Goal: Task Accomplishment & Management: Use online tool/utility

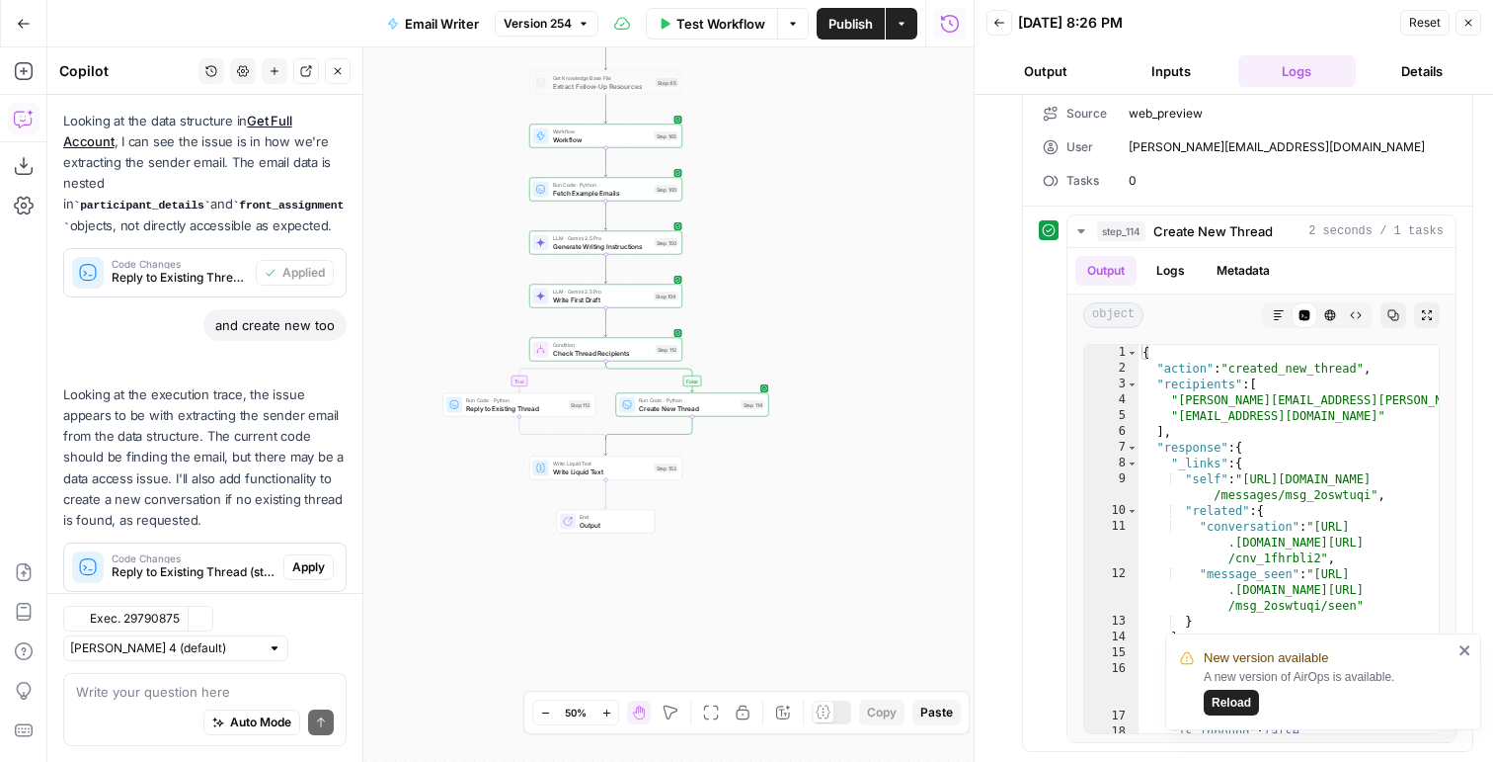
scroll to position [419, 0]
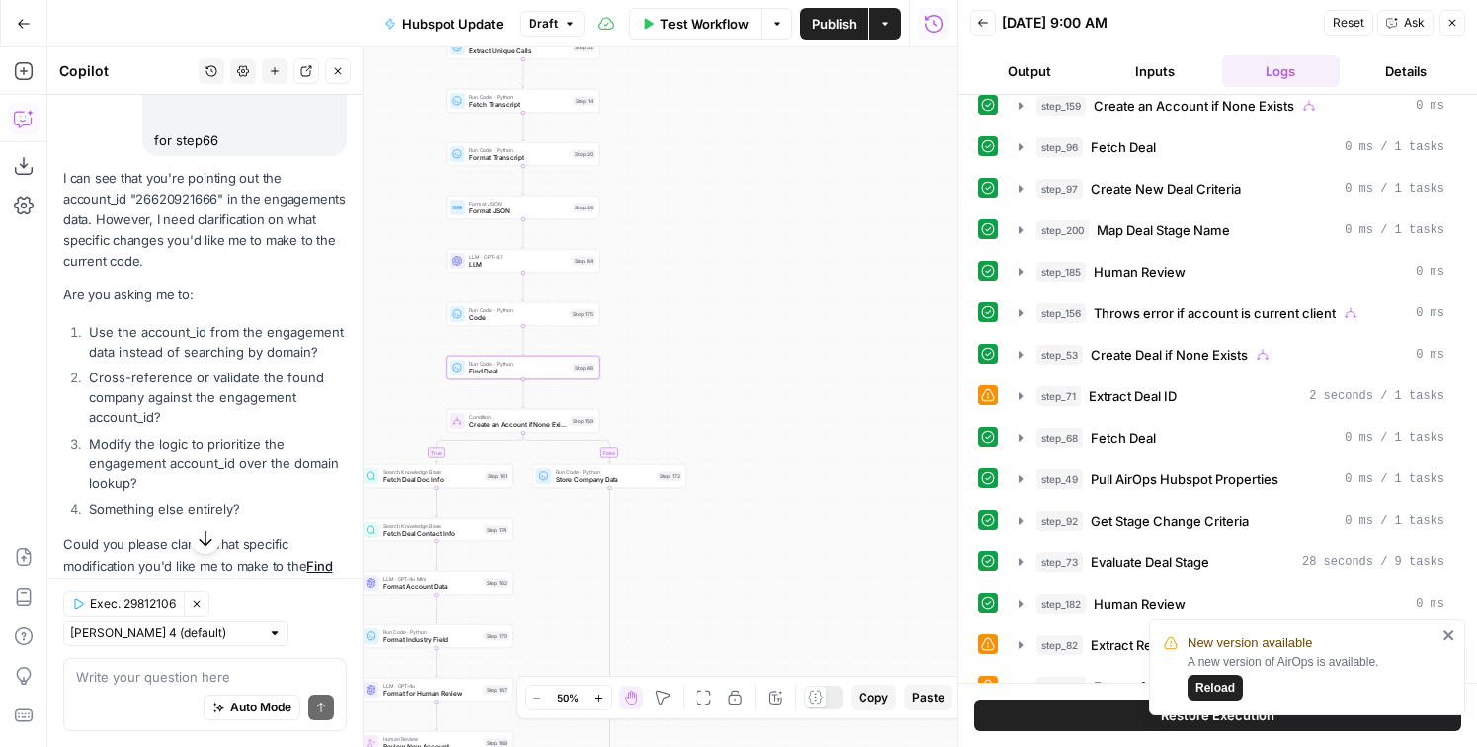
scroll to position [1288, 0]
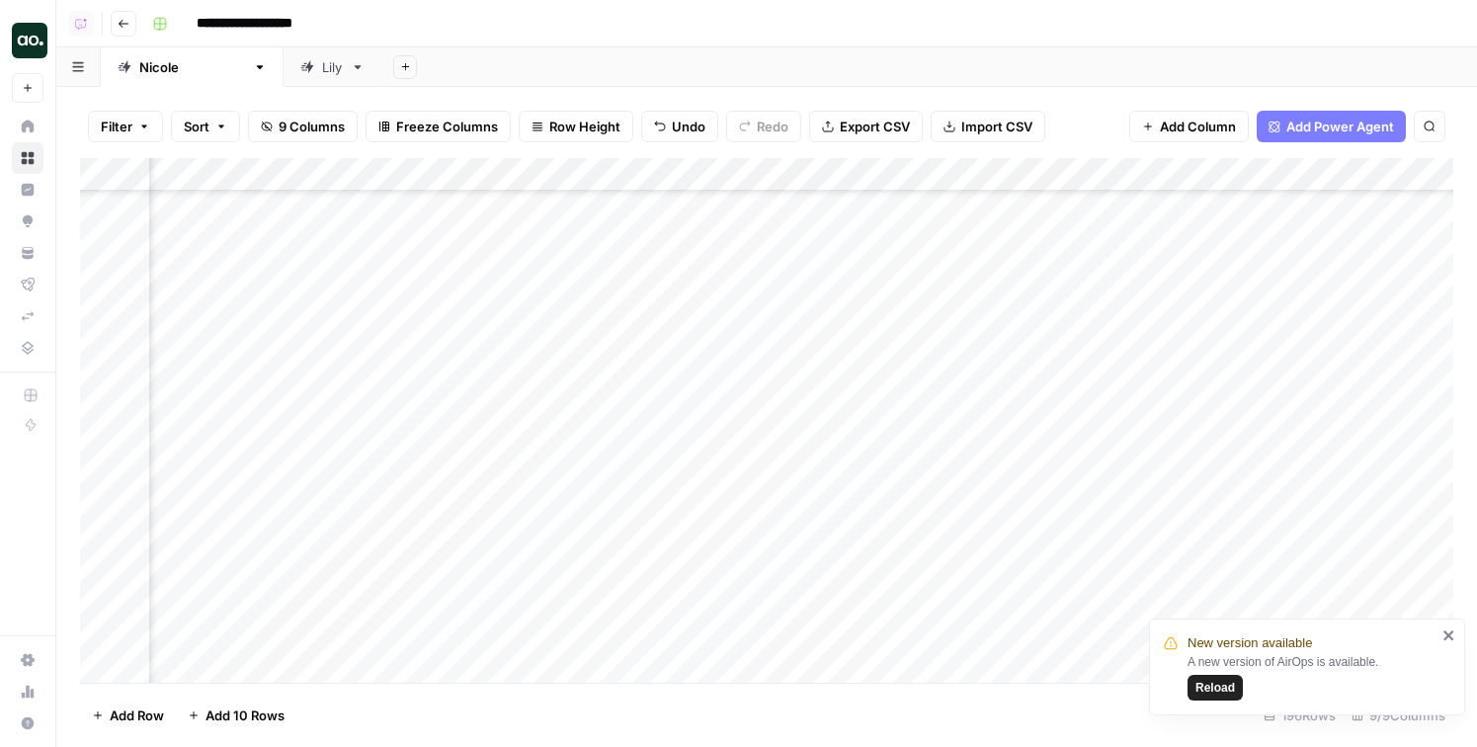
scroll to position [6123, 395]
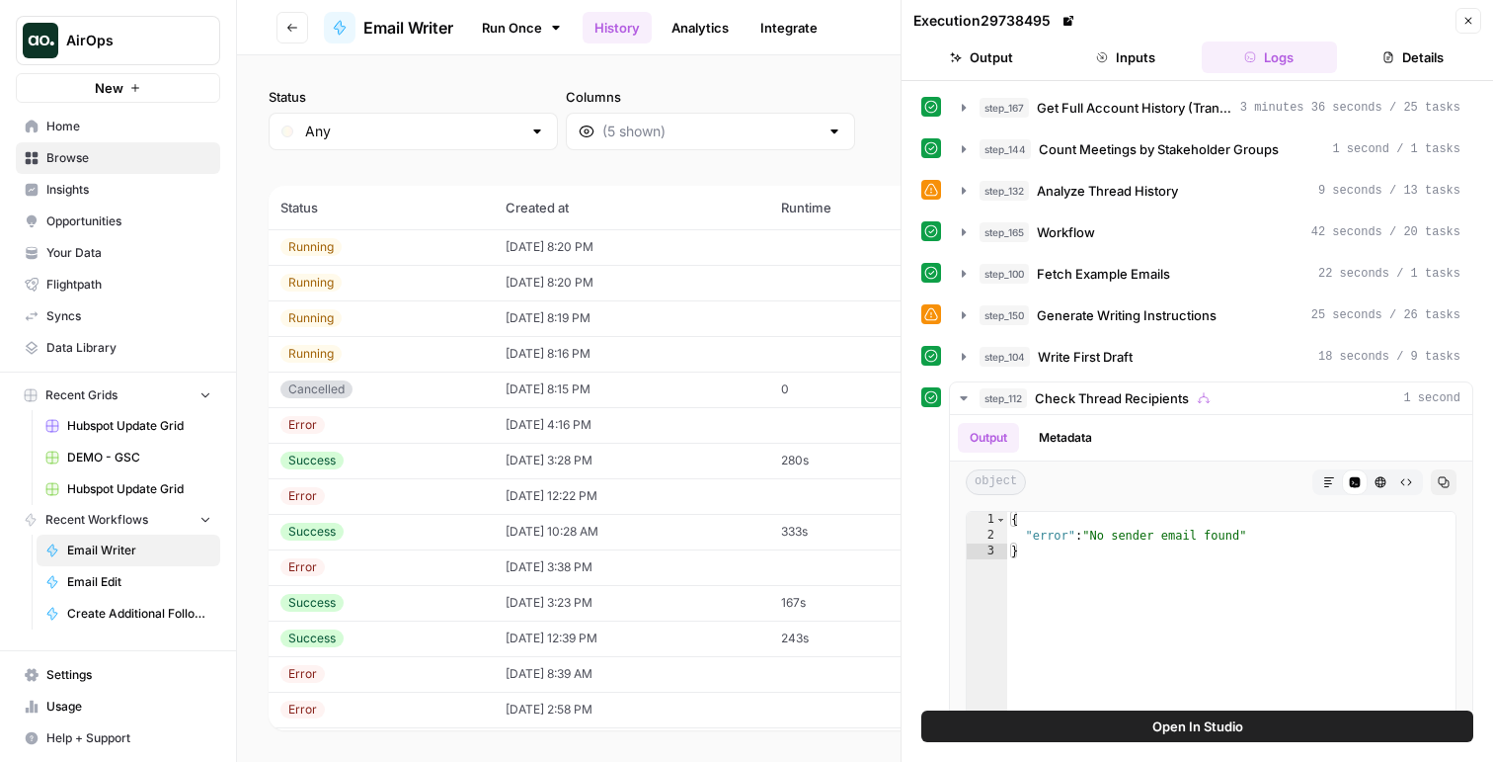
scroll to position [281, 0]
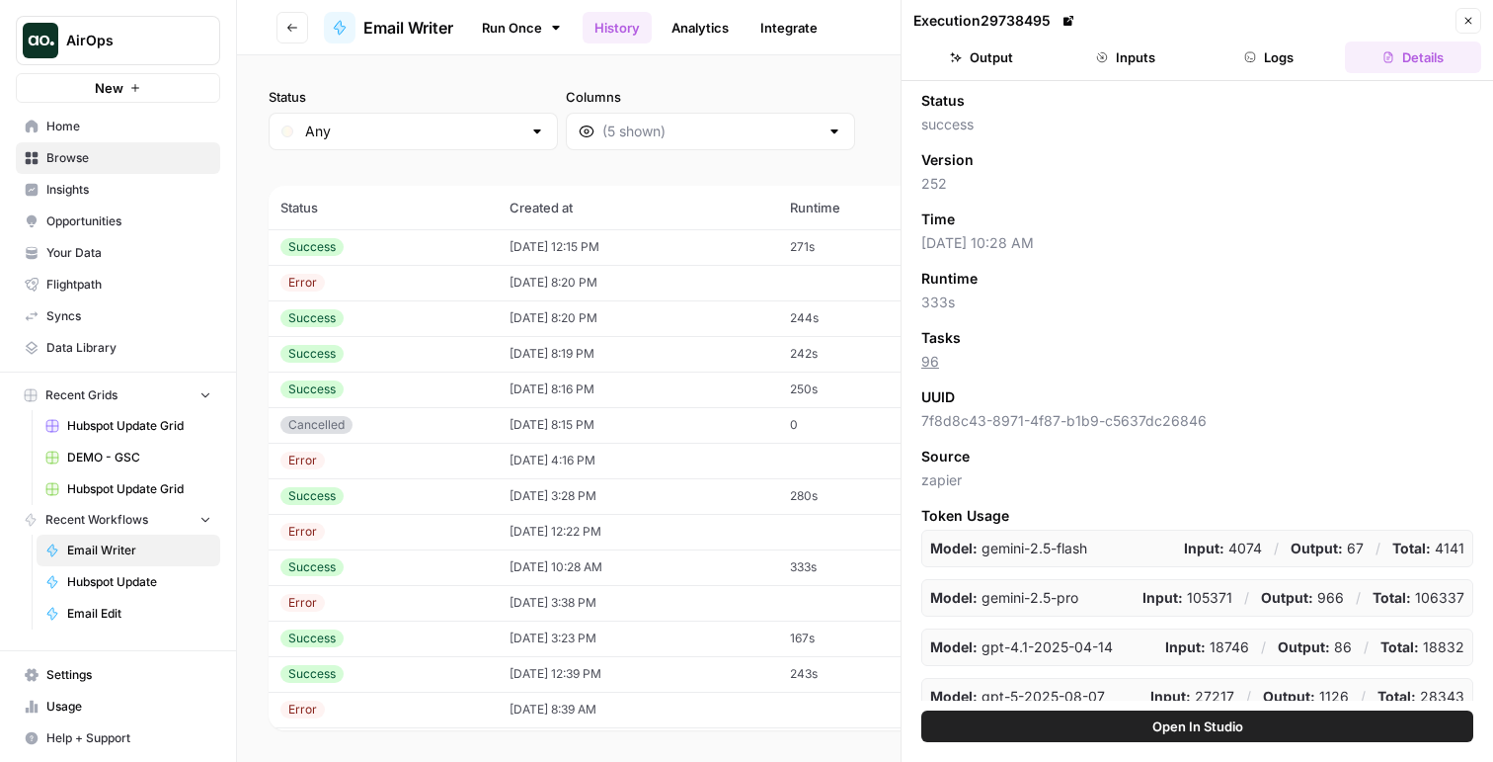
click at [527, 272] on td "09/22/25 at 8:20 PM" at bounding box center [638, 283] width 281 height 36
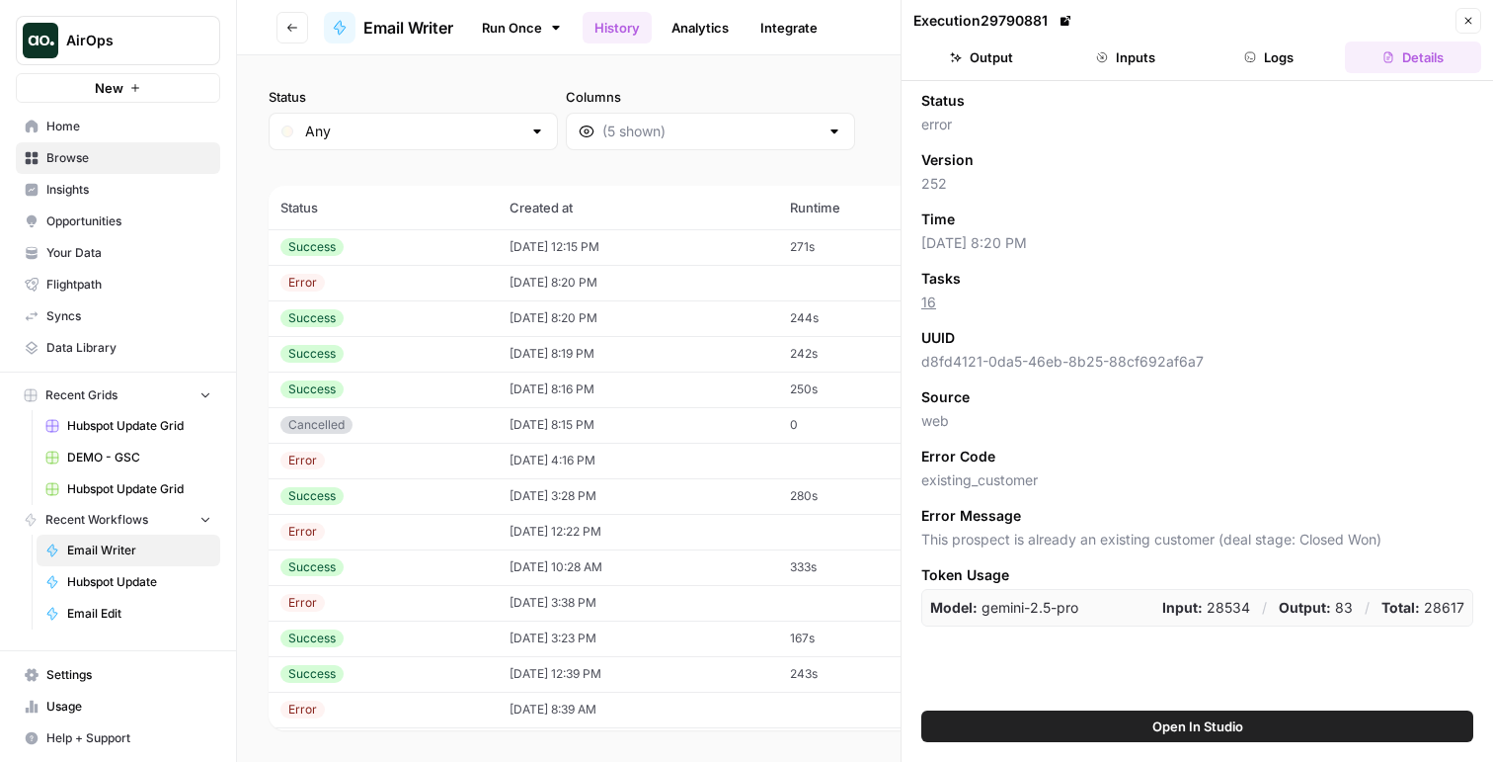
click at [715, 246] on td "[DATE] 12:15 PM" at bounding box center [638, 247] width 281 height 36
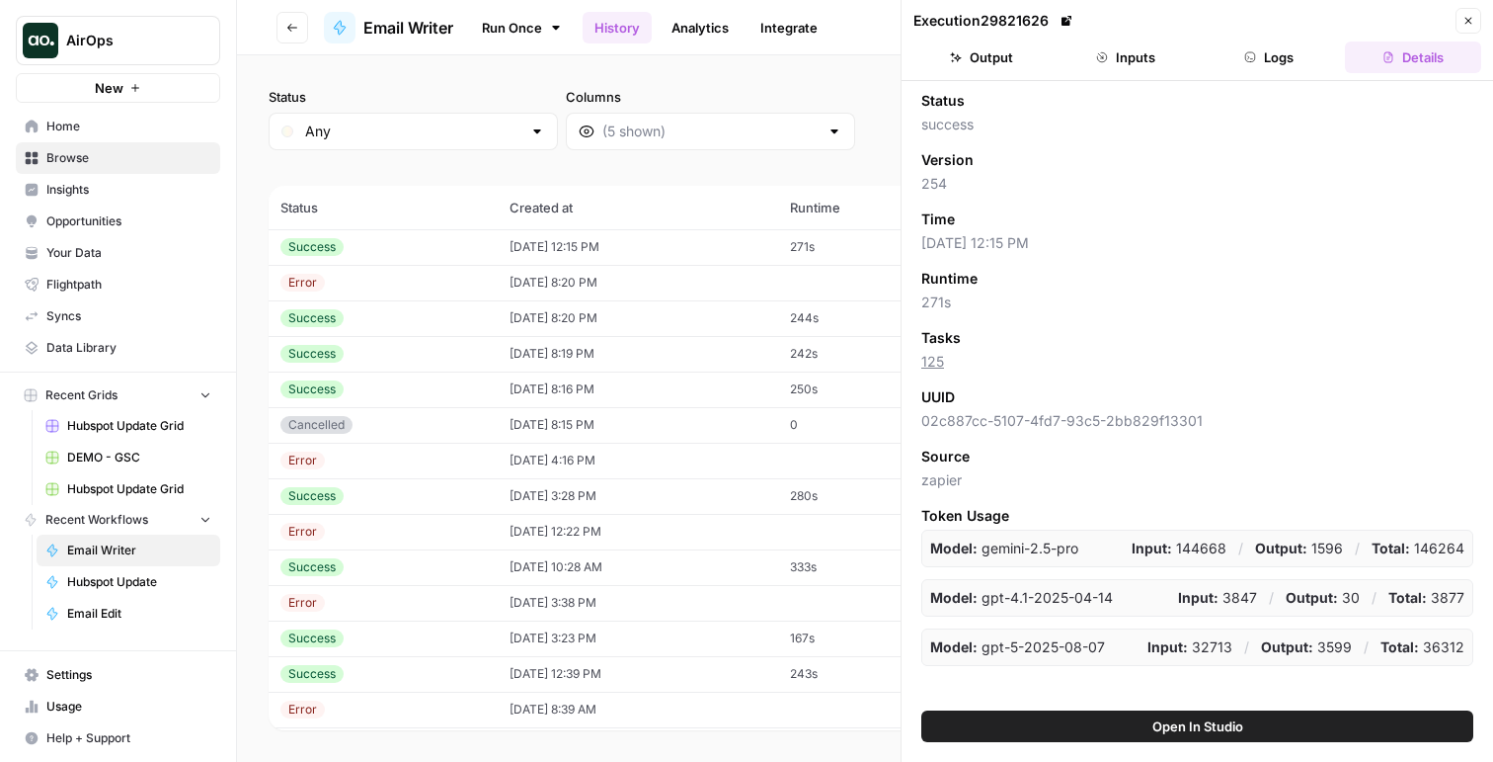
click at [1295, 51] on button "Logs" at bounding box center [1270, 57] width 136 height 32
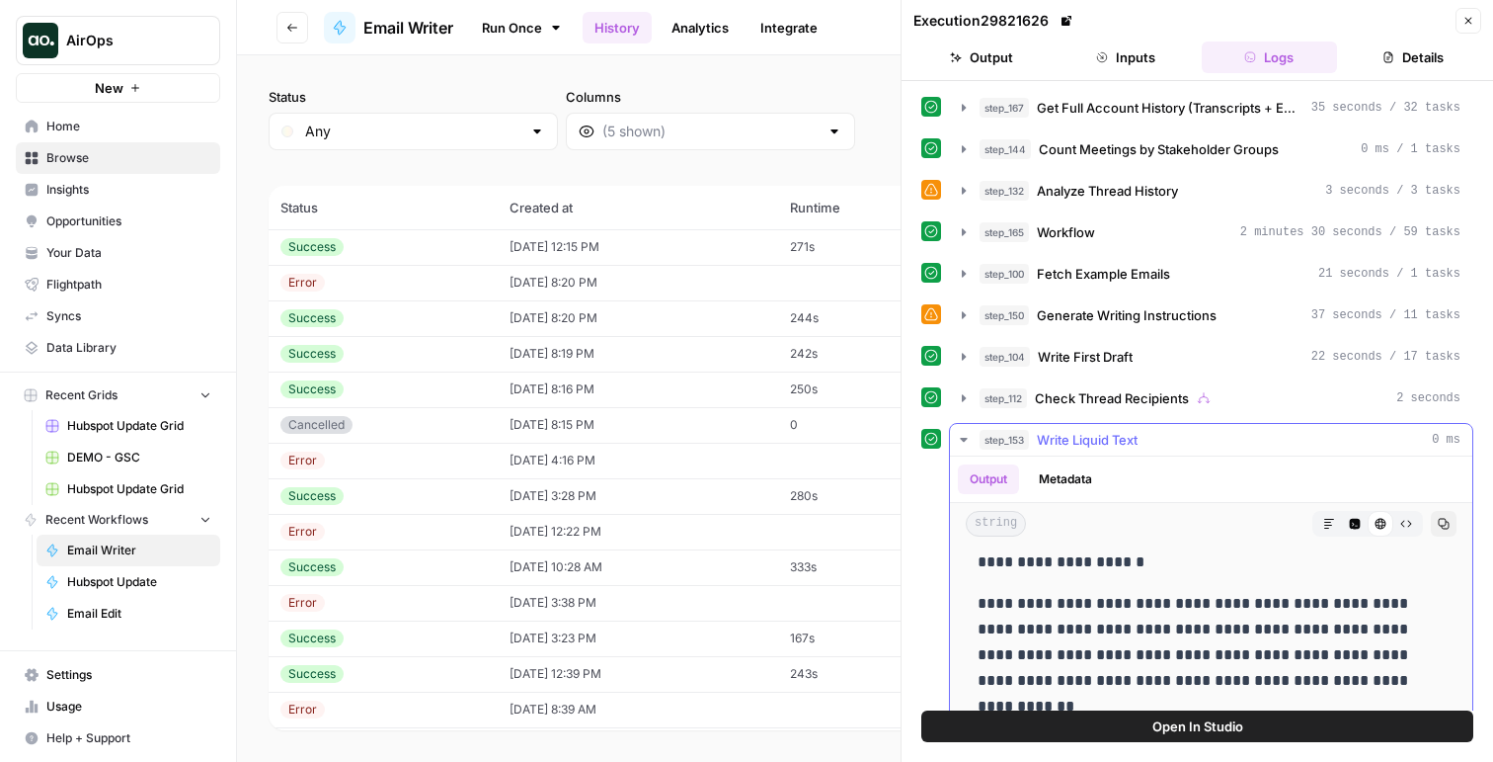
scroll to position [258, 0]
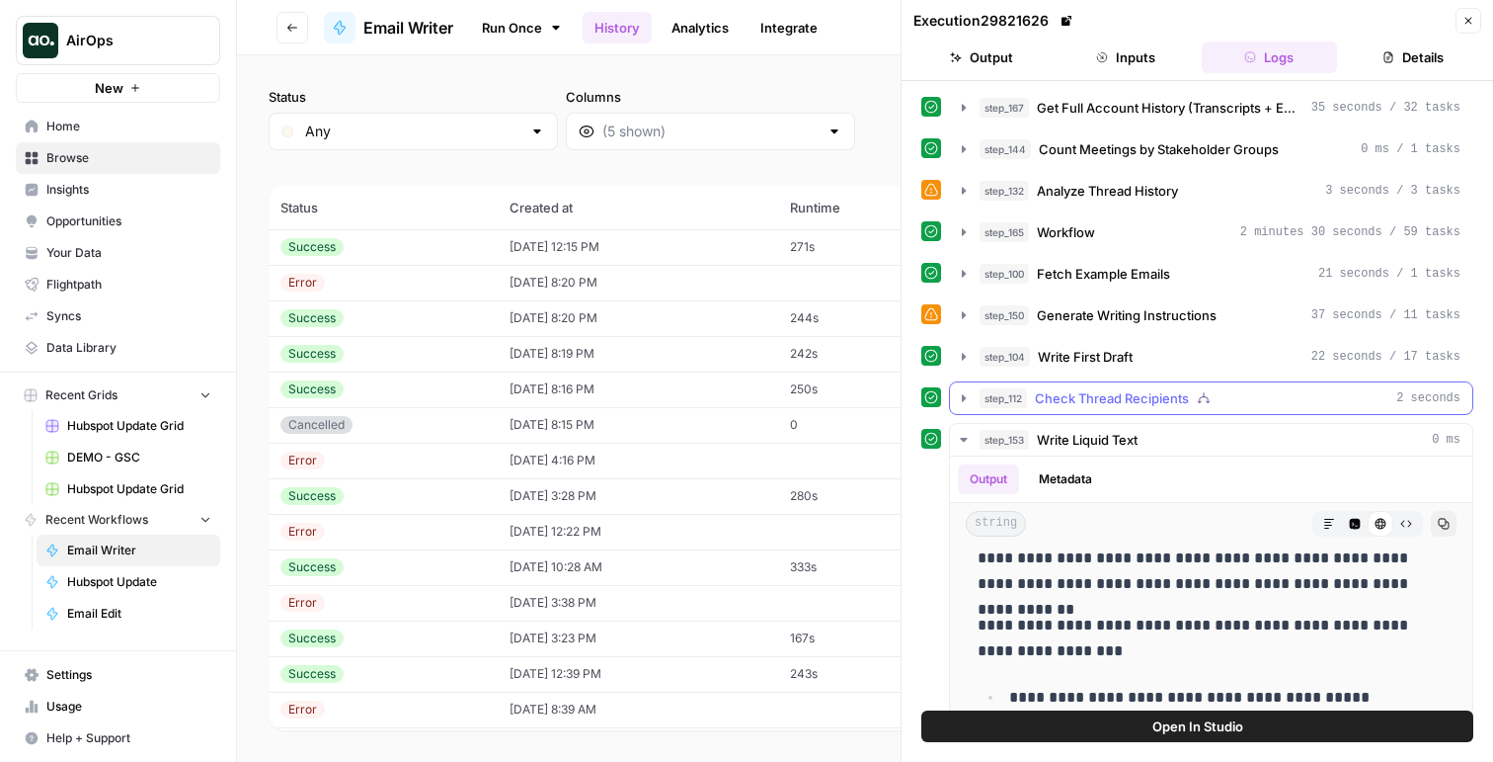
click at [1064, 397] on span "Check Thread Recipients" at bounding box center [1112, 398] width 154 height 20
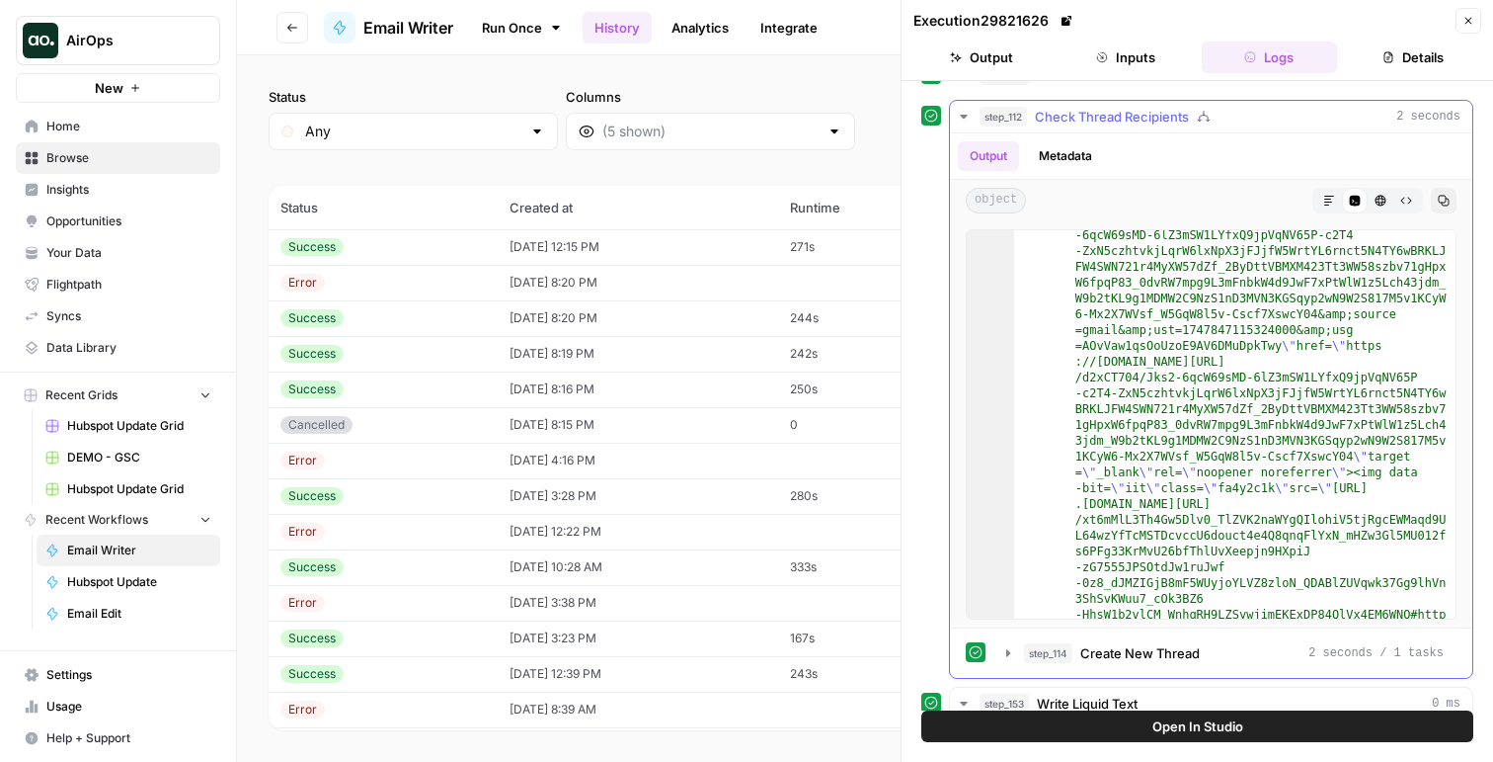
scroll to position [0, 0]
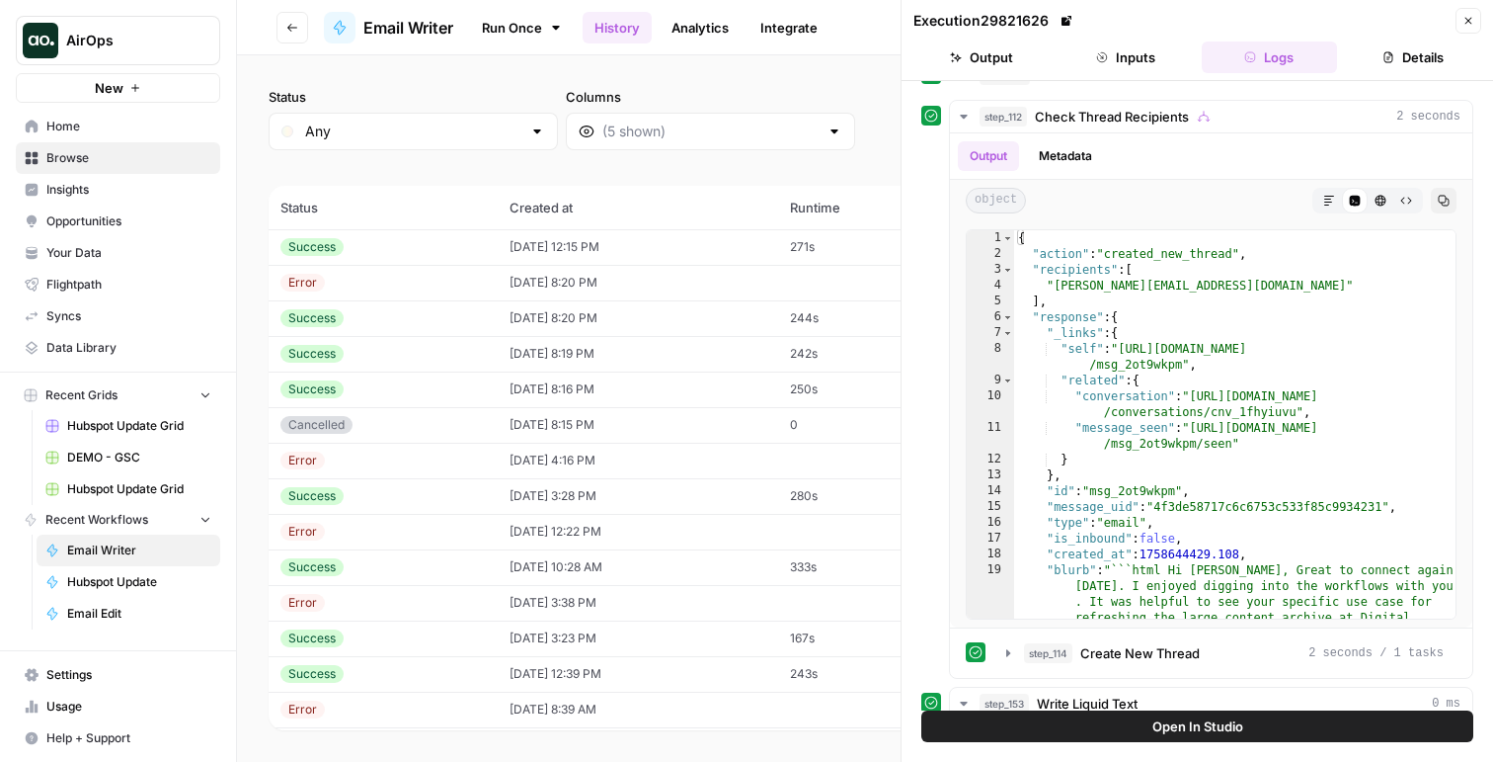
click at [1073, 729] on button "Open In Studio" at bounding box center [1198, 726] width 552 height 32
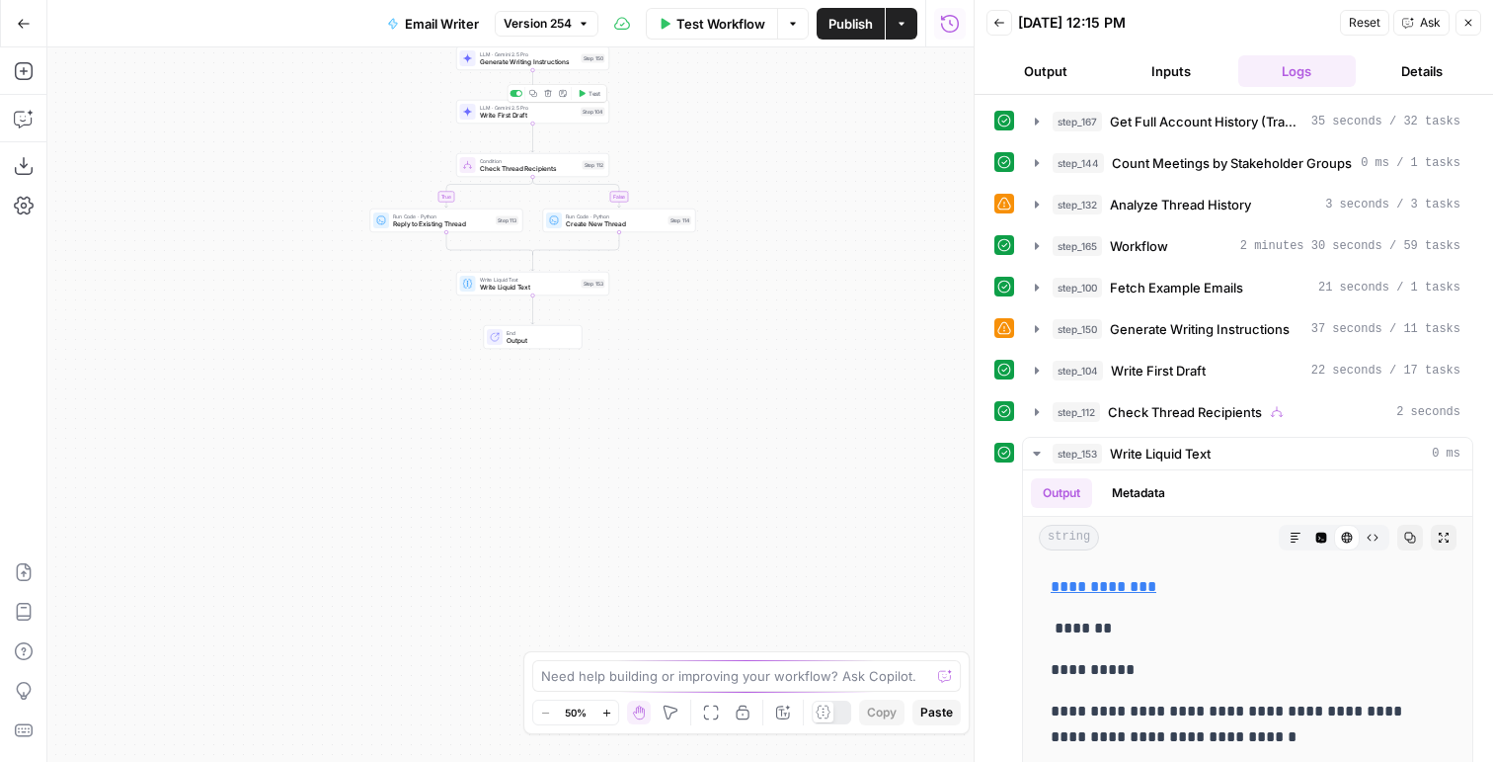
click at [532, 111] on span "Write First Draft" at bounding box center [529, 116] width 98 height 10
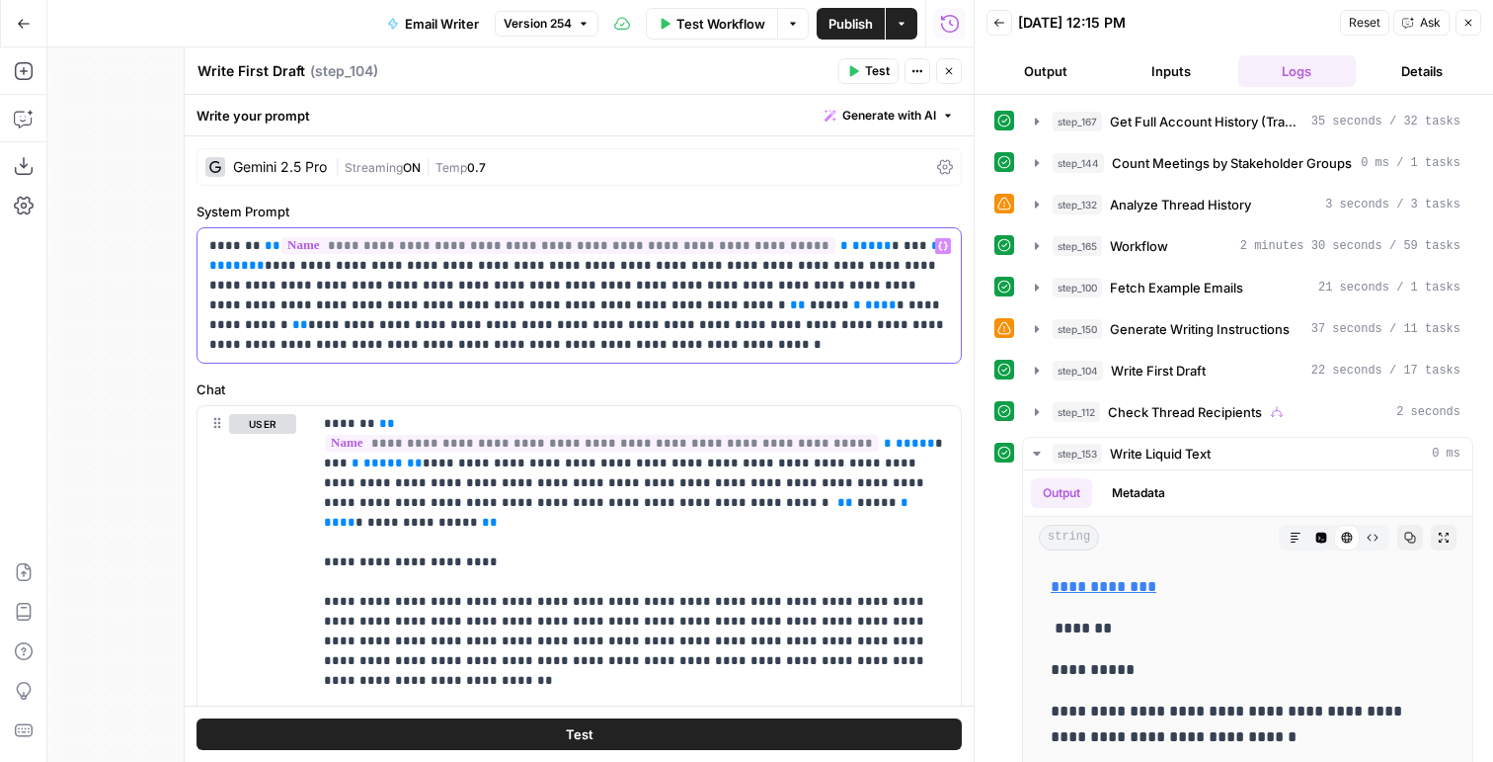
click at [516, 353] on p "**********" at bounding box center [579, 295] width 740 height 119
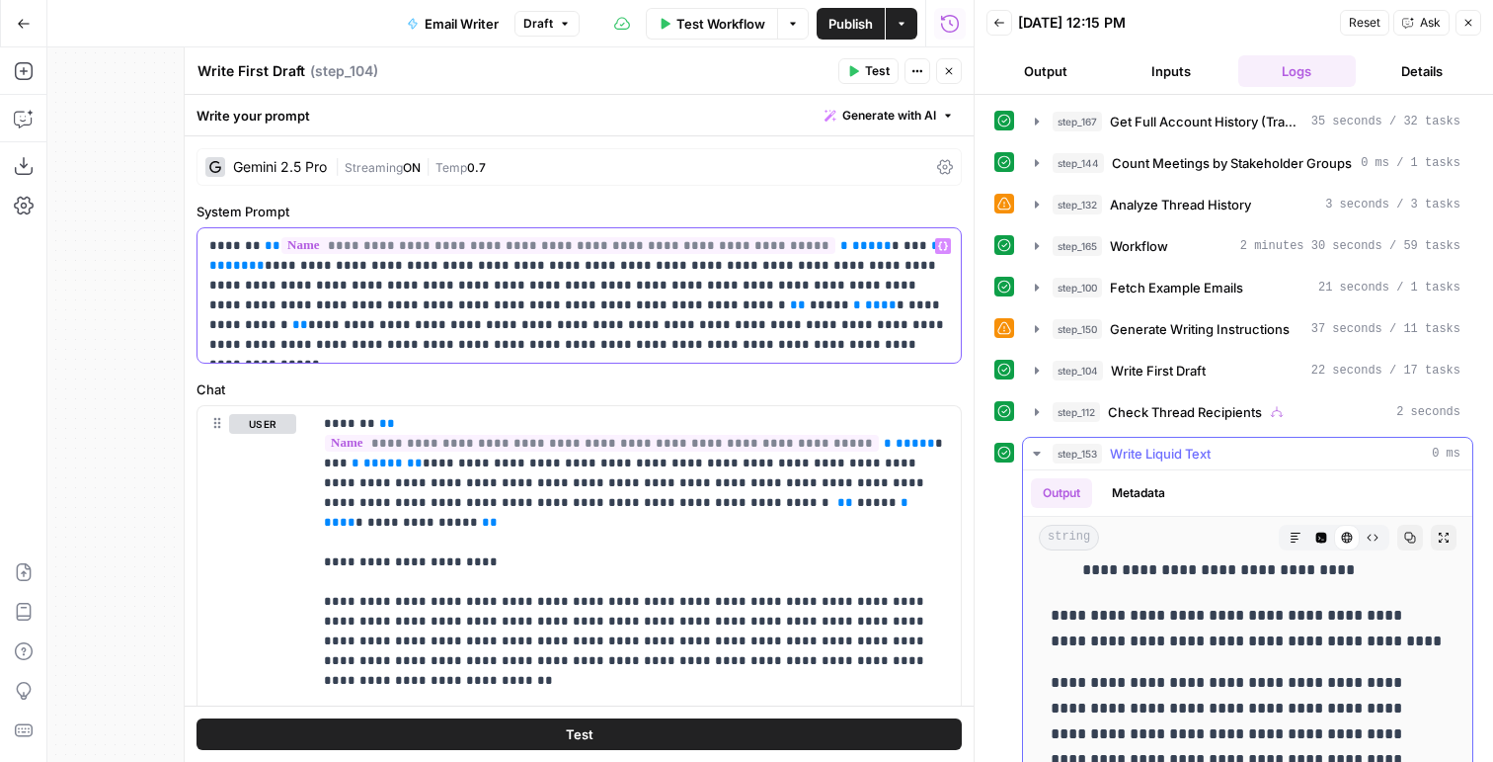
scroll to position [213, 0]
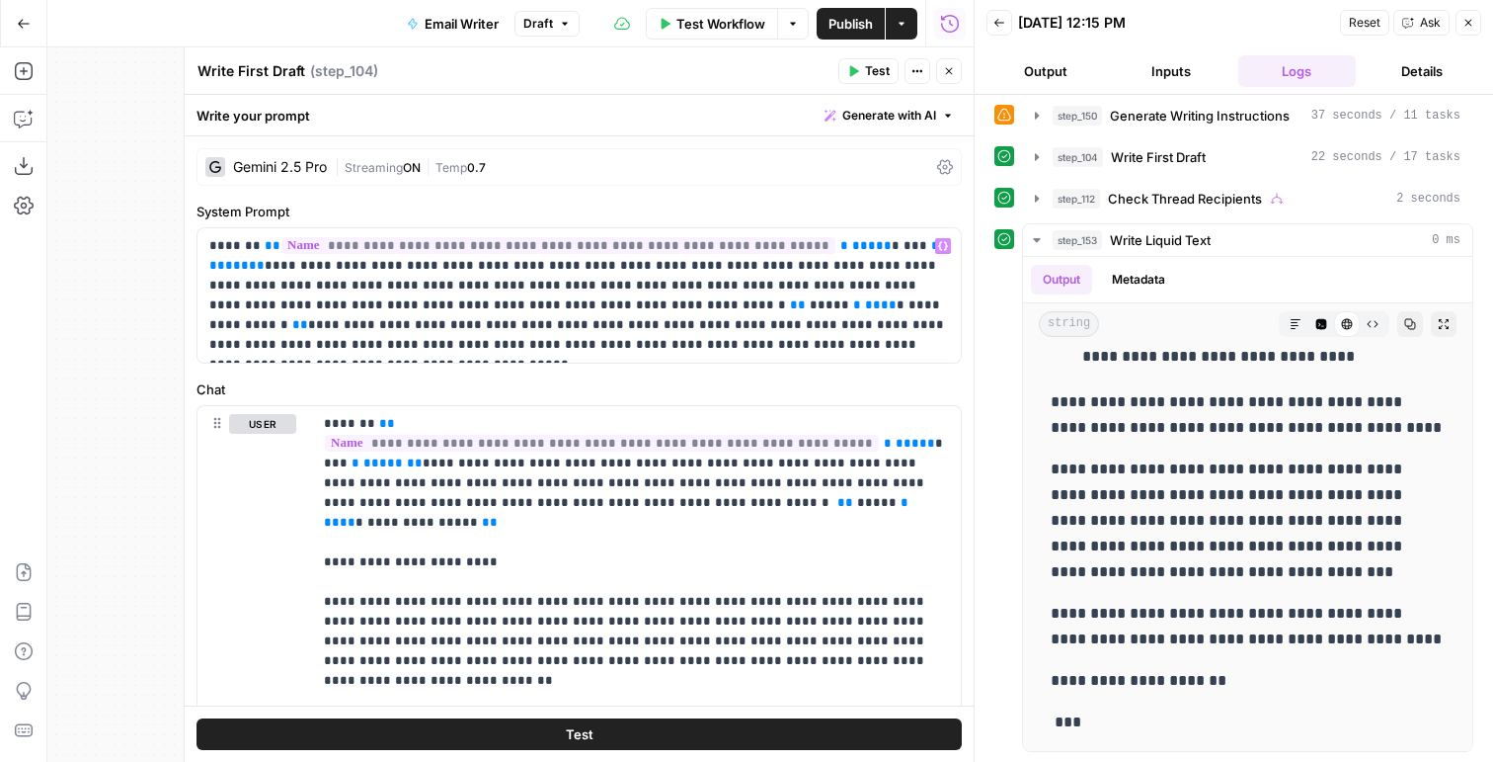
click at [1472, 29] on button "Close" at bounding box center [1469, 23] width 26 height 26
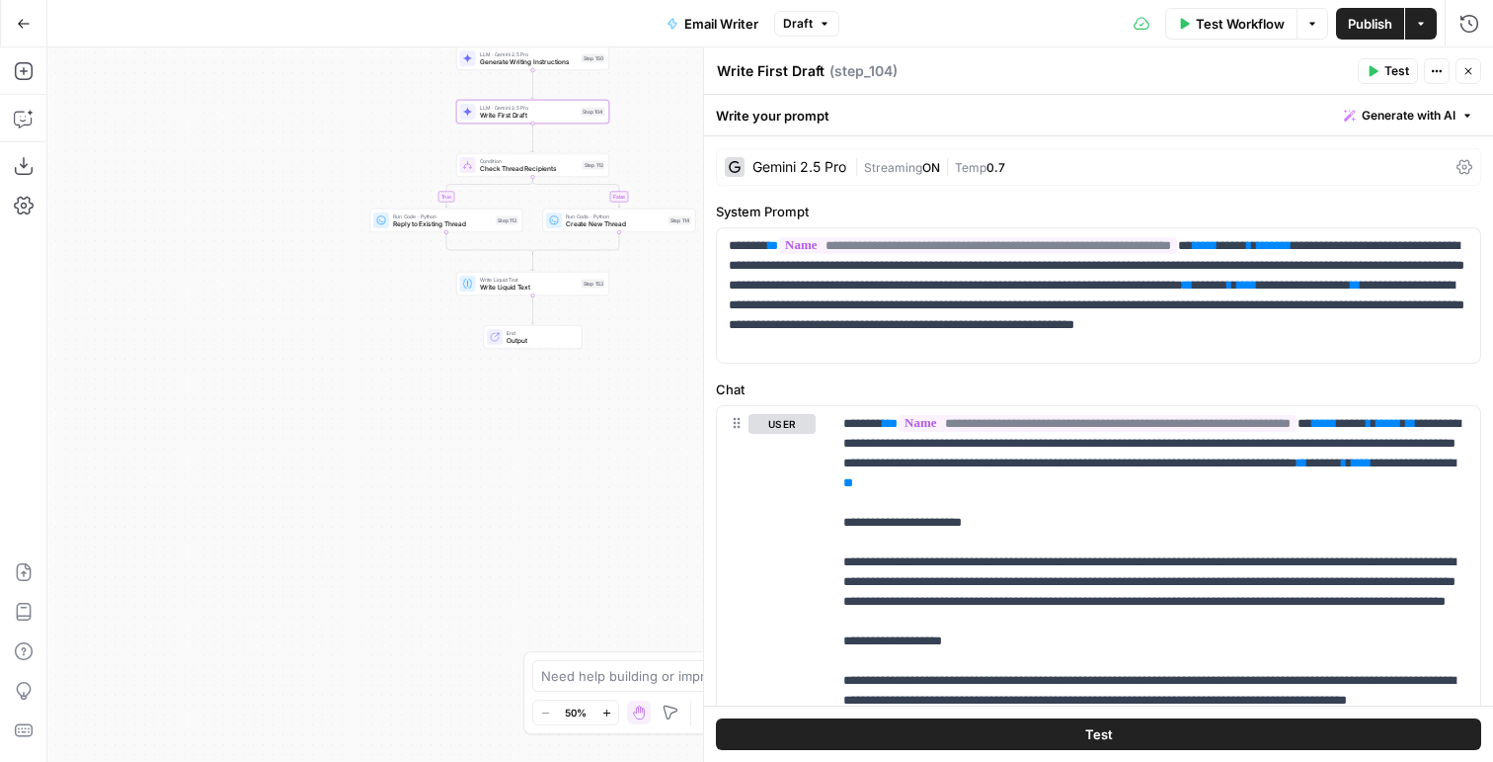
click at [1364, 26] on span "Publish" at bounding box center [1370, 24] width 44 height 20
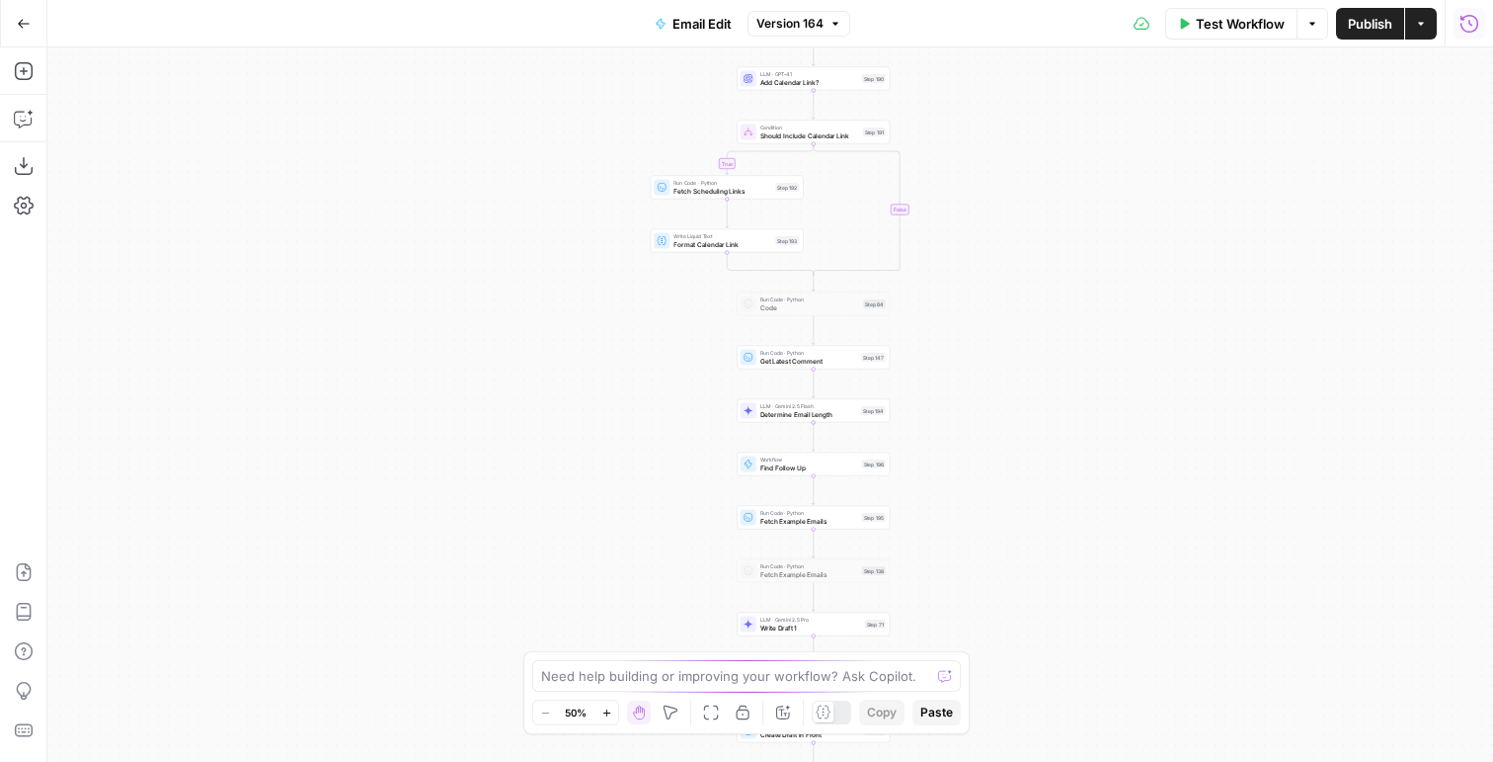
click at [1460, 32] on button "Run History" at bounding box center [1470, 24] width 32 height 32
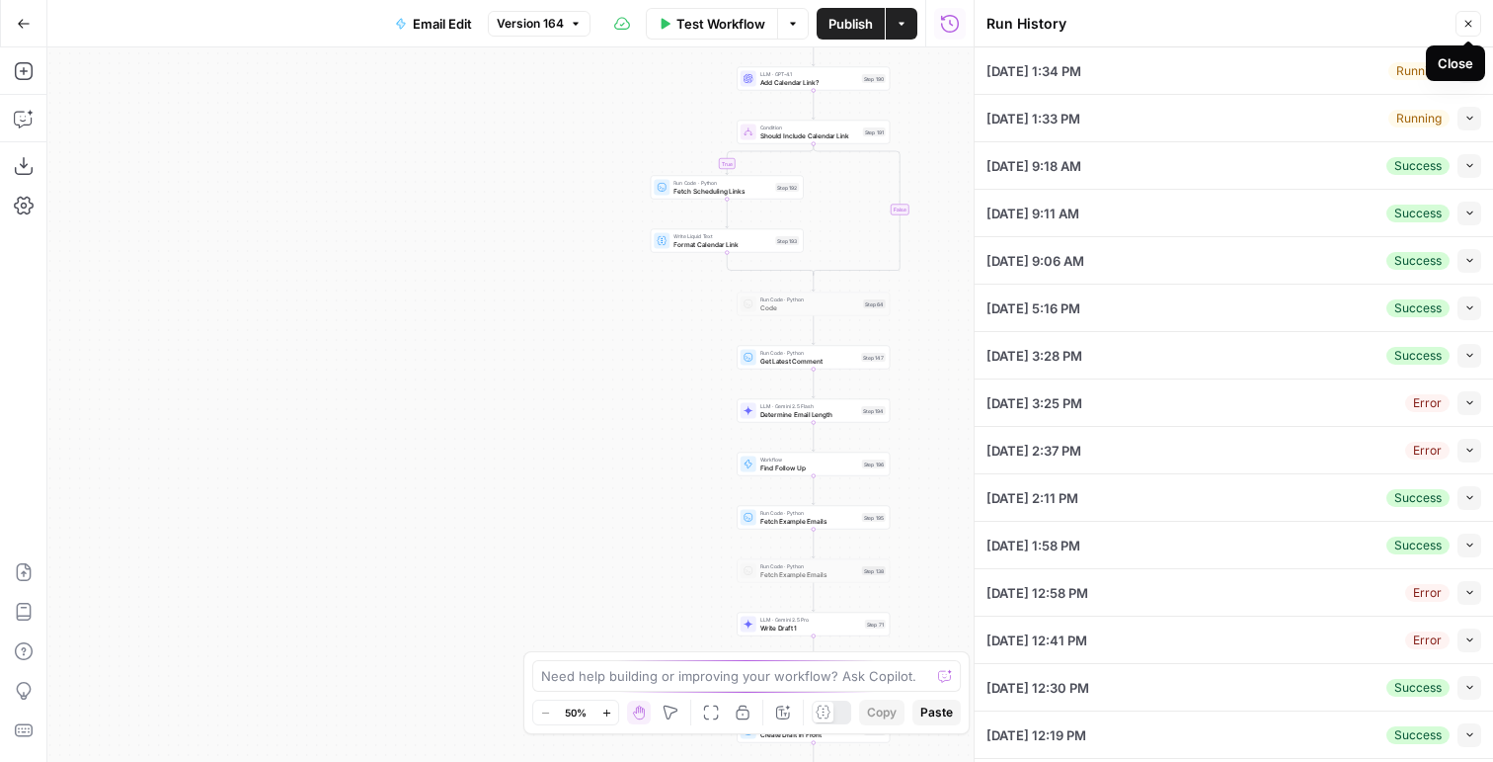
click at [1475, 126] on button "Collapse" at bounding box center [1470, 119] width 24 height 24
type textarea "{ "airops_request": { "task_name": "Email Request", "combined_instructions": "t…"
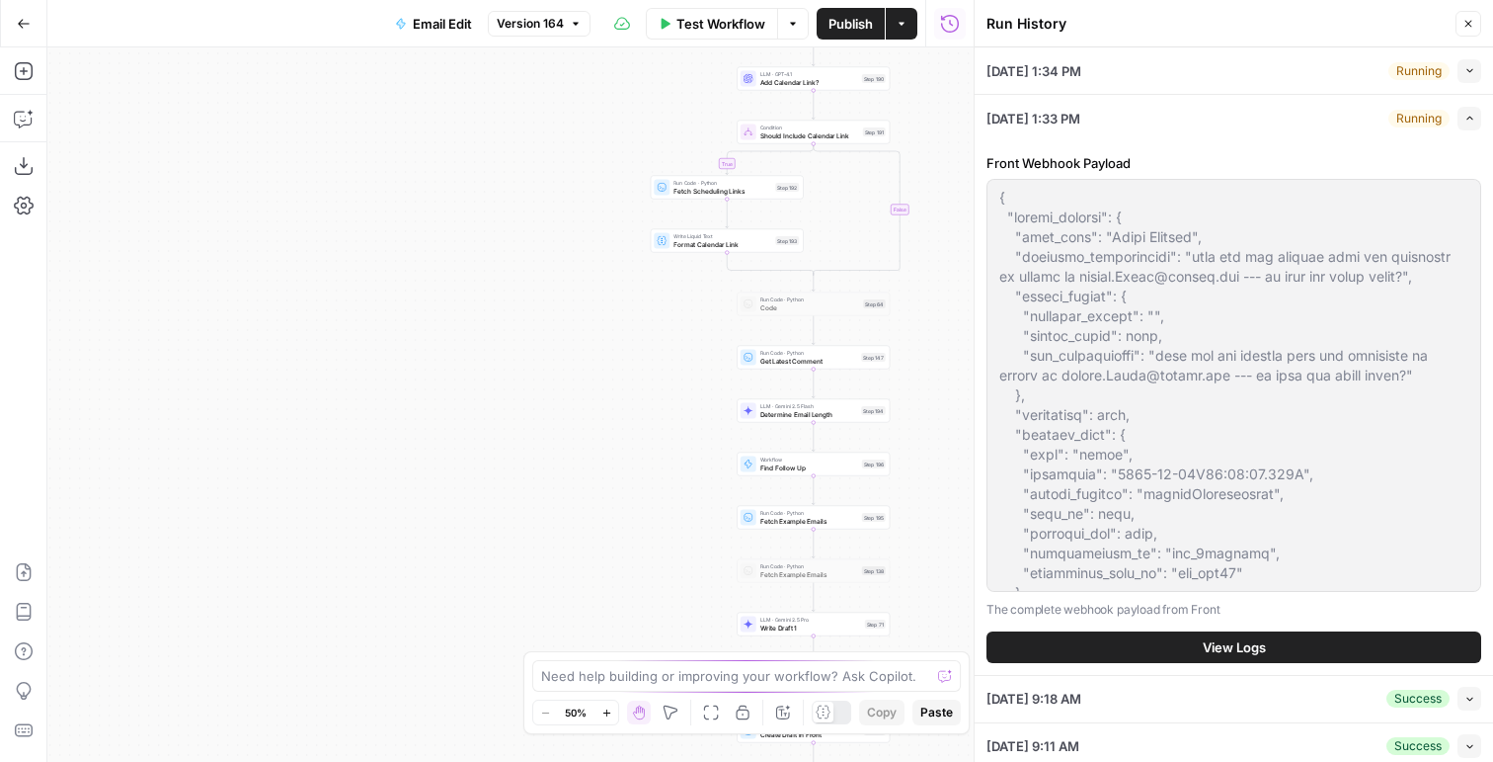
click at [1120, 659] on button "View Logs" at bounding box center [1234, 647] width 495 height 32
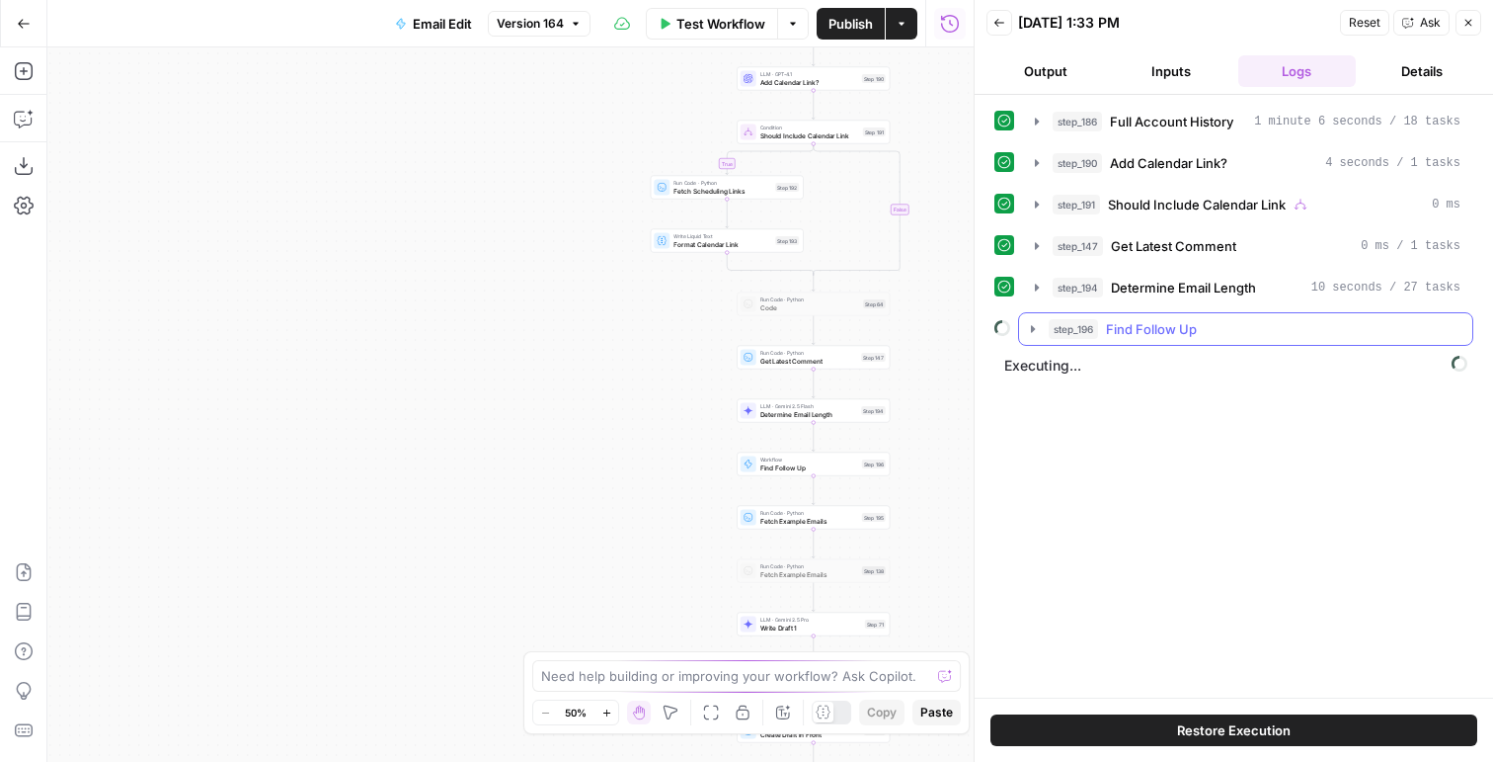
click at [1245, 332] on div "step_196 Find Follow Up" at bounding box center [1255, 329] width 412 height 20
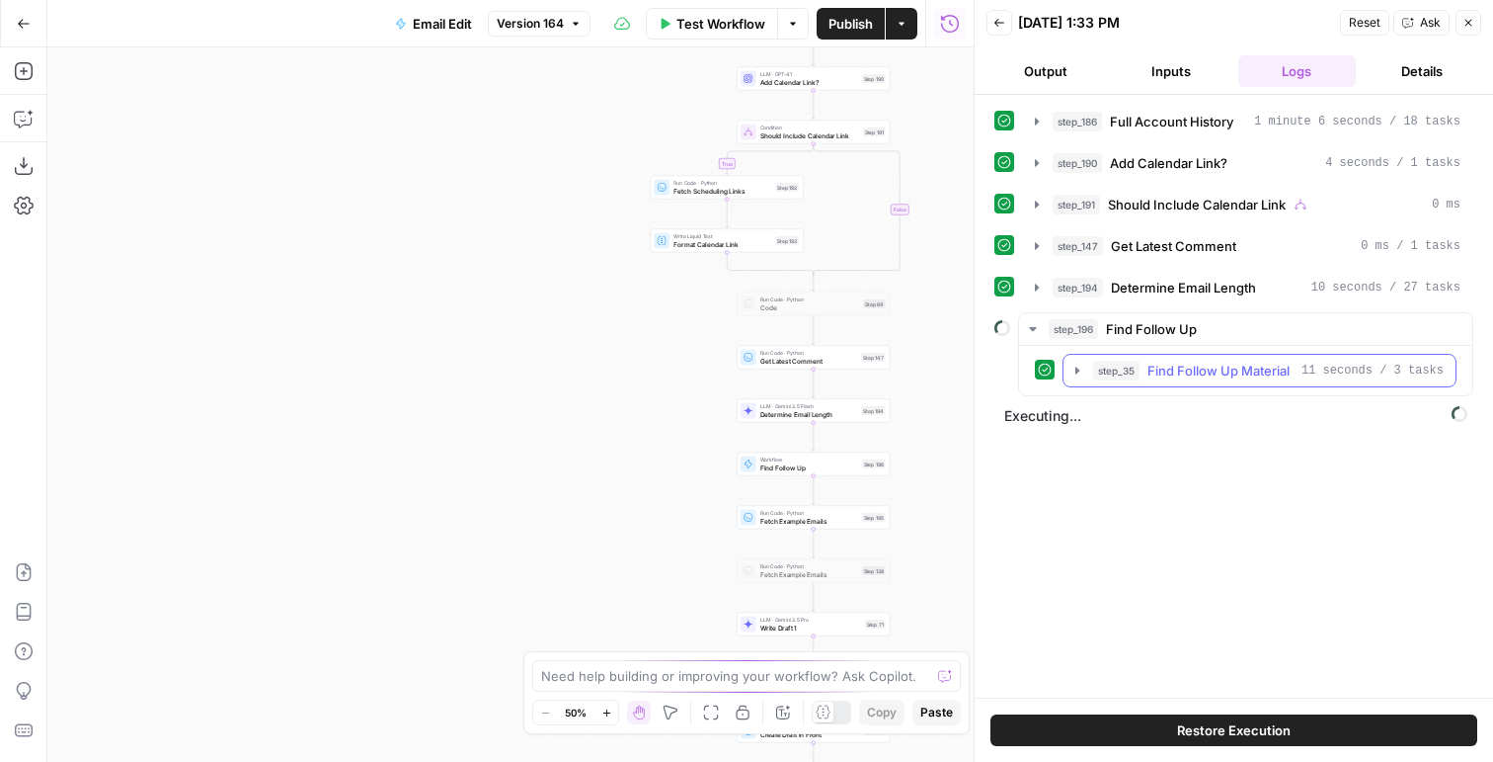
click at [1208, 364] on span "Find Follow Up Material" at bounding box center [1219, 371] width 142 height 20
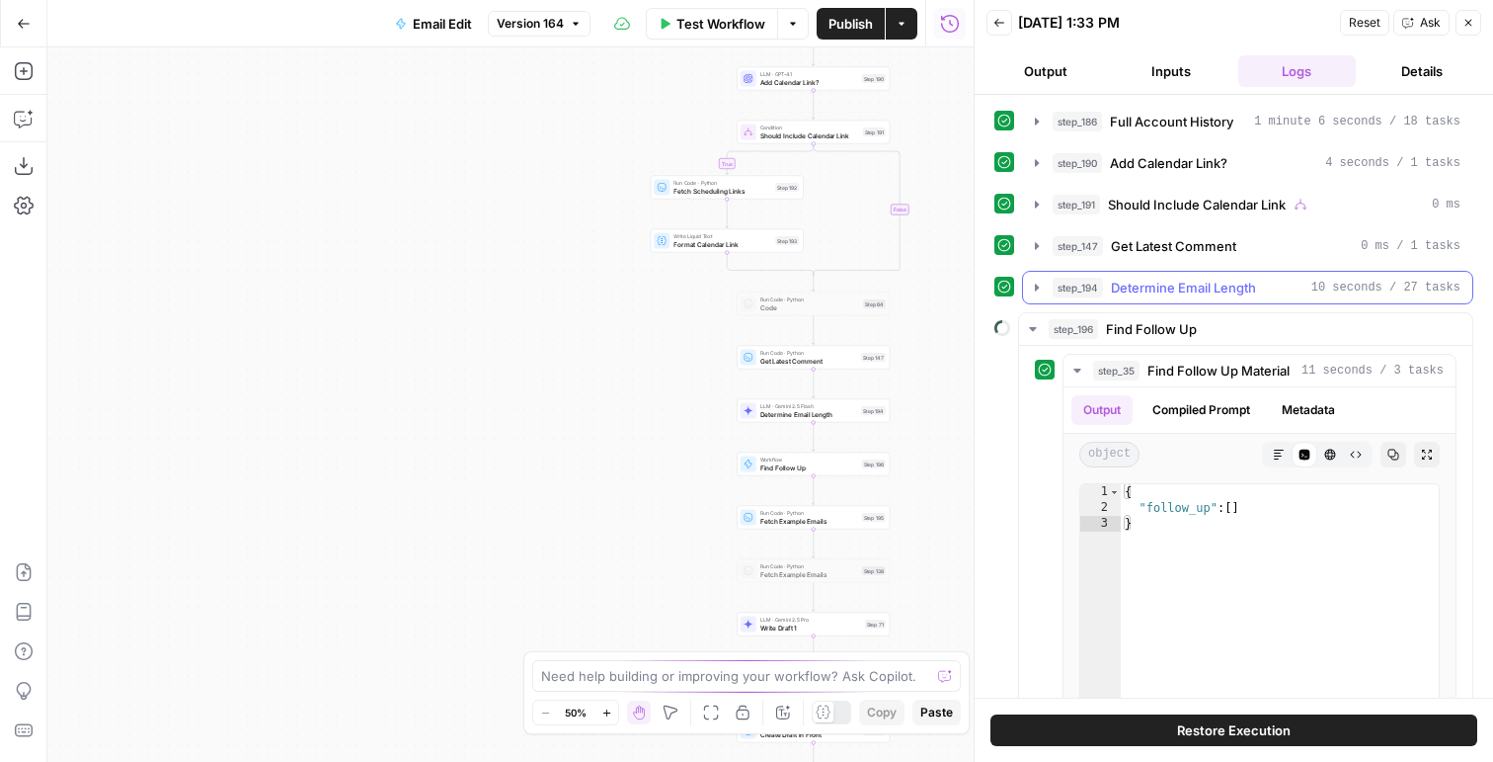
click at [1200, 294] on span "Determine Email Length" at bounding box center [1183, 288] width 145 height 20
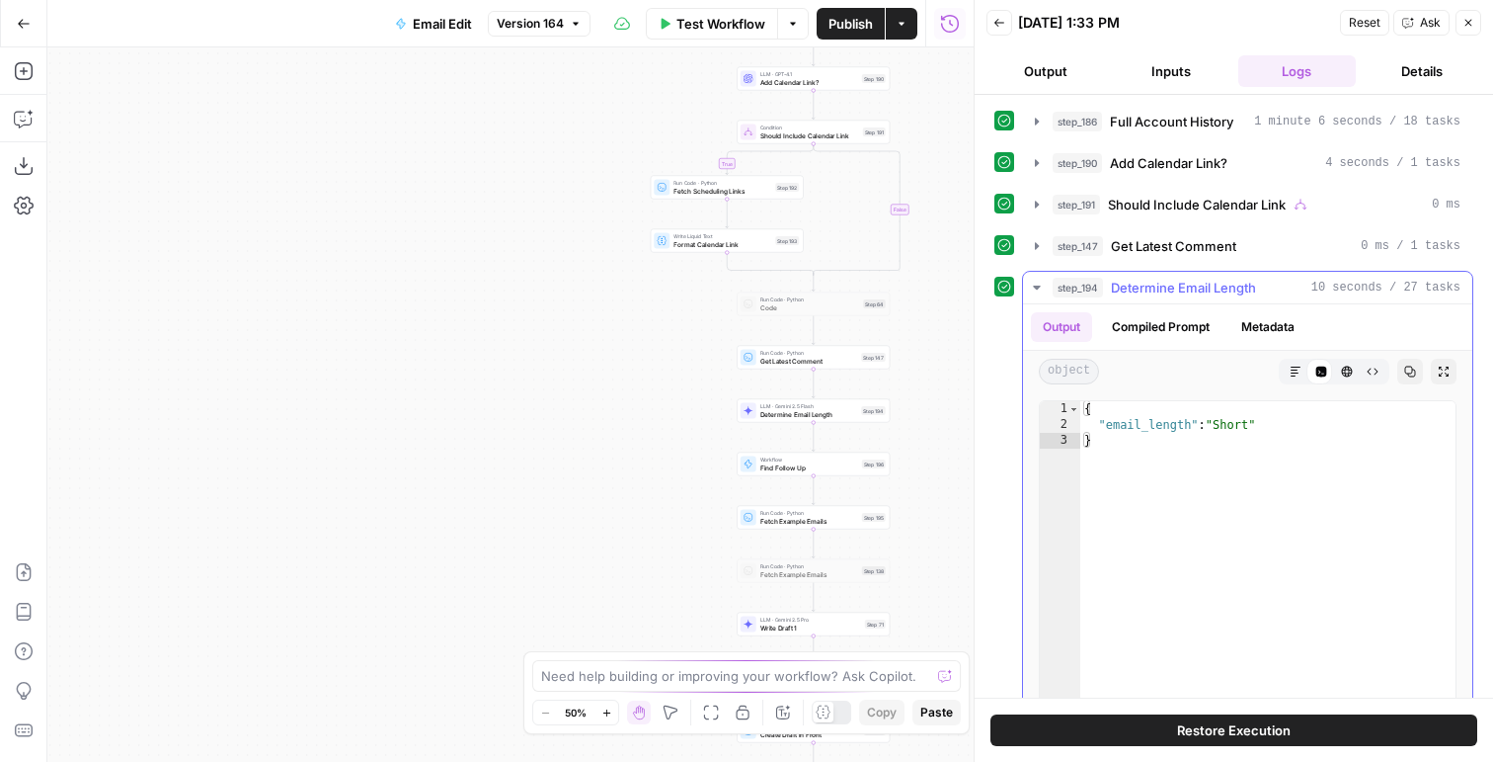
click at [1200, 295] on span "Determine Email Length" at bounding box center [1183, 288] width 145 height 20
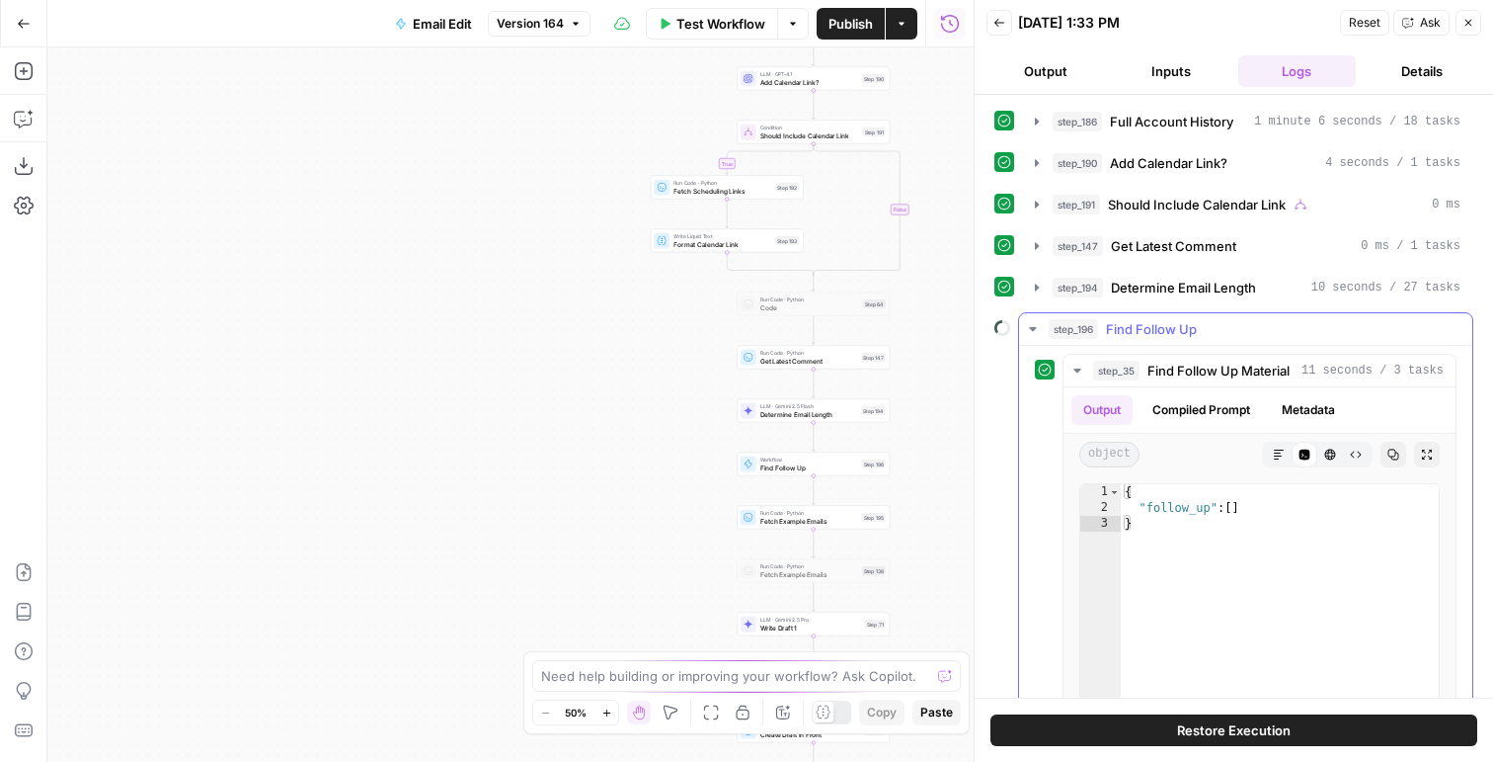
click at [1176, 345] on hr at bounding box center [1245, 345] width 453 height 1
click at [1172, 384] on button "step_35 Find Follow Up Material 11 seconds / 3 tasks" at bounding box center [1260, 371] width 392 height 32
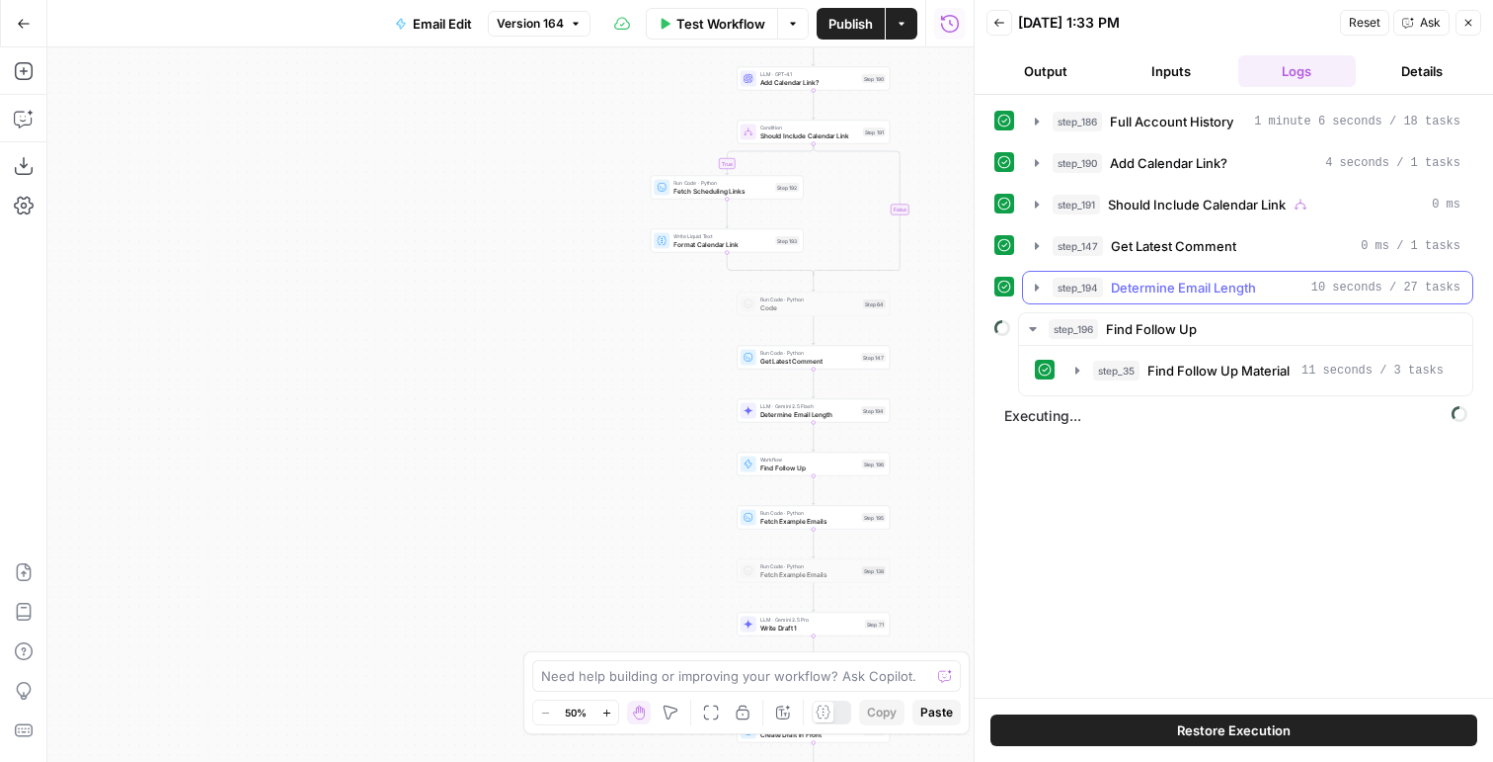
click at [1247, 285] on span "Determine Email Length" at bounding box center [1183, 288] width 145 height 20
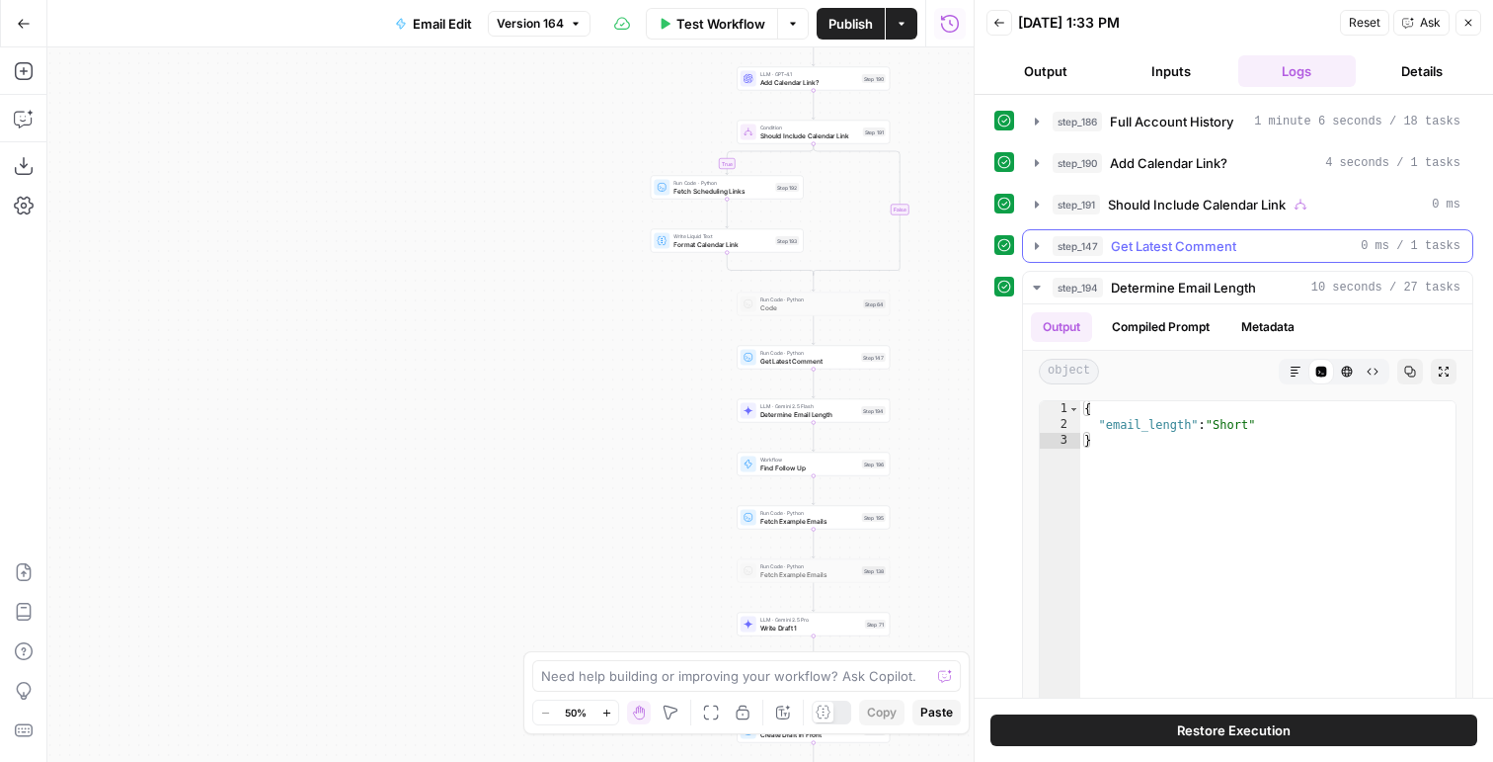
click at [1252, 228] on div "step_186 Full Account History 1 minute 6 seconds / 18 tasks step_190 Add Calend…" at bounding box center [1234, 498] width 479 height 786
click at [1246, 243] on div "step_147 Get Latest Comment 0 ms / 1 tasks" at bounding box center [1257, 246] width 408 height 20
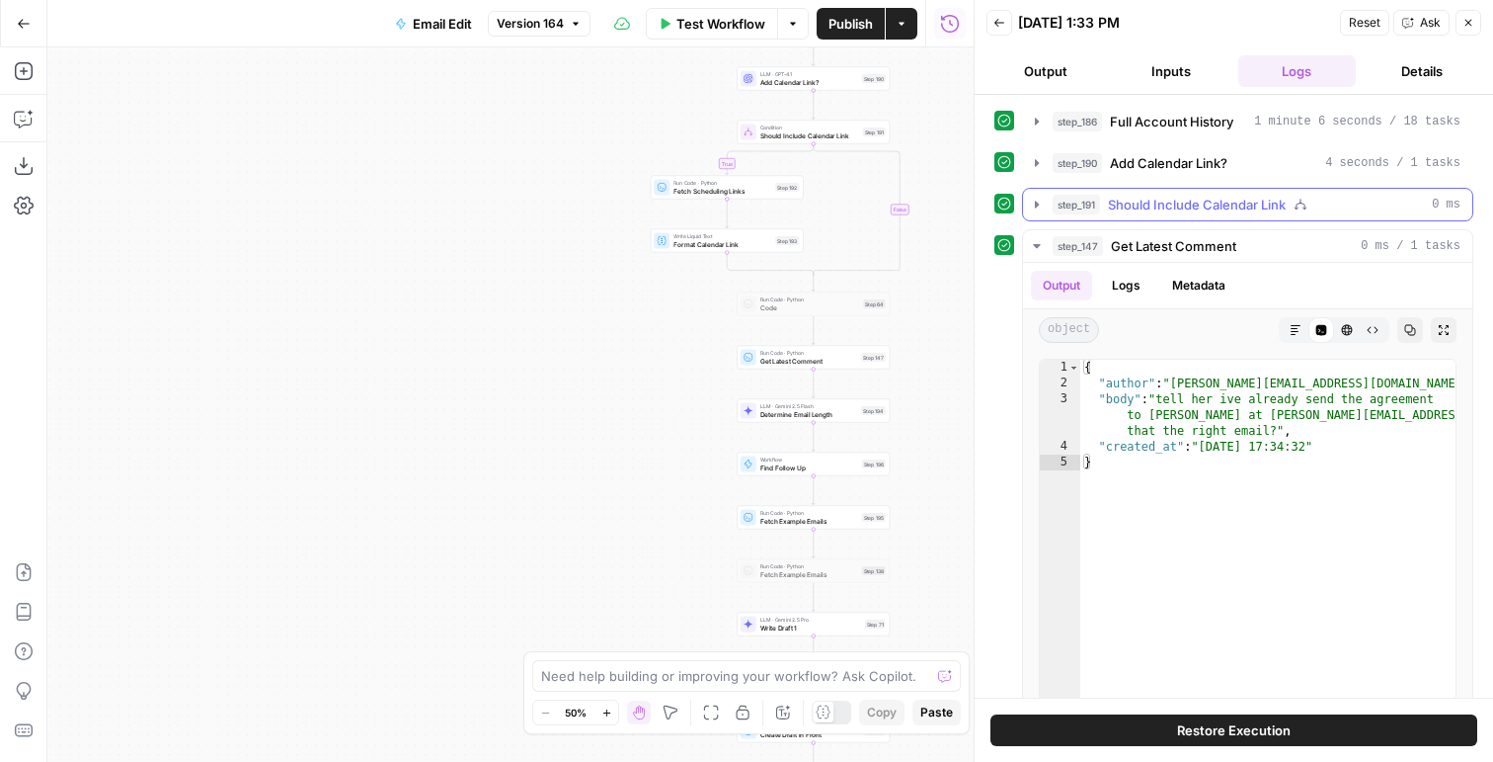
click at [1246, 201] on span "Should Include Calendar Link" at bounding box center [1197, 205] width 178 height 20
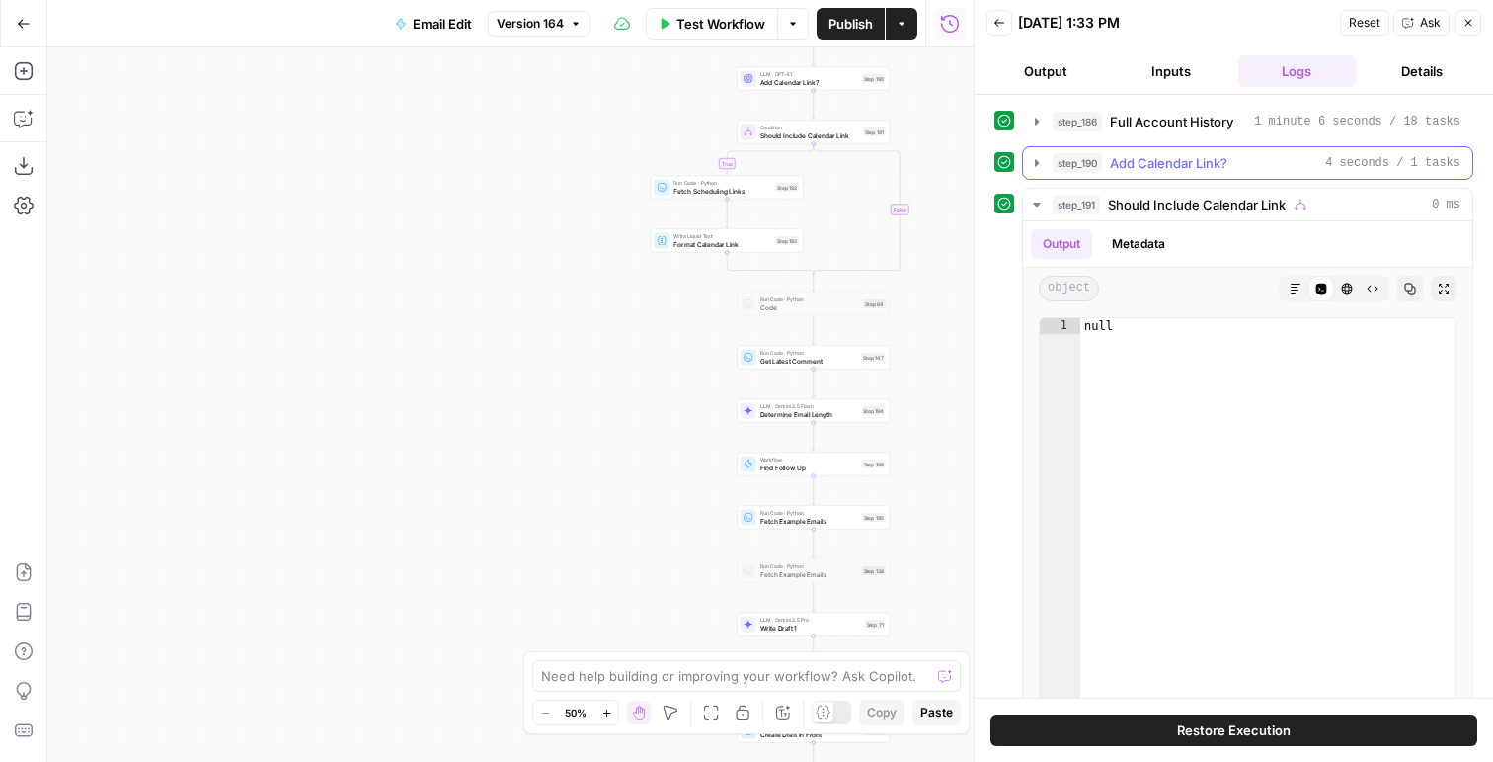
click at [1250, 166] on div "step_190 Add Calendar Link? 4 seconds / 1 tasks" at bounding box center [1257, 163] width 408 height 20
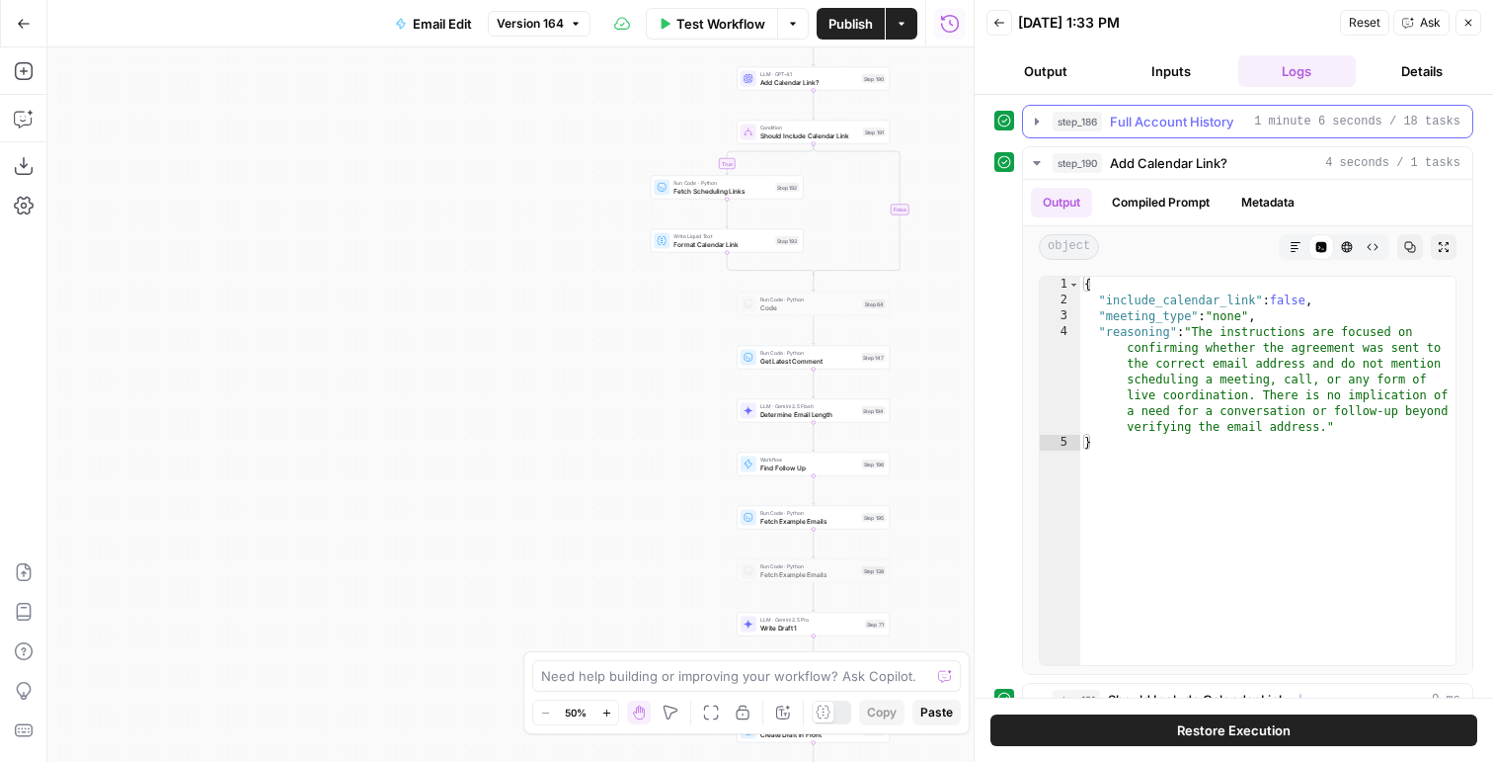
click at [1208, 124] on span "Full Account History" at bounding box center [1171, 122] width 123 height 20
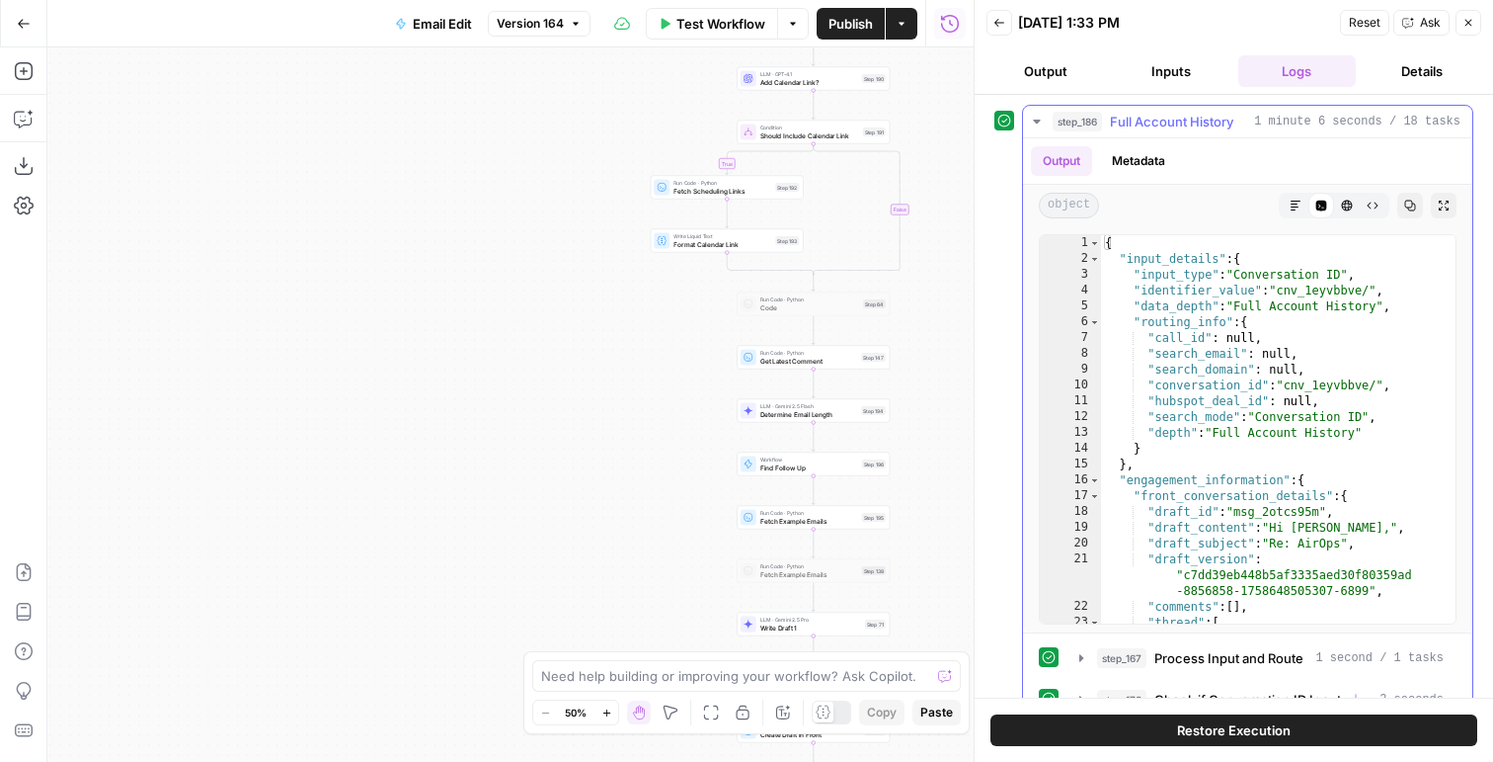
click at [1208, 124] on span "Full Account History" at bounding box center [1171, 122] width 123 height 20
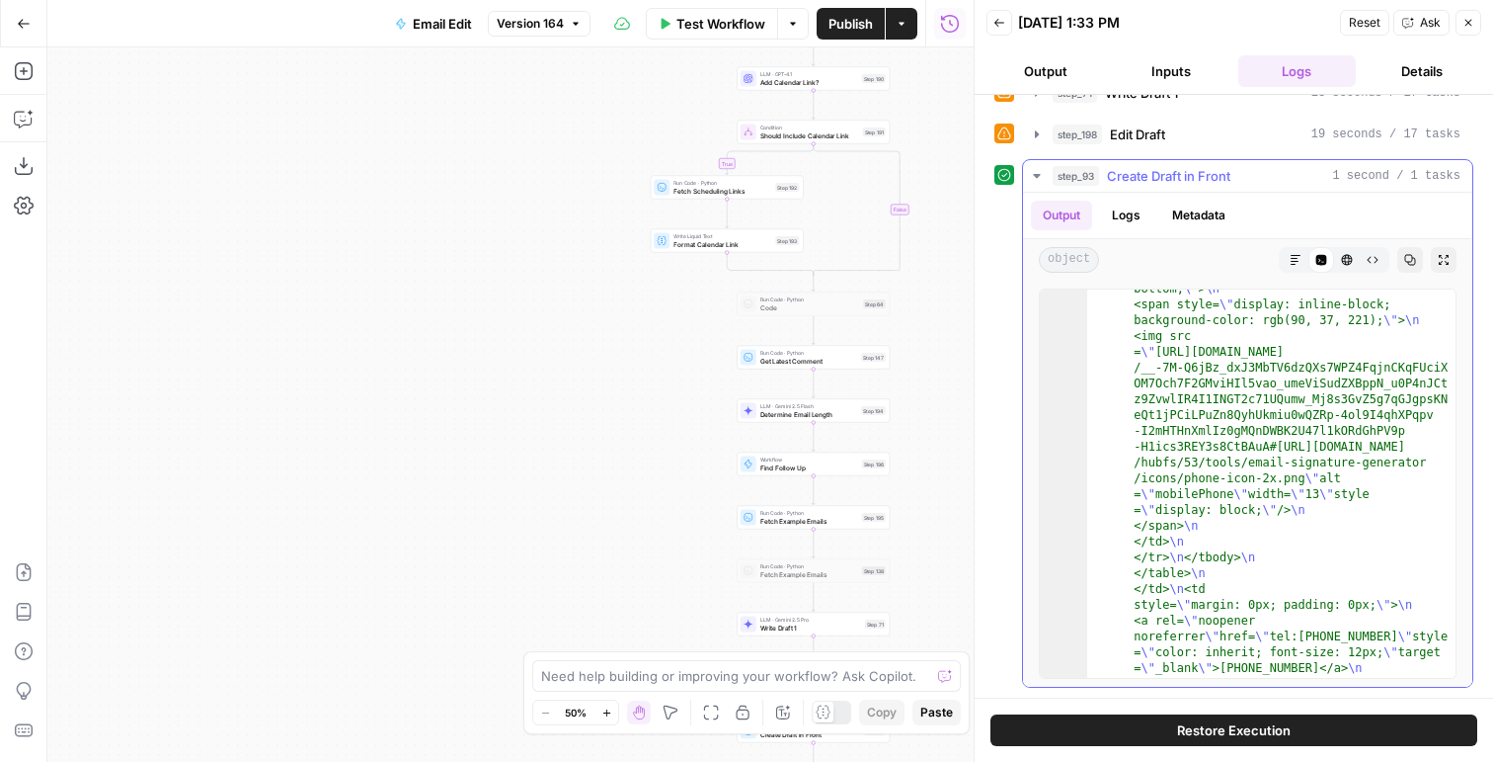
scroll to position [1146, 0]
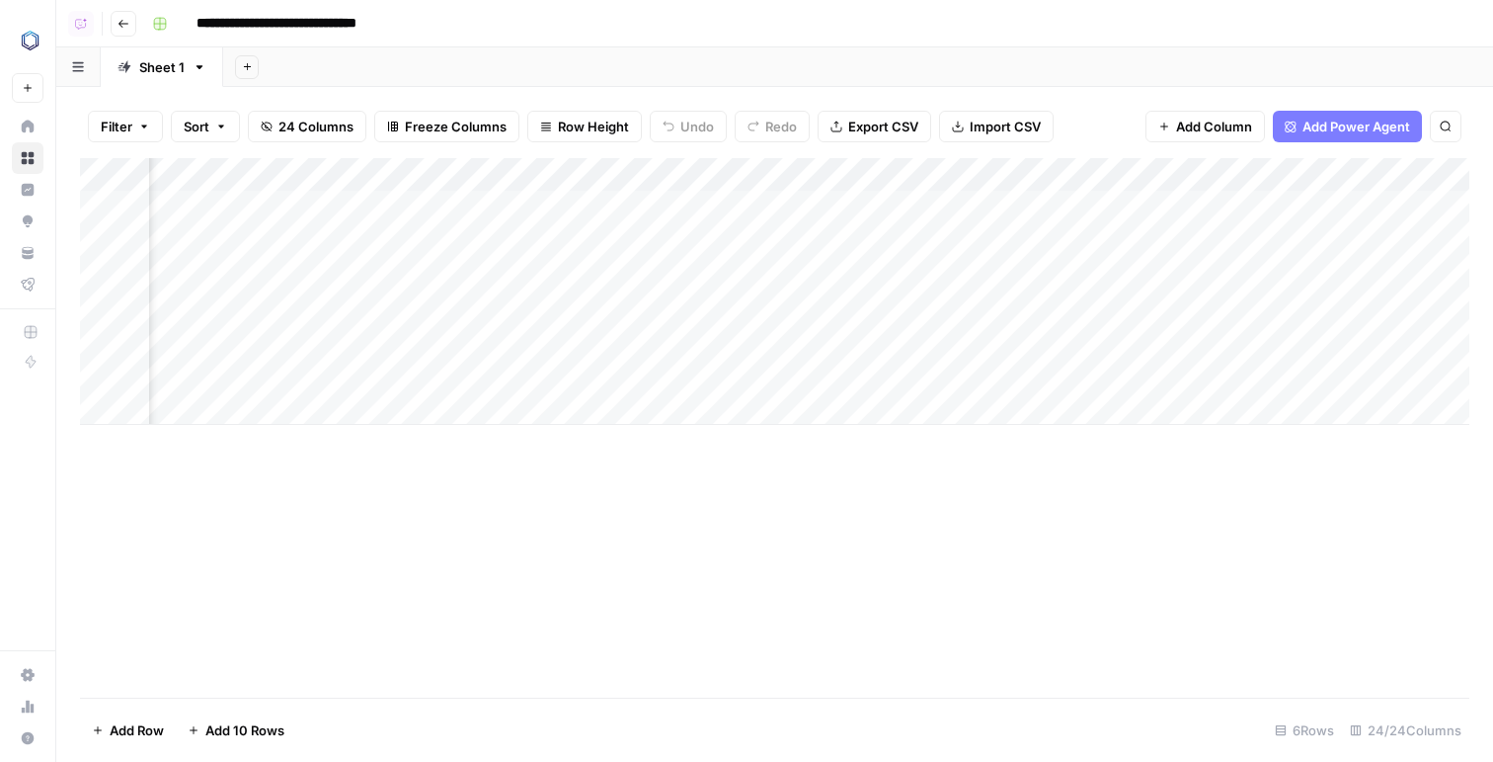
scroll to position [0, 591]
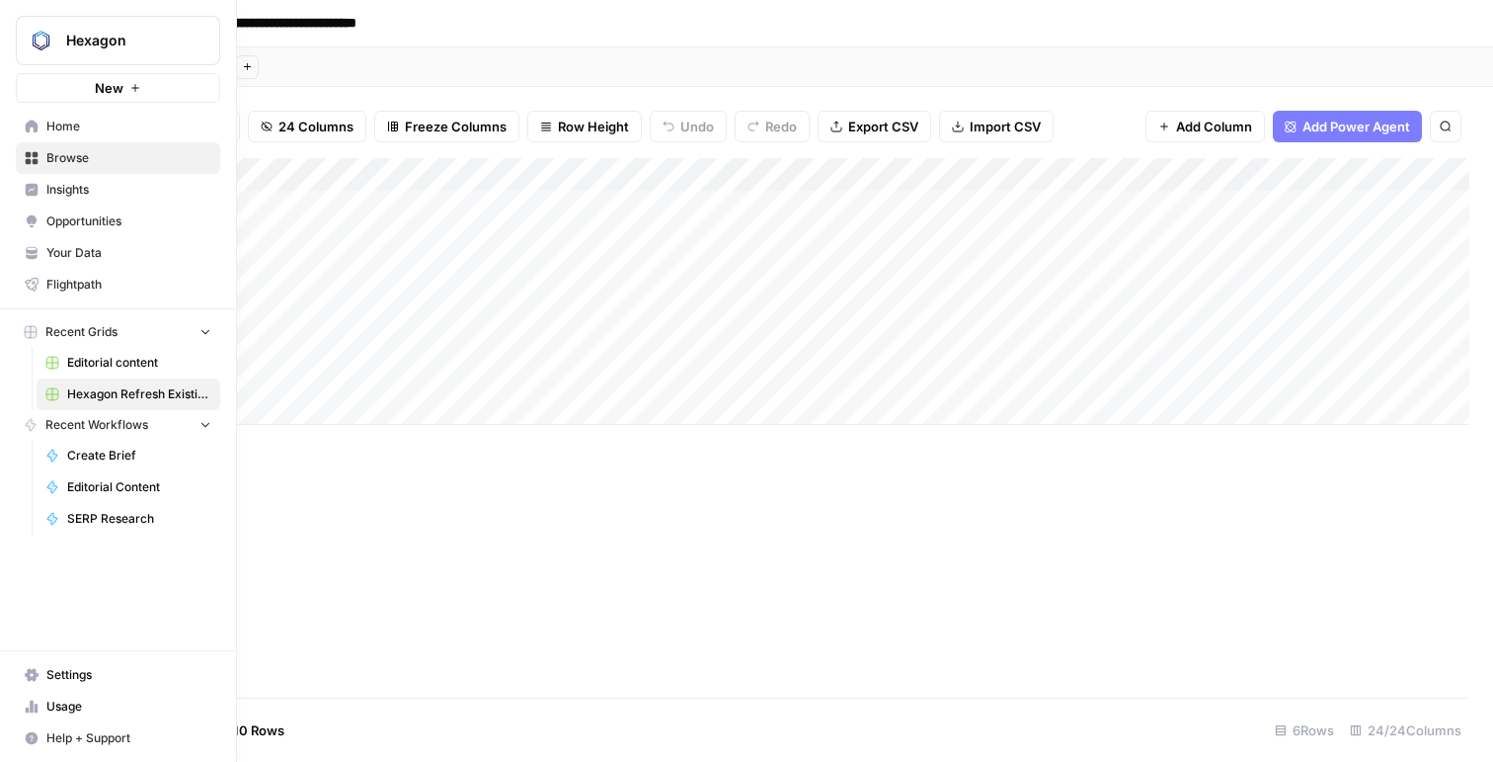
click at [107, 369] on span "Editorial content" at bounding box center [139, 363] width 144 height 18
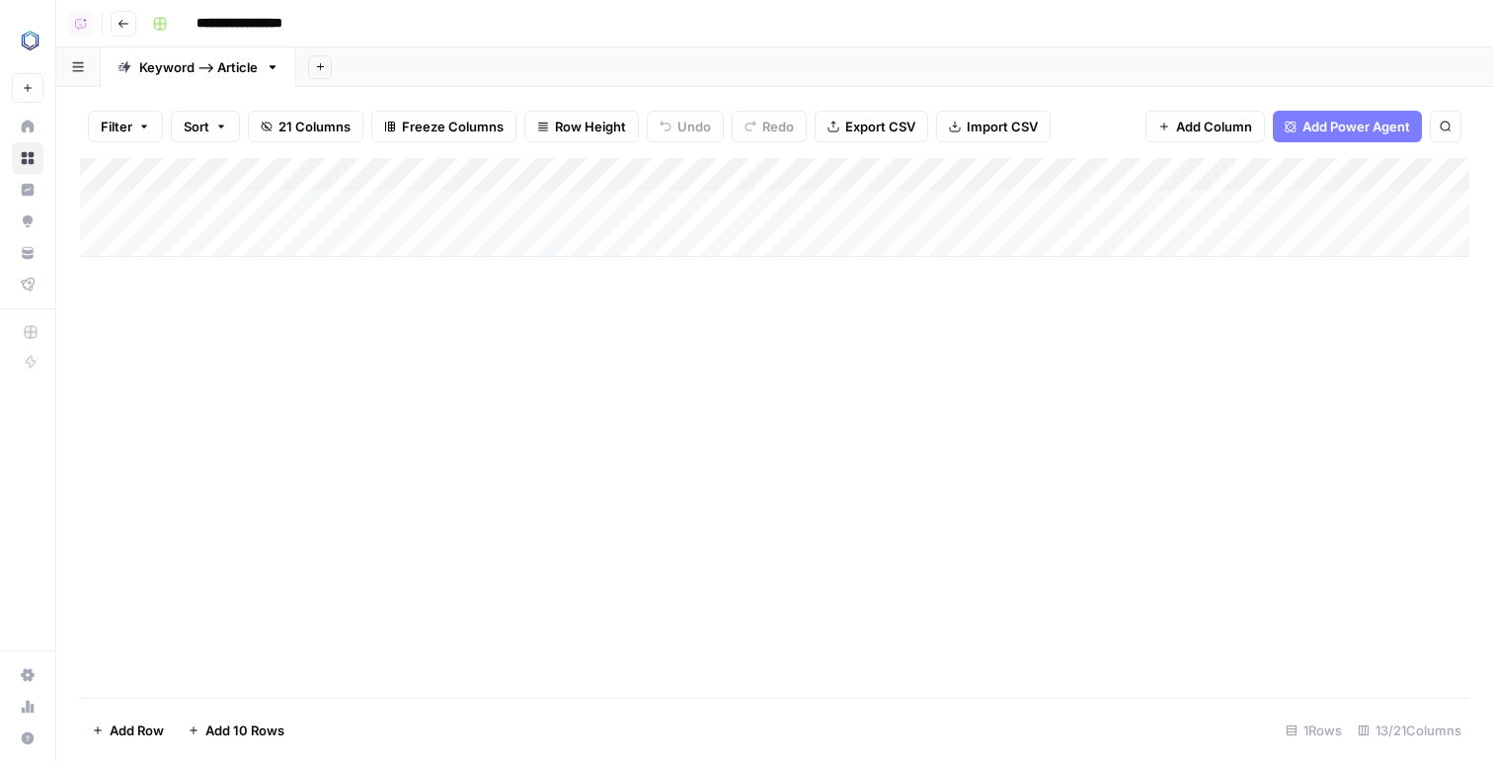
click at [254, 236] on div "Add Column" at bounding box center [775, 207] width 1390 height 99
click at [858, 258] on div "Add Column" at bounding box center [775, 224] width 1390 height 132
click at [209, 253] on div "Add Column" at bounding box center [775, 241] width 1390 height 166
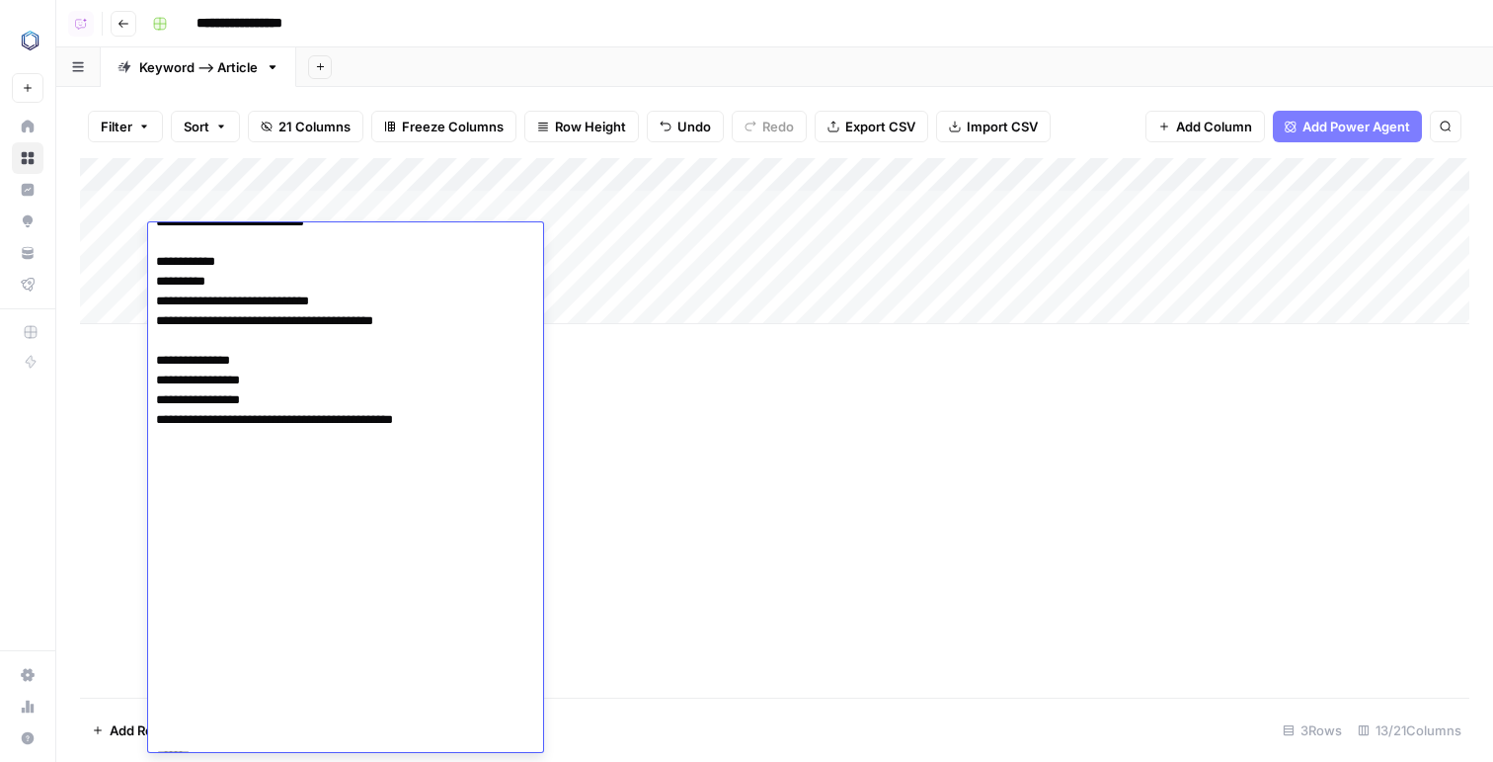
scroll to position [41, 0]
type textarea "**********"
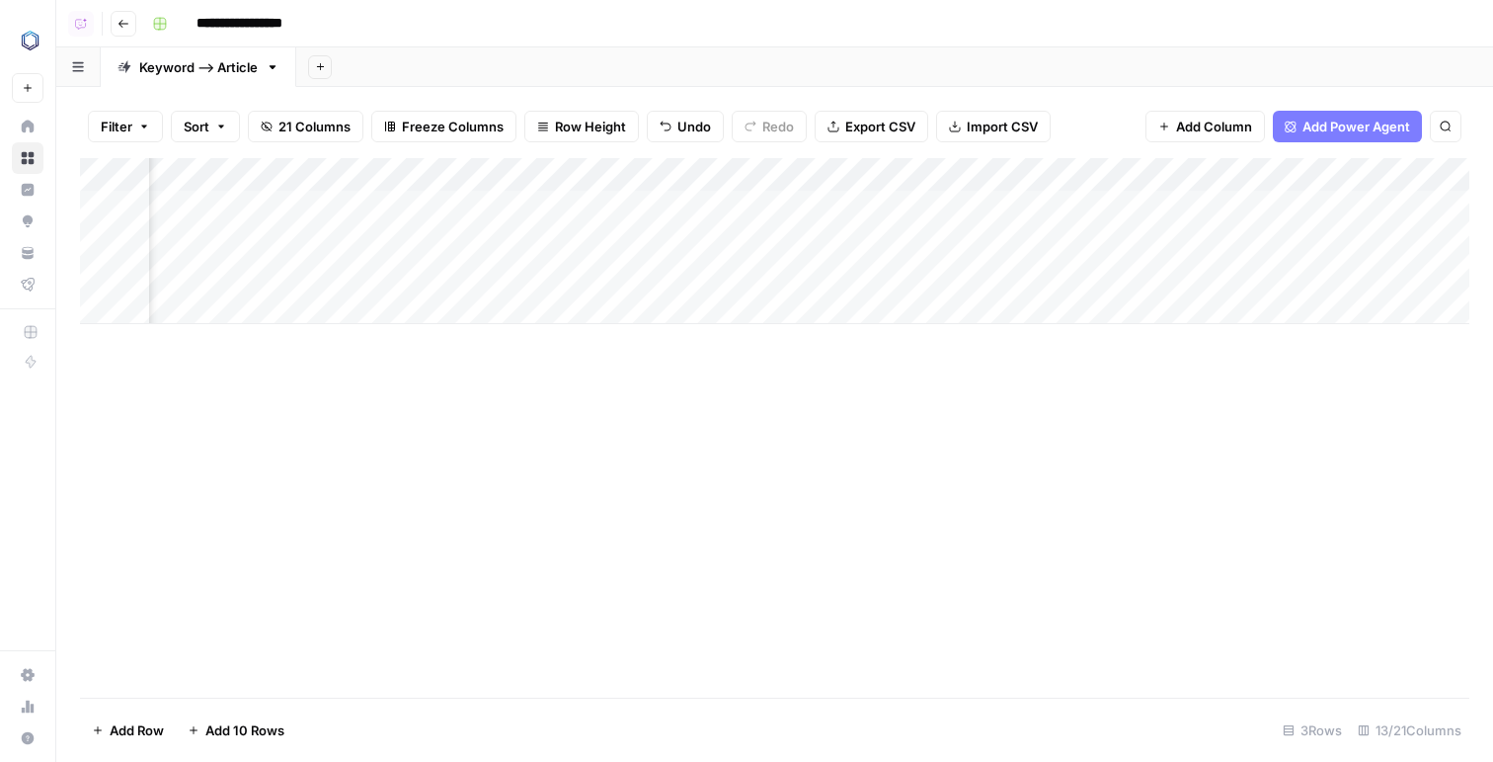
scroll to position [0, 1052]
click at [859, 246] on div "Add Column" at bounding box center [775, 241] width 1390 height 166
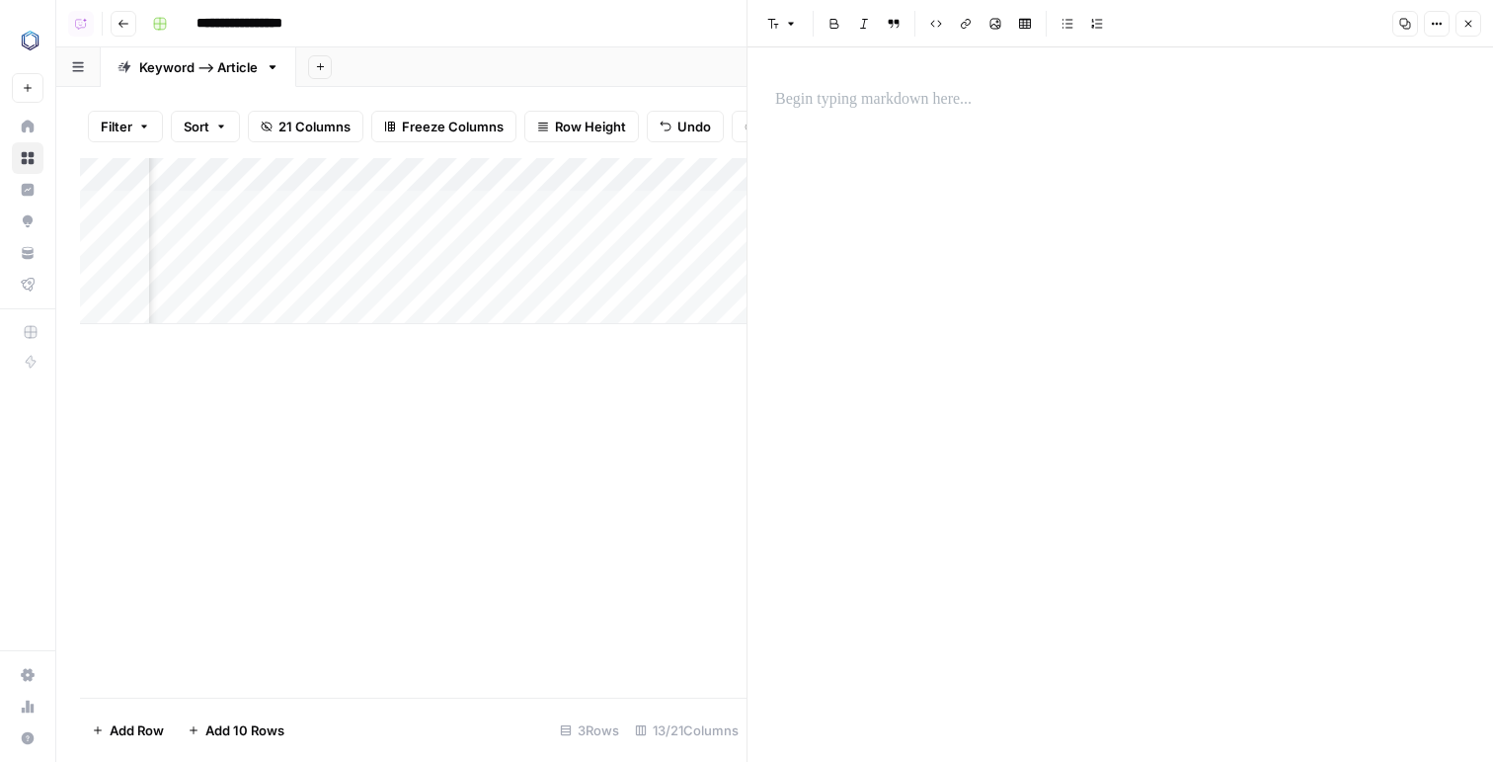
scroll to position [0, 1237]
click at [941, 94] on p at bounding box center [1120, 100] width 690 height 26
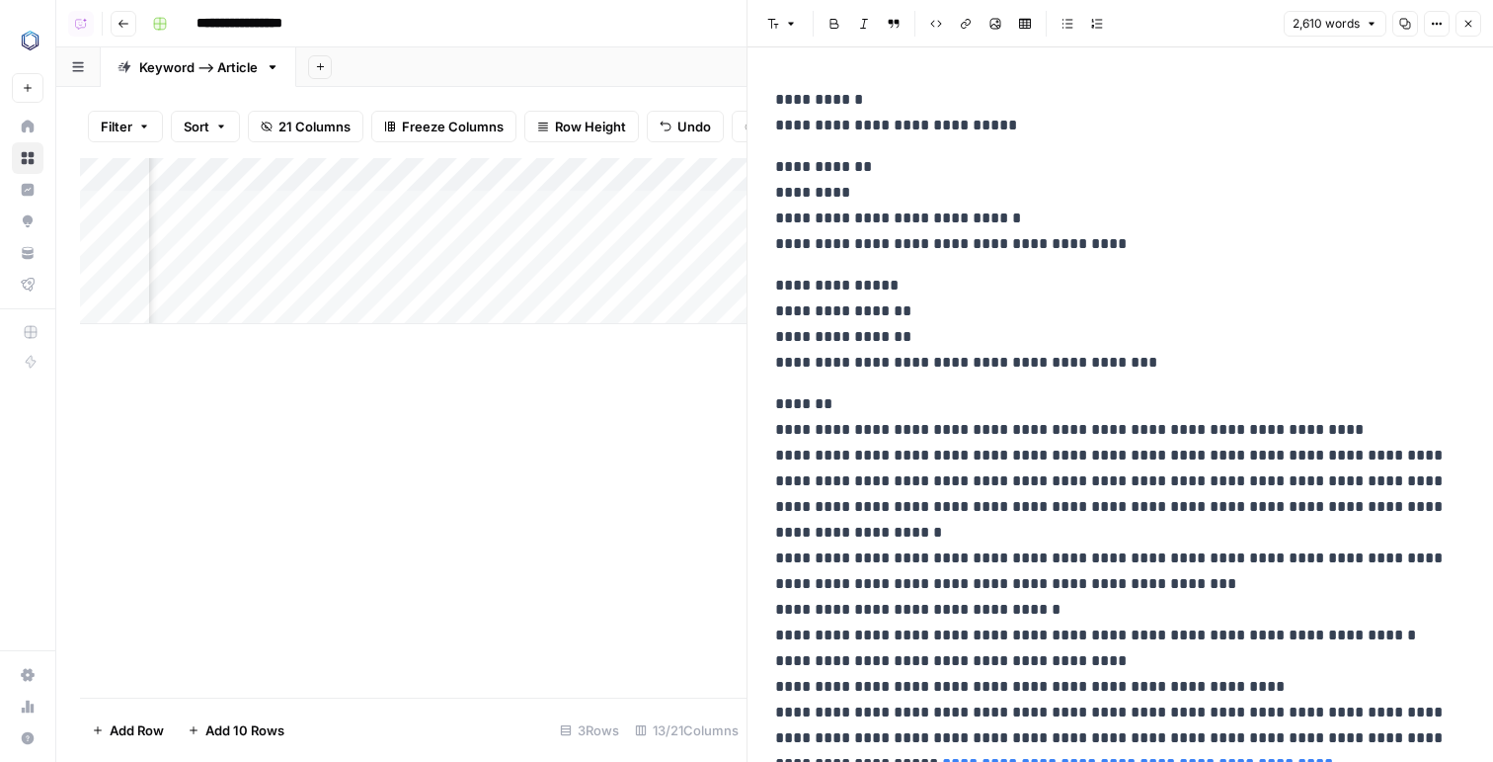
click at [837, 119] on p "**********" at bounding box center [1120, 112] width 690 height 51
click at [915, 120] on p "**********" at bounding box center [1120, 112] width 690 height 51
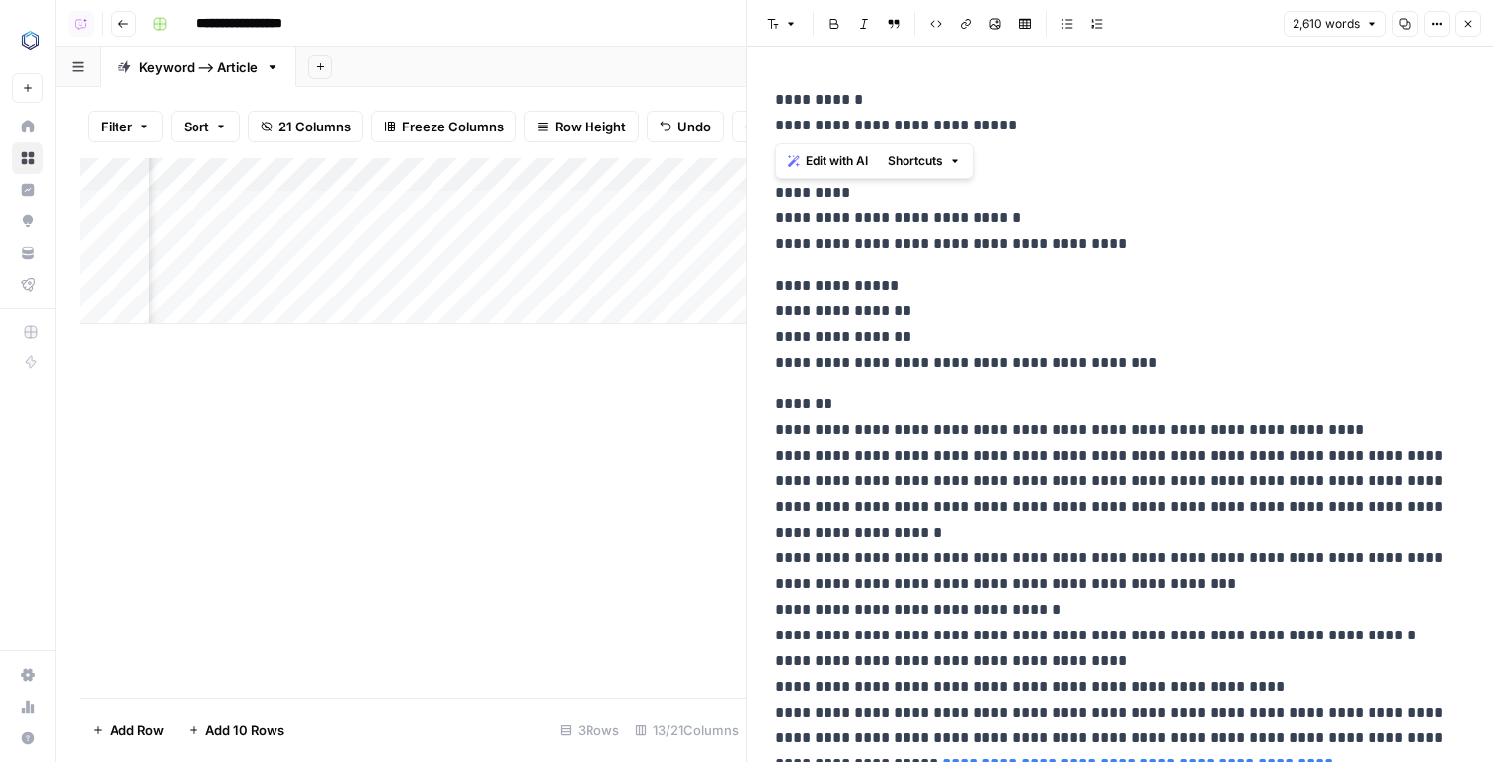
click at [962, 126] on p "**********" at bounding box center [1120, 112] width 690 height 51
drag, startPoint x: 1040, startPoint y: 127, endPoint x: 1040, endPoint y: 104, distance: 23.7
click at [1040, 104] on p "**********" at bounding box center [1120, 112] width 690 height 51
click at [910, 334] on p "**********" at bounding box center [1120, 324] width 690 height 103
drag, startPoint x: 905, startPoint y: 305, endPoint x: 765, endPoint y: 302, distance: 139.3
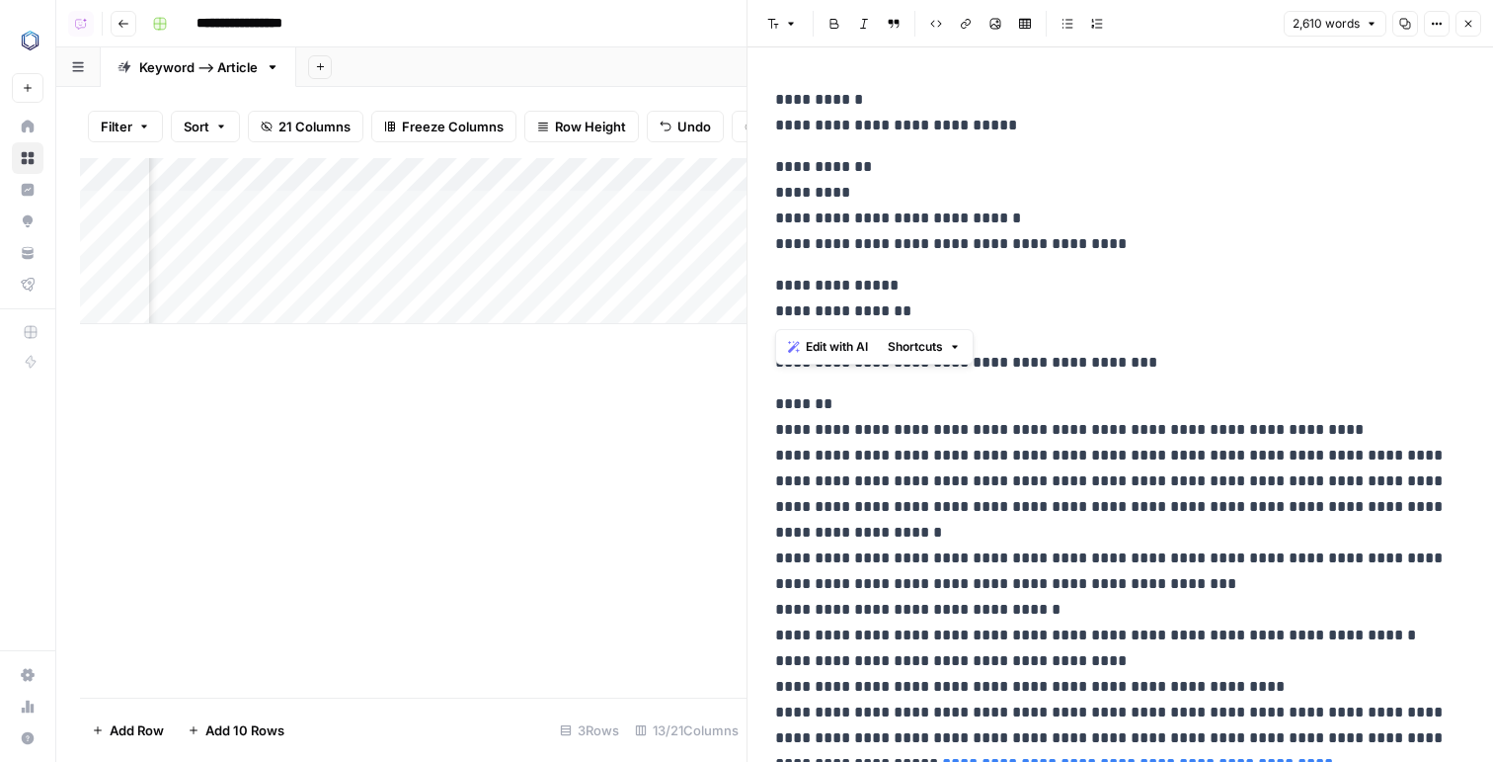
copy p "**********"
click at [1483, 26] on header "Font style Bold Italic Block quote Code block Link Image Insert Table Bulleted …" at bounding box center [1121, 23] width 746 height 47
click at [1477, 22] on button "Close" at bounding box center [1469, 24] width 26 height 26
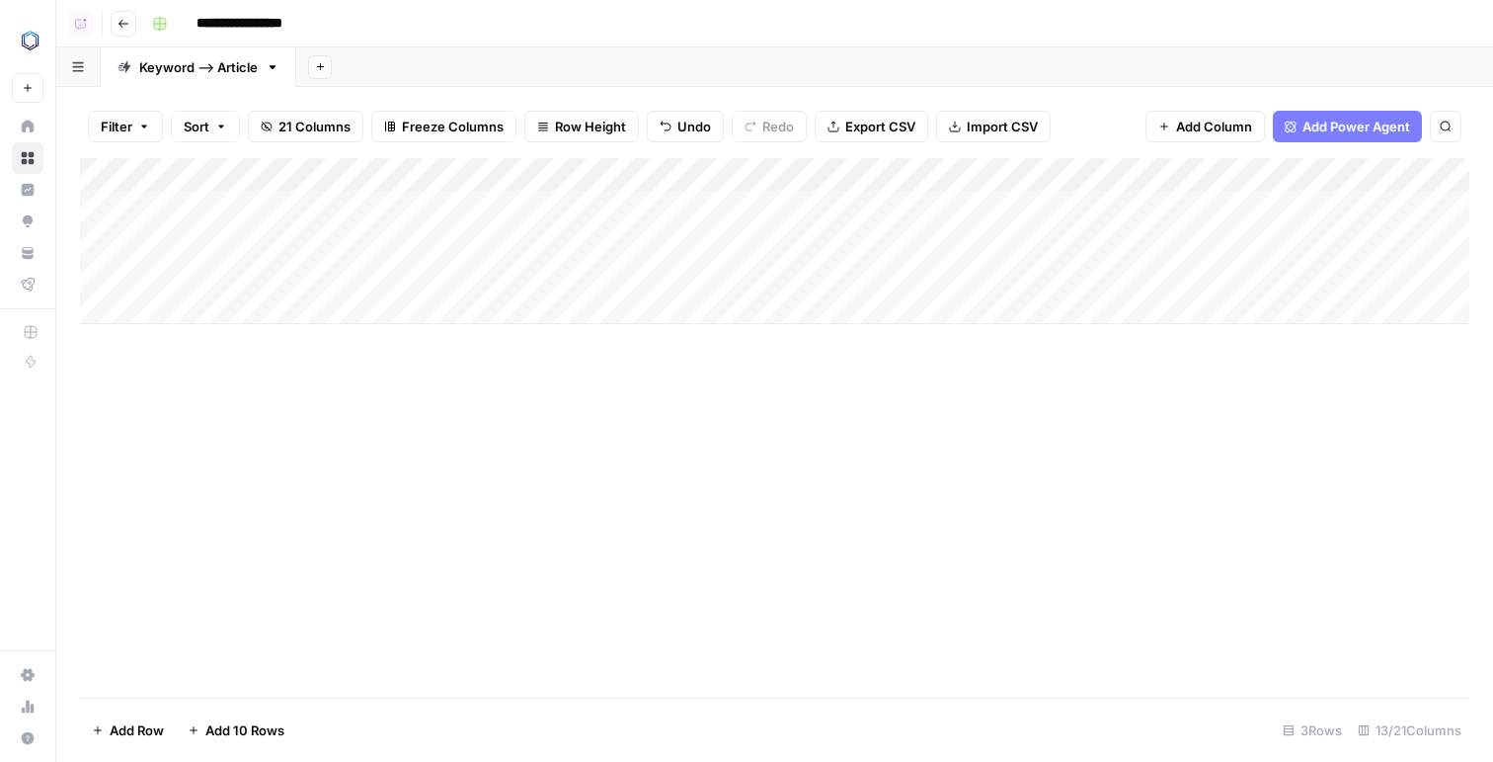
click at [224, 227] on div "Add Column" at bounding box center [775, 241] width 1390 height 166
type textarea "**********"
click at [361, 370] on div "Add Column" at bounding box center [775, 427] width 1390 height 539
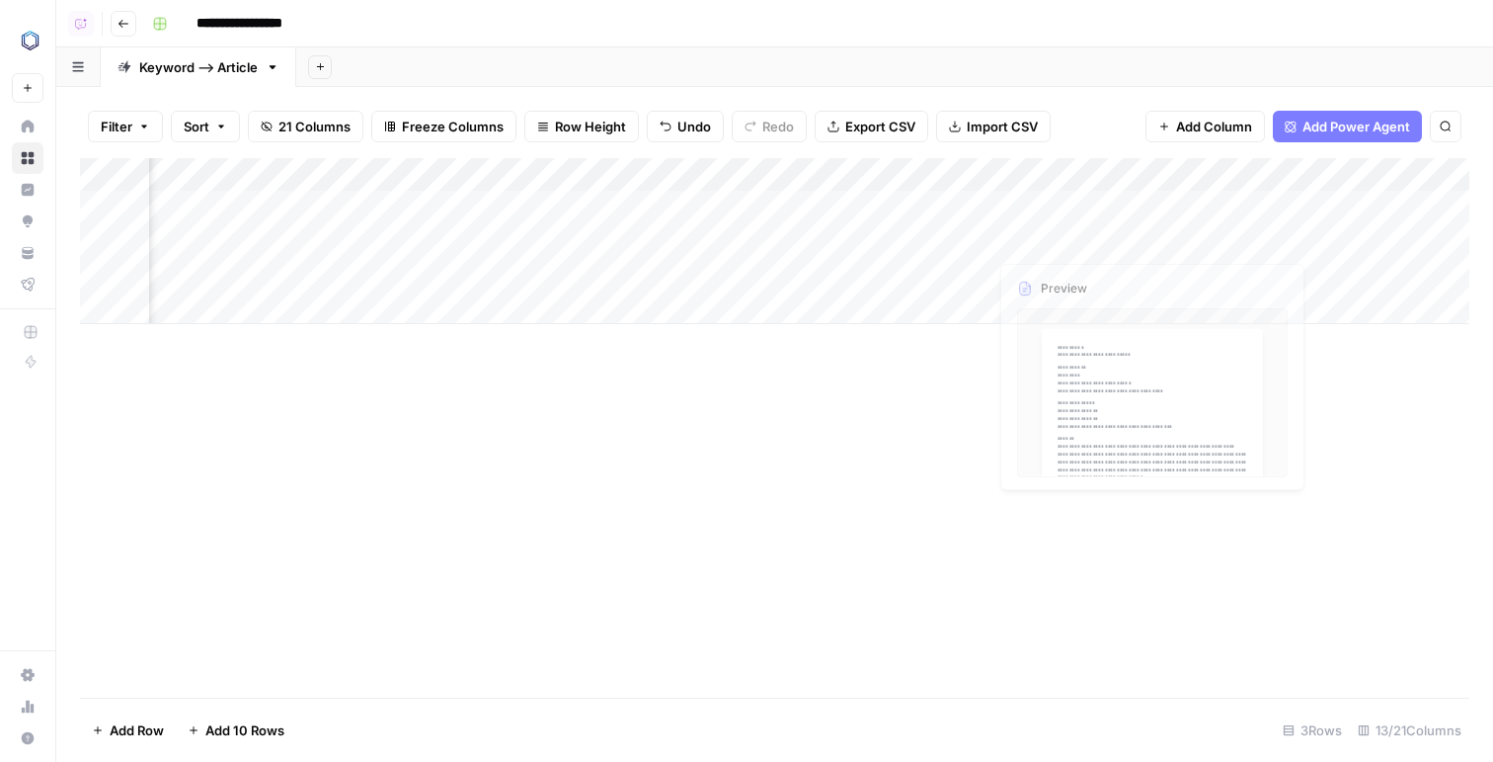
click at [937, 231] on div "Add Column" at bounding box center [775, 241] width 1390 height 166
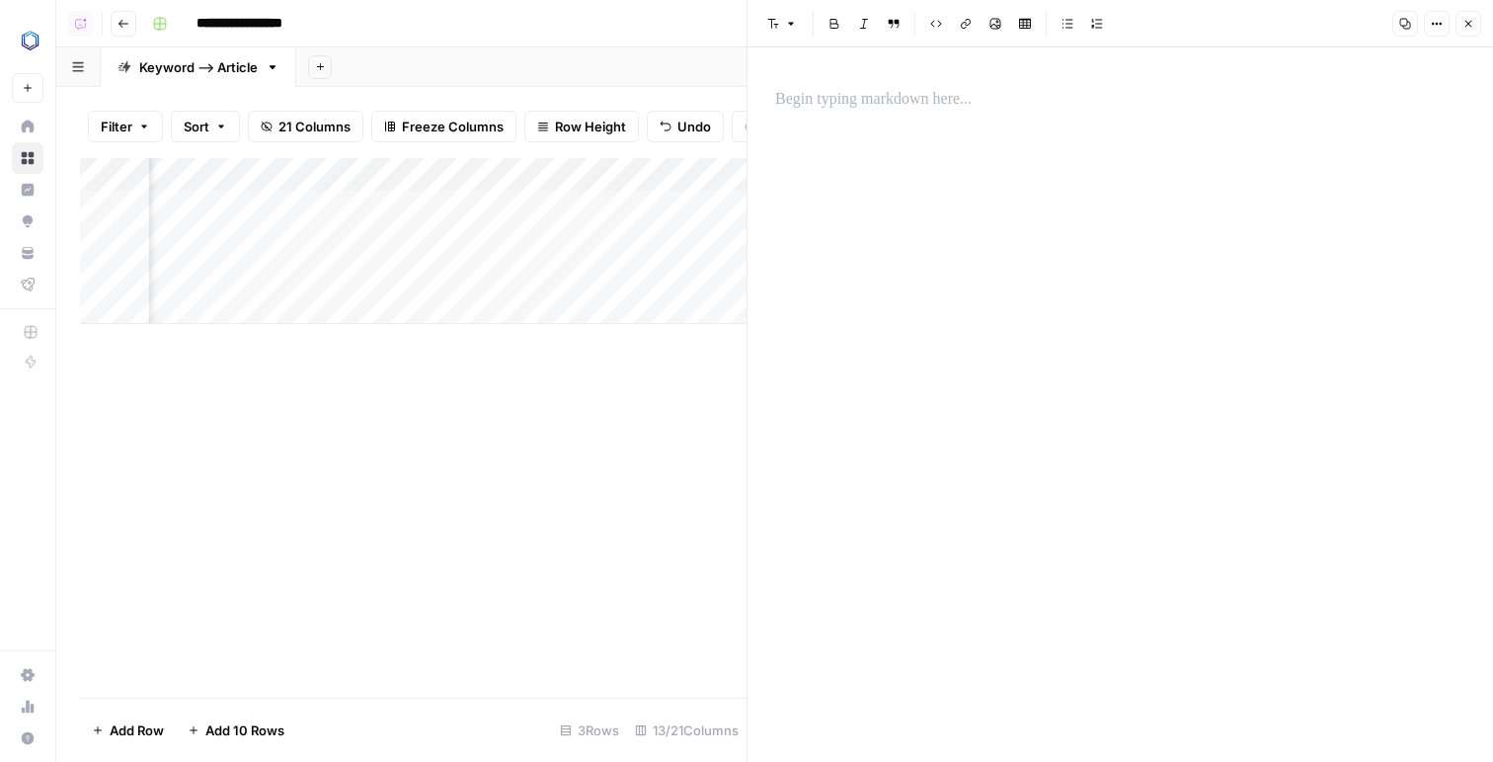
click at [1004, 179] on div at bounding box center [1120, 404] width 714 height 714
click at [971, 120] on div at bounding box center [1120, 404] width 714 height 714
click at [938, 106] on p at bounding box center [1120, 100] width 690 height 26
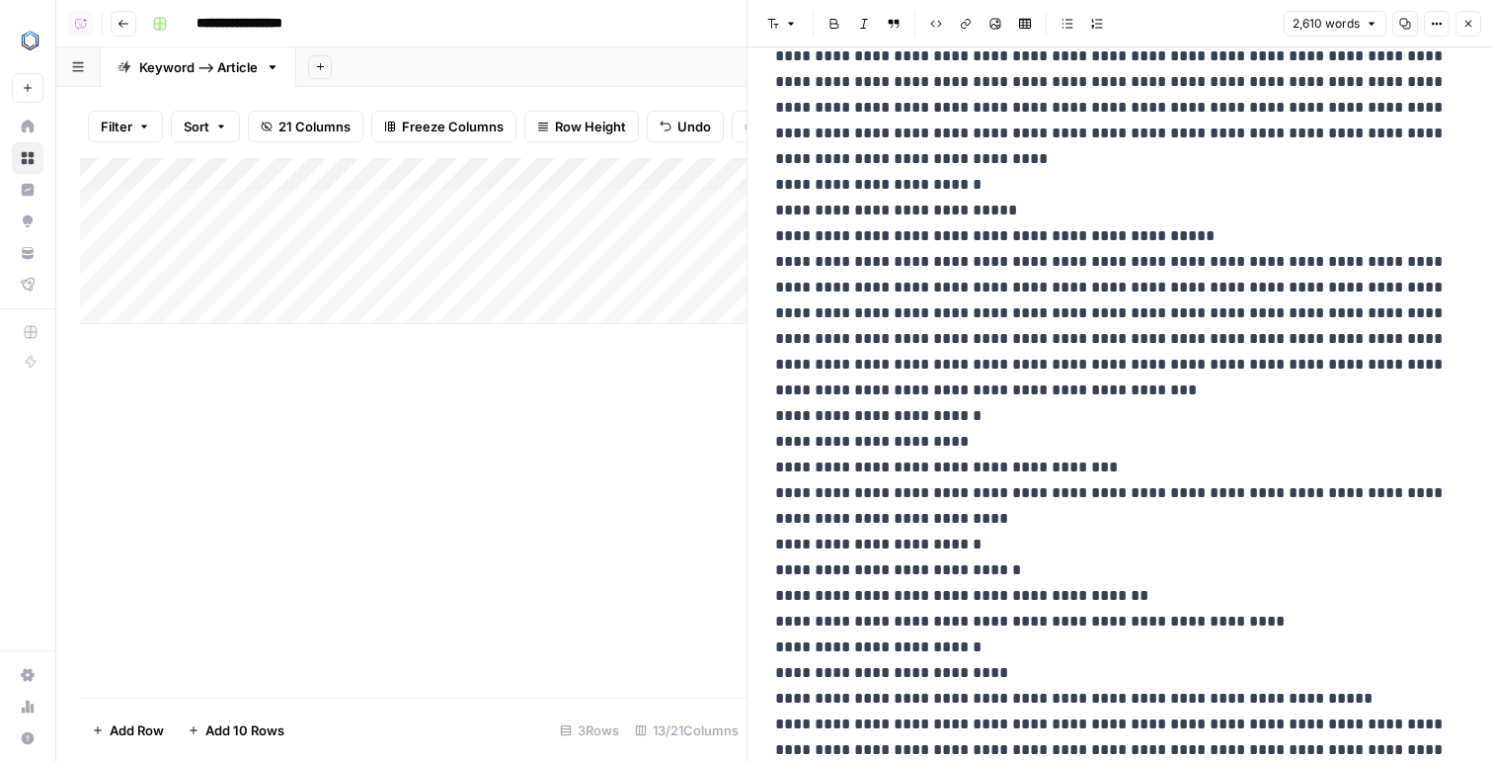
click at [379, 251] on div "Add Column" at bounding box center [413, 241] width 667 height 166
type textarea "**"
click at [452, 233] on div "Add Column" at bounding box center [413, 241] width 667 height 166
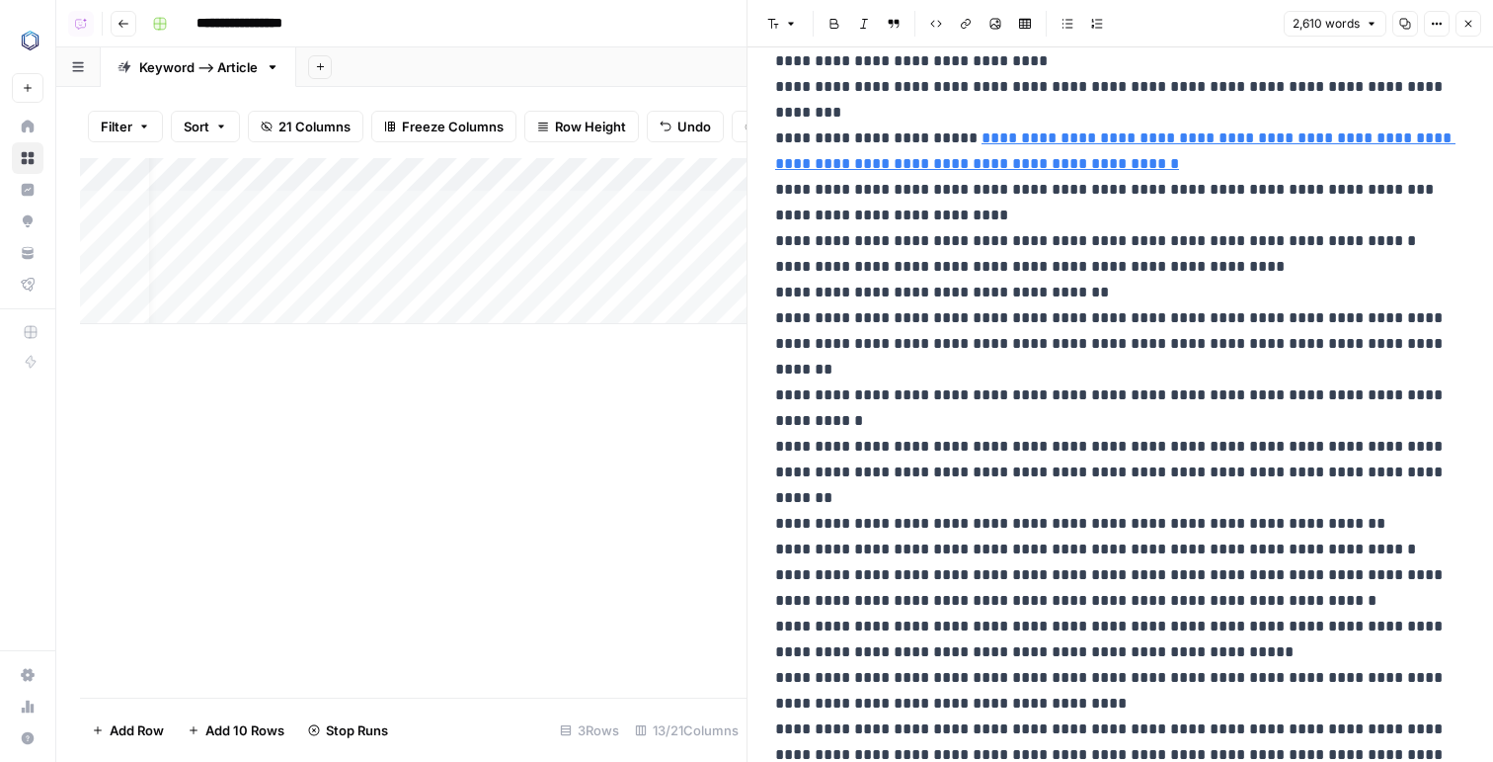
scroll to position [7243, 0]
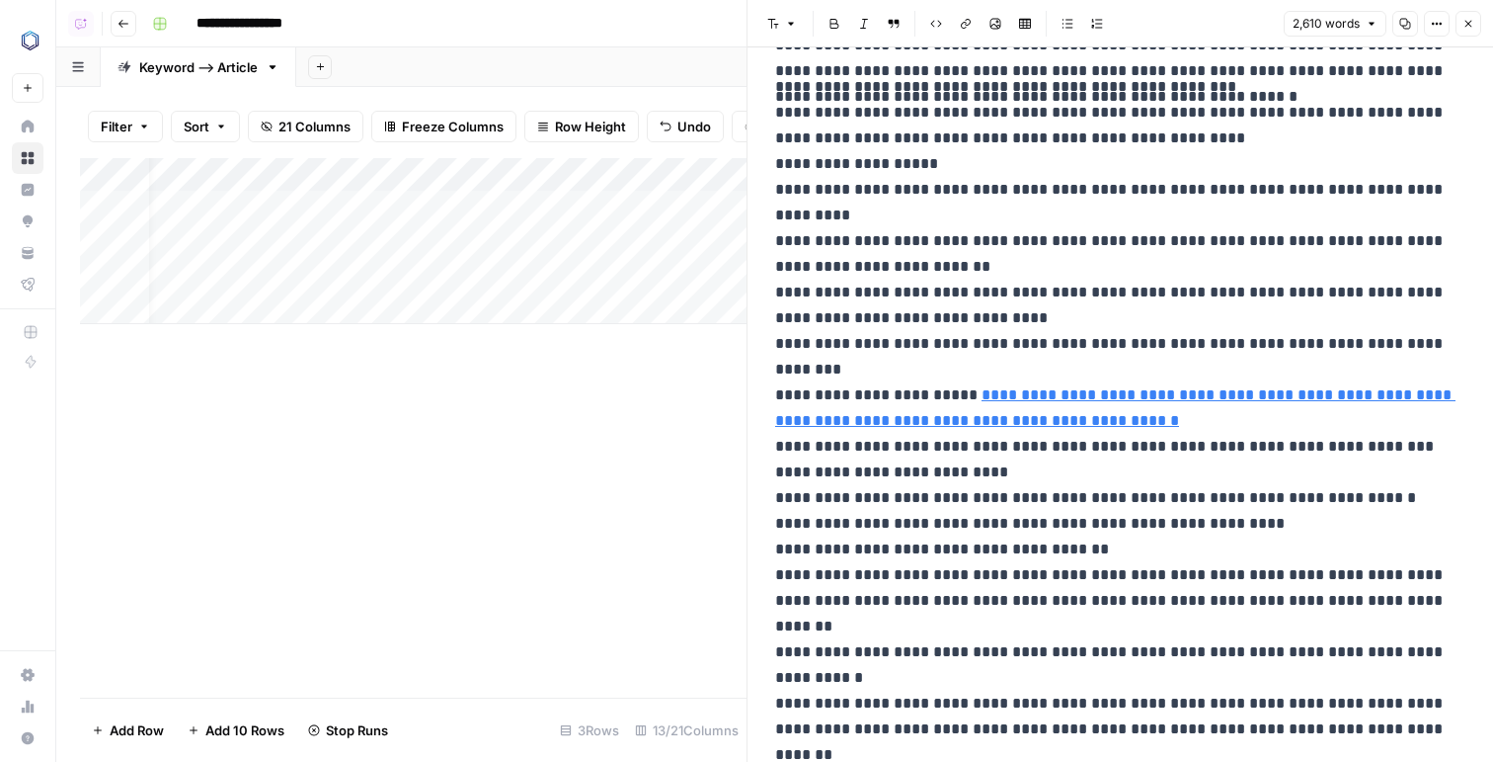
click at [1466, 17] on header "Font style Bold Italic Block quote Code block Link Image Insert Table Bulleted …" at bounding box center [1121, 23] width 746 height 47
click at [1466, 17] on button "Close" at bounding box center [1469, 24] width 26 height 26
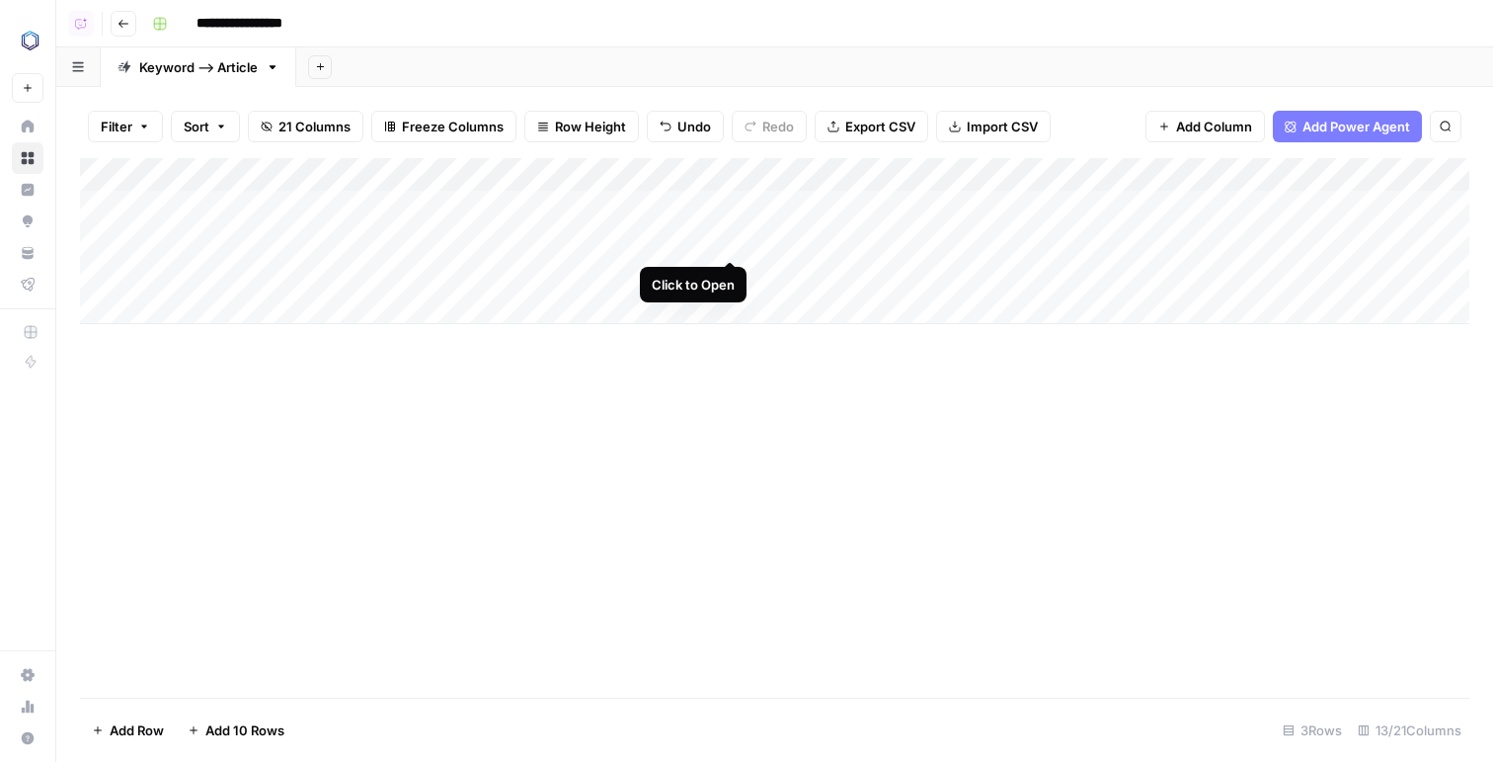
click at [730, 243] on div "Add Column" at bounding box center [775, 241] width 1390 height 166
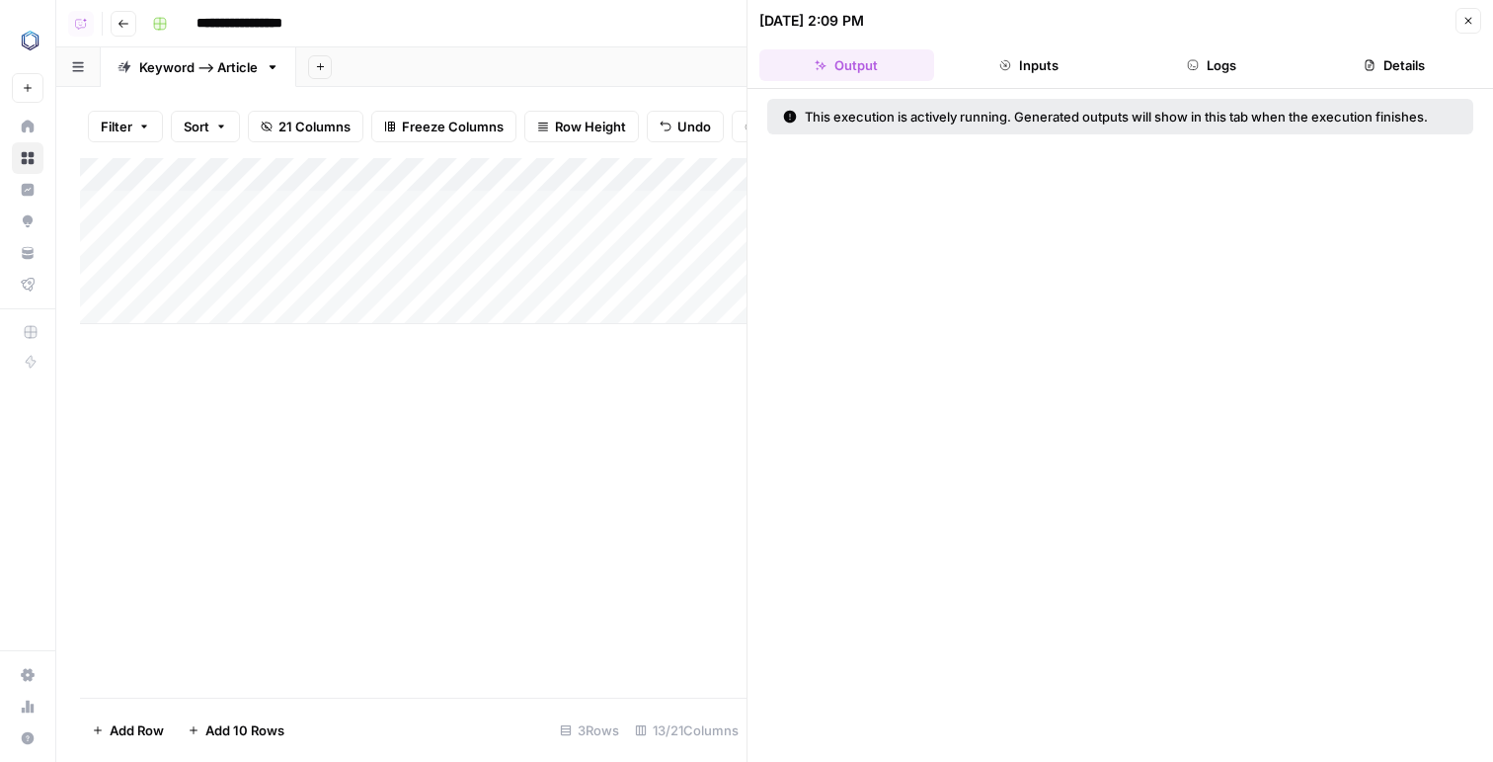
click at [1274, 50] on button "Logs" at bounding box center [1212, 65] width 175 height 32
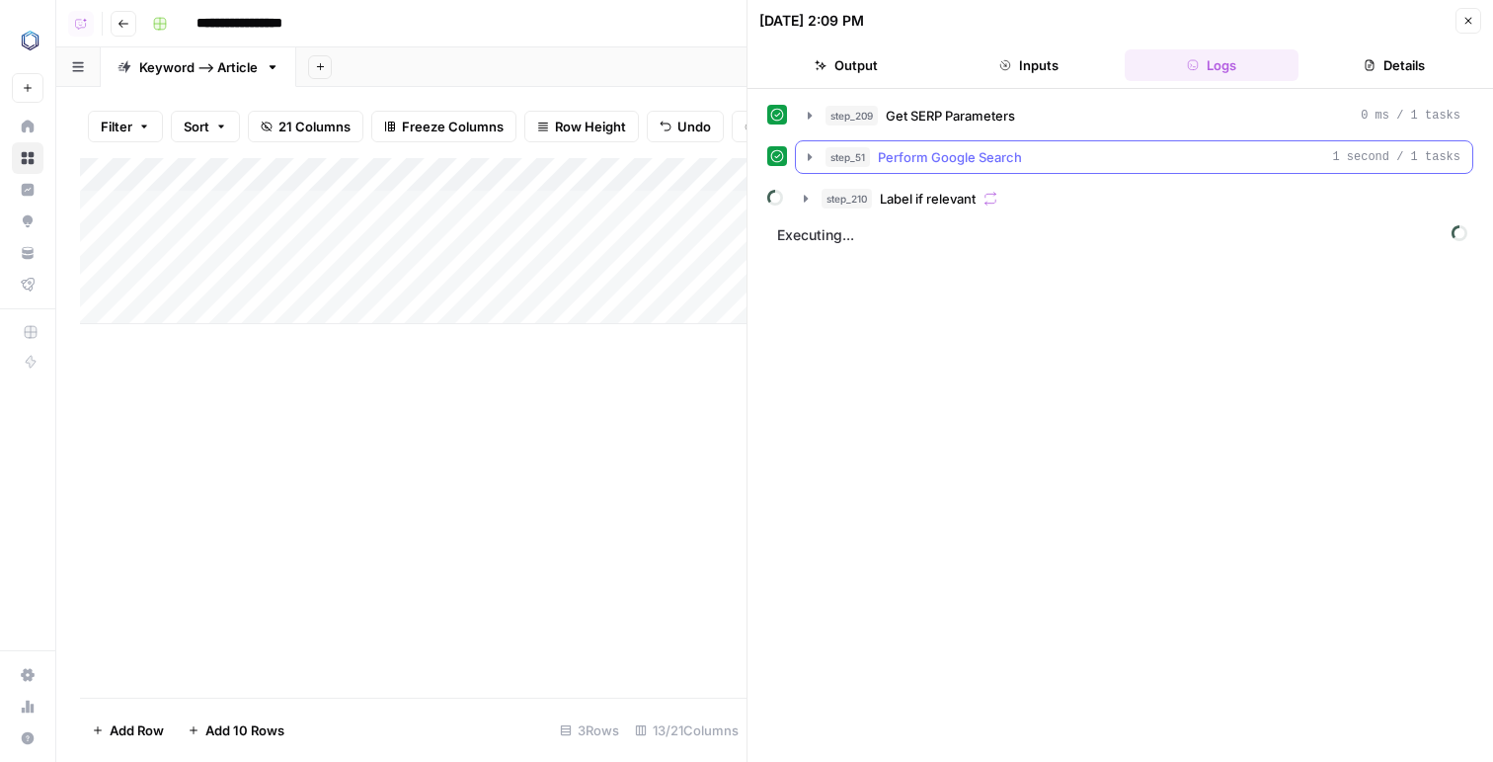
click at [1084, 164] on div "step_51 Perform Google Search 1 second / 1 tasks" at bounding box center [1143, 157] width 635 height 20
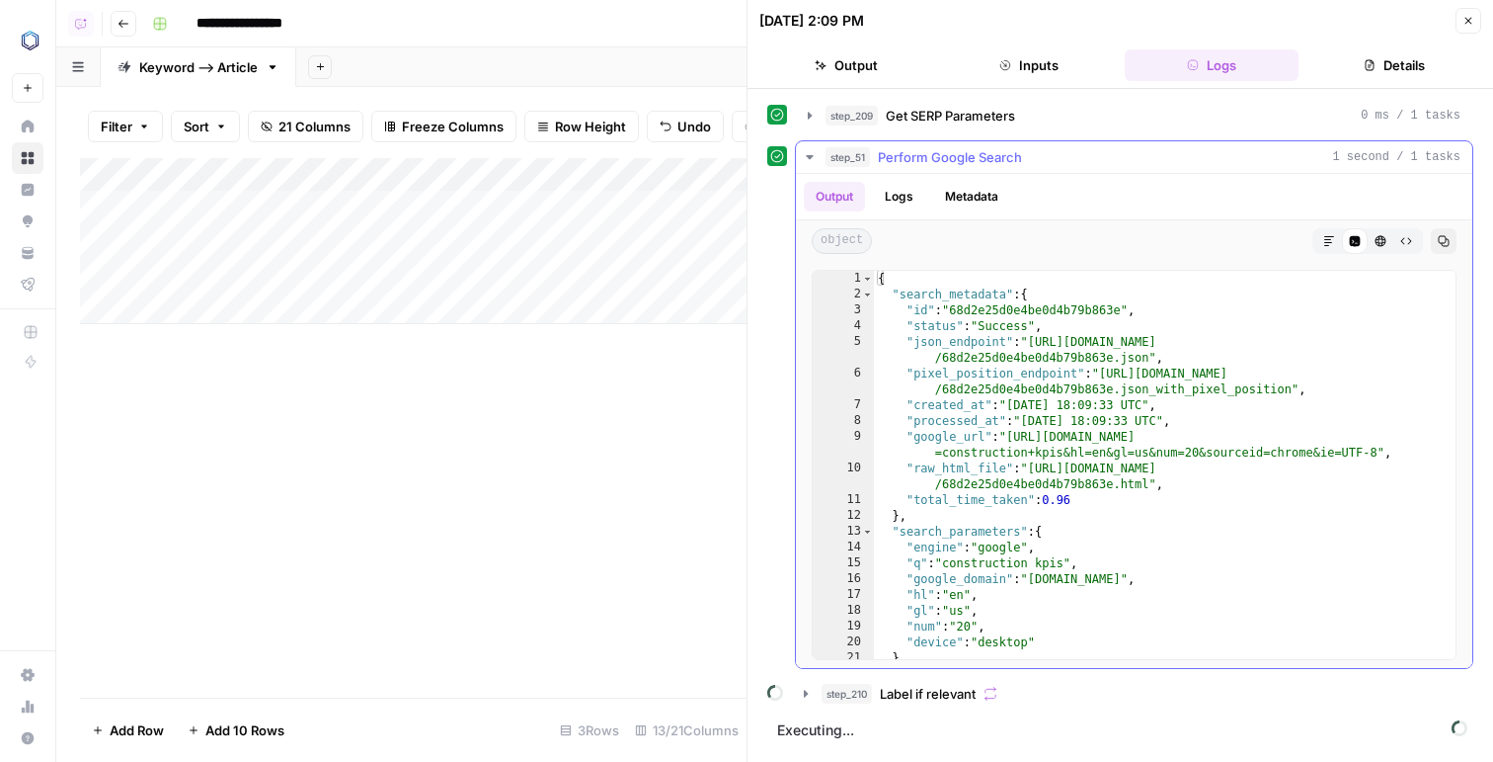
click at [1069, 171] on button "step_51 Perform Google Search 1 second / 1 tasks" at bounding box center [1134, 157] width 677 height 32
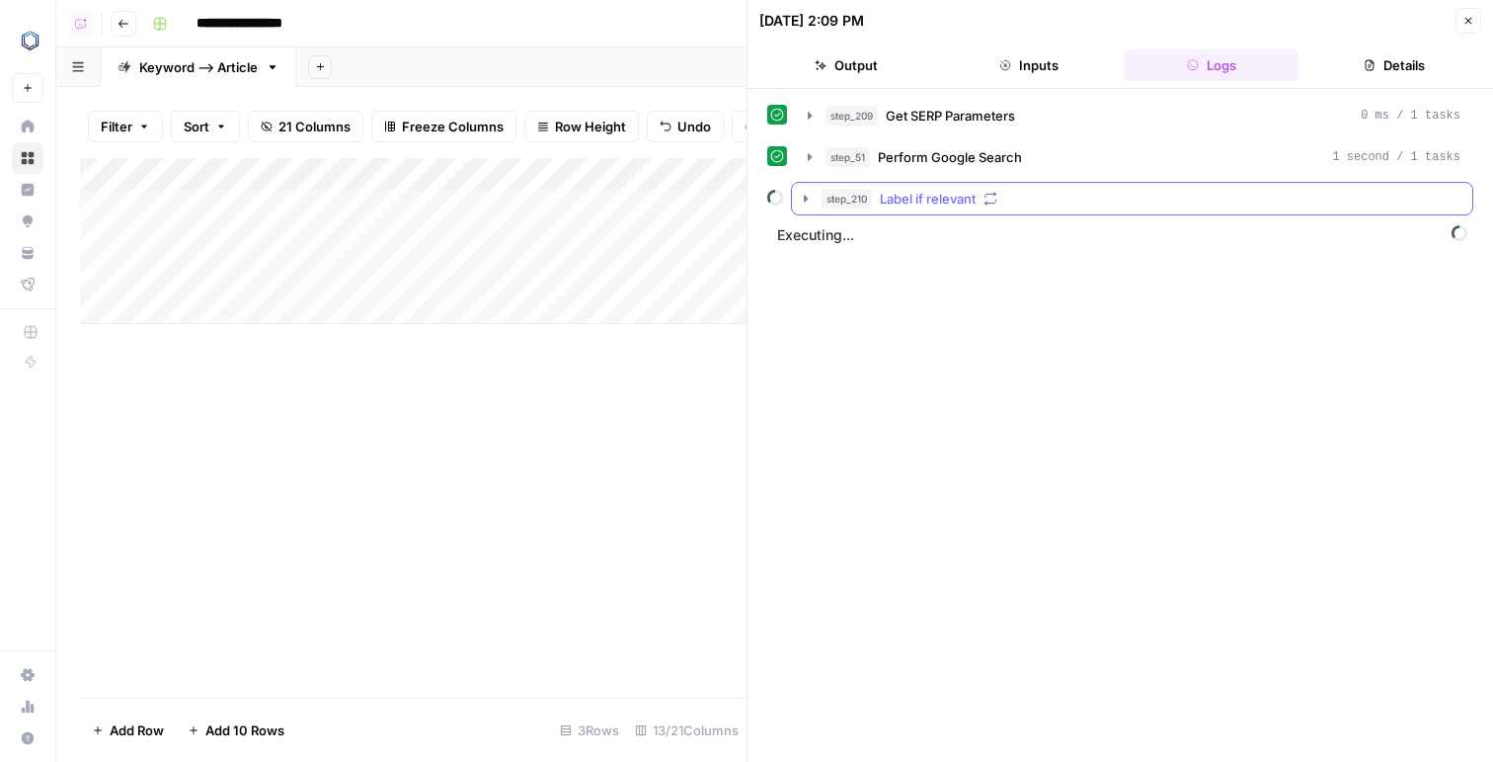
click at [1013, 200] on div "step_210 Label if relevant" at bounding box center [1141, 199] width 639 height 20
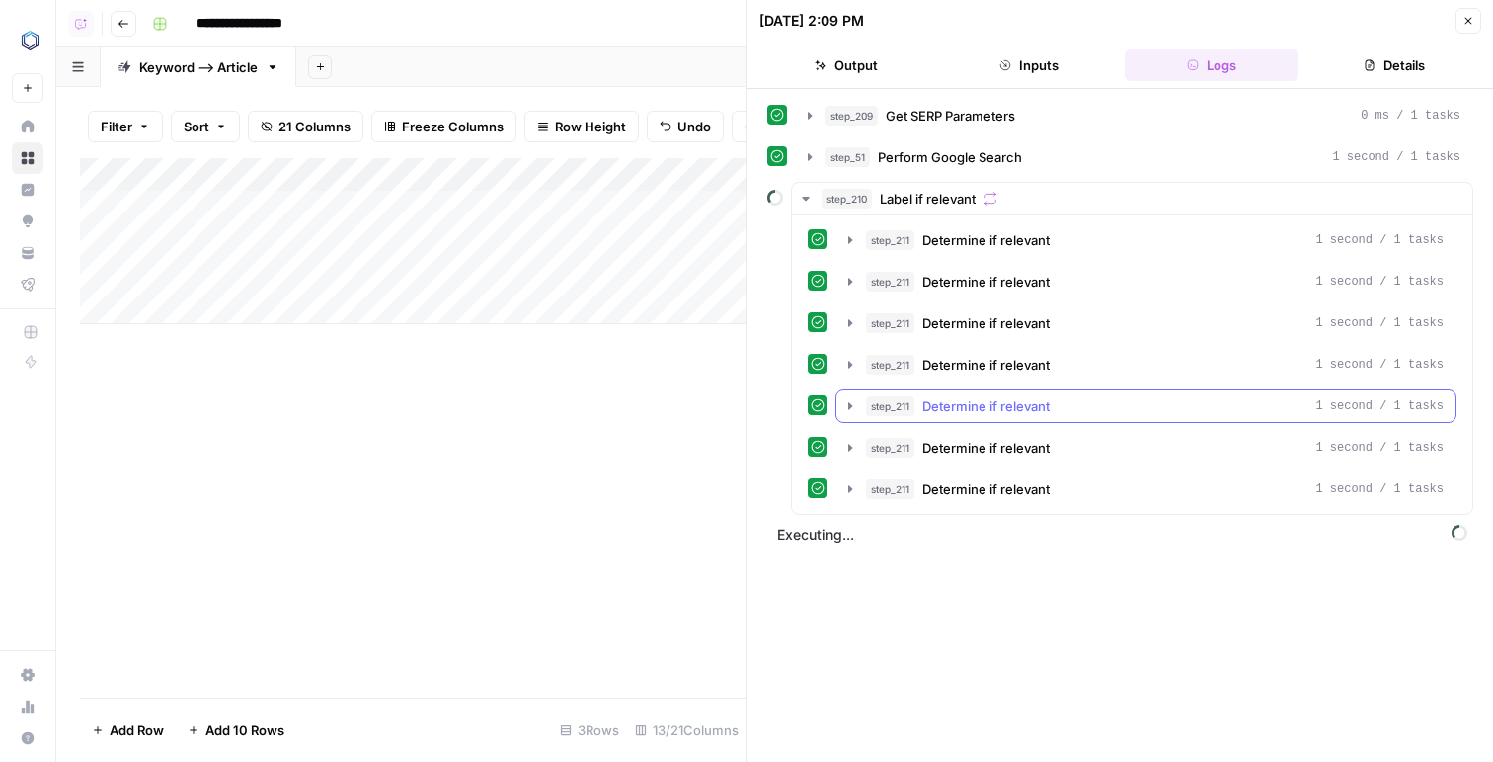
click at [930, 418] on button "step_211 Determine if relevant 1 second / 1 tasks" at bounding box center [1146, 406] width 619 height 32
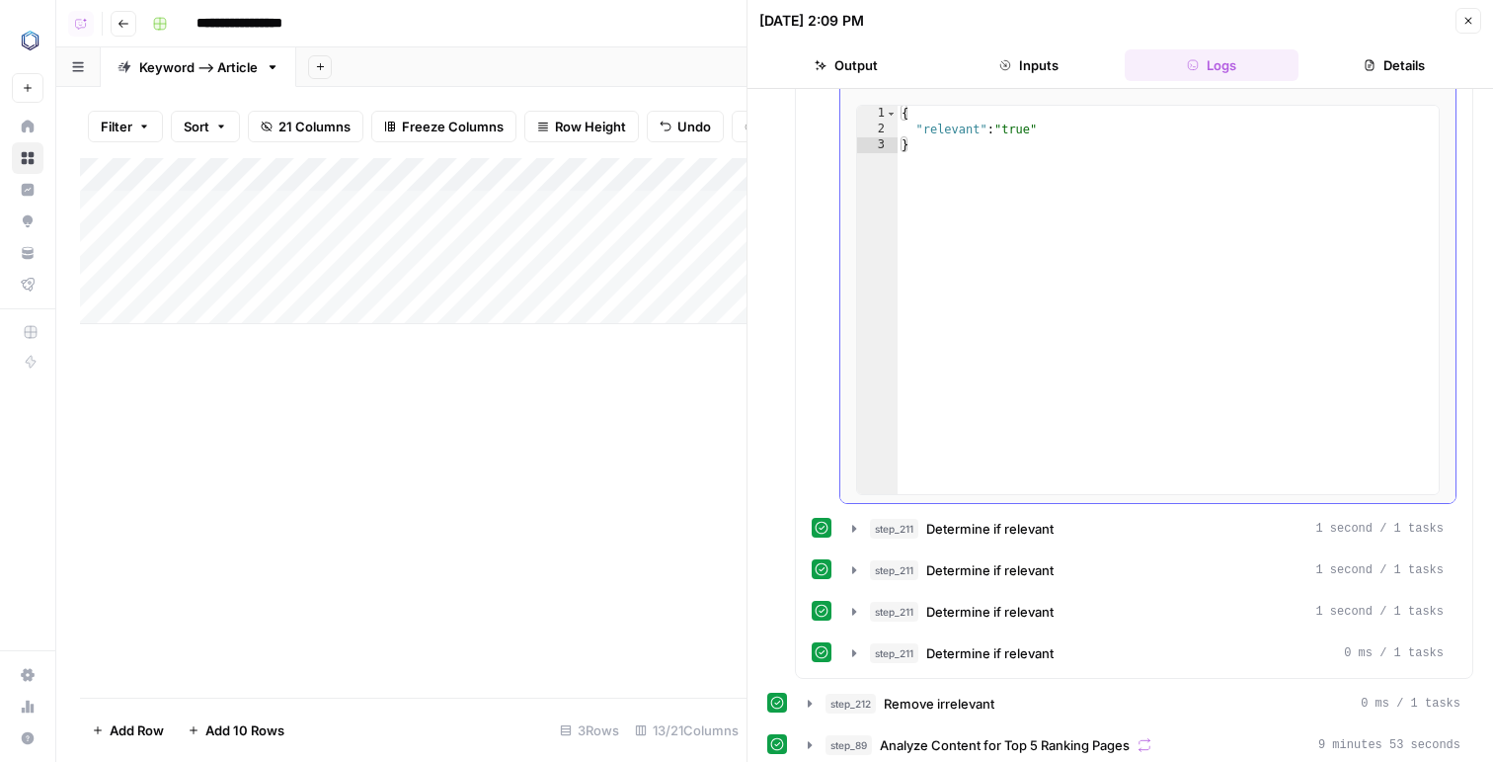
scroll to position [996, 0]
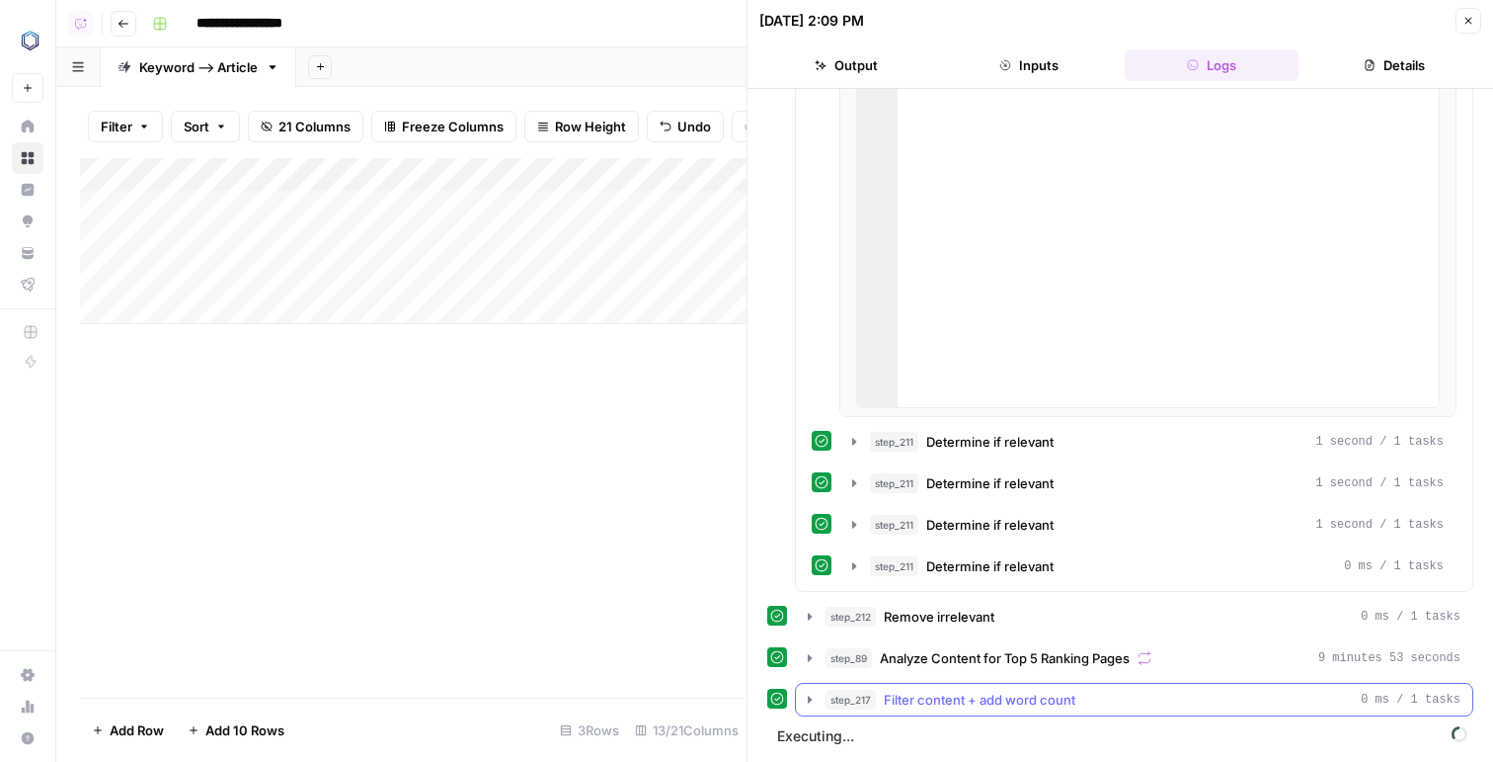
click at [956, 689] on span "Filter content + add word count" at bounding box center [980, 699] width 192 height 20
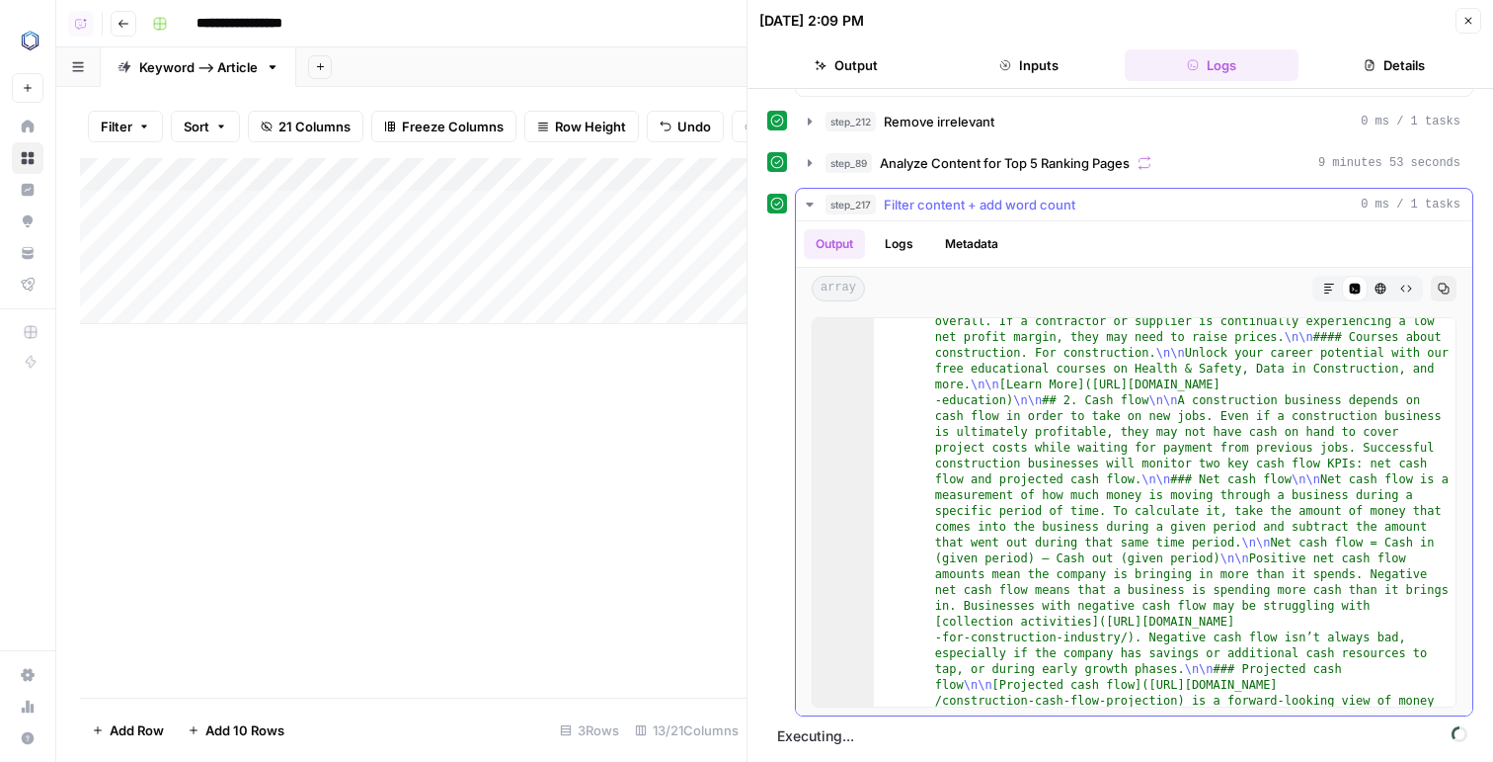
scroll to position [494, 0]
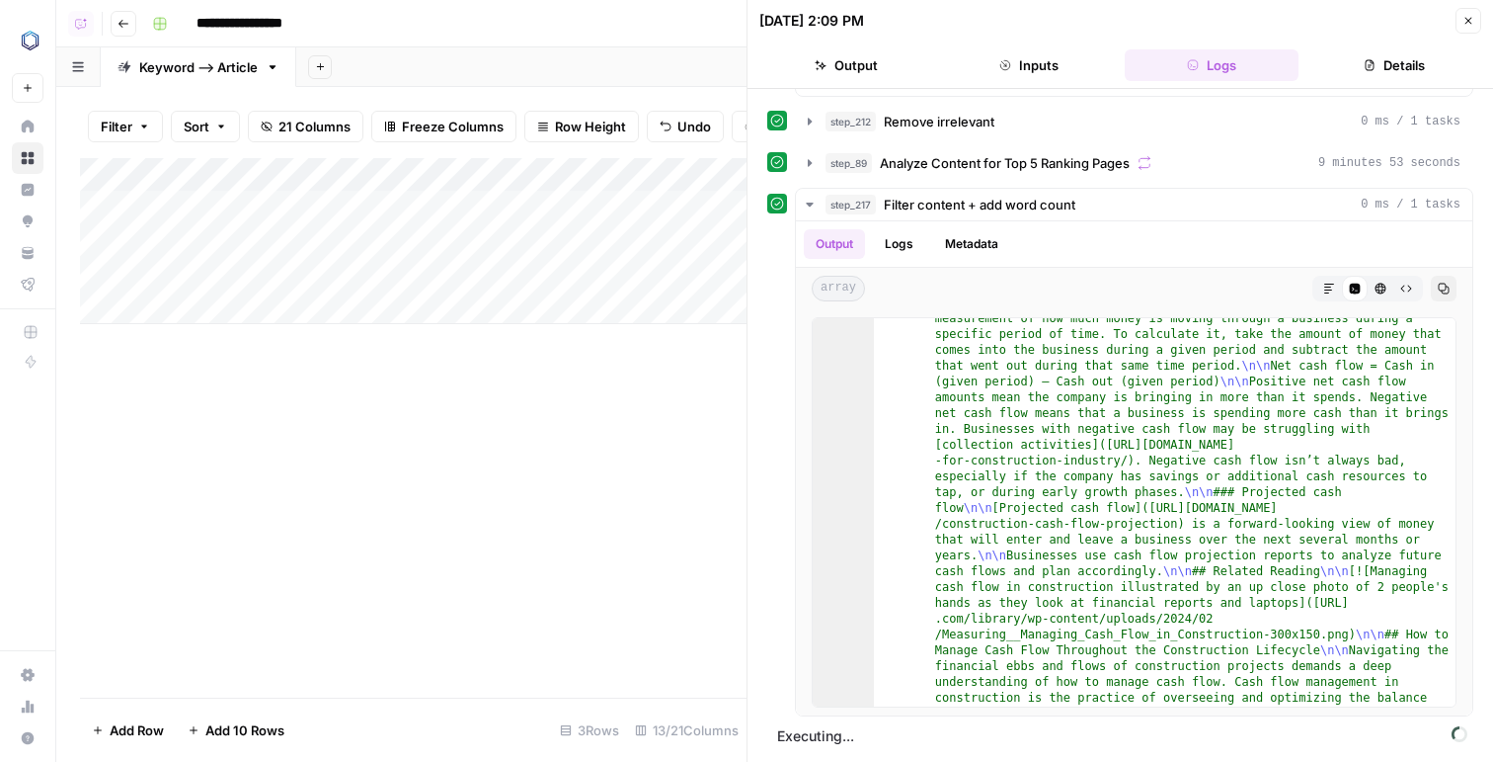
click at [1484, 22] on header "09/23/25 at 2:09 PM Close Output Inputs Logs Details" at bounding box center [1121, 44] width 746 height 89
click at [1473, 21] on button "Close" at bounding box center [1469, 21] width 26 height 26
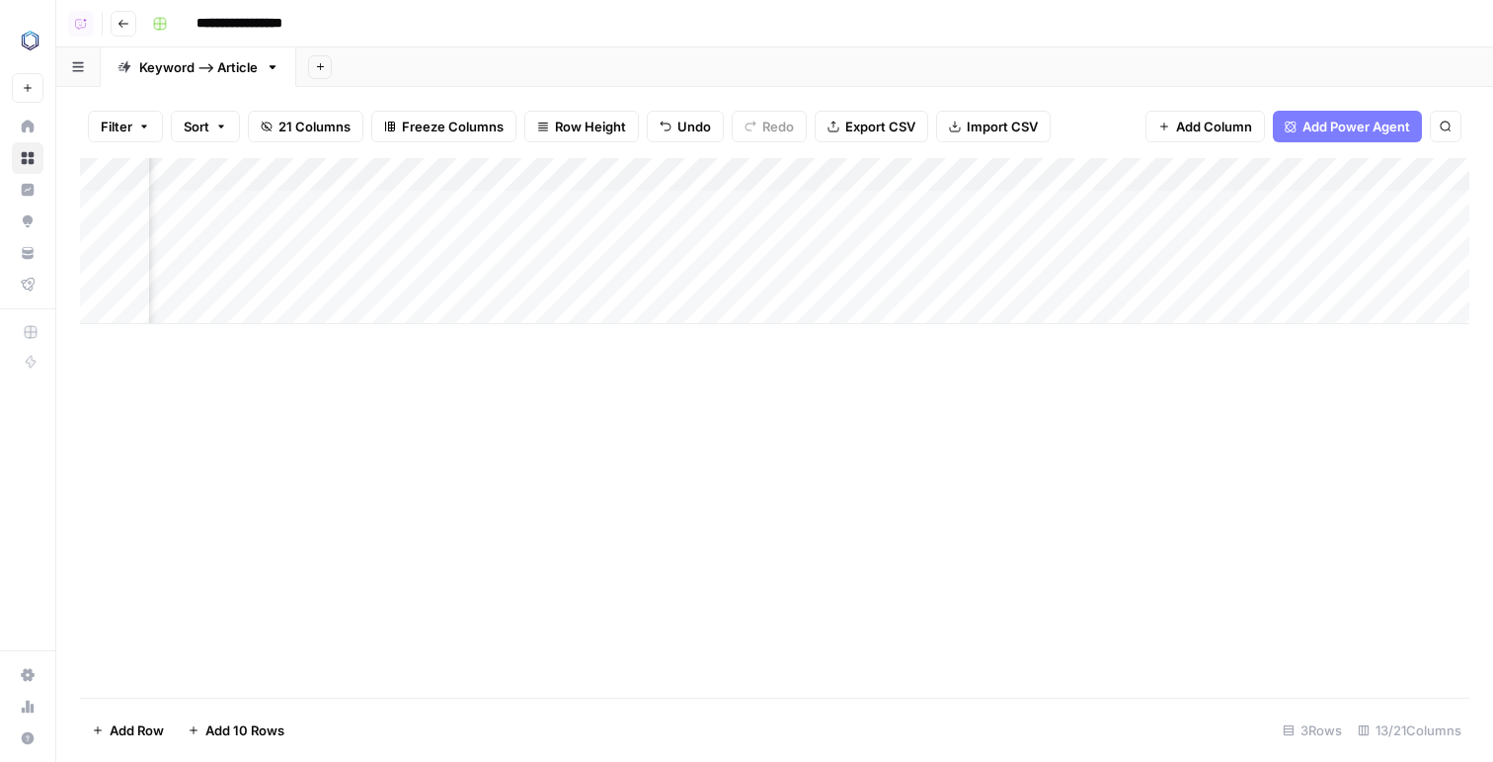
scroll to position [0, 714]
click at [911, 170] on div "Add Column" at bounding box center [775, 241] width 1390 height 166
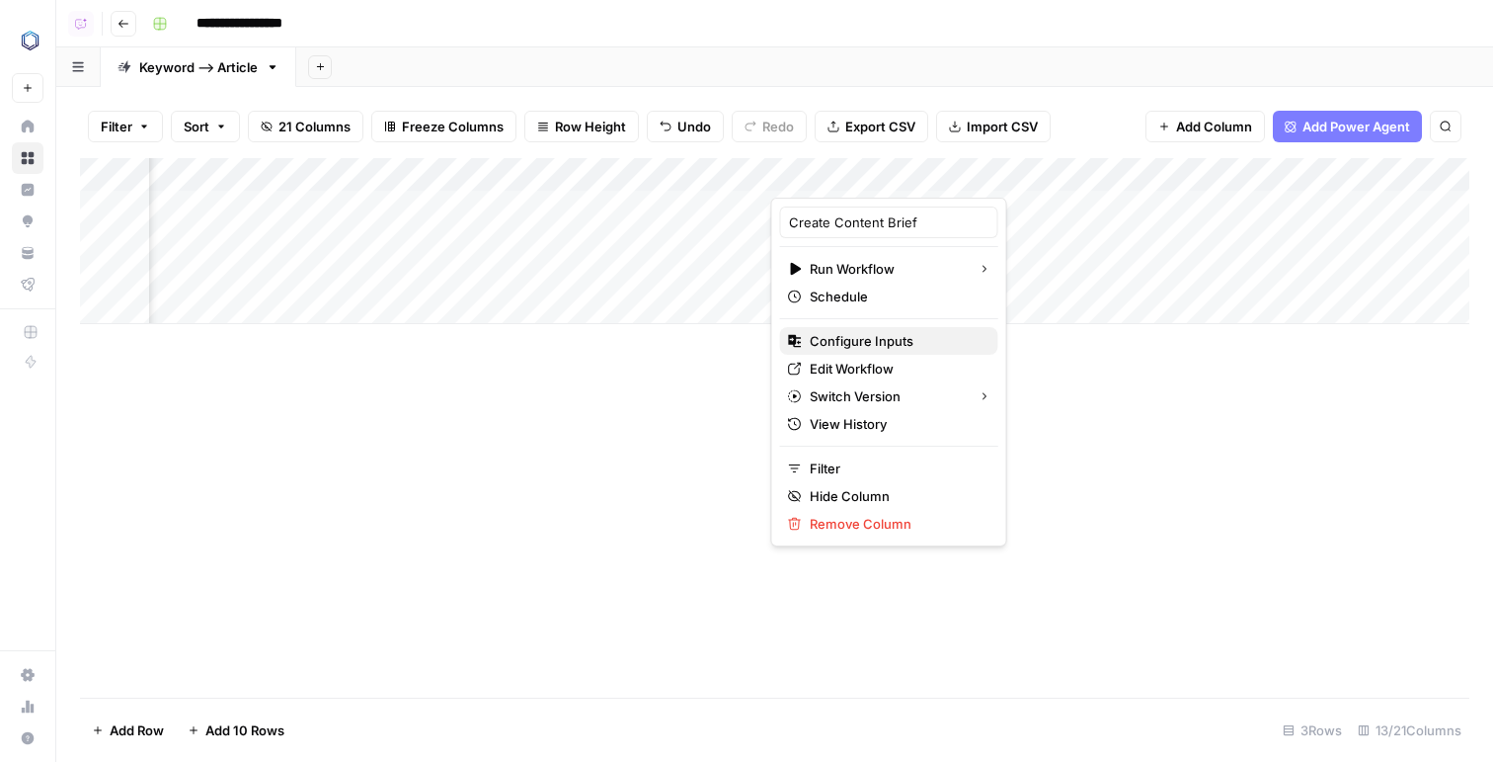
click at [843, 339] on span "Configure Inputs" at bounding box center [896, 341] width 173 height 20
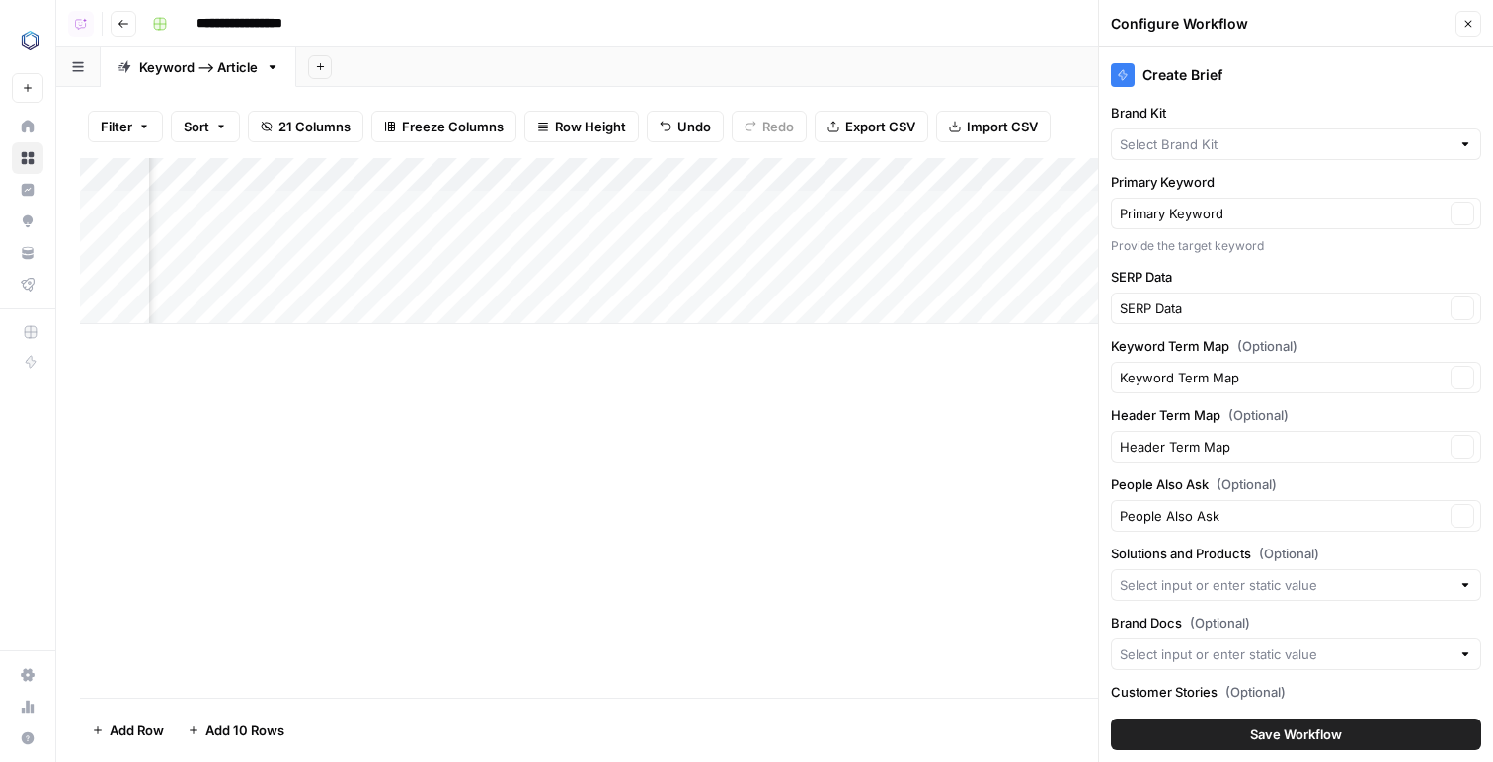
type input "Products"
type input "Blog"
type input "Case Studies"
type input "Hexagon Asset Lifecycle Intelligence"
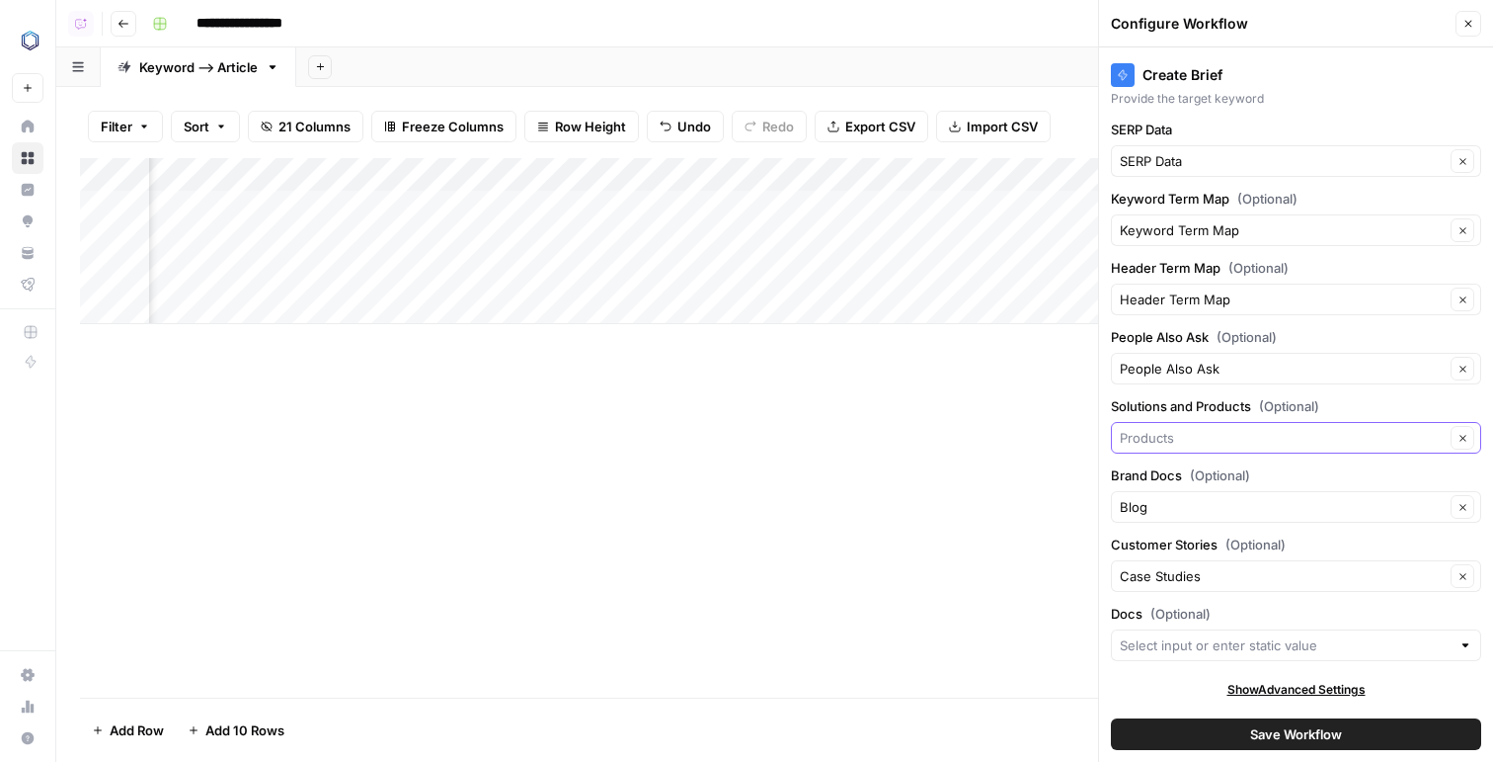
click at [1231, 433] on input "Solutions and Products (Optional)" at bounding box center [1282, 438] width 325 height 20
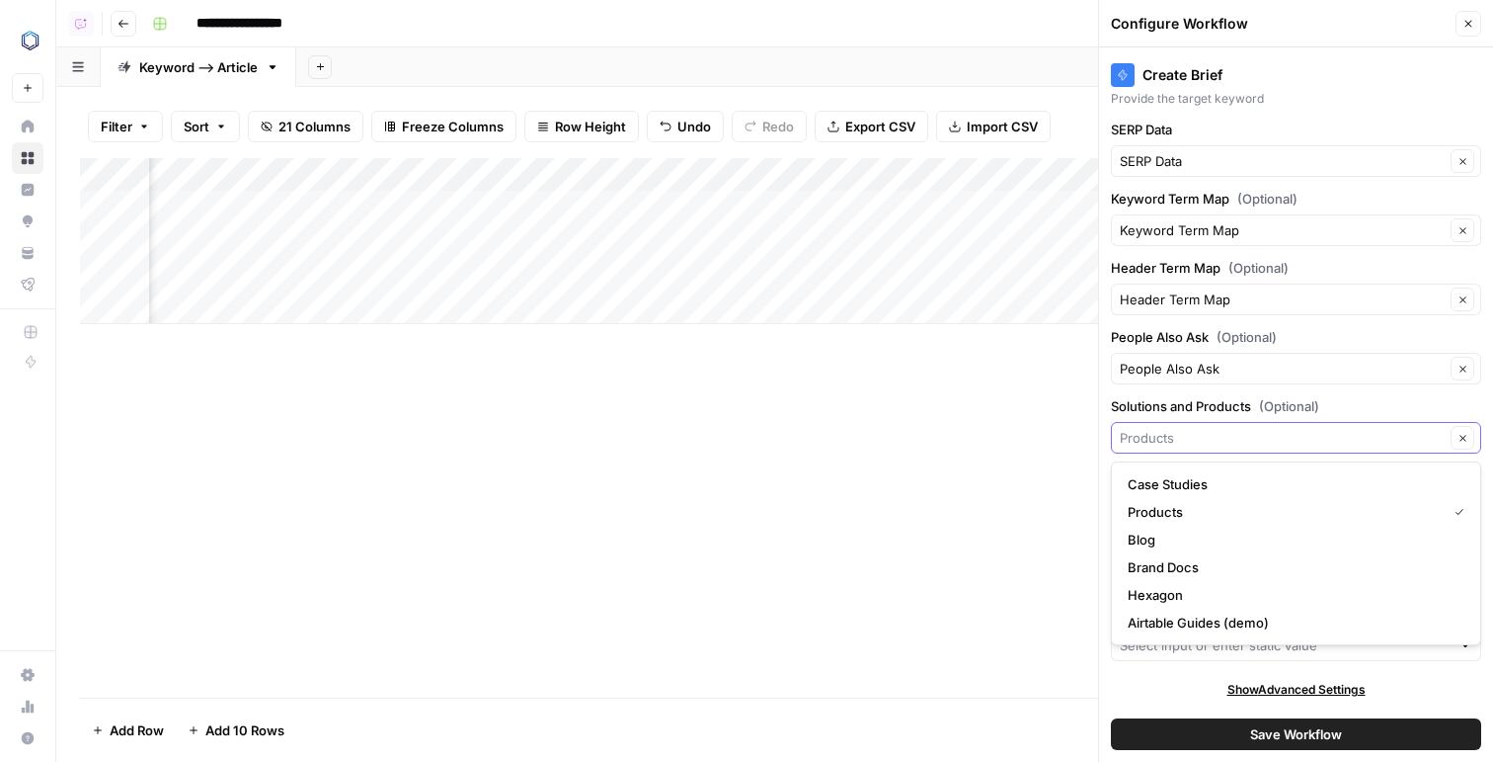
click at [1262, 432] on input "Solutions and Products (Optional)" at bounding box center [1282, 438] width 325 height 20
type input "Products"
click at [1238, 388] on div "Create Brief Brand Kit Hexagon Asset Lifecycle Intelligence Clear Primary Keywo…" at bounding box center [1296, 404] width 394 height 714
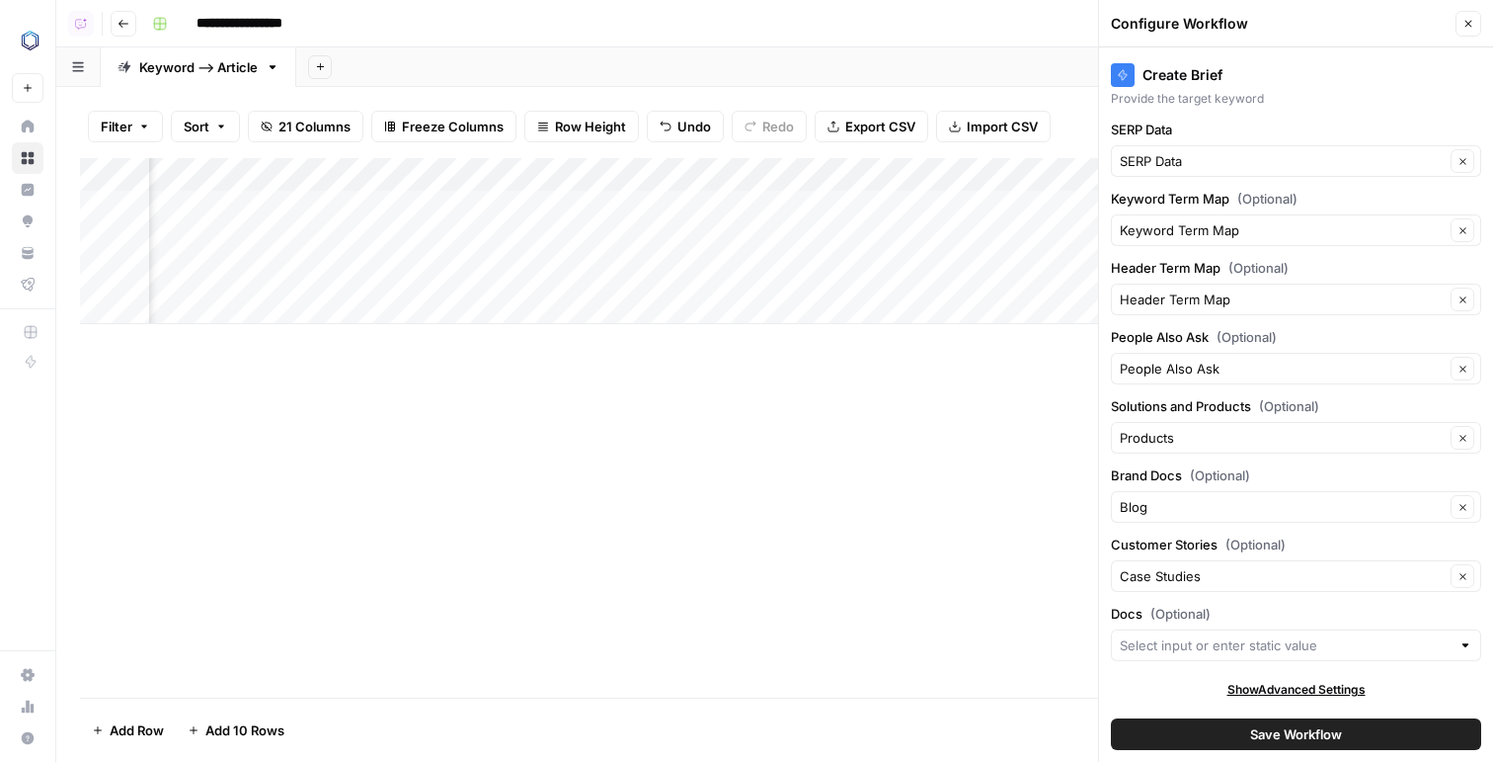
click at [1465, 23] on icon "button" at bounding box center [1469, 24] width 12 height 12
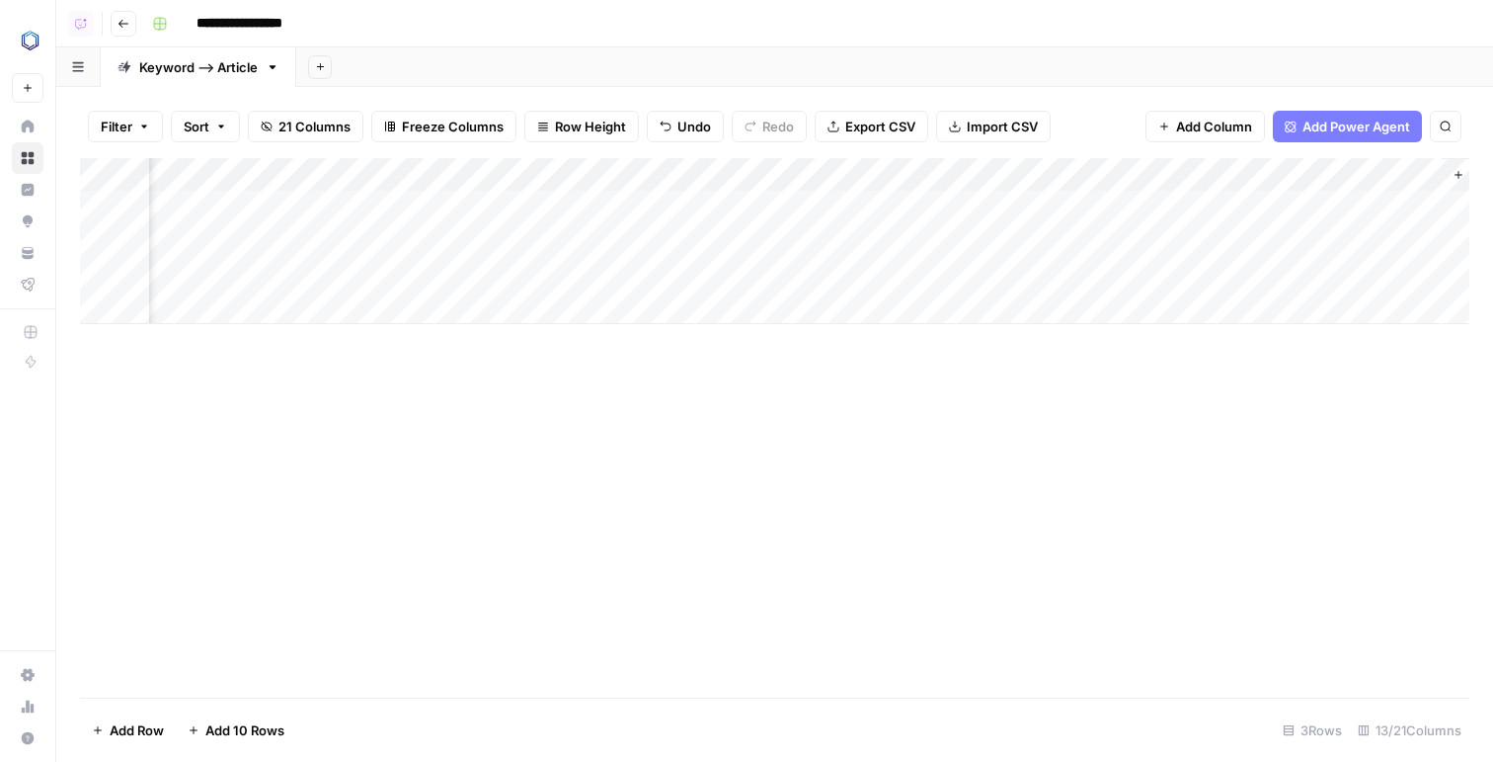
scroll to position [0, 1193]
click at [1106, 177] on div "Add Column" at bounding box center [775, 241] width 1390 height 166
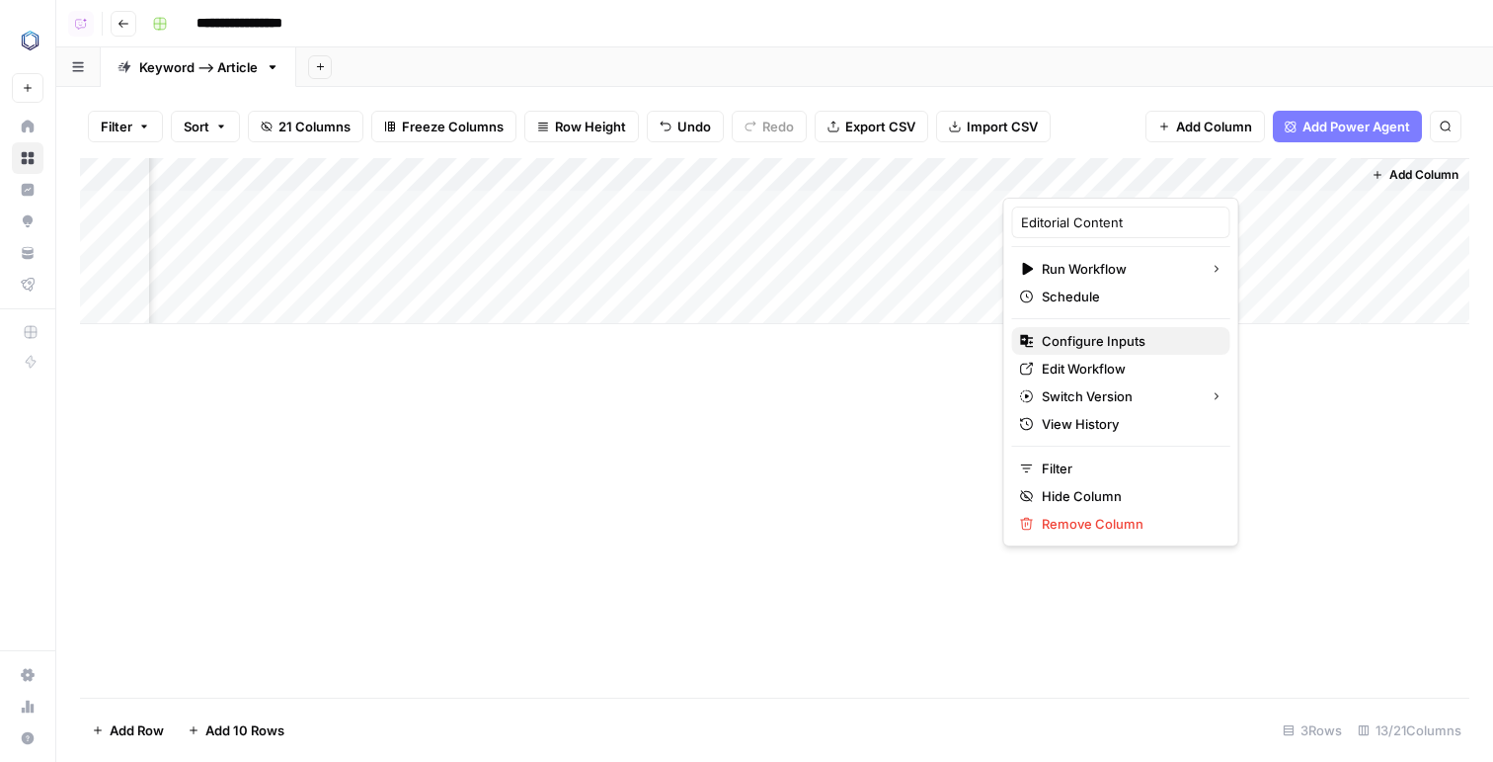
click at [1102, 354] on button "Configure Inputs" at bounding box center [1121, 341] width 218 height 28
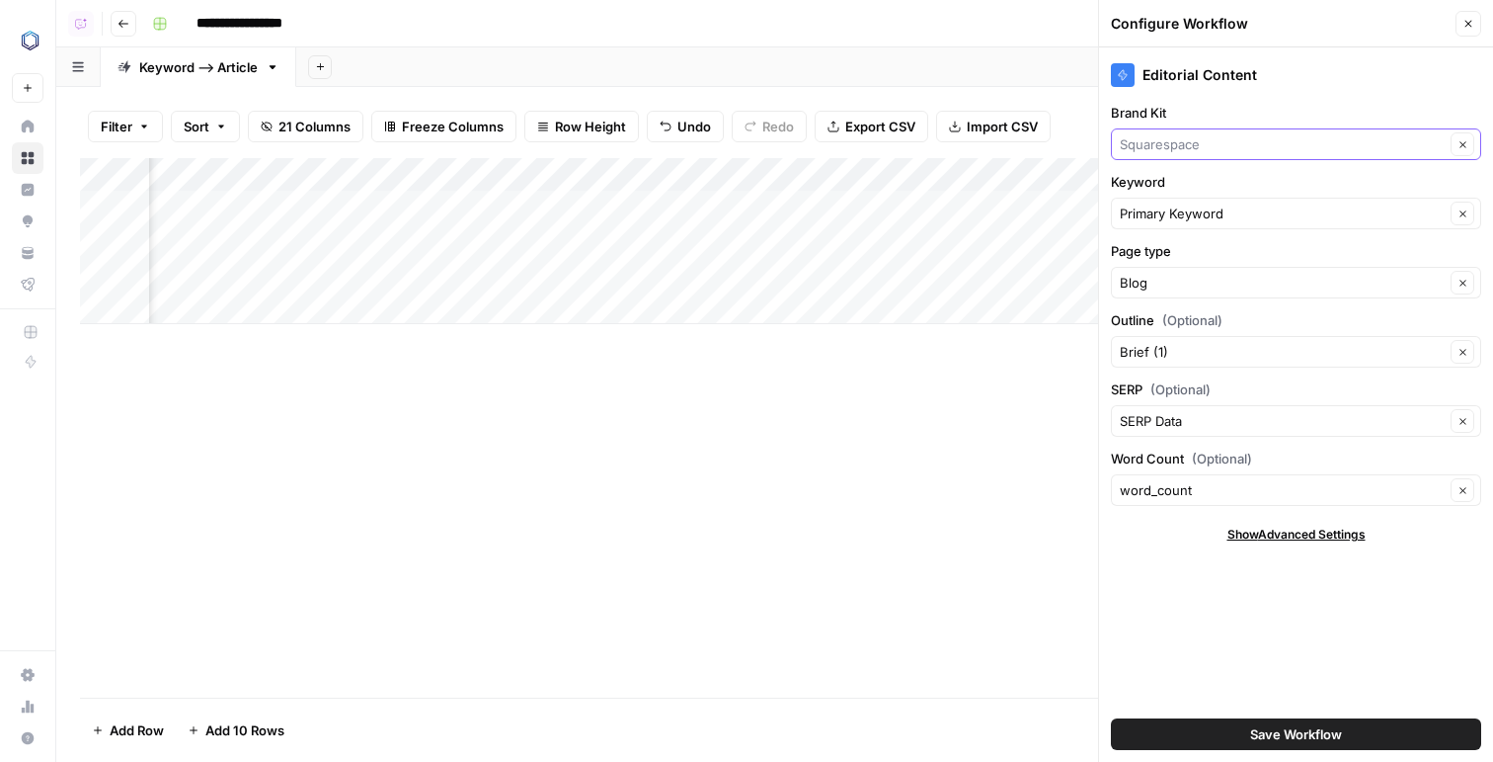
click at [1198, 138] on input "Brand Kit" at bounding box center [1282, 144] width 325 height 20
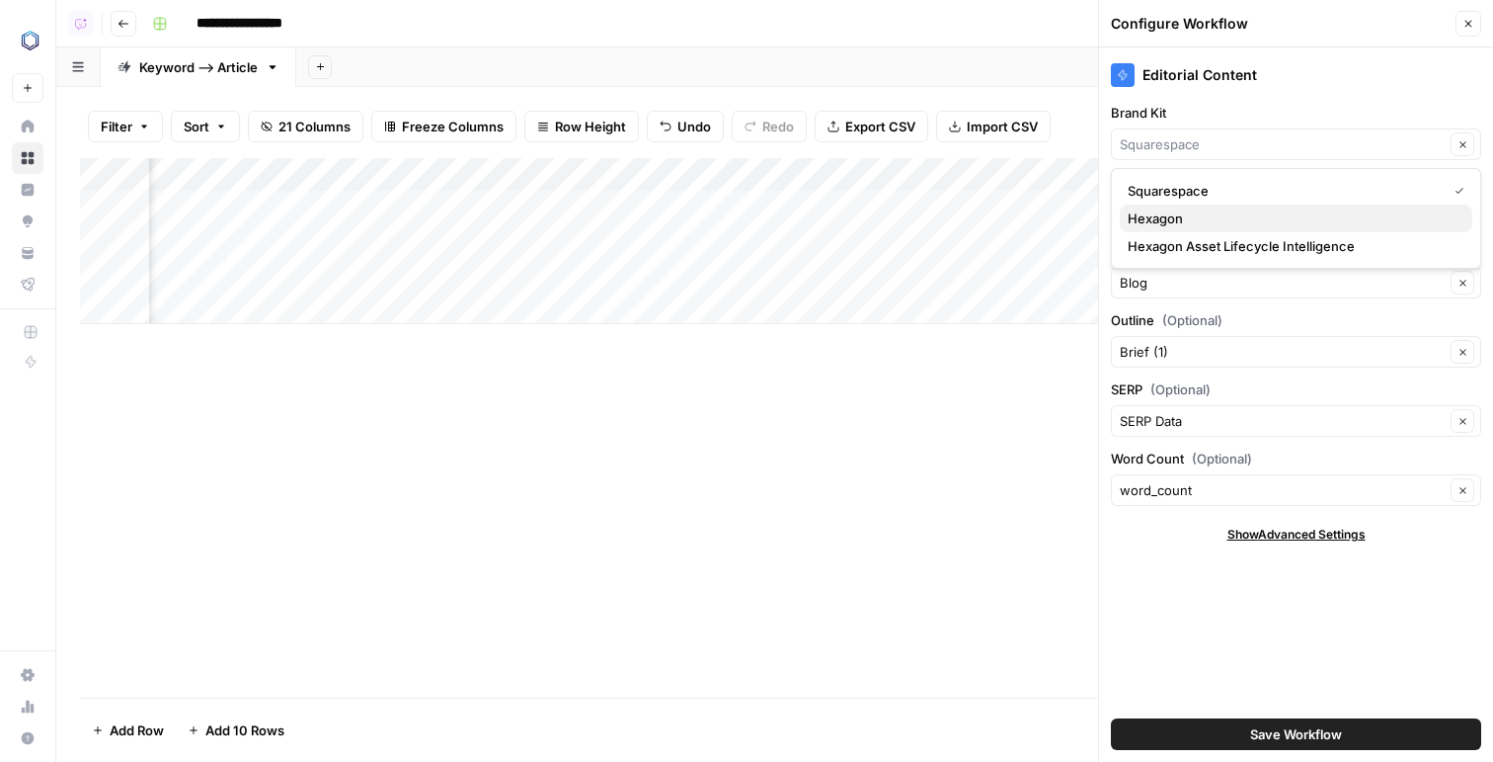
click at [1186, 226] on span "Hexagon" at bounding box center [1292, 218] width 329 height 20
type input "Hexagon"
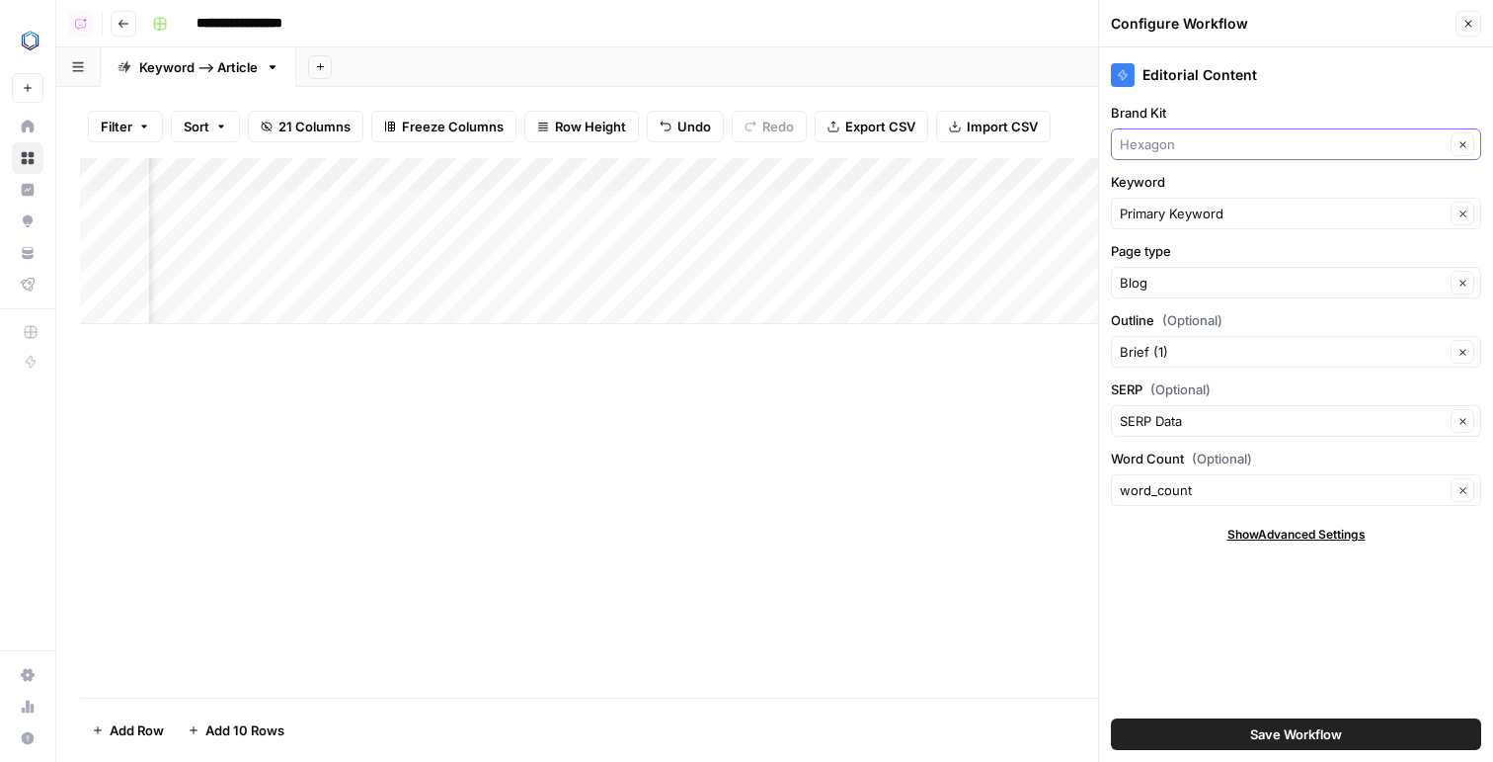
click at [1189, 146] on input "Brand Kit" at bounding box center [1282, 144] width 325 height 20
click at [1189, 244] on span "Hexagon Asset Lifecycle Intelligence" at bounding box center [1292, 246] width 329 height 20
type input "Hexagon Asset Lifecycle Intelligence"
click at [288, 172] on div "Add Column" at bounding box center [775, 241] width 1390 height 166
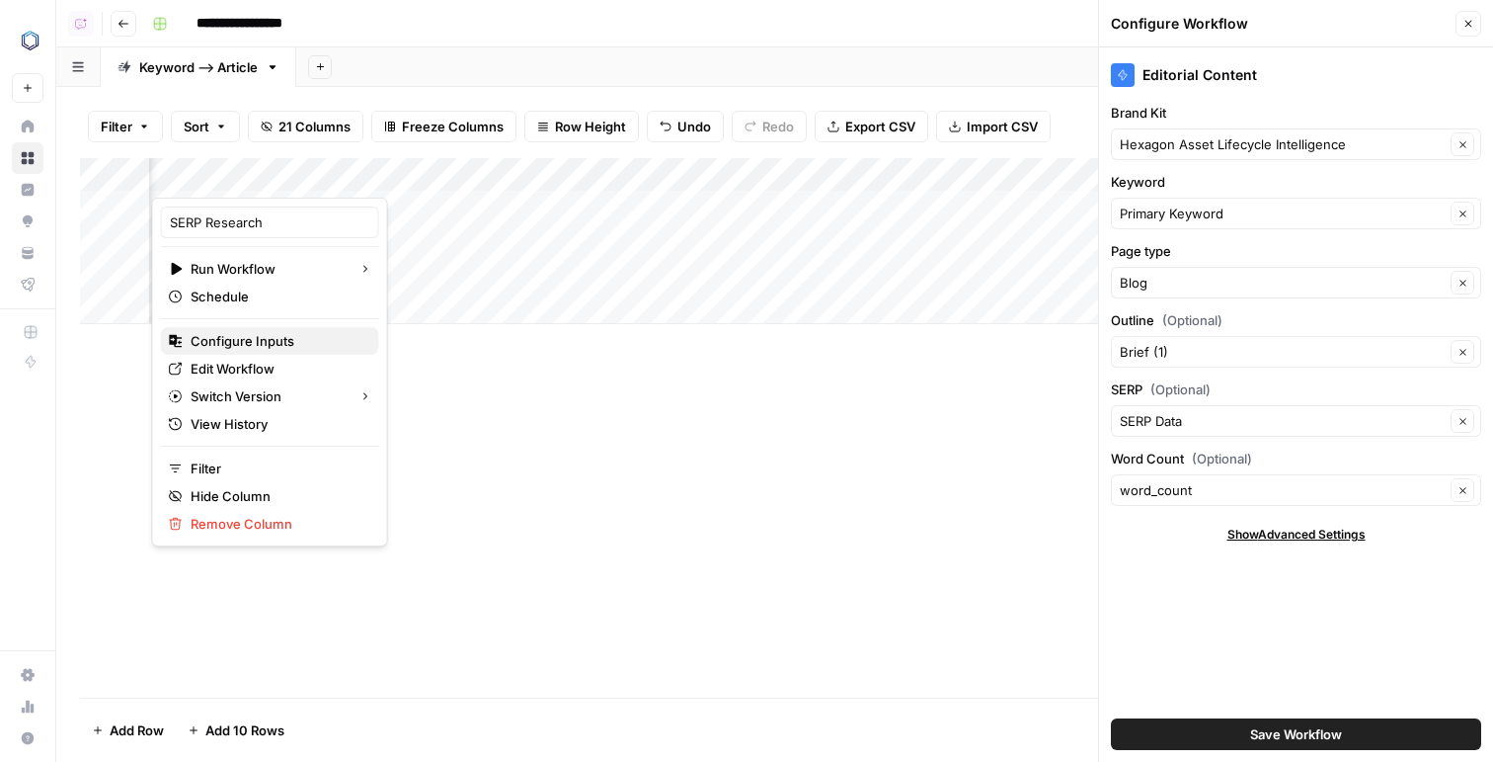
click at [262, 345] on span "Configure Inputs" at bounding box center [277, 341] width 173 height 20
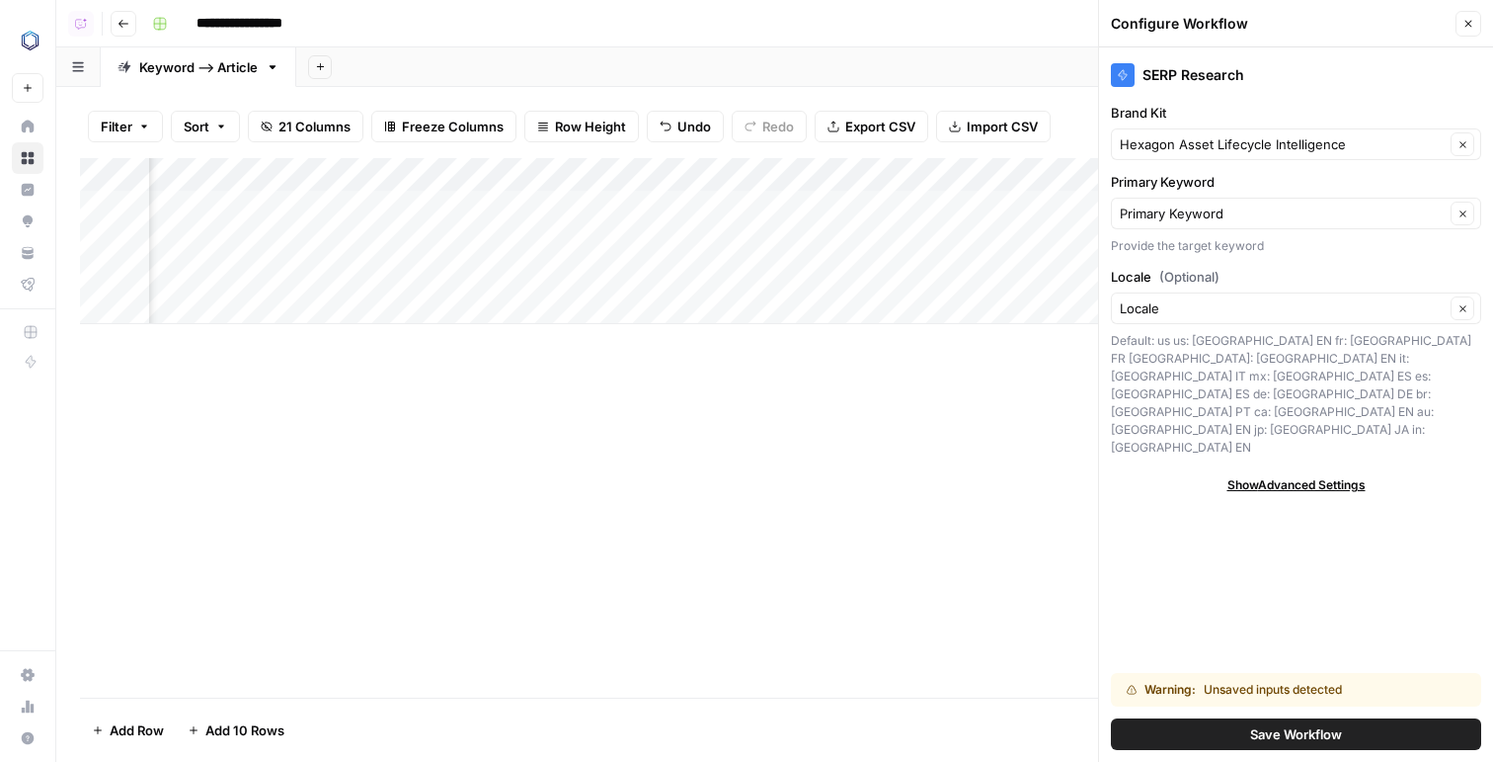
click at [1461, 23] on button "Close" at bounding box center [1469, 24] width 26 height 26
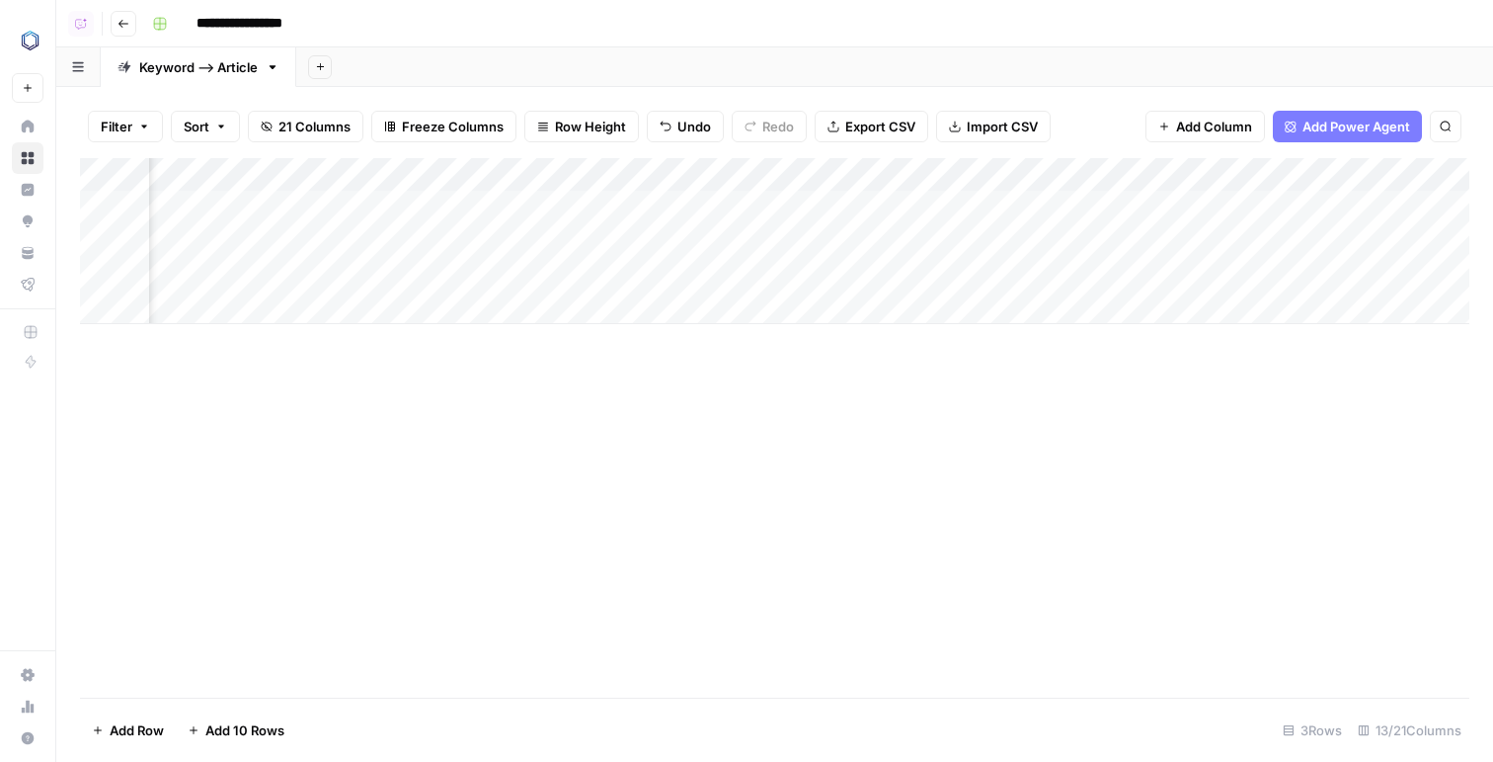
scroll to position [0, 1165]
click at [1170, 172] on div "Add Column" at bounding box center [775, 241] width 1390 height 166
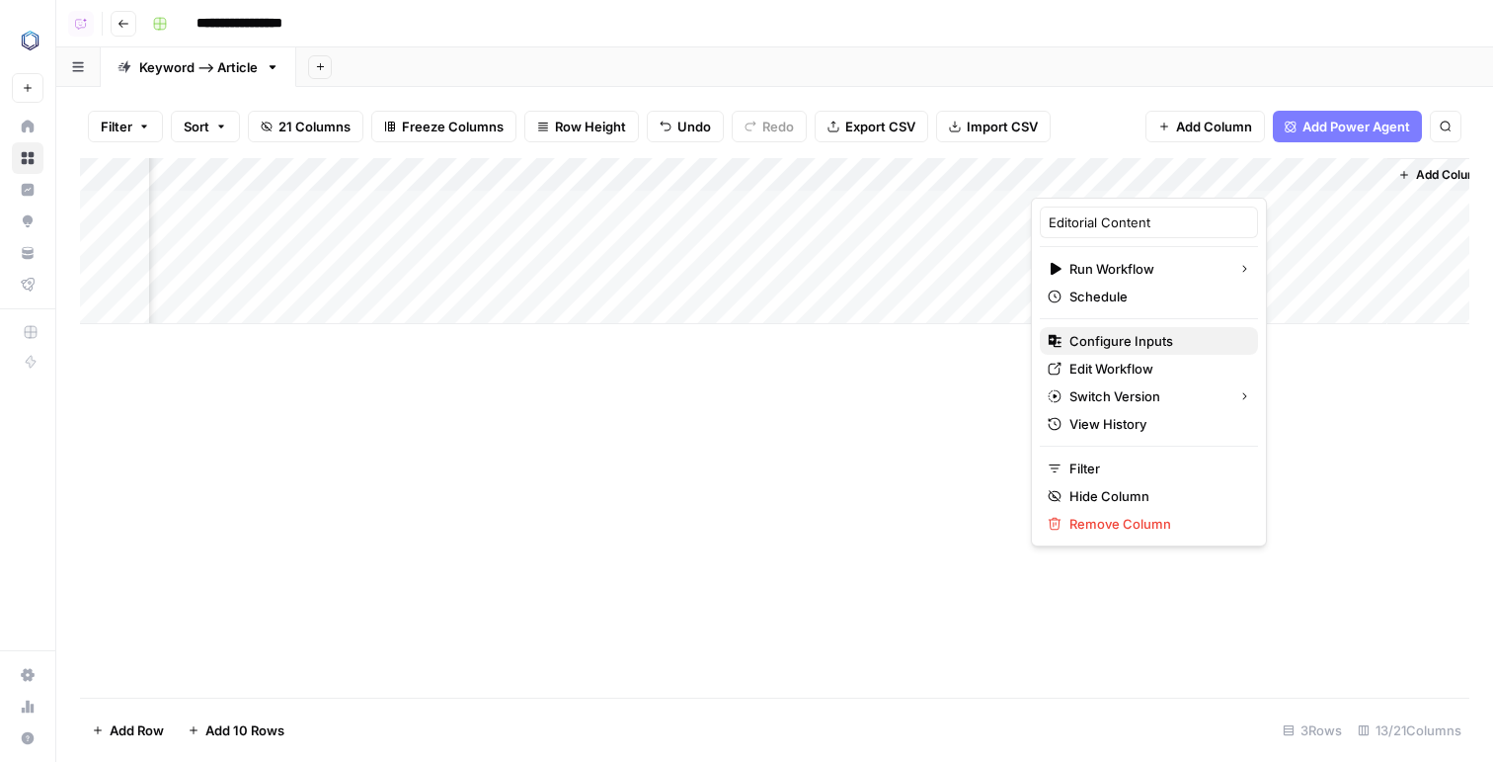
click at [1137, 350] on span "Configure Inputs" at bounding box center [1156, 341] width 173 height 20
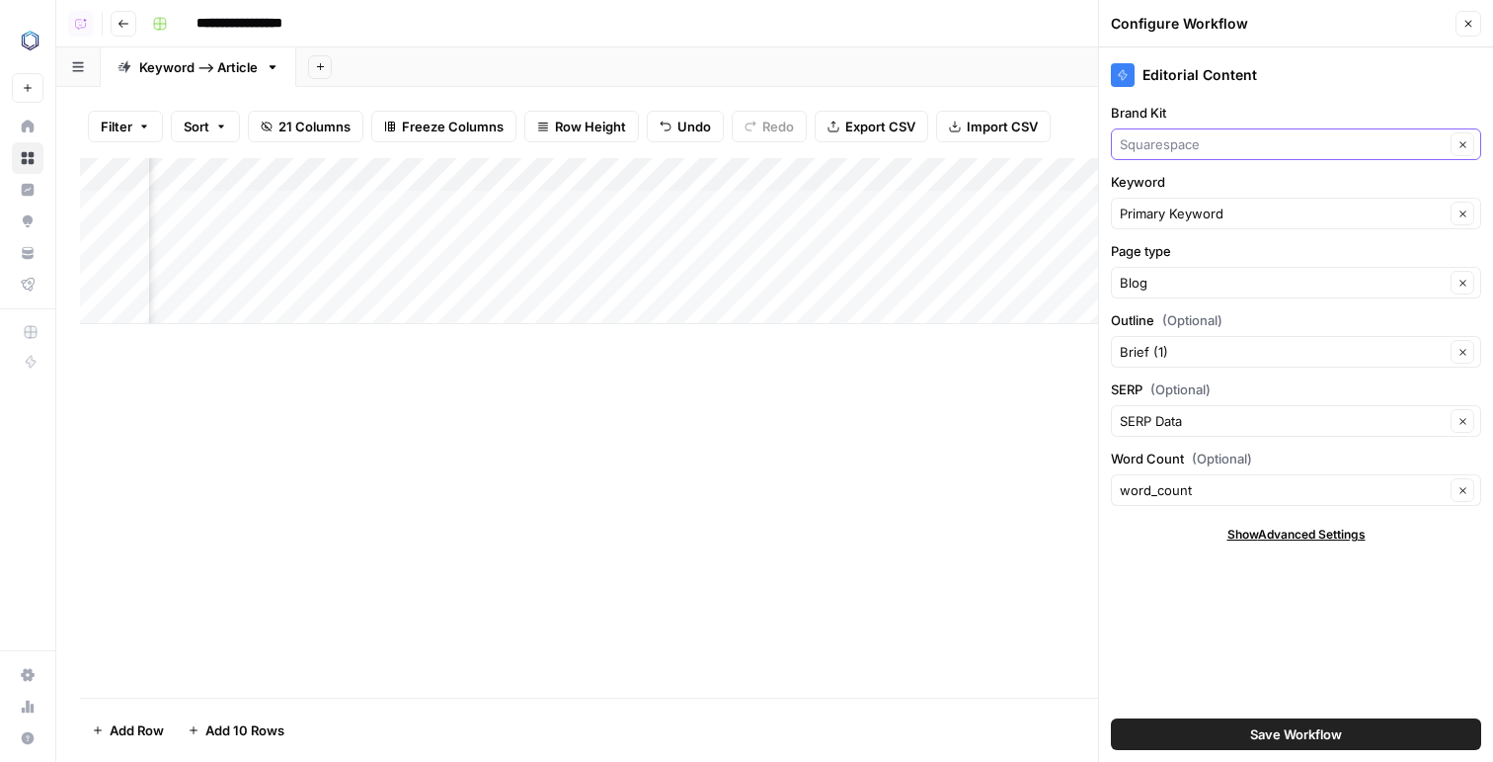
click at [1190, 143] on input "Brand Kit" at bounding box center [1282, 144] width 325 height 20
click at [1200, 239] on span "Hexagon Asset Lifecycle Intelligence" at bounding box center [1292, 246] width 329 height 20
type input "Hexagon Asset Lifecycle Intelligence"
click at [1171, 286] on input "Page type" at bounding box center [1282, 283] width 325 height 20
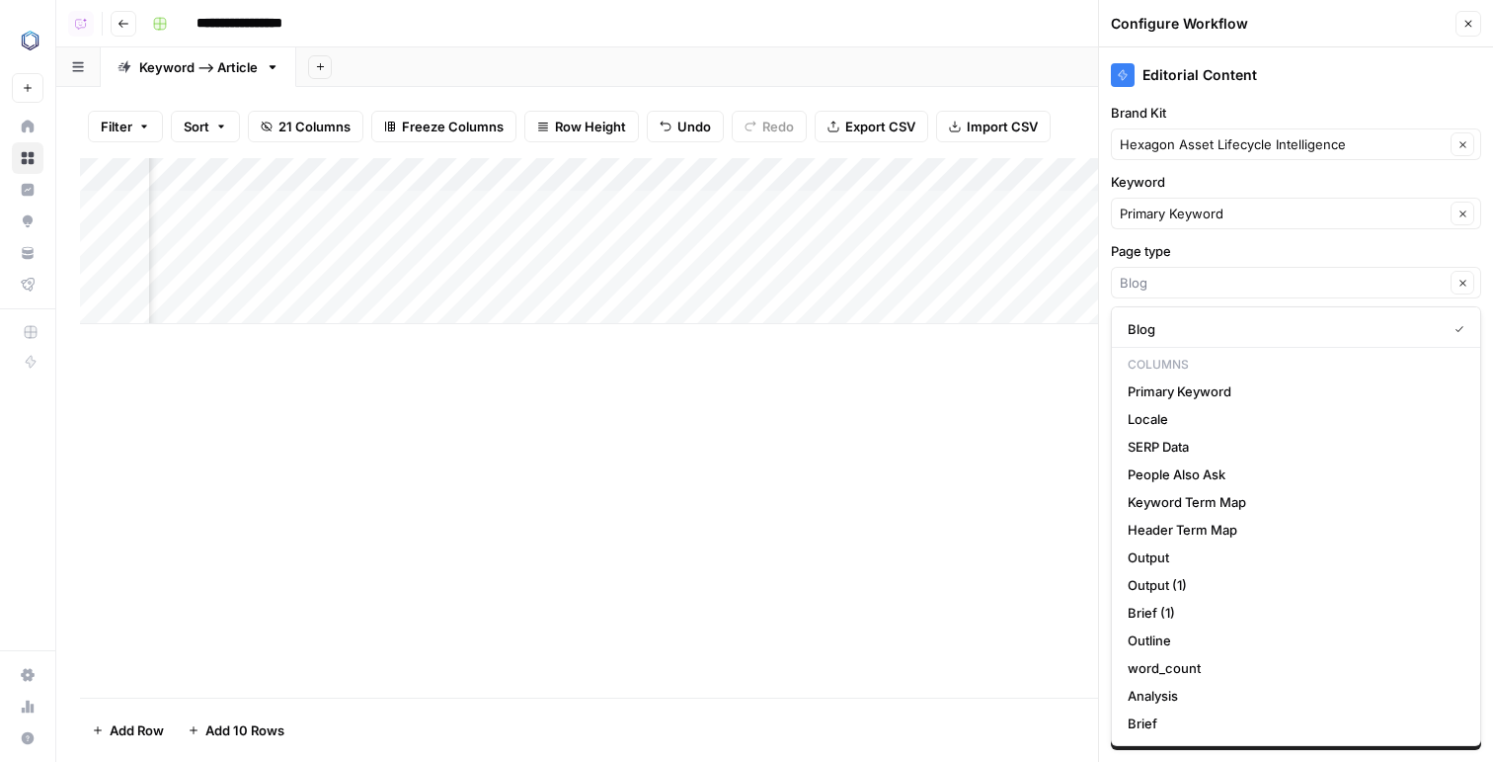
type input "Blog"
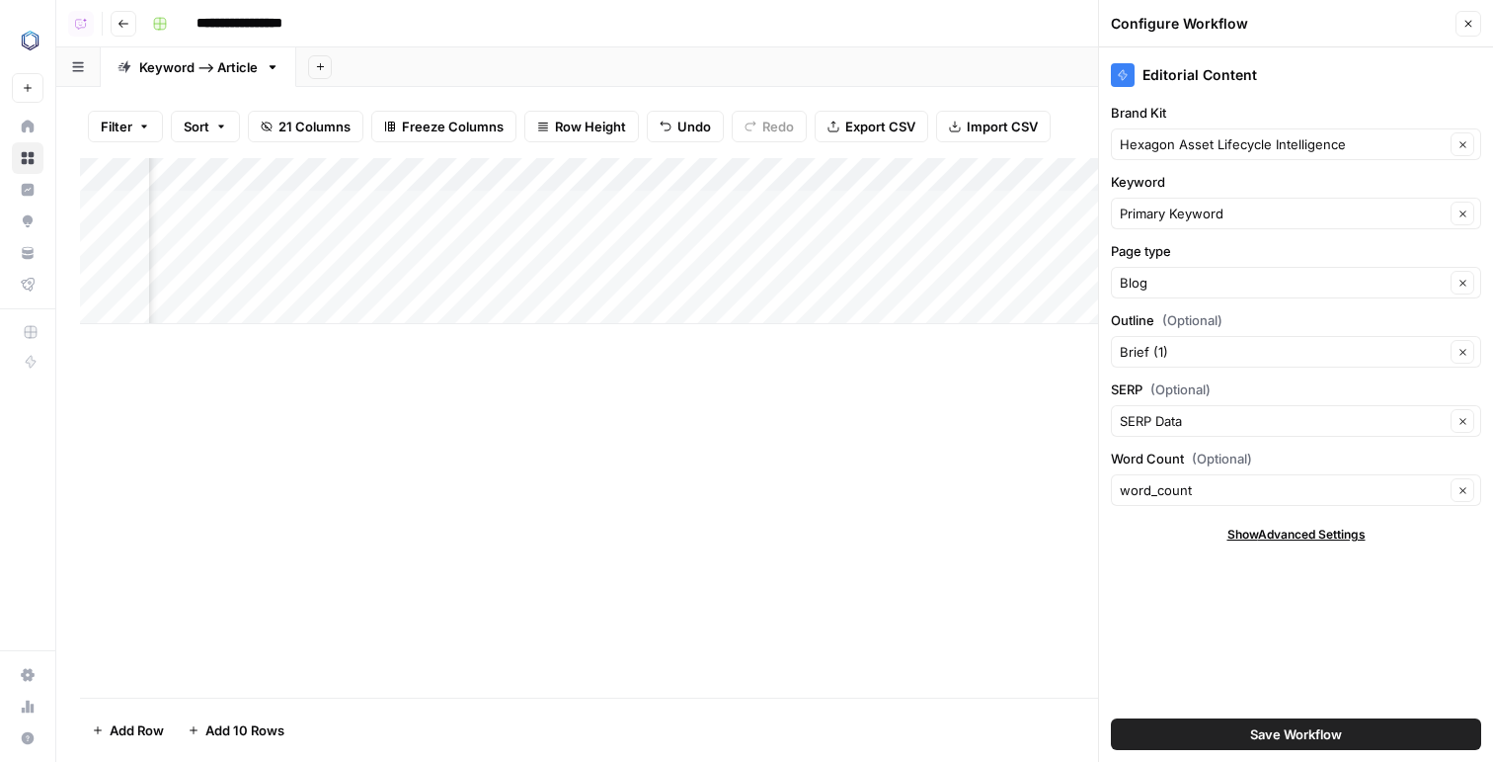
click at [1188, 251] on label "Page type" at bounding box center [1296, 251] width 370 height 20
click at [1188, 273] on input "Blog" at bounding box center [1282, 283] width 325 height 20
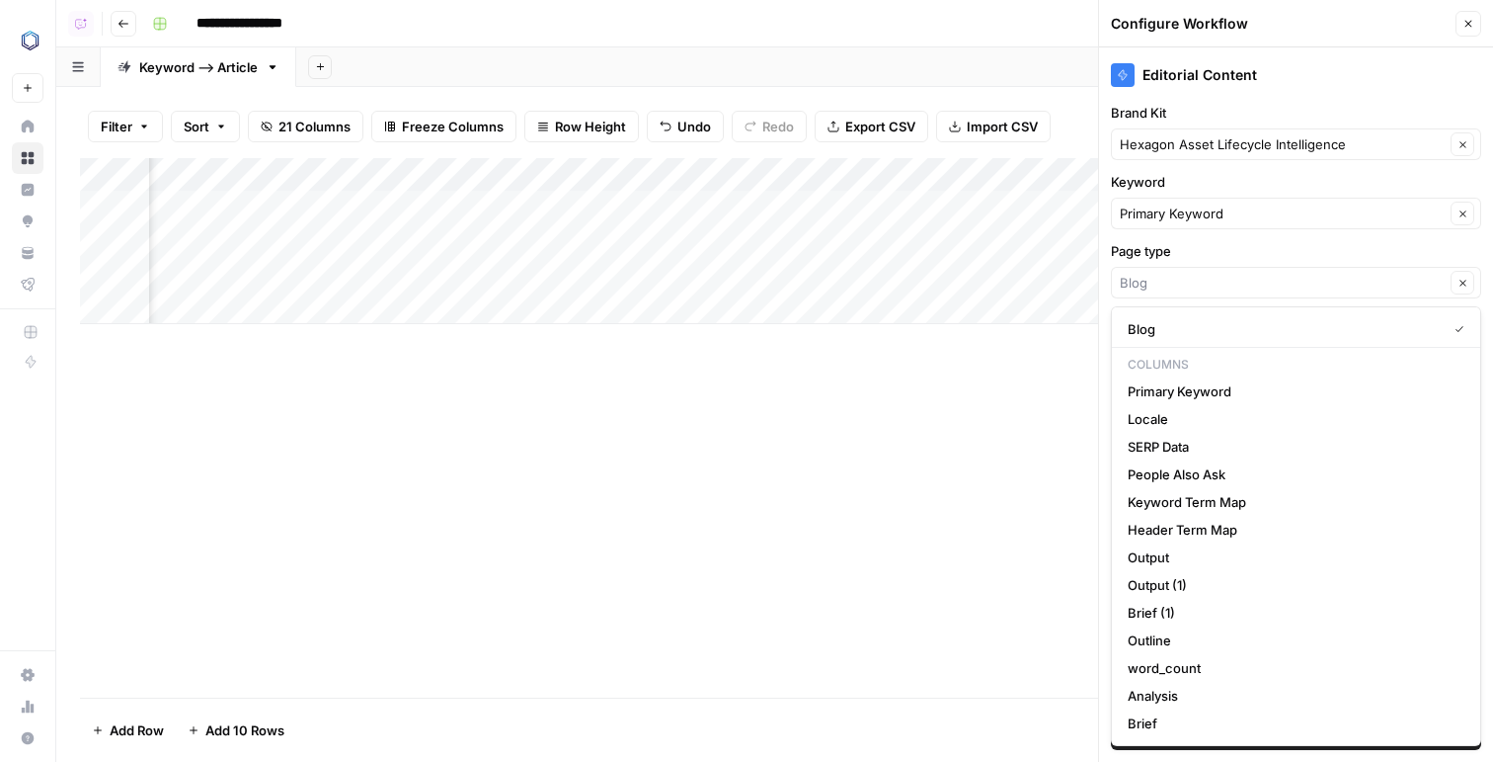
type input "Blog"
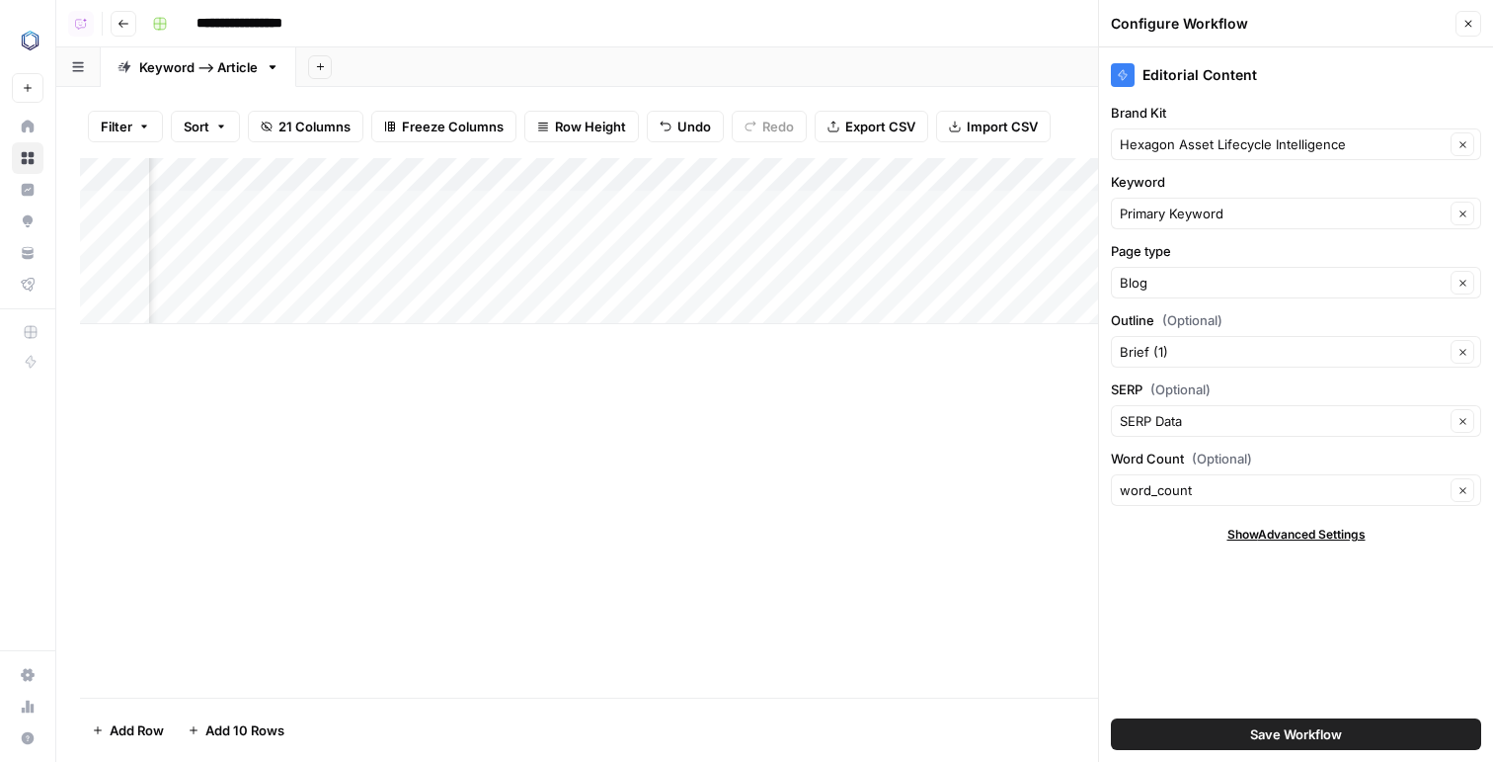
click at [1239, 169] on div "Editorial Content Brand Kit Hexagon Asset Lifecycle Intelligence Clear Keyword …" at bounding box center [1296, 404] width 394 height 714
click at [1197, 351] on input "Outline (Optional)" at bounding box center [1282, 352] width 325 height 20
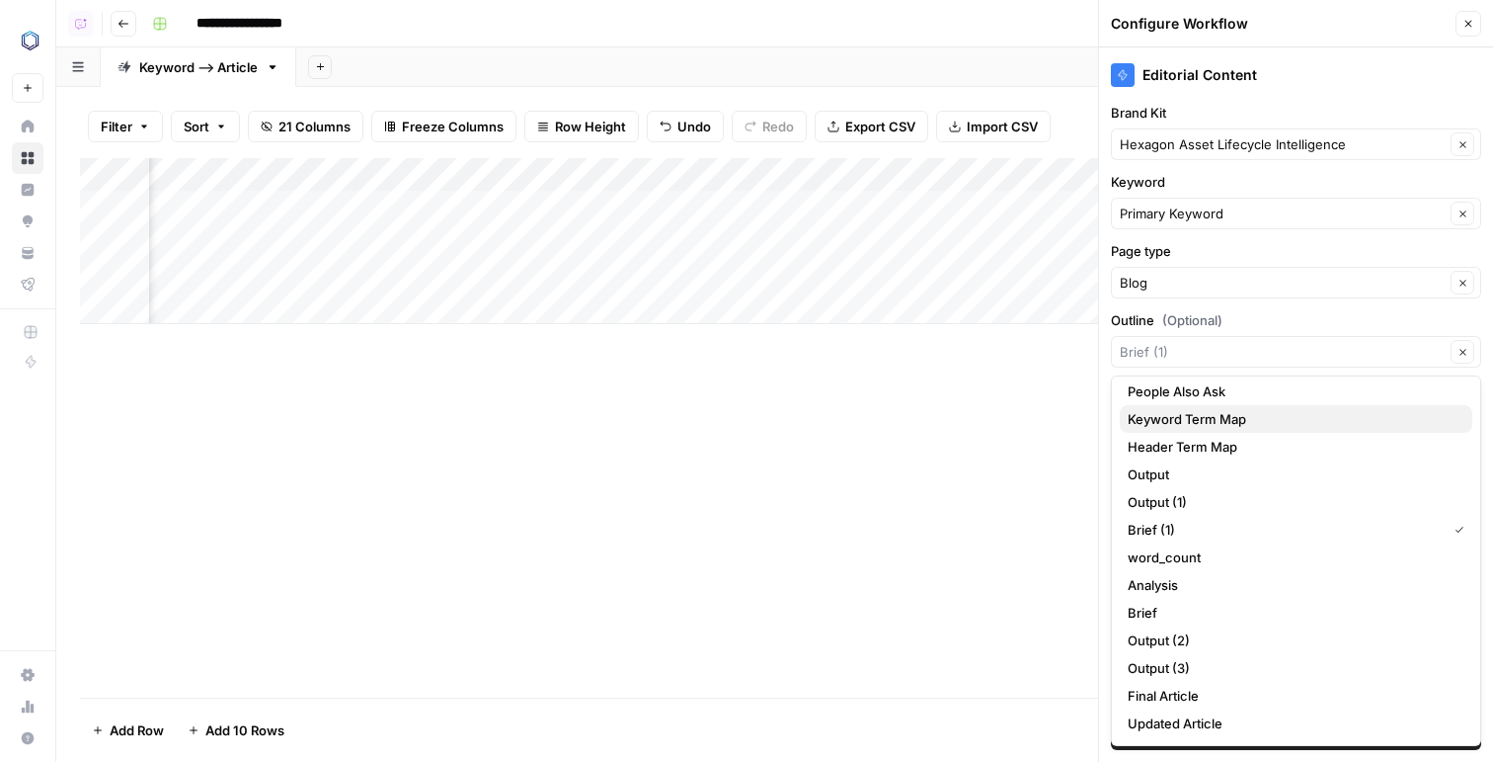
scroll to position [0, 0]
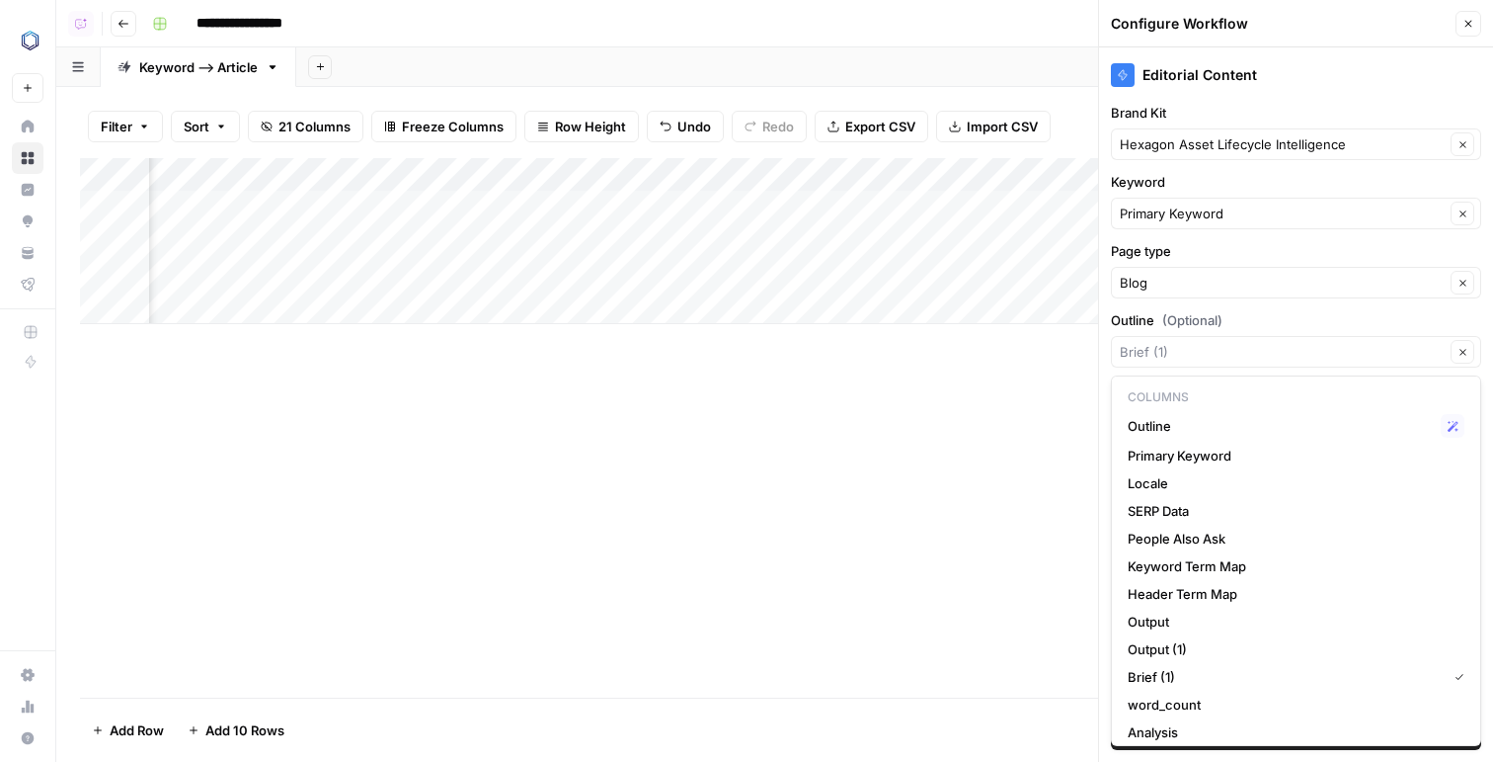
type input "Brief (1)"
click at [1205, 308] on div "Editorial Content Brand Kit Hexagon Asset Lifecycle Intelligence Clear Keyword …" at bounding box center [1296, 404] width 394 height 714
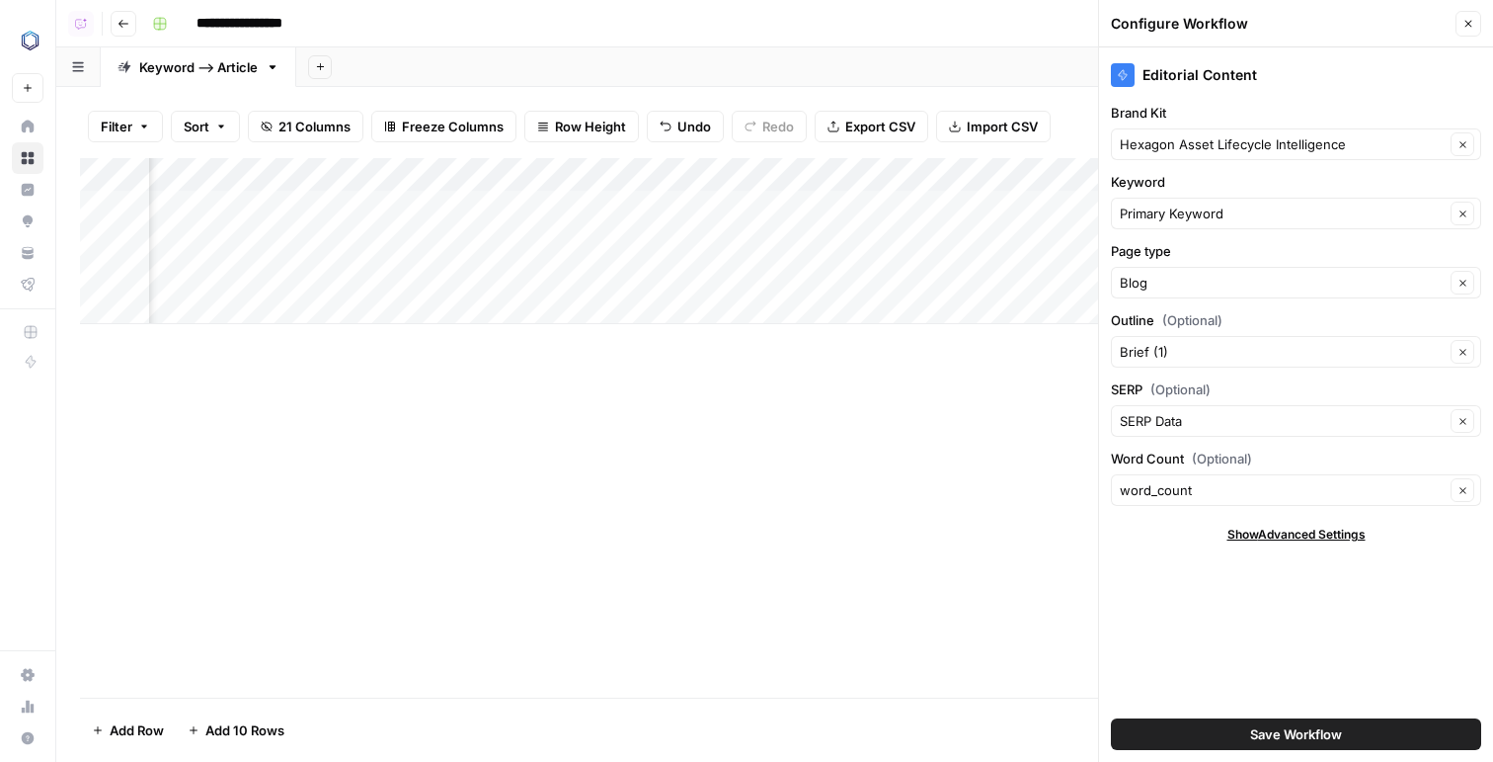
click at [1245, 718] on button "Save Workflow" at bounding box center [1296, 734] width 370 height 32
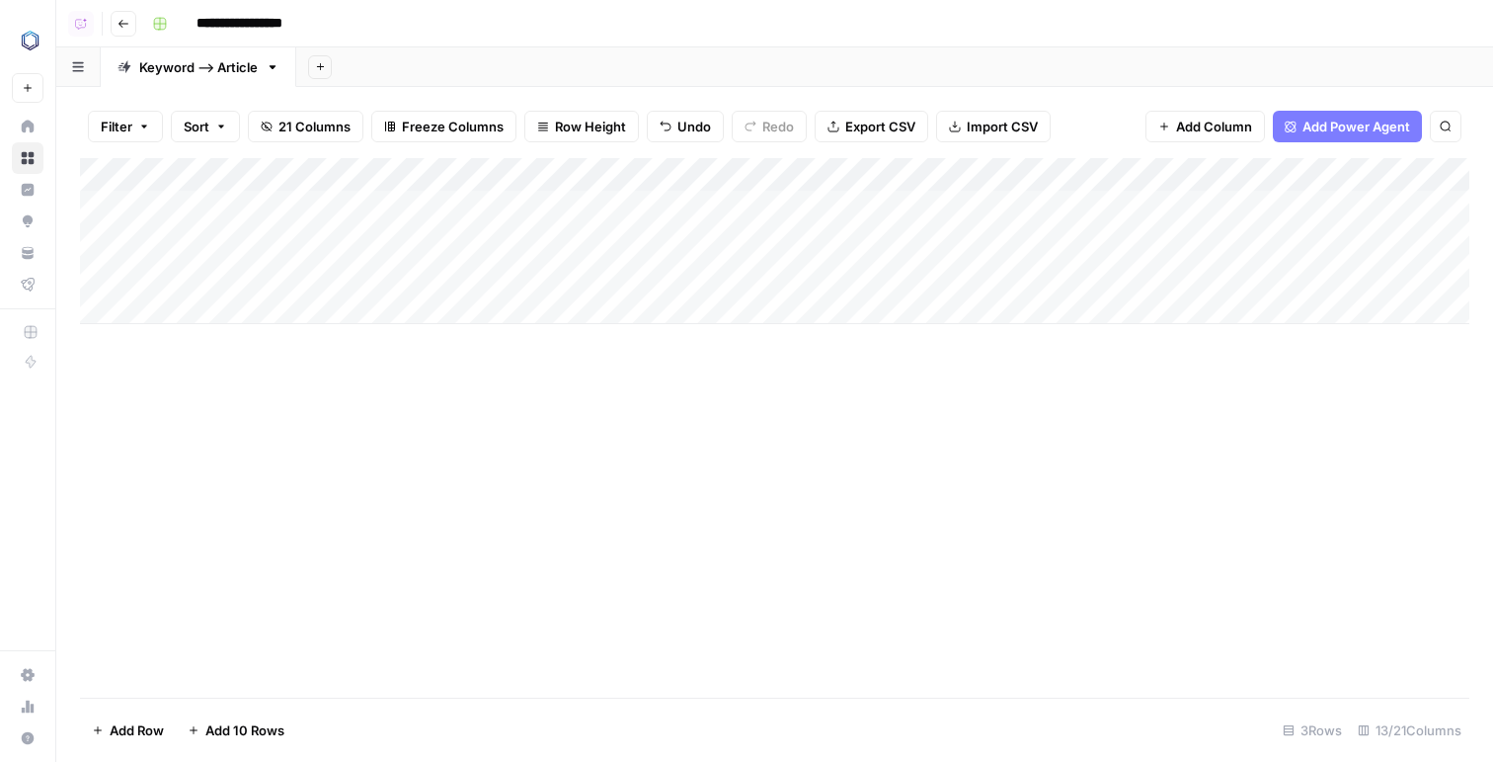
click at [735, 236] on div "Add Column" at bounding box center [775, 241] width 1390 height 166
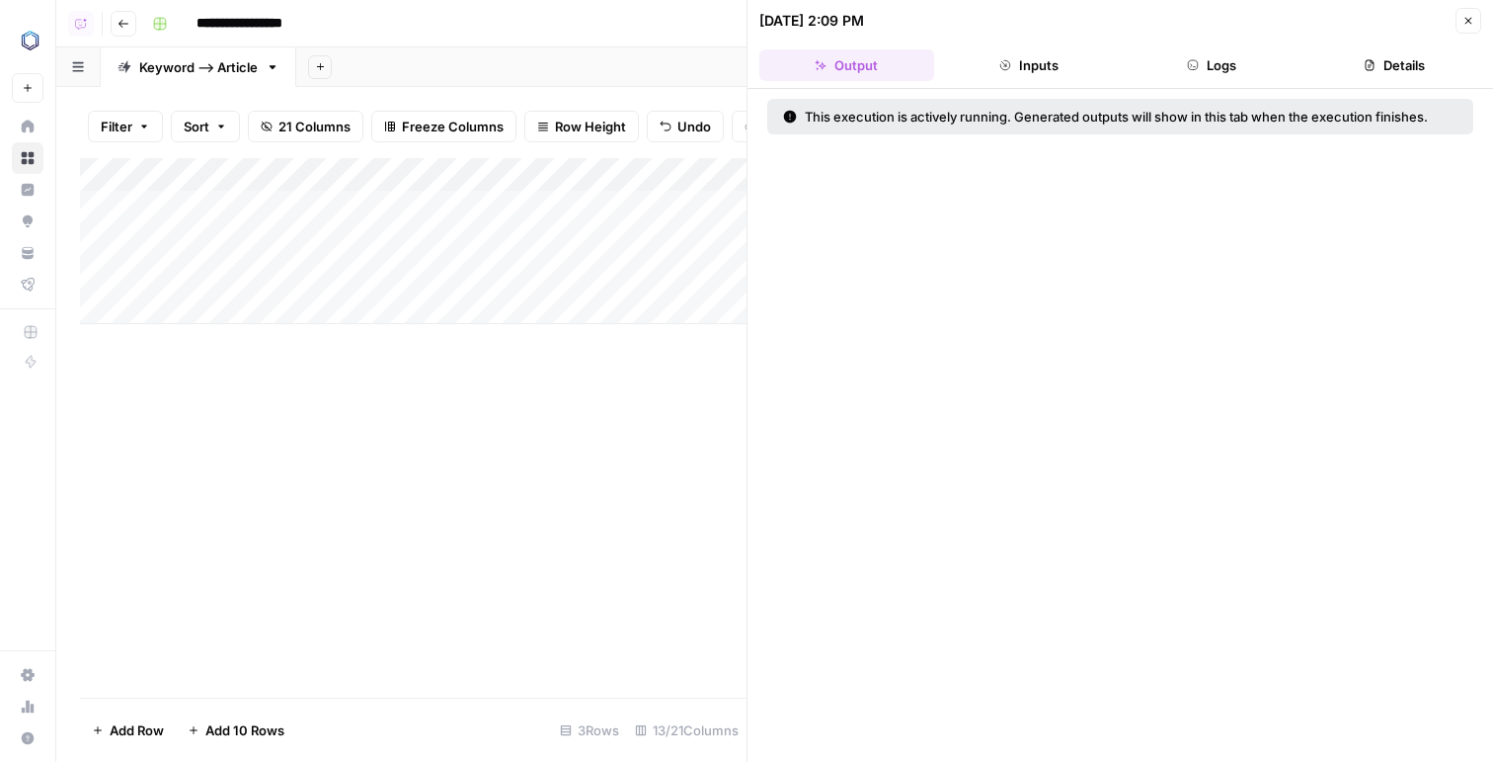
click at [1219, 61] on button "Logs" at bounding box center [1212, 65] width 175 height 32
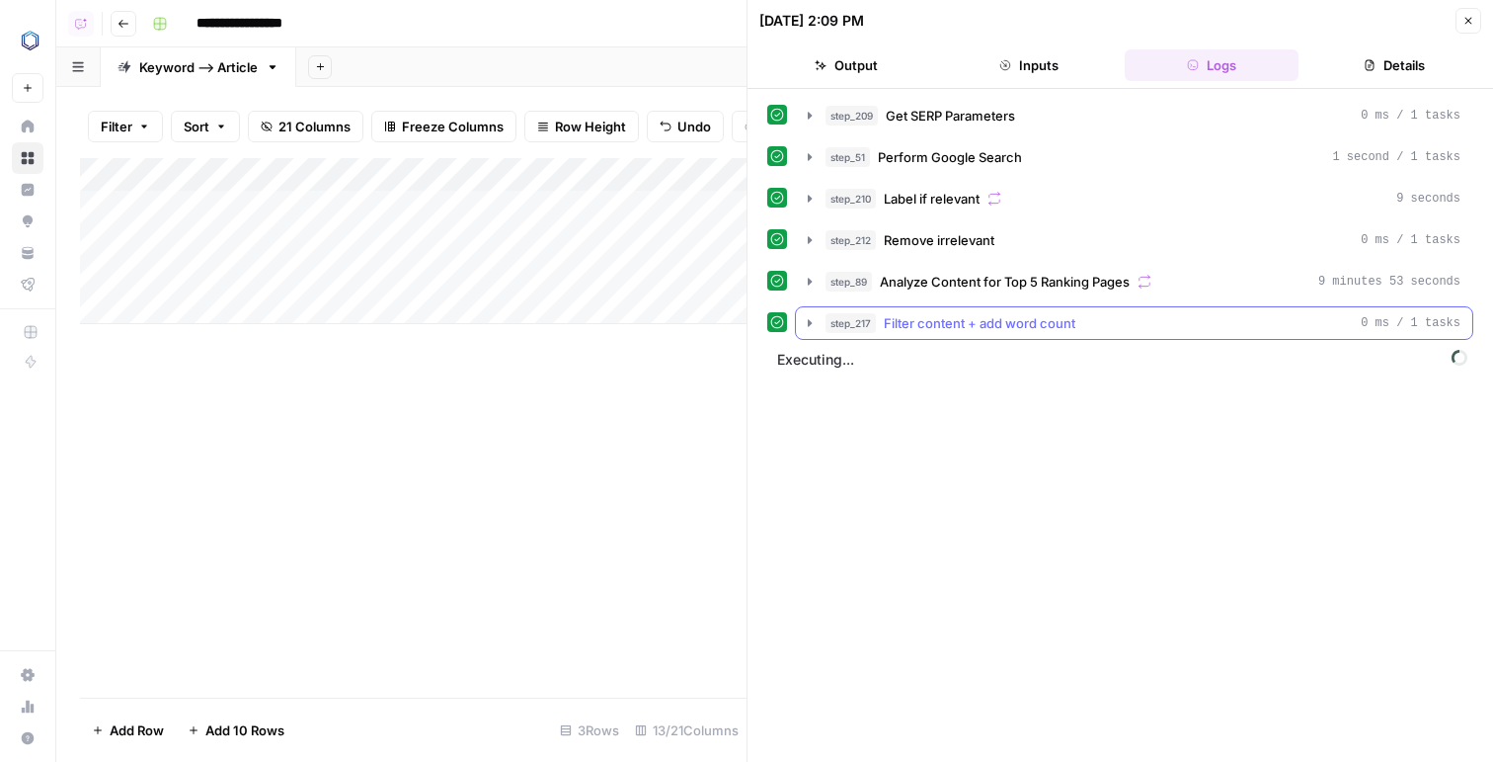
click at [966, 328] on span "Filter content + add word count" at bounding box center [980, 323] width 192 height 20
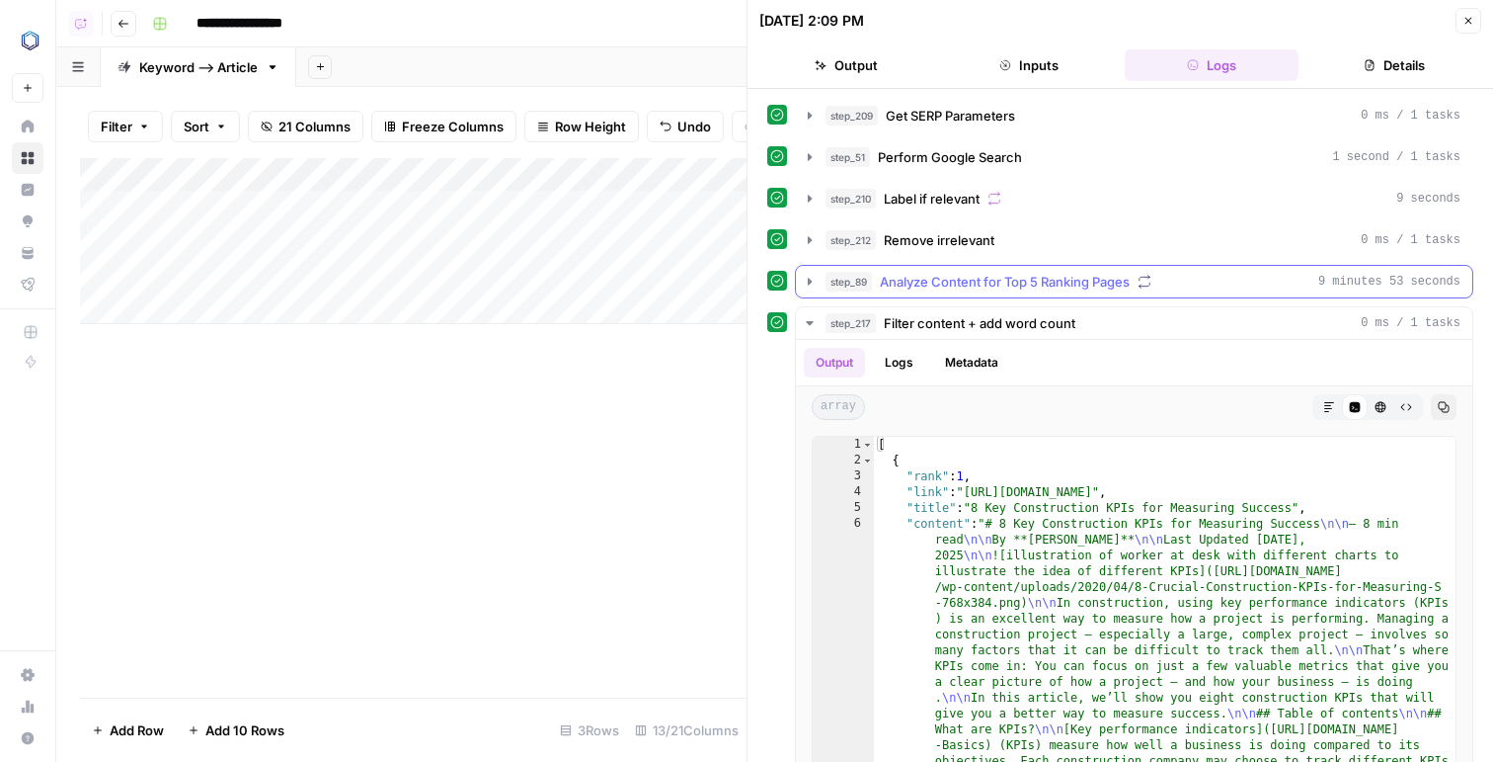
click at [963, 287] on span "Analyze Content for Top 5 Ranking Pages" at bounding box center [1005, 282] width 250 height 20
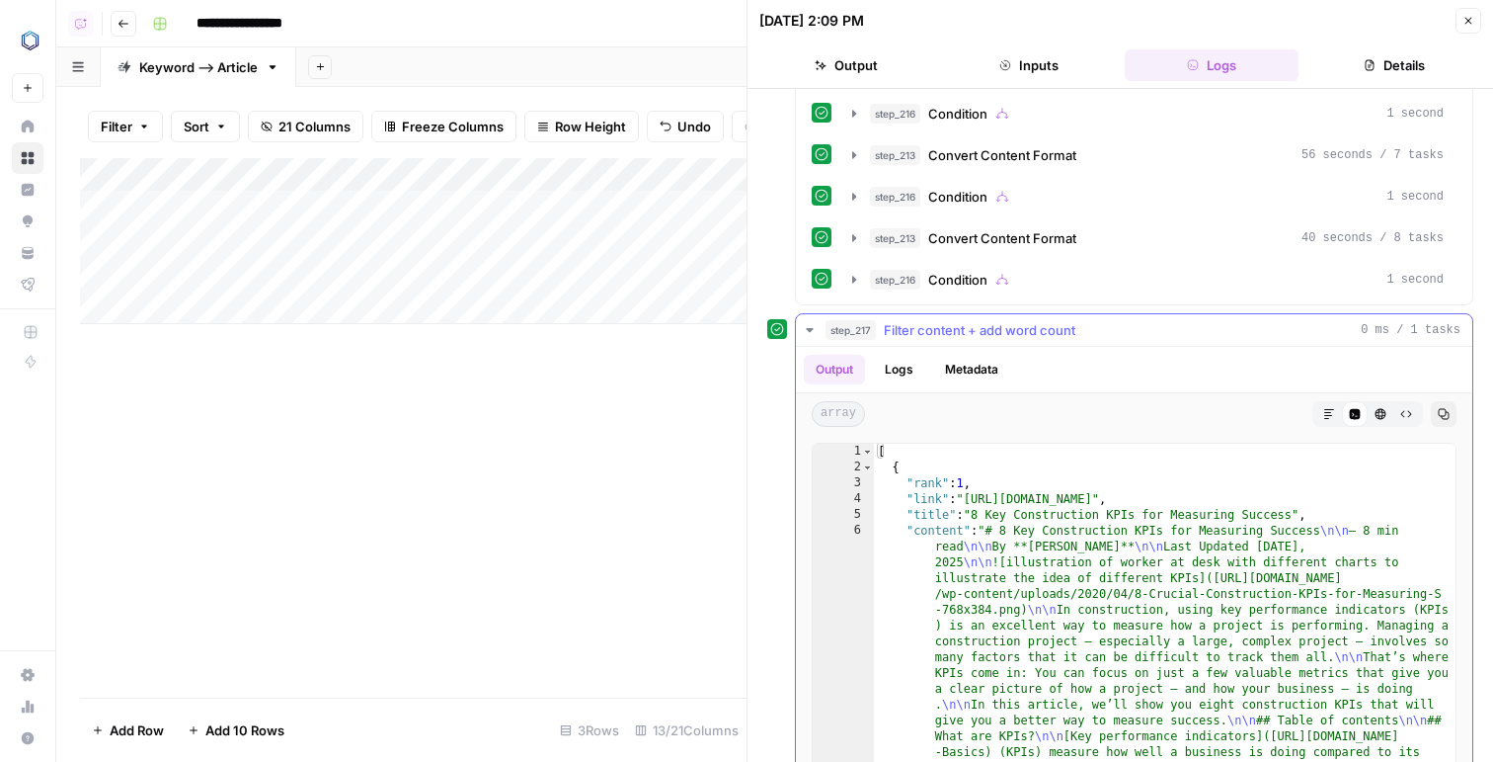
scroll to position [701, 0]
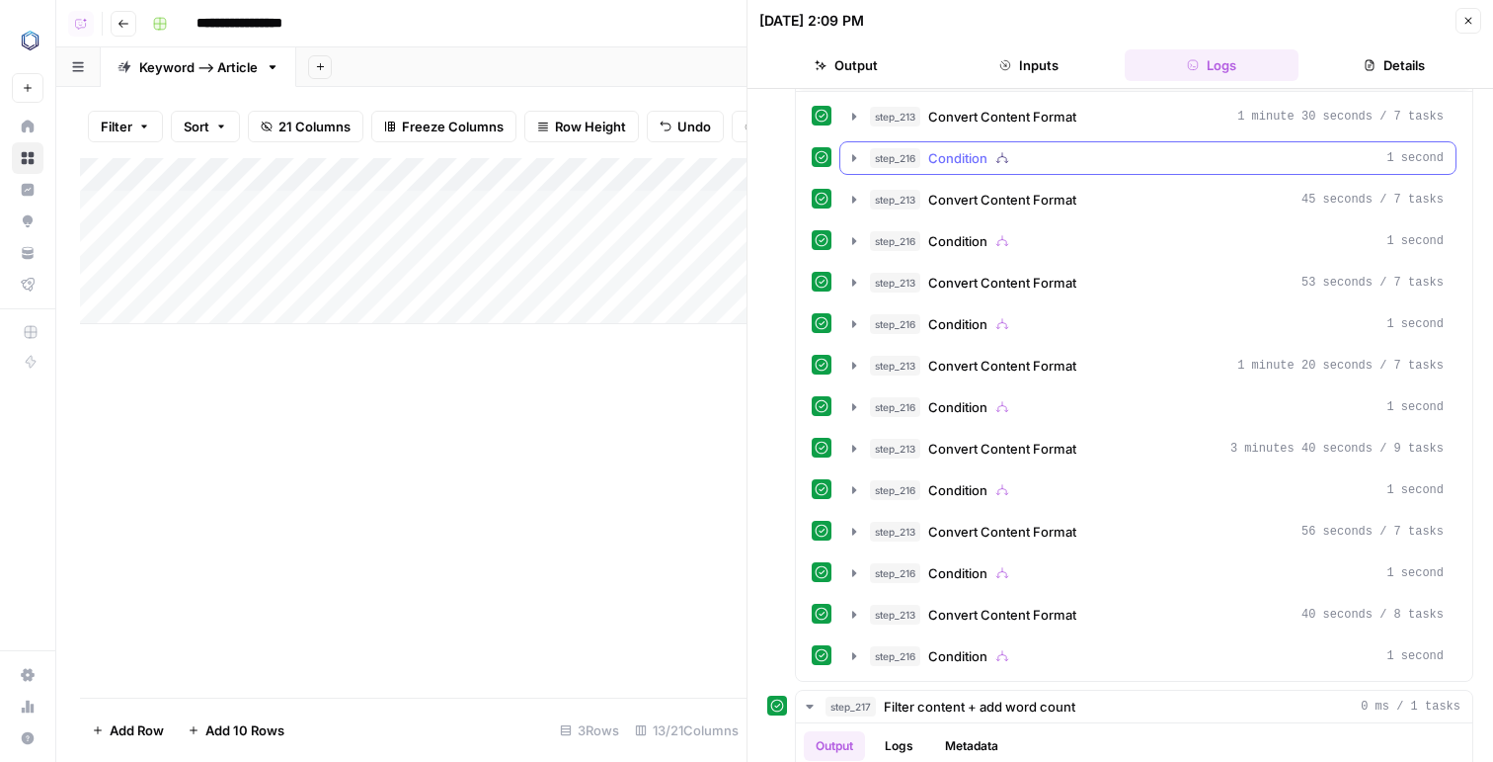
click at [931, 163] on span "Condition" at bounding box center [957, 158] width 59 height 20
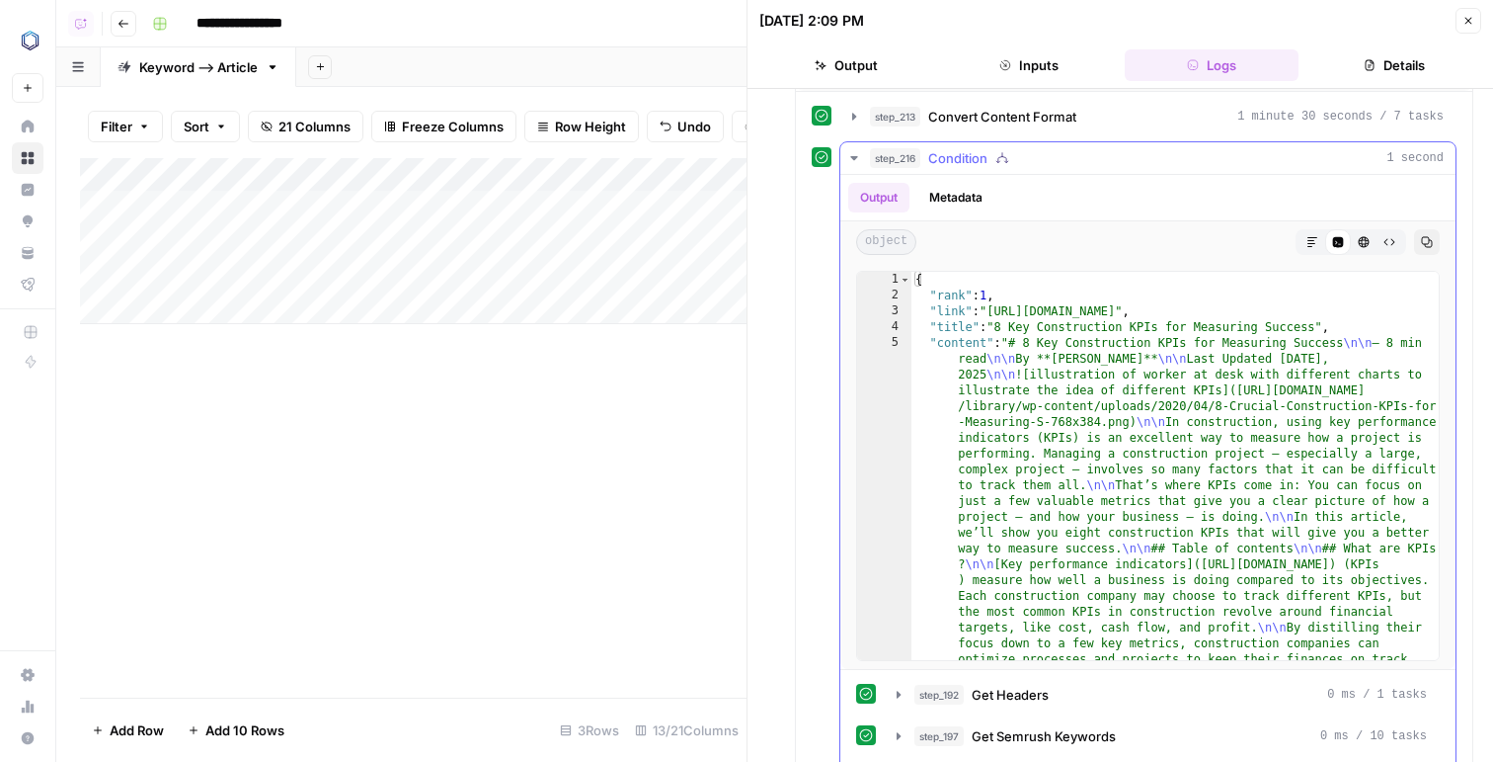
click at [923, 197] on button "Metadata" at bounding box center [956, 198] width 77 height 30
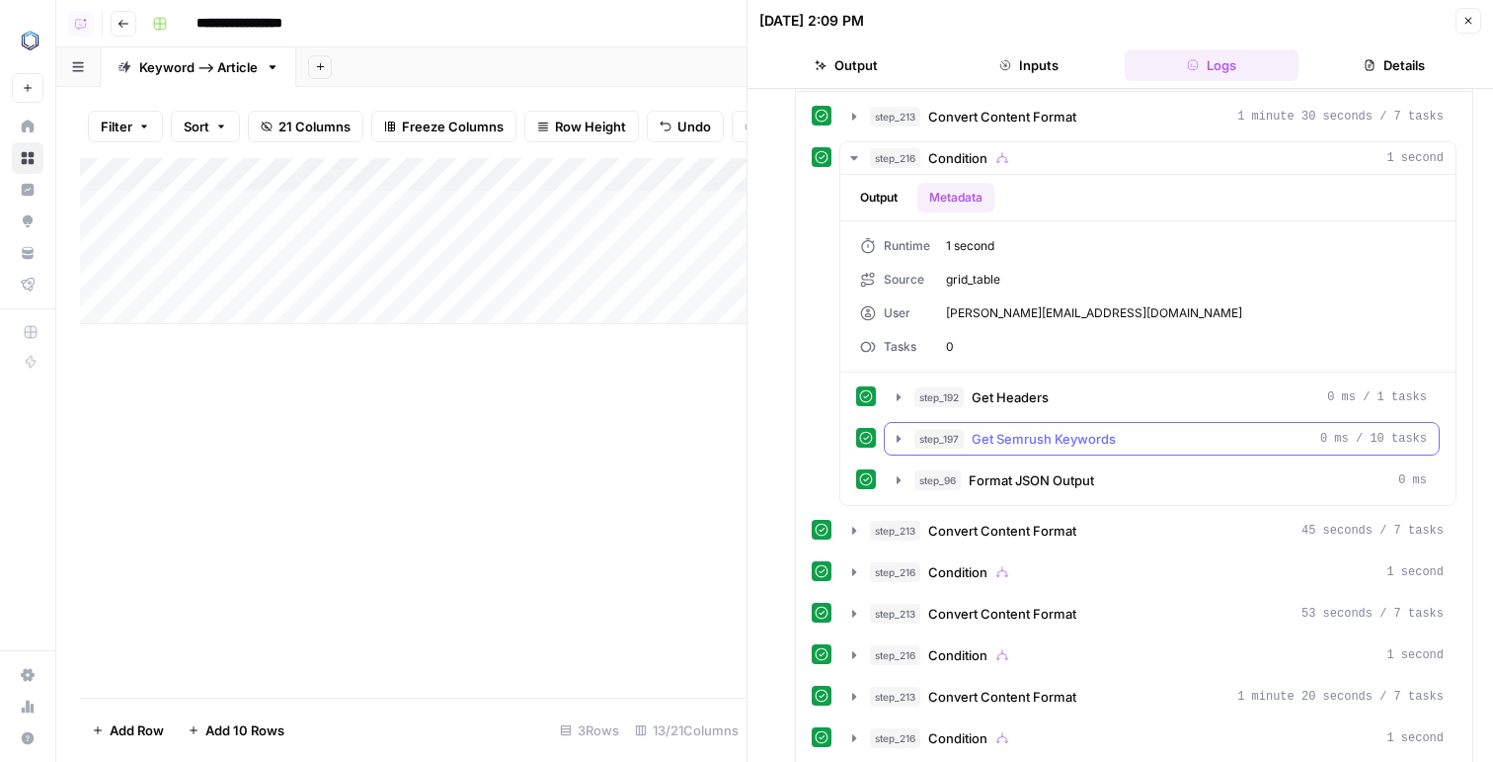
click at [987, 433] on span "Get Semrush Keywords" at bounding box center [1044, 439] width 144 height 20
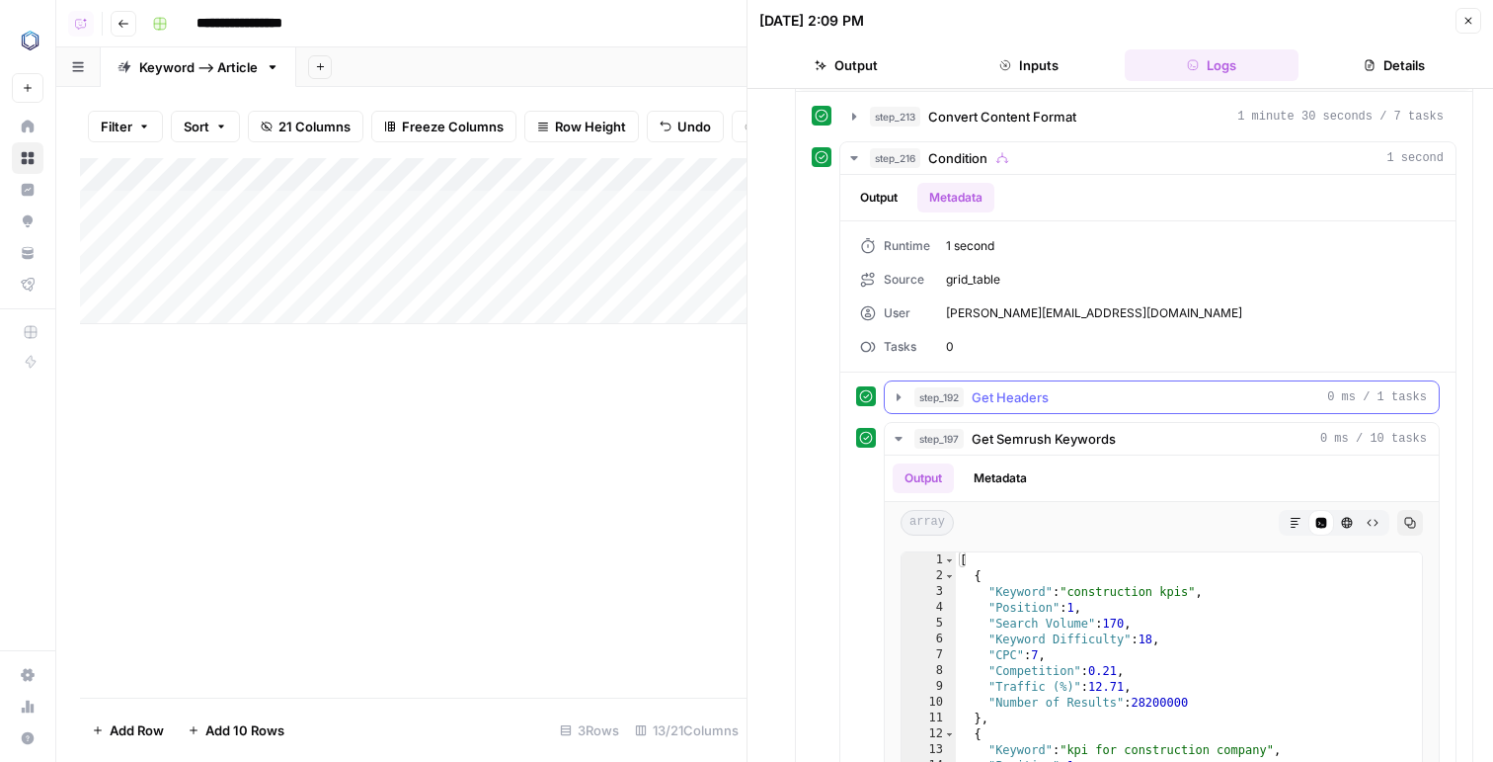
click at [991, 393] on span "Get Headers" at bounding box center [1010, 397] width 77 height 20
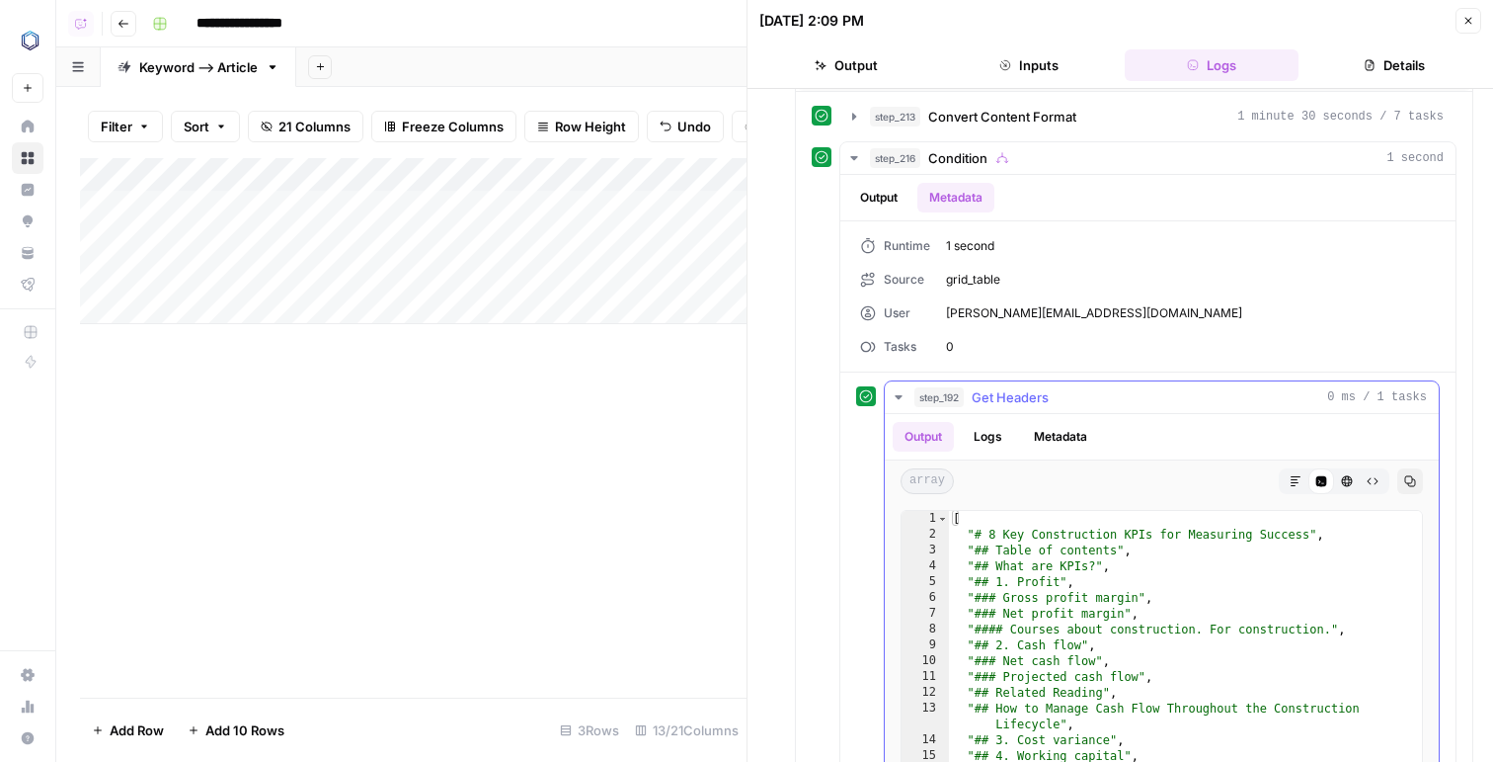
click at [991, 393] on span "Get Headers" at bounding box center [1010, 397] width 77 height 20
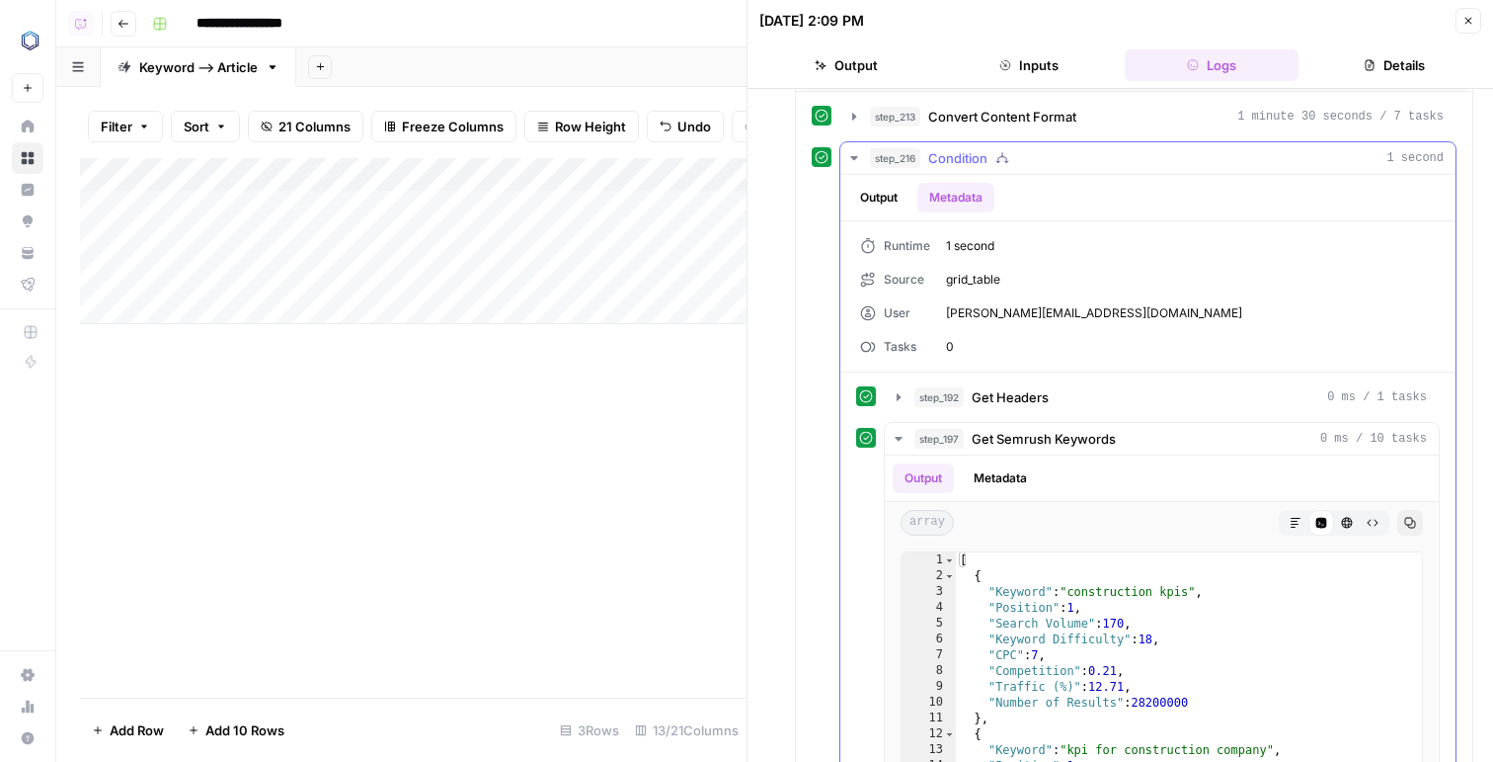
scroll to position [696, 0]
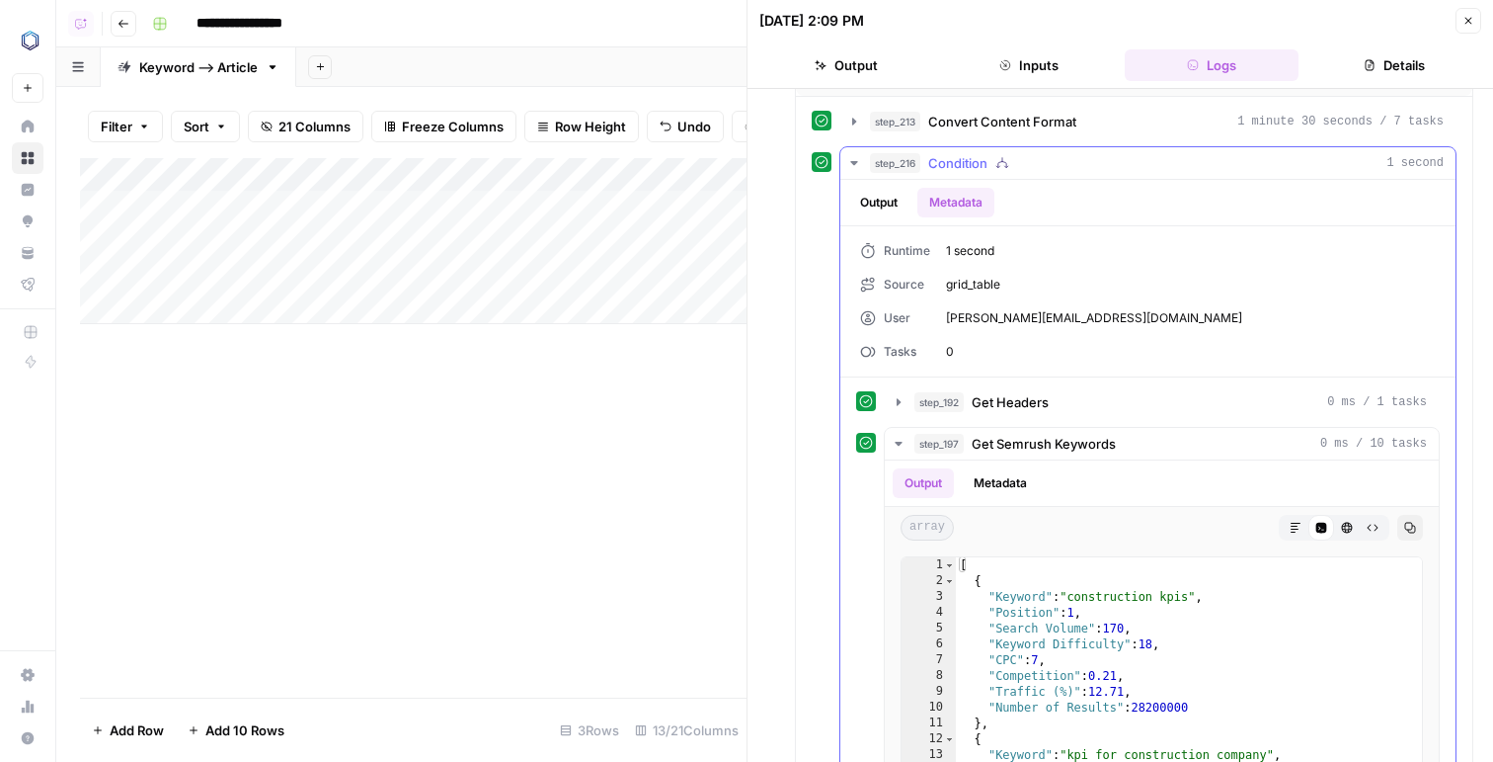
click at [984, 421] on div "step_192 Get Headers 0 ms / 1 tasks step_197 Get Semrush Keywords 0 ms / 10 tas…" at bounding box center [1148, 690] width 584 height 611
click at [936, 441] on span "step_197" at bounding box center [939, 444] width 49 height 20
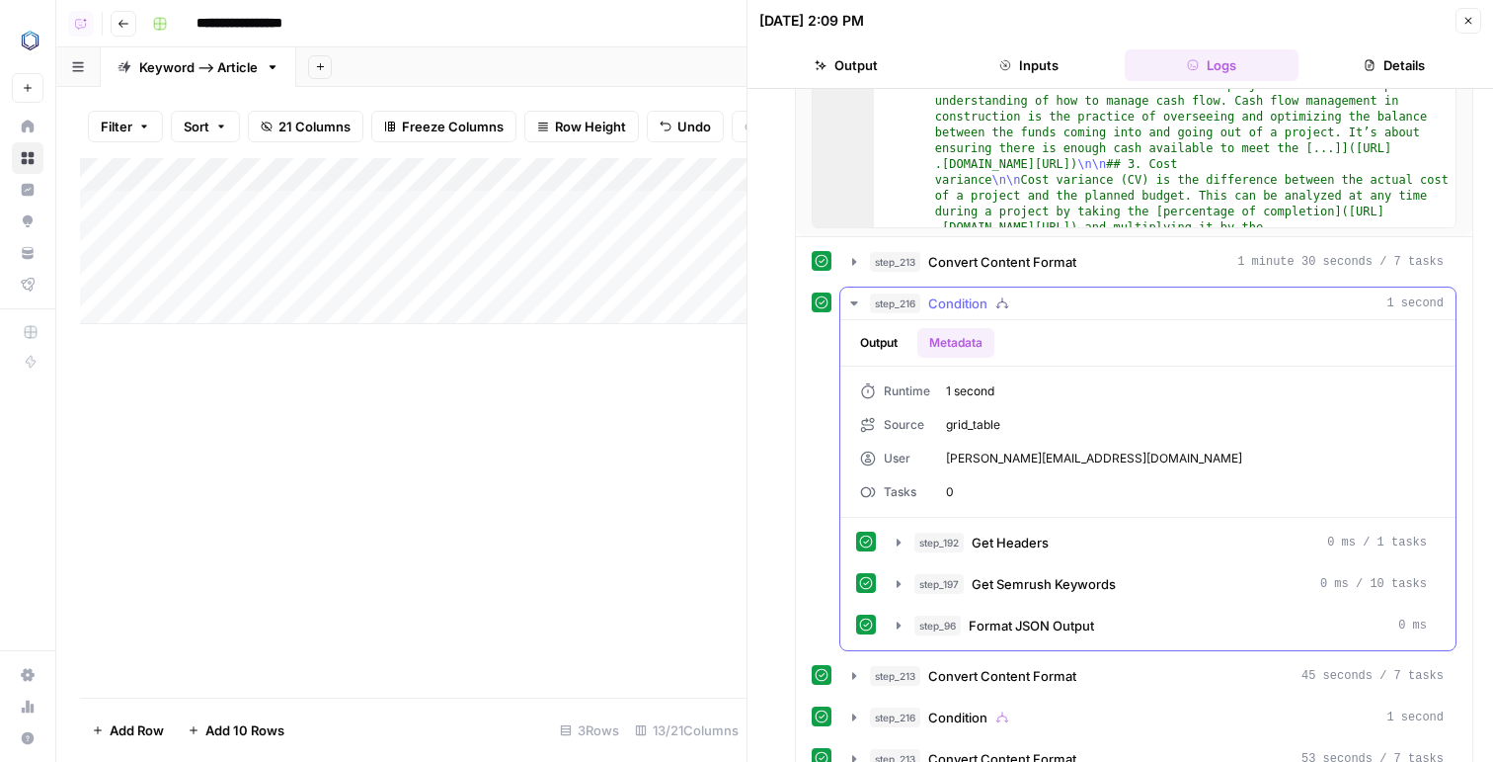
scroll to position [536, 0]
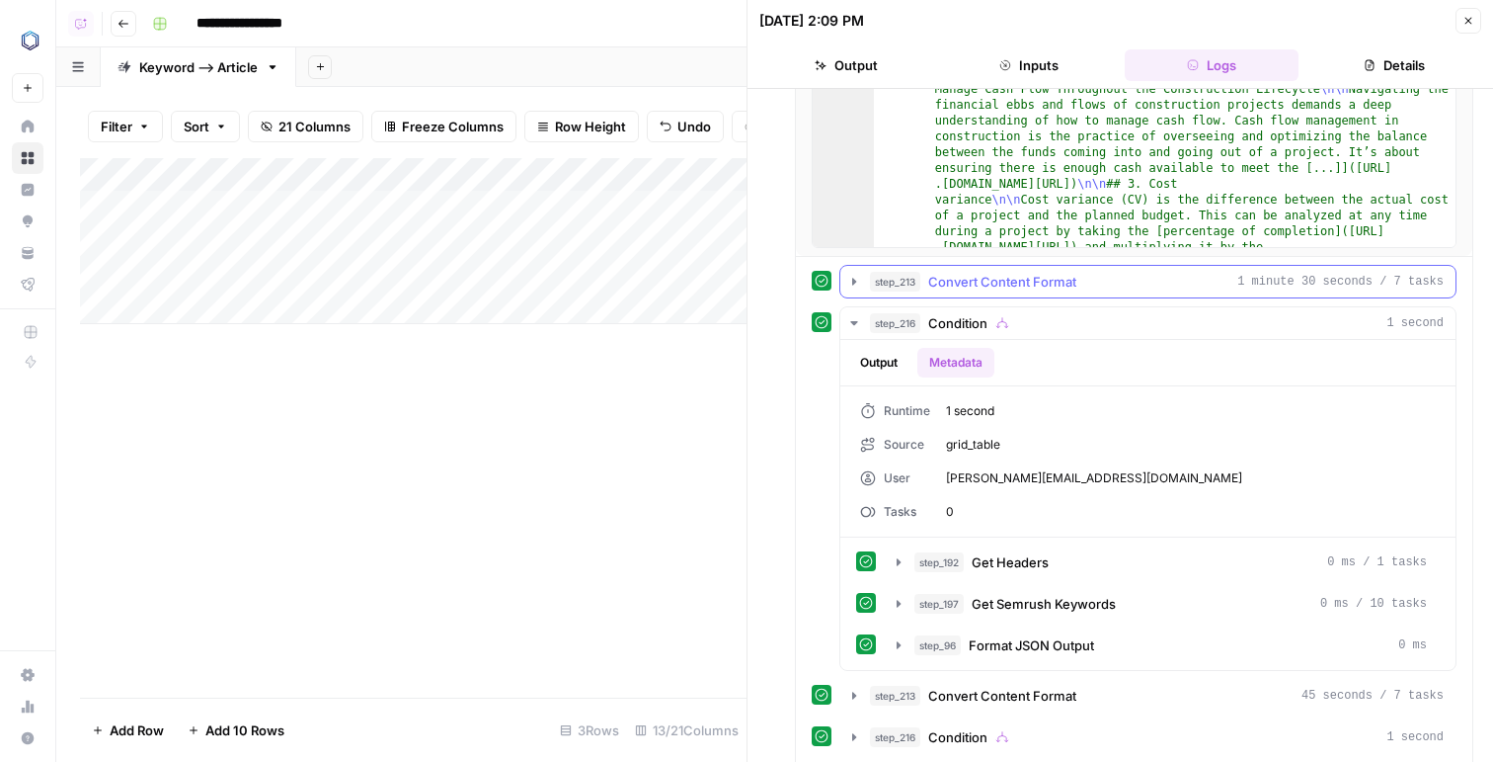
click at [1079, 265] on div "step_213 Convert Content Format 1 minute 30 seconds / 7 tasks" at bounding box center [1148, 282] width 617 height 34
click at [1077, 272] on span "Convert Content Format" at bounding box center [1002, 282] width 148 height 20
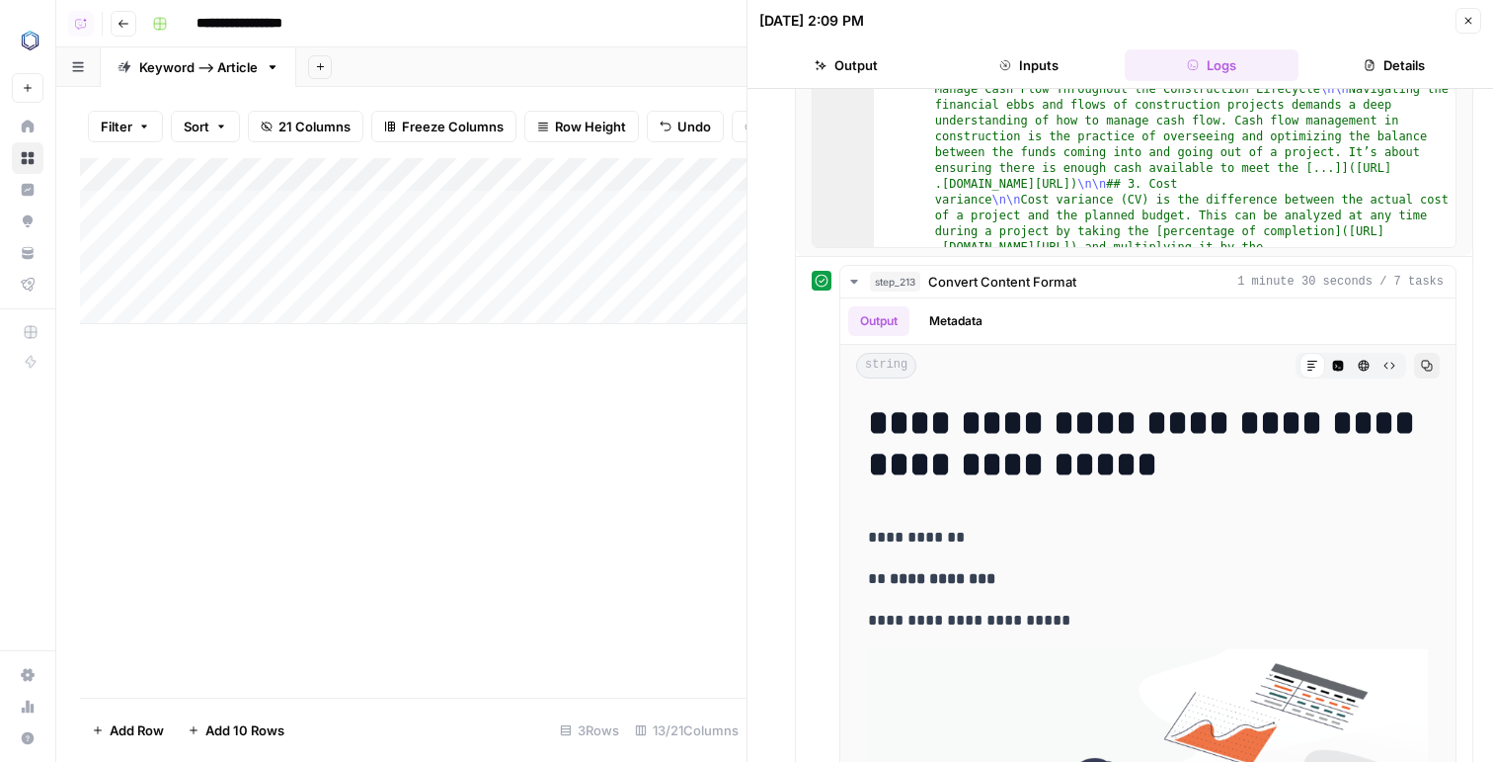
click at [1470, 12] on button "Close" at bounding box center [1469, 21] width 26 height 26
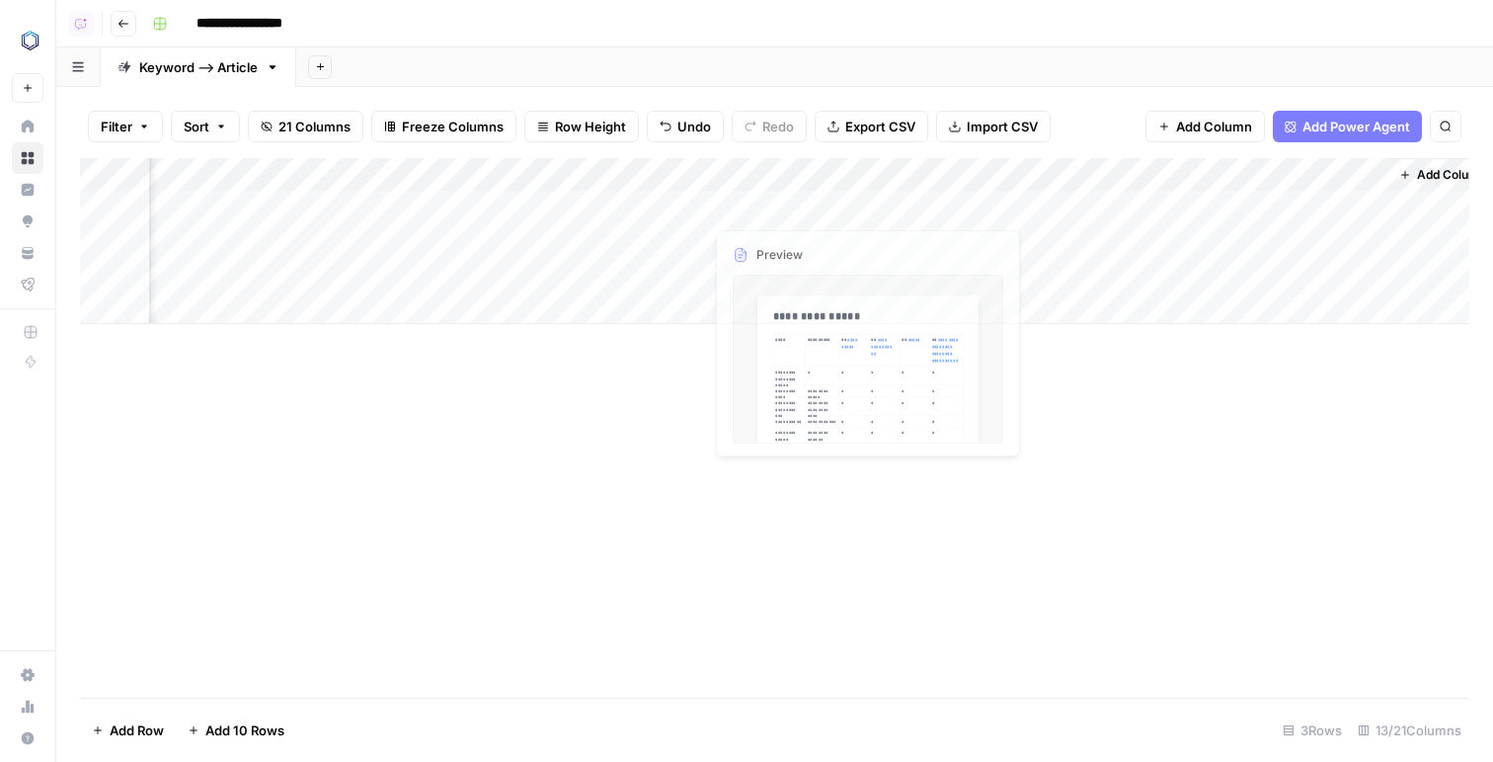
scroll to position [0, 1193]
click at [604, 235] on div "Add Column" at bounding box center [775, 241] width 1390 height 166
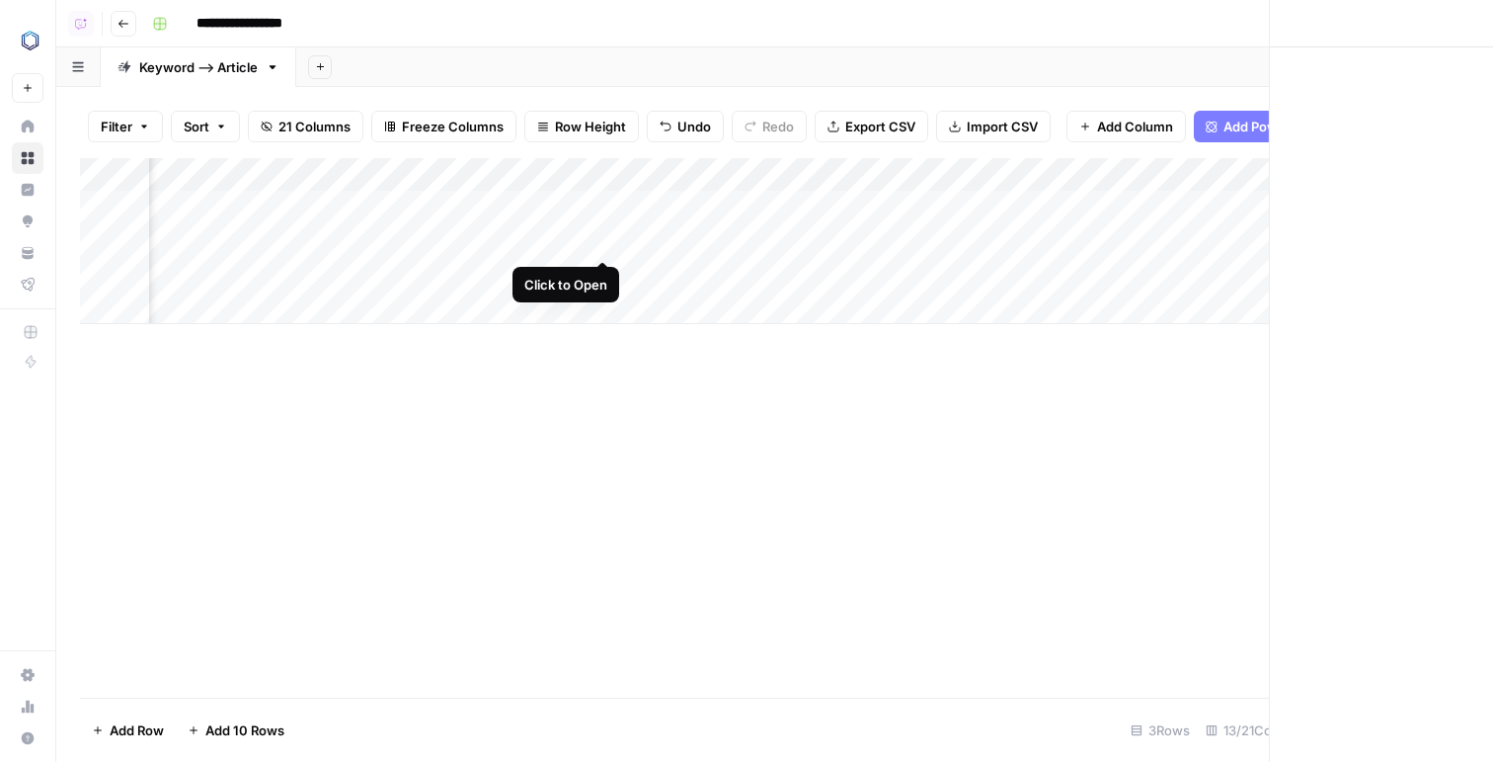
scroll to position [0, 1175]
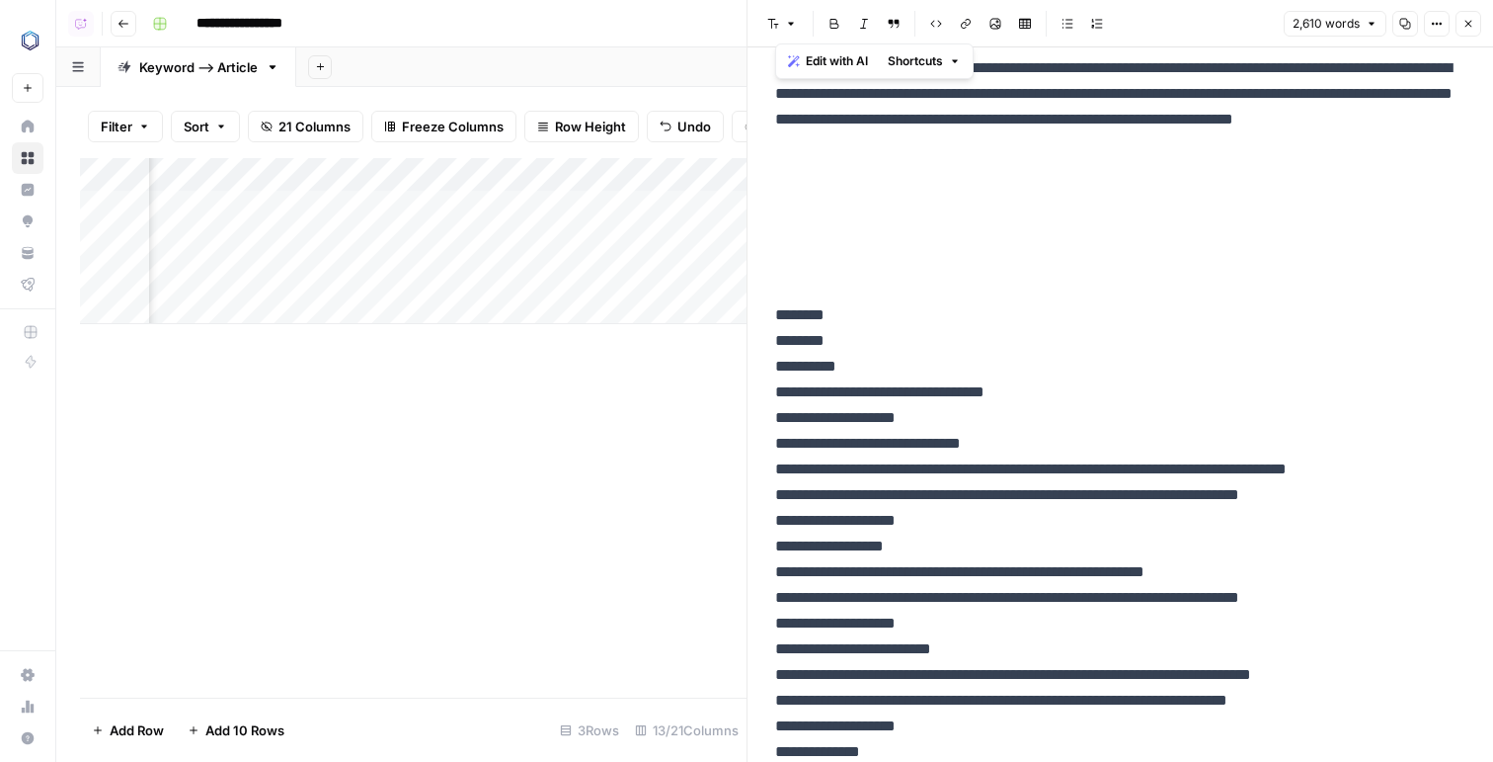
scroll to position [1506, 0]
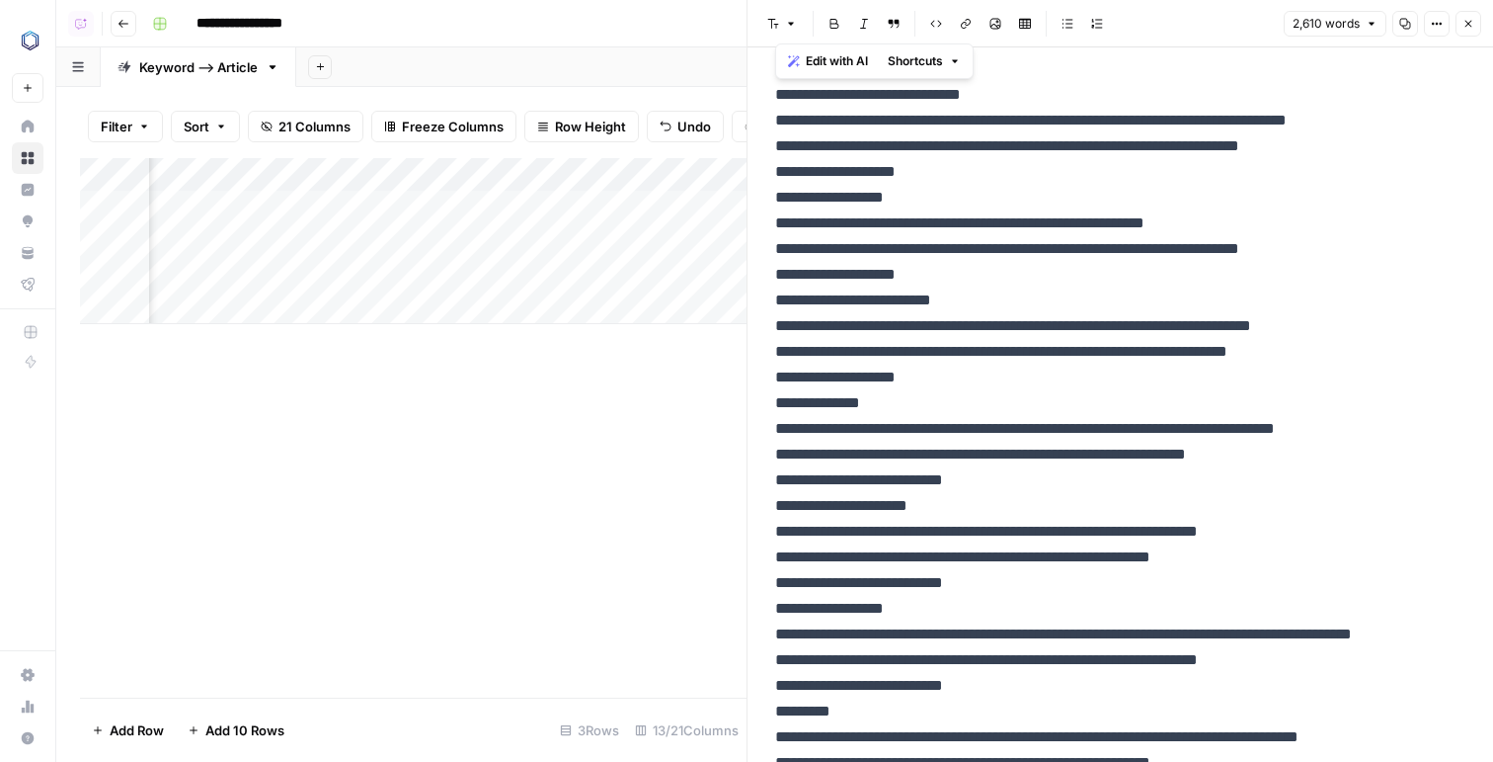
click at [1467, 21] on icon "button" at bounding box center [1469, 24] width 12 height 12
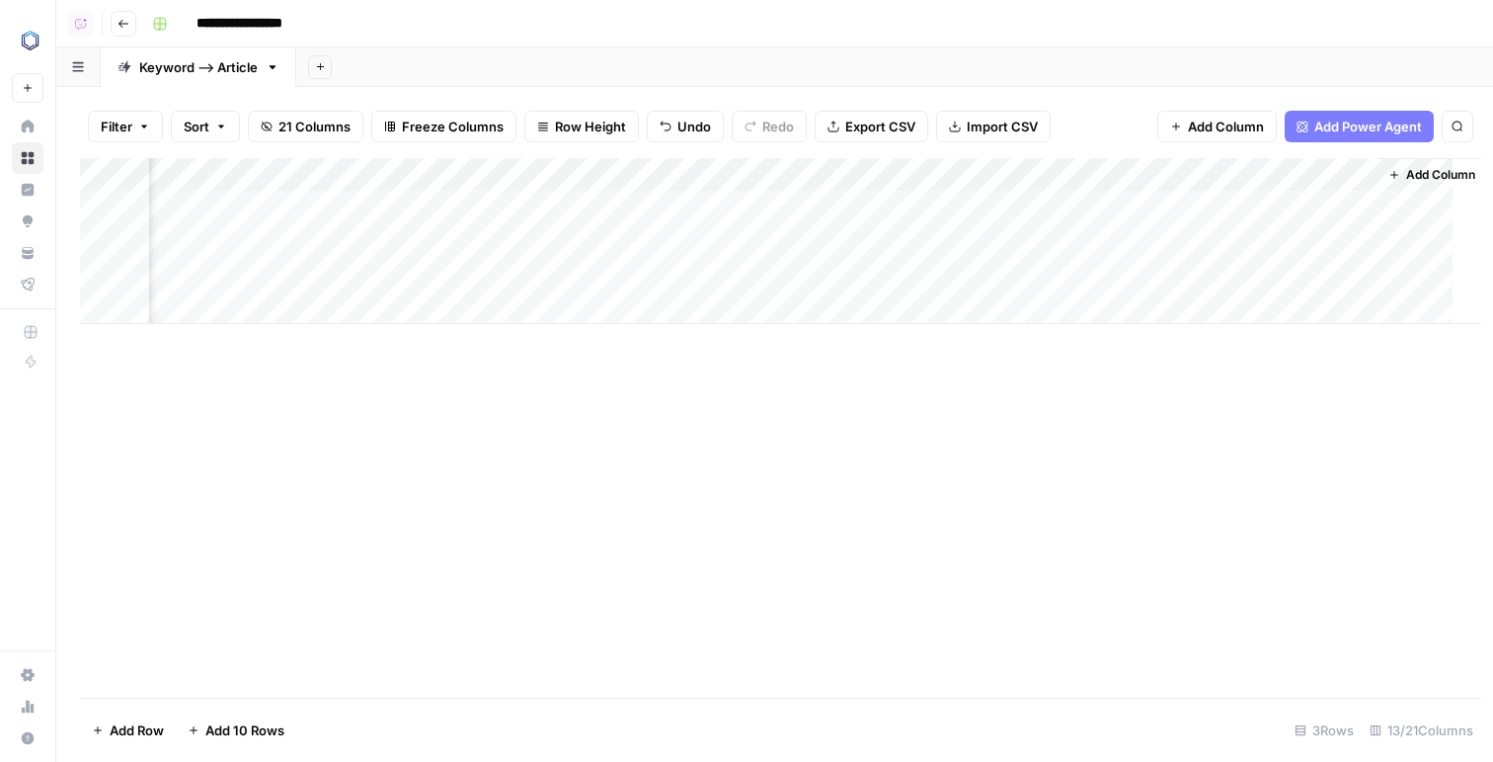
scroll to position [0, 1169]
click at [448, 169] on div "Add Column" at bounding box center [775, 241] width 1390 height 166
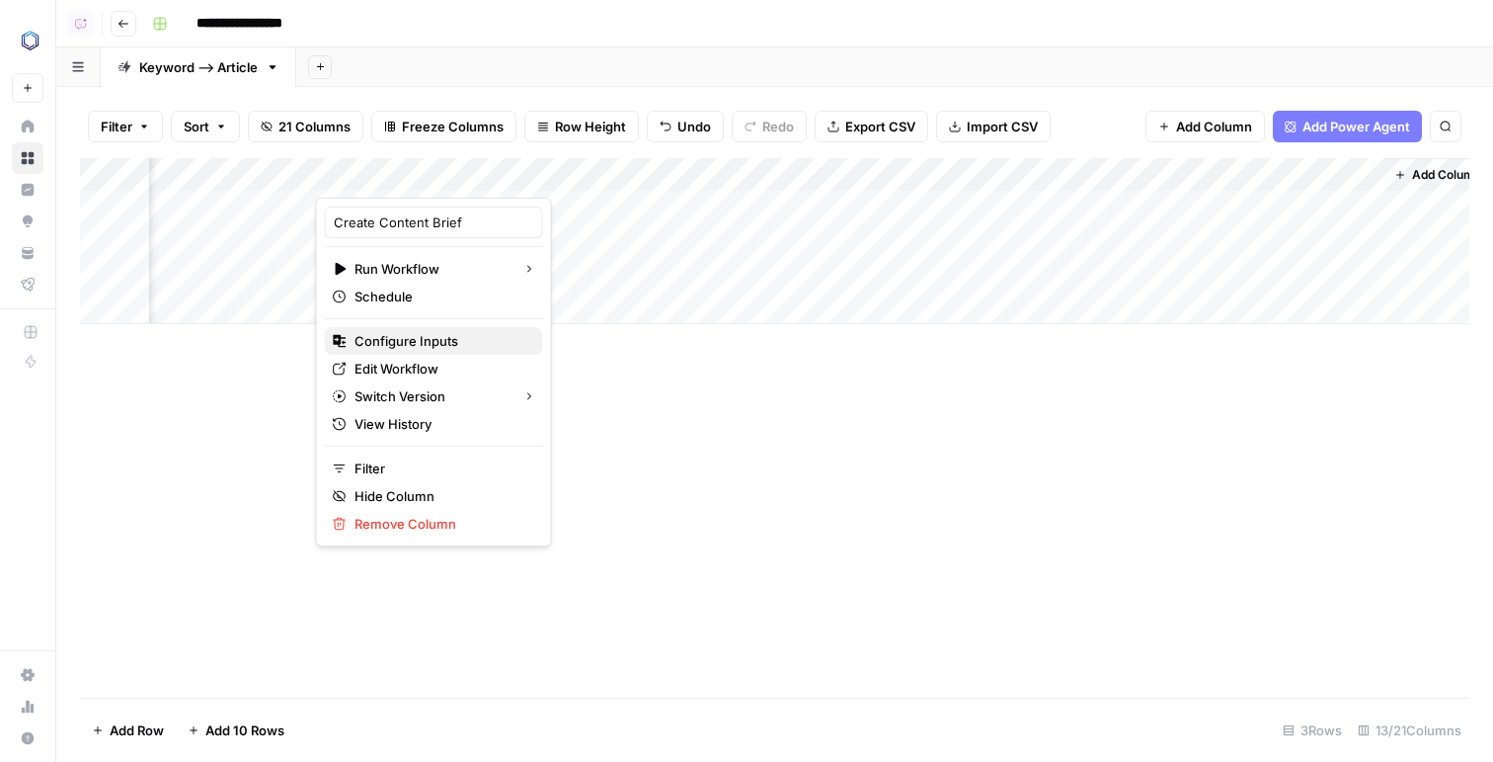
click at [408, 341] on span "Configure Inputs" at bounding box center [441, 341] width 173 height 20
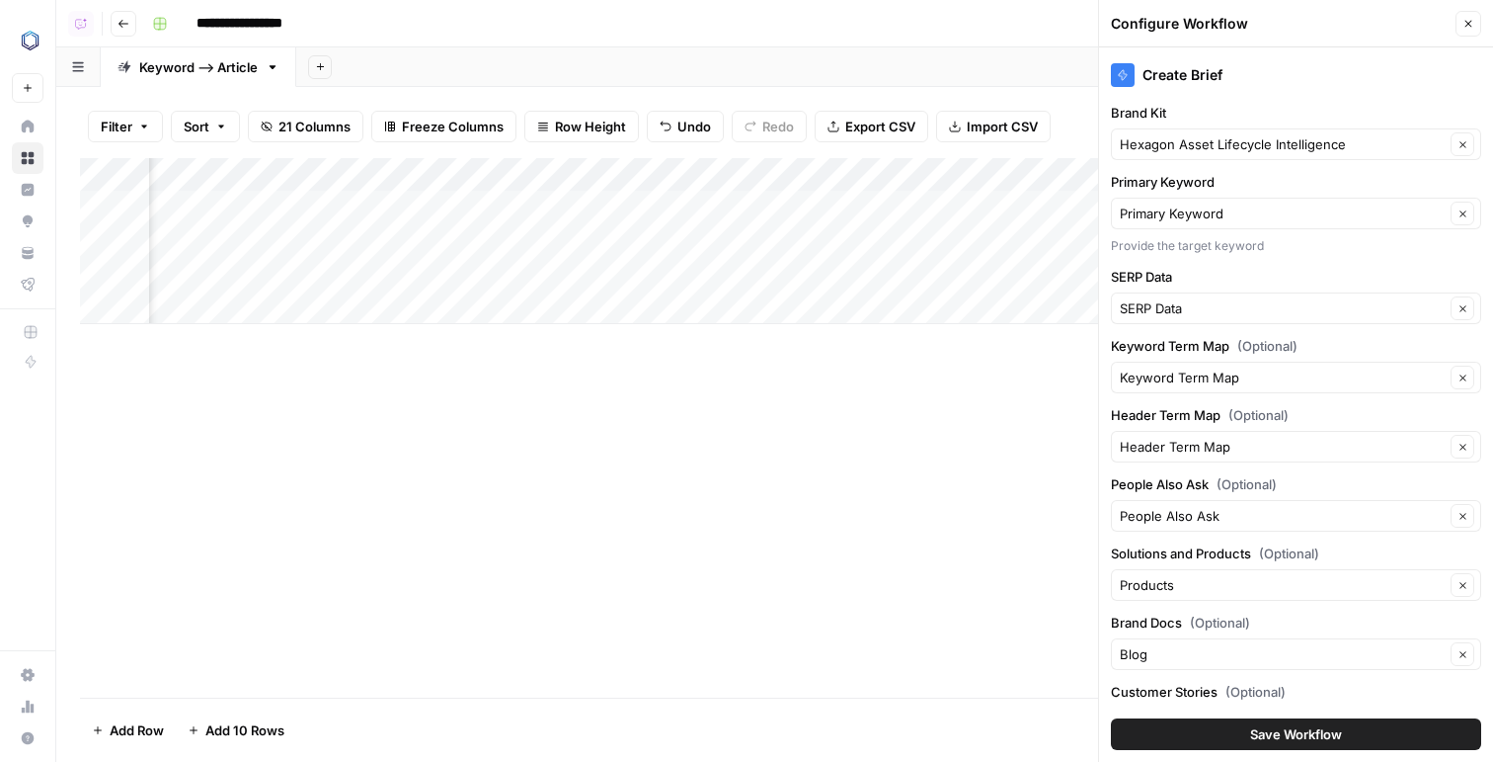
scroll to position [147, 0]
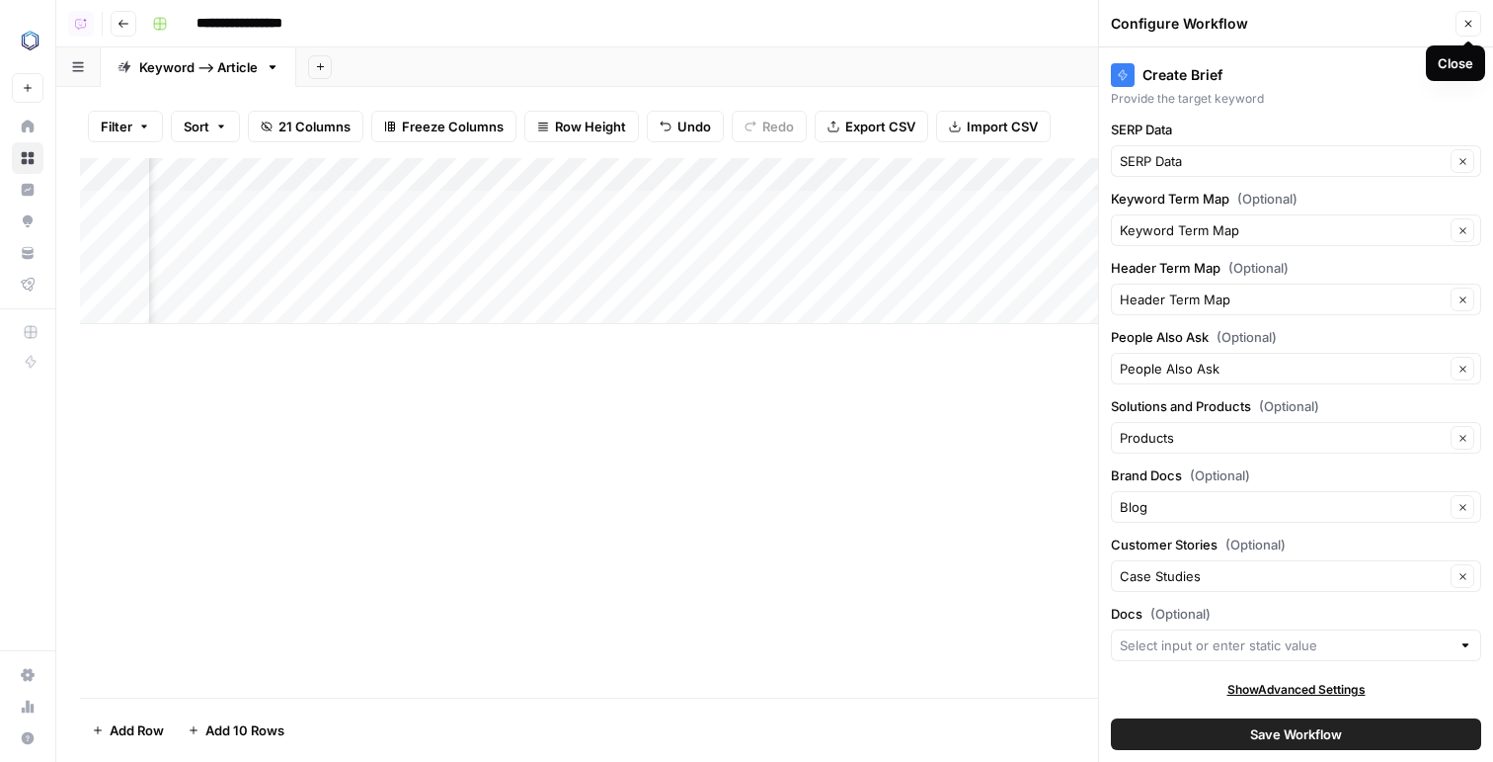
click at [1470, 24] on icon "button" at bounding box center [1469, 24] width 7 height 7
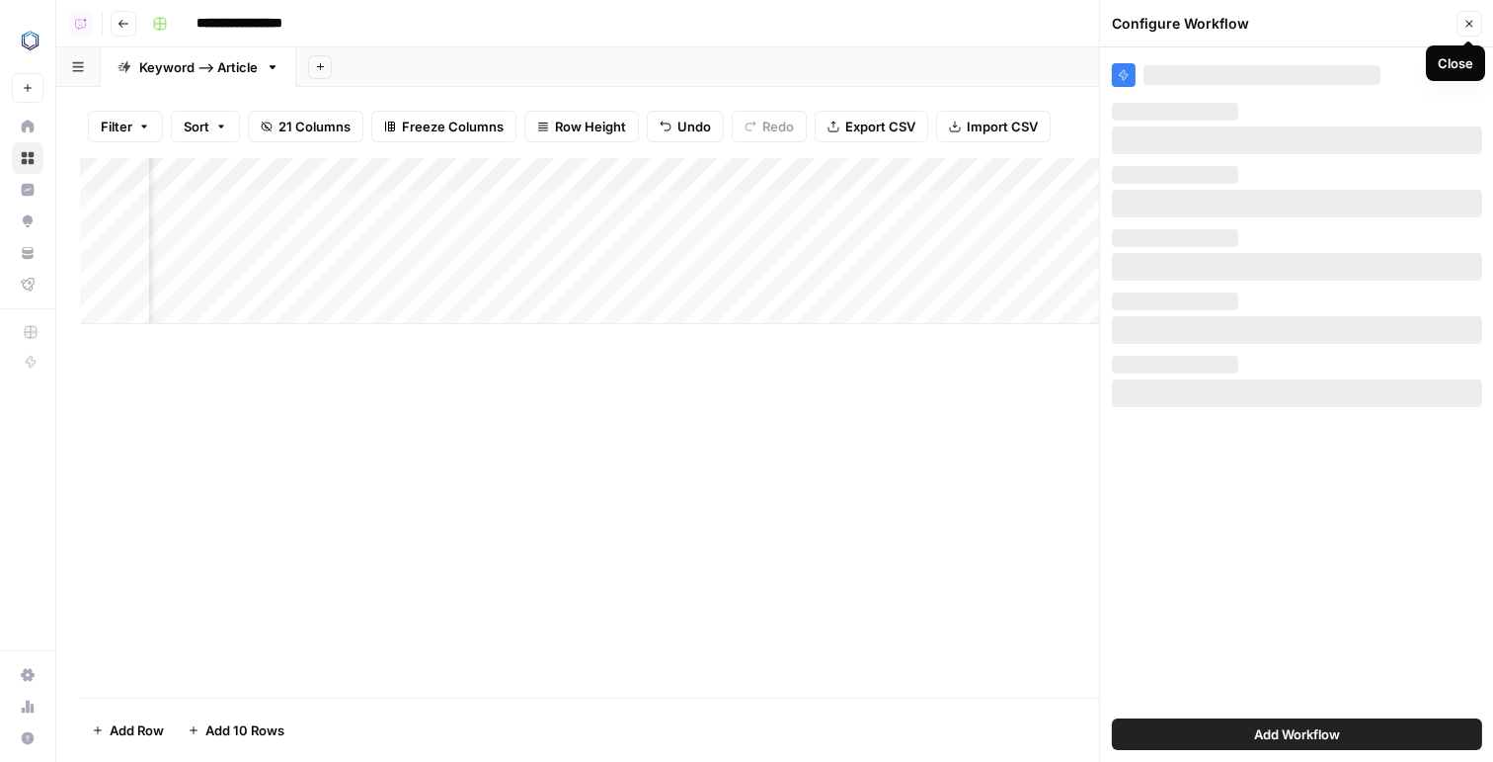
scroll to position [0, 0]
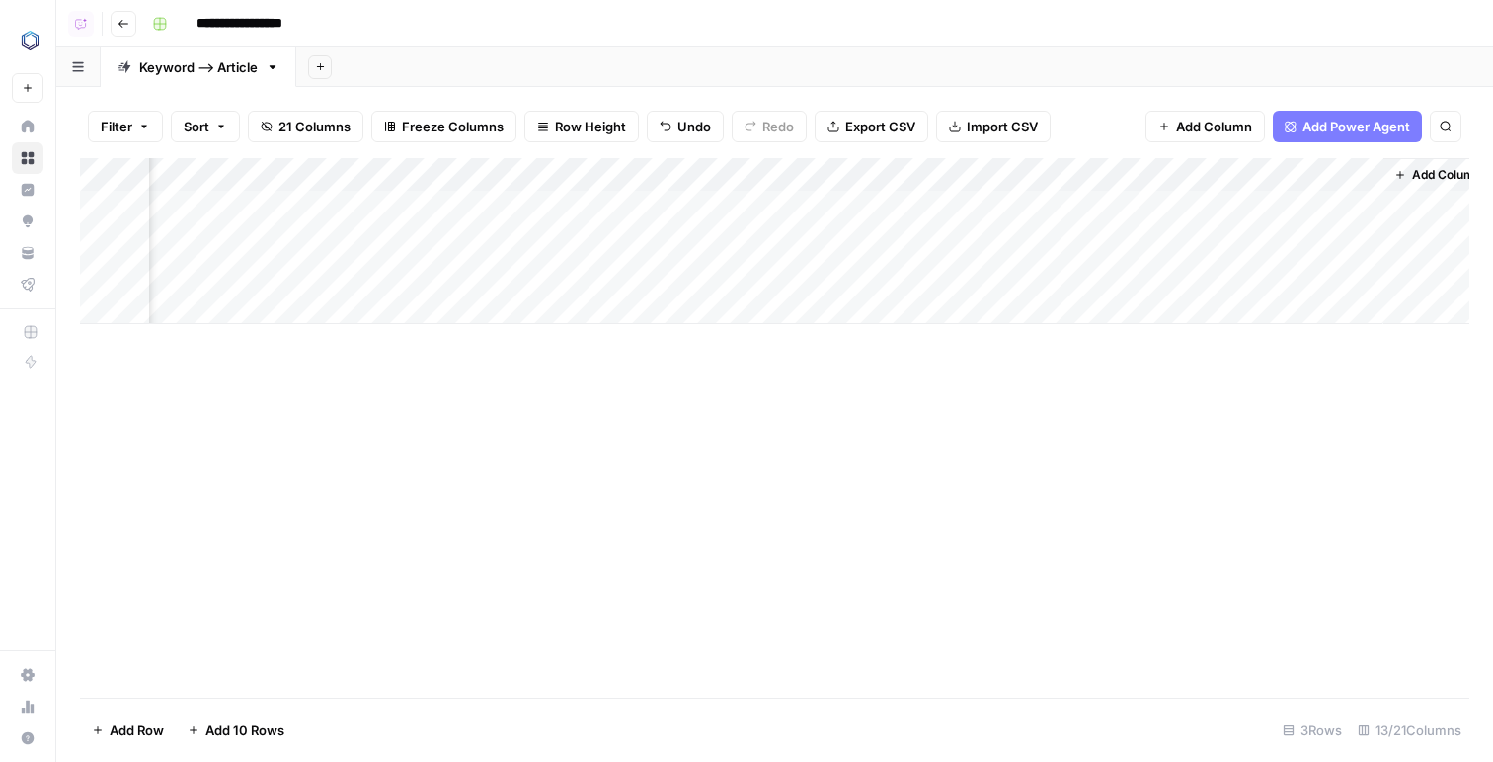
click at [1155, 173] on div "Add Column" at bounding box center [775, 241] width 1390 height 166
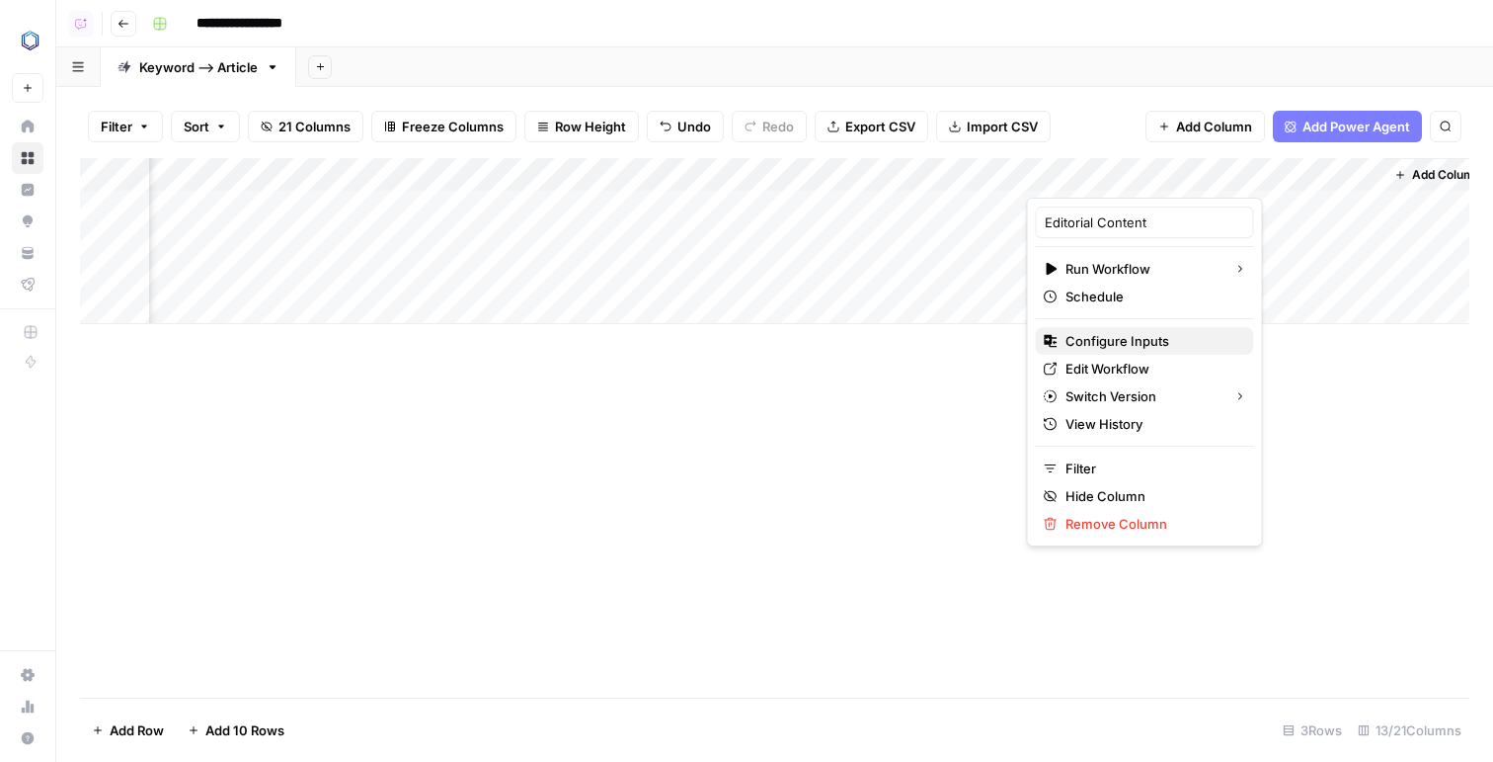
click at [1102, 340] on span "Configure Inputs" at bounding box center [1152, 341] width 173 height 20
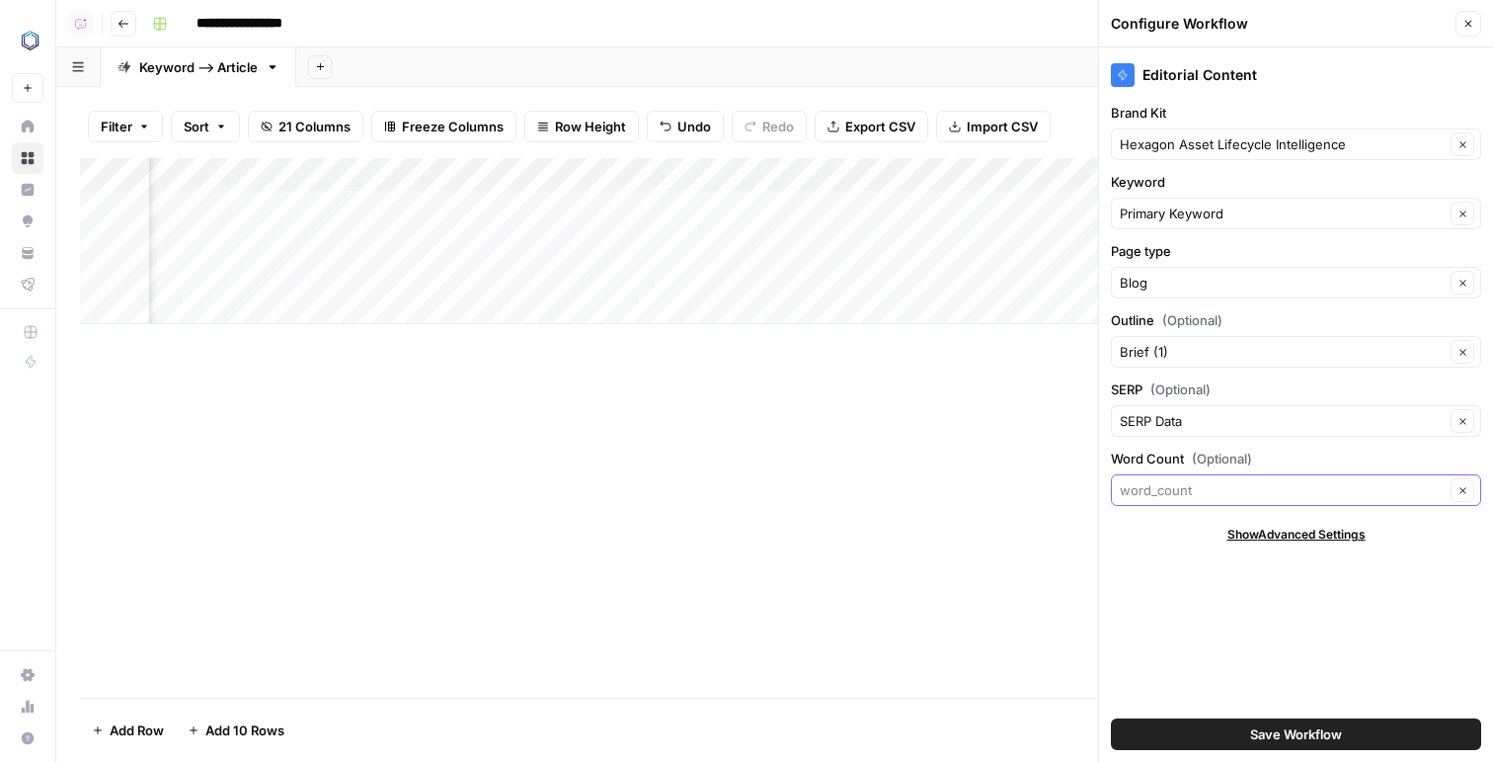
click at [1229, 494] on input "Word Count (Optional)" at bounding box center [1282, 490] width 325 height 20
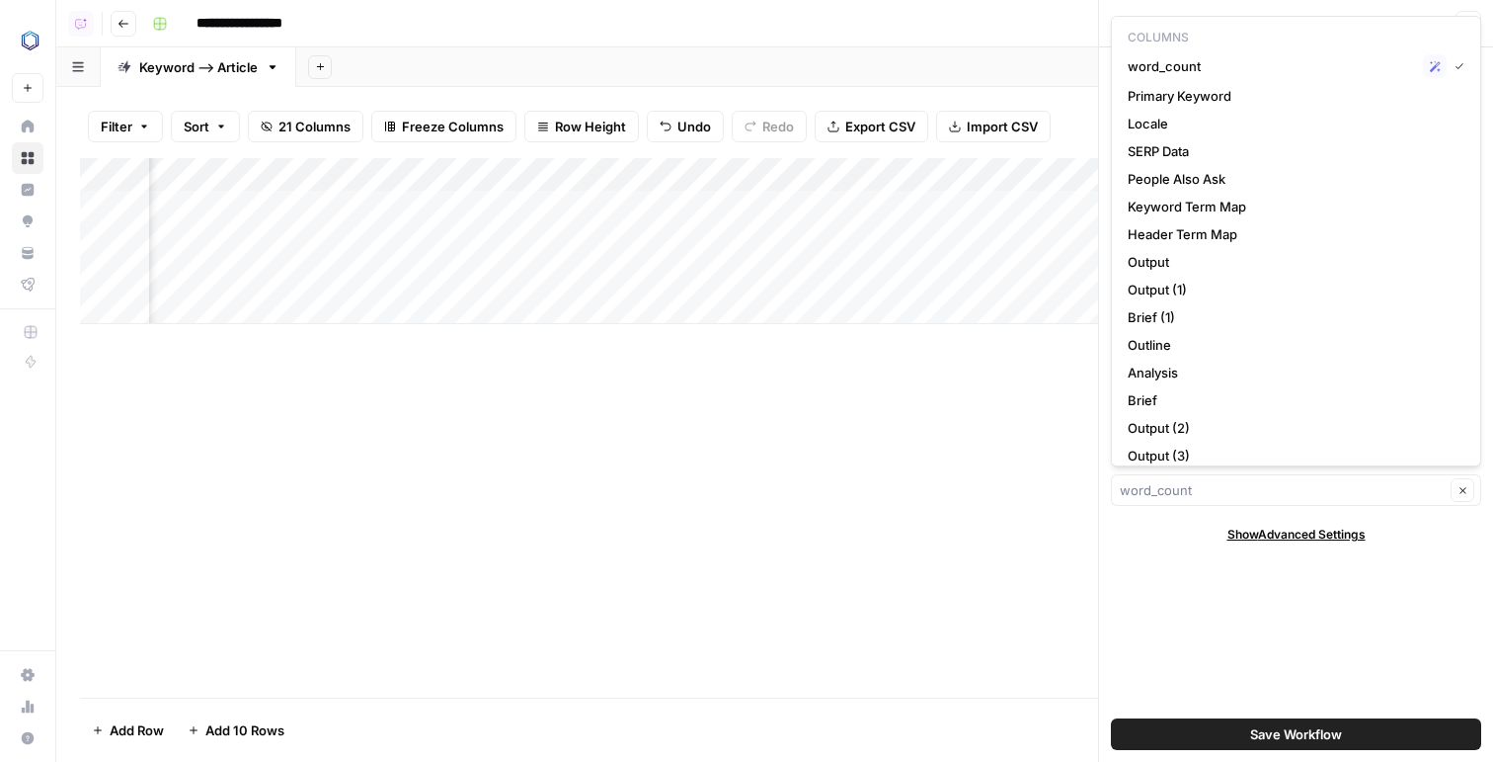
type input "word_count"
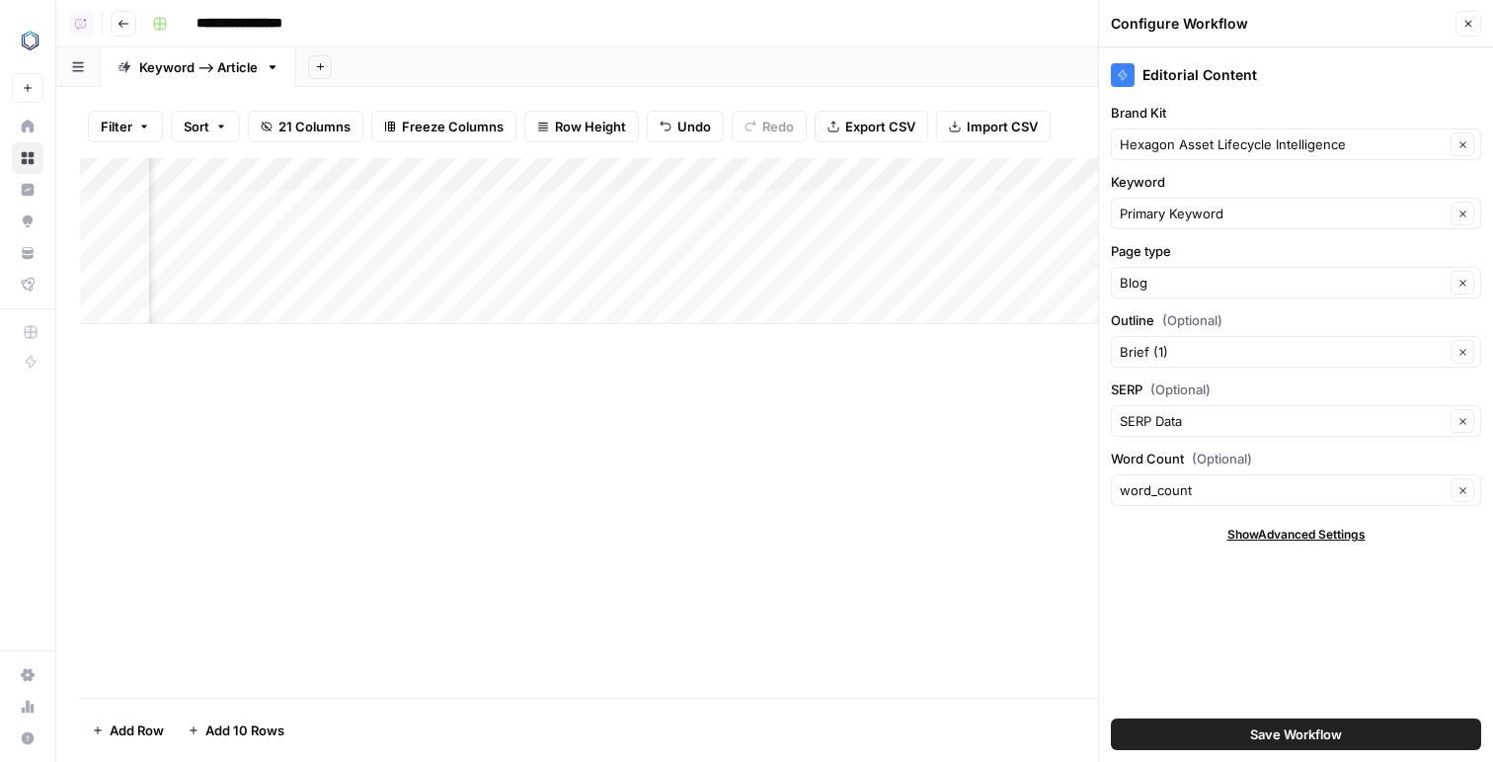
click at [1142, 607] on div "Editorial Content Brand Kit Hexagon Asset Lifecycle Intelligence Clear Keyword …" at bounding box center [1296, 404] width 394 height 714
click at [275, 135] on button "21 Columns" at bounding box center [306, 127] width 116 height 32
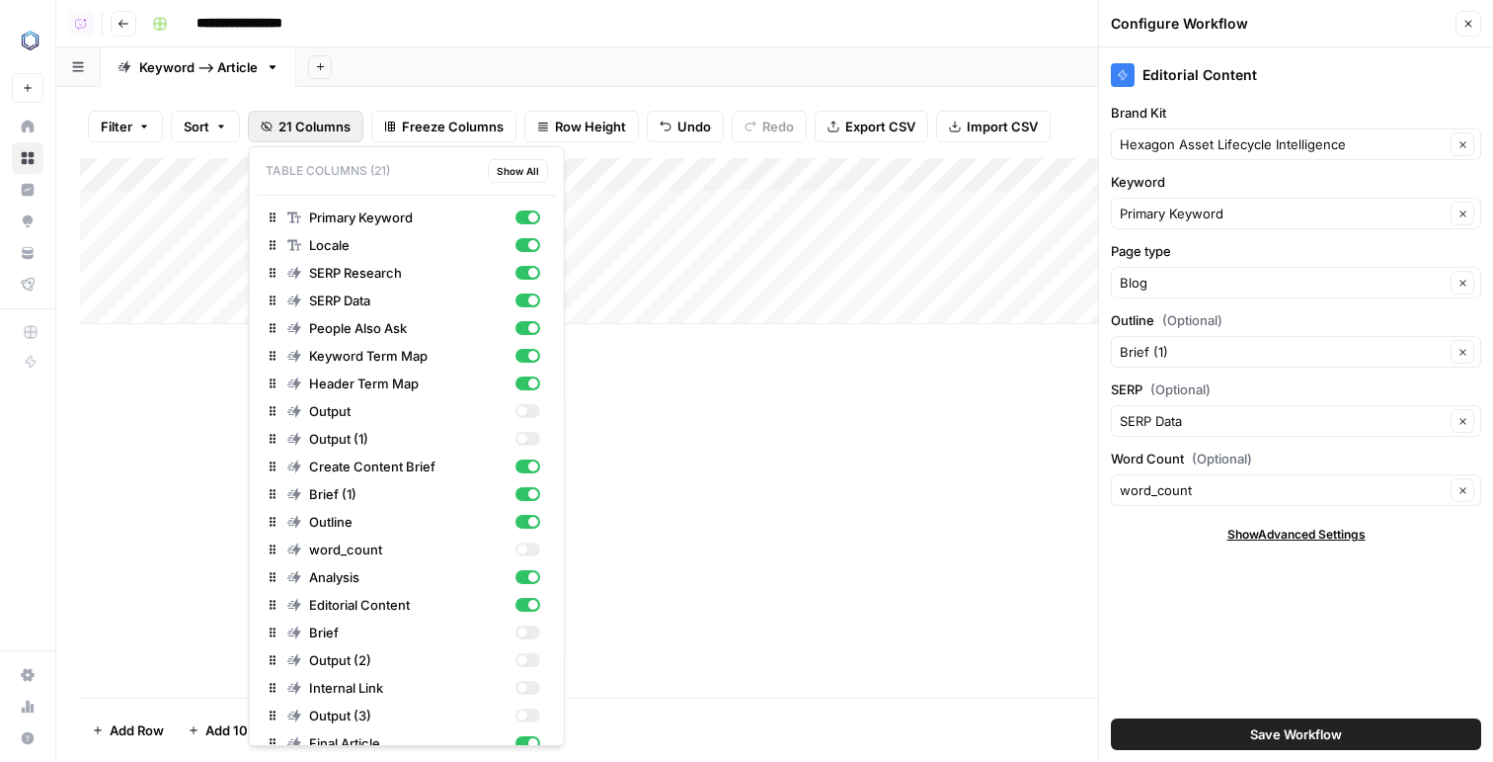
scroll to position [47, 0]
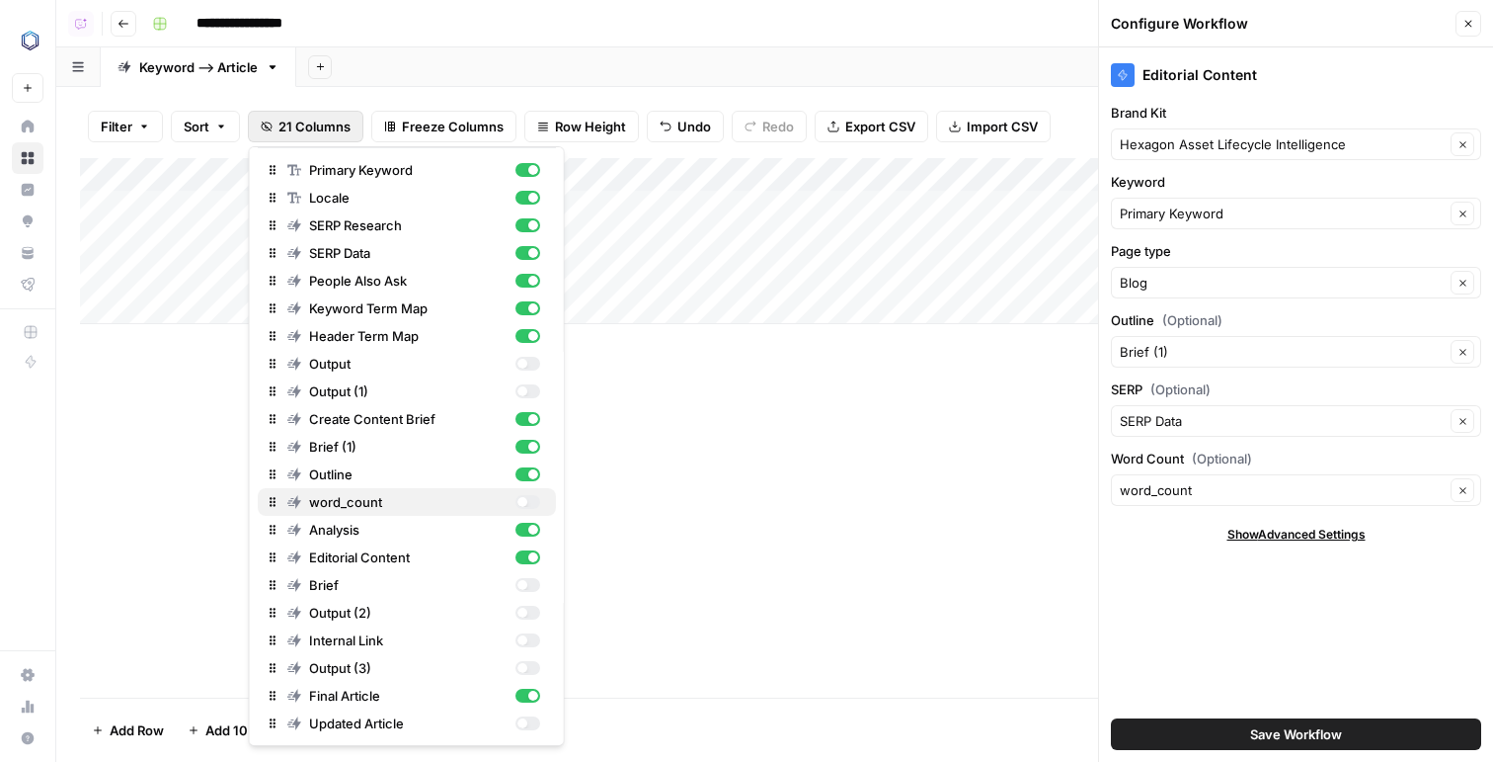
click at [524, 495] on div "button" at bounding box center [527, 502] width 25 height 14
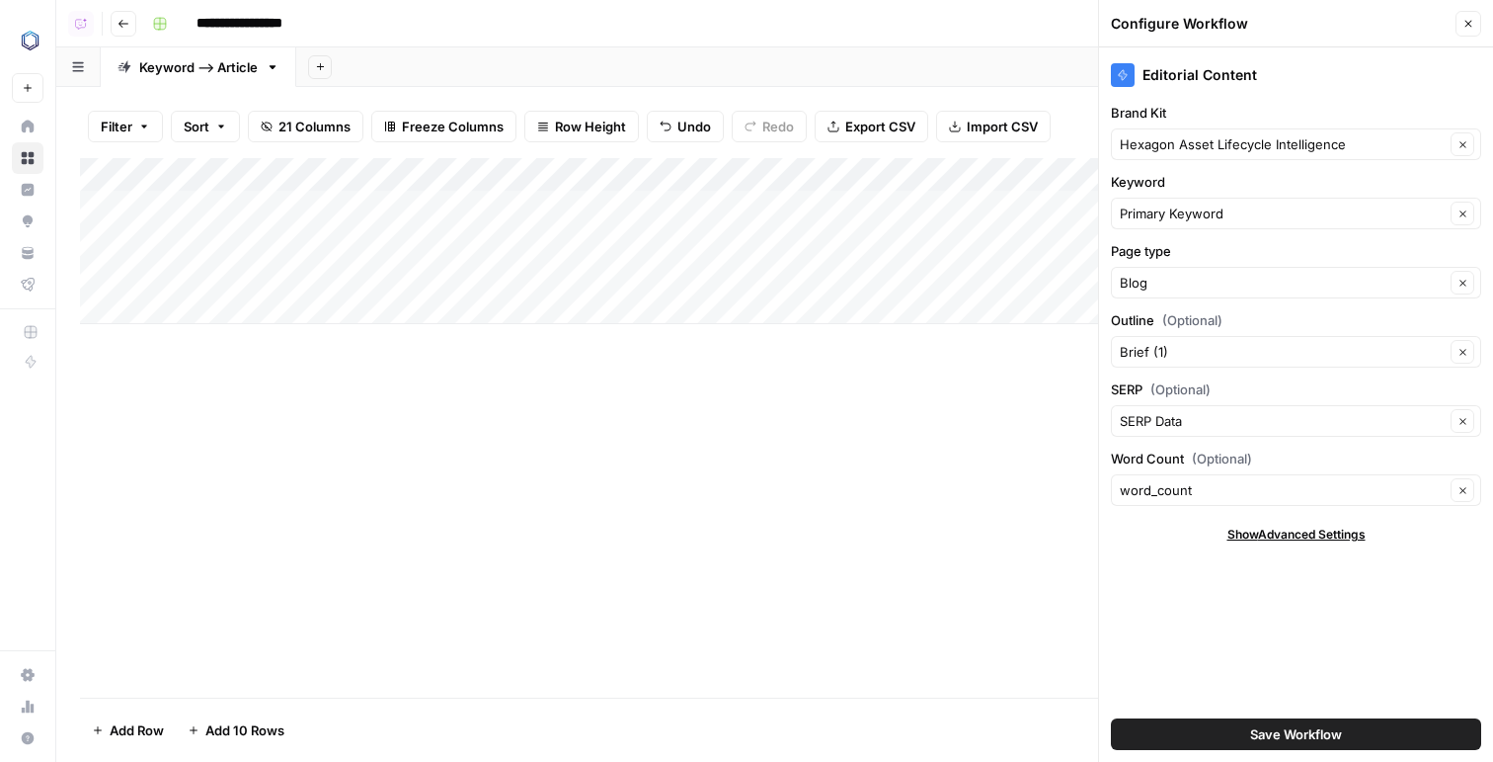
click at [706, 477] on div "Add Column" at bounding box center [775, 427] width 1390 height 539
click at [413, 233] on div "Add Column" at bounding box center [775, 241] width 1390 height 166
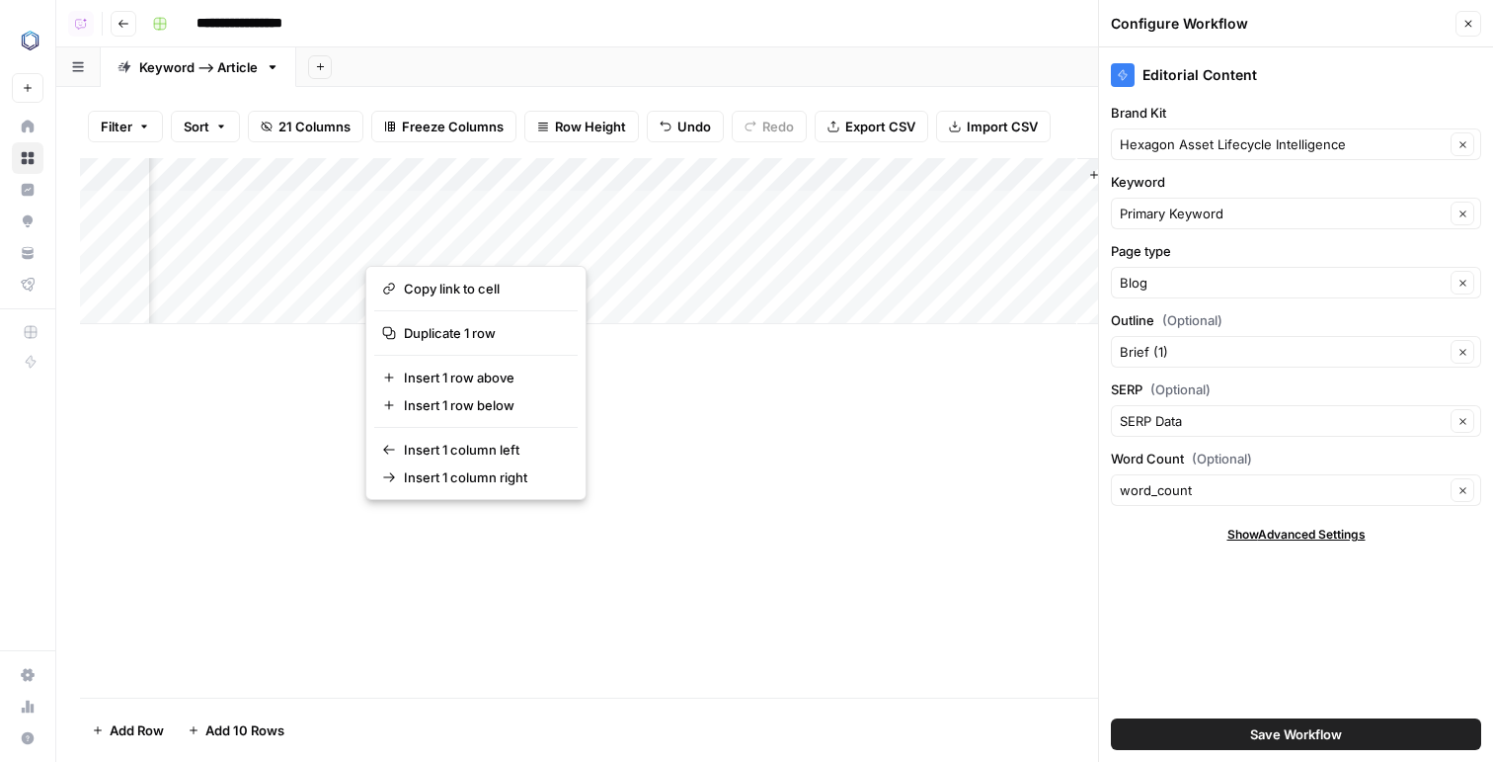
click at [419, 235] on button "button" at bounding box center [454, 240] width 179 height 35
click at [445, 246] on button "button" at bounding box center [454, 240] width 179 height 35
click at [410, 255] on button "button" at bounding box center [454, 240] width 179 height 35
click at [409, 237] on button "button" at bounding box center [454, 240] width 179 height 35
click at [427, 237] on button "button" at bounding box center [454, 240] width 179 height 35
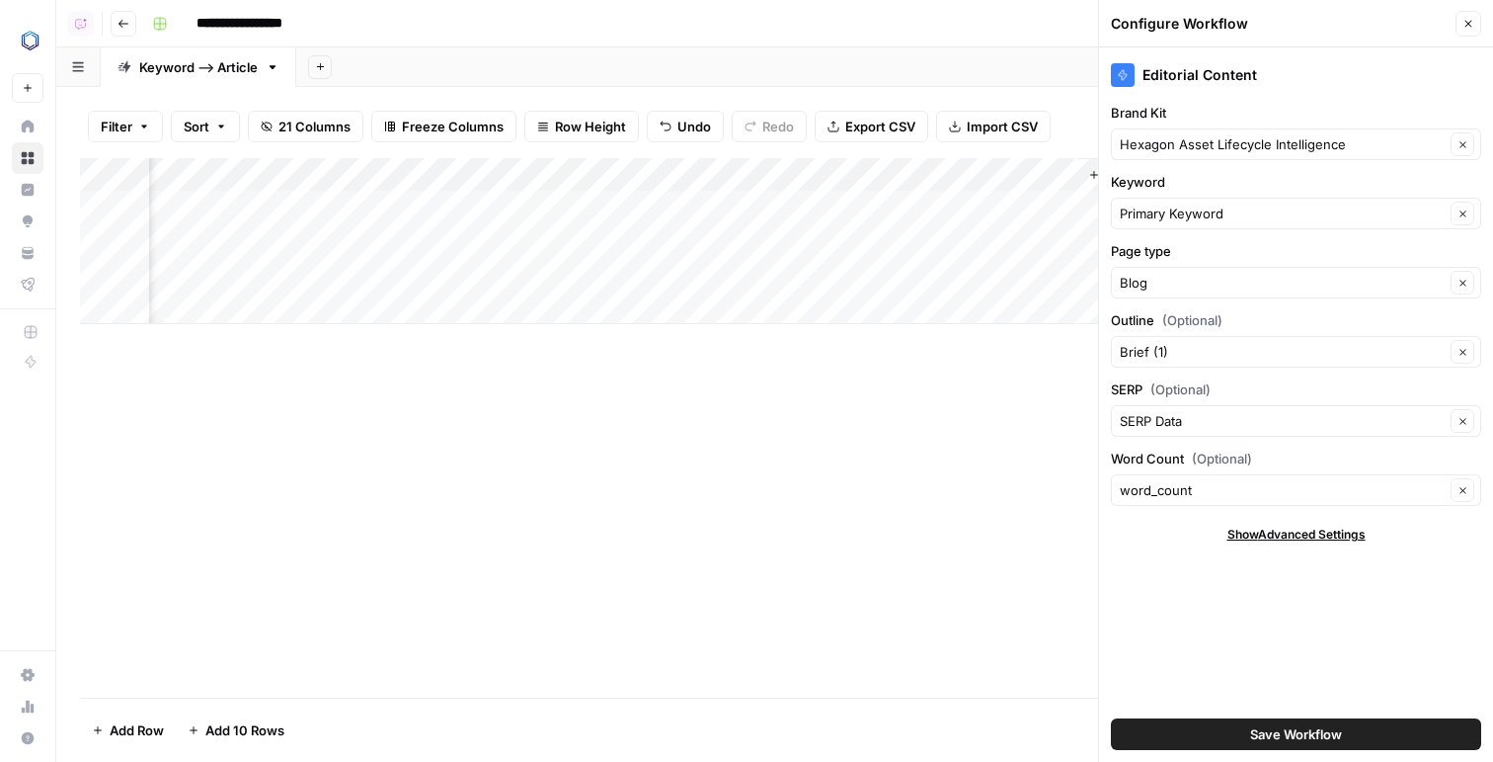
click at [643, 239] on div "Add Column" at bounding box center [775, 241] width 1390 height 166
click at [419, 225] on div "Add Column" at bounding box center [775, 241] width 1390 height 166
click at [419, 240] on div "Add Column" at bounding box center [775, 241] width 1390 height 166
click at [419, 240] on input "0" at bounding box center [472, 244] width 201 height 20
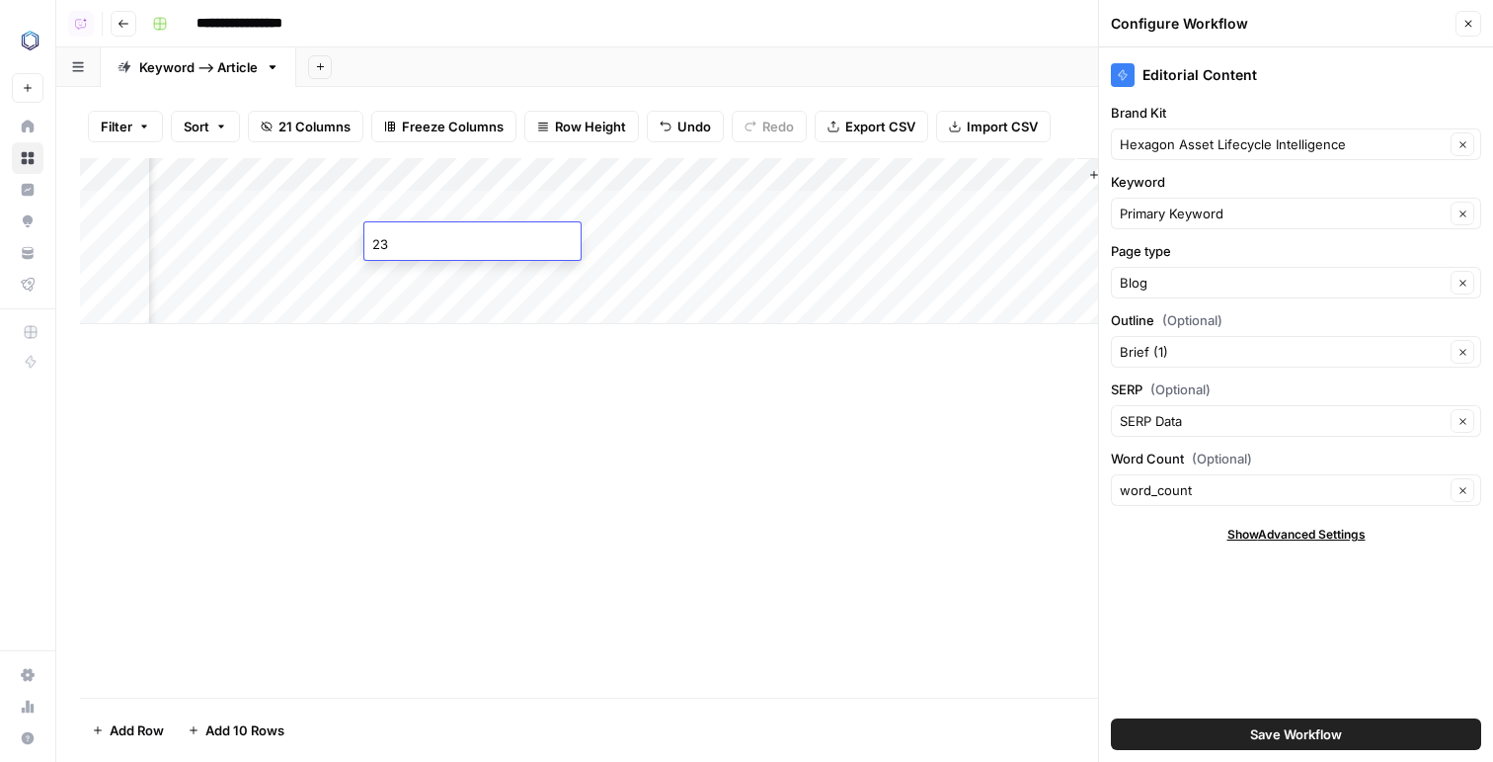
type input "2"
type input "1300"
click at [816, 242] on div "Add Column" at bounding box center [775, 241] width 1390 height 166
click at [850, 245] on div "Add Column" at bounding box center [775, 241] width 1390 height 166
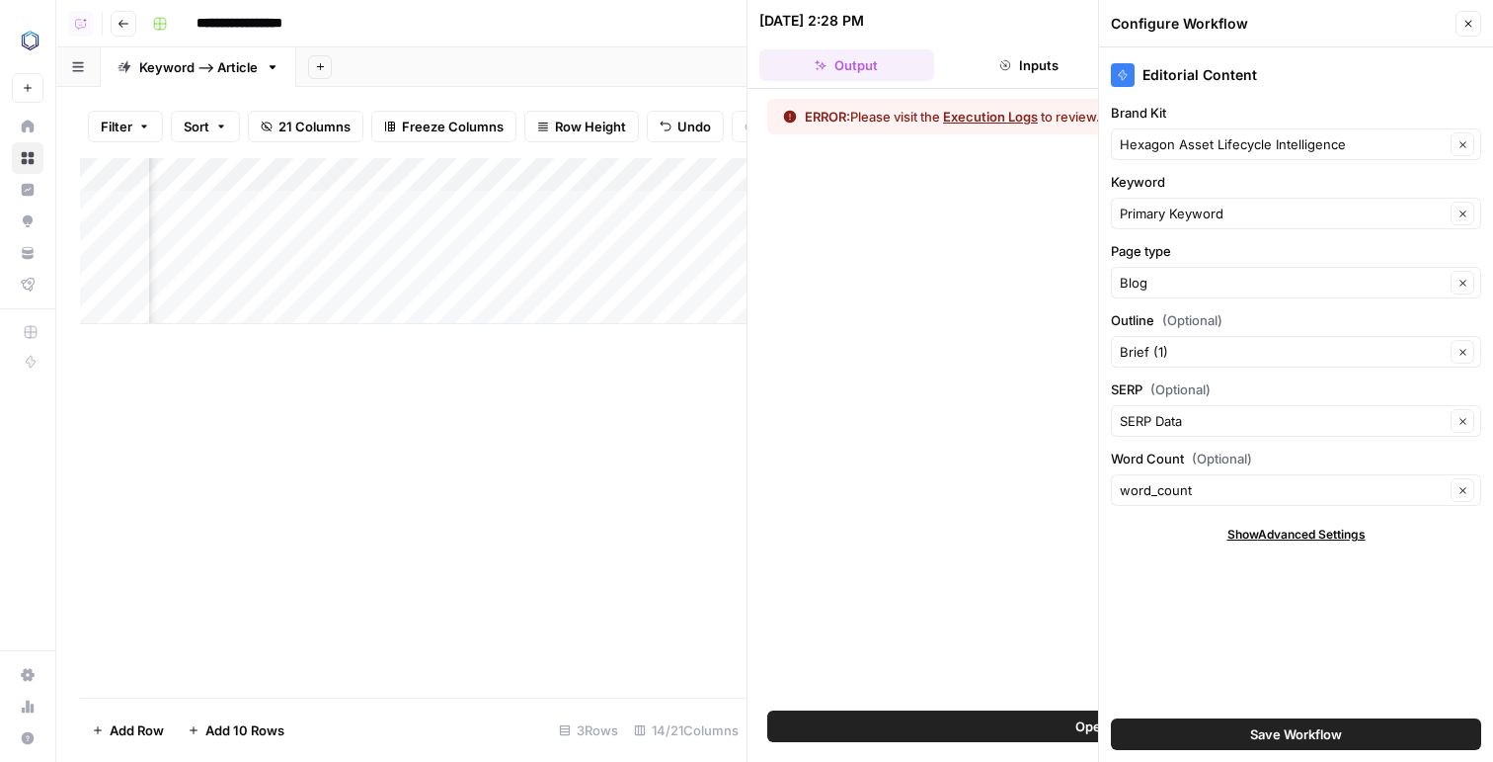
click at [1476, 35] on button "Close" at bounding box center [1469, 24] width 26 height 26
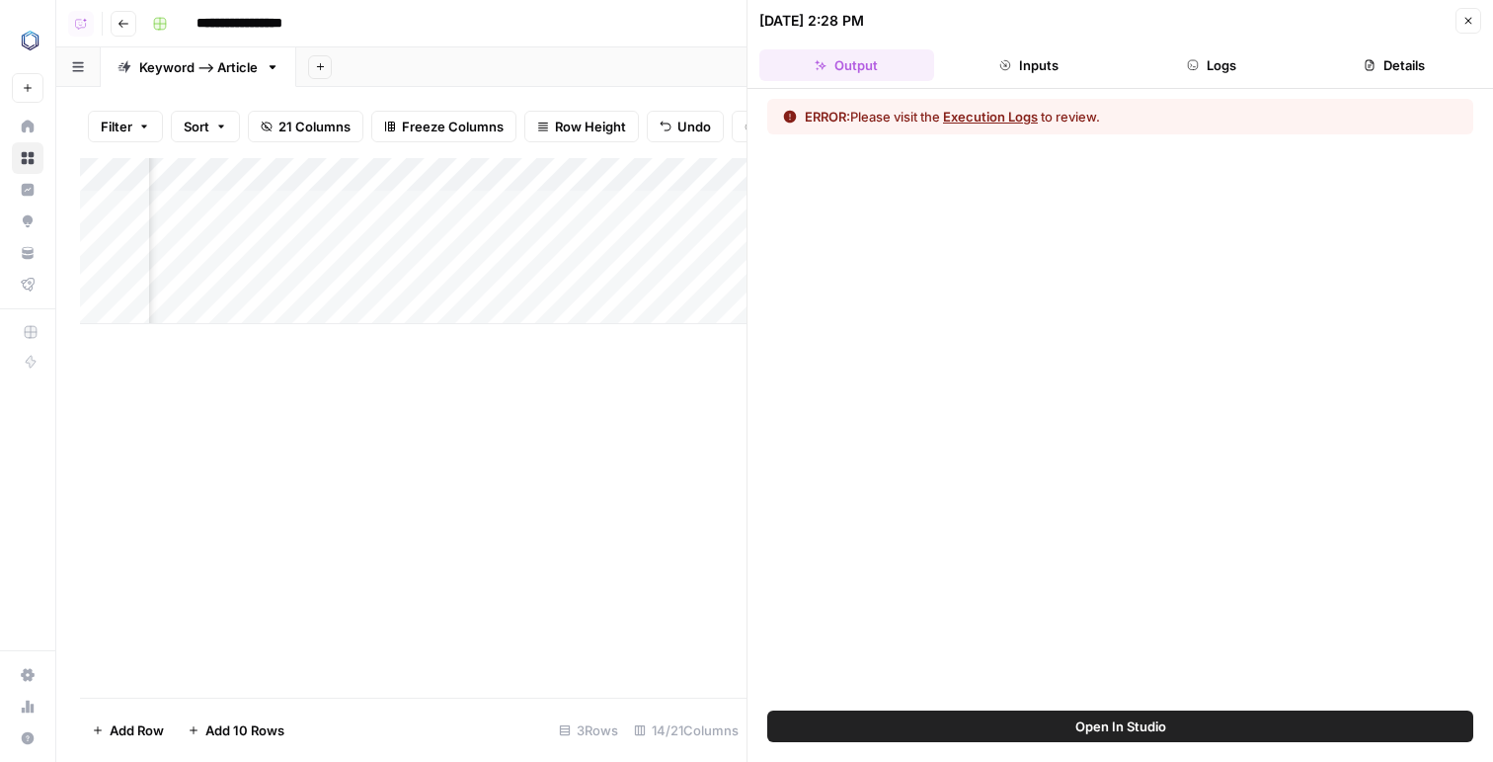
click at [1179, 71] on button "Logs" at bounding box center [1212, 65] width 175 height 32
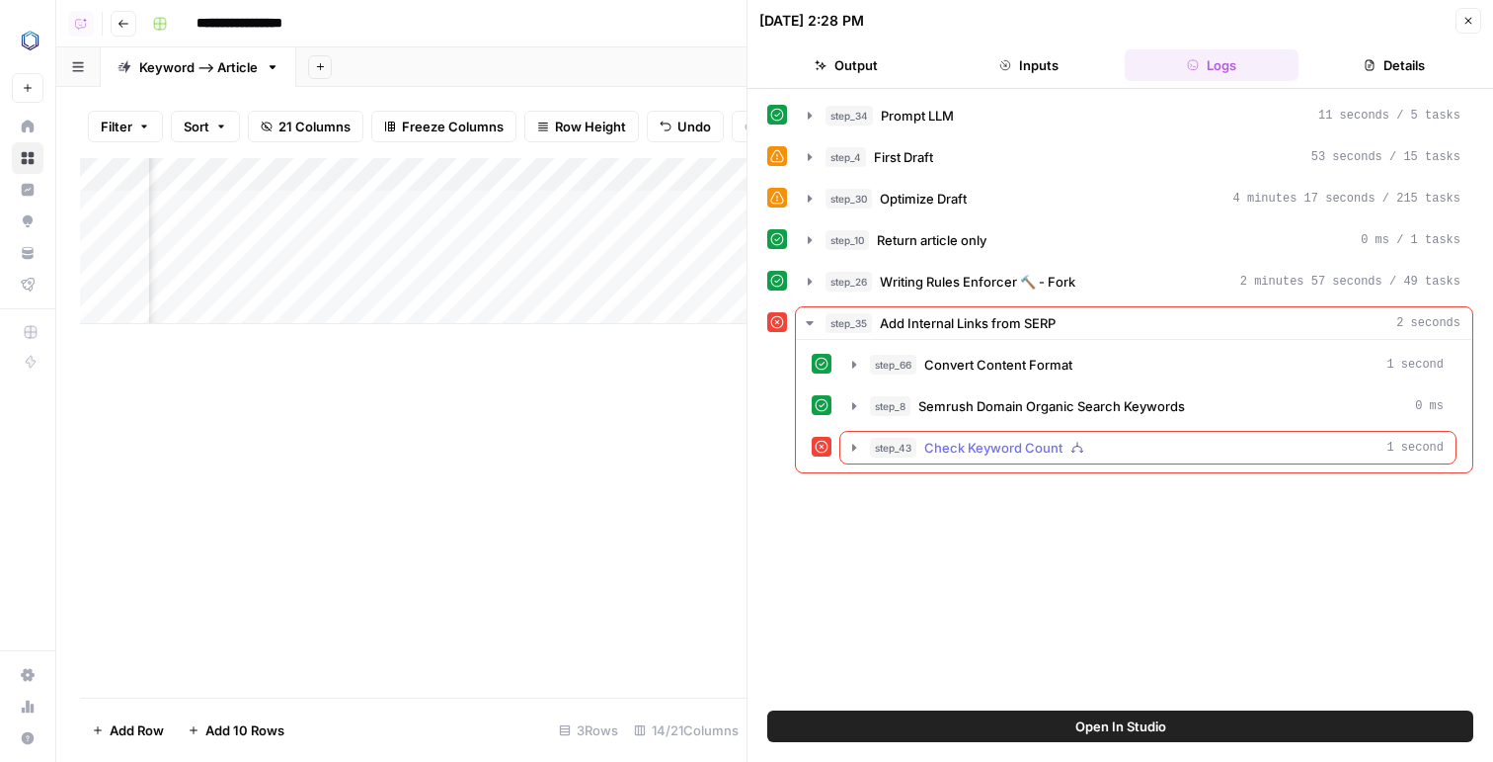
click at [959, 461] on button "step_43 Check Keyword Count 1 second" at bounding box center [1148, 448] width 615 height 32
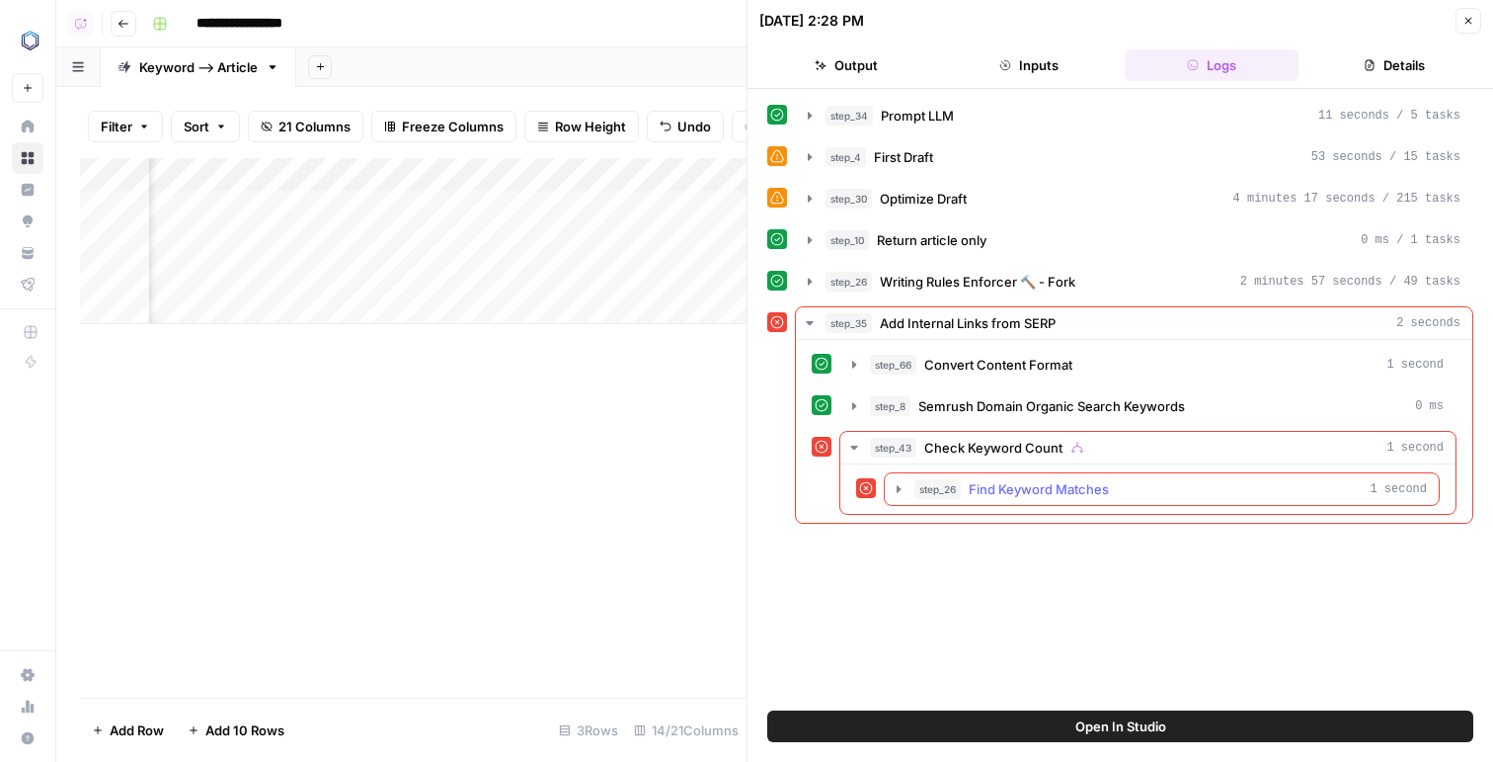
click at [970, 480] on span "Find Keyword Matches" at bounding box center [1039, 489] width 140 height 20
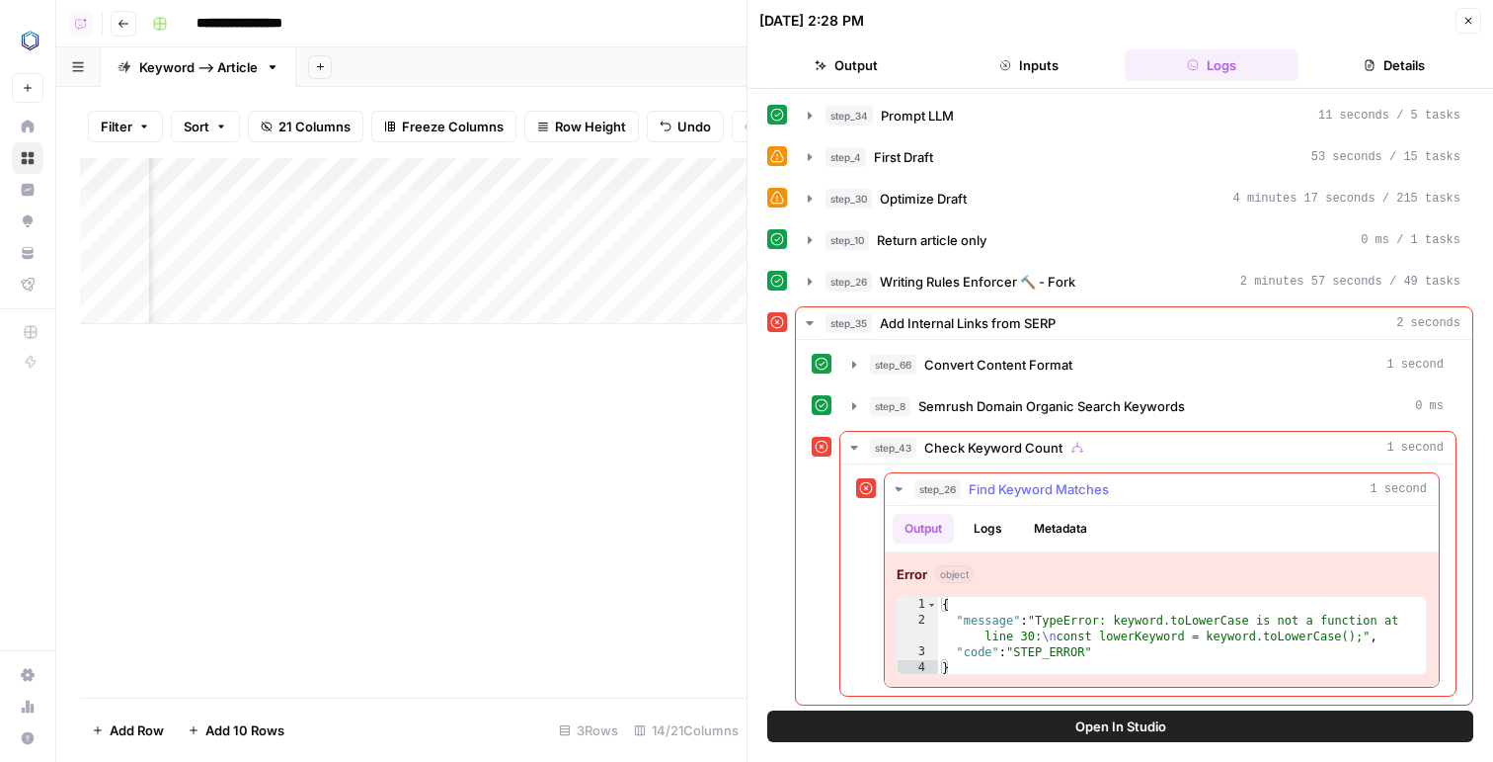
scroll to position [5, 0]
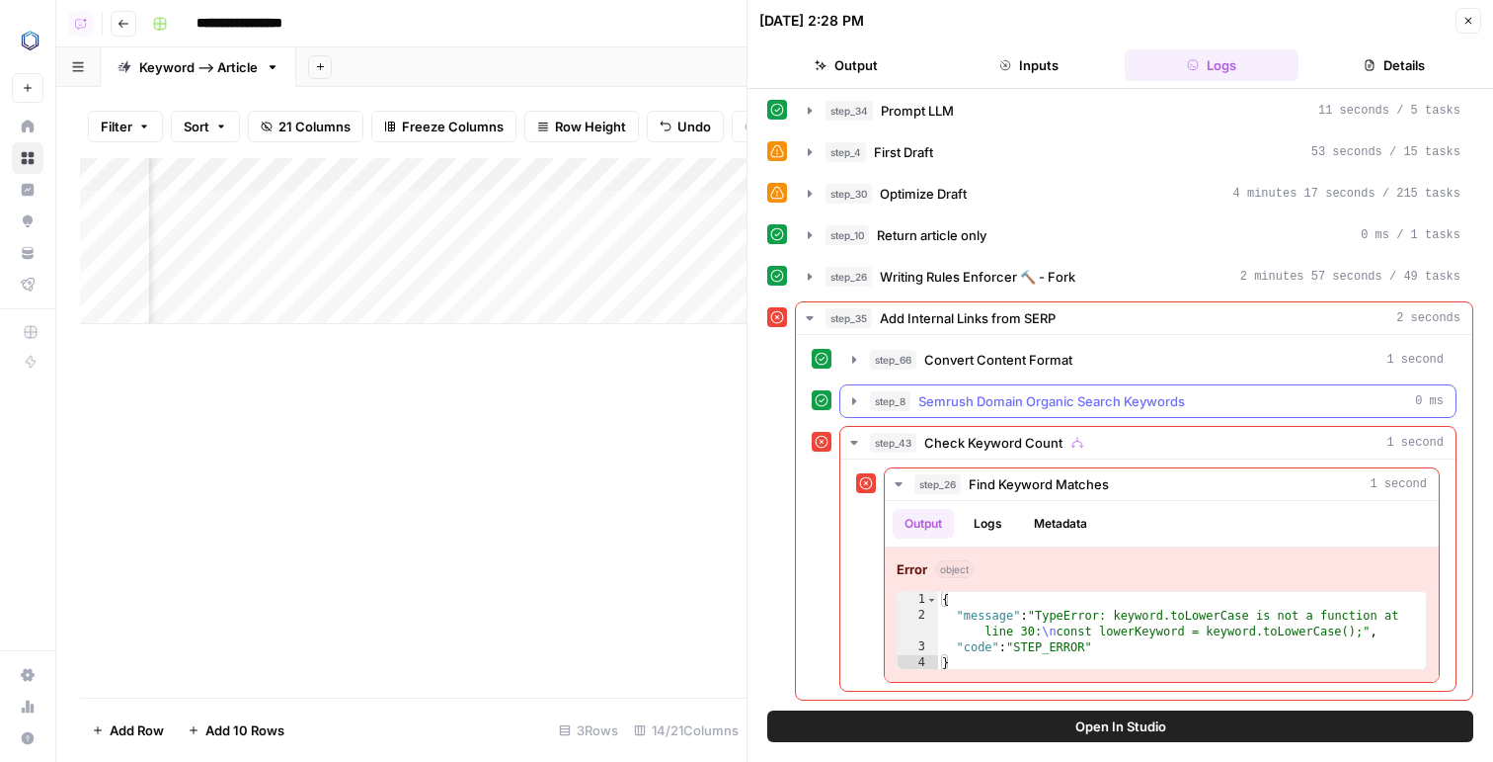
click at [991, 393] on span "Semrush Domain Organic Search Keywords" at bounding box center [1052, 401] width 267 height 20
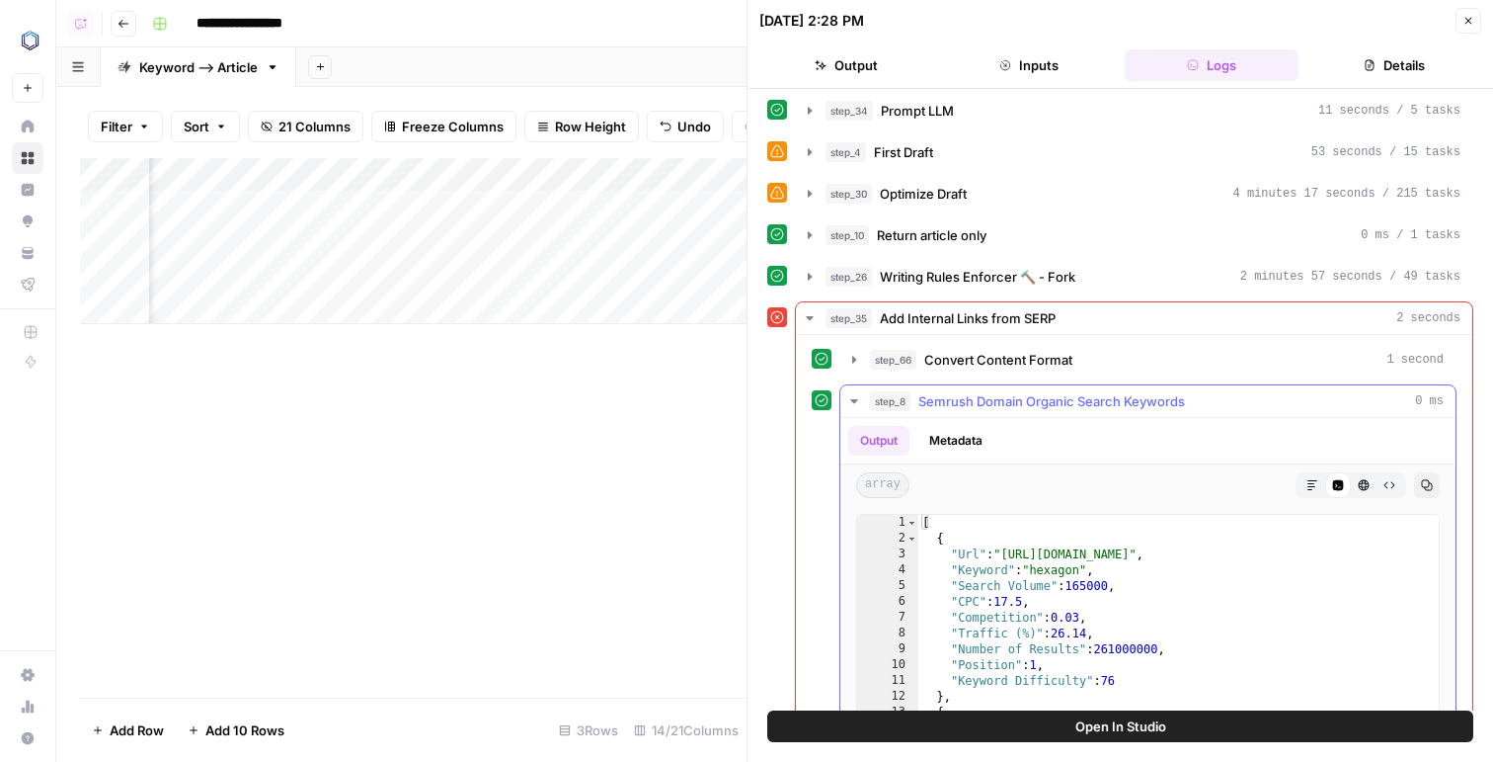
click at [991, 393] on span "Semrush Domain Organic Search Keywords" at bounding box center [1052, 401] width 267 height 20
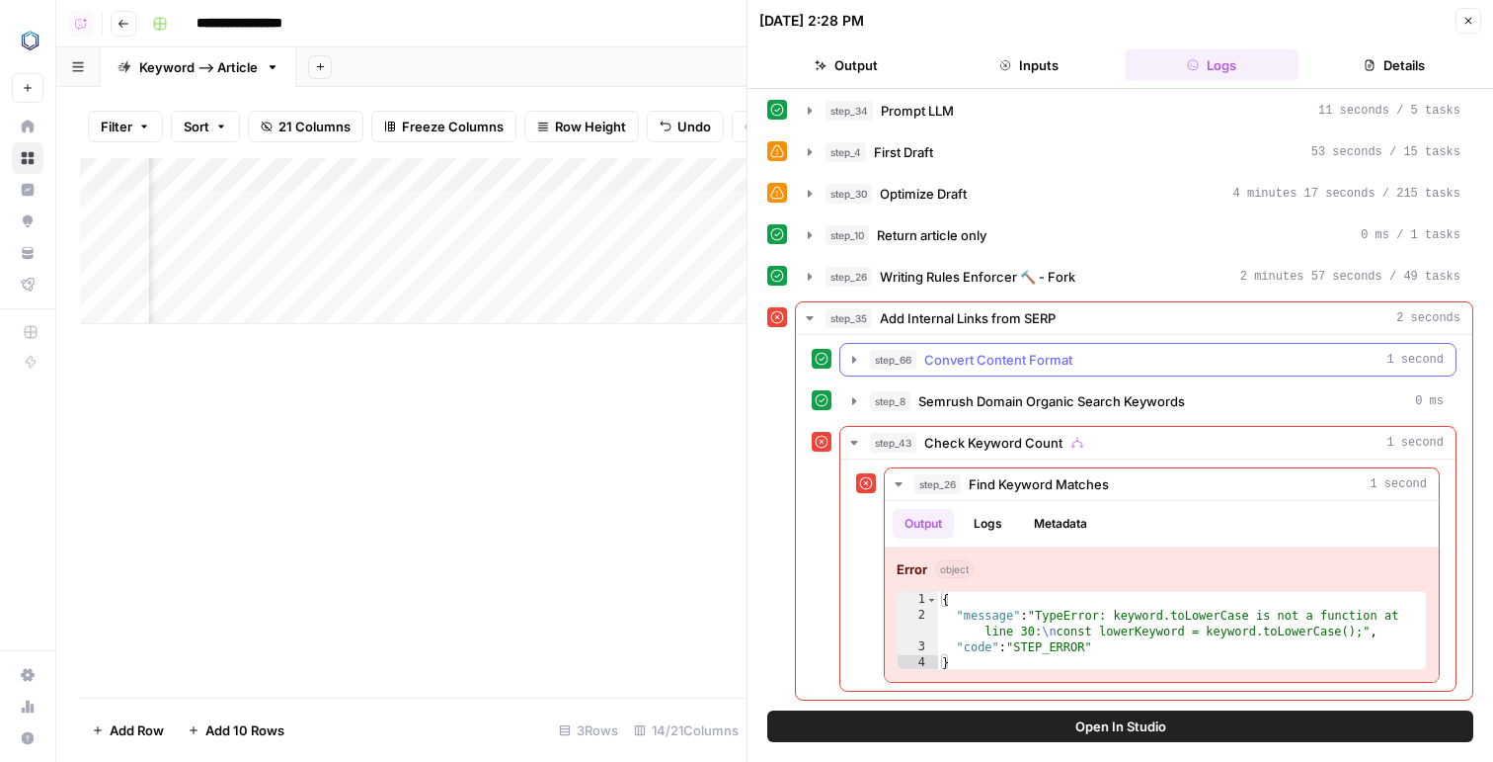
click at [983, 354] on span "Convert Content Format" at bounding box center [998, 360] width 148 height 20
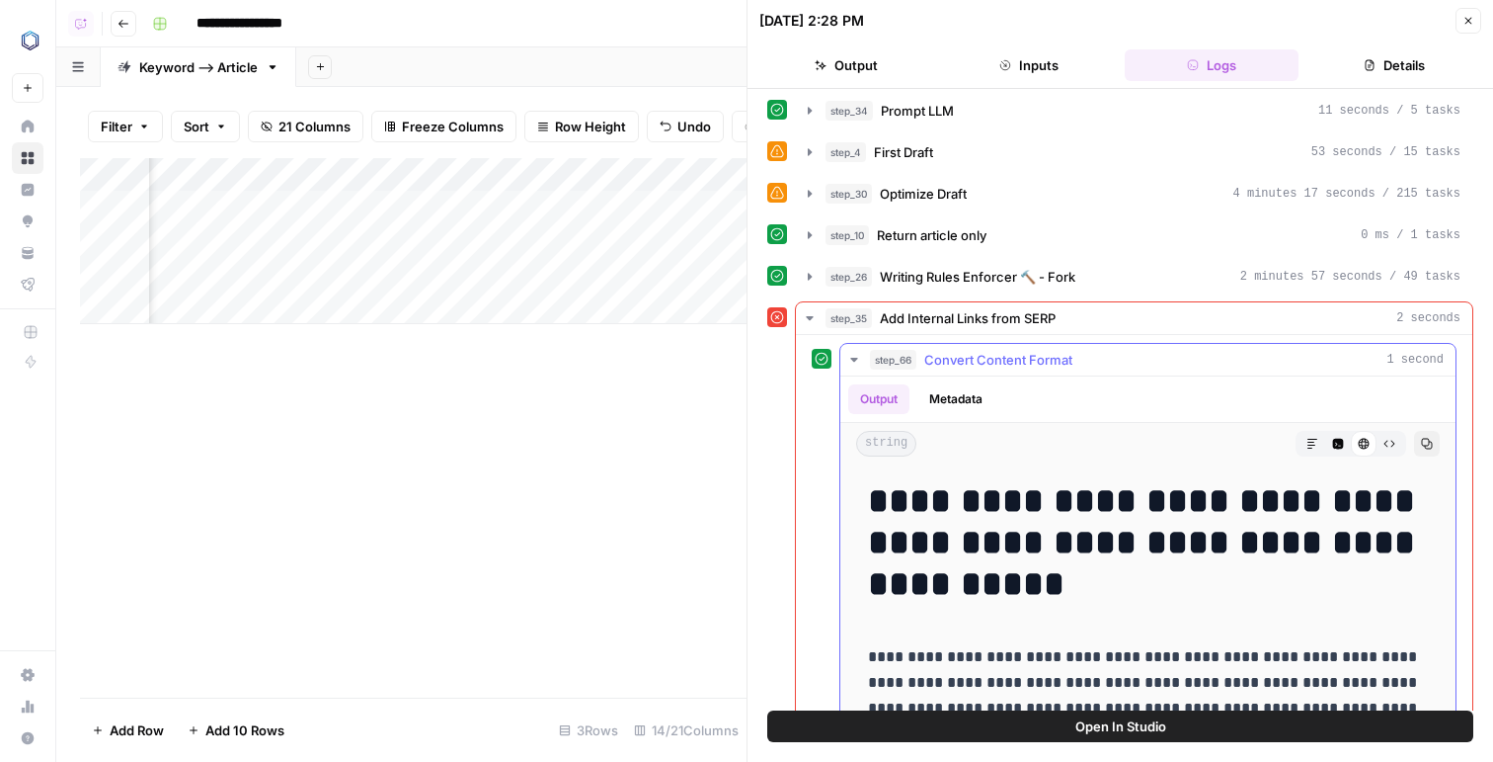
click at [983, 354] on span "Convert Content Format" at bounding box center [998, 360] width 148 height 20
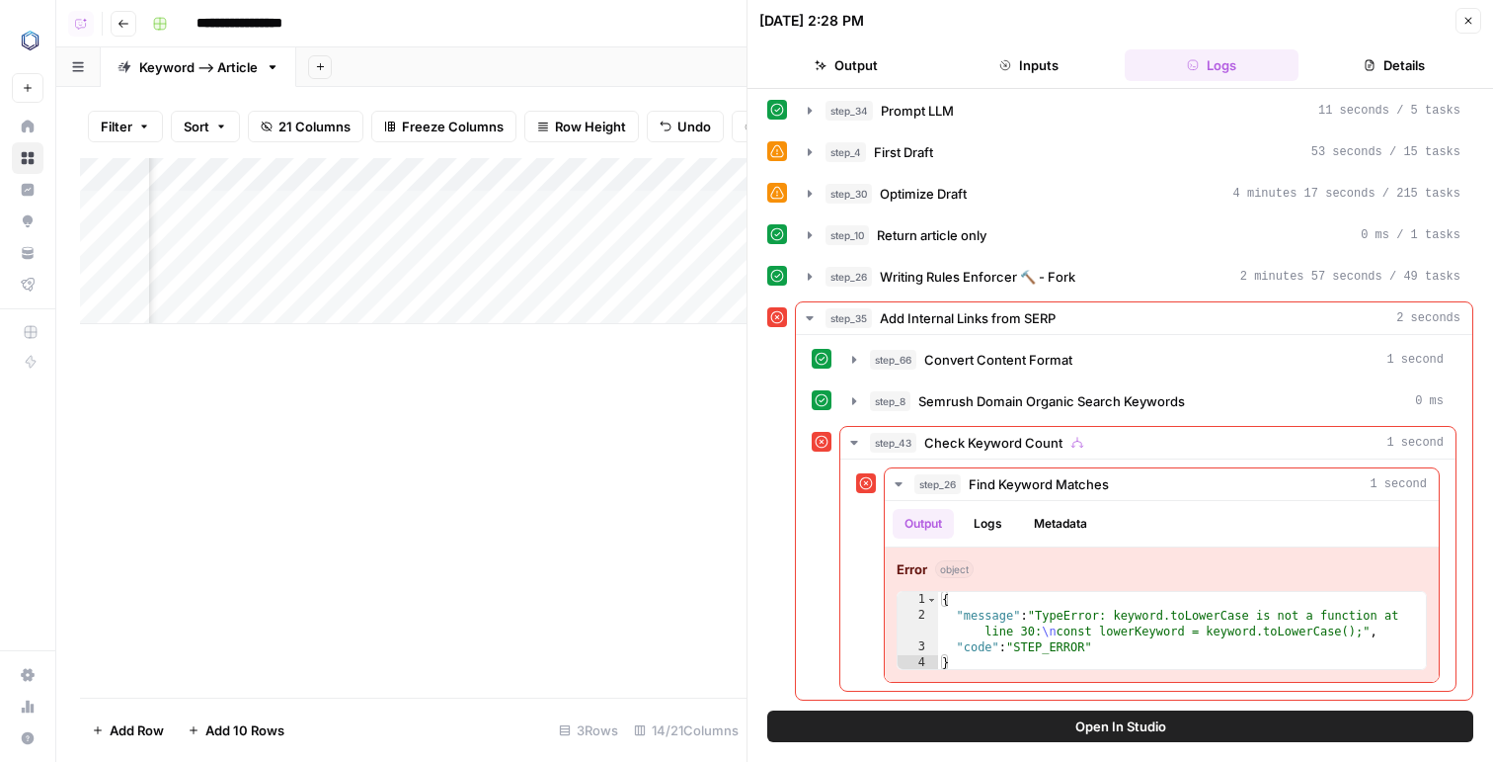
click at [973, 170] on div "step_34 Prompt LLM 11 seconds / 5 tasks step_4 First Draft 53 seconds / 15 task…" at bounding box center [1120, 397] width 706 height 606
click at [974, 200] on div "step_30 Optimize Draft 4 minutes 17 seconds / 215 tasks" at bounding box center [1143, 194] width 635 height 20
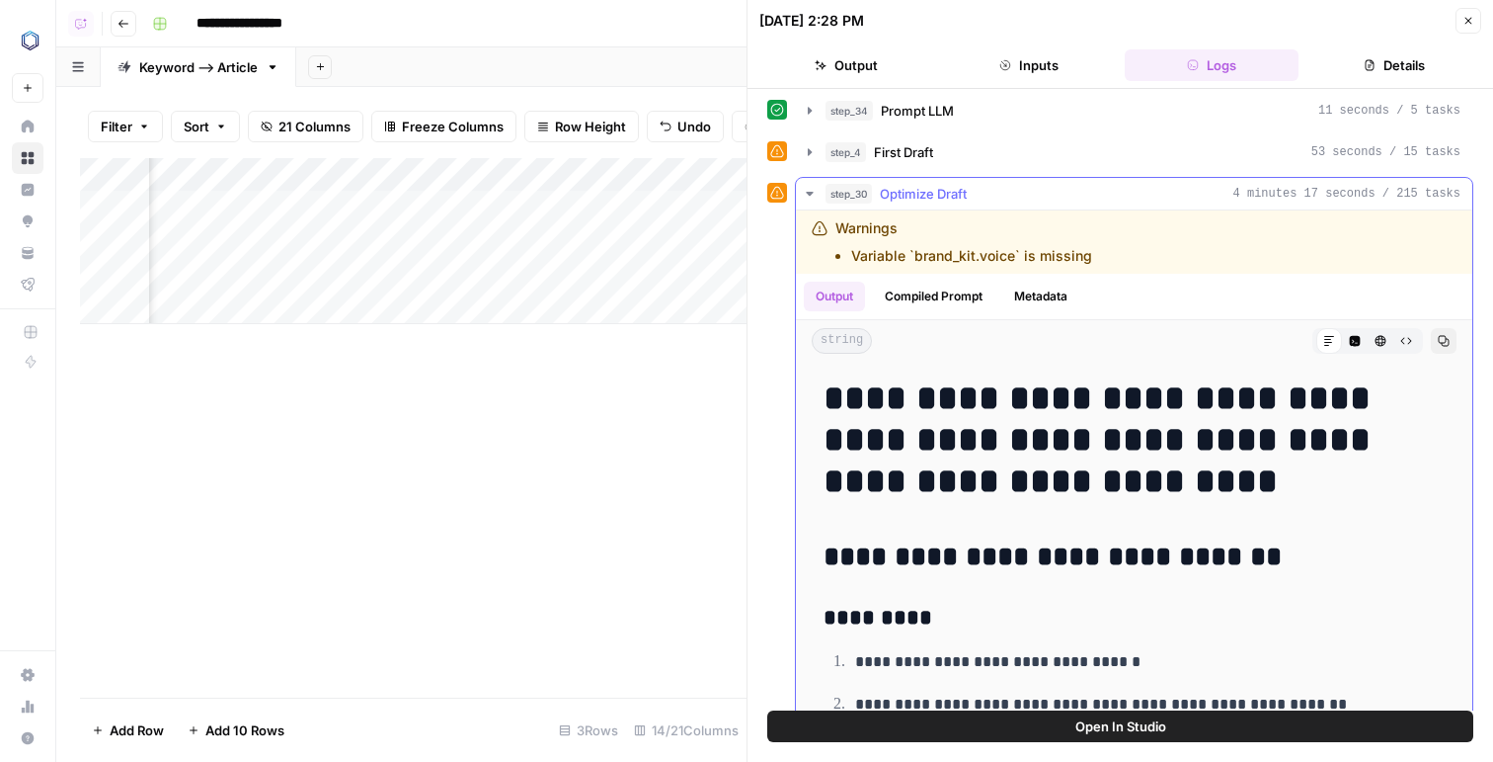
scroll to position [247, 0]
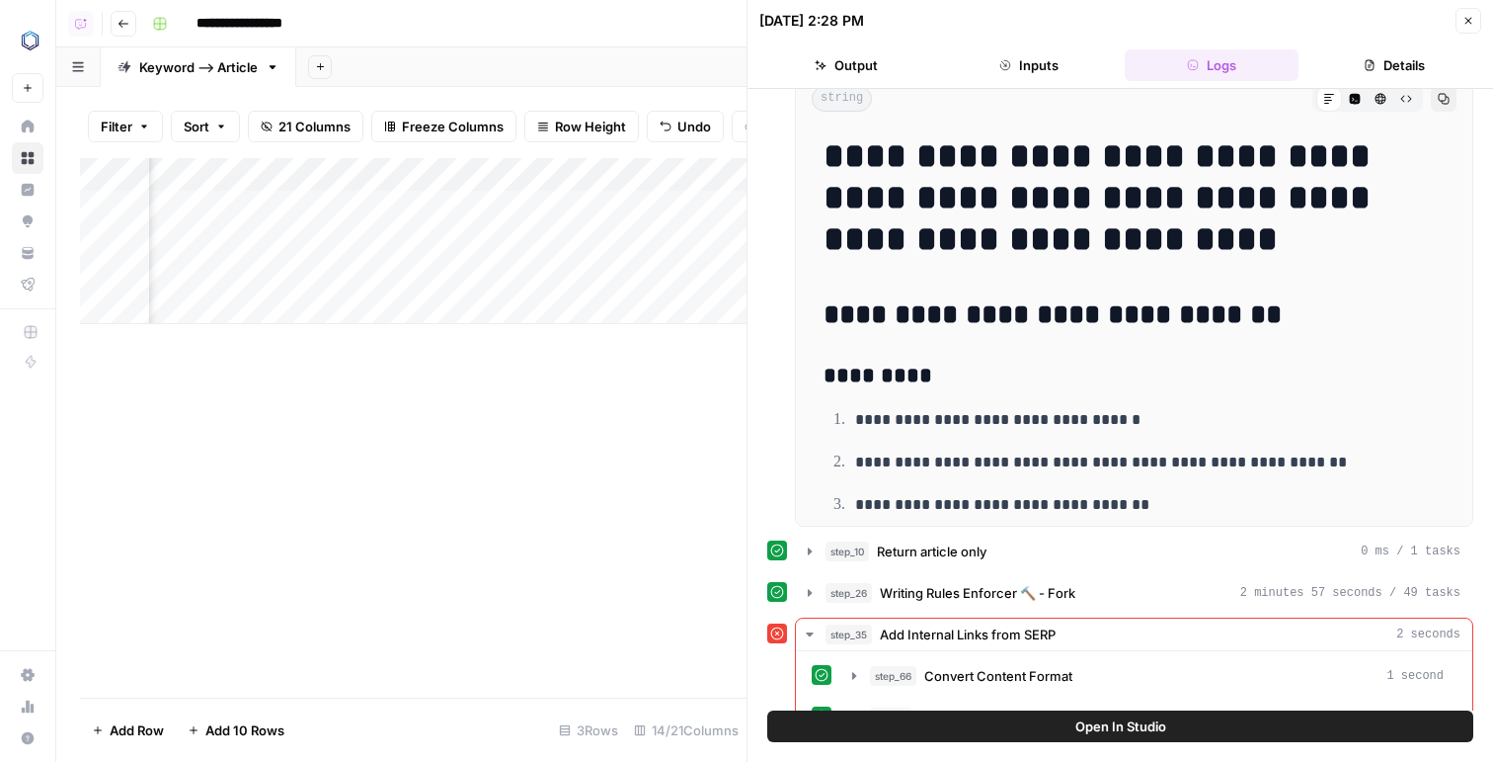
click at [1002, 726] on button "Open In Studio" at bounding box center [1120, 726] width 706 height 32
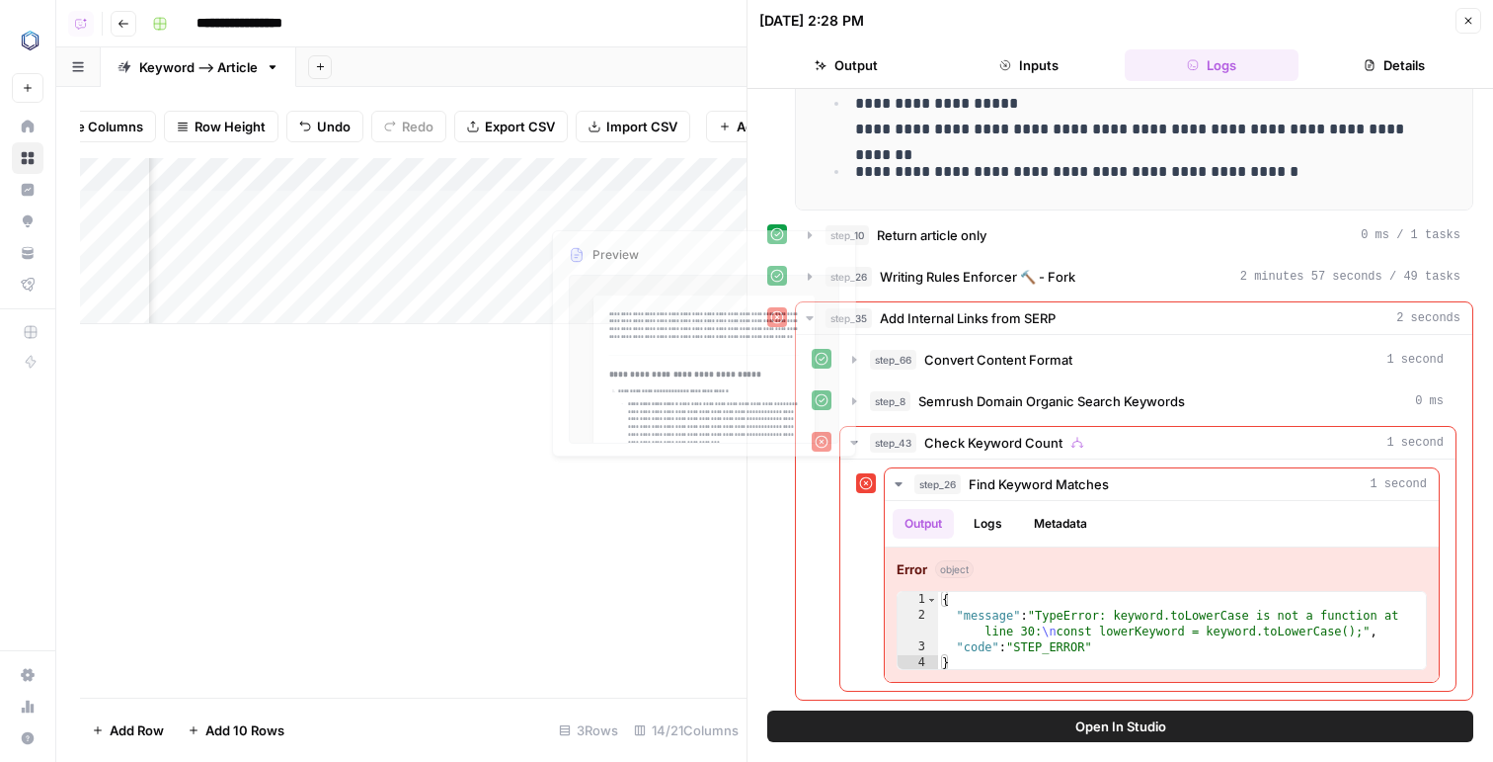
scroll to position [0, 2094]
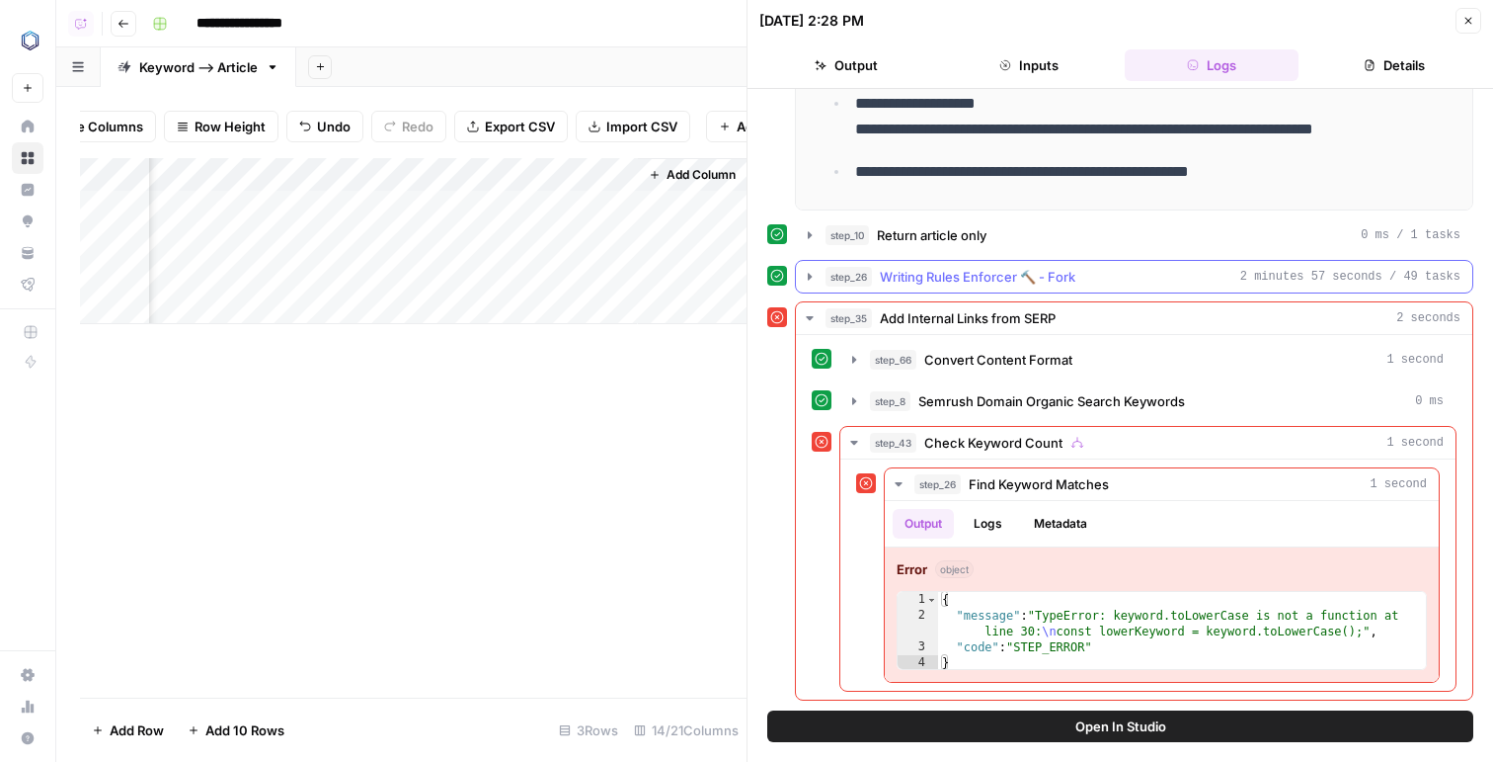
click at [904, 279] on span "Writing Rules Enforcer 🔨 - Fork" at bounding box center [978, 277] width 196 height 20
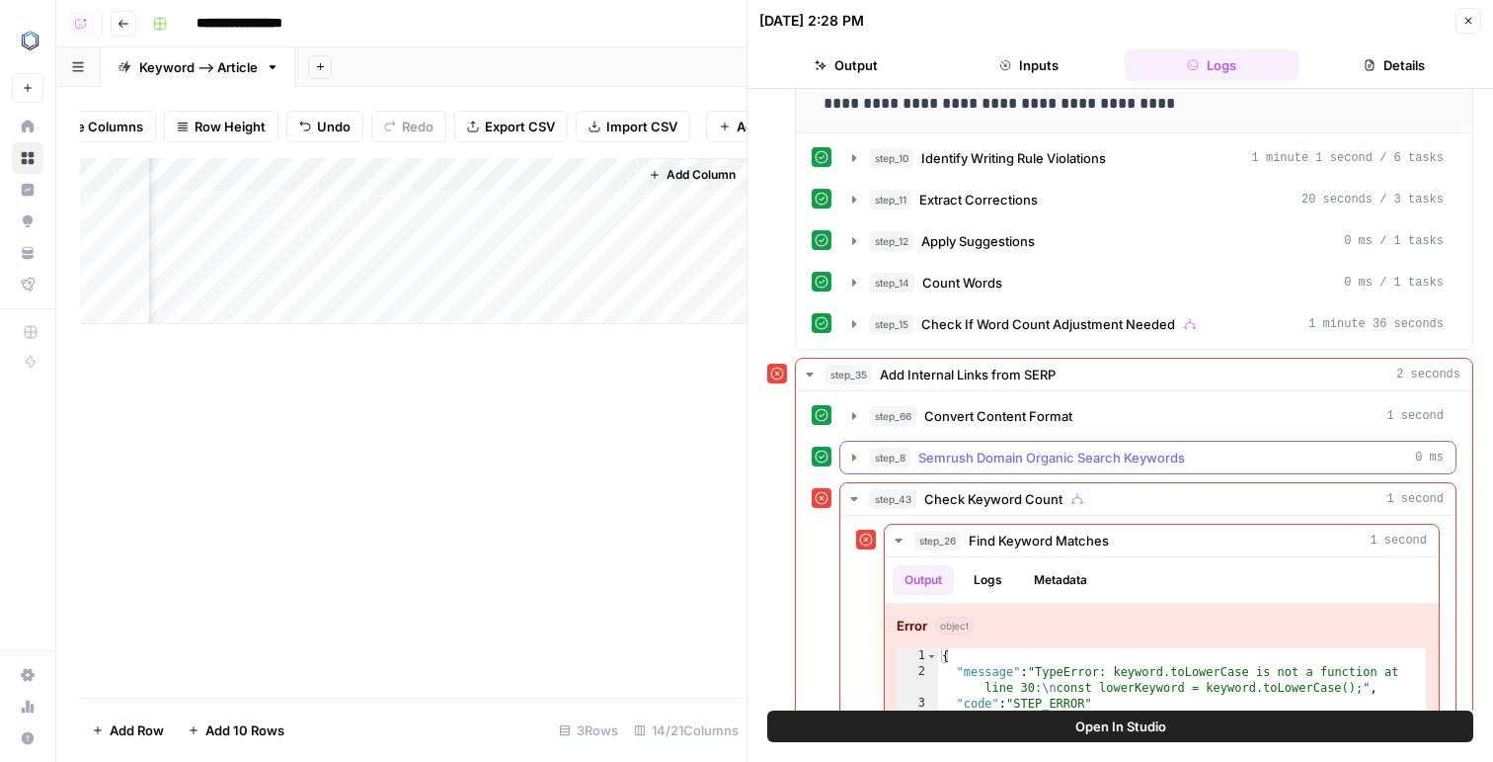
scroll to position [1274, 0]
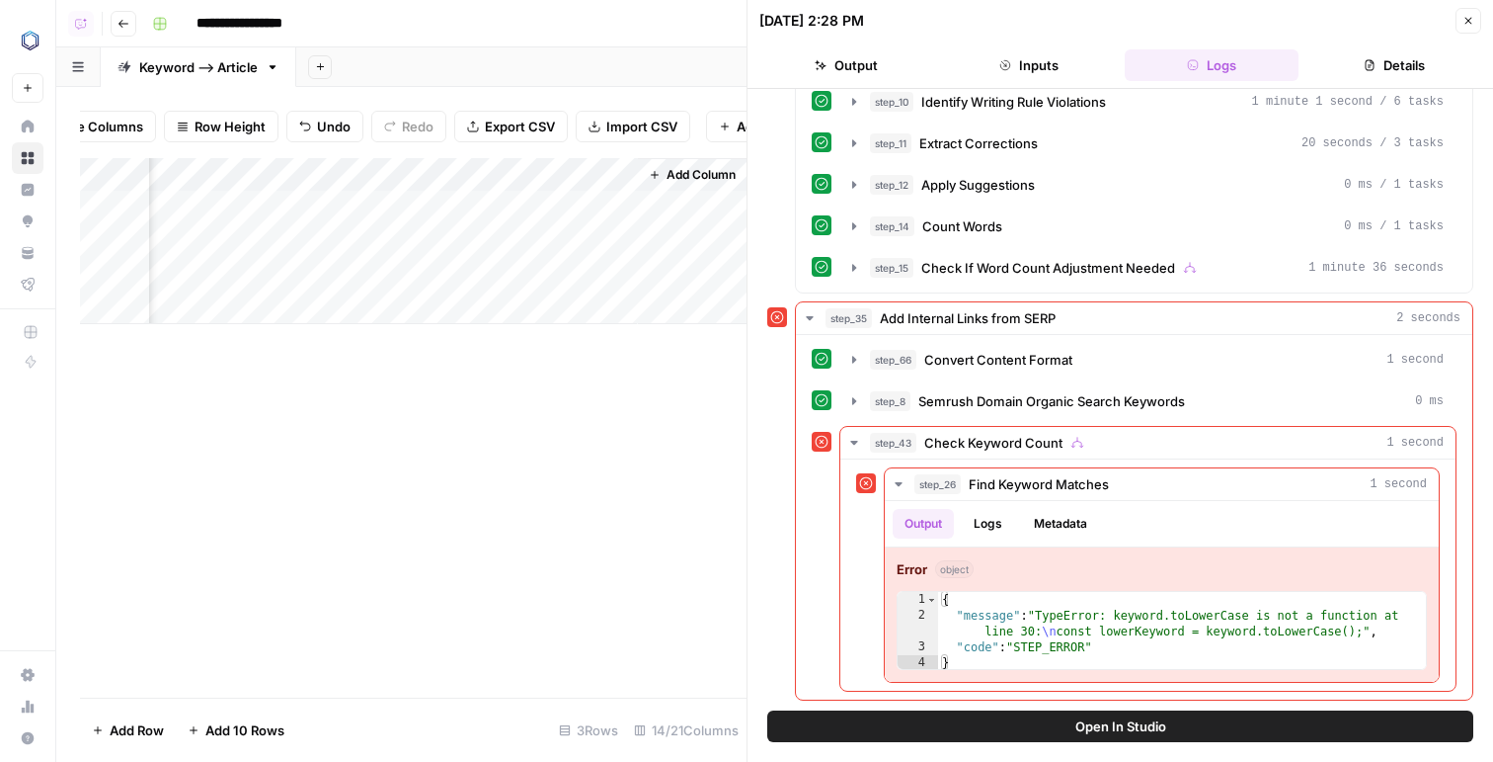
click at [415, 170] on div "Add Column" at bounding box center [413, 241] width 667 height 166
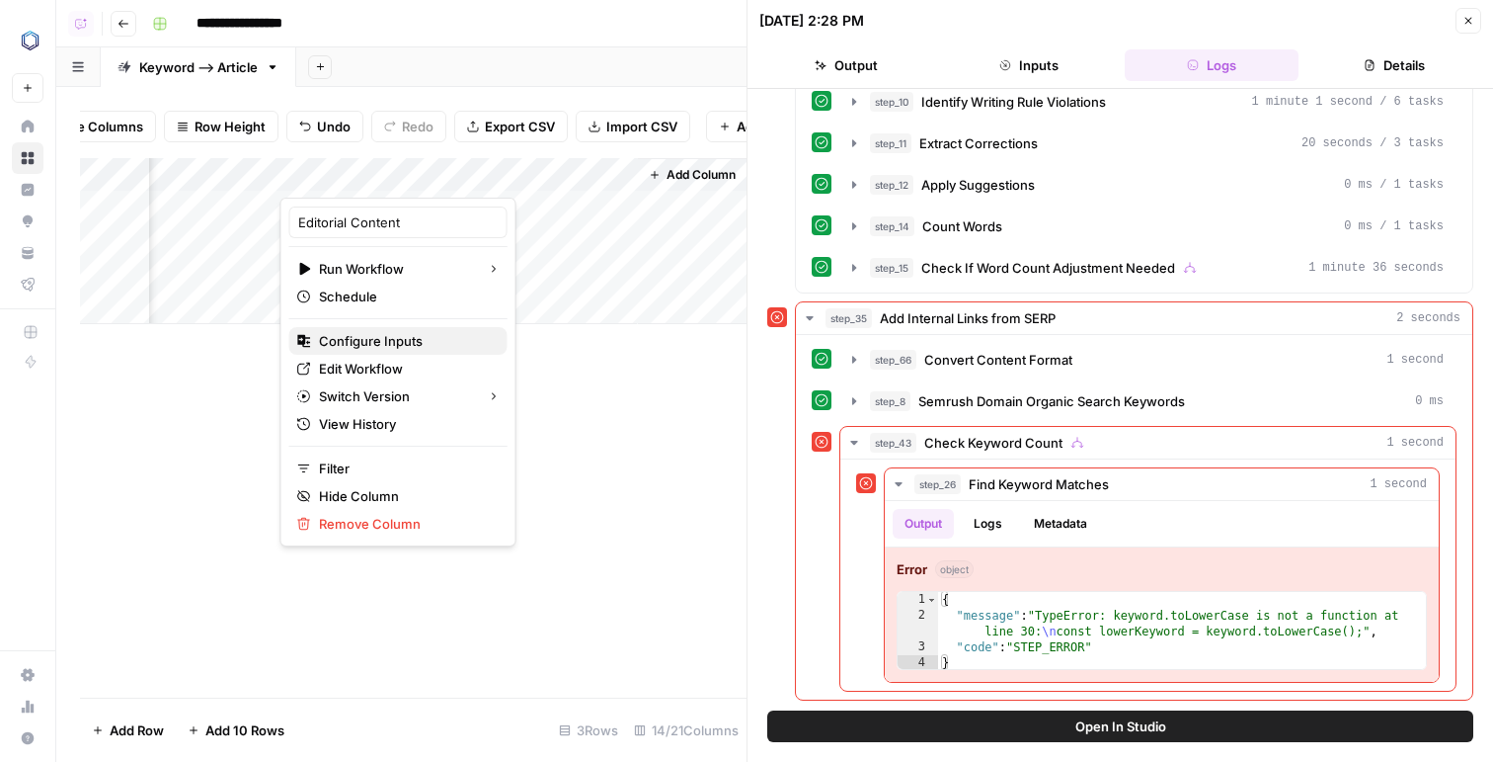
click at [362, 343] on span "Configure Inputs" at bounding box center [405, 341] width 173 height 20
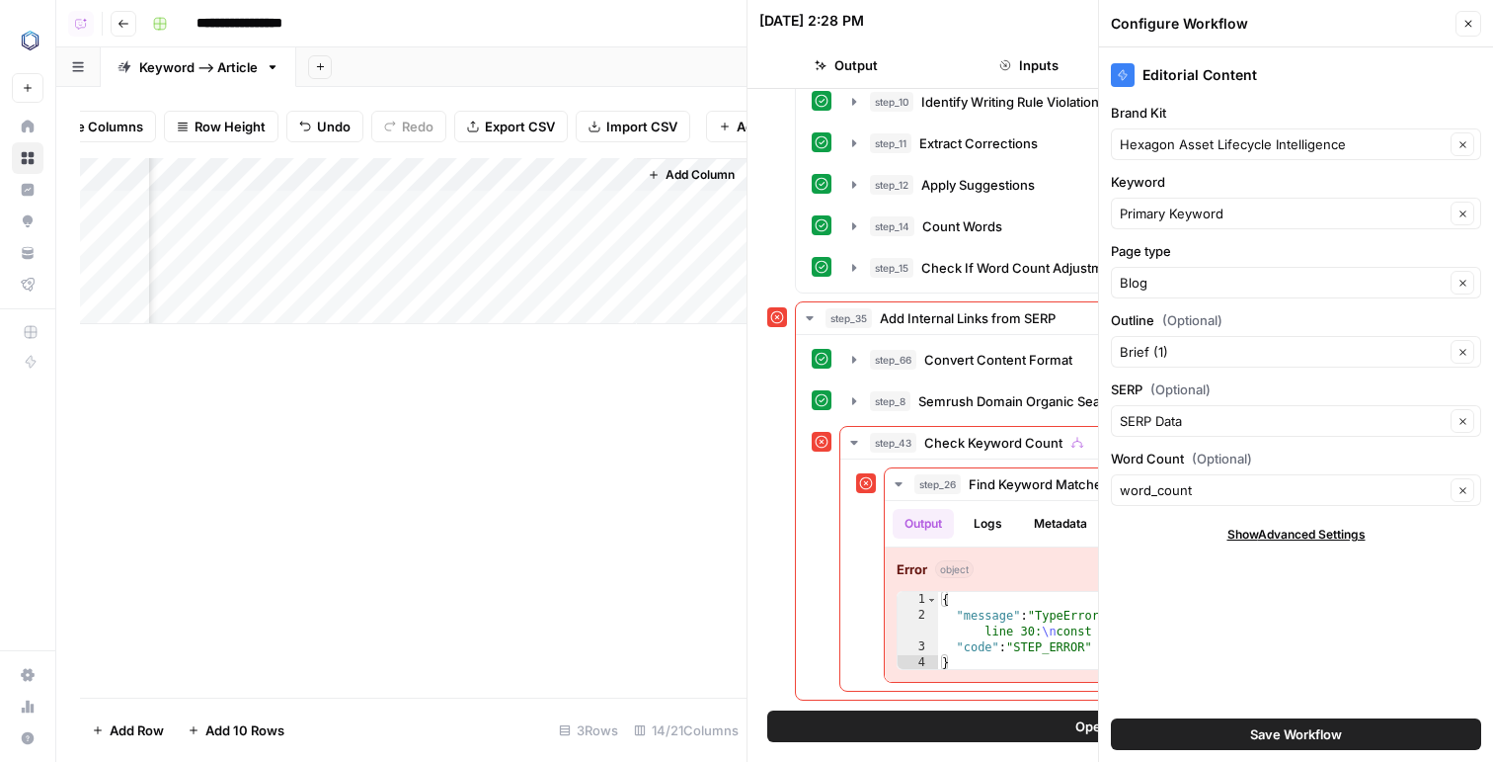
click at [421, 173] on div "Add Column" at bounding box center [413, 241] width 667 height 166
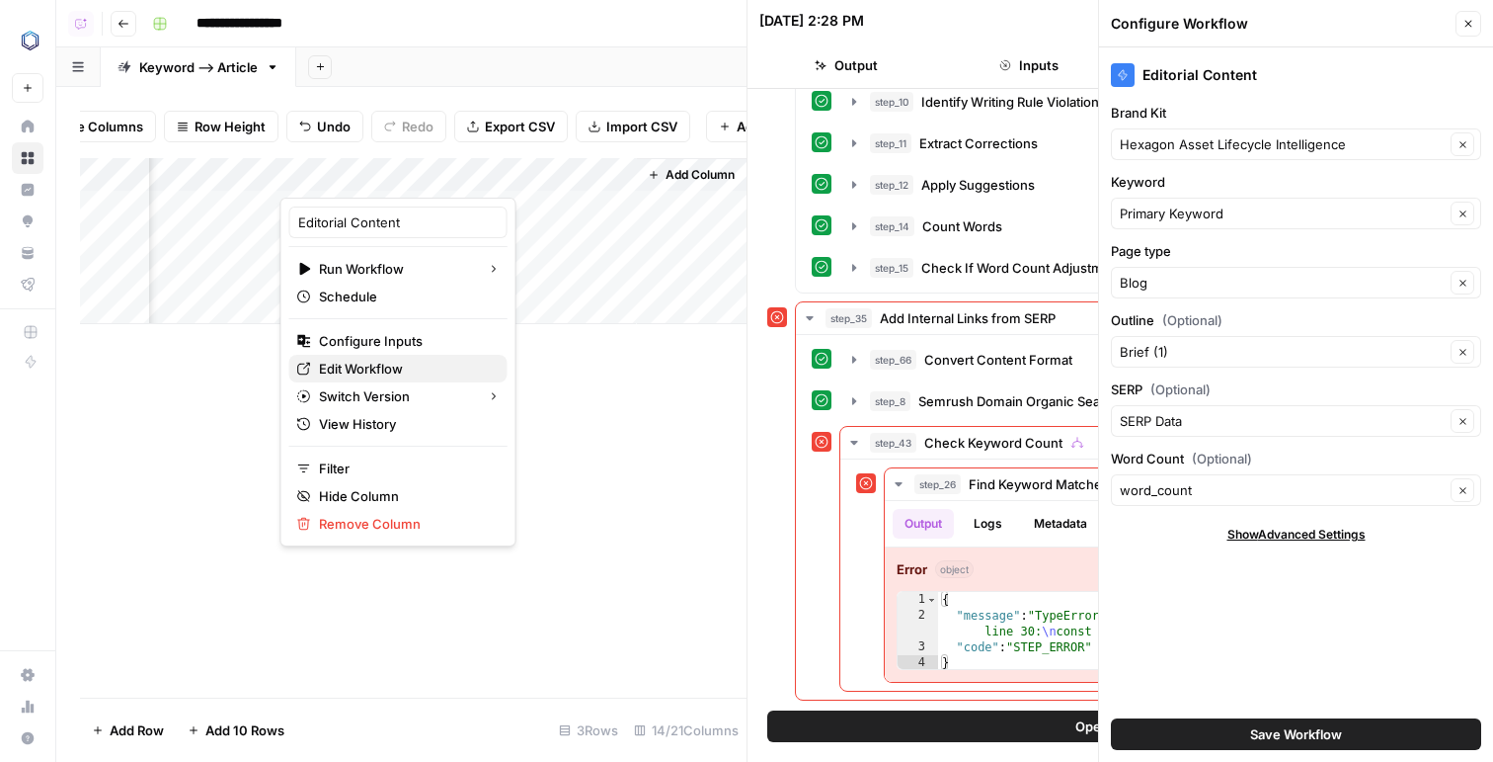
click at [342, 367] on span "Edit Workflow" at bounding box center [405, 369] width 173 height 20
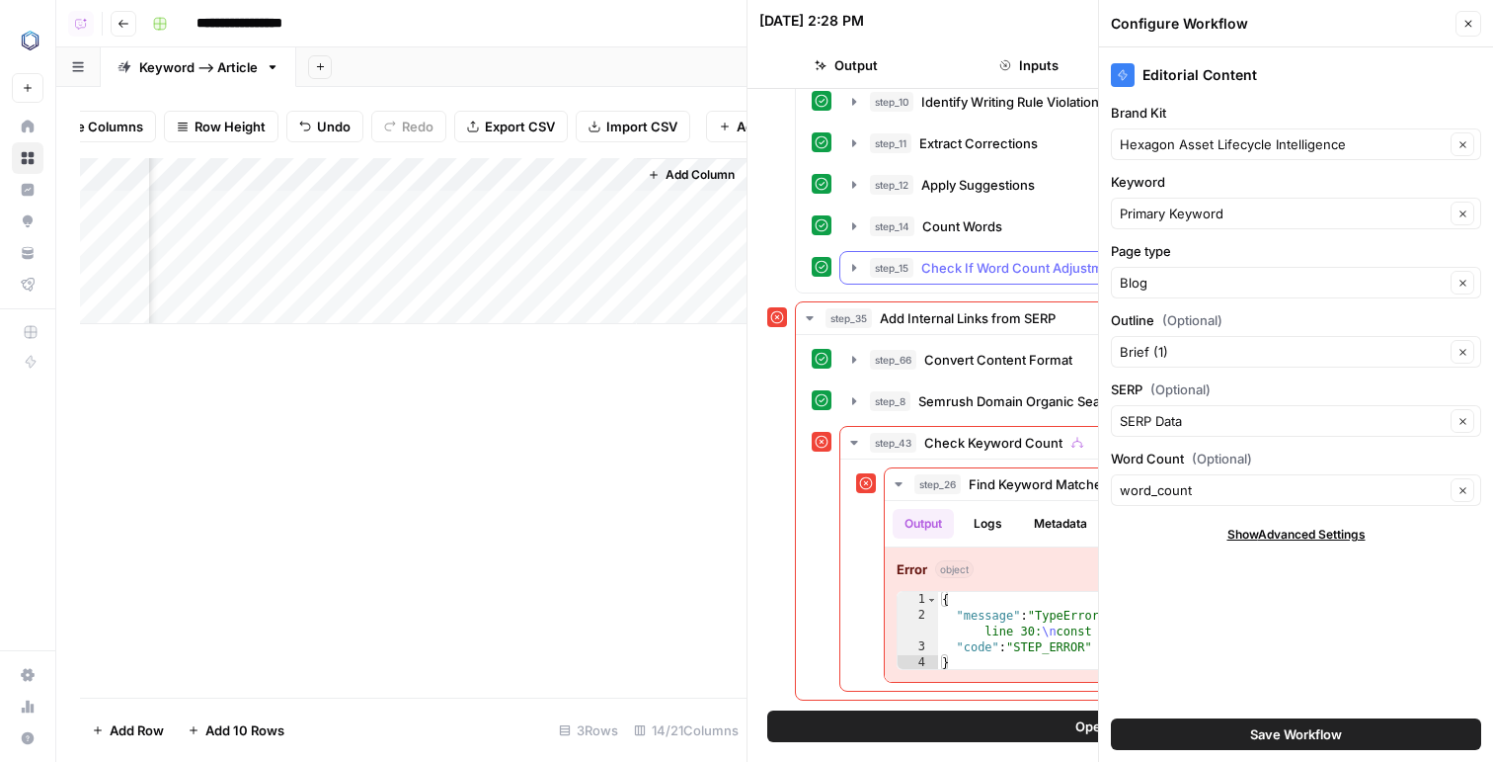
click at [927, 277] on span "Check If Word Count Adjustment Needed" at bounding box center [1049, 268] width 254 height 20
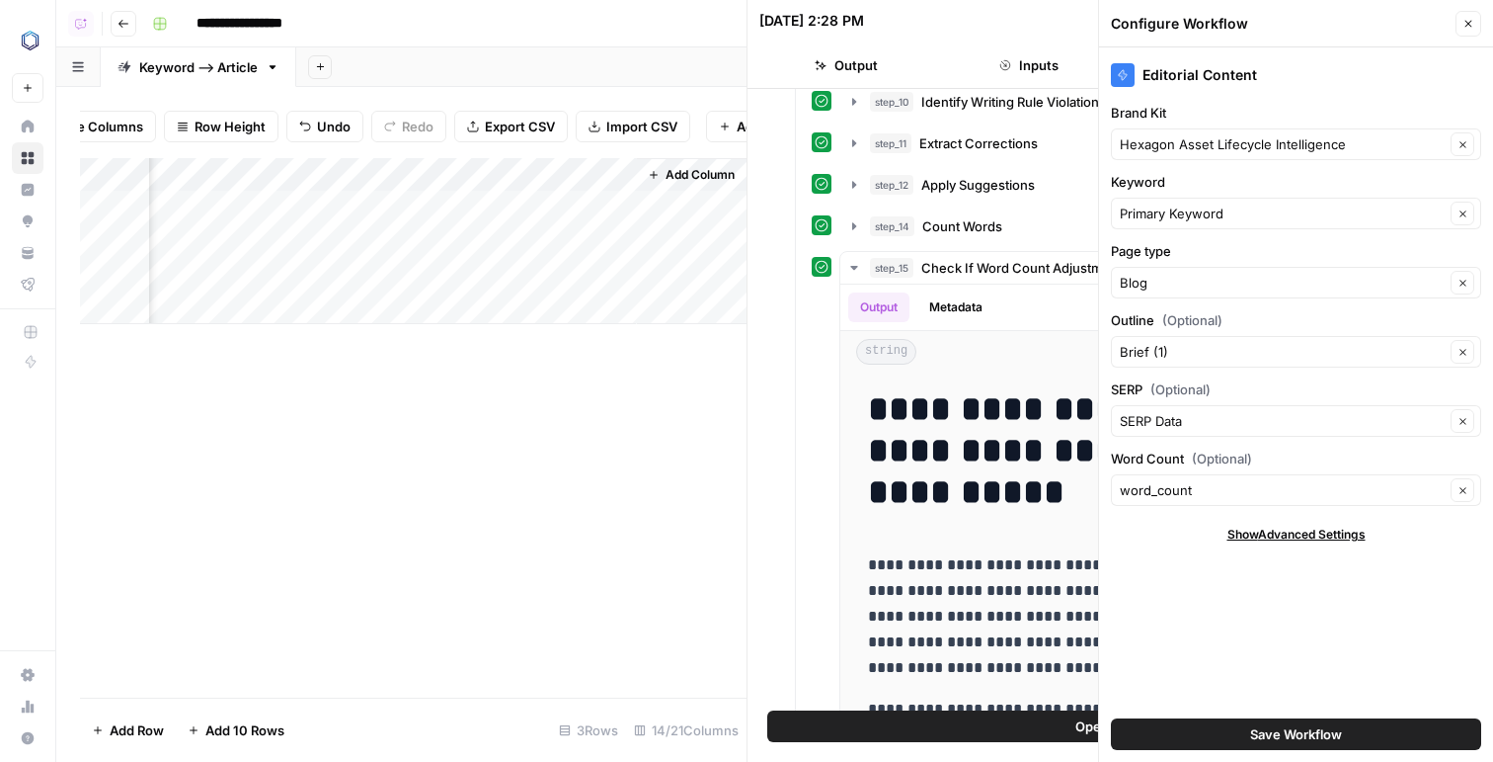
click at [1463, 3] on header "Configure Workflow Close" at bounding box center [1296, 23] width 394 height 47
click at [1464, 22] on icon "button" at bounding box center [1469, 24] width 12 height 12
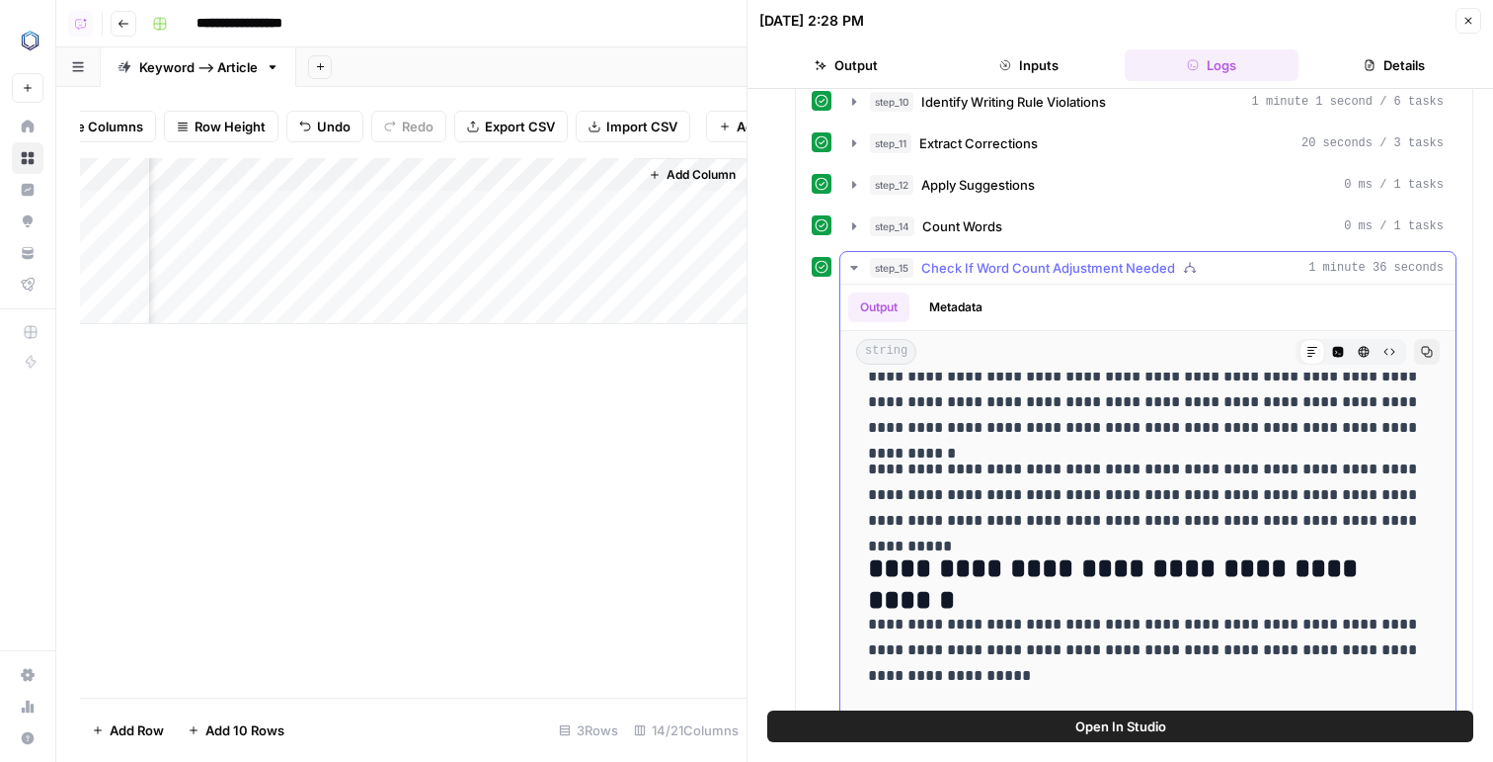
scroll to position [608, 0]
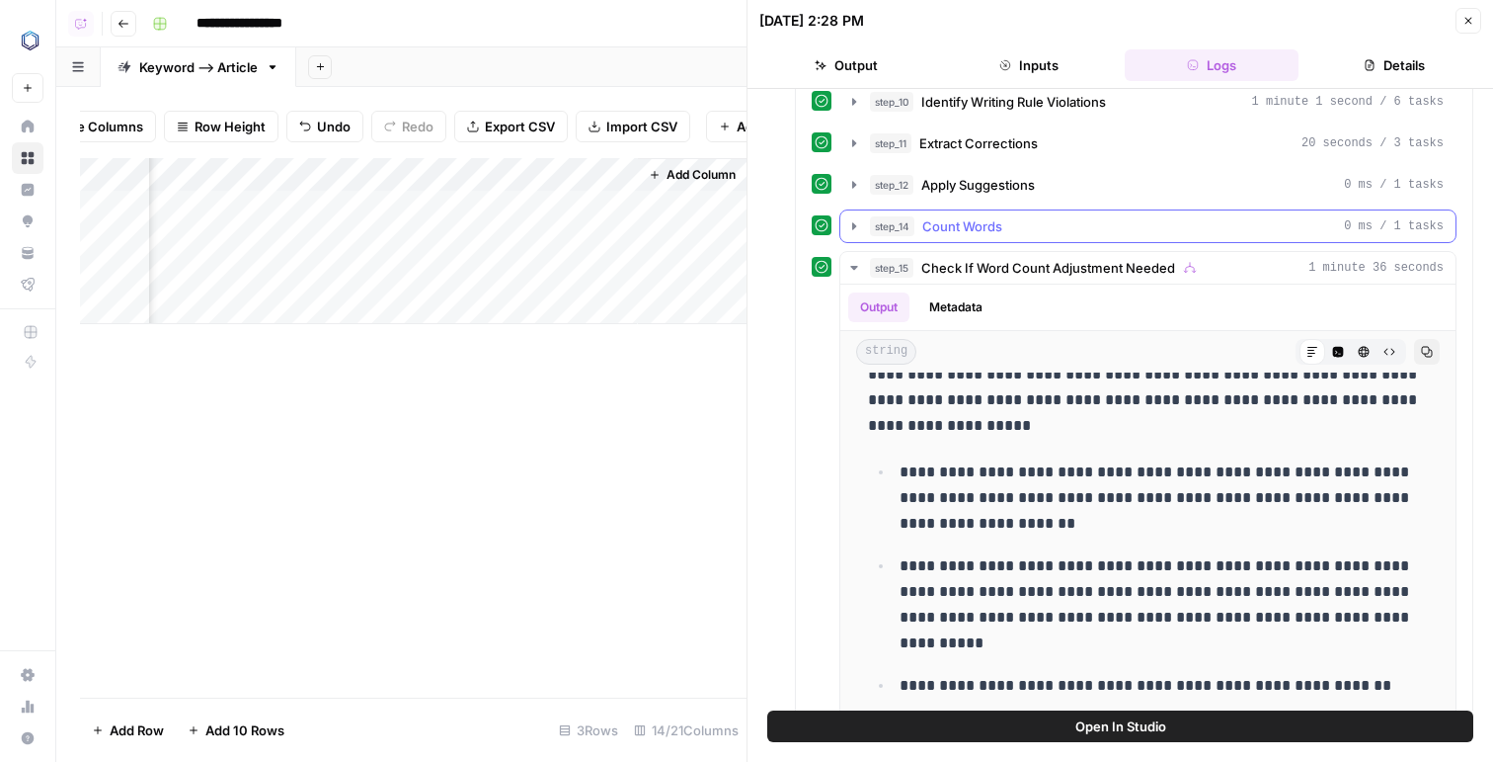
click at [1007, 220] on div "step_14 Count Words 0 ms / 1 tasks" at bounding box center [1157, 226] width 574 height 20
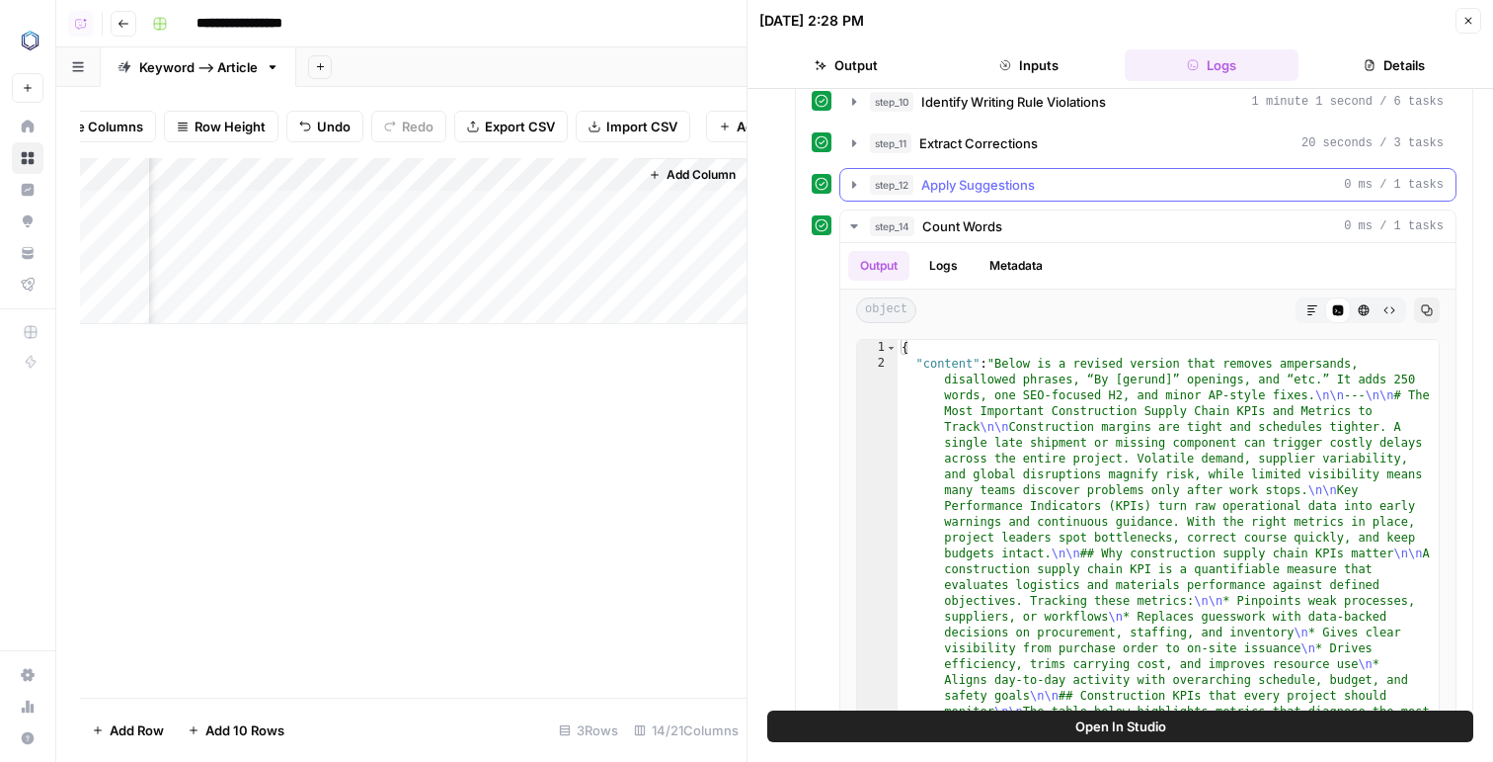
click at [1009, 165] on div "step_10 Identify Writing Rule Violations 1 minute 1 second / 6 tasks step_11 Ex…" at bounding box center [1134, 725] width 645 height 1281
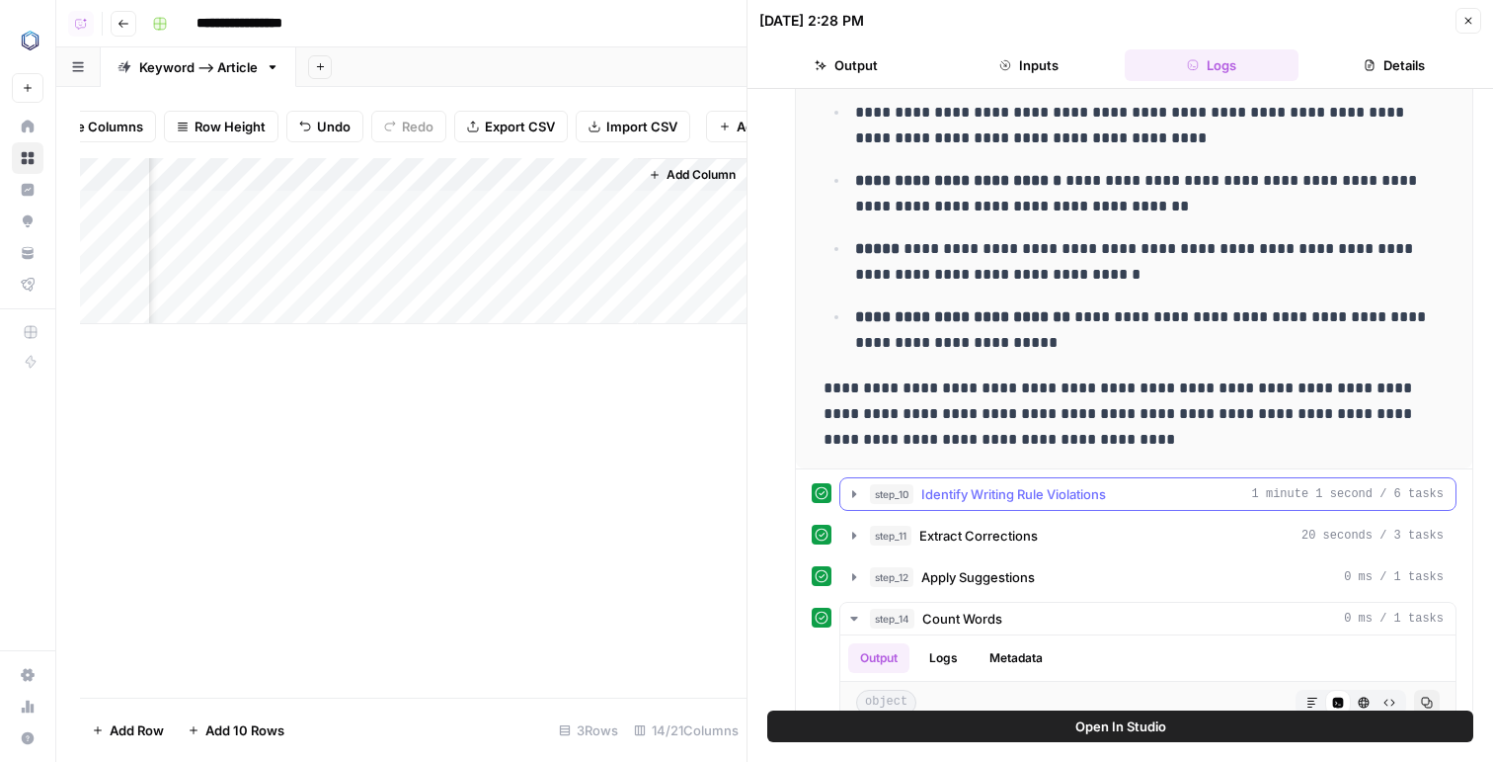
click at [966, 503] on span "Identify Writing Rule Violations" at bounding box center [1014, 494] width 185 height 20
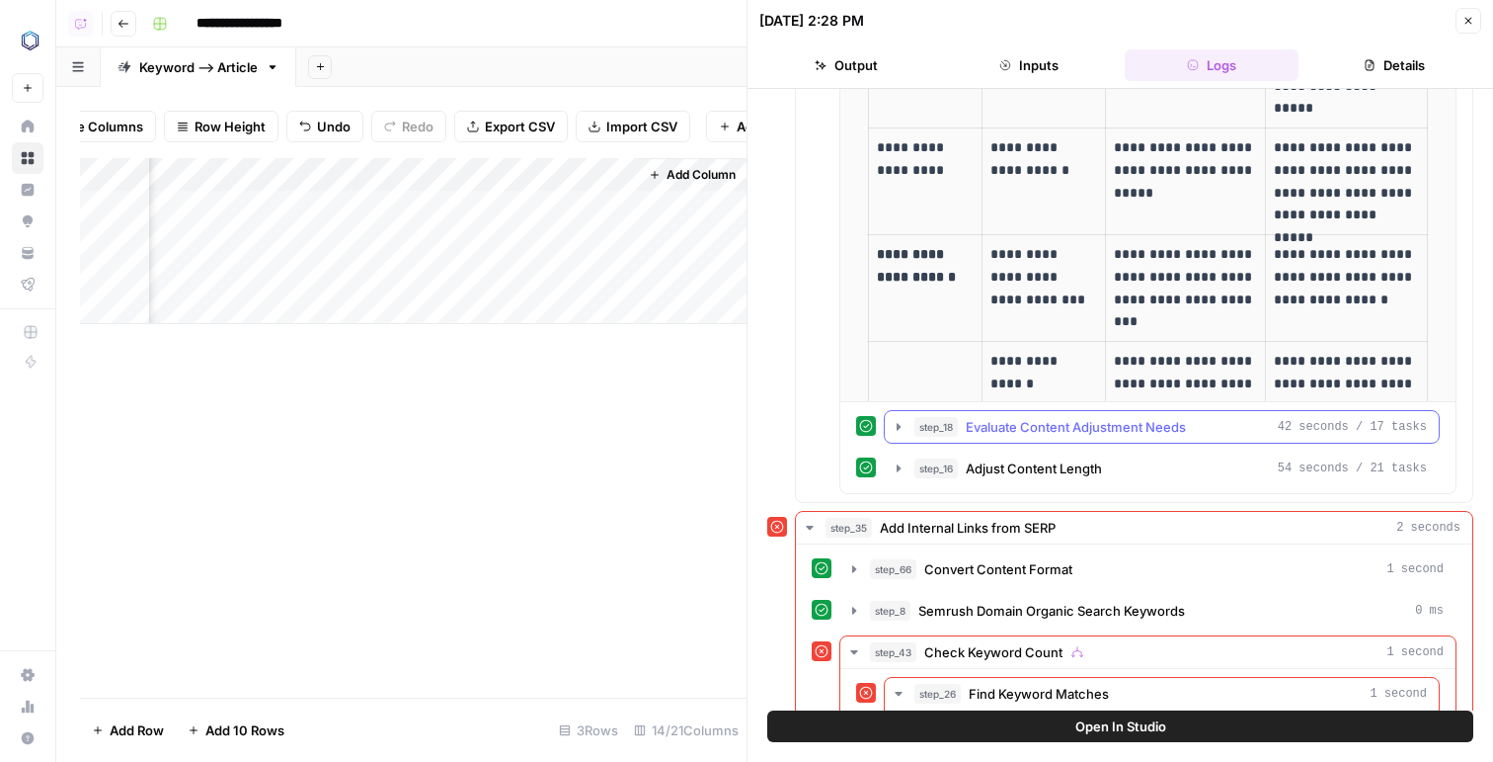
scroll to position [2851, 0]
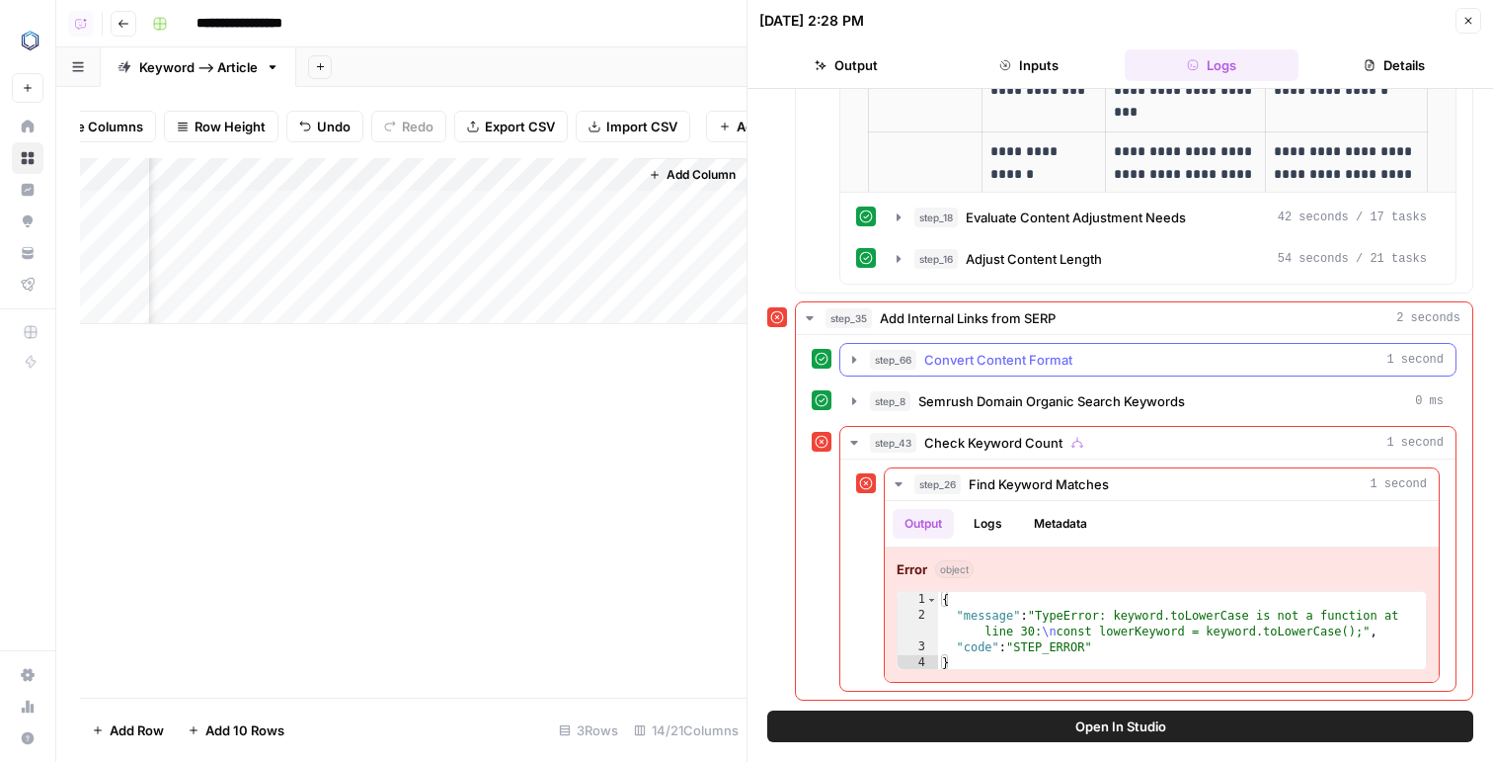
click at [973, 358] on span "Convert Content Format" at bounding box center [998, 360] width 148 height 20
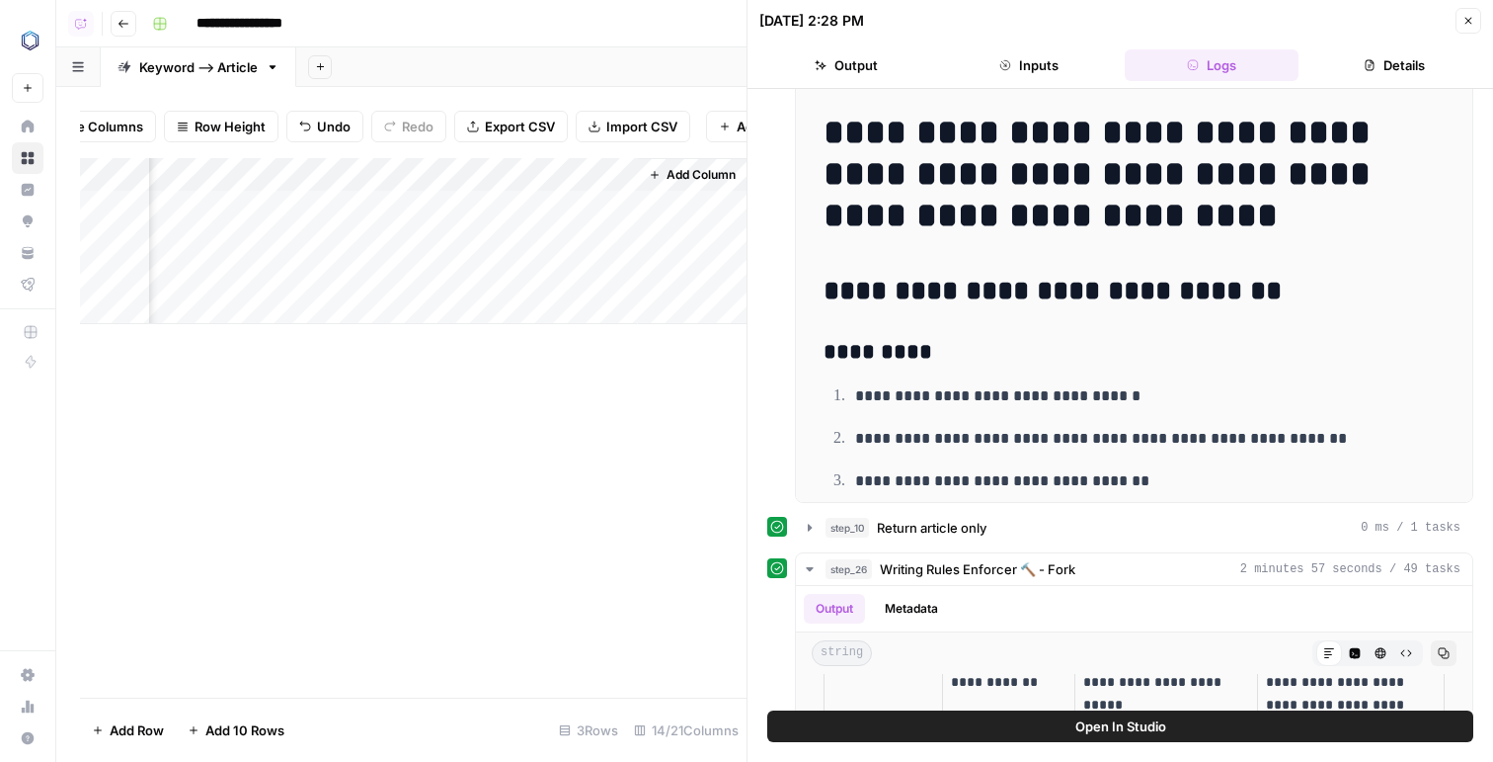
scroll to position [0, 0]
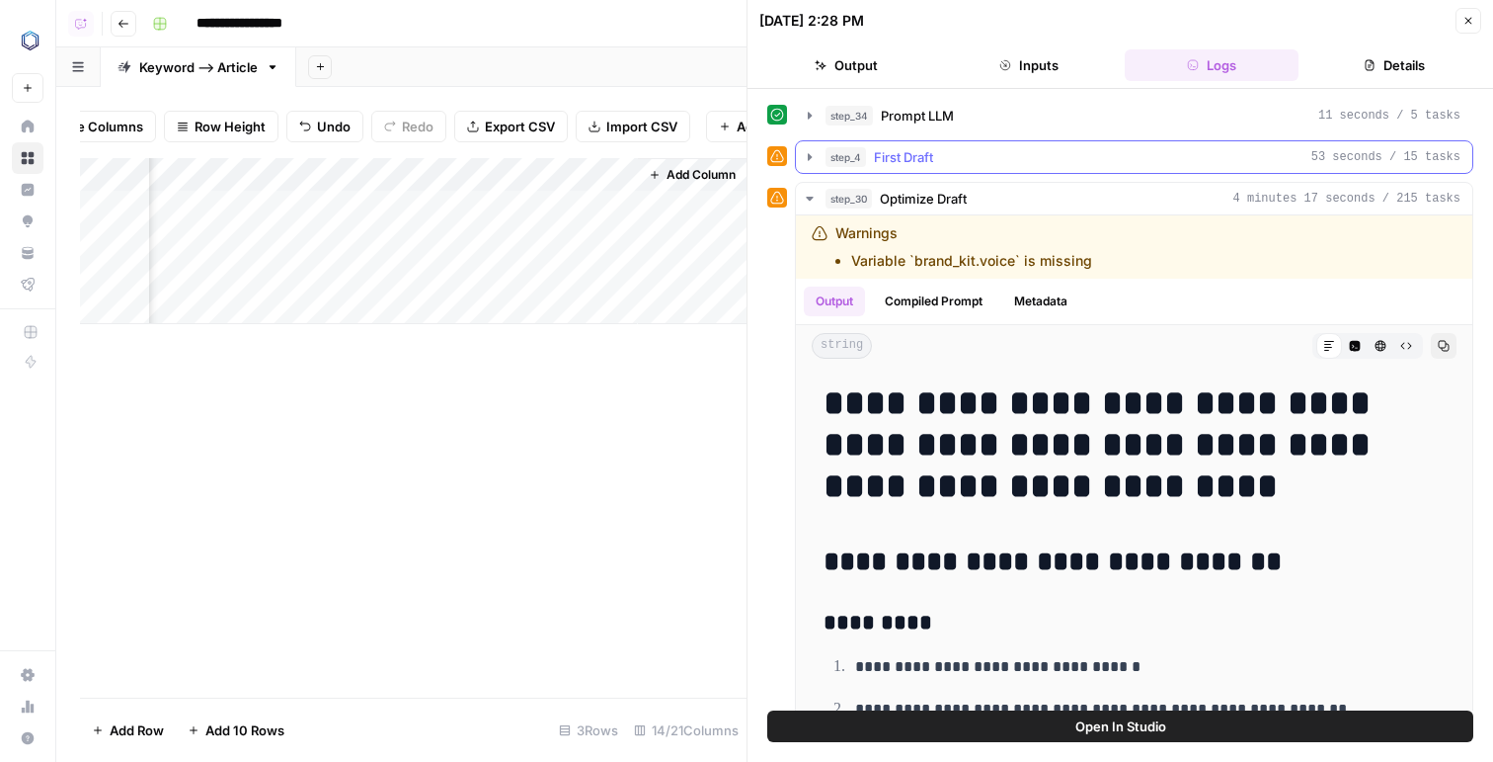
click at [940, 155] on div "step_4 First Draft 53 seconds / 15 tasks" at bounding box center [1143, 157] width 635 height 20
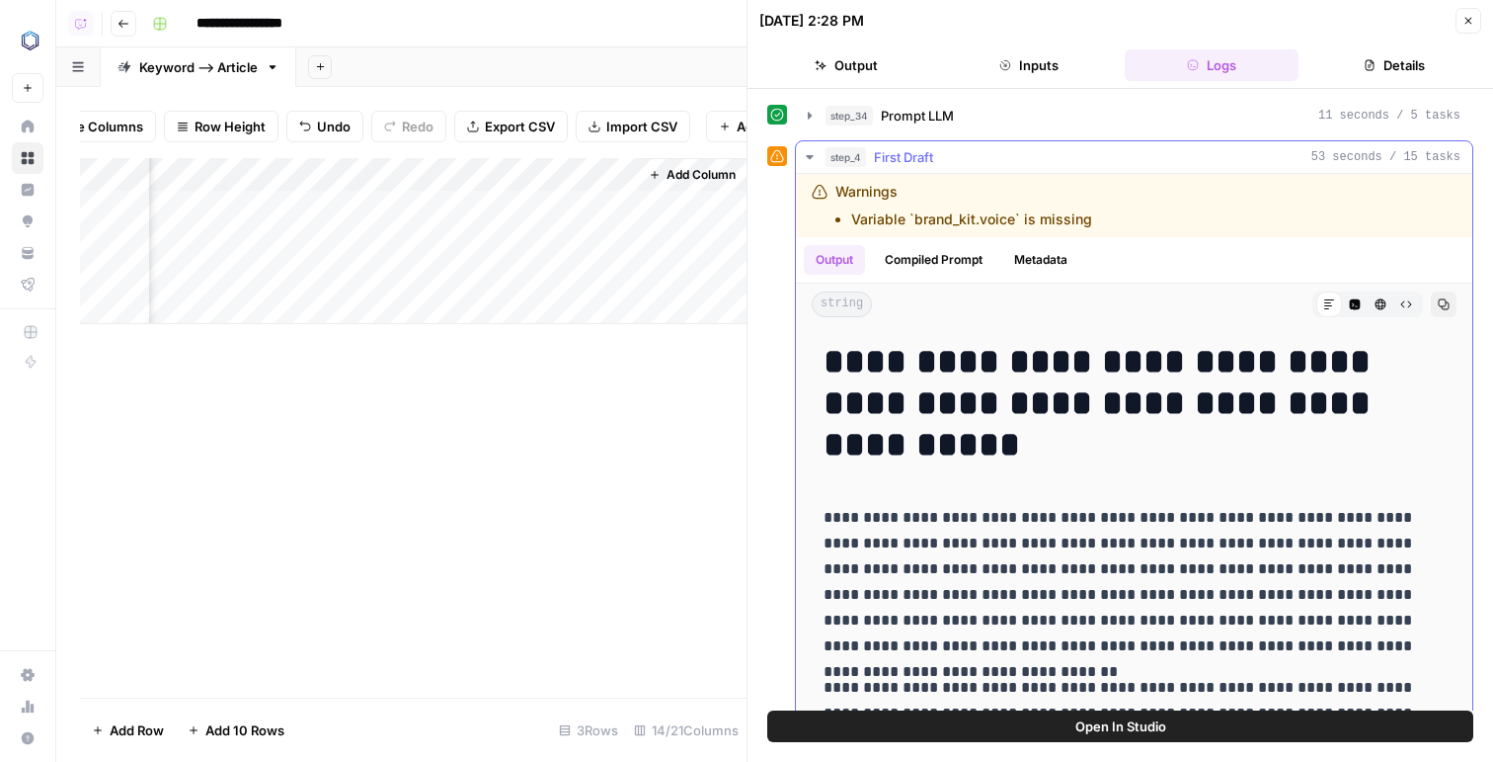
click at [940, 160] on div "step_4 First Draft 53 seconds / 15 tasks" at bounding box center [1143, 157] width 635 height 20
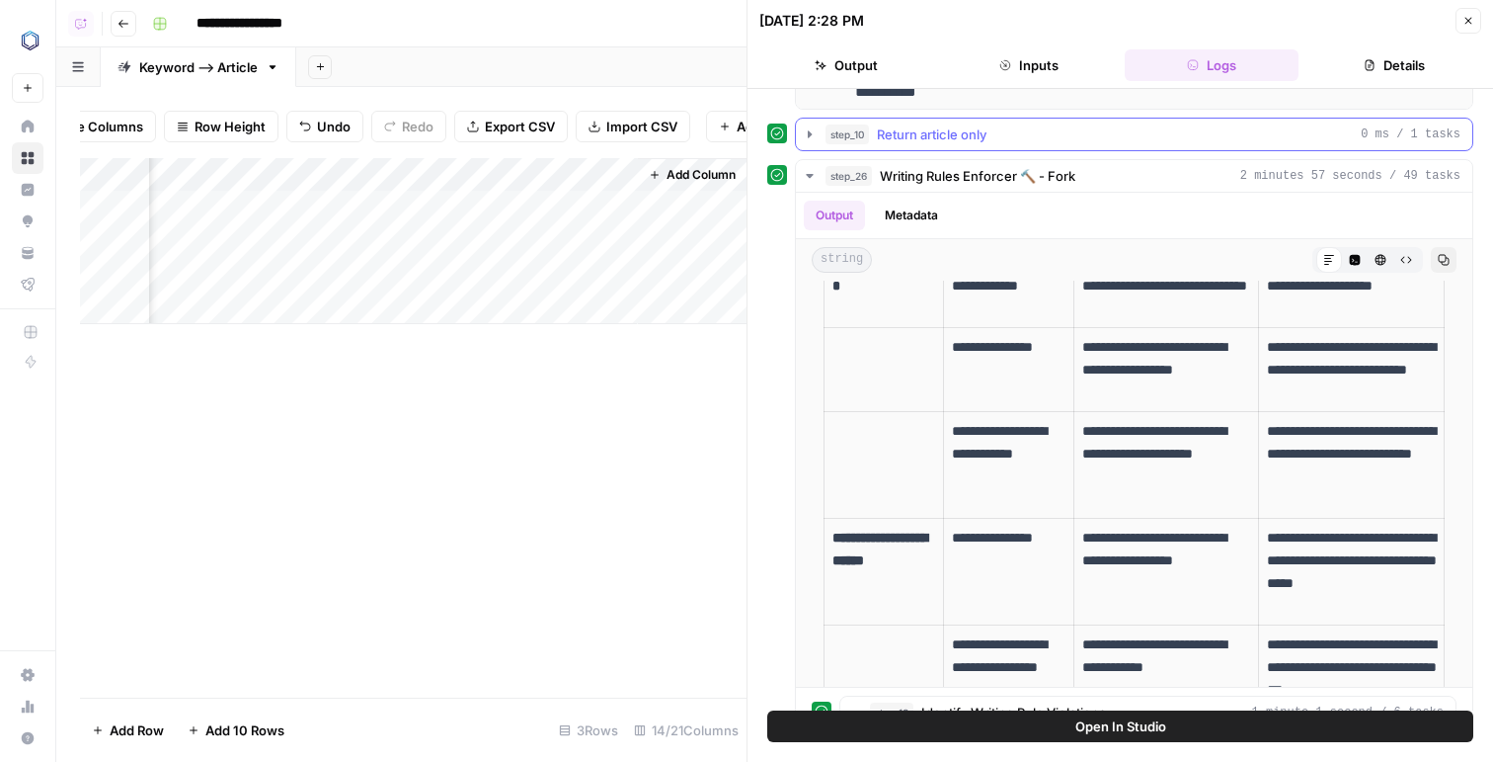
click at [929, 135] on span "Return article only" at bounding box center [932, 134] width 110 height 20
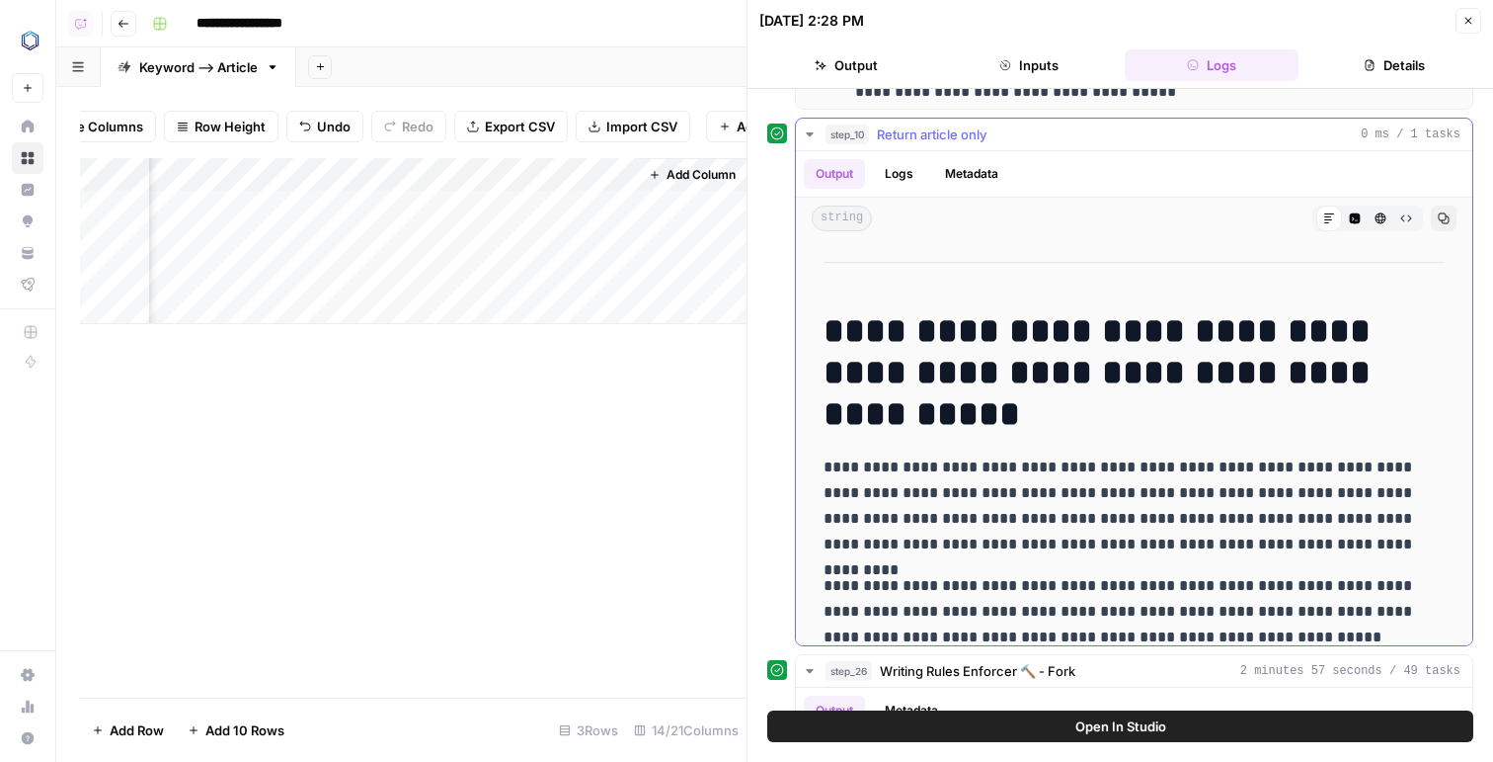
drag, startPoint x: 832, startPoint y: 333, endPoint x: 967, endPoint y: 493, distance: 209.6
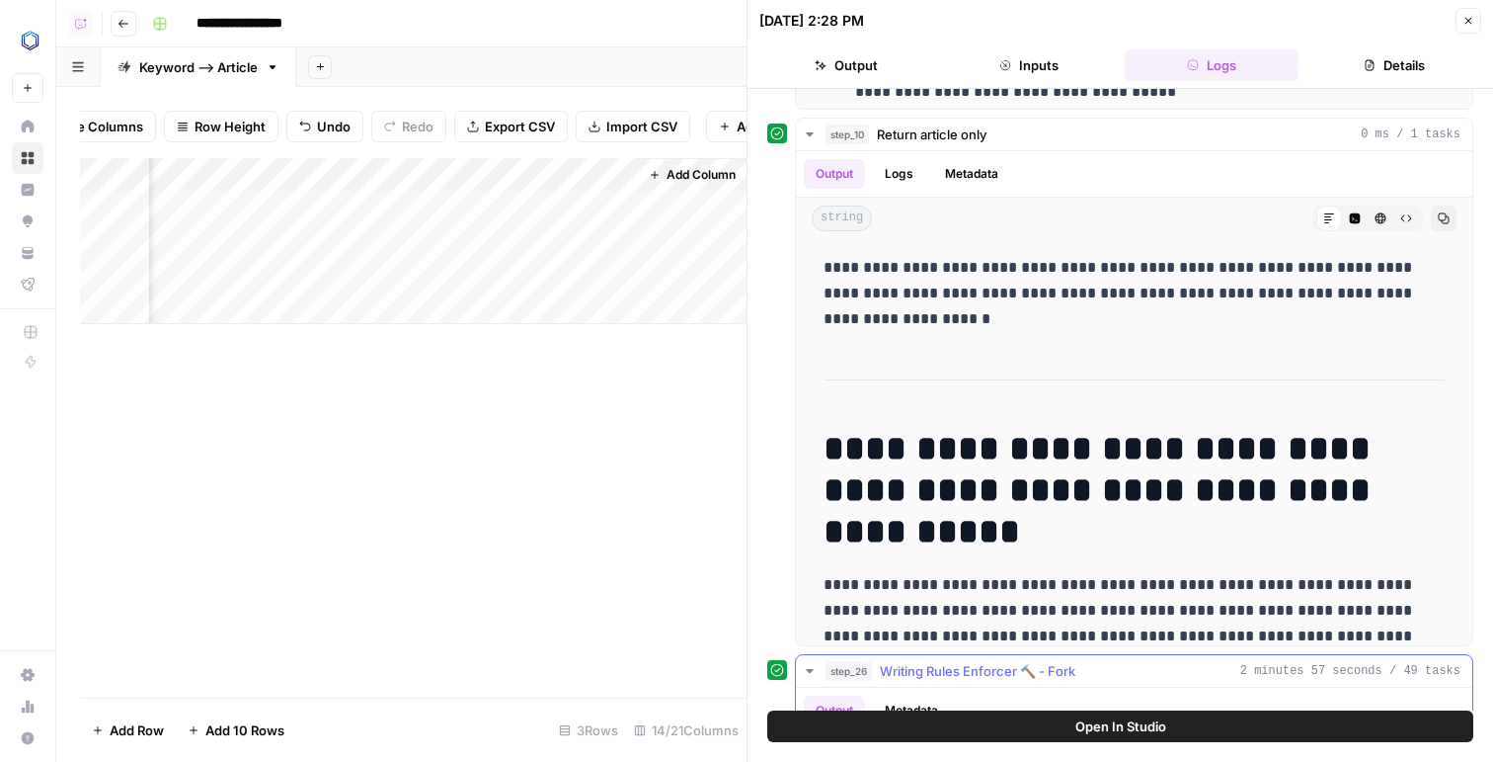
click at [1040, 704] on div "Output Metadata" at bounding box center [1134, 709] width 677 height 45
click at [1040, 717] on button "Open In Studio" at bounding box center [1120, 726] width 706 height 32
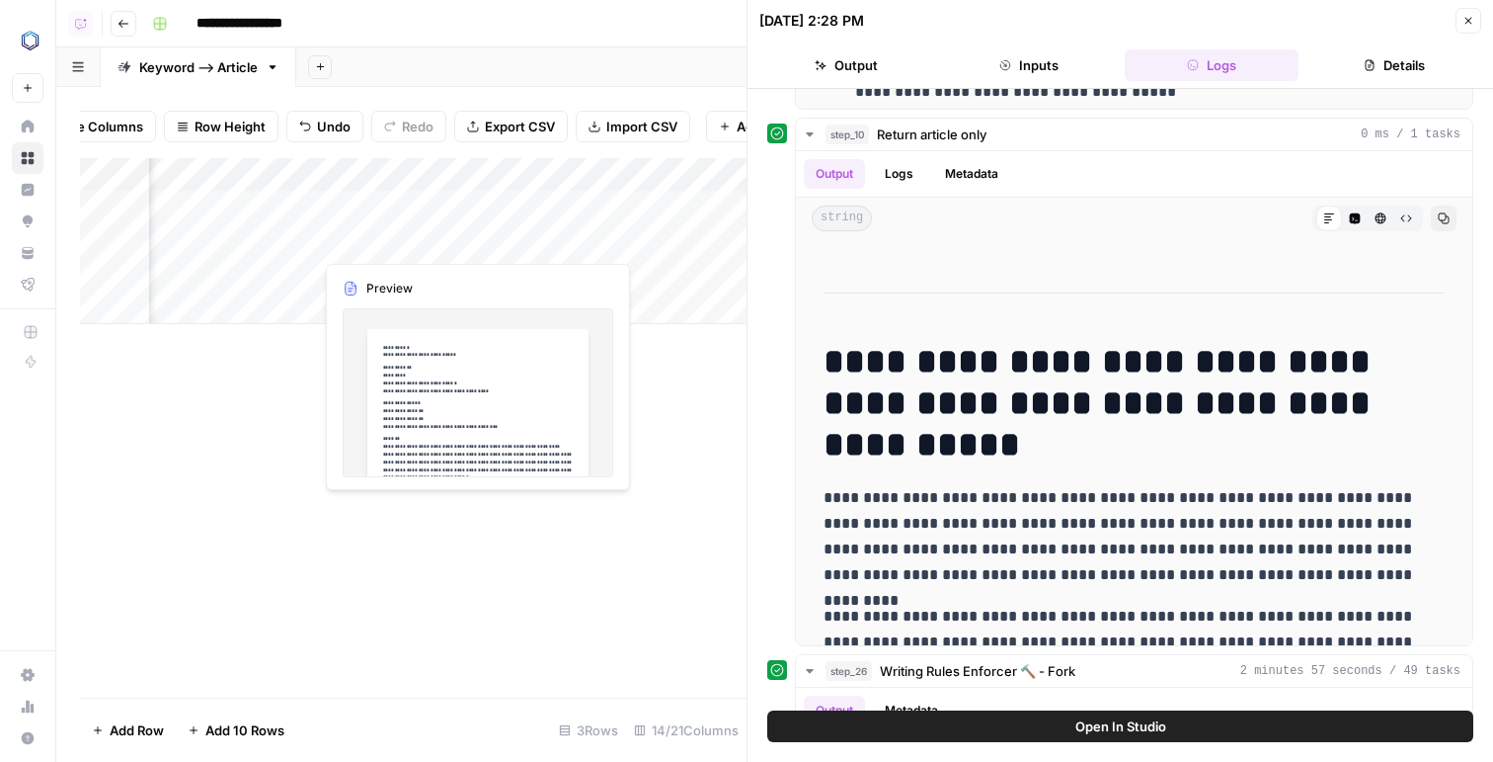
scroll to position [0, 1644]
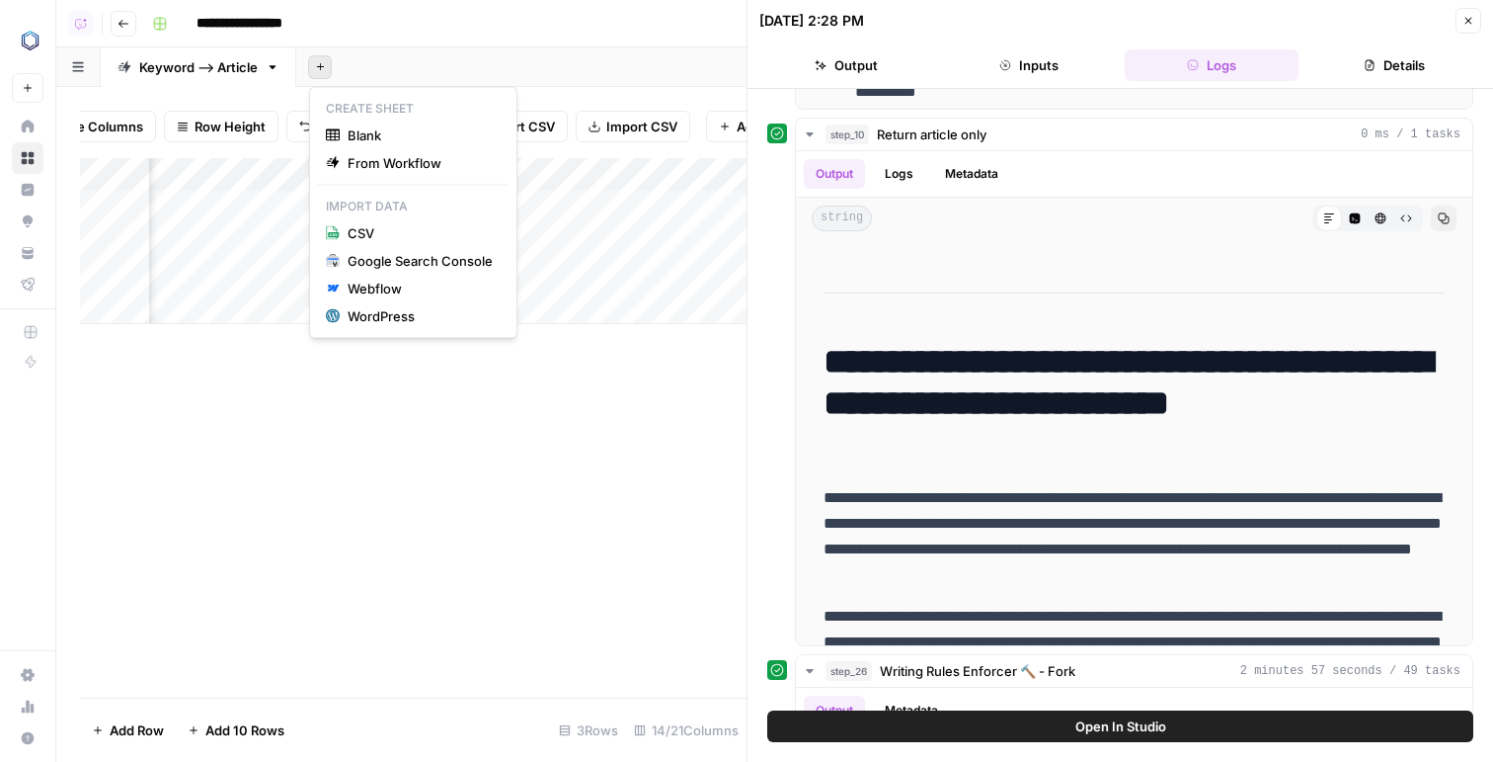
click at [320, 74] on button "Add Sheet" at bounding box center [320, 67] width 24 height 24
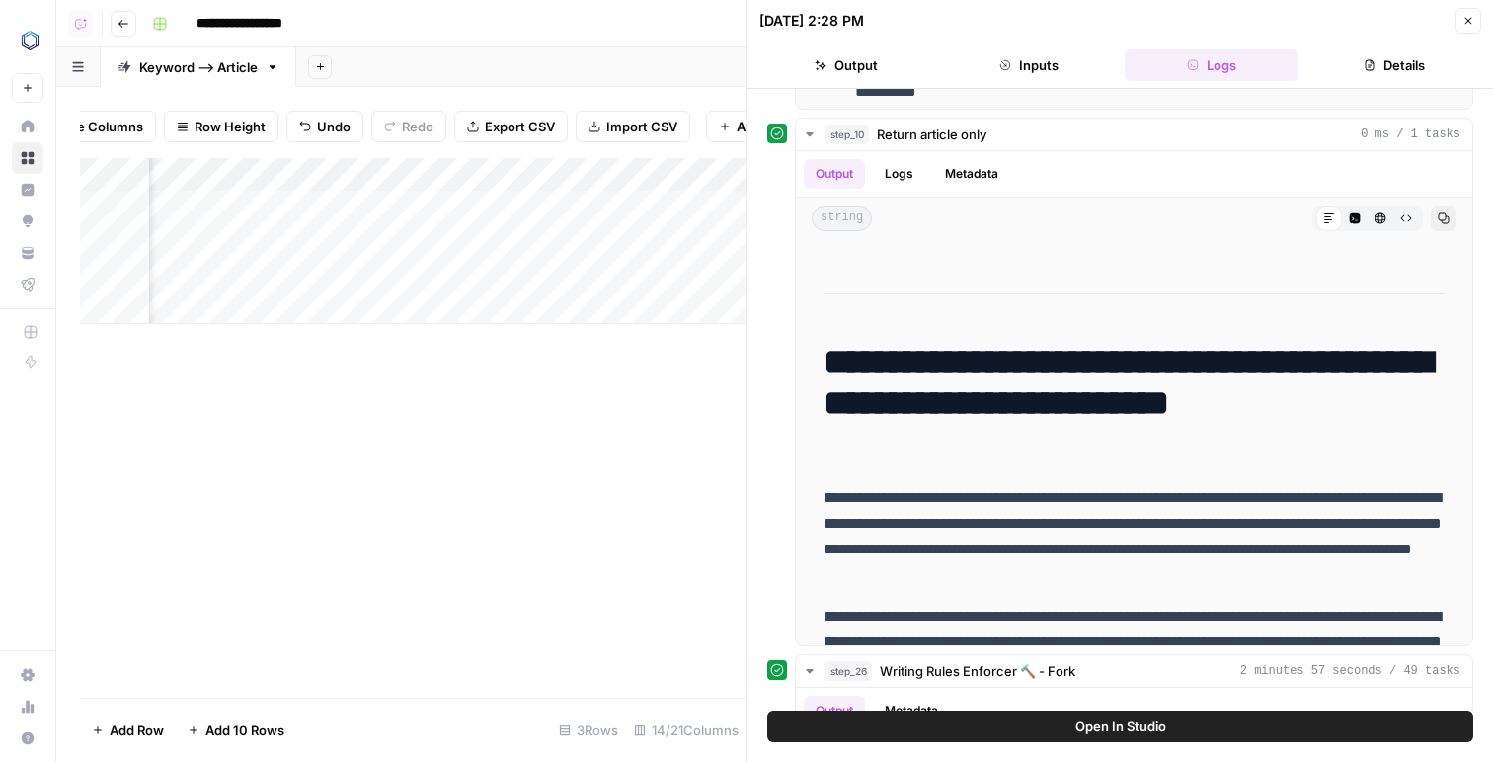
click at [389, 51] on div "Add Sheet" at bounding box center [894, 67] width 1197 height 40
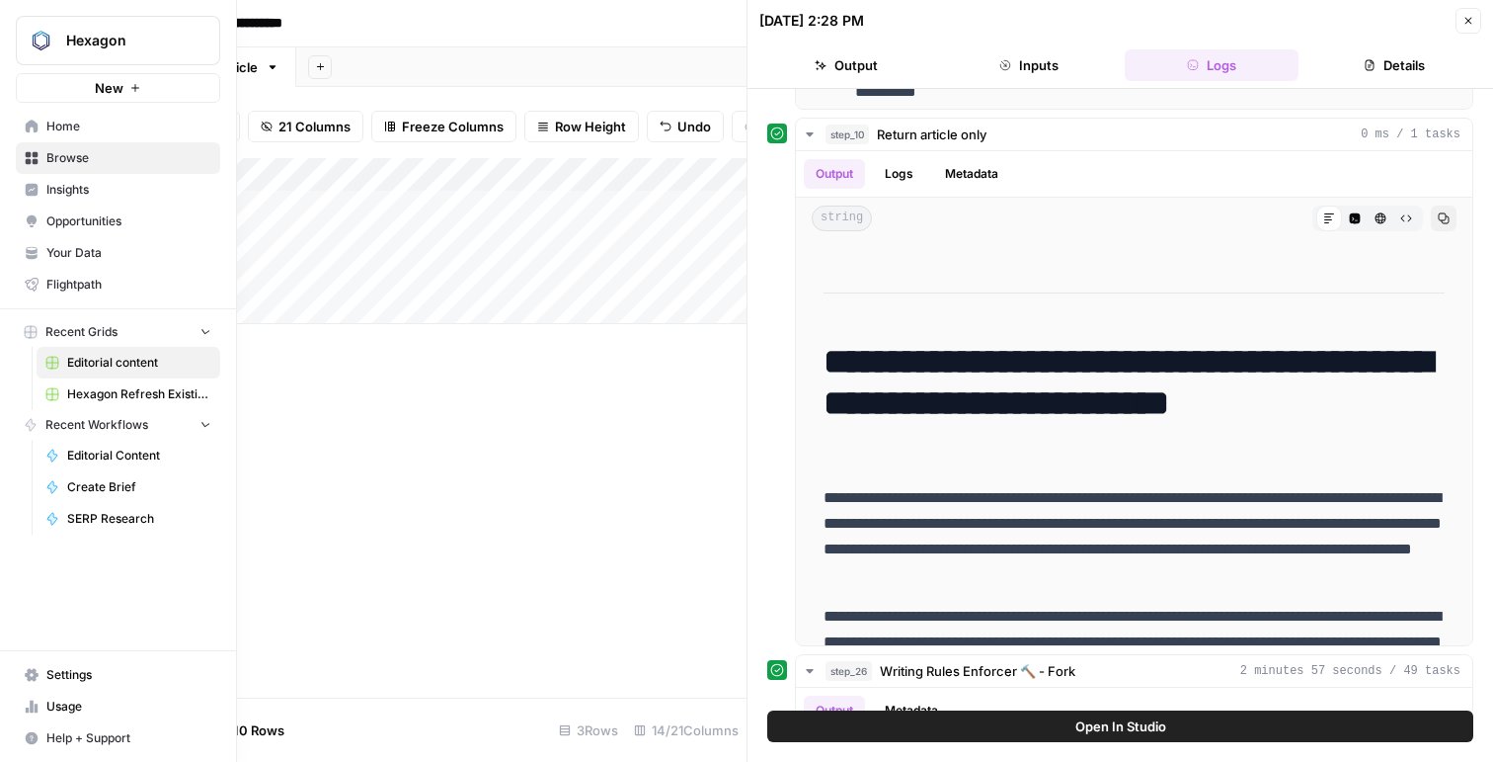
click at [19, 40] on button "Hexagon" at bounding box center [118, 40] width 204 height 49
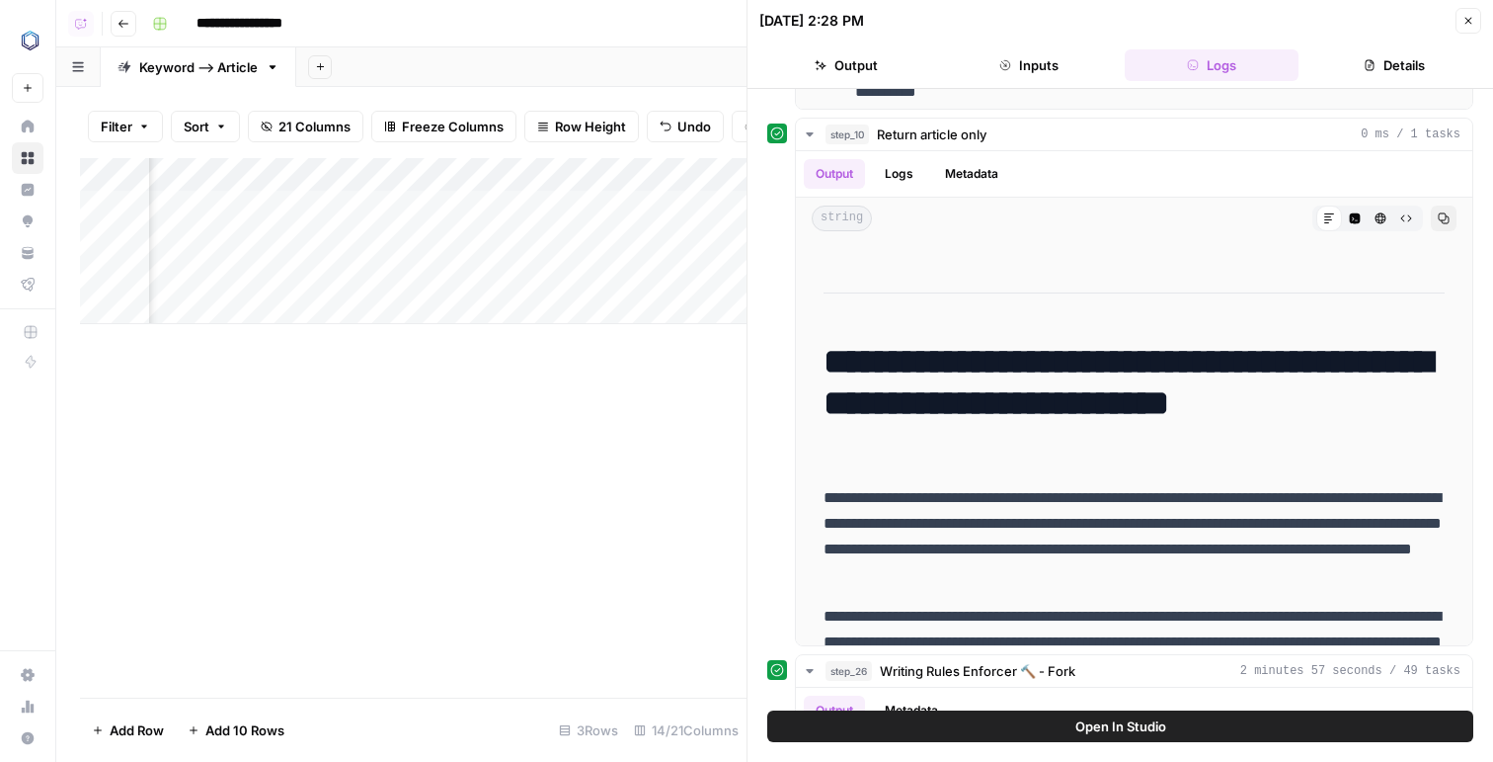
click at [362, 31] on div "**********" at bounding box center [808, 24] width 1329 height 32
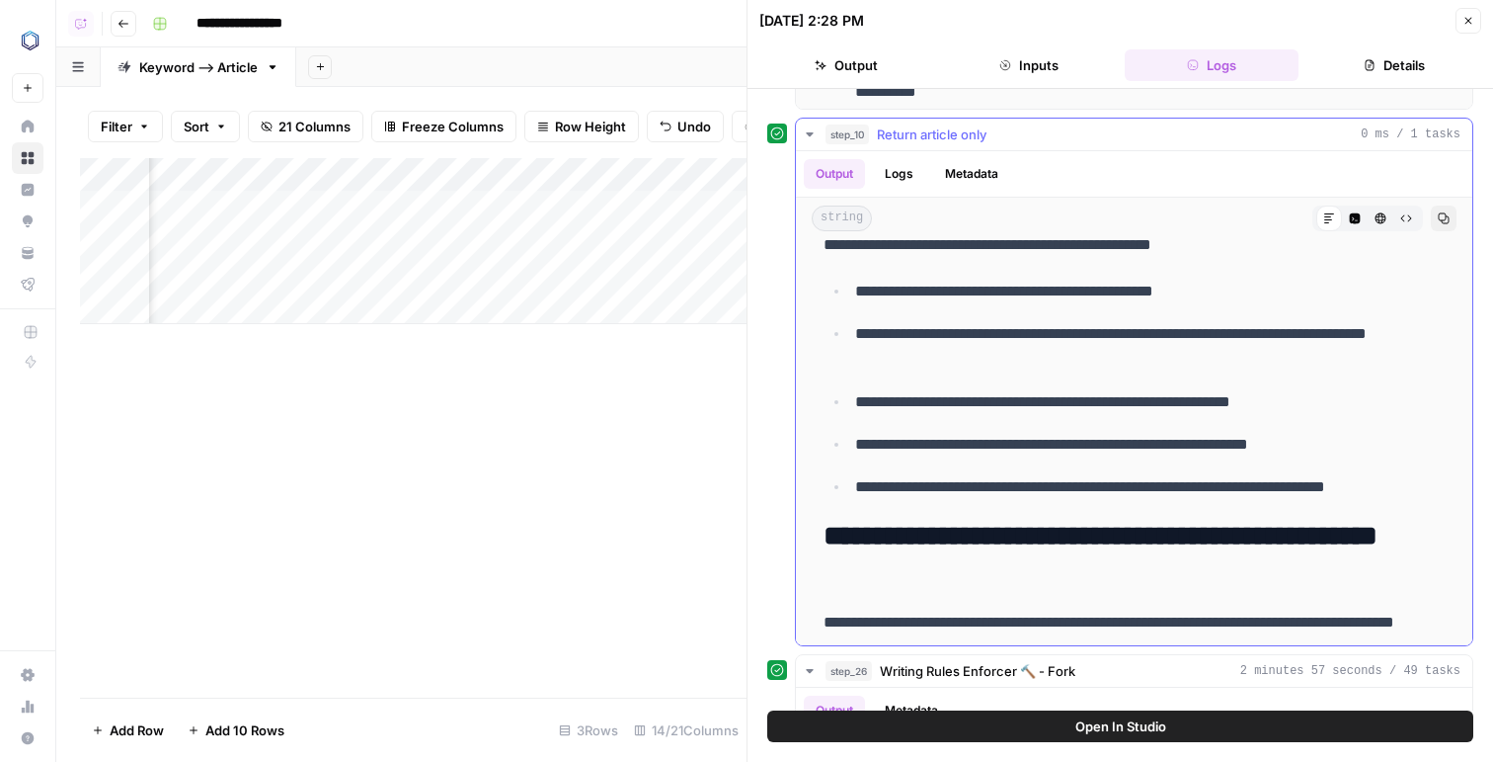
scroll to position [642, 0]
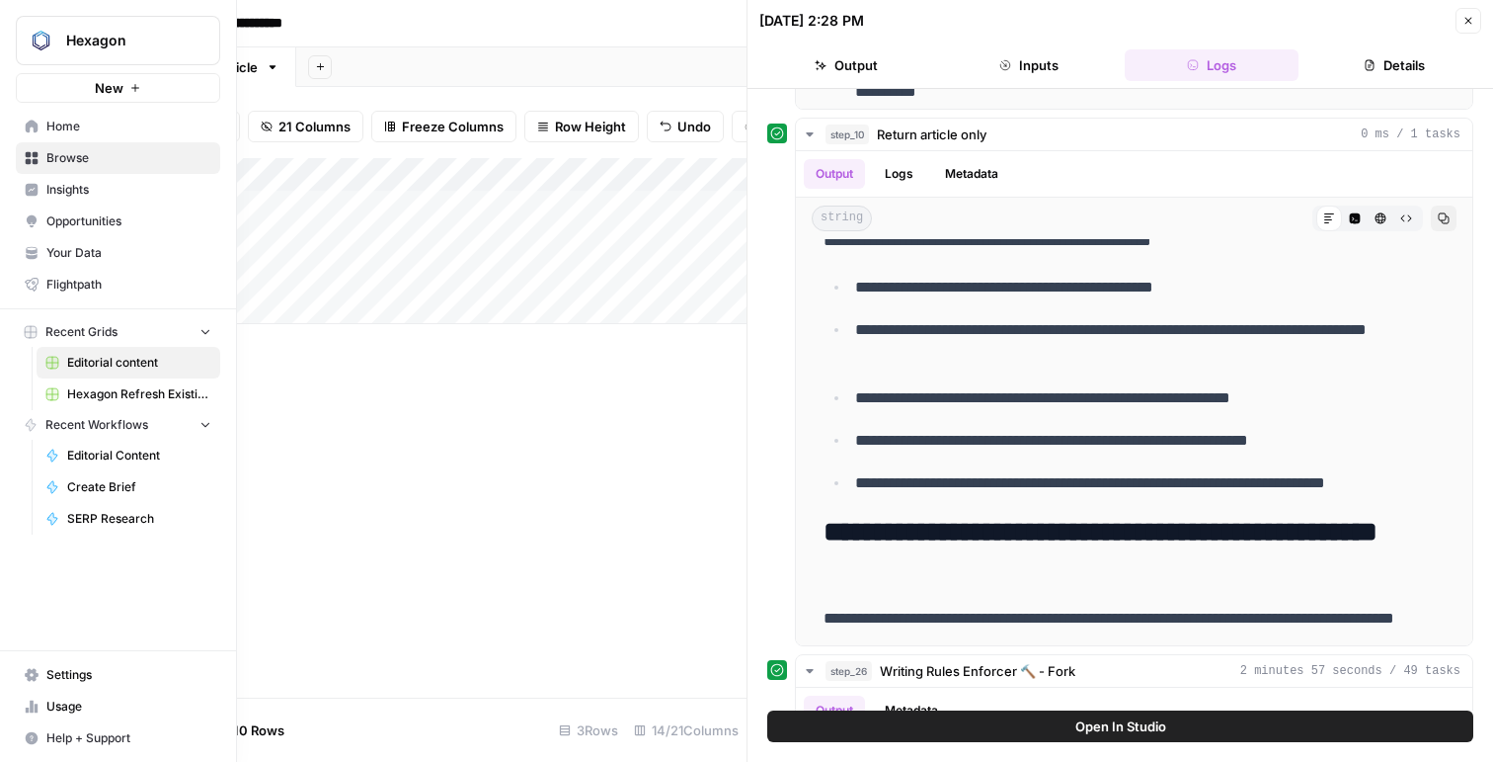
click at [87, 240] on link "Your Data" at bounding box center [118, 253] width 204 height 32
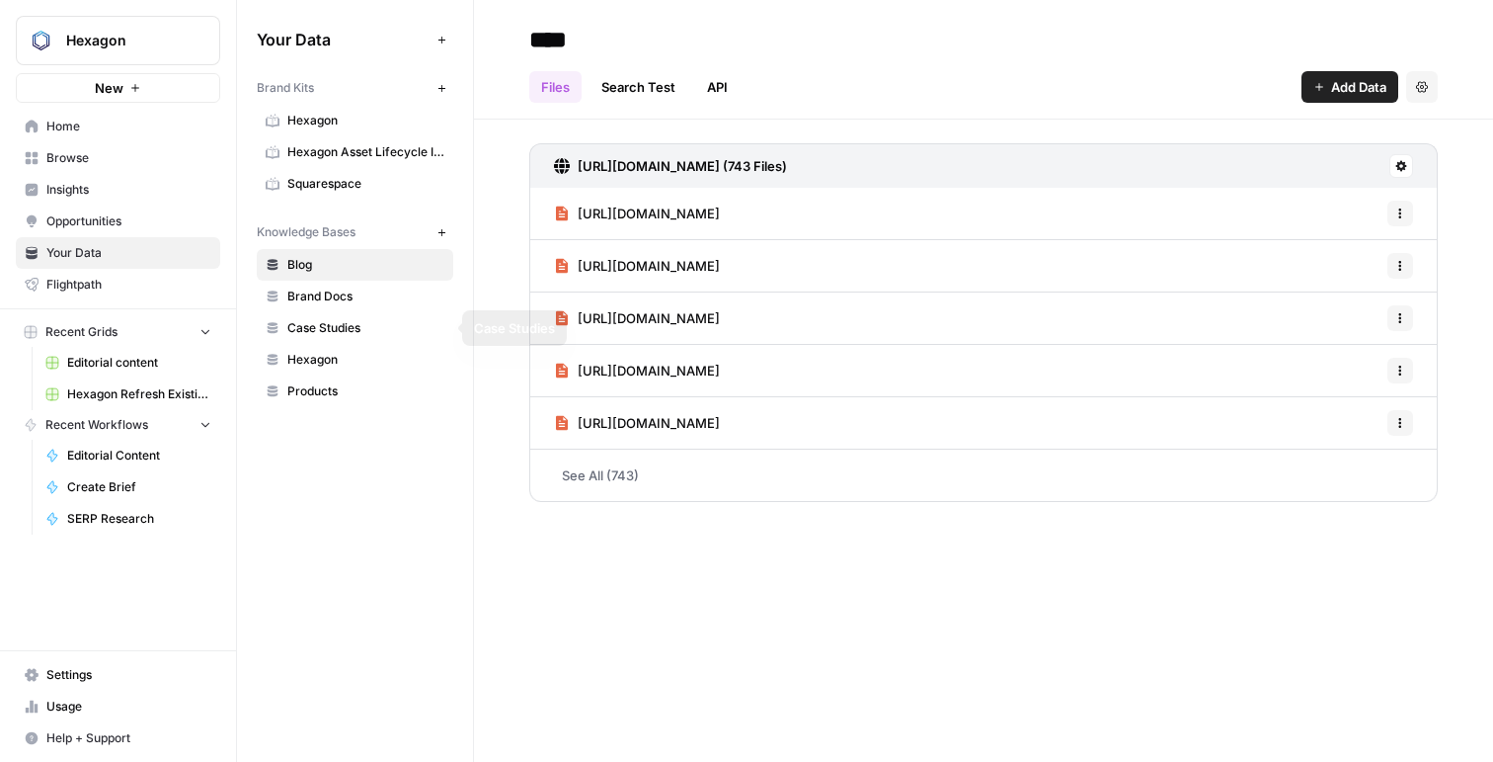
click at [327, 351] on link "Hexagon" at bounding box center [355, 360] width 197 height 32
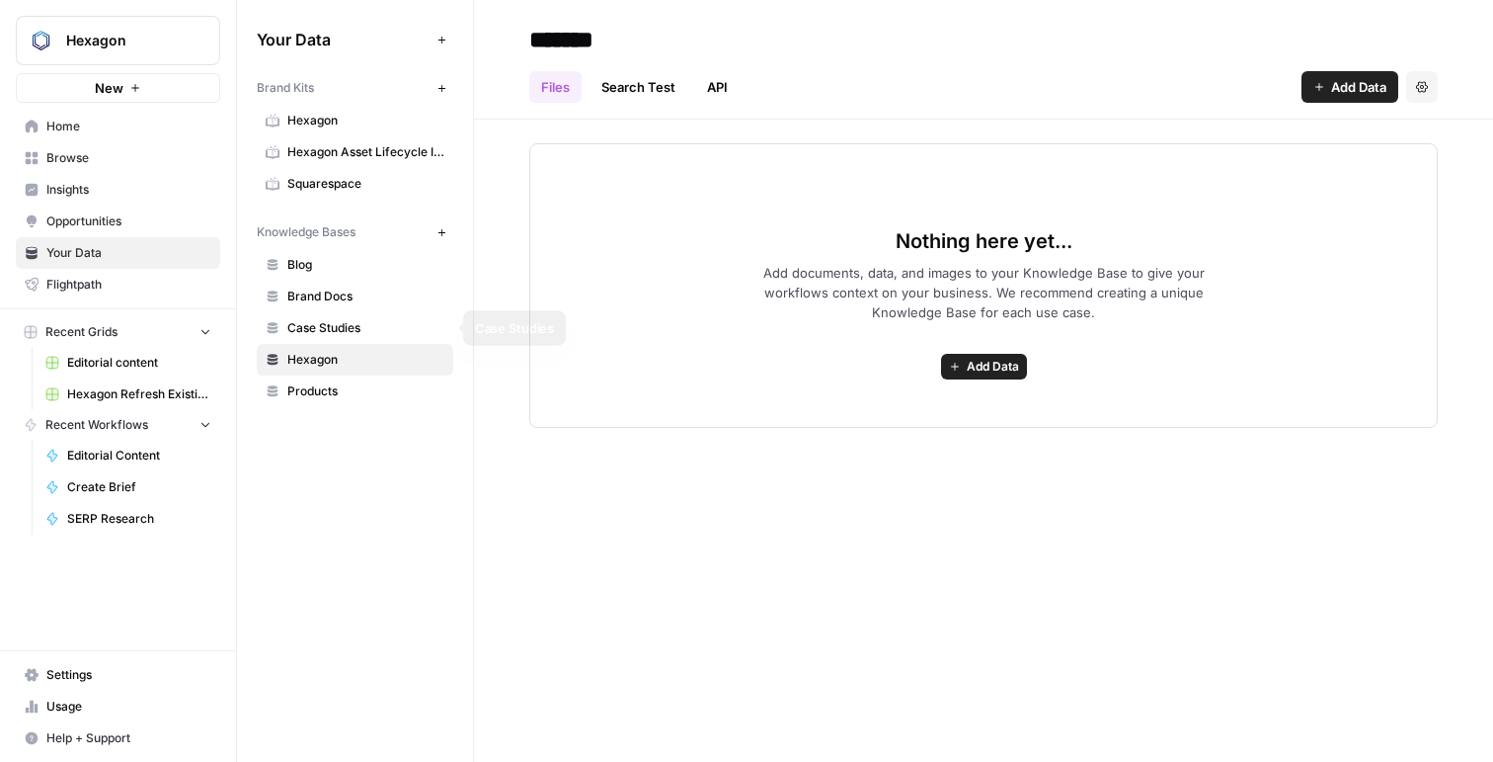
click at [321, 383] on span "Products" at bounding box center [365, 391] width 157 height 18
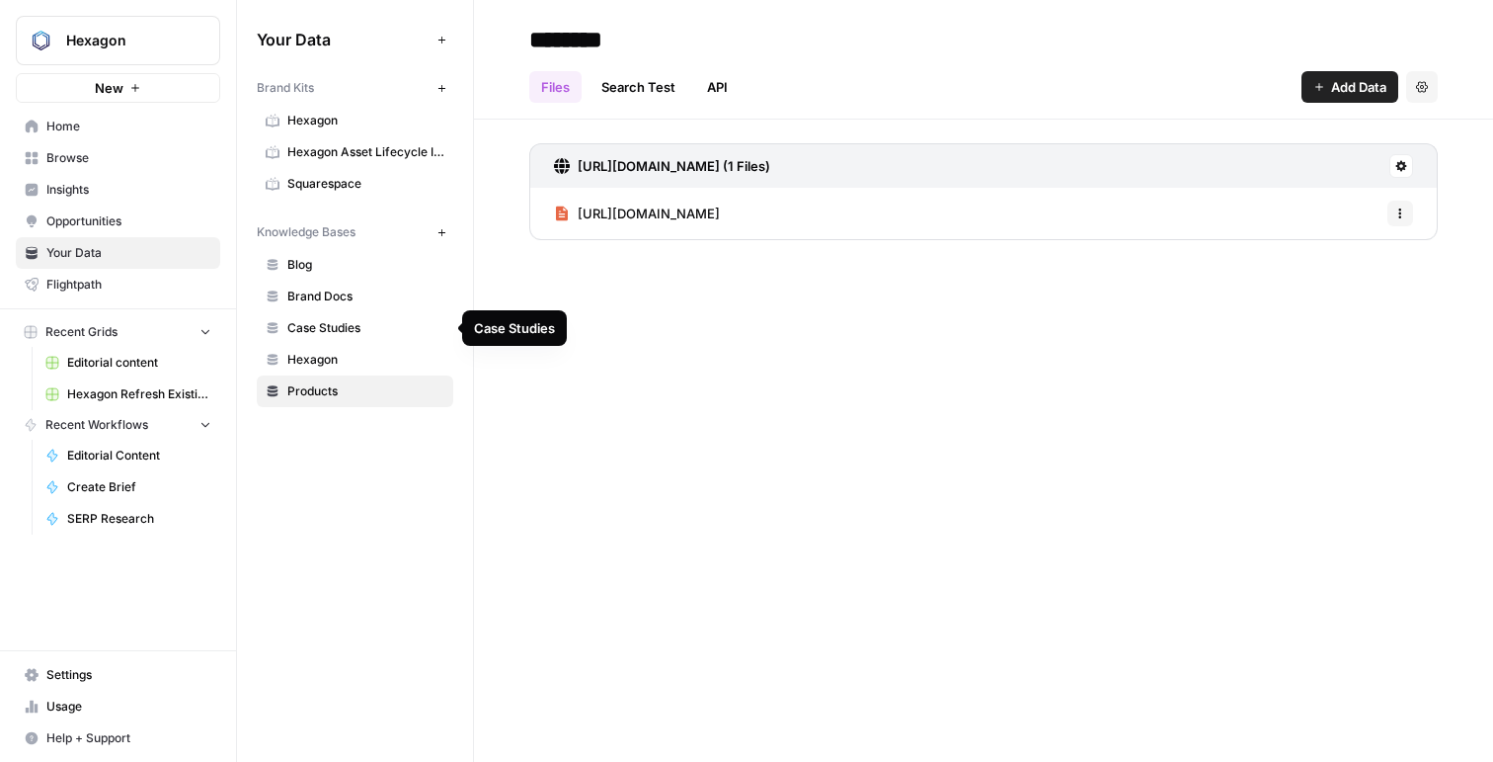
click at [341, 315] on link "Case Studies" at bounding box center [355, 328] width 197 height 32
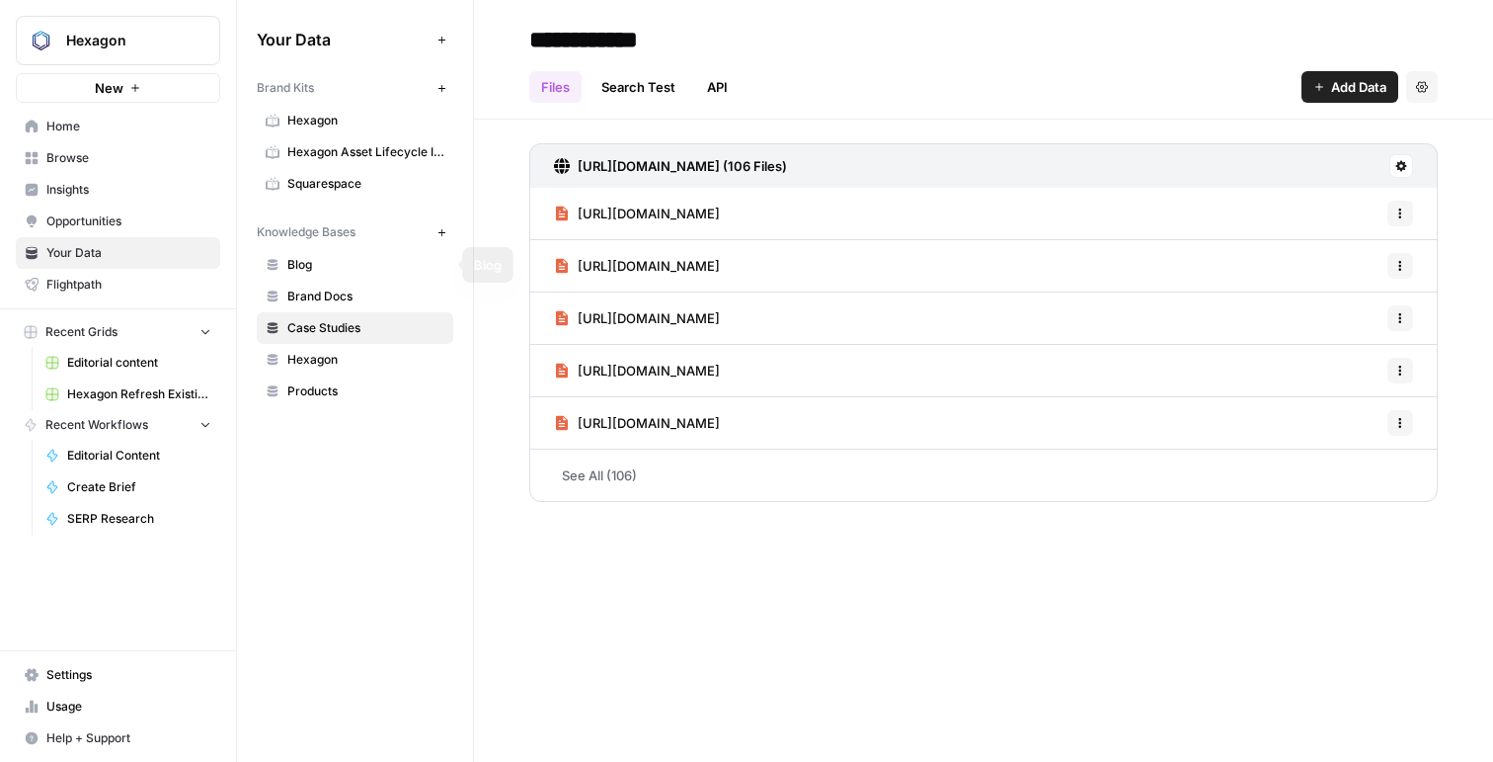
click at [337, 275] on link "Blog" at bounding box center [355, 265] width 197 height 32
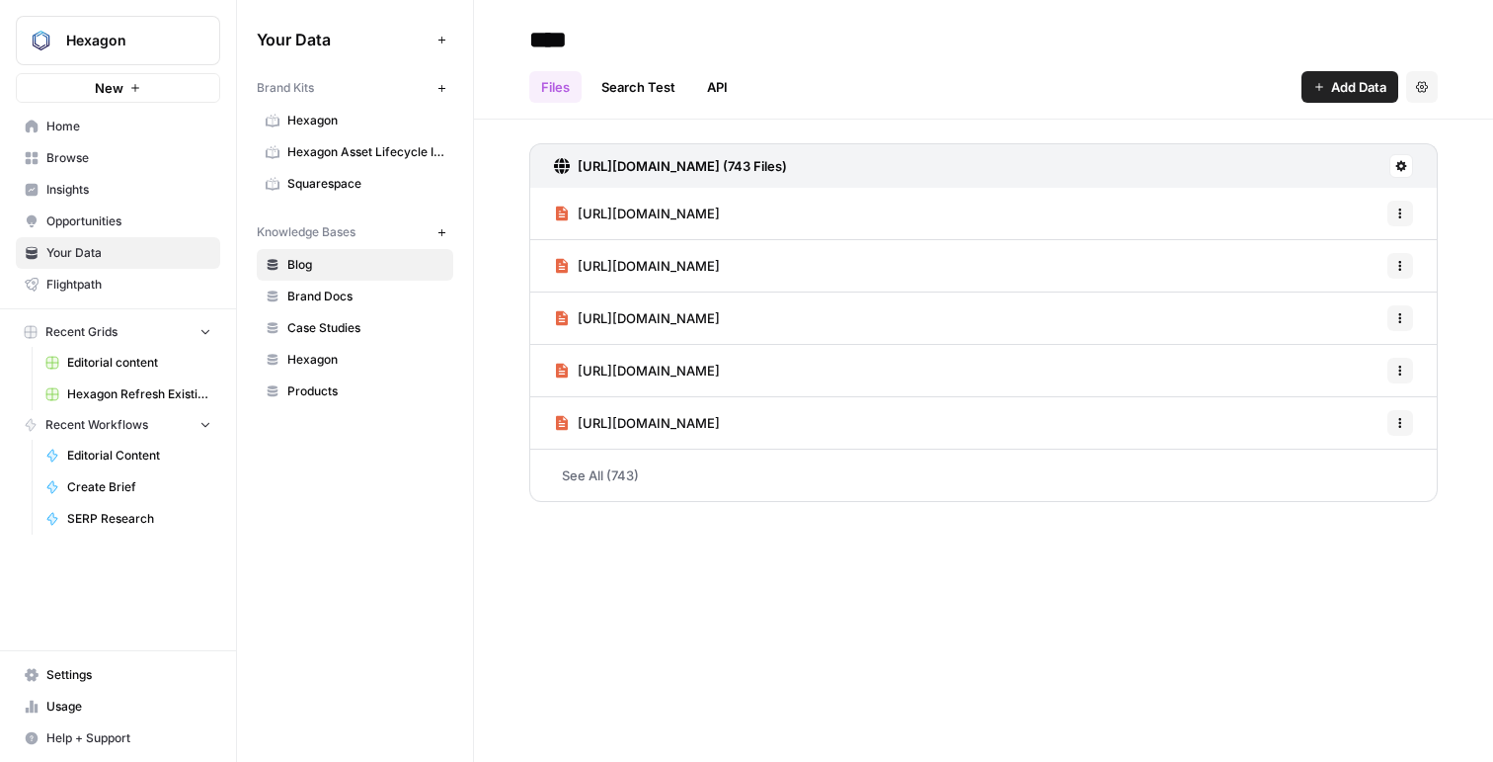
click at [337, 288] on span "Brand Docs" at bounding box center [365, 296] width 157 height 18
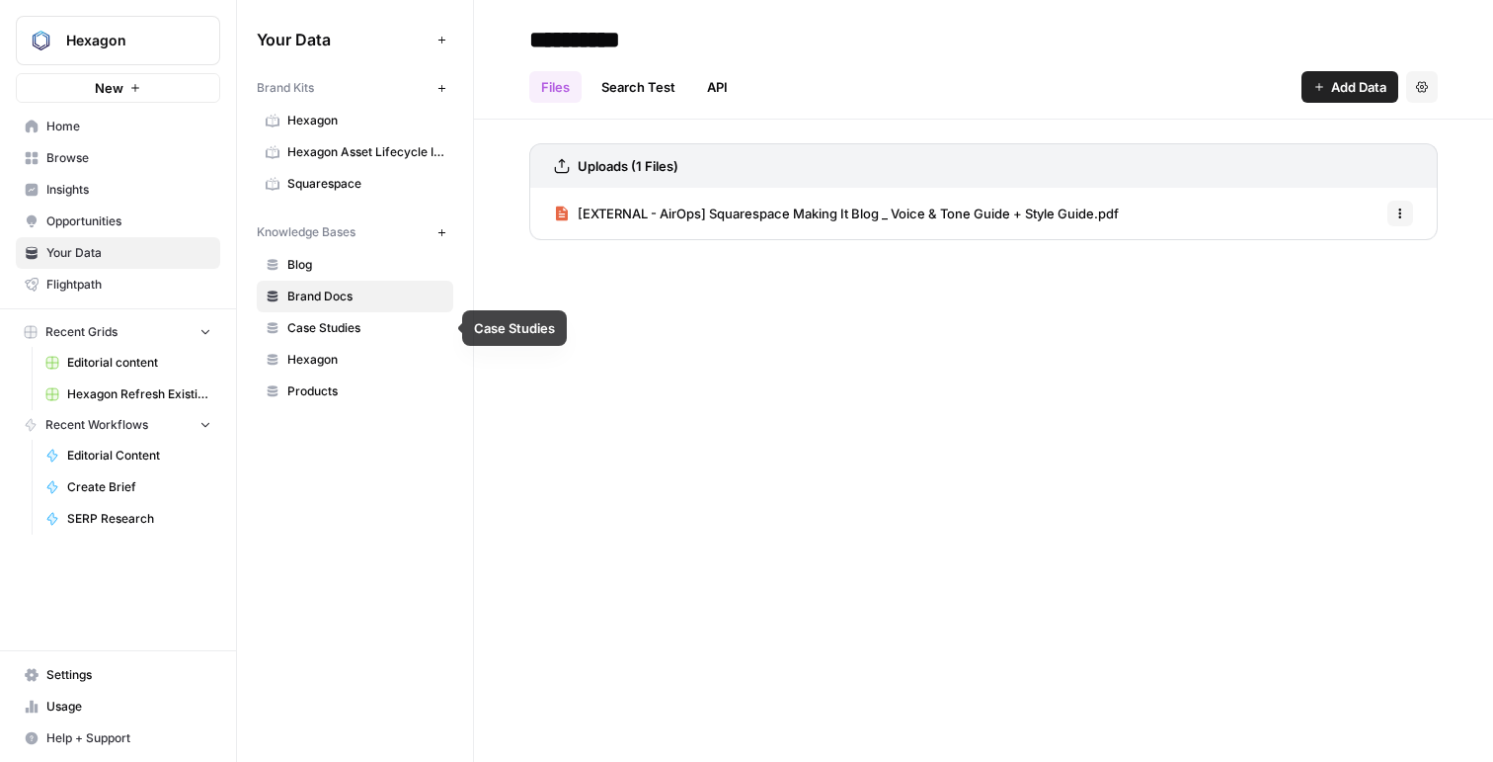
click at [321, 330] on span "Case Studies" at bounding box center [365, 328] width 157 height 18
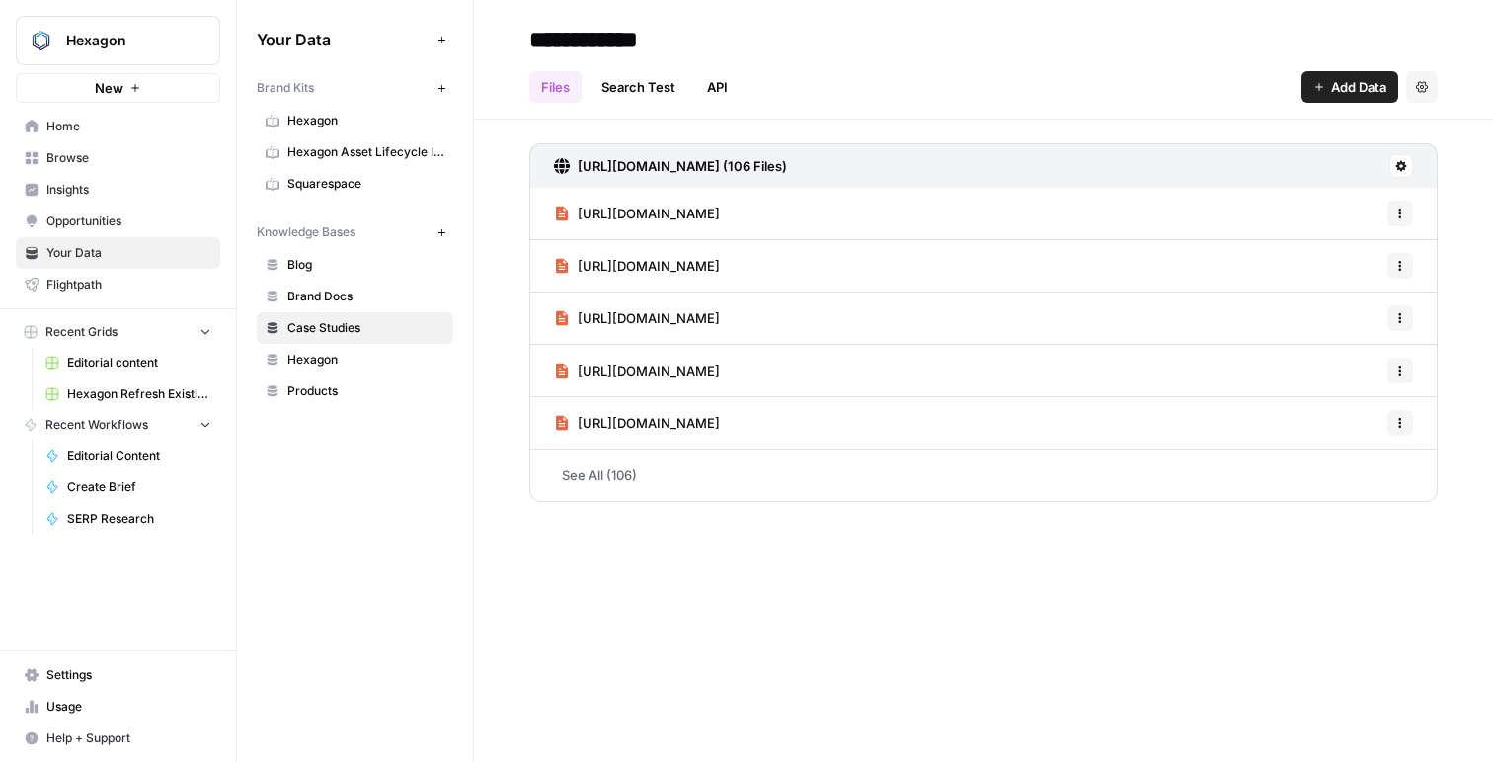
click at [58, 368] on link "Editorial content" at bounding box center [129, 363] width 184 height 32
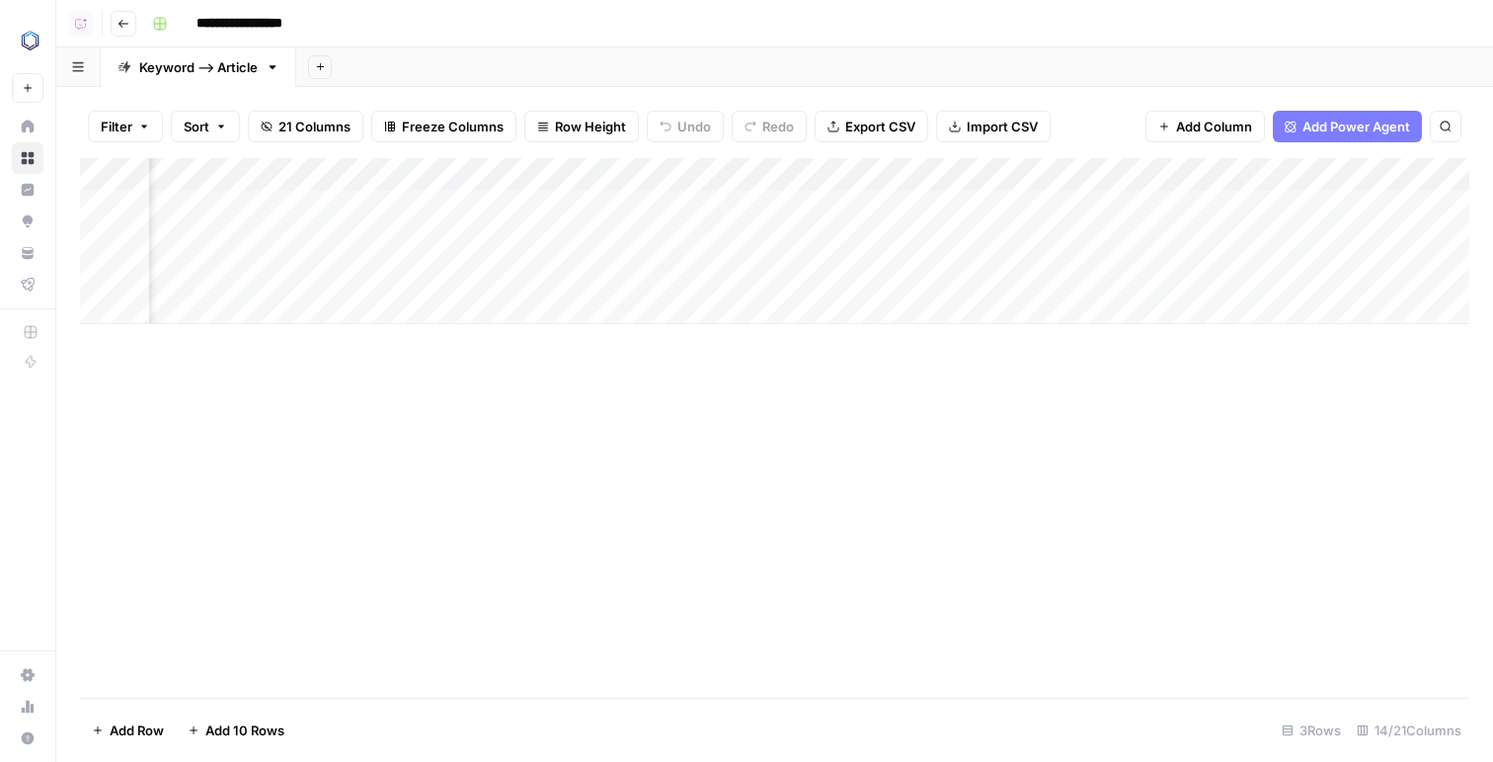
scroll to position [0, 763]
click at [818, 244] on div "Add Column" at bounding box center [775, 241] width 1390 height 166
click at [27, 98] on button "New" at bounding box center [28, 88] width 32 height 30
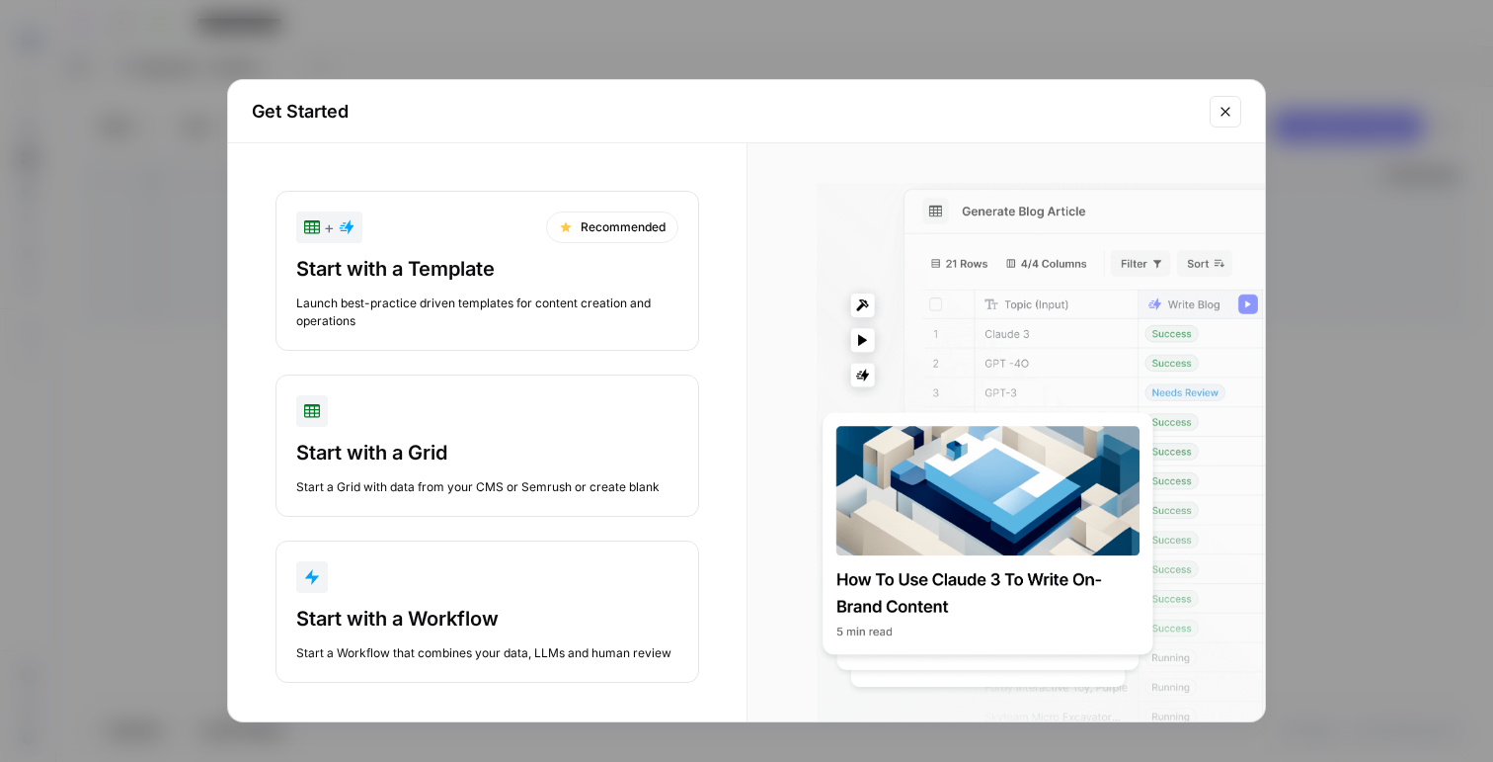
click at [80, 120] on div "Get Started + Recommended Start with a Template Launch best-practice driven tem…" at bounding box center [746, 381] width 1493 height 762
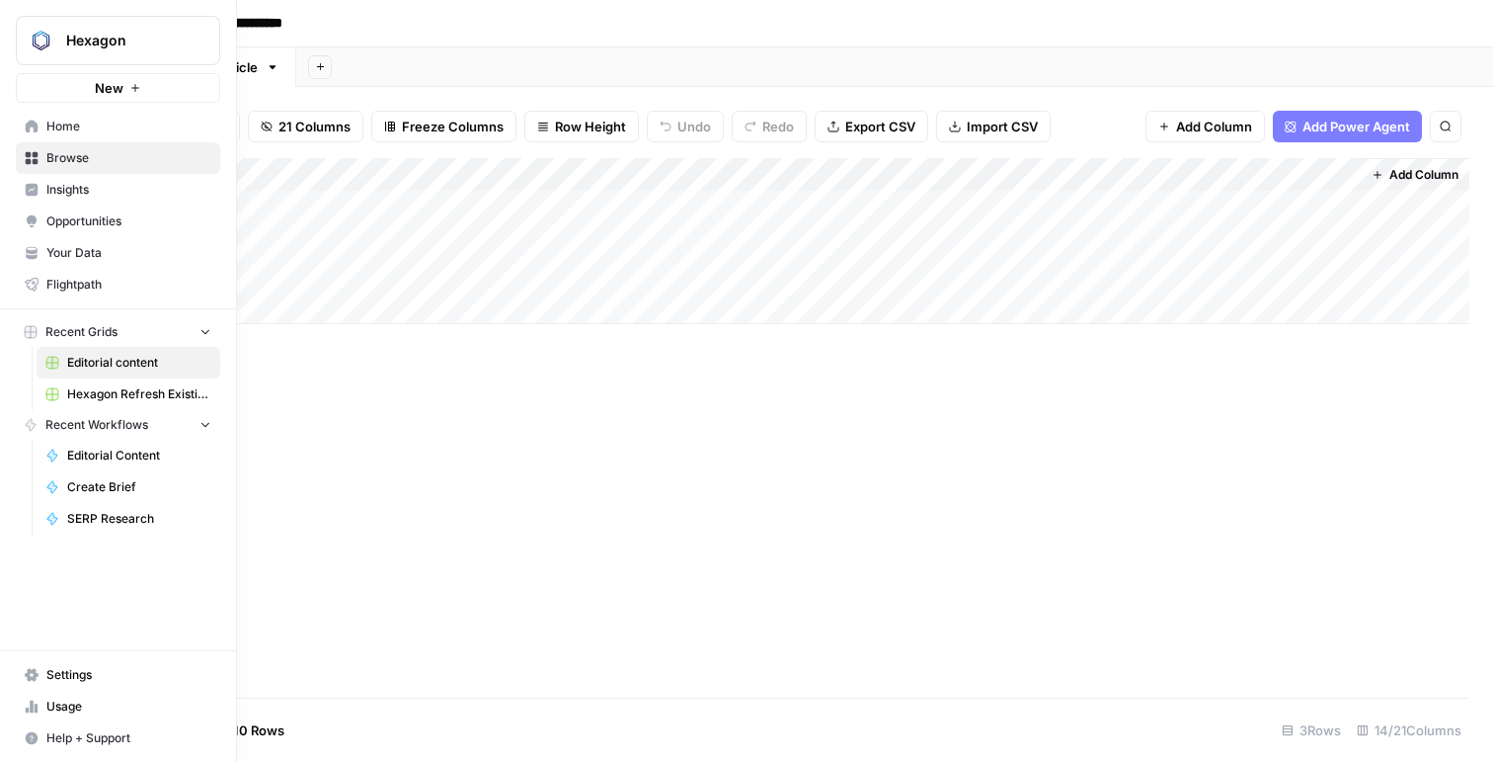
click at [34, 38] on img "Workspace: Hexagon" at bounding box center [41, 41] width 36 height 36
click at [79, 245] on span "Your Data" at bounding box center [128, 253] width 165 height 18
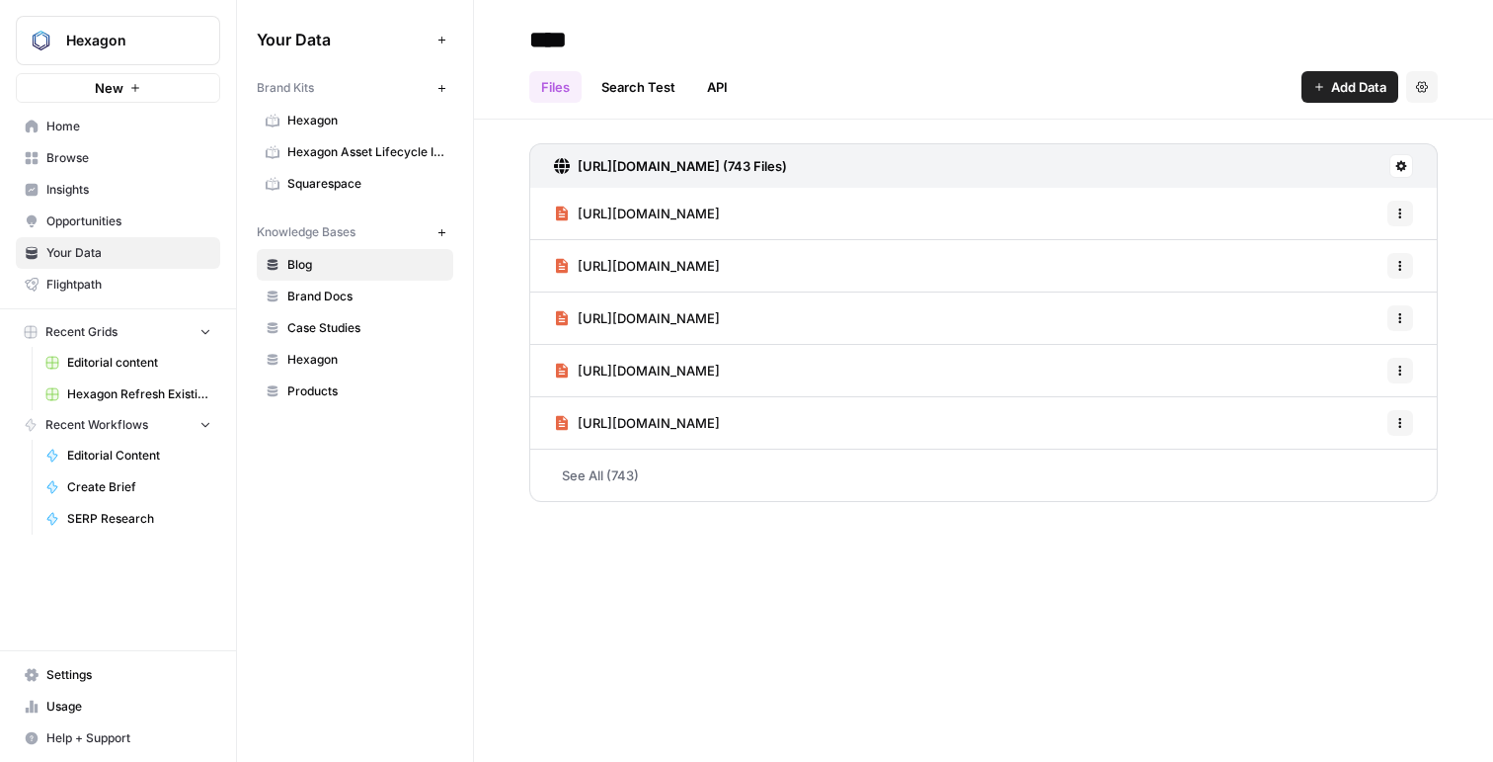
click at [317, 159] on span "Hexagon Asset Lifecycle Intelligence" at bounding box center [365, 152] width 157 height 18
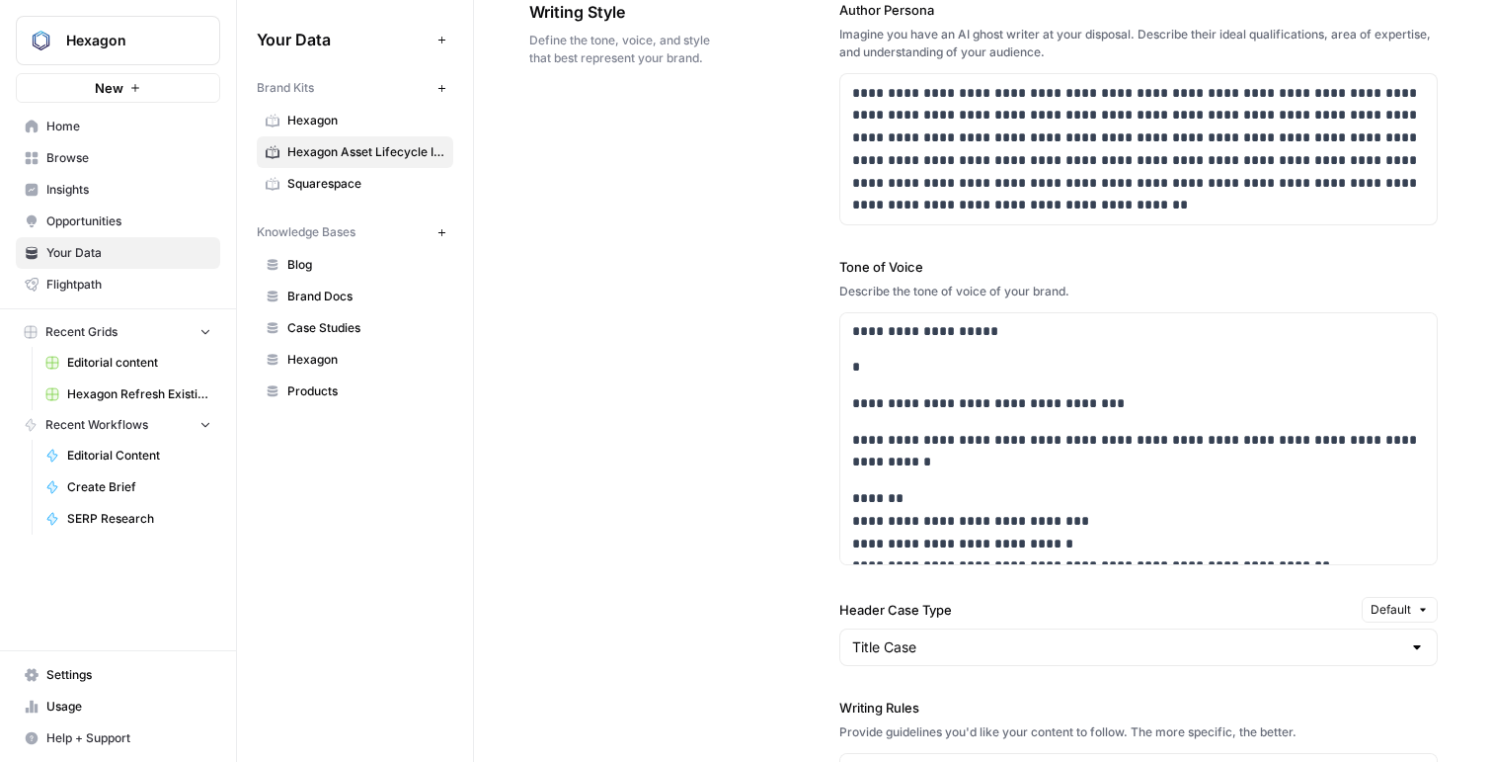
scroll to position [257, 0]
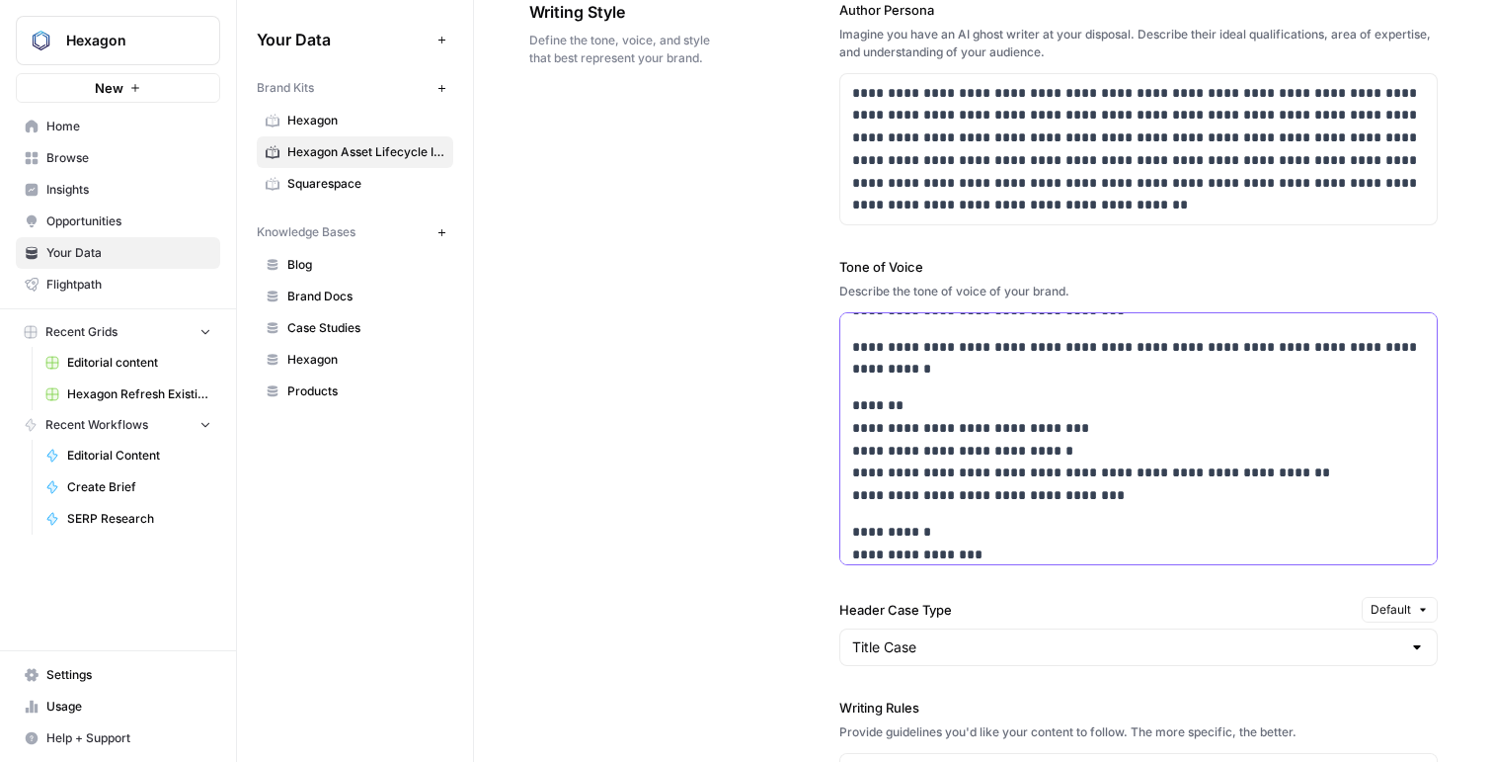
click at [934, 425] on p "**********" at bounding box center [1138, 450] width 573 height 113
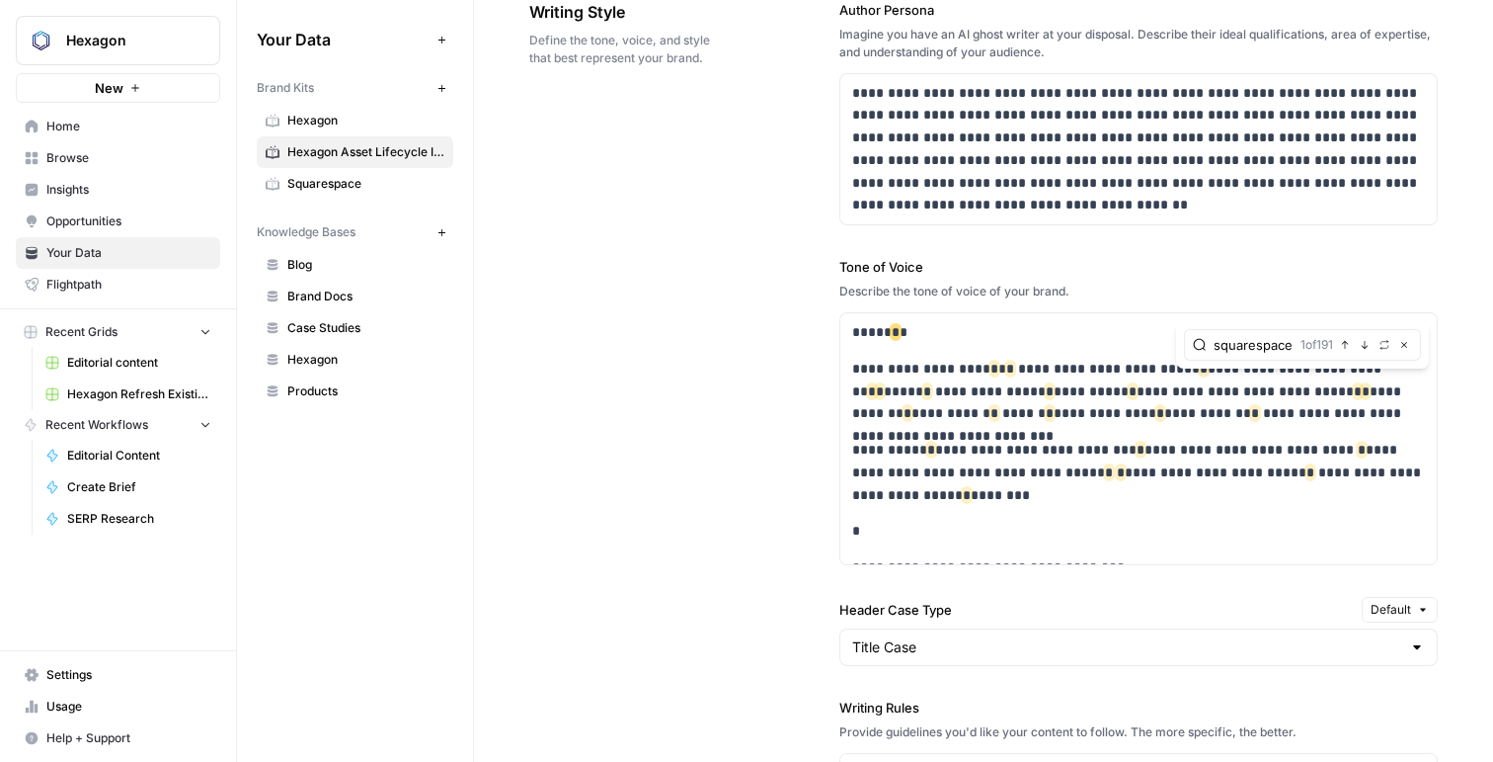
scroll to position [0, 0]
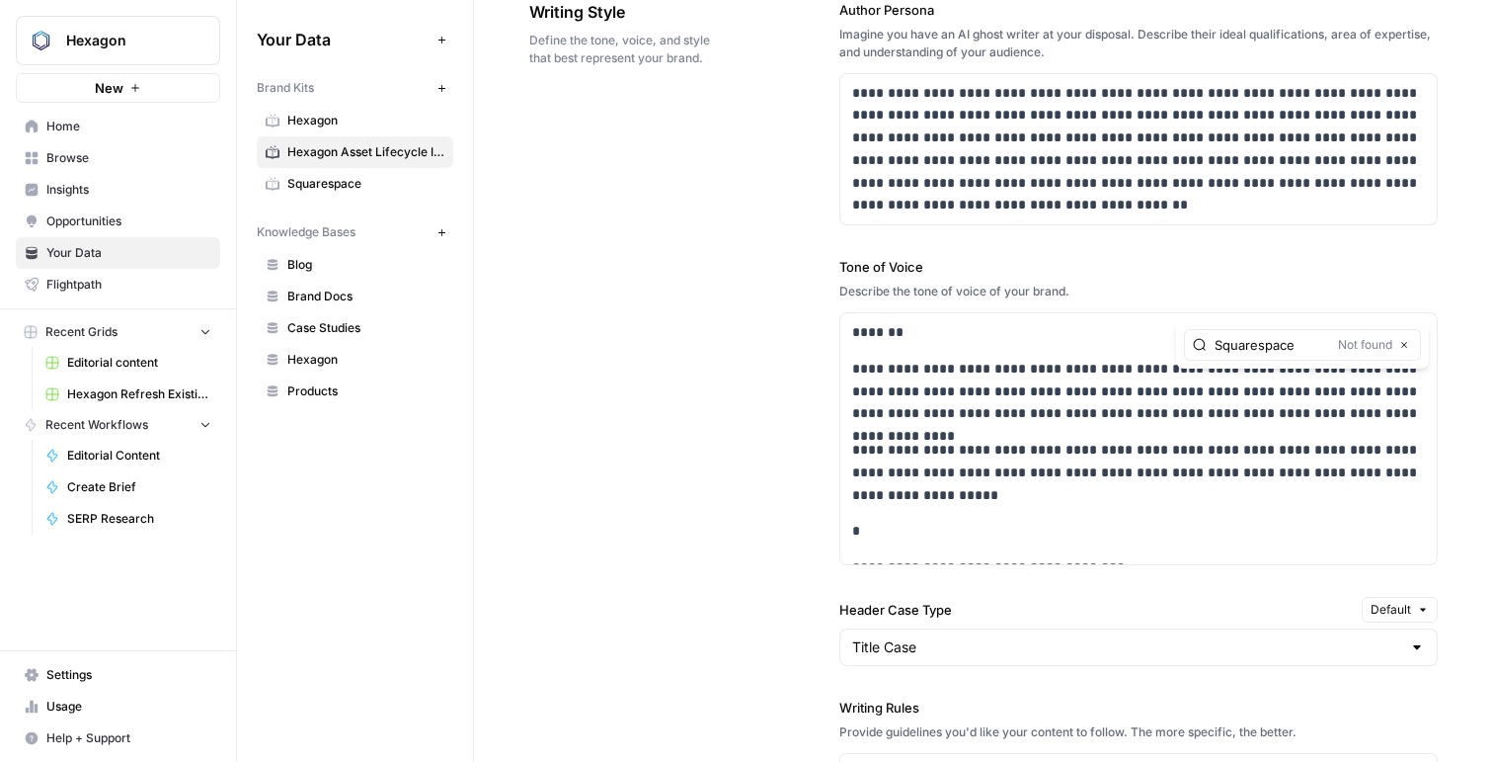
type input "Squarespace"
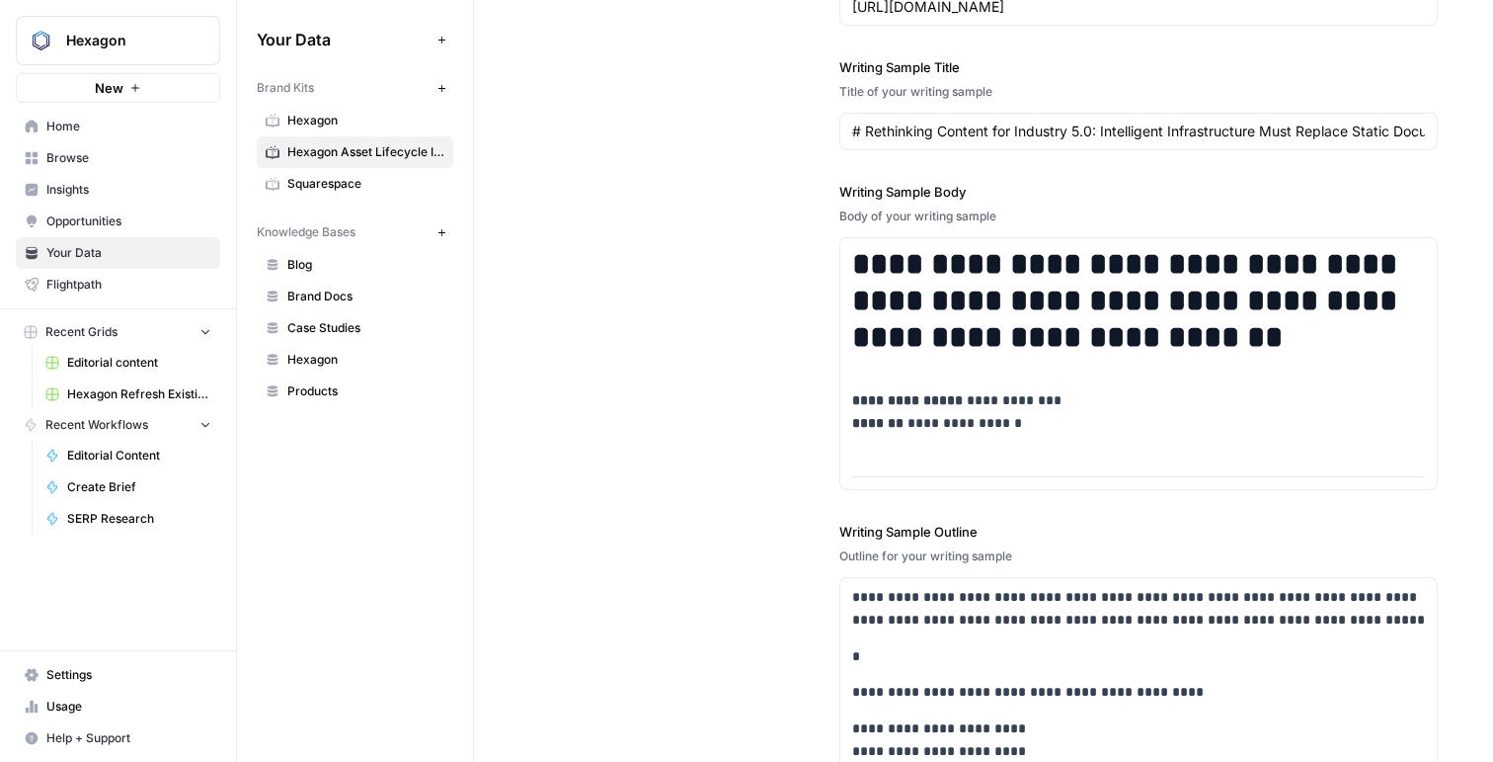
scroll to position [354, 0]
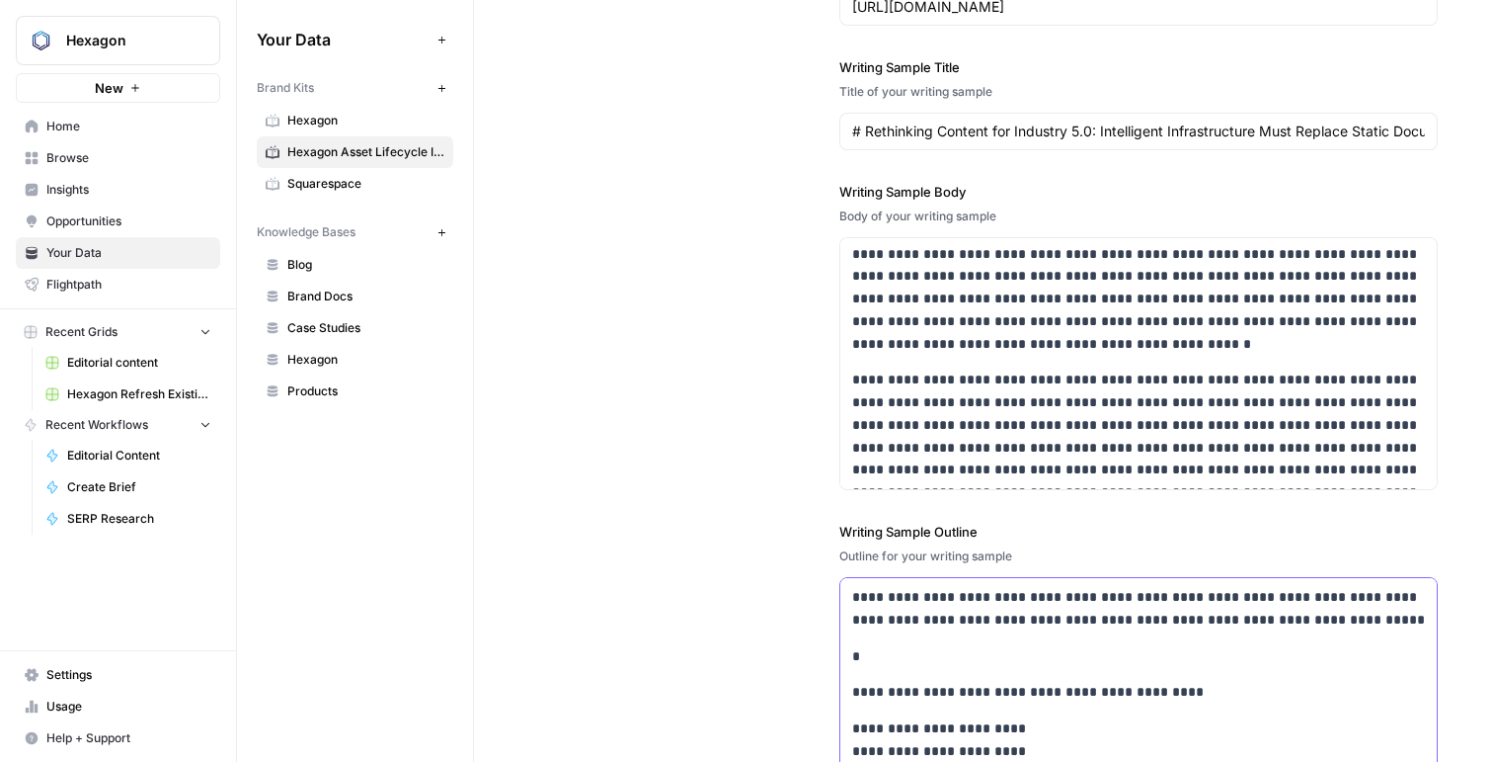
click at [929, 628] on p "**********" at bounding box center [1138, 608] width 573 height 45
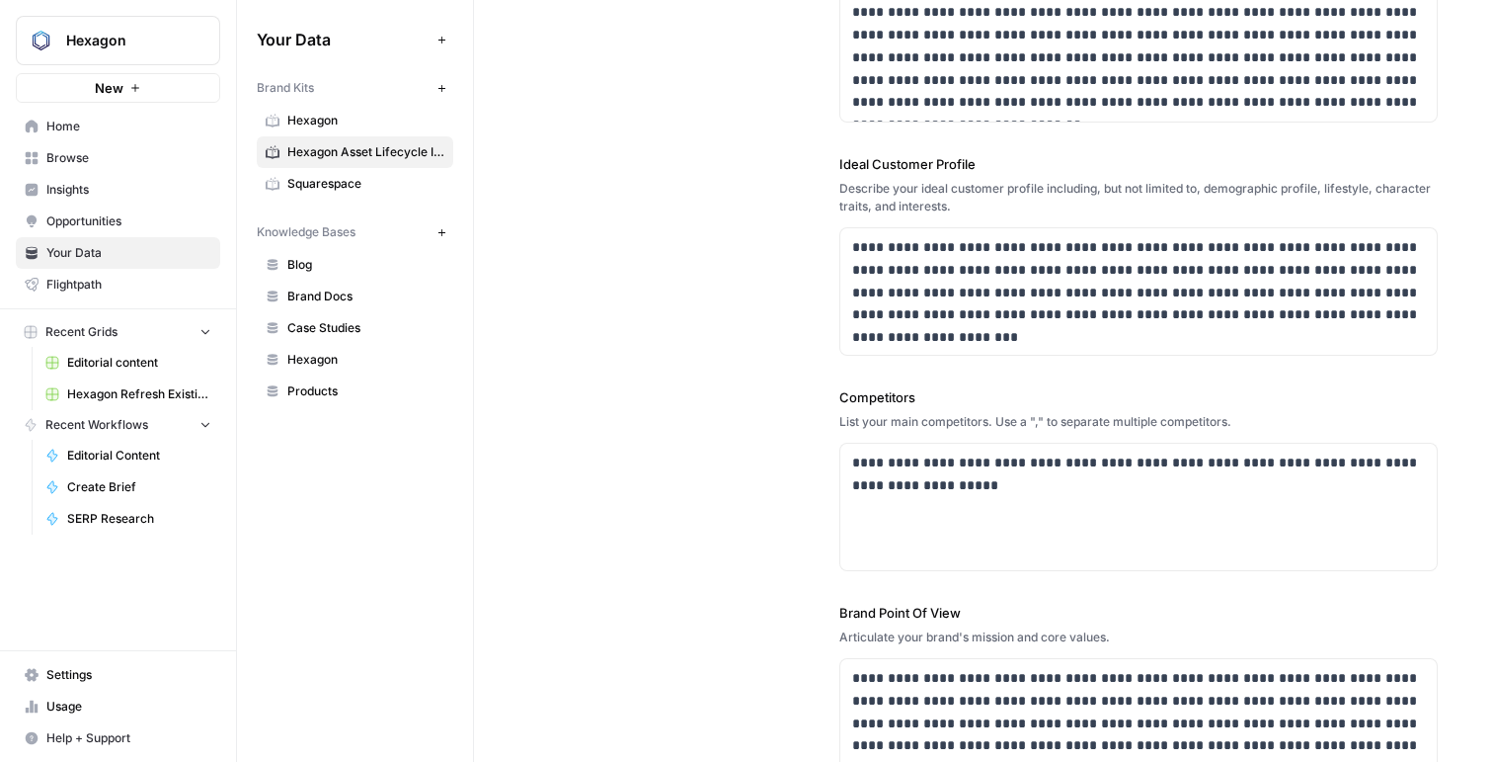
scroll to position [0, 0]
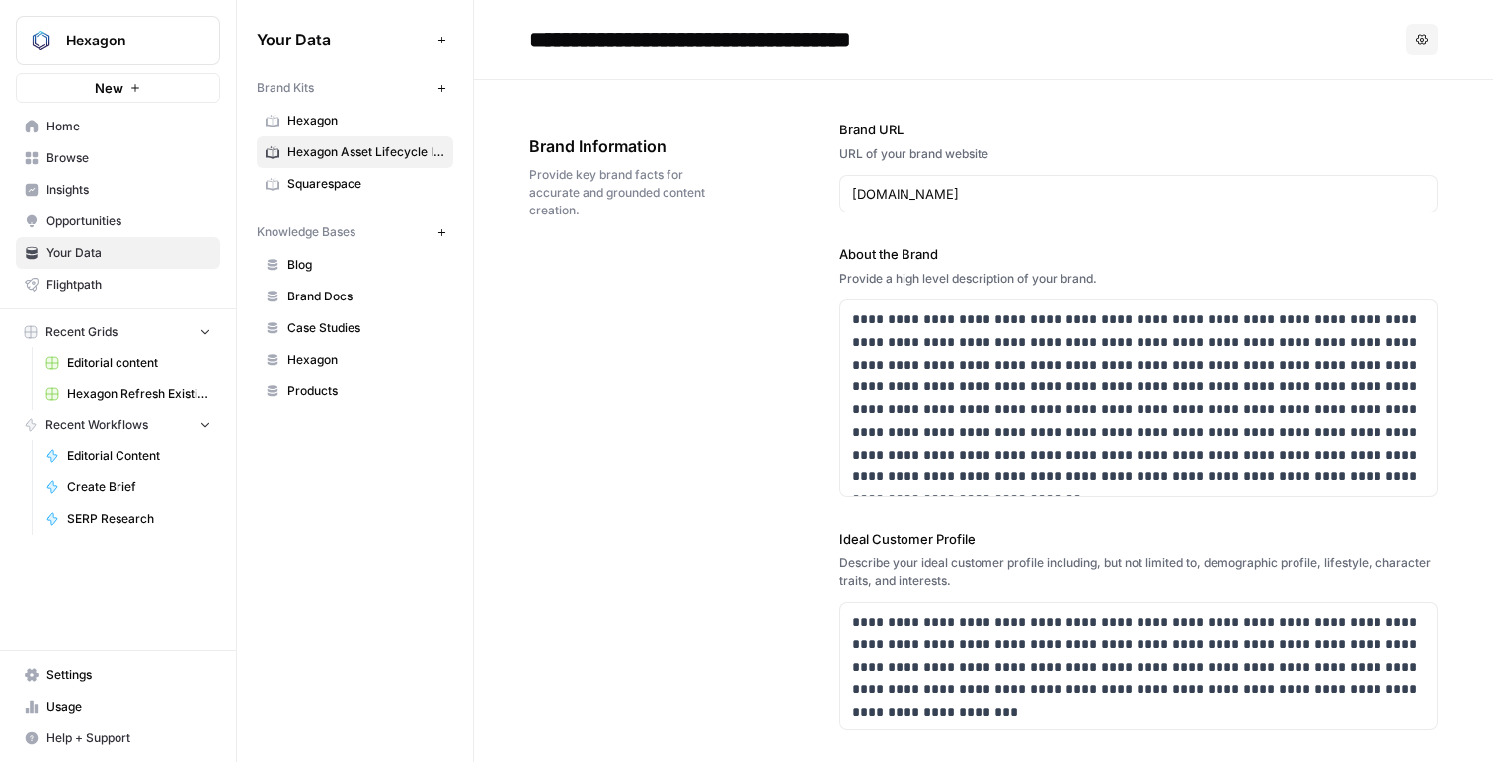
click at [293, 134] on link "Hexagon" at bounding box center [355, 121] width 197 height 32
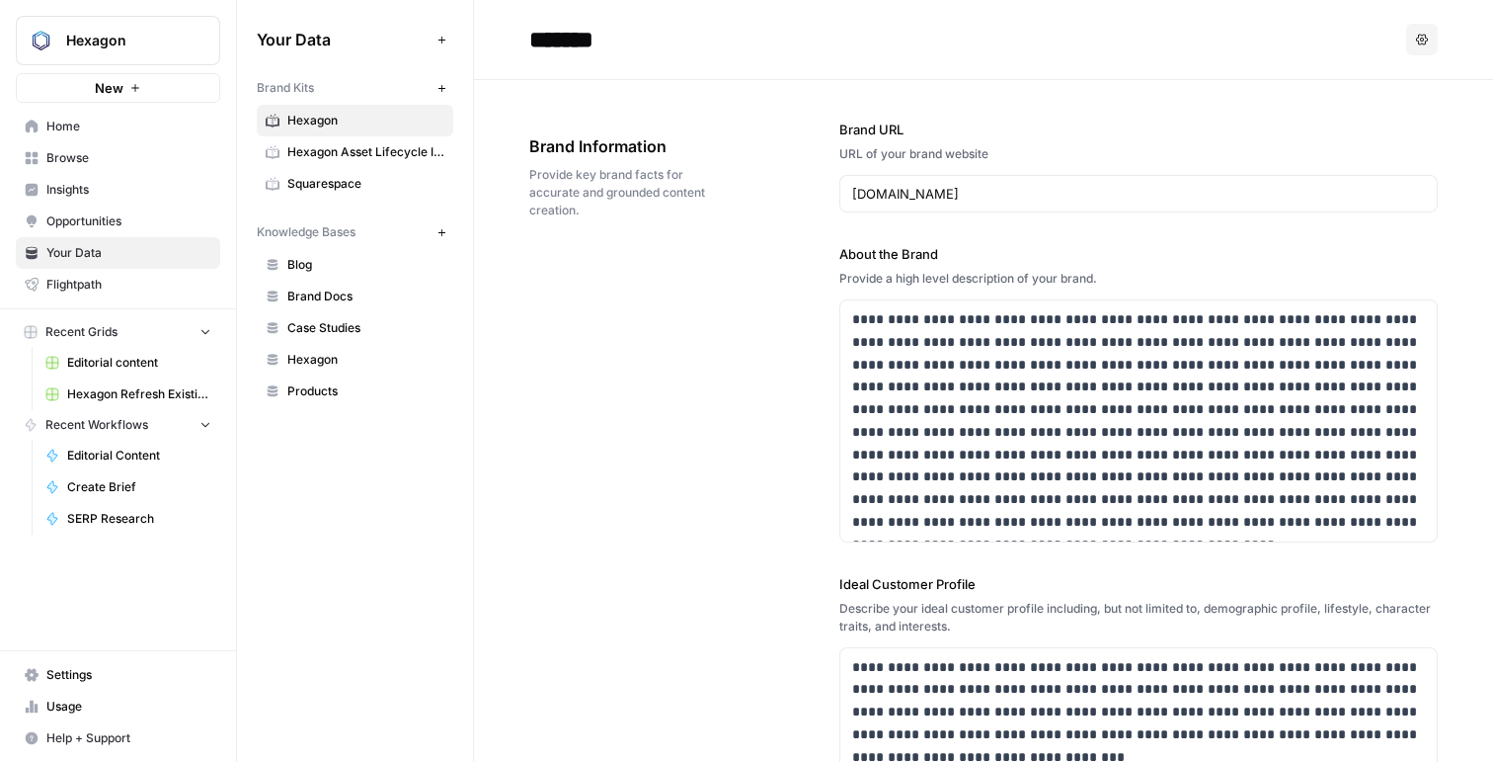
click at [80, 368] on span "Editorial content" at bounding box center [139, 363] width 144 height 18
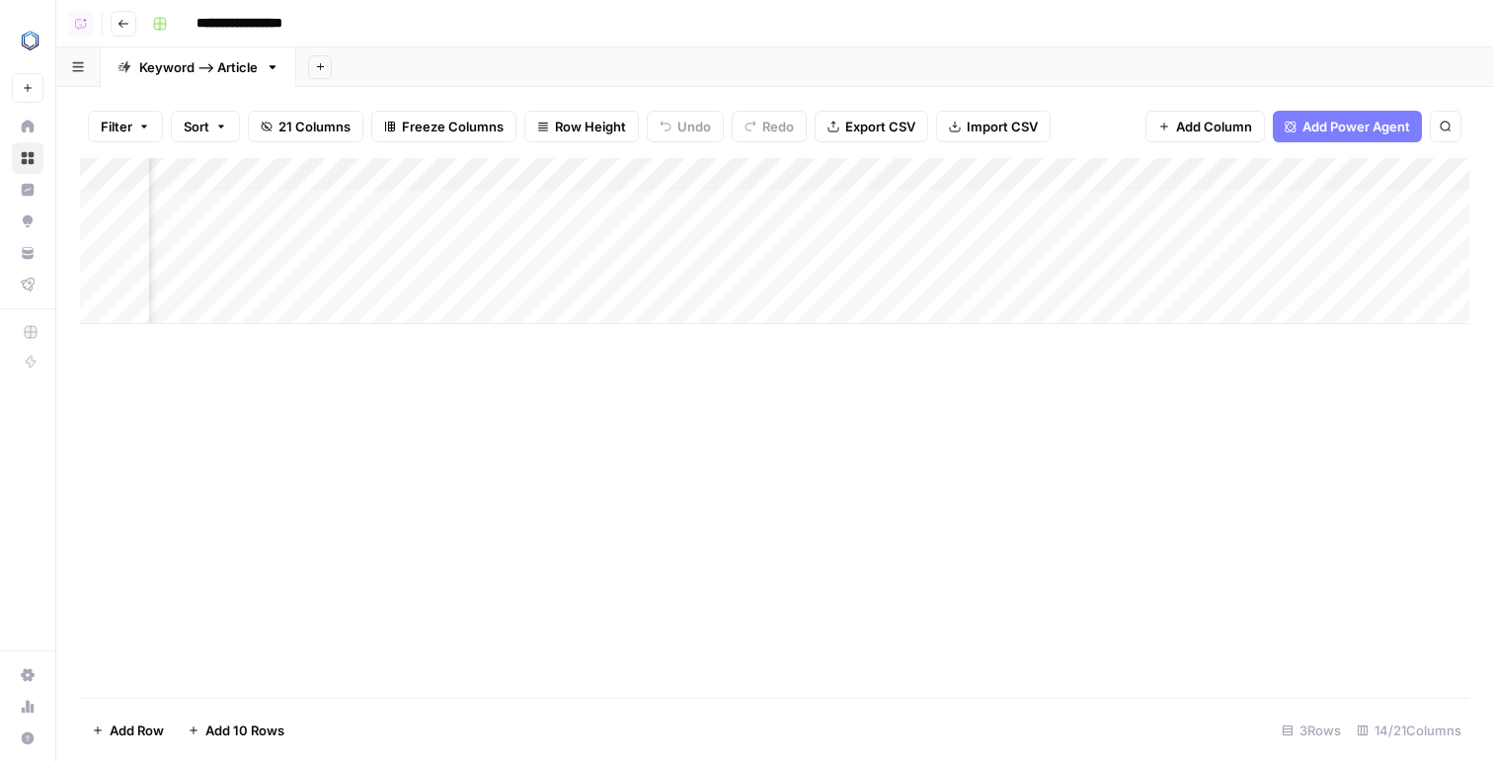
scroll to position [0, 370]
click at [19, 63] on button "Hexagon" at bounding box center [28, 40] width 32 height 49
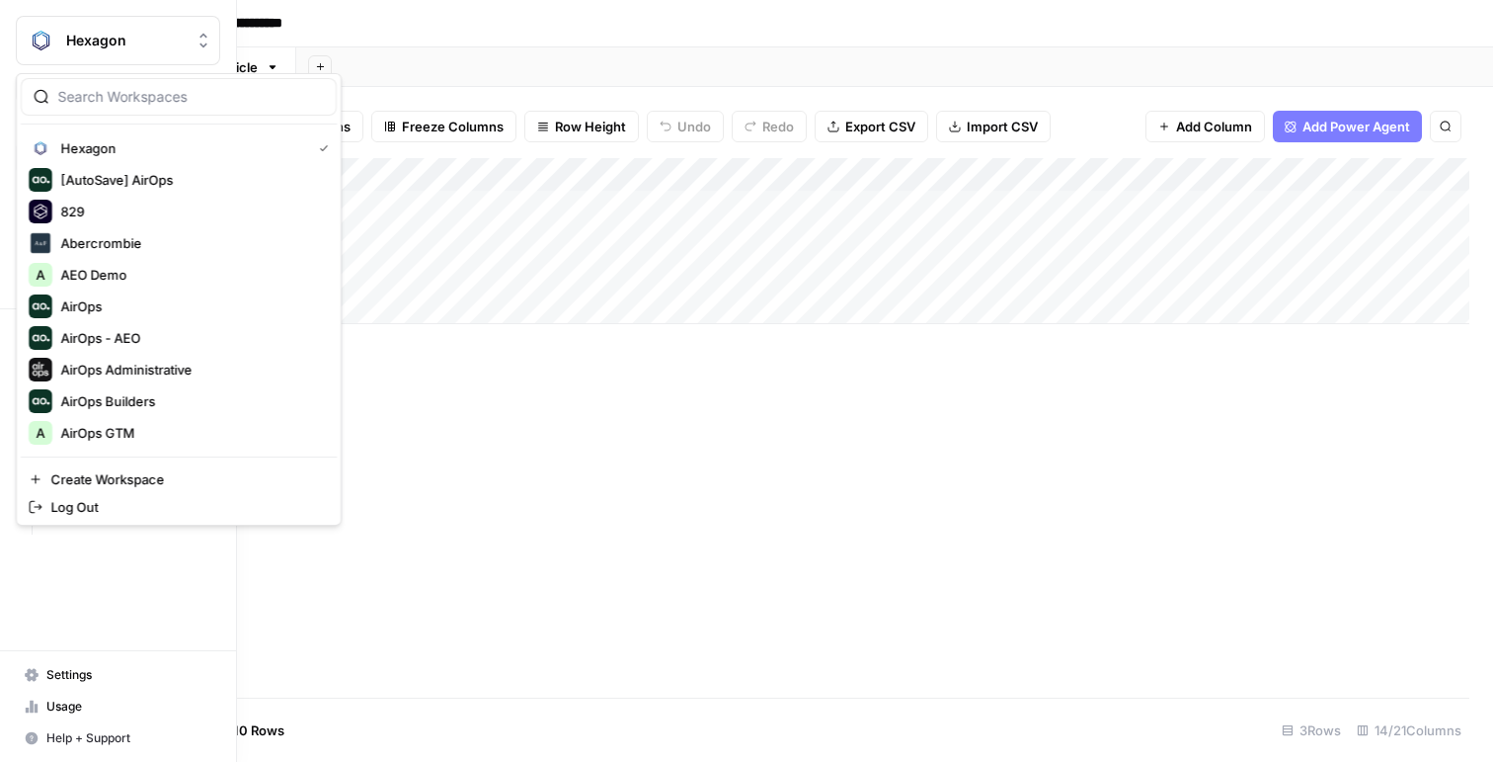
click at [23, 78] on div "Hexagon [AutoSave] AirOps 829 Abercrombie A AEO Demo AirOps AirOps - AEO AirOps…" at bounding box center [179, 299] width 326 height 452
click at [100, 142] on span "Hexagon" at bounding box center [181, 148] width 243 height 20
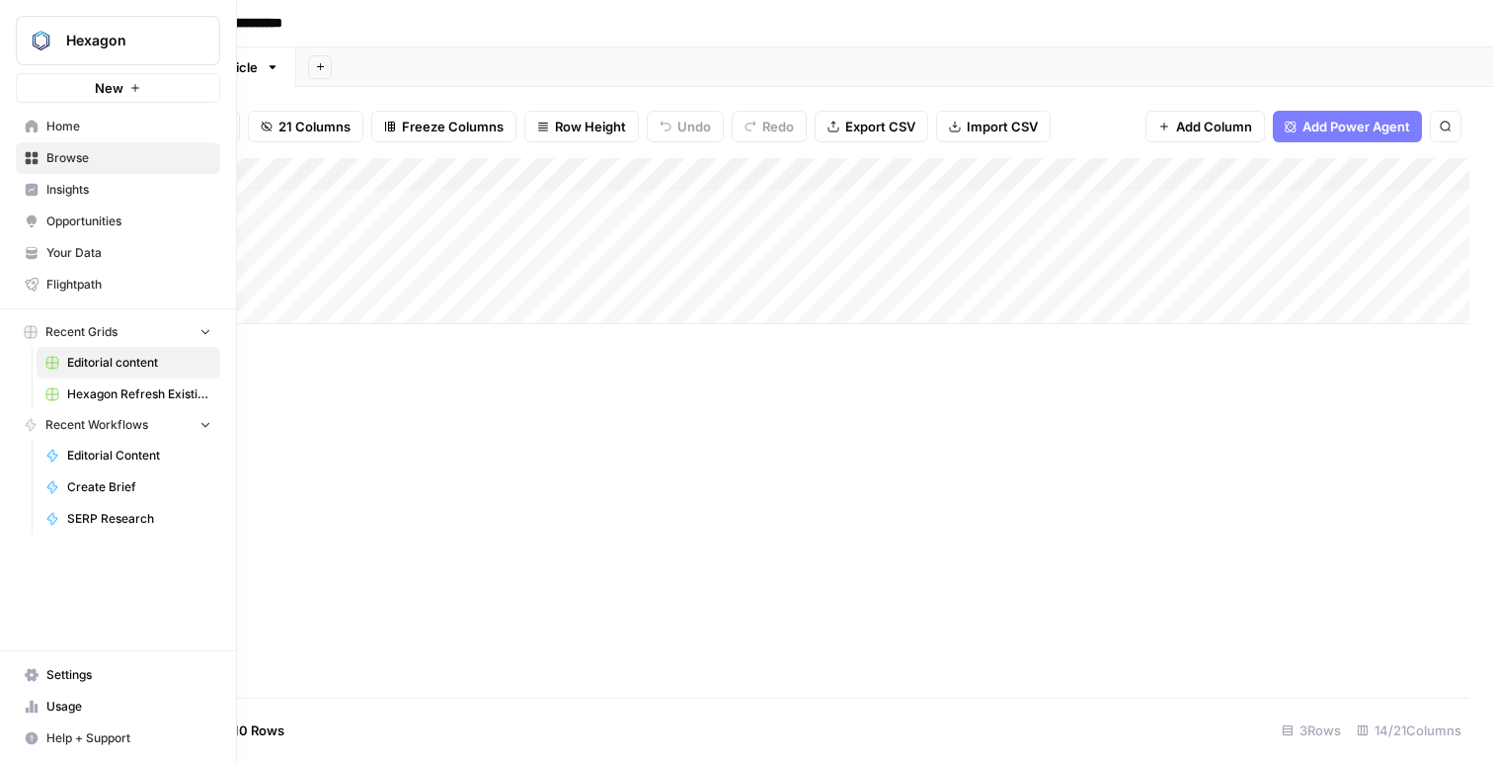
click at [148, 93] on button "New" at bounding box center [118, 88] width 204 height 30
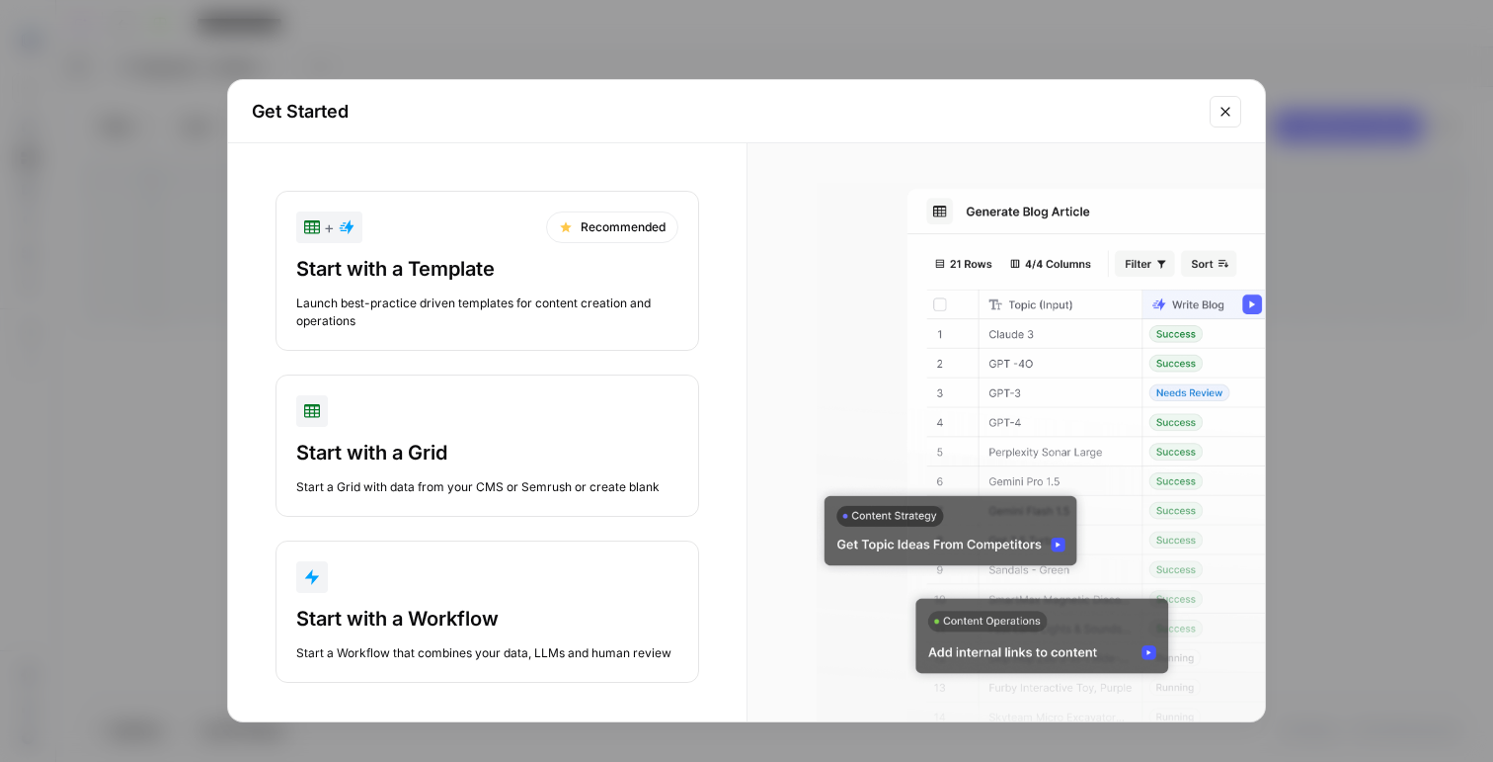
click at [406, 317] on div "Launch best-practice driven templates for content creation and operations" at bounding box center [487, 312] width 382 height 36
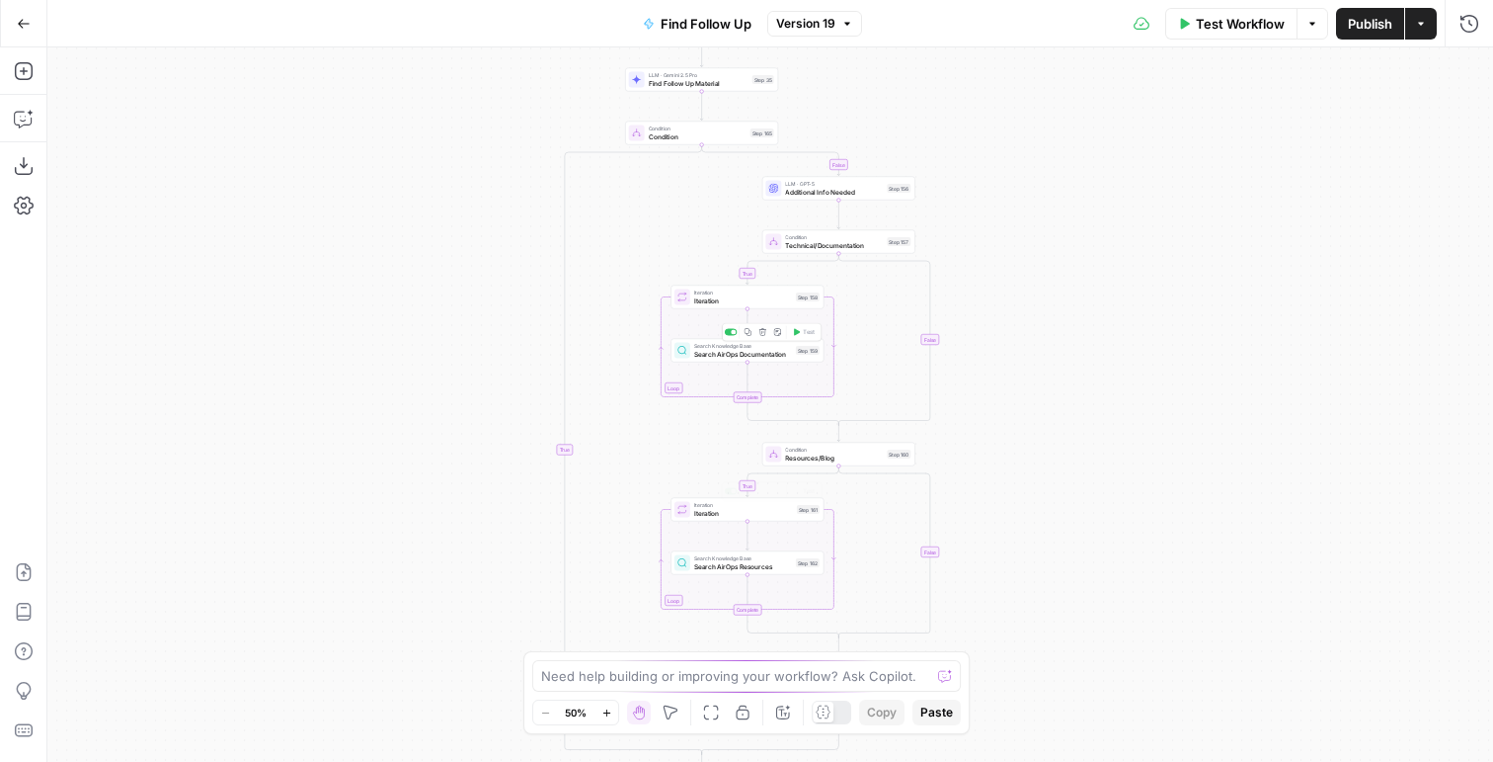
click at [758, 576] on div "true false true false true false Workflow Set Inputs Inputs LLM · Gemini 2.5 Pr…" at bounding box center [770, 404] width 1446 height 714
click at [757, 568] on span "Search AirOps Resources" at bounding box center [743, 566] width 98 height 10
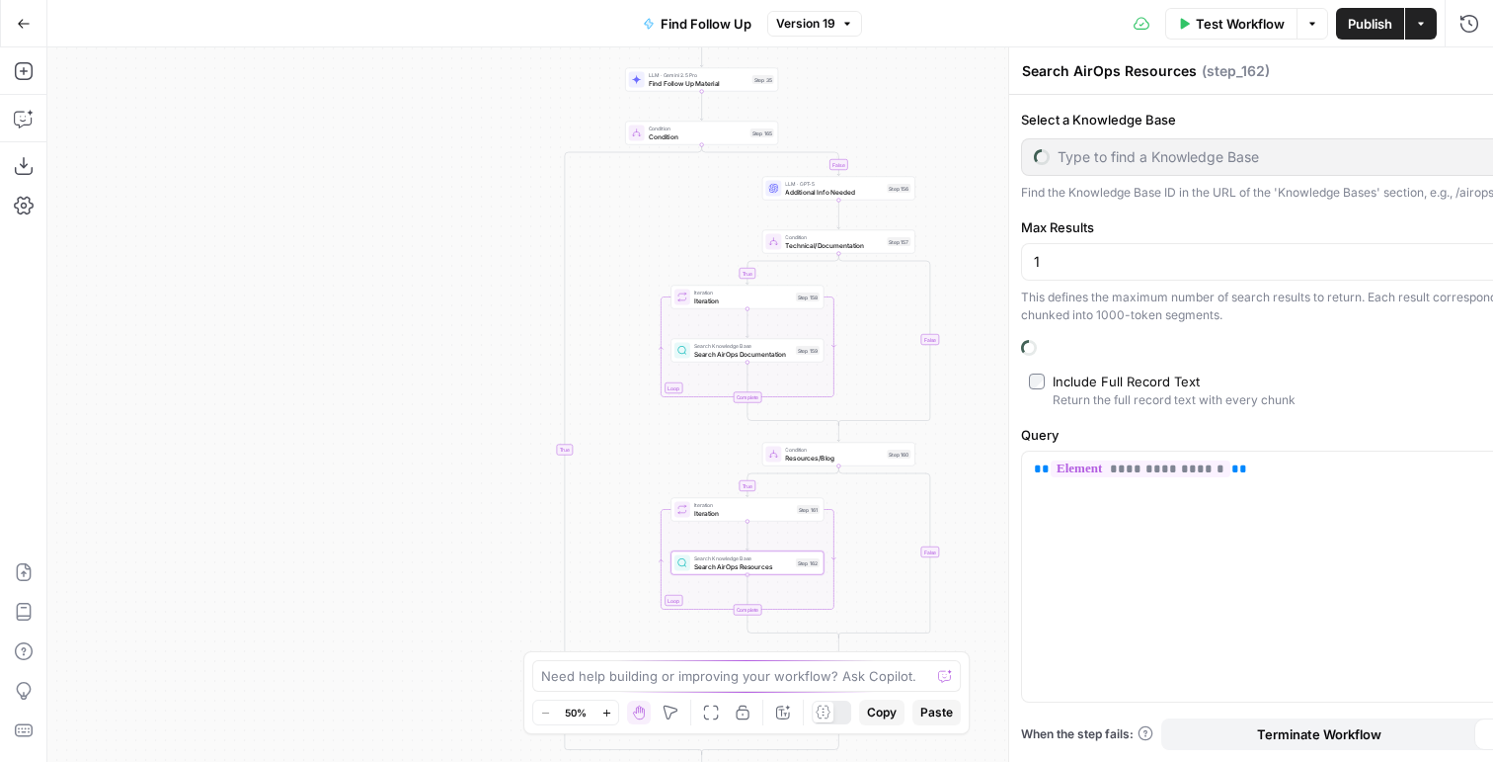
type input "Airops Website"
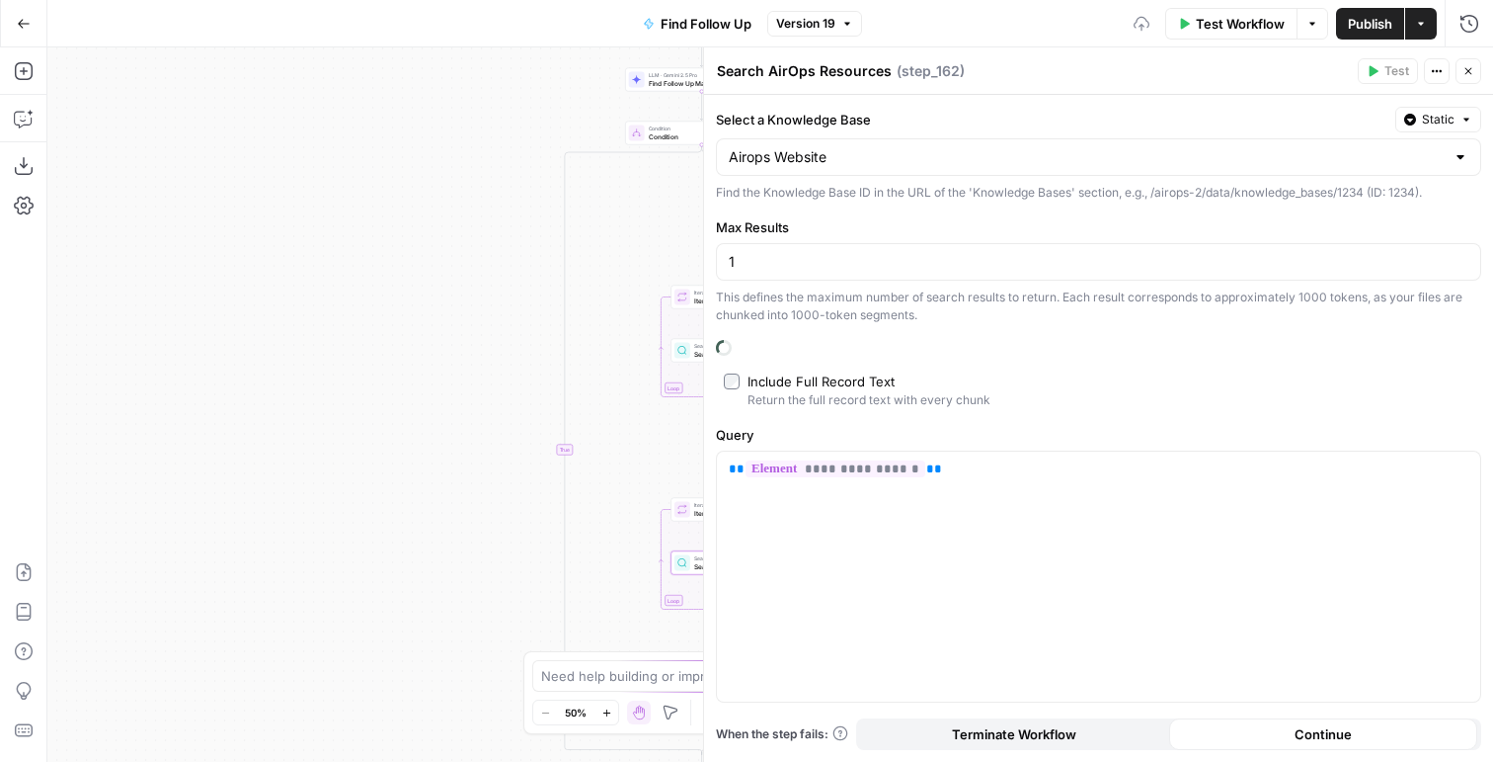
click at [809, 280] on div "1" at bounding box center [1098, 262] width 765 height 38
click at [808, 267] on input "1" at bounding box center [1099, 262] width 740 height 20
drag, startPoint x: 808, startPoint y: 267, endPoint x: -30, endPoint y: 232, distance: 838.3
click at [0, 232] on html "AirOps New Home Browse Insights Opportunities Your Data Flightpath Syncs Data L…" at bounding box center [746, 381] width 1493 height 762
type input "3"
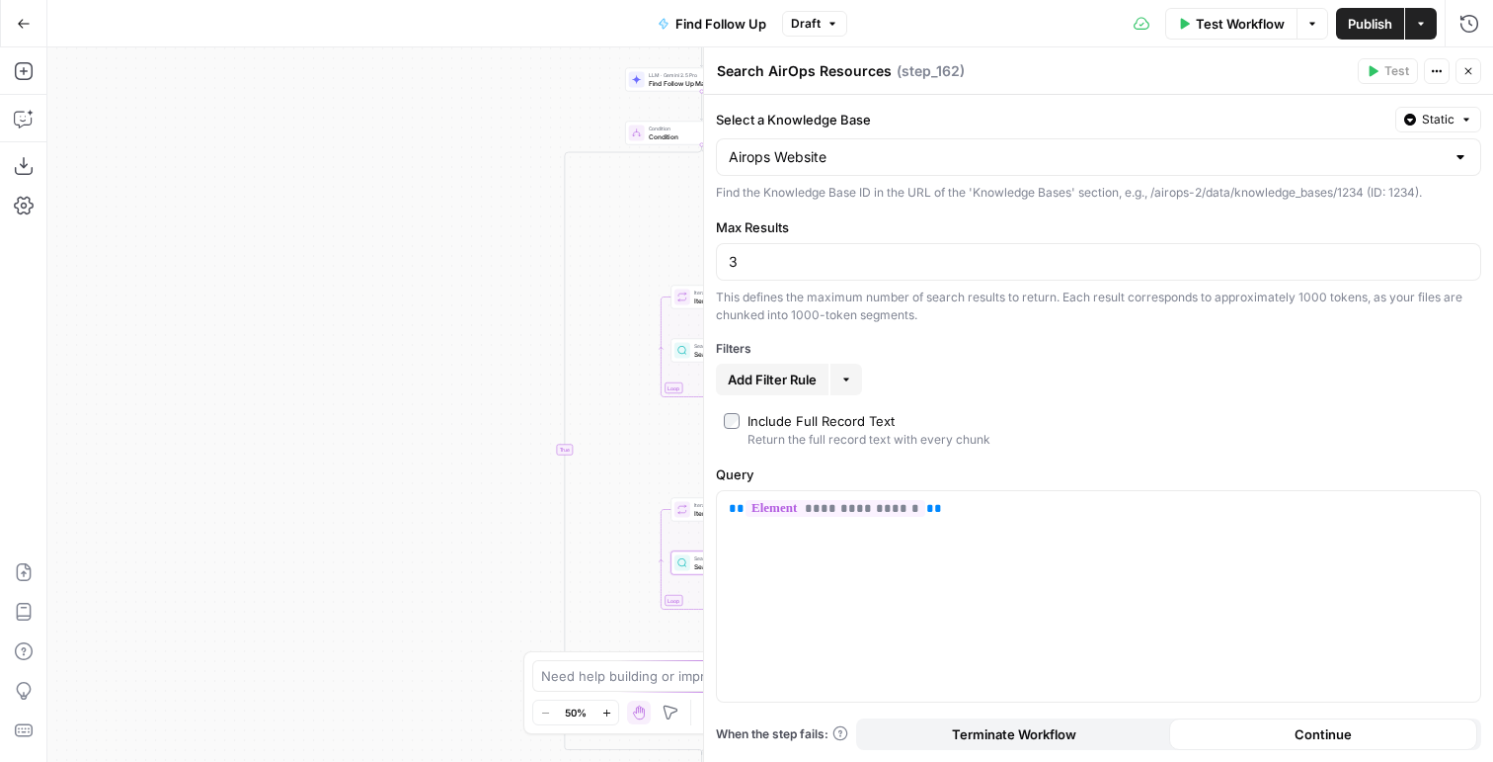
click at [1469, 63] on button "Close" at bounding box center [1469, 71] width 26 height 26
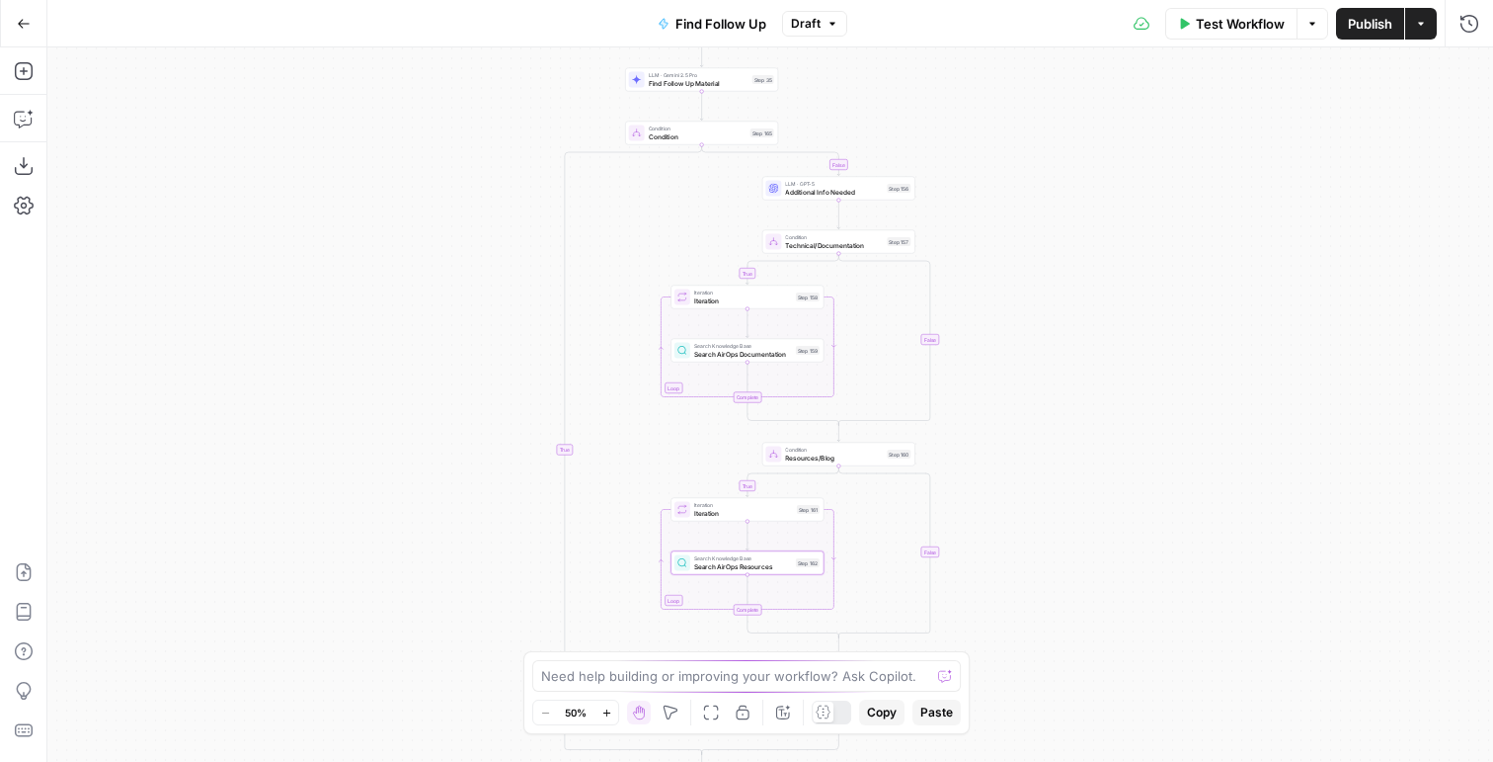
click at [1358, 38] on button "Publish" at bounding box center [1370, 24] width 68 height 32
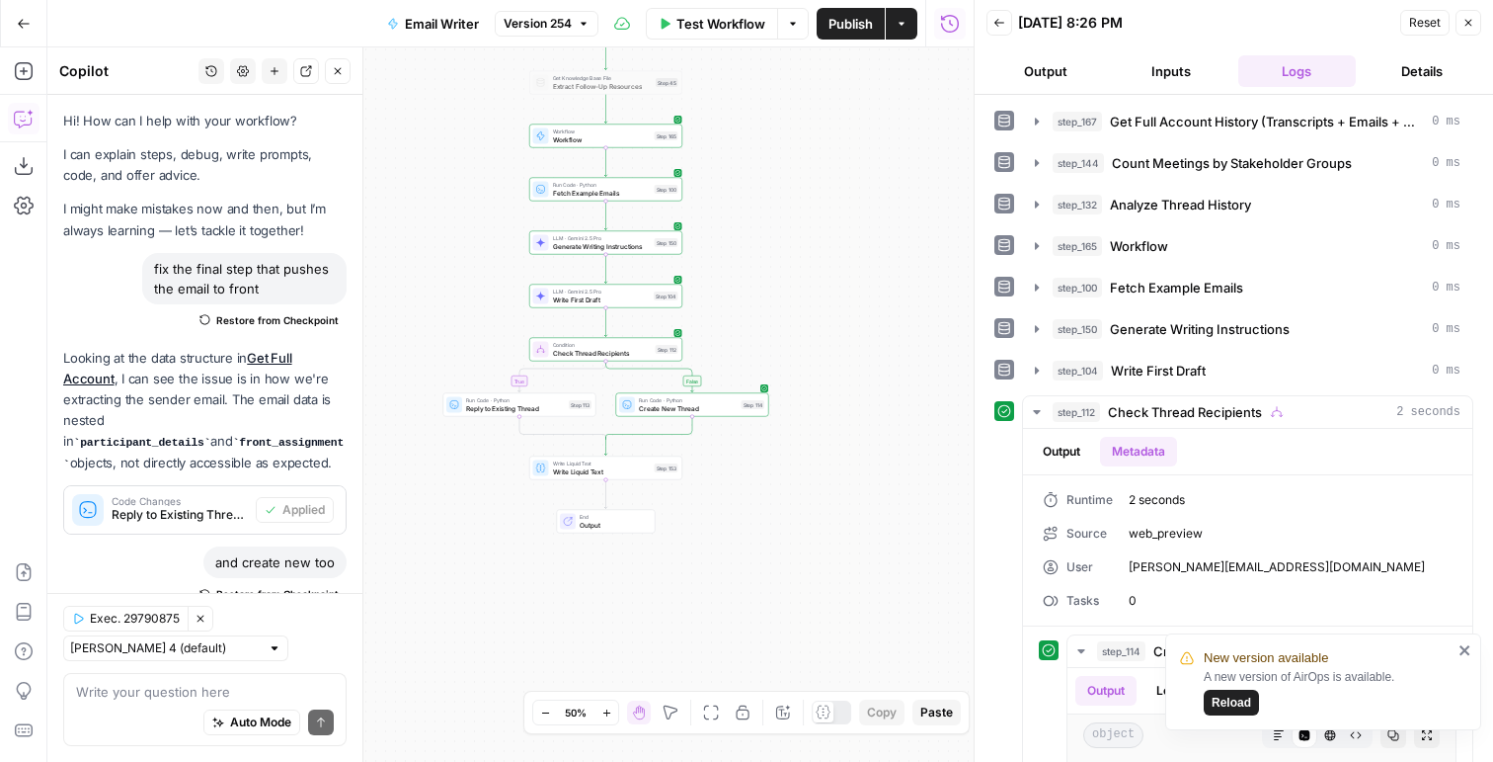
scroll to position [420, 0]
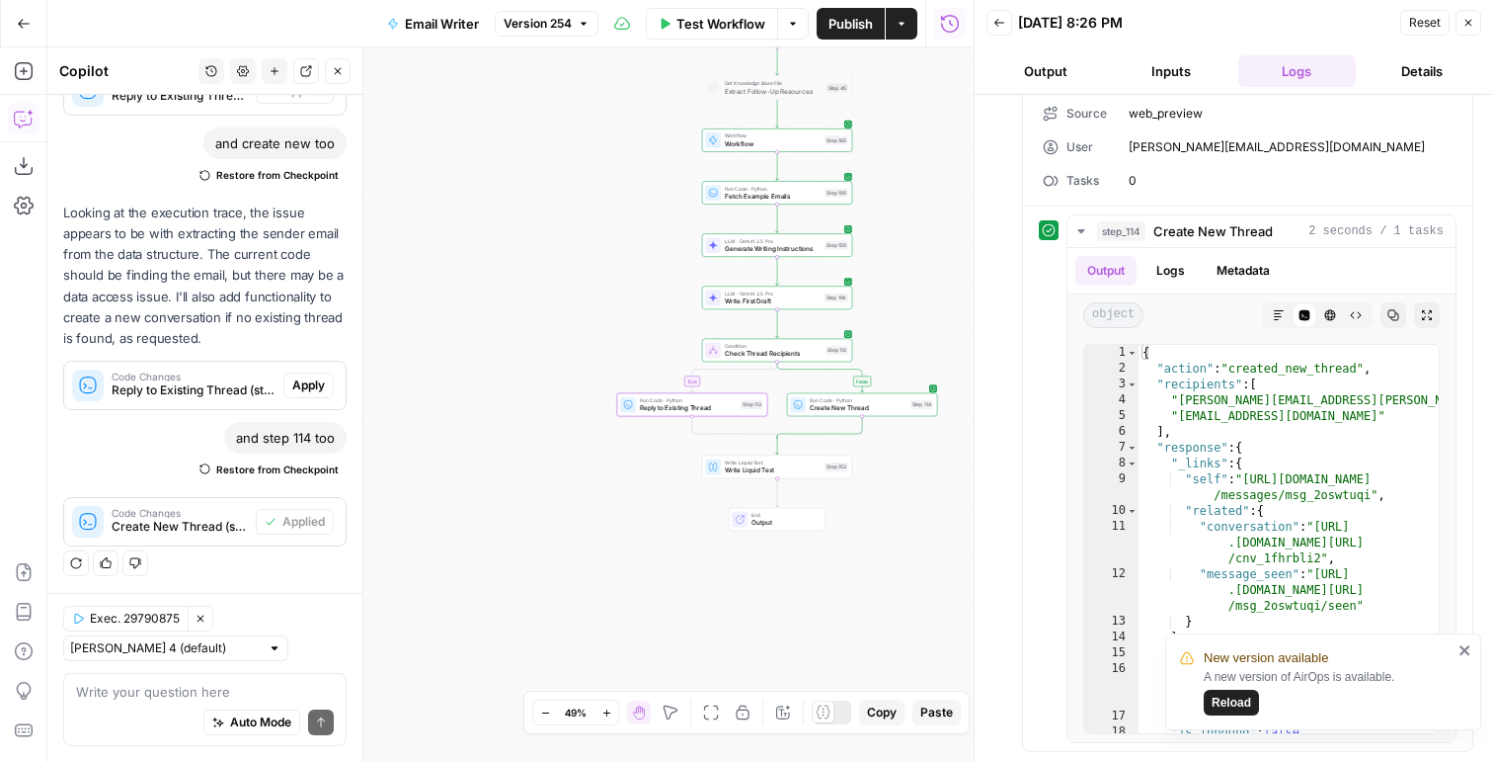
click at [234, 382] on span "Reply to Existing Thread (step_113)" at bounding box center [194, 390] width 164 height 18
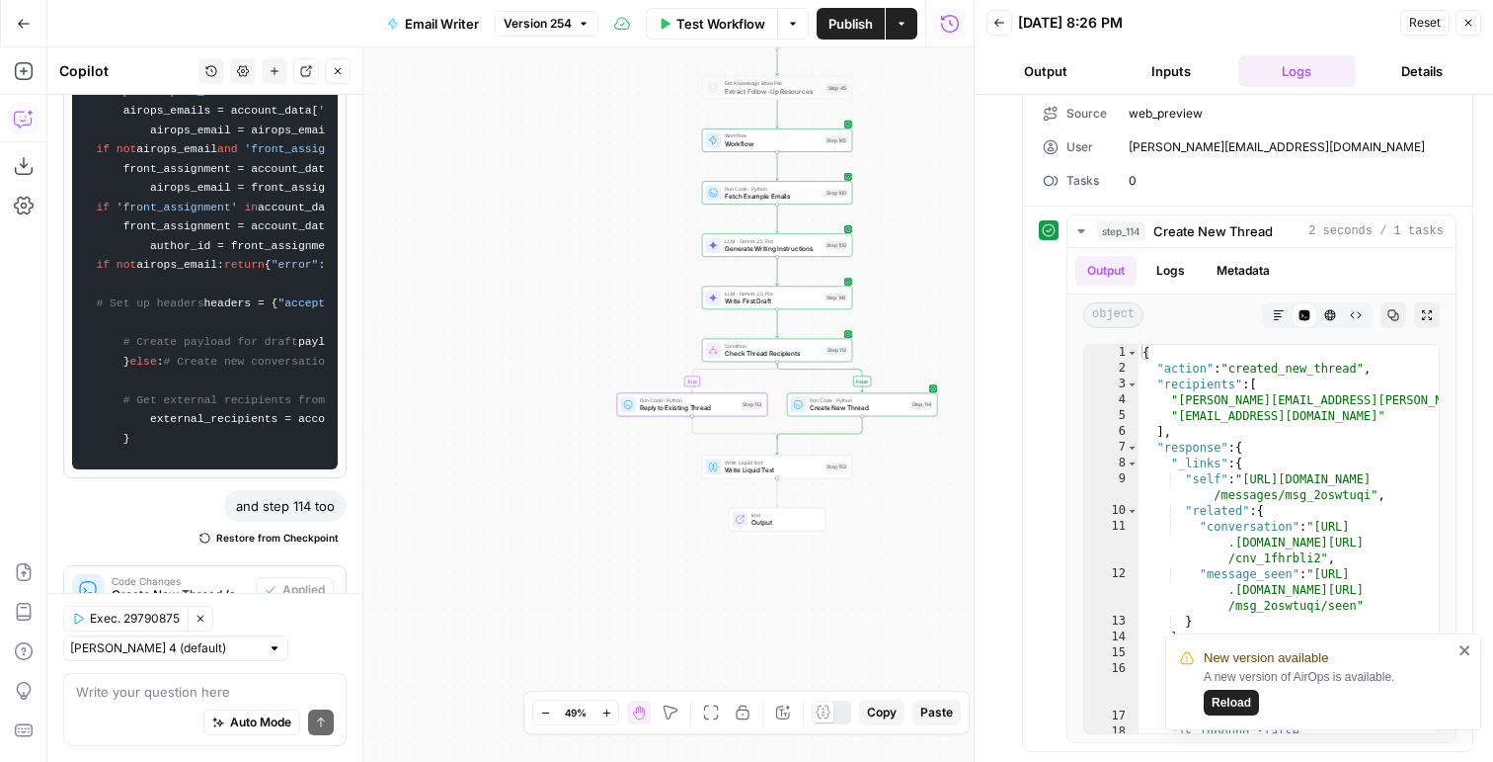
scroll to position [863, 0]
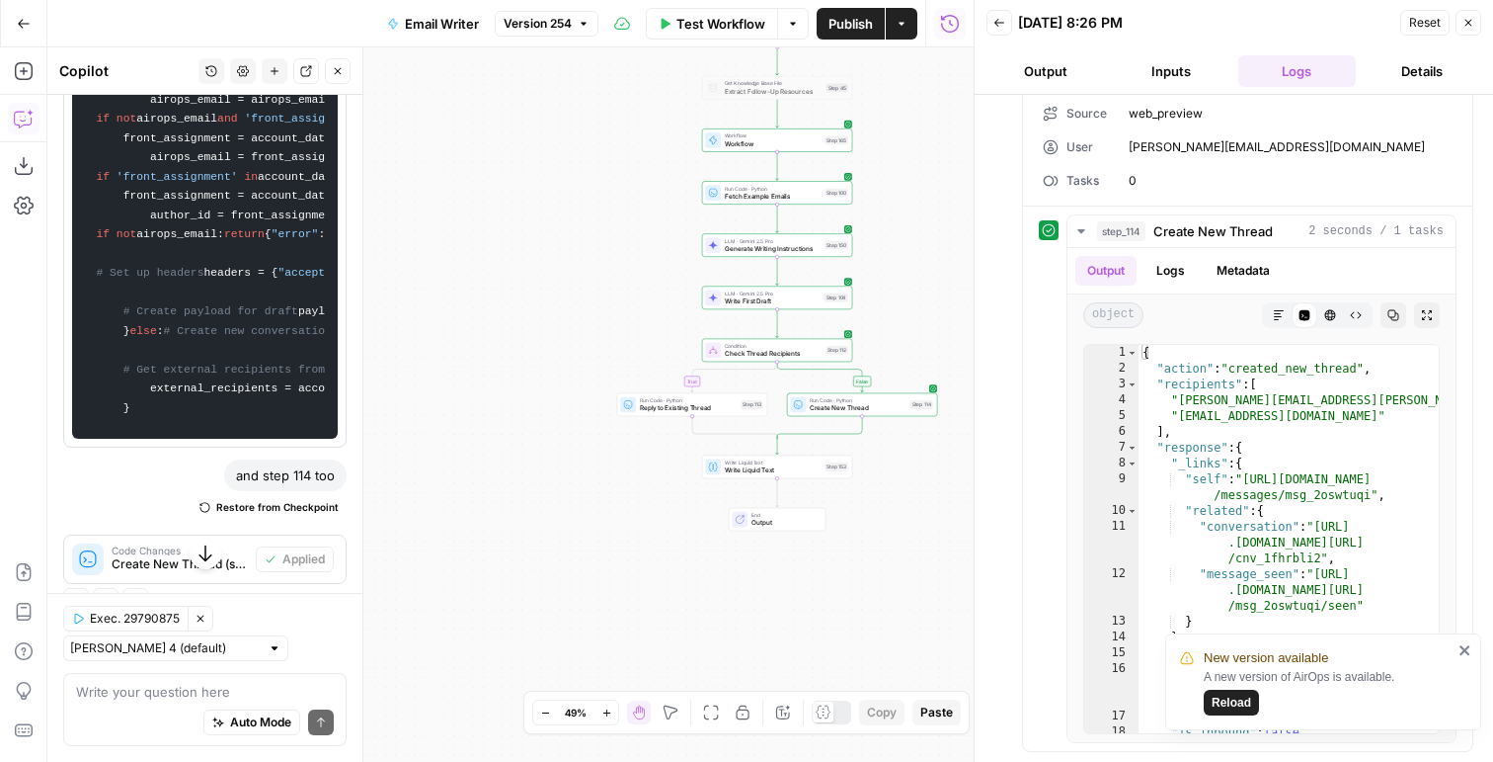
click at [693, 411] on span "Reply to Existing Thread" at bounding box center [688, 408] width 97 height 10
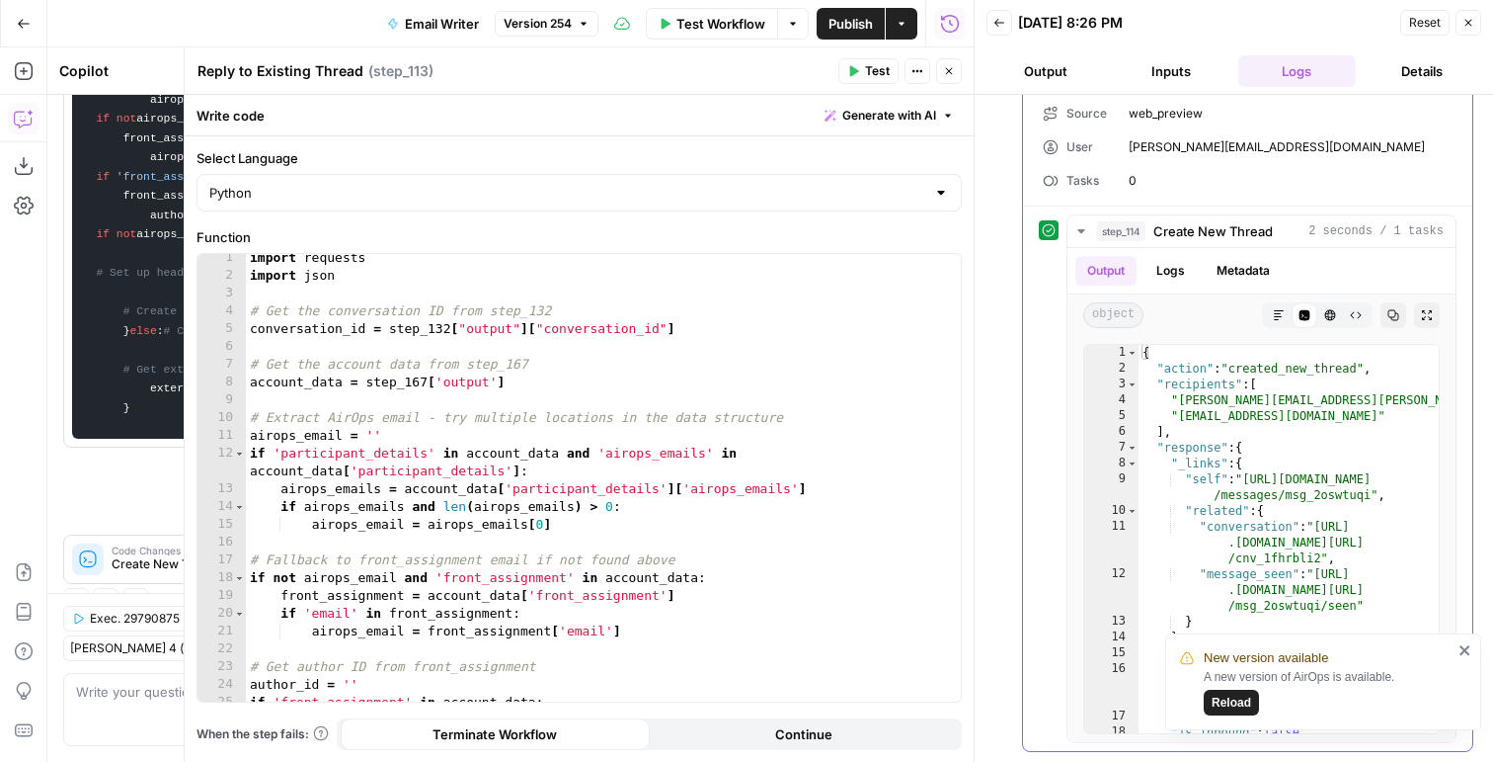
scroll to position [0, 0]
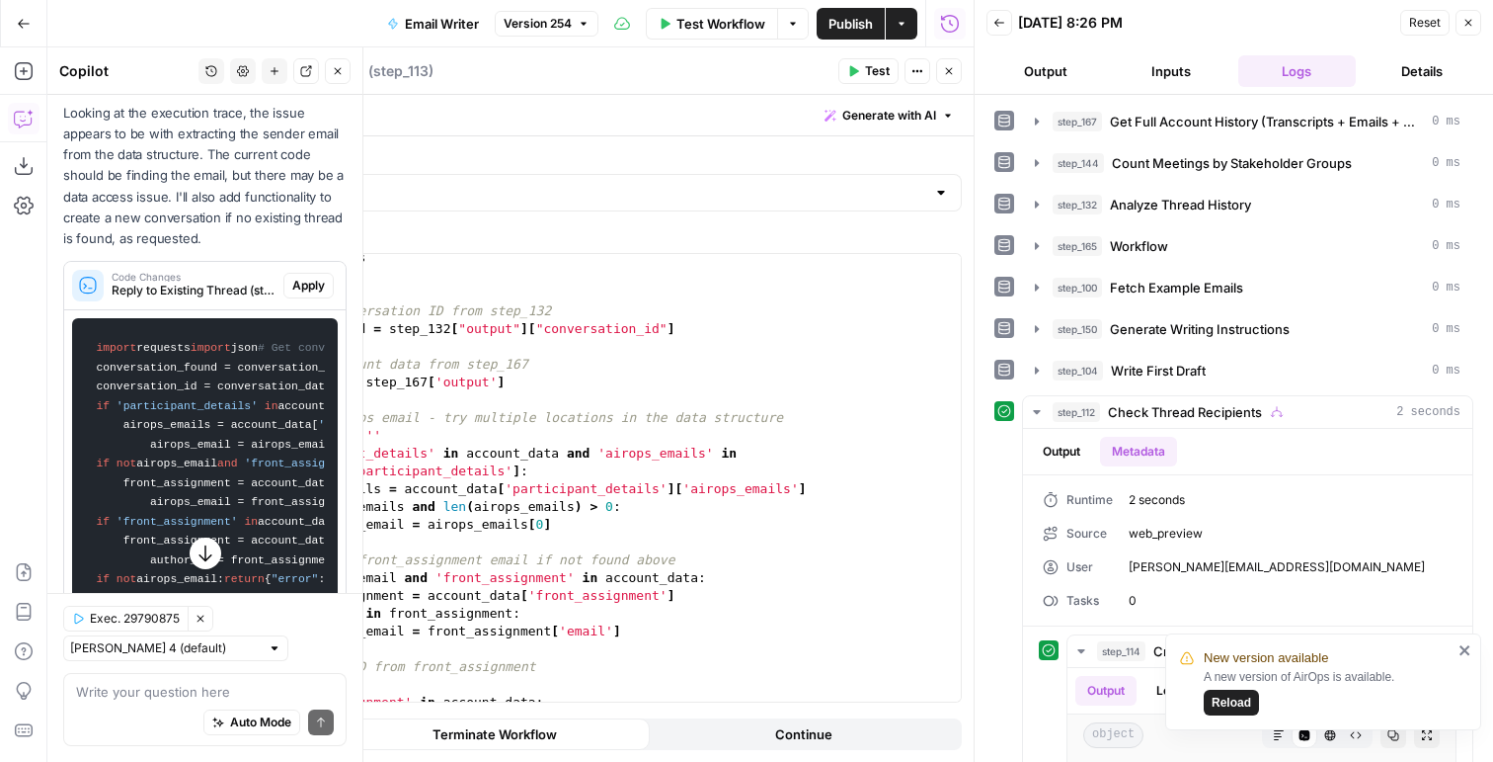
click at [311, 281] on span "Apply" at bounding box center [308, 286] width 33 height 18
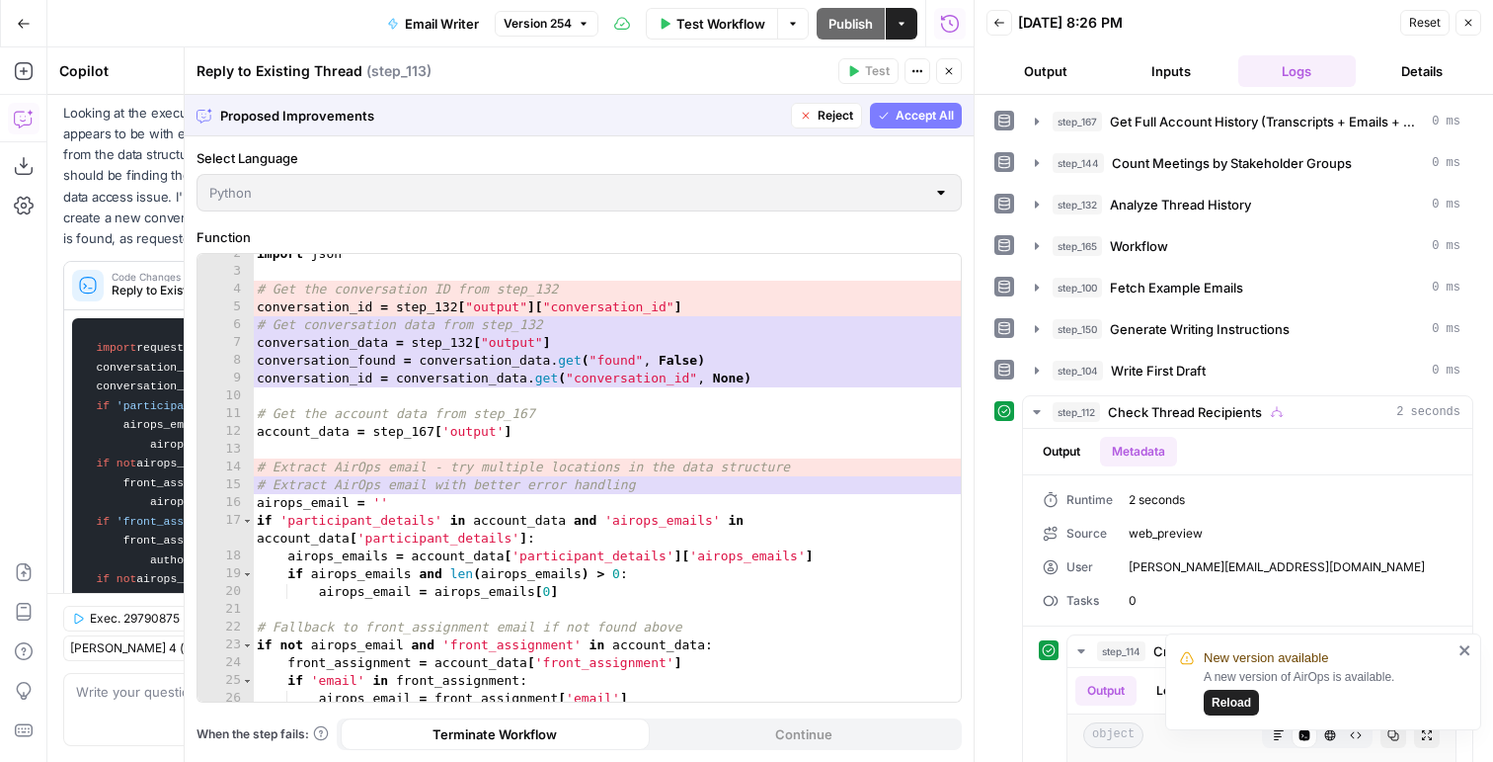
scroll to position [27, 0]
click at [1101, 204] on span "step_132" at bounding box center [1077, 205] width 49 height 20
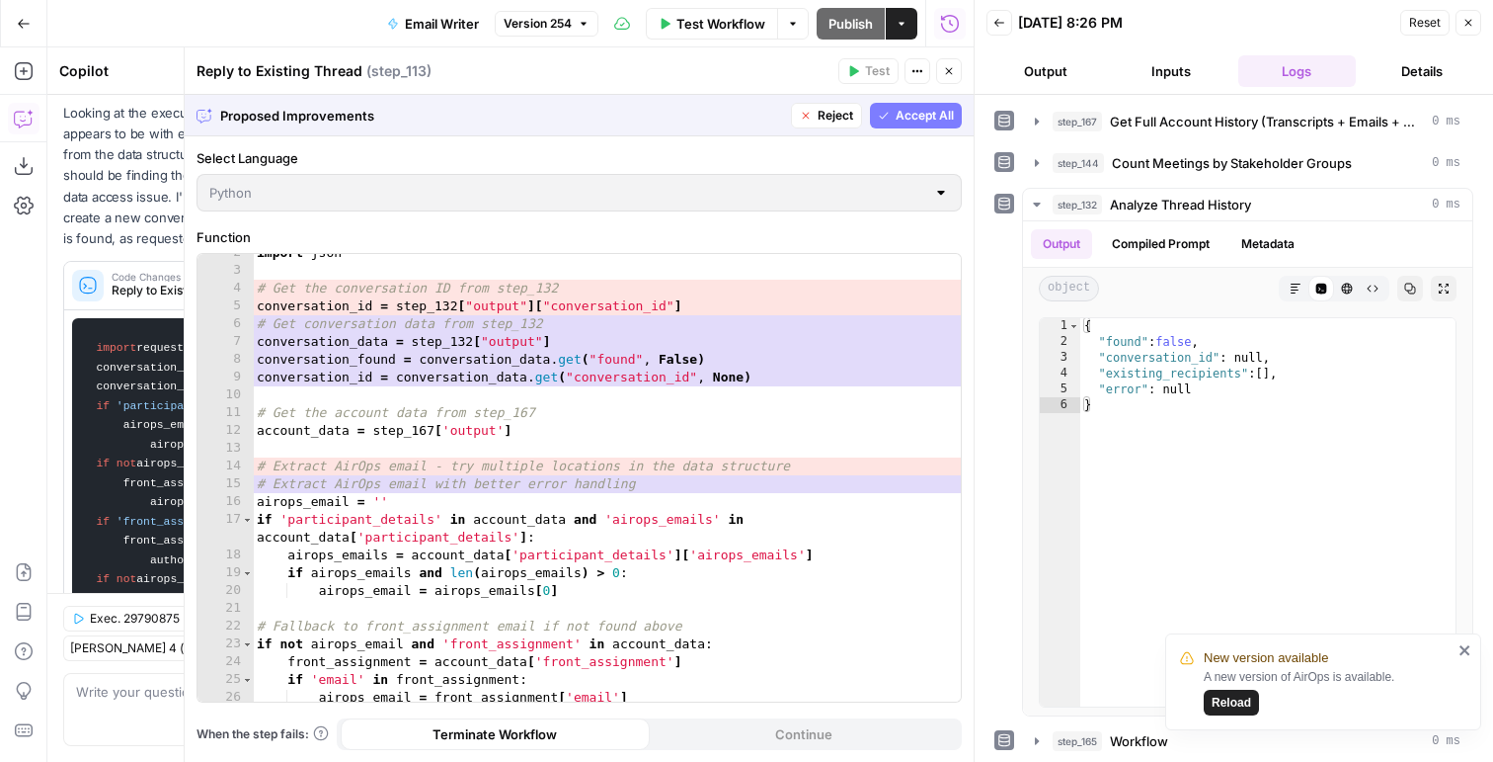
click at [930, 123] on span "Accept All" at bounding box center [925, 116] width 58 height 18
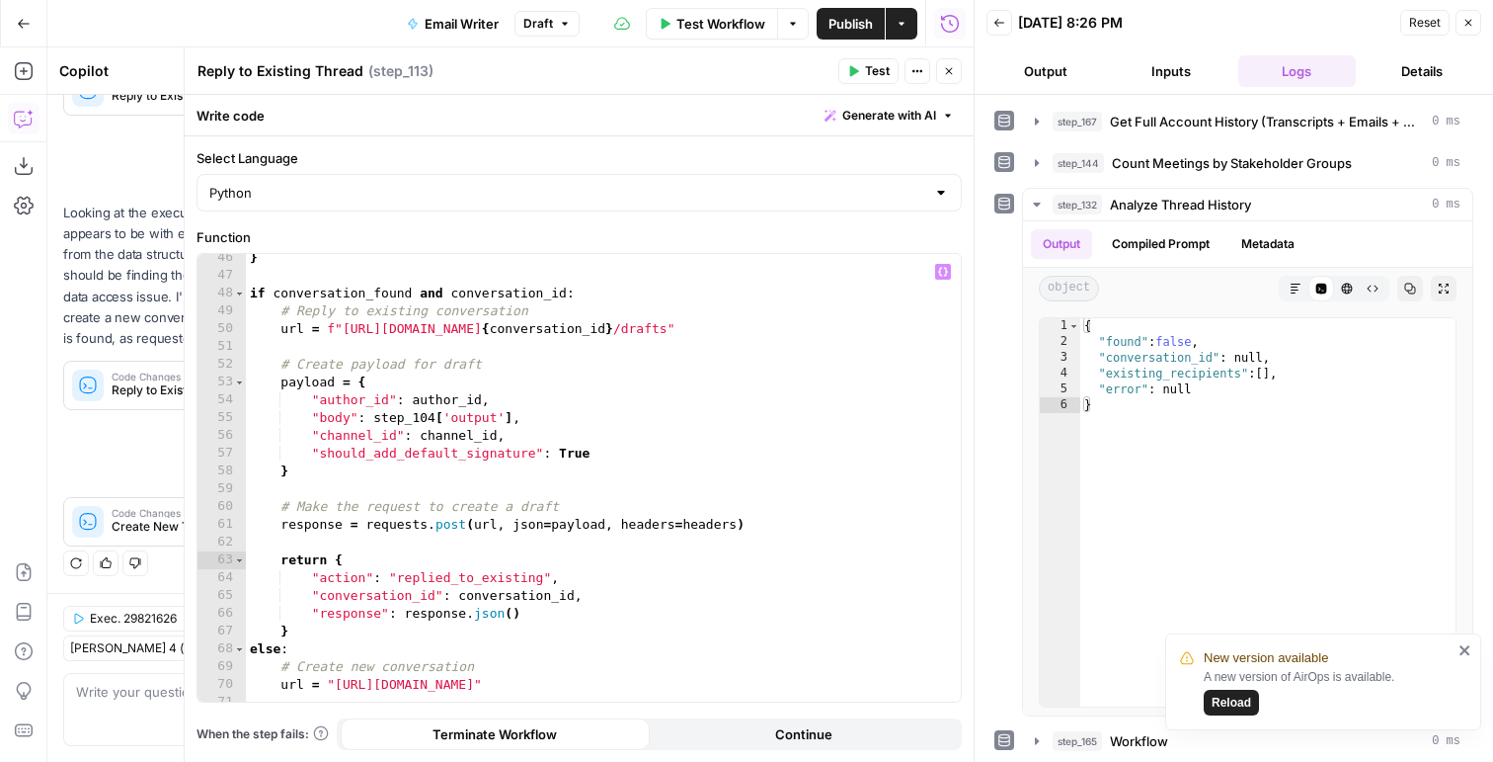
scroll to position [870, 0]
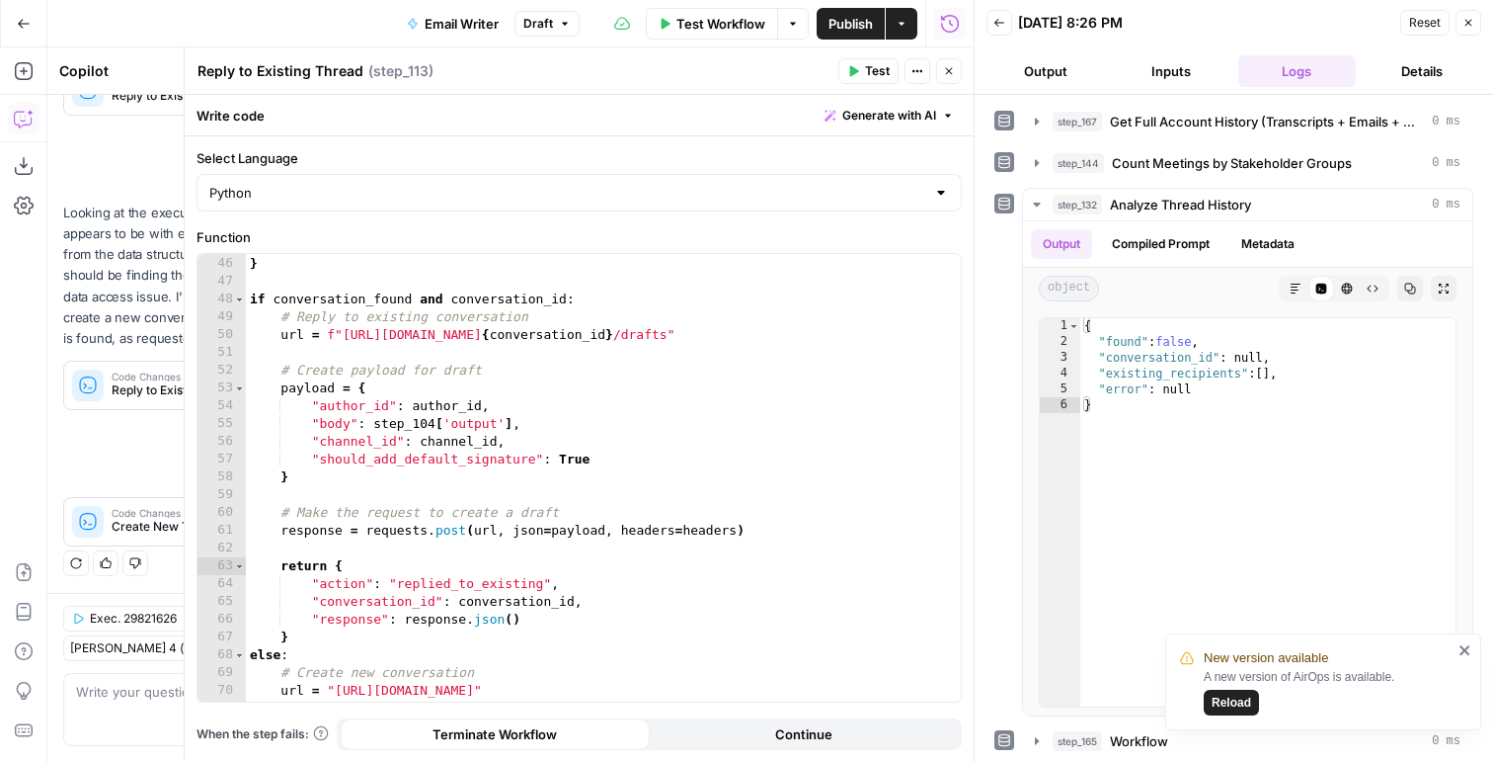
click at [1469, 21] on icon "button" at bounding box center [1469, 23] width 7 height 7
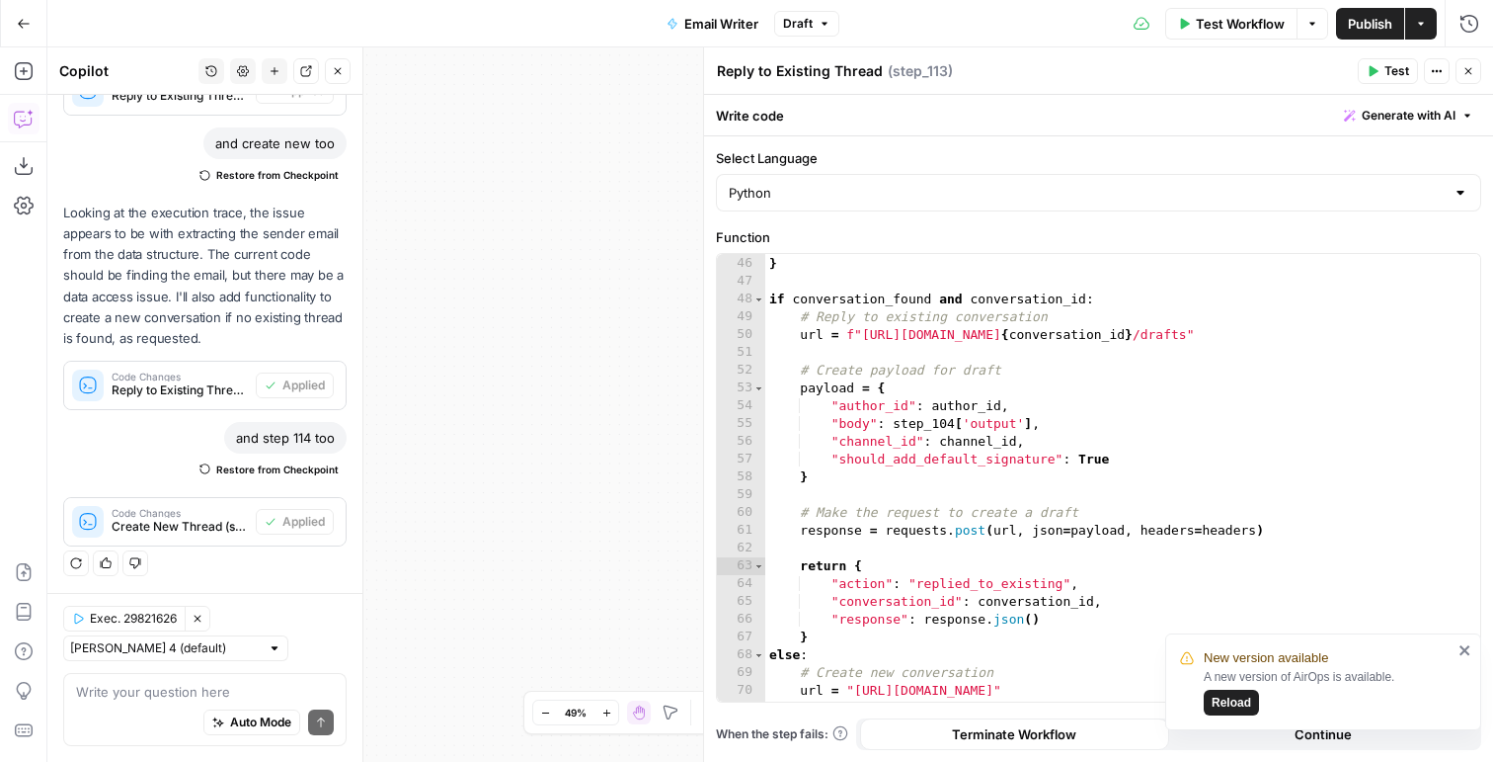
click at [1470, 73] on icon "button" at bounding box center [1469, 71] width 7 height 7
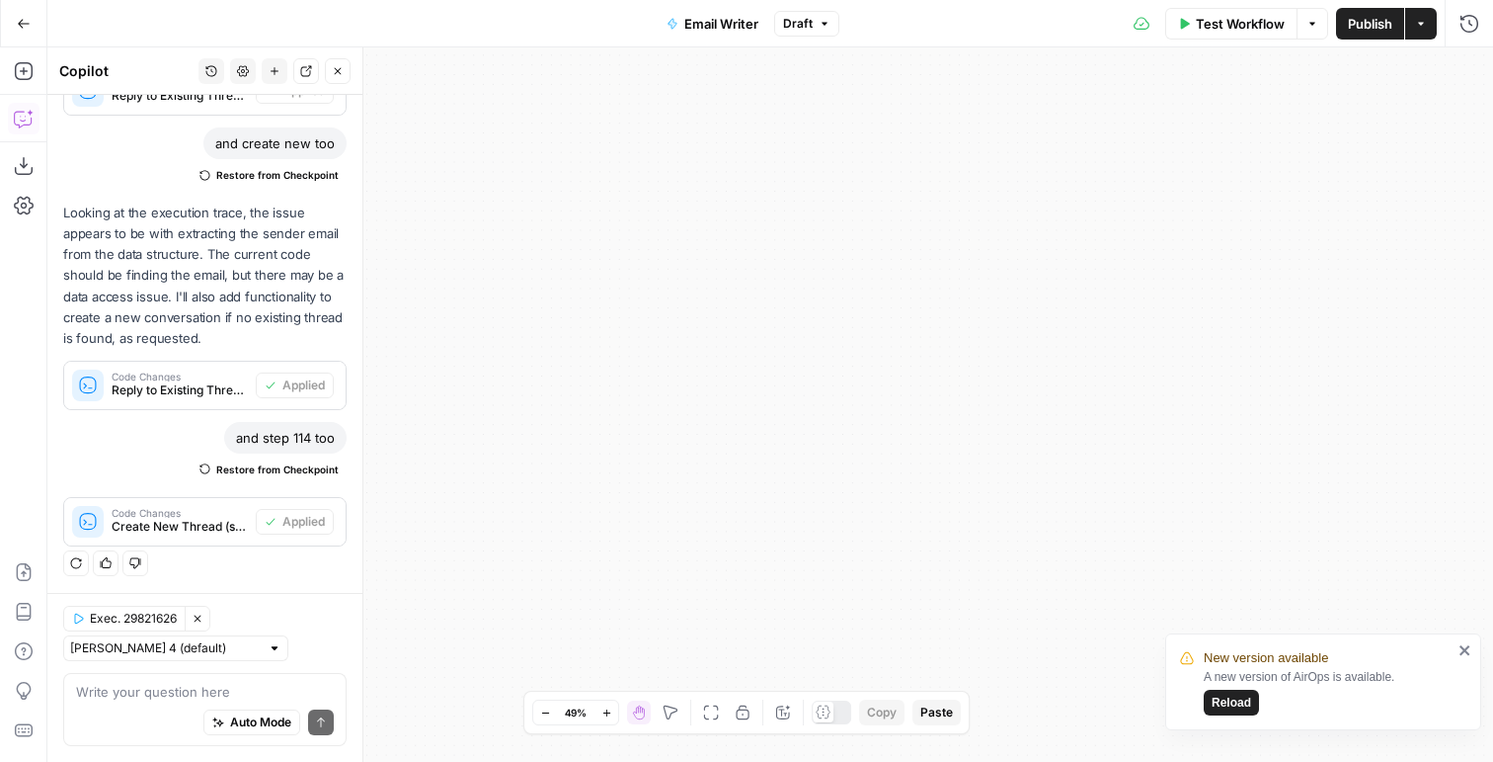
click at [1353, 14] on span "Publish" at bounding box center [1370, 24] width 44 height 20
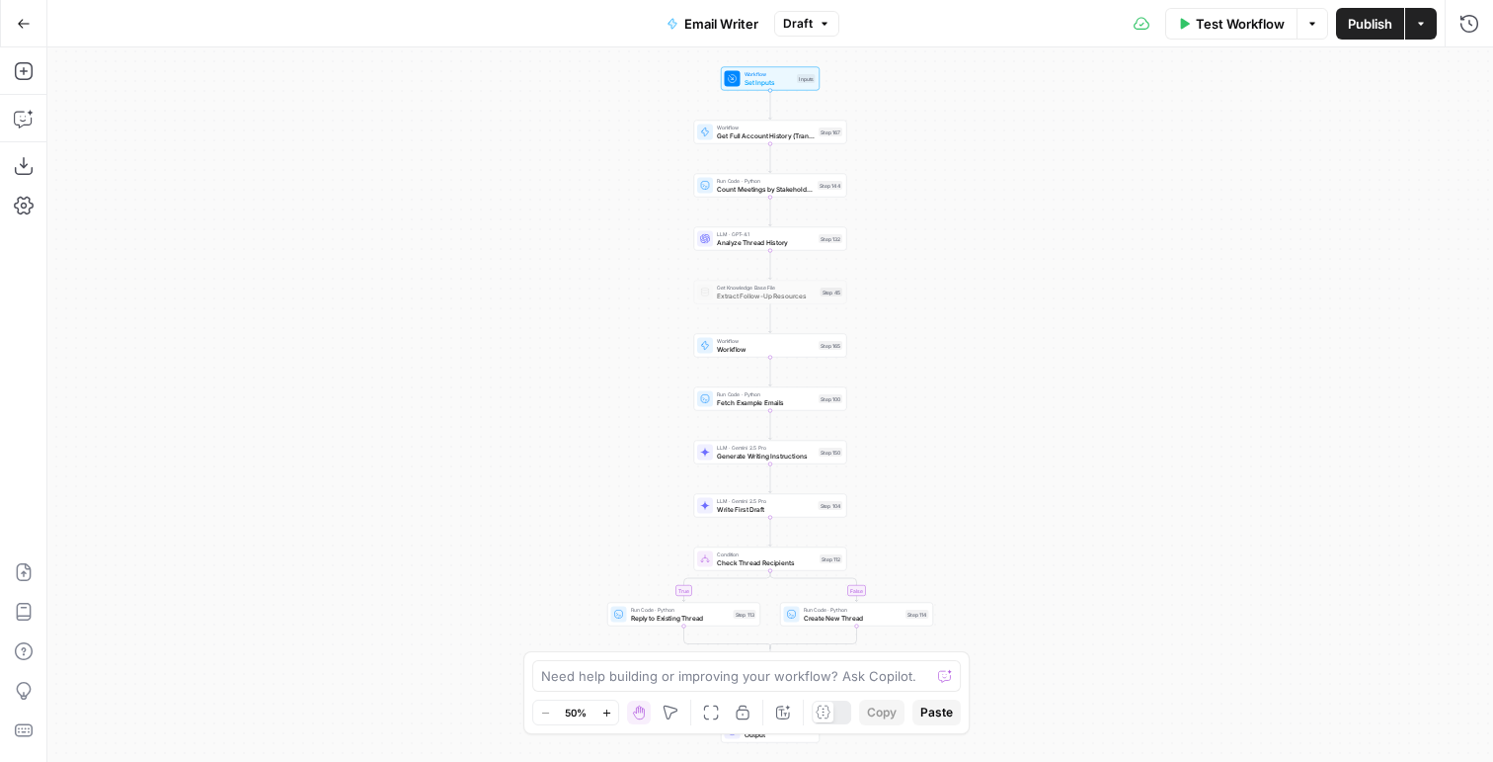
click at [19, 13] on button "Go Back" at bounding box center [24, 24] width 36 height 36
click at [19, 19] on icon "button" at bounding box center [24, 24] width 14 height 14
click at [32, 15] on button "Go Back" at bounding box center [24, 24] width 36 height 36
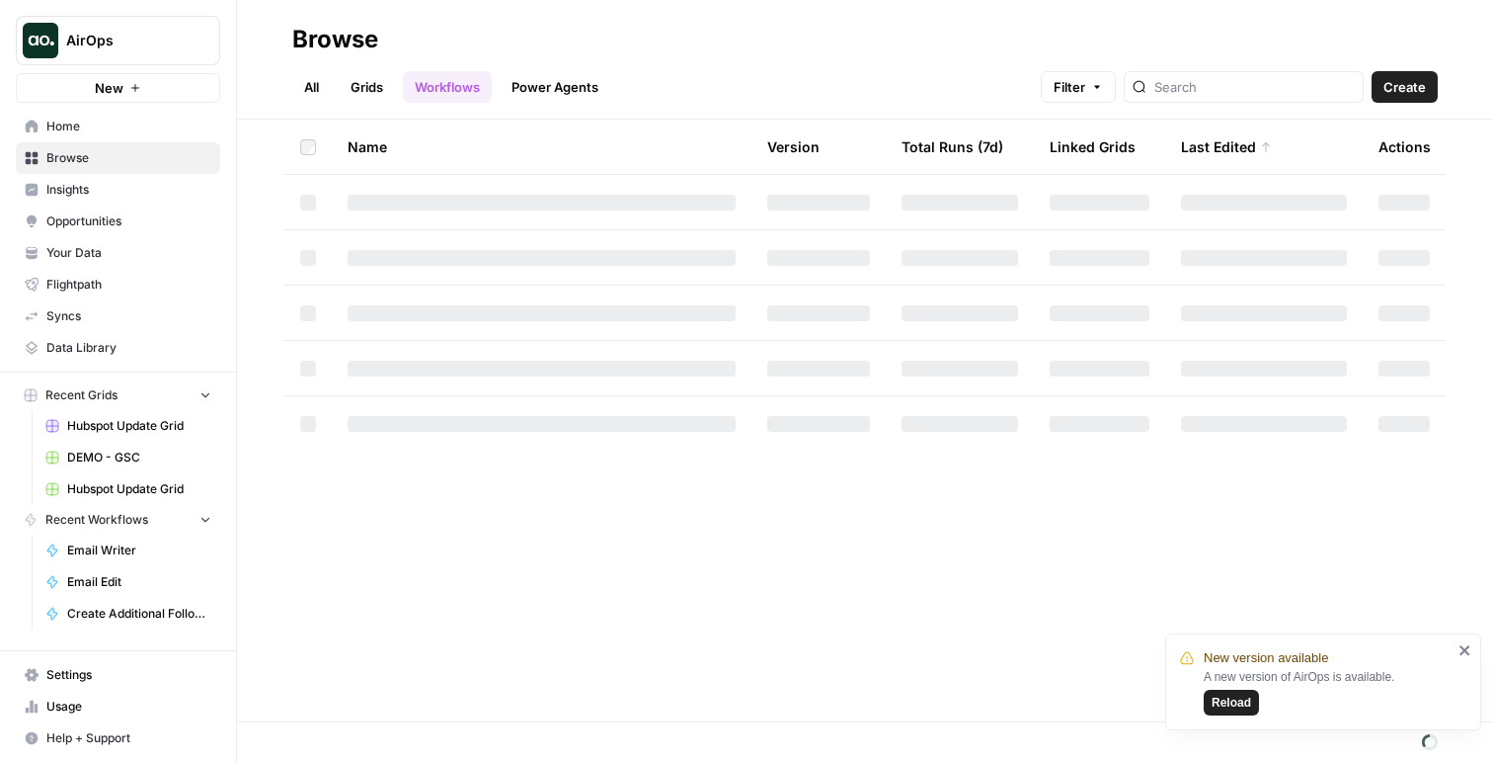
click at [131, 31] on div "New" at bounding box center [118, 47] width 47 height 32
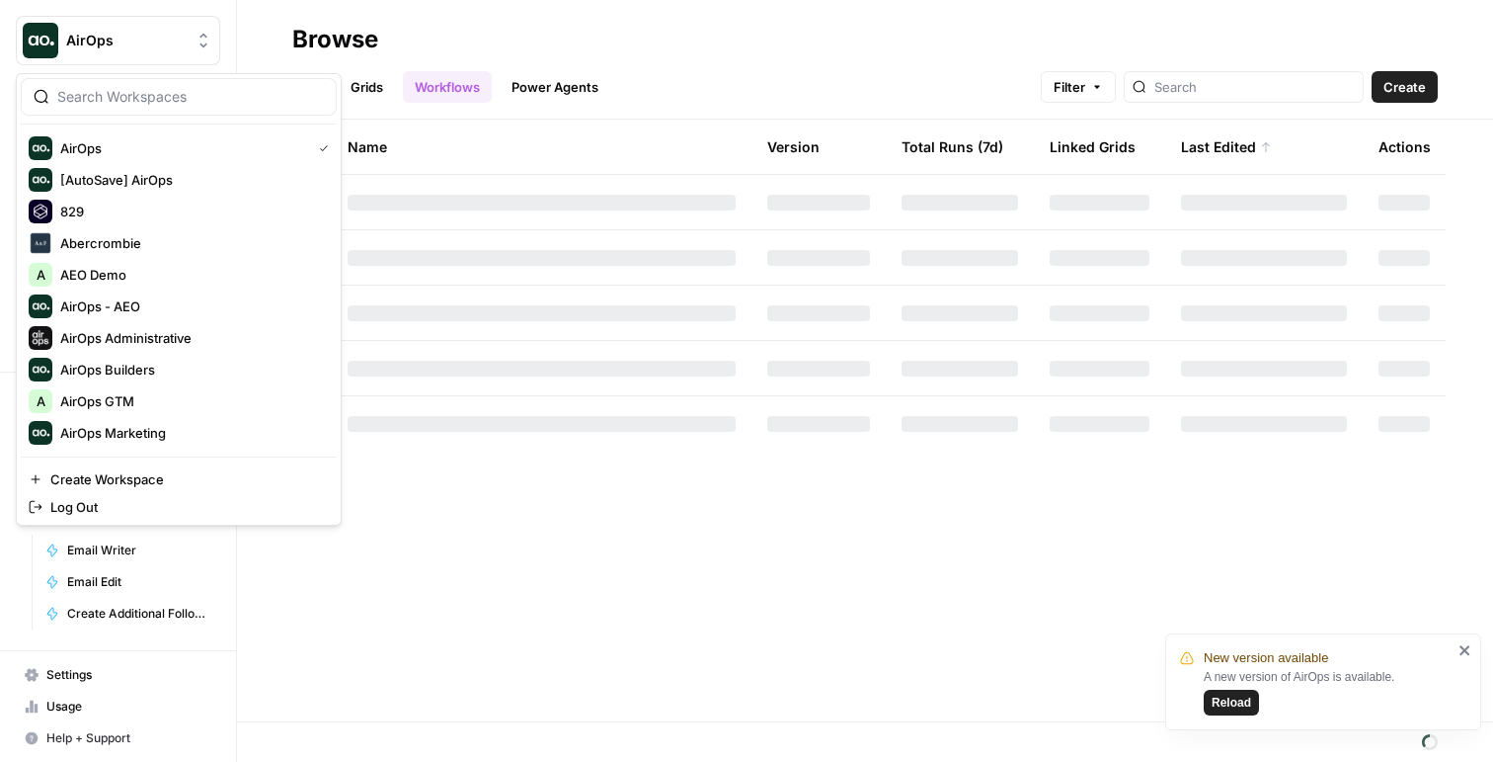
click at [192, 40] on div "AirOps" at bounding box center [139, 41] width 147 height 20
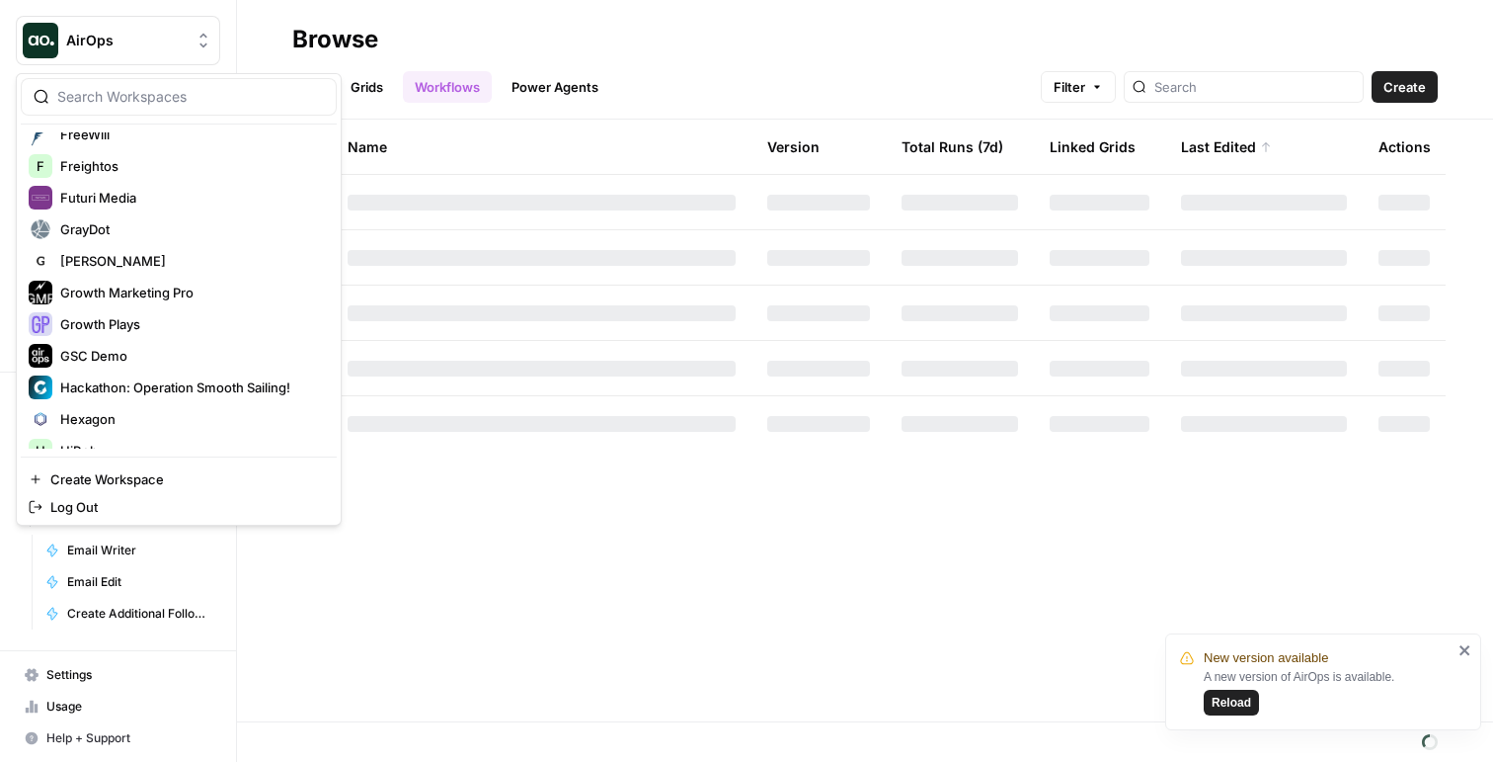
scroll to position [1746, 0]
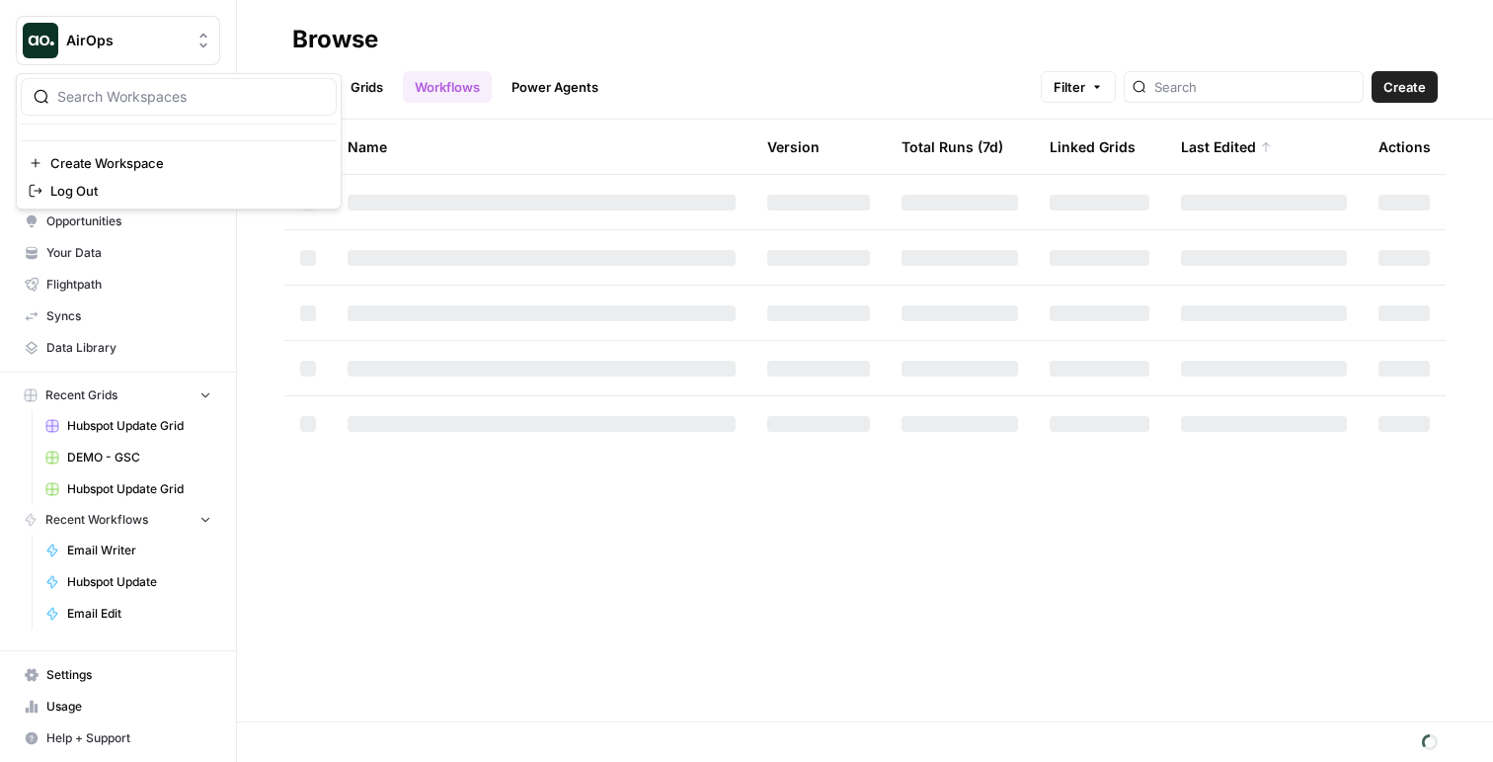
click at [152, 54] on button "AirOps" at bounding box center [118, 40] width 204 height 49
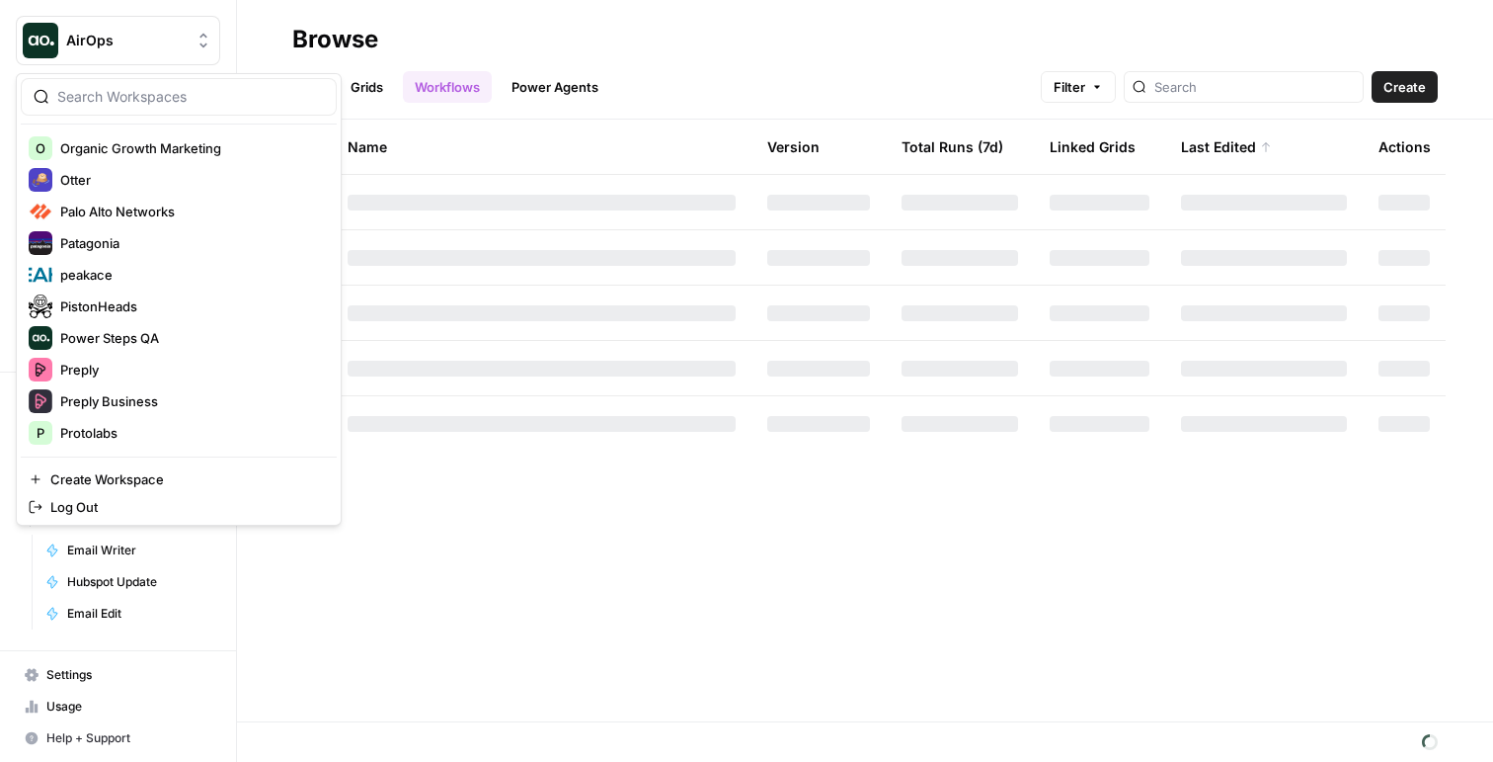
scroll to position [3330, 0]
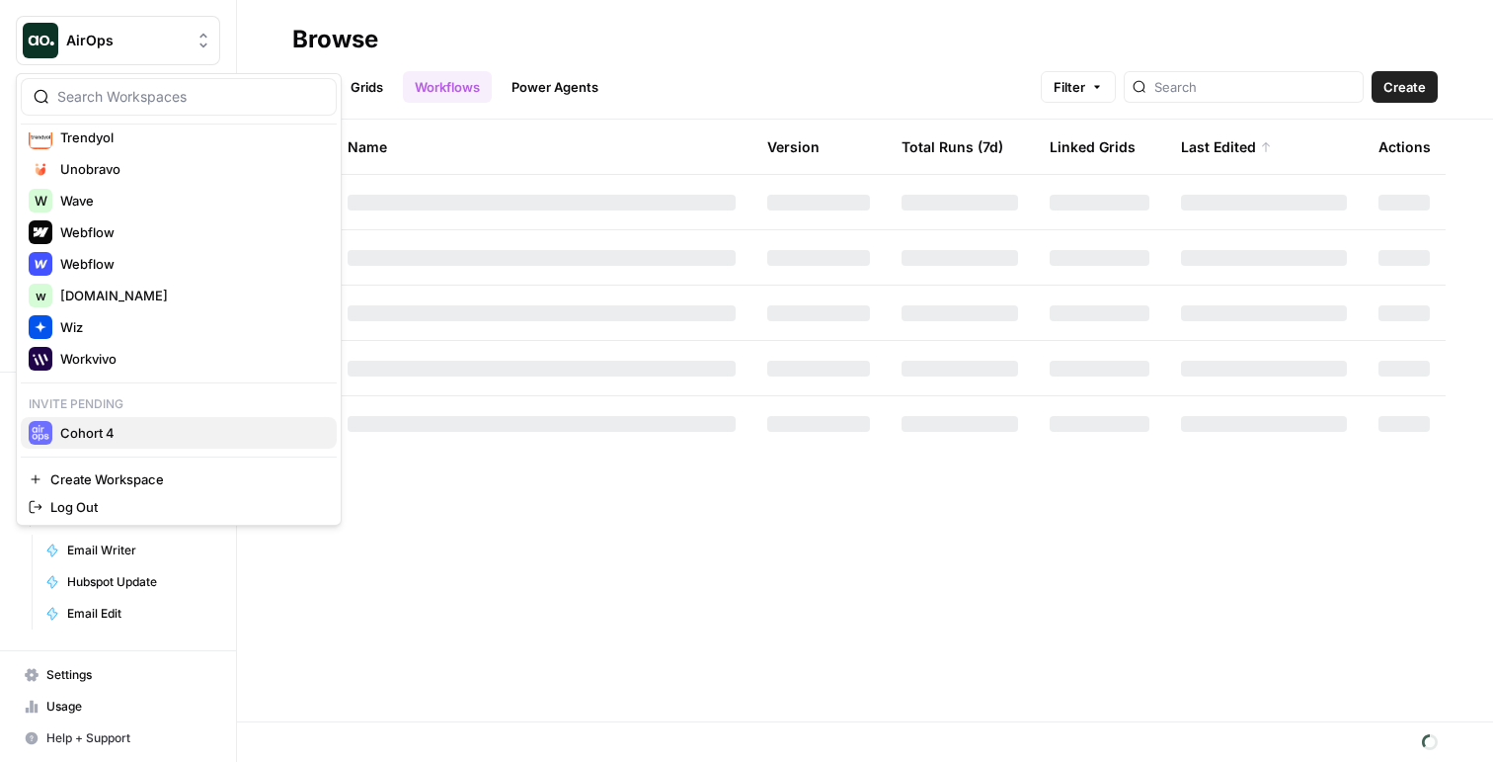
click at [66, 428] on span "Cohort 4" at bounding box center [190, 433] width 261 height 20
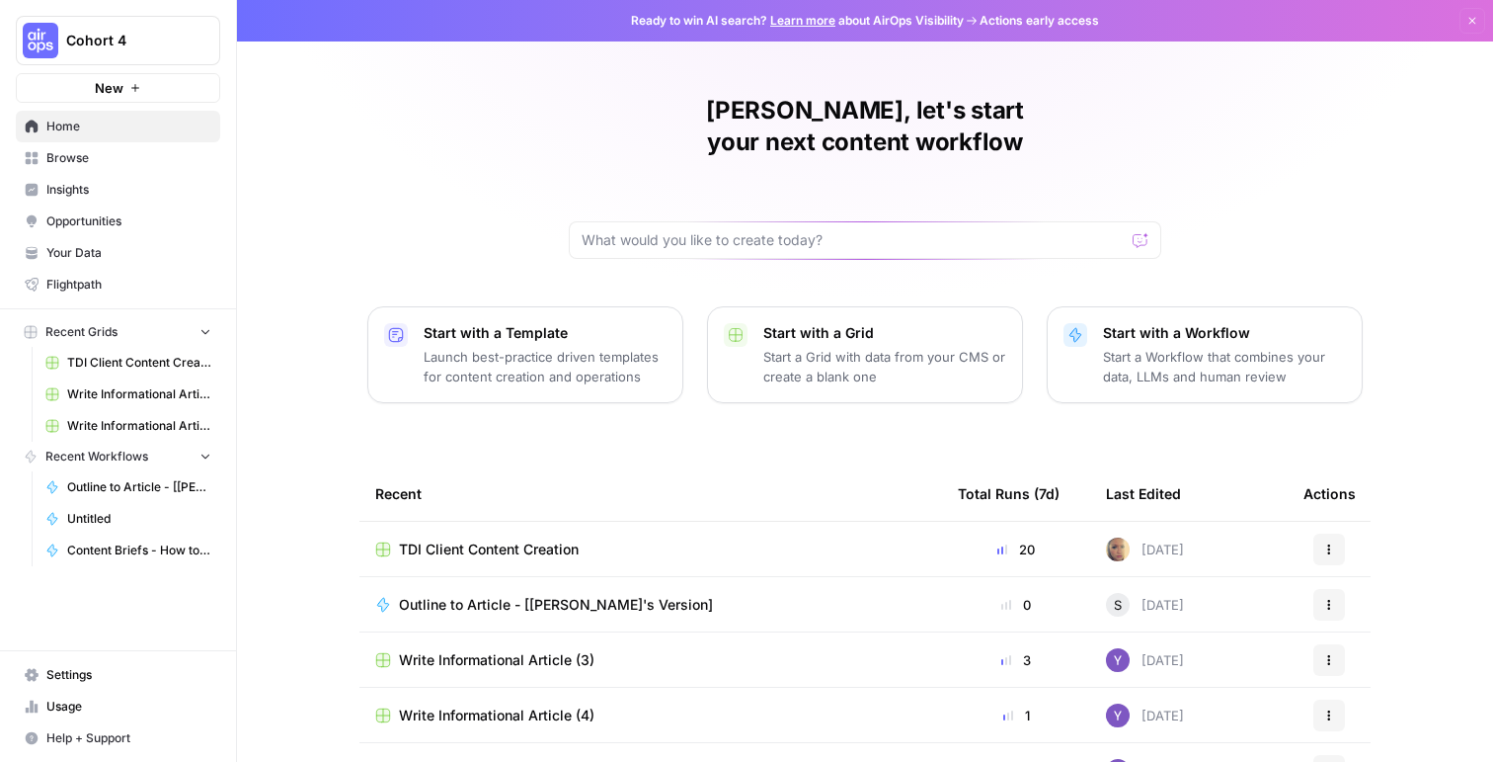
scroll to position [147, 0]
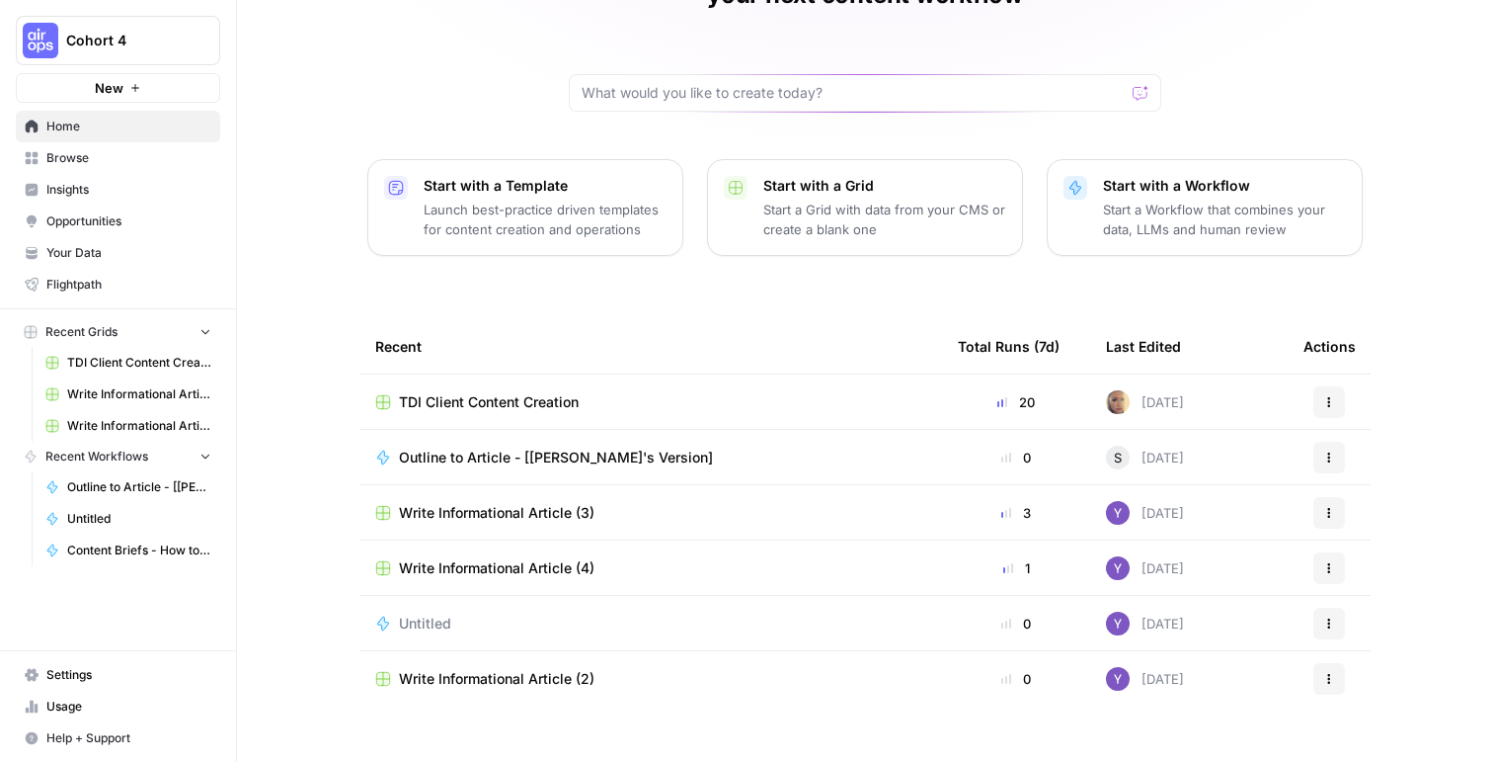
click at [86, 147] on link "Browse" at bounding box center [118, 158] width 204 height 32
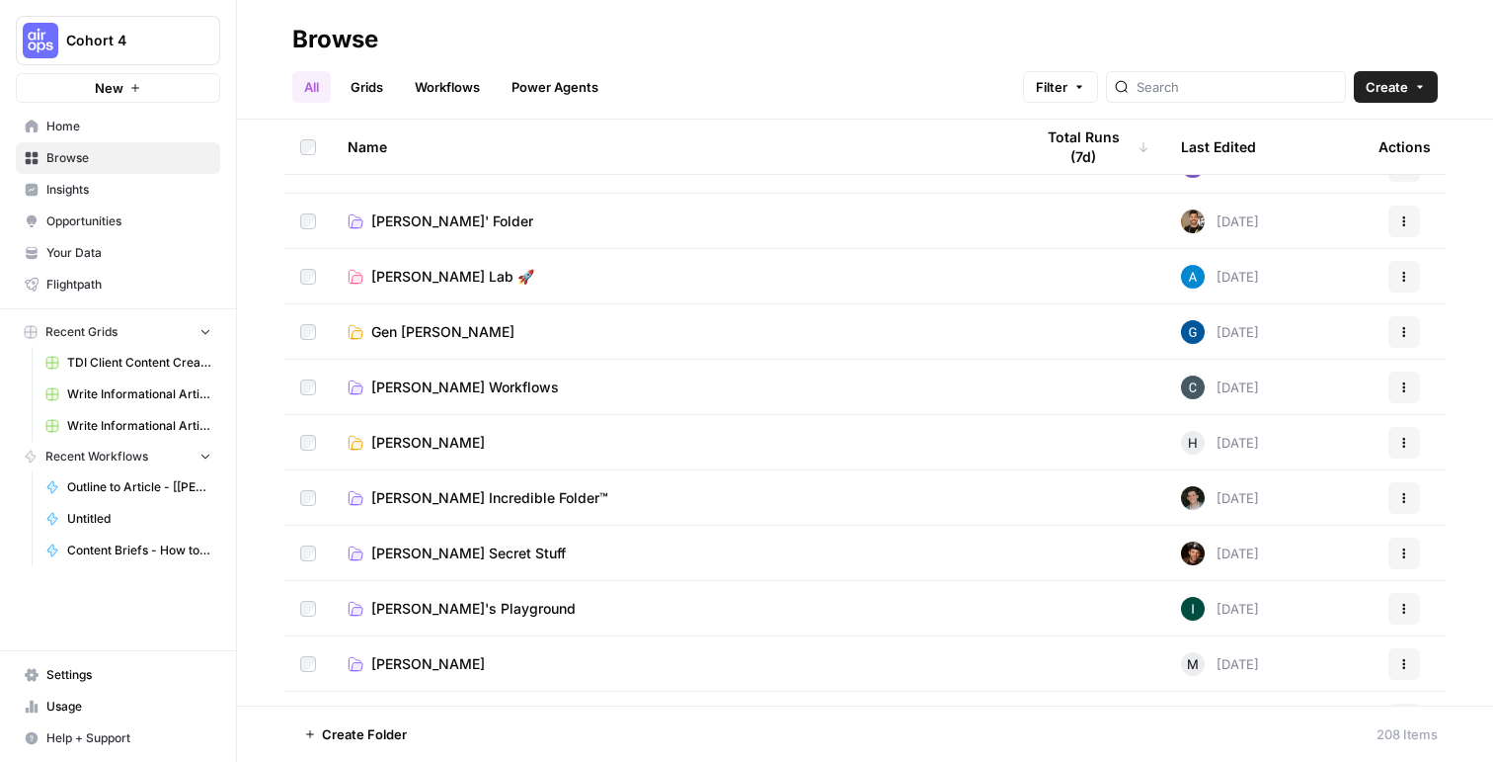
scroll to position [902, 0]
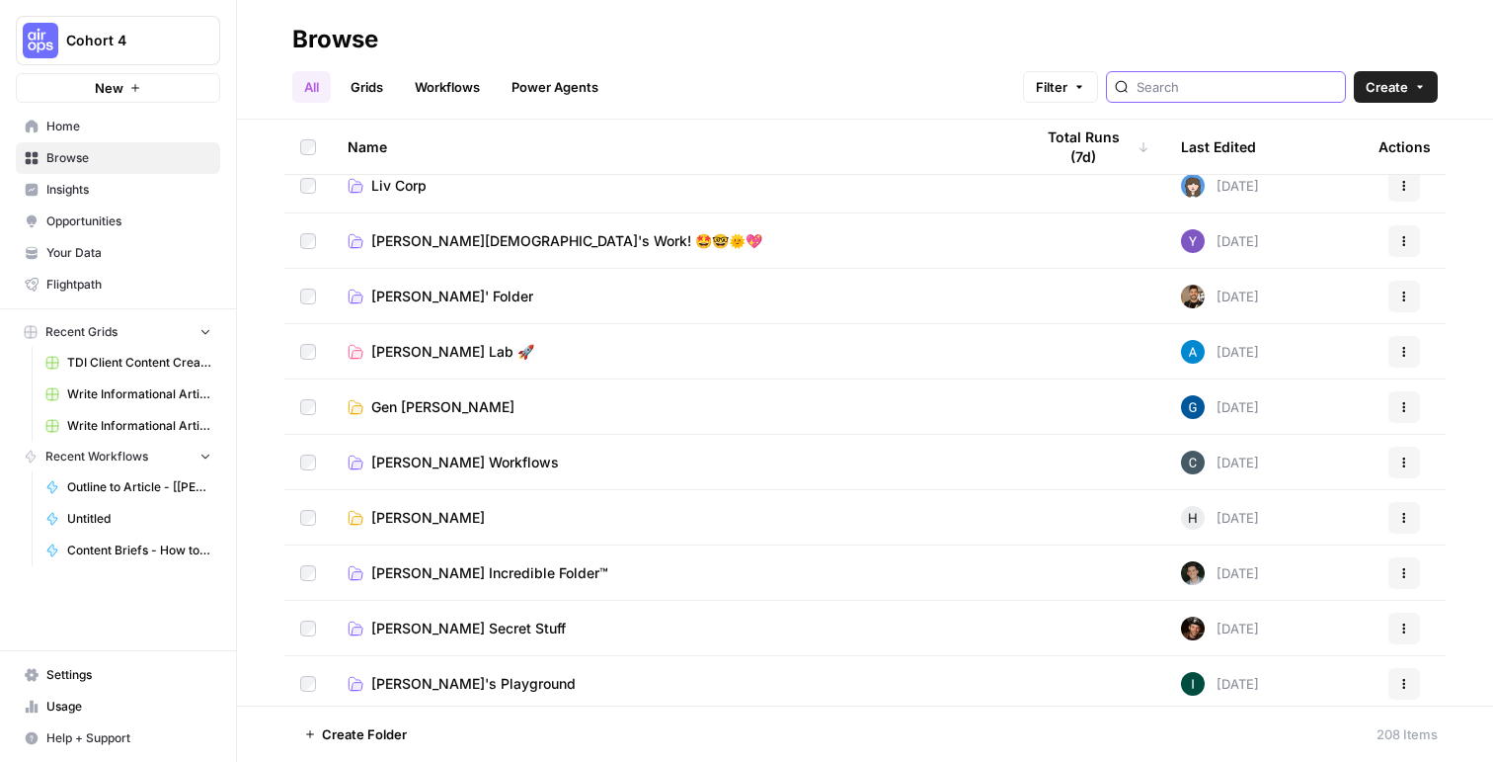
click at [1230, 94] on input "search" at bounding box center [1237, 87] width 201 height 20
type input "dolores"
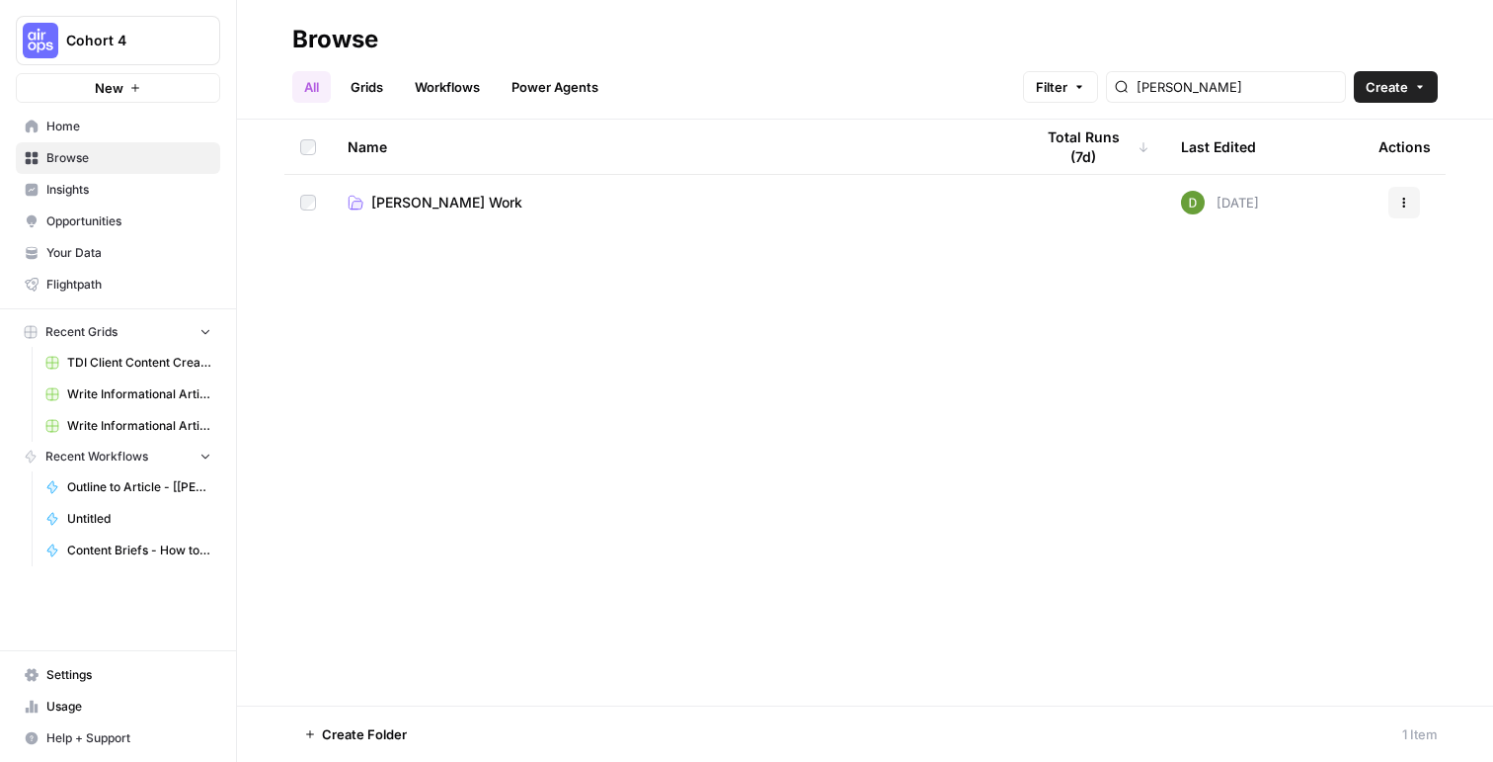
click at [377, 197] on span "Dolores White's Work" at bounding box center [446, 203] width 151 height 20
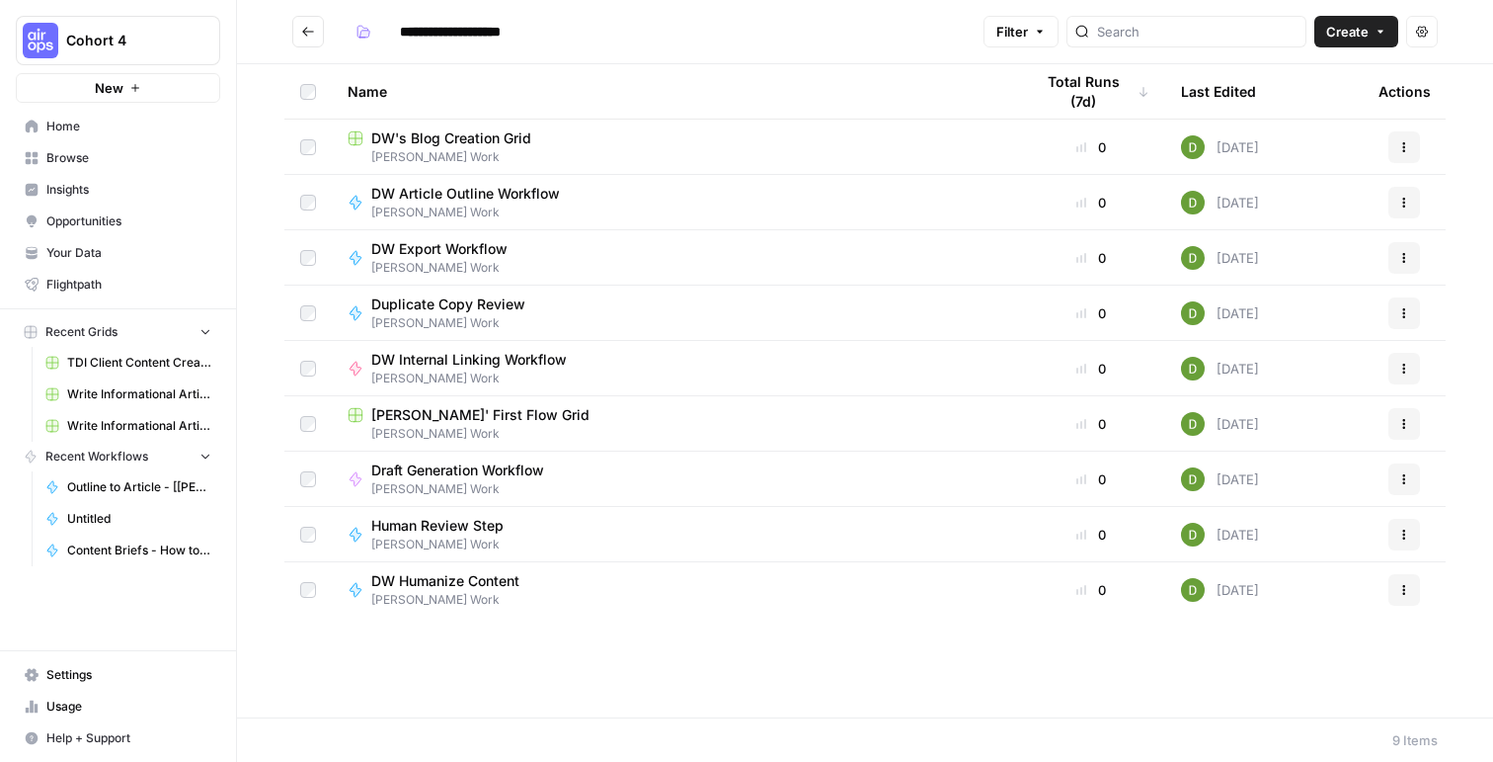
click at [549, 189] on span "DW Article Outline Workflow" at bounding box center [465, 194] width 189 height 20
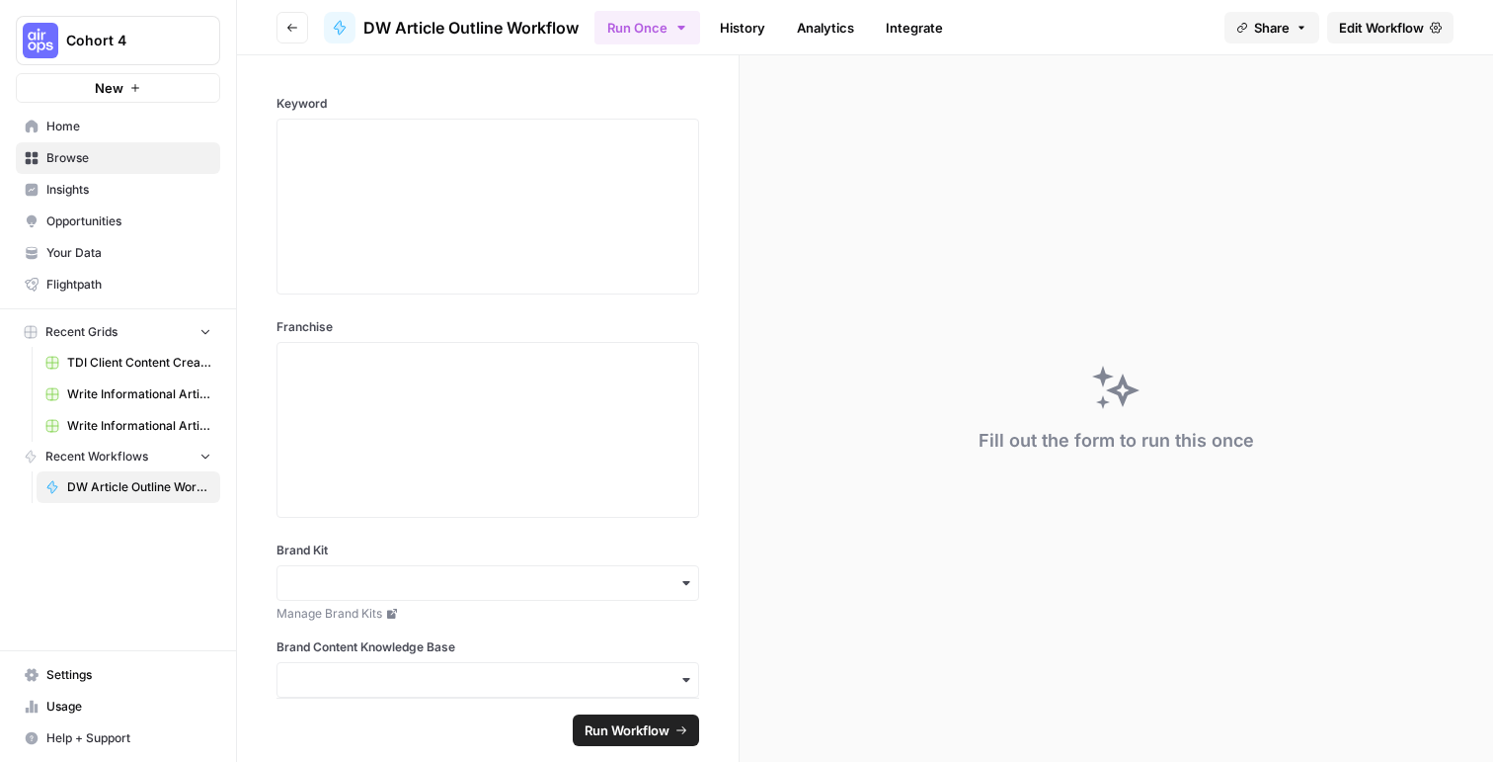
click at [1405, 27] on span "Edit Workflow" at bounding box center [1381, 28] width 85 height 20
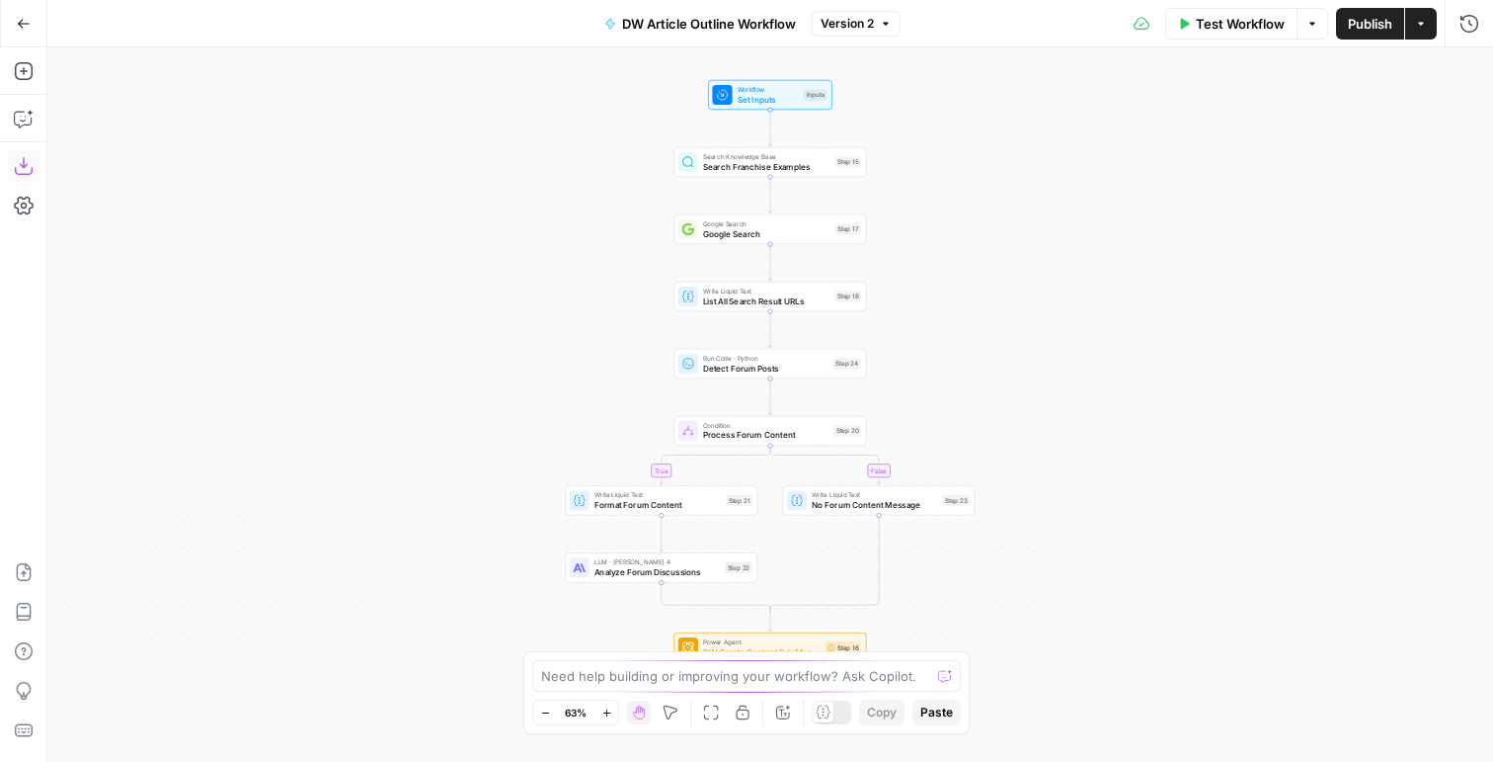
click at [32, 168] on icon "button" at bounding box center [24, 166] width 20 height 20
click at [34, 17] on button "Go Back" at bounding box center [24, 24] width 36 height 36
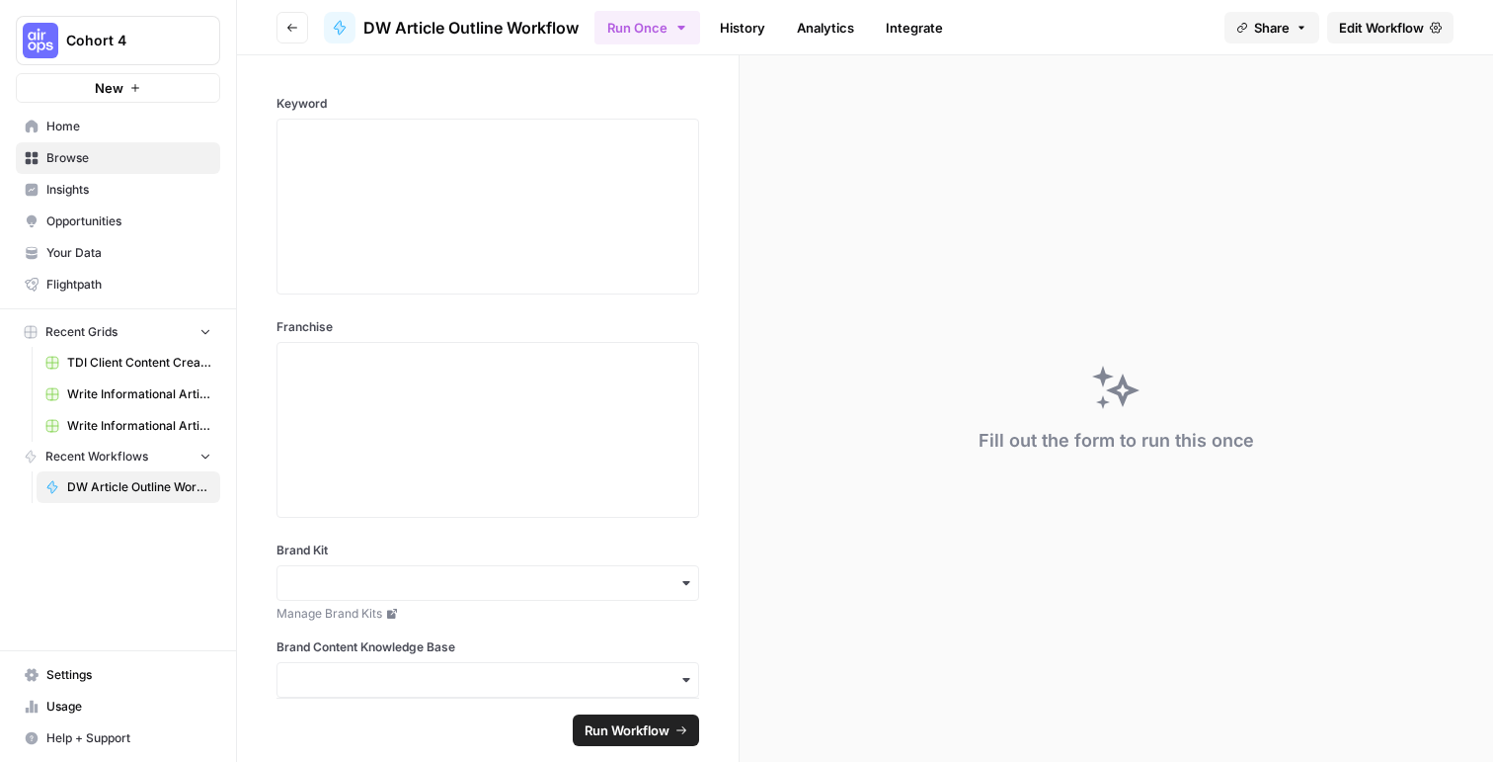
click at [281, 12] on button "Go back" at bounding box center [293, 28] width 32 height 32
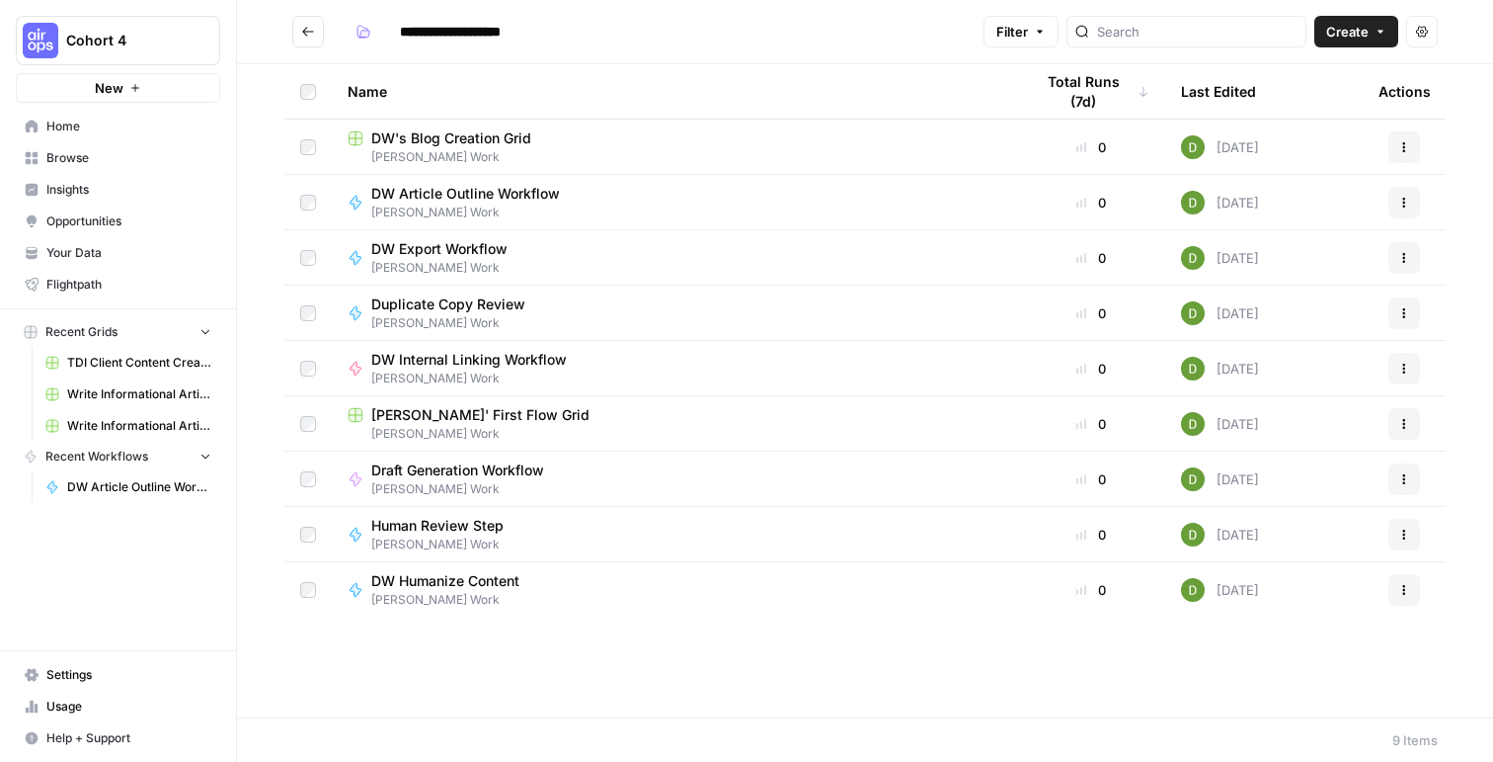
click at [447, 262] on span "Dolores White's Work" at bounding box center [447, 268] width 152 height 18
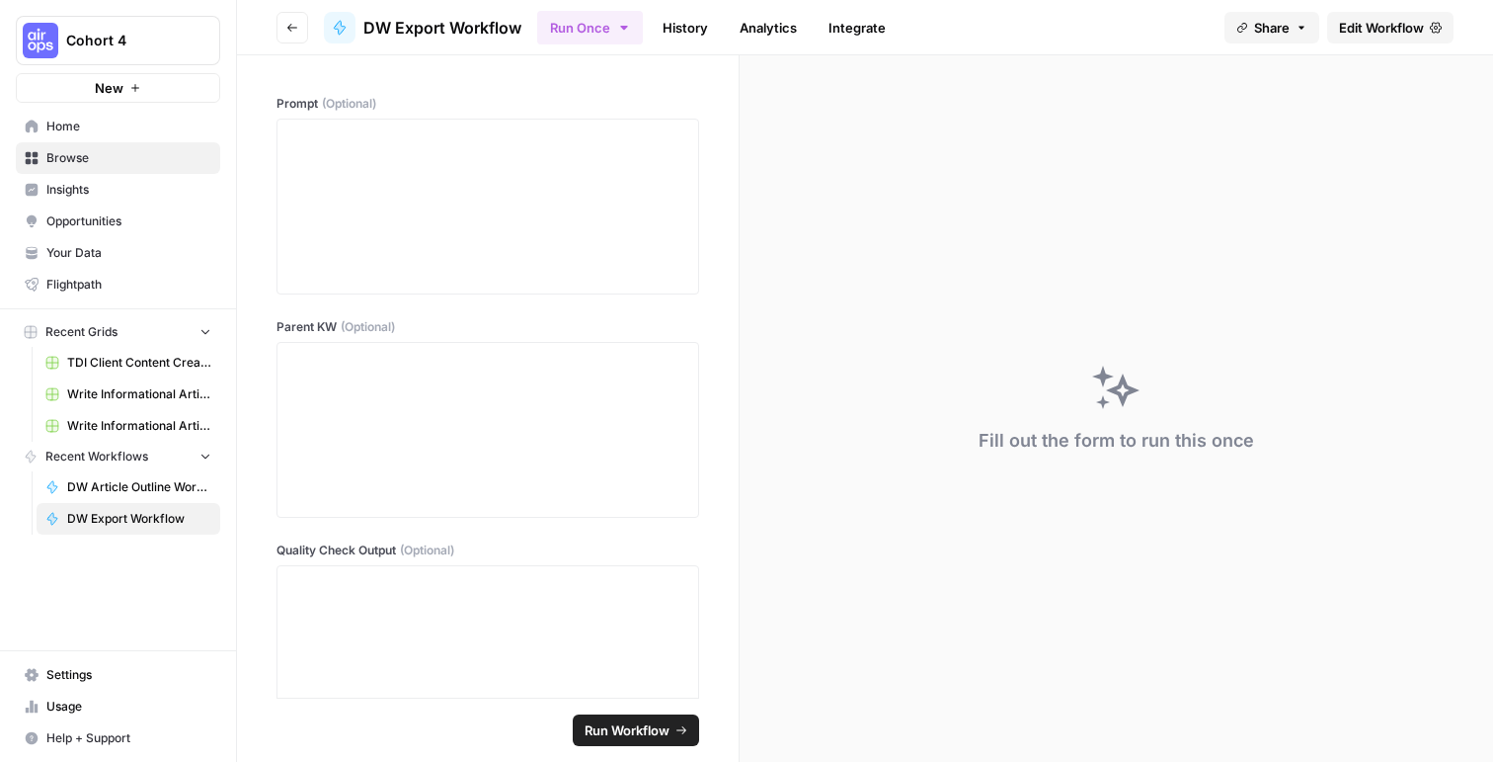
click at [1405, 26] on span "Edit Workflow" at bounding box center [1381, 28] width 85 height 20
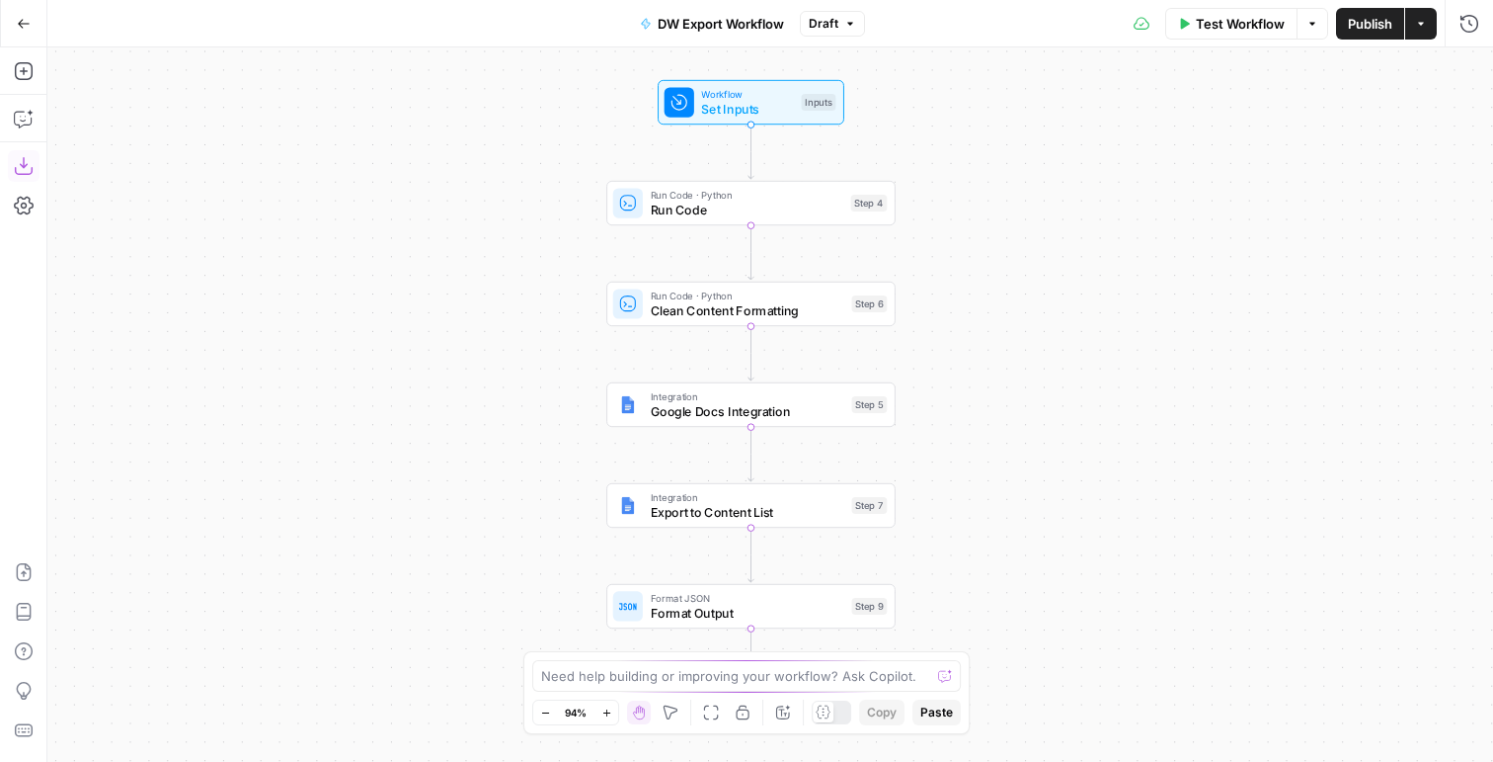
drag, startPoint x: 33, startPoint y: 172, endPoint x: 18, endPoint y: 158, distance: 20.3
click at [20, 163] on icon "button" at bounding box center [24, 166] width 20 height 20
click at [25, 13] on button "Go Back" at bounding box center [24, 24] width 36 height 36
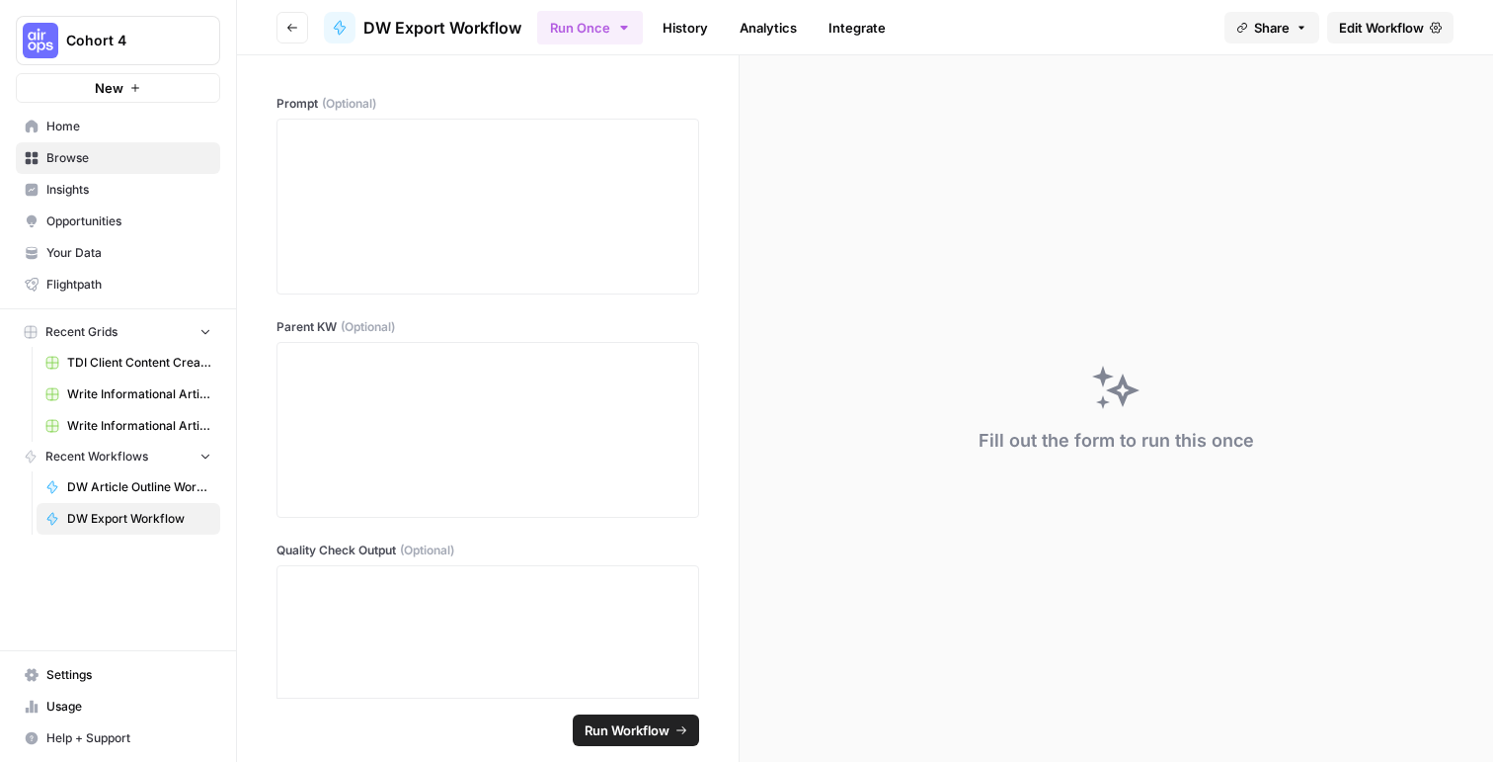
click at [293, 23] on icon "button" at bounding box center [292, 28] width 12 height 12
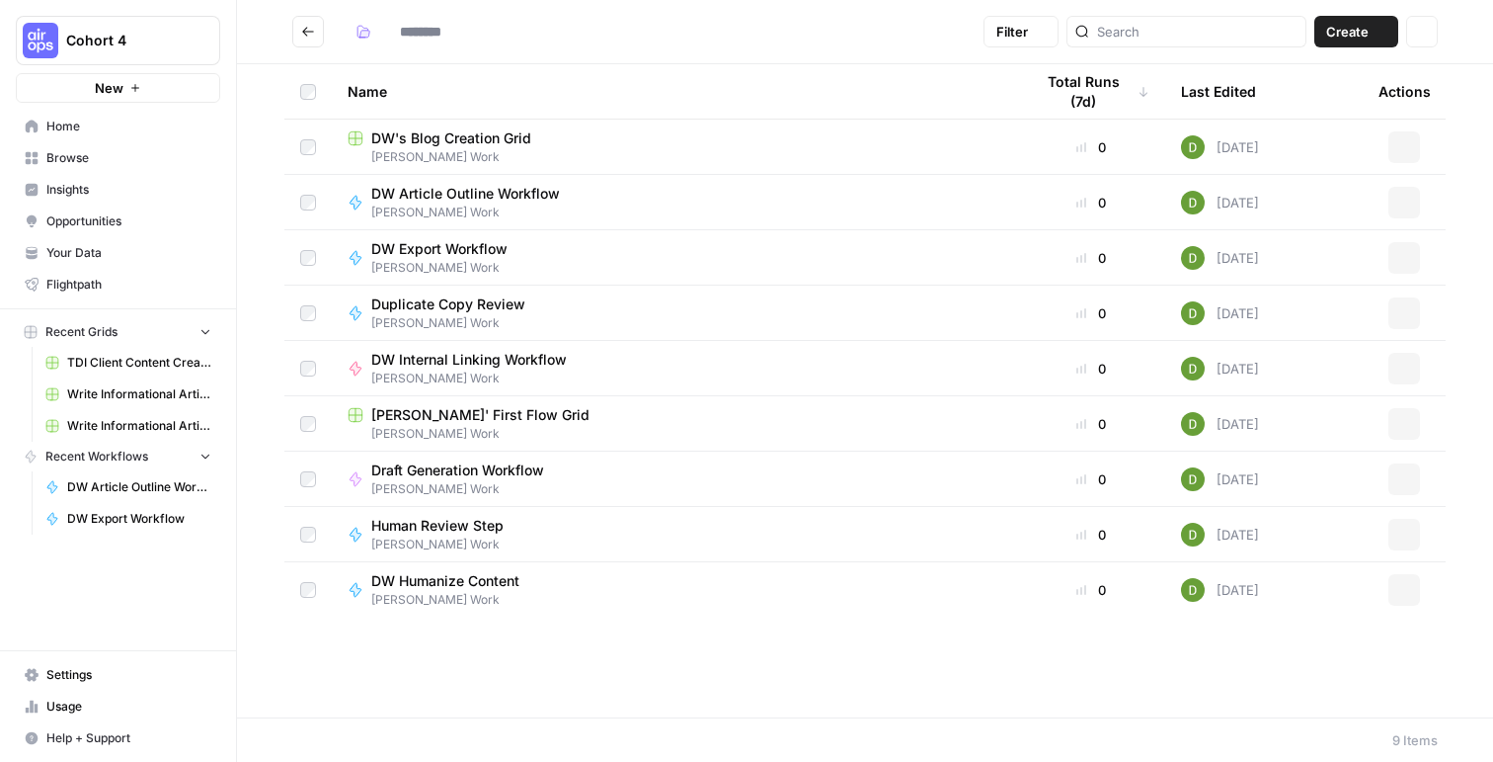
type input "**********"
click at [498, 478] on span "Draft Generation Workflow" at bounding box center [457, 470] width 173 height 20
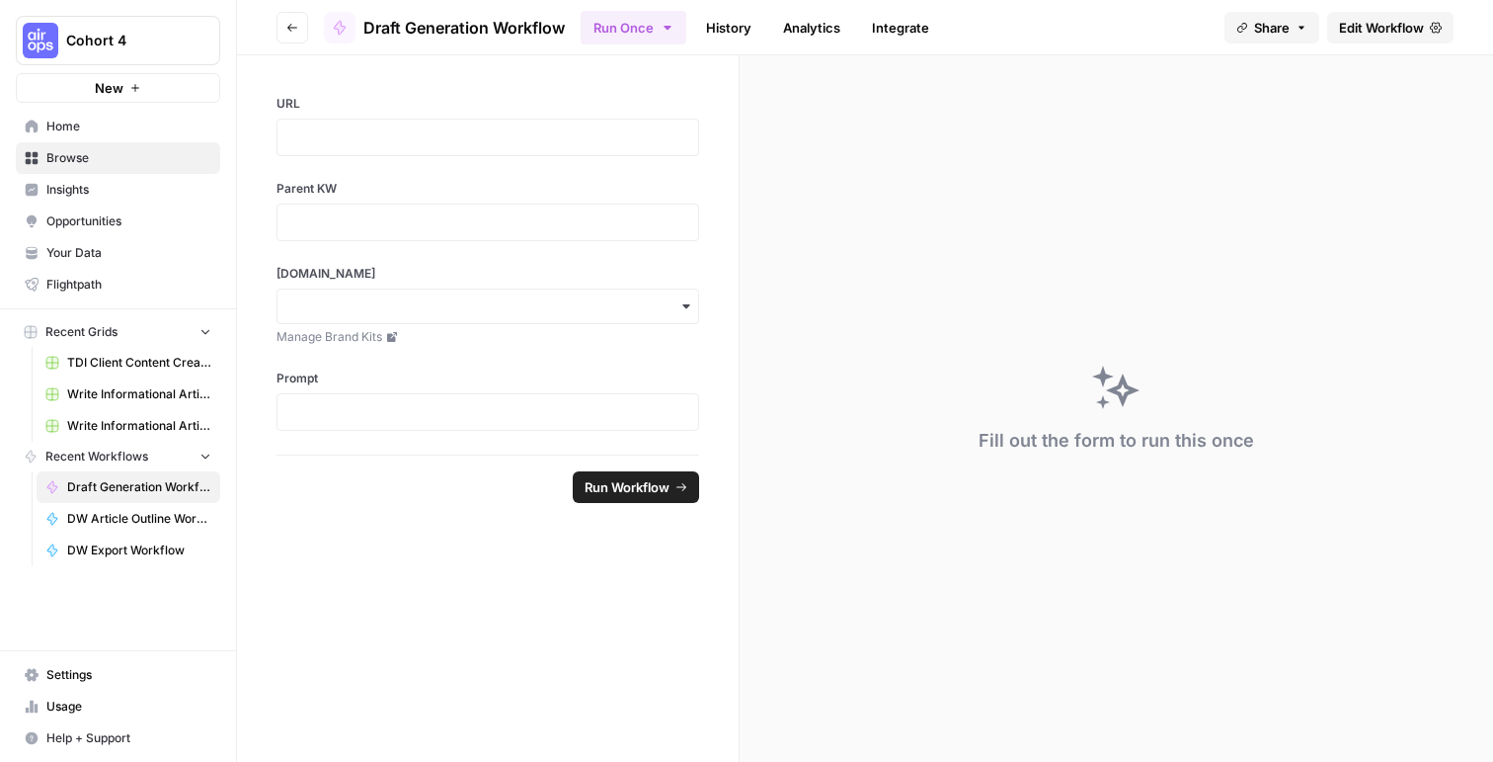
click at [1377, 19] on span "Edit Workflow" at bounding box center [1381, 28] width 85 height 20
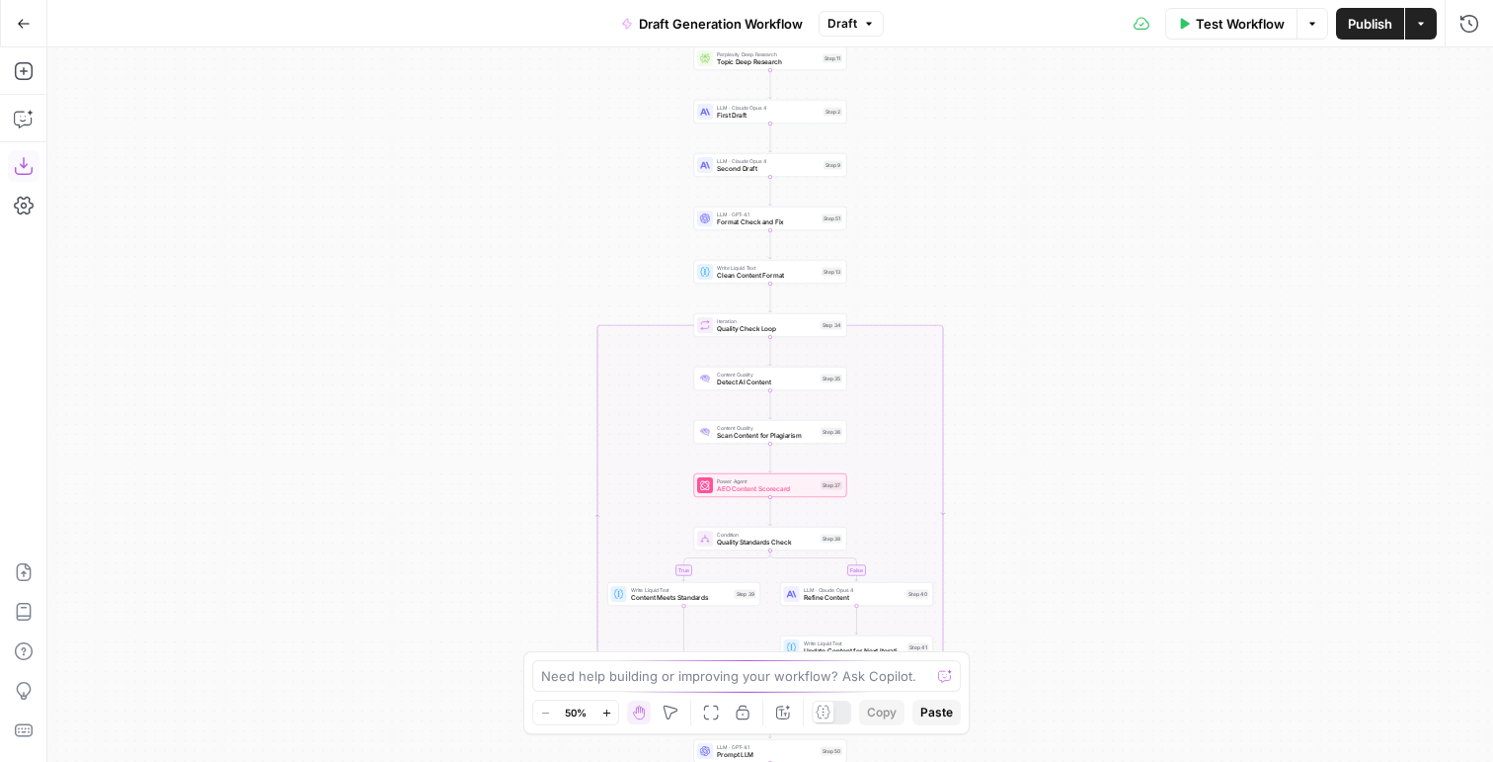
click at [17, 162] on icon "button" at bounding box center [24, 166] width 20 height 20
click at [30, 20] on button "Go Back" at bounding box center [24, 24] width 36 height 36
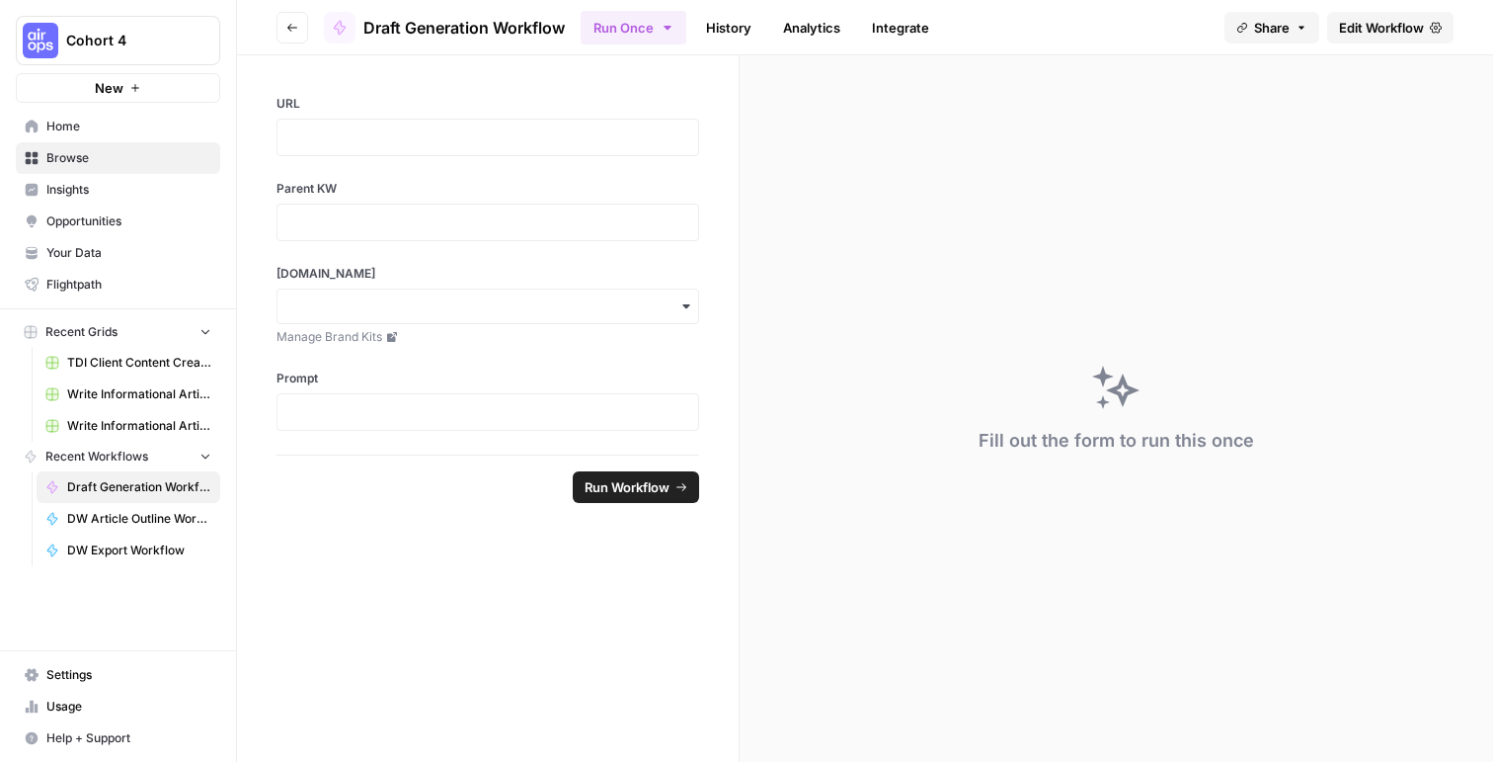
click at [291, 26] on icon "button" at bounding box center [292, 28] width 12 height 12
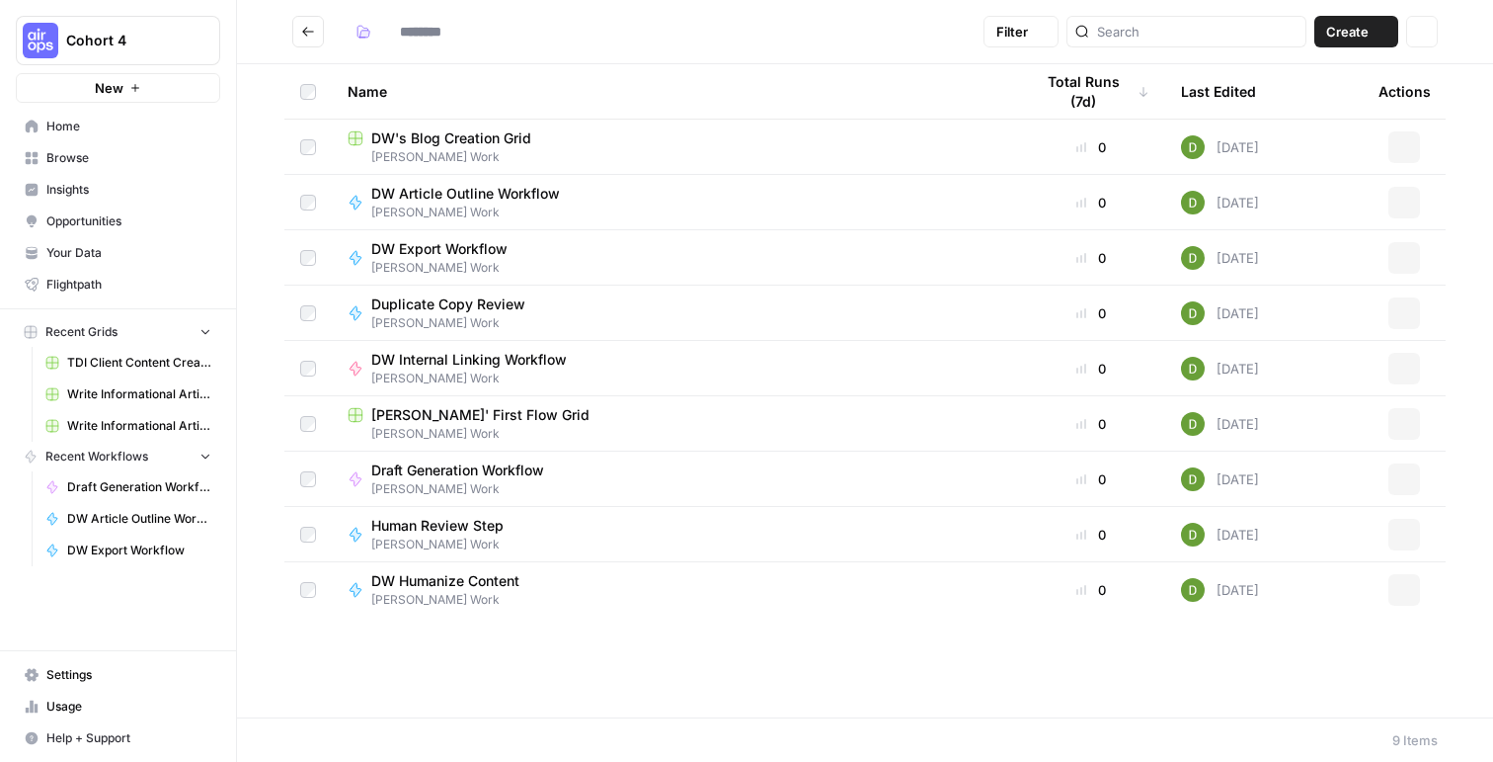
type input "**********"
click at [421, 595] on span "Dolores White's Work" at bounding box center [453, 600] width 164 height 18
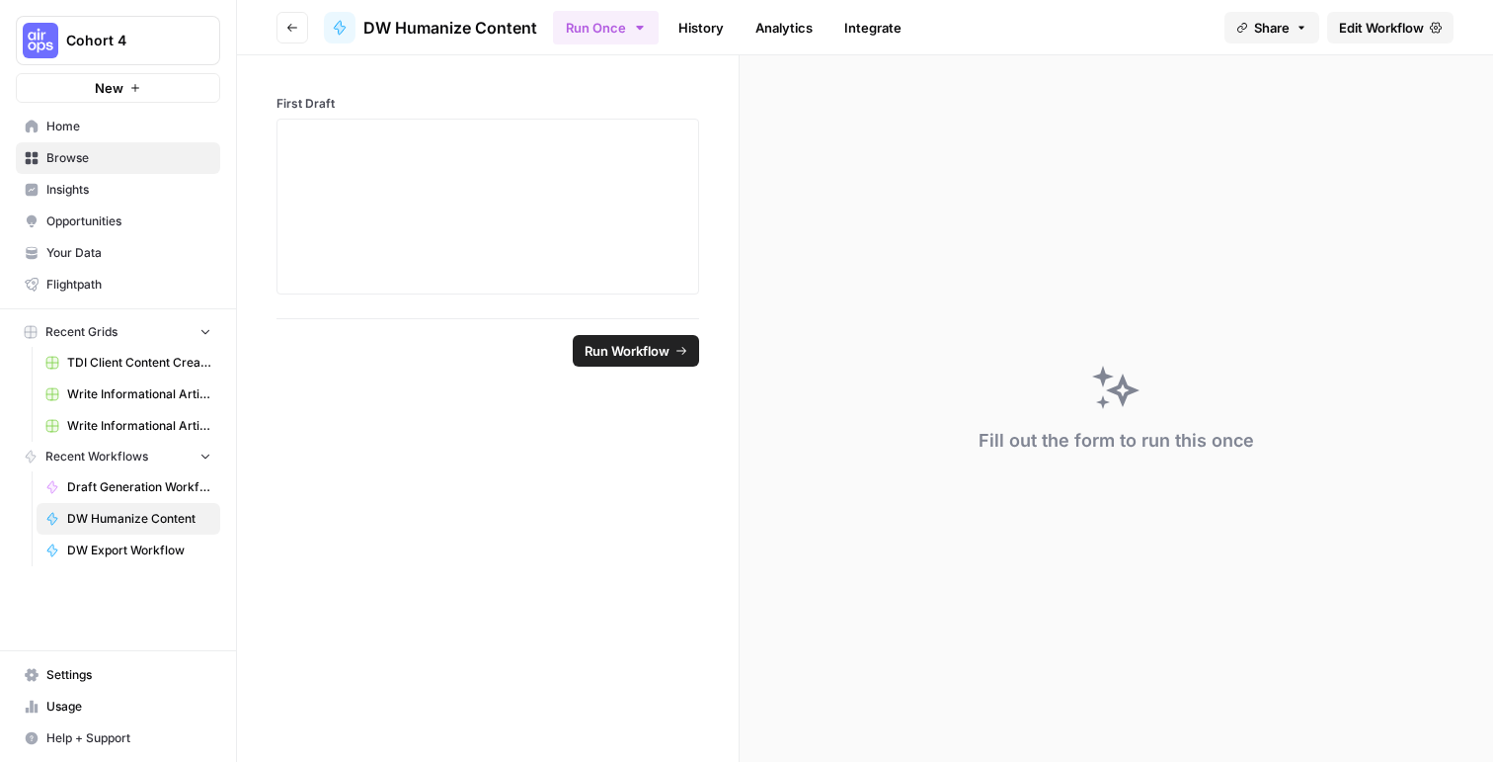
click at [1418, 22] on span "Edit Workflow" at bounding box center [1381, 28] width 85 height 20
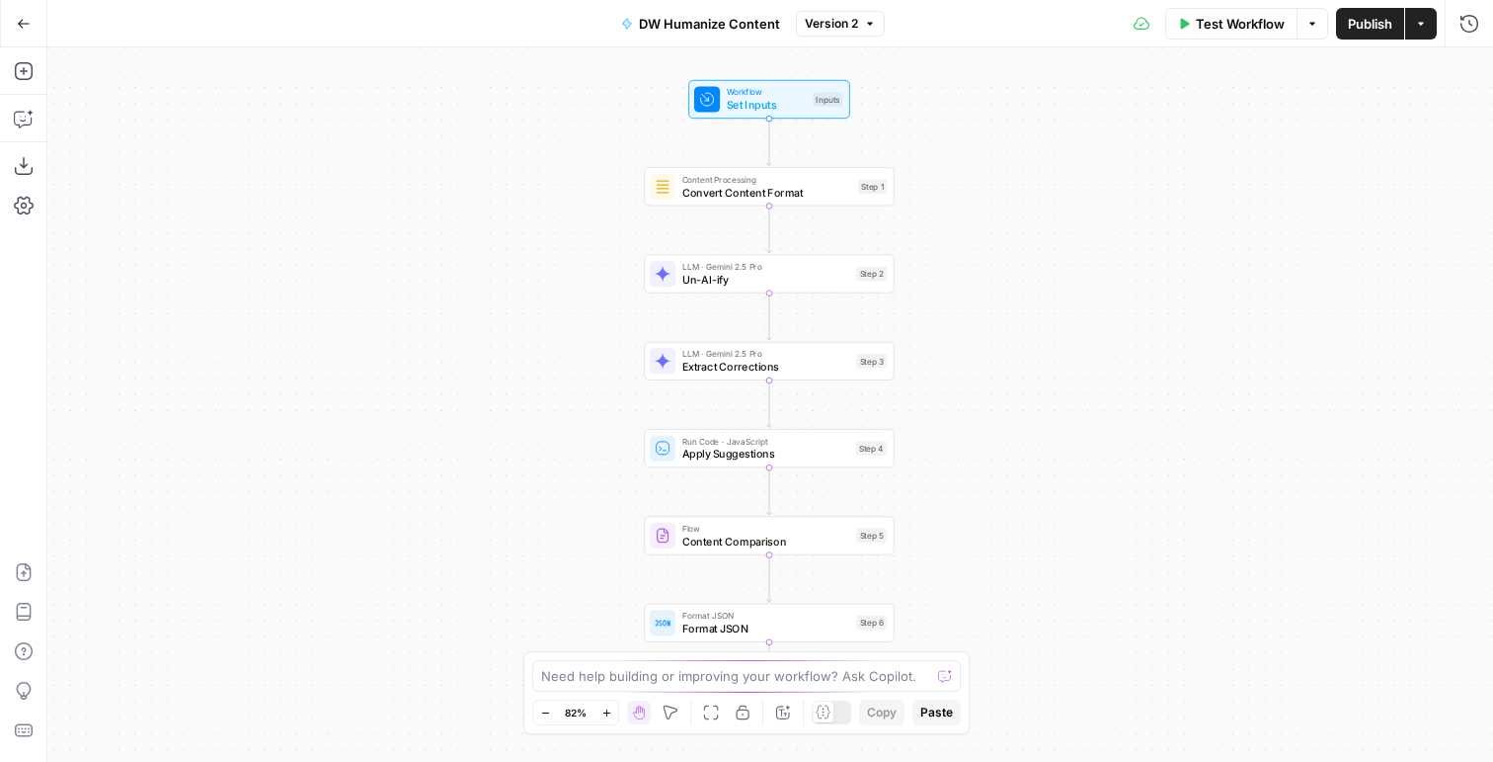
click at [24, 24] on icon "button" at bounding box center [24, 24] width 14 height 14
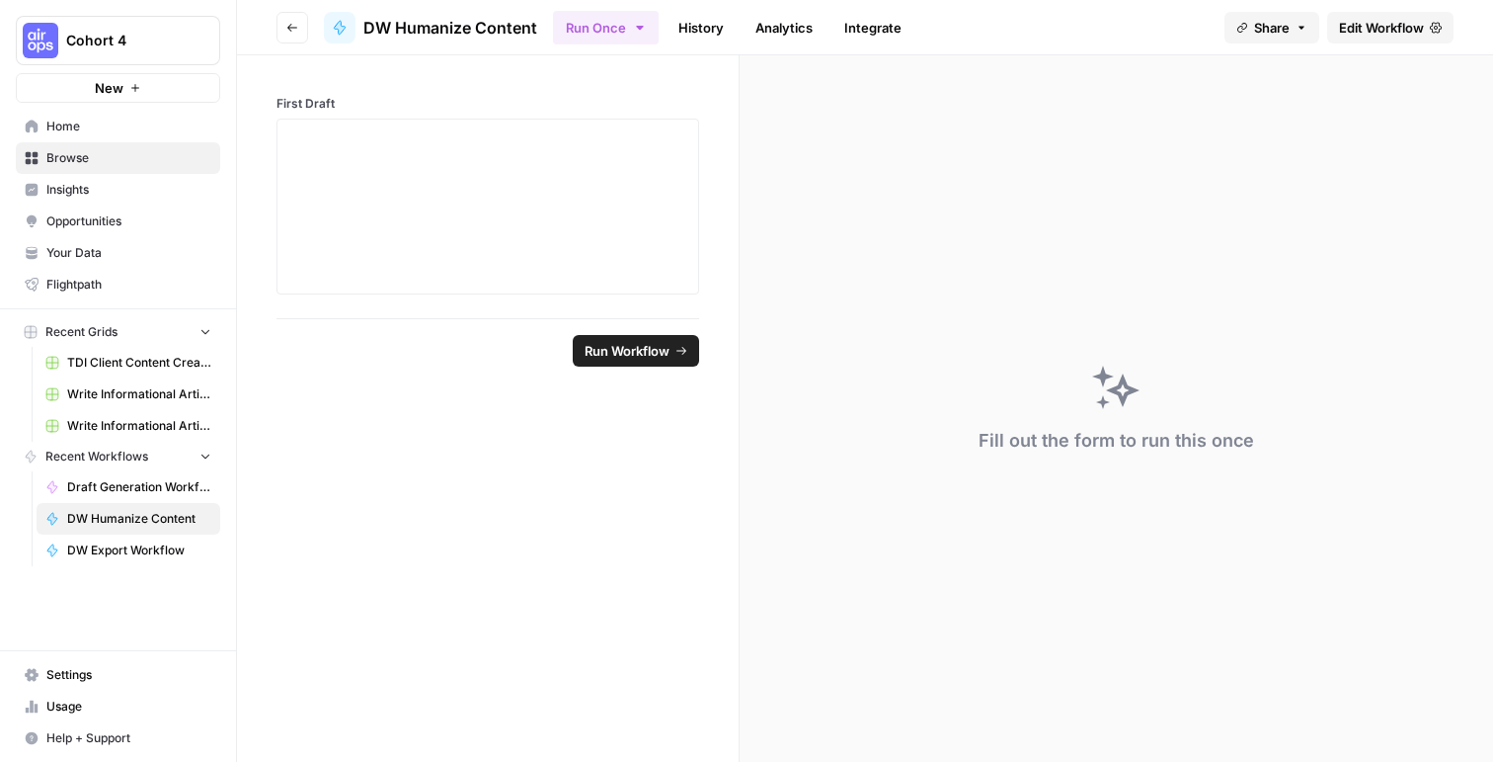
click at [294, 31] on icon "button" at bounding box center [292, 28] width 12 height 12
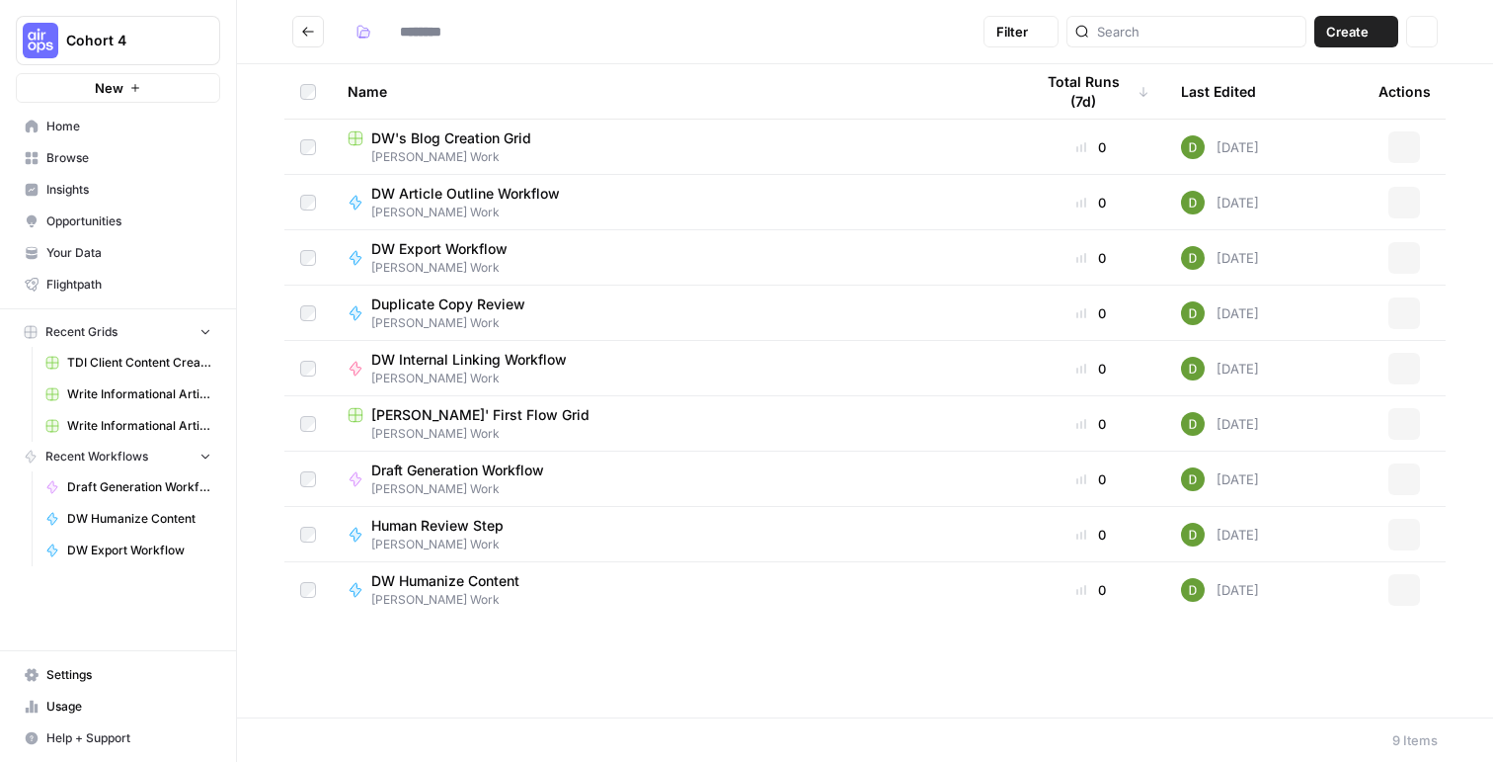
type input "**********"
click at [495, 519] on span "Human Review Step" at bounding box center [437, 526] width 132 height 20
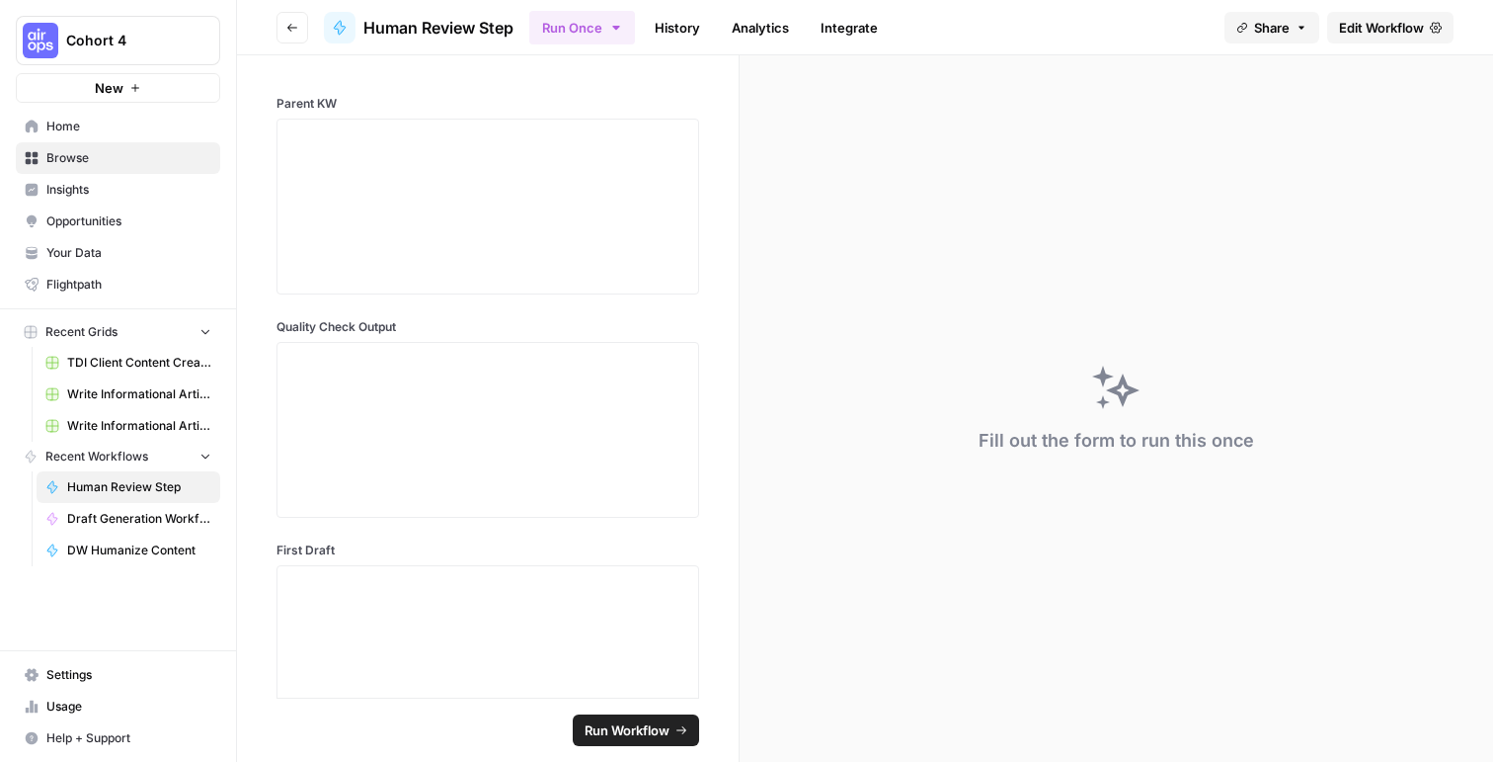
click at [1423, 13] on link "Edit Workflow" at bounding box center [1390, 28] width 126 height 32
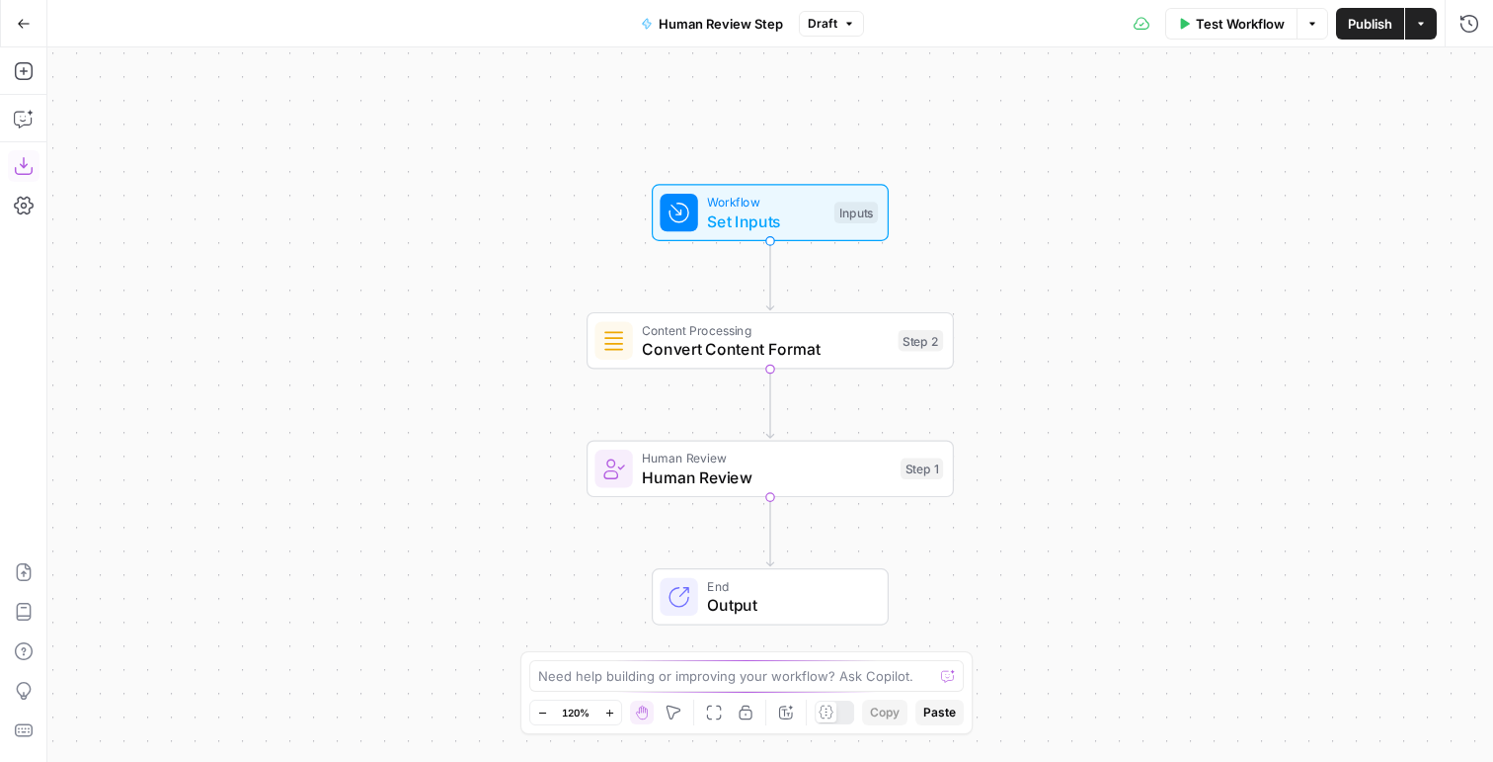
click at [28, 156] on icon "button" at bounding box center [24, 166] width 20 height 20
click at [27, 11] on button "Go Back" at bounding box center [24, 24] width 36 height 36
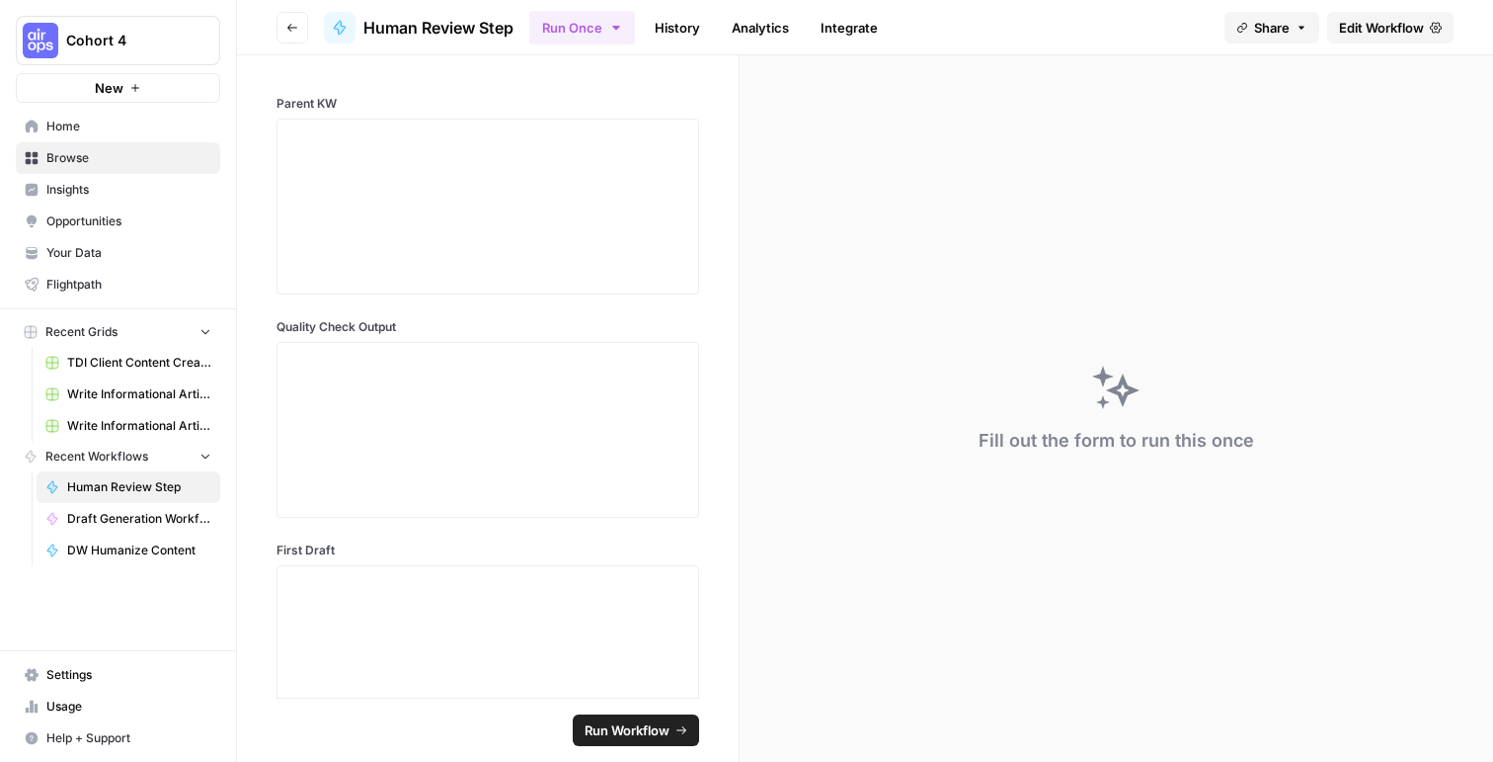
click at [298, 27] on button "Go back" at bounding box center [293, 28] width 32 height 32
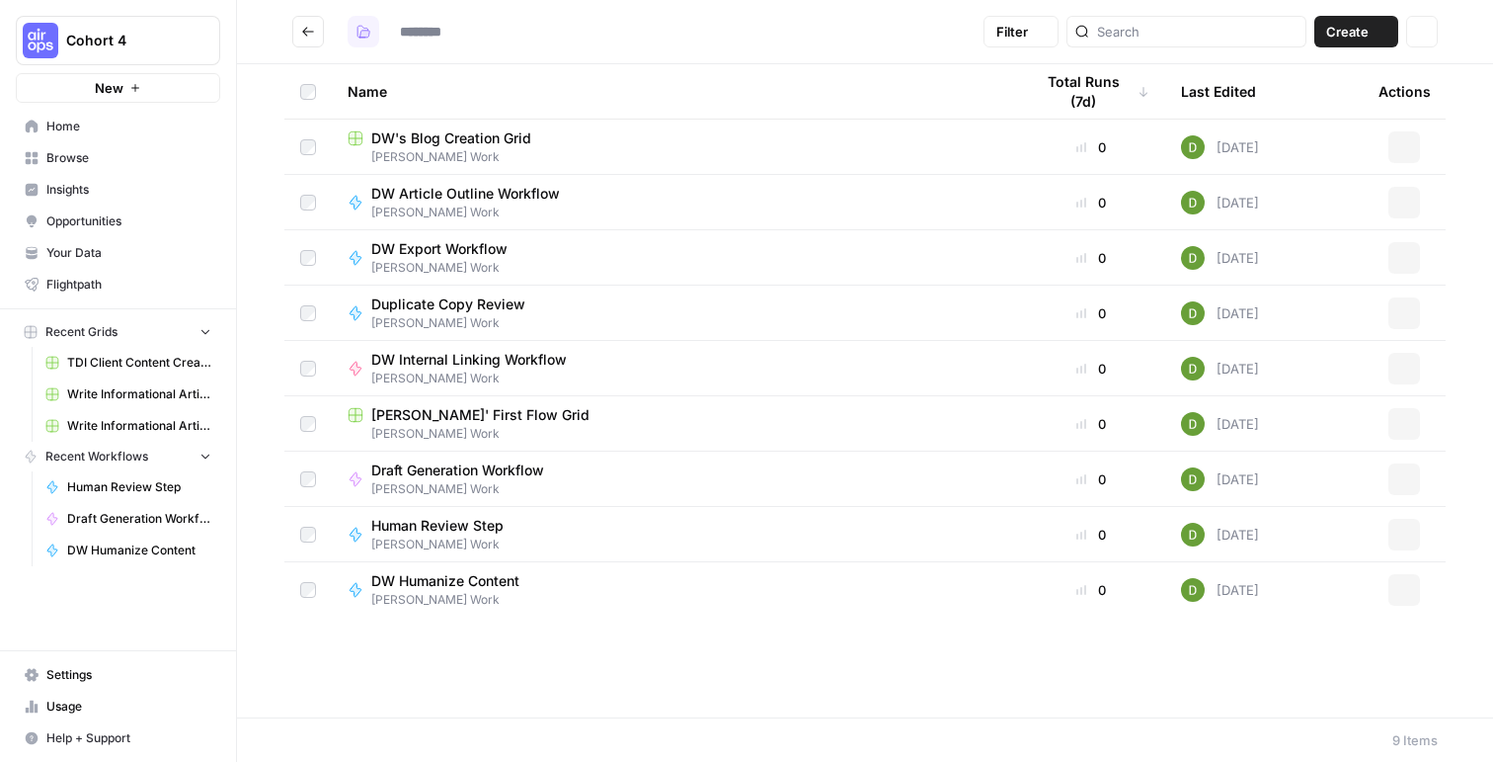
type input "**********"
click at [432, 311] on span "Duplicate Copy Review" at bounding box center [448, 304] width 154 height 20
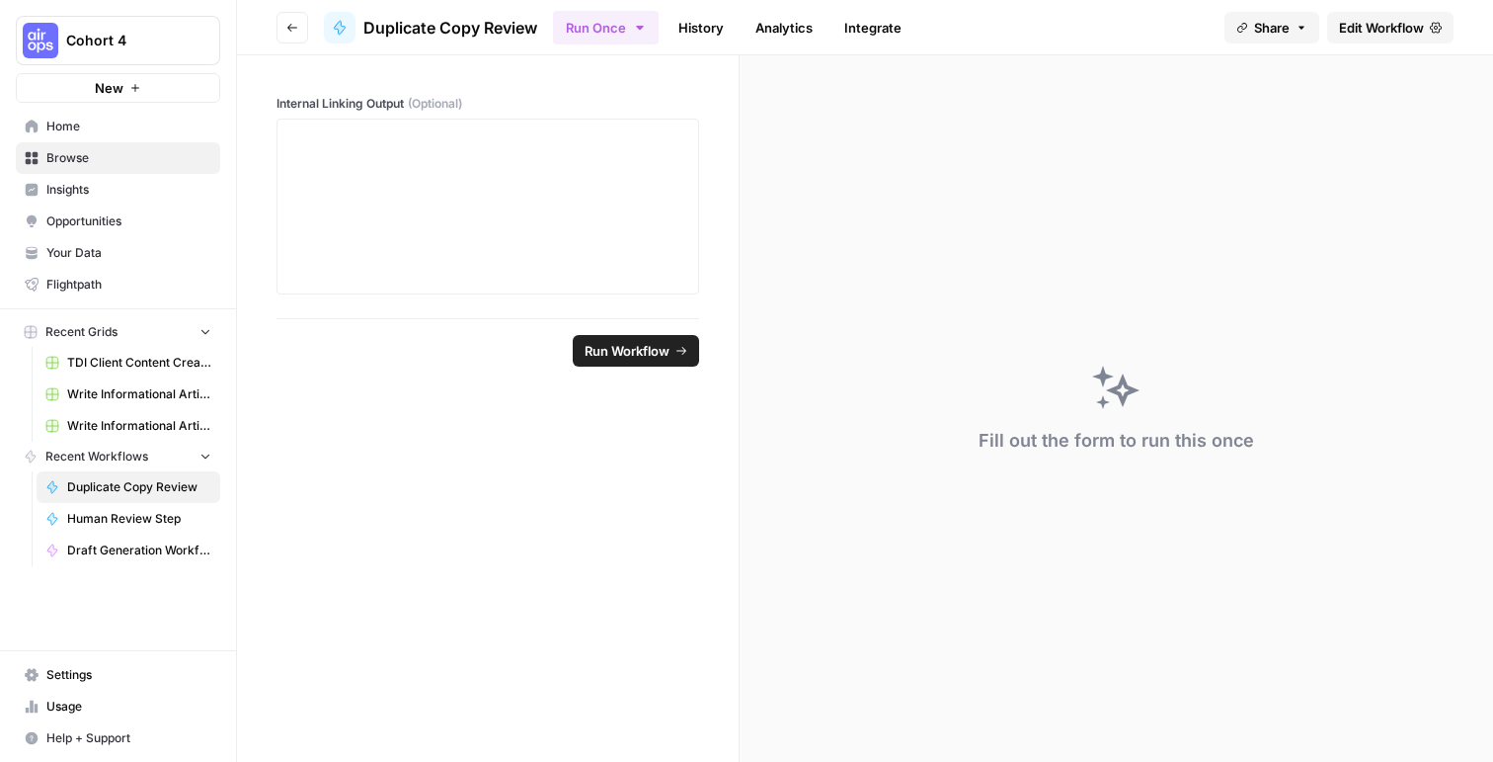
click at [1379, 19] on span "Edit Workflow" at bounding box center [1381, 28] width 85 height 20
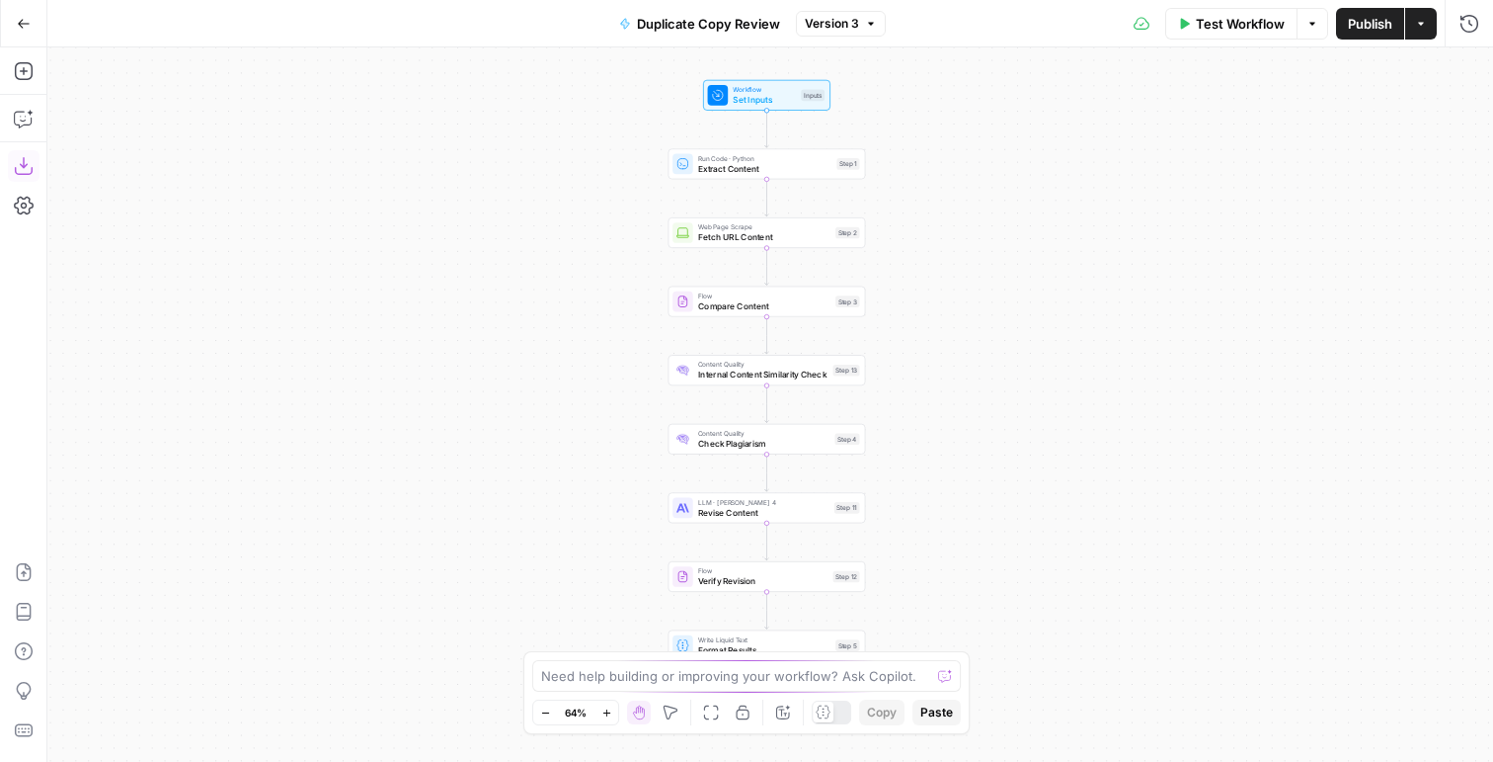
click at [19, 161] on icon "button" at bounding box center [24, 166] width 20 height 20
click at [23, 17] on icon "button" at bounding box center [24, 24] width 14 height 14
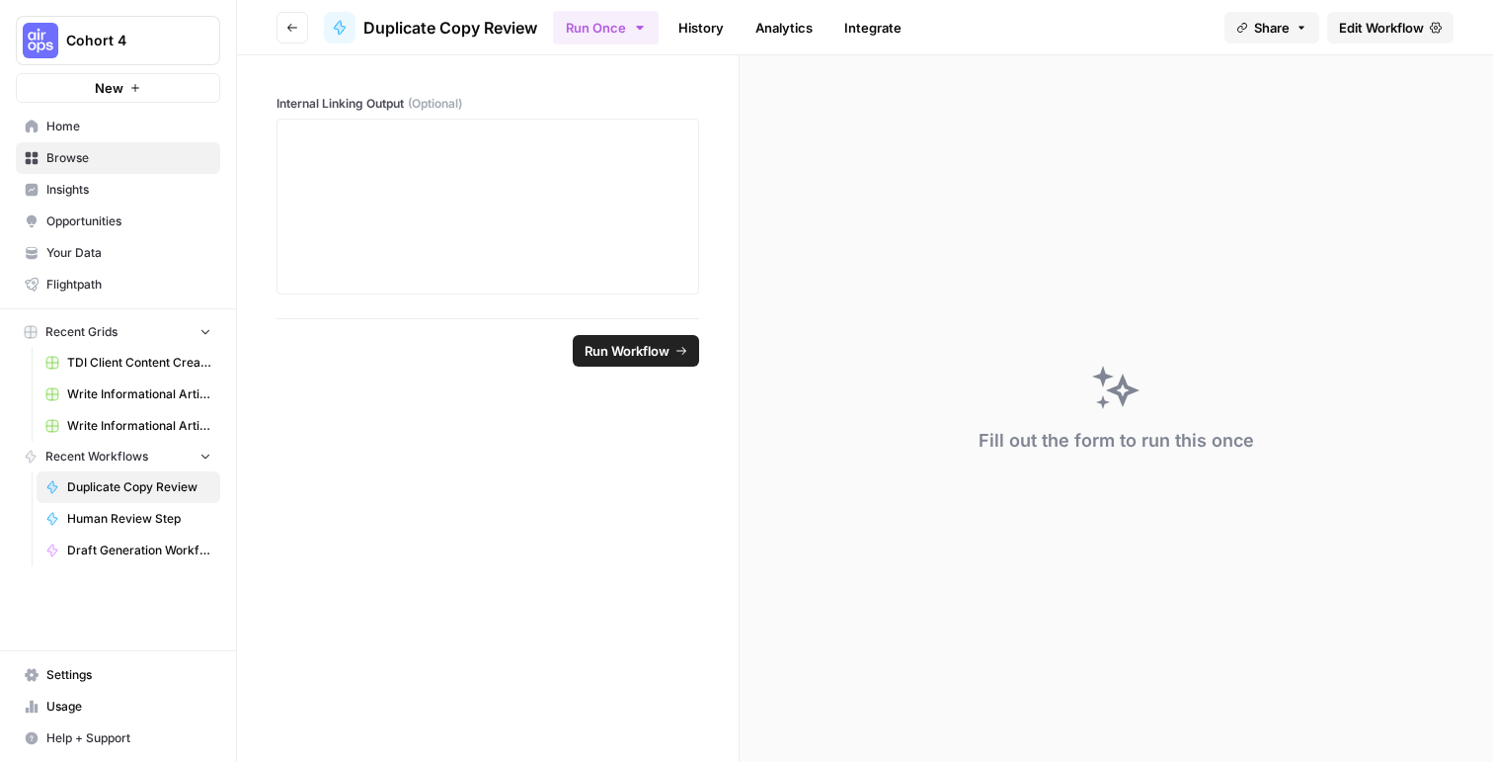
click at [297, 31] on icon "button" at bounding box center [292, 28] width 12 height 12
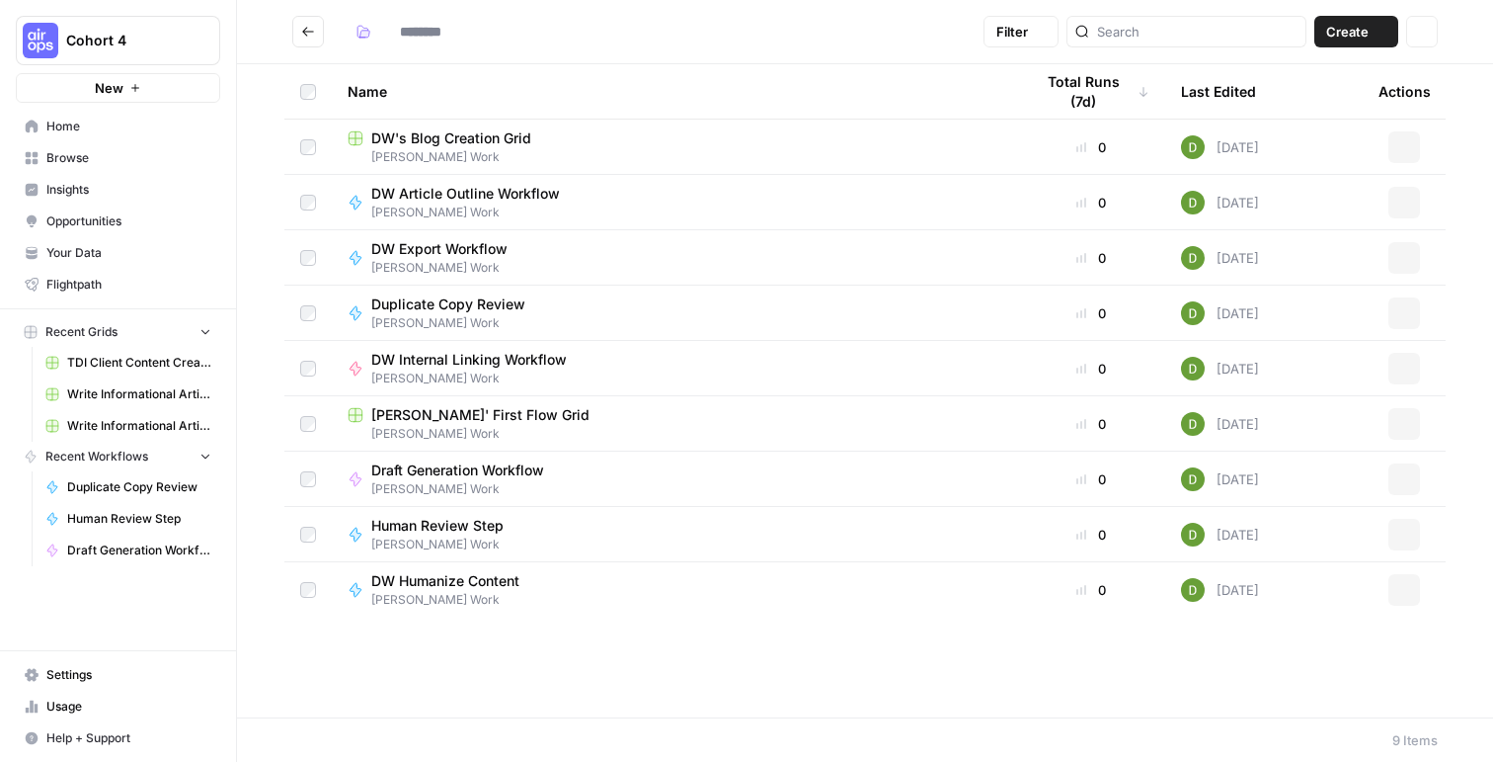
type input "**********"
click at [59, 40] on button "Cohort 4" at bounding box center [118, 40] width 204 height 49
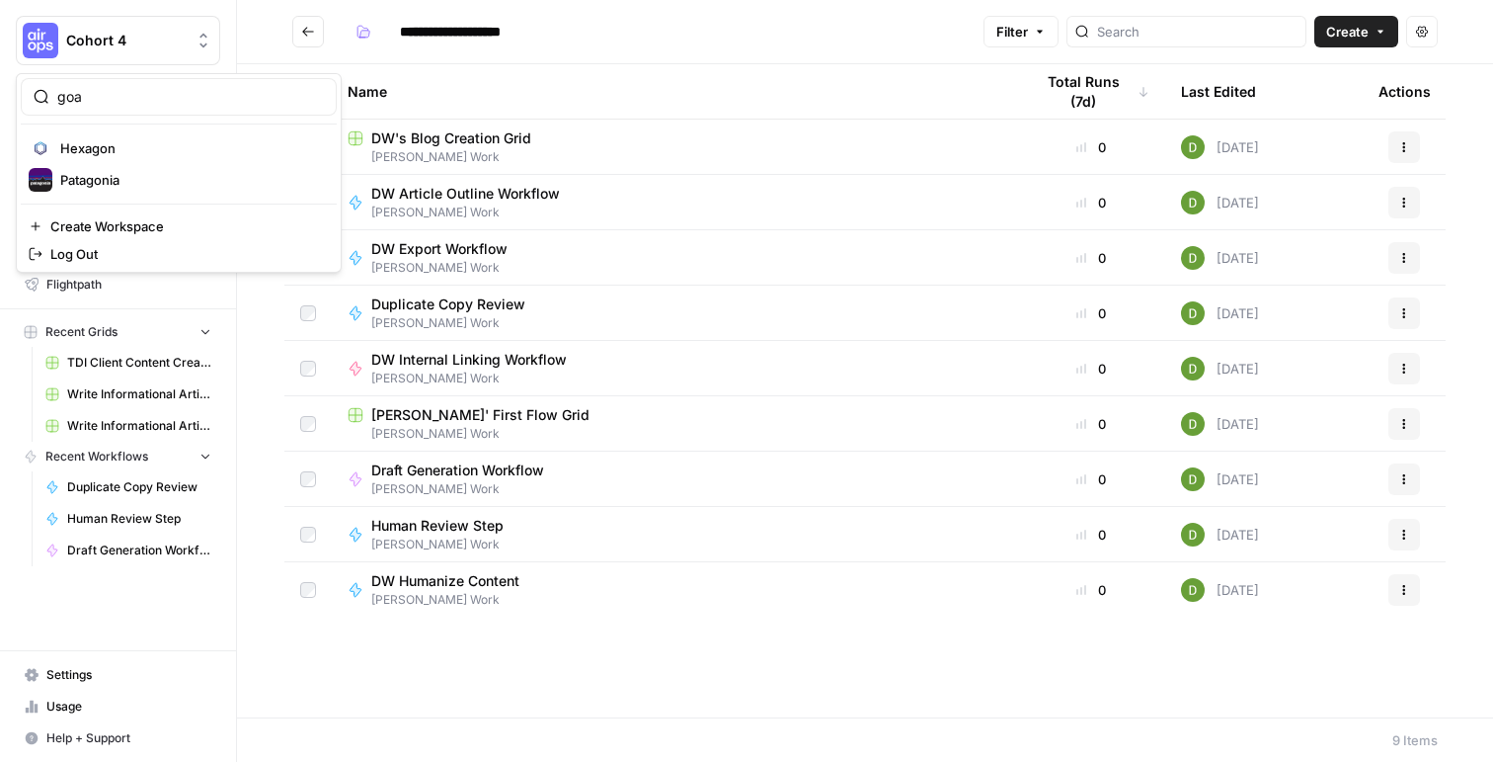
type input "goat"
click at [123, 36] on span "Cohort 4" at bounding box center [126, 41] width 120 height 20
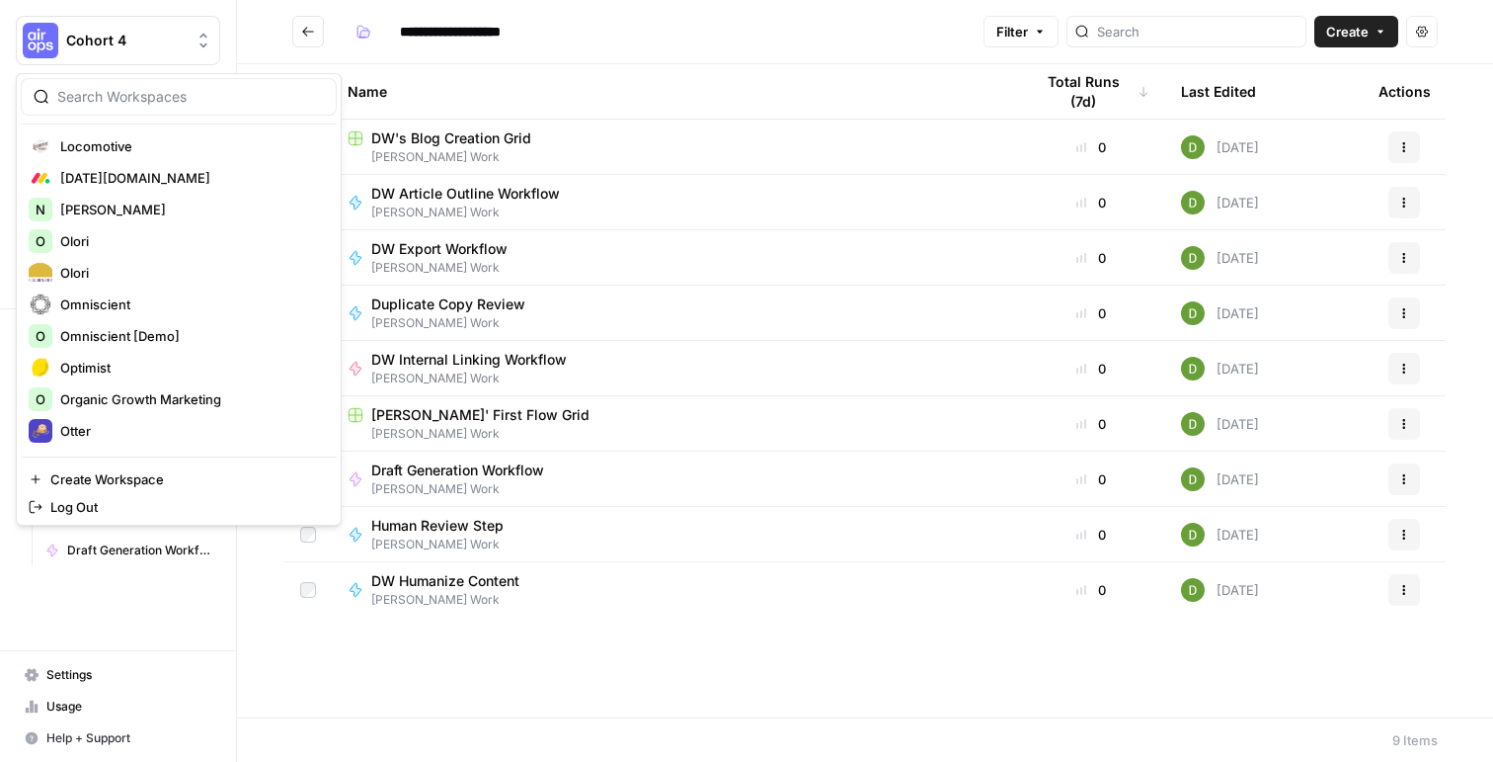
scroll to position [3287, 0]
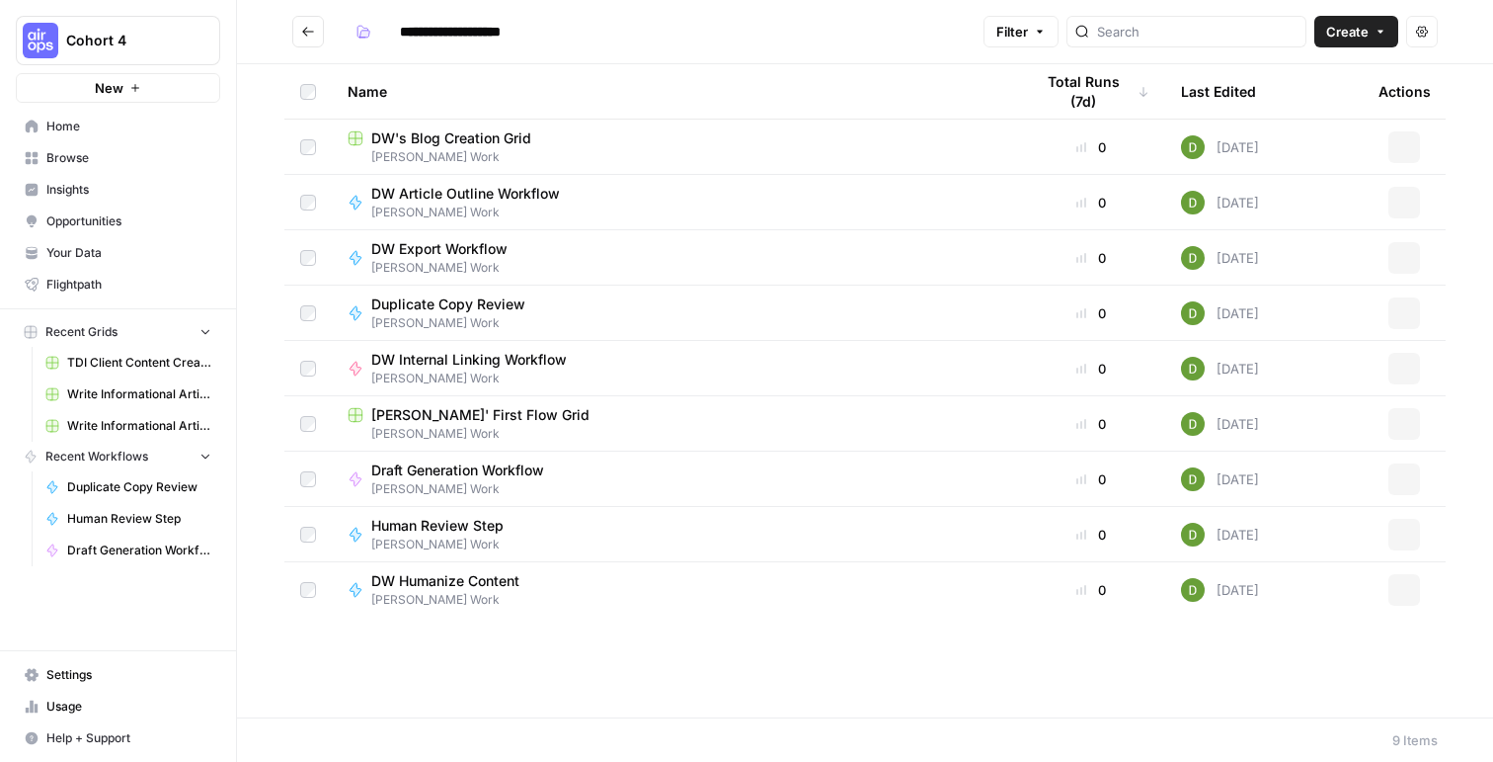
click at [112, 75] on button "New" at bounding box center [118, 88] width 204 height 30
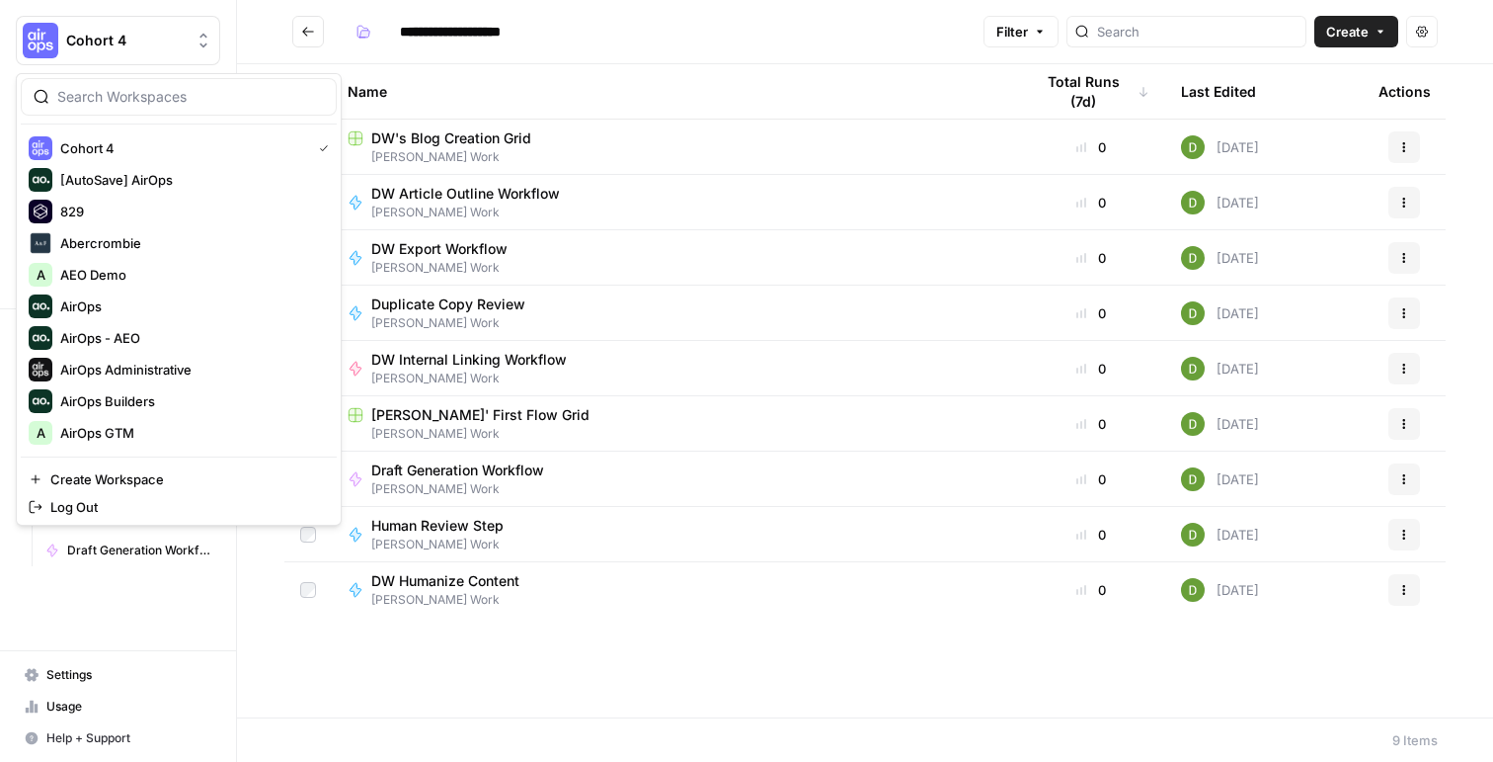
click at [199, 41] on icon "Workspace: Cohort 4" at bounding box center [204, 41] width 20 height 20
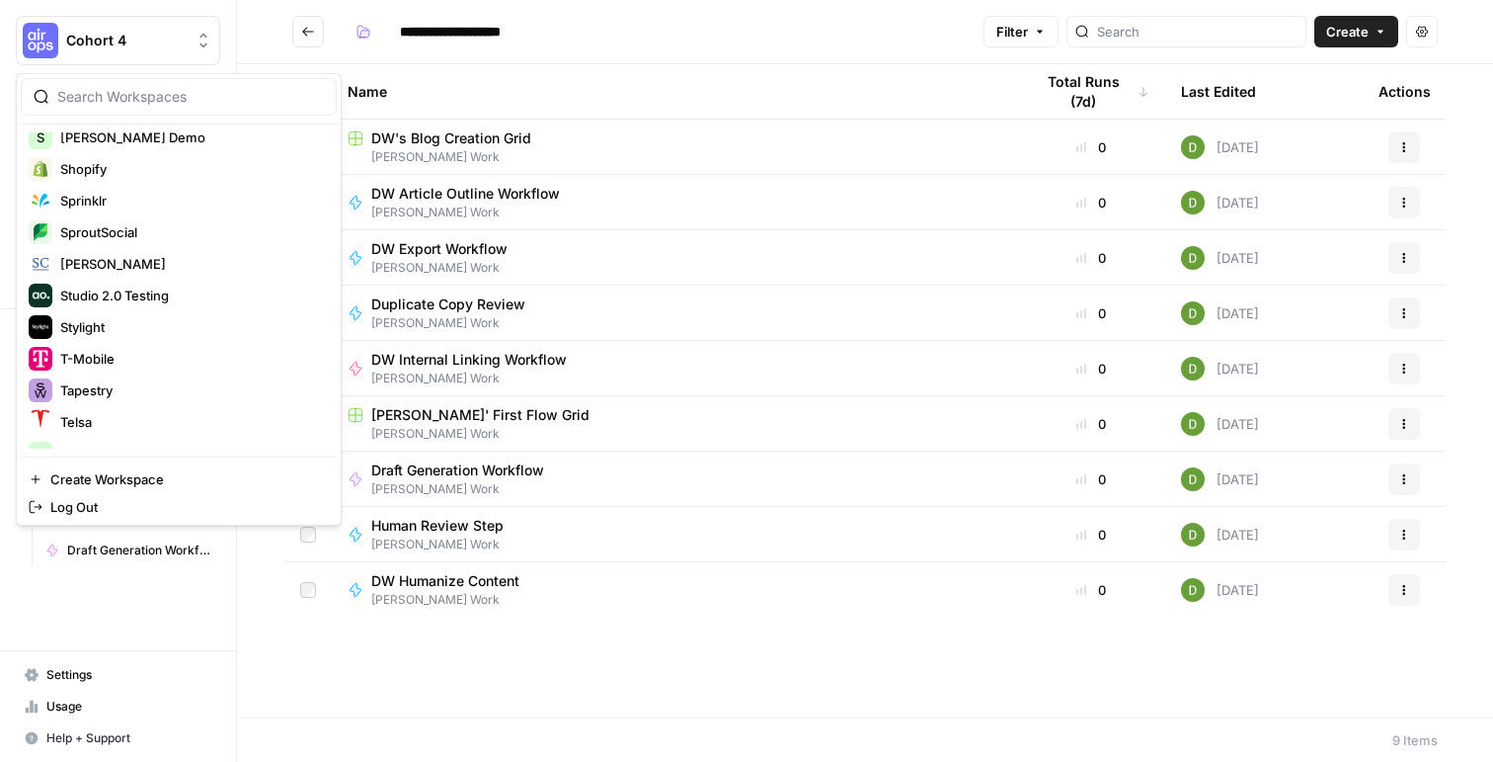
scroll to position [3361, 0]
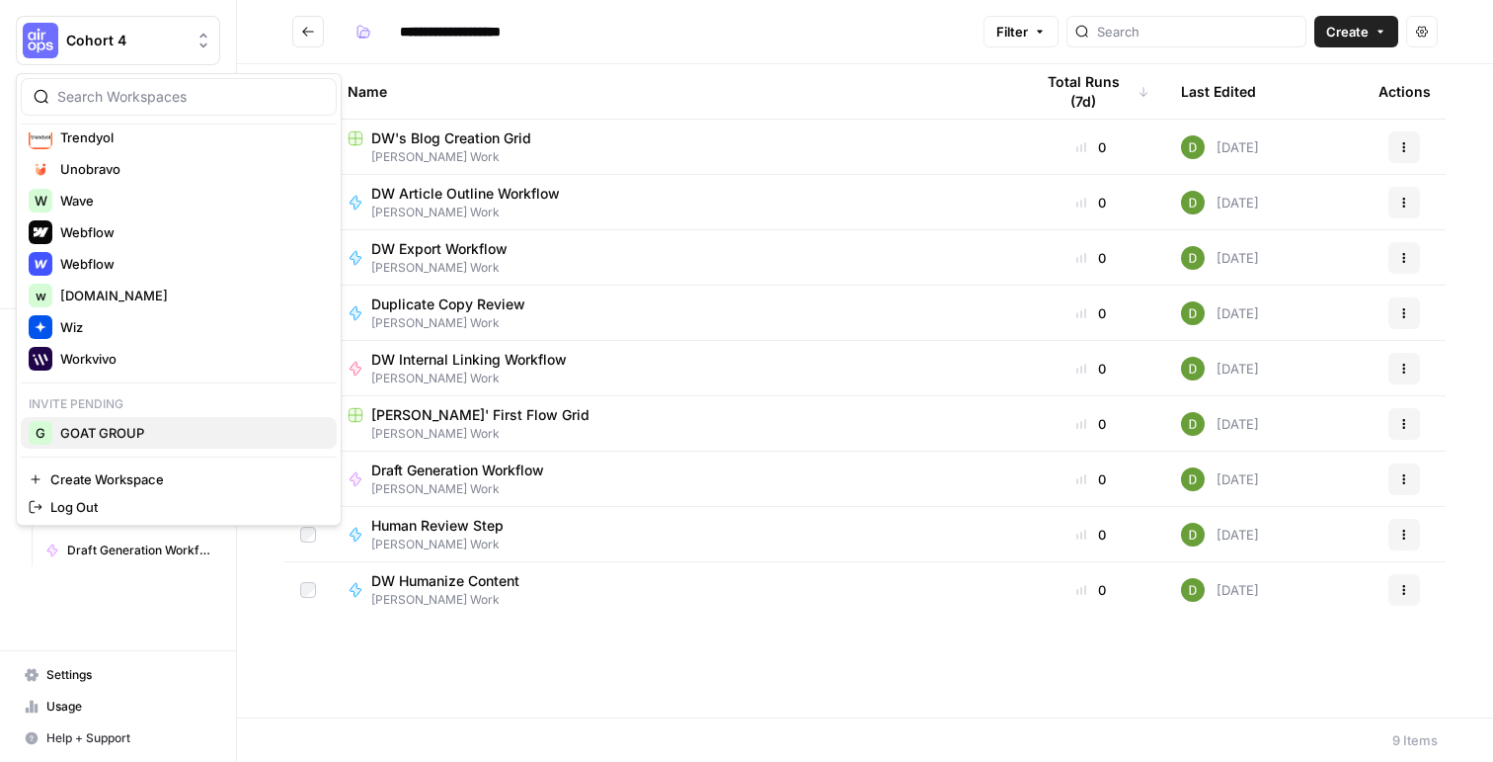
click at [69, 434] on span "GOAT GROUP" at bounding box center [190, 433] width 261 height 20
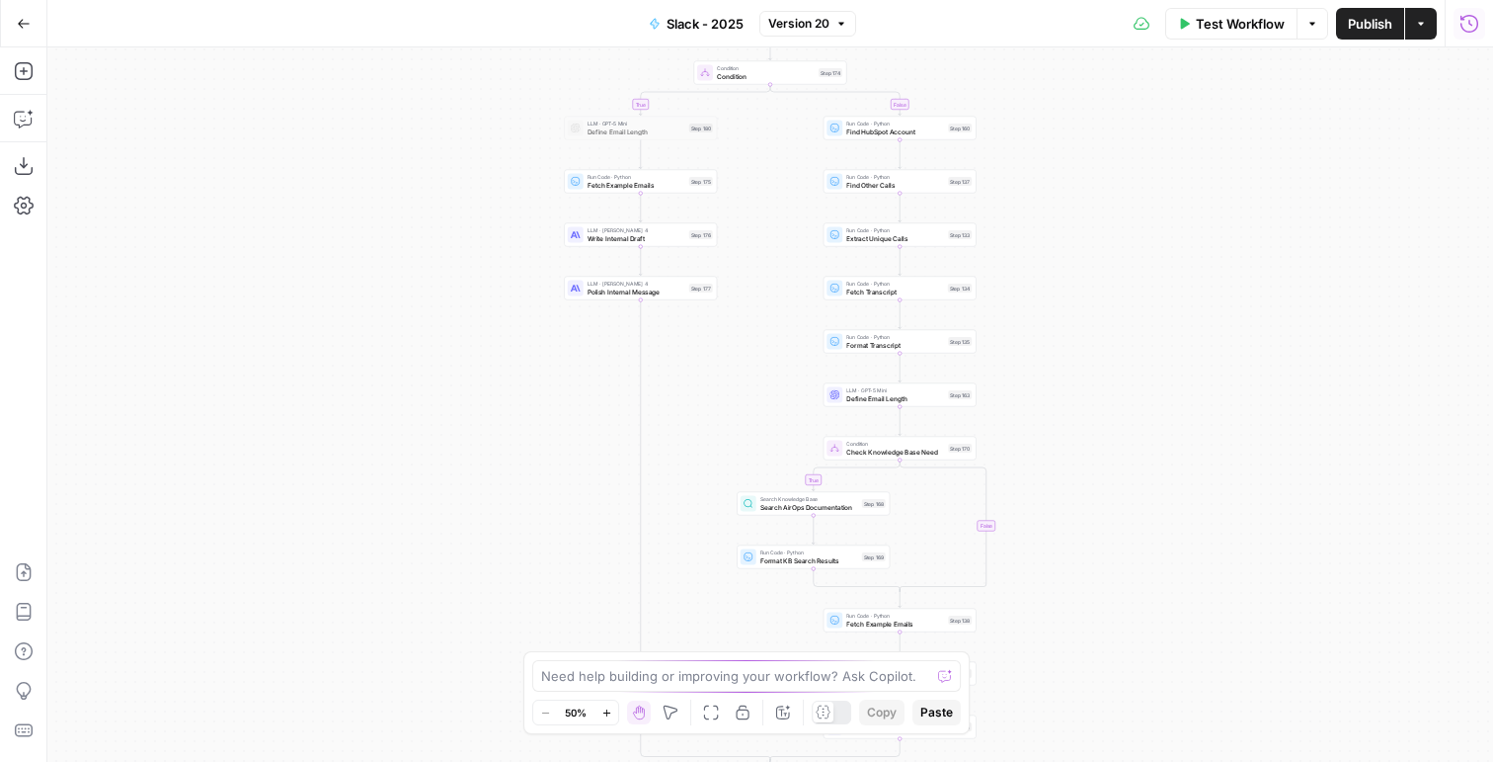
click at [1469, 27] on icon "button" at bounding box center [1470, 24] width 20 height 20
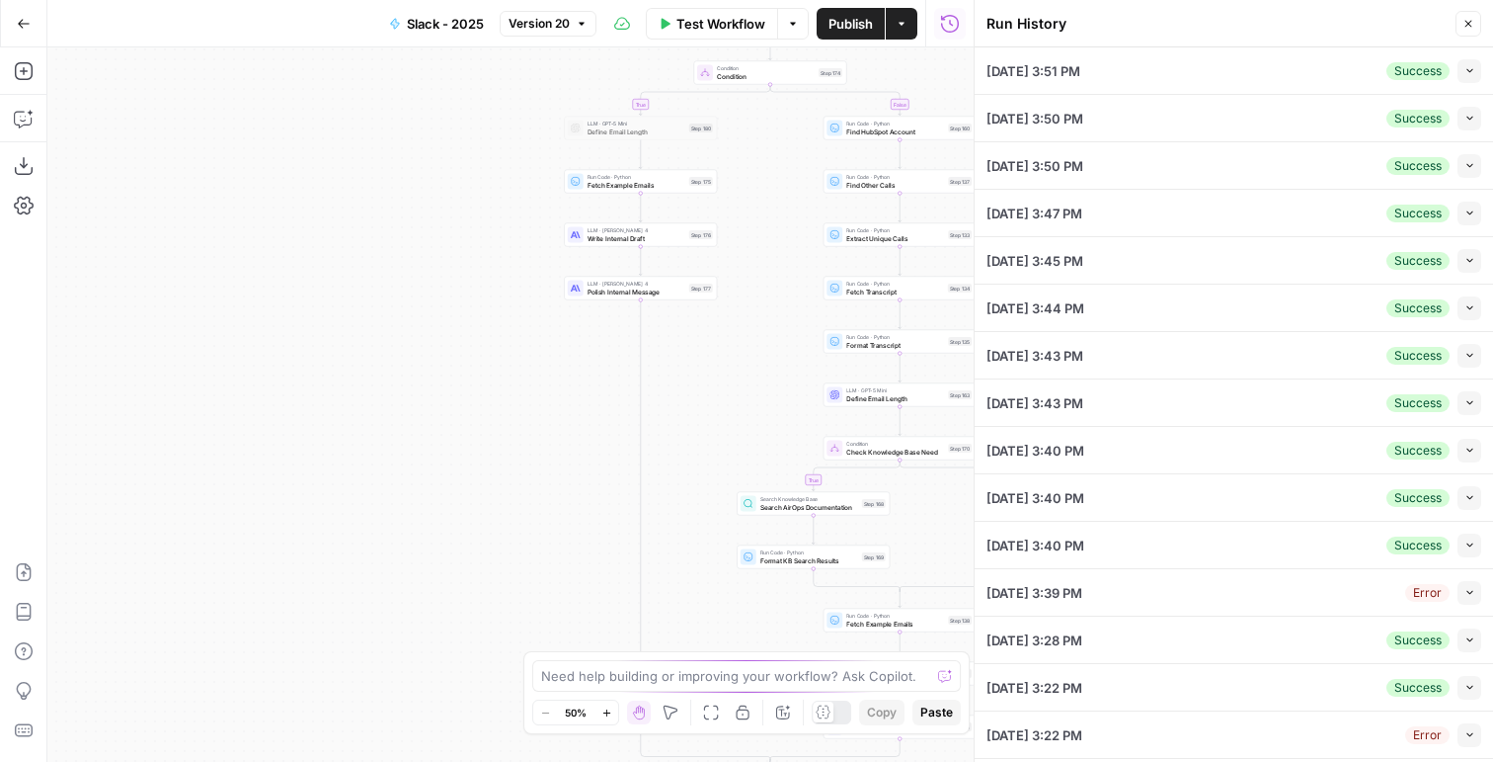
click at [1473, 75] on button "Collapse" at bounding box center [1470, 71] width 24 height 24
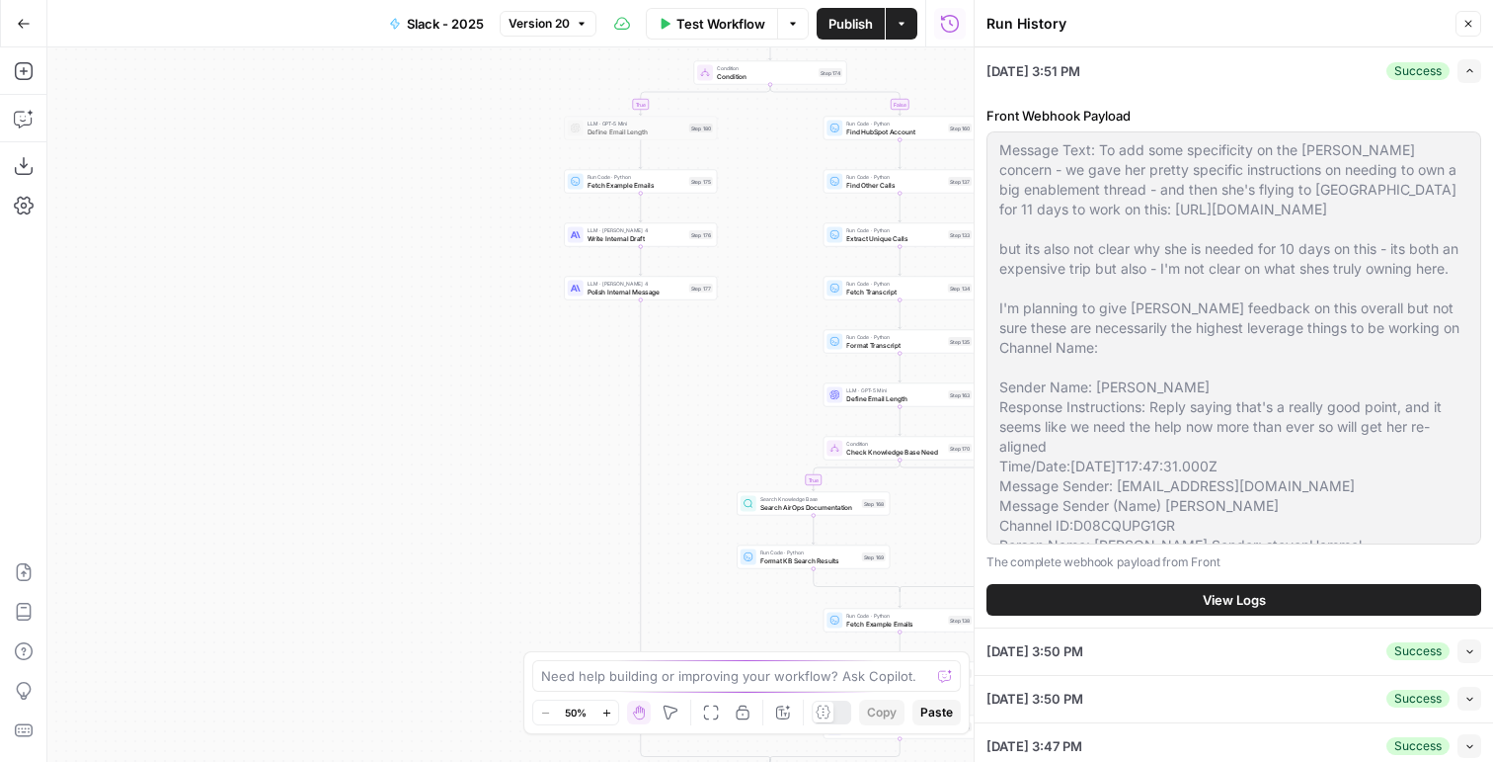
click at [1050, 594] on button "View Logs" at bounding box center [1234, 600] width 495 height 32
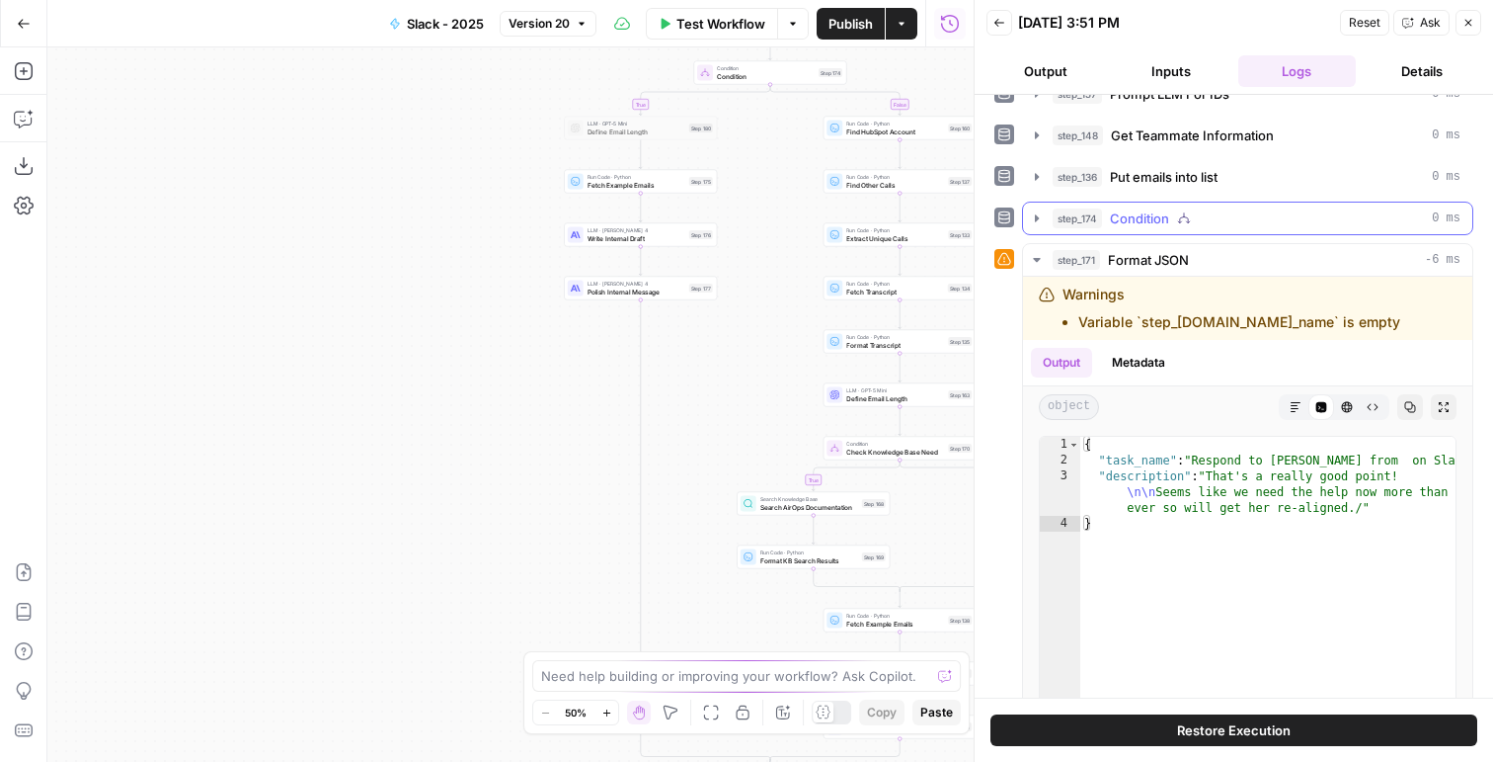
scroll to position [32, 0]
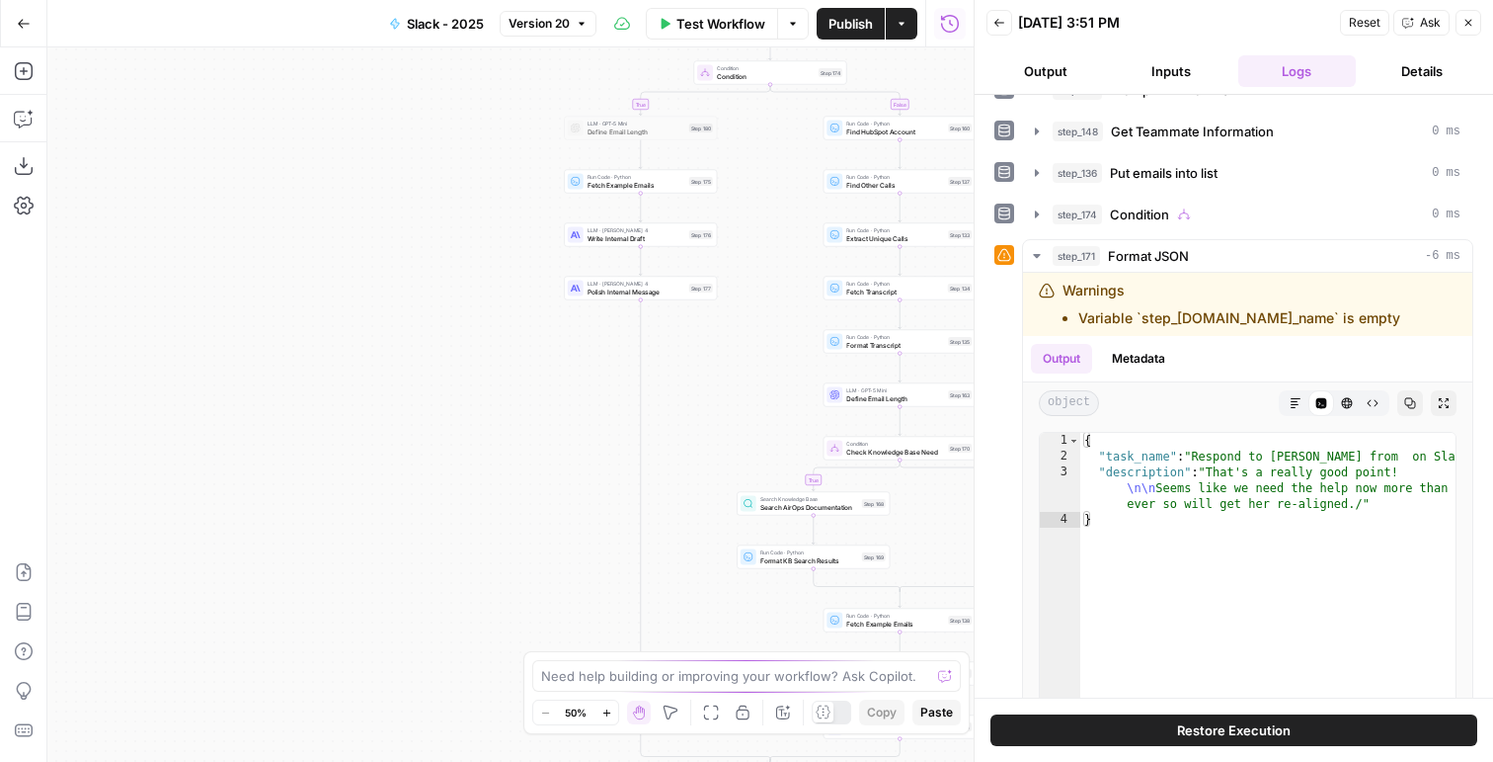
click at [1006, 25] on button "Back" at bounding box center [1000, 23] width 26 height 26
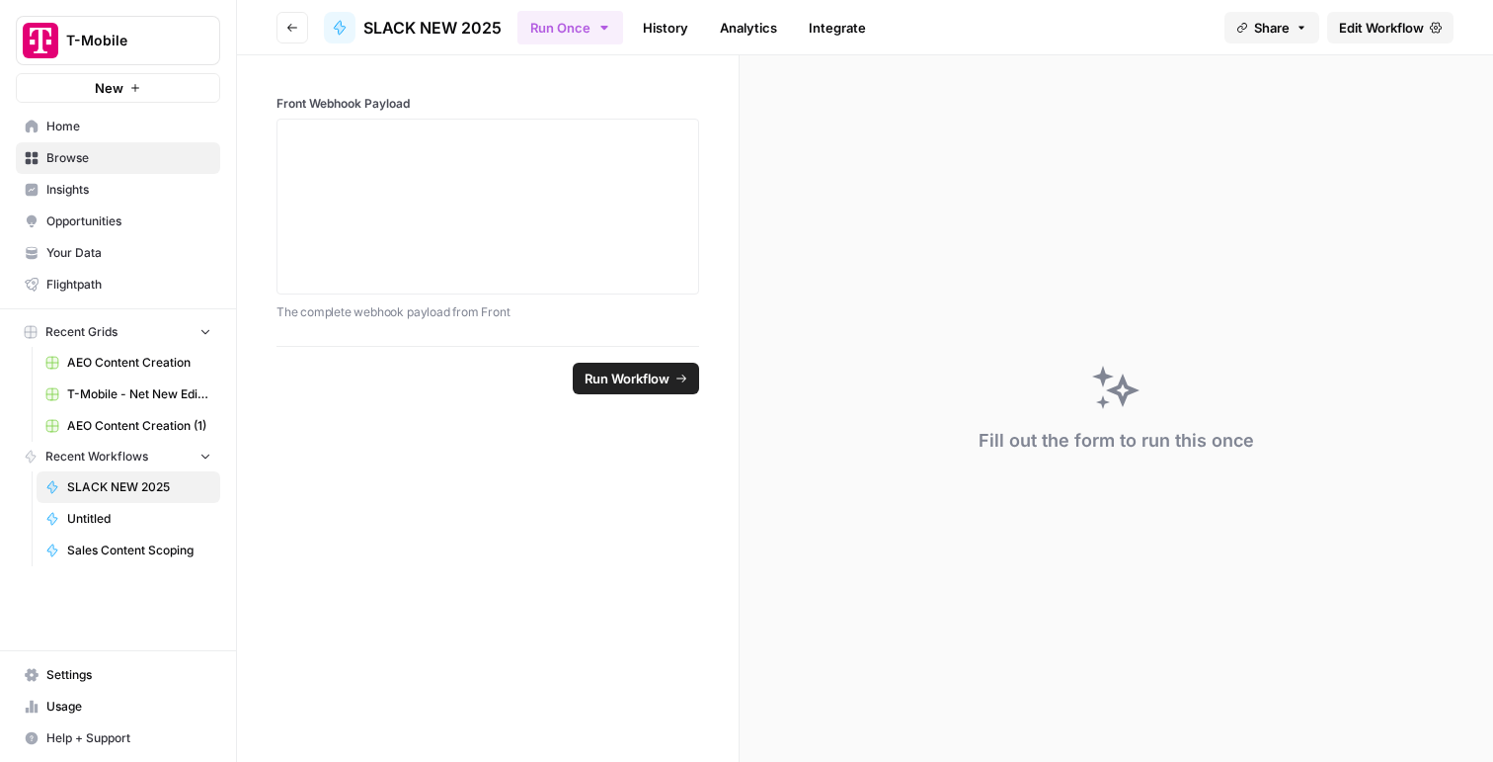
click at [1392, 22] on span "Edit Workflow" at bounding box center [1381, 28] width 85 height 20
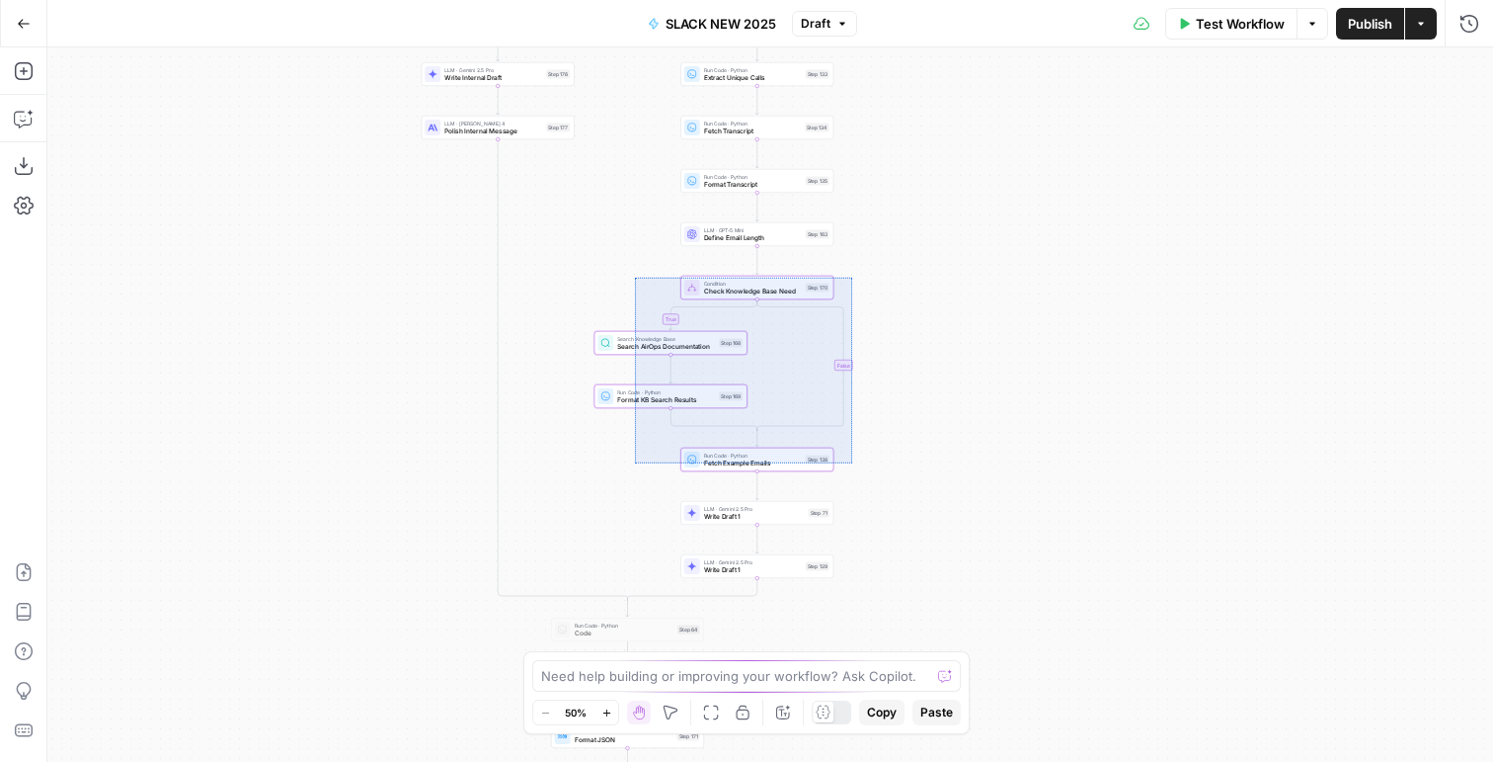
drag, startPoint x: 852, startPoint y: 462, endPoint x: 635, endPoint y: 277, distance: 285.8
click at [635, 277] on div "true true false false Workflow Set Inputs Inputs LLM · Gemini 2.5 Pro Prompt LL…" at bounding box center [770, 404] width 1446 height 714
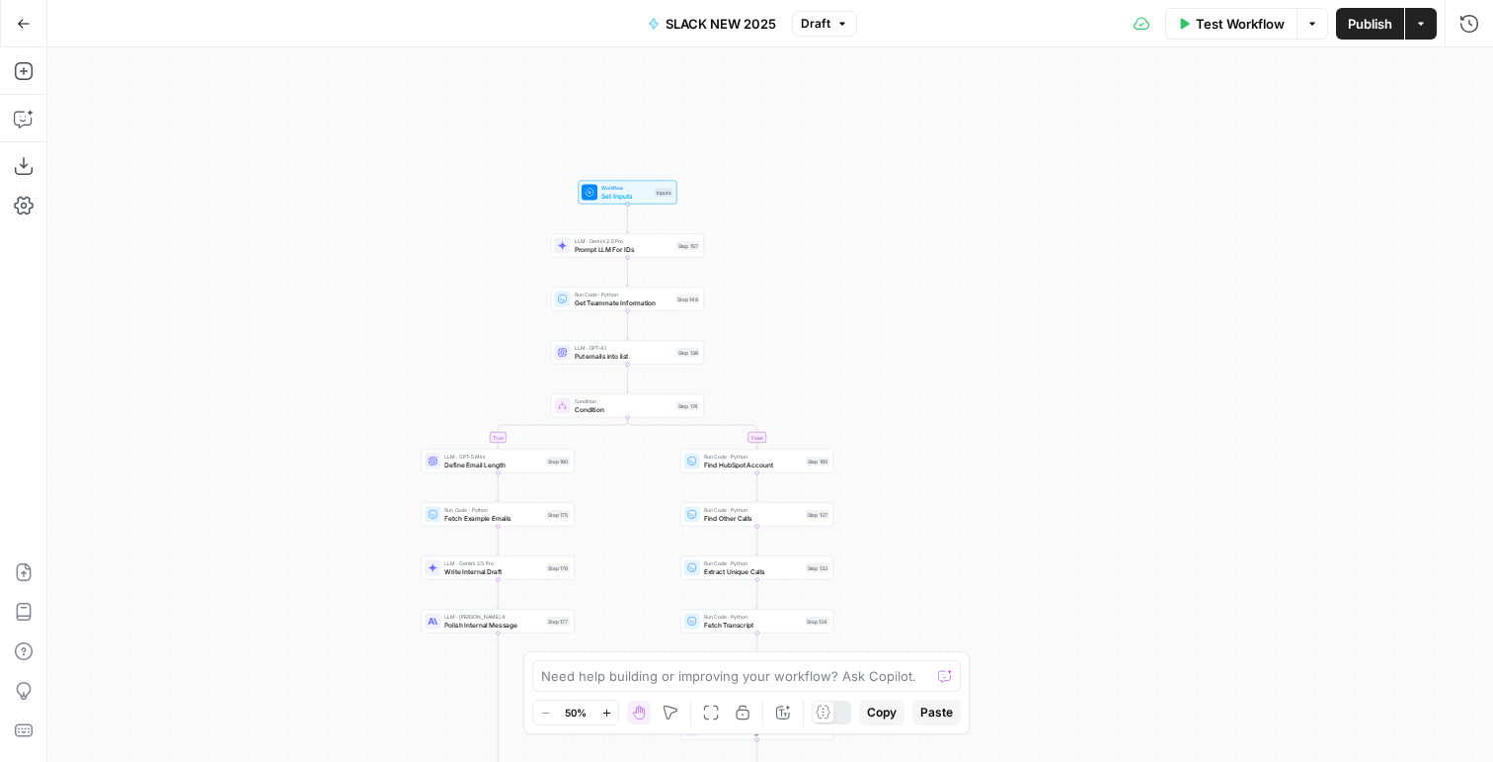
click at [1452, 24] on div "Test Workflow Options Publish Actions Run History" at bounding box center [1175, 23] width 636 height 46
click at [1458, 23] on button "Run History" at bounding box center [1470, 24] width 32 height 32
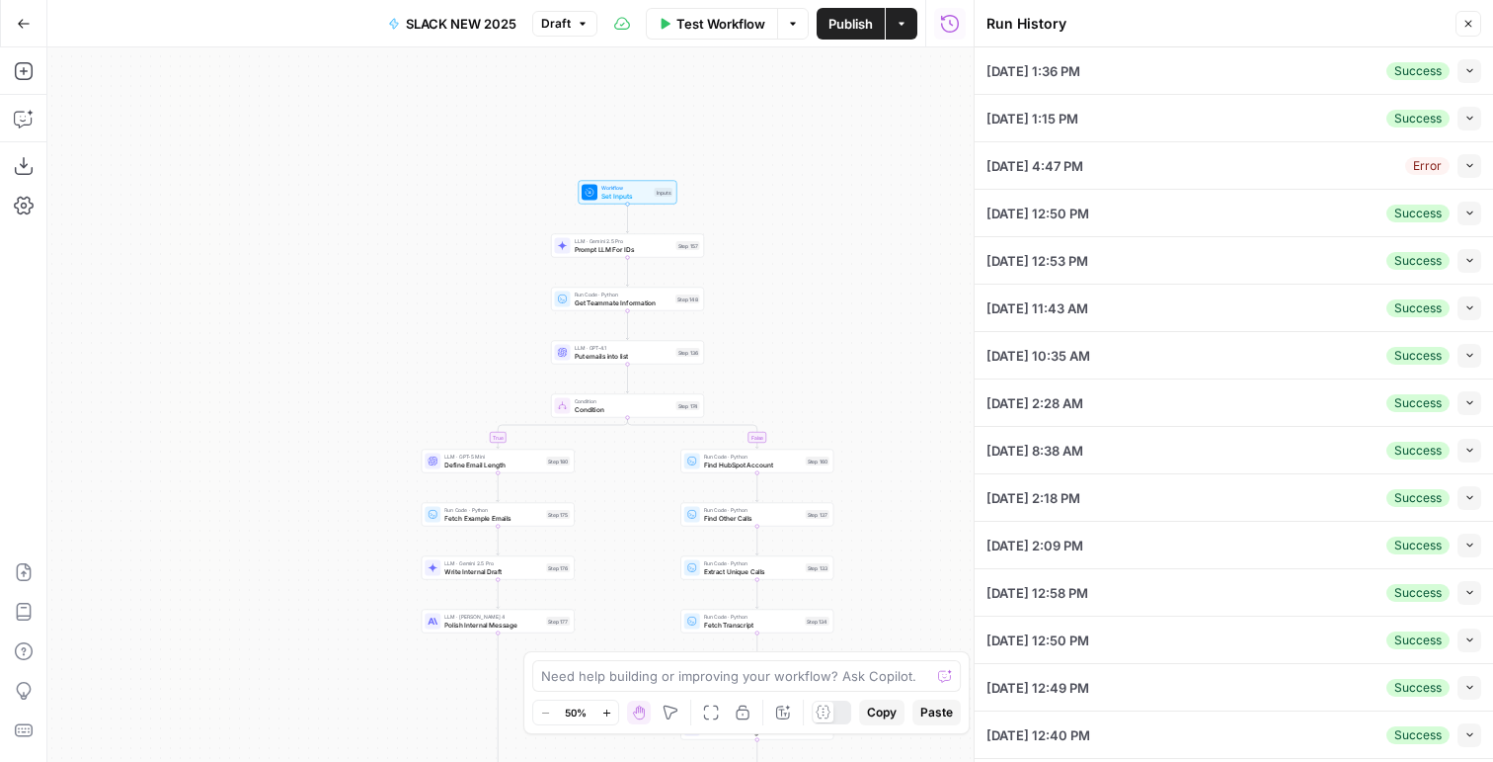
click at [1463, 78] on button "Collapse" at bounding box center [1470, 71] width 24 height 24
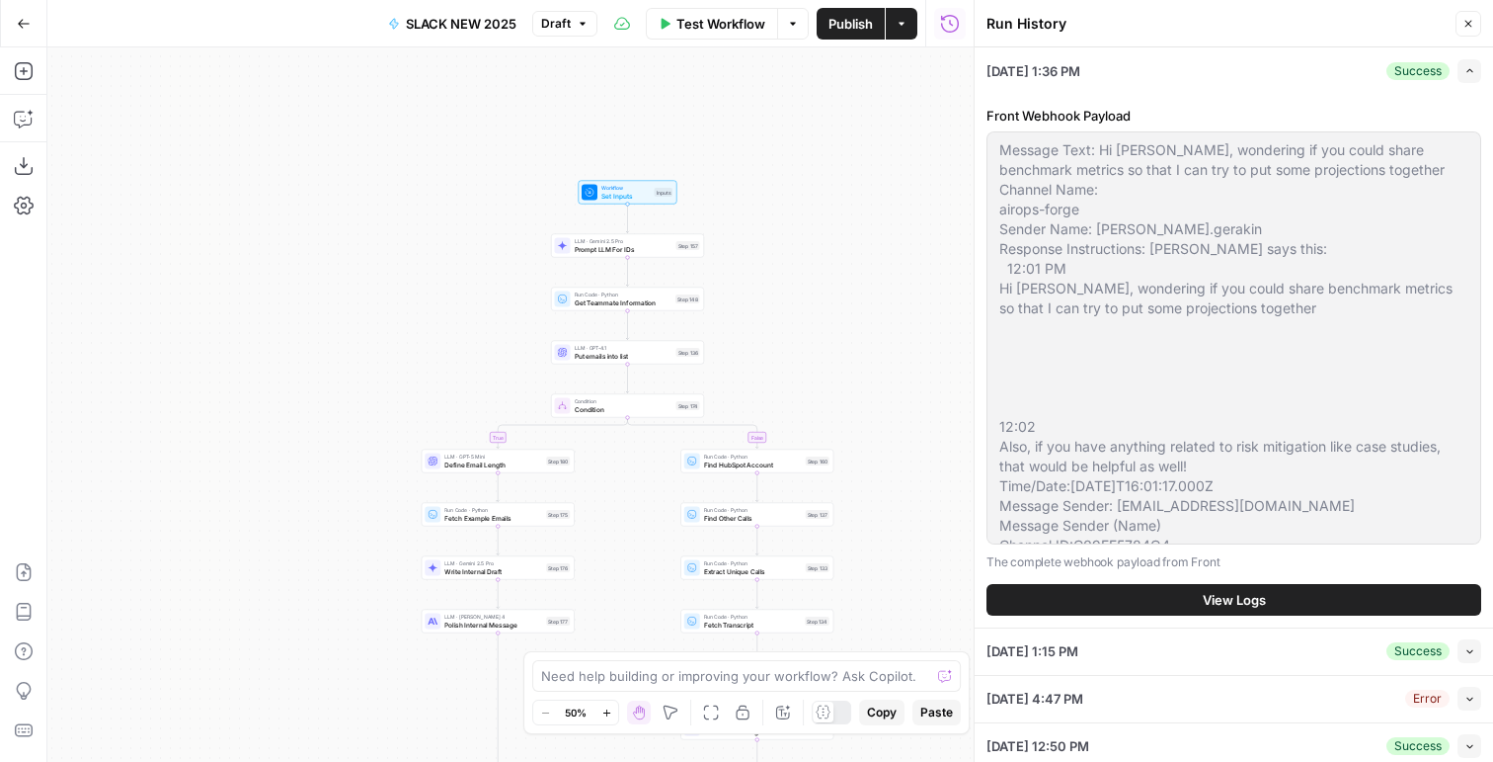
click at [1079, 598] on button "View Logs" at bounding box center [1234, 600] width 495 height 32
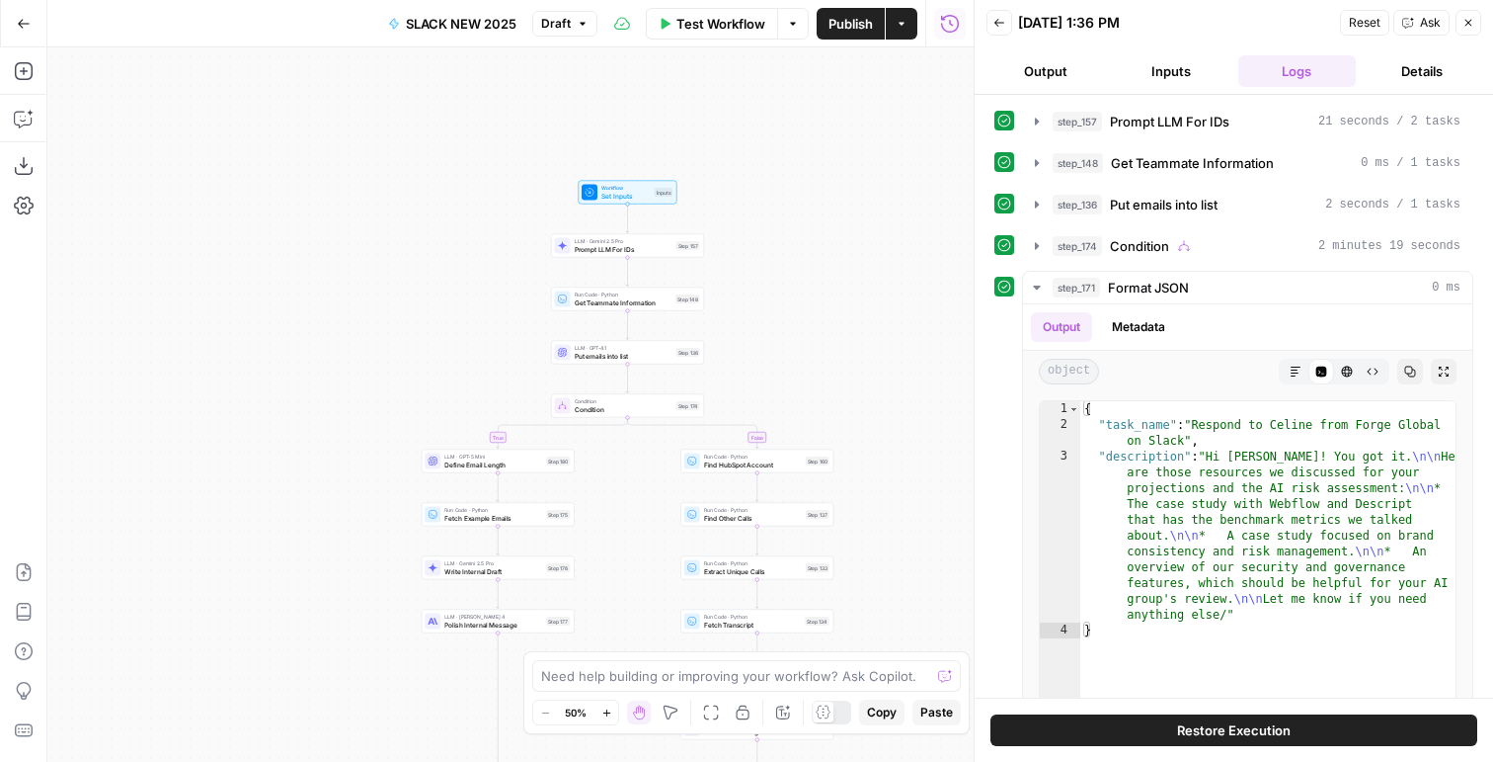
click at [1081, 718] on button "Restore Execution" at bounding box center [1234, 730] width 487 height 32
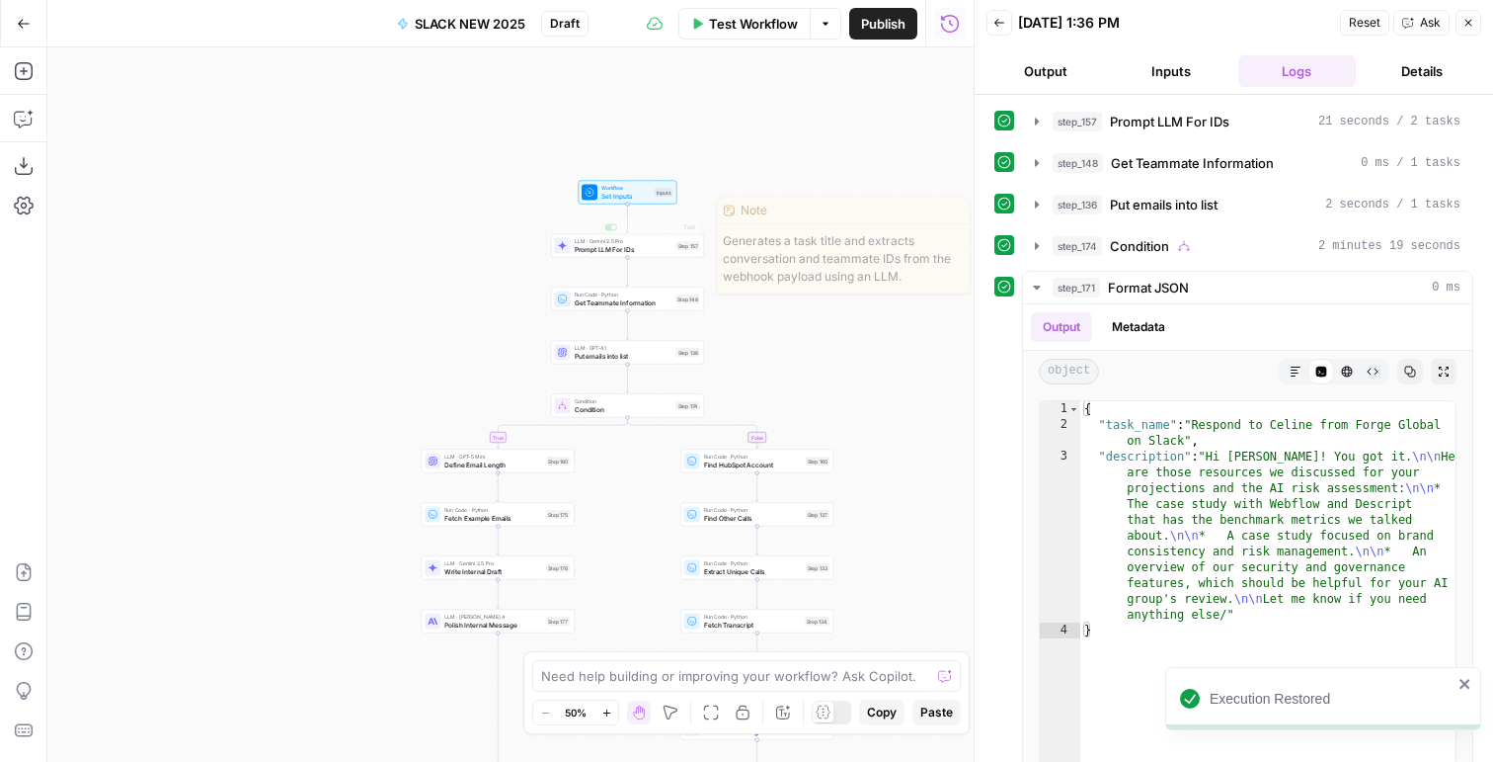
click at [652, 261] on div "true true false false Workflow Set Inputs Inputs LLM · Gemini 2.5 Pro Prompt LL…" at bounding box center [510, 404] width 926 height 714
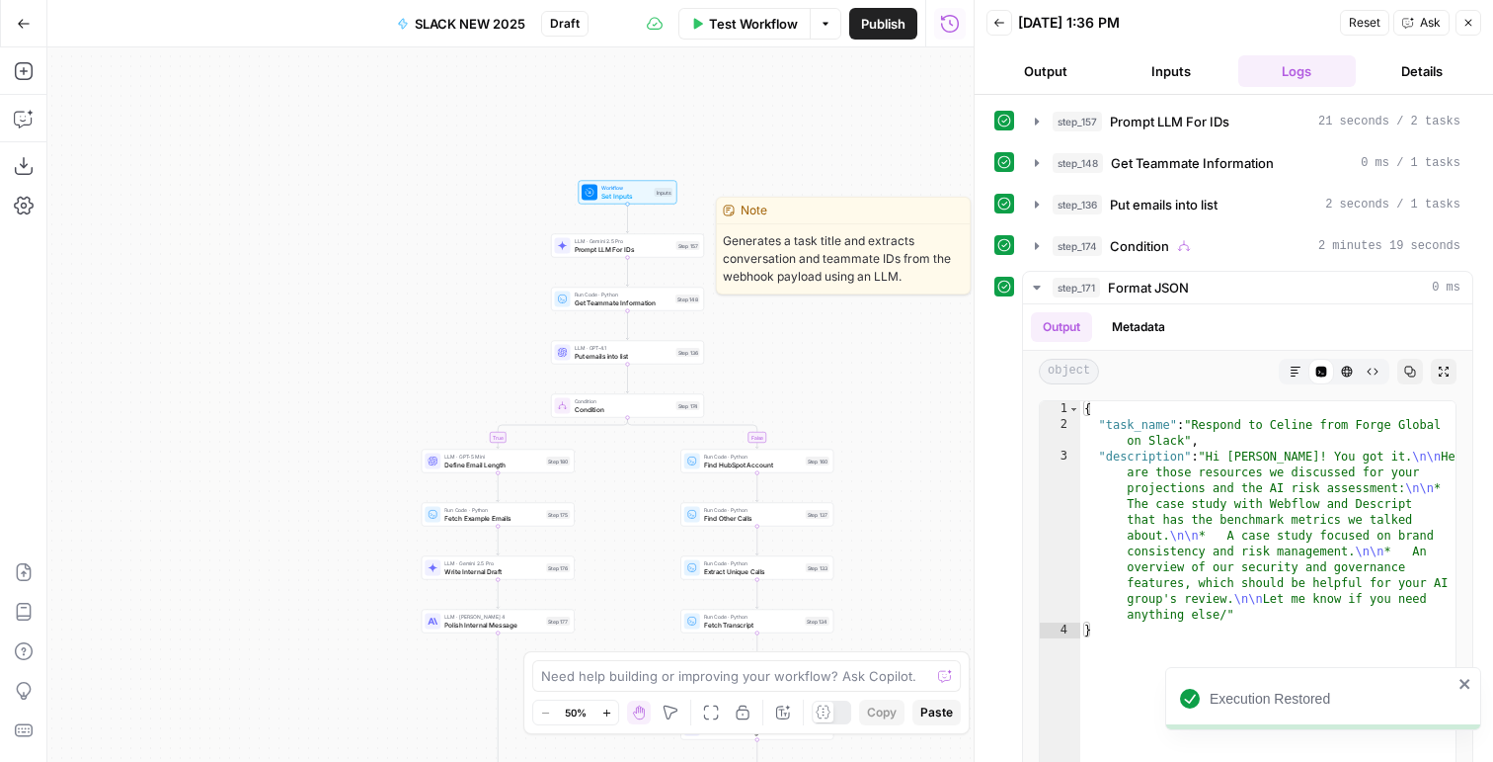
click at [651, 243] on span "LLM · Gemini 2.5 Pro" at bounding box center [624, 241] width 98 height 8
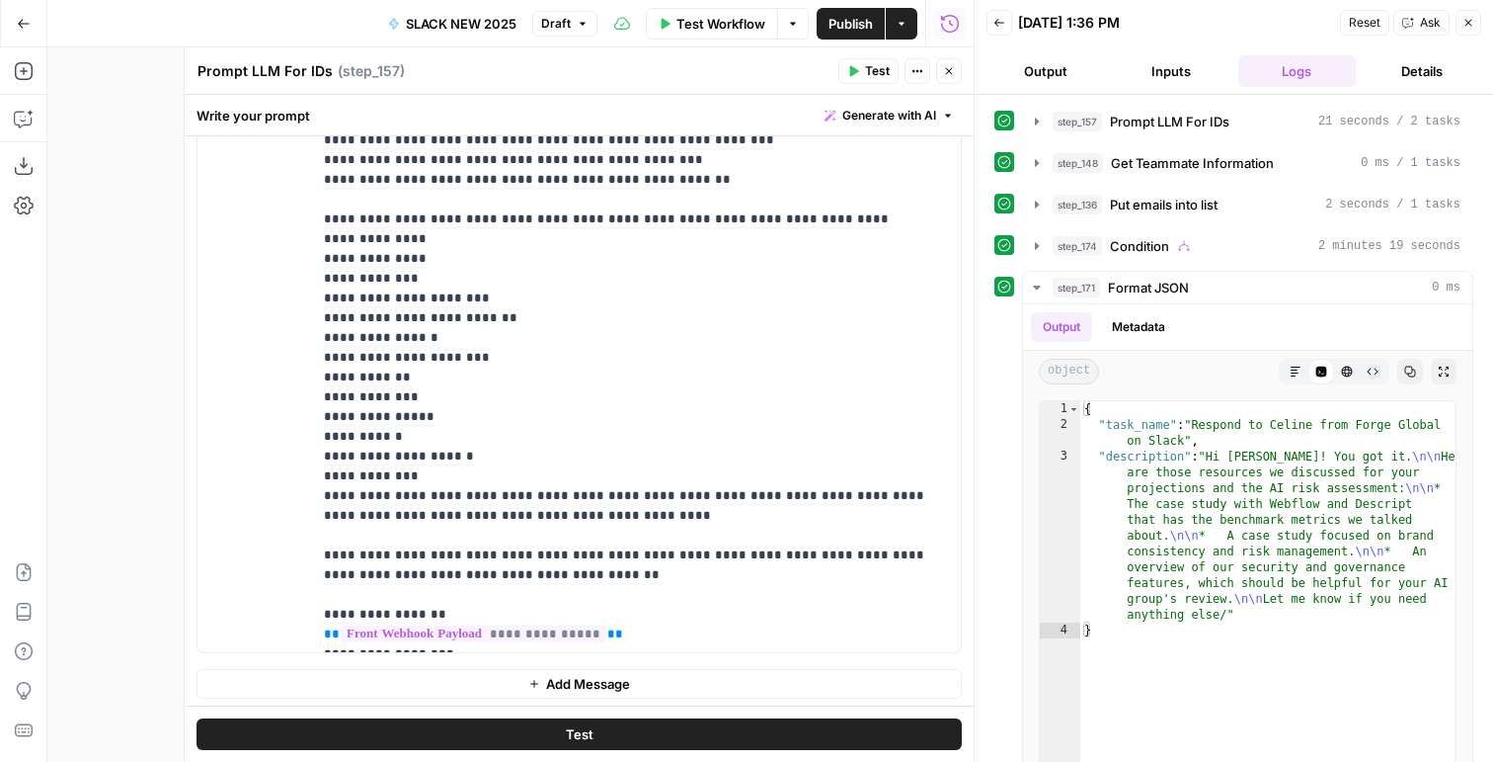
scroll to position [437, 0]
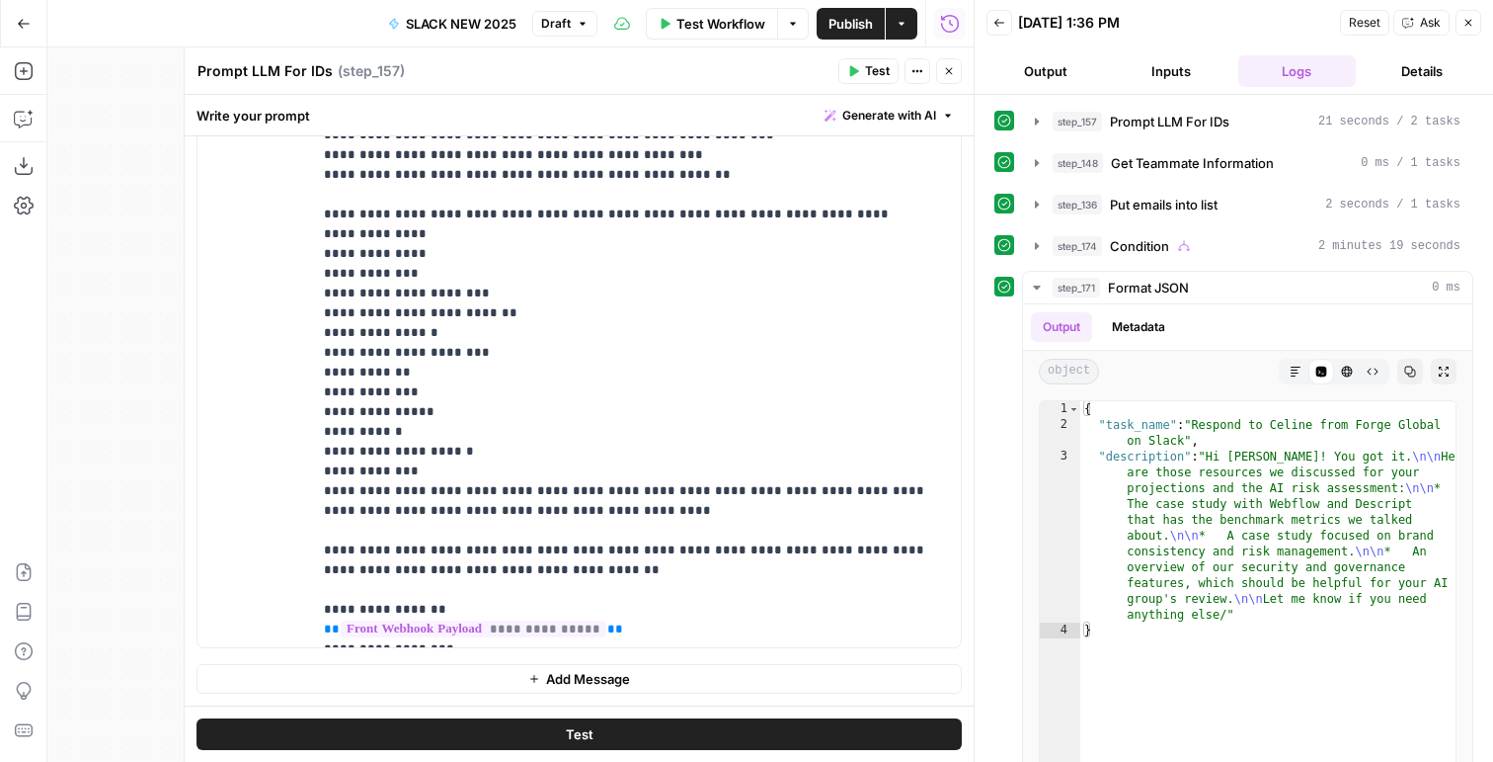
click at [945, 82] on button "Close" at bounding box center [949, 71] width 26 height 26
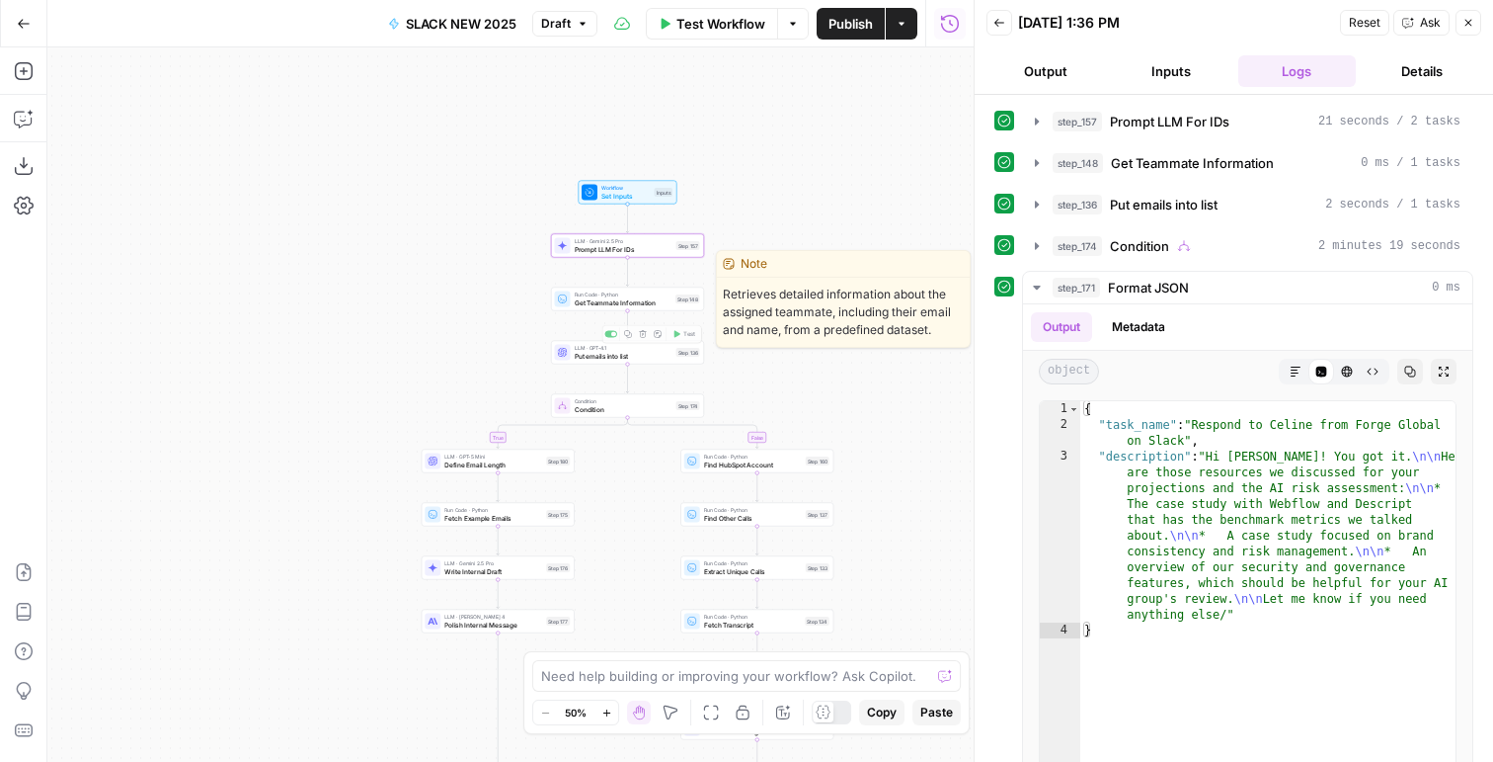
click at [616, 301] on span "Get Teammate Information" at bounding box center [624, 302] width 98 height 10
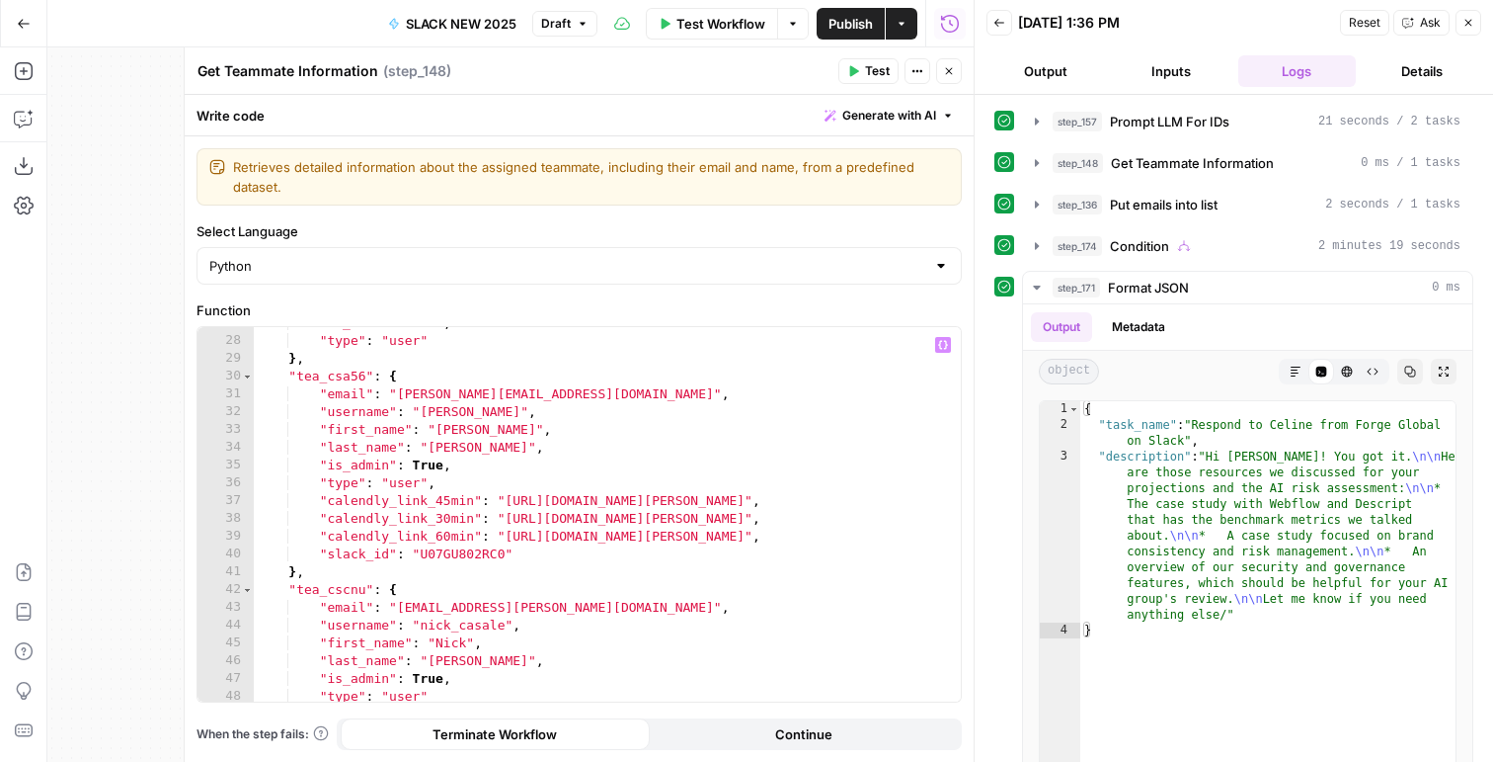
scroll to position [479, 0]
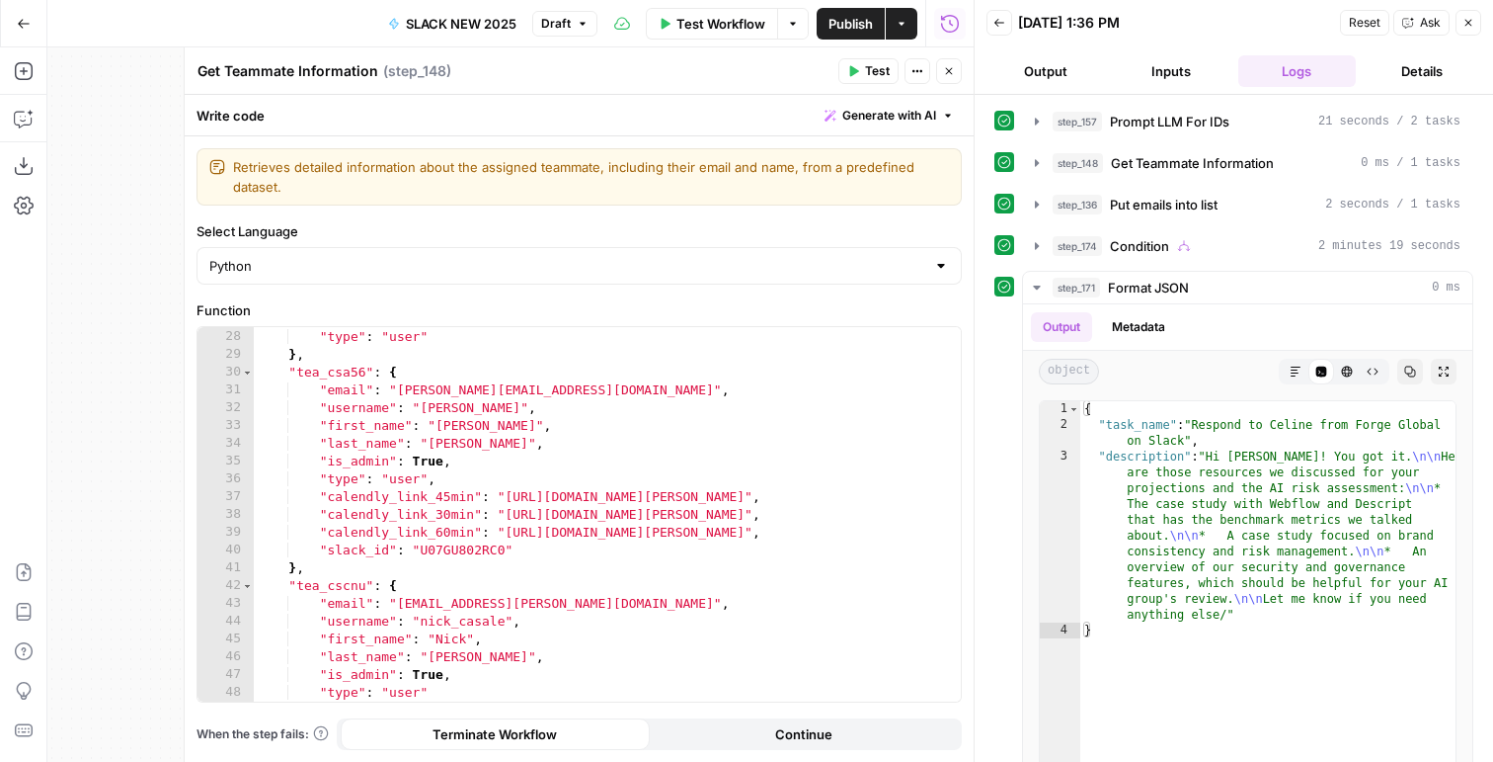
click at [1189, 67] on button "Inputs" at bounding box center [1171, 71] width 118 height 32
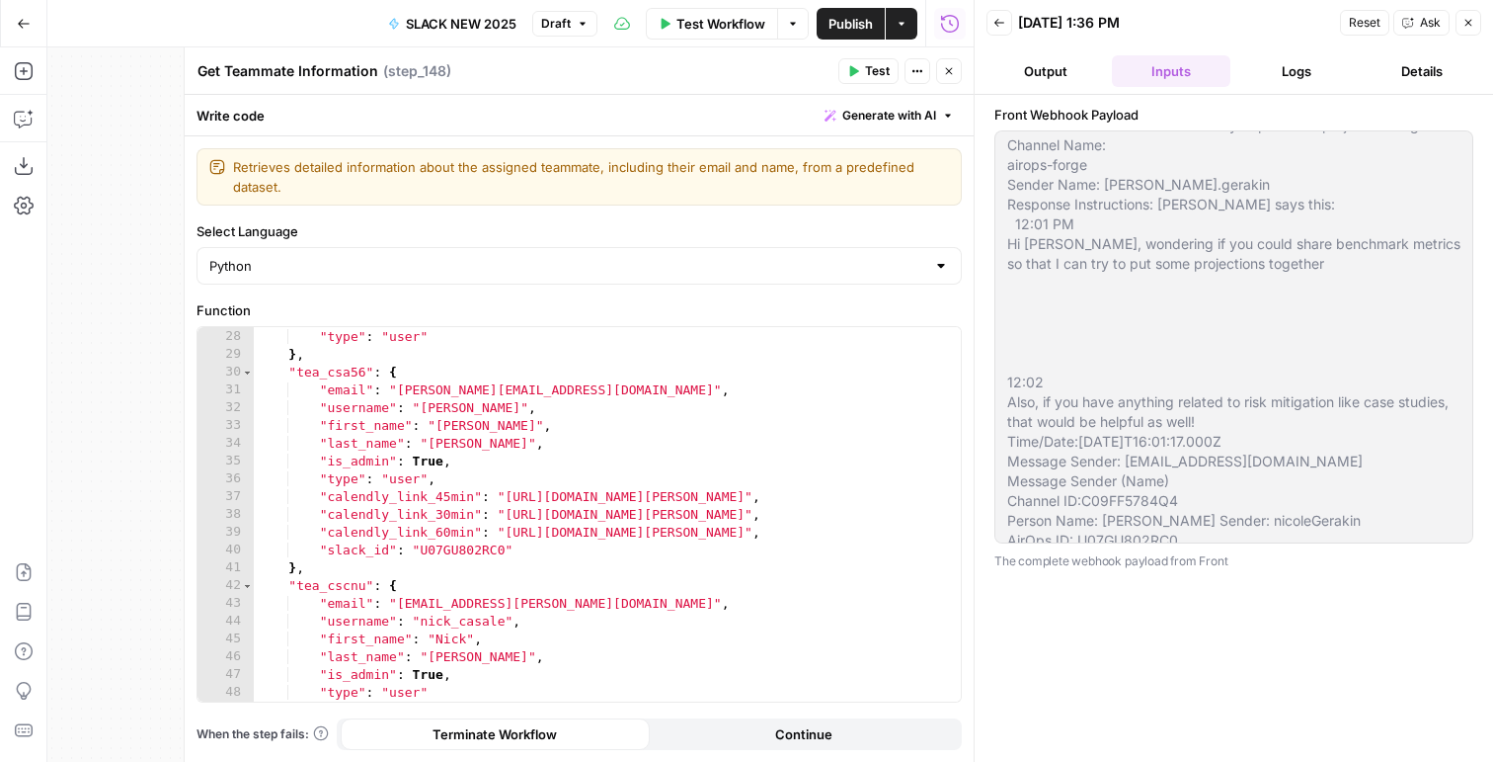
scroll to position [62, 0]
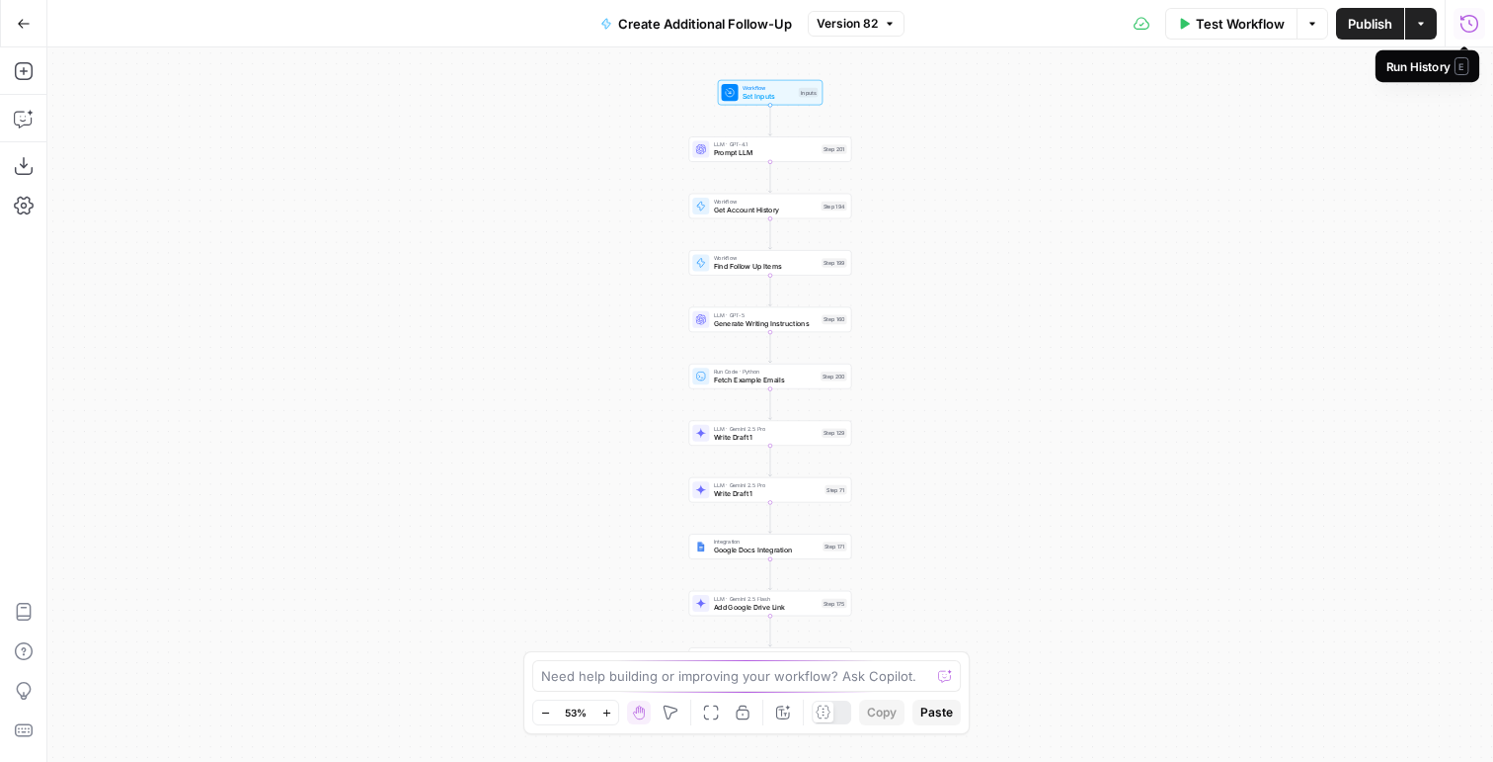
click at [1476, 28] on icon "button" at bounding box center [1470, 23] width 18 height 18
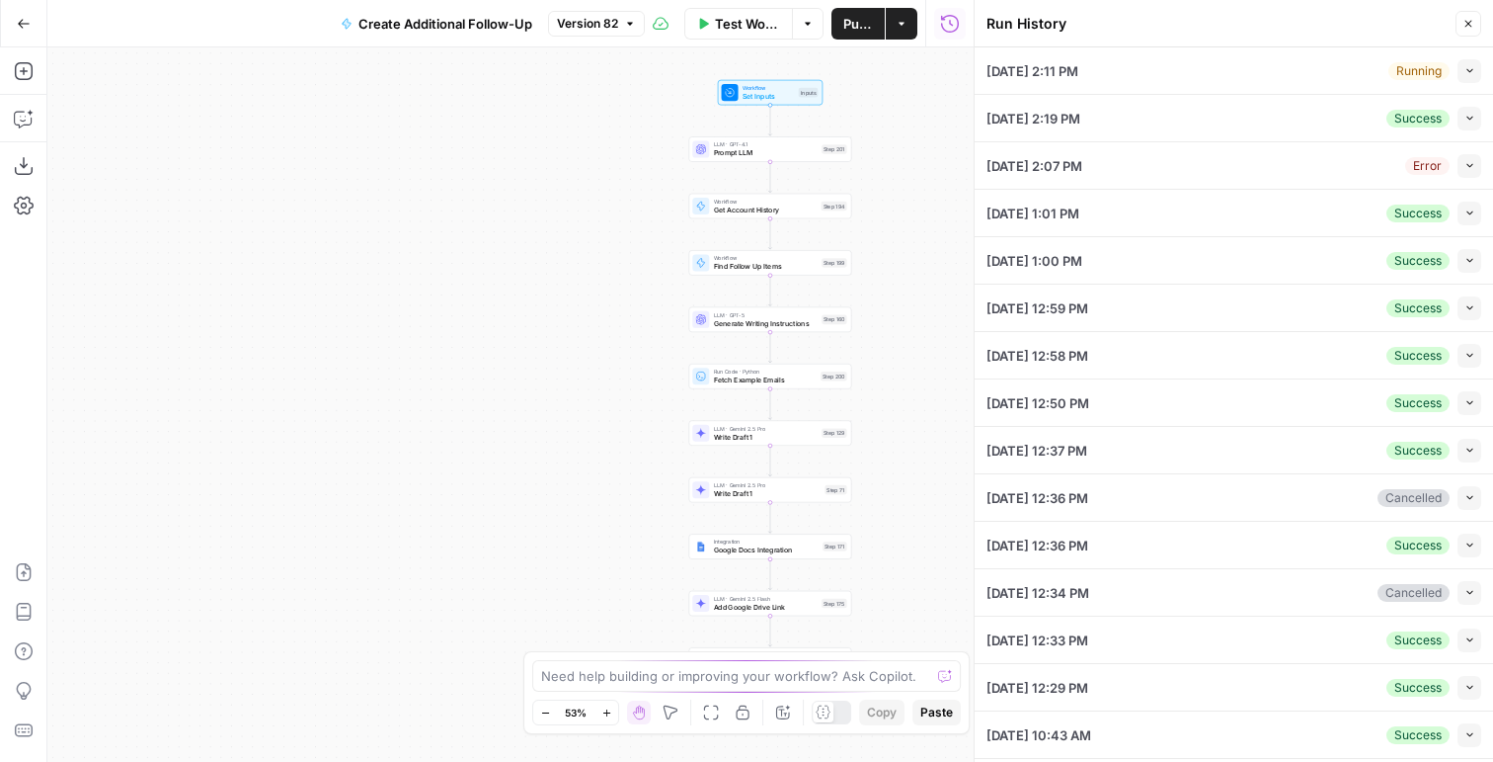
click at [1416, 65] on div "Running" at bounding box center [1419, 71] width 61 height 18
click at [1469, 74] on icon "button" at bounding box center [1470, 70] width 11 height 11
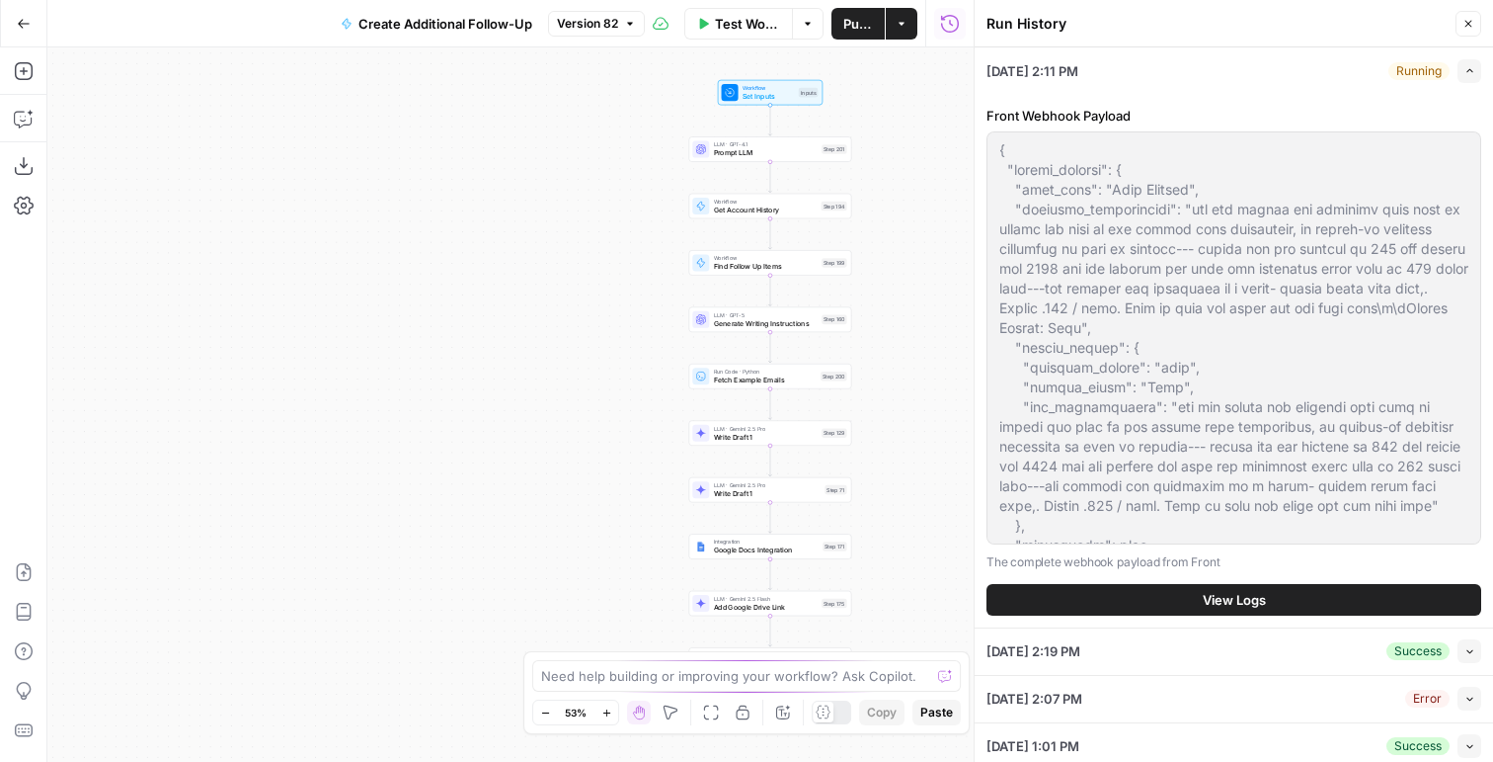
click at [1127, 585] on button "View Logs" at bounding box center [1234, 600] width 495 height 32
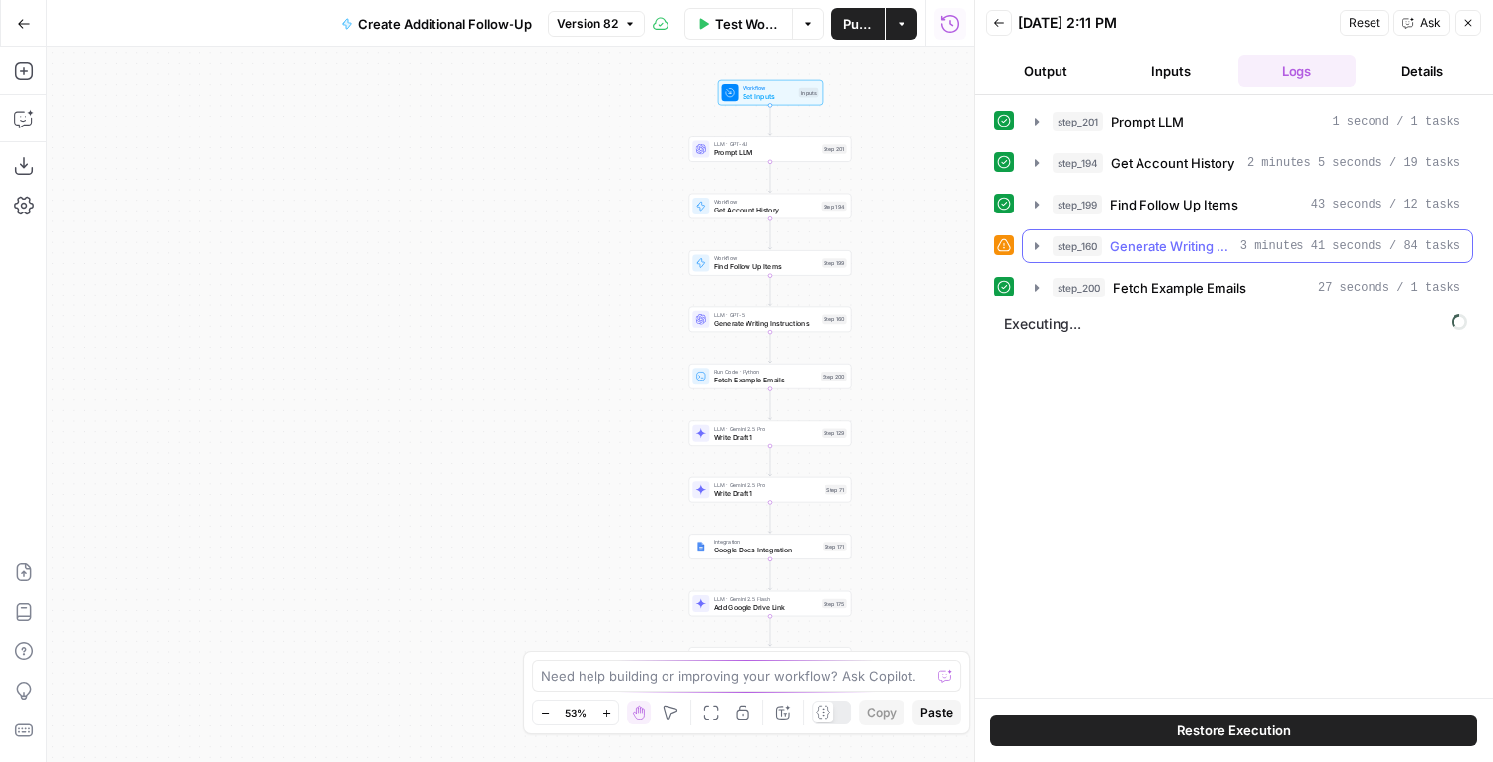
click at [1179, 254] on span "Generate Writing Instructions" at bounding box center [1171, 246] width 122 height 20
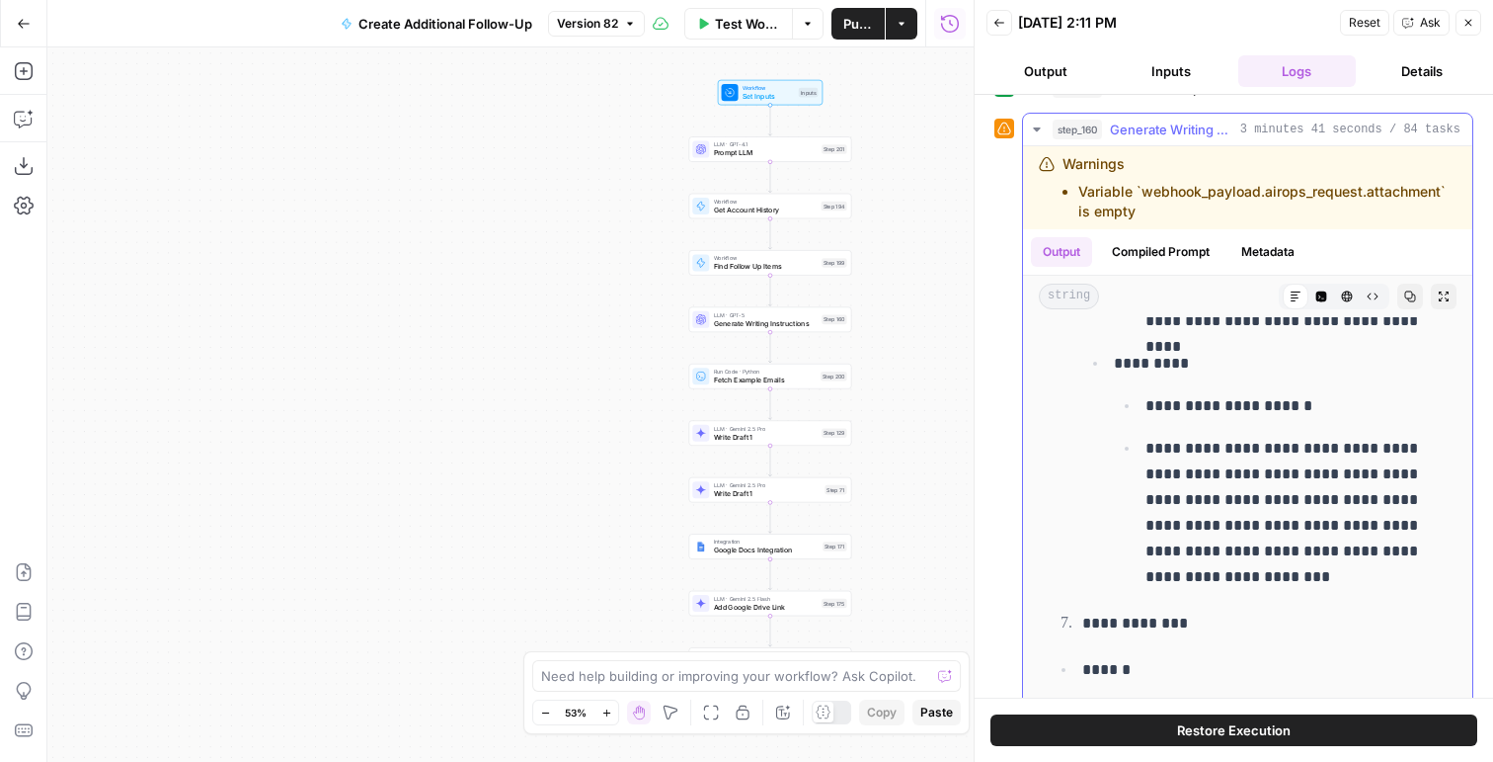
scroll to position [6424, 0]
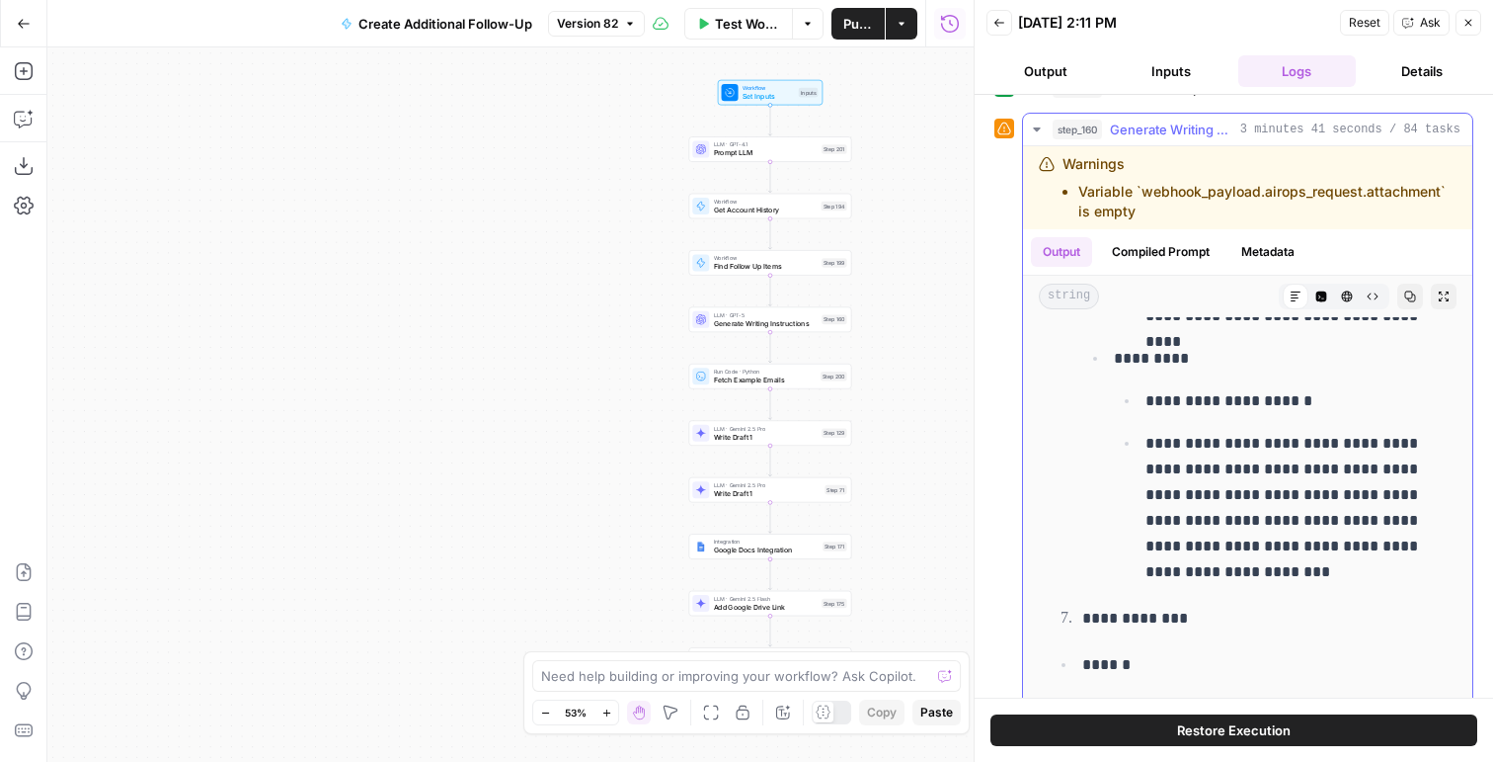
click at [1173, 138] on span "Generate Writing Instructions" at bounding box center [1171, 130] width 122 height 20
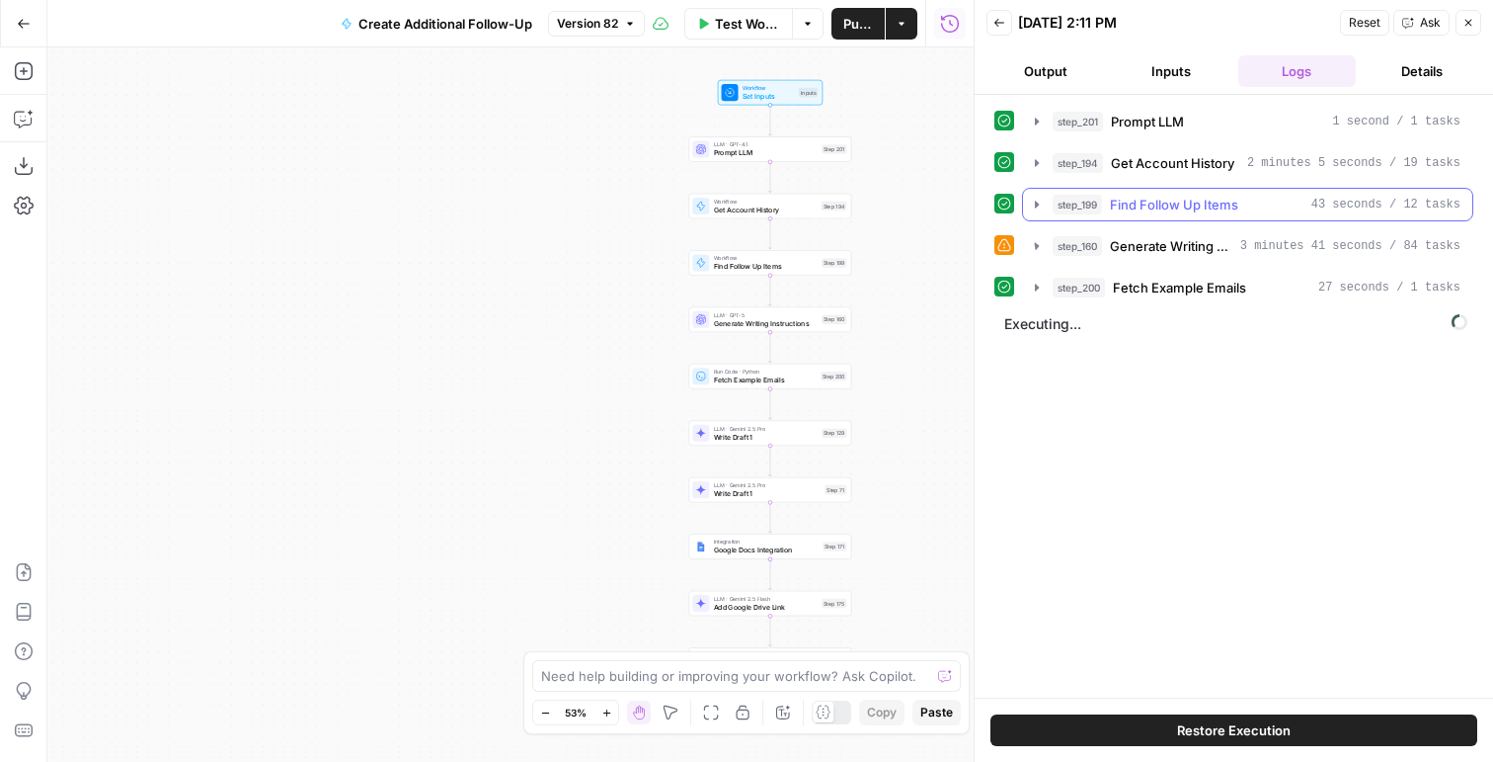
scroll to position [0, 0]
click at [1148, 315] on span "Executing..." at bounding box center [1236, 324] width 475 height 32
click at [1148, 283] on span "Fetch Example Emails" at bounding box center [1179, 288] width 133 height 20
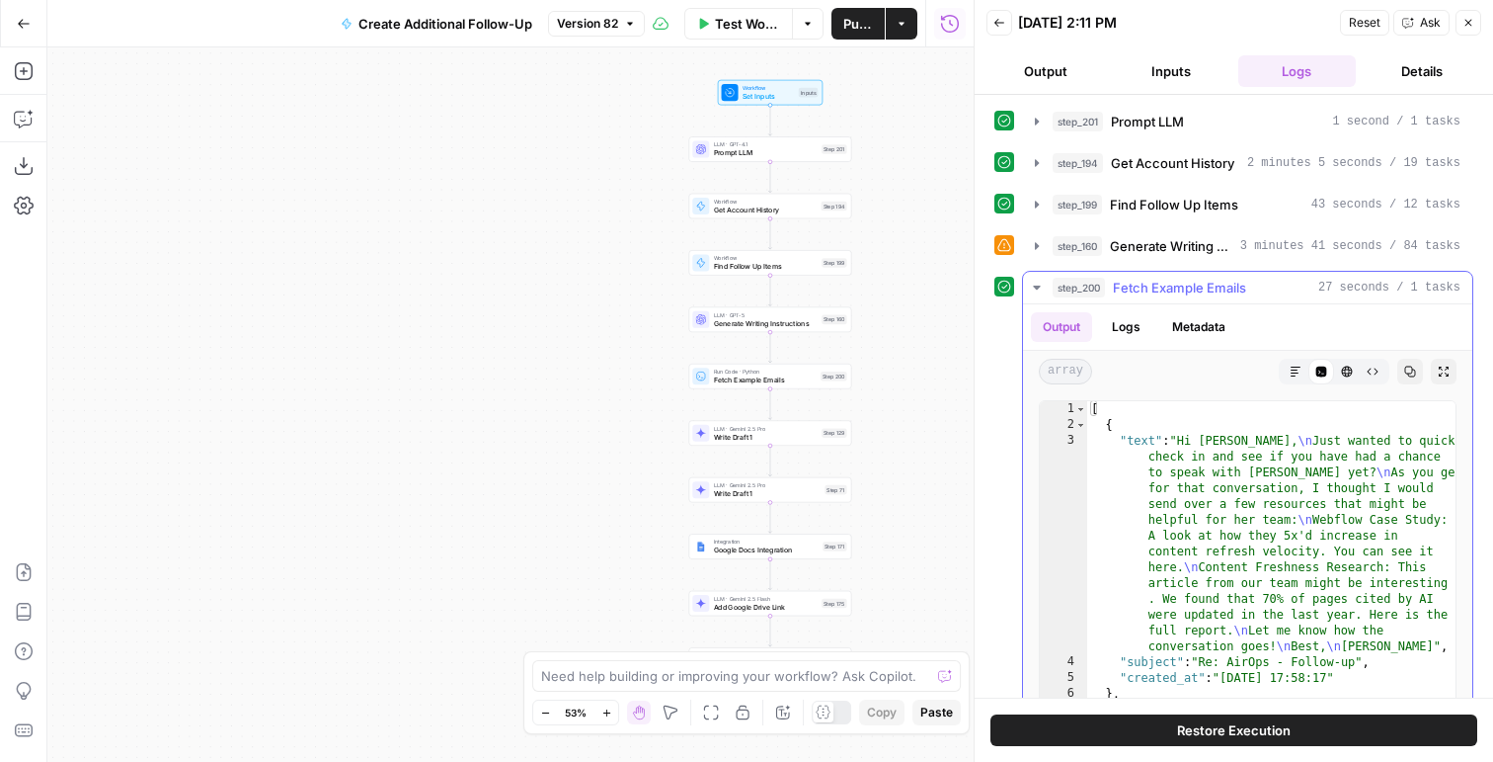
scroll to position [2, 0]
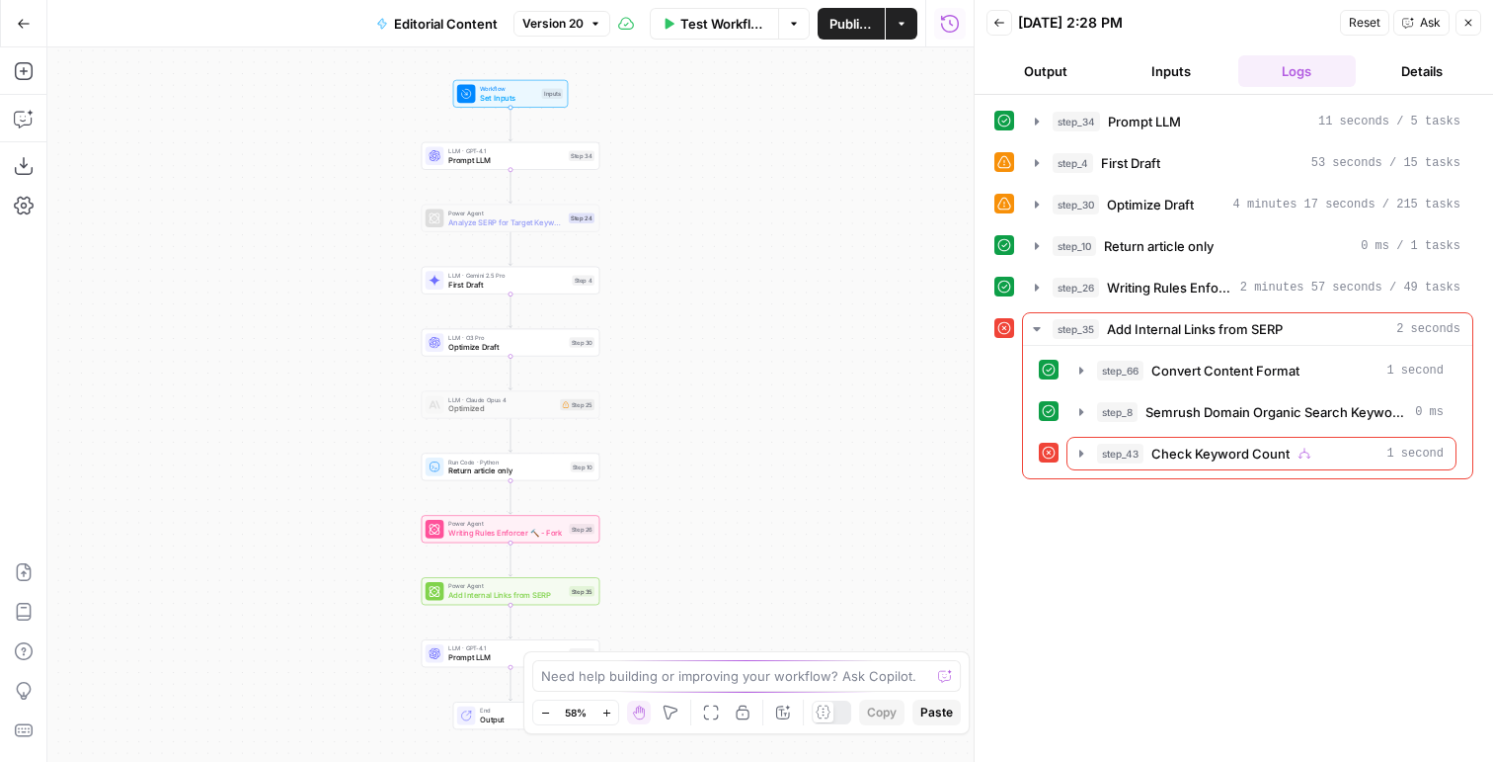
click at [523, 593] on span "Add Internal Links from SERP" at bounding box center [506, 596] width 117 height 12
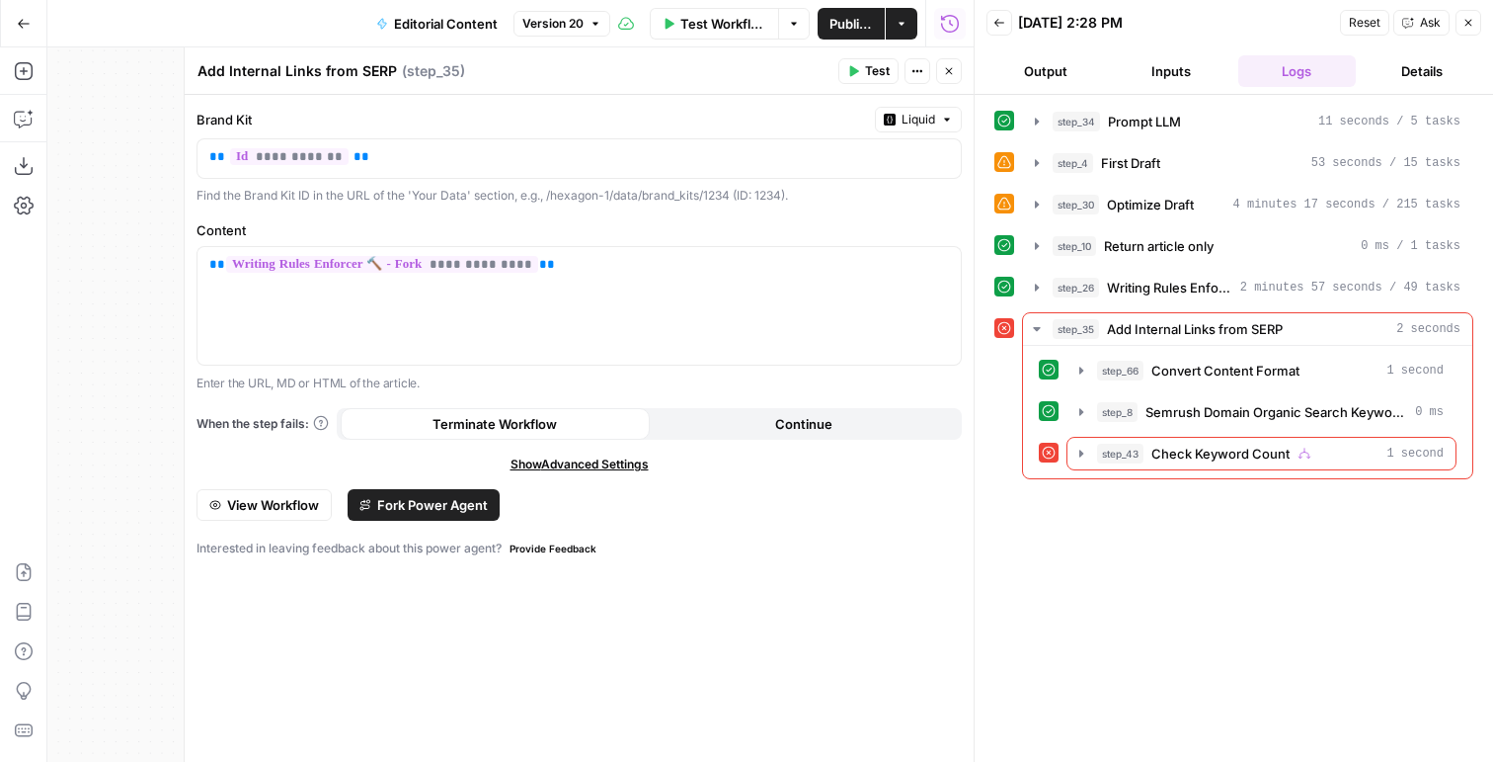
click at [310, 507] on span "View Workflow" at bounding box center [273, 505] width 92 height 20
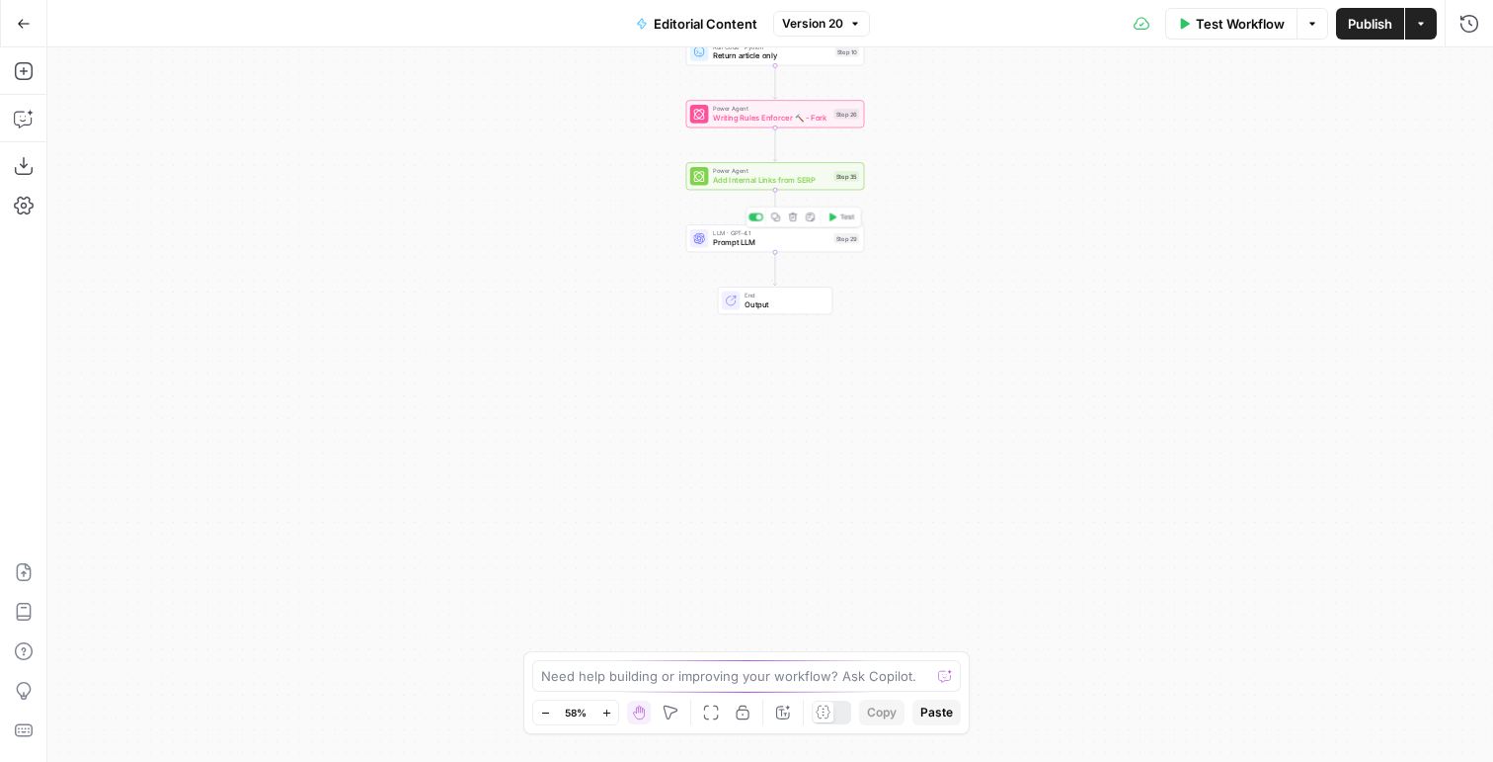
click at [807, 236] on span "Prompt LLM" at bounding box center [771, 242] width 117 height 12
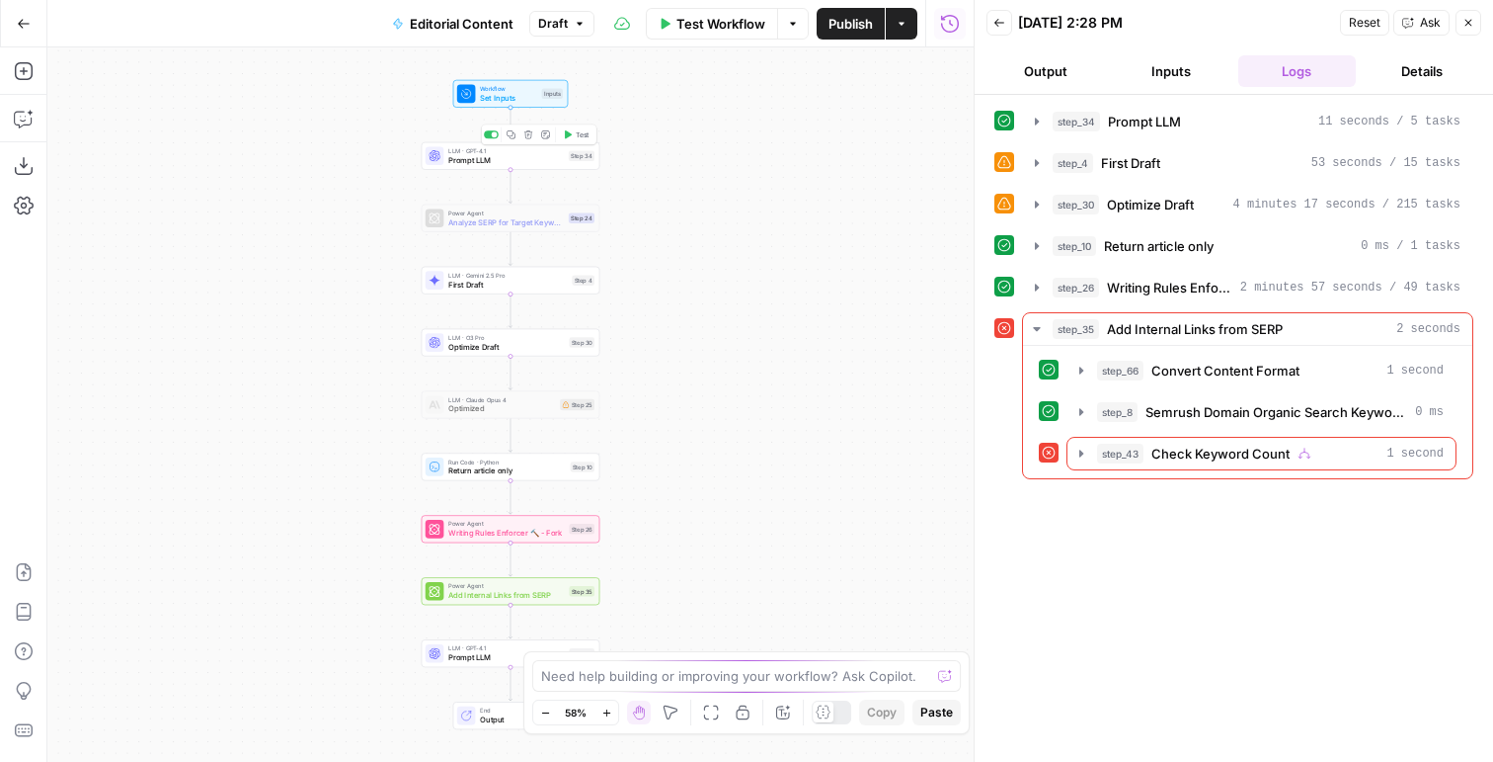
click at [572, 149] on div "LLM · GPT-4.1 Prompt LLM Step 34 Copy step Delete step Add Note Test" at bounding box center [510, 156] width 169 height 20
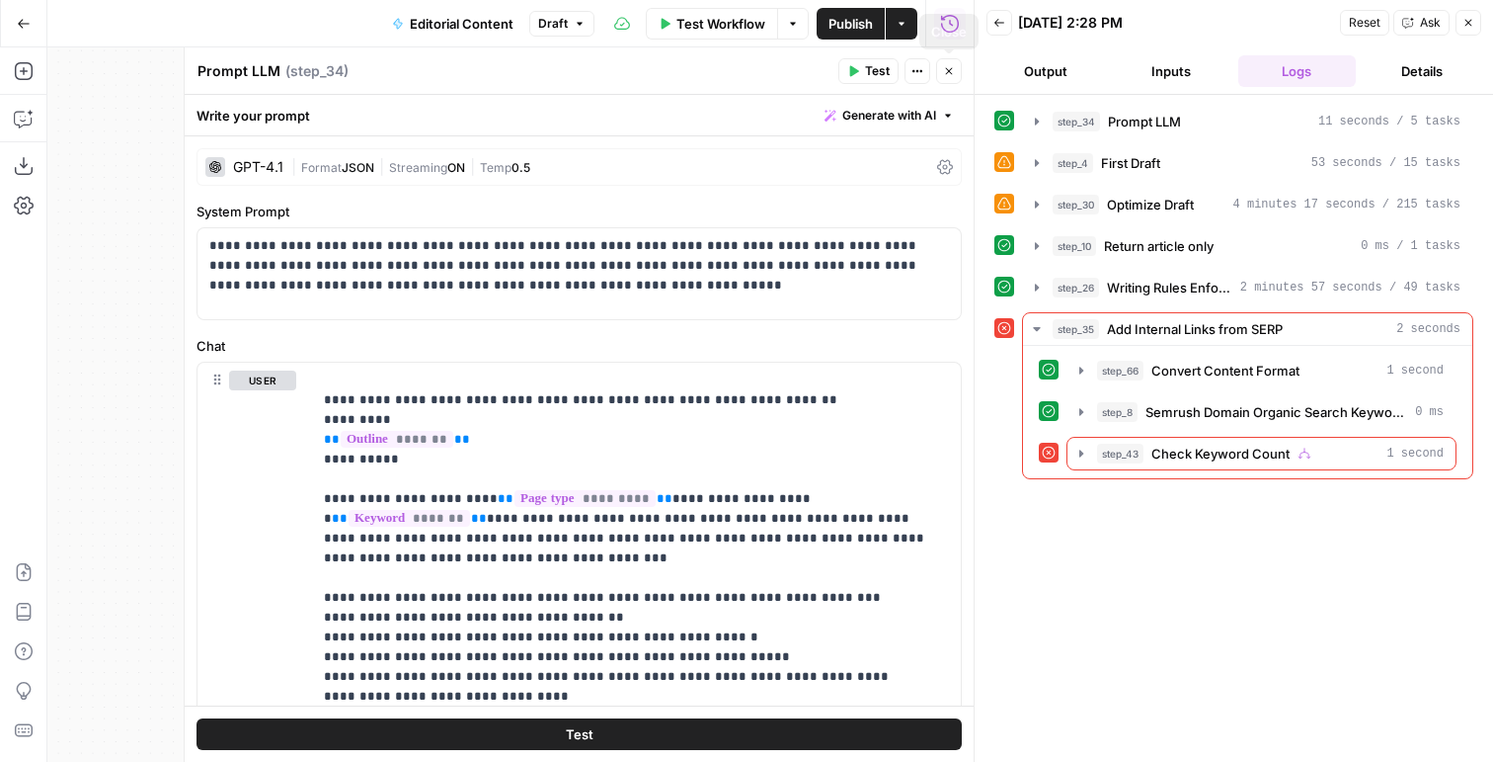
click at [949, 75] on icon "button" at bounding box center [949, 71] width 12 height 12
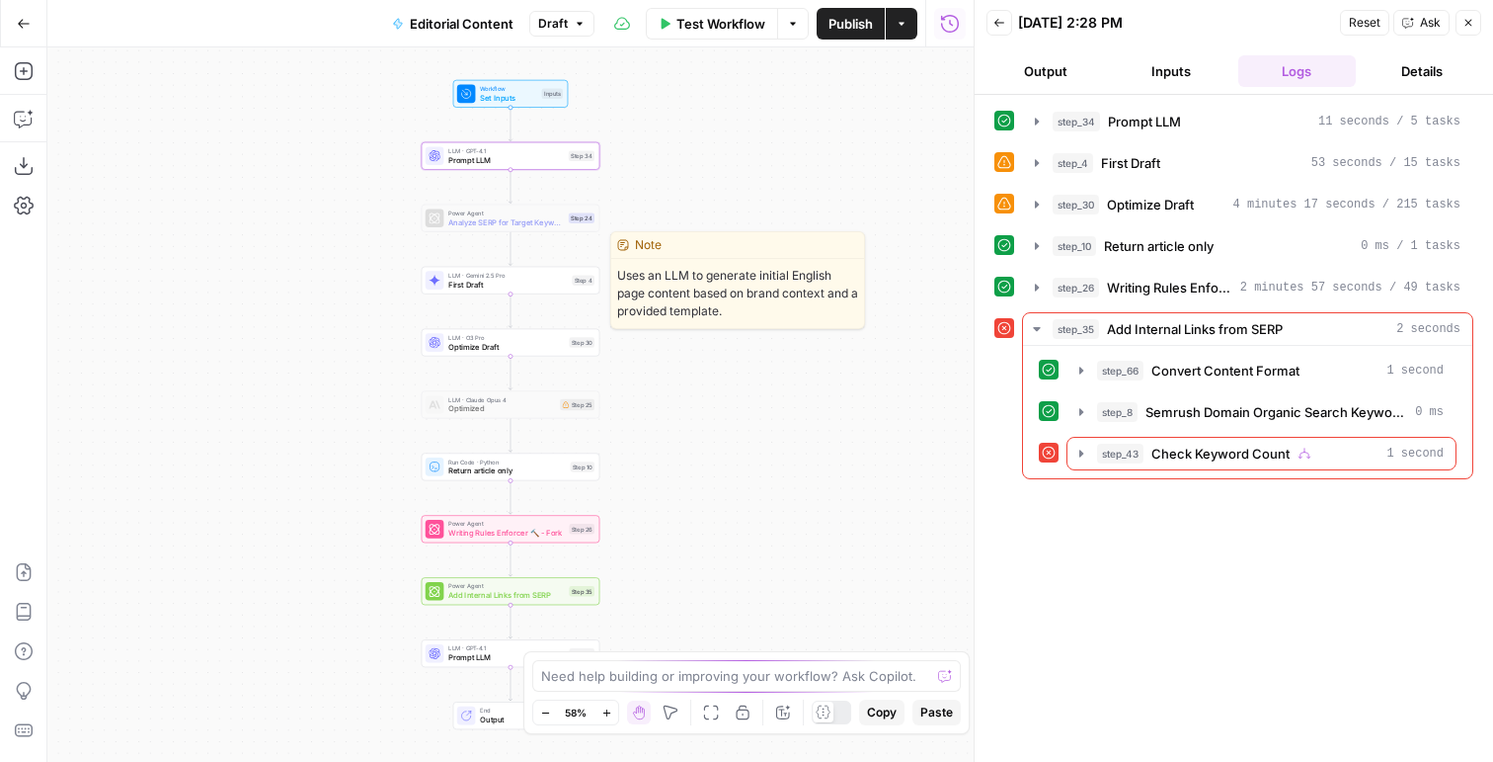
click at [478, 286] on span "First Draft" at bounding box center [508, 285] width 120 height 12
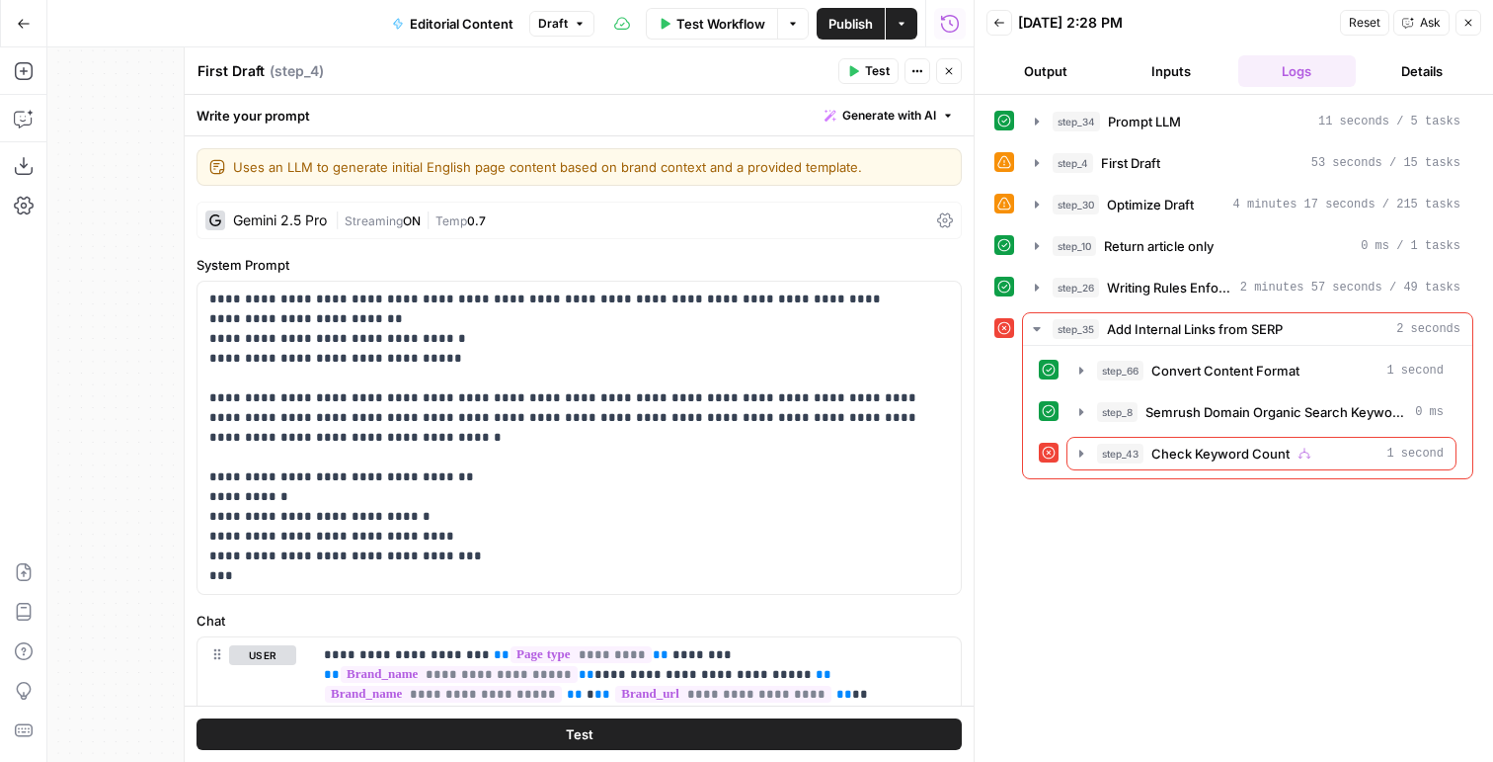
click at [491, 211] on div "| Streaming ON | Temp 0.7" at bounding box center [632, 220] width 595 height 19
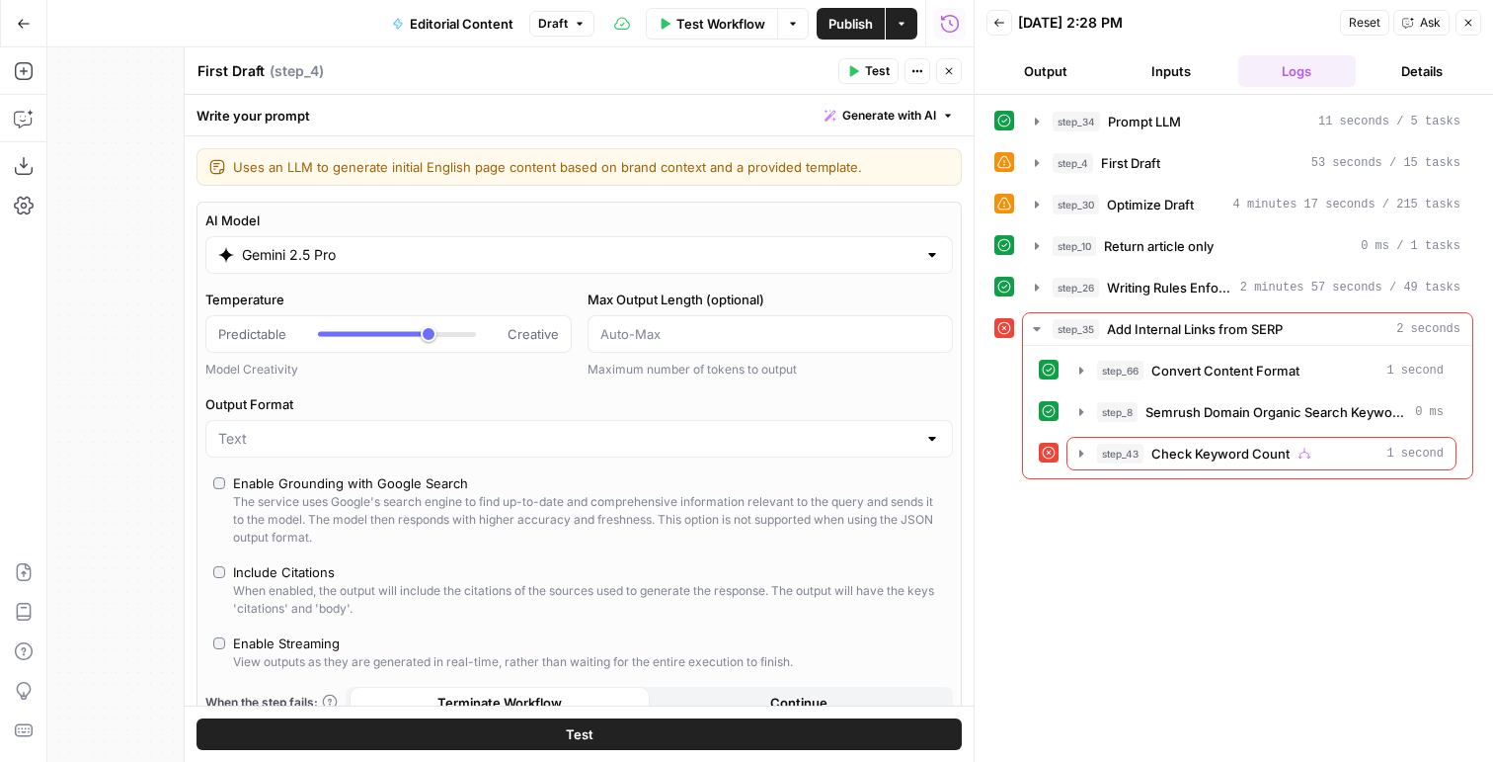
click at [412, 255] on input "Gemini 2.5 Pro" at bounding box center [579, 255] width 675 height 20
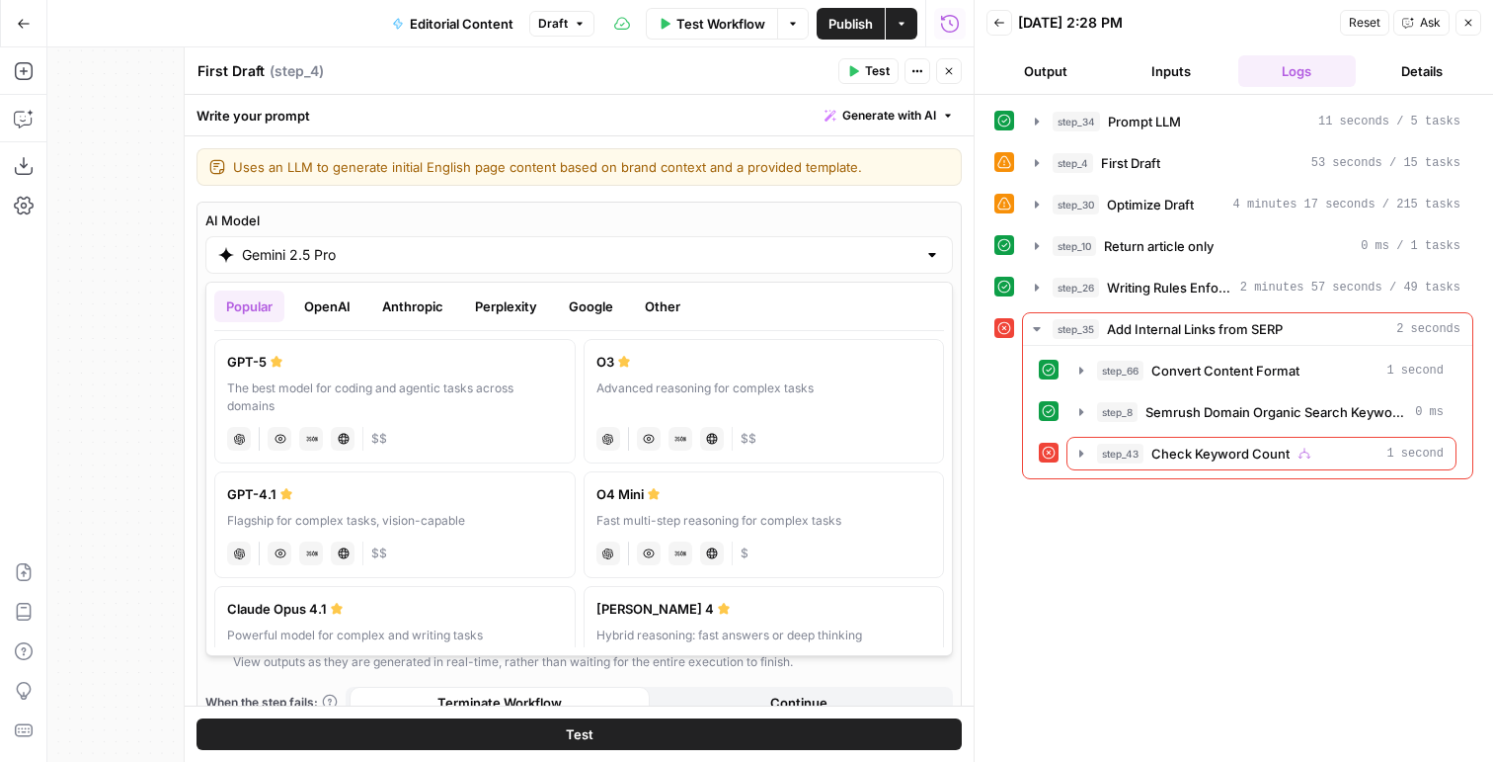
click at [411, 292] on button "Anthropic" at bounding box center [412, 306] width 85 height 32
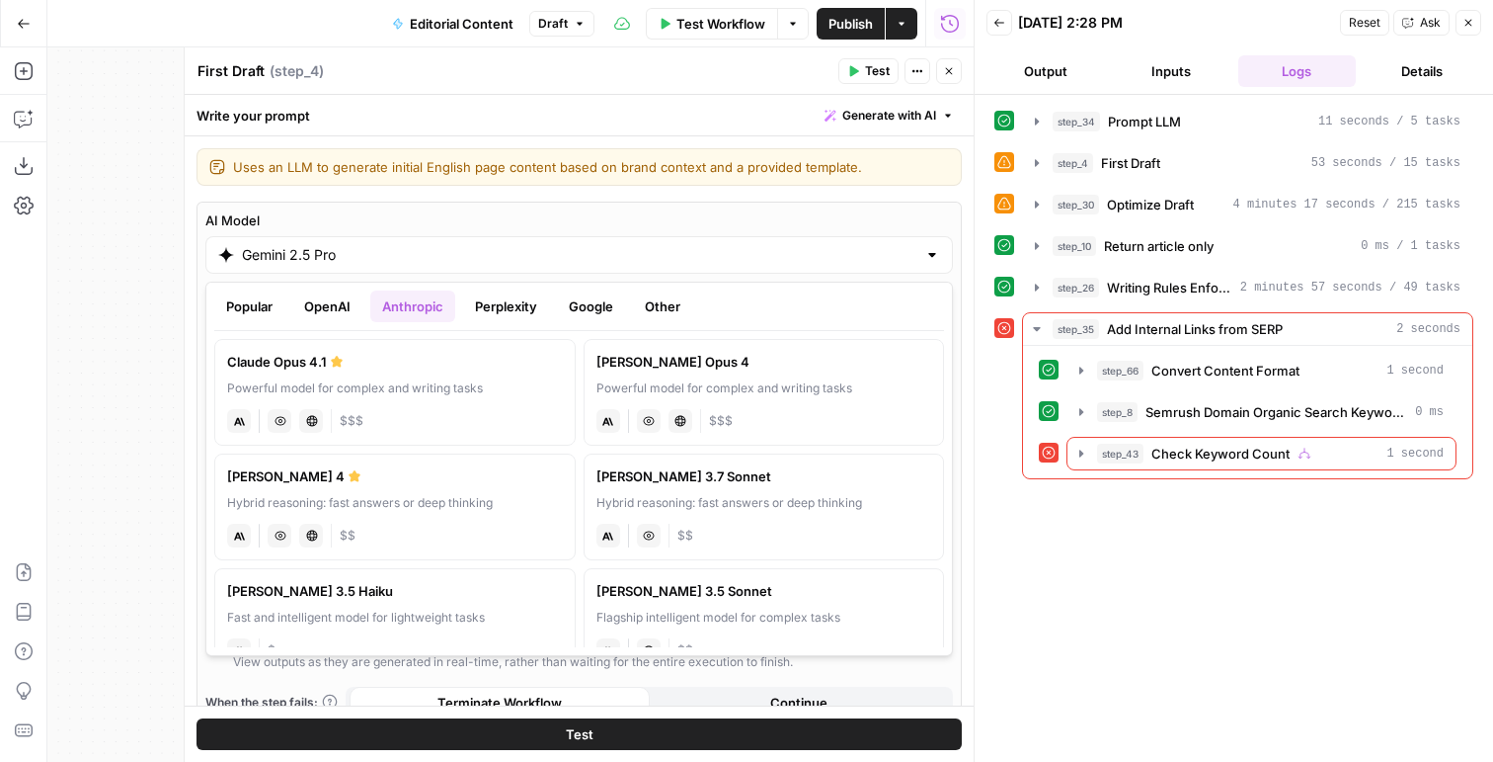
click at [483, 516] on label "Claude Sonnet 4 Hybrid reasoning: fast answers or deep thinking anthropic Visio…" at bounding box center [394, 506] width 361 height 107
type input "Claude Sonnet 4"
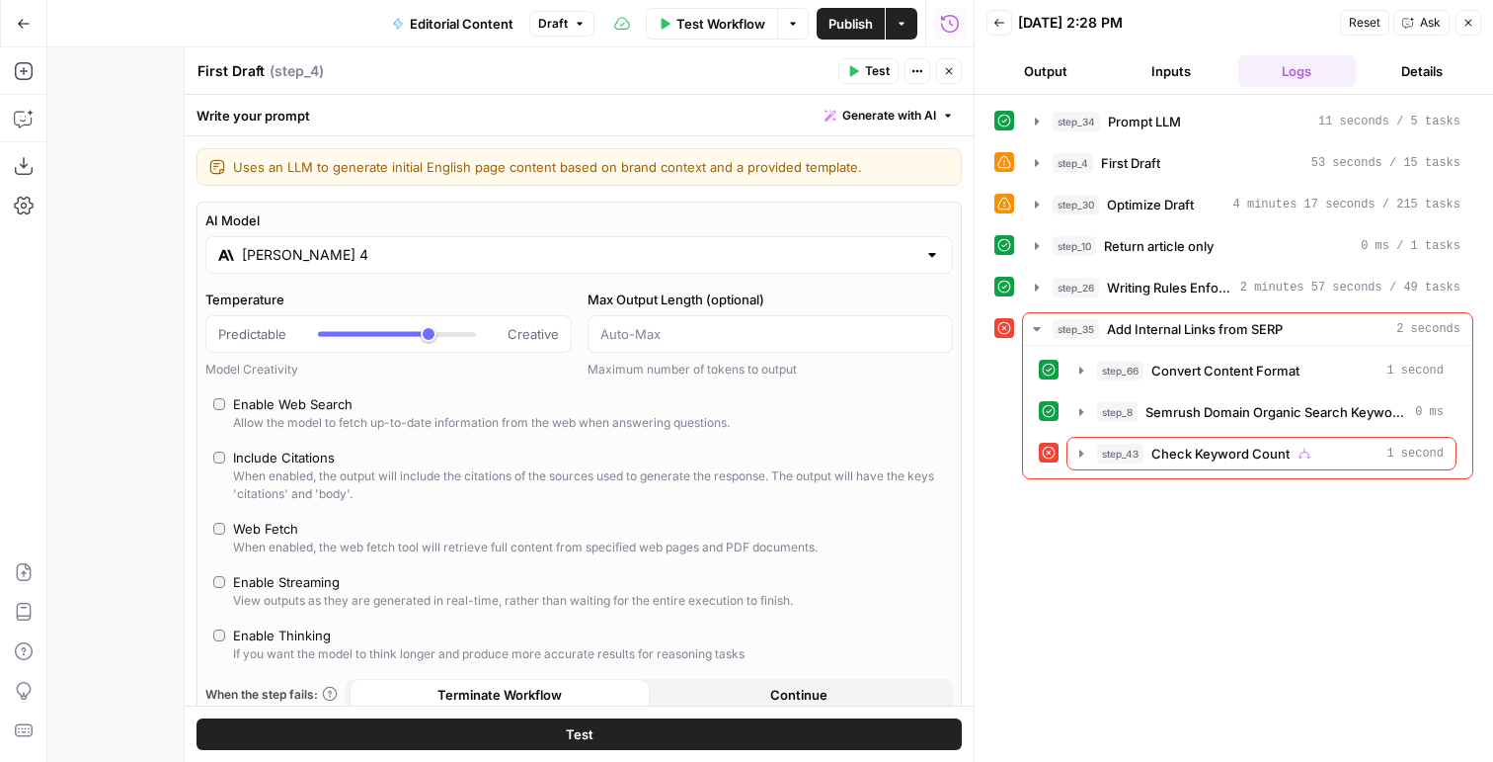
click at [854, 78] on button "Test" at bounding box center [869, 71] width 60 height 26
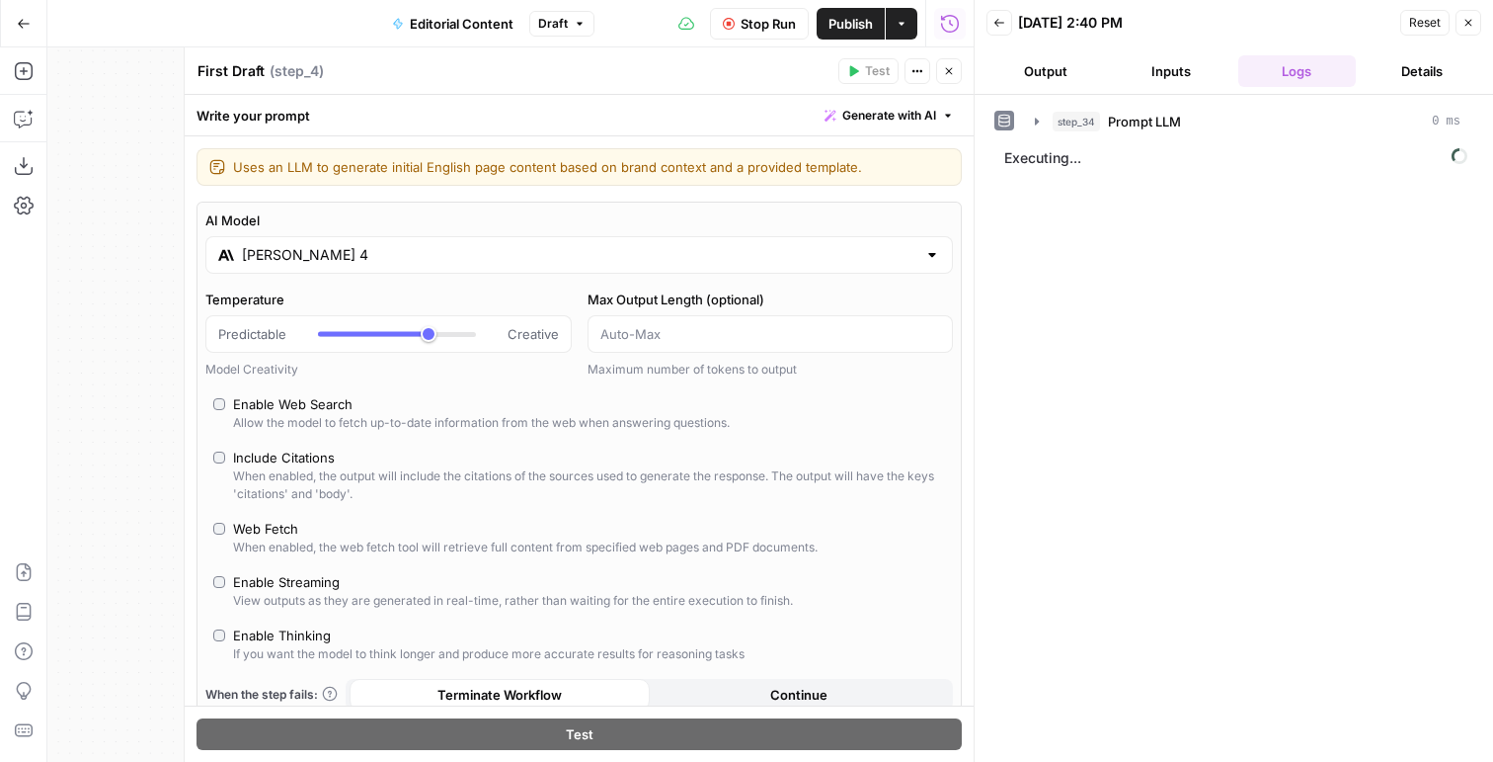
click at [951, 69] on icon "button" at bounding box center [949, 71] width 12 height 12
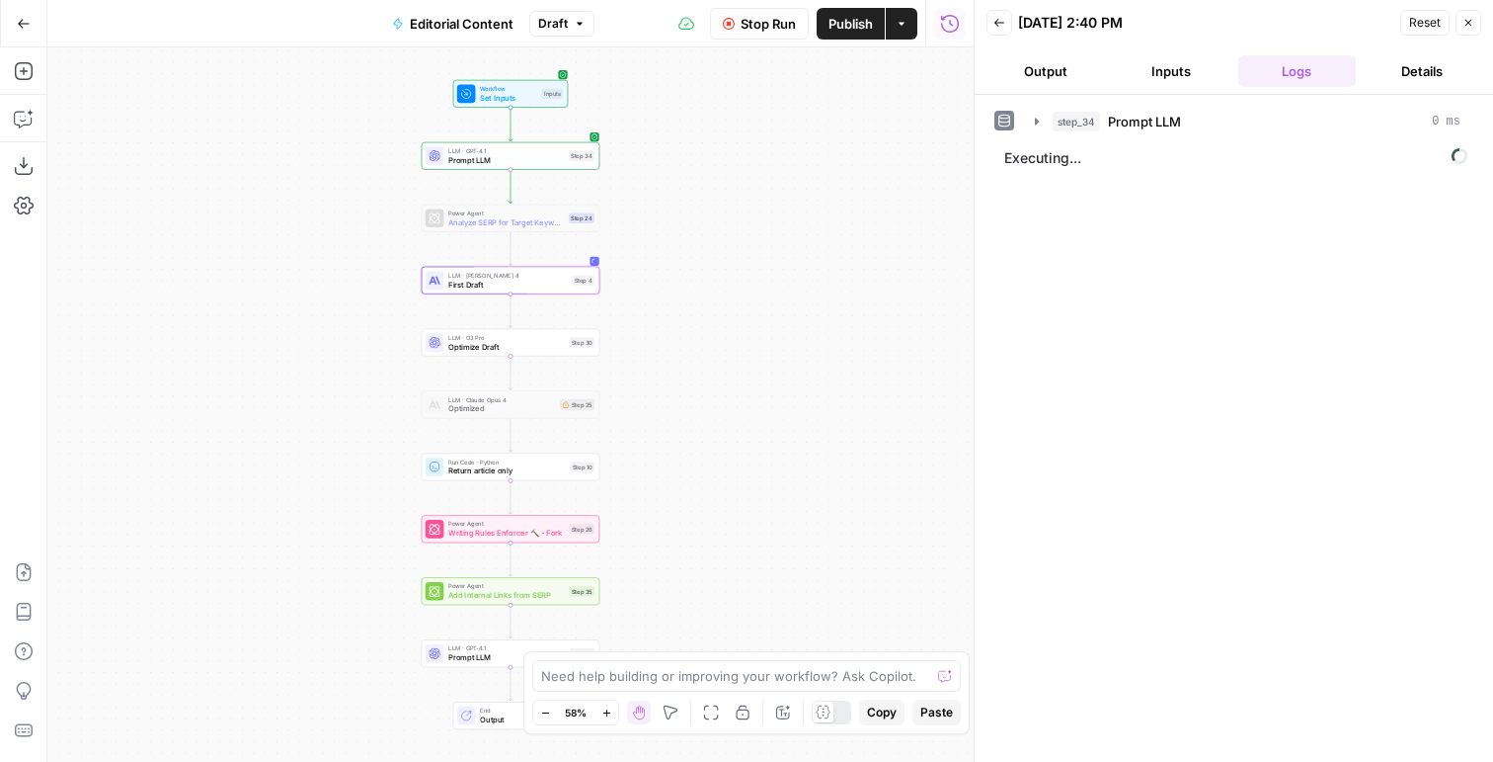
click at [1182, 79] on button "Inputs" at bounding box center [1171, 71] width 118 height 32
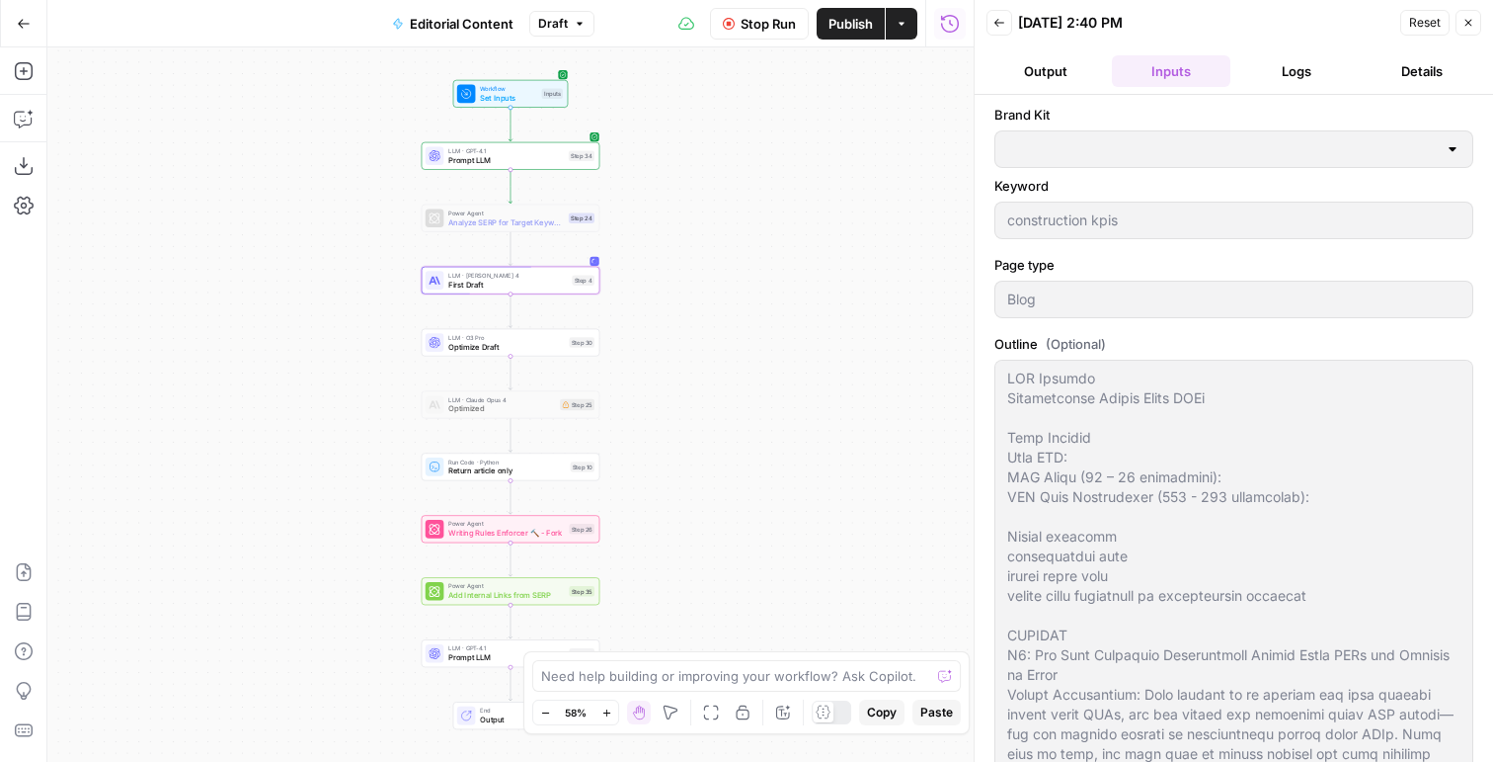
type input "Hexagon Asset Lifecycle Intelligence"
click at [1291, 63] on button "Logs" at bounding box center [1298, 71] width 118 height 32
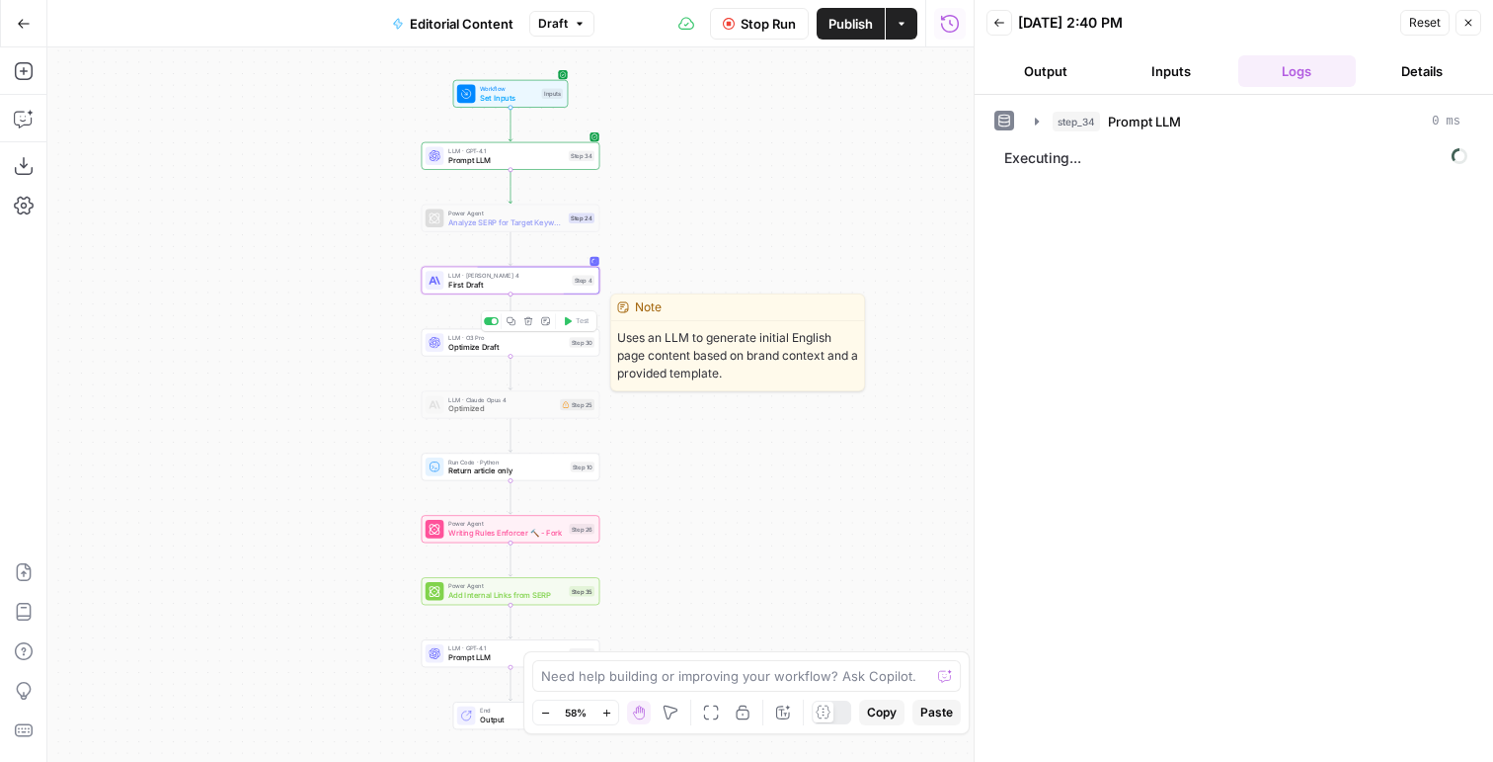
click at [490, 343] on span "Optimize Draft" at bounding box center [506, 347] width 117 height 12
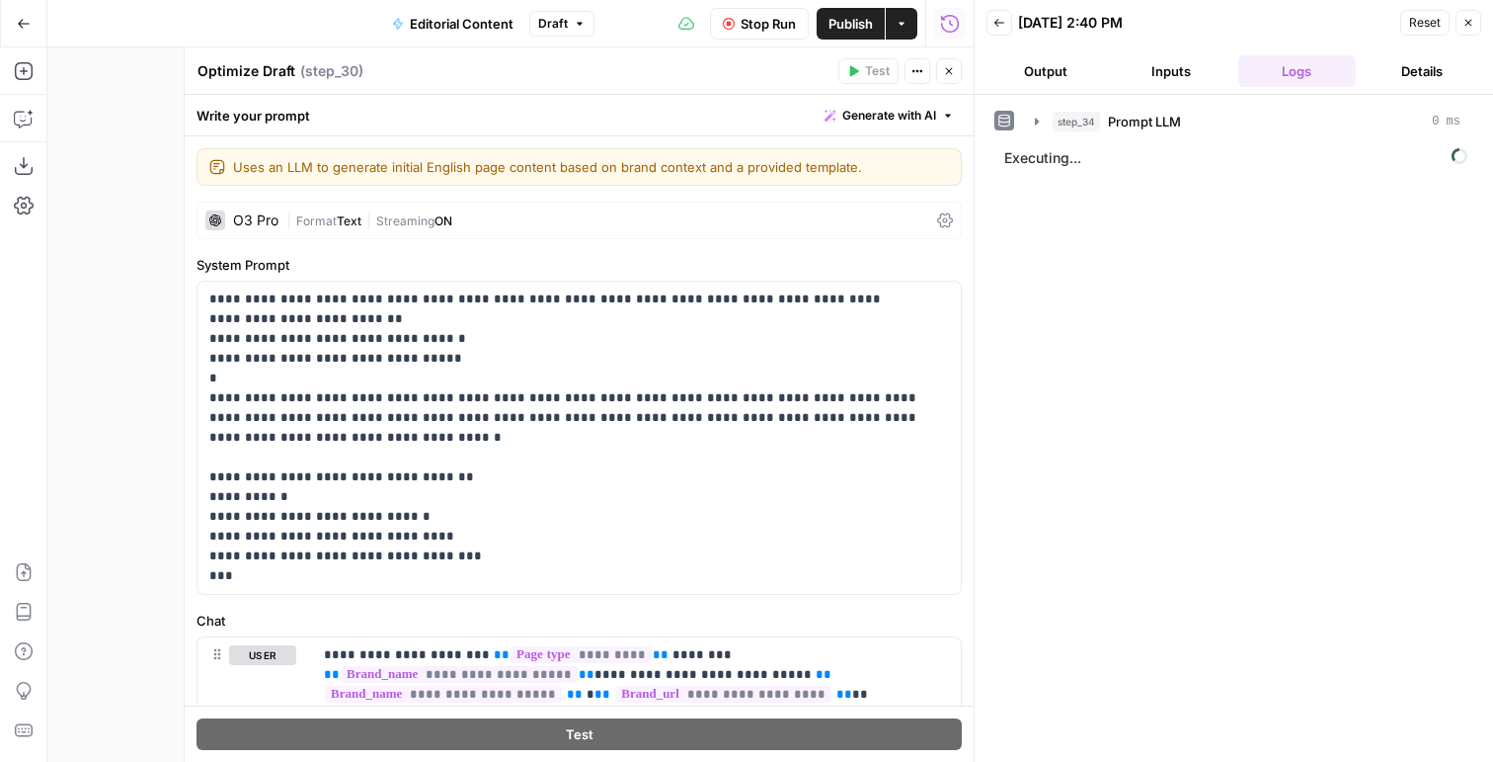
click at [481, 216] on div "| Format Text | Streaming ON" at bounding box center [607, 220] width 643 height 19
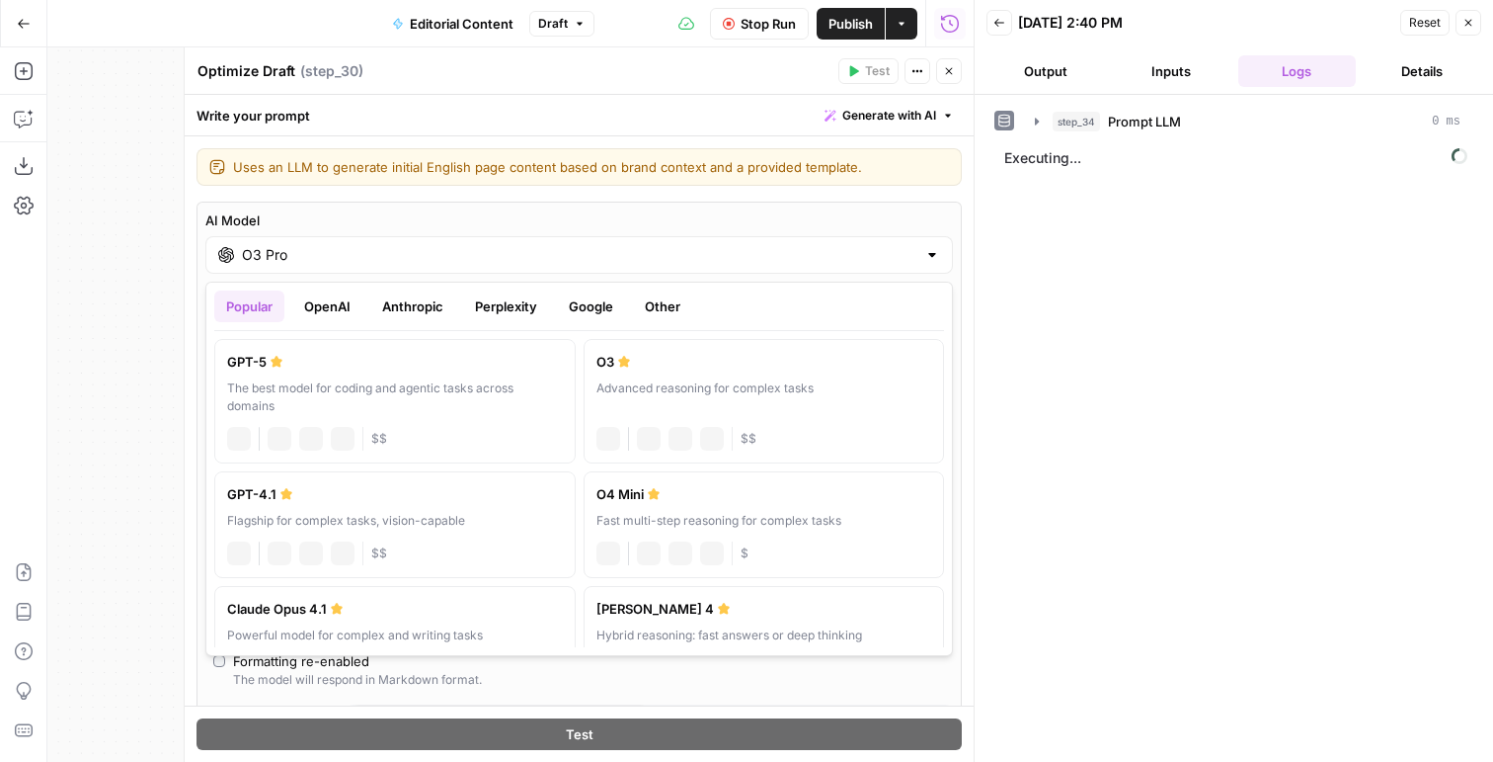
click at [285, 262] on input "O3 Pro" at bounding box center [579, 255] width 675 height 20
click at [339, 309] on button "OpenAI" at bounding box center [327, 306] width 70 height 32
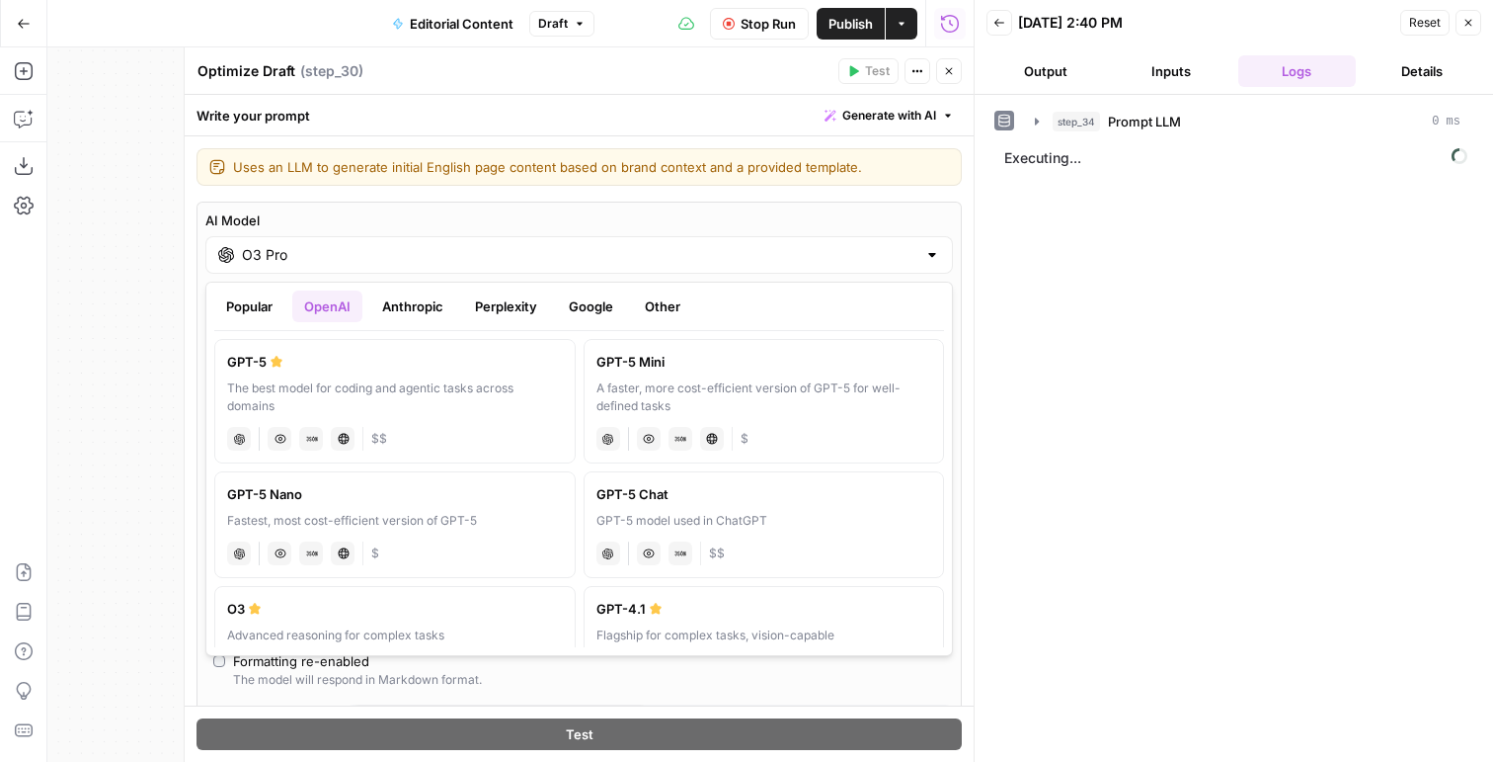
click at [582, 317] on button "Google" at bounding box center [591, 306] width 68 height 32
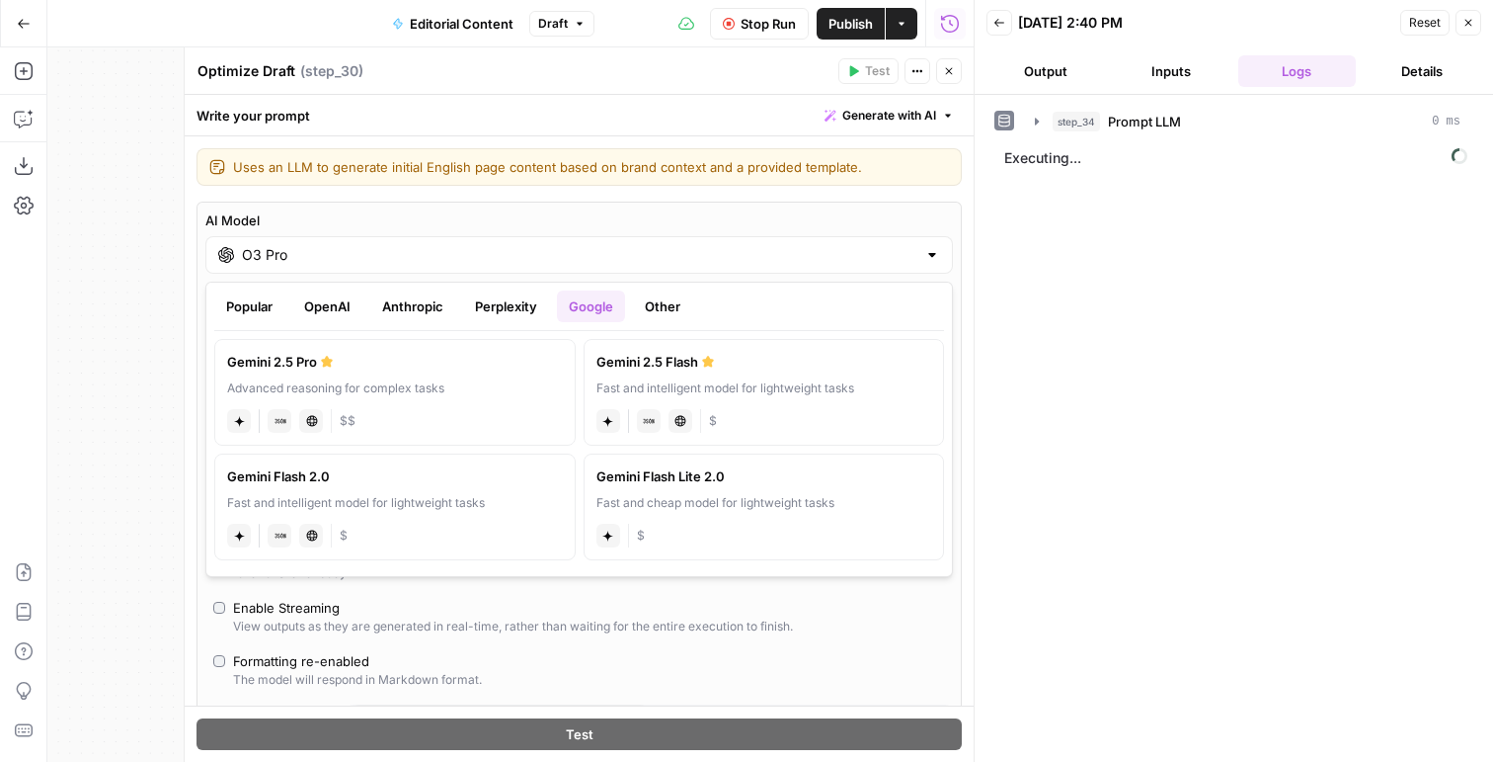
click at [363, 395] on div "Advanced reasoning for complex tasks" at bounding box center [395, 388] width 336 height 18
type input "Gemini 2.5 Pro"
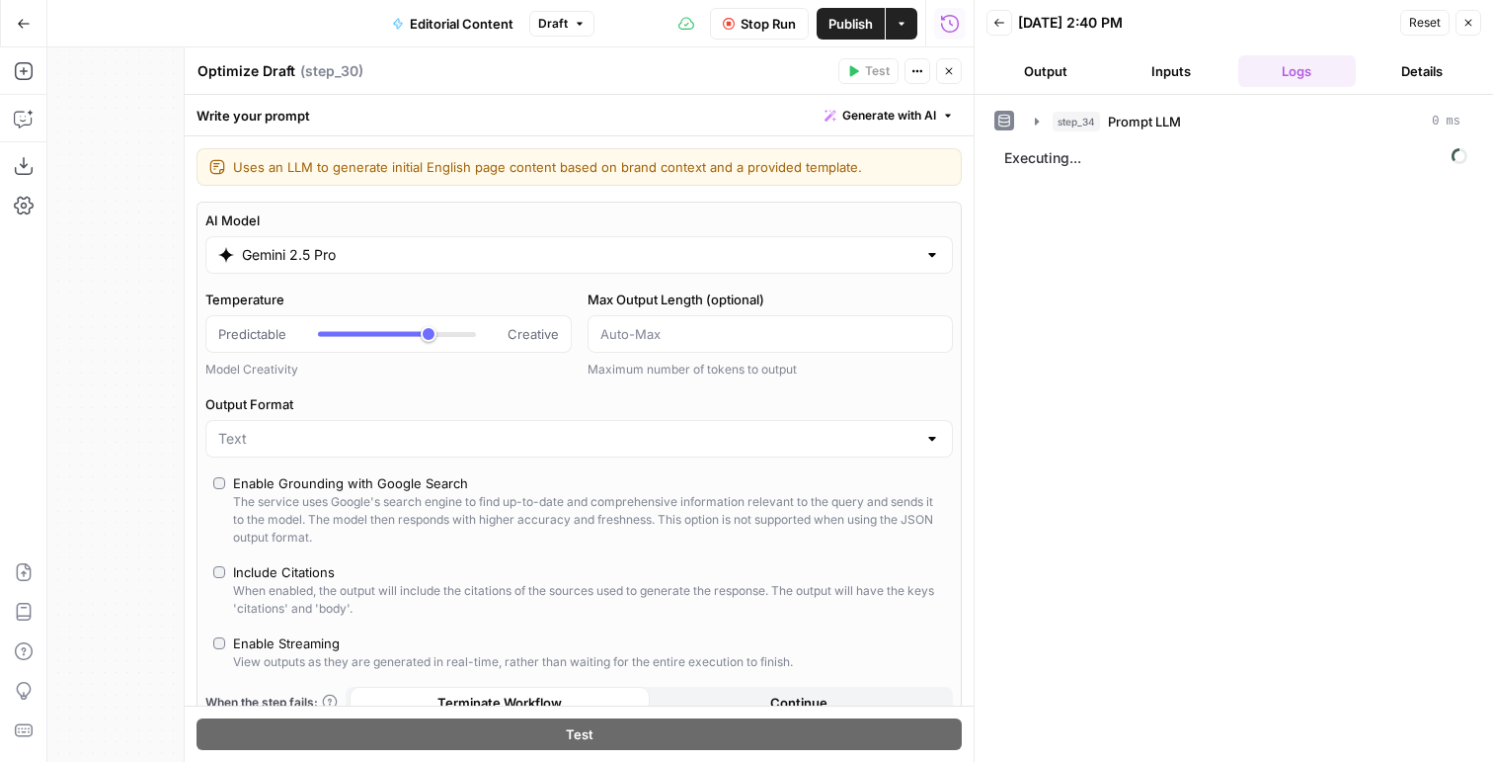
click at [946, 77] on button "Close" at bounding box center [949, 71] width 26 height 26
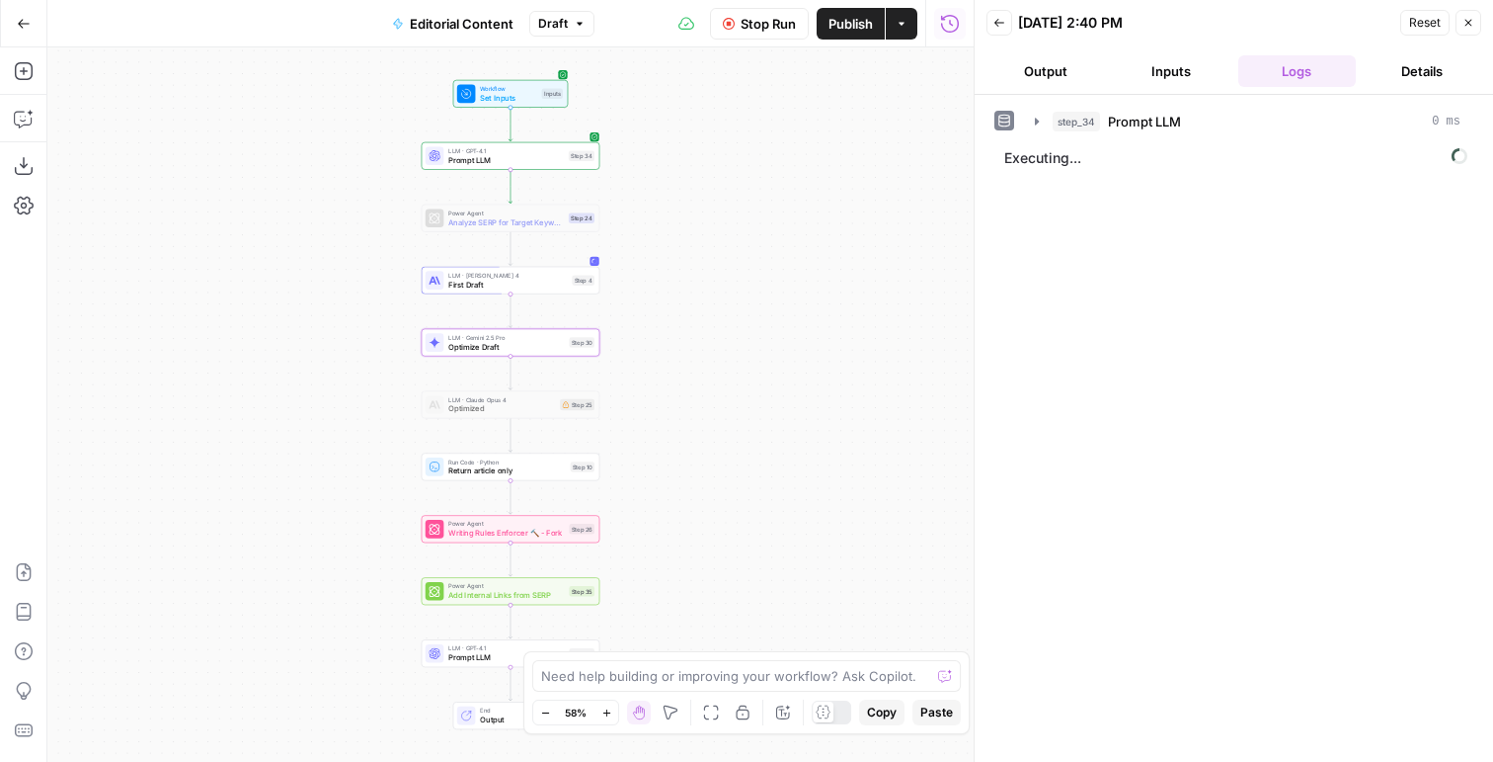
click at [1058, 59] on button "Output" at bounding box center [1046, 71] width 118 height 32
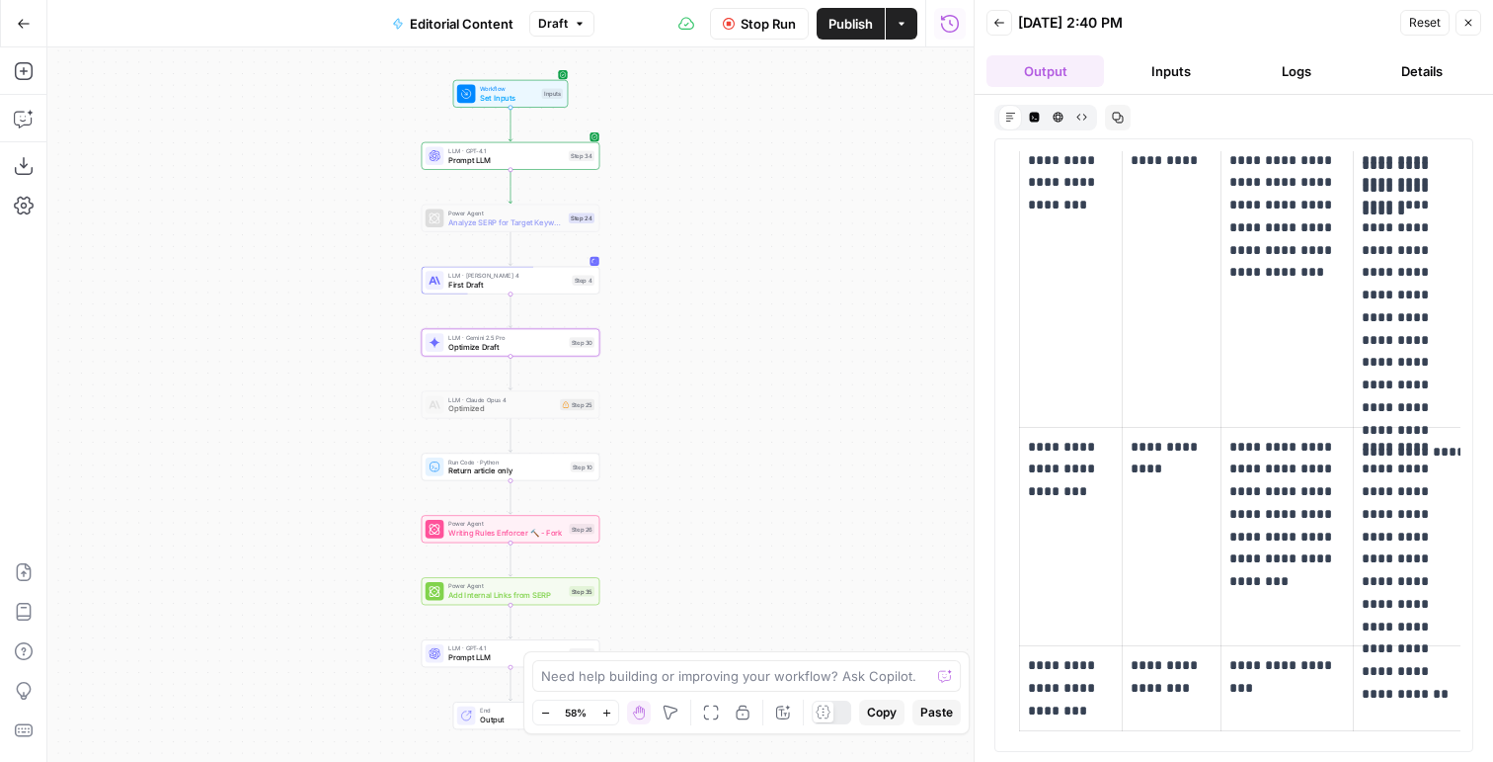
scroll to position [4568, 0]
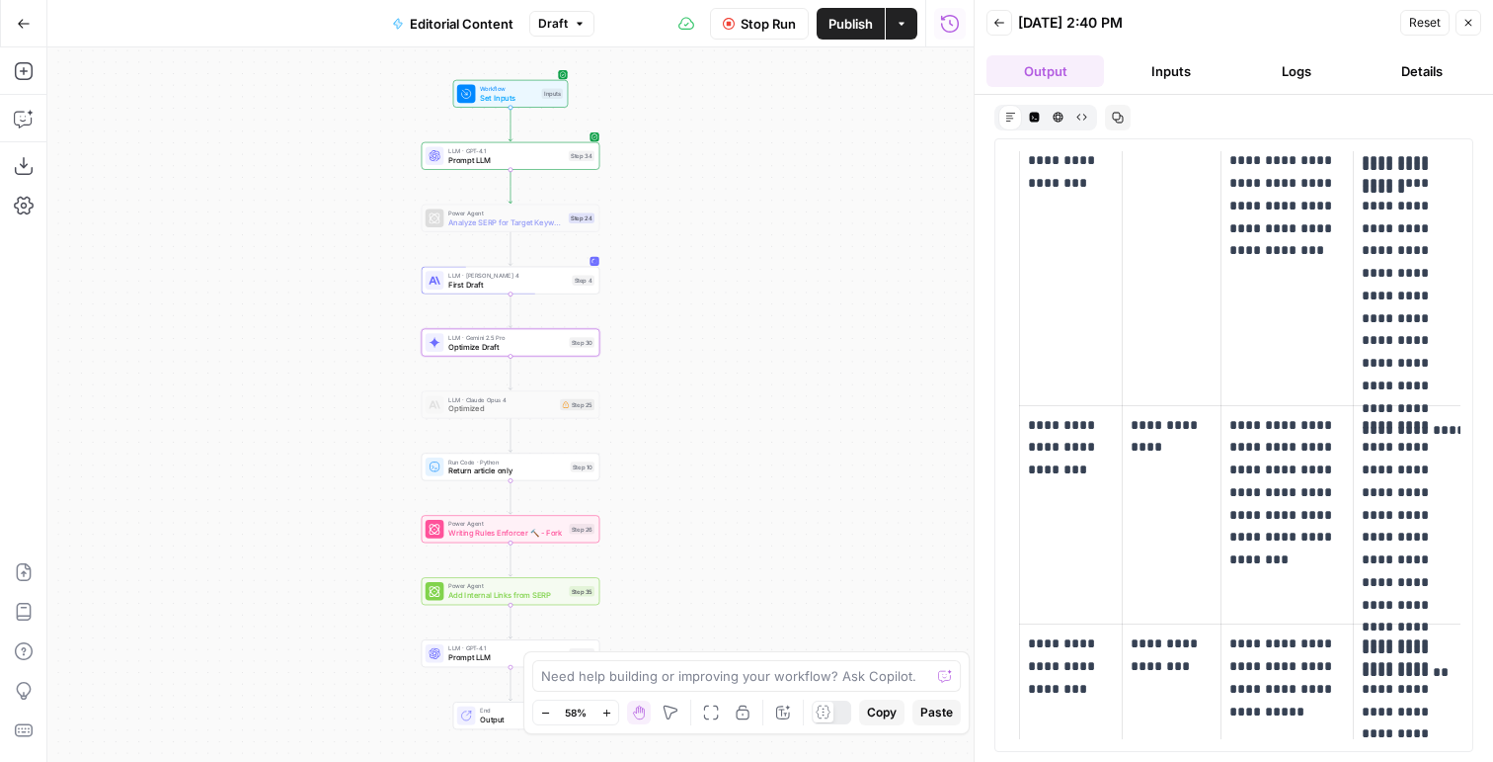
click at [766, 14] on span "Stop Run" at bounding box center [768, 24] width 55 height 20
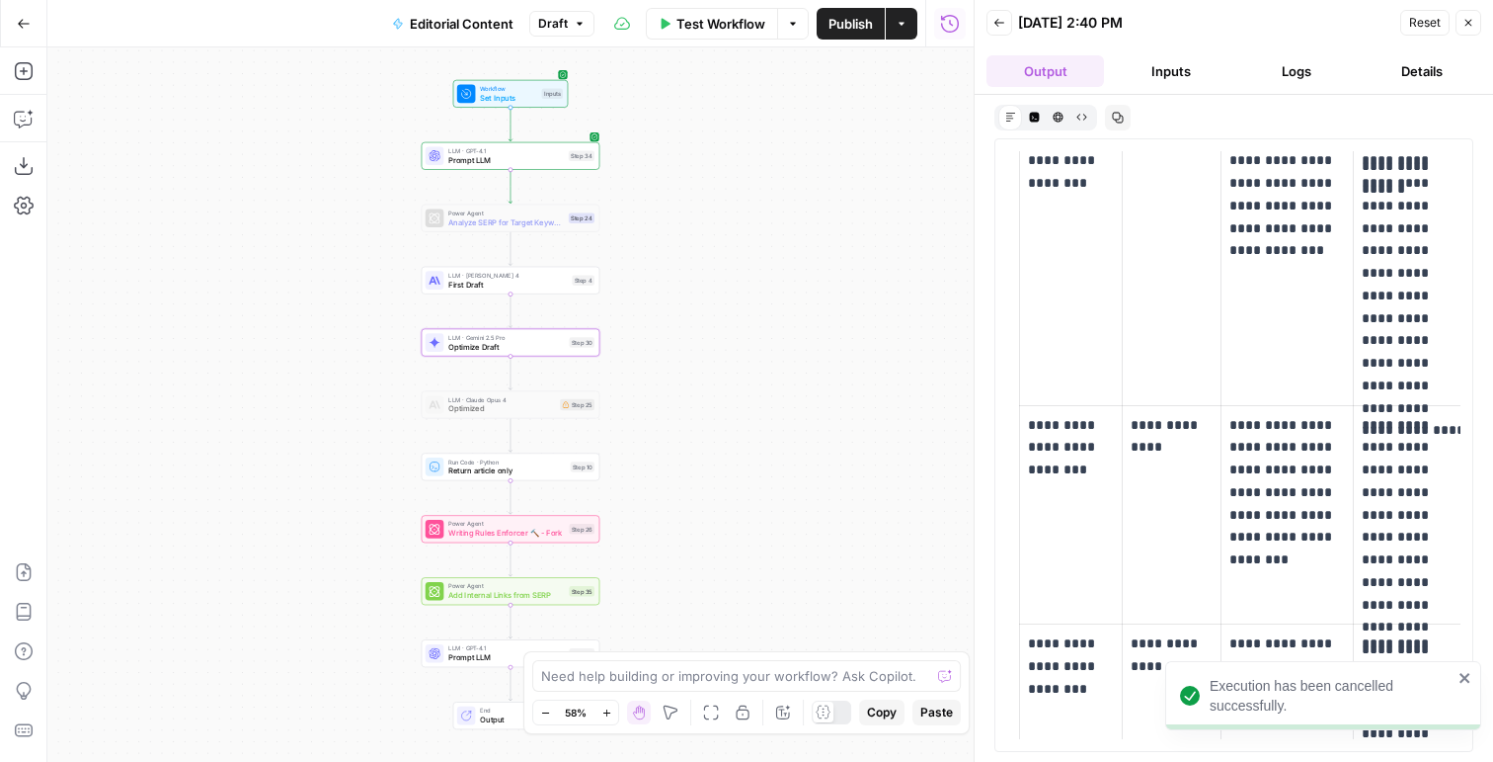
click at [469, 289] on div "LLM · Claude Sonnet 4 First Draft Step 4 Copy step Delete step Edit Note Test" at bounding box center [511, 281] width 179 height 28
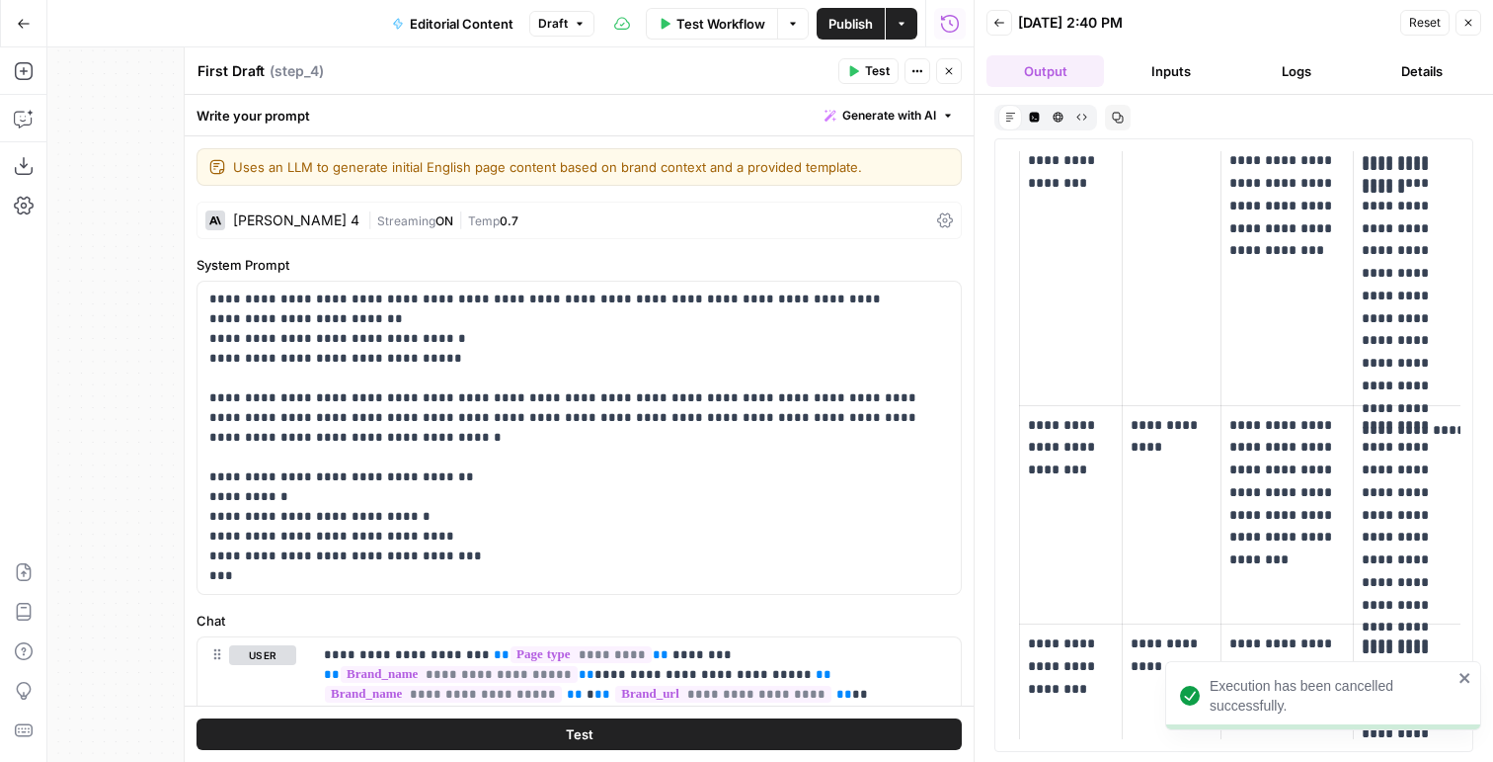
click at [514, 204] on div "Claude Sonnet 4 | Streaming ON | Temp 0.7" at bounding box center [579, 220] width 765 height 38
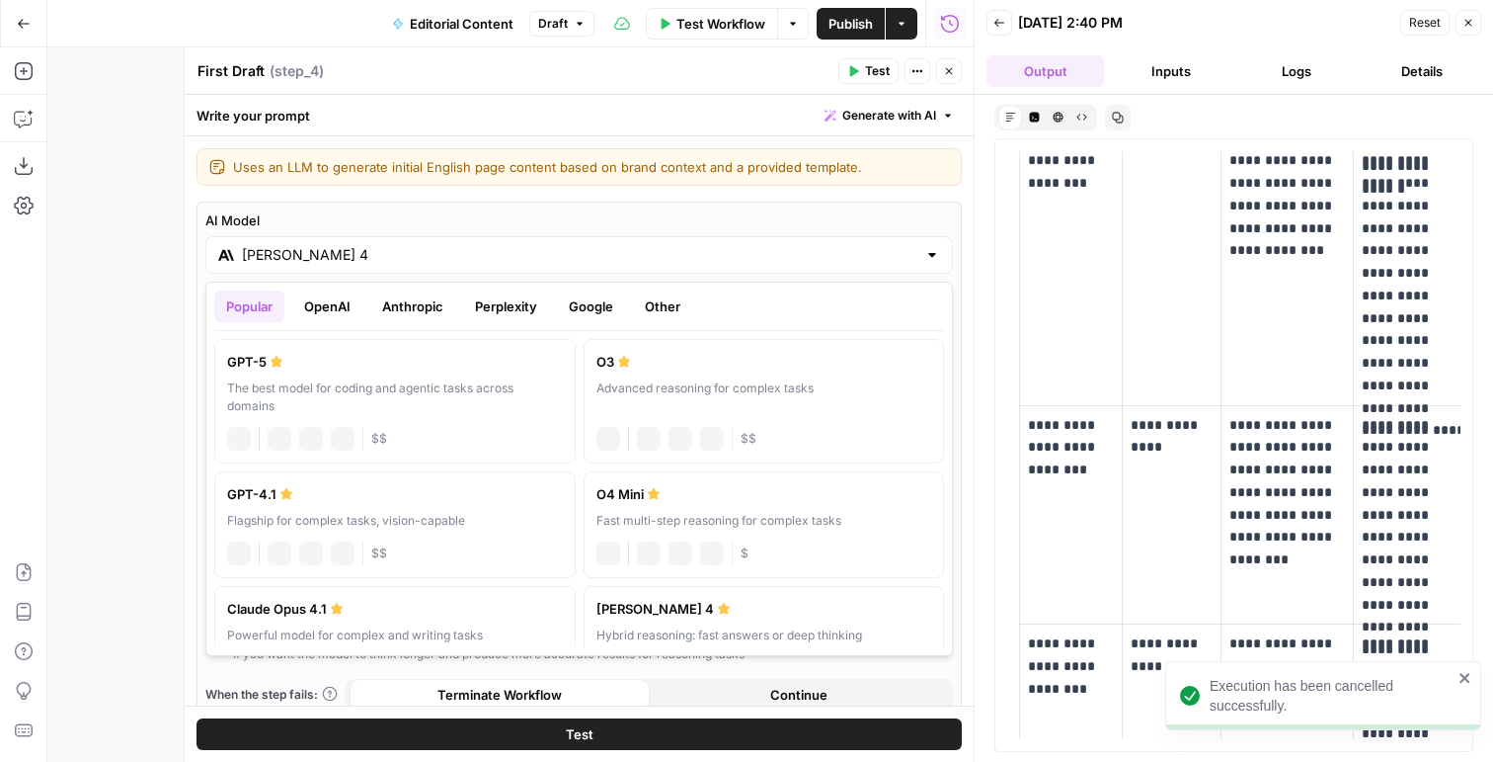
click at [522, 237] on div "AI Model Claude Sonnet 4" at bounding box center [579, 241] width 748 height 63
click at [611, 316] on button "Google" at bounding box center [591, 306] width 68 height 32
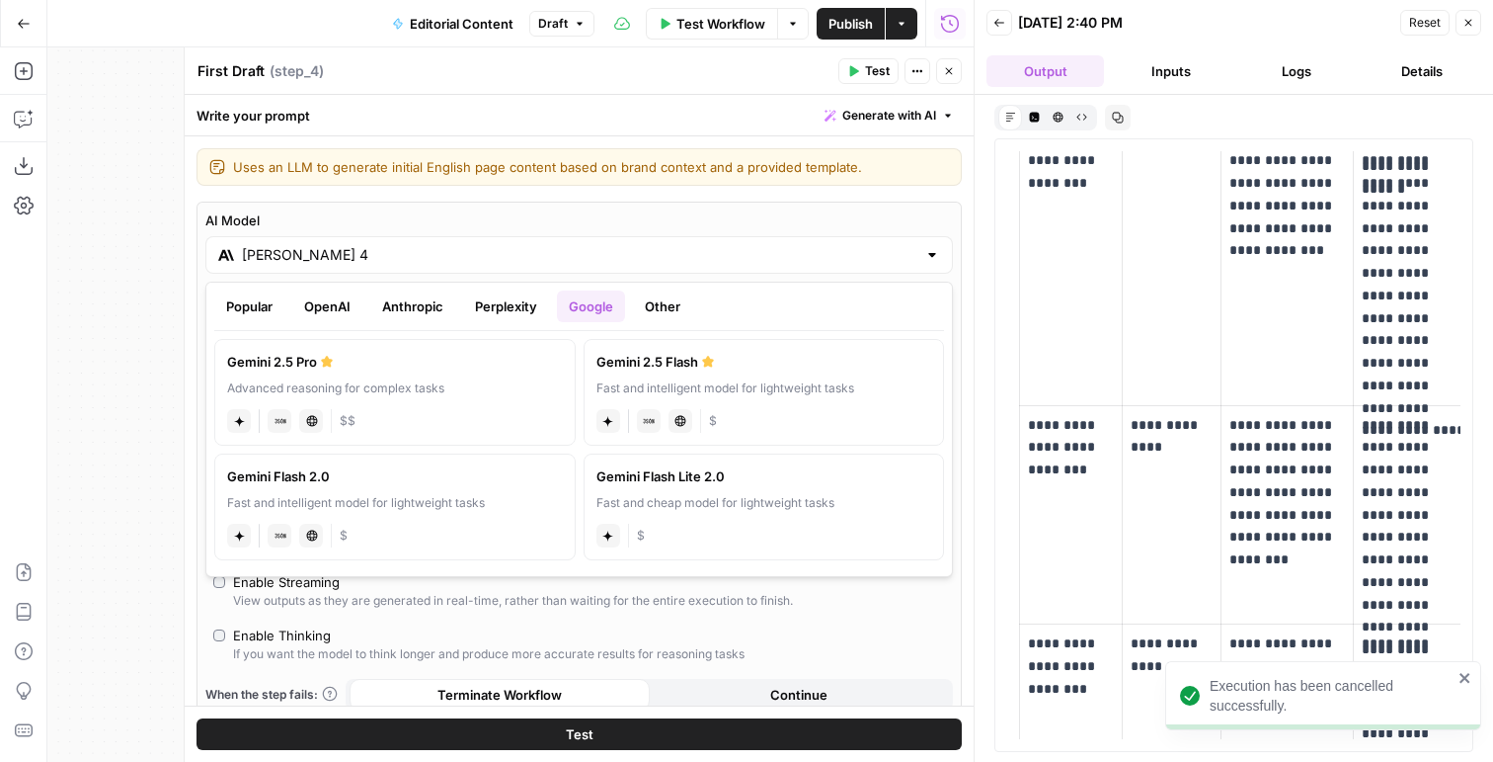
click at [345, 388] on div "Advanced reasoning for complex tasks" at bounding box center [395, 388] width 336 height 18
type input "Gemini 2.5 Pro"
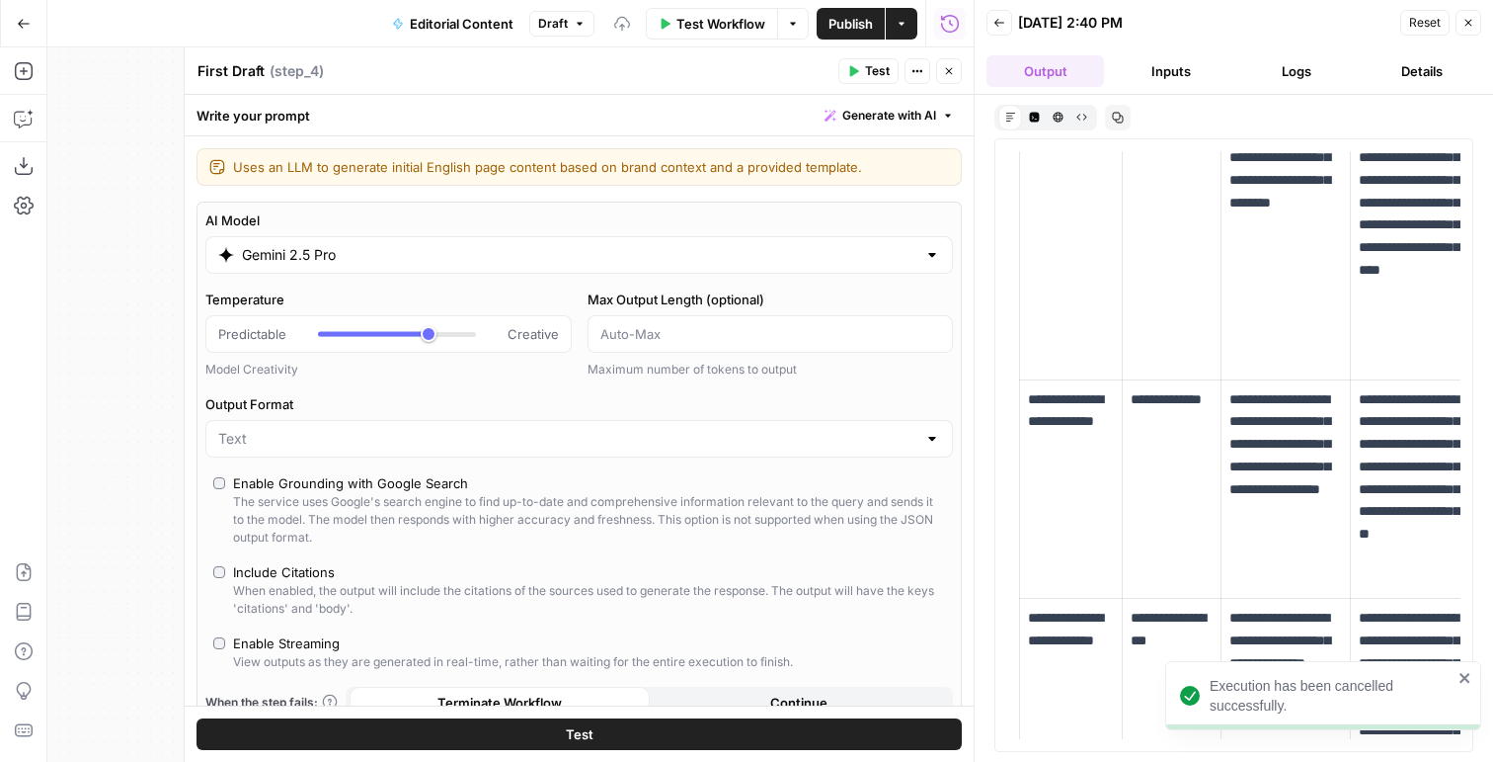
drag, startPoint x: 865, startPoint y: 90, endPoint x: 865, endPoint y: 77, distance: 12.8
click at [865, 88] on header "First Draft First Draft ( step_4 ) Test Actions Close" at bounding box center [579, 70] width 789 height 47
click at [865, 72] on span "Test" at bounding box center [877, 71] width 25 height 18
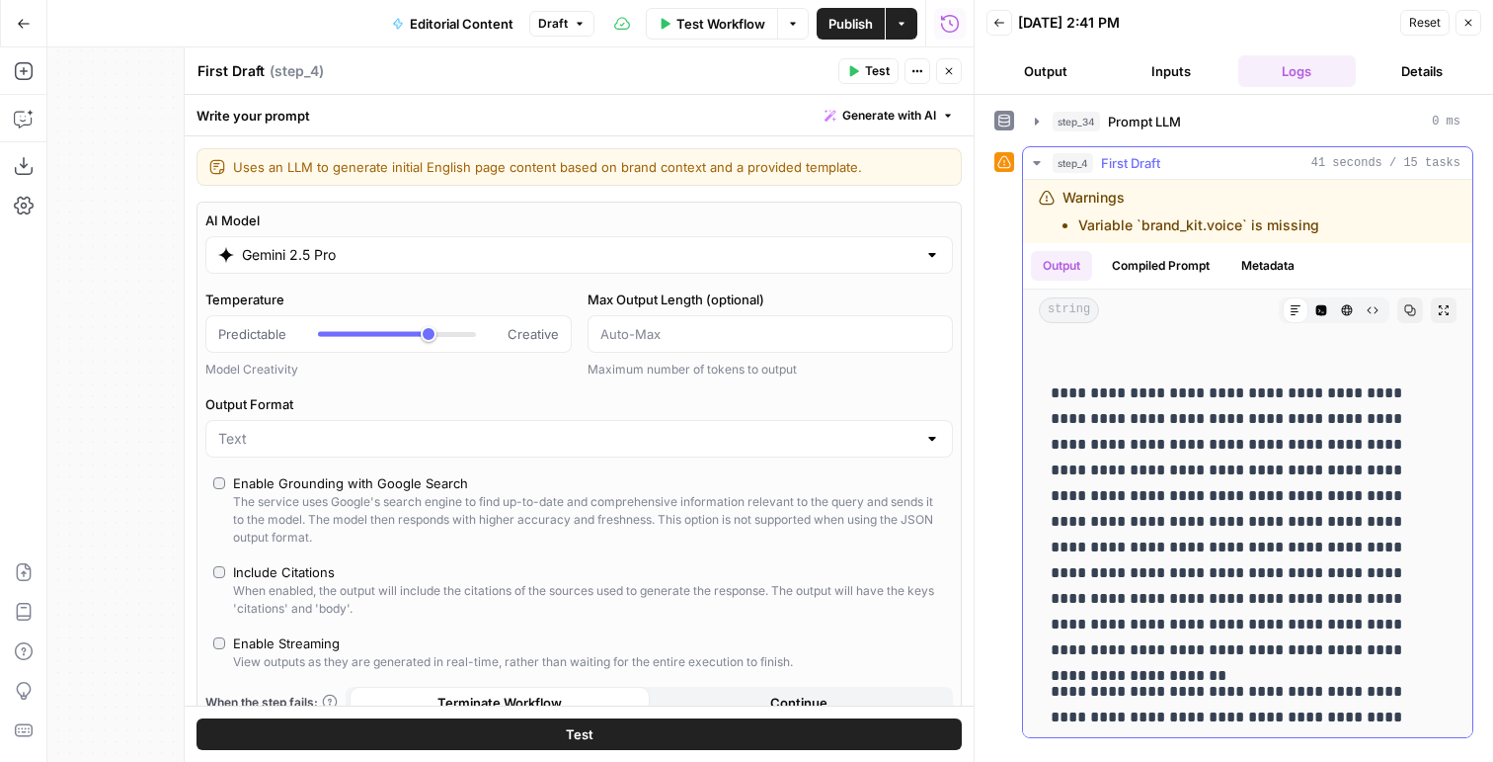
scroll to position [177, 0]
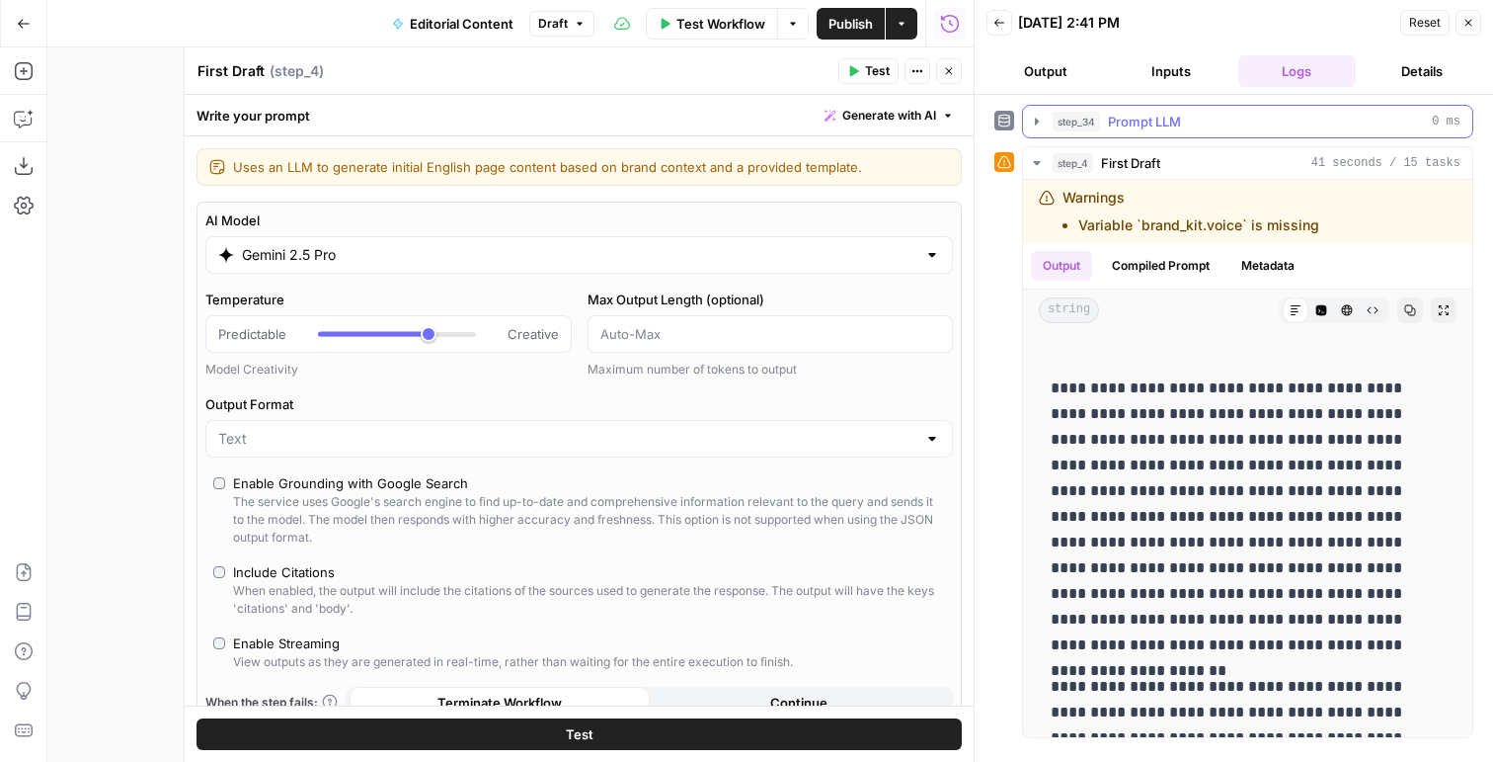
click at [1127, 127] on span "Prompt LLM" at bounding box center [1144, 122] width 73 height 20
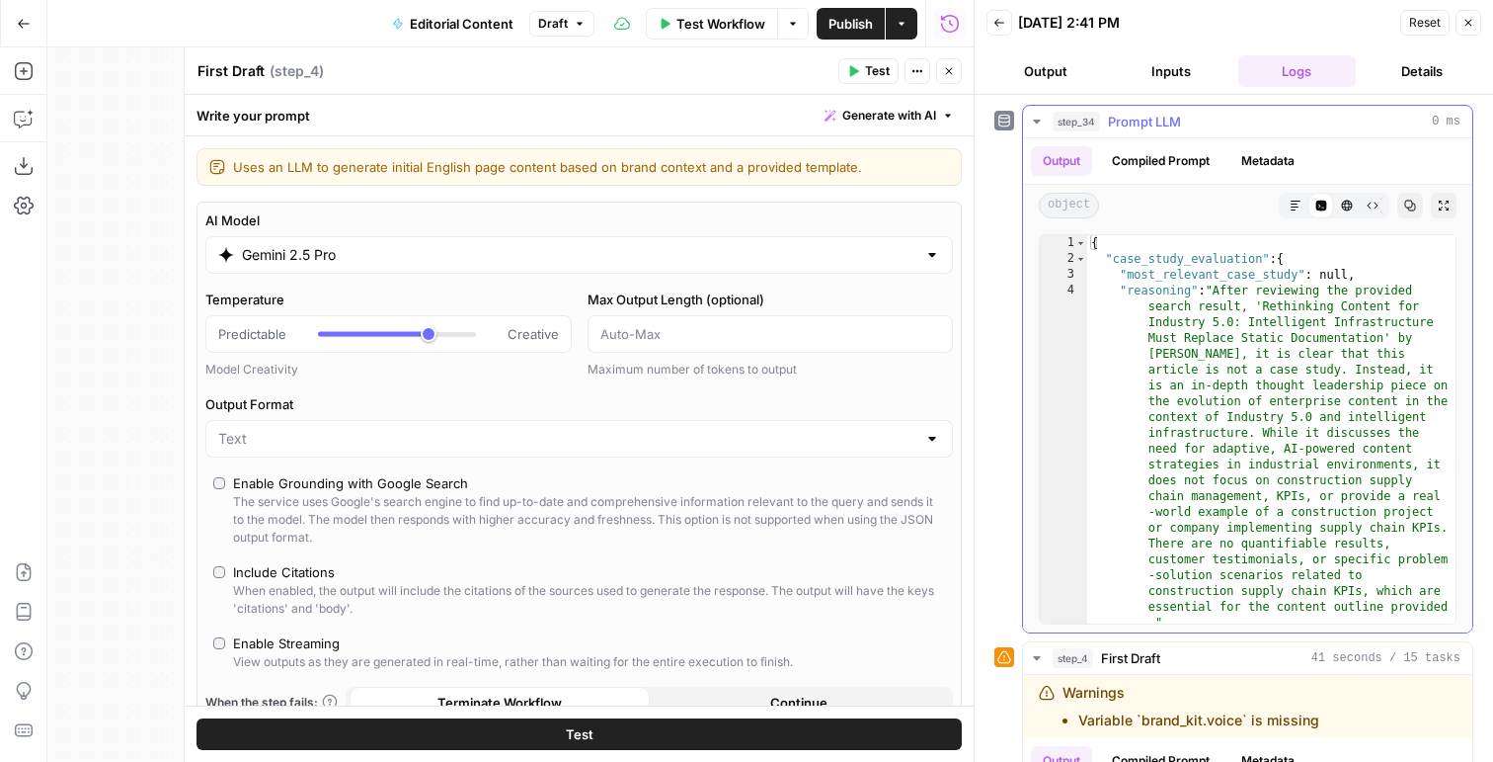
click at [1127, 121] on span "Prompt LLM" at bounding box center [1144, 122] width 73 height 20
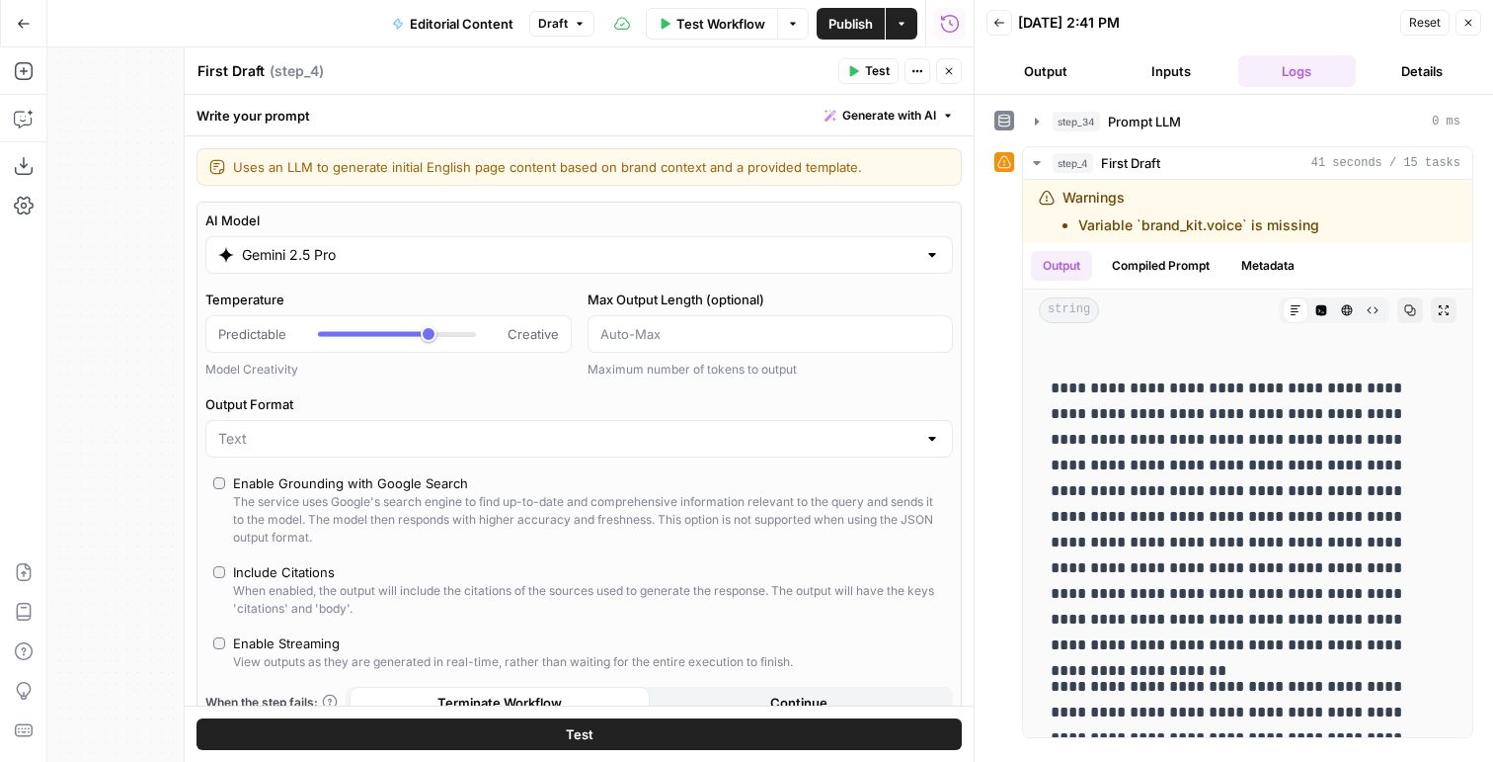
click at [955, 80] on button "Close" at bounding box center [949, 71] width 26 height 26
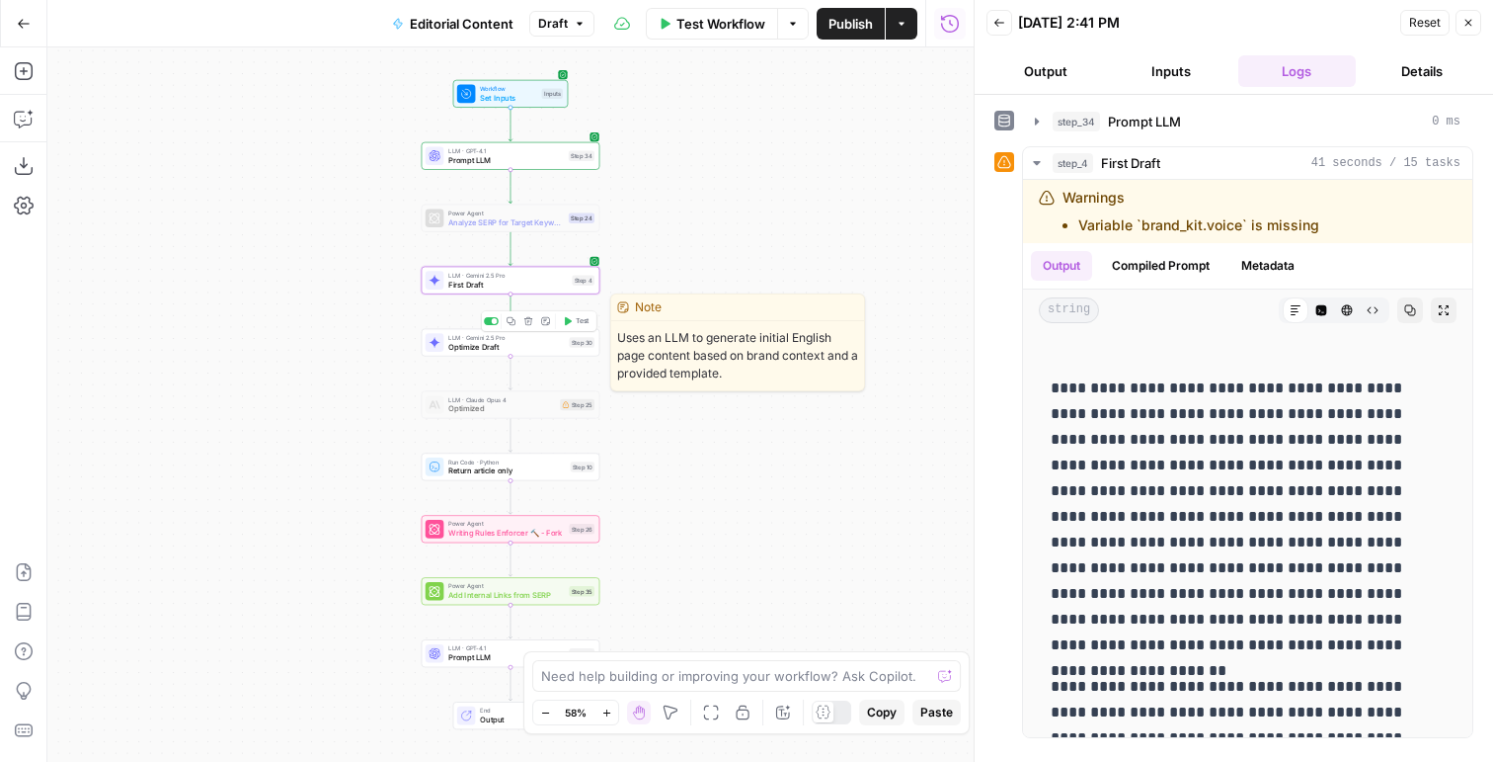
click at [574, 322] on button "Test" at bounding box center [576, 320] width 36 height 15
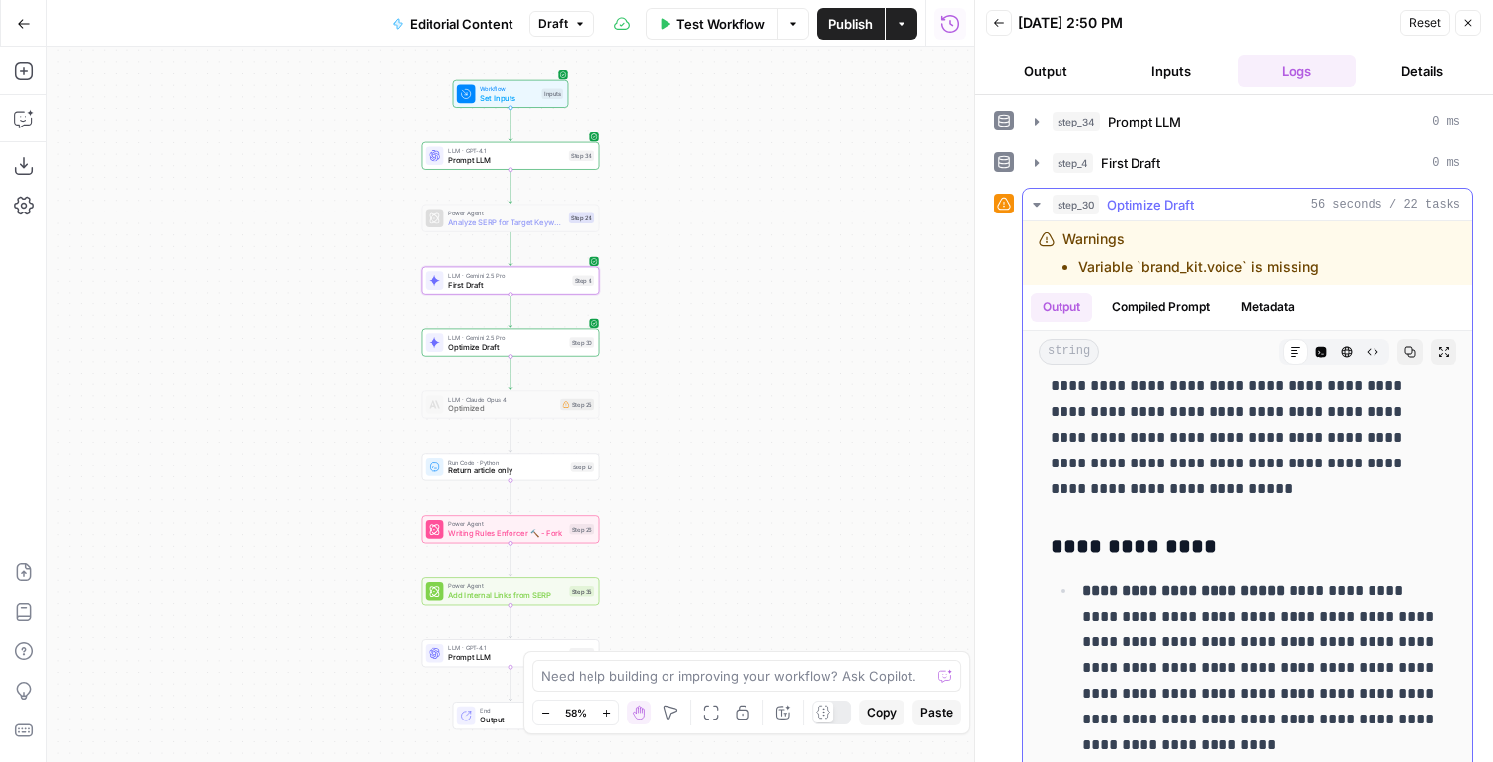
scroll to position [241, 0]
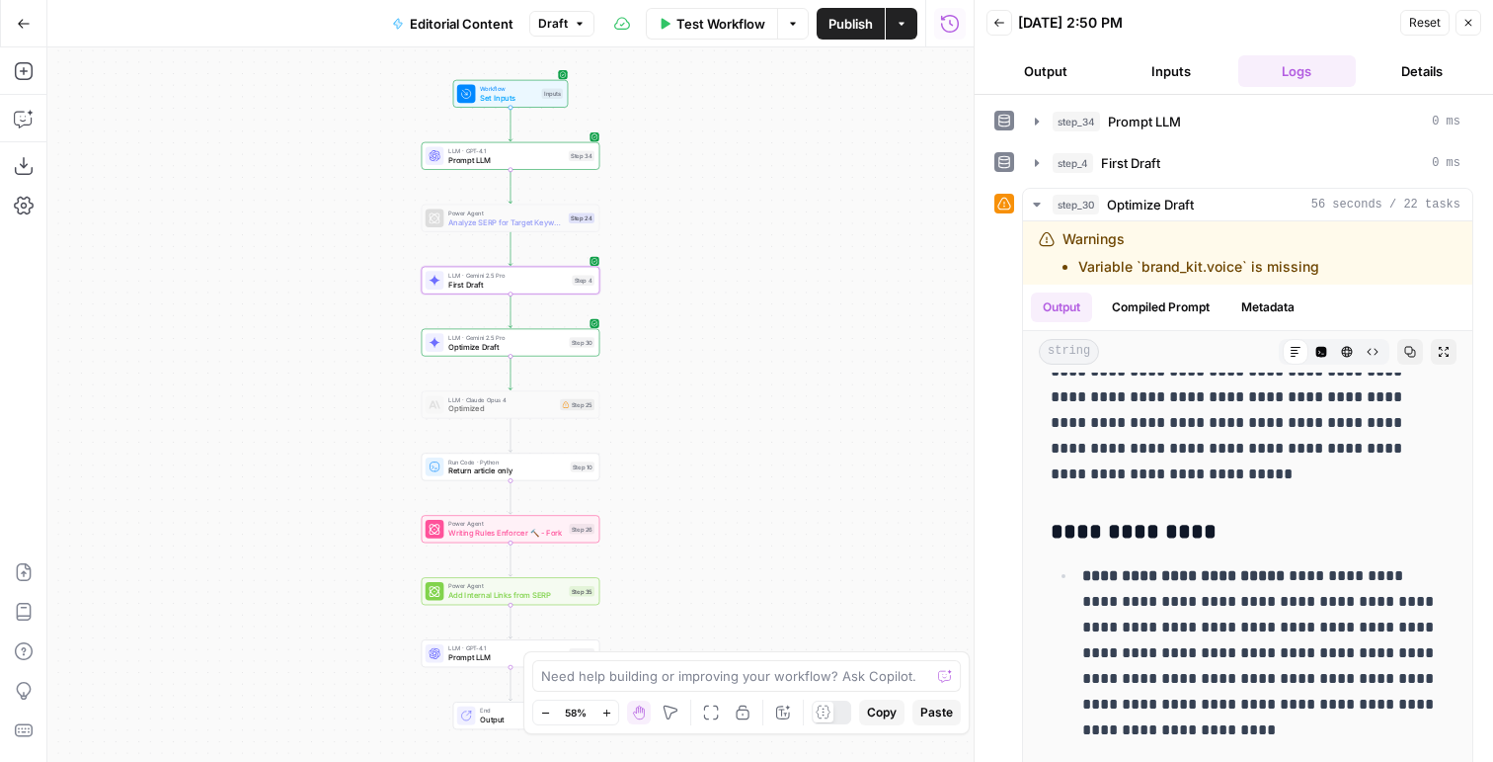
click at [1181, 82] on button "Inputs" at bounding box center [1171, 71] width 118 height 32
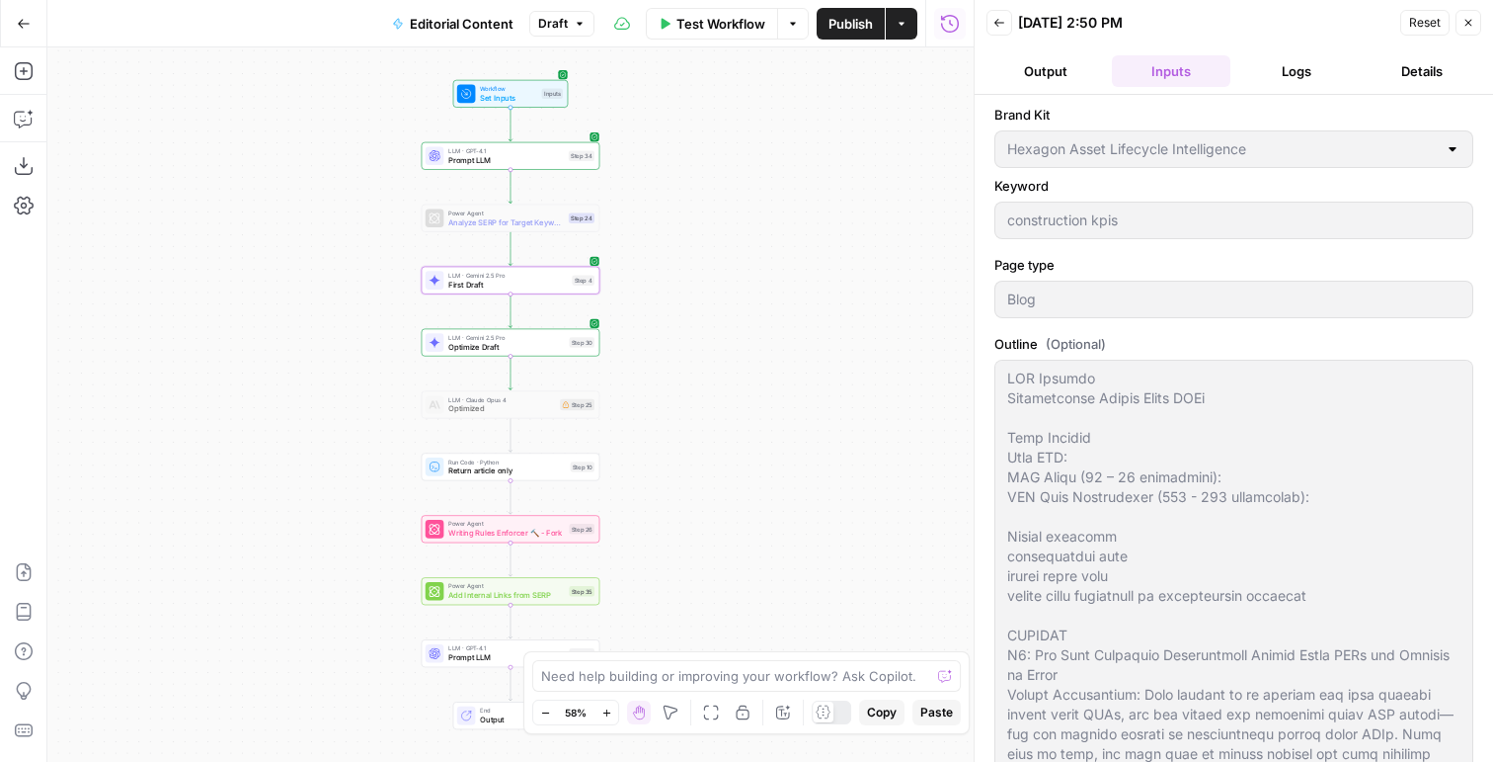
click at [1277, 71] on button "Logs" at bounding box center [1298, 71] width 118 height 32
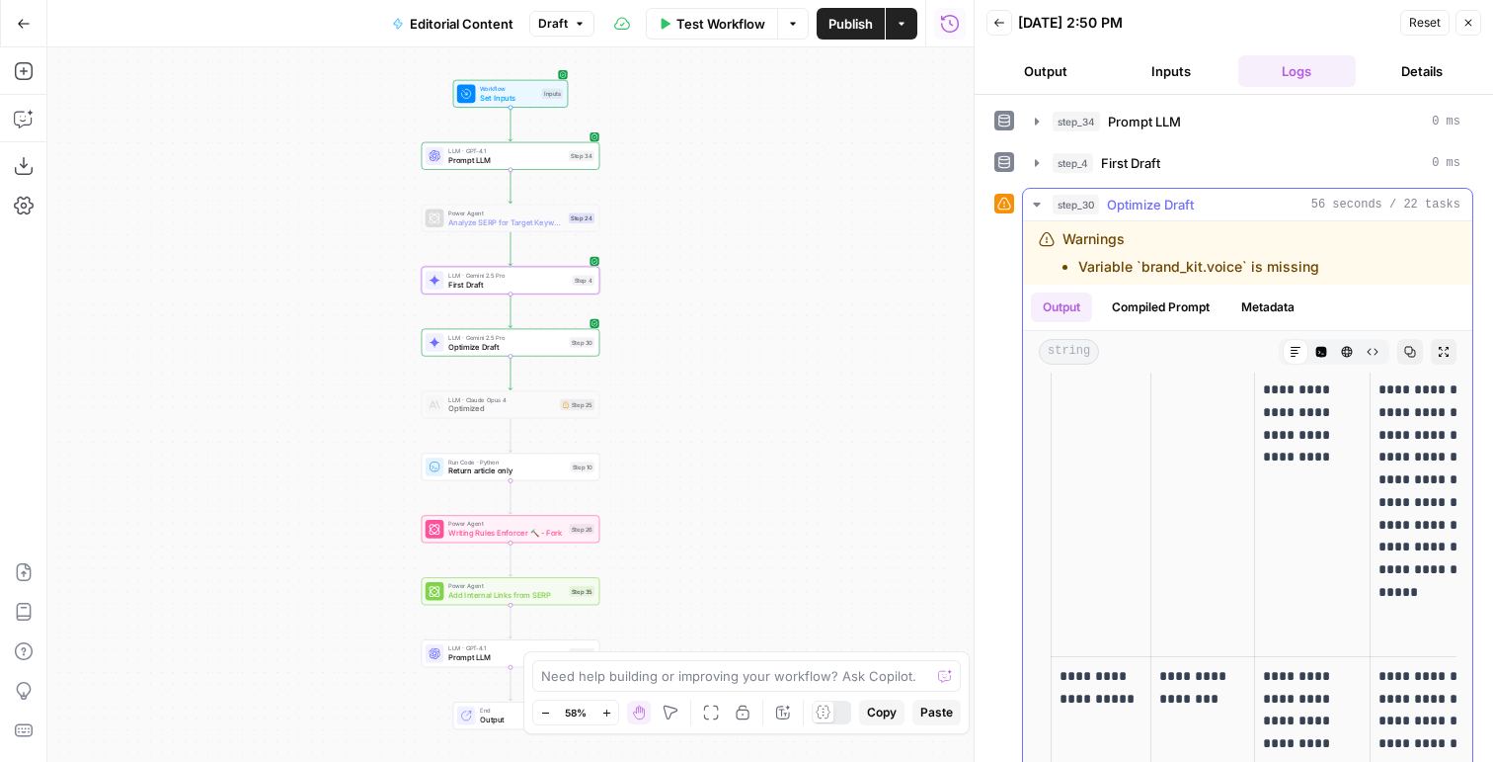
scroll to position [6825, 0]
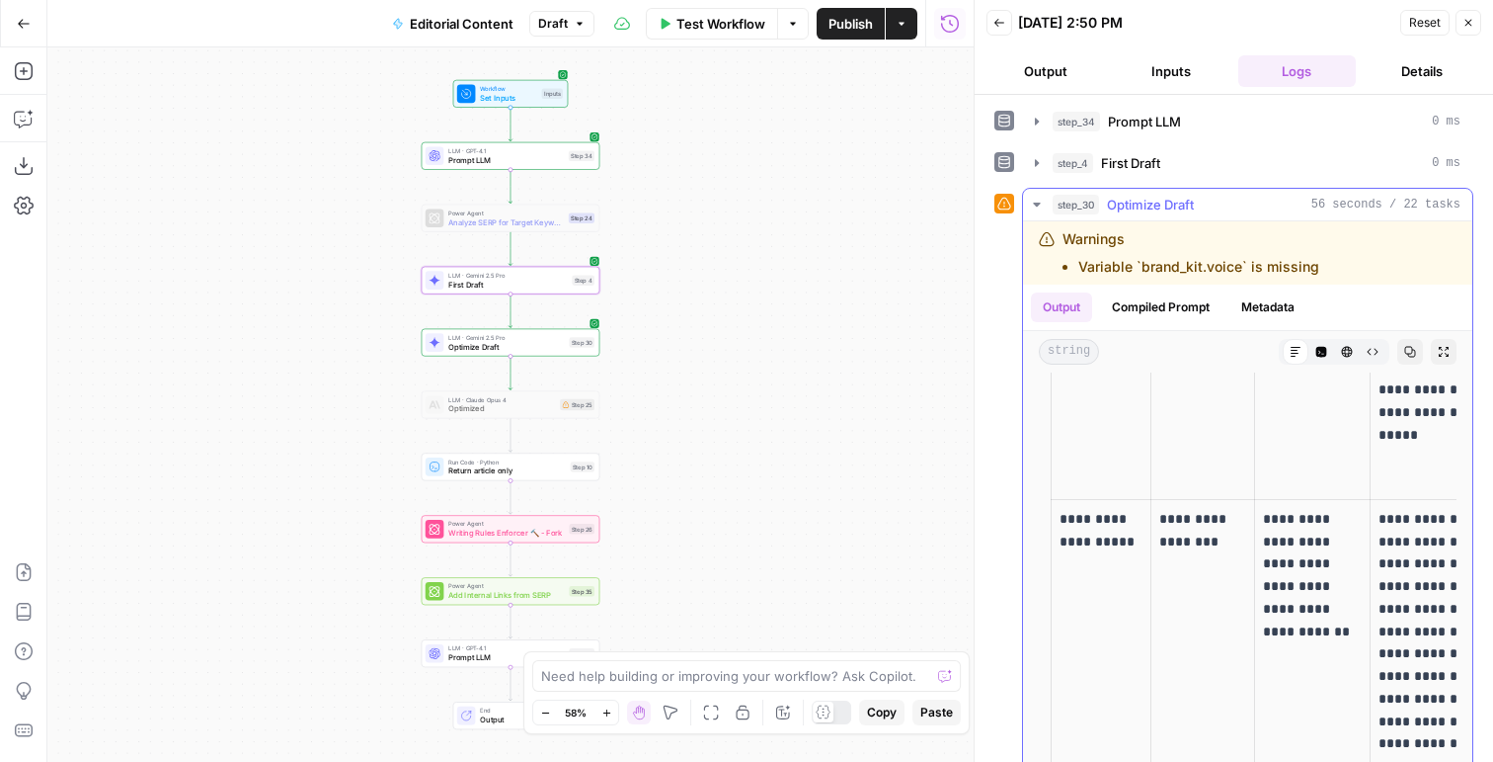
click at [1417, 340] on button "Copy" at bounding box center [1411, 352] width 26 height 26
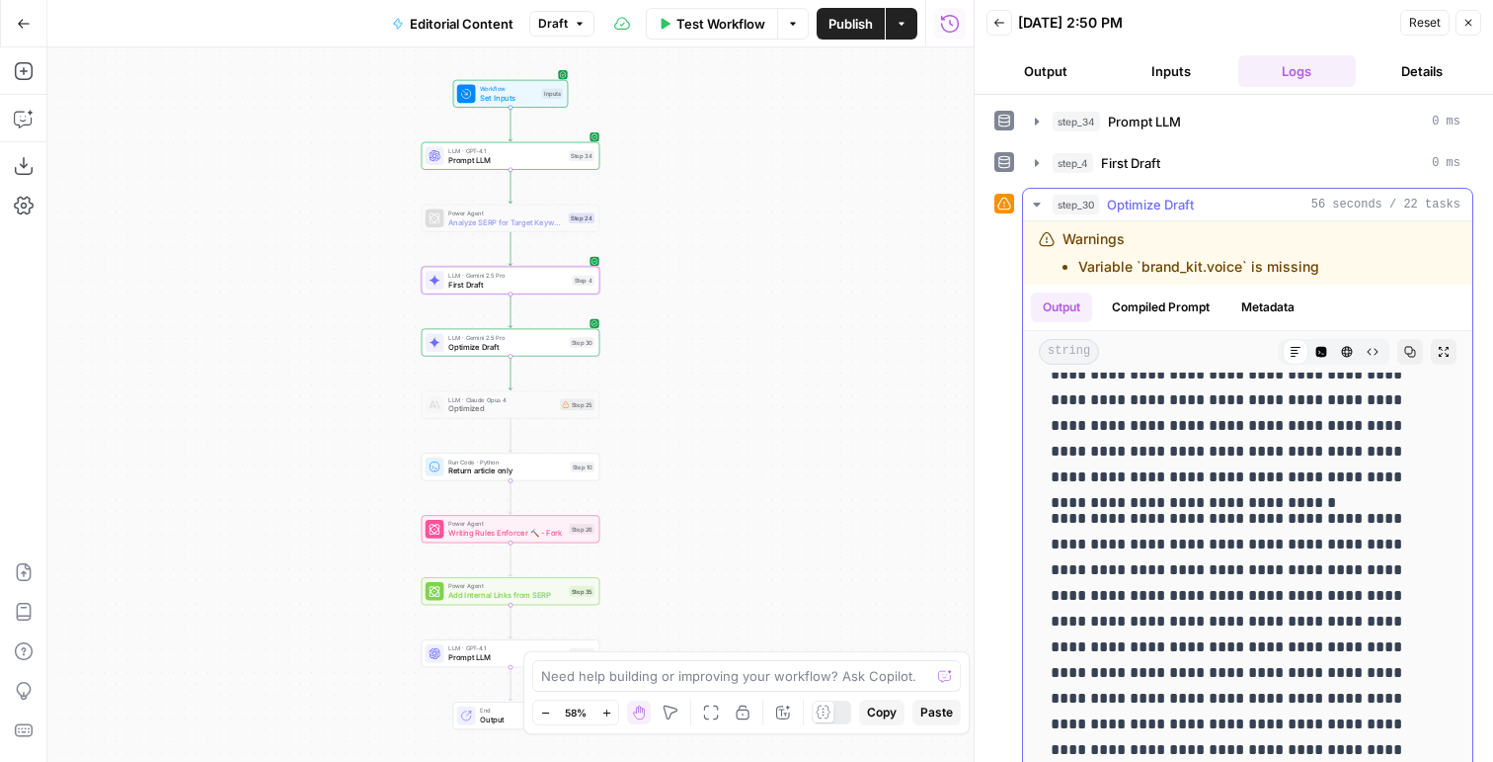
scroll to position [28, 0]
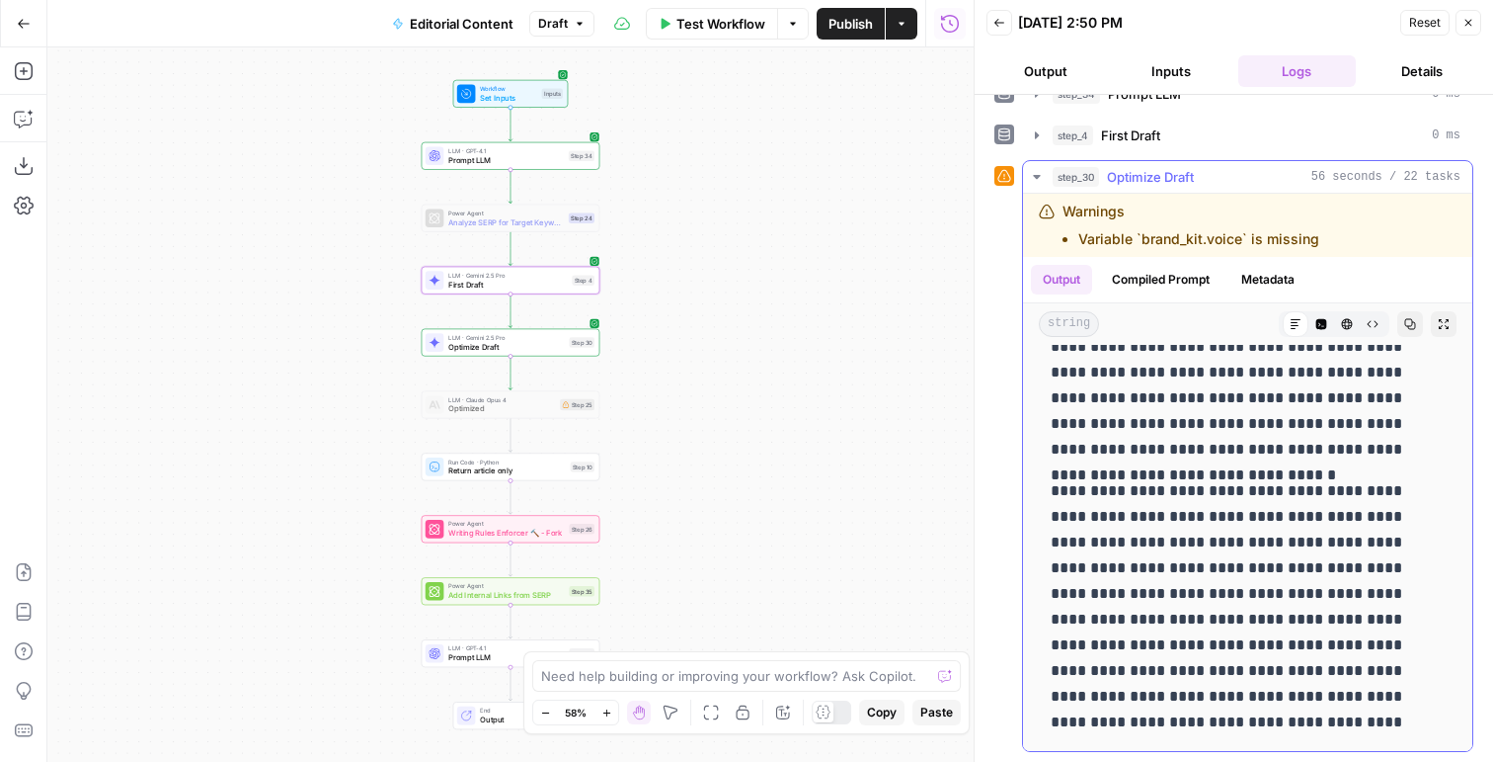
click at [1166, 485] on p "**********" at bounding box center [1248, 606] width 394 height 257
click at [1177, 482] on p "**********" at bounding box center [1248, 606] width 394 height 257
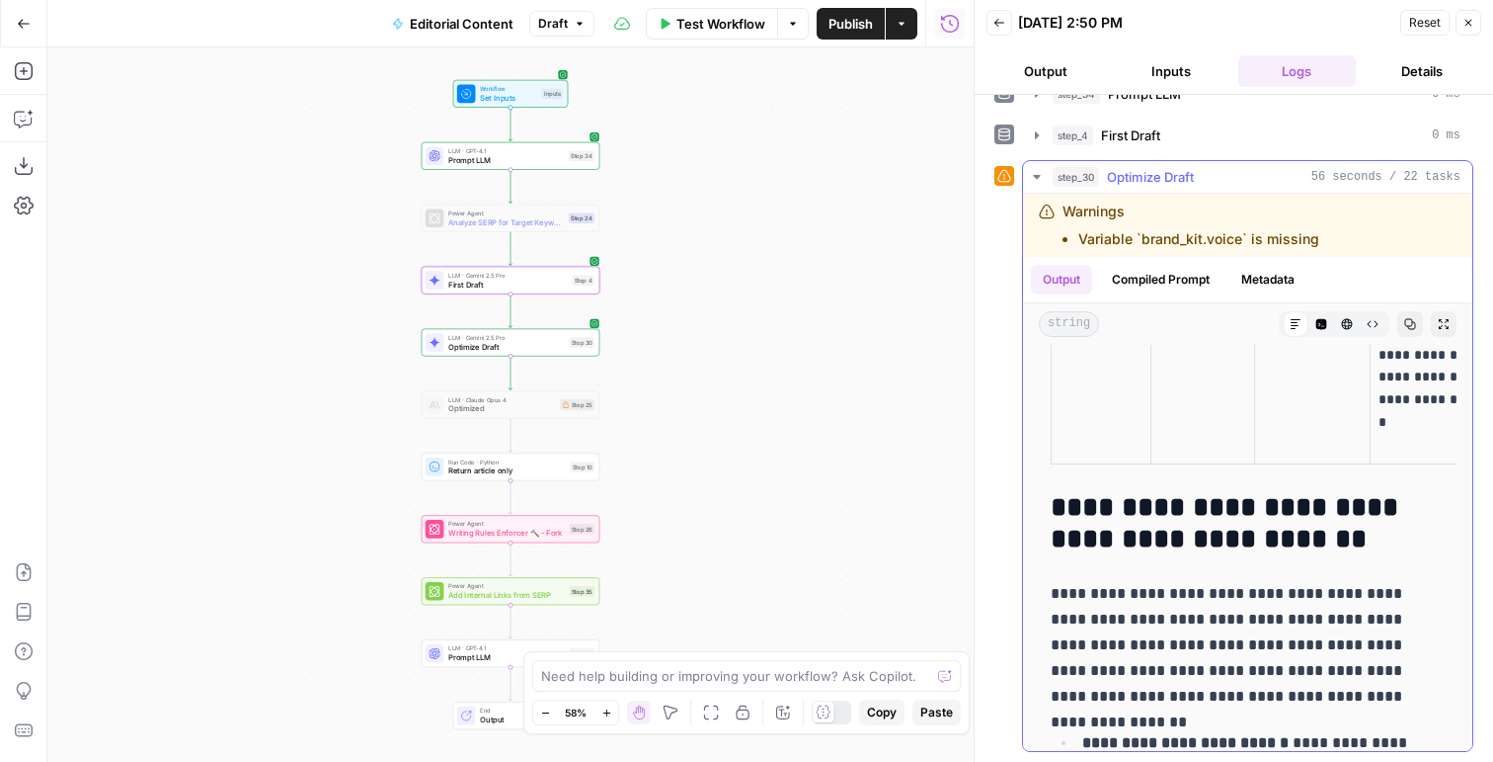
scroll to position [15243, 0]
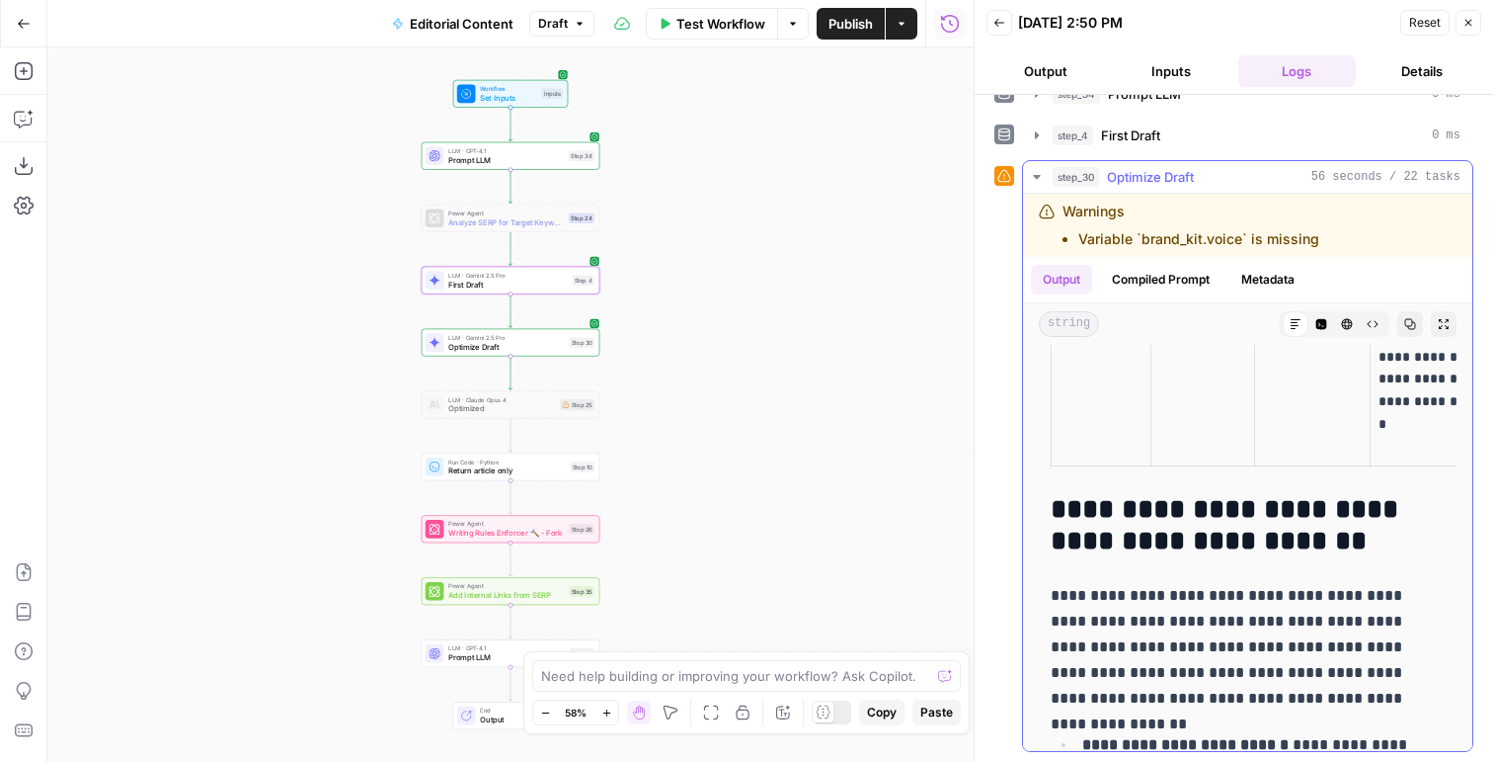
click at [1203, 275] on button "Compiled Prompt" at bounding box center [1160, 280] width 121 height 30
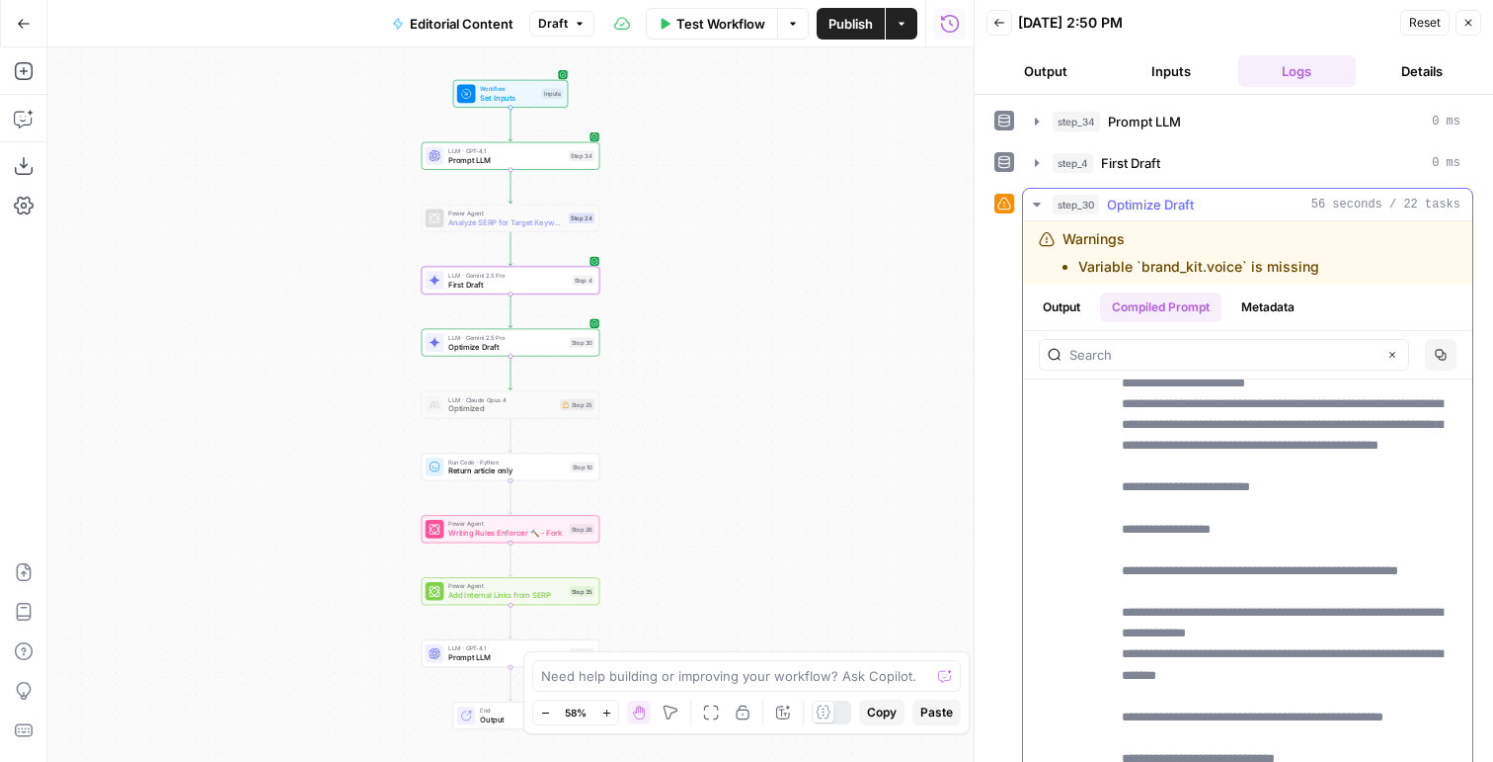
scroll to position [2007, 0]
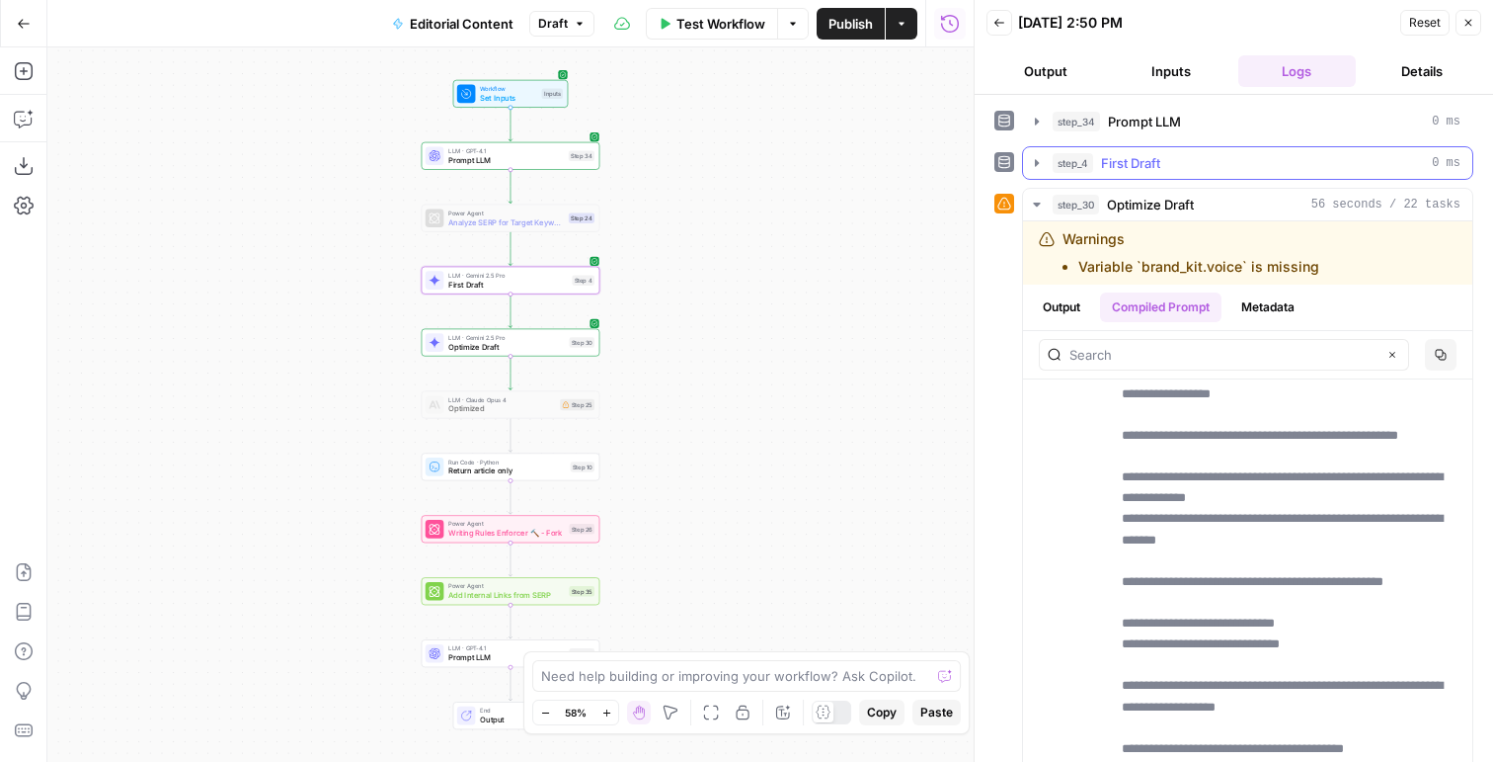
click at [1127, 165] on span "First Draft" at bounding box center [1130, 163] width 59 height 20
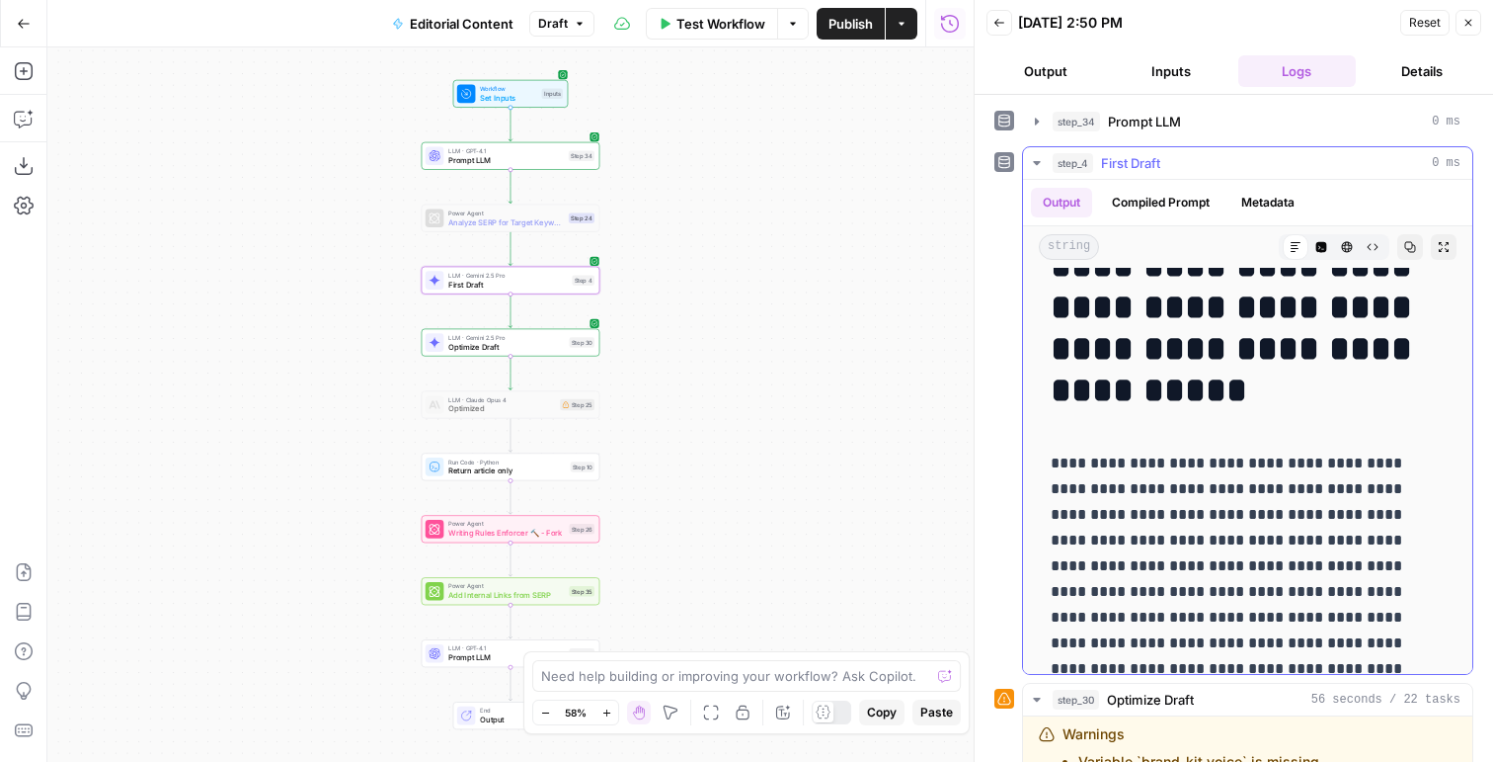
scroll to position [0, 0]
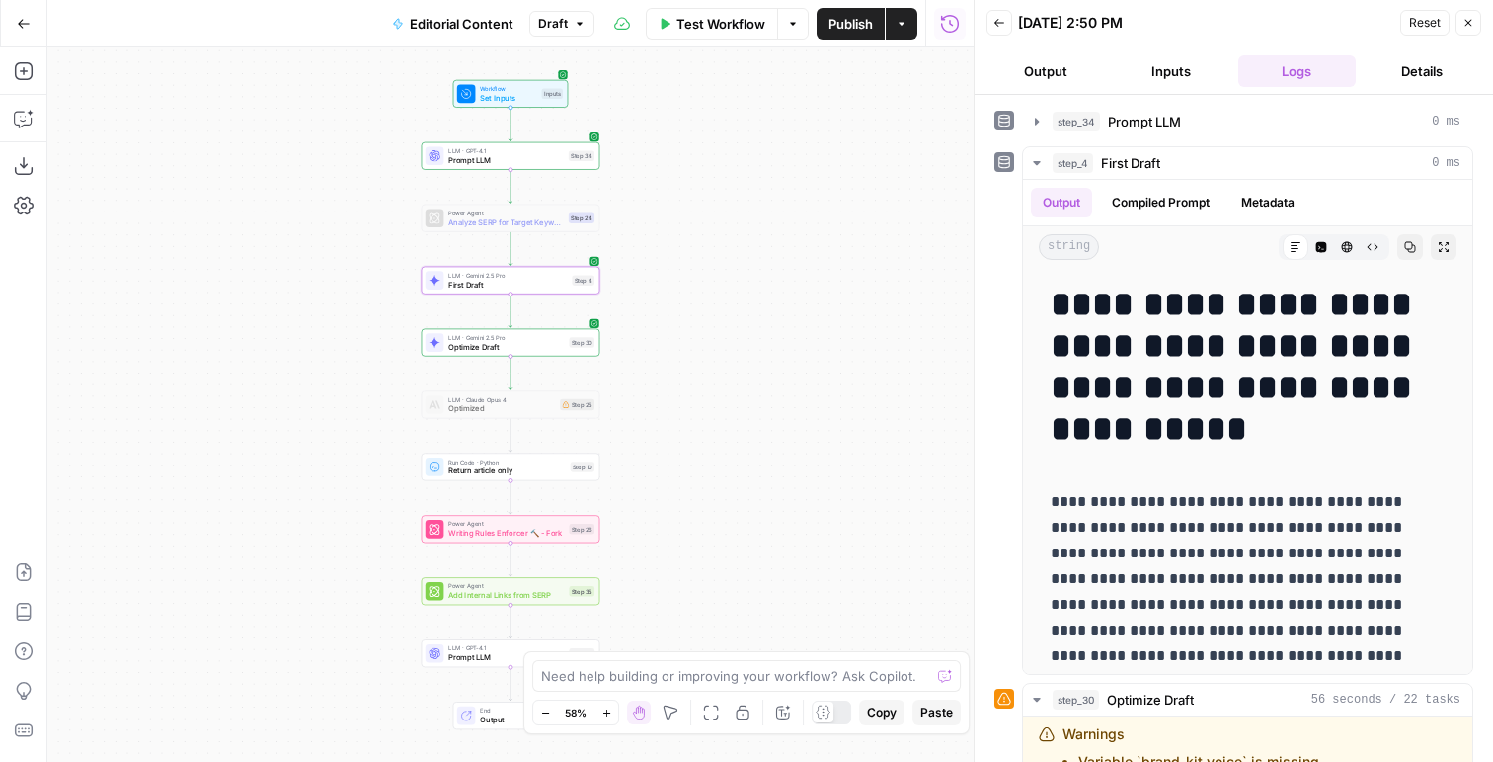
click at [1175, 58] on button "Inputs" at bounding box center [1171, 71] width 118 height 32
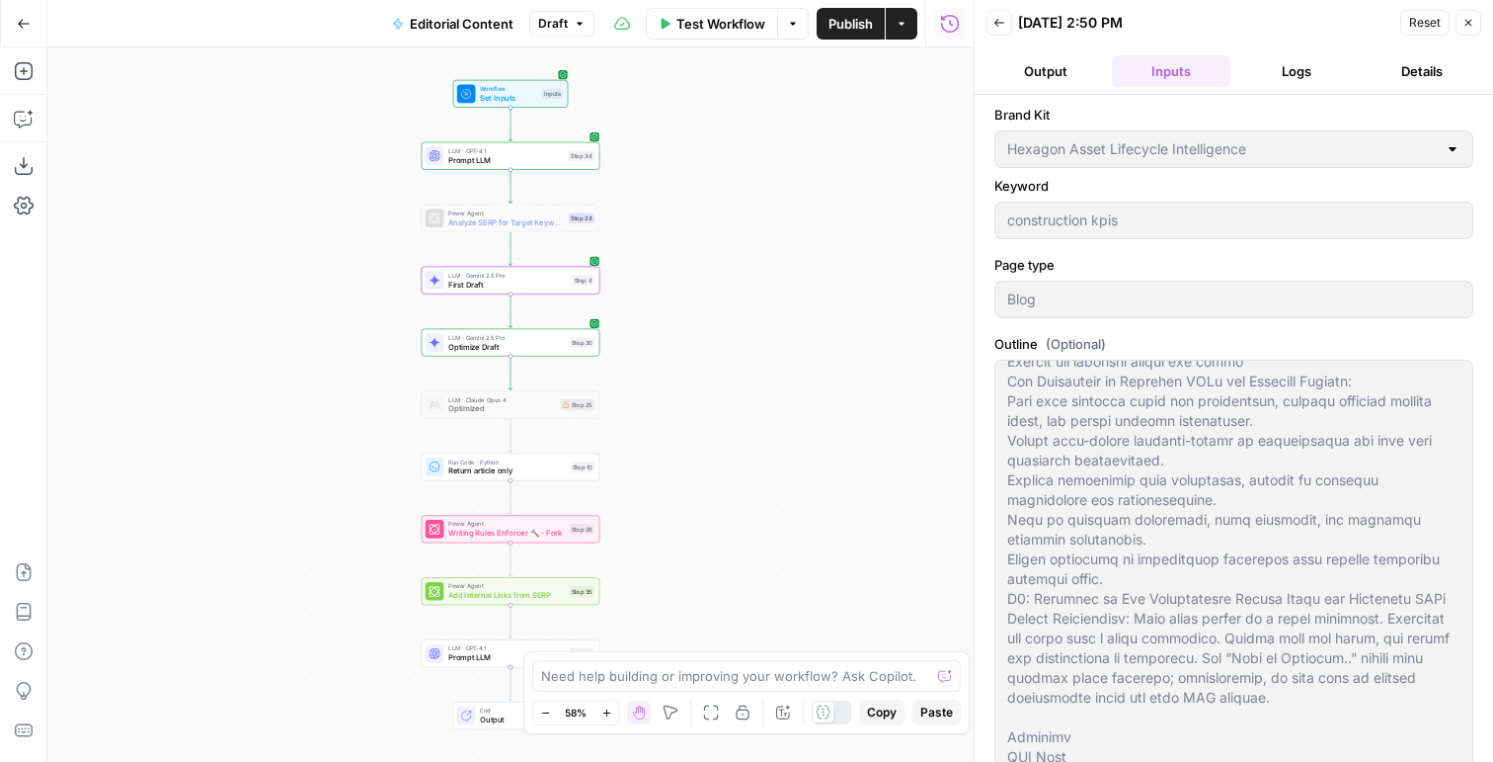
scroll to position [537, 0]
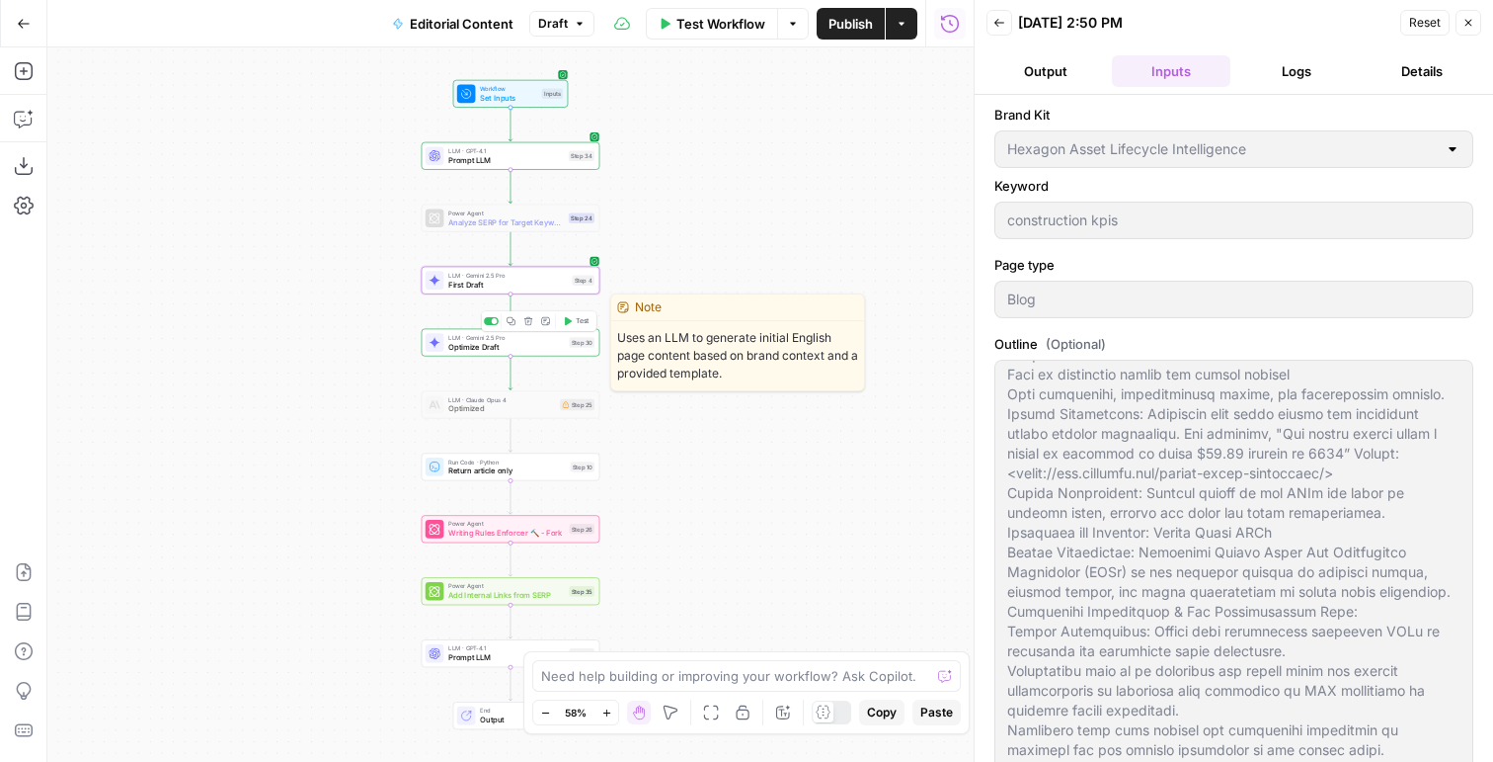
click at [494, 343] on span "Optimize Draft" at bounding box center [506, 347] width 117 height 12
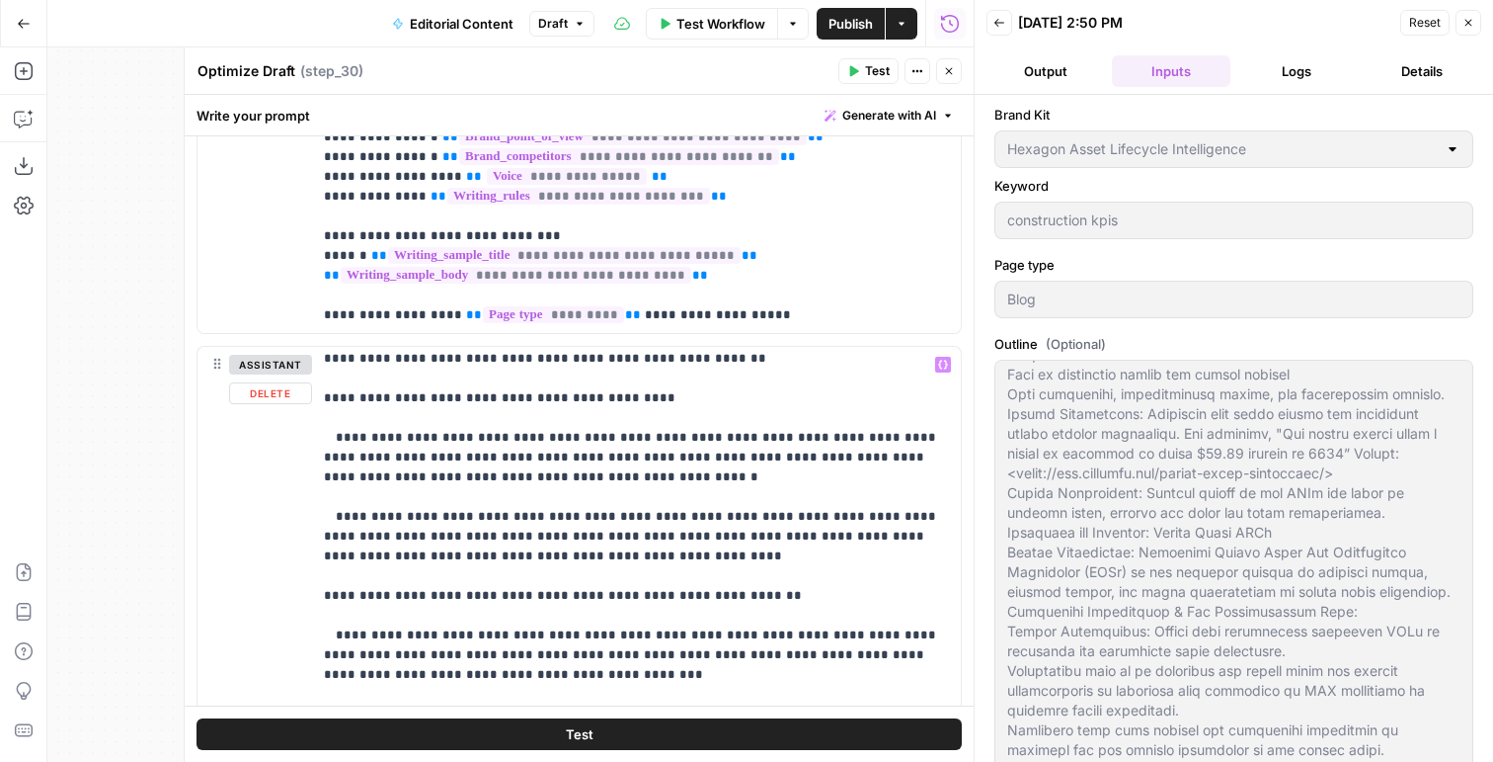
scroll to position [2007, 0]
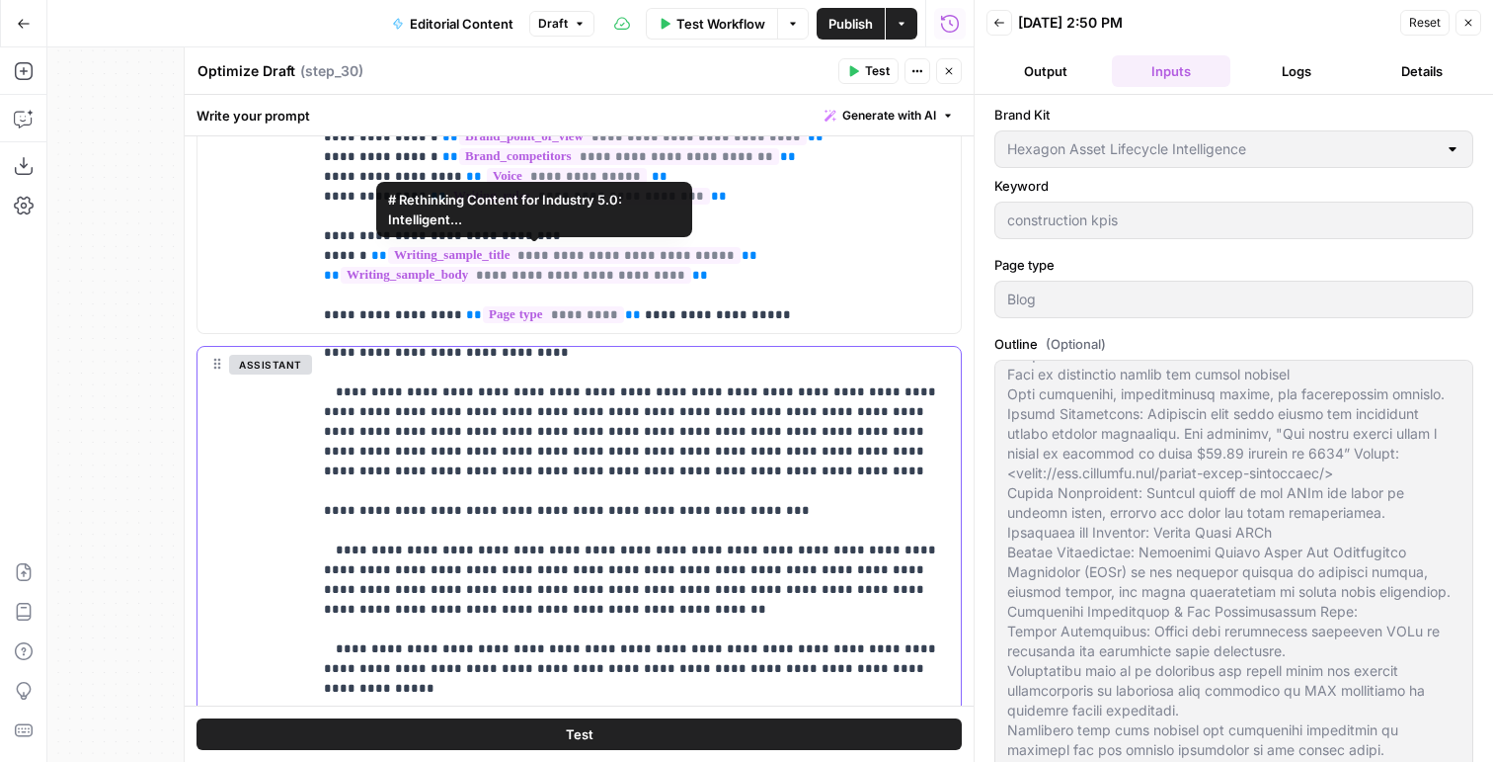
click at [487, 444] on p "**********" at bounding box center [636, 224] width 625 height 3753
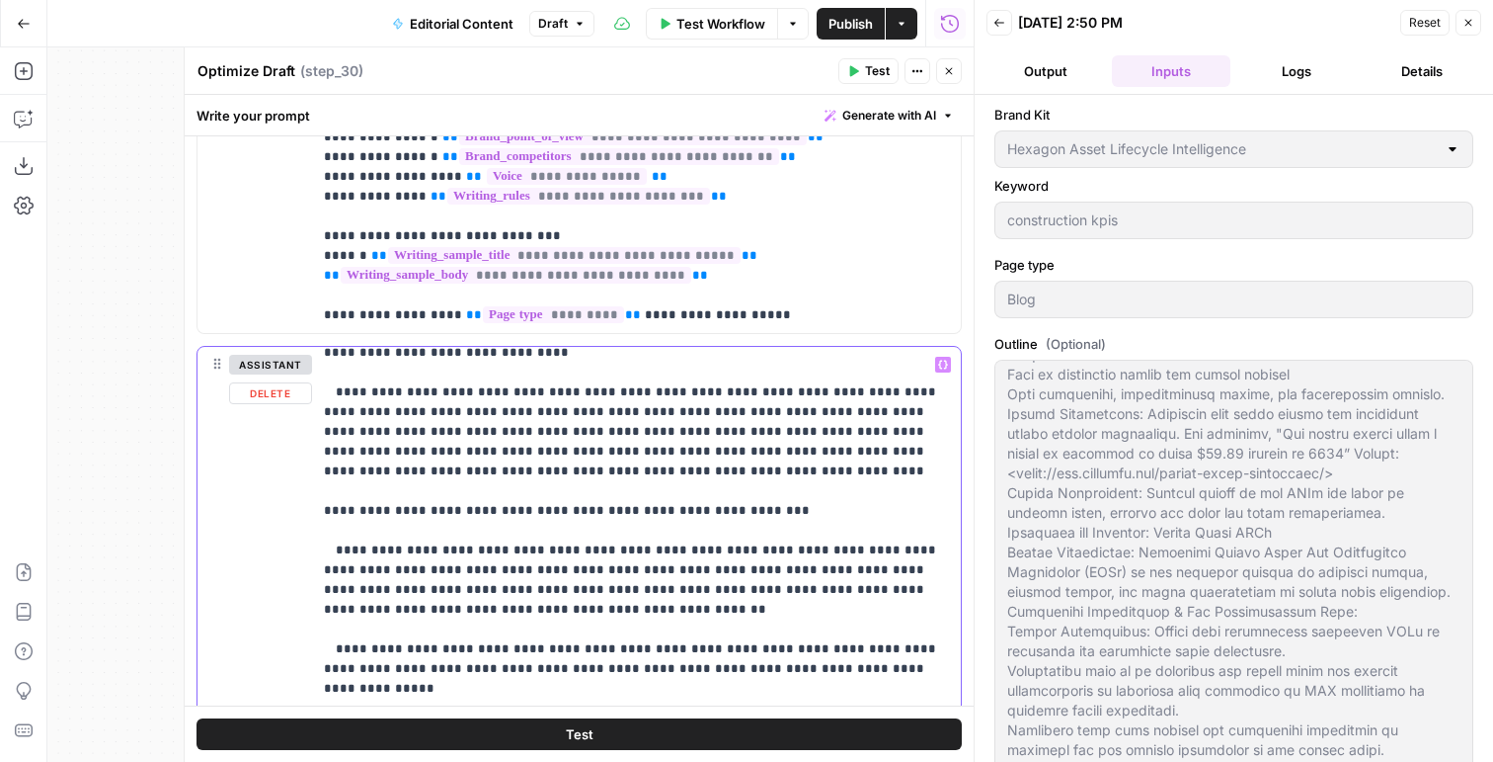
scroll to position [2050, 0]
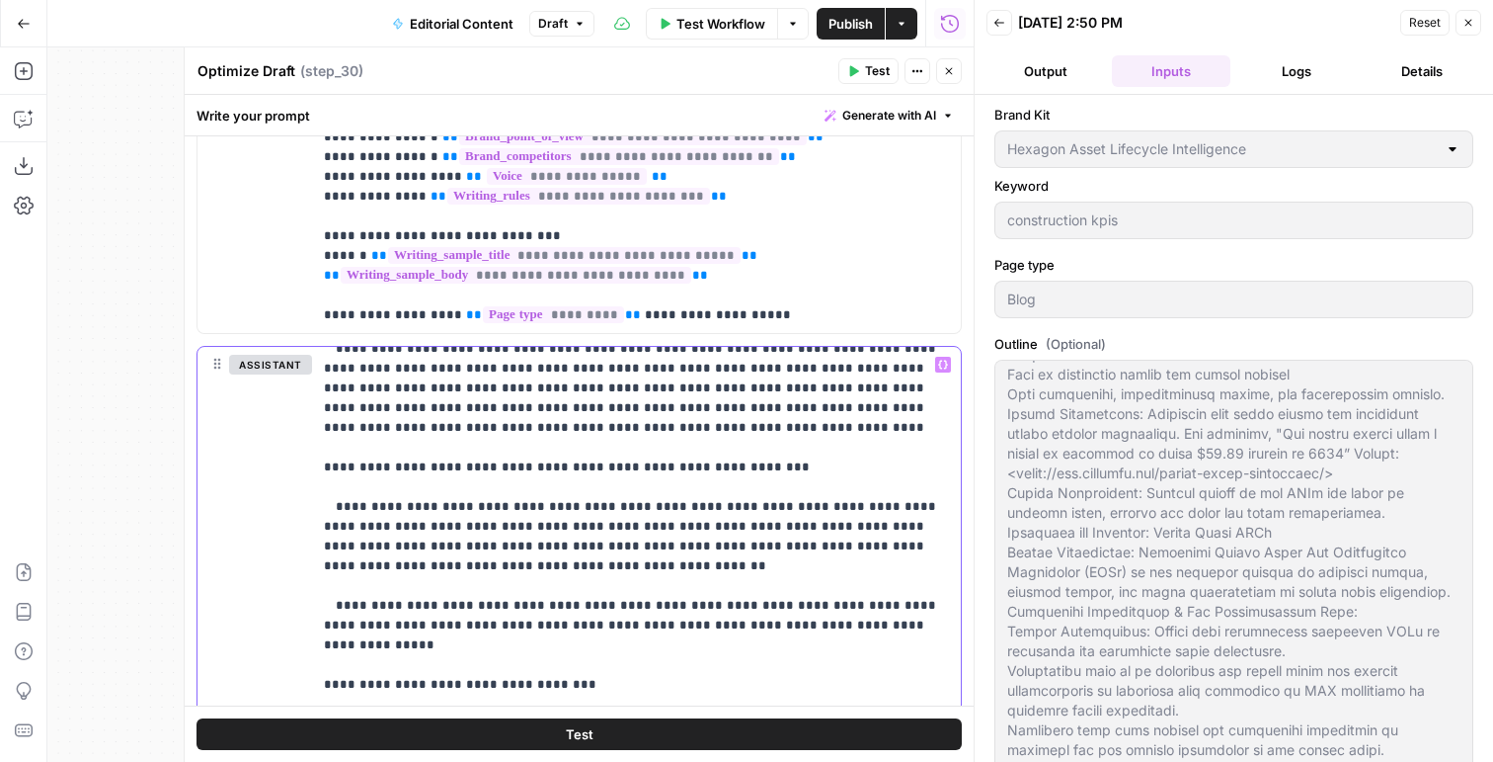
click at [429, 517] on p "**********" at bounding box center [636, 180] width 625 height 3753
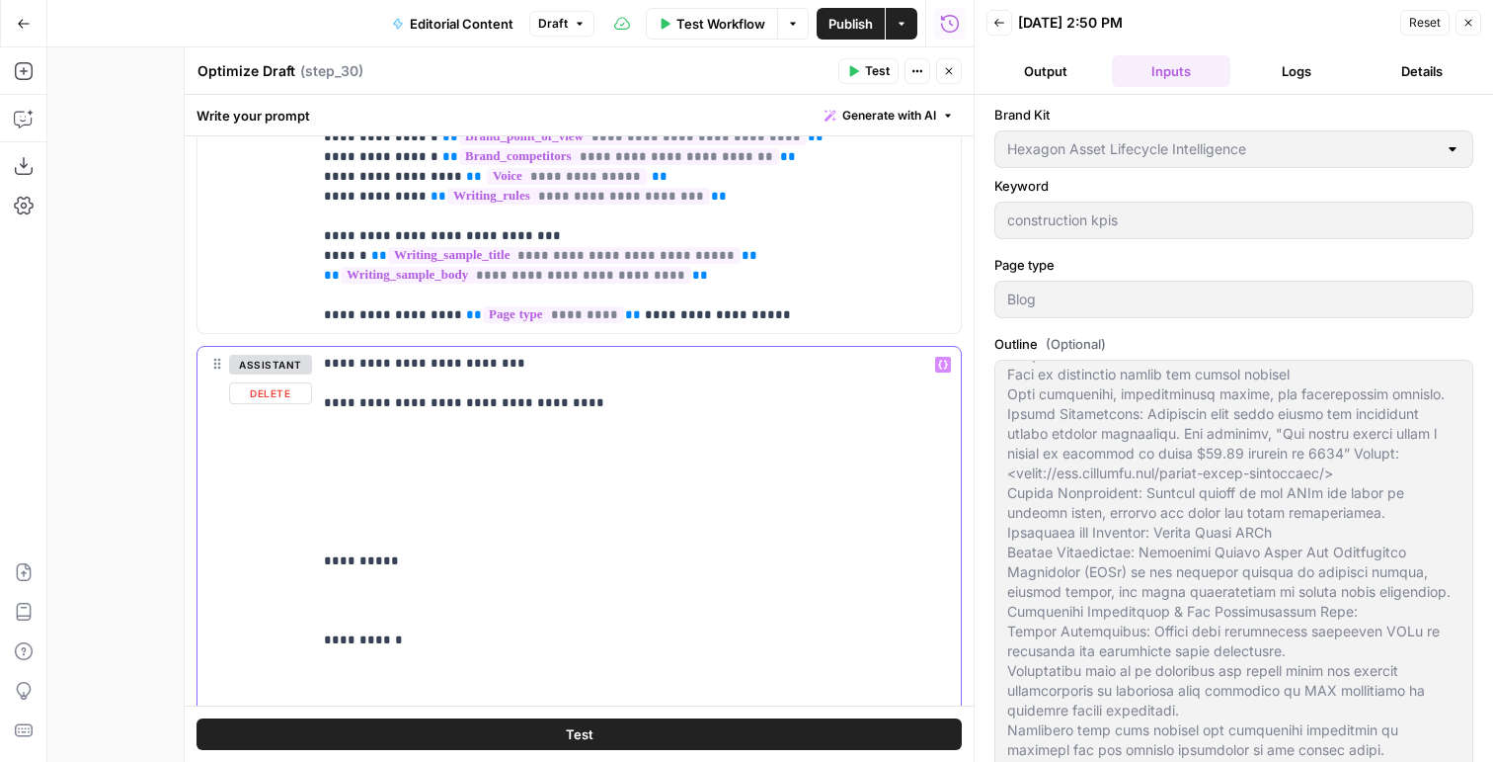
scroll to position [2964, 0]
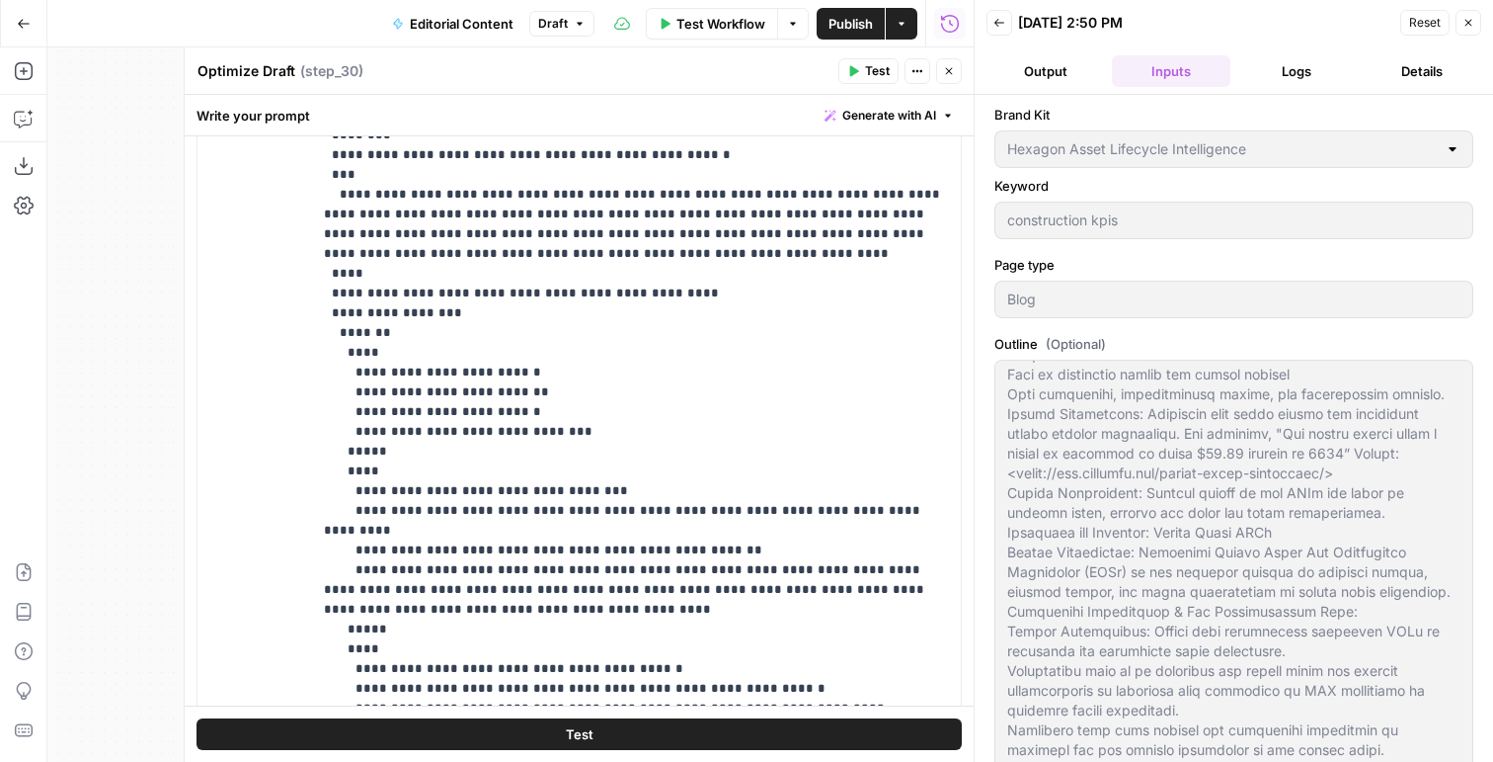
click at [857, 77] on button "Test" at bounding box center [869, 71] width 60 height 26
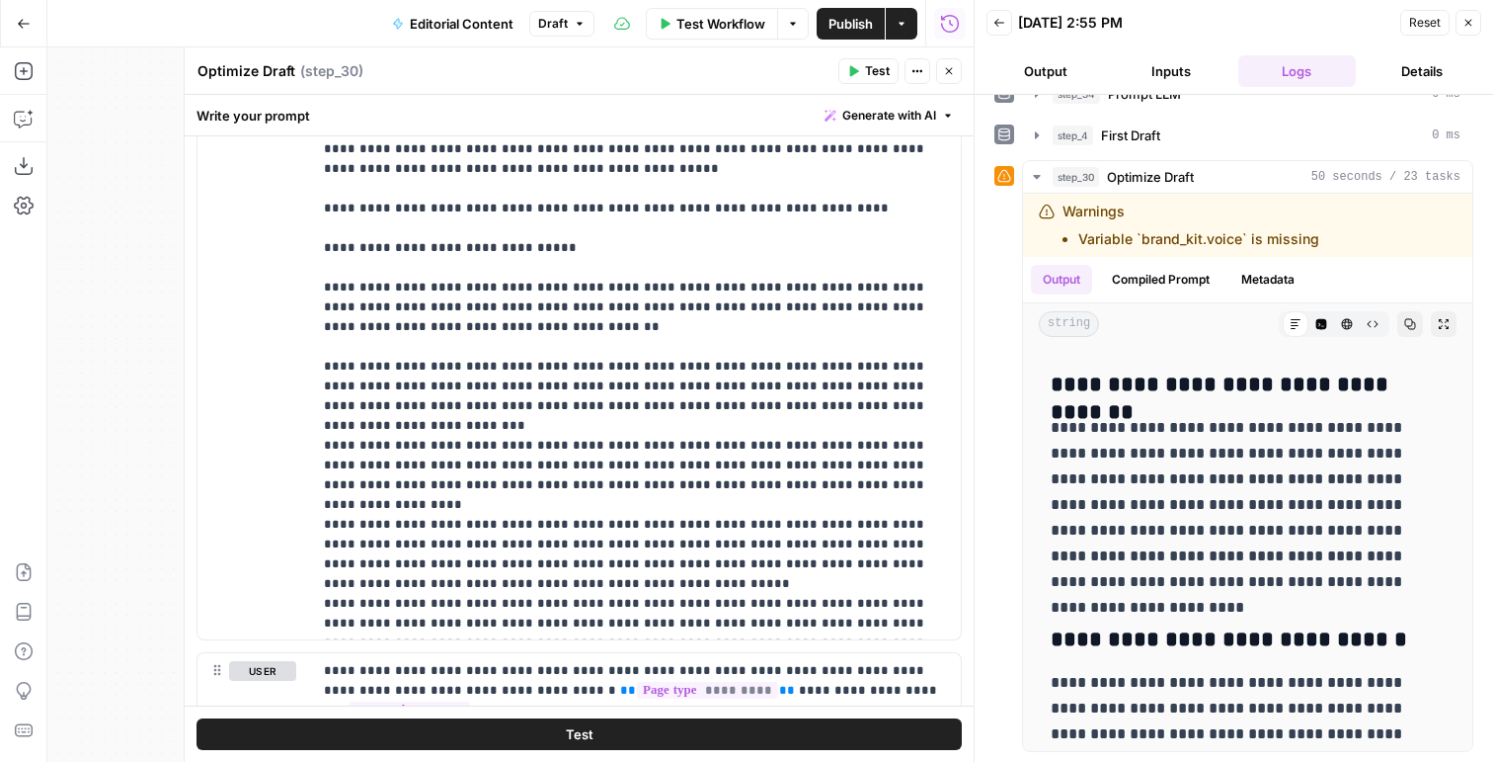
scroll to position [2919, 0]
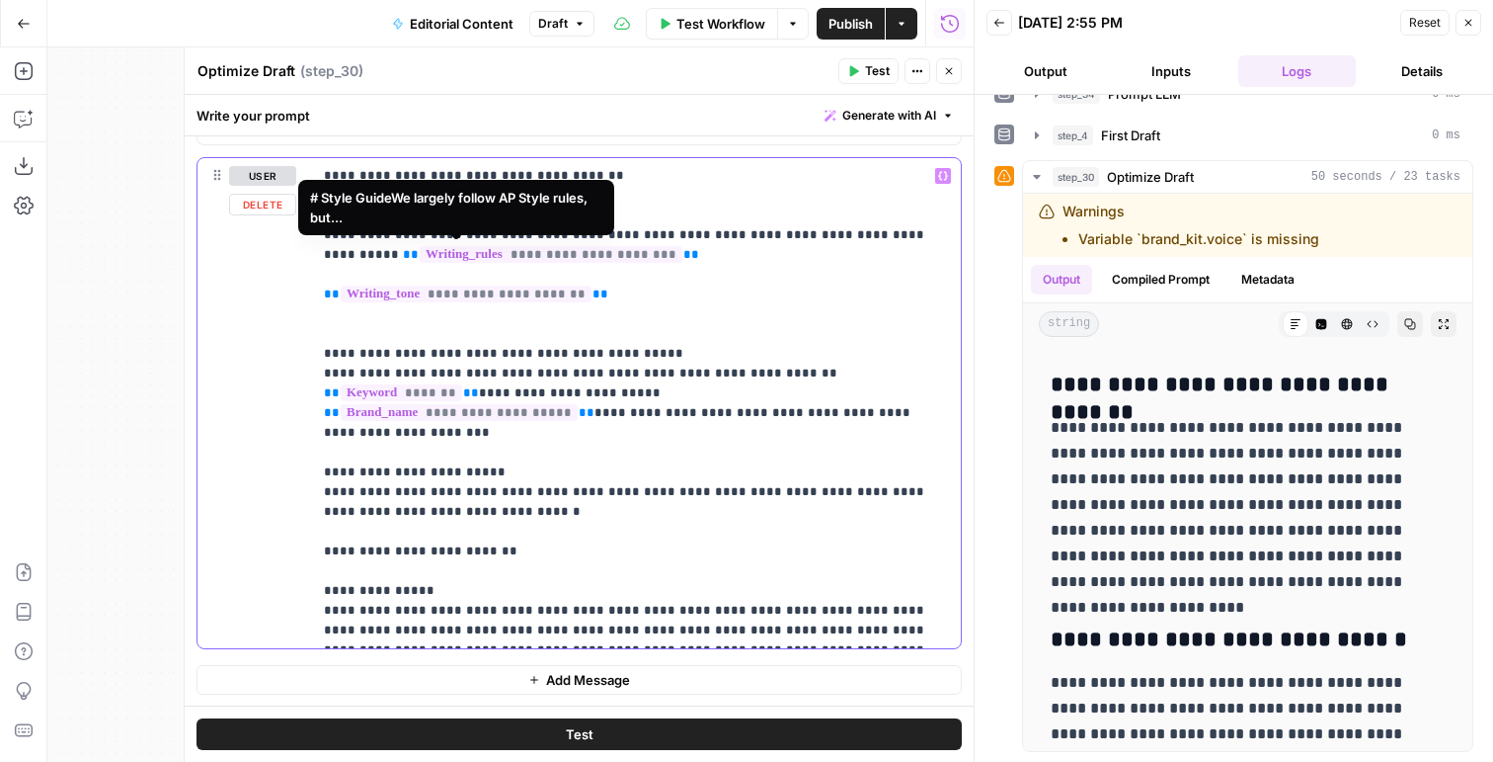
click at [488, 258] on span "**********" at bounding box center [551, 254] width 263 height 17
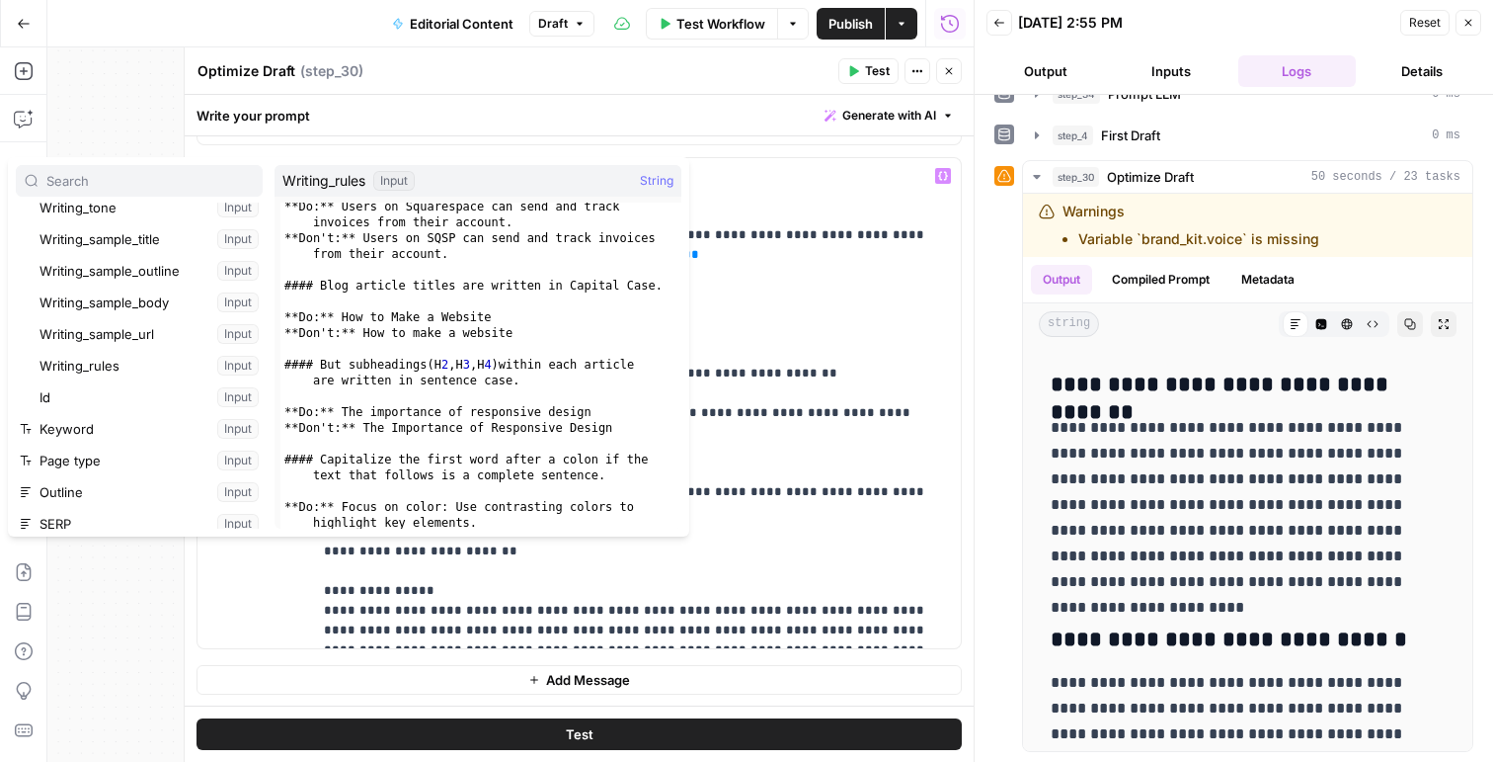
scroll to position [936, 0]
type textarea "**********"
click at [510, 377] on div "**Do:** Users on Squarespace can send and track invoices from their account. **…" at bounding box center [481, 393] width 401 height 389
click at [722, 351] on p "**********" at bounding box center [636, 403] width 625 height 474
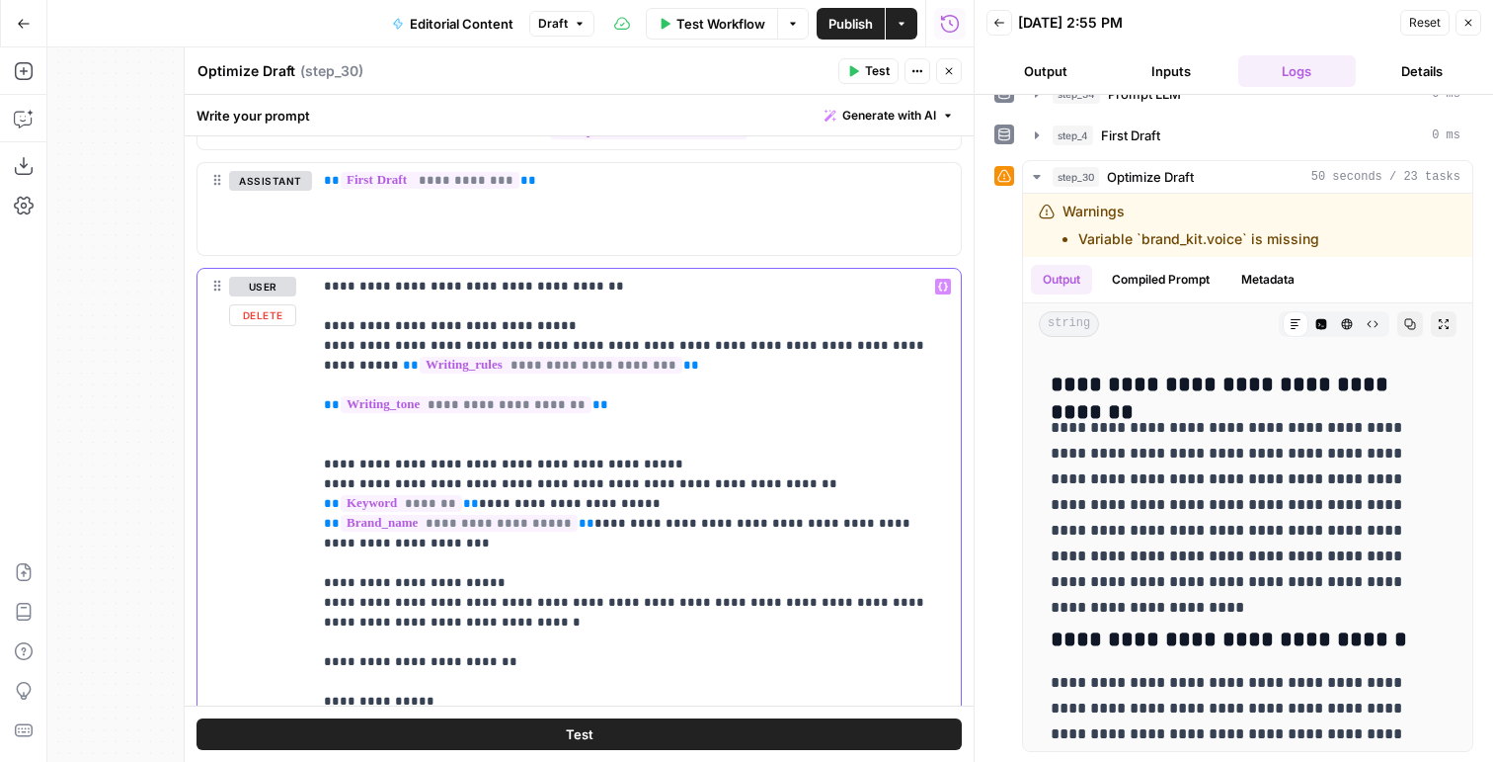
scroll to position [2809, 0]
click at [606, 295] on p "**********" at bounding box center [636, 513] width 625 height 474
click at [606, 289] on p "**********" at bounding box center [636, 513] width 625 height 474
click at [639, 321] on p "**********" at bounding box center [636, 513] width 625 height 474
click at [893, 346] on p "**********" at bounding box center [636, 513] width 625 height 474
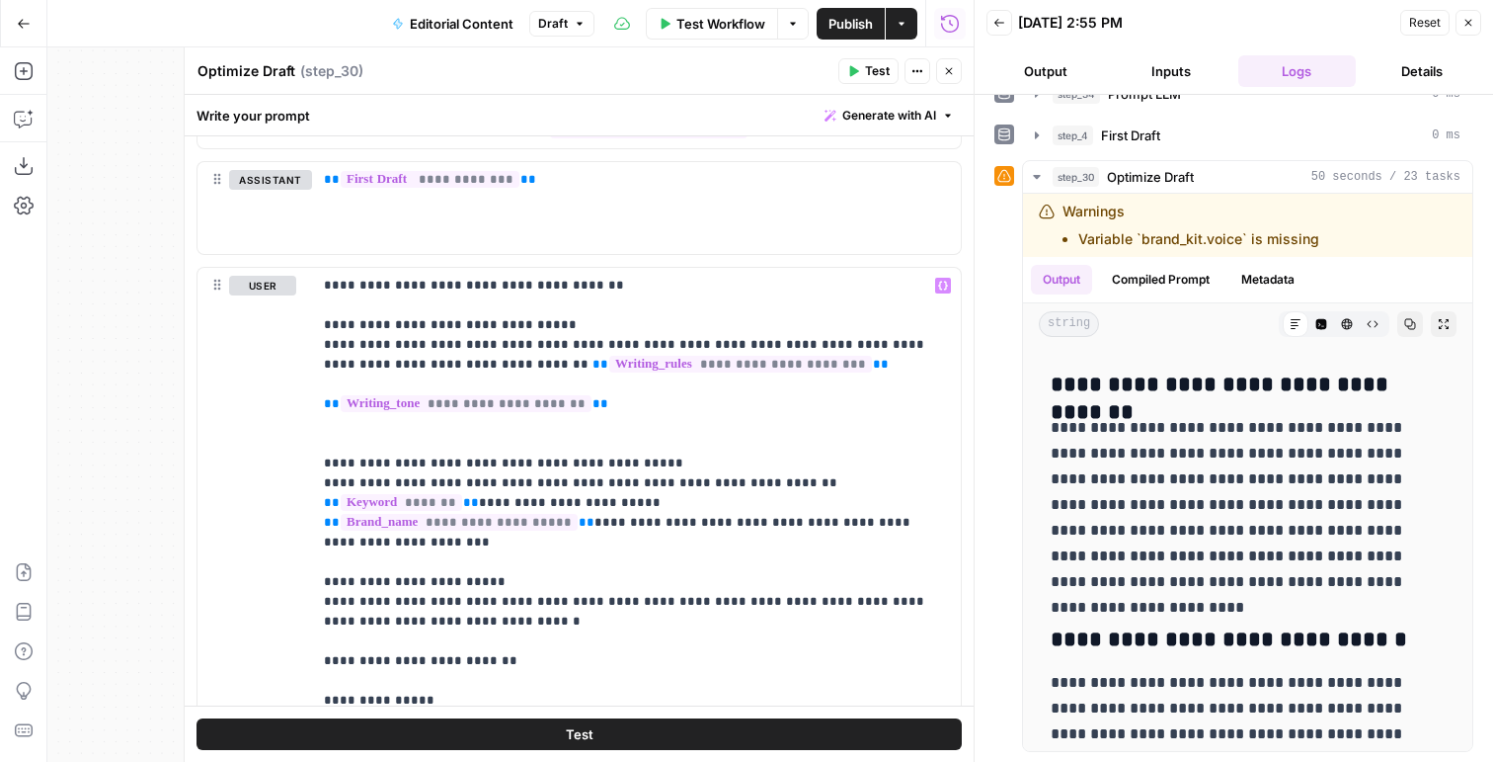
click at [870, 78] on span "Test" at bounding box center [877, 71] width 25 height 18
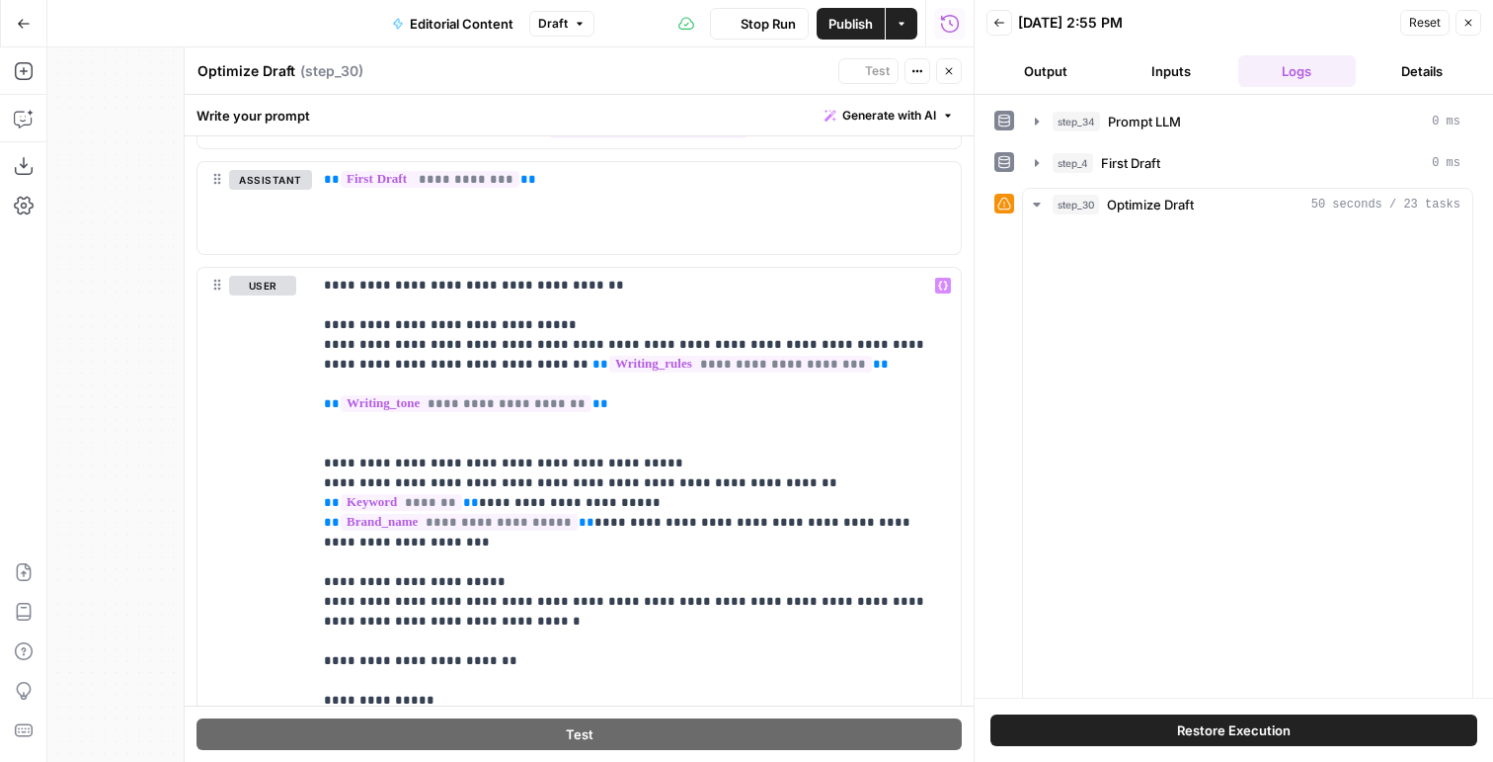
scroll to position [9740, 0]
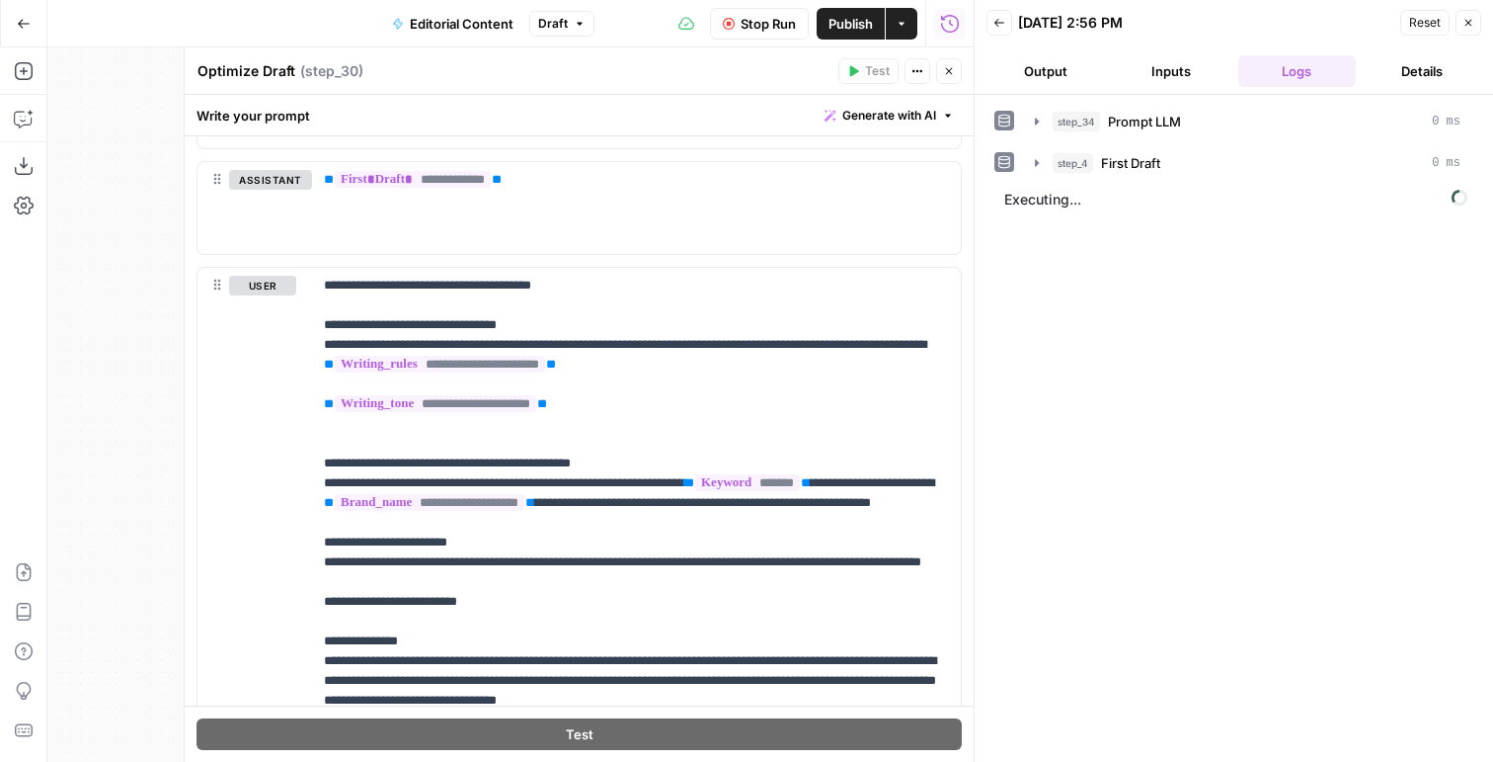
click at [1025, 57] on button "Output" at bounding box center [1046, 71] width 118 height 32
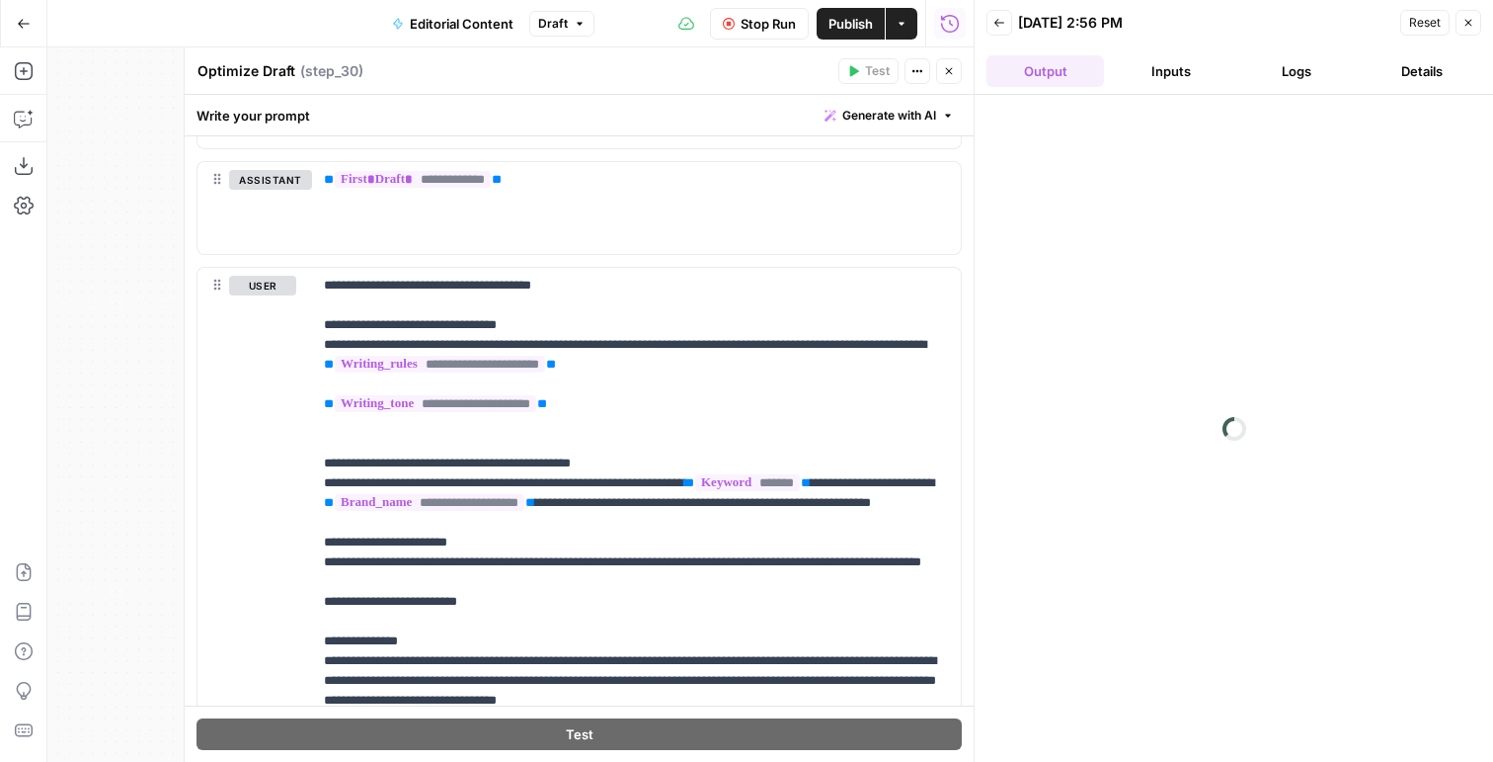
click at [950, 80] on button "Close" at bounding box center [949, 71] width 26 height 26
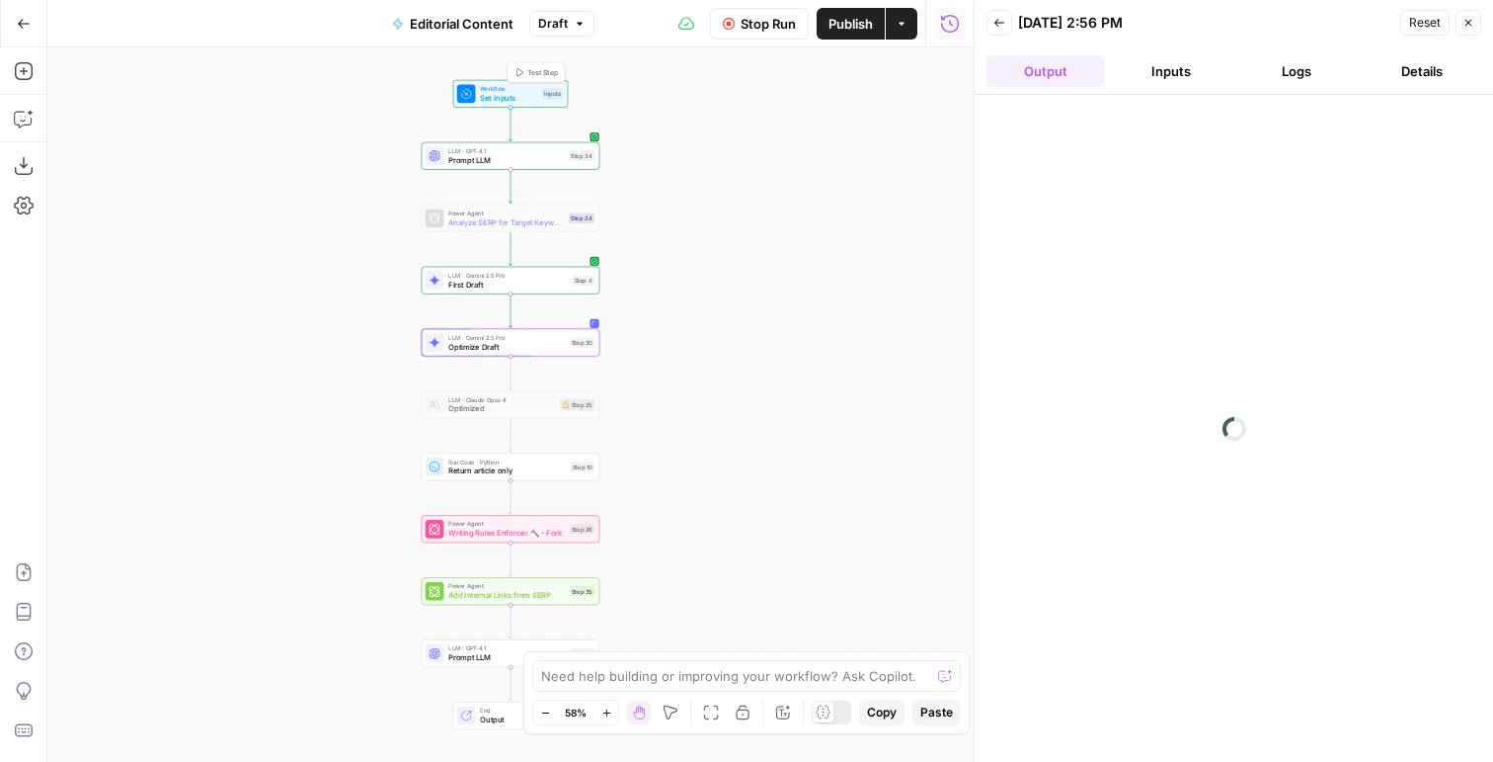
click at [533, 70] on span "Test Step" at bounding box center [542, 72] width 31 height 10
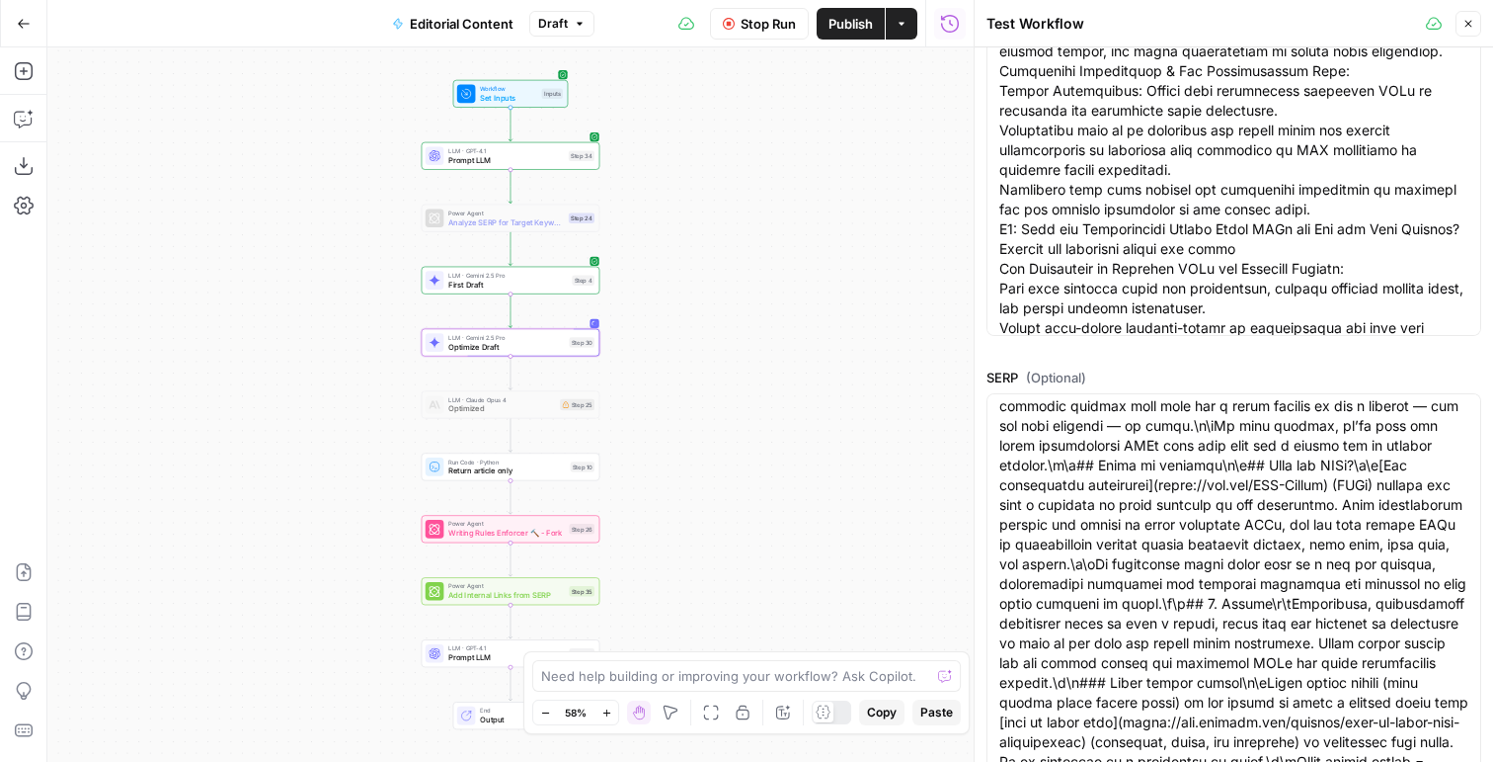
scroll to position [598, 0]
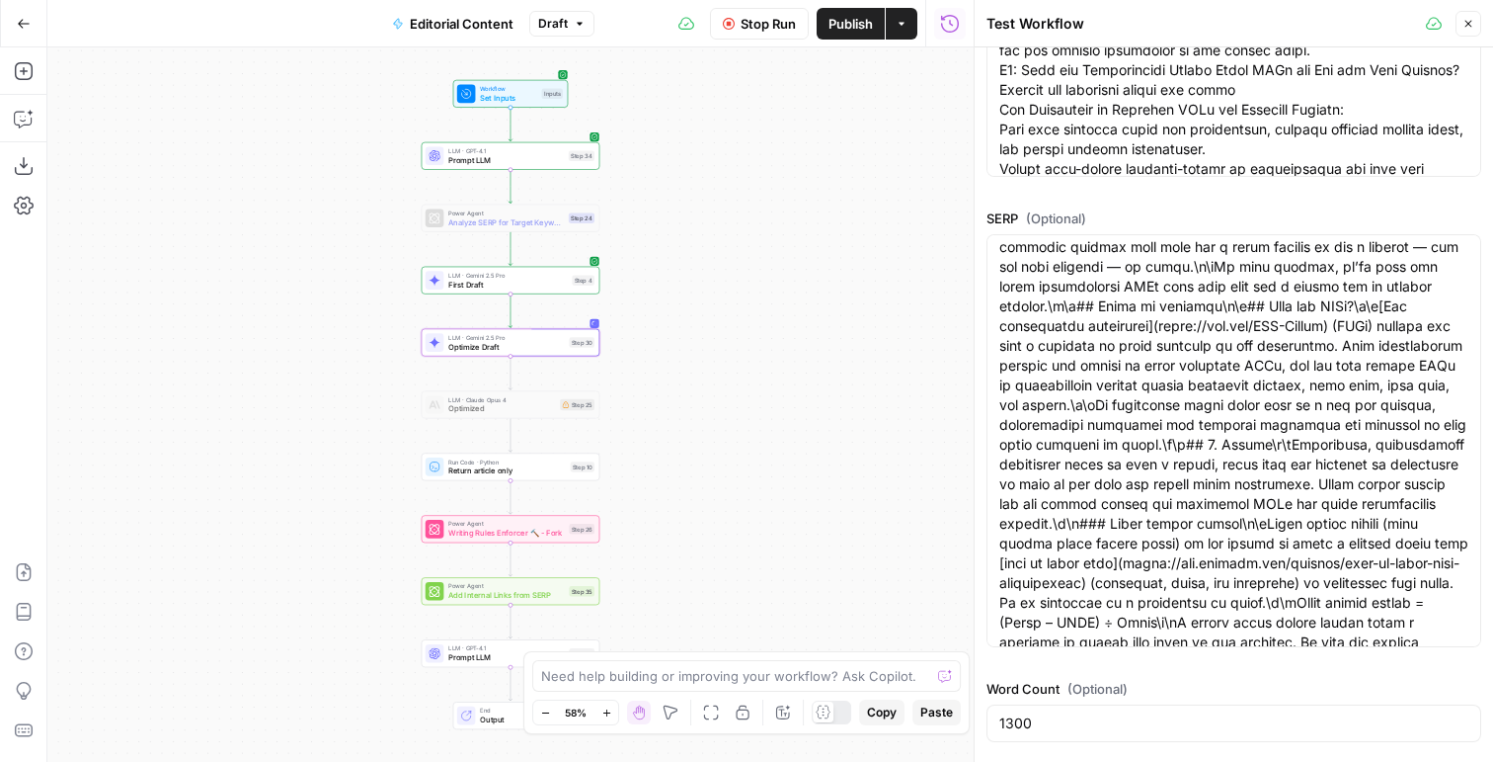
click at [1469, 19] on icon "button" at bounding box center [1469, 24] width 12 height 12
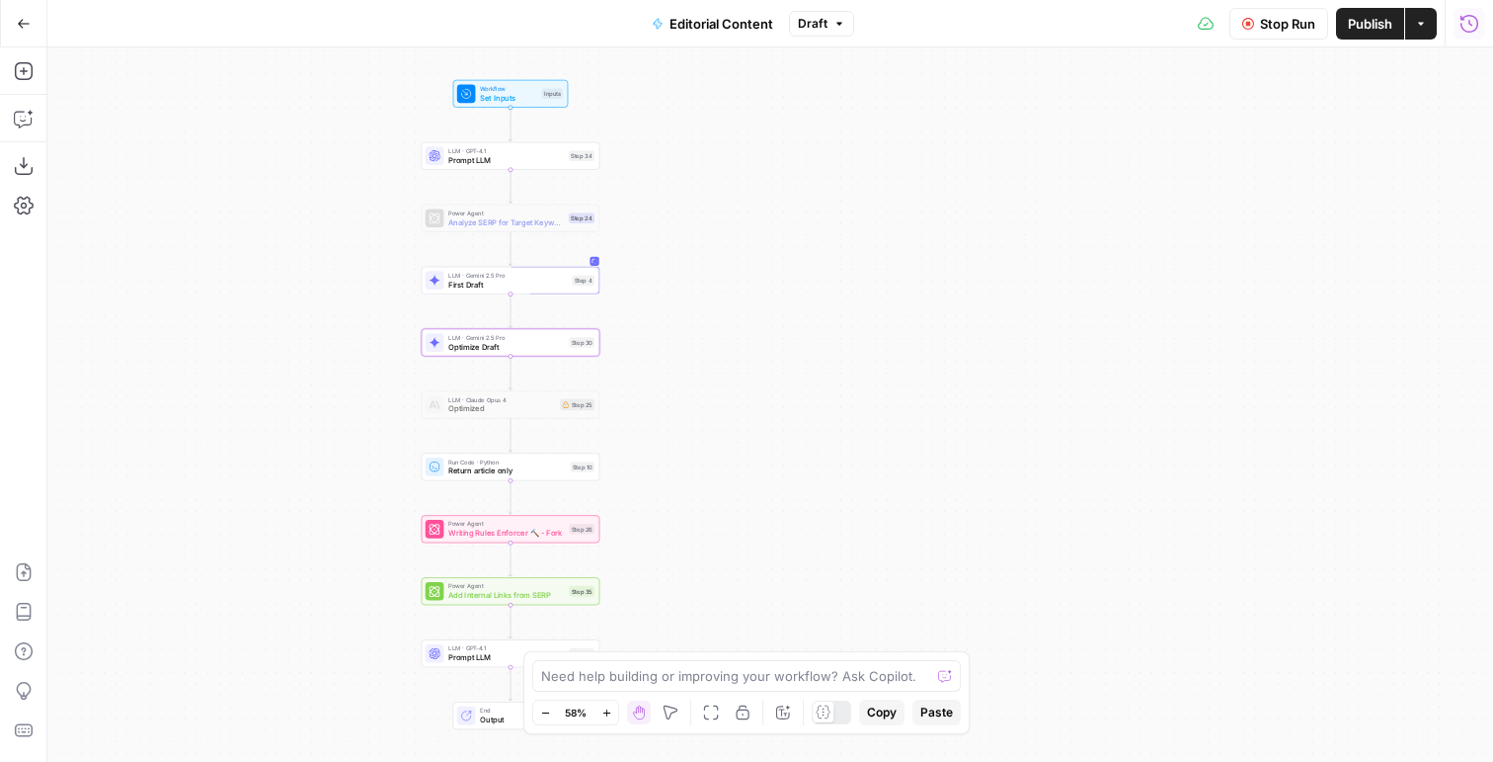
click at [1472, 35] on button "Run History" at bounding box center [1470, 24] width 32 height 32
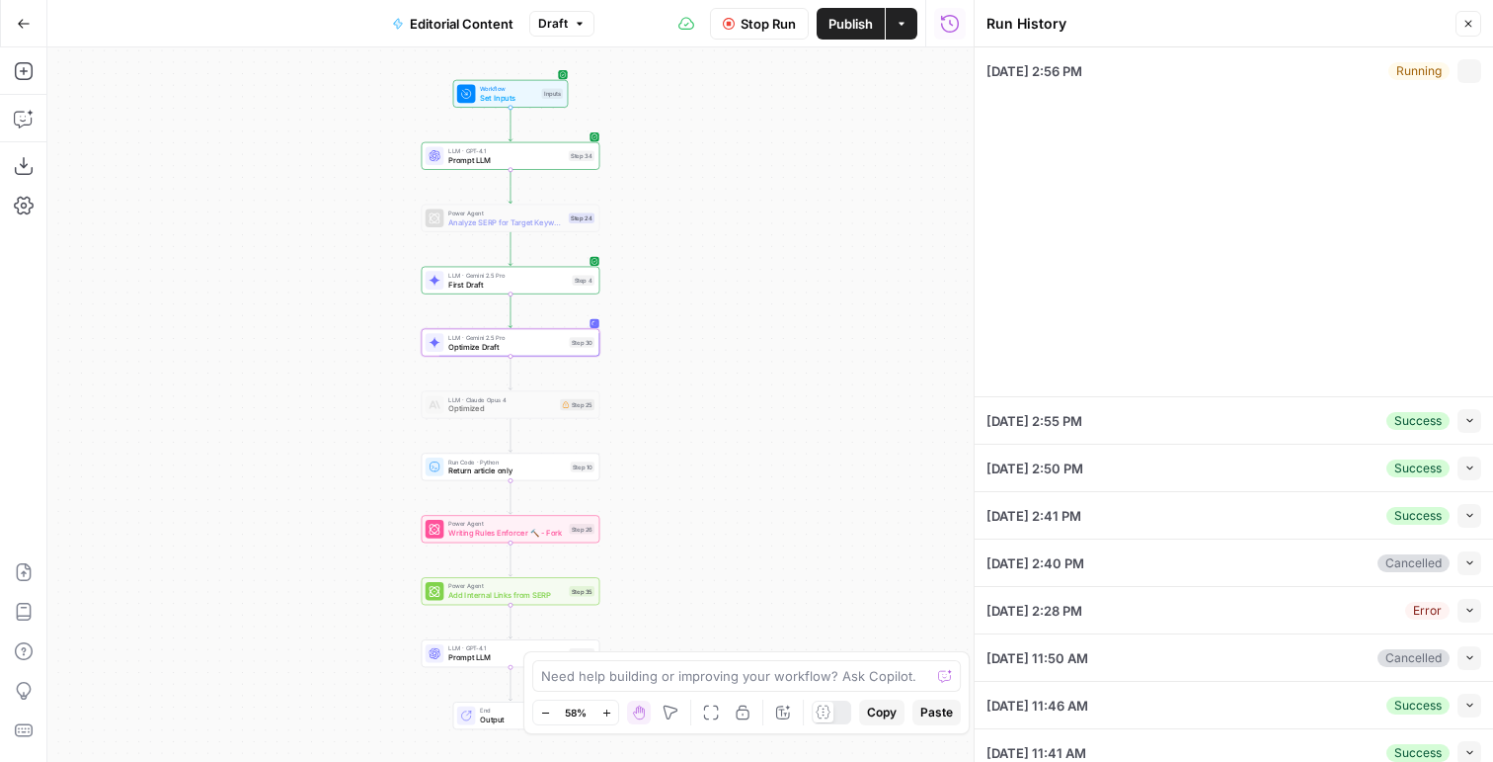
click at [1488, 66] on li "09/23/25 at 2:56 PM Running Expand Brand Kit Hexagon Asset Lifecycle Intelligen…" at bounding box center [1234, 222] width 519 height 350
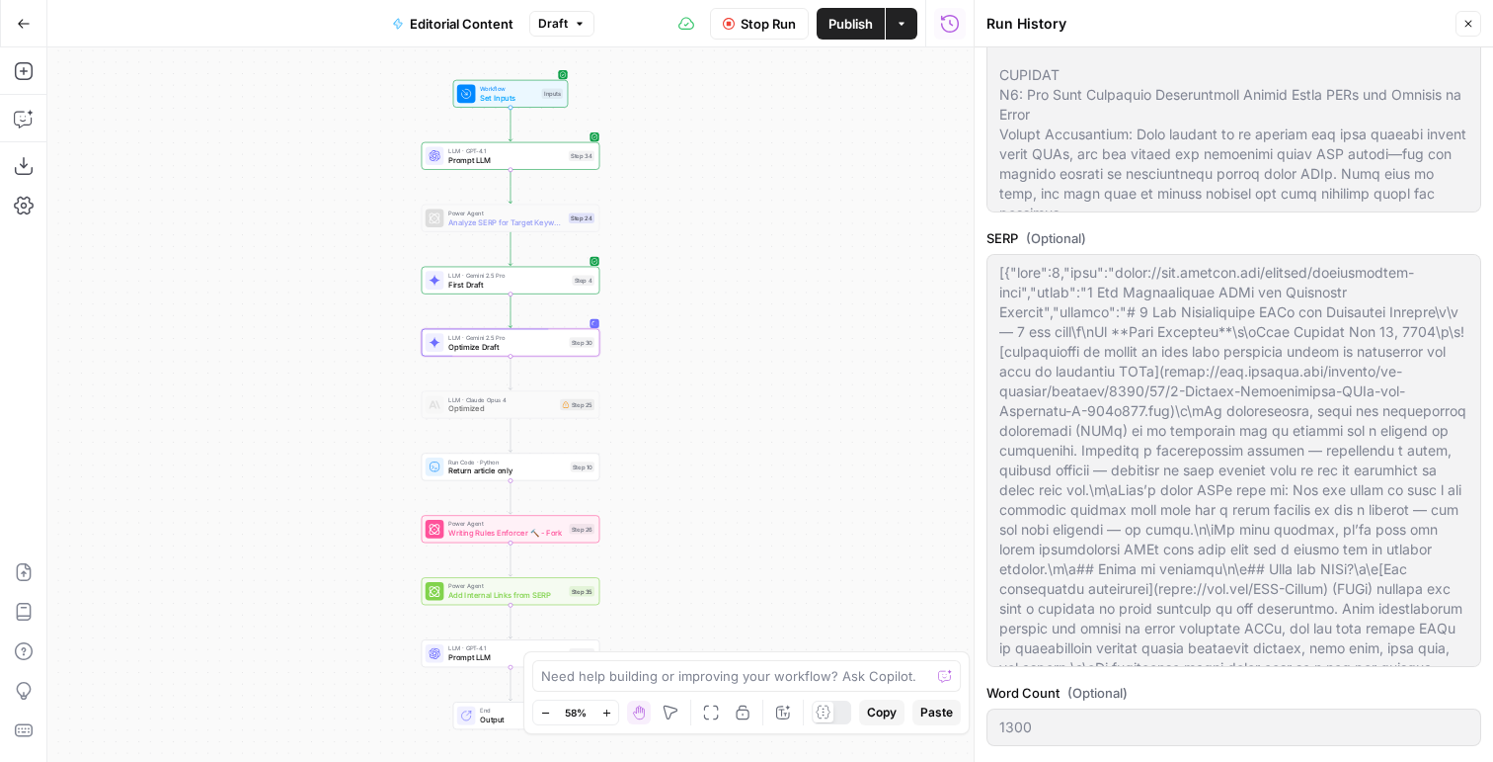
scroll to position [937, 0]
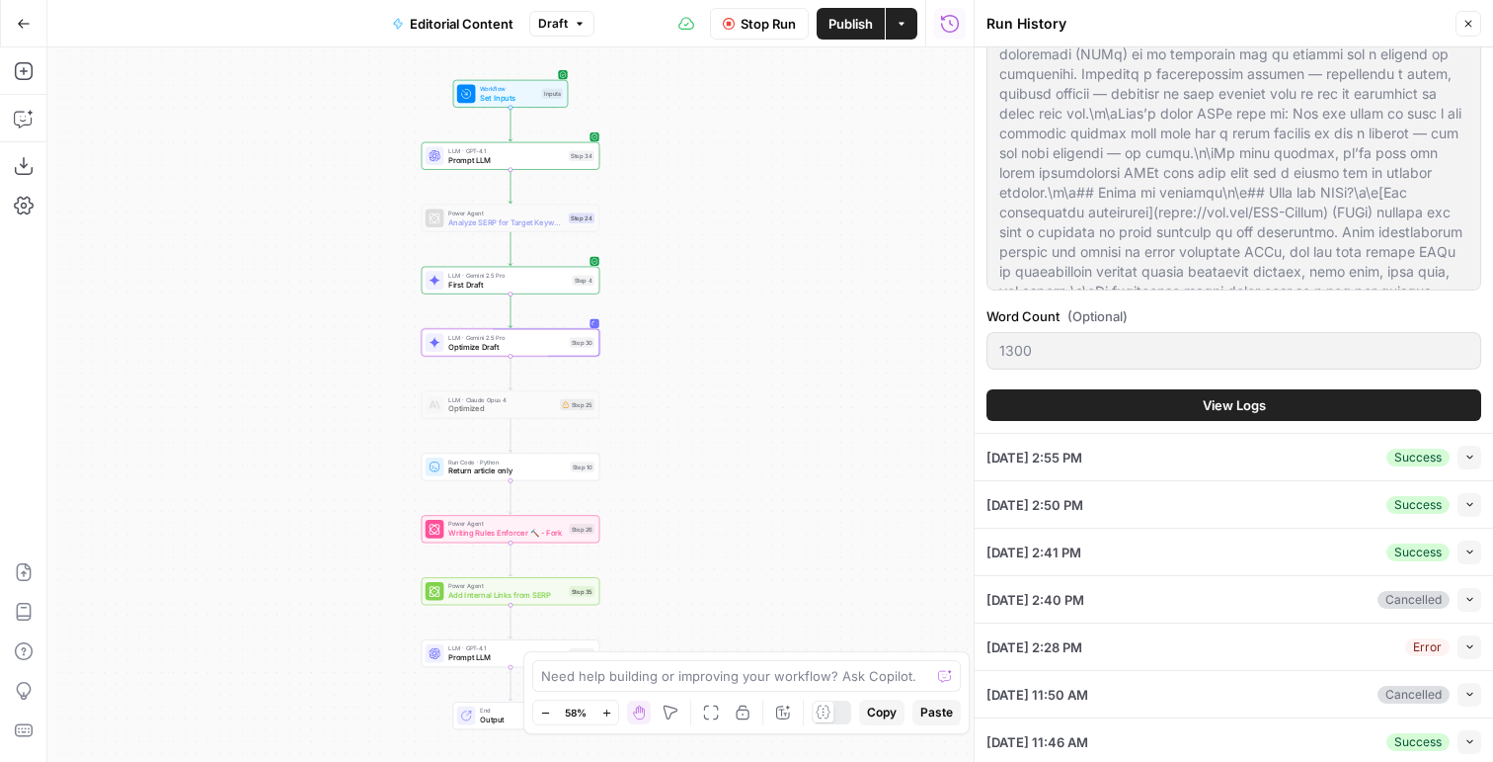
click at [1125, 400] on button "View Logs" at bounding box center [1234, 405] width 495 height 32
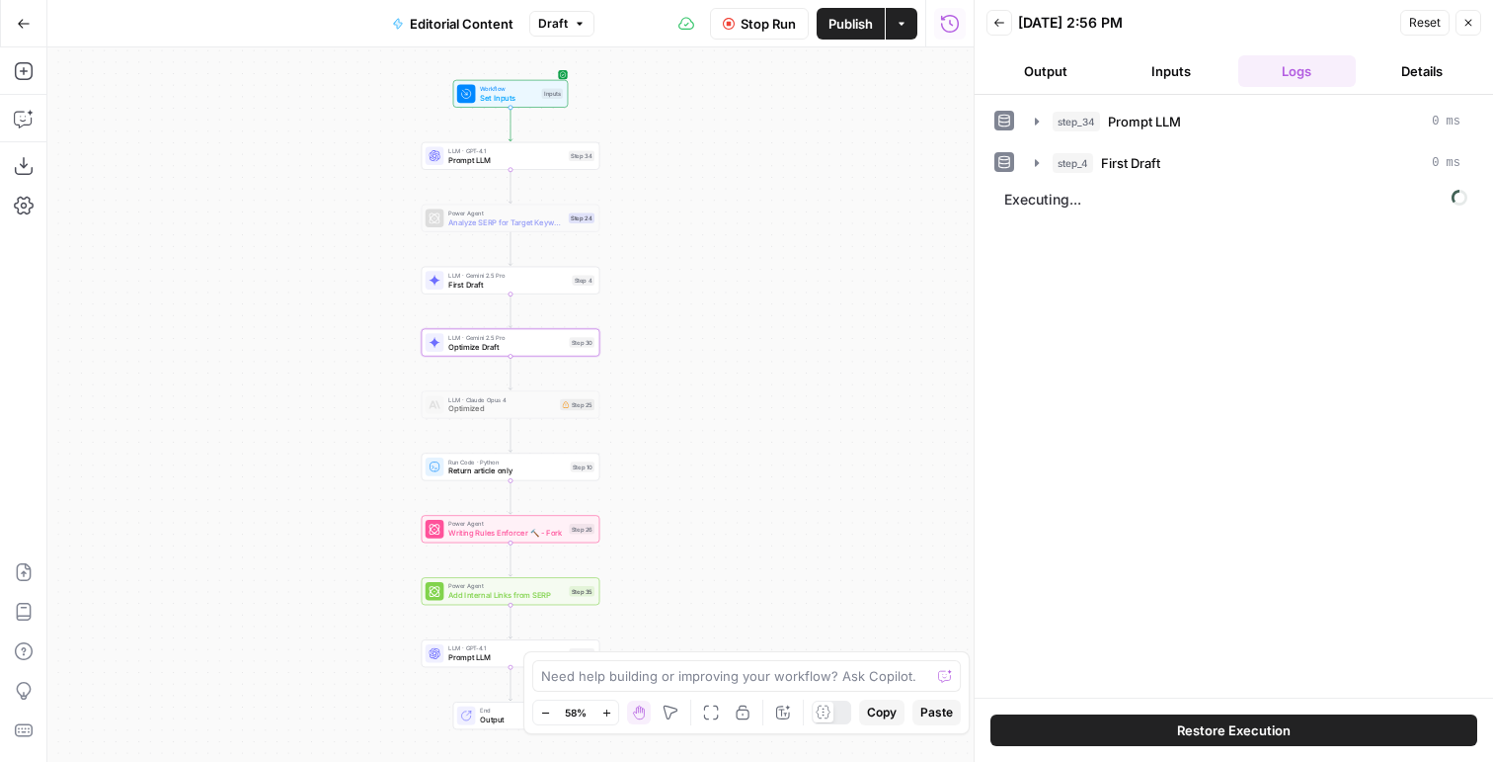
click at [1042, 68] on button "Output" at bounding box center [1046, 71] width 118 height 32
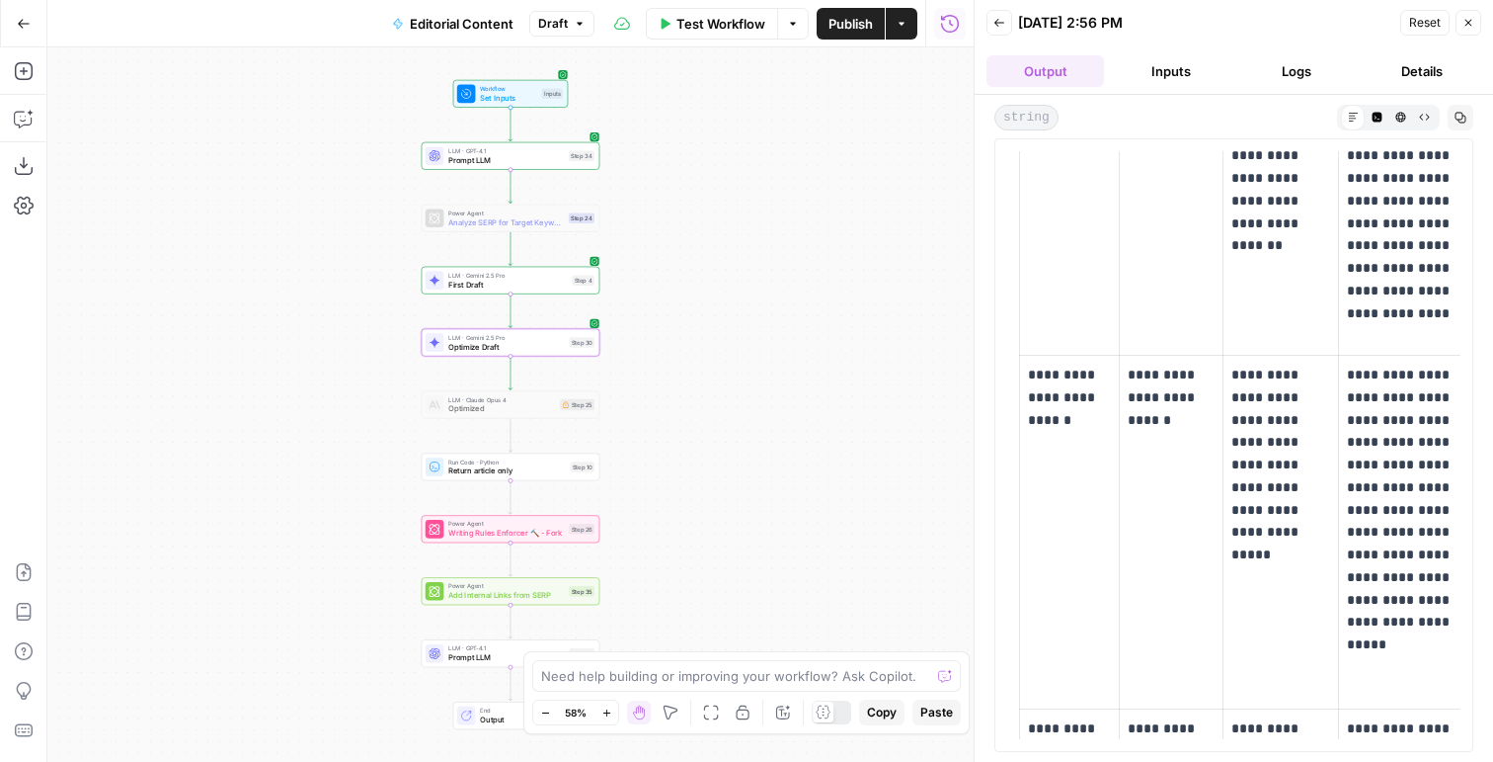
scroll to position [13213, 0]
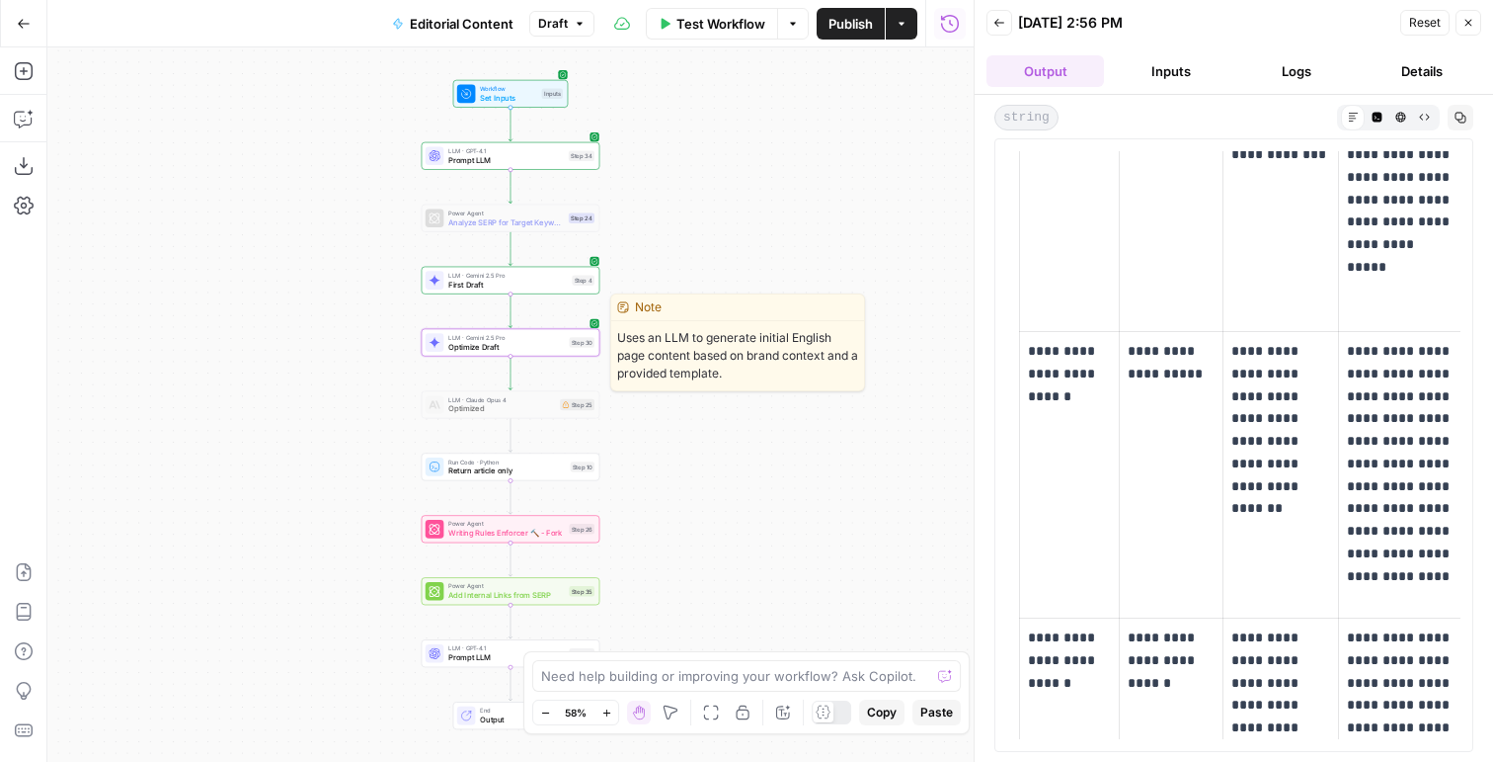
click at [531, 345] on span "Optimize Draft" at bounding box center [506, 347] width 117 height 12
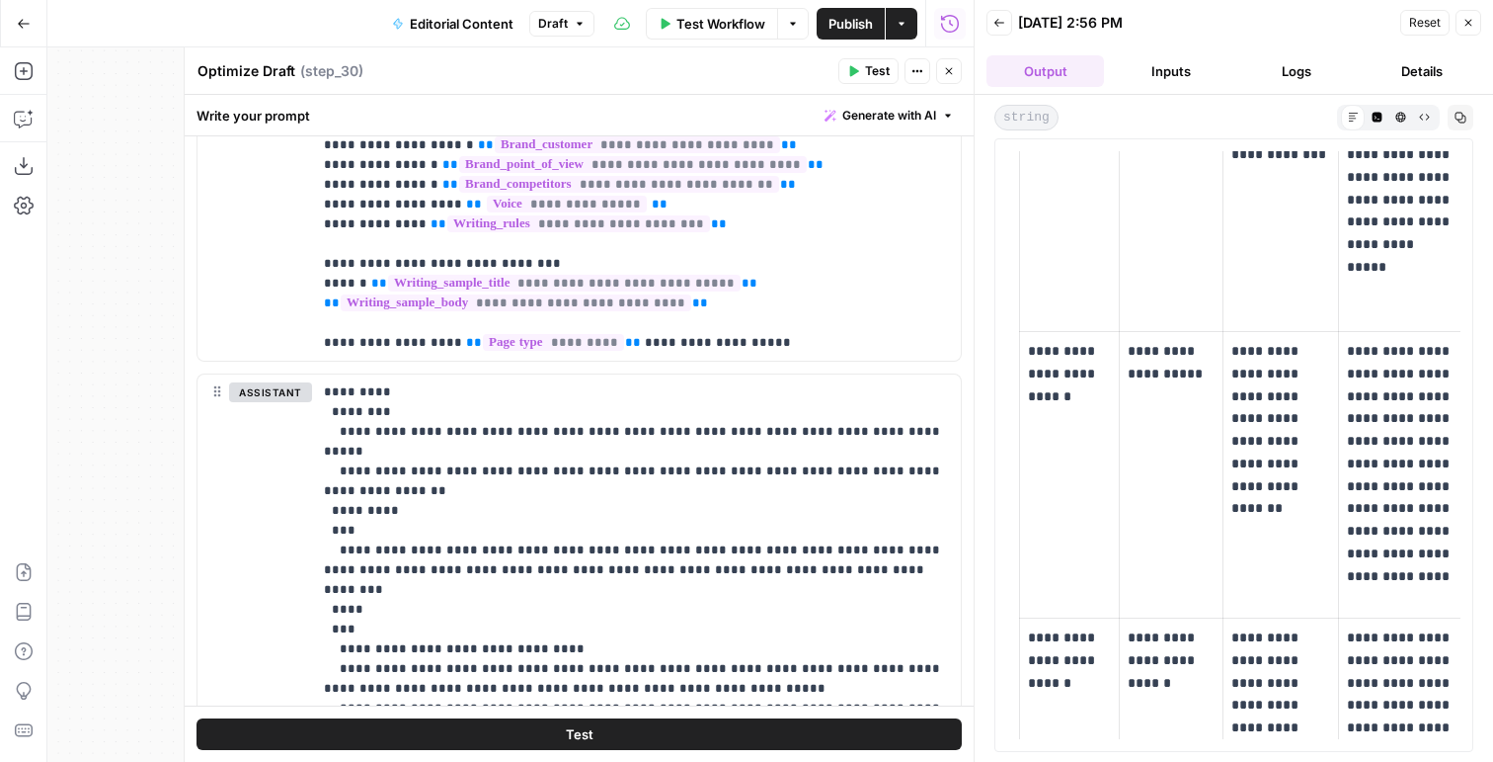
scroll to position [730, 0]
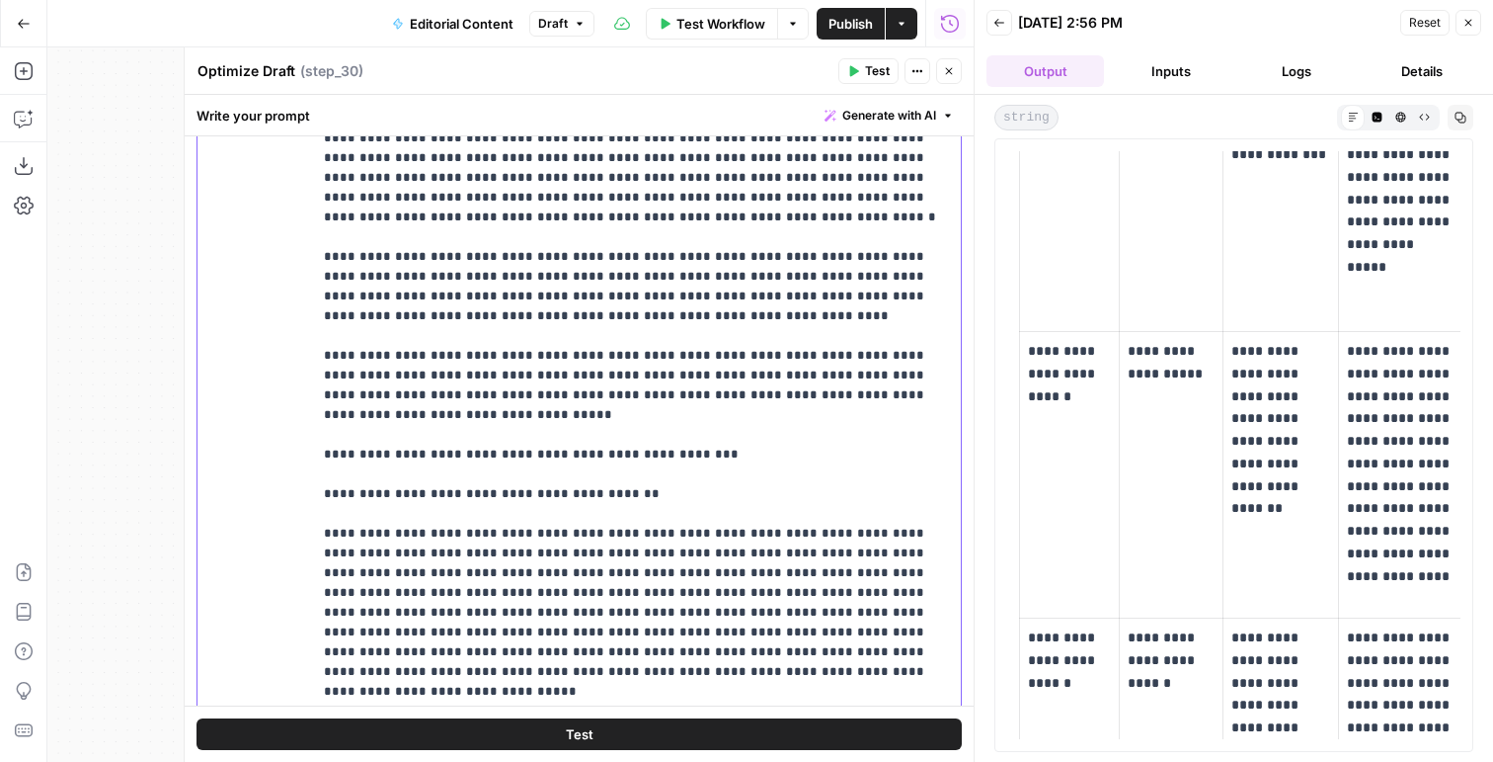
scroll to position [1025, 0]
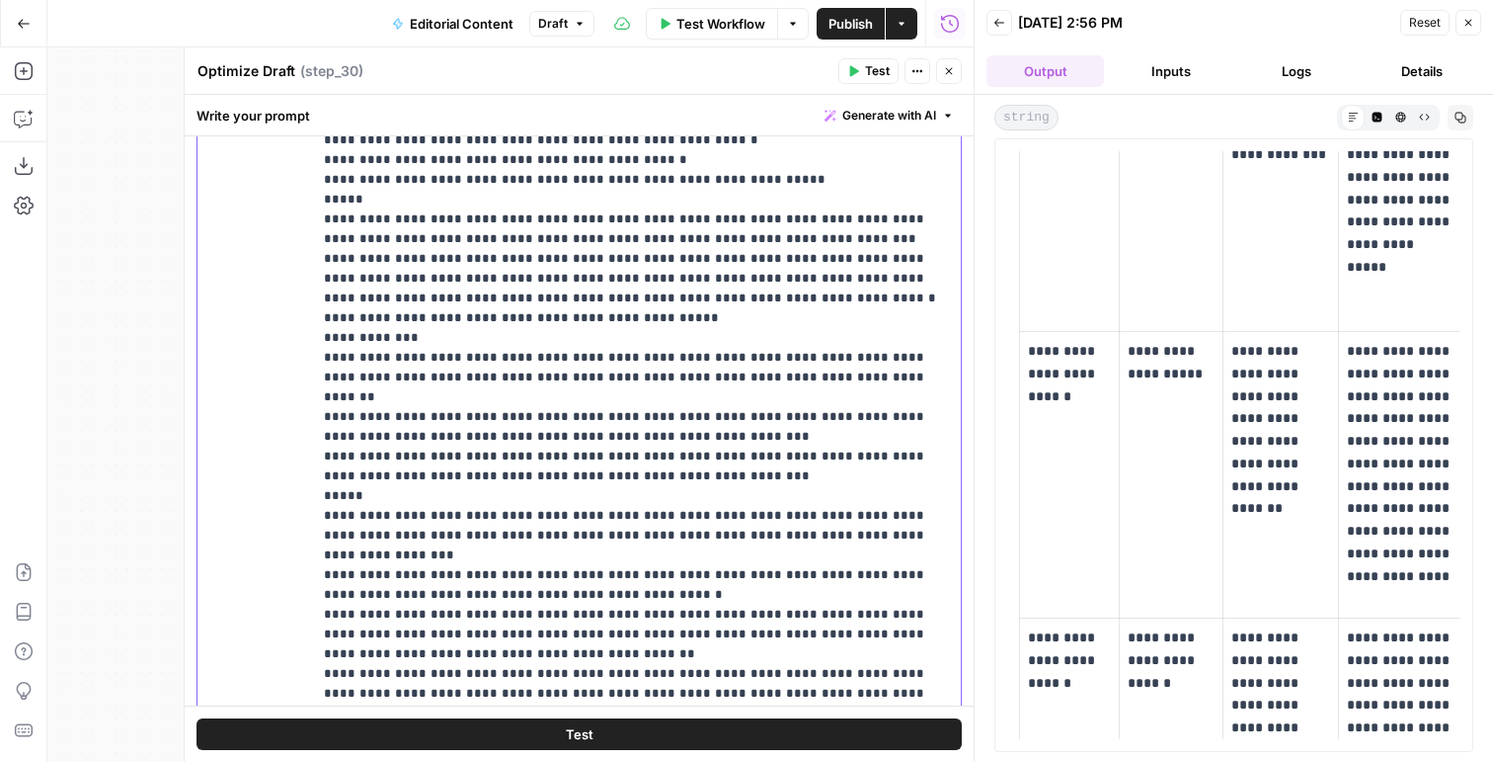
scroll to position [1542, 0]
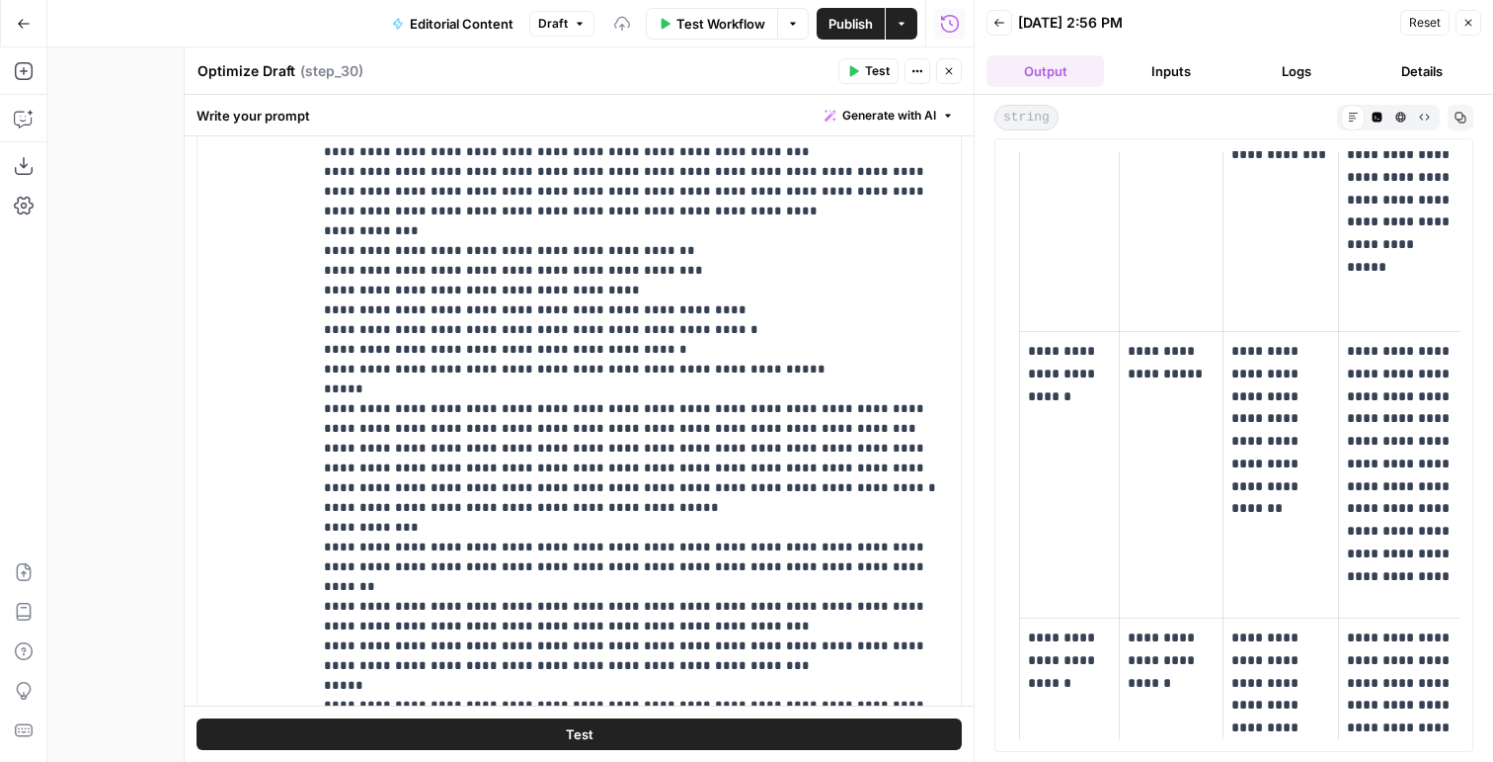
click at [855, 69] on icon "button" at bounding box center [854, 71] width 9 height 11
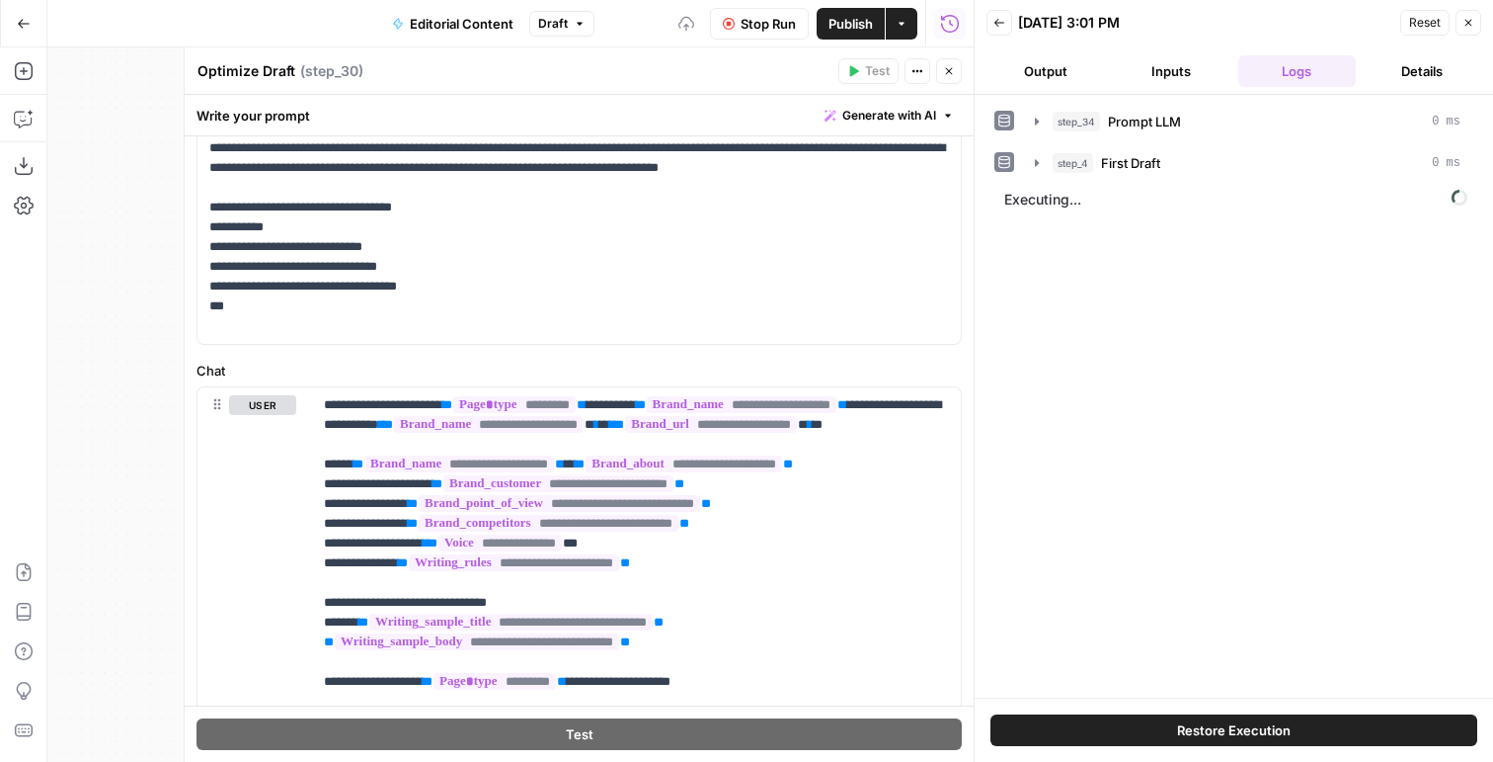
scroll to position [488, 0]
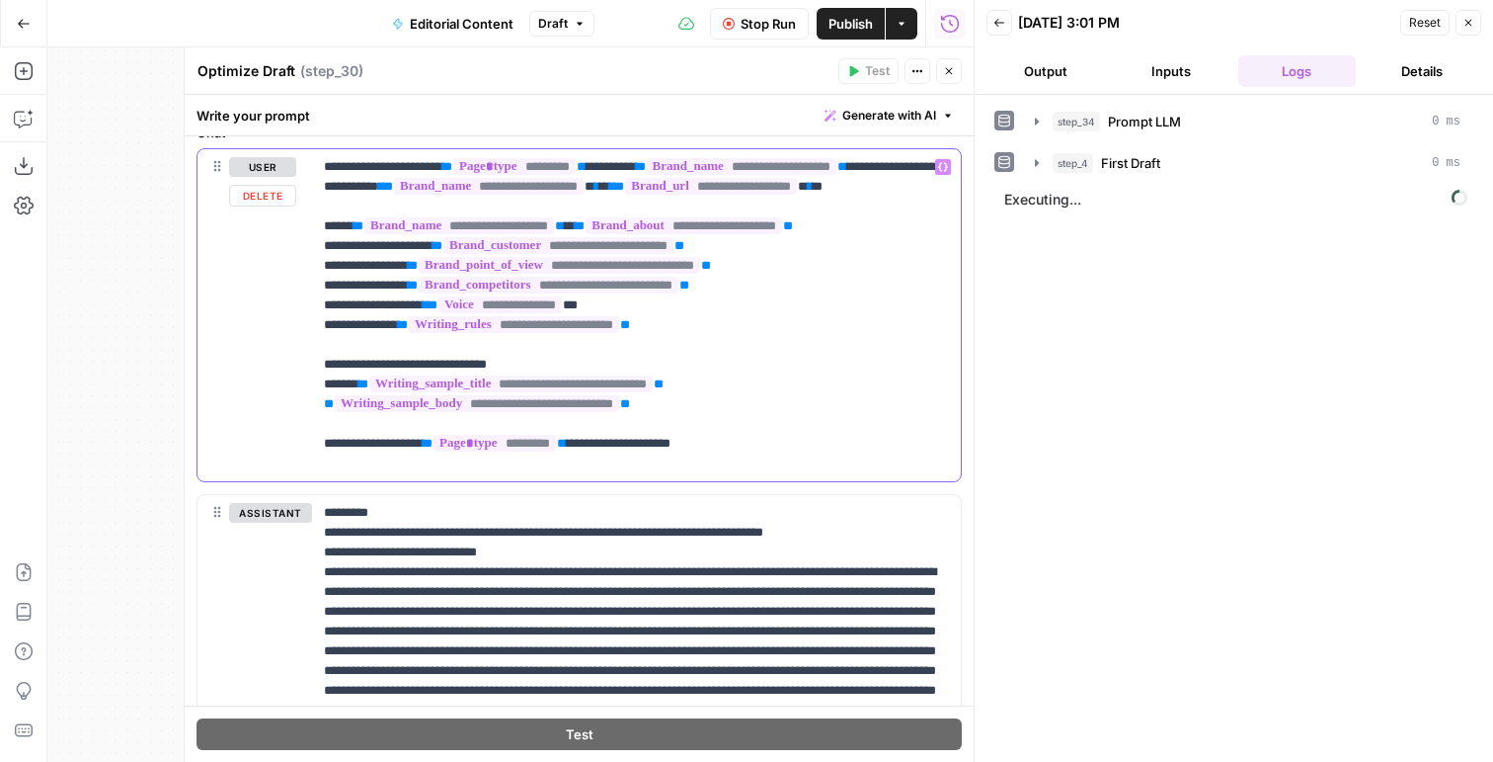
click at [699, 473] on div "**********" at bounding box center [636, 315] width 649 height 332
drag, startPoint x: 679, startPoint y: 462, endPoint x: 732, endPoint y: 472, distance: 54.2
click at [732, 472] on p "**********" at bounding box center [636, 315] width 625 height 316
drag, startPoint x: 417, startPoint y: 534, endPoint x: 611, endPoint y: 539, distance: 194.6
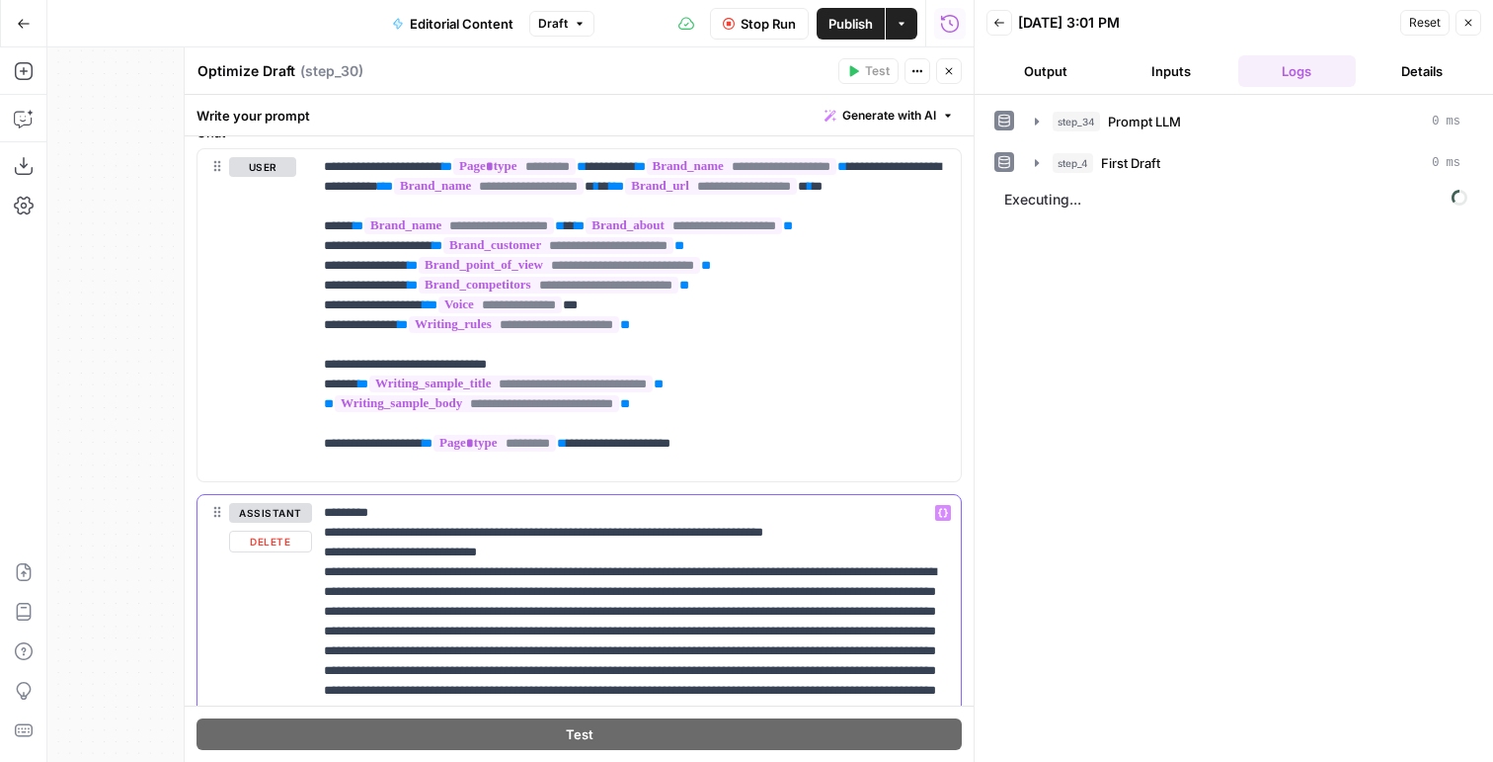
copy p "**********"
drag, startPoint x: 679, startPoint y: 466, endPoint x: 740, endPoint y: 469, distance: 61.3
click at [740, 469] on p "**********" at bounding box center [636, 315] width 625 height 316
click at [781, 25] on span "Stop Run" at bounding box center [768, 24] width 55 height 20
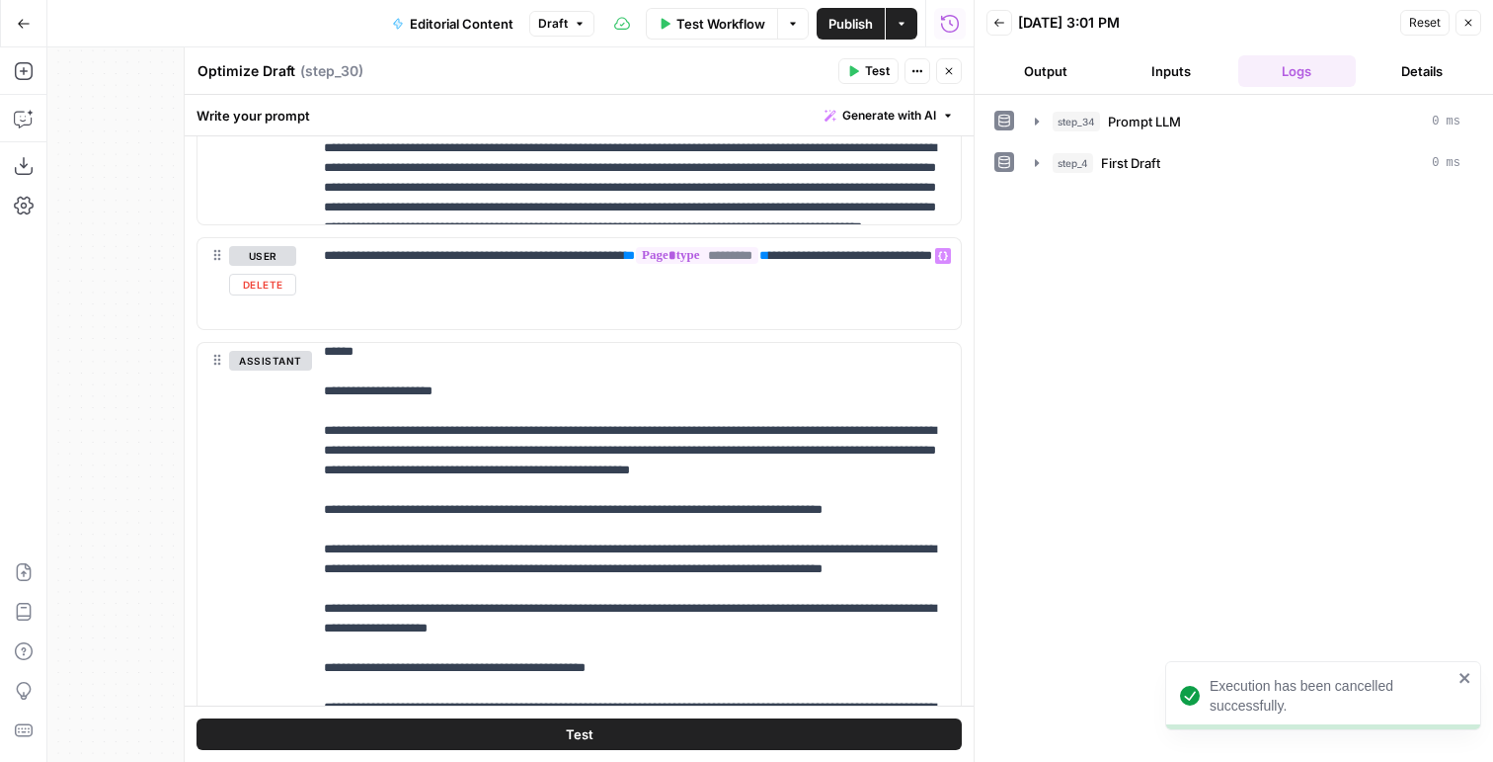
scroll to position [1613, 0]
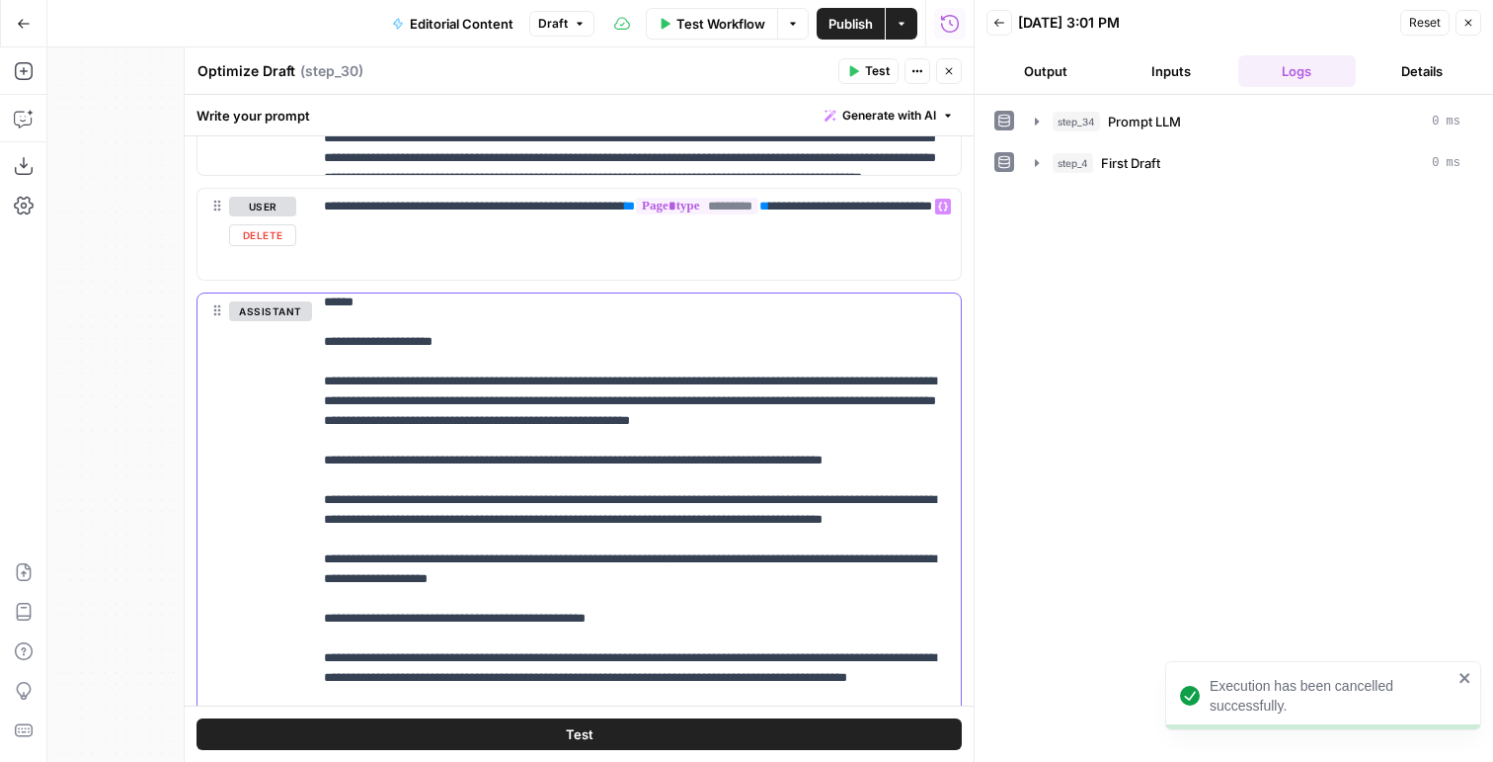
click at [617, 459] on p "**********" at bounding box center [636, 410] width 625 height 1817
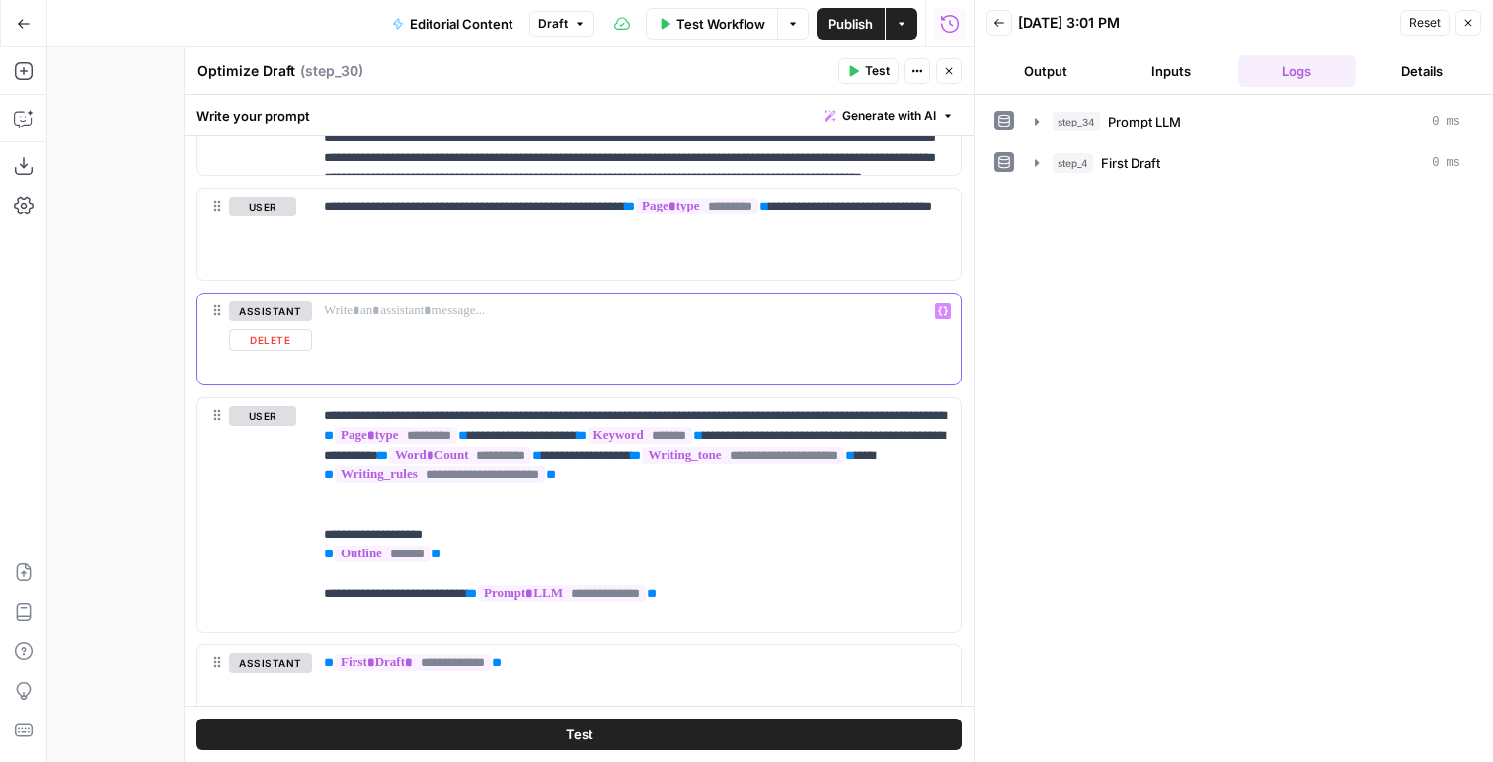
scroll to position [0, 0]
click at [270, 343] on button "Delete" at bounding box center [270, 340] width 83 height 22
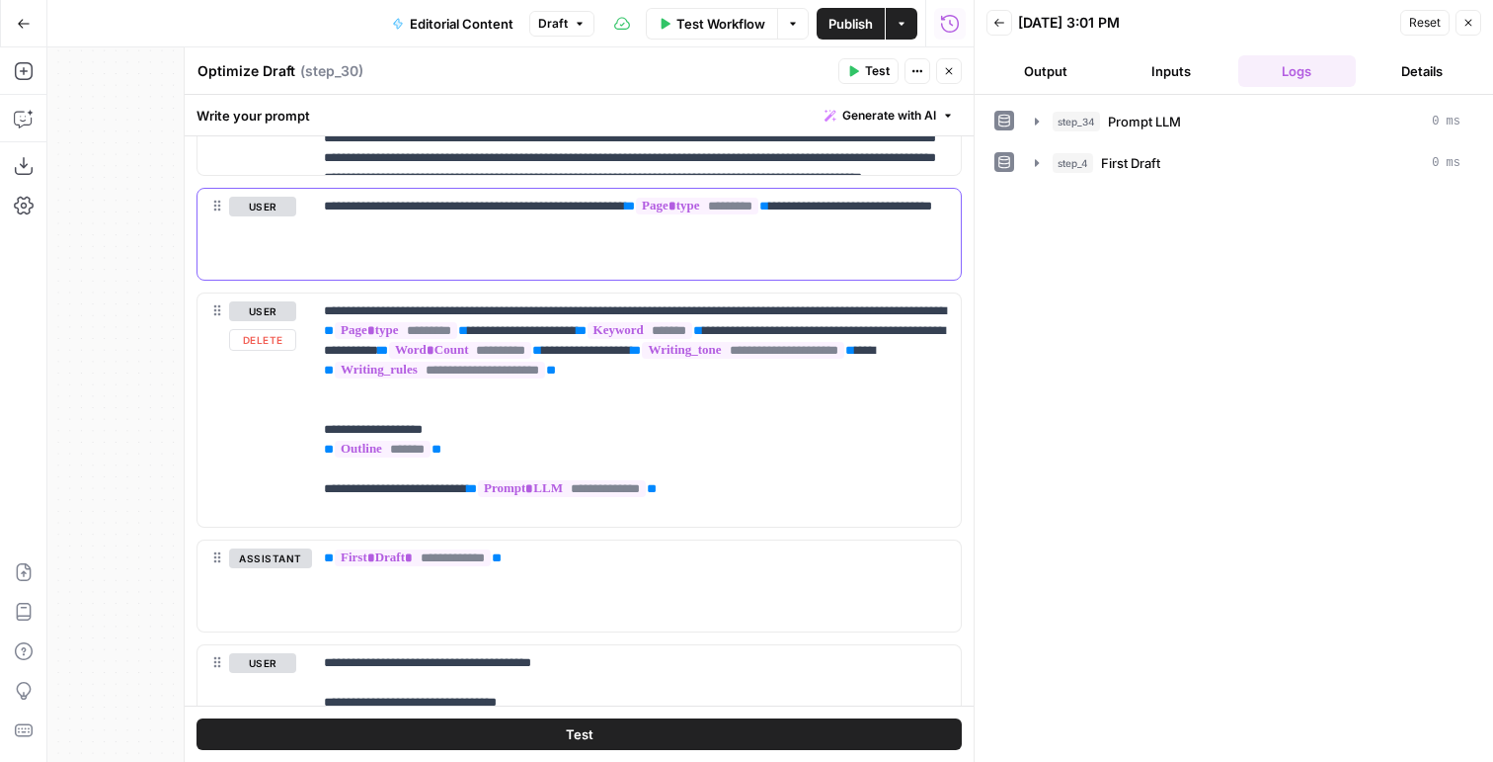
click at [265, 231] on button "Delete" at bounding box center [262, 235] width 67 height 22
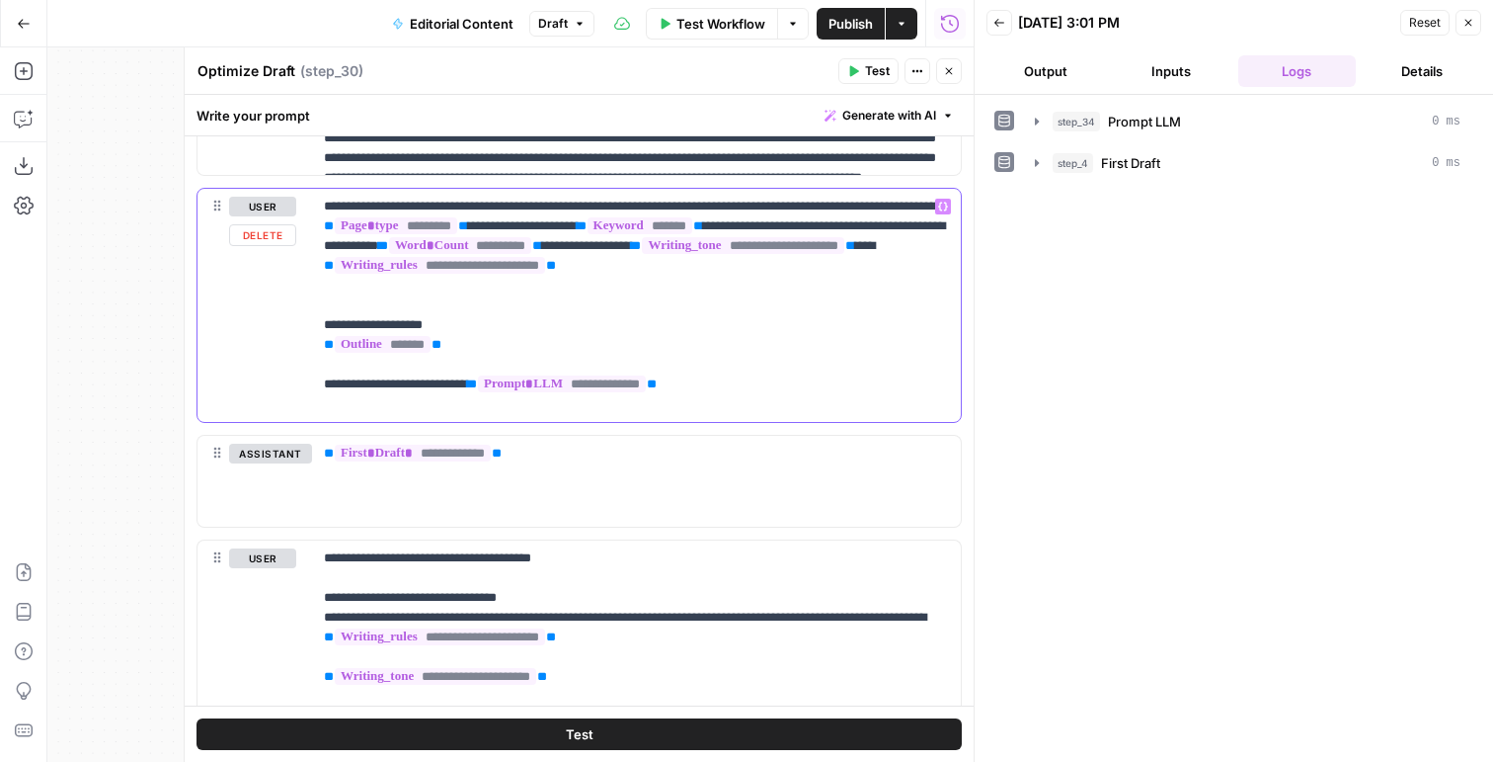
click at [588, 205] on p "**********" at bounding box center [636, 305] width 625 height 217
paste div
drag, startPoint x: 585, startPoint y: 204, endPoint x: 763, endPoint y: 207, distance: 178.8
click at [763, 207] on p "**********" at bounding box center [636, 305] width 625 height 217
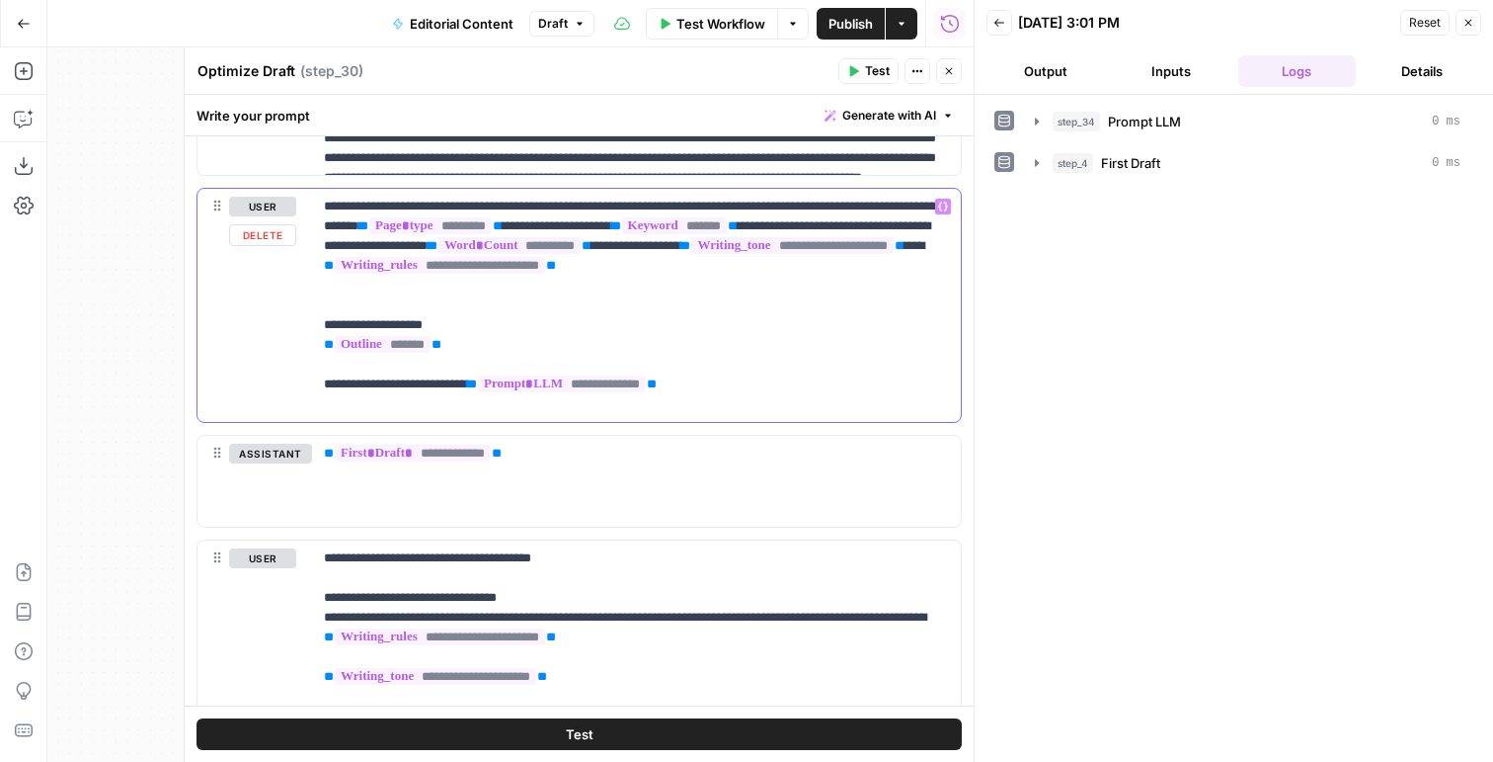
drag, startPoint x: 803, startPoint y: 207, endPoint x: 377, endPoint y: 220, distance: 425.9
click at [377, 220] on p "**********" at bounding box center [636, 305] width 625 height 217
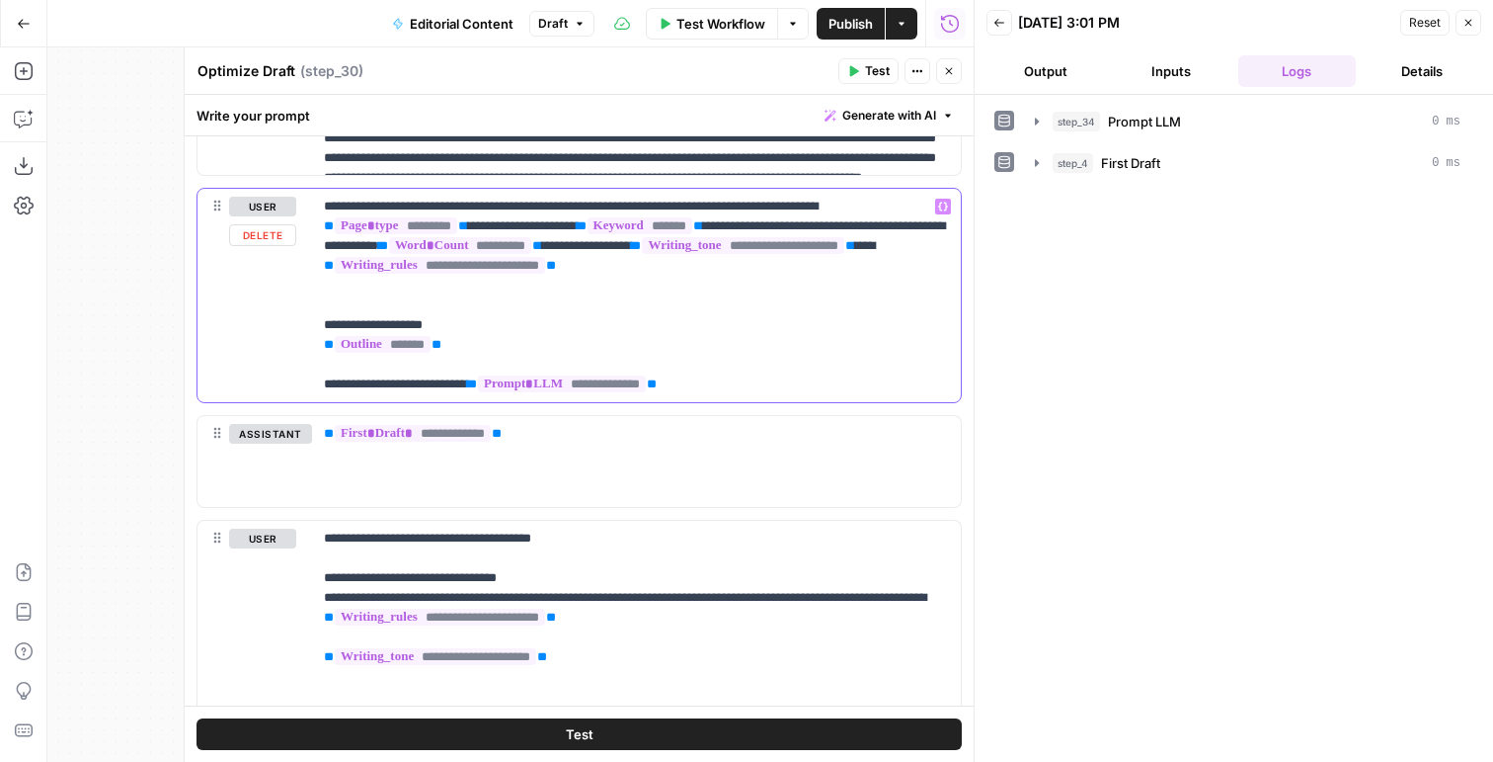
drag, startPoint x: 755, startPoint y: 383, endPoint x: 737, endPoint y: 355, distance: 33.7
click at [737, 355] on p "**********" at bounding box center [636, 296] width 625 height 198
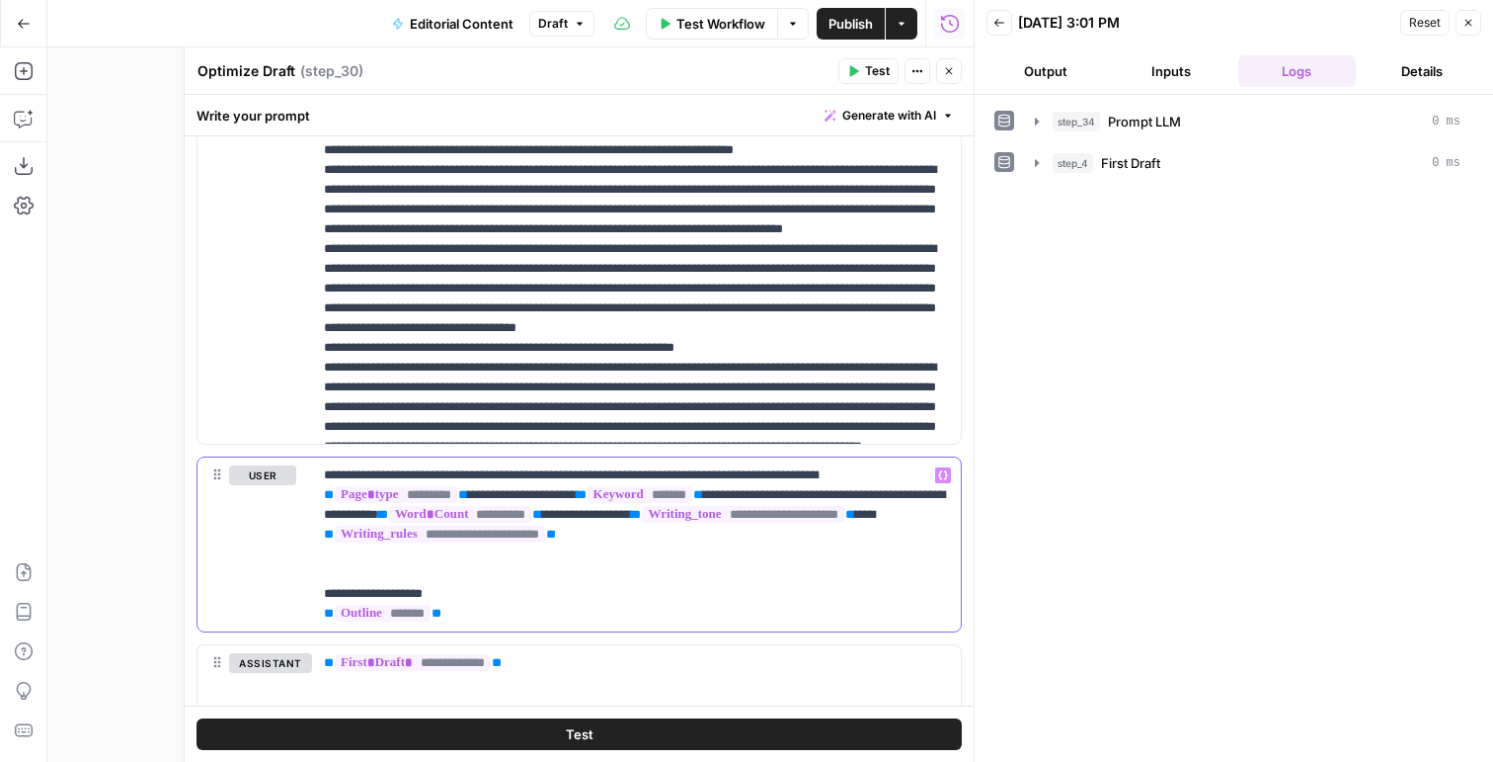
scroll to position [1073, 0]
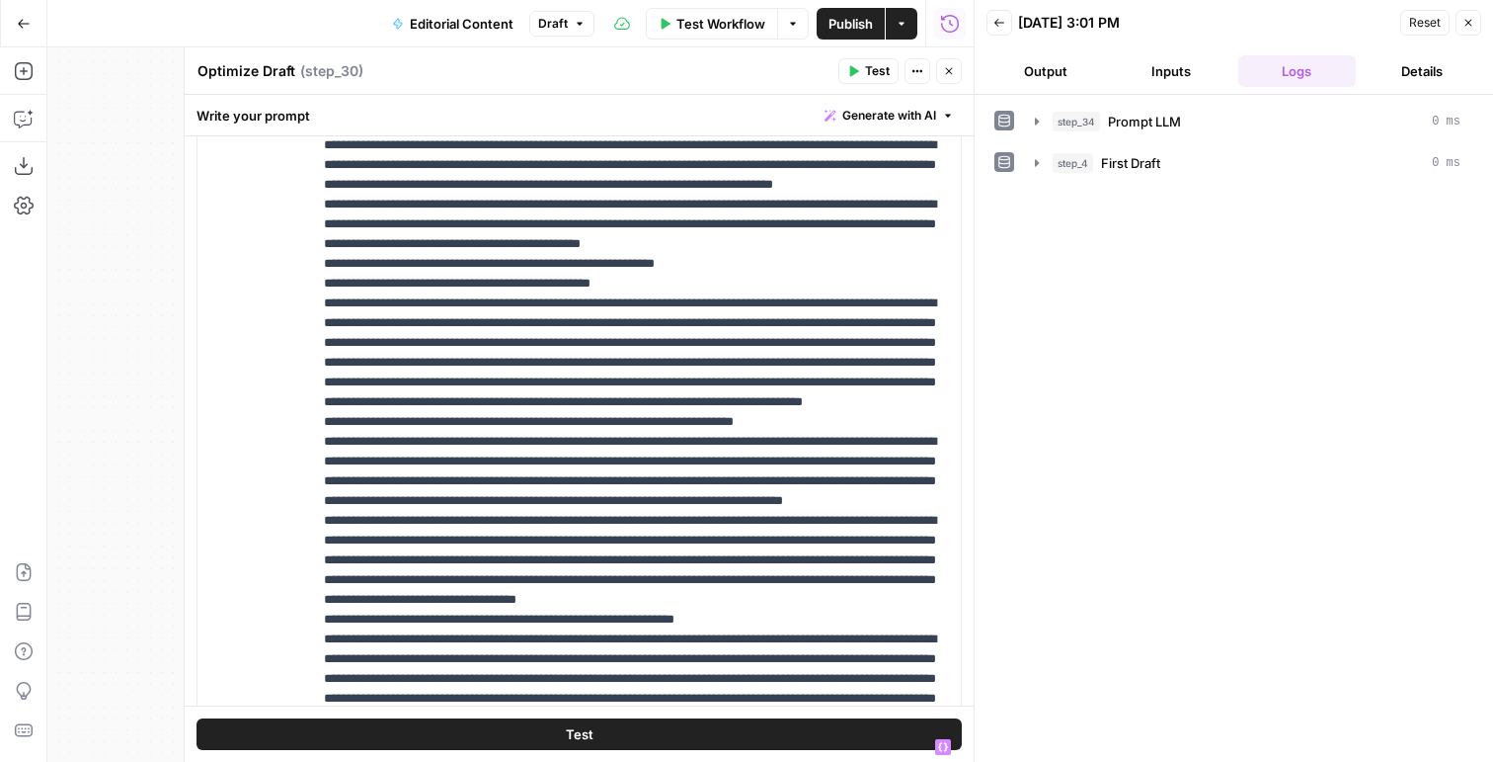
click at [952, 65] on icon "button" at bounding box center [949, 71] width 12 height 12
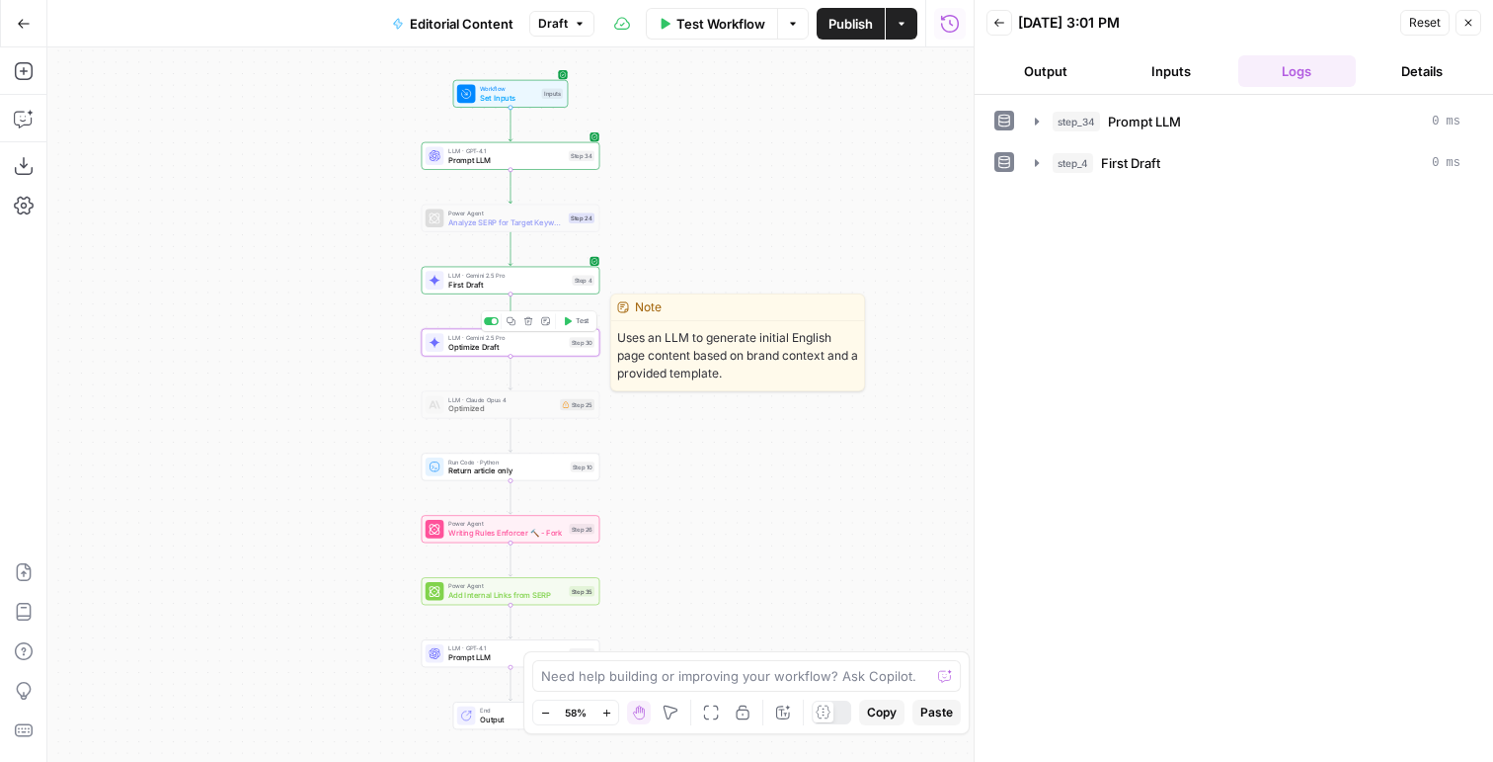
click at [513, 320] on icon "button" at bounding box center [511, 320] width 9 height 9
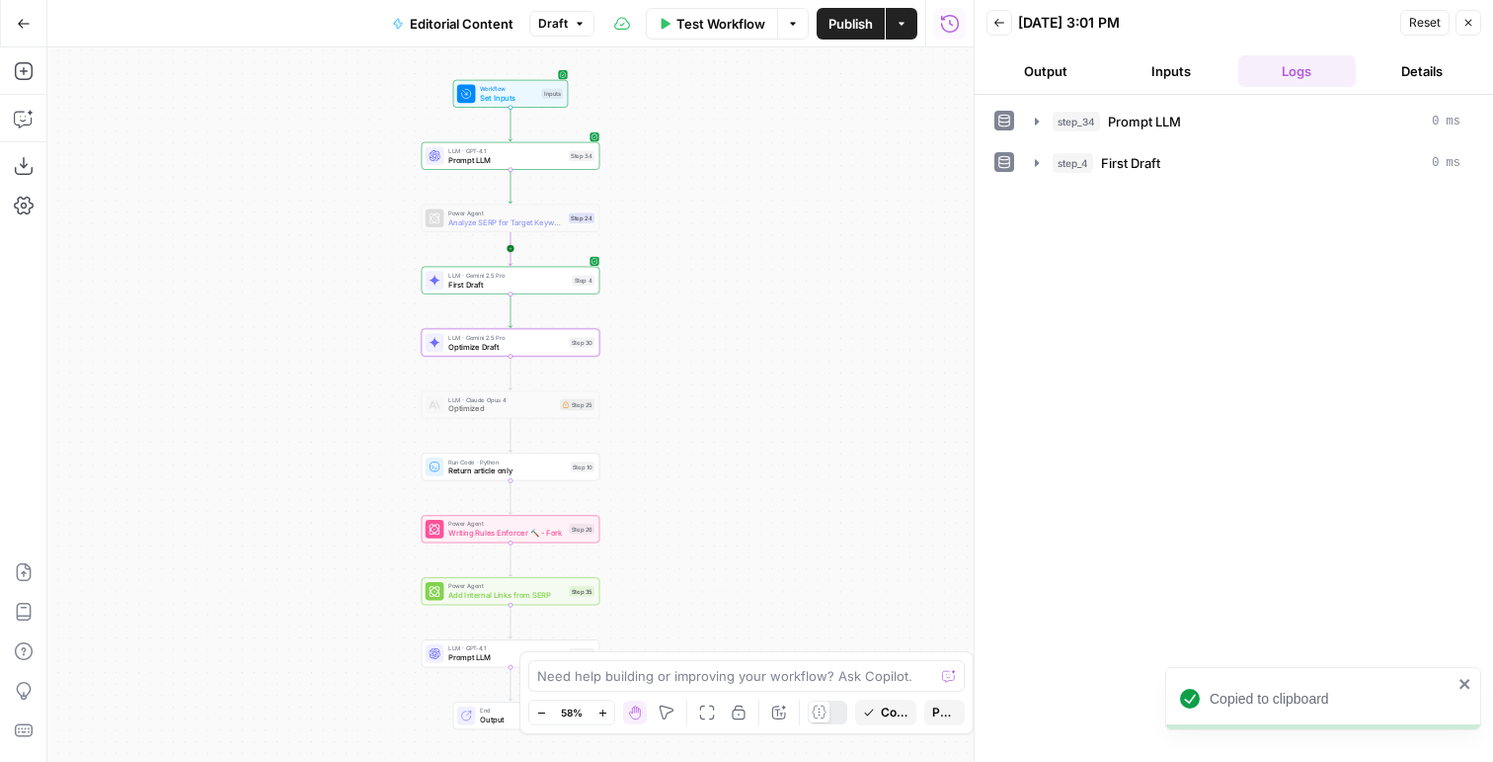
click at [512, 246] on icon "Edge from step_24 to step_4" at bounding box center [510, 249] width 3 height 34
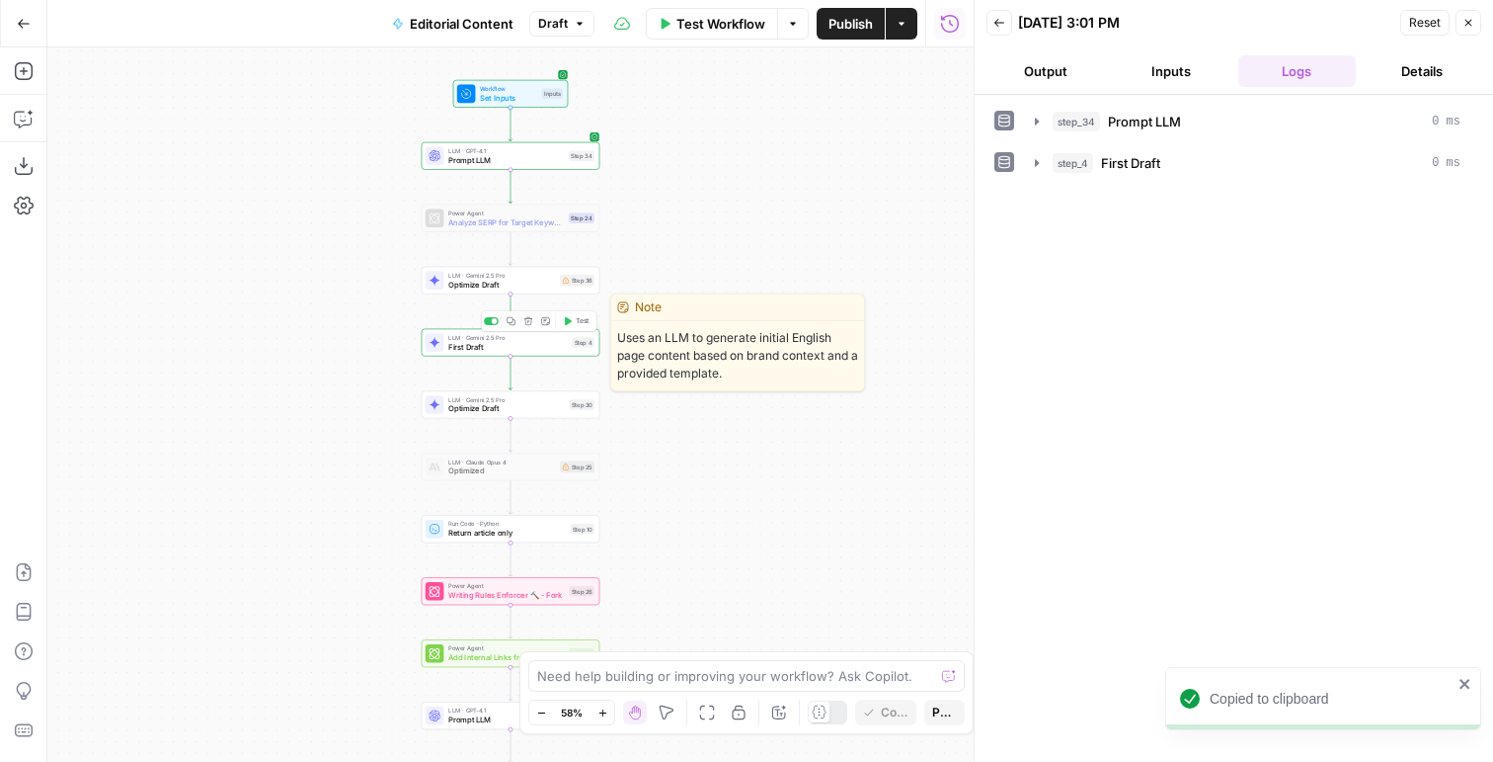
click at [532, 321] on icon "button" at bounding box center [527, 320] width 9 height 9
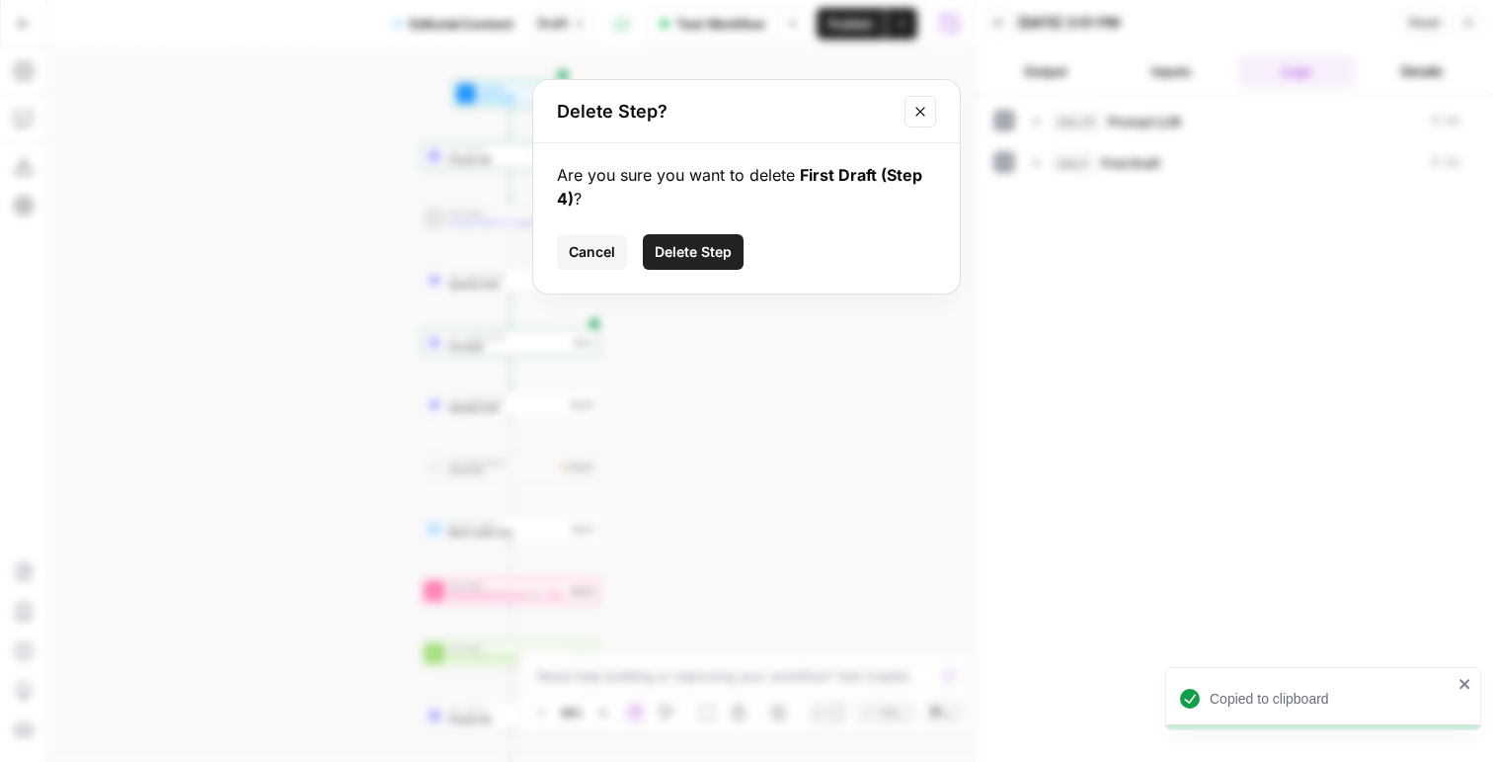
click at [703, 261] on span "Delete Step" at bounding box center [693, 252] width 77 height 20
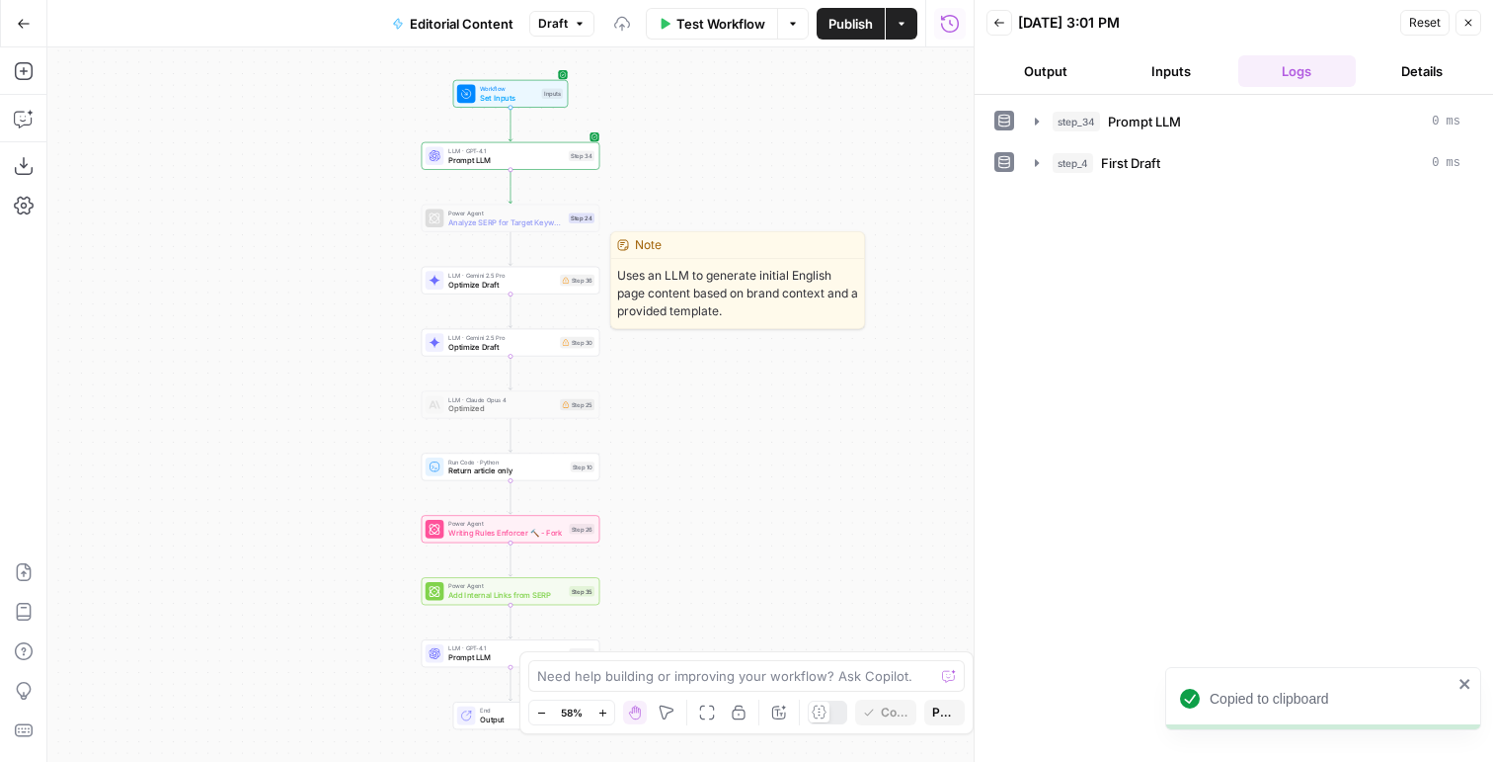
click at [461, 282] on span "Optimize Draft" at bounding box center [501, 285] width 107 height 12
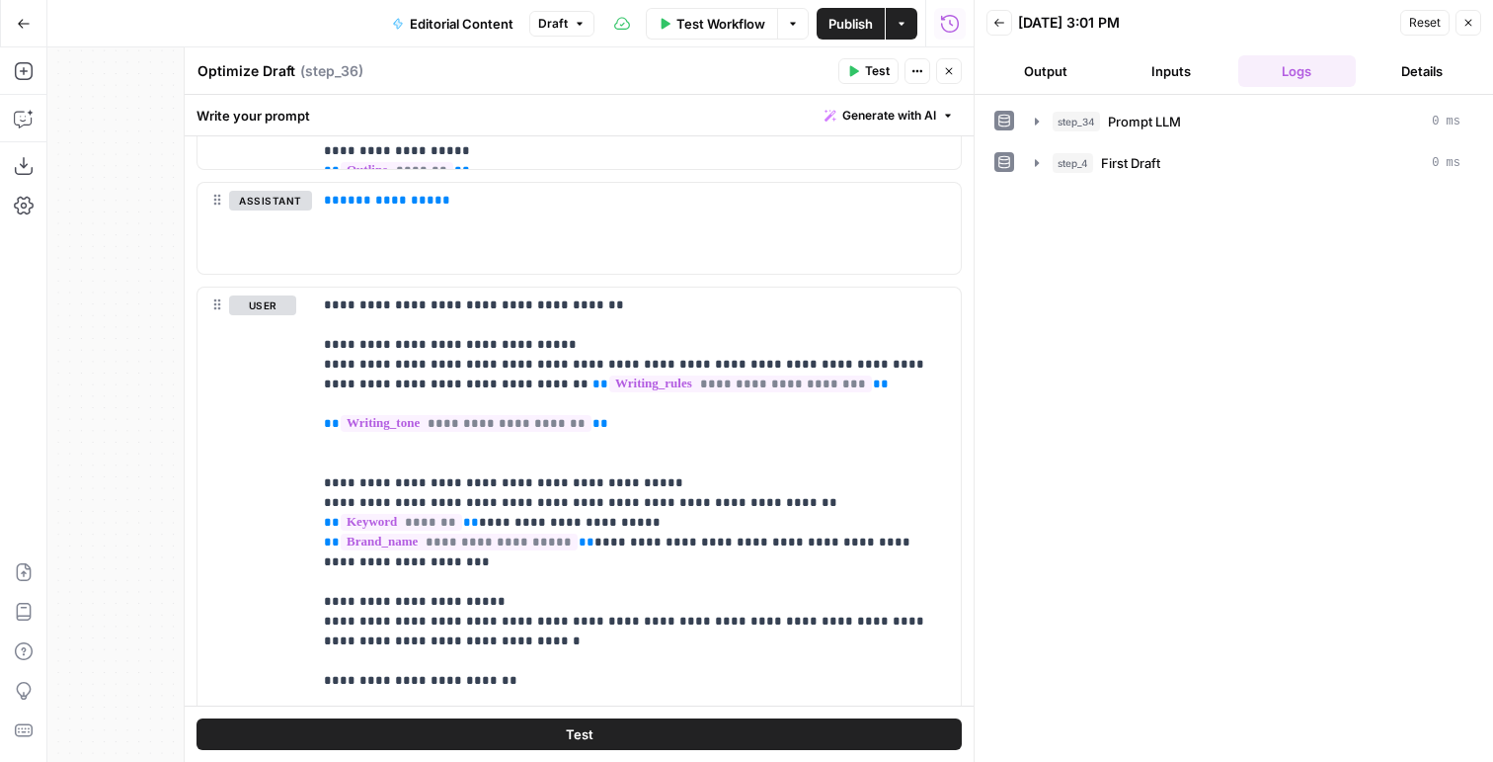
scroll to position [1937, 0]
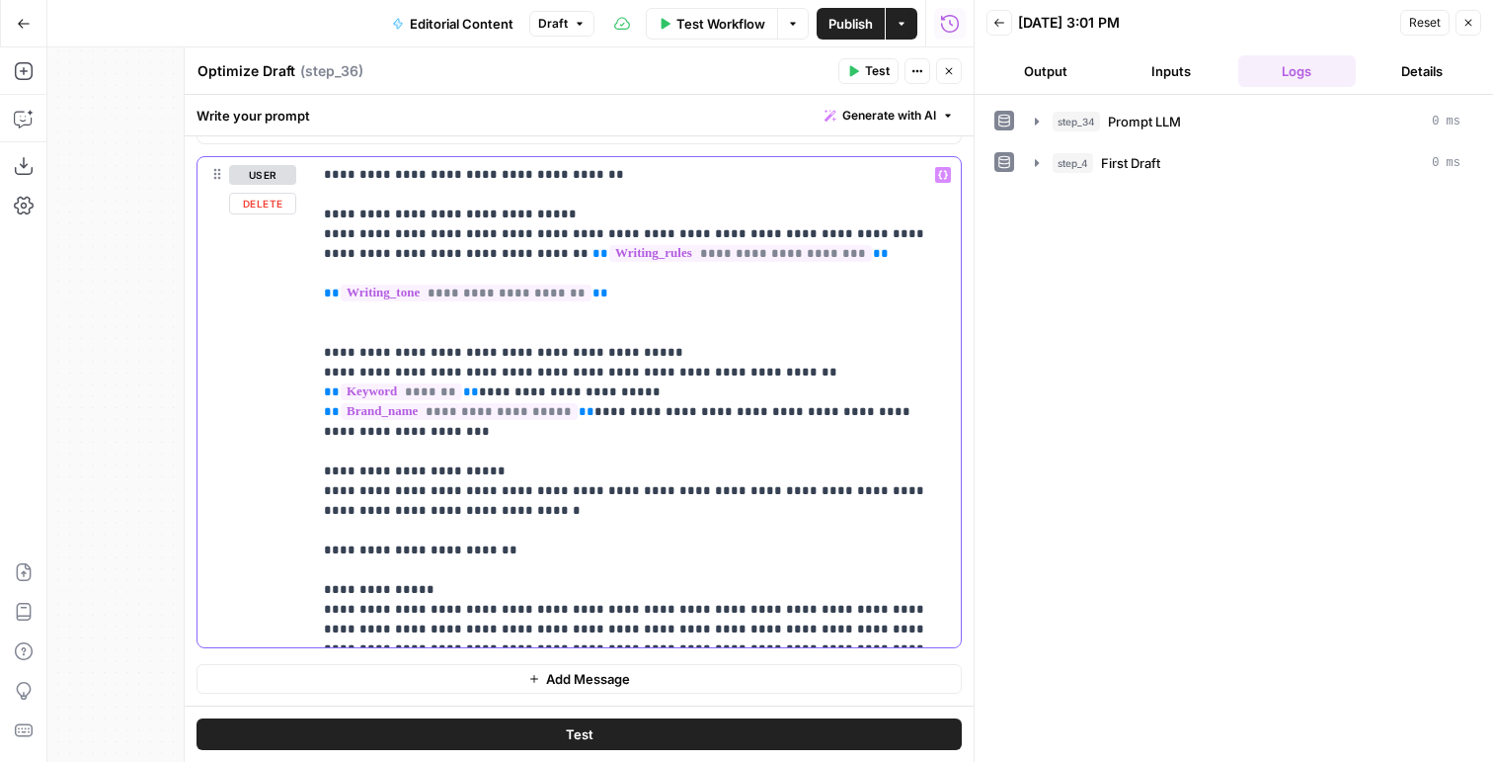
click at [488, 415] on p "**********" at bounding box center [636, 402] width 625 height 474
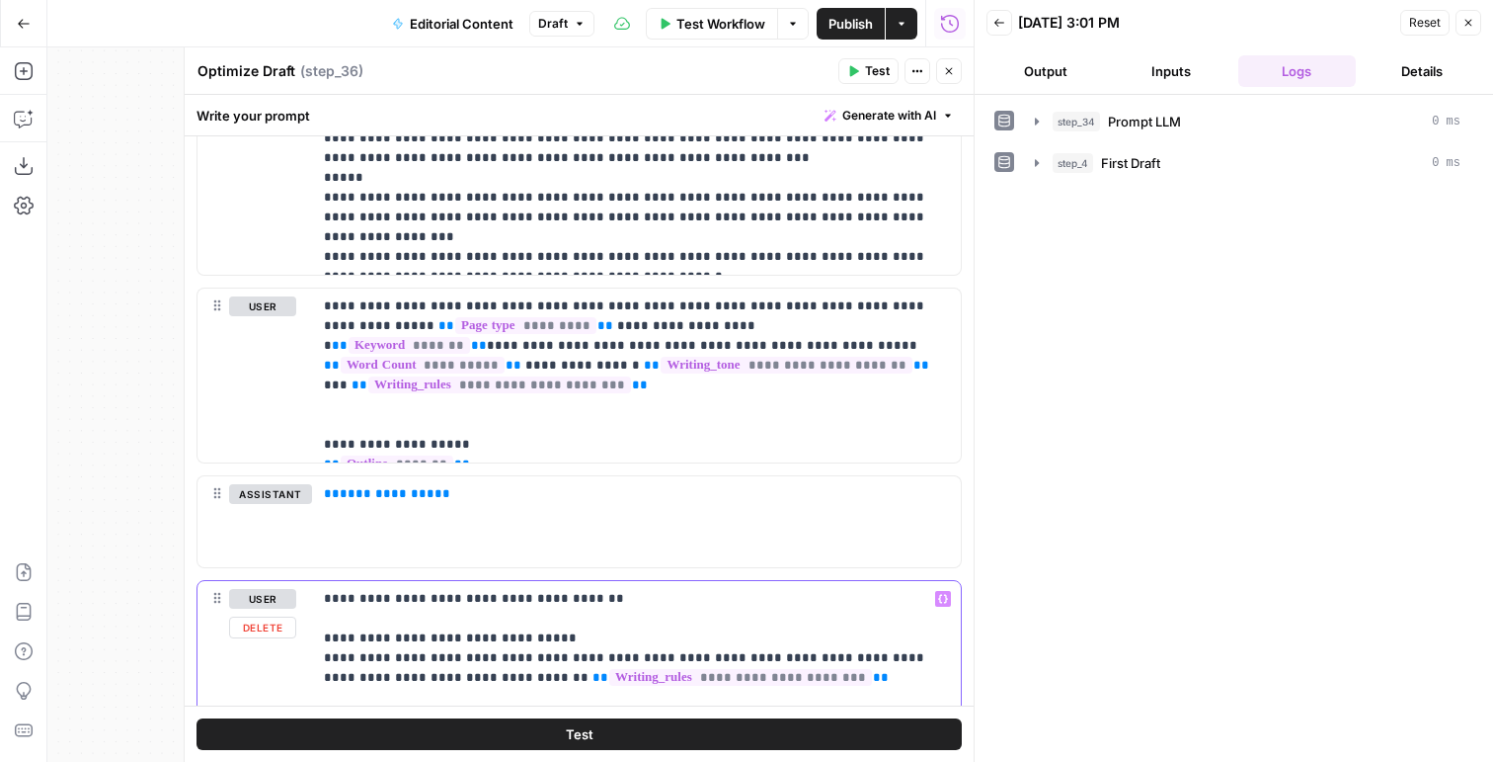
scroll to position [1532, 0]
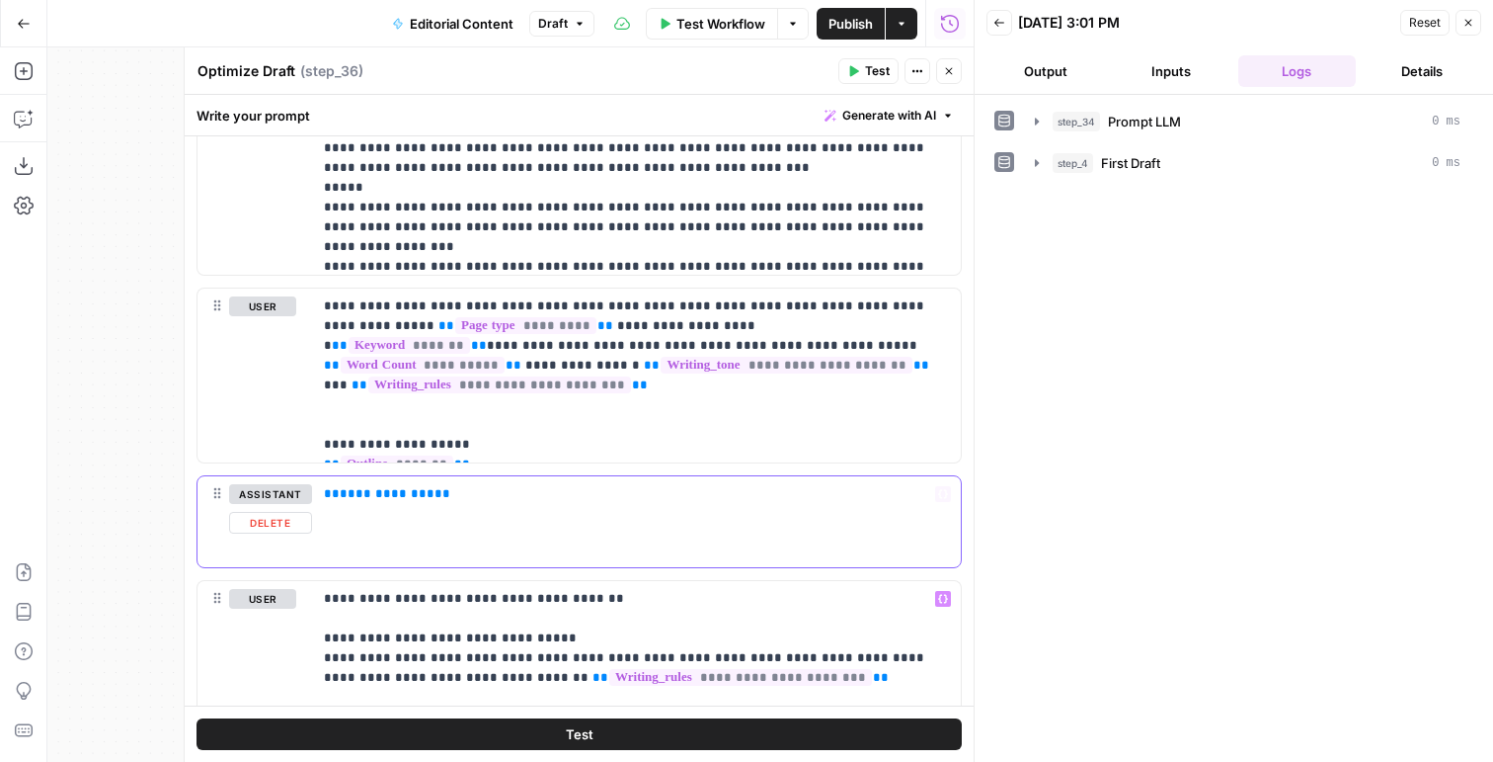
click at [283, 519] on button "Delete" at bounding box center [270, 523] width 83 height 22
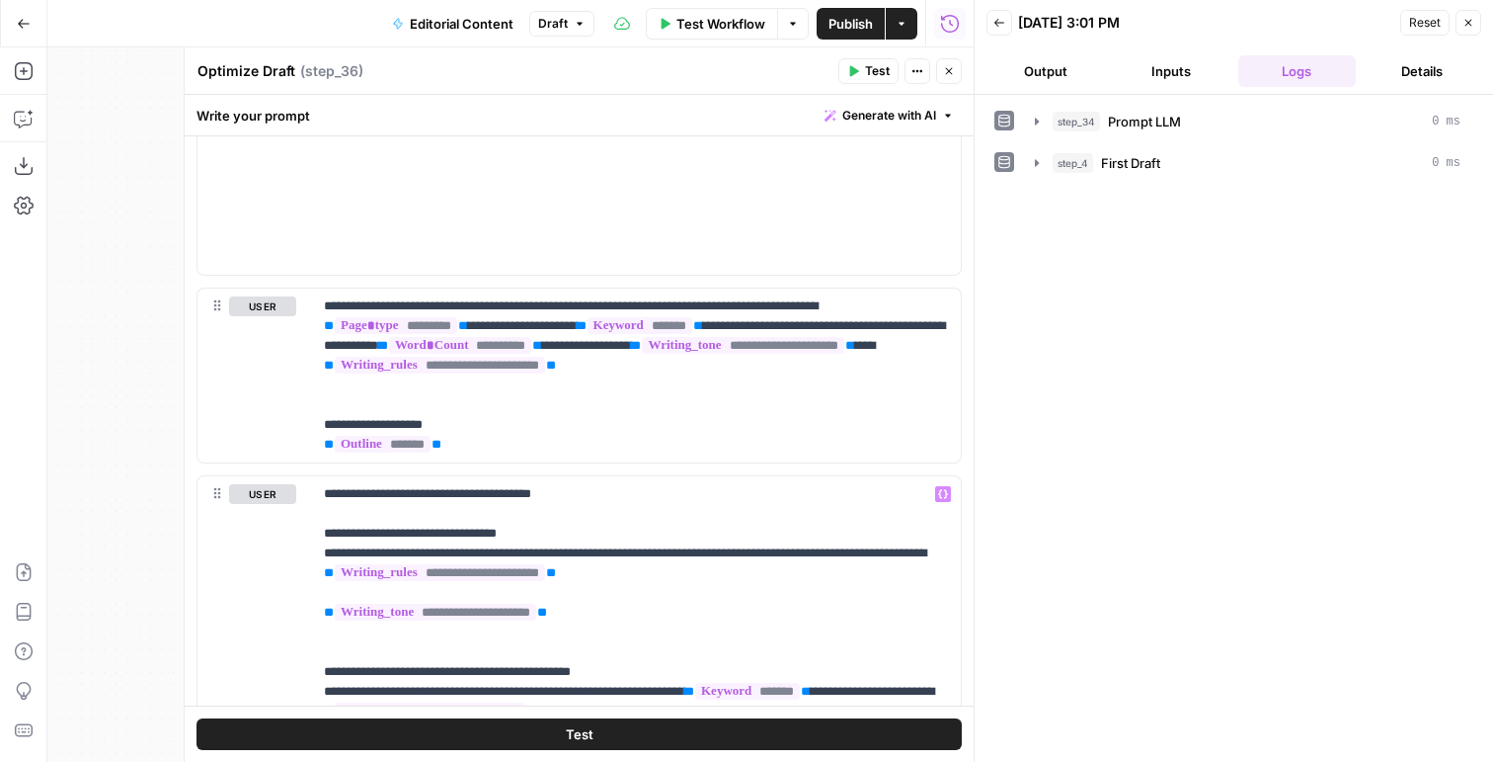
scroll to position [1522, 0]
click at [283, 522] on button "Delete" at bounding box center [262, 523] width 67 height 22
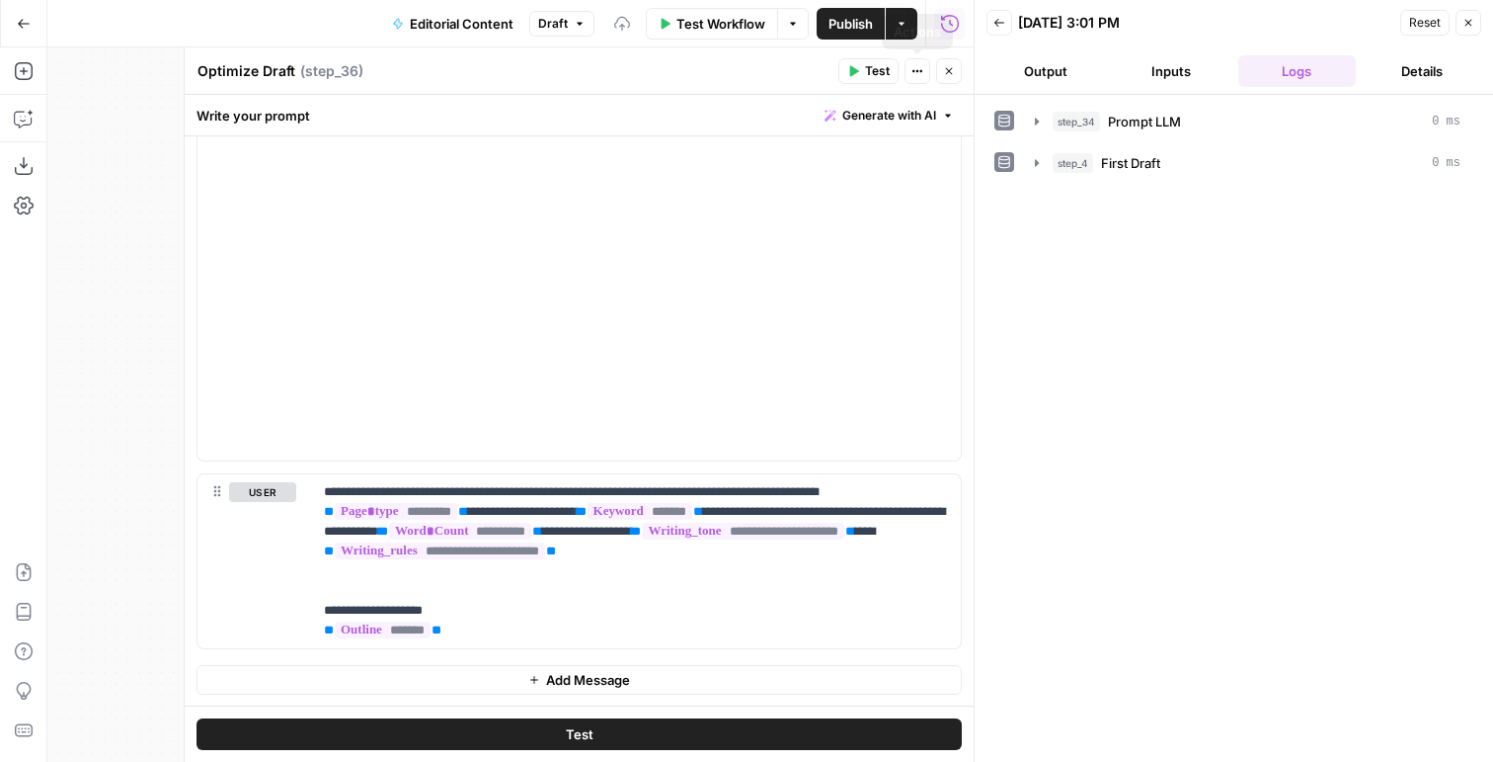
click at [857, 67] on icon "button" at bounding box center [853, 71] width 12 height 12
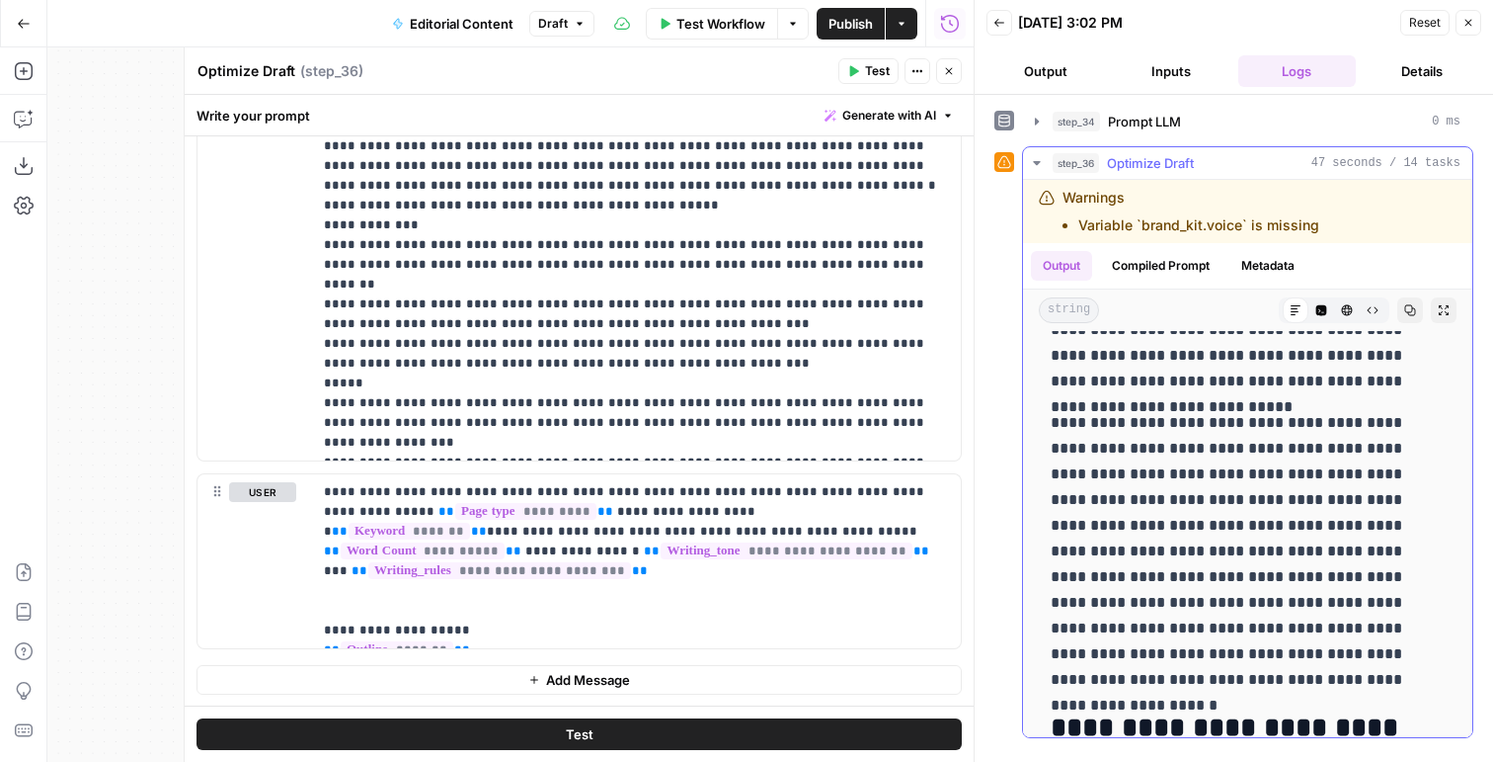
scroll to position [426, 0]
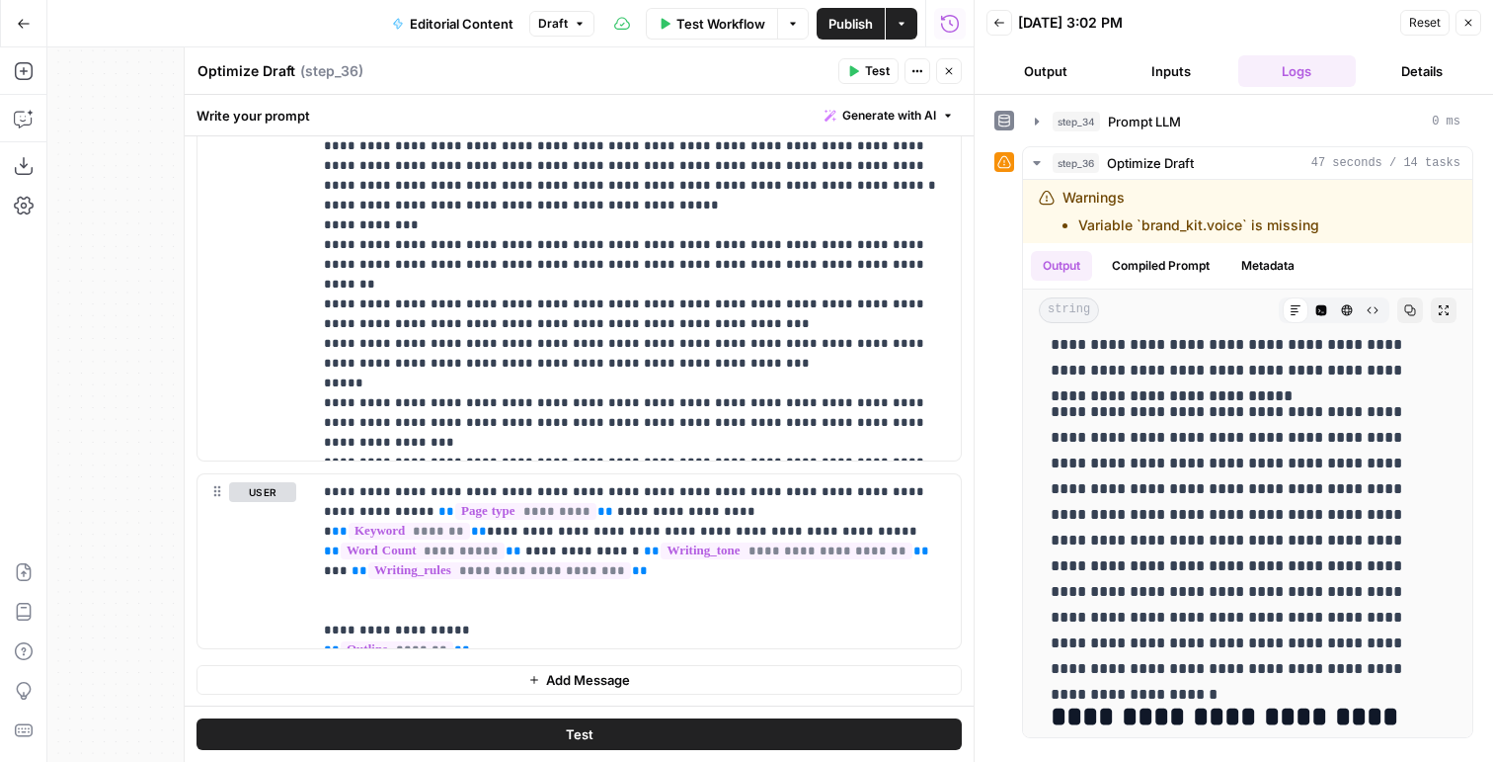
click at [952, 67] on icon "button" at bounding box center [949, 71] width 12 height 12
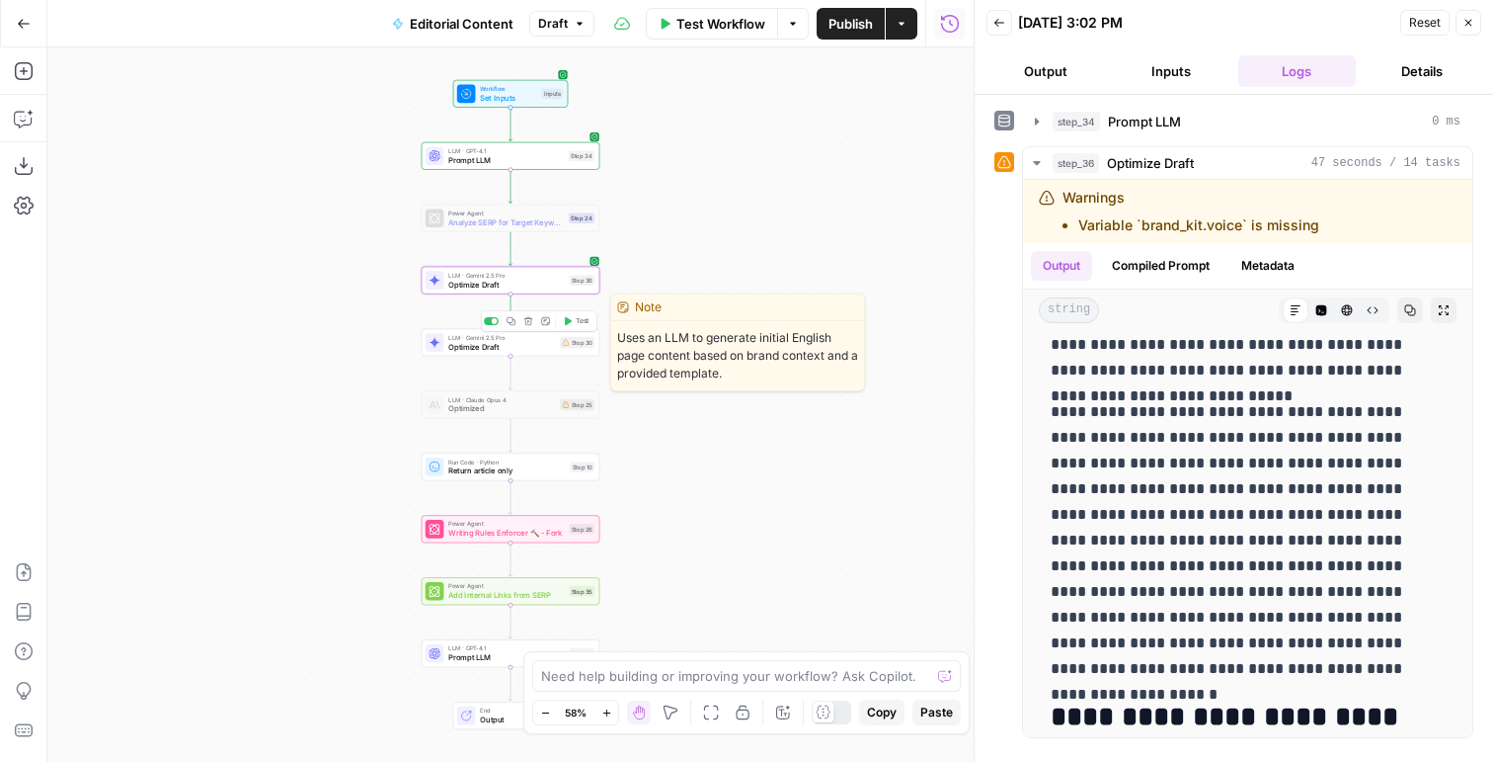
click at [516, 347] on span "Optimize Draft" at bounding box center [501, 347] width 107 height 12
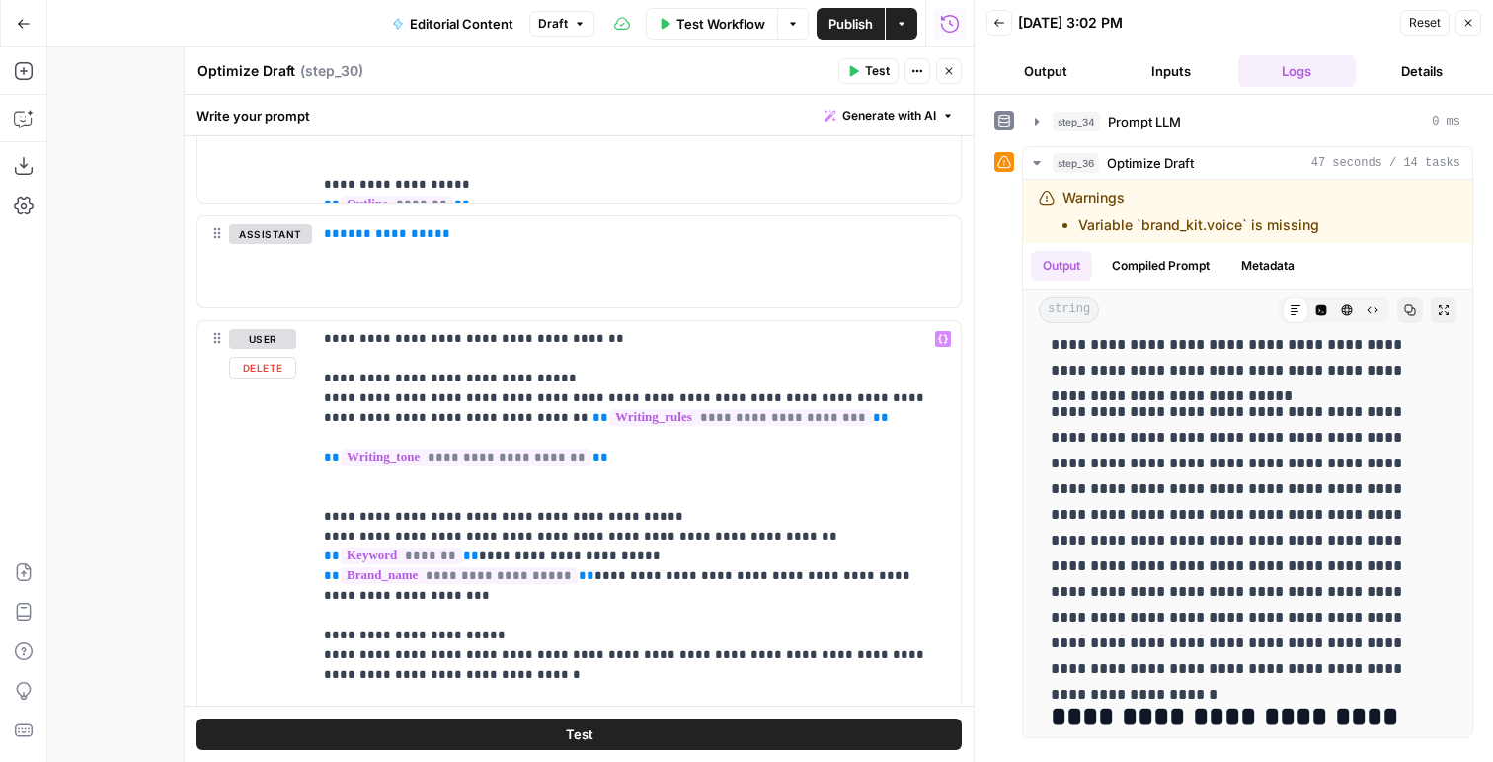
scroll to position [1537, 0]
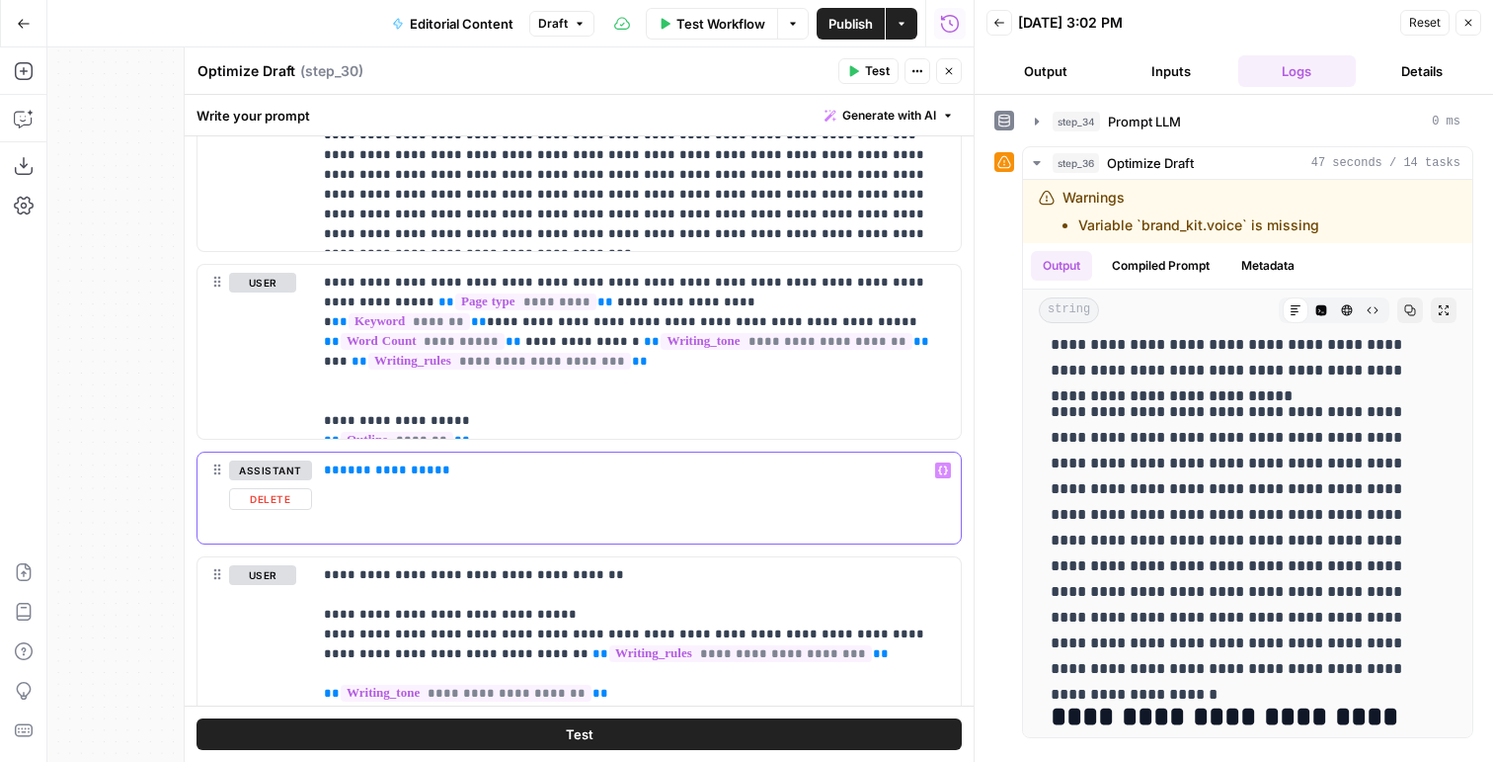
click at [373, 463] on span "**********" at bounding box center [387, 469] width 95 height 13
click at [853, 75] on icon "button" at bounding box center [853, 71] width 12 height 12
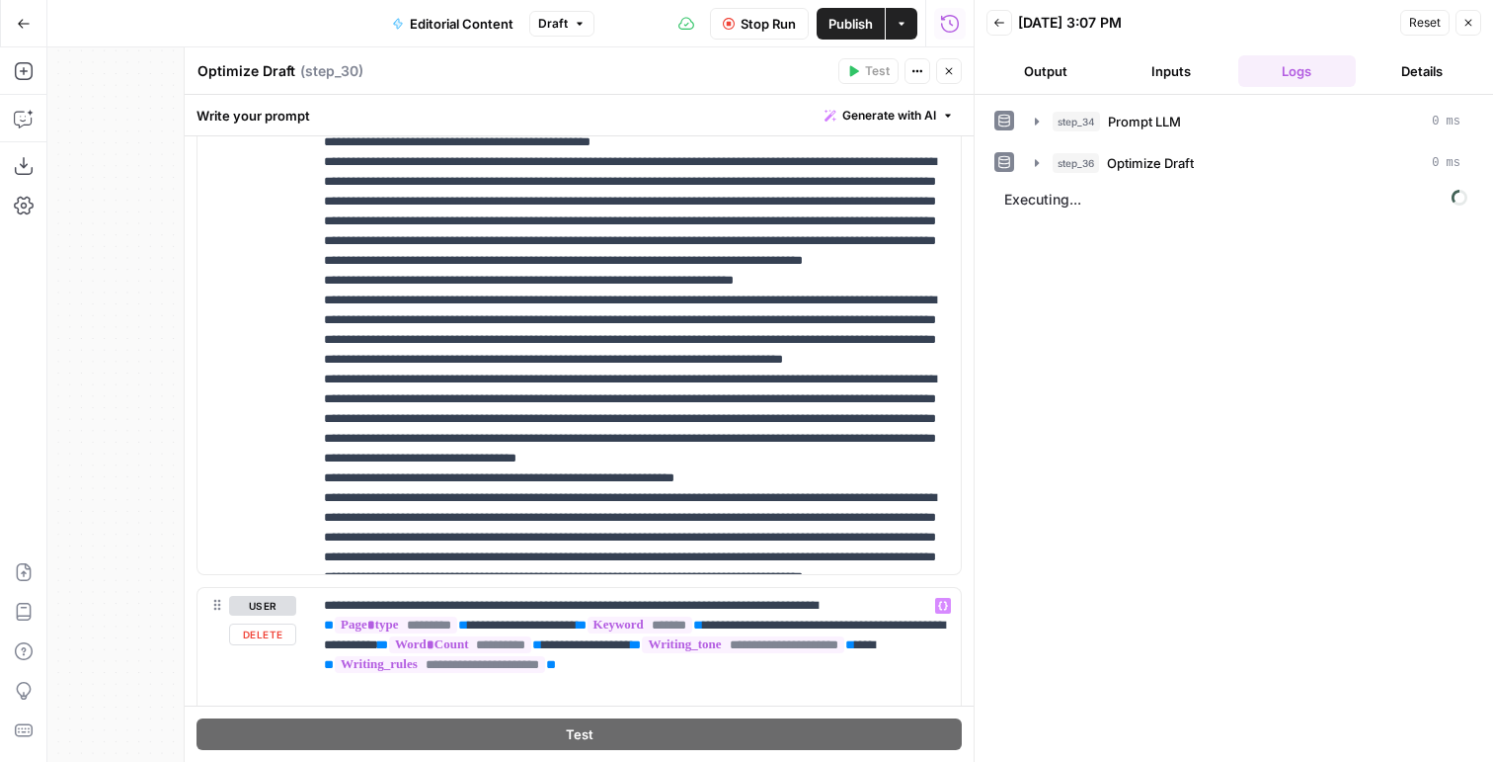
scroll to position [1078, 0]
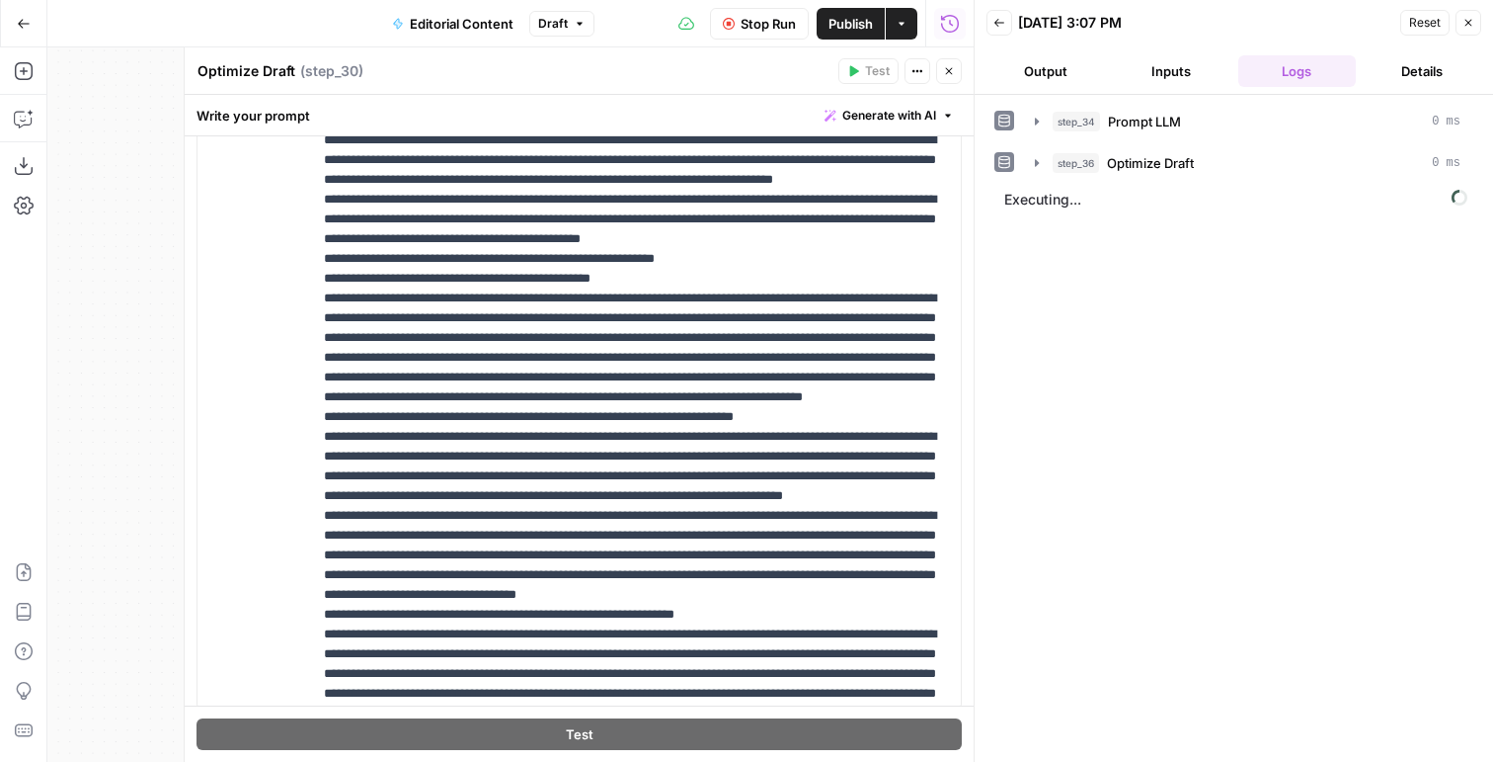
click at [954, 68] on icon "button" at bounding box center [949, 71] width 12 height 12
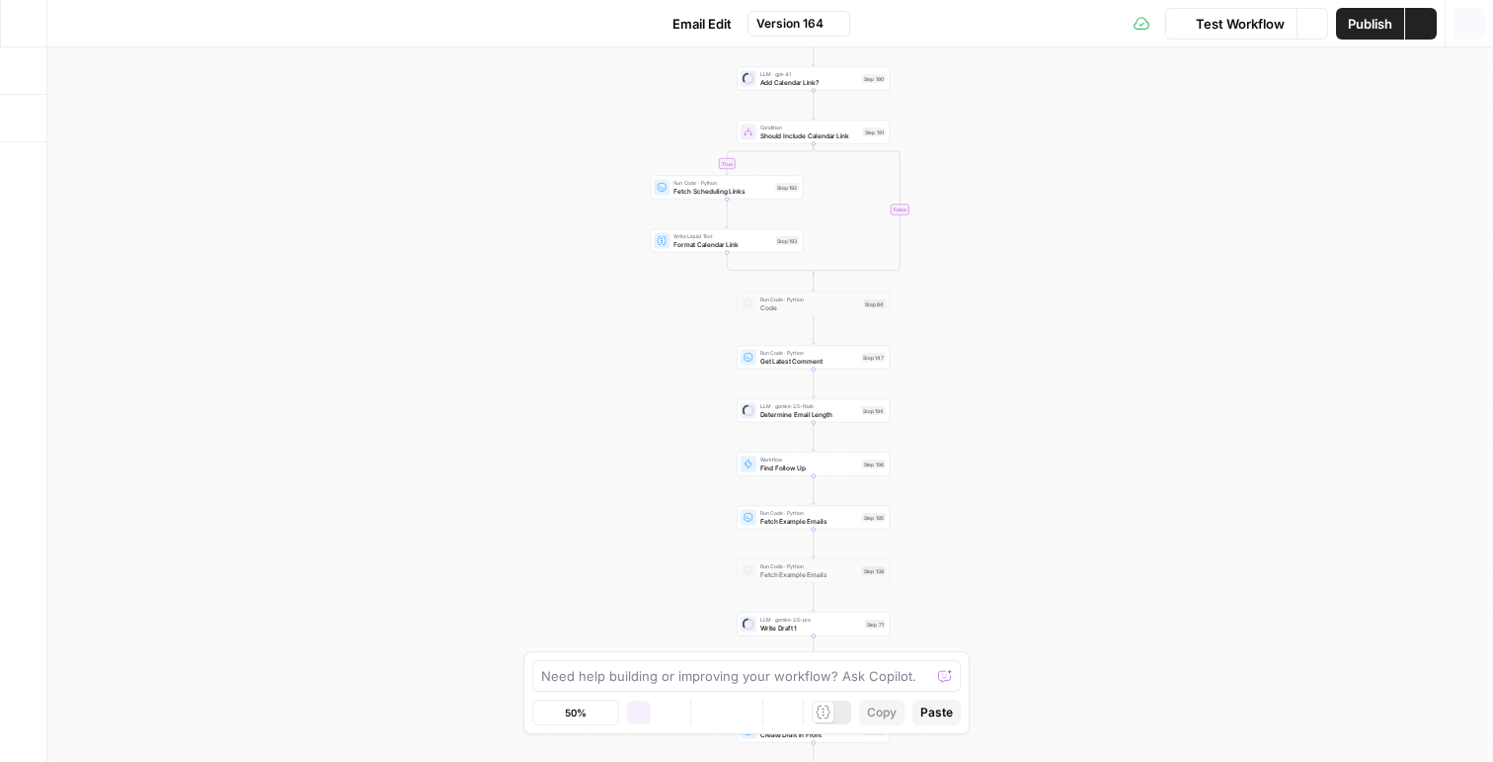
click at [1465, 29] on icon "button" at bounding box center [1470, 24] width 20 height 20
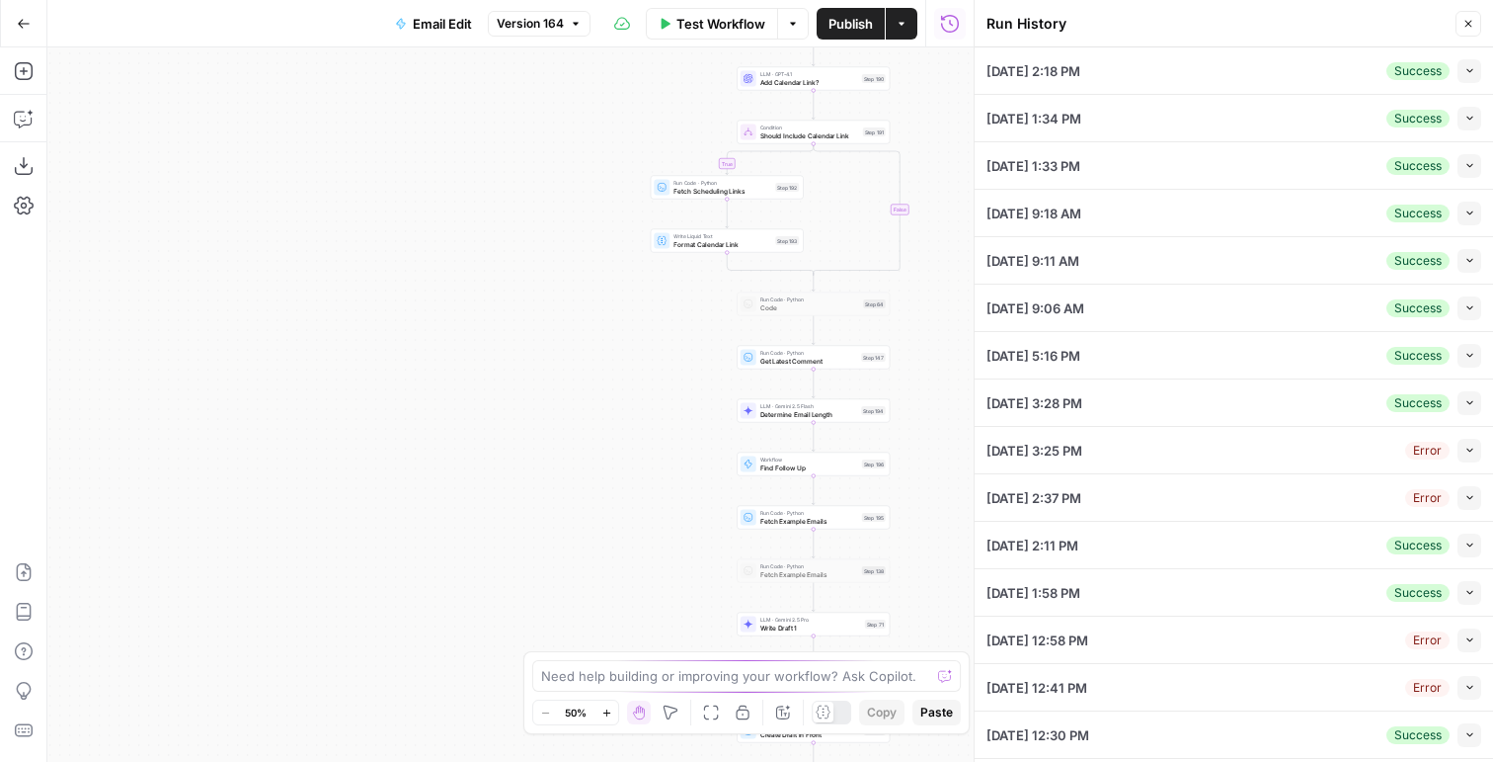
click at [1481, 70] on button "Collapse" at bounding box center [1470, 71] width 24 height 24
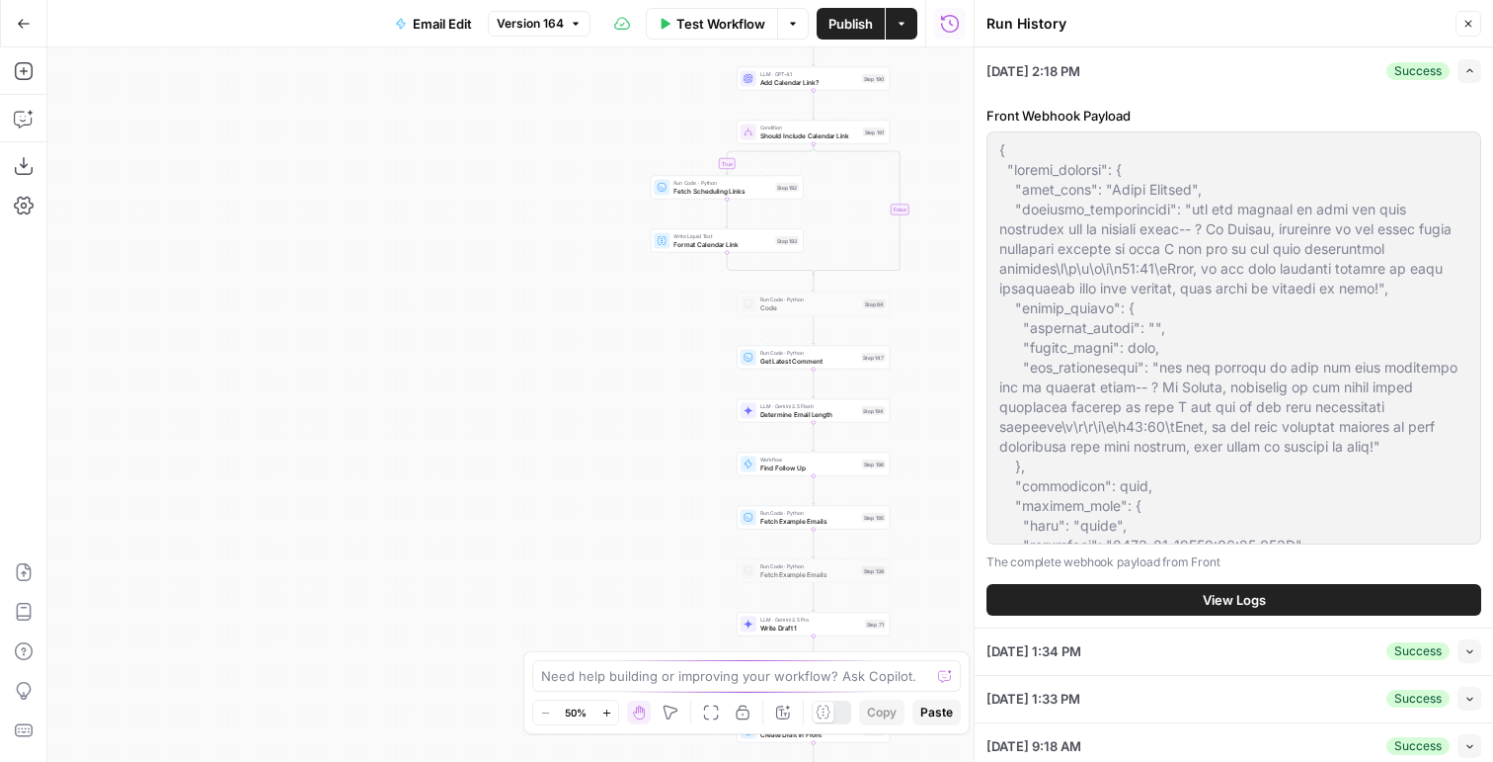
click at [1125, 594] on button "View Logs" at bounding box center [1234, 600] width 495 height 32
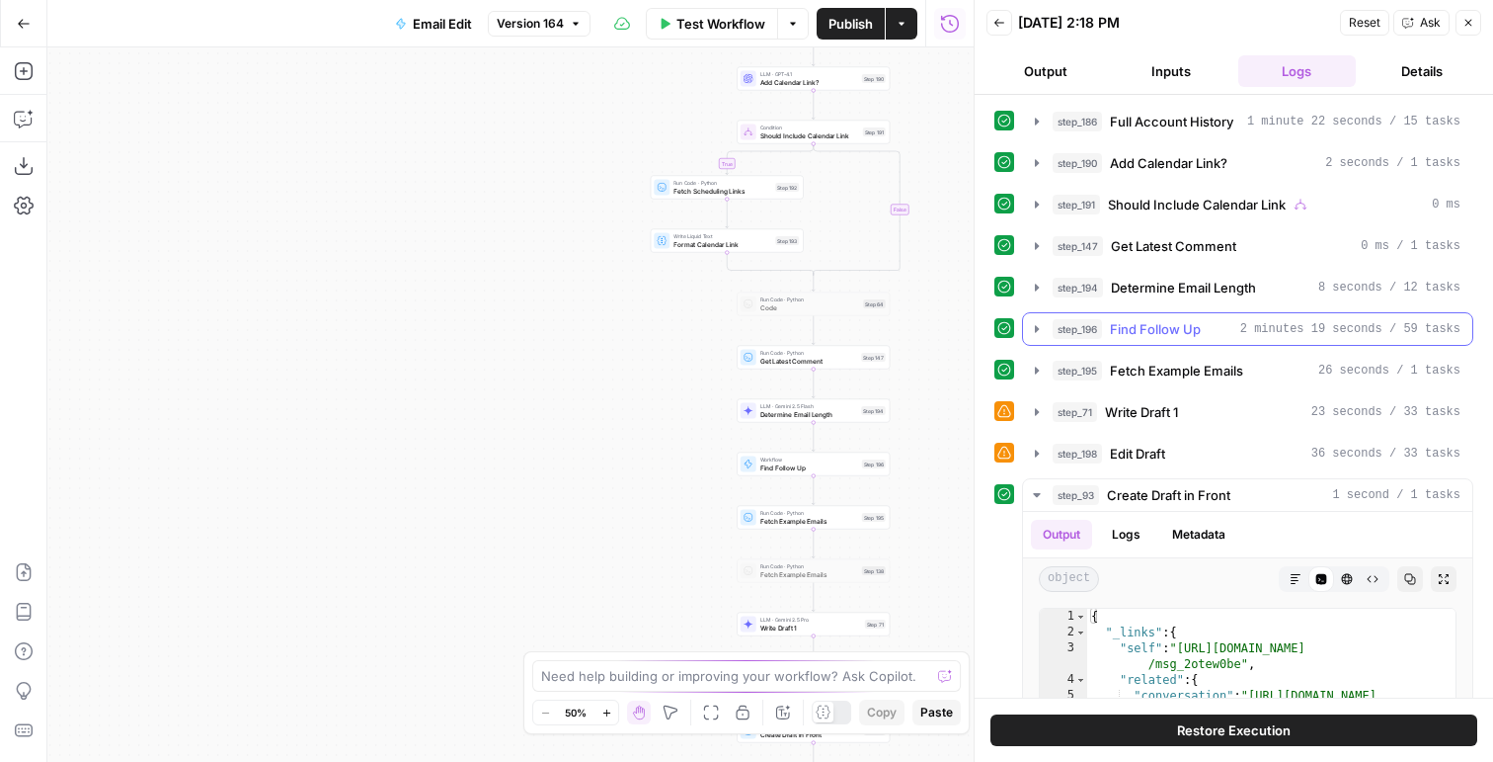
click at [1192, 313] on button "step_196 Find Follow Up 2 minutes 19 seconds / 59 tasks" at bounding box center [1247, 329] width 449 height 32
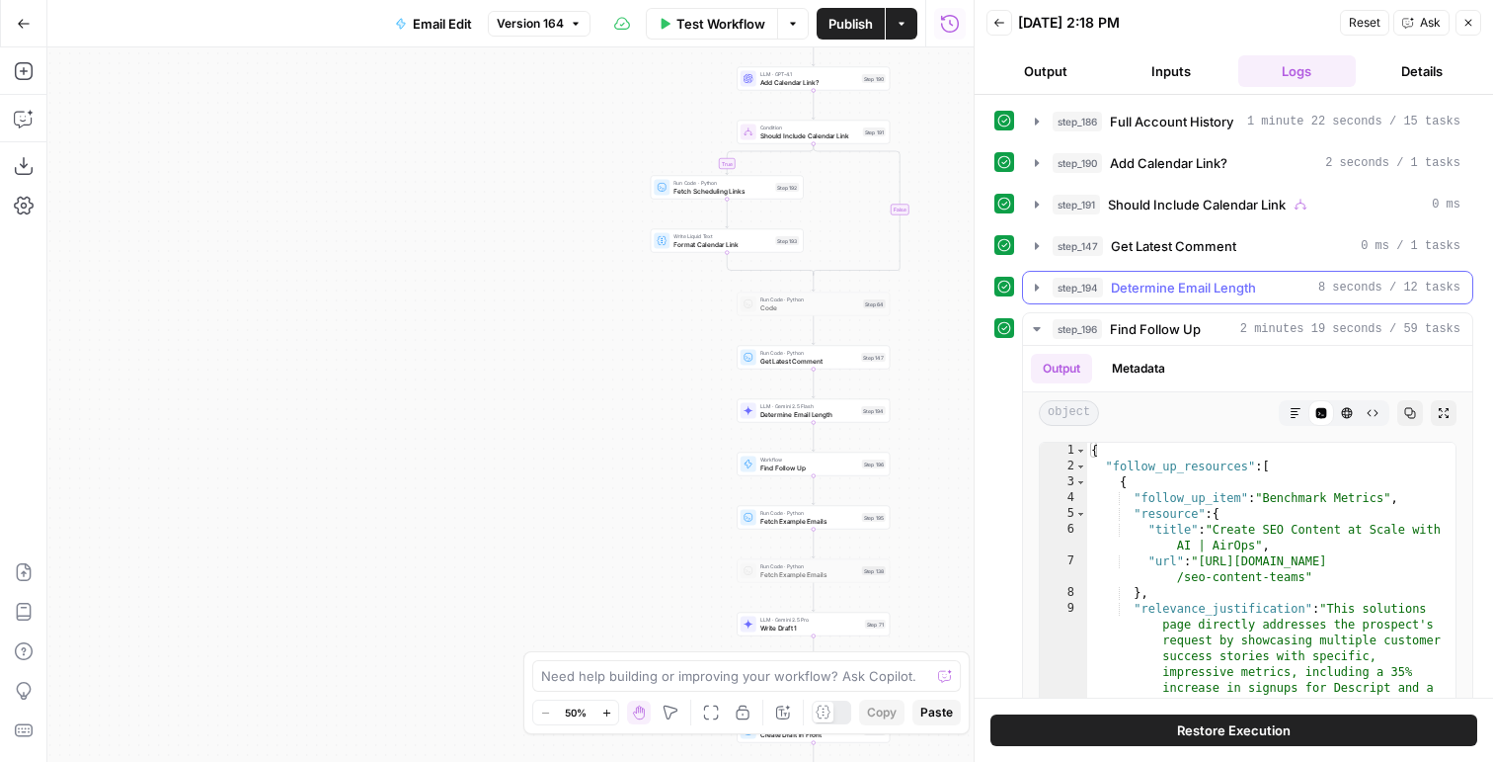
click at [1127, 284] on span "Determine Email Length" at bounding box center [1183, 288] width 145 height 20
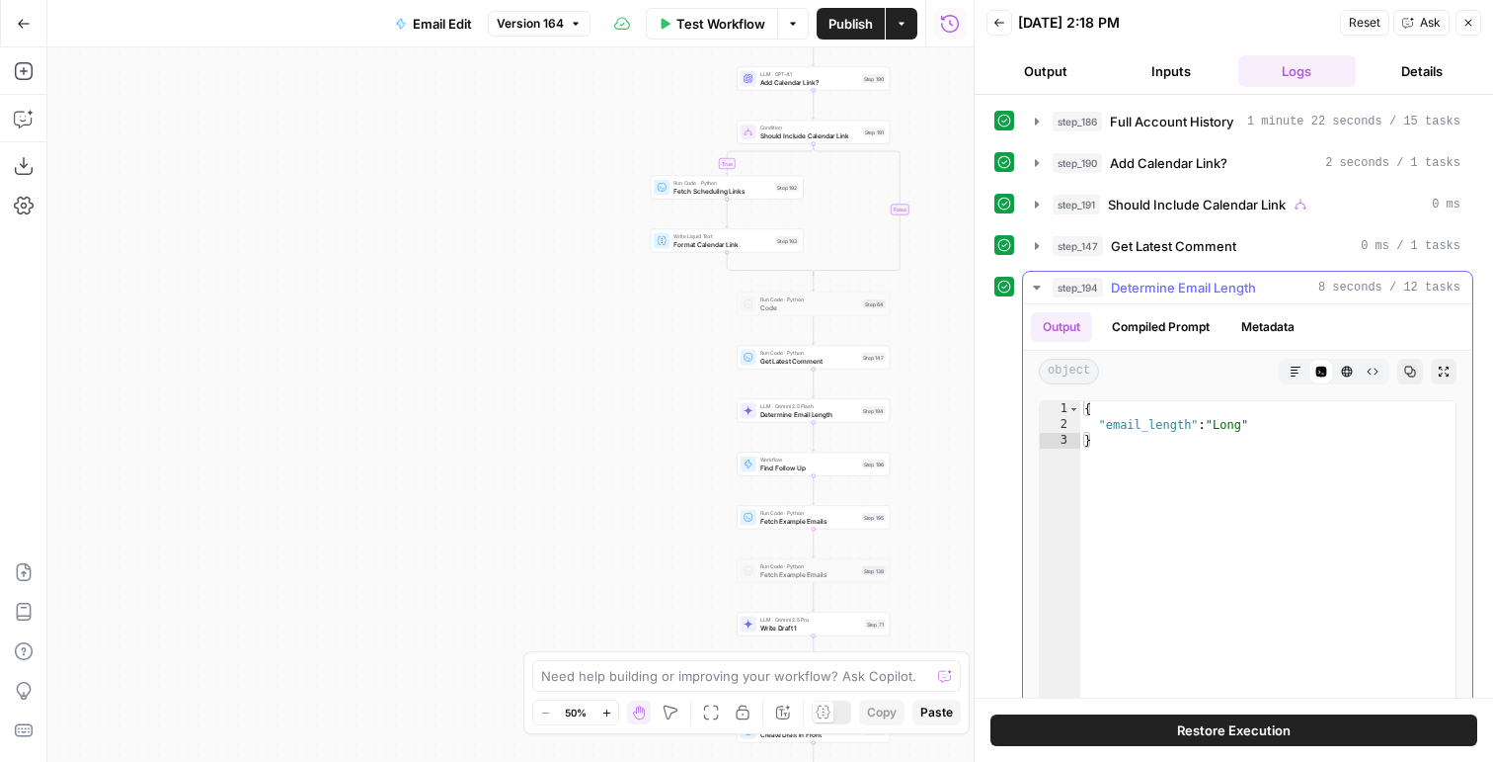
click at [1127, 284] on span "Determine Email Length" at bounding box center [1183, 288] width 145 height 20
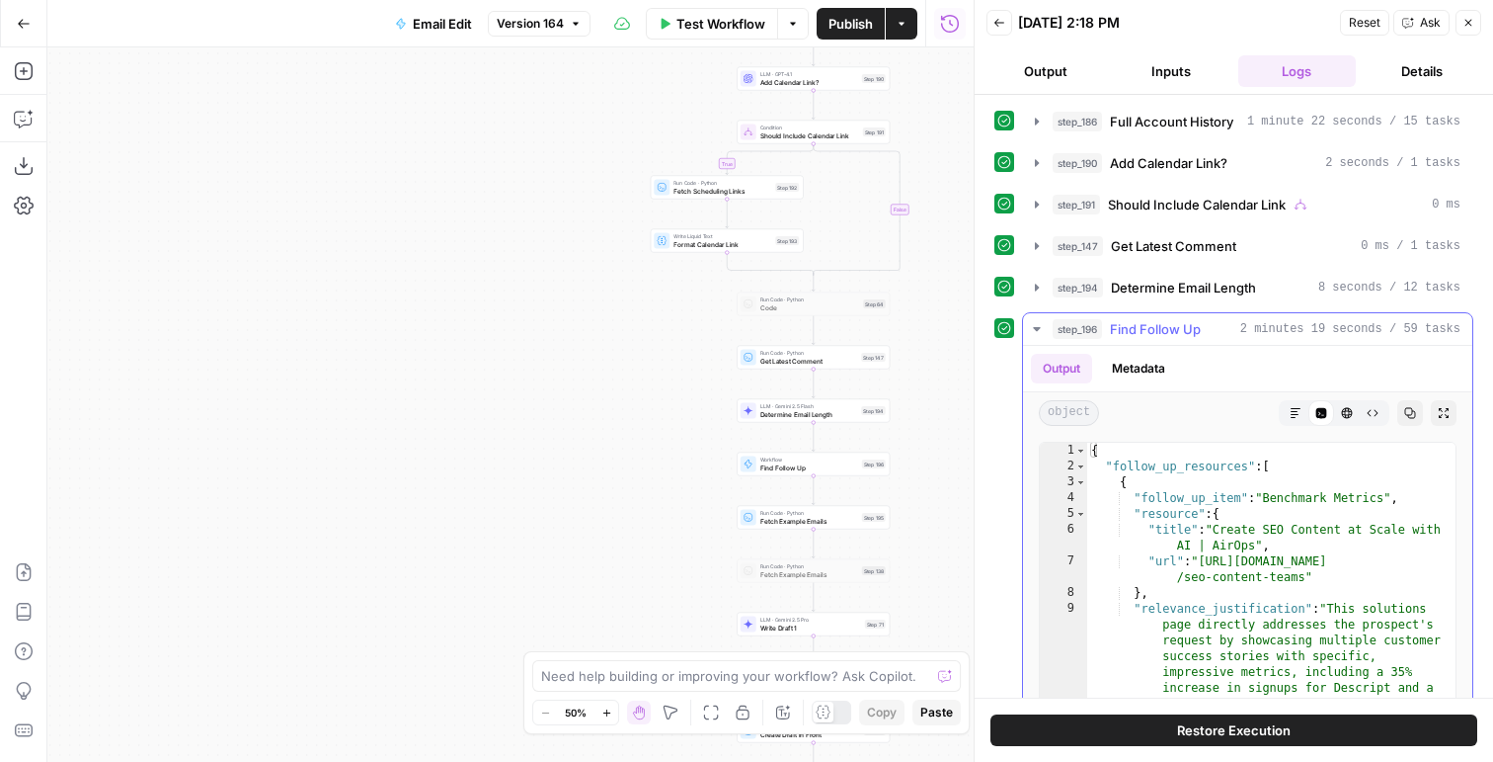
click at [1156, 368] on button "Metadata" at bounding box center [1138, 369] width 77 height 30
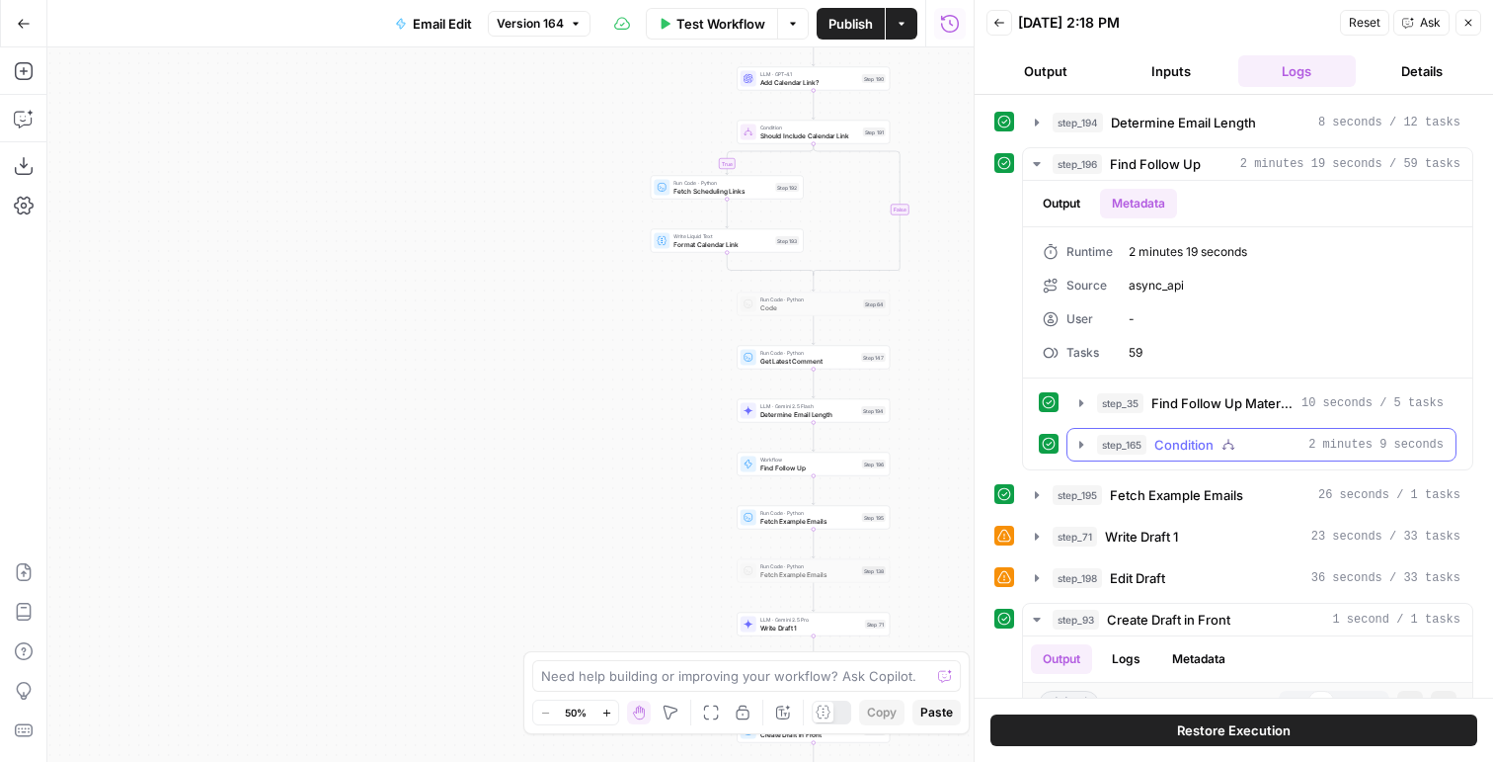
click at [1160, 407] on span "Find Follow Up Material" at bounding box center [1223, 403] width 142 height 20
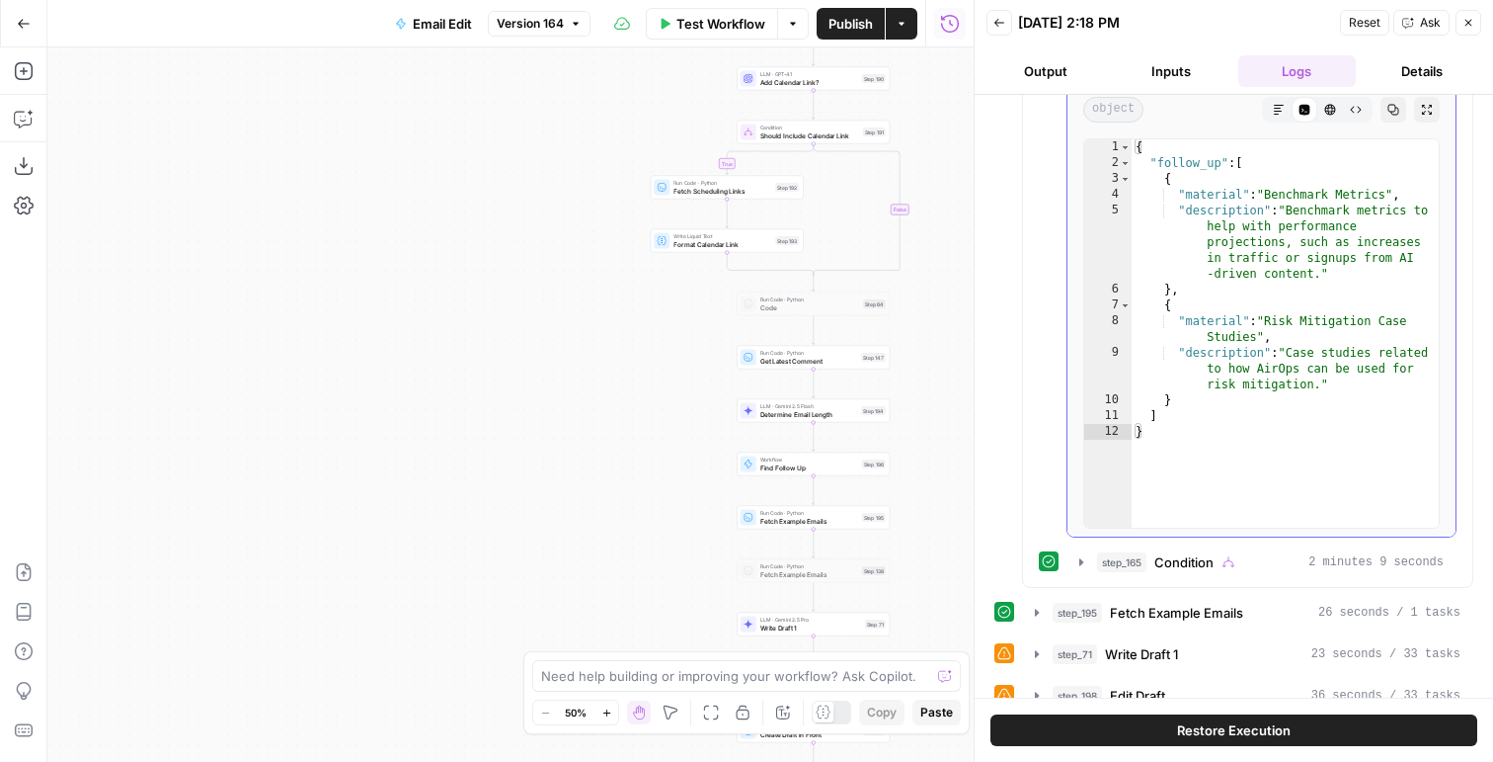
scroll to position [550, 0]
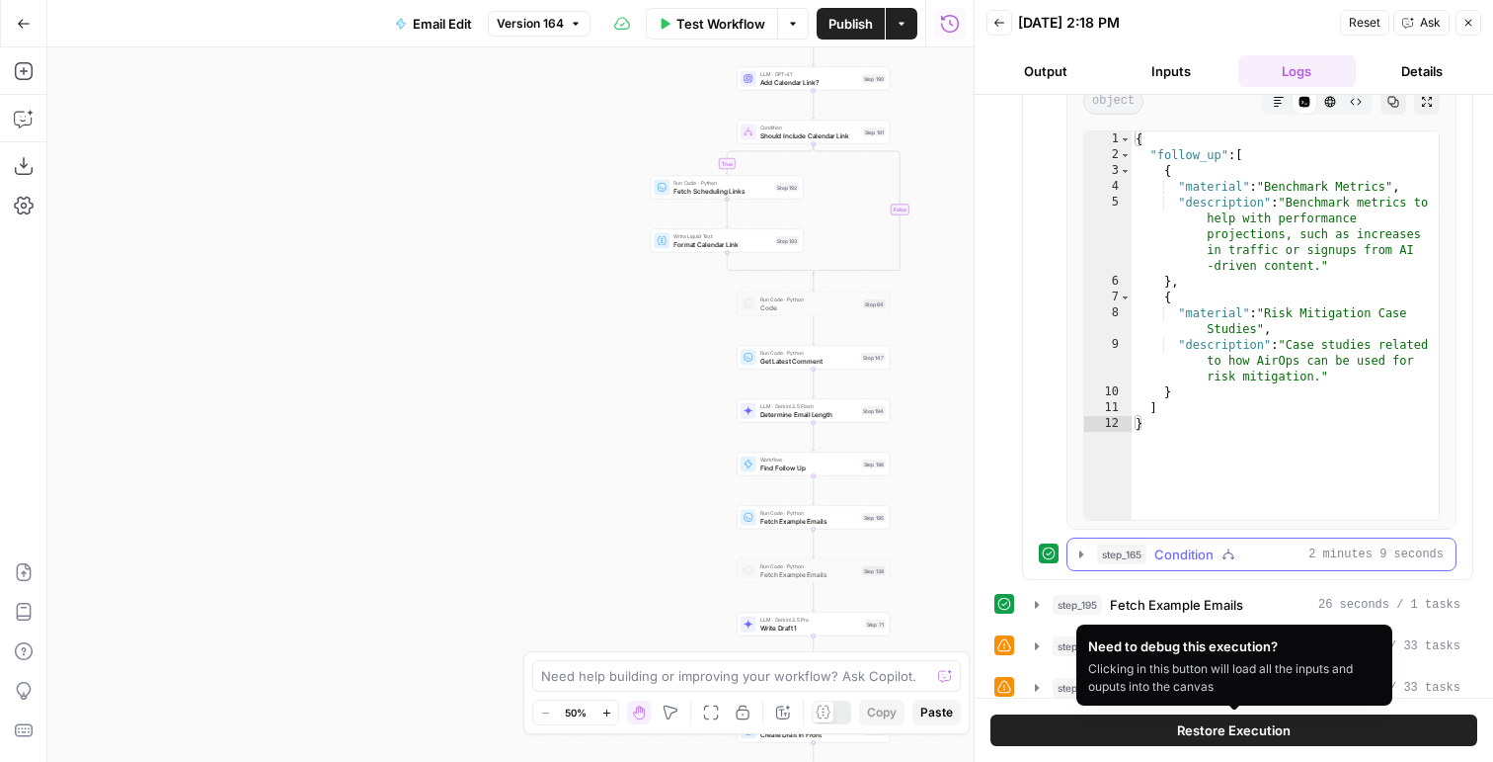
click at [1189, 548] on span "Condition" at bounding box center [1184, 554] width 59 height 20
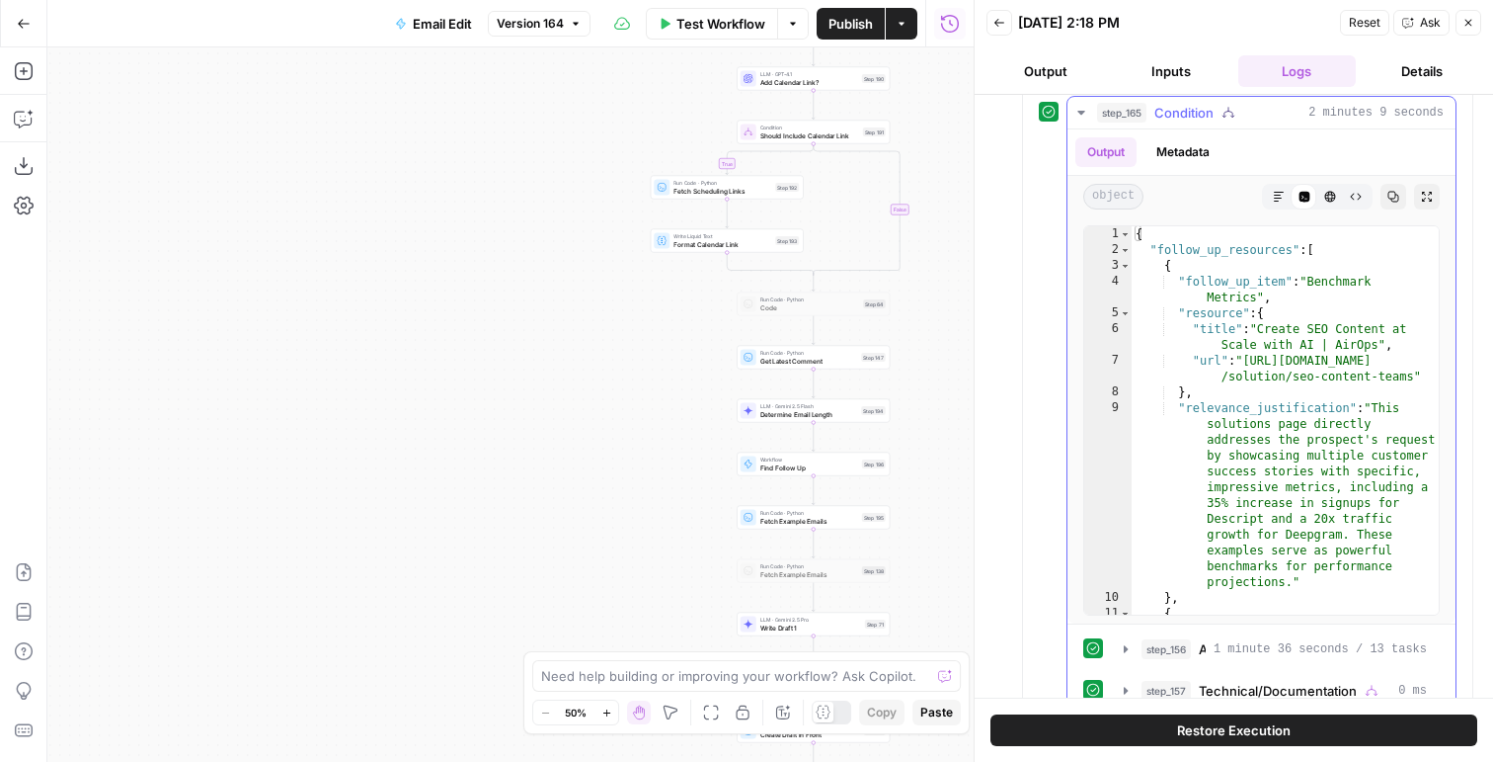
scroll to position [1067, 0]
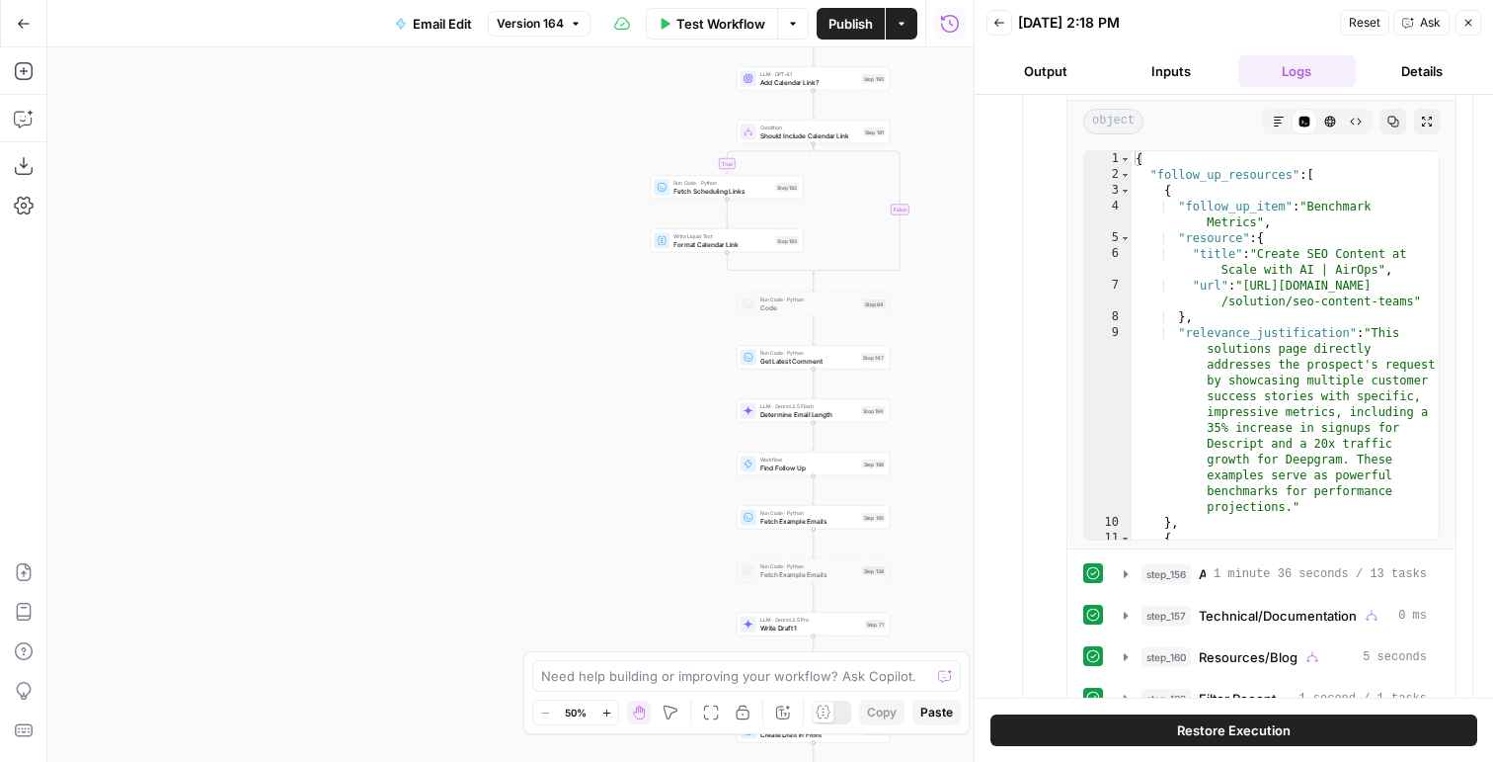
click at [1147, 720] on button "Restore Execution" at bounding box center [1234, 730] width 487 height 32
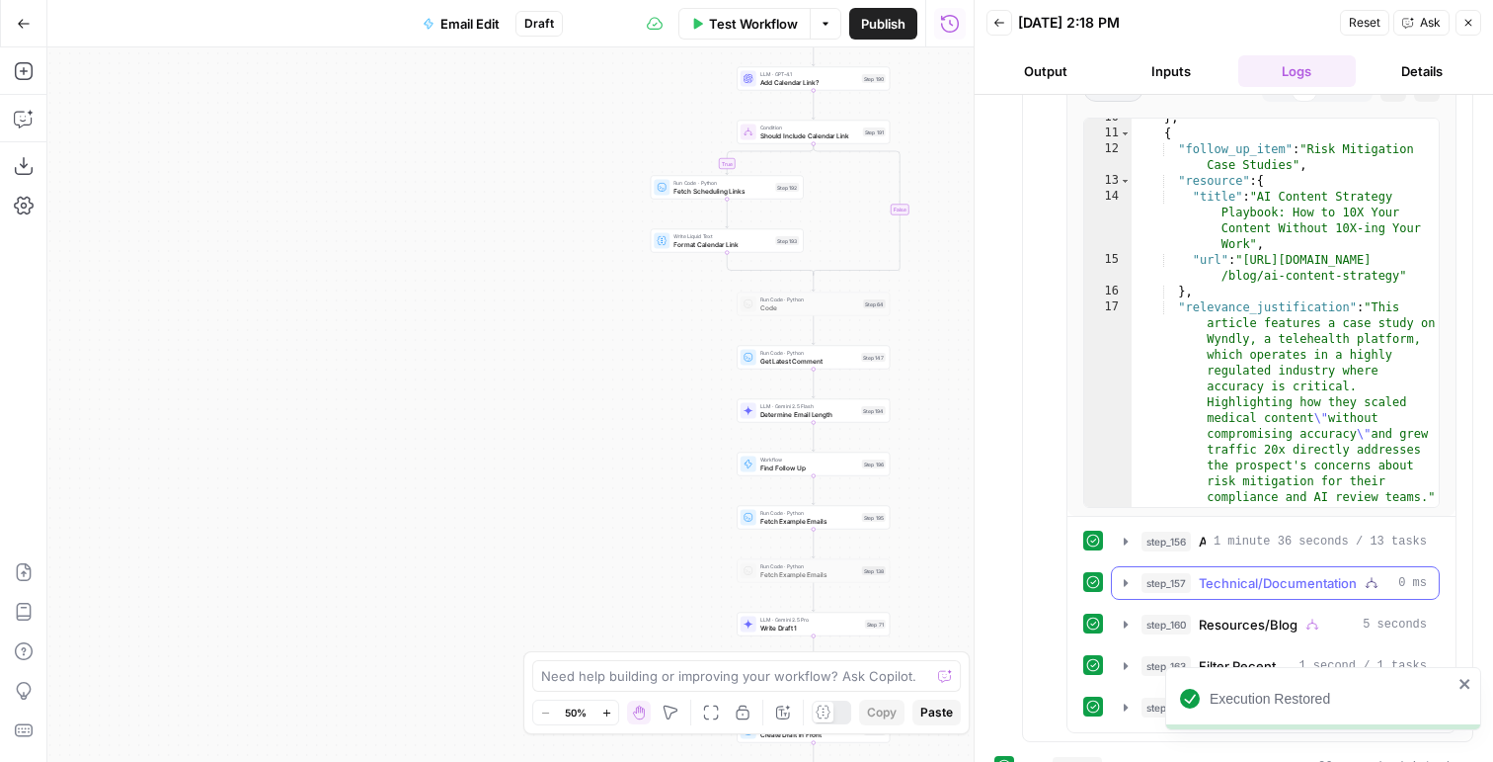
scroll to position [1100, 0]
click at [1180, 535] on span "step_156" at bounding box center [1166, 540] width 49 height 20
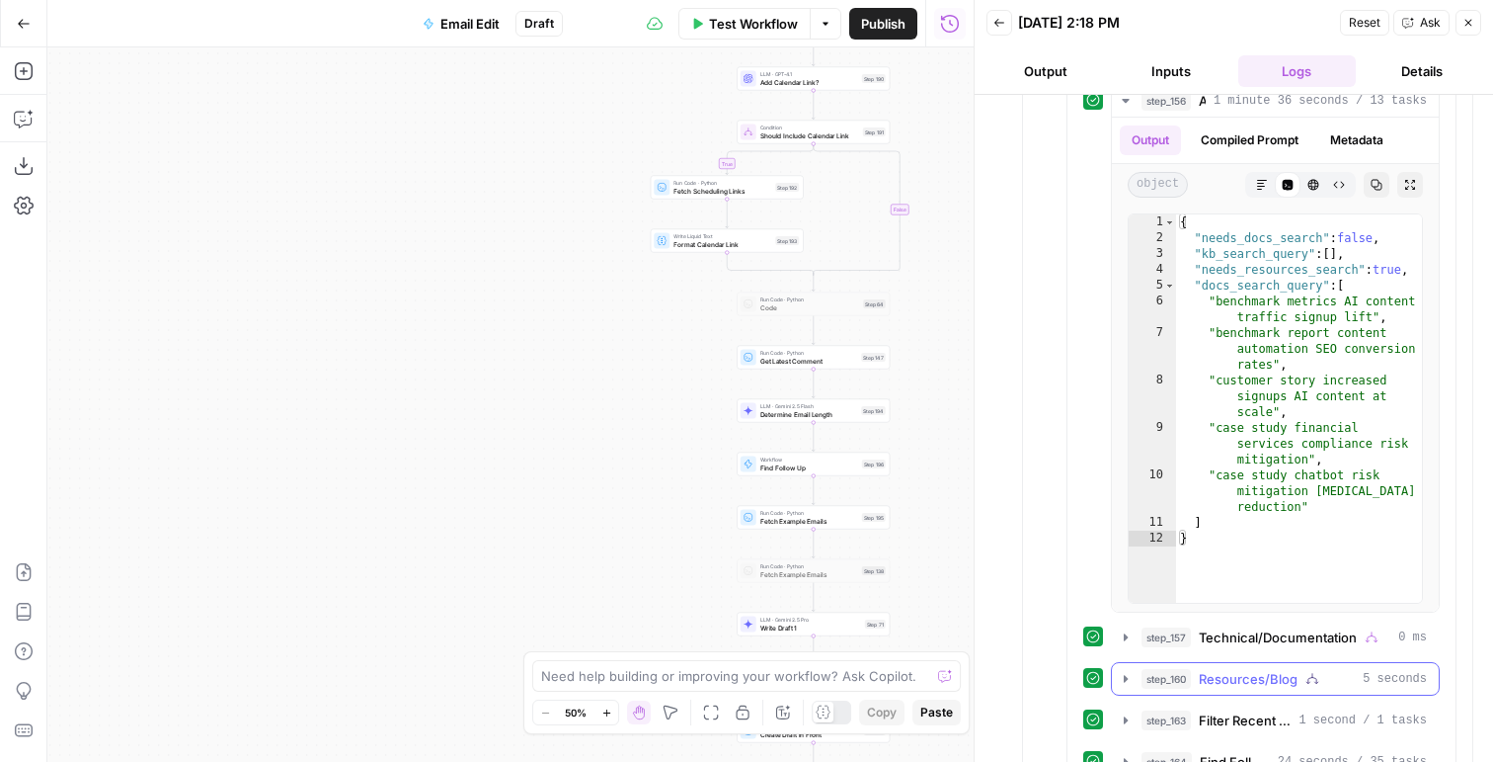
scroll to position [1869, 0]
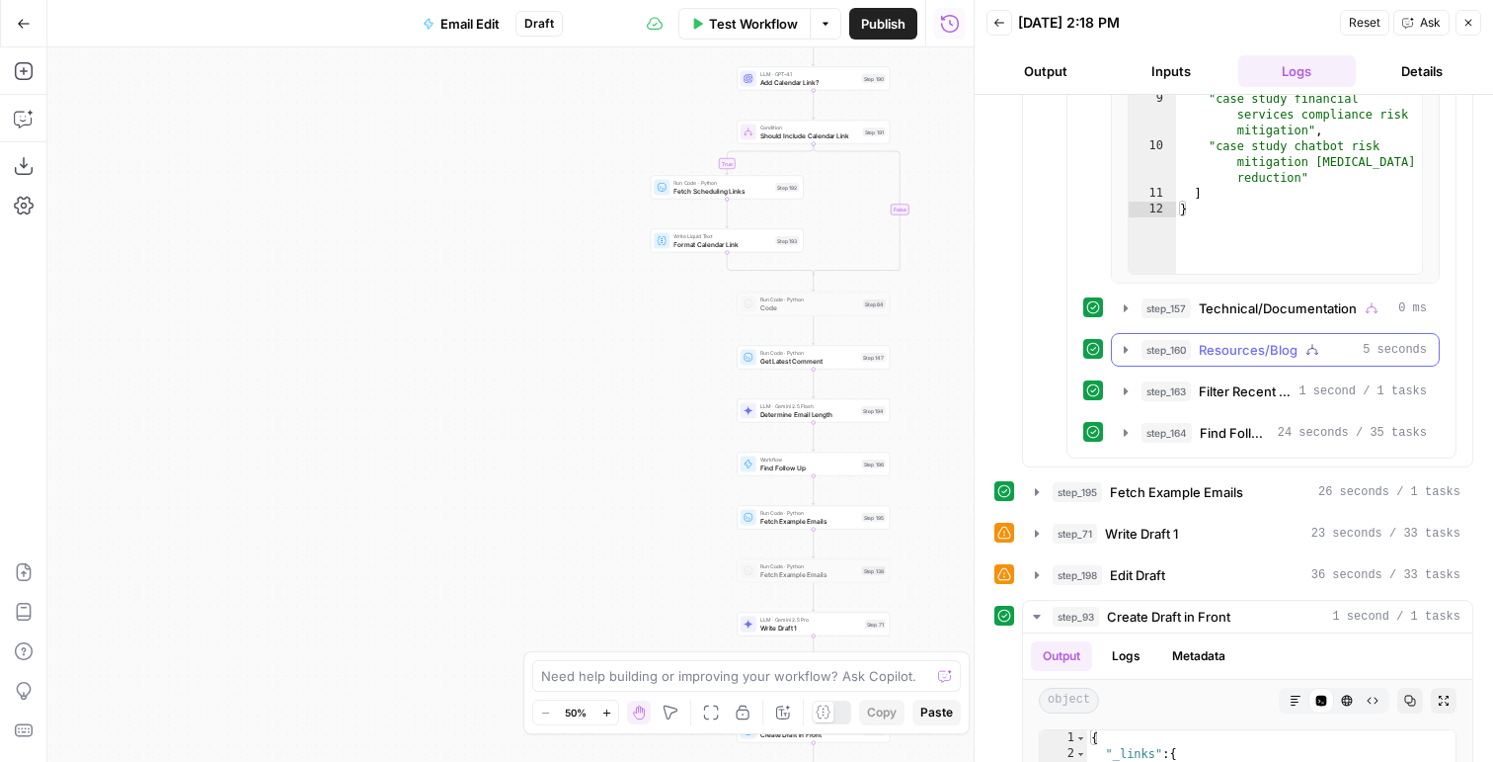
click at [1252, 345] on span "Resources/Blog" at bounding box center [1248, 350] width 99 height 20
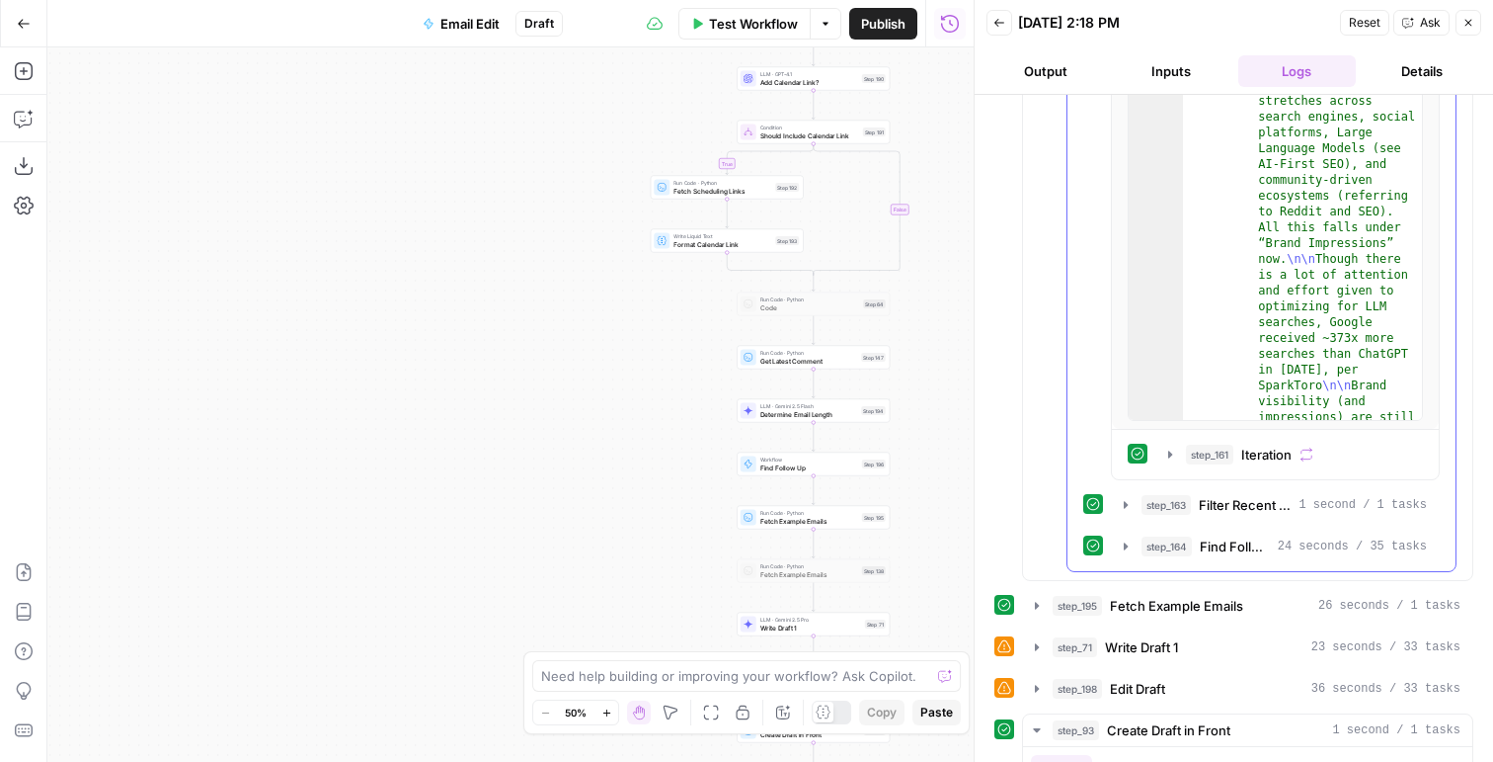
scroll to position [2545, 0]
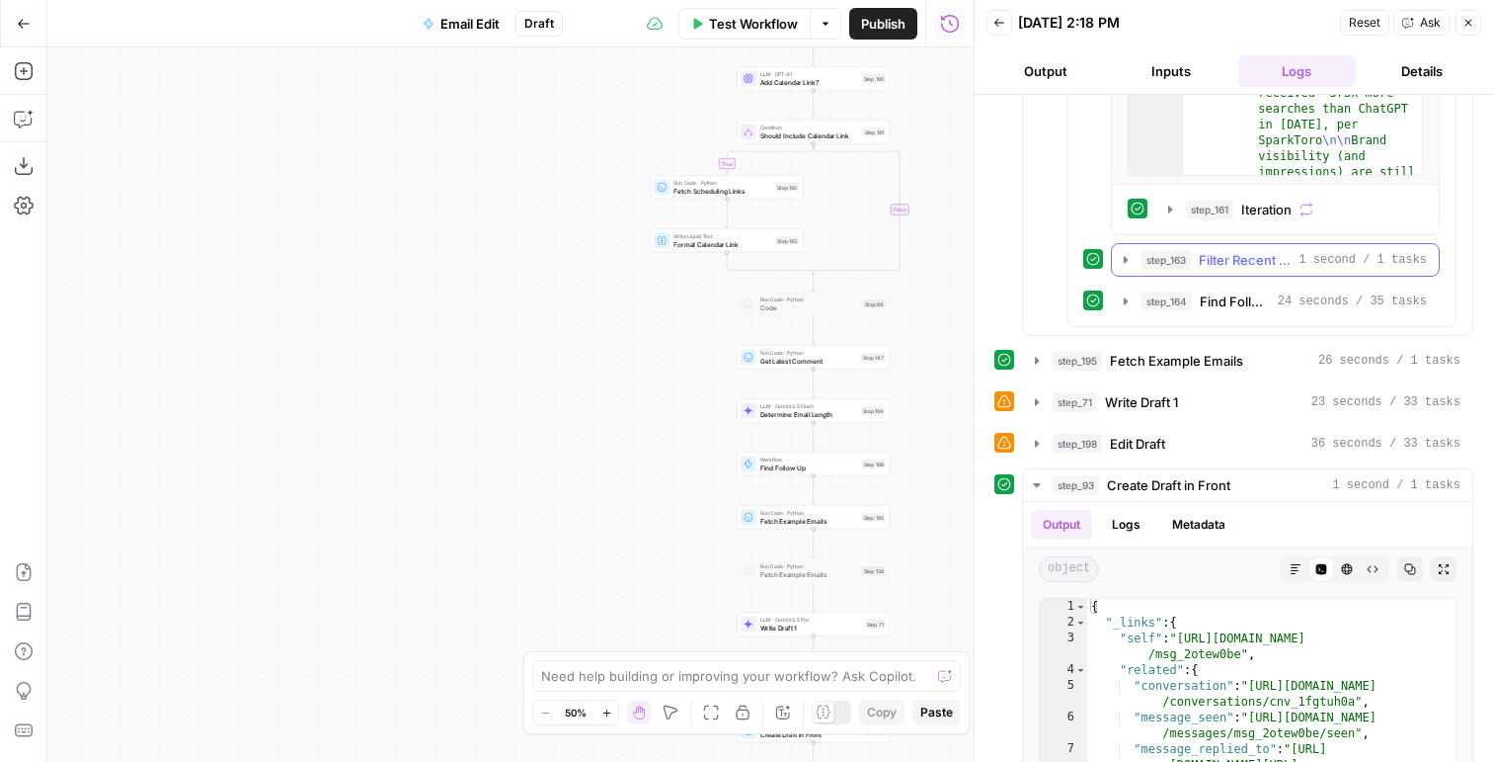
click at [1270, 259] on span "Filter Recent Resources" at bounding box center [1245, 260] width 92 height 20
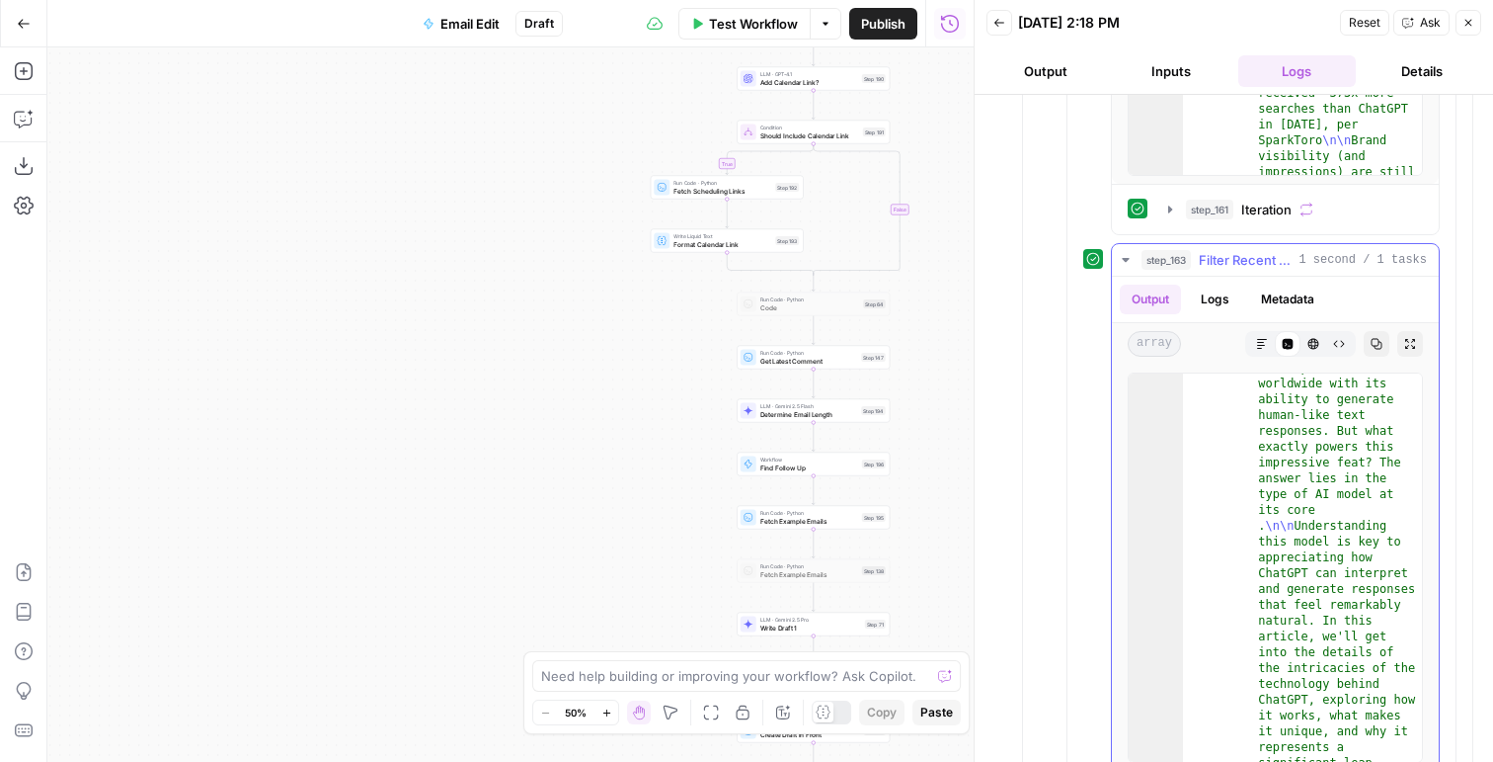
scroll to position [26549, 0]
click at [1464, 17] on button "Close" at bounding box center [1469, 23] width 26 height 26
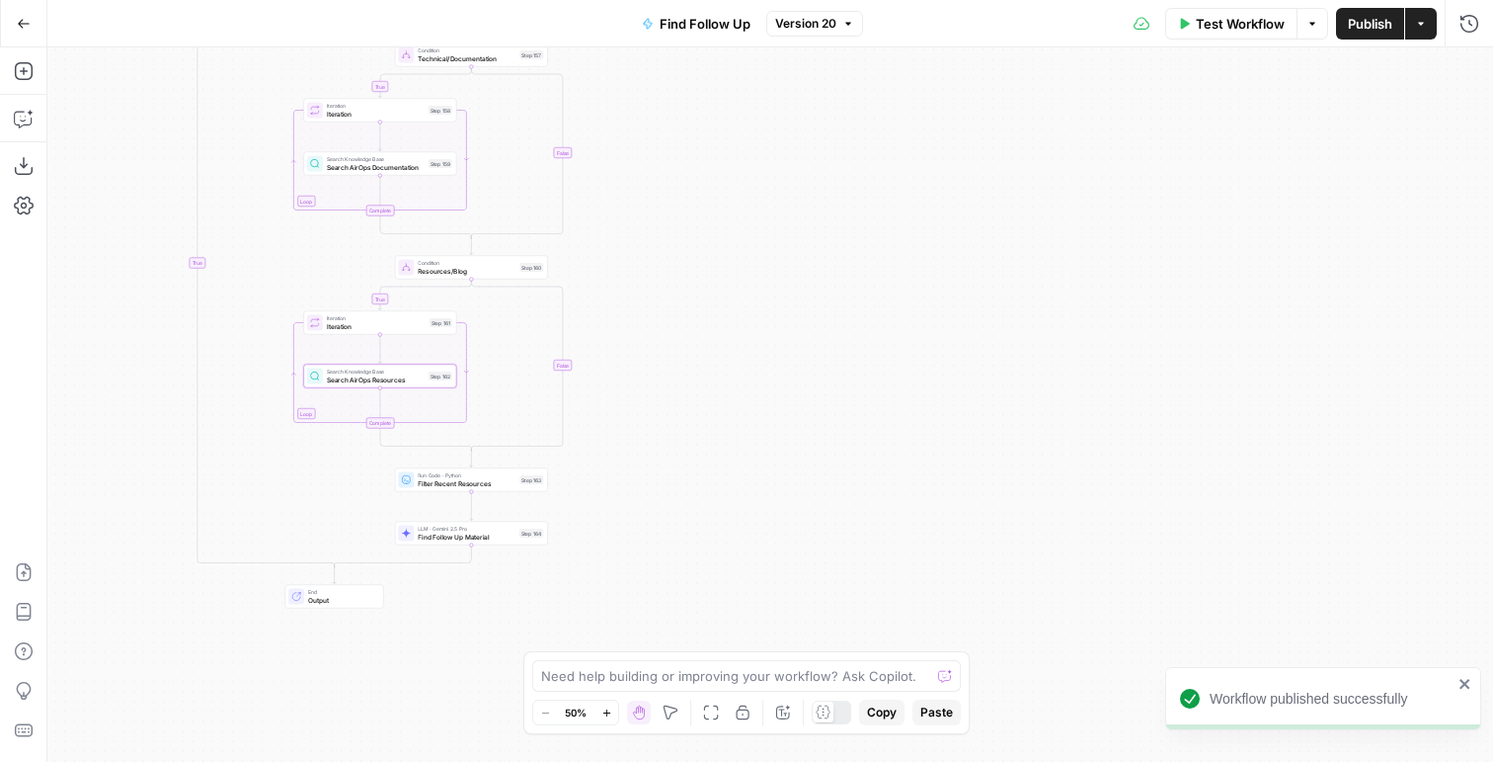
drag, startPoint x: 716, startPoint y: 410, endPoint x: 349, endPoint y: 597, distance: 412.1
click at [349, 597] on span "Output" at bounding box center [341, 600] width 67 height 10
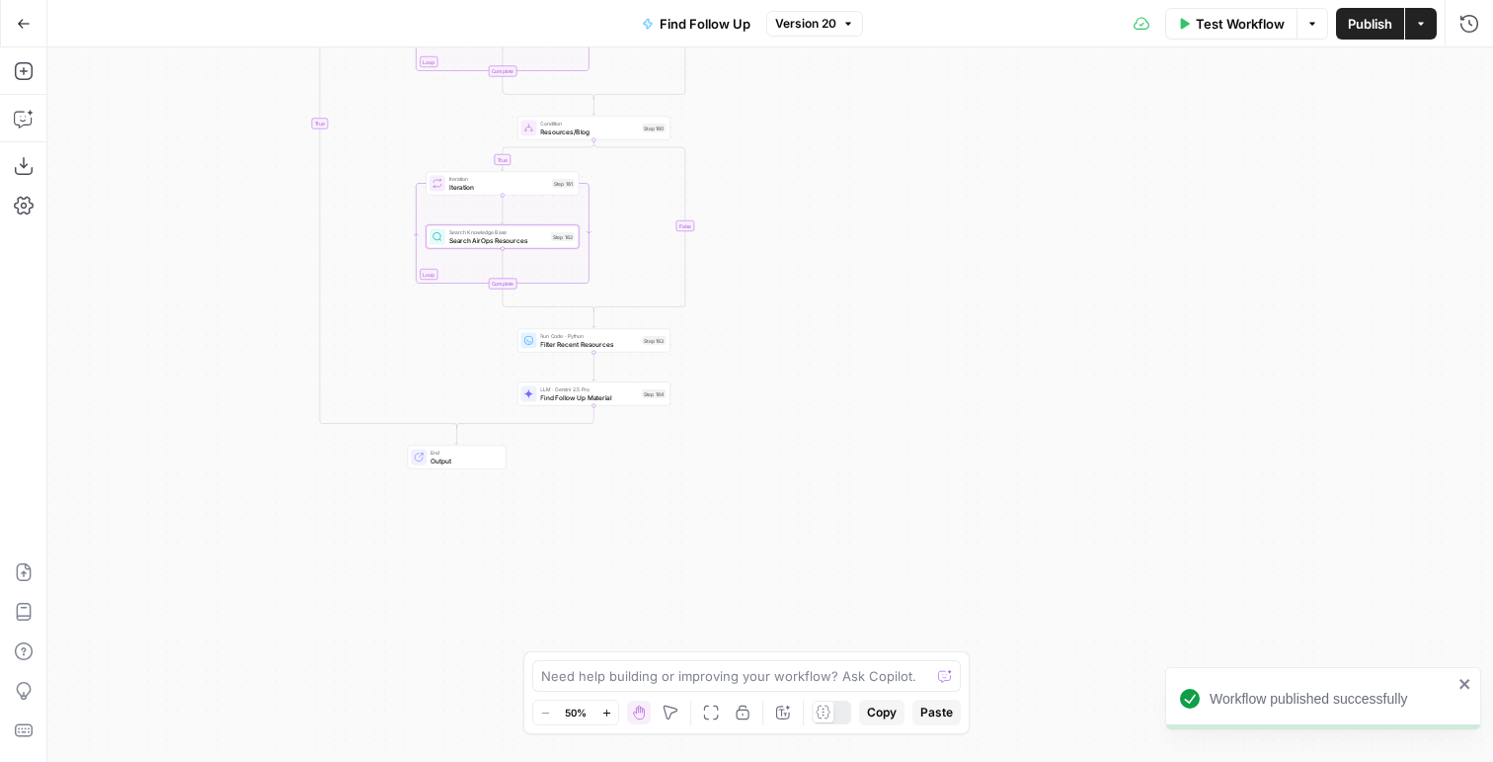
drag, startPoint x: 333, startPoint y: 592, endPoint x: 447, endPoint y: 454, distance: 178.8
click at [448, 453] on span "End" at bounding box center [464, 452] width 67 height 8
click at [576, 403] on span "Find Follow Up Material" at bounding box center [588, 399] width 98 height 10
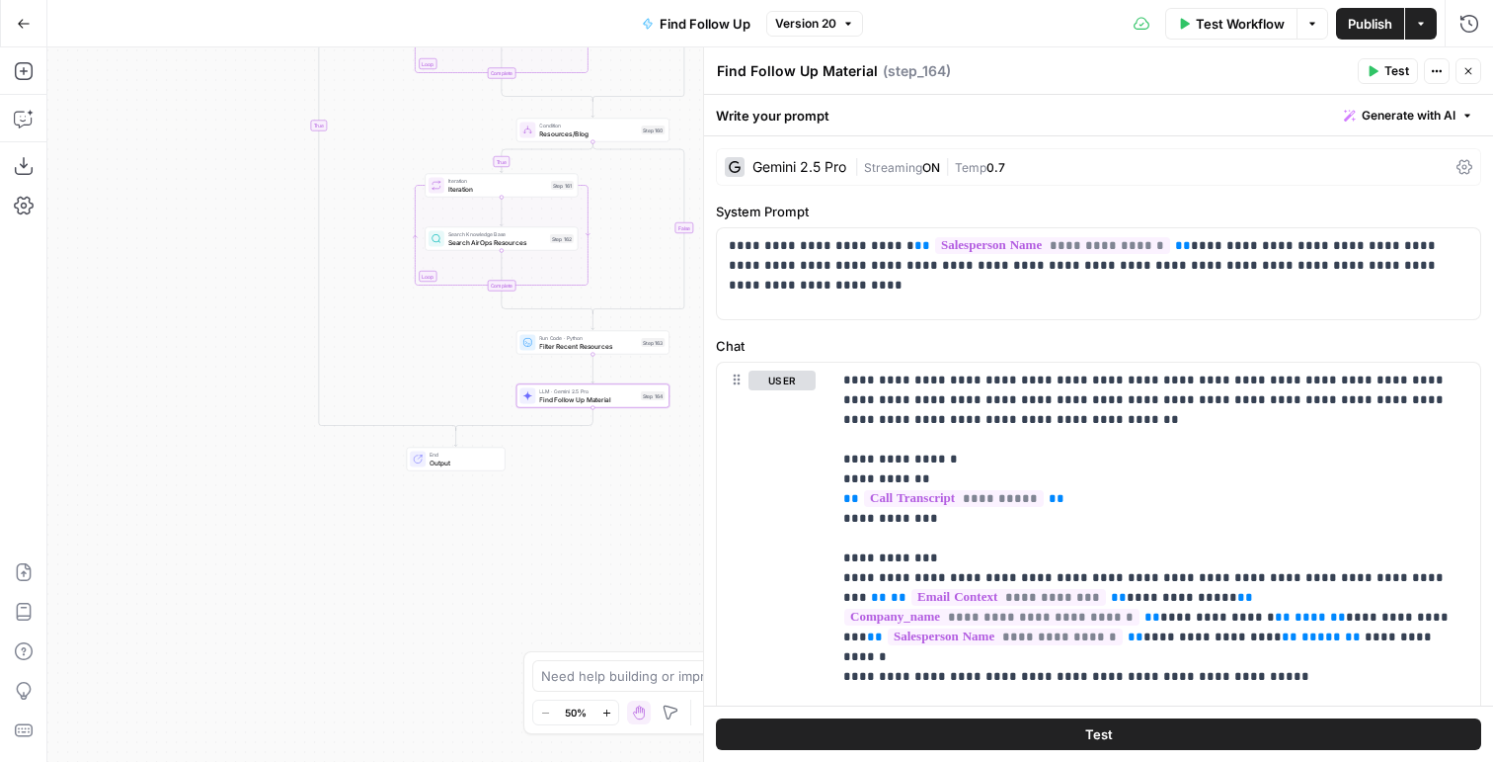
click at [944, 160] on span "|" at bounding box center [947, 166] width 15 height 20
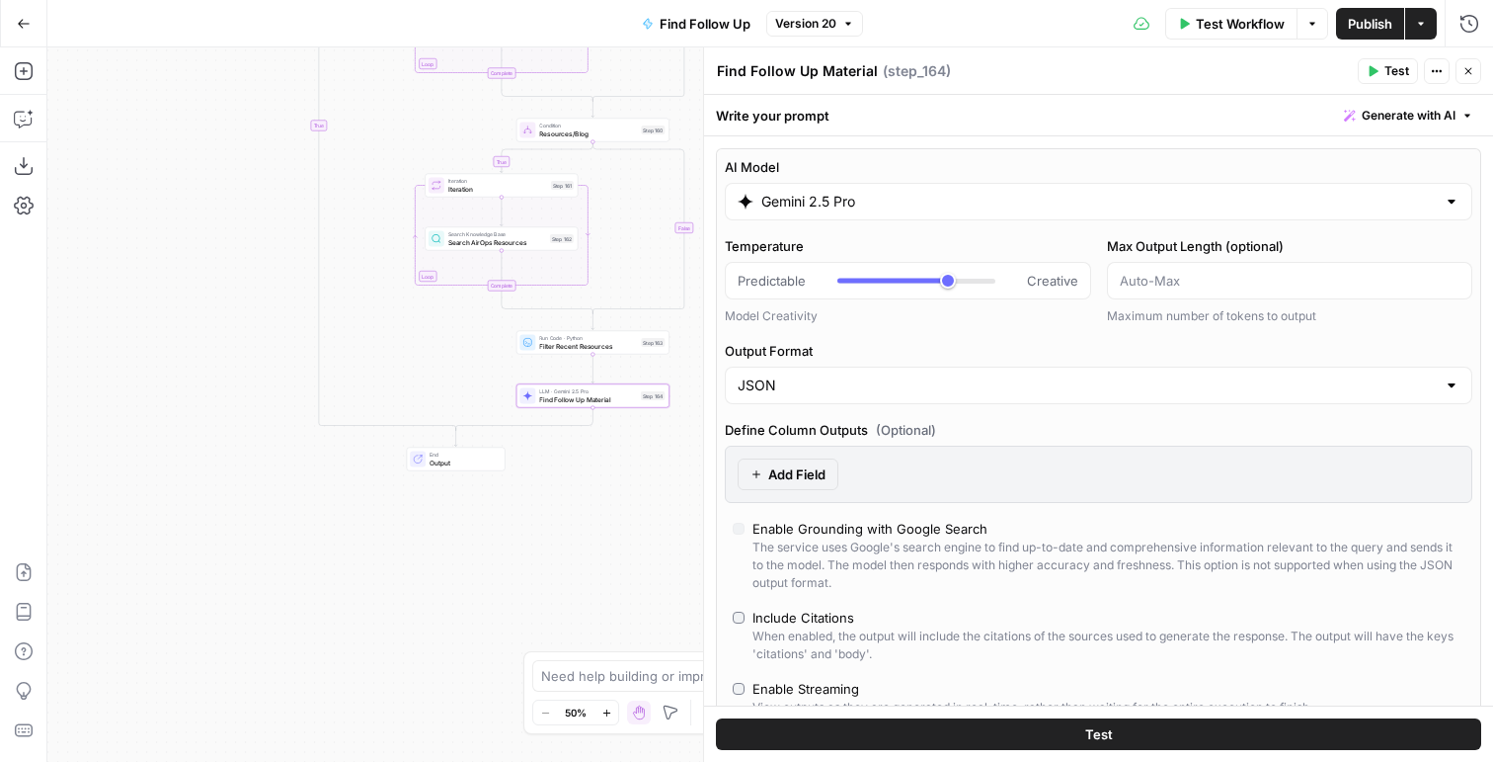
click at [785, 207] on input "Gemini 2.5 Pro" at bounding box center [1099, 202] width 675 height 20
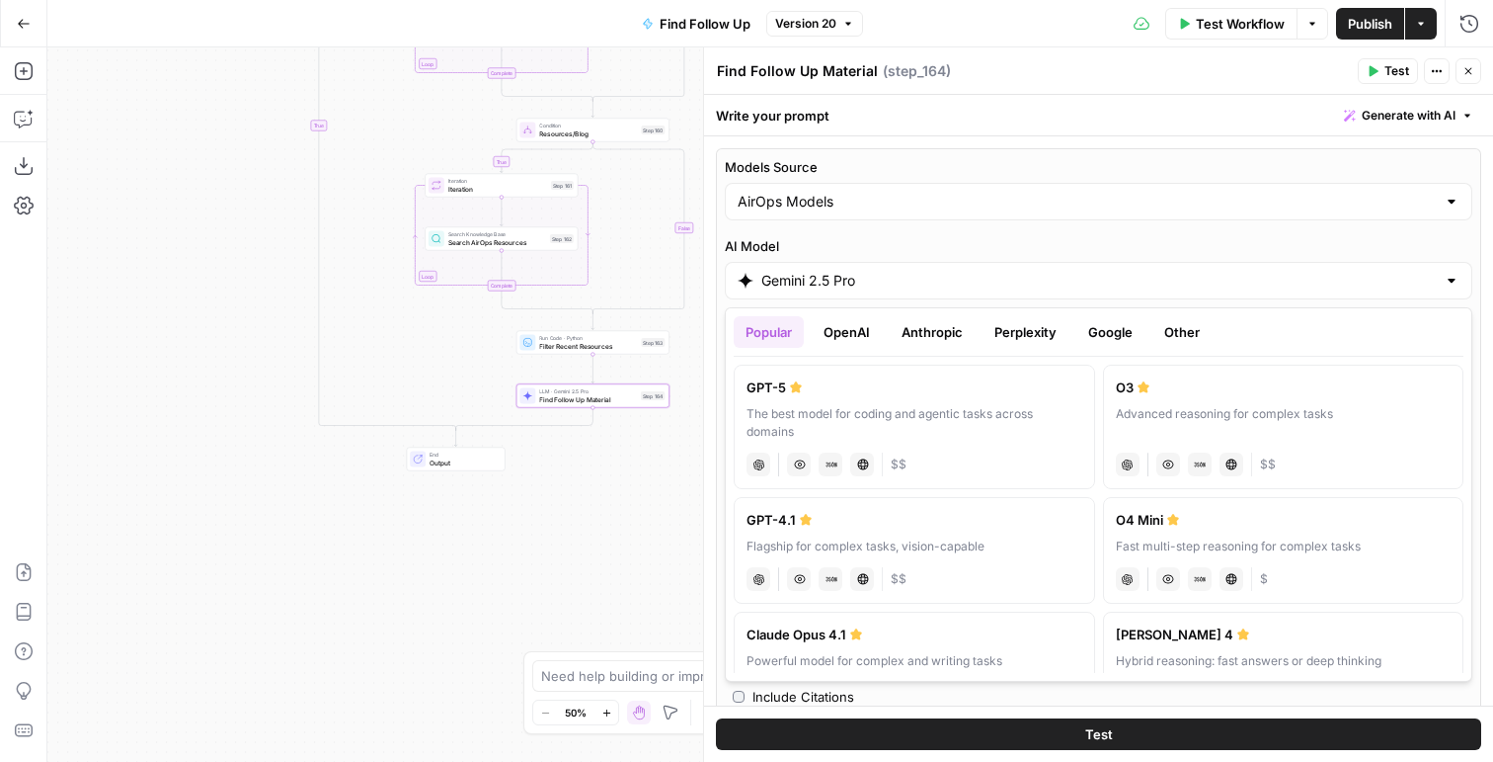
click at [862, 256] on div "AI Model Gemini 2.5 Pro" at bounding box center [1099, 267] width 748 height 63
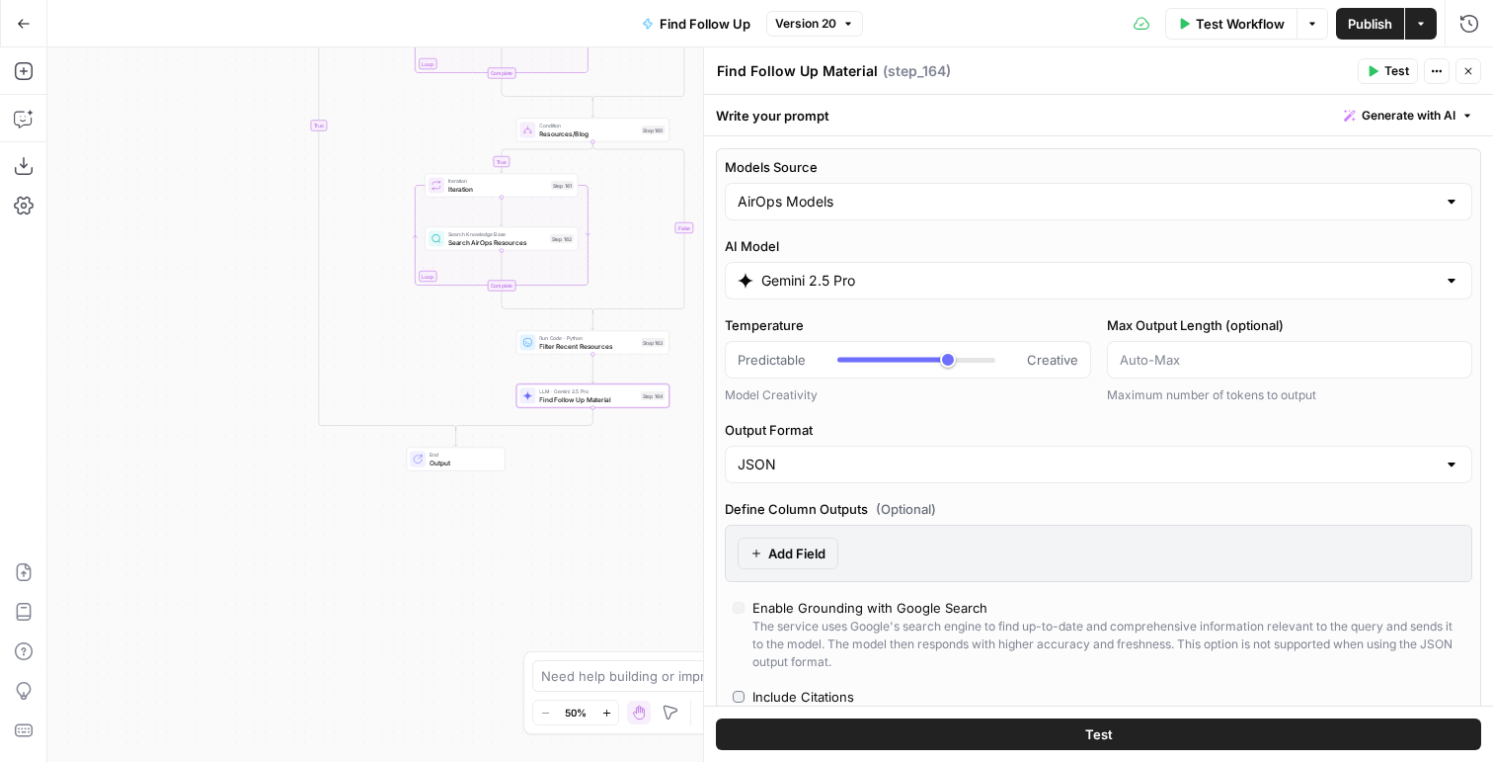
click at [826, 177] on div "Models Source AirOps Models" at bounding box center [1099, 188] width 748 height 63
click at [824, 205] on input "Models Source" at bounding box center [1087, 202] width 698 height 20
type input "AirOps Models"
click at [856, 157] on label "Models Source" at bounding box center [1099, 167] width 748 height 20
click at [856, 192] on input "AirOps Models" at bounding box center [1087, 202] width 698 height 20
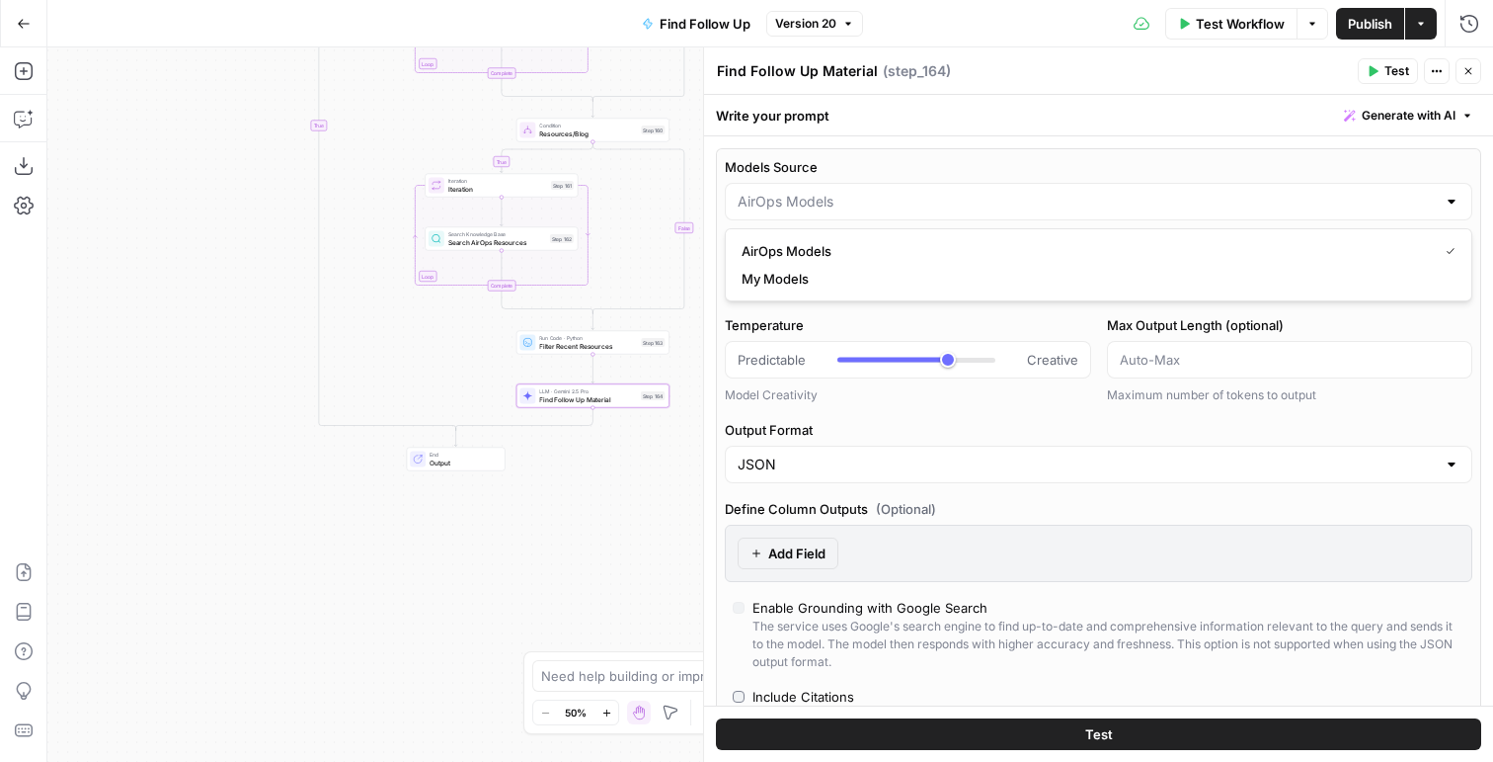
type input "AirOps Models"
click at [807, 379] on div "Temperature Predictable Creative Model Creativity" at bounding box center [908, 359] width 366 height 89
click at [823, 278] on input "Gemini 2.5 Pro" at bounding box center [1099, 281] width 675 height 20
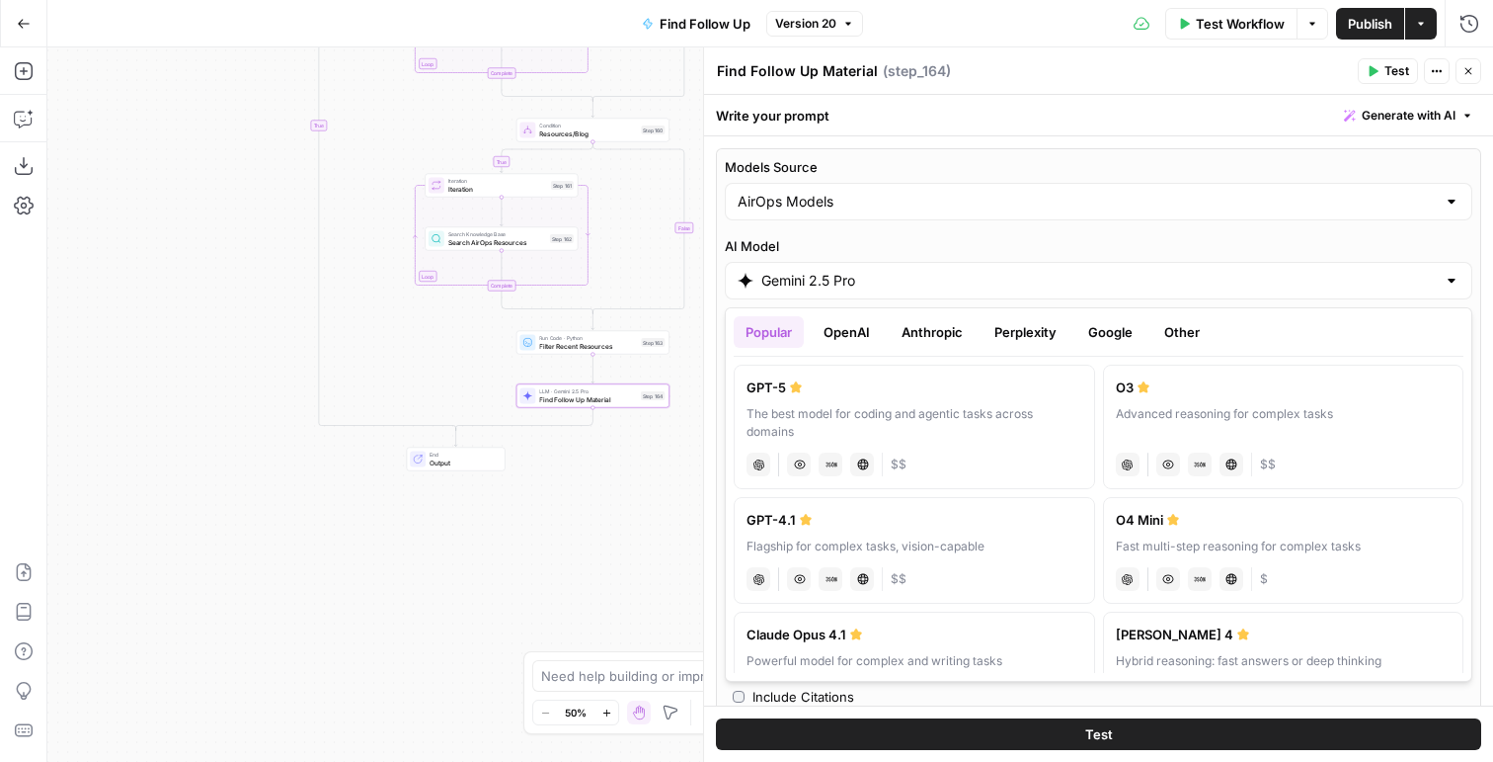
click at [856, 339] on button "OpenAI" at bounding box center [847, 332] width 70 height 32
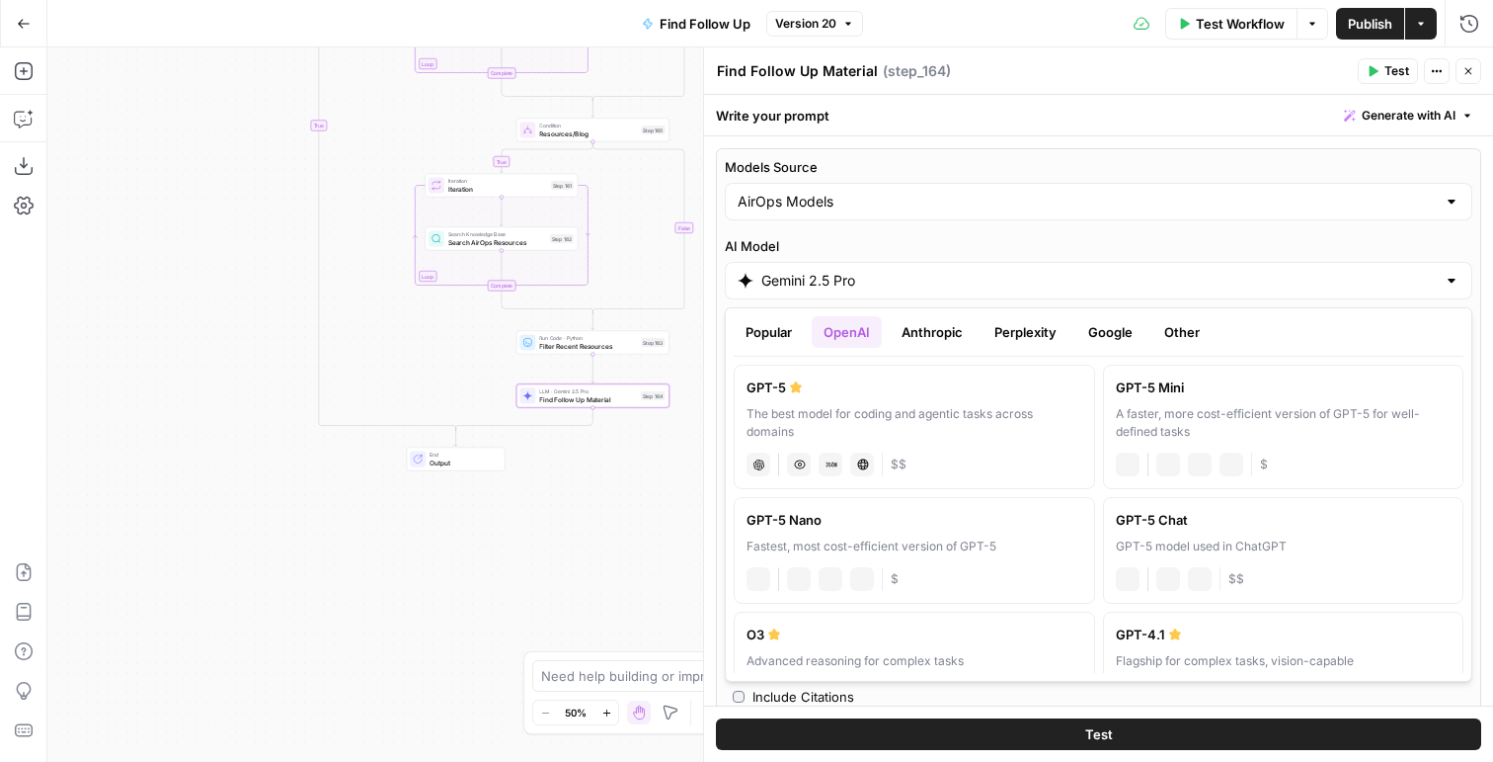
click at [833, 388] on div "GPT-5" at bounding box center [915, 387] width 336 height 20
type input "GPT-5"
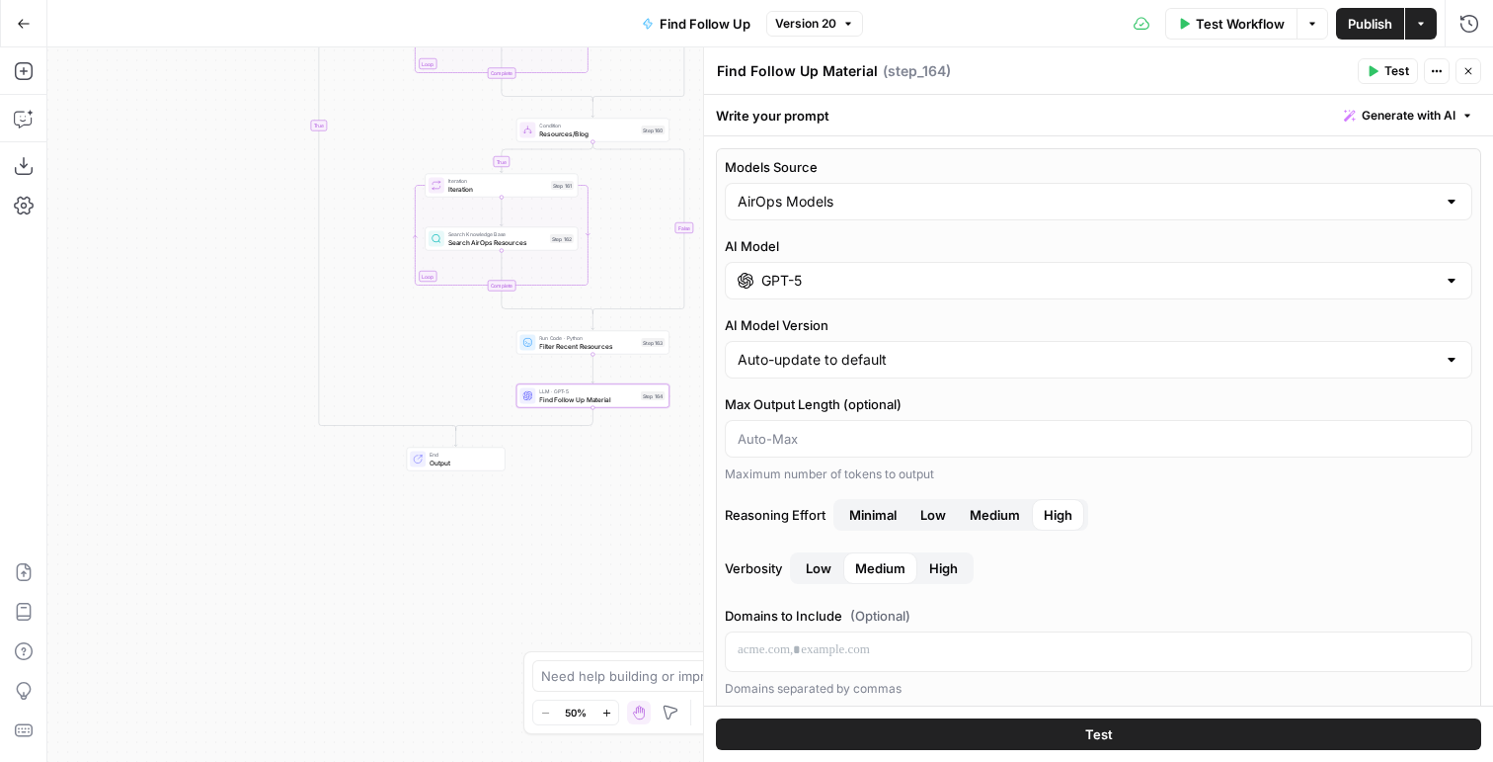
scroll to position [136, 0]
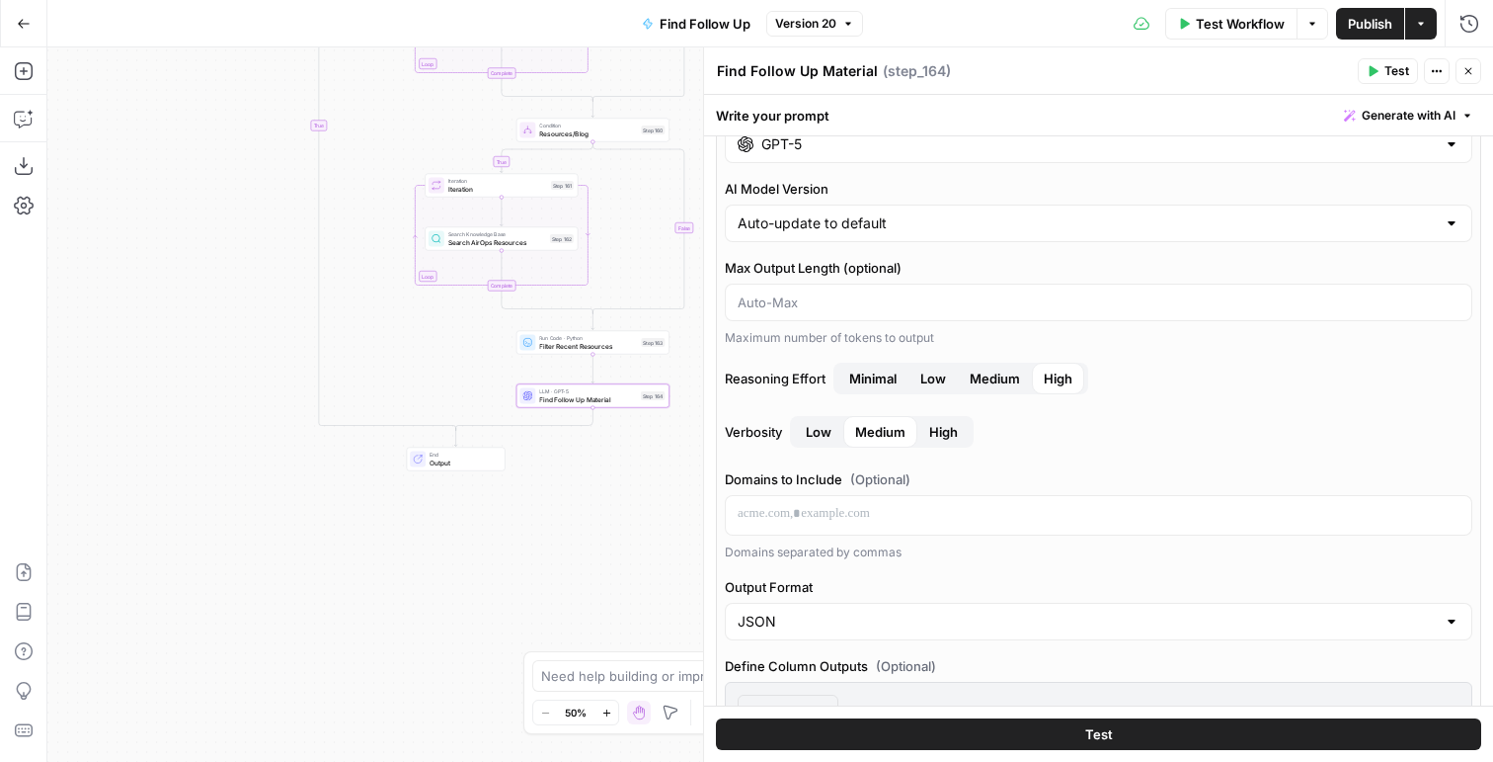
click at [995, 383] on span "Medium" at bounding box center [995, 378] width 50 height 20
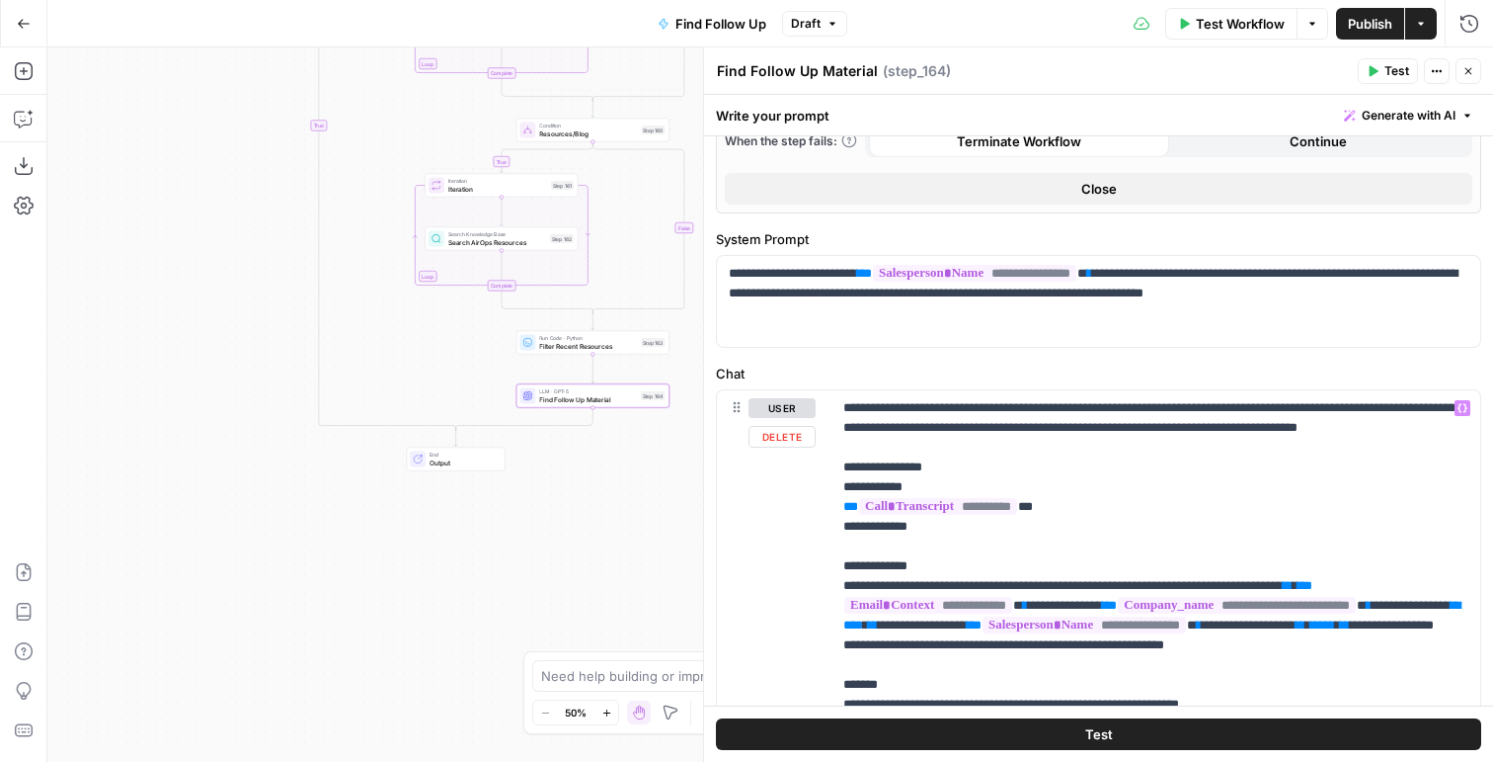
scroll to position [1177, 0]
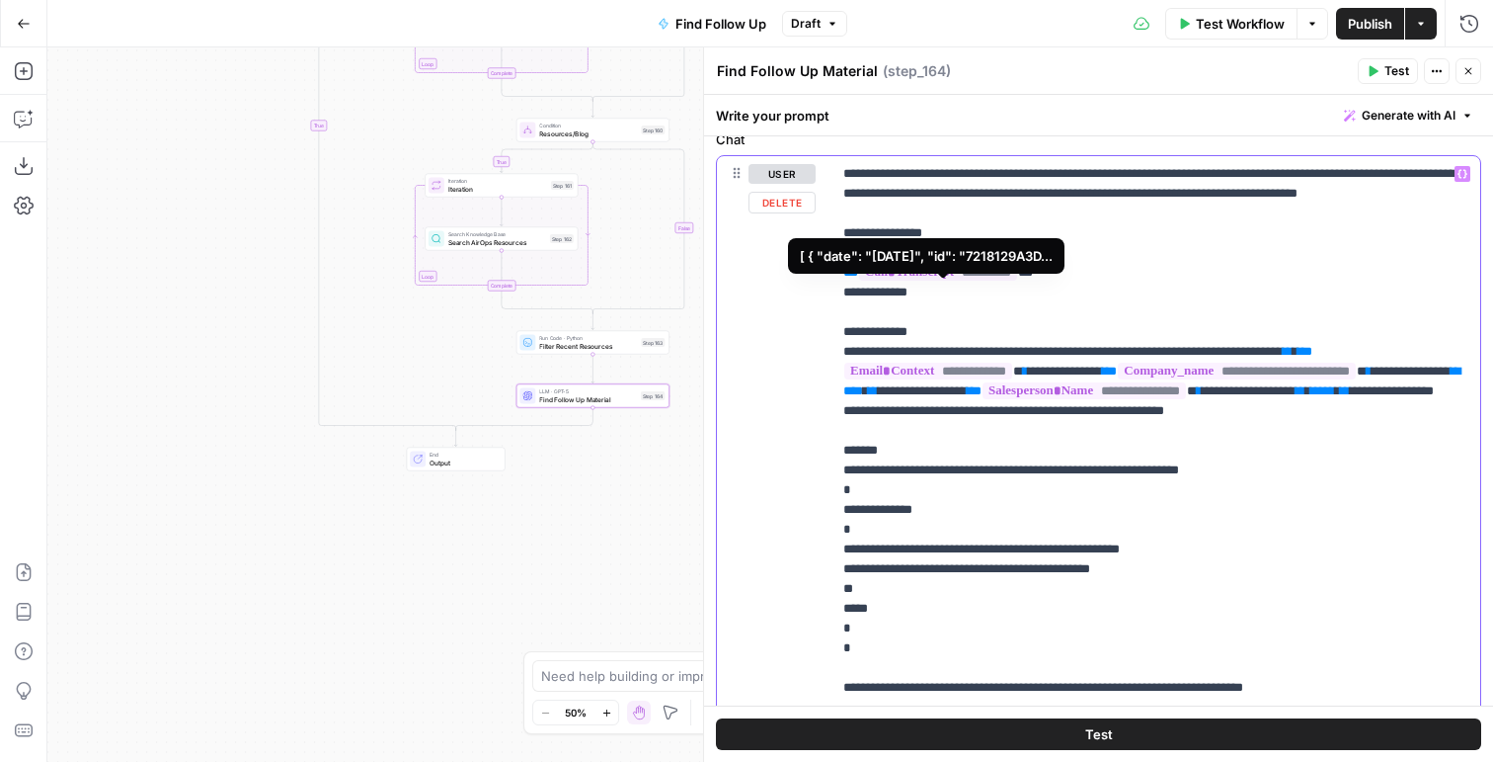
click at [1000, 281] on span "**********" at bounding box center [938, 272] width 158 height 17
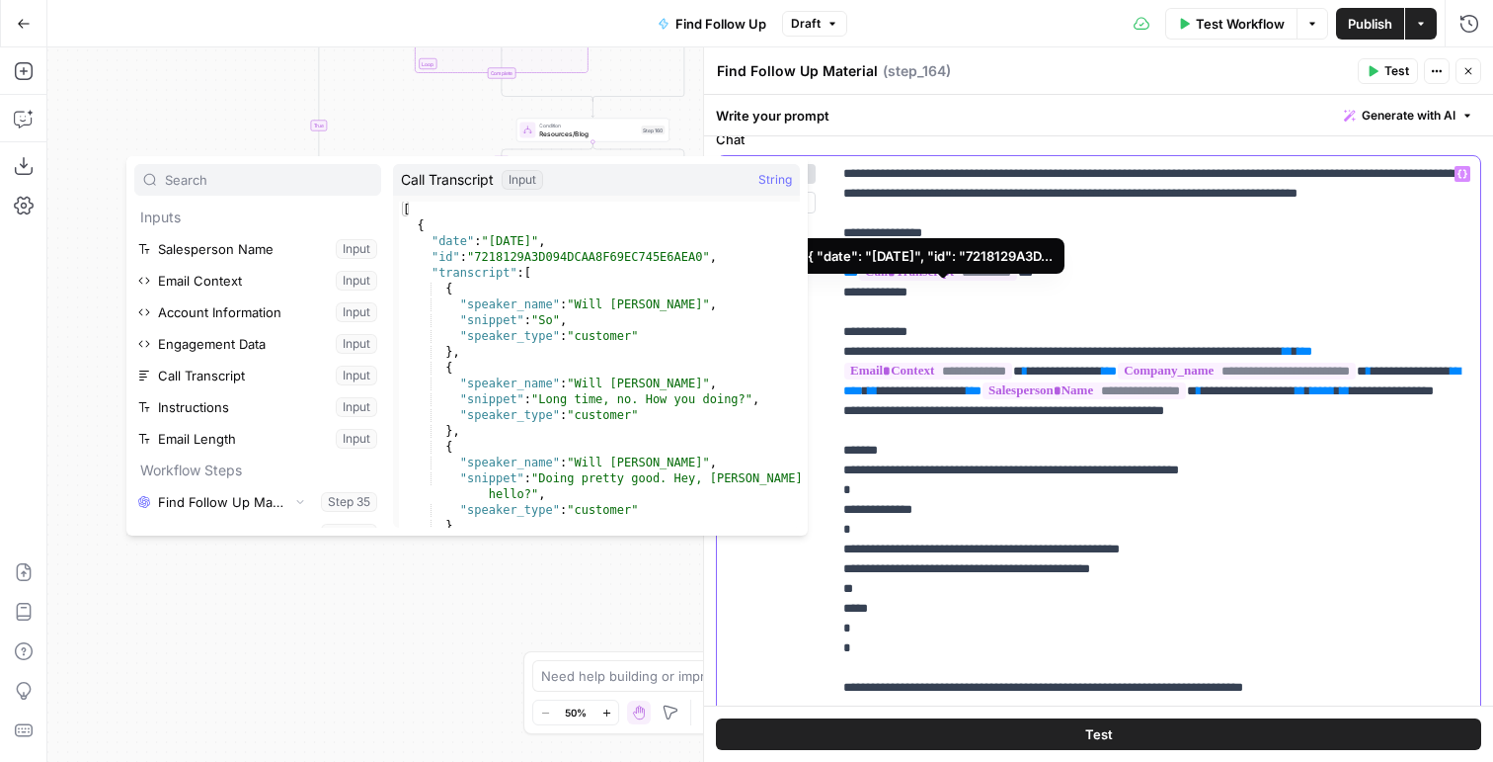
click at [939, 606] on p "**********" at bounding box center [1155, 450] width 625 height 573
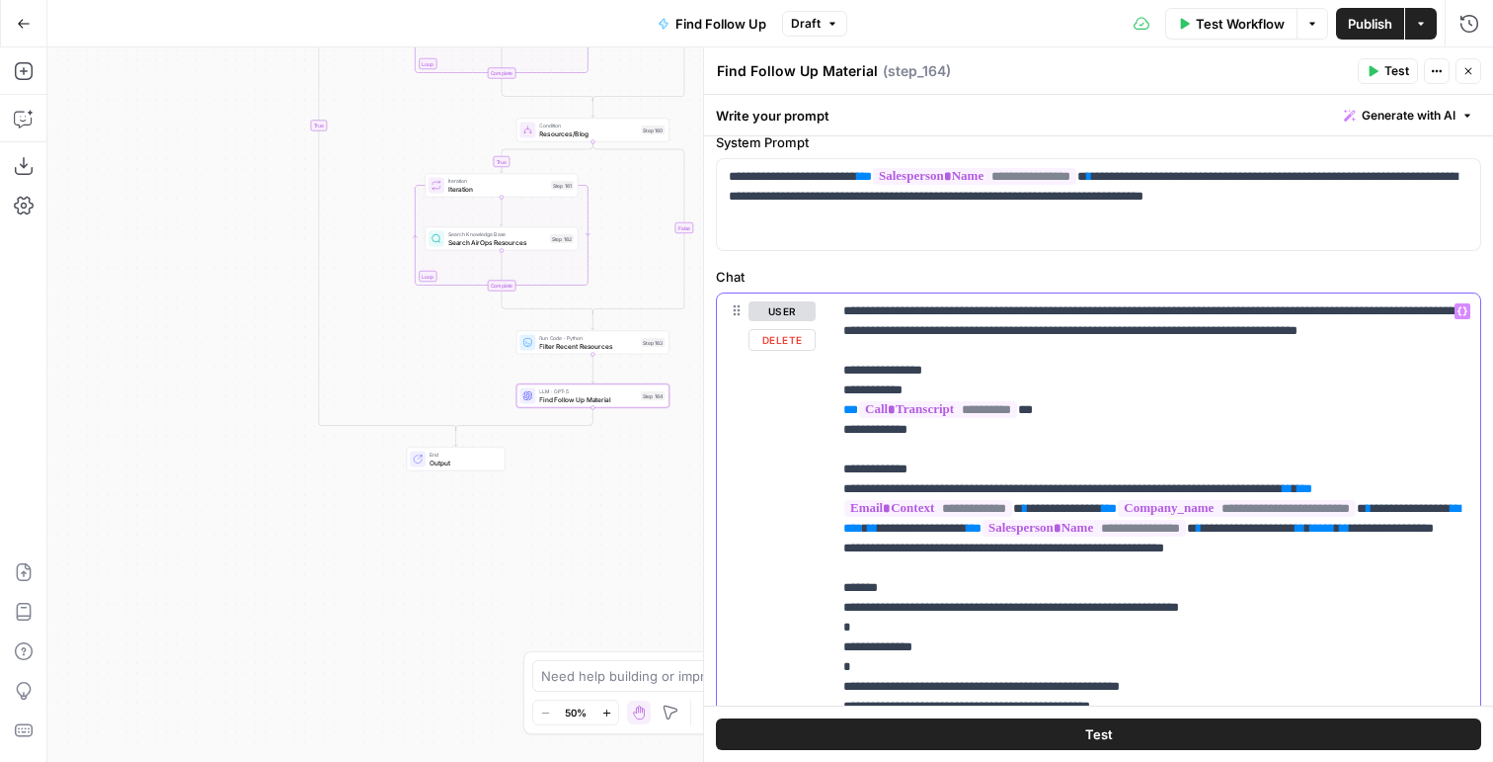
scroll to position [1131, 0]
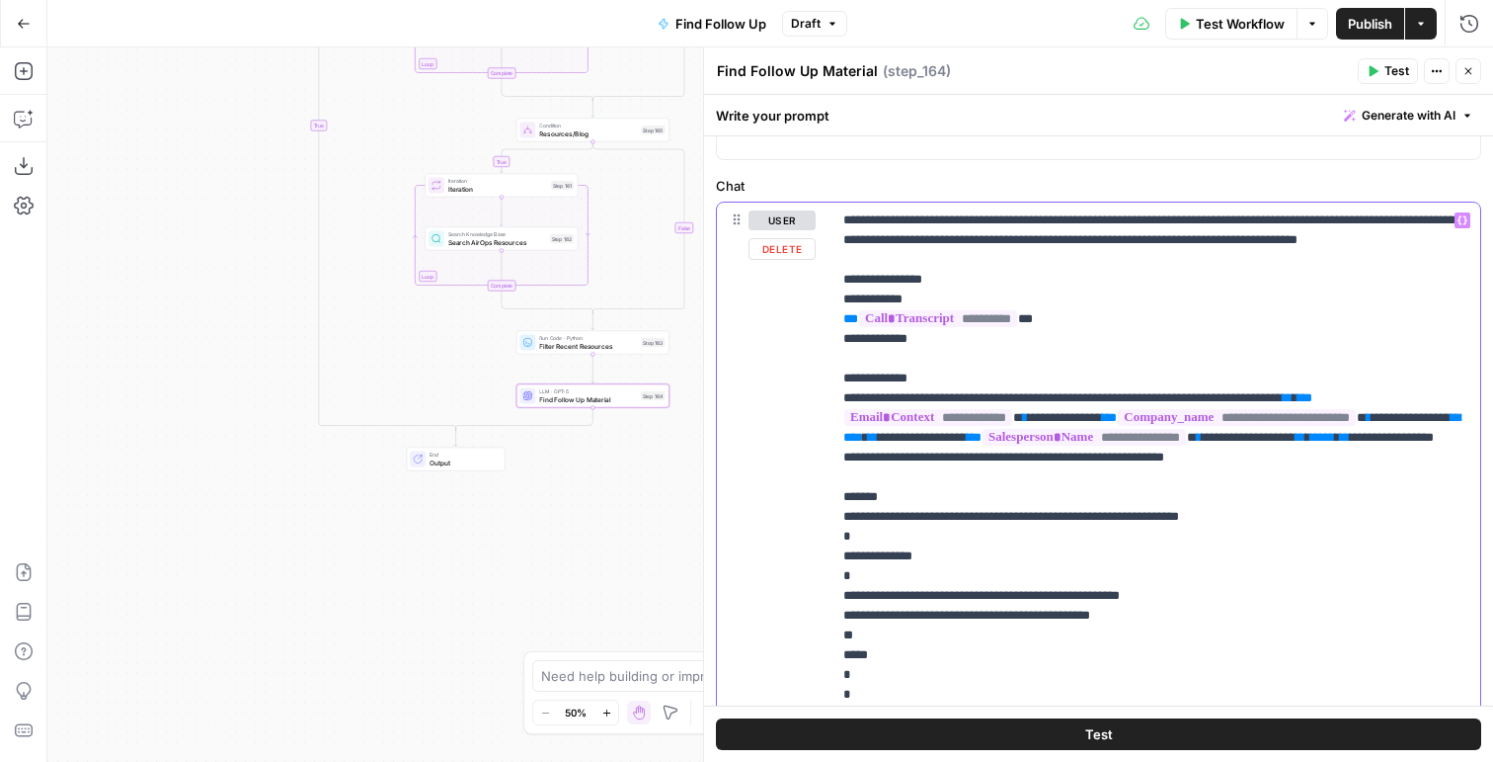
click at [1244, 480] on p "**********" at bounding box center [1155, 496] width 625 height 573
click at [1240, 505] on p "**********" at bounding box center [1155, 496] width 625 height 573
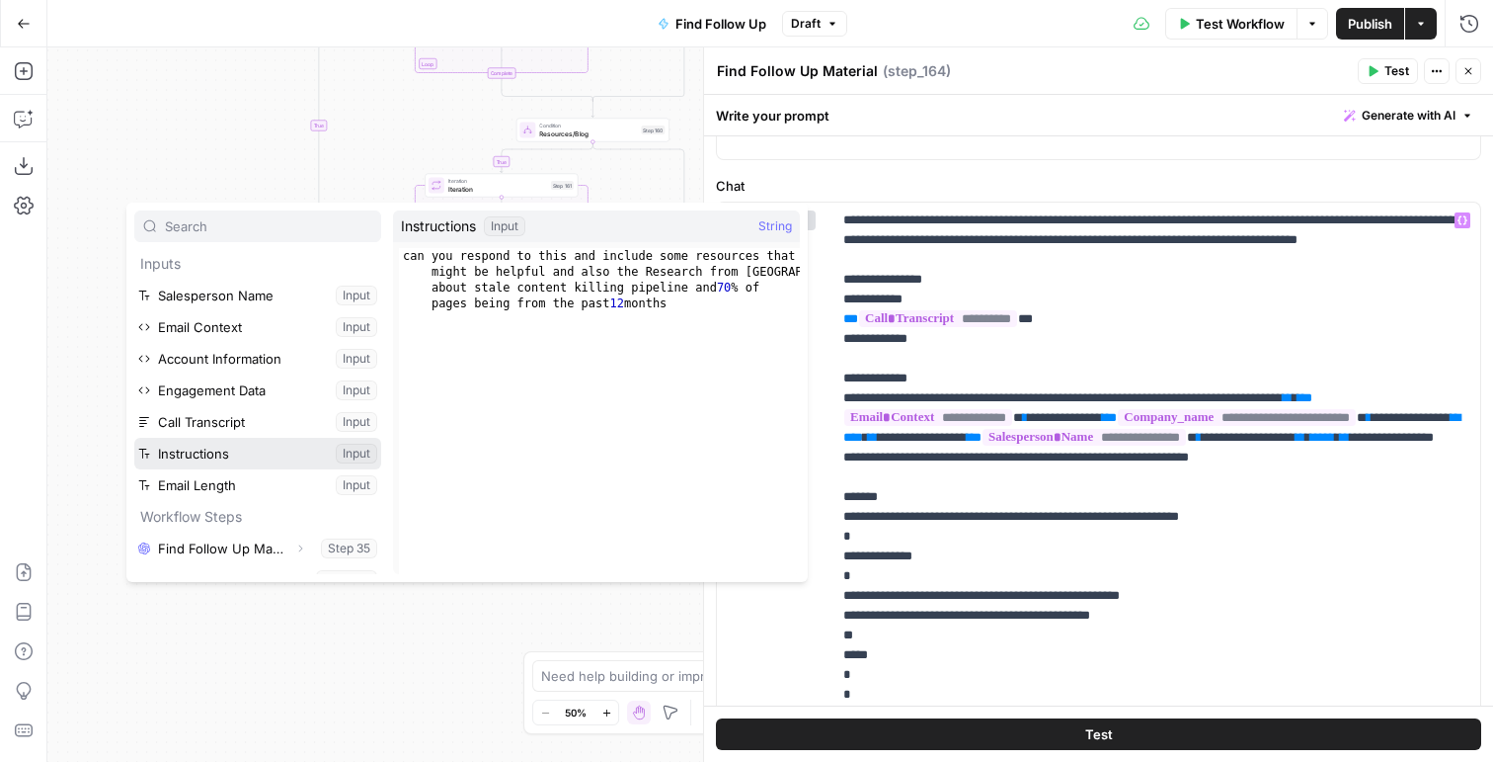
click at [178, 442] on button "Select variable Instructions" at bounding box center [257, 454] width 247 height 32
click at [219, 446] on button "Select variable Instructions" at bounding box center [257, 454] width 247 height 32
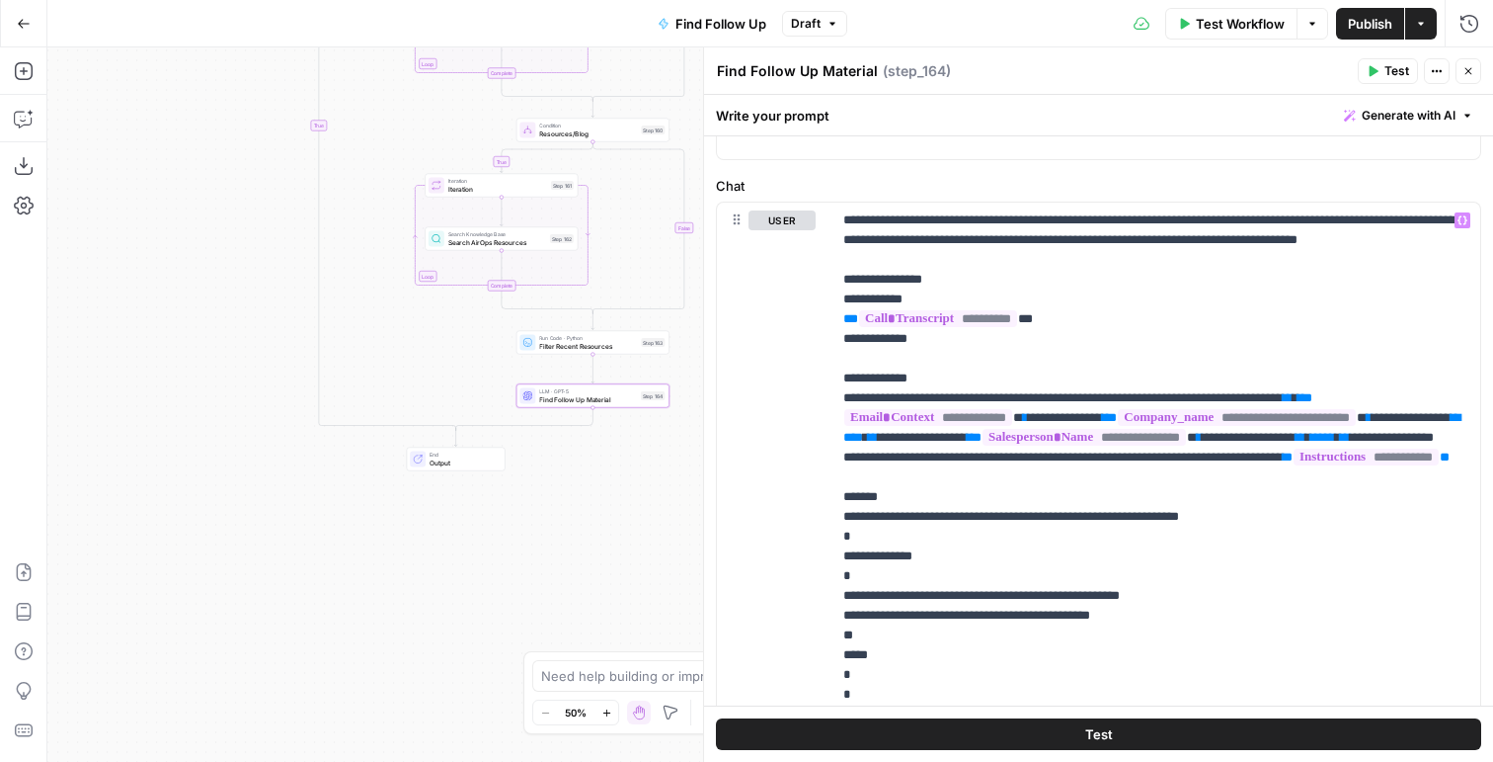
click at [1483, 76] on header "Find Follow Up Material Find Follow Up Material ( step_164 ) Test Actions Close" at bounding box center [1098, 70] width 789 height 47
click at [1466, 70] on icon "button" at bounding box center [1469, 71] width 12 height 12
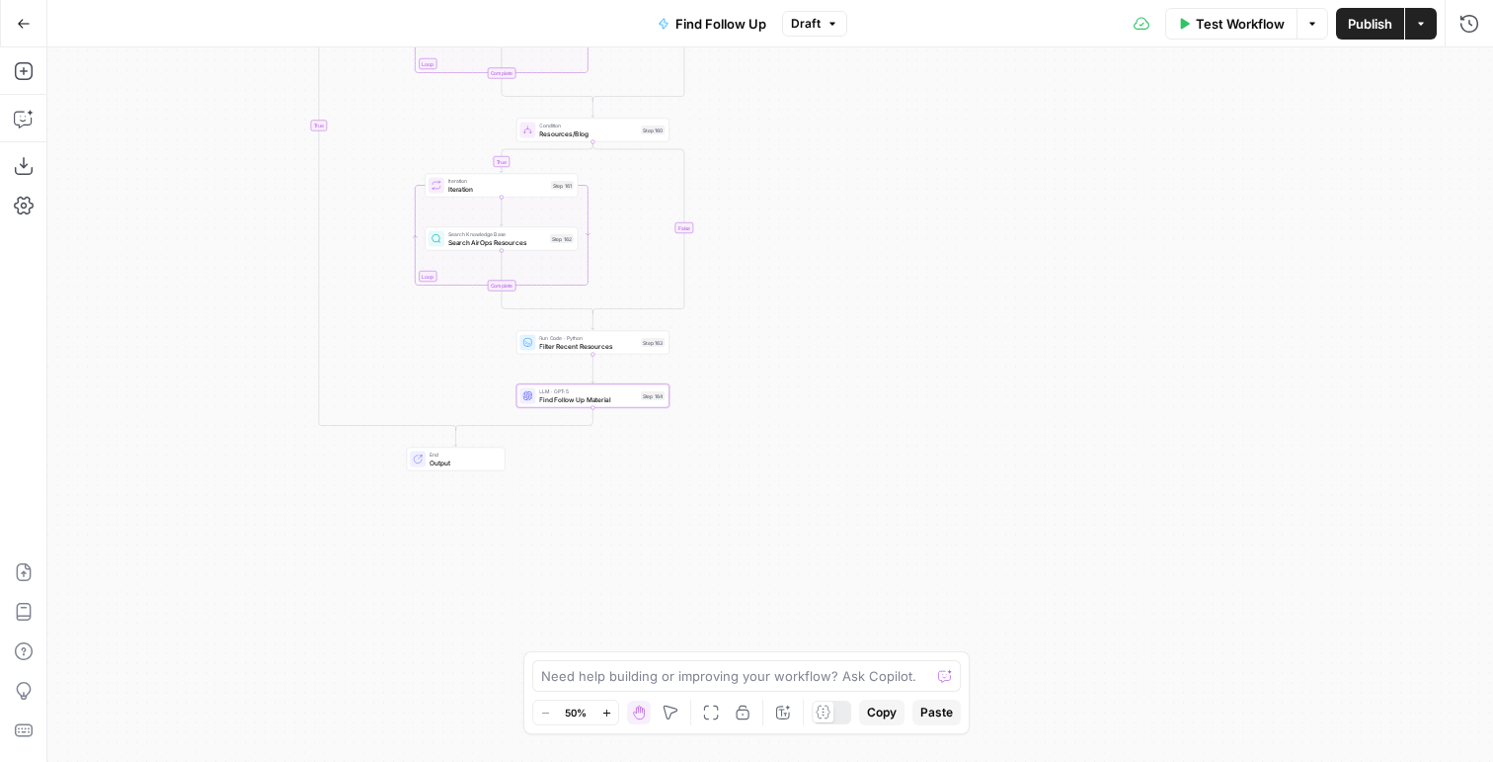
click at [1374, 21] on span "Publish" at bounding box center [1370, 24] width 44 height 20
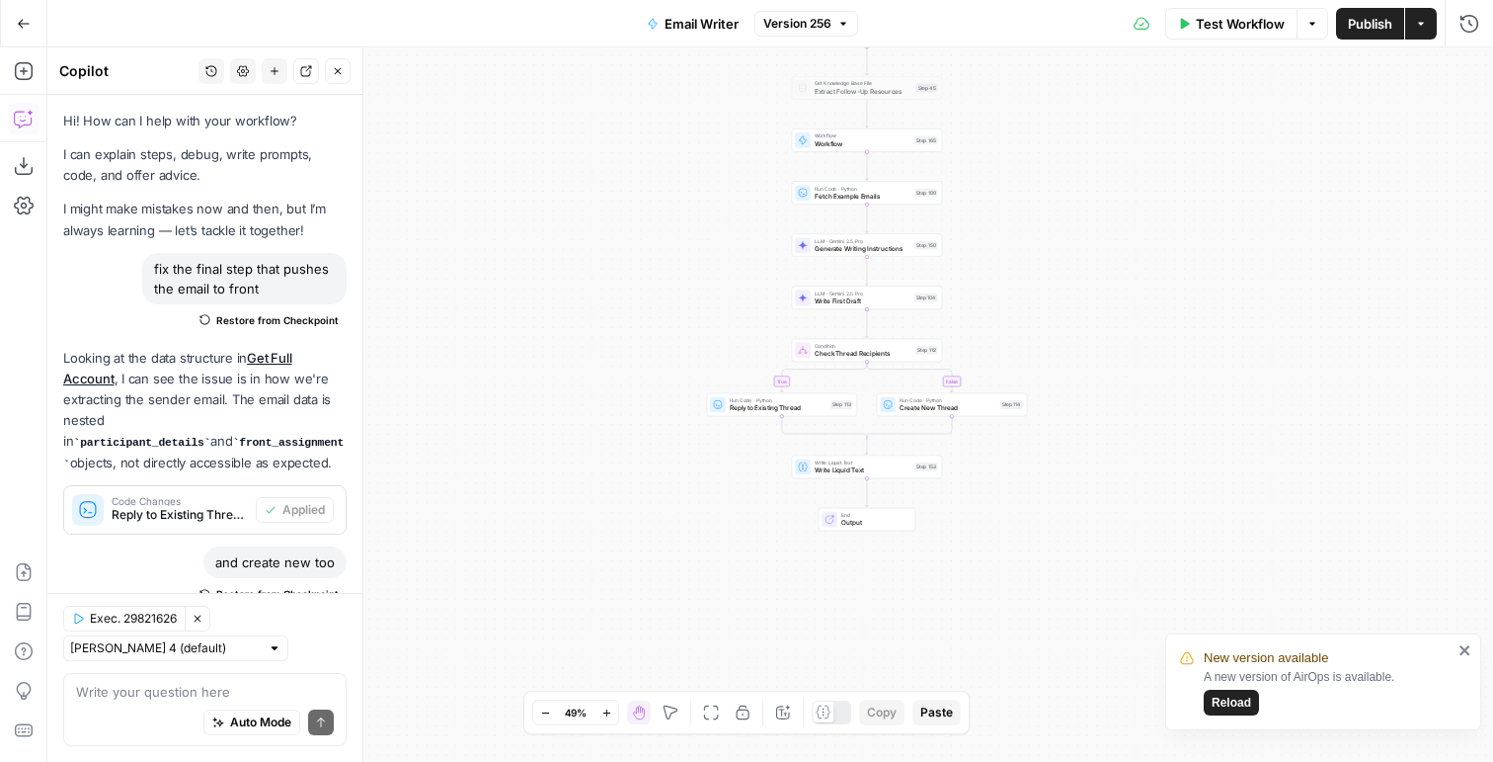
scroll to position [419, 0]
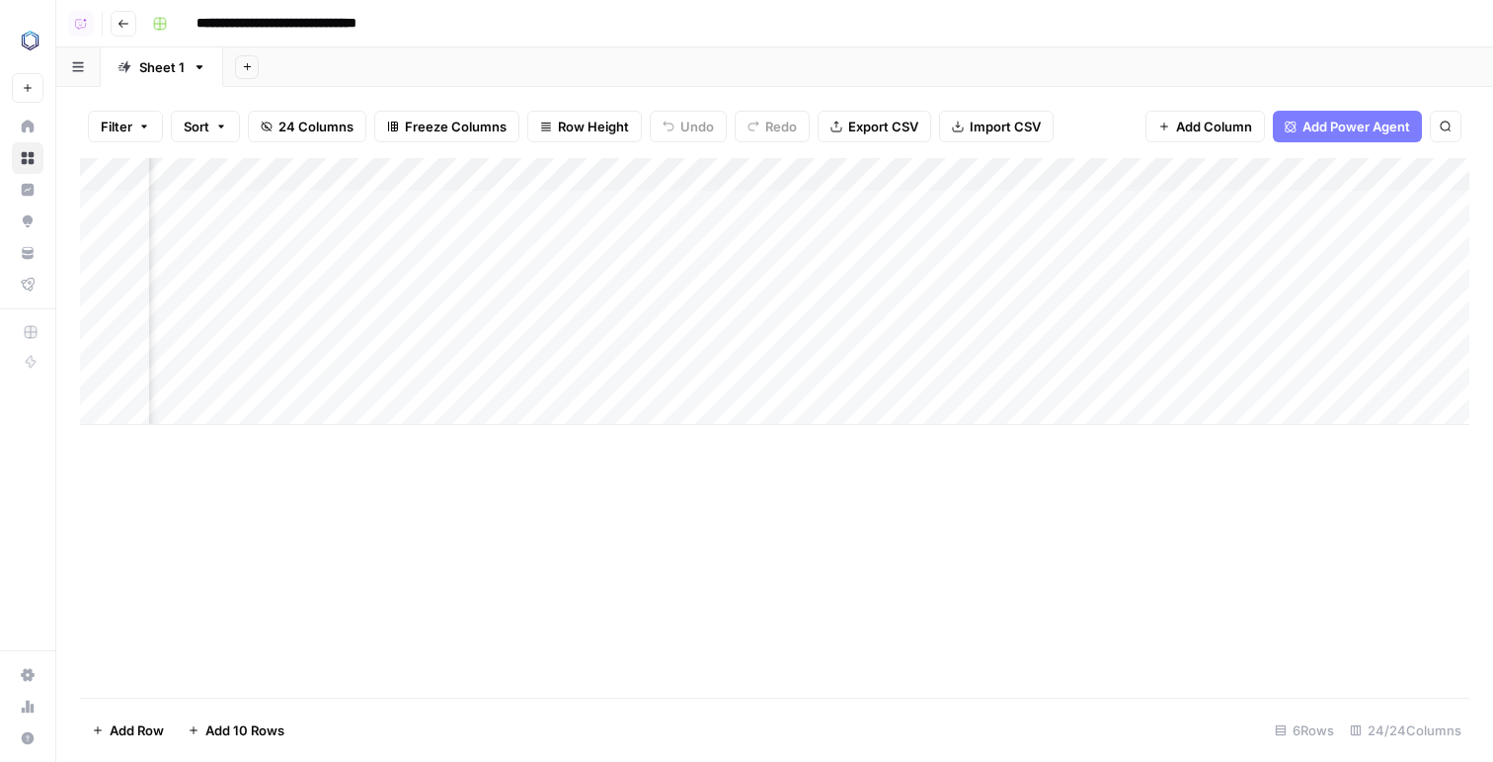
scroll to position [0, 299]
click at [979, 240] on div "Add Column" at bounding box center [775, 291] width 1390 height 267
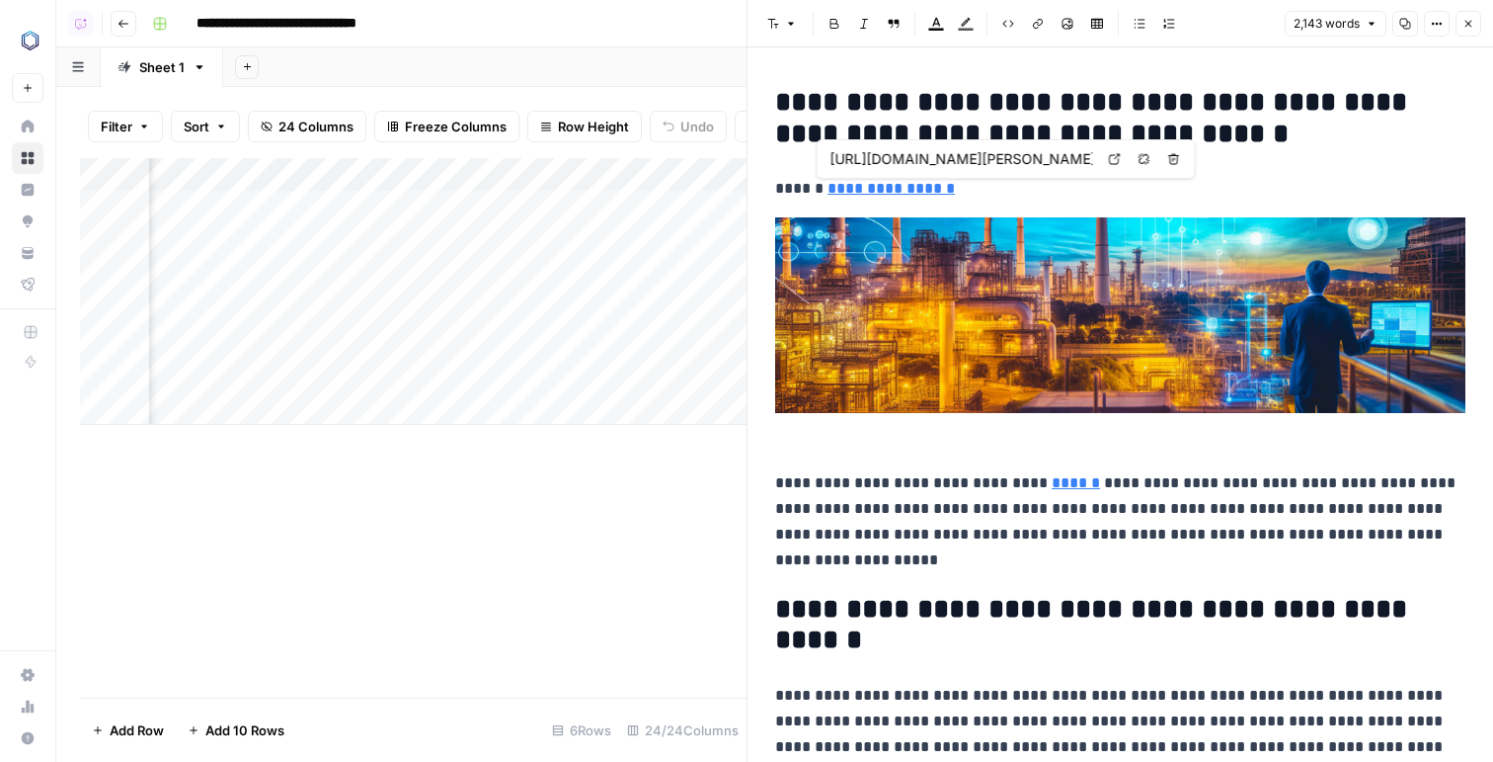
click at [933, 147] on div "[URL][DOMAIN_NAME][PERSON_NAME]" at bounding box center [962, 159] width 273 height 24
click at [884, 94] on h2 "**********" at bounding box center [1120, 118] width 690 height 63
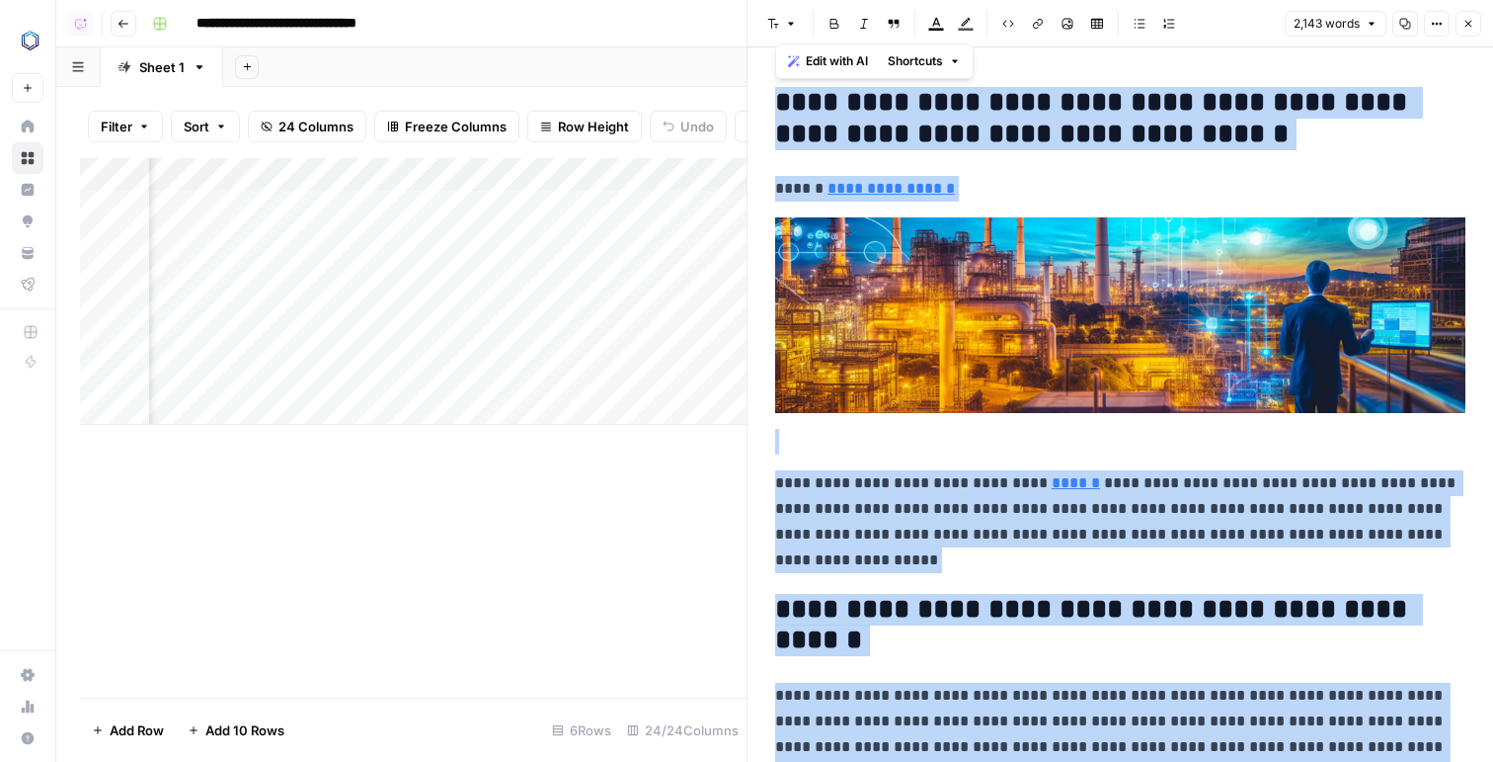
copy div "**********"
click at [1412, 21] on button "Copy" at bounding box center [1406, 24] width 26 height 26
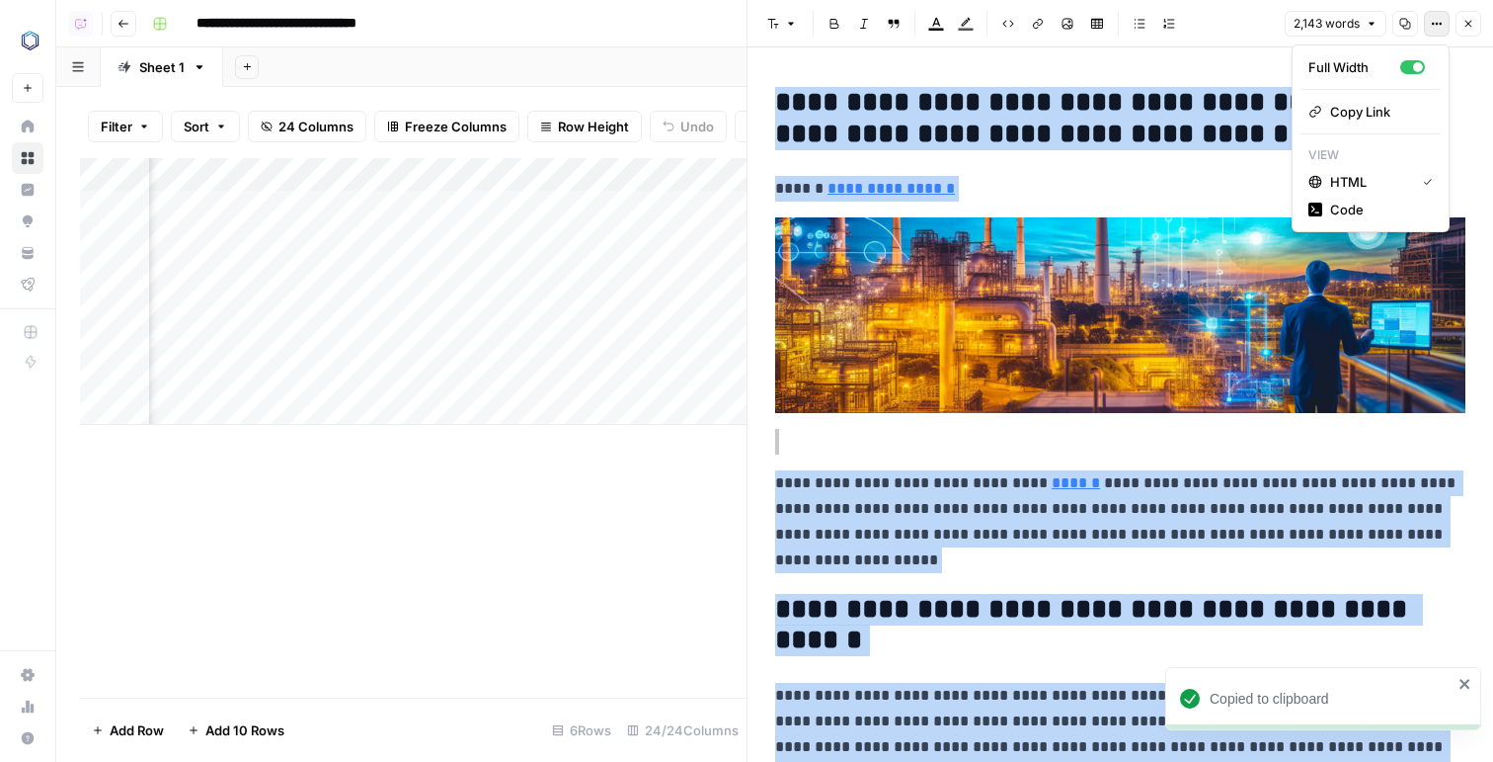
click at [1438, 28] on icon "button" at bounding box center [1437, 24] width 12 height 12
click at [1371, 209] on span "Code" at bounding box center [1377, 210] width 95 height 20
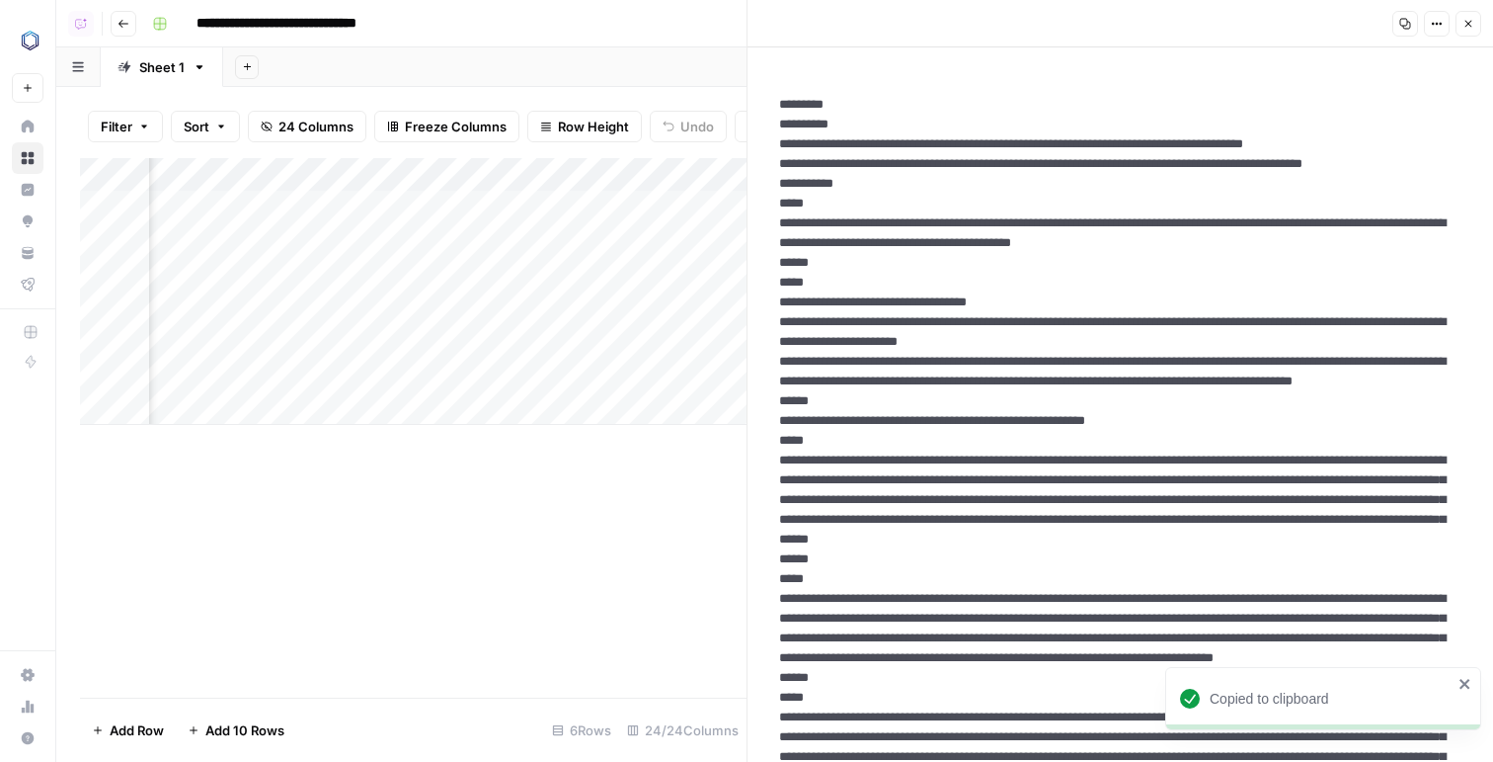
click at [1434, 26] on icon "button" at bounding box center [1437, 24] width 12 height 12
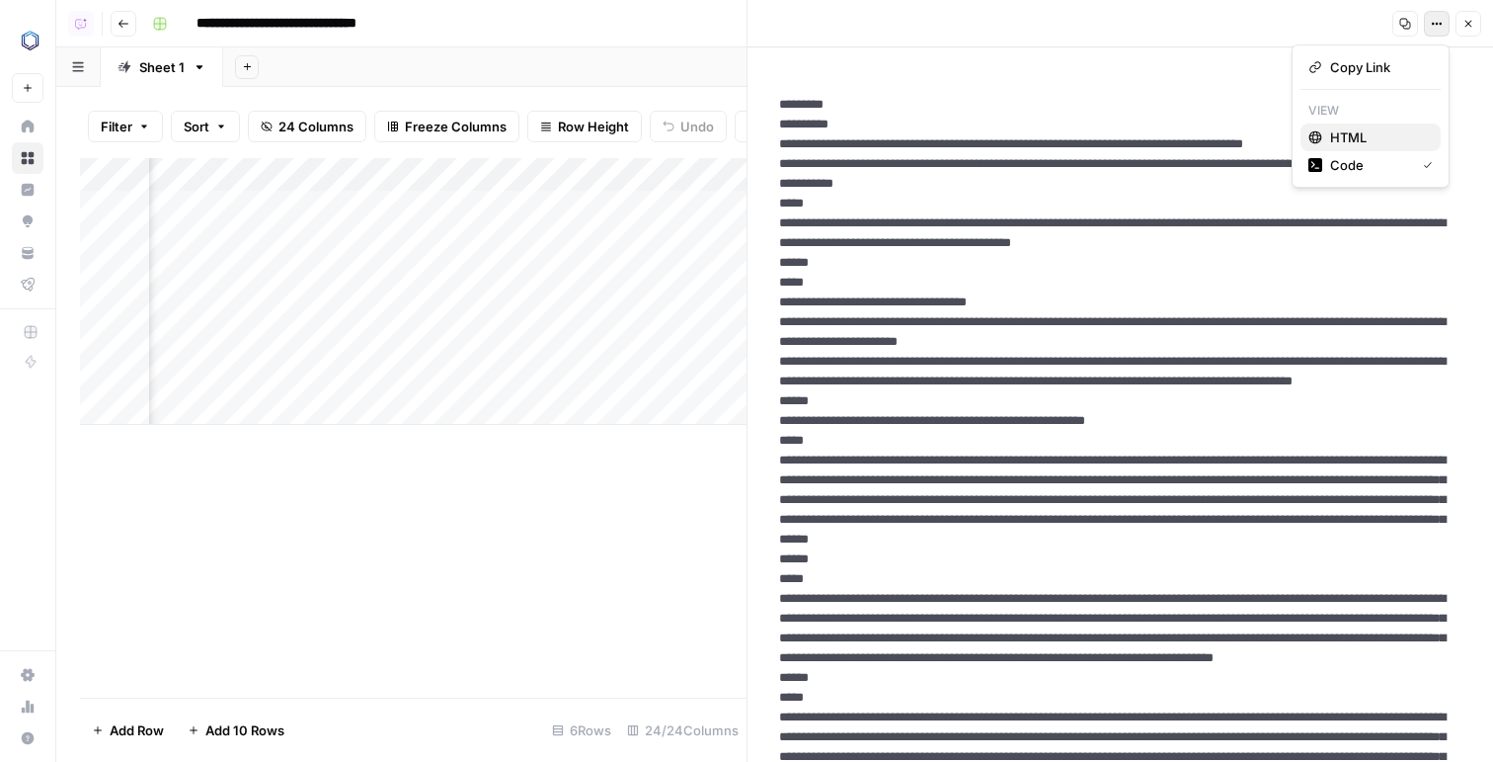
click at [1351, 141] on span "HTML" at bounding box center [1377, 137] width 95 height 20
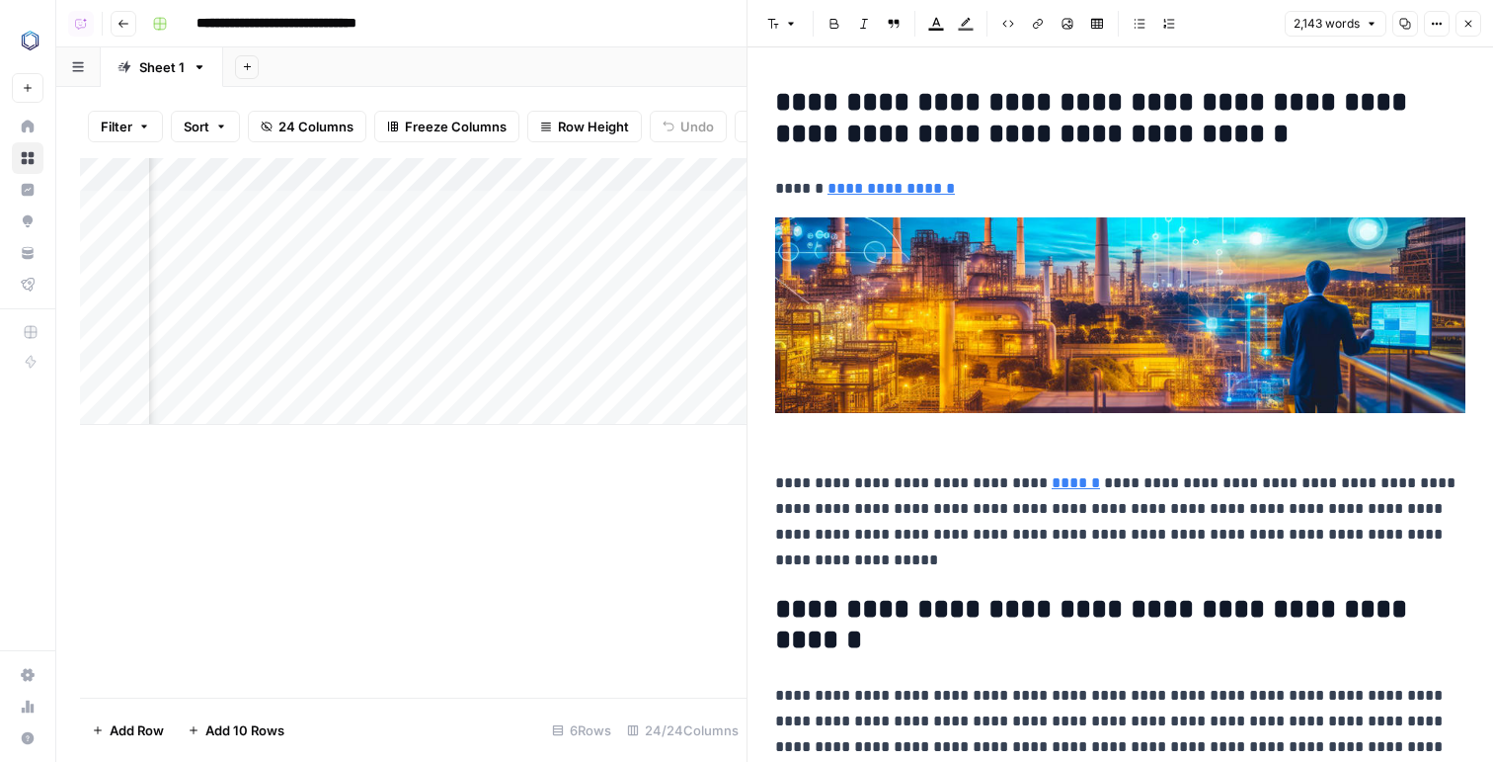
scroll to position [93, 0]
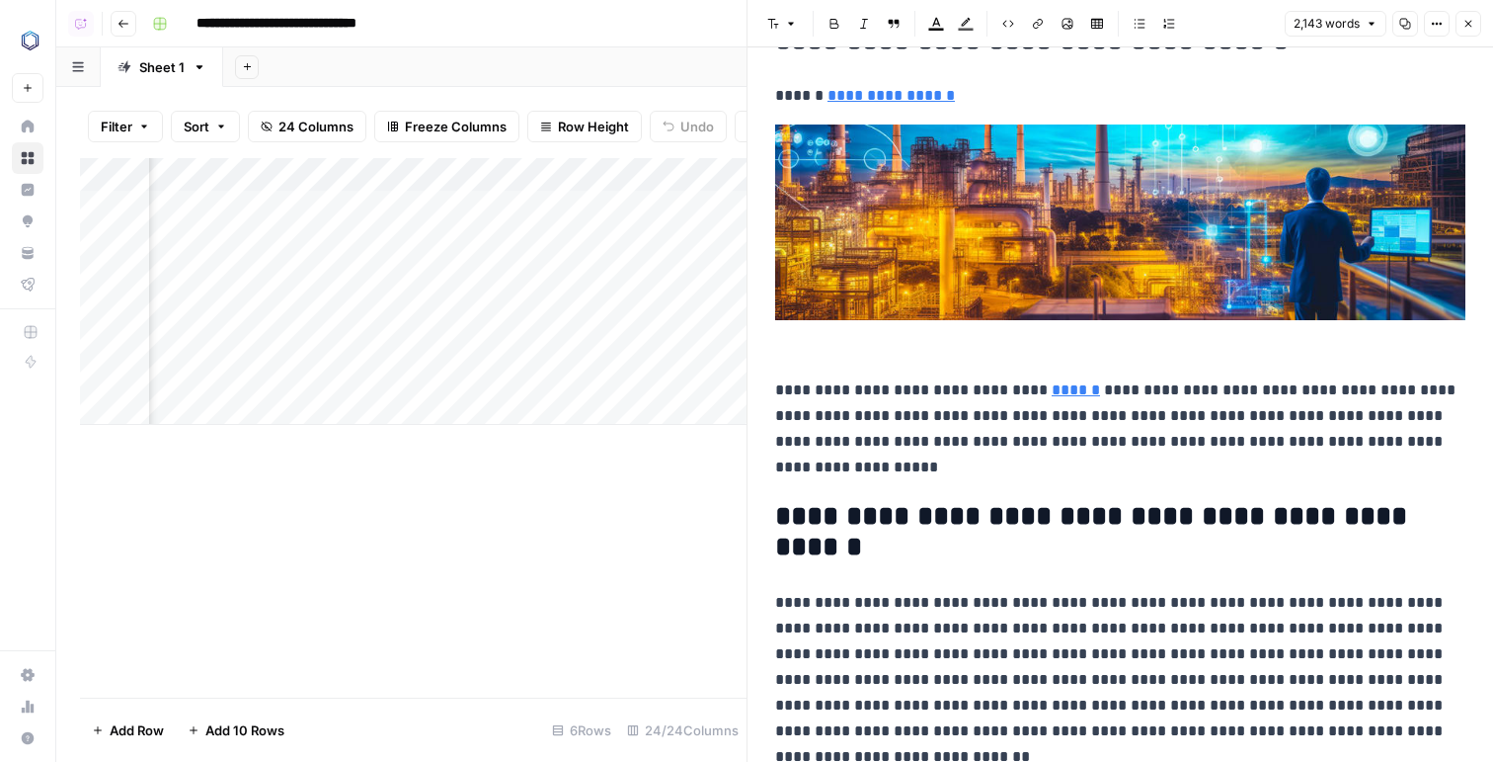
click at [846, 446] on p "**********" at bounding box center [1120, 428] width 690 height 103
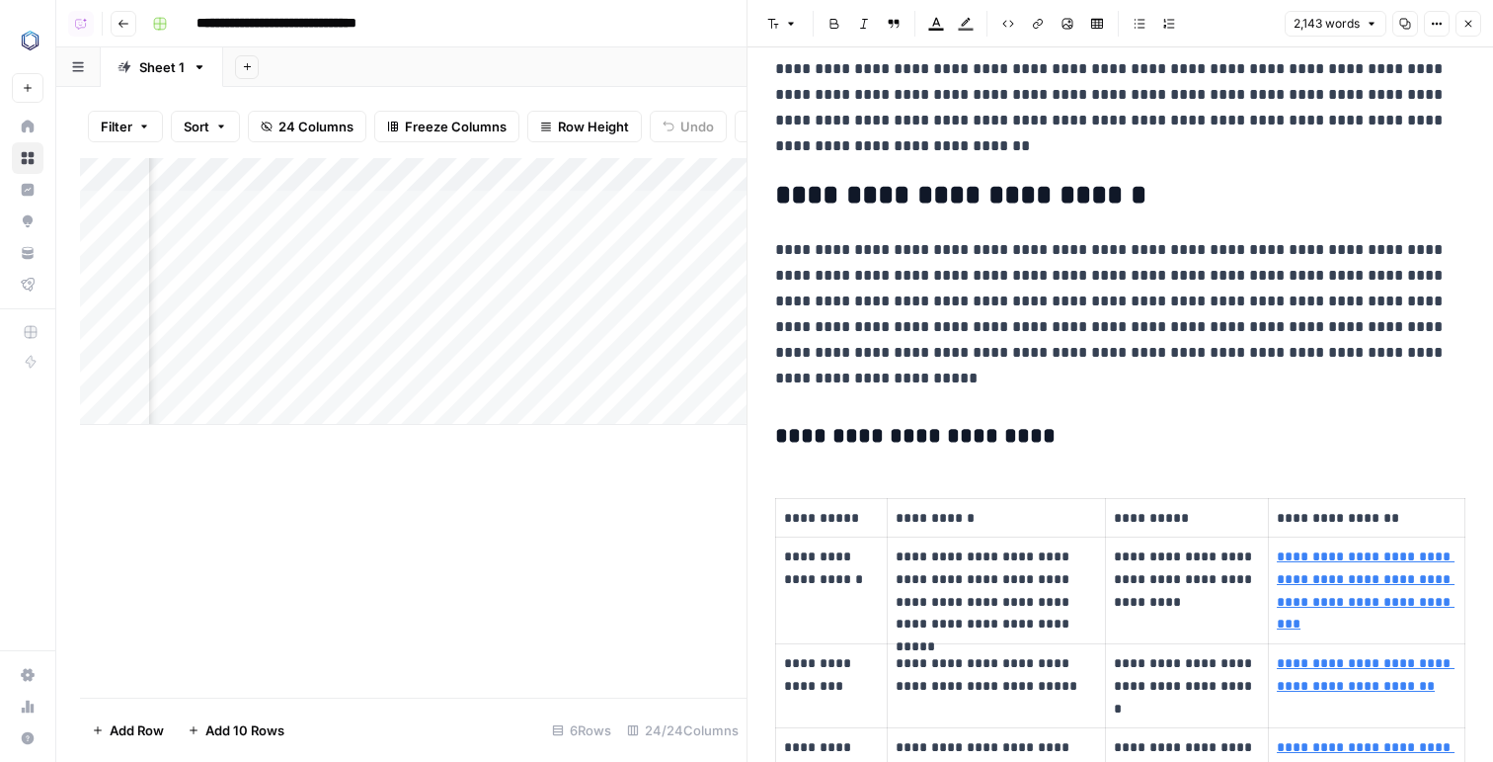
scroll to position [0, 698]
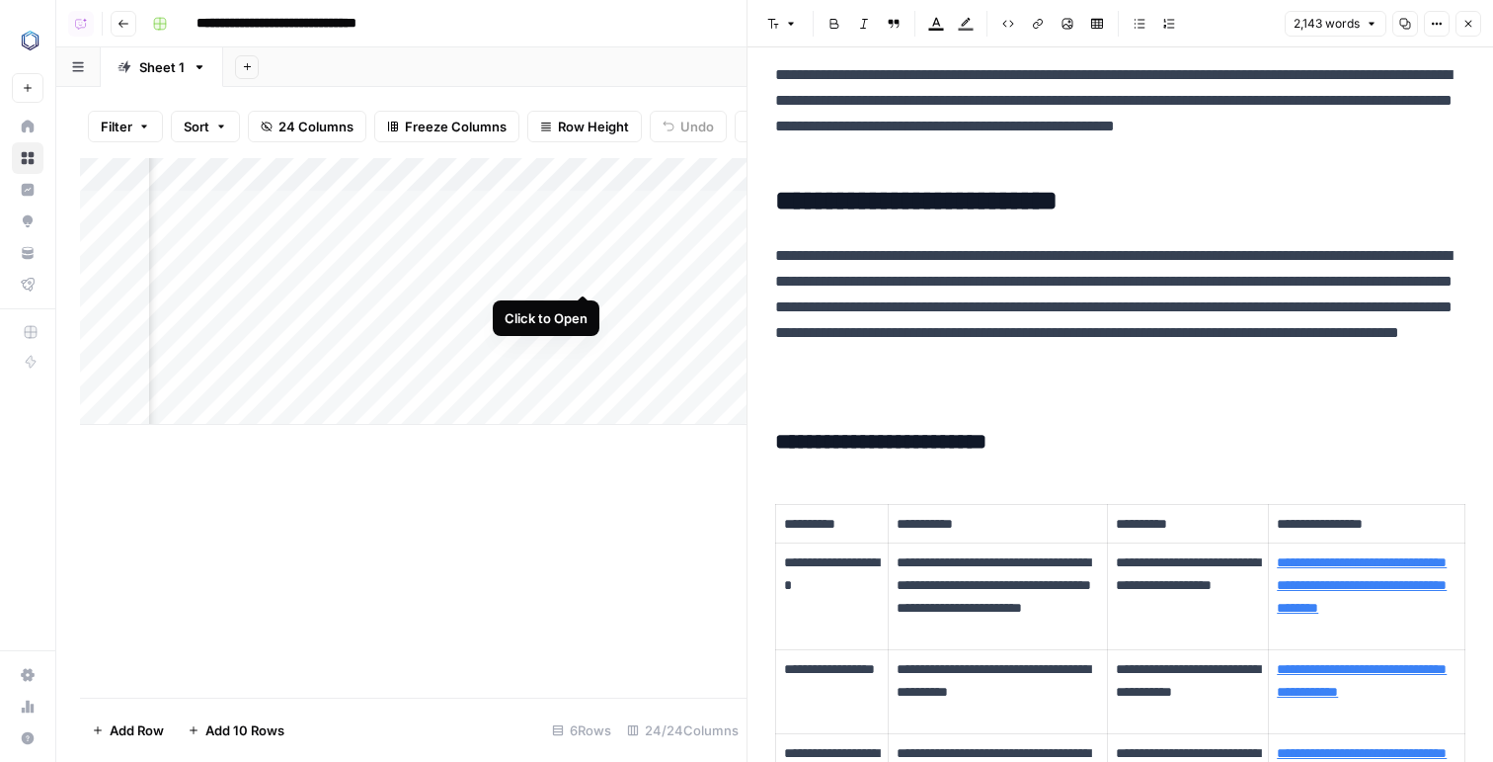
click at [582, 273] on div "Add Column" at bounding box center [413, 291] width 667 height 267
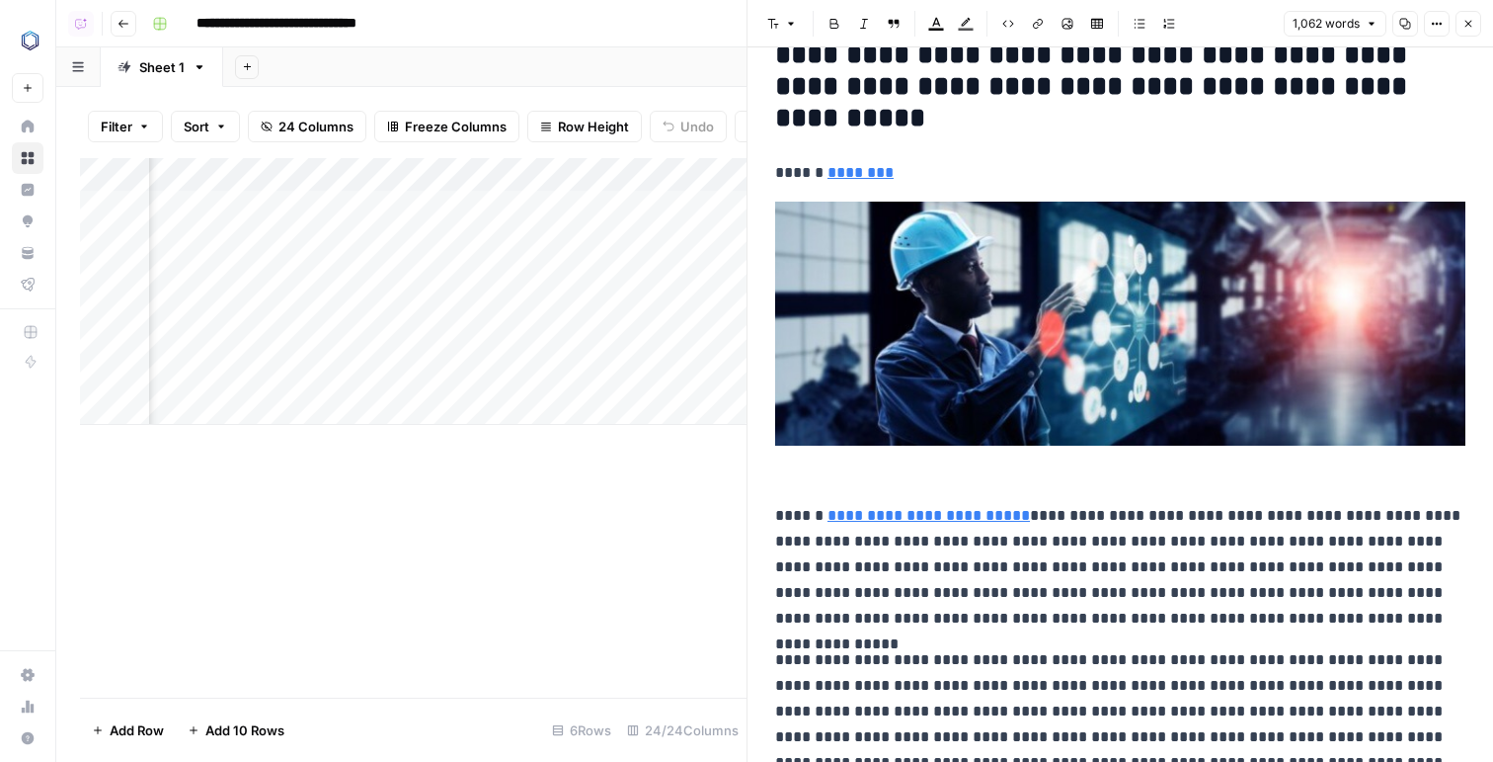
scroll to position [338, 0]
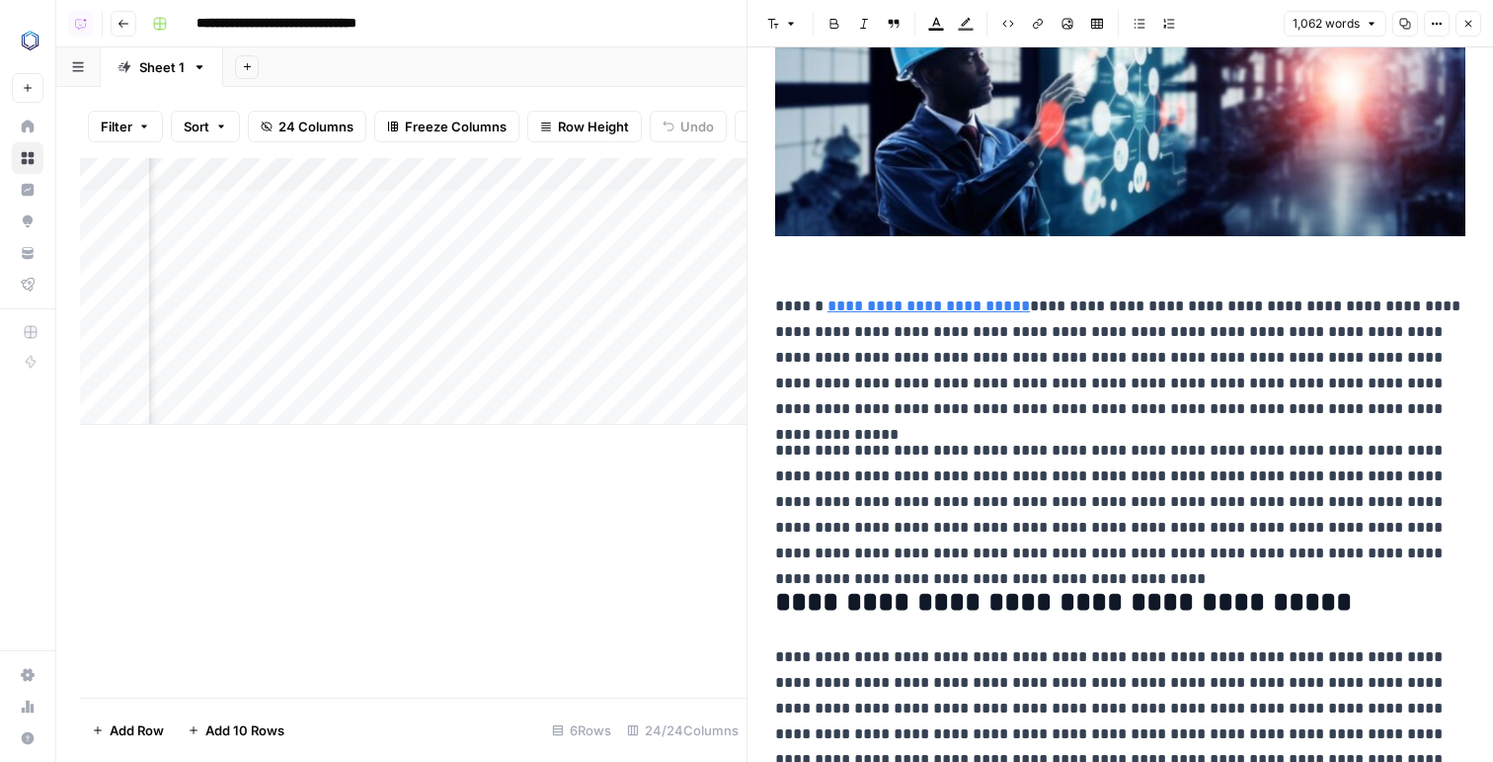
click at [932, 380] on p "**********" at bounding box center [1120, 357] width 690 height 128
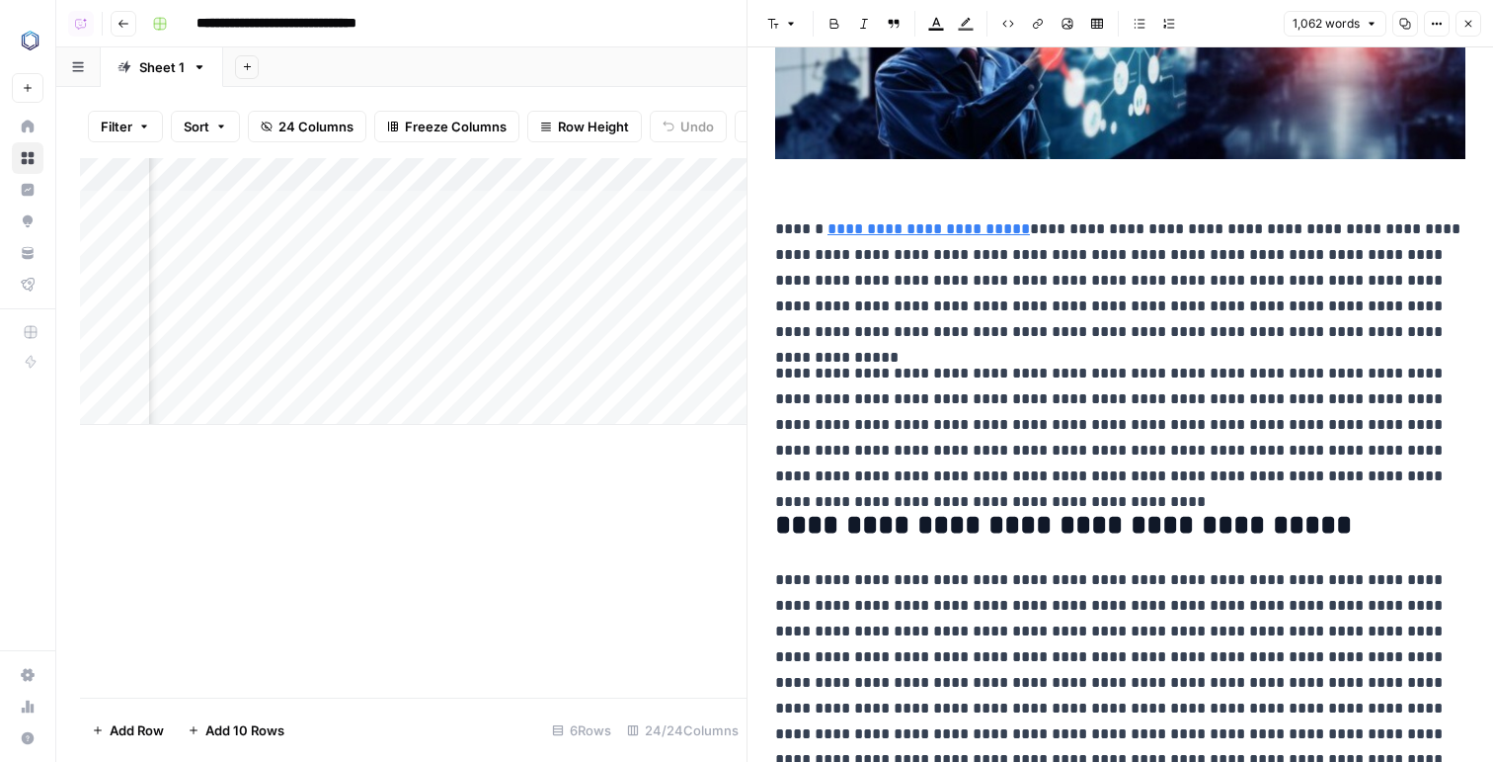
scroll to position [438, 0]
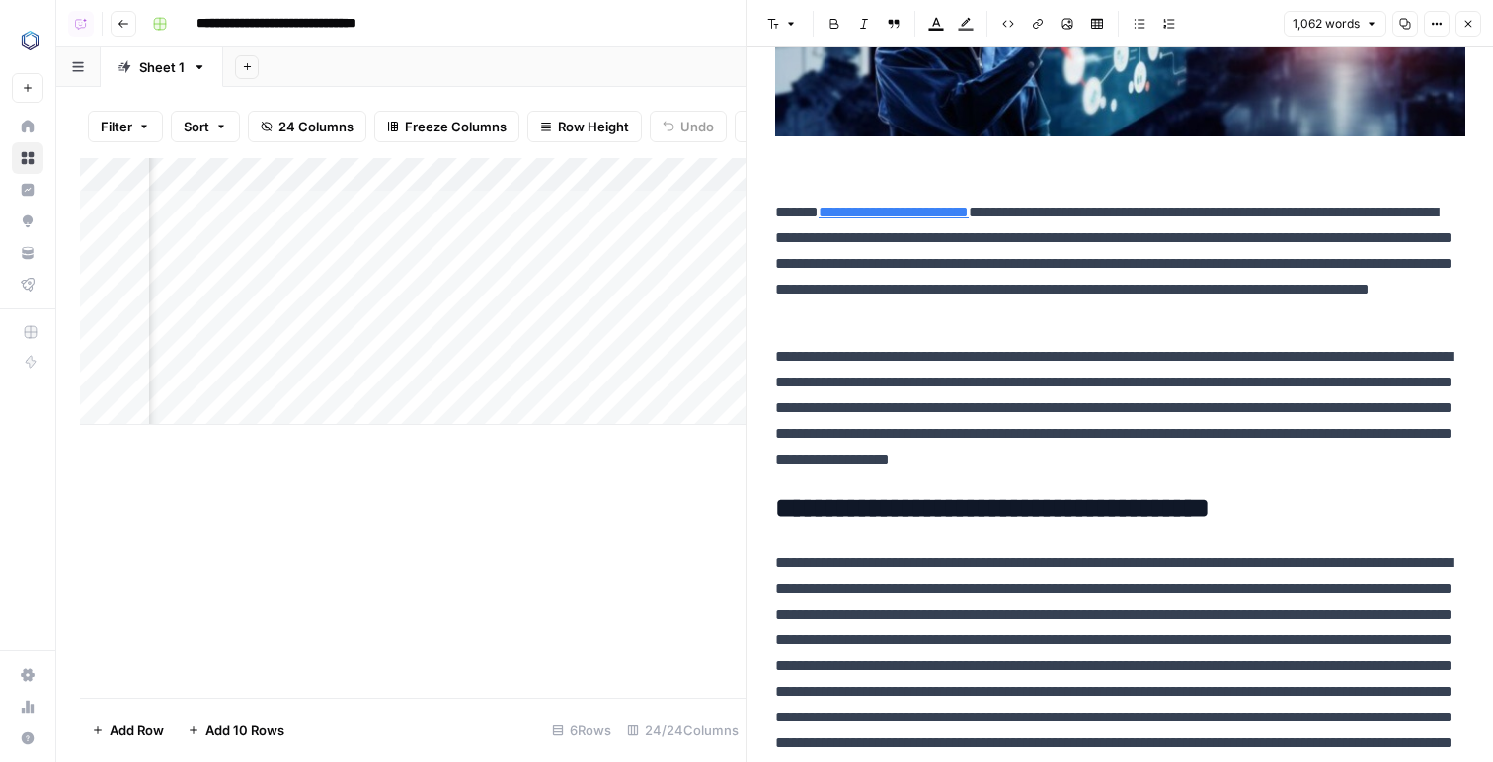
click at [583, 341] on div "Add Column" at bounding box center [413, 291] width 667 height 267
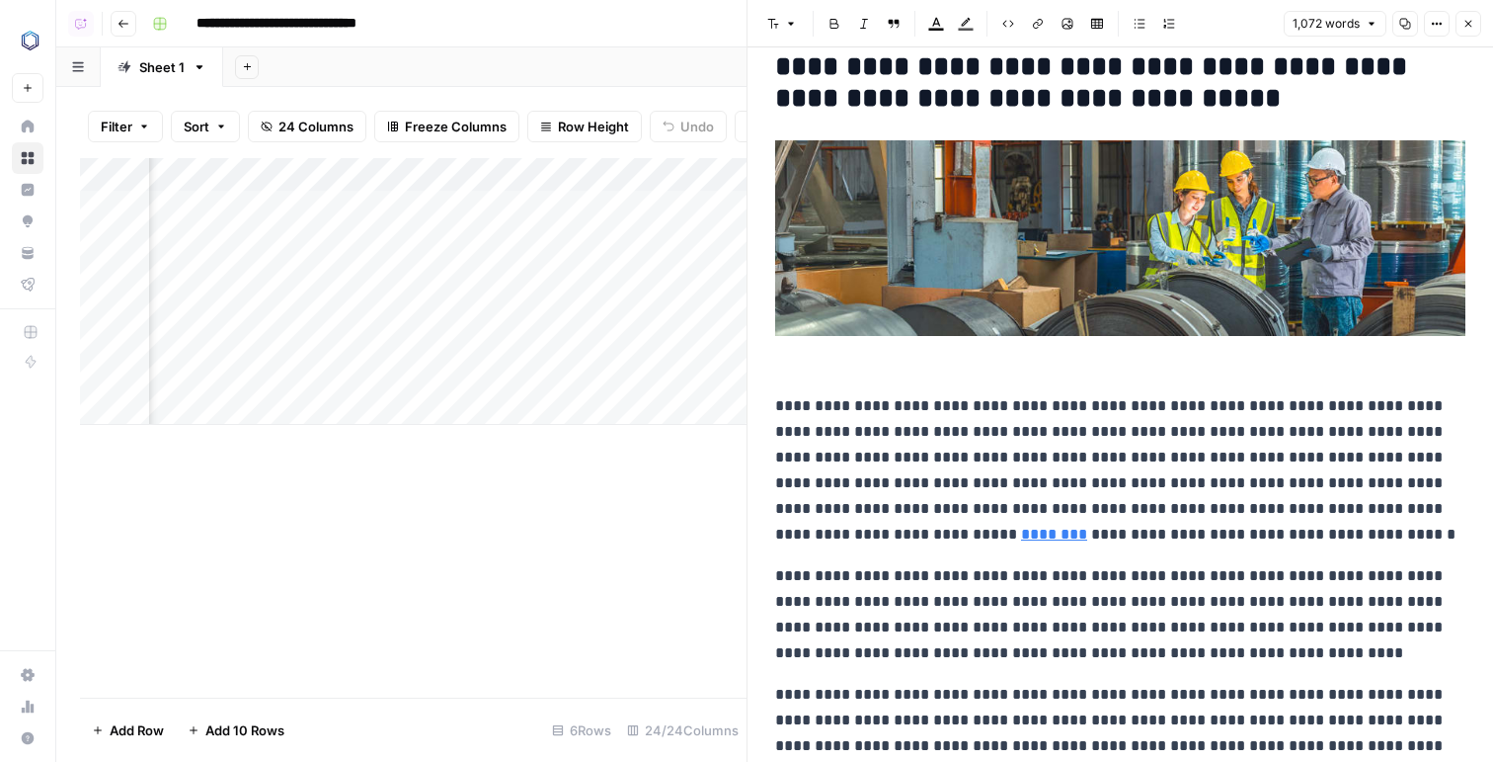
scroll to position [51, 0]
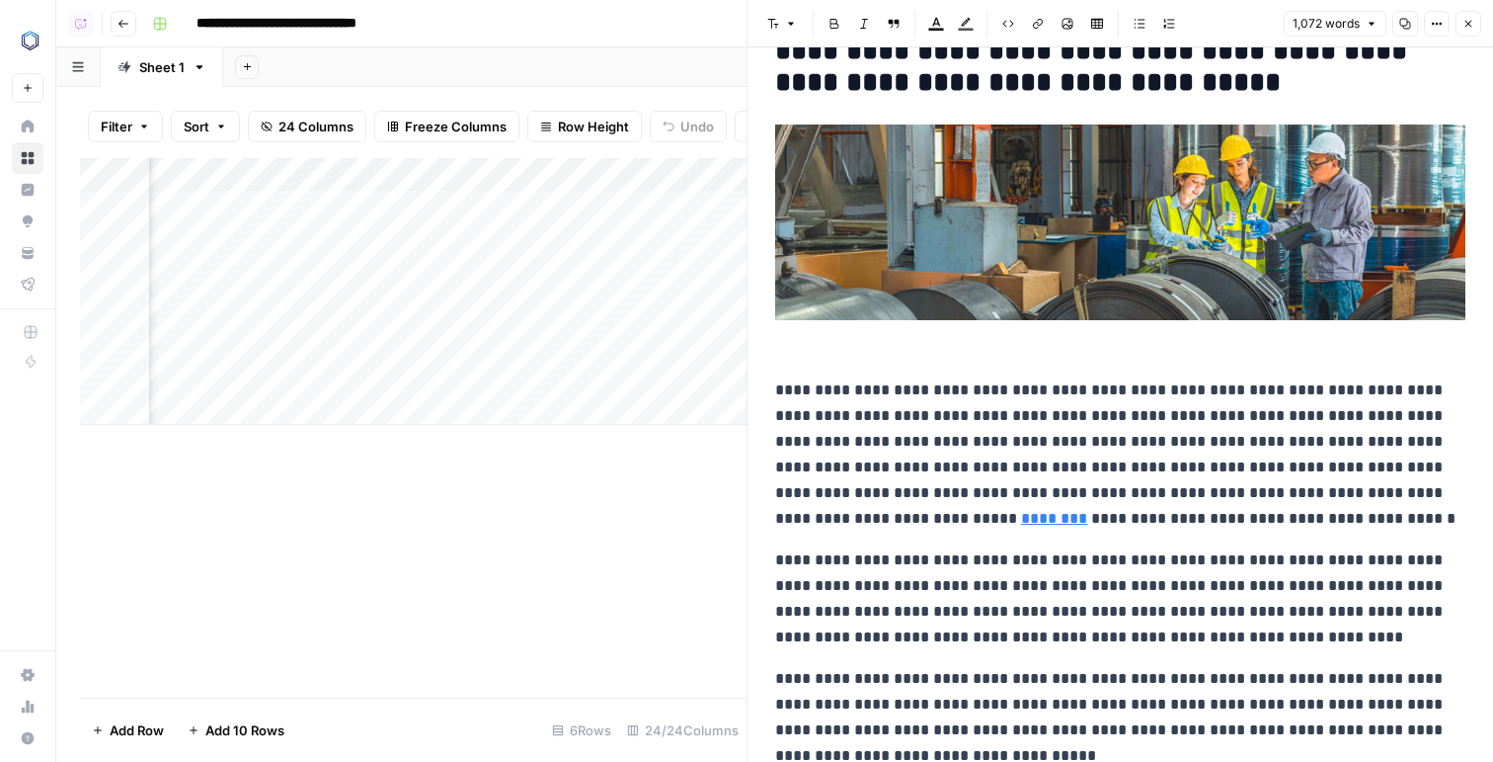
click at [873, 440] on p "**********" at bounding box center [1120, 454] width 690 height 154
copy div "**********"
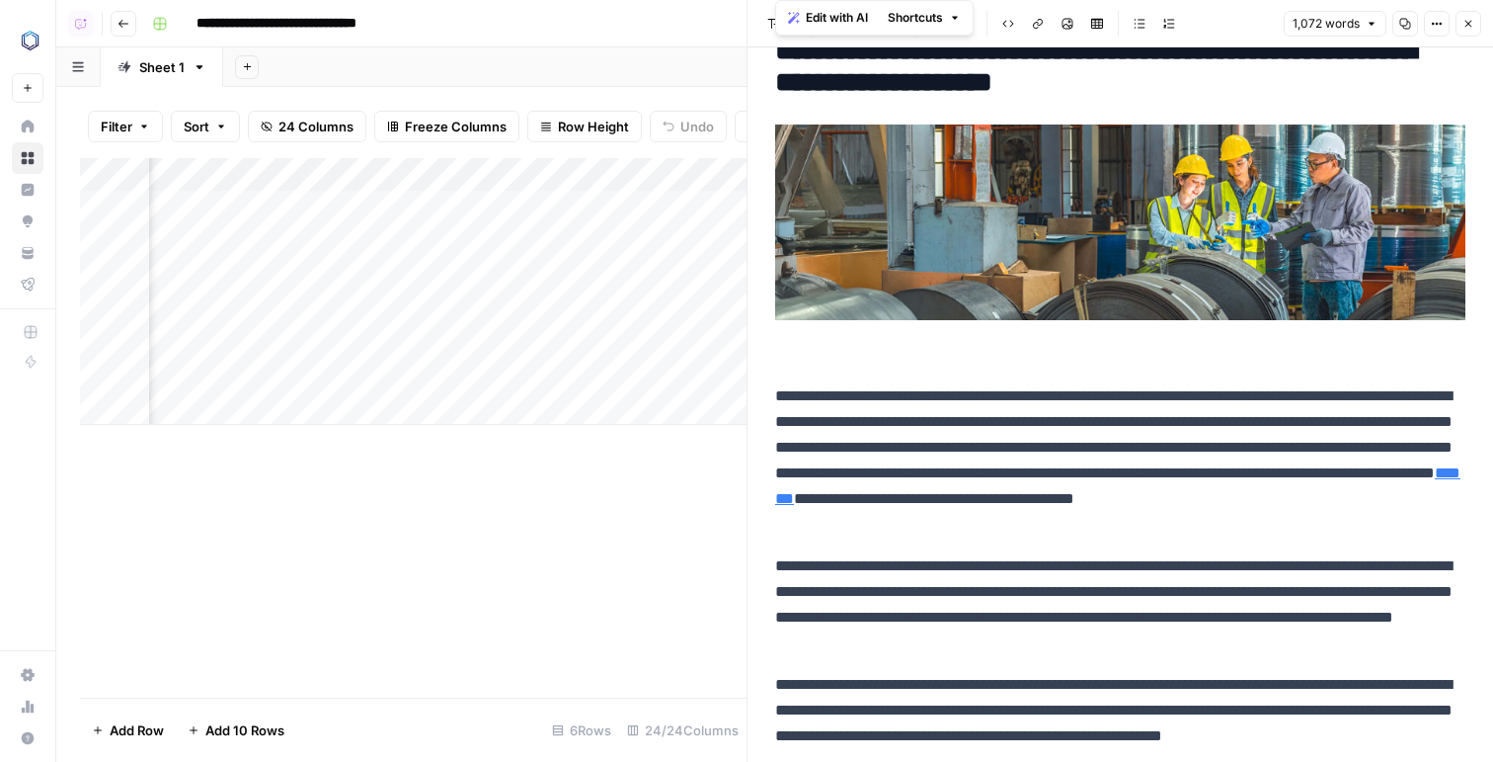
click at [578, 177] on div "Add Column" at bounding box center [413, 291] width 667 height 267
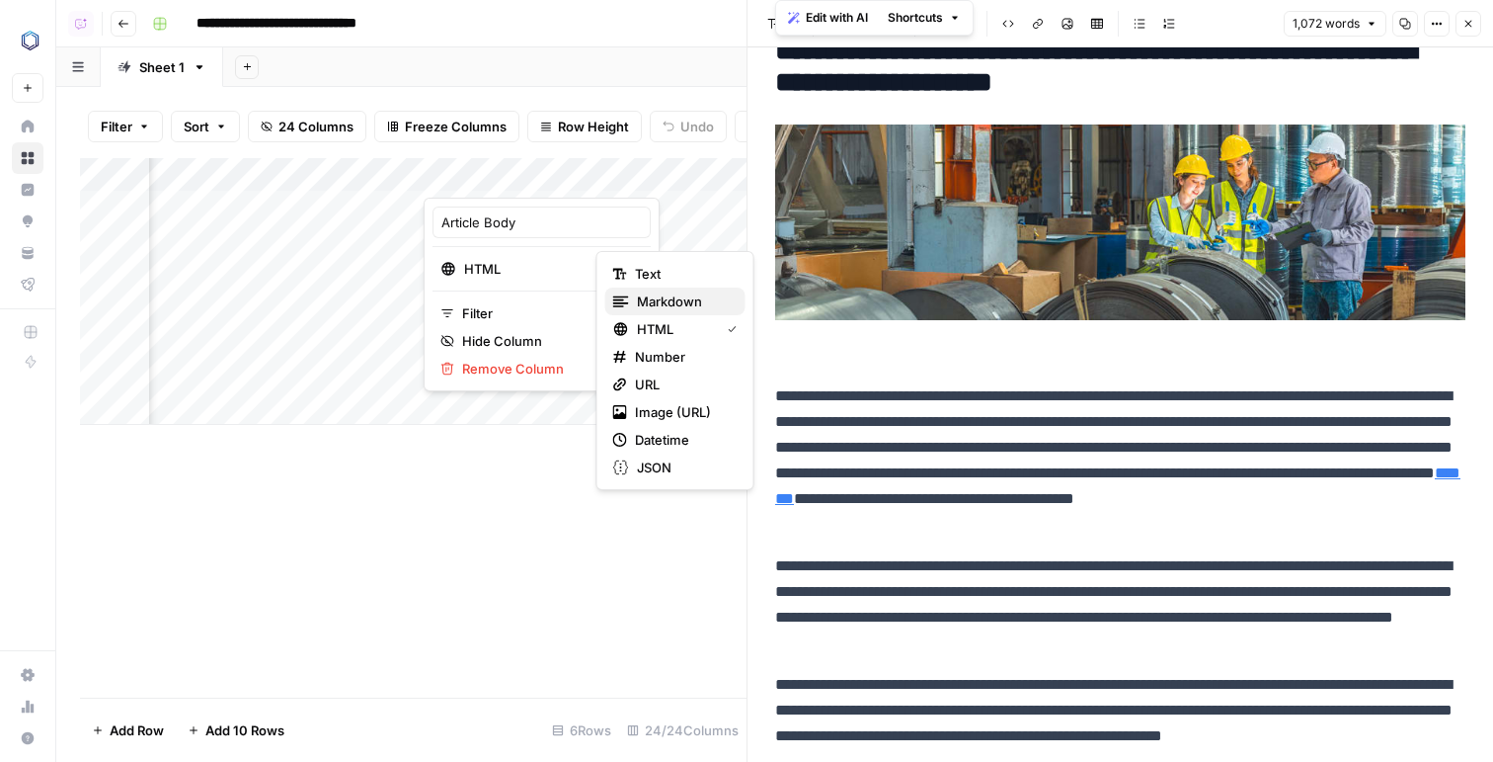
click at [629, 302] on div "Markdown" at bounding box center [675, 301] width 124 height 20
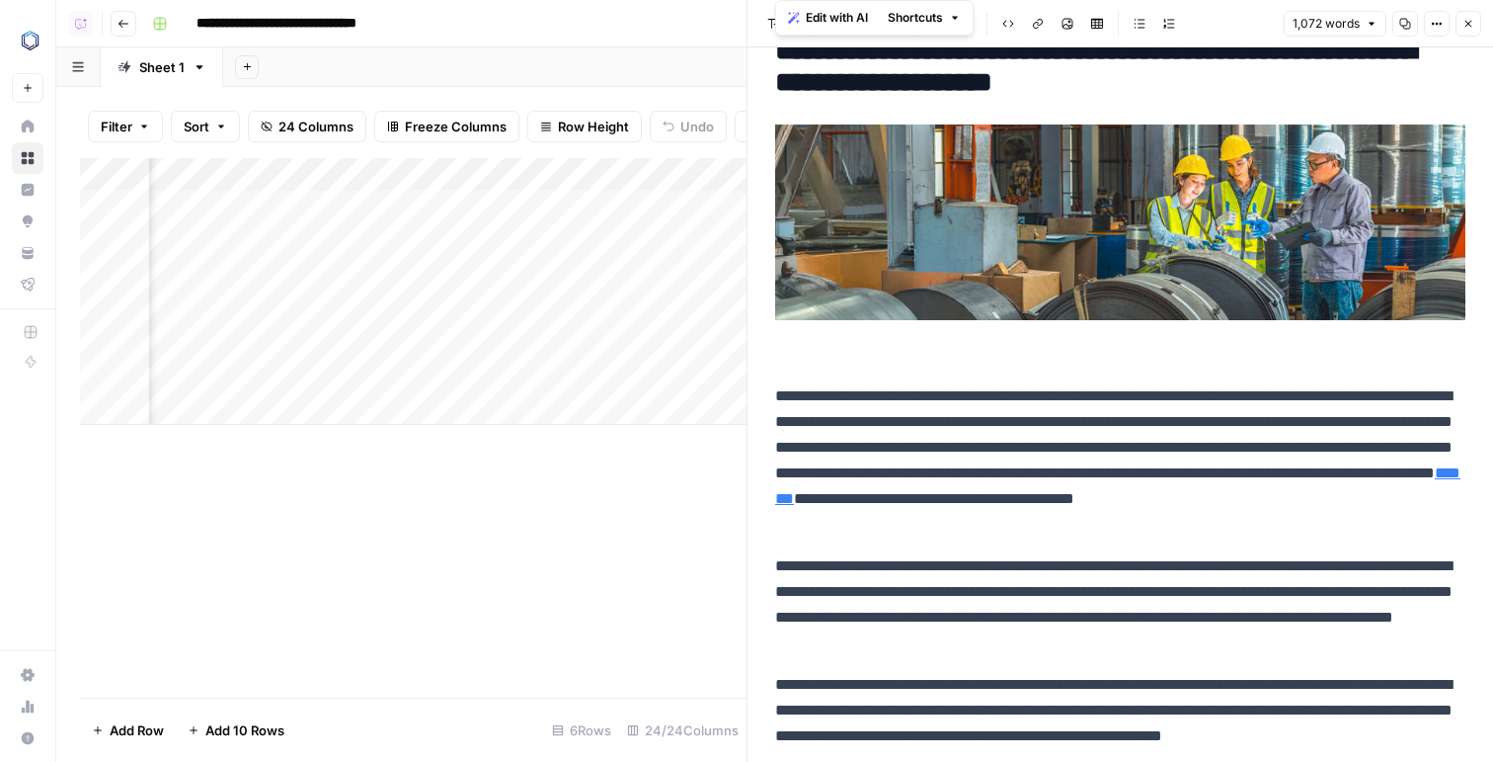
scroll to position [0, 0]
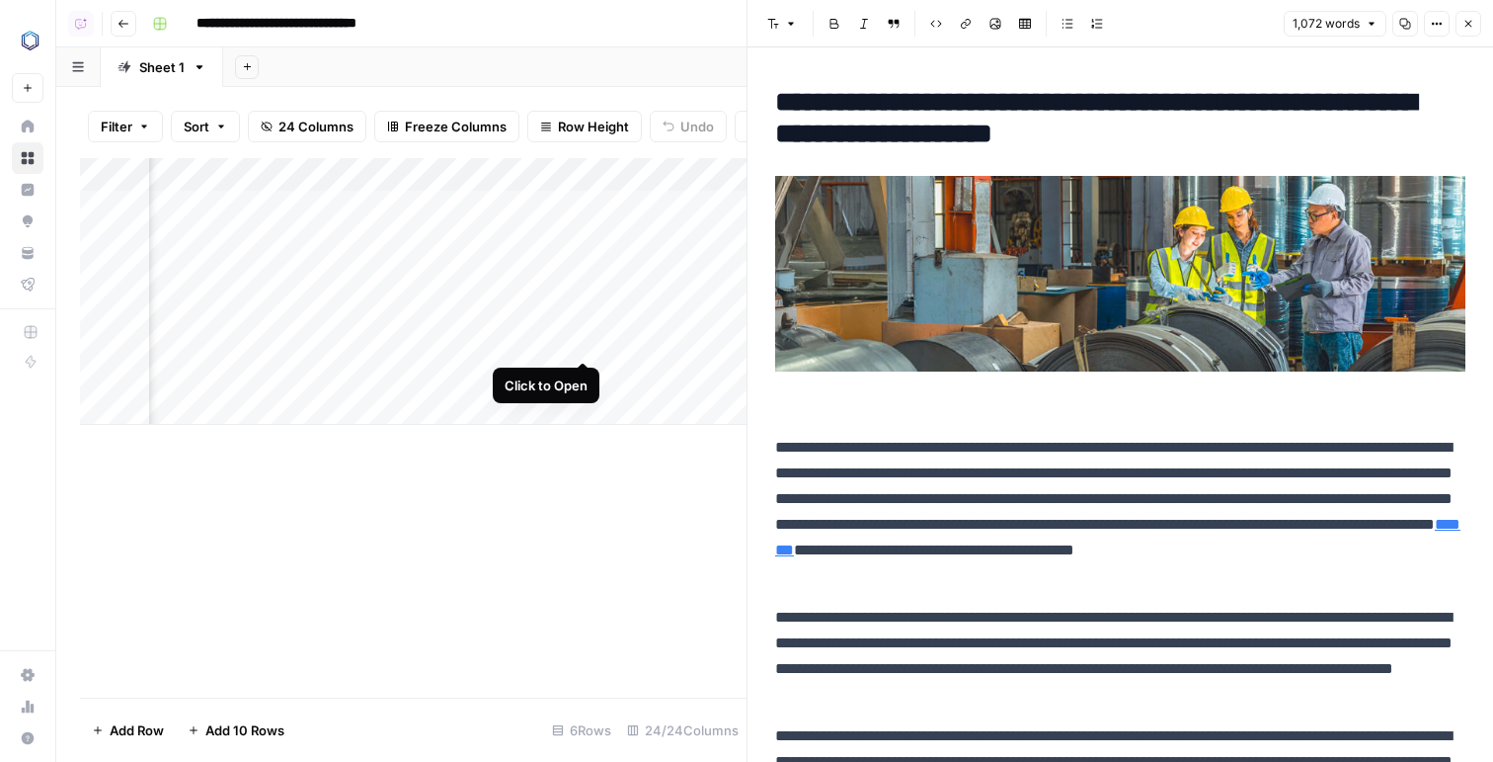
click at [582, 340] on div "Add Column" at bounding box center [413, 291] width 667 height 267
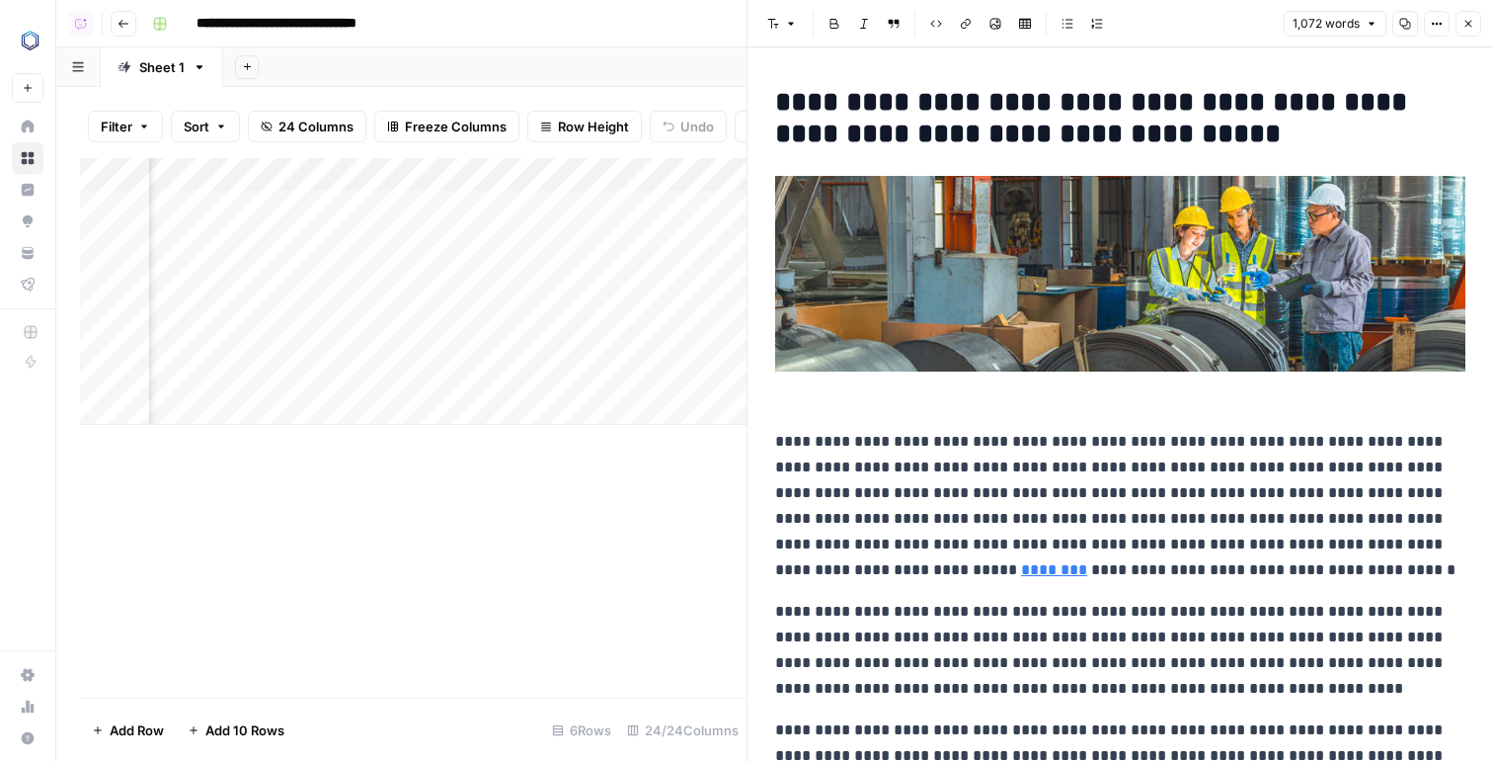
click at [1437, 27] on icon "button" at bounding box center [1437, 24] width 12 height 12
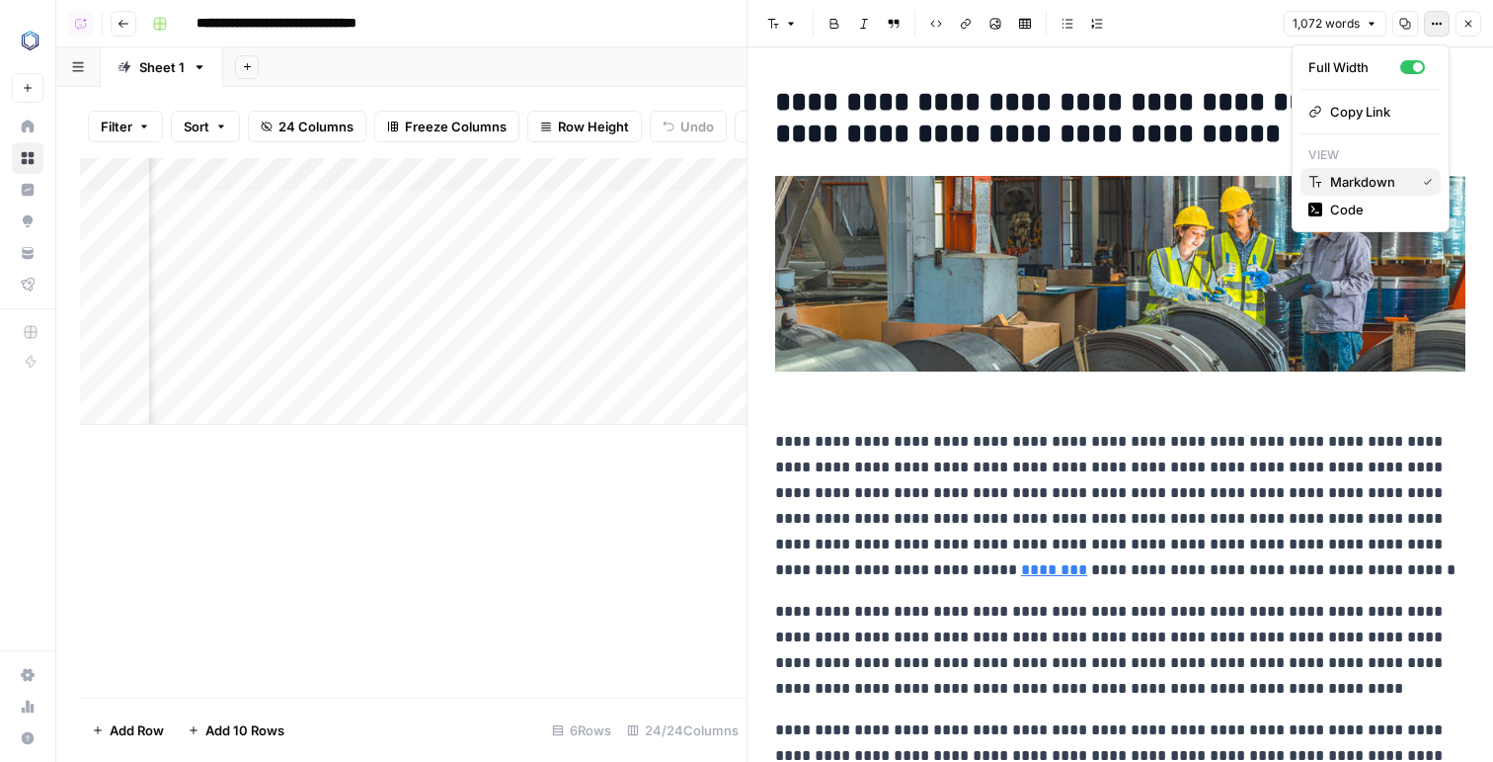
click at [1361, 185] on span "Markdown" at bounding box center [1368, 182] width 77 height 20
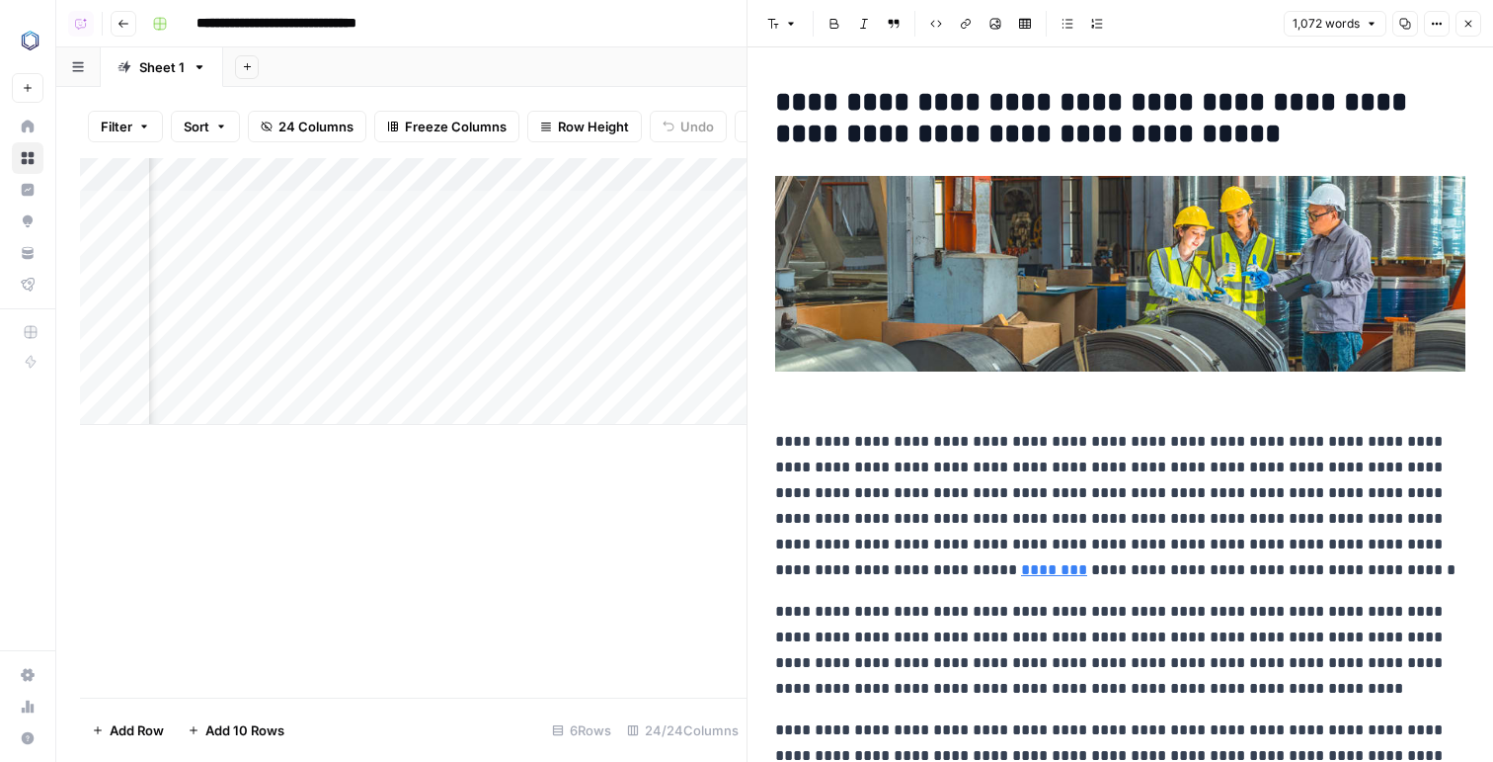
click at [1227, 105] on h2 "**********" at bounding box center [1120, 118] width 690 height 63
copy div "**********"
click at [1431, 26] on icon "button" at bounding box center [1437, 24] width 12 height 12
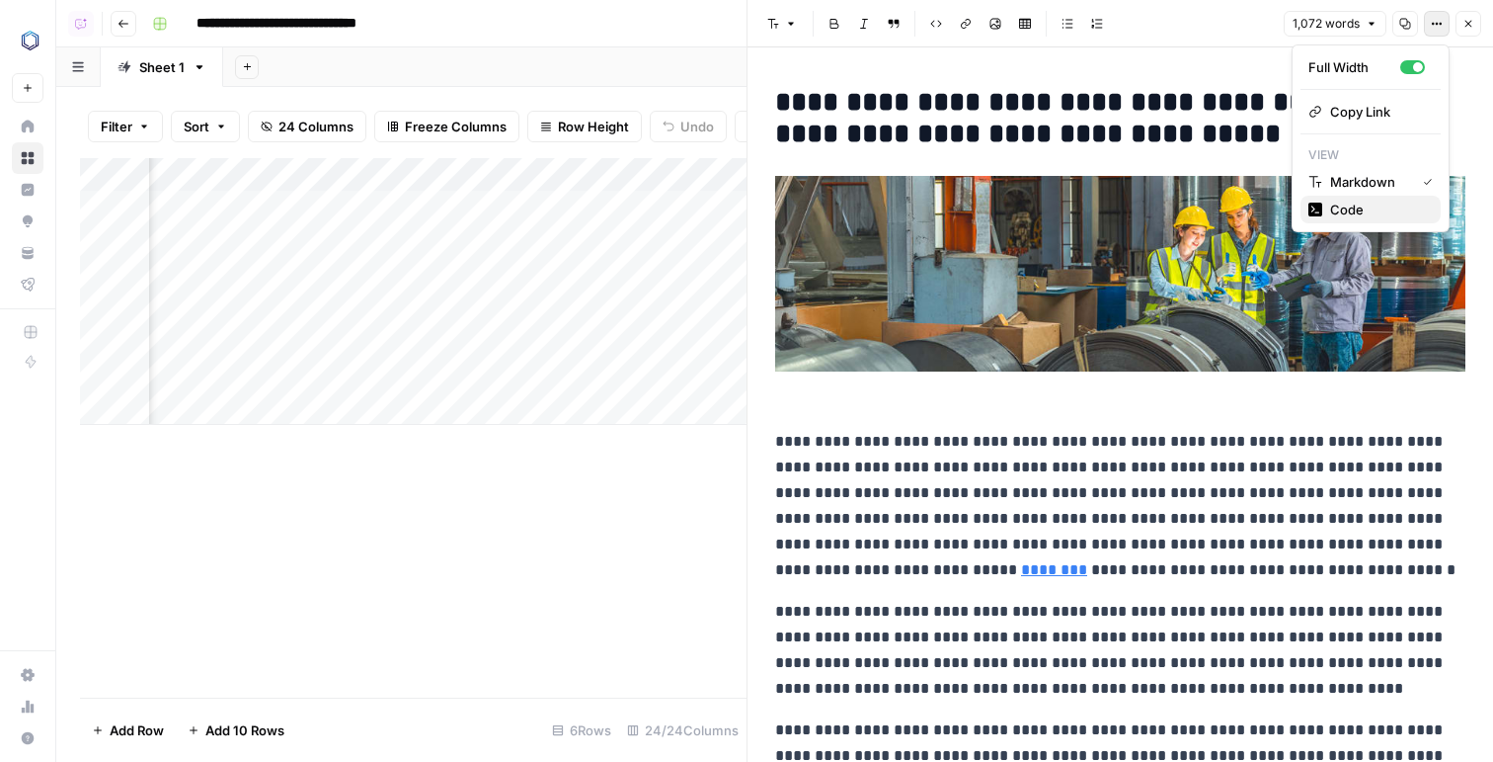
click at [1339, 209] on span "Code" at bounding box center [1377, 210] width 95 height 20
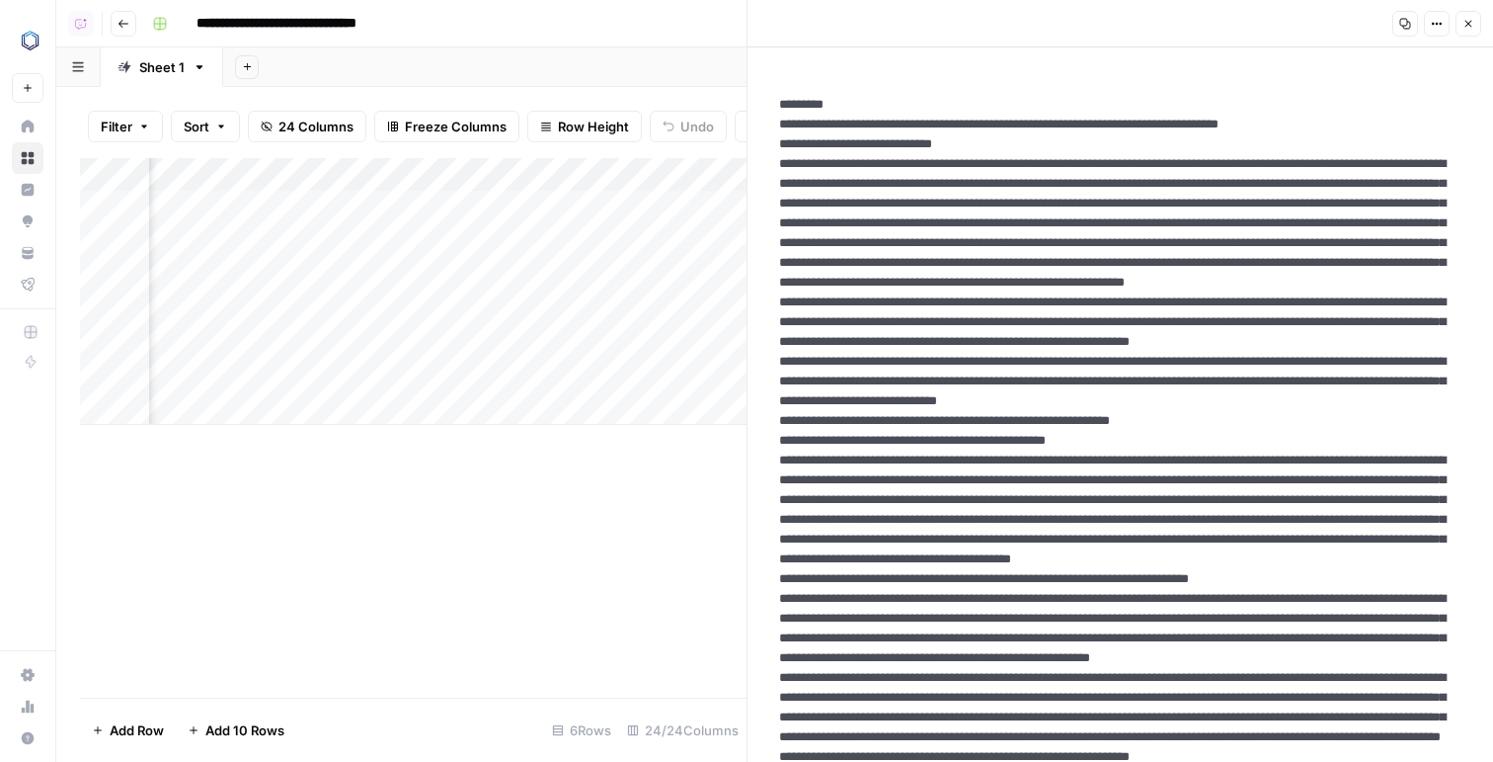
click at [1454, 25] on div "Copy Options Close" at bounding box center [1434, 24] width 95 height 26
click at [1438, 25] on icon "button" at bounding box center [1437, 24] width 12 height 12
click at [1374, 131] on span "Markdown" at bounding box center [1377, 137] width 95 height 20
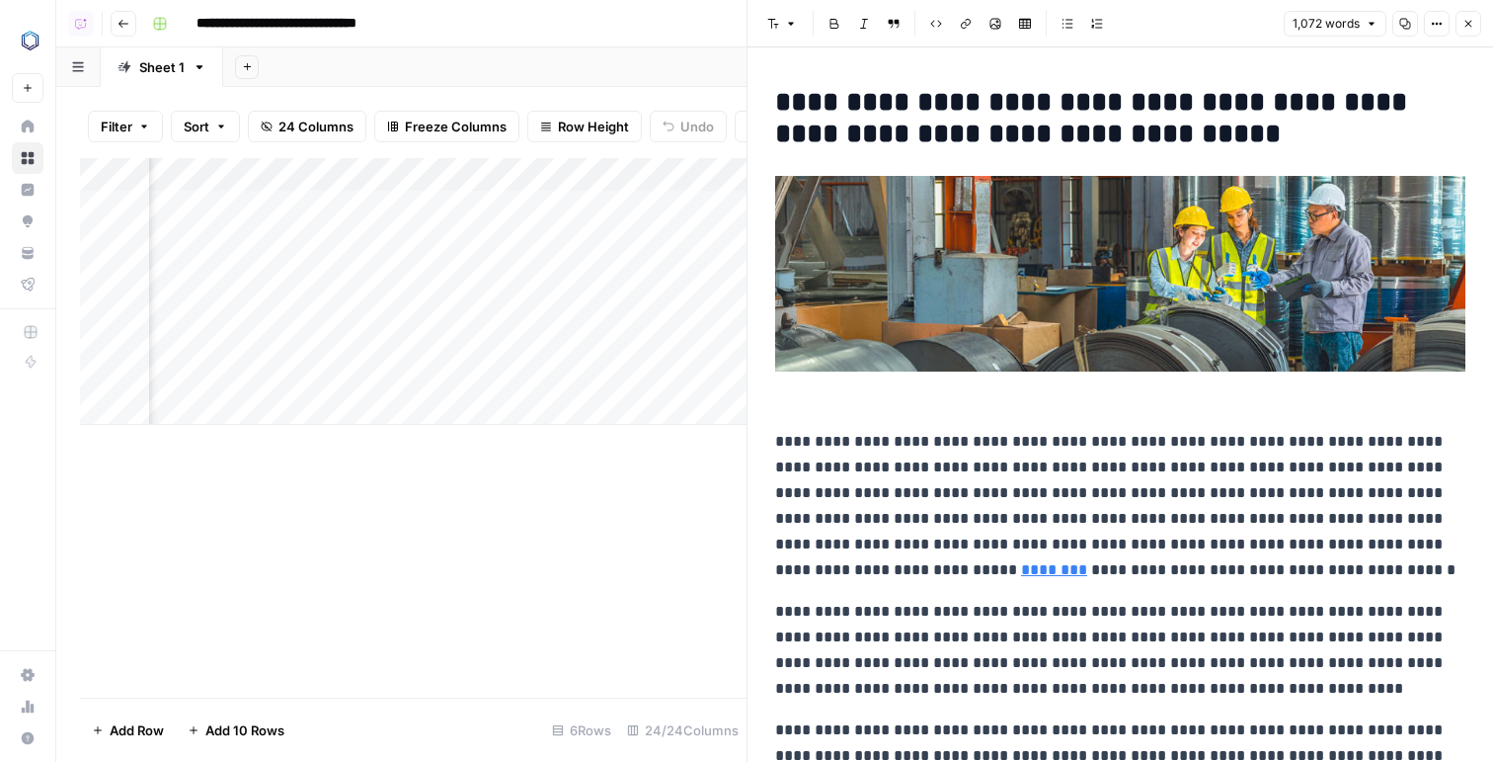
copy div "**********"
click at [1429, 28] on button "Options" at bounding box center [1437, 24] width 26 height 26
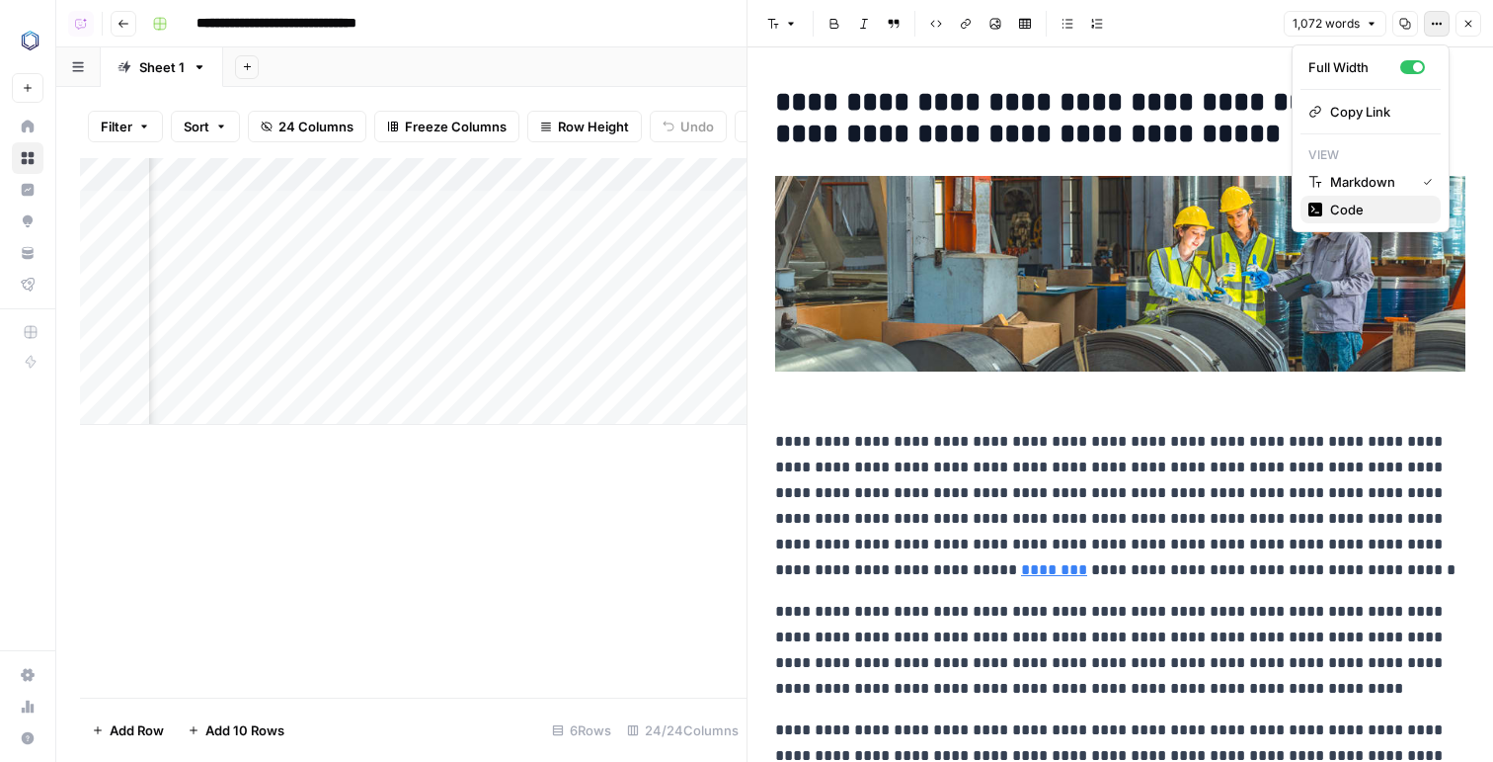
click at [1326, 204] on div "Code" at bounding box center [1371, 210] width 124 height 20
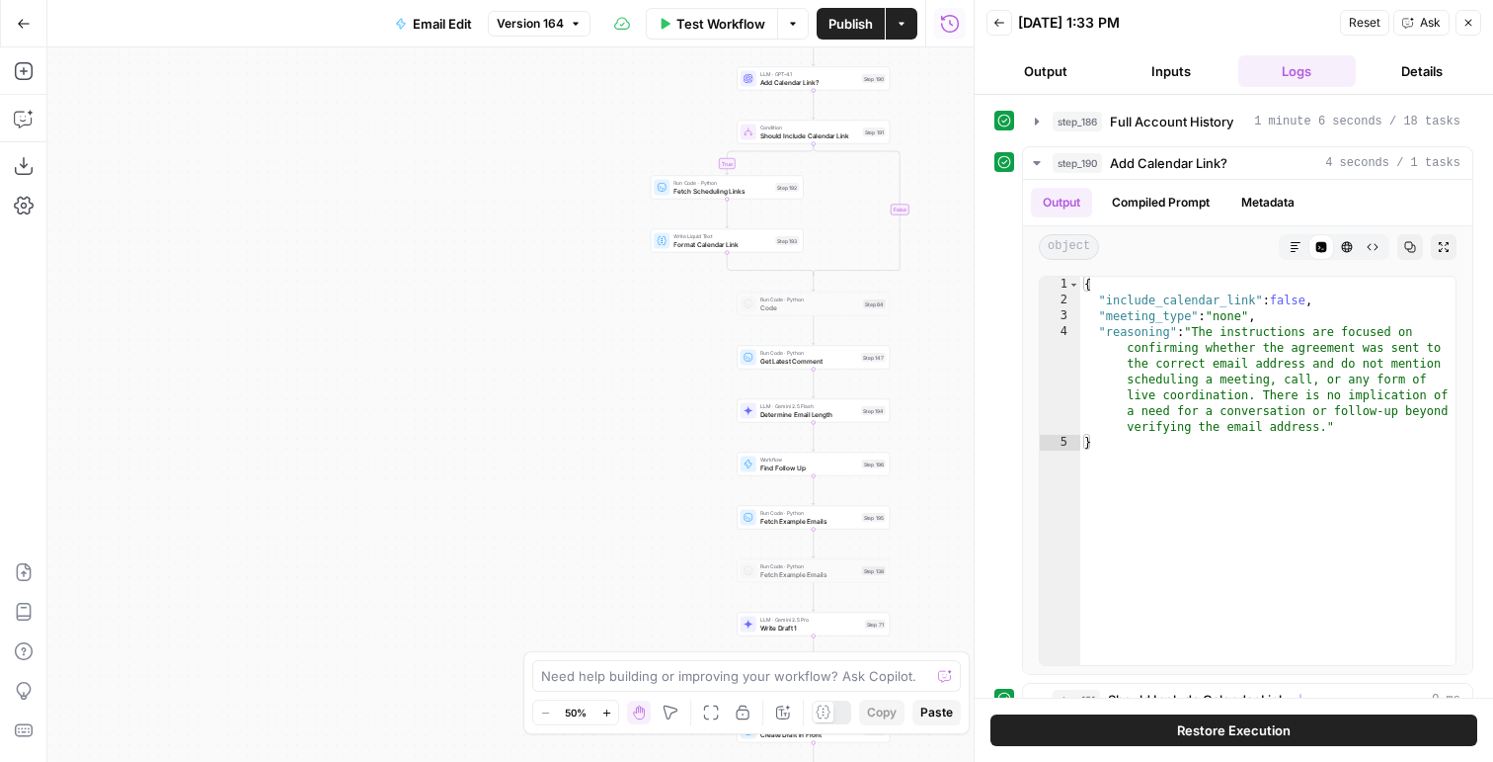
scroll to position [1146, 0]
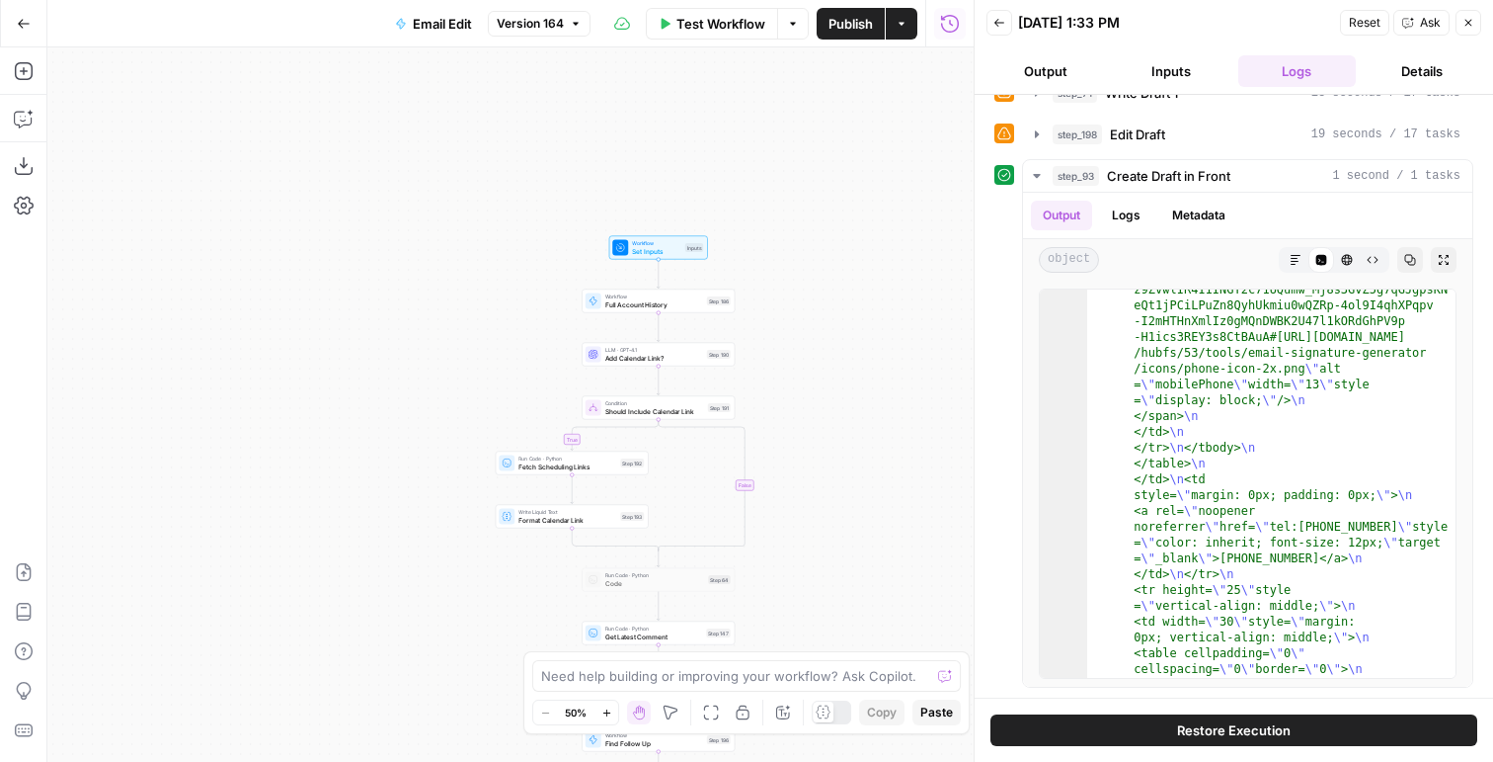
click at [944, 24] on icon "button" at bounding box center [950, 24] width 20 height 20
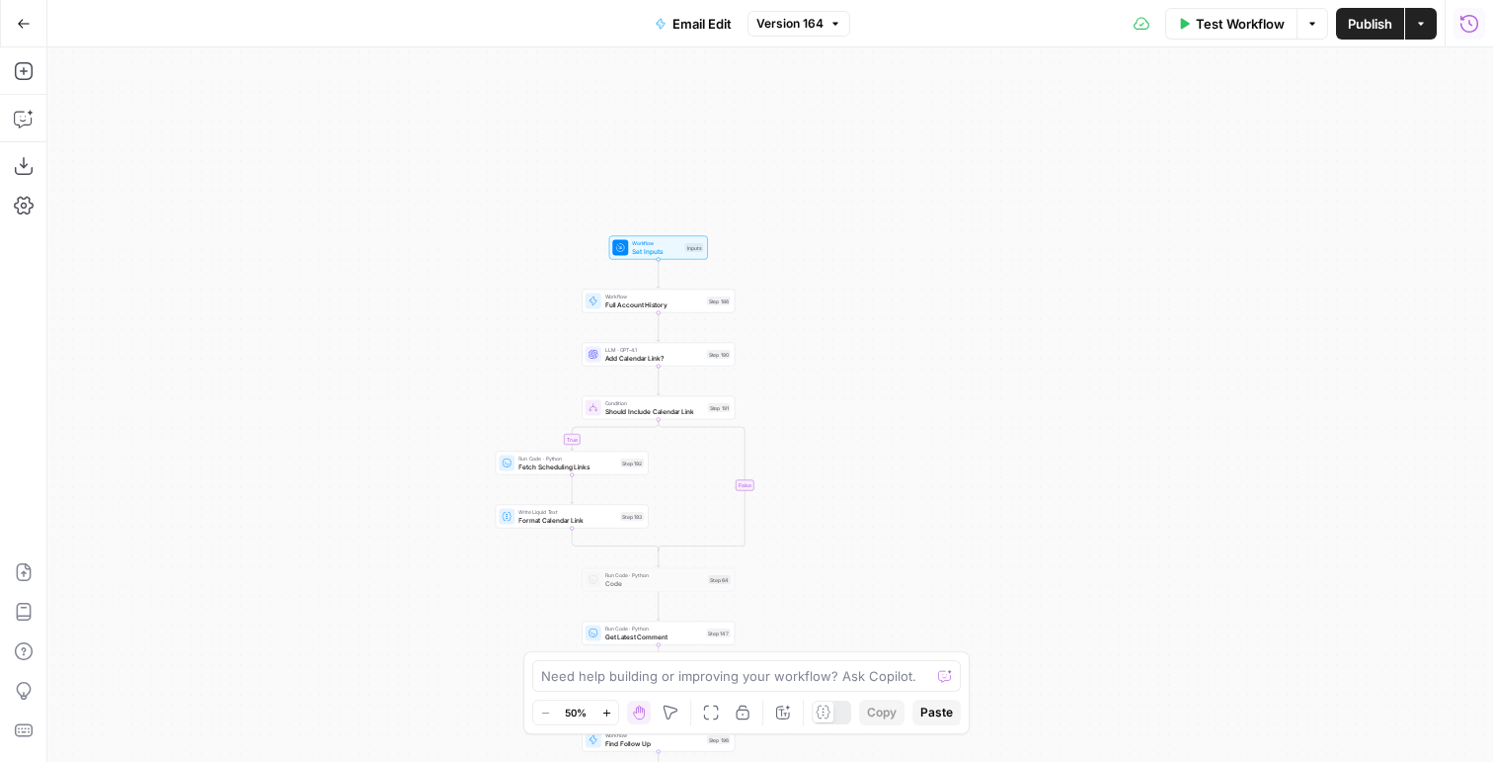
click at [1473, 21] on icon "button" at bounding box center [1470, 24] width 20 height 20
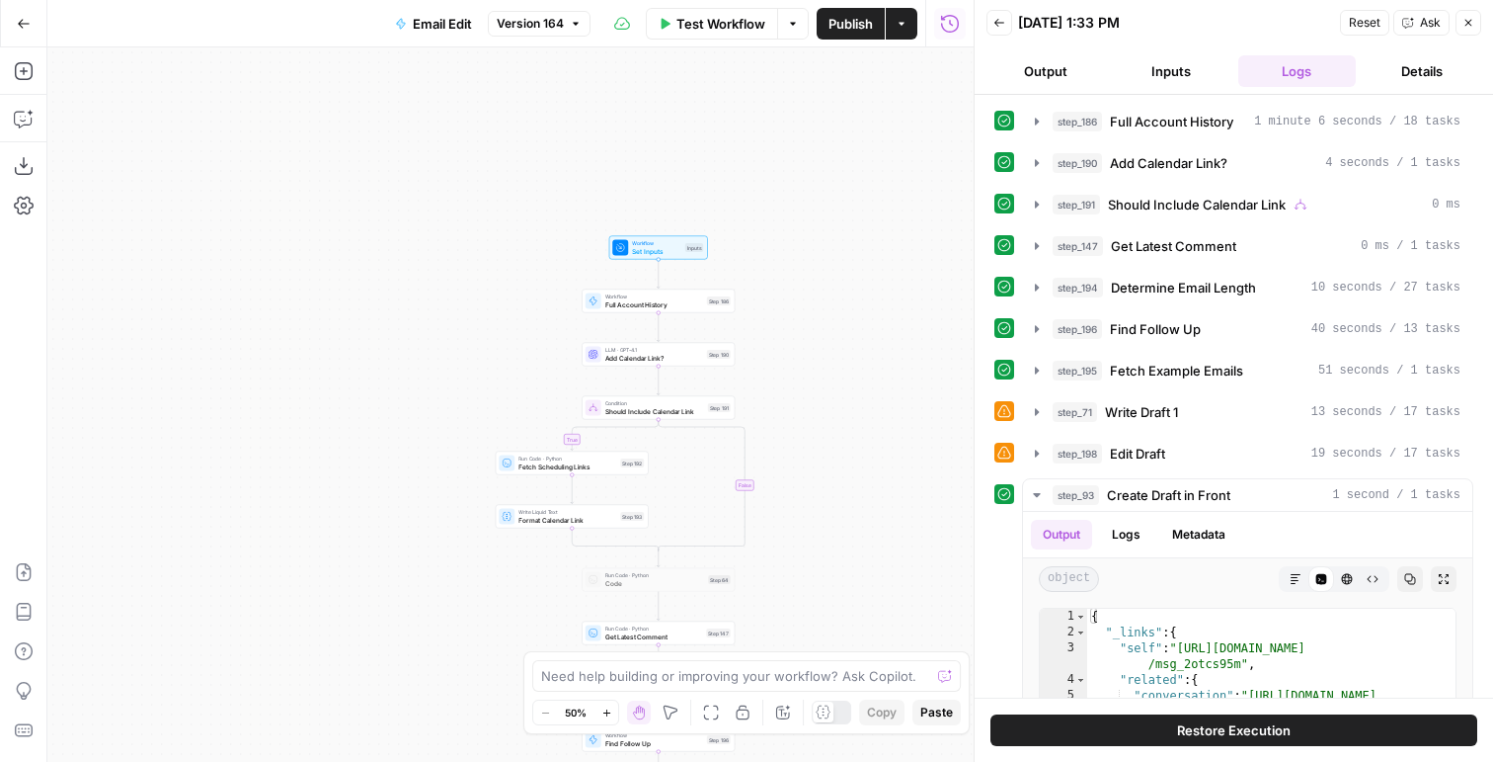
click at [995, 30] on button "Back" at bounding box center [1000, 23] width 26 height 26
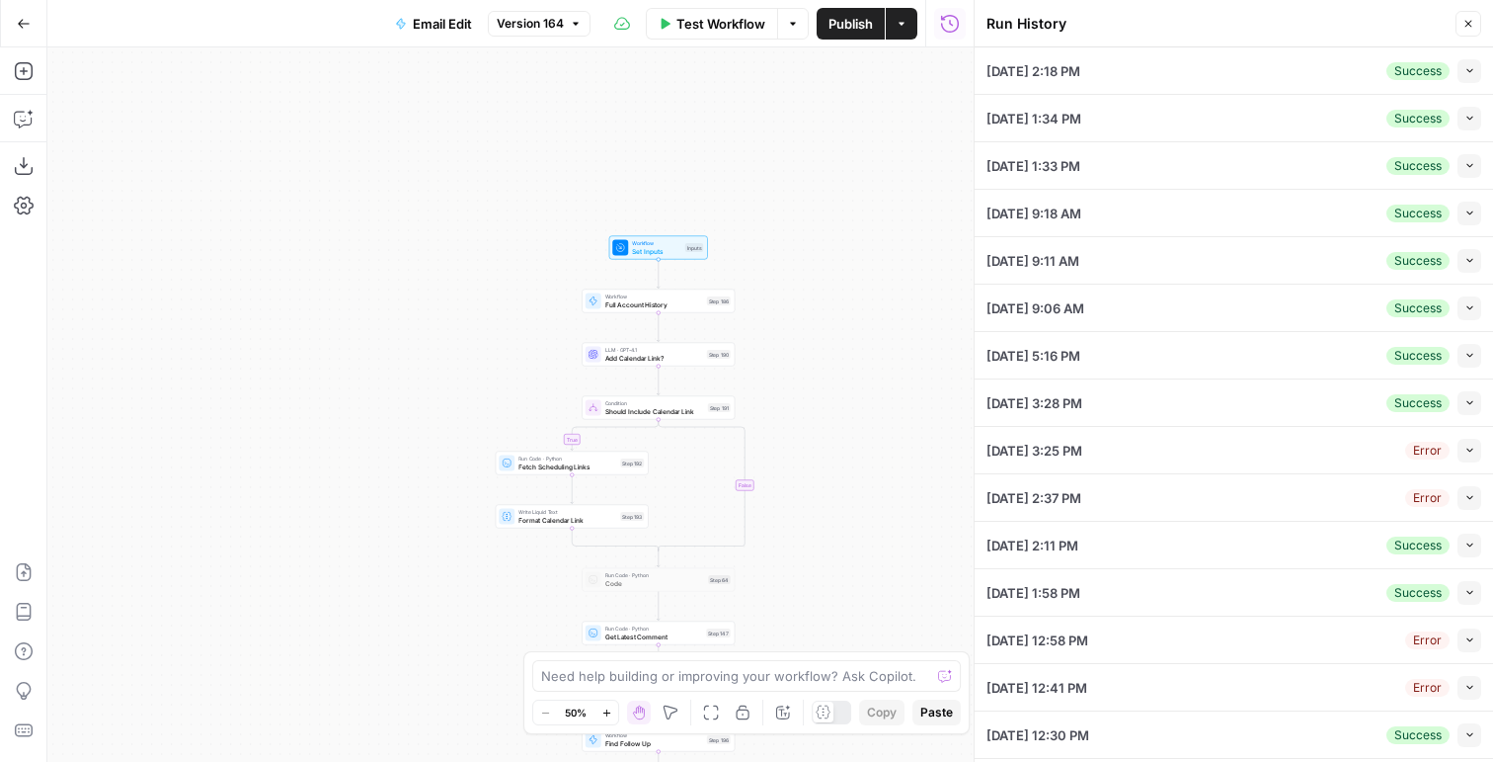
click at [1465, 76] on button "Collapse" at bounding box center [1470, 71] width 24 height 24
type textarea "{ "airops_request": { "task_name": "Email Request", "combined_instructions": "c…"
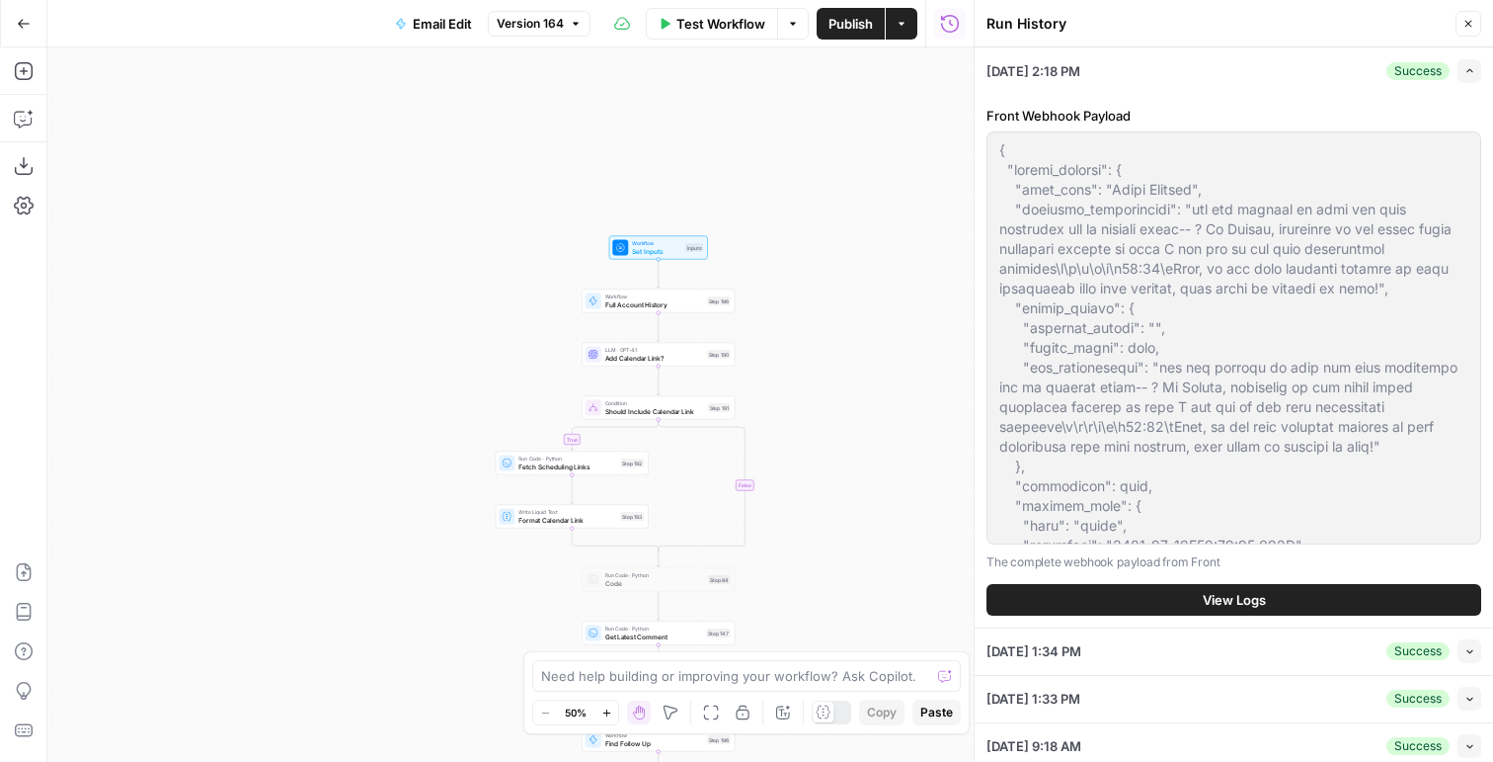
click at [1181, 600] on button "View Logs" at bounding box center [1234, 600] width 495 height 32
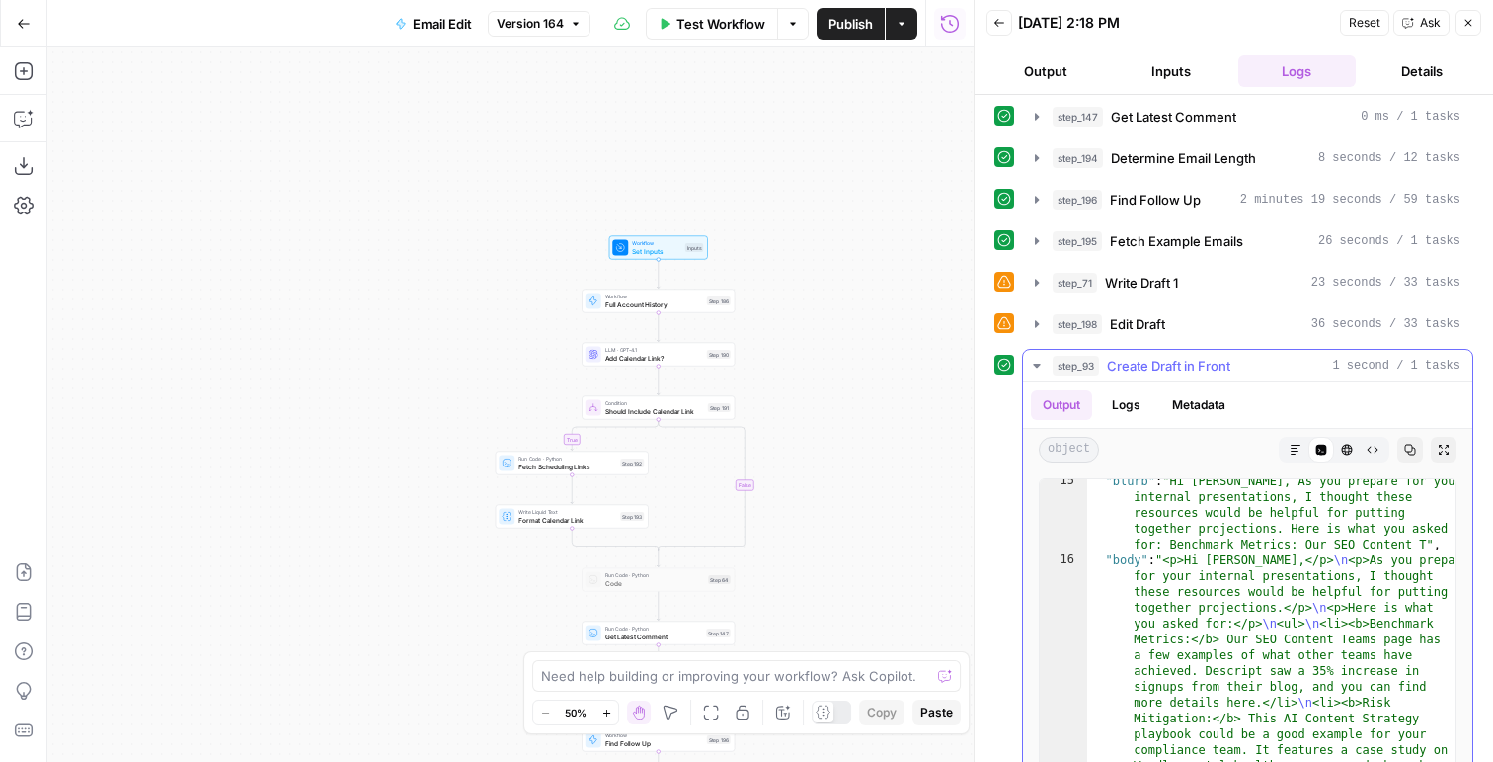
scroll to position [316, 0]
click at [1003, 12] on button "Back" at bounding box center [1000, 23] width 26 height 26
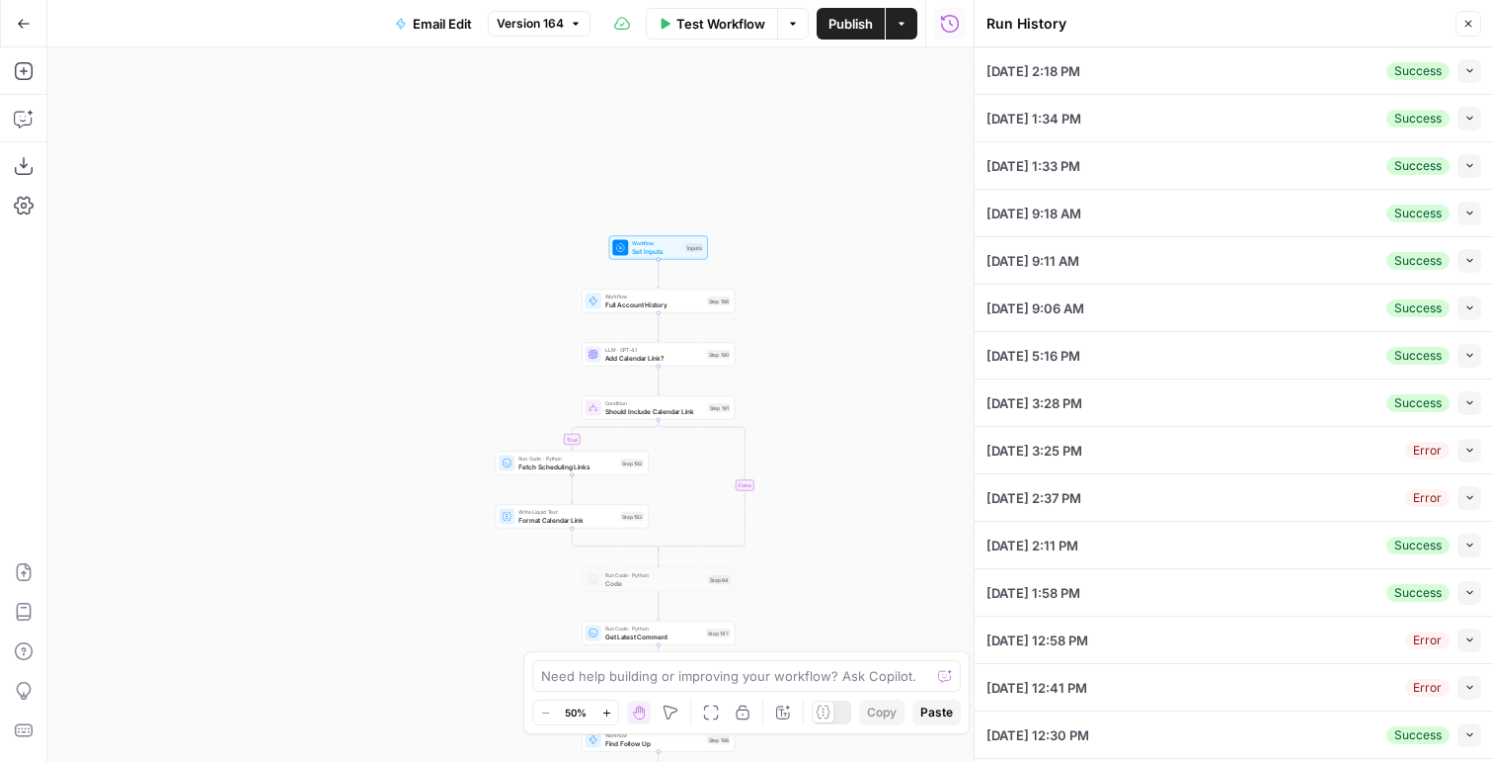
click at [1461, 120] on button "Collapse" at bounding box center [1470, 119] width 24 height 24
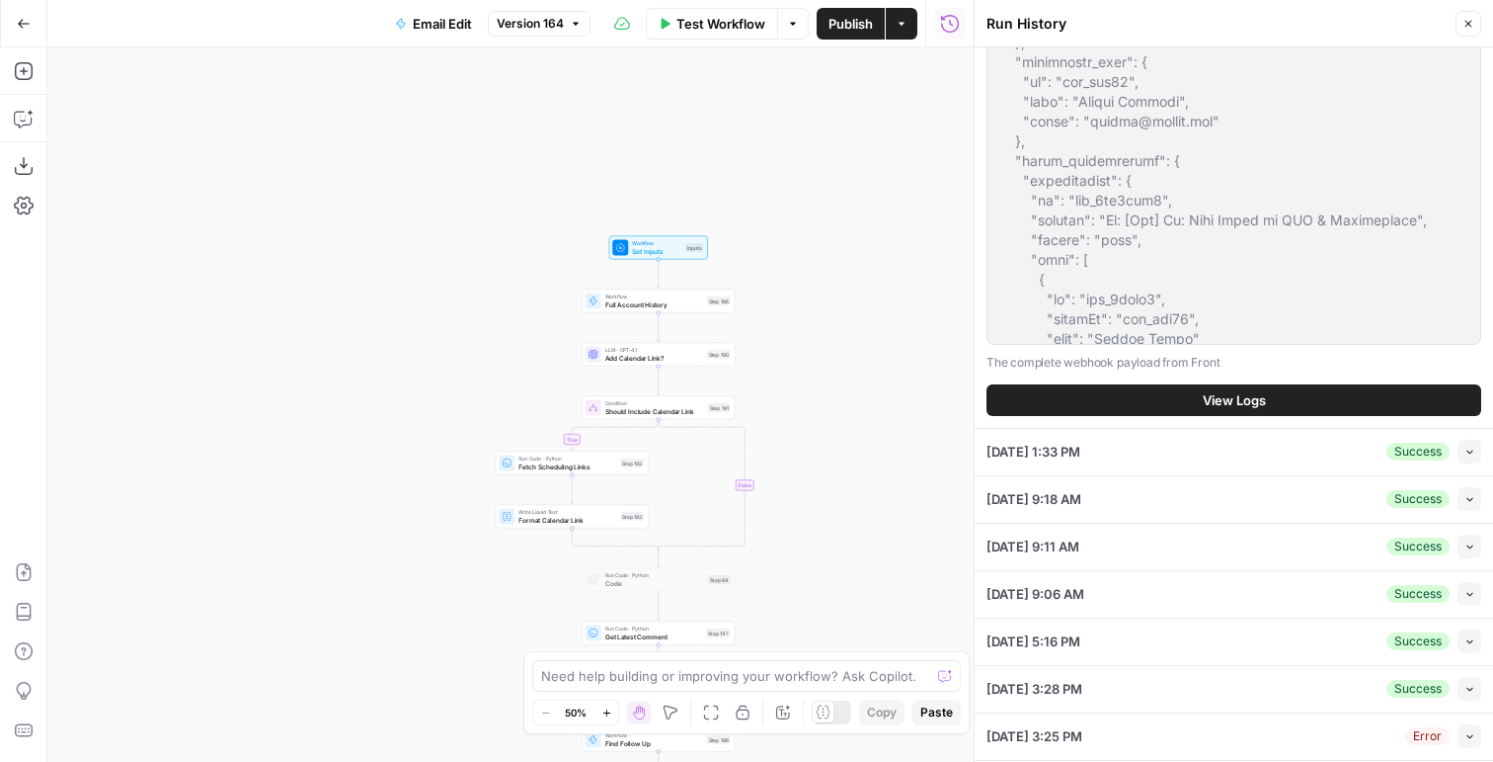
scroll to position [437, 0]
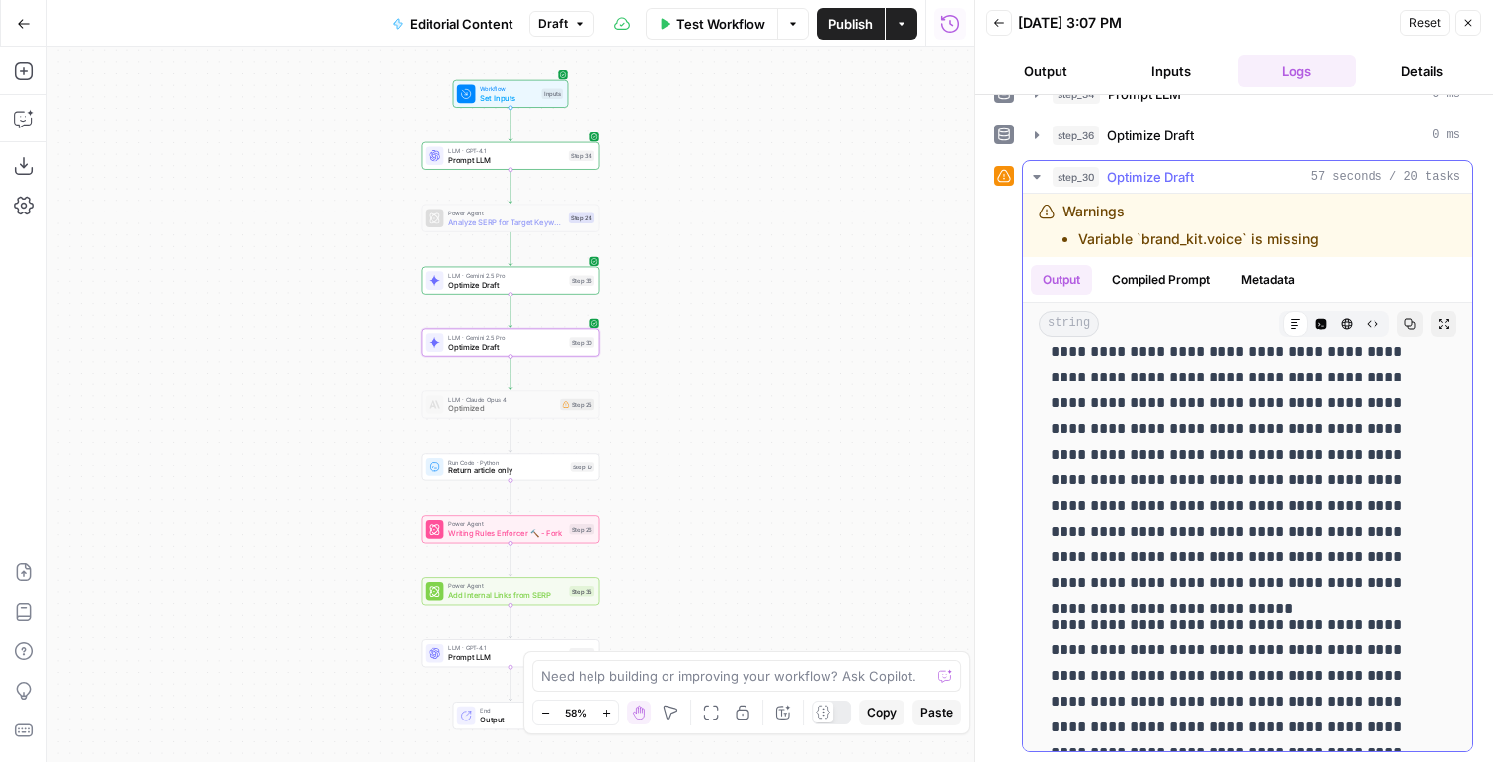
scroll to position [4437, 0]
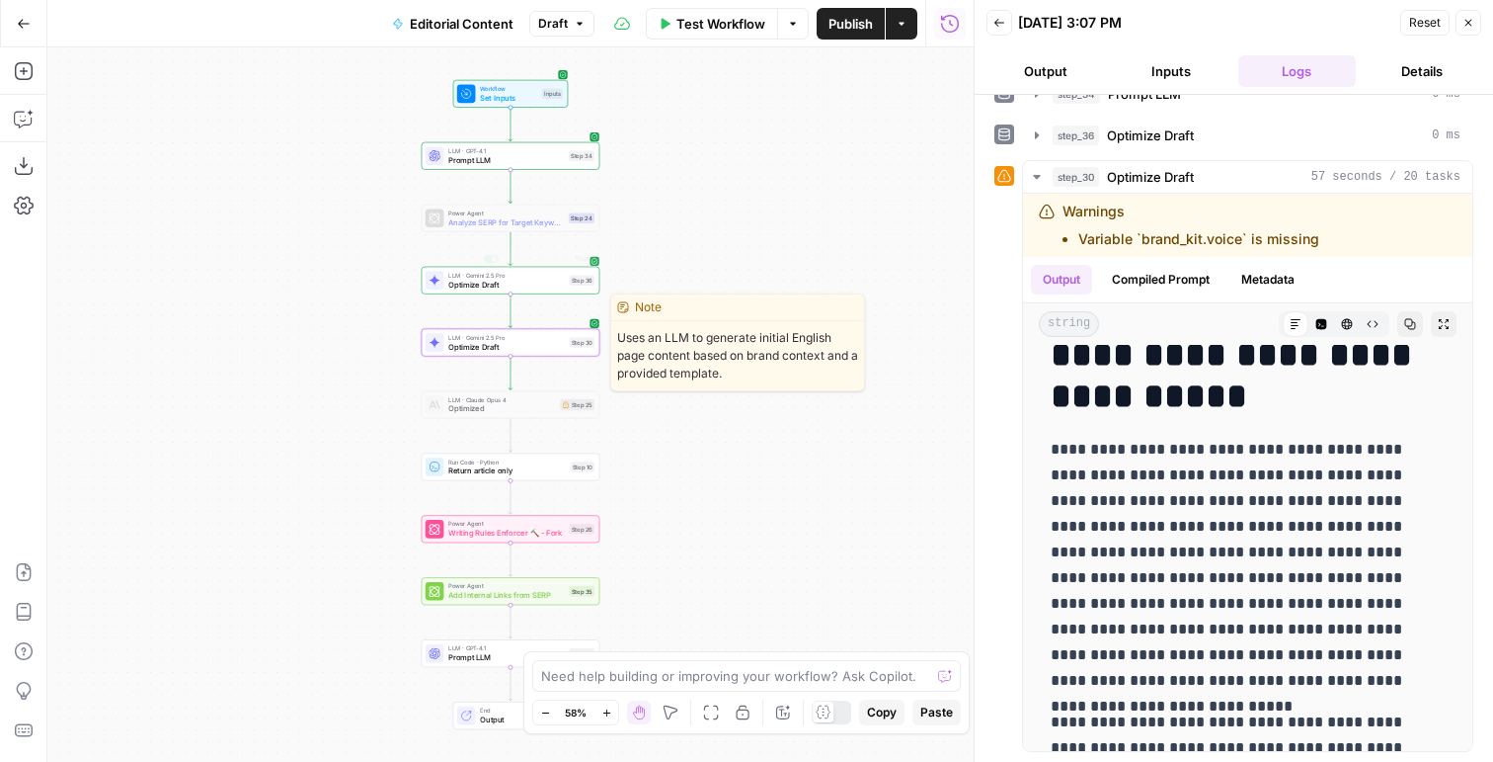
click at [514, 349] on span "Optimize Draft" at bounding box center [506, 347] width 117 height 12
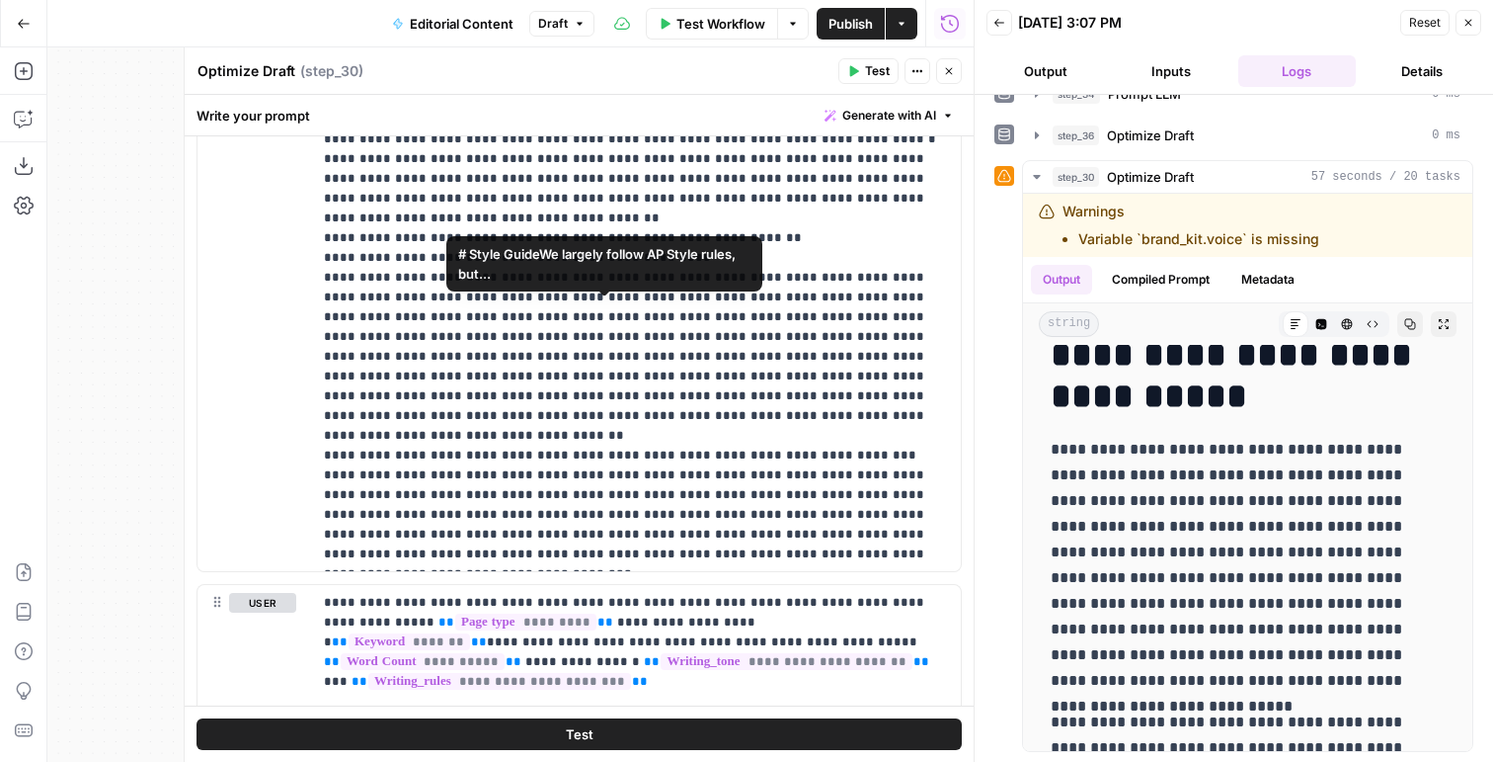
scroll to position [1161, 0]
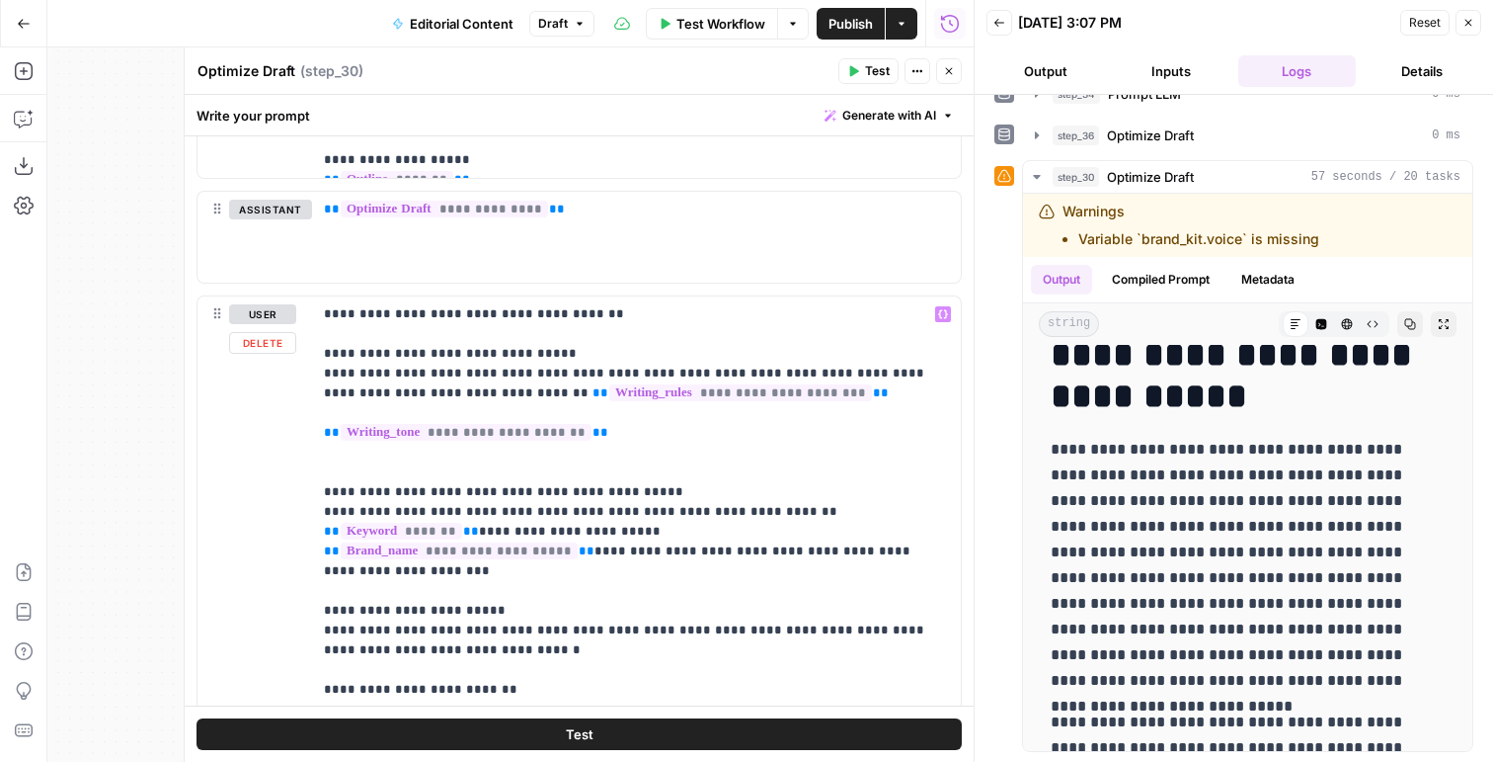
scroll to position [1905, 0]
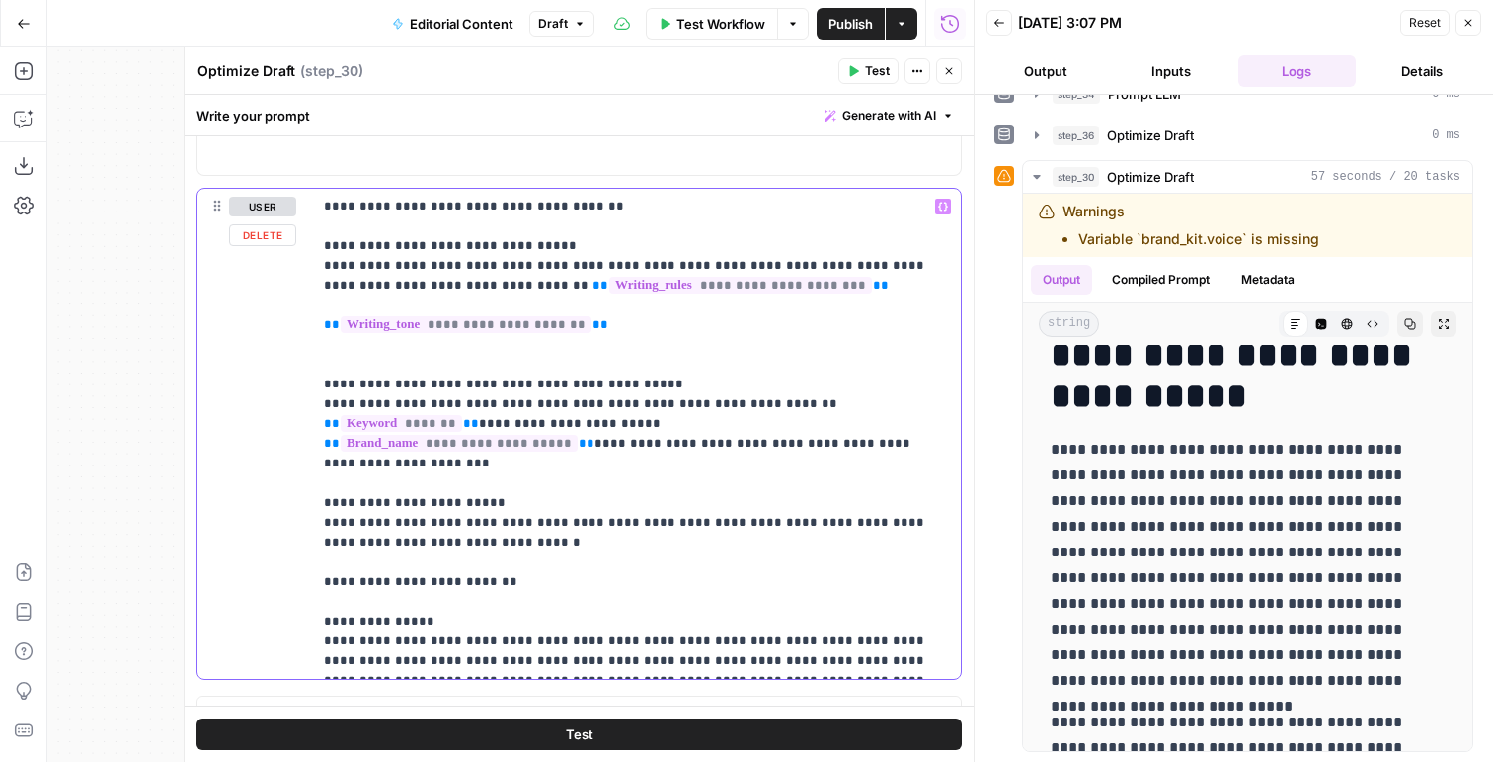
click at [758, 280] on p "**********" at bounding box center [636, 434] width 625 height 474
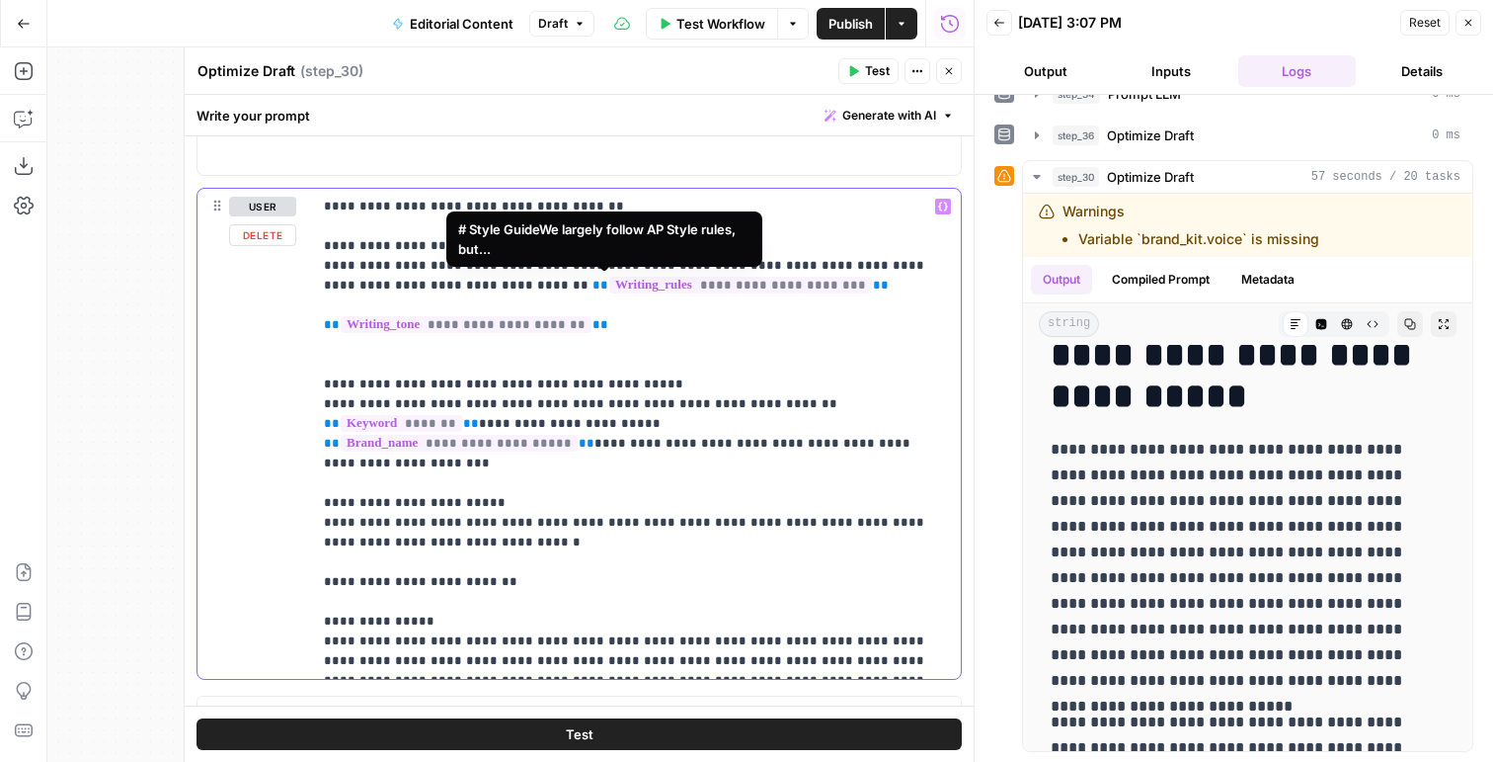
click at [644, 284] on span "**********" at bounding box center [740, 285] width 263 height 17
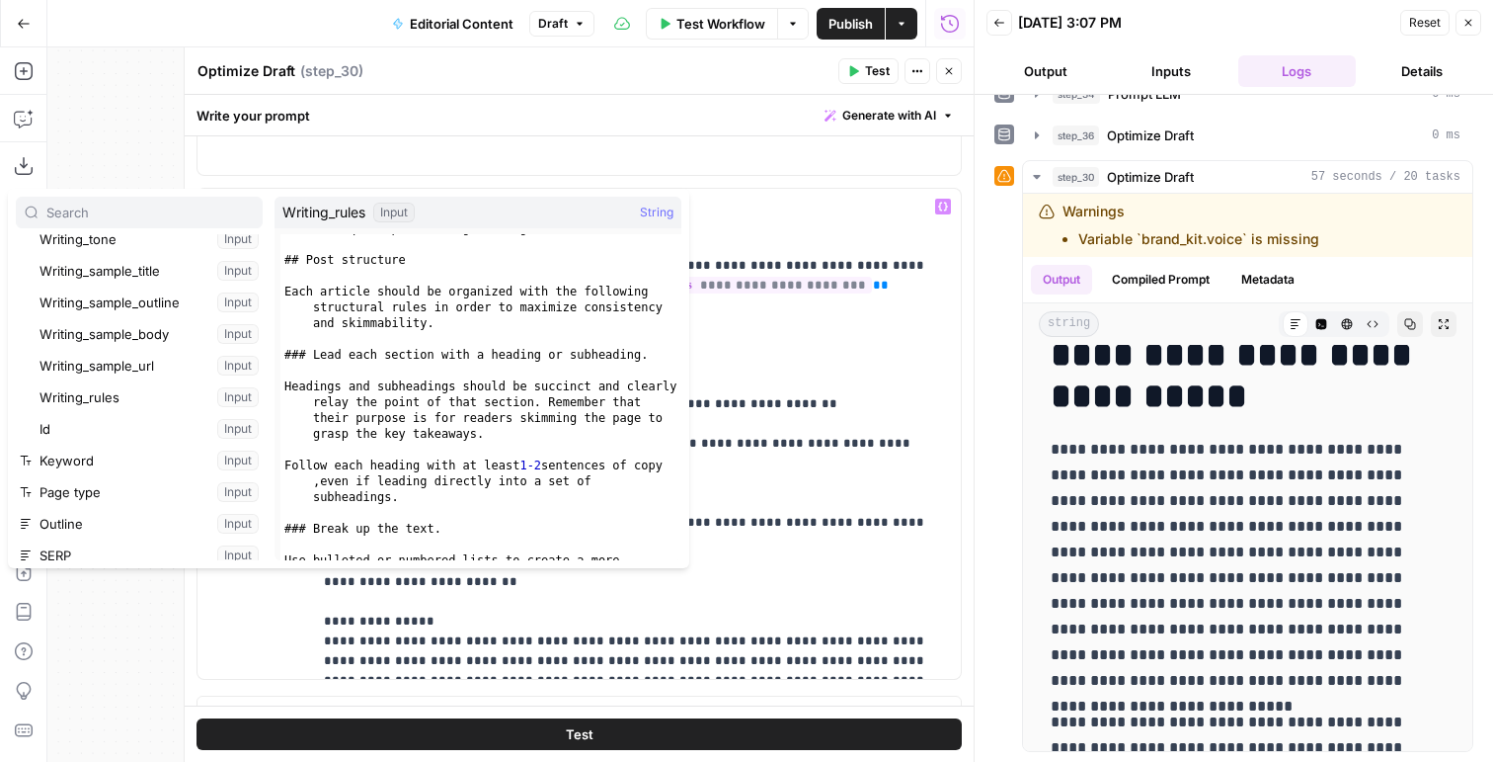
scroll to position [174, 0]
type textarea "**********"
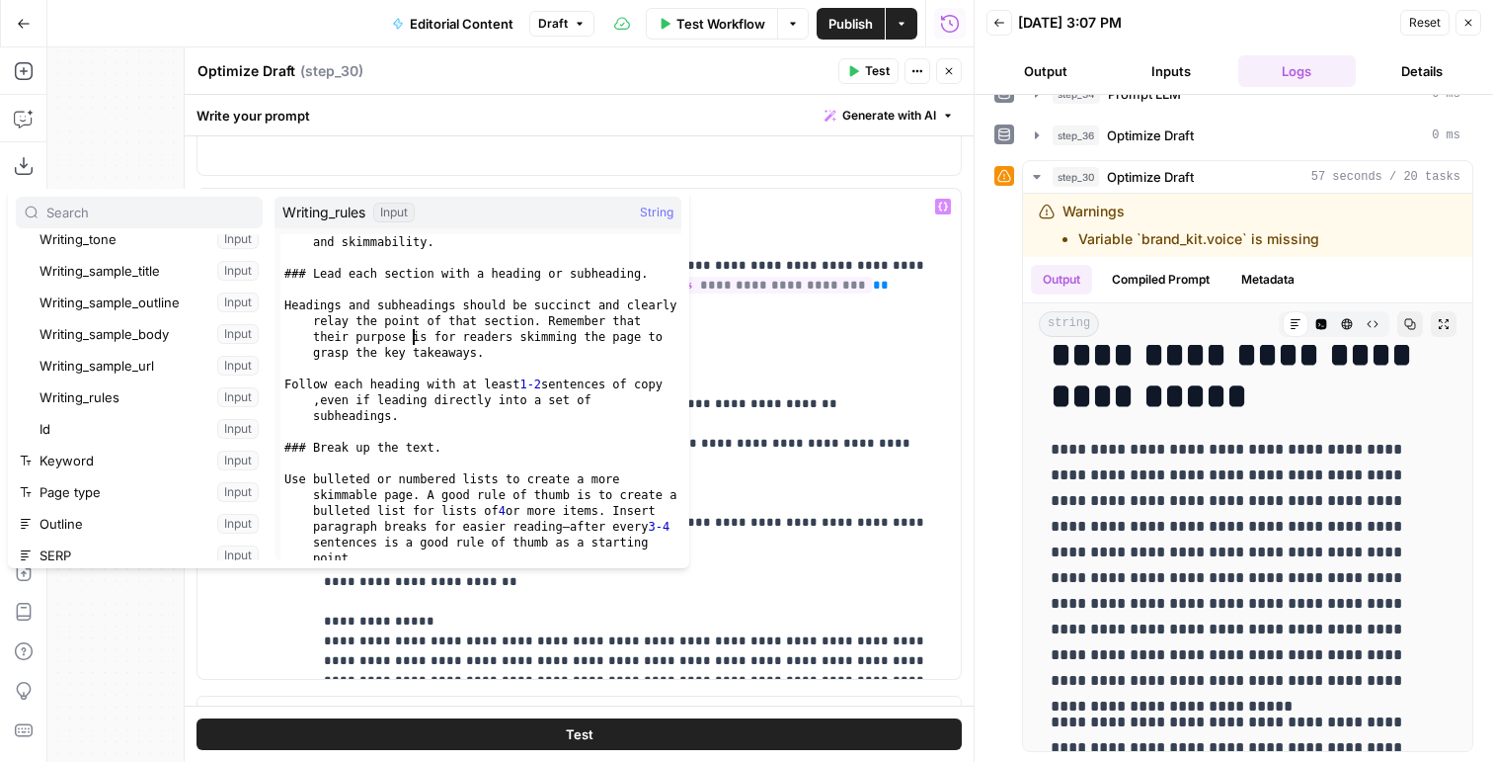
click at [410, 342] on div "Each article should be organized with the following structural rules in order t…" at bounding box center [481, 396] width 401 height 389
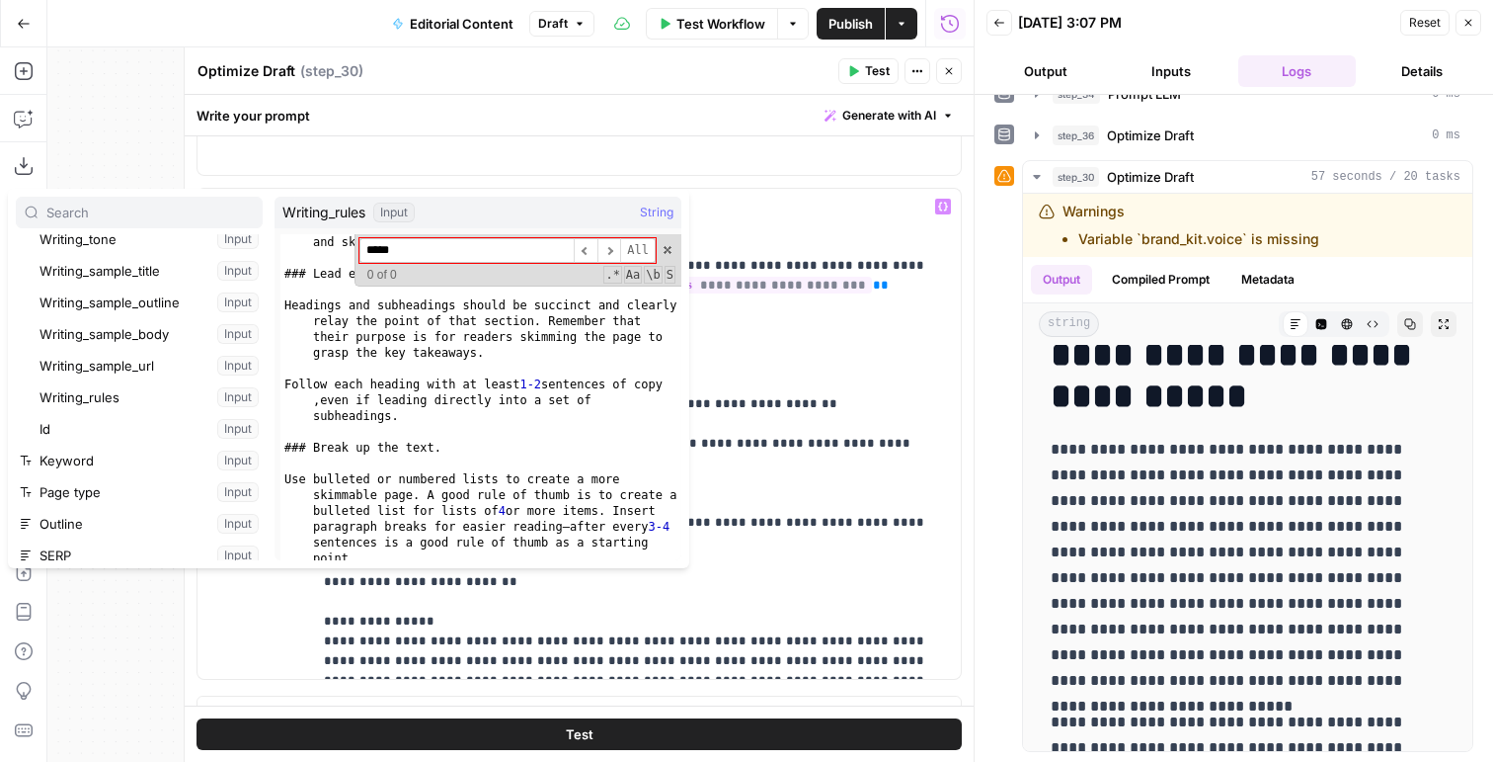
type input "******"
type textarea "**********"
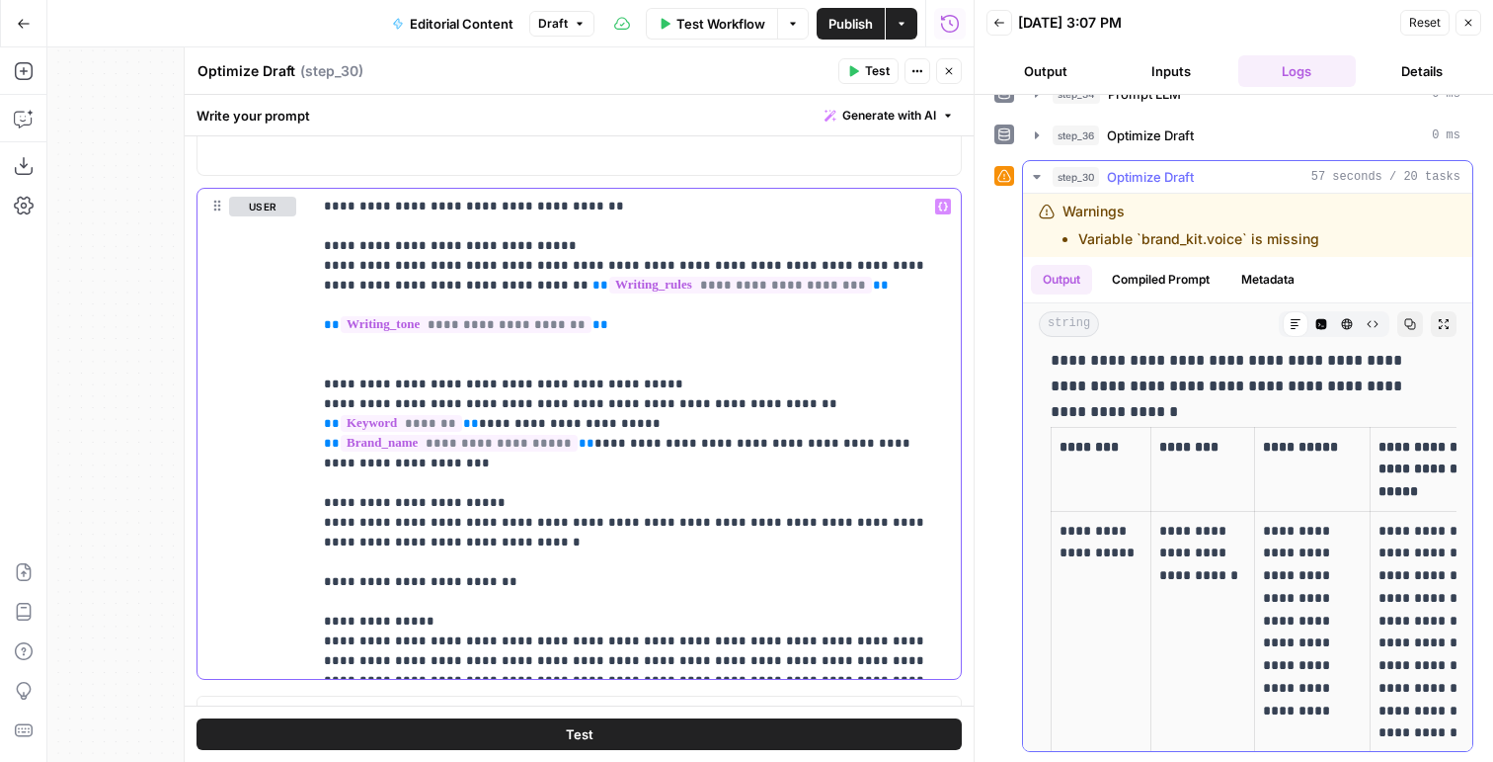
scroll to position [5807, 0]
click at [1188, 395] on p "**********" at bounding box center [1248, 311] width 394 height 180
click at [1187, 372] on p "**********" at bounding box center [1248, 311] width 394 height 180
click at [1395, 375] on p "**********" at bounding box center [1248, 311] width 394 height 180
click at [1408, 321] on icon "button" at bounding box center [1411, 324] width 12 height 12
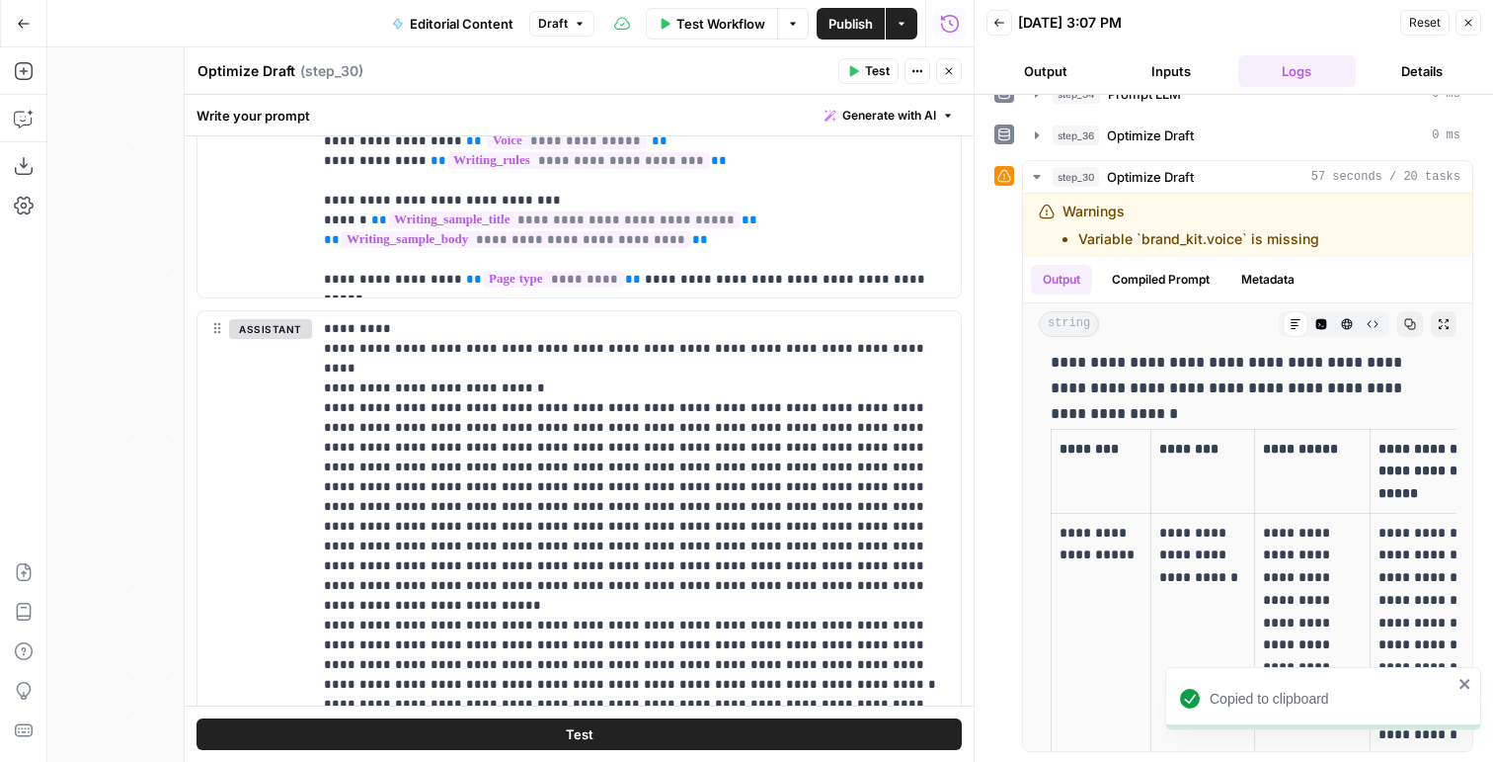
scroll to position [0, 0]
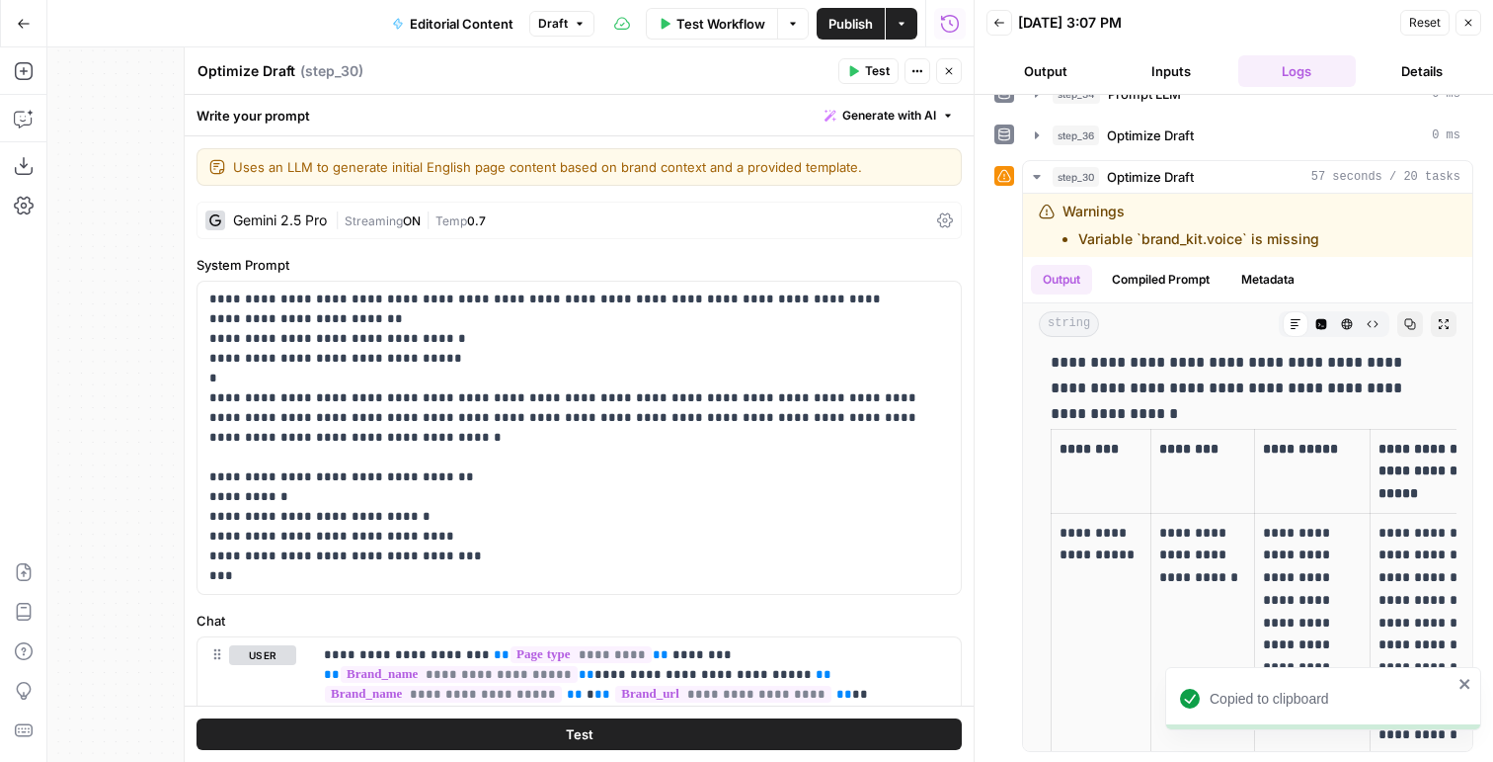
click at [467, 213] on span "Temp" at bounding box center [452, 220] width 32 height 15
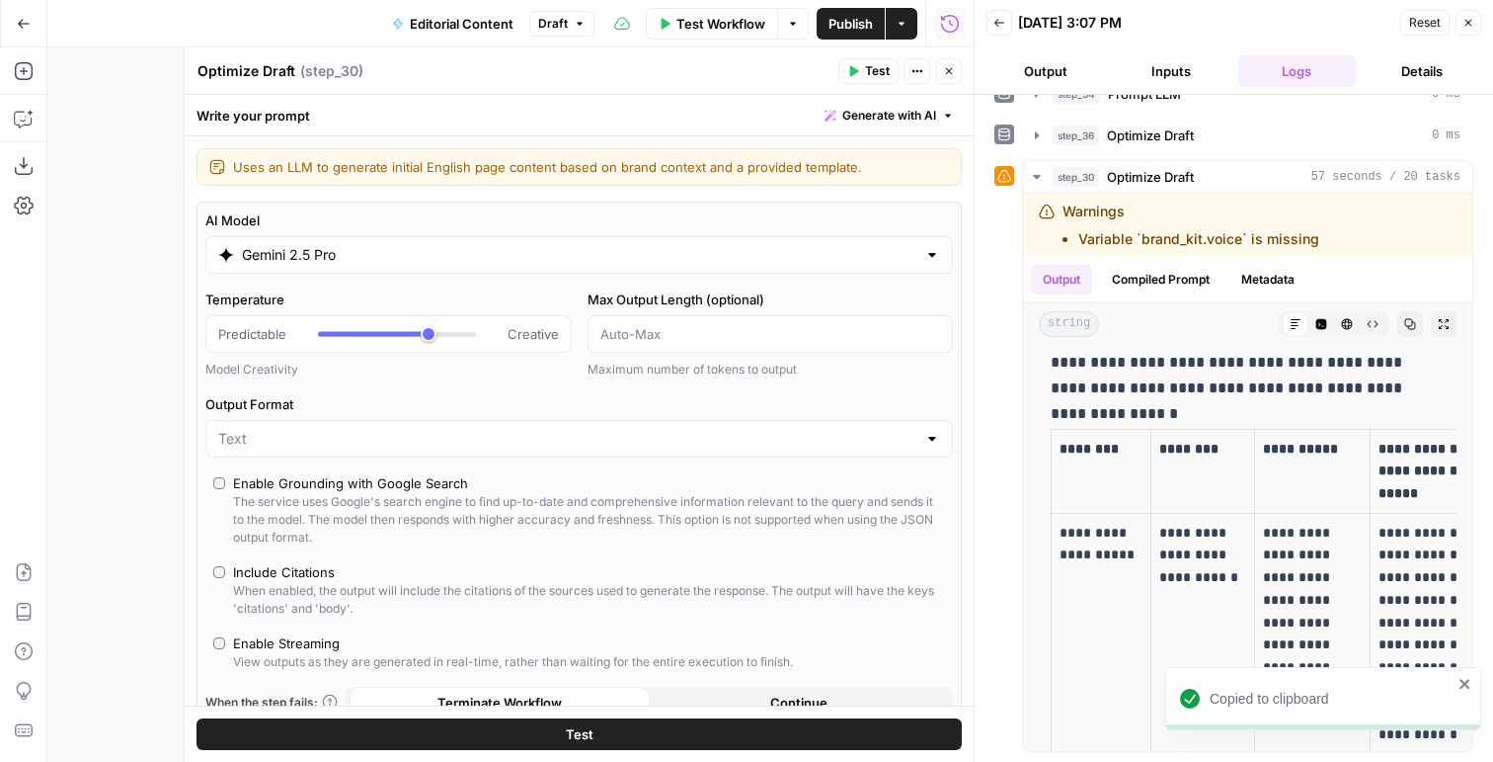
click at [341, 245] on input "Gemini 2.5 Pro" at bounding box center [579, 255] width 675 height 20
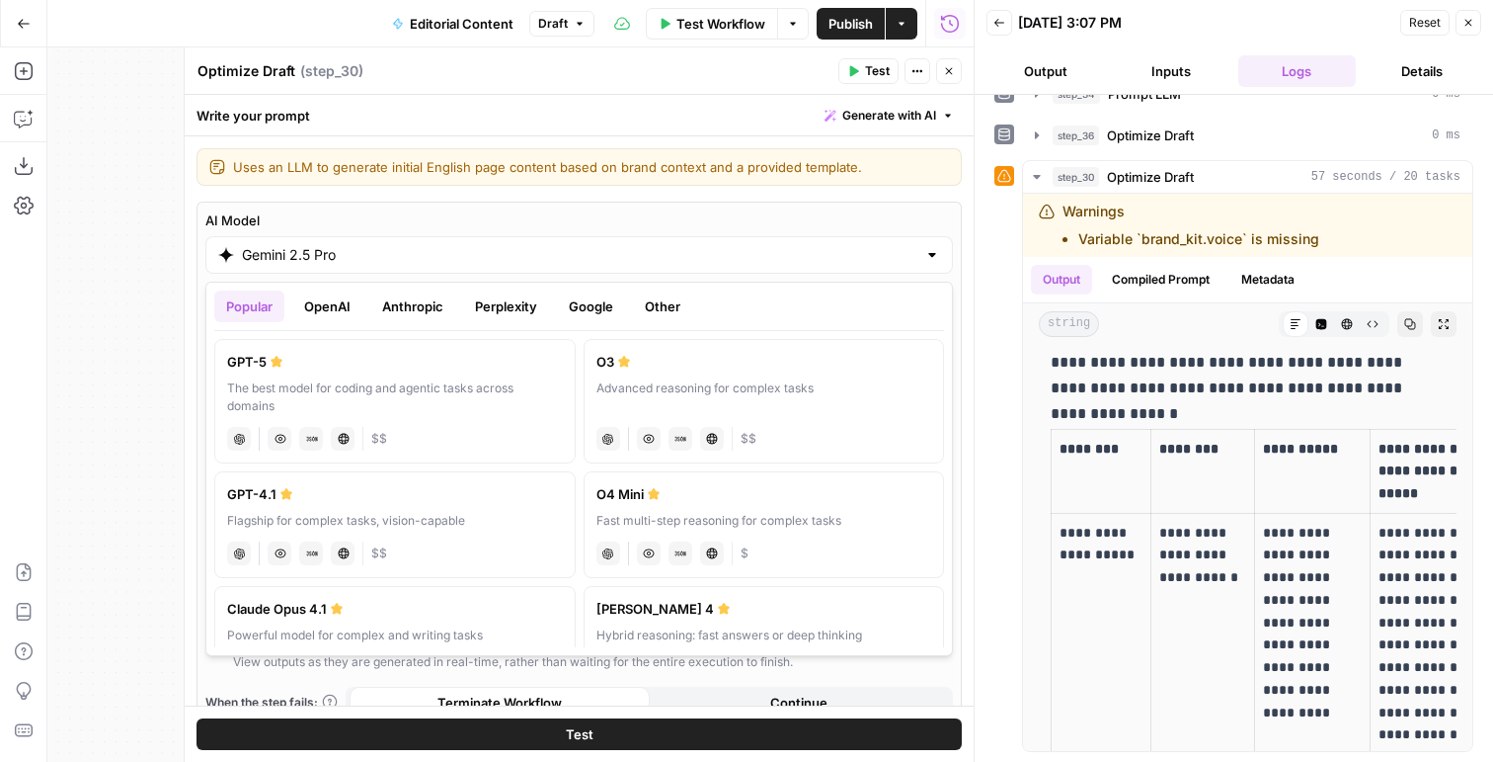
click at [442, 307] on button "Anthropic" at bounding box center [412, 306] width 85 height 32
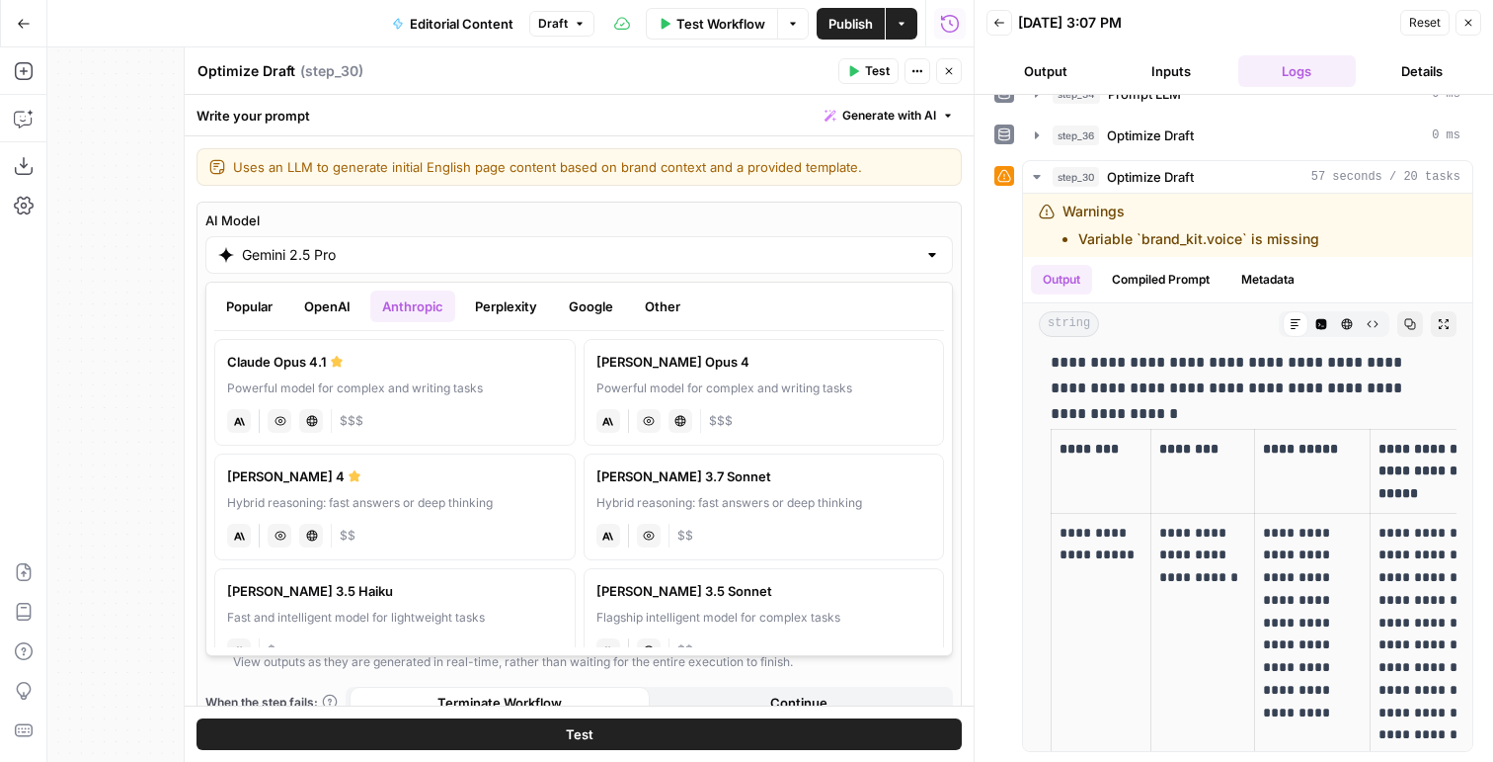
click at [400, 374] on label "Claude Opus 4.1 Powerful model for complex and writing tasks anthropic Vision C…" at bounding box center [394, 392] width 361 height 107
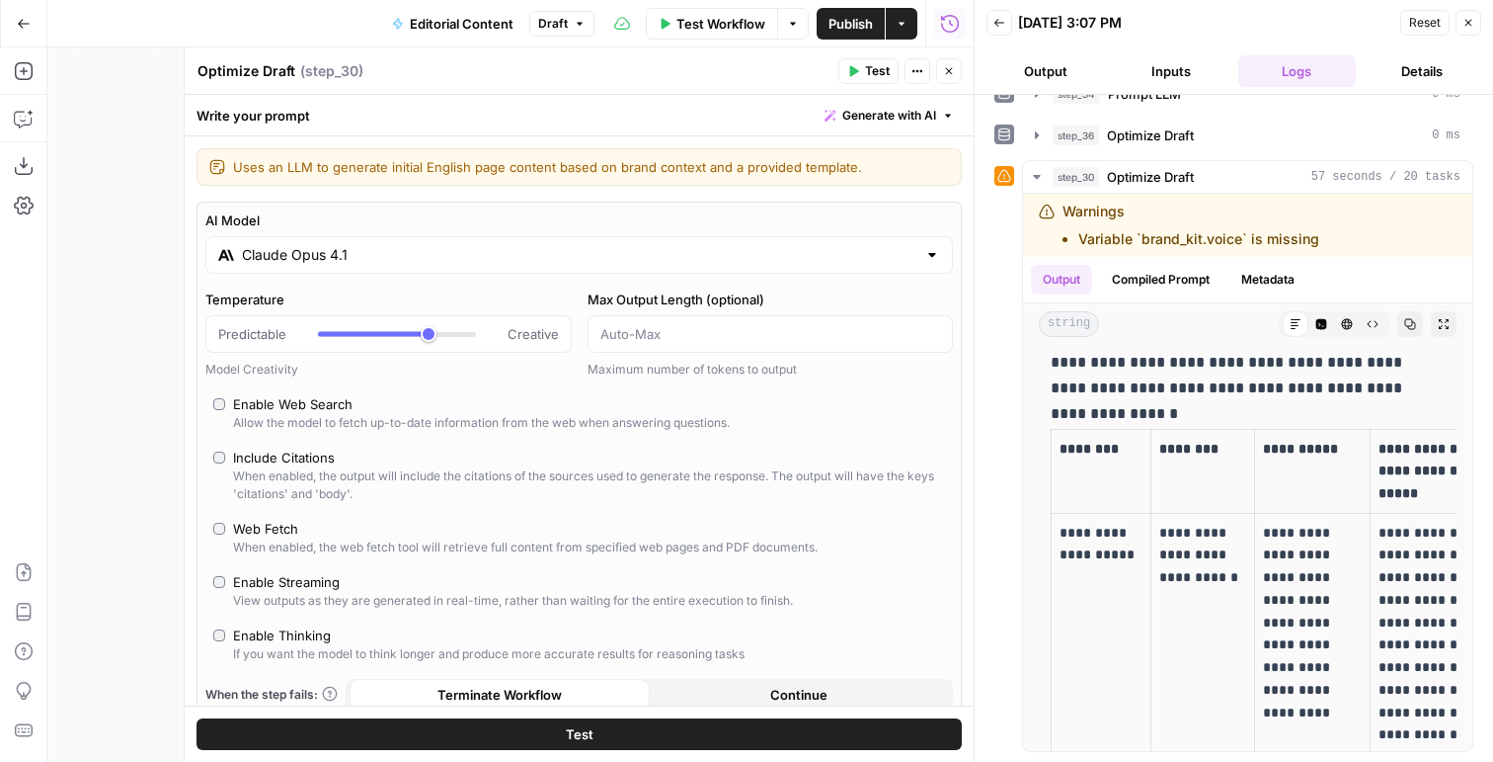
type input "Claude Opus 4.1"
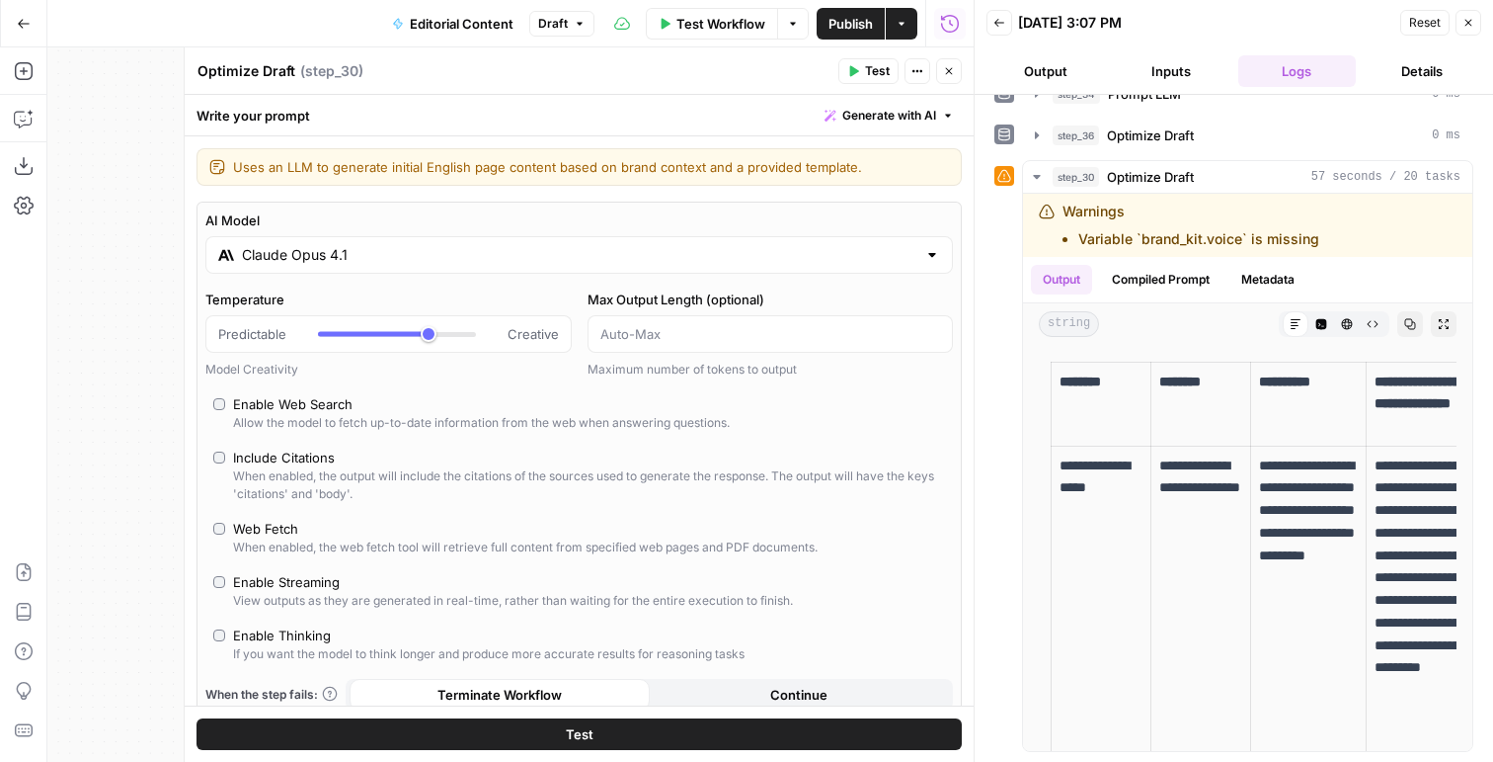
click at [294, 646] on div "If you want the model to think longer and produce more accurate results for rea…" at bounding box center [489, 654] width 512 height 18
type input "*"
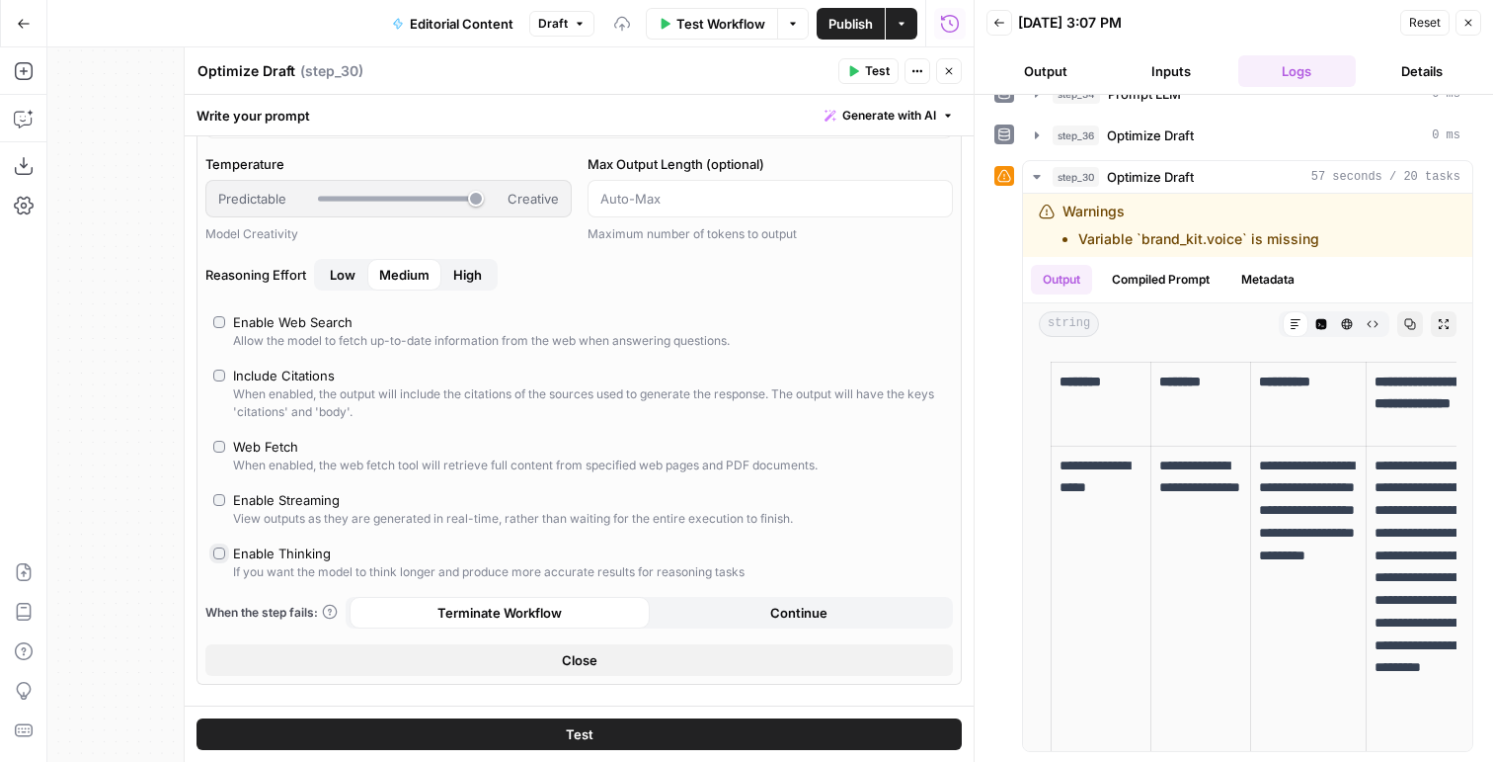
scroll to position [211, 0]
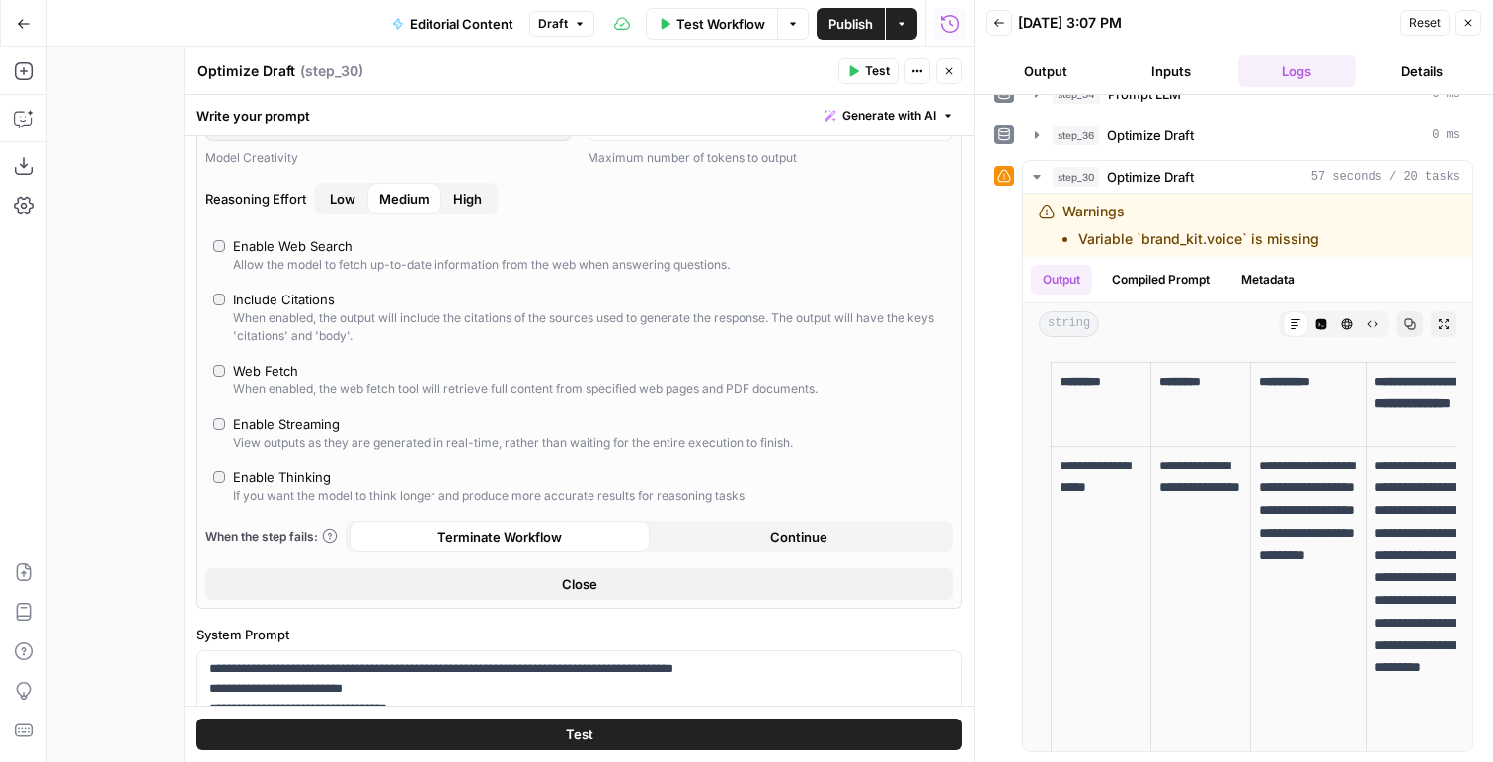
click at [479, 198] on span "High" at bounding box center [467, 199] width 29 height 20
click at [864, 73] on button "Test" at bounding box center [869, 71] width 60 height 26
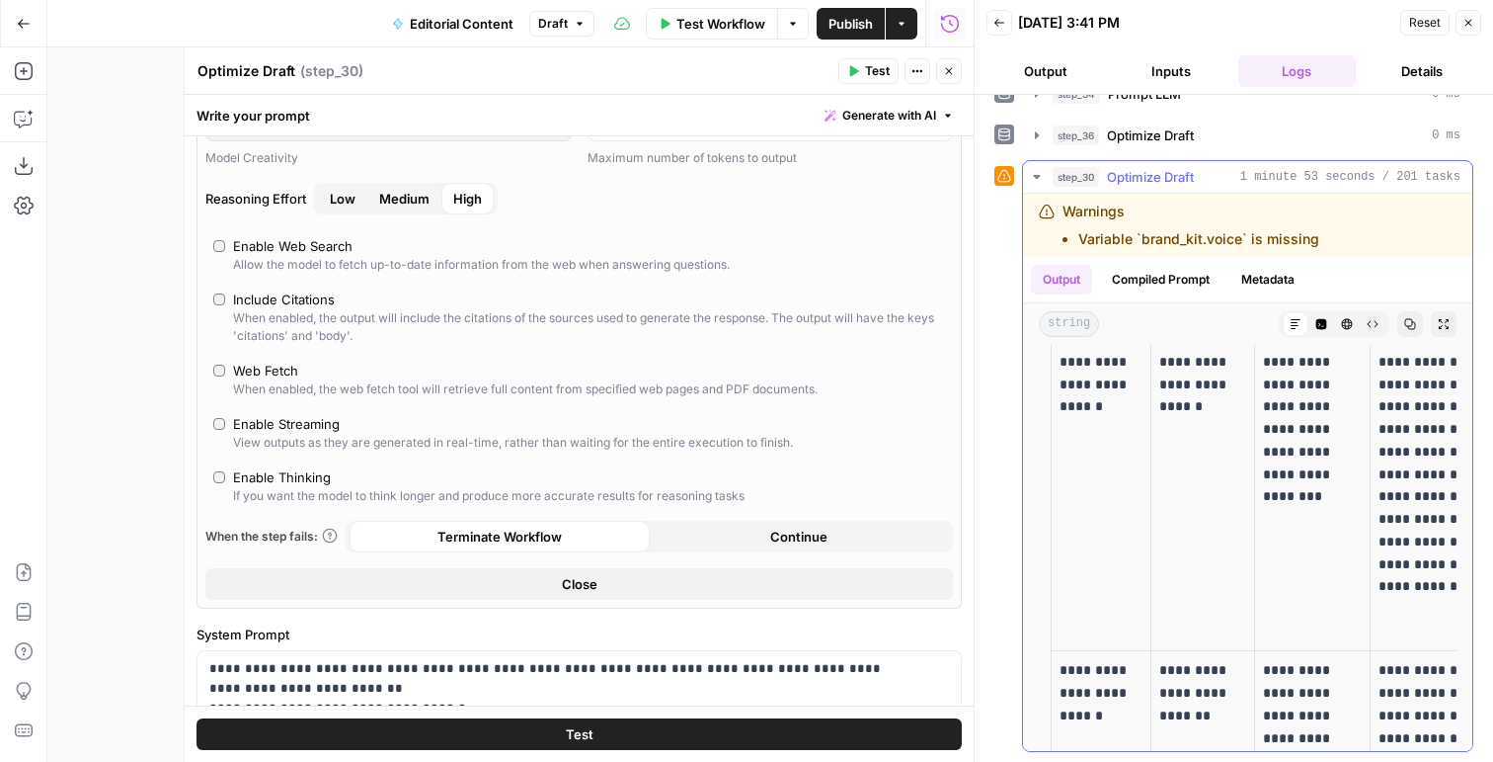
scroll to position [0, 0]
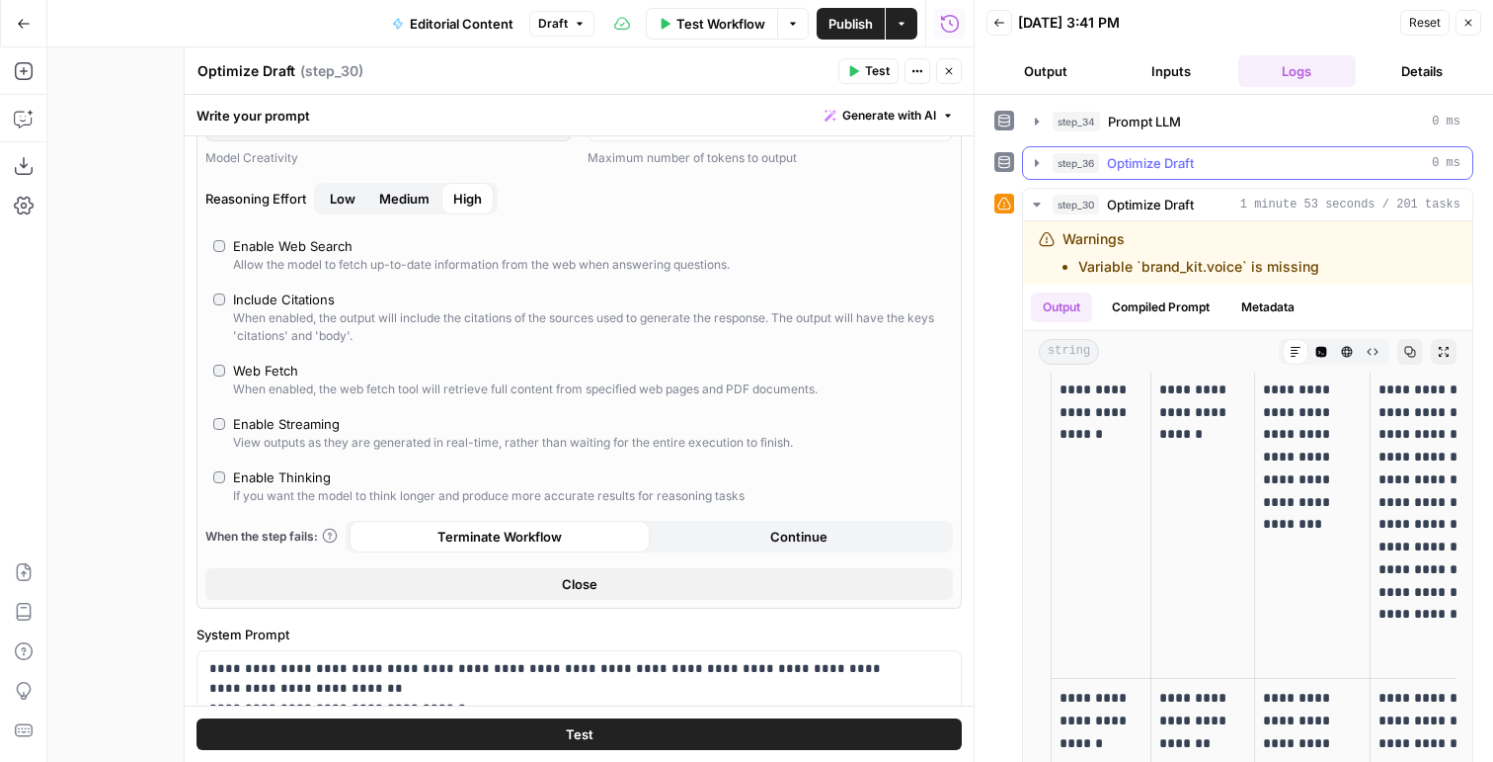
click at [1072, 173] on button "step_36 Optimize Draft 0 ms" at bounding box center [1247, 163] width 449 height 32
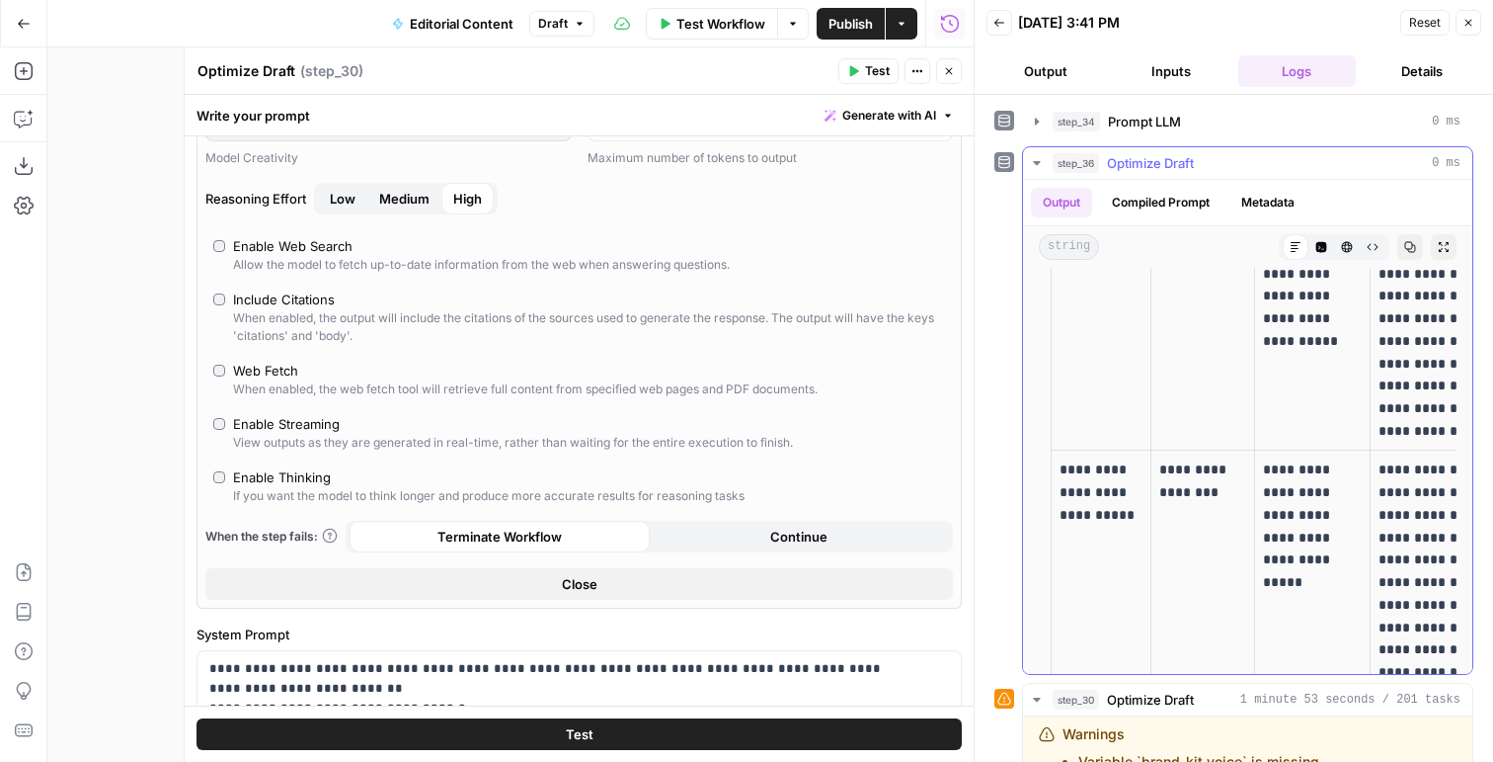
scroll to position [4256, 0]
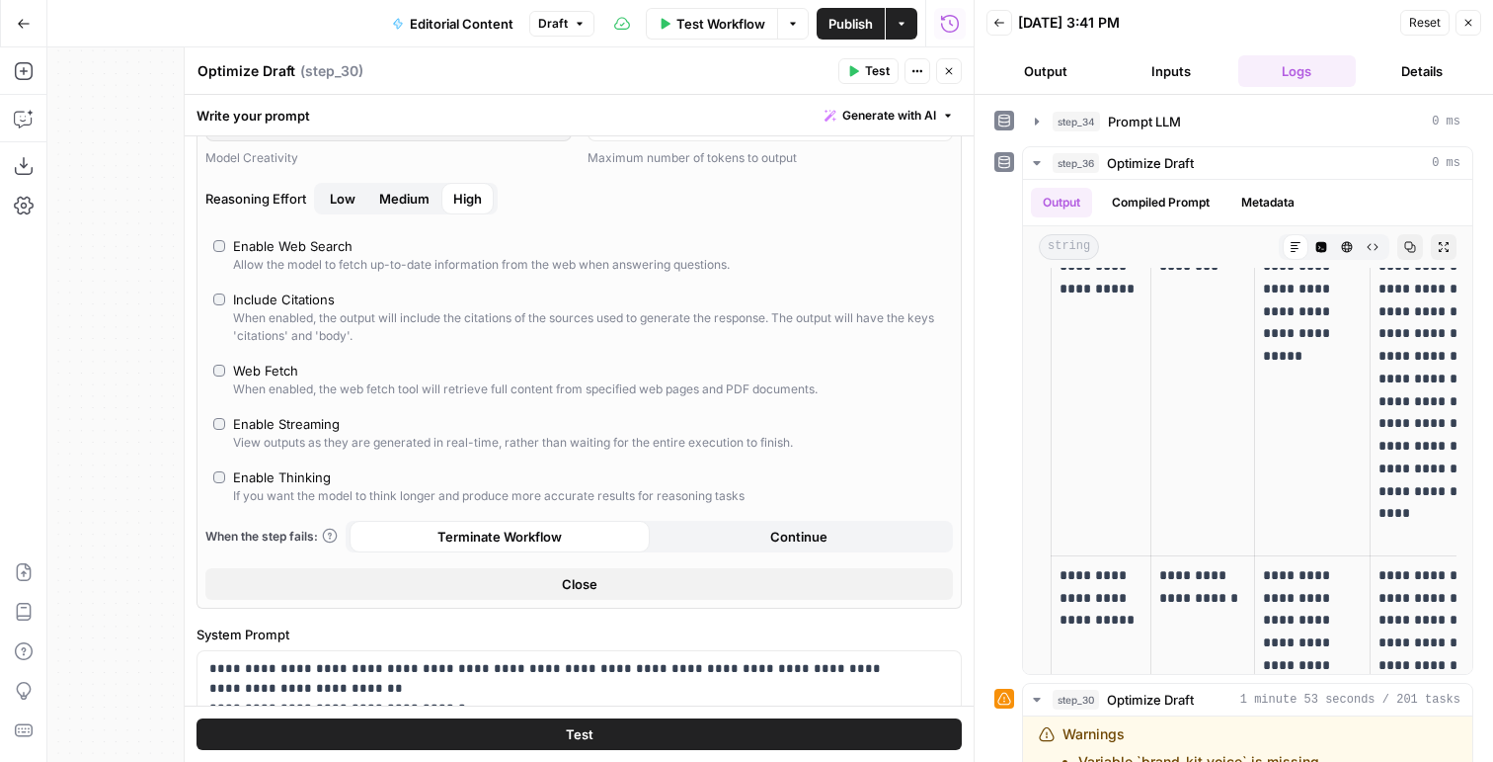
click at [1179, 57] on button "Inputs" at bounding box center [1171, 71] width 118 height 32
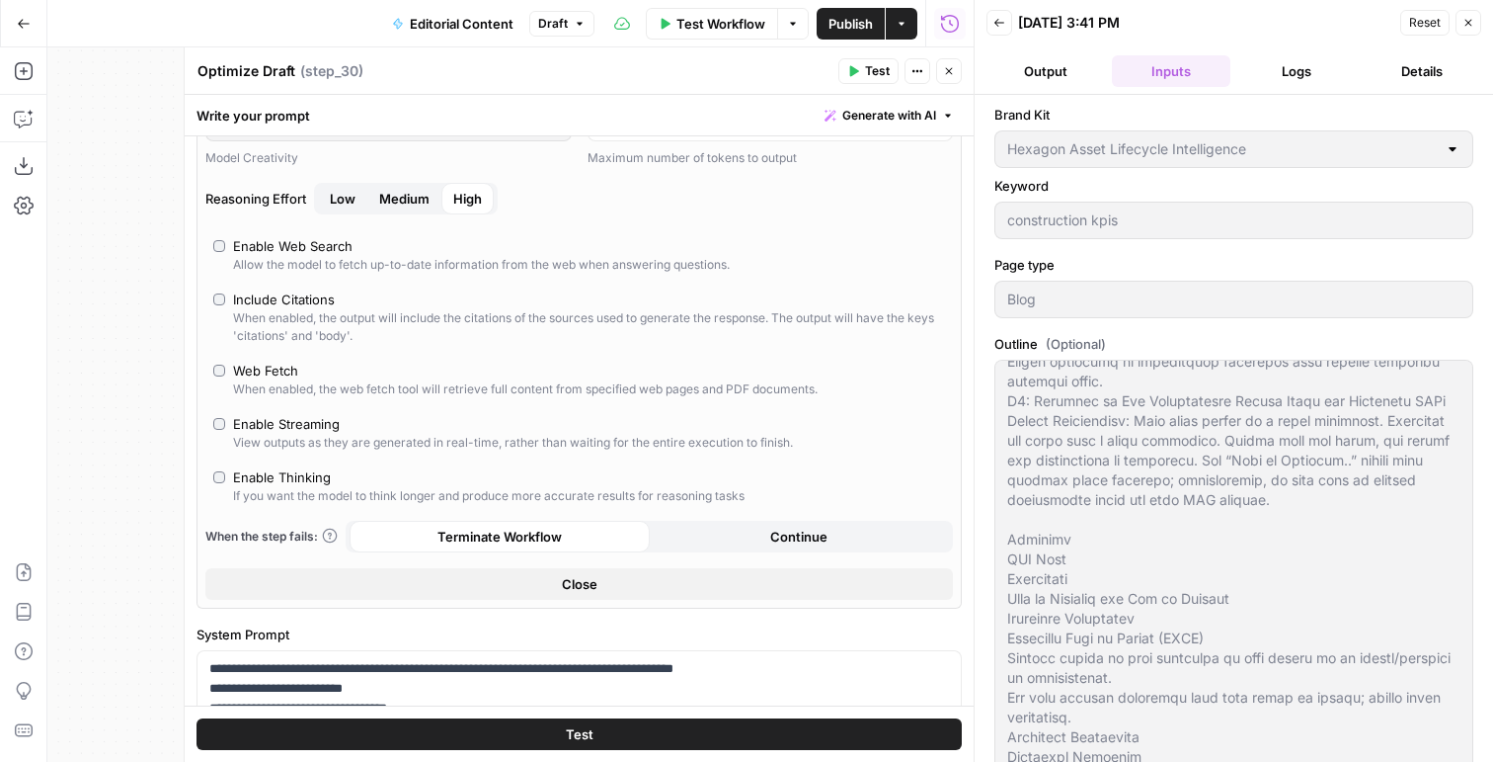
scroll to position [1183, 0]
click at [1288, 53] on header "Back 09/23/25 at 3:41 PM Reset Close Output Inputs Logs Details" at bounding box center [1234, 47] width 519 height 95
click at [1289, 68] on button "Logs" at bounding box center [1298, 71] width 118 height 32
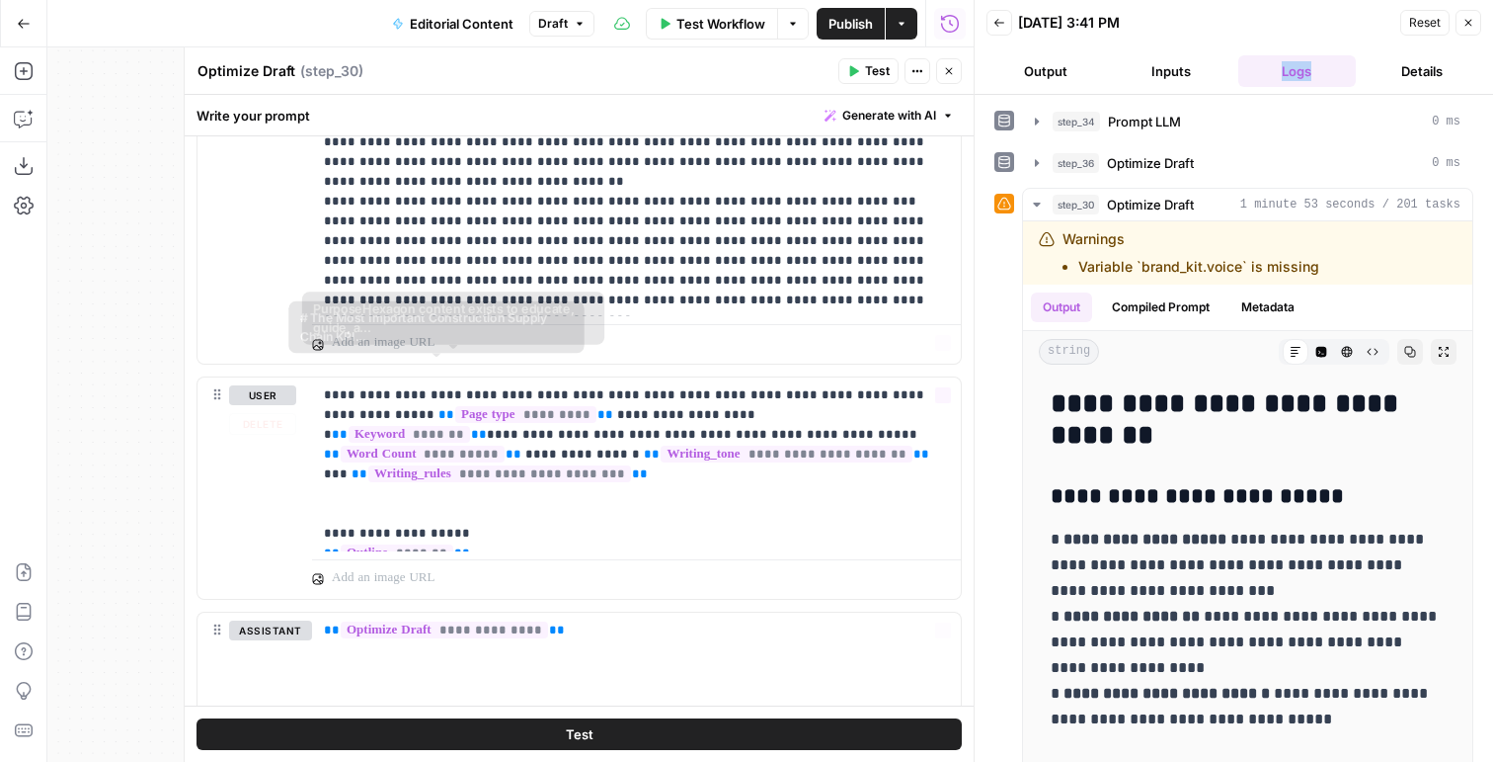
scroll to position [2753, 0]
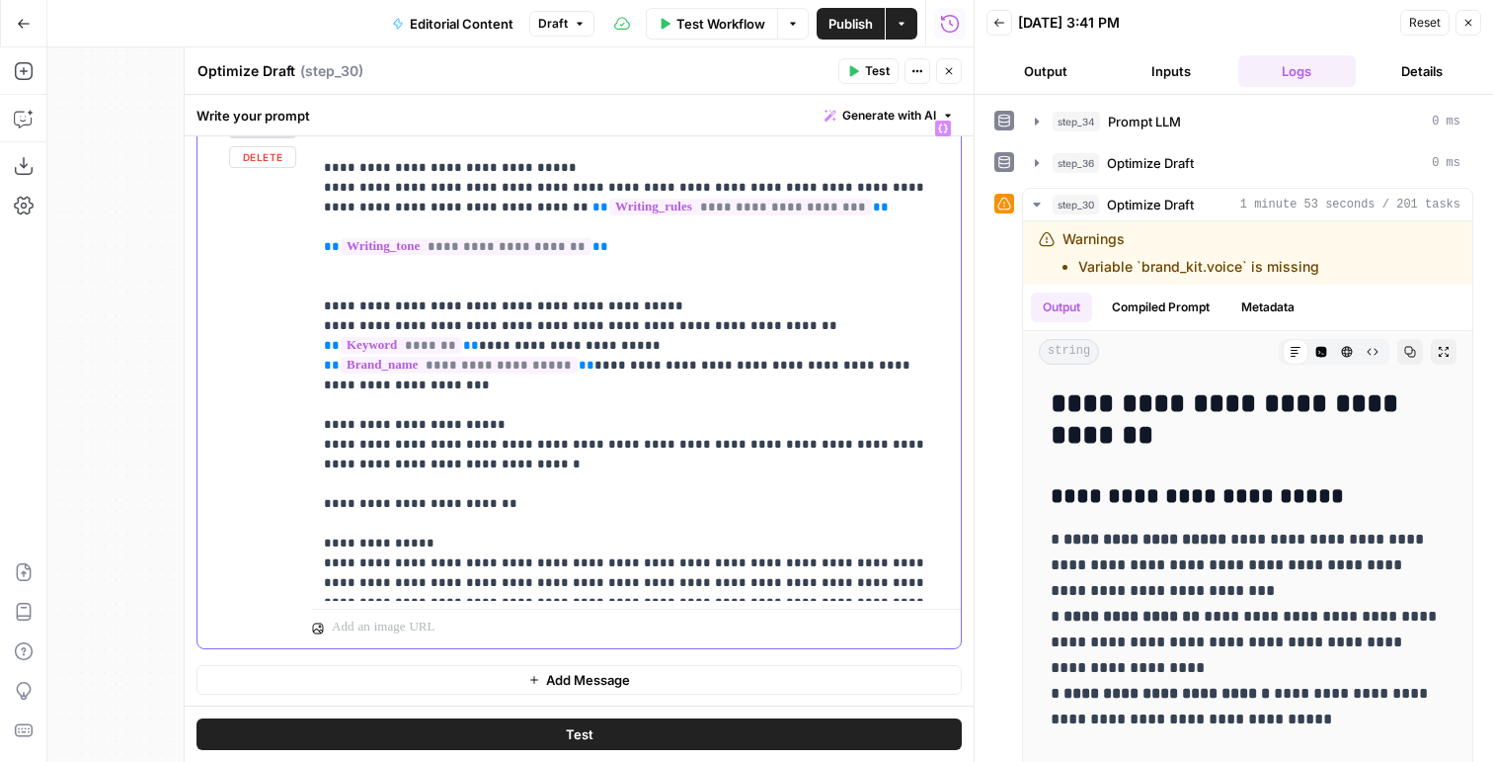
click at [550, 424] on p "**********" at bounding box center [636, 356] width 625 height 474
click at [640, 248] on p "**********" at bounding box center [636, 356] width 625 height 474
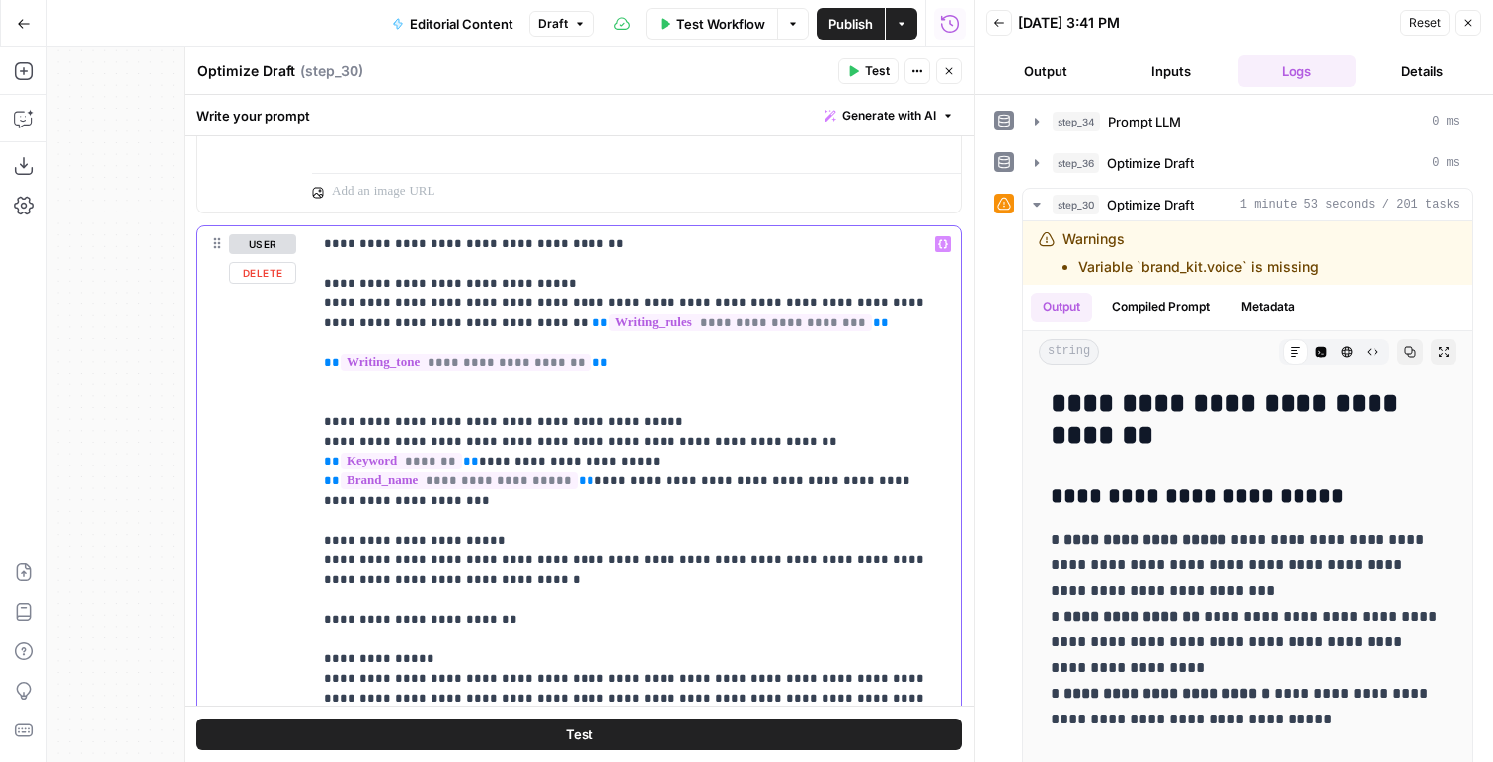
click at [483, 559] on p "**********" at bounding box center [636, 471] width 625 height 474
click at [585, 476] on p "**********" at bounding box center [636, 471] width 625 height 474
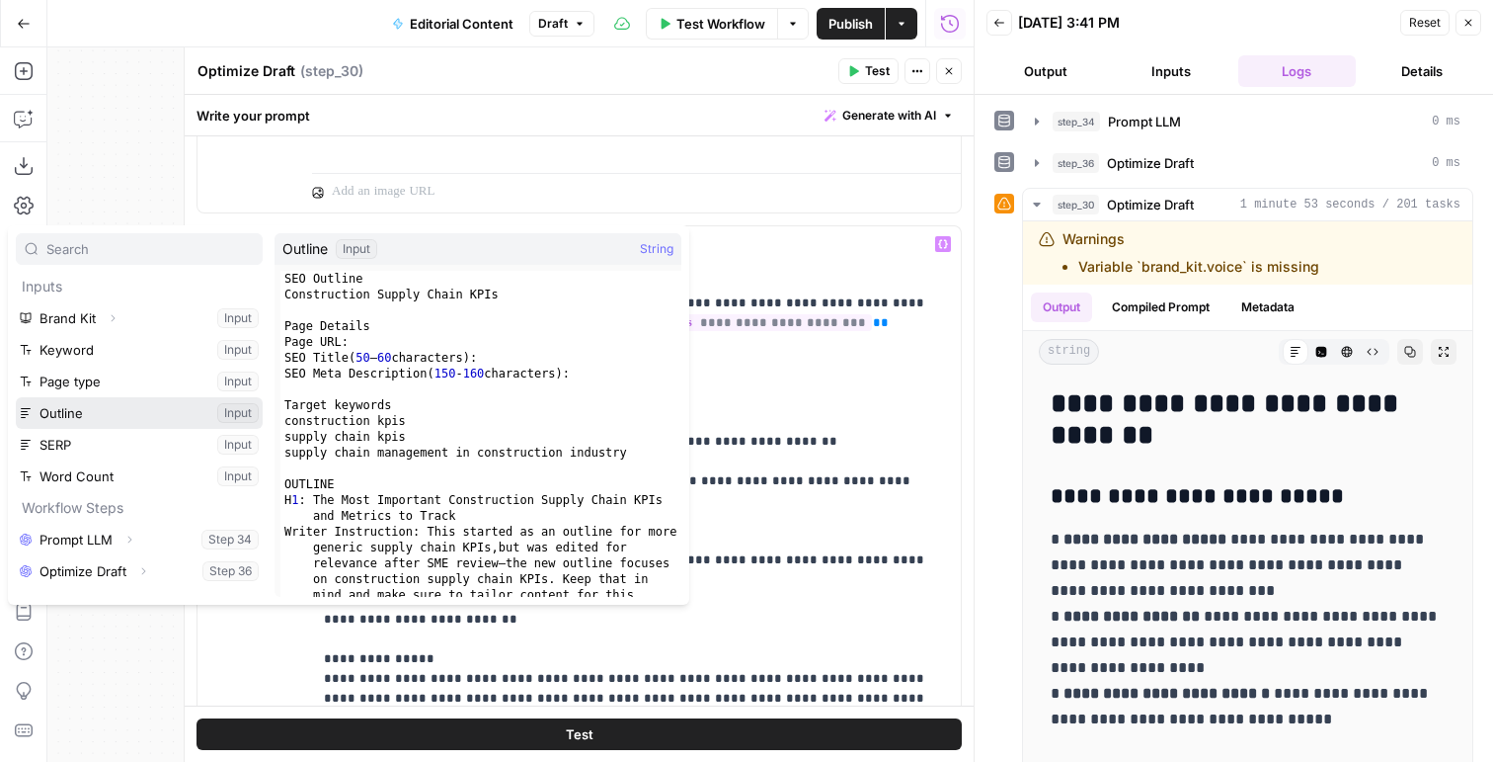
click at [131, 405] on button "Select variable Outline" at bounding box center [139, 413] width 247 height 32
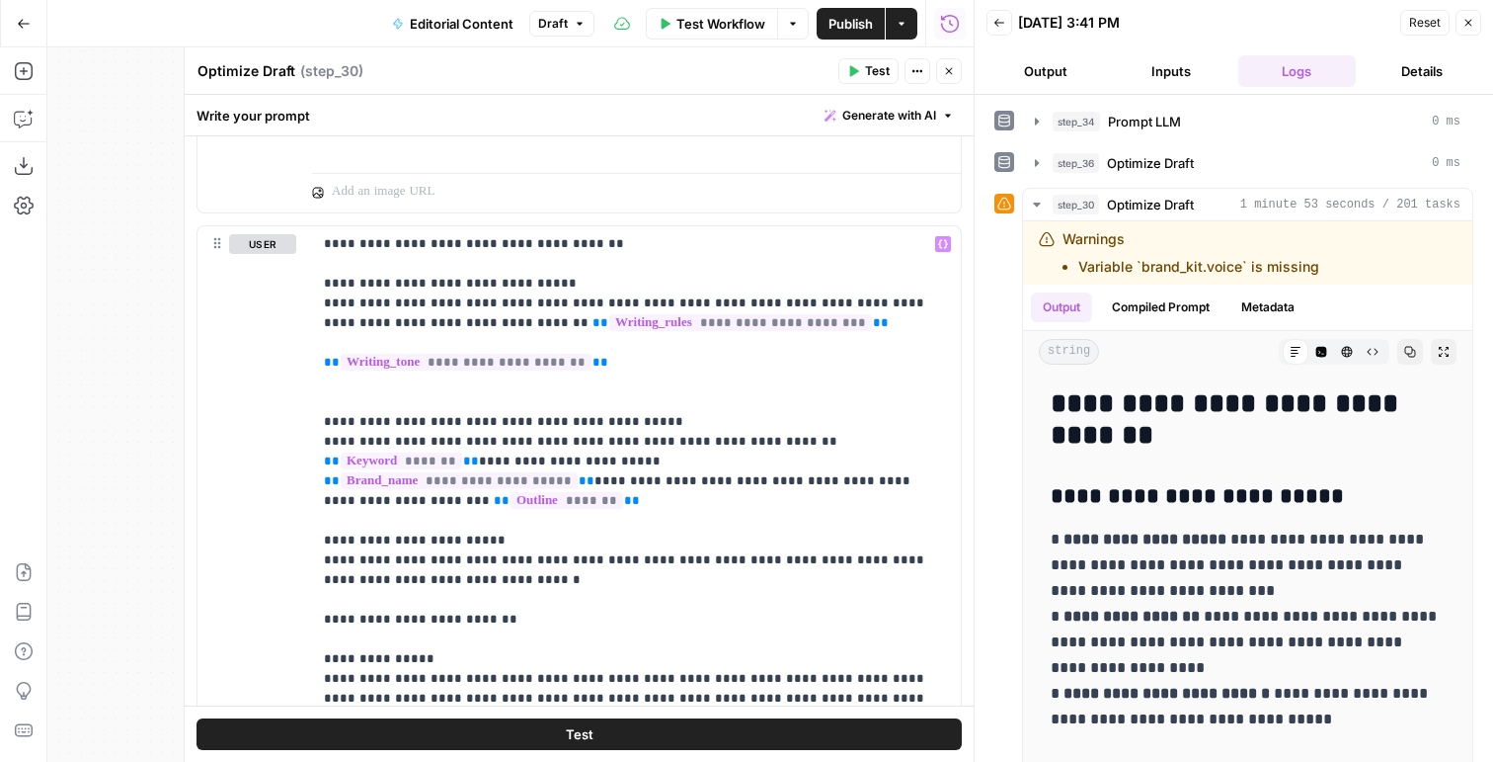
click at [859, 64] on button "Test" at bounding box center [869, 71] width 60 height 26
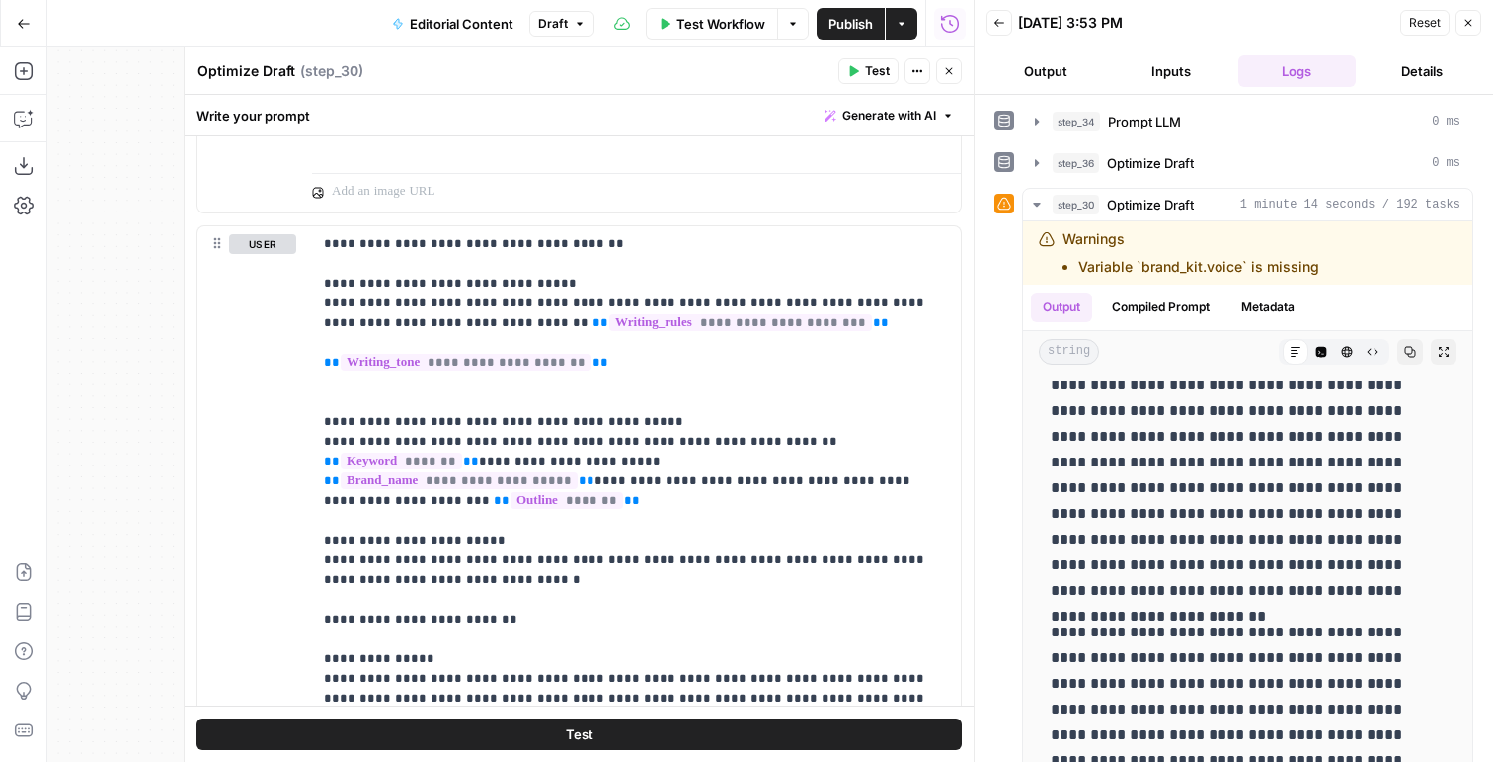
scroll to position [3626, 0]
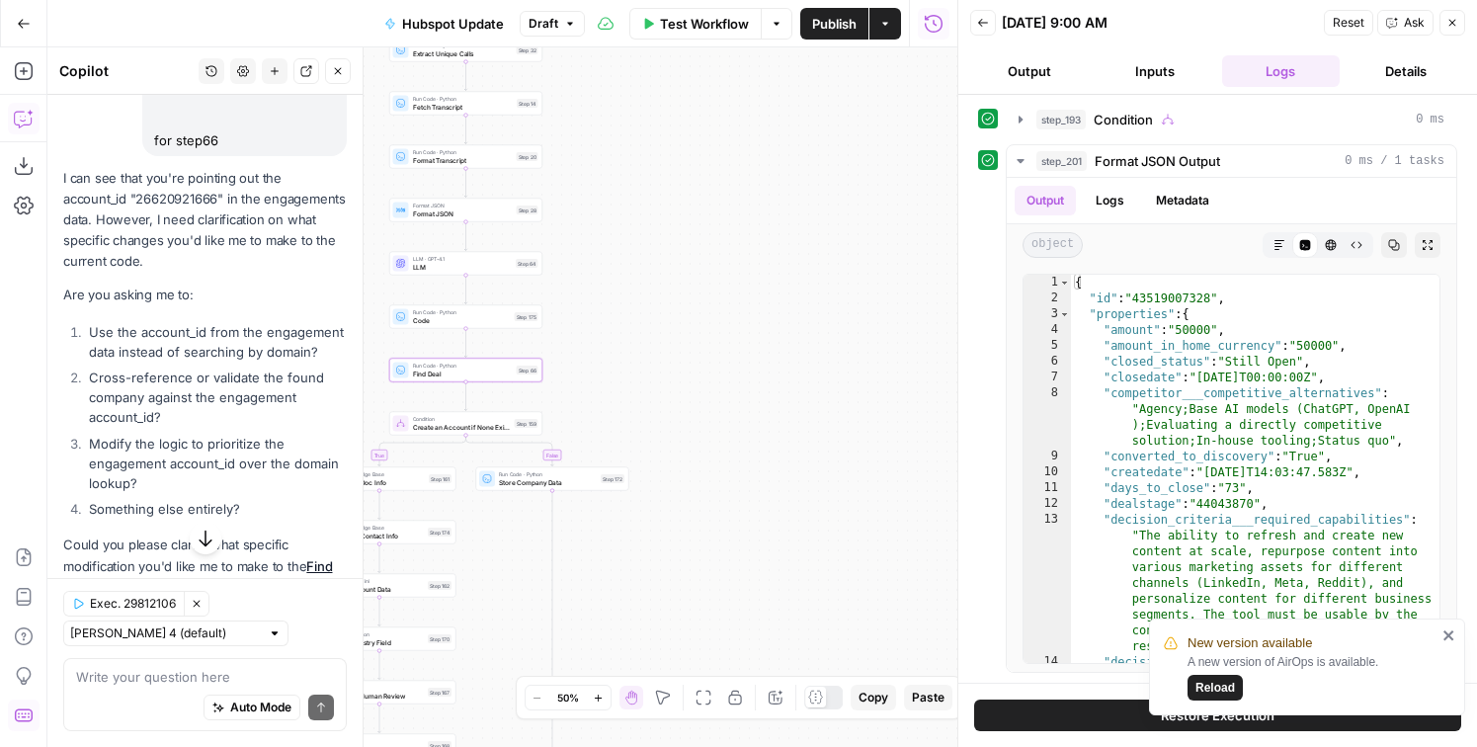
scroll to position [1288, 0]
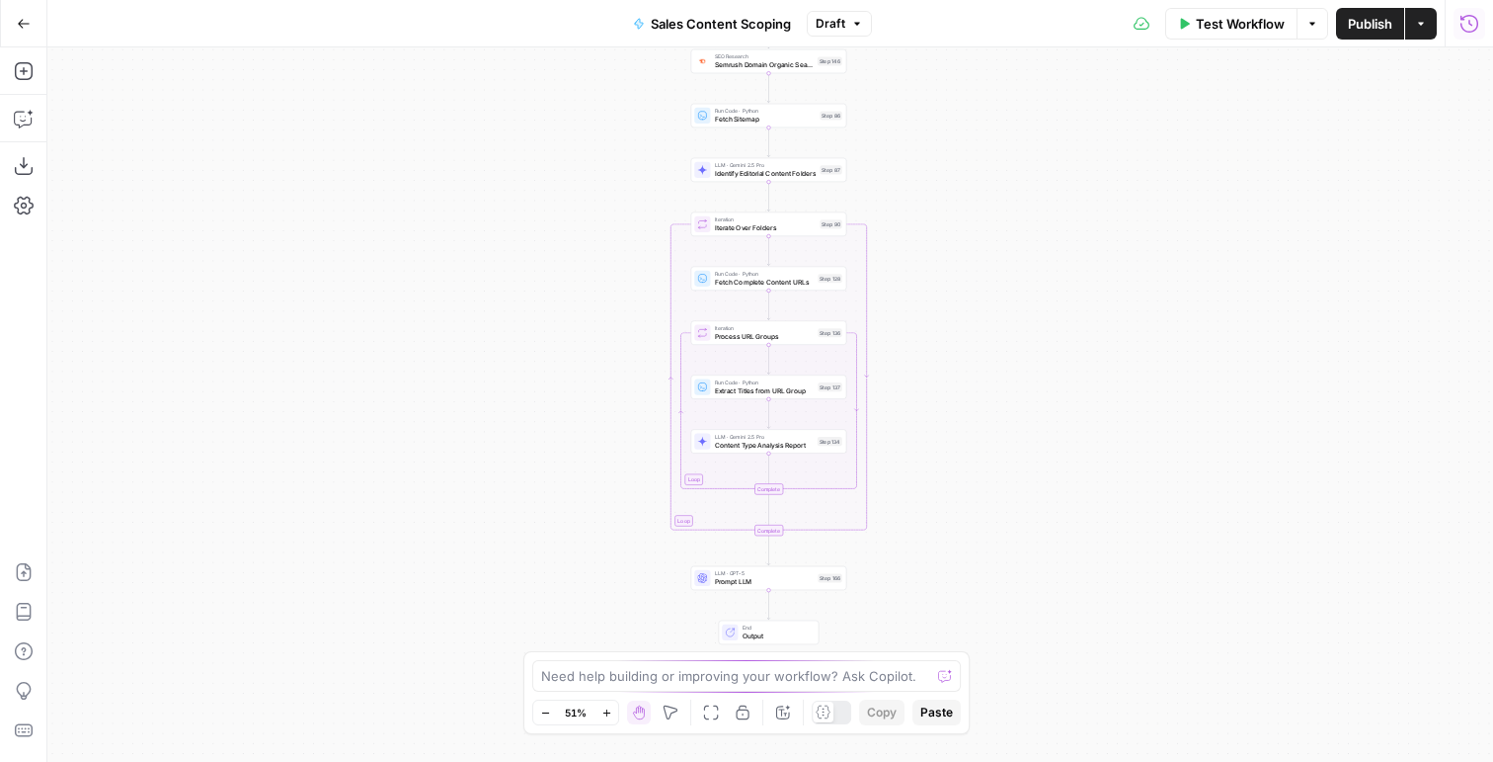
click at [1476, 37] on button "Run History" at bounding box center [1470, 24] width 32 height 32
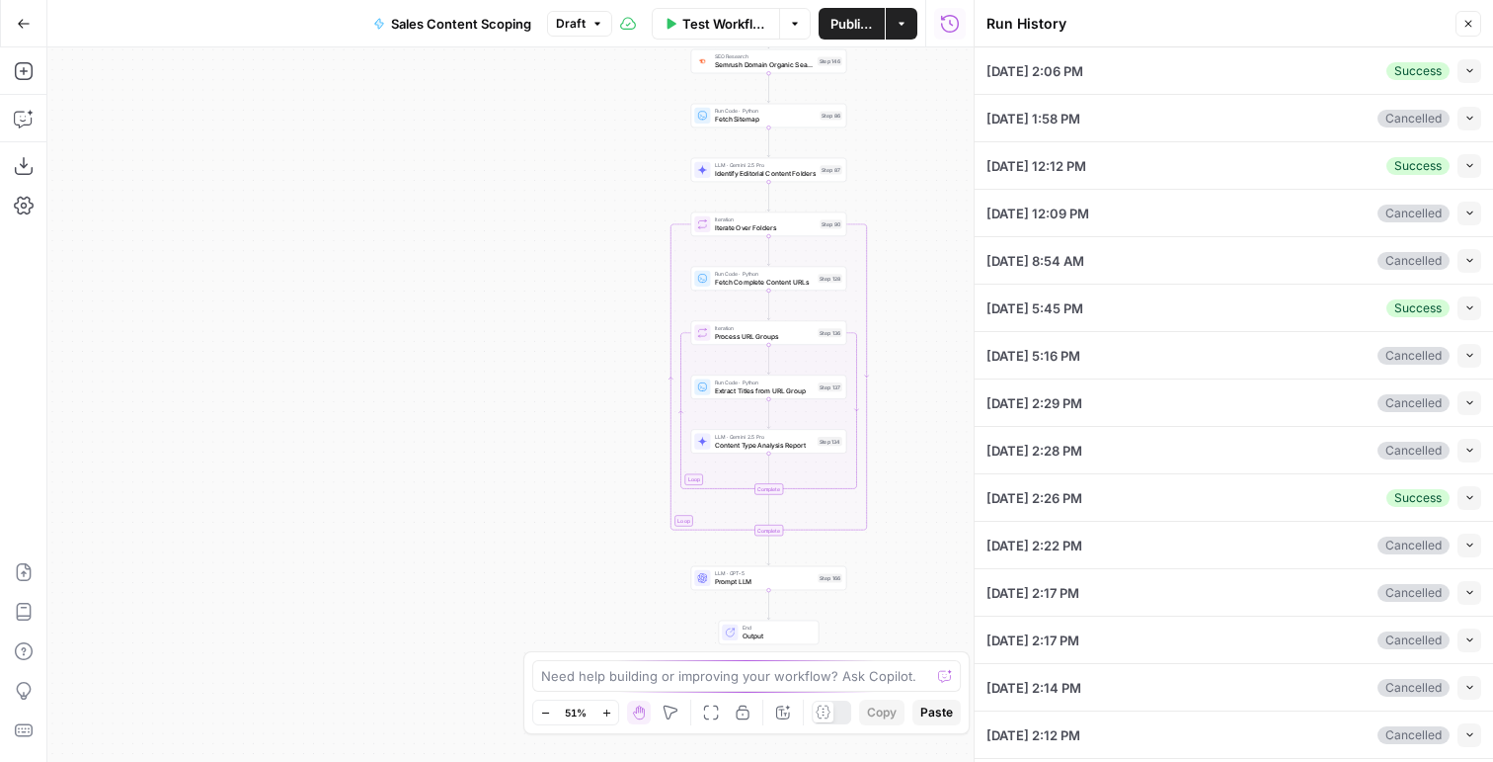
click at [1475, 76] on button "Collapse" at bounding box center [1470, 71] width 24 height 24
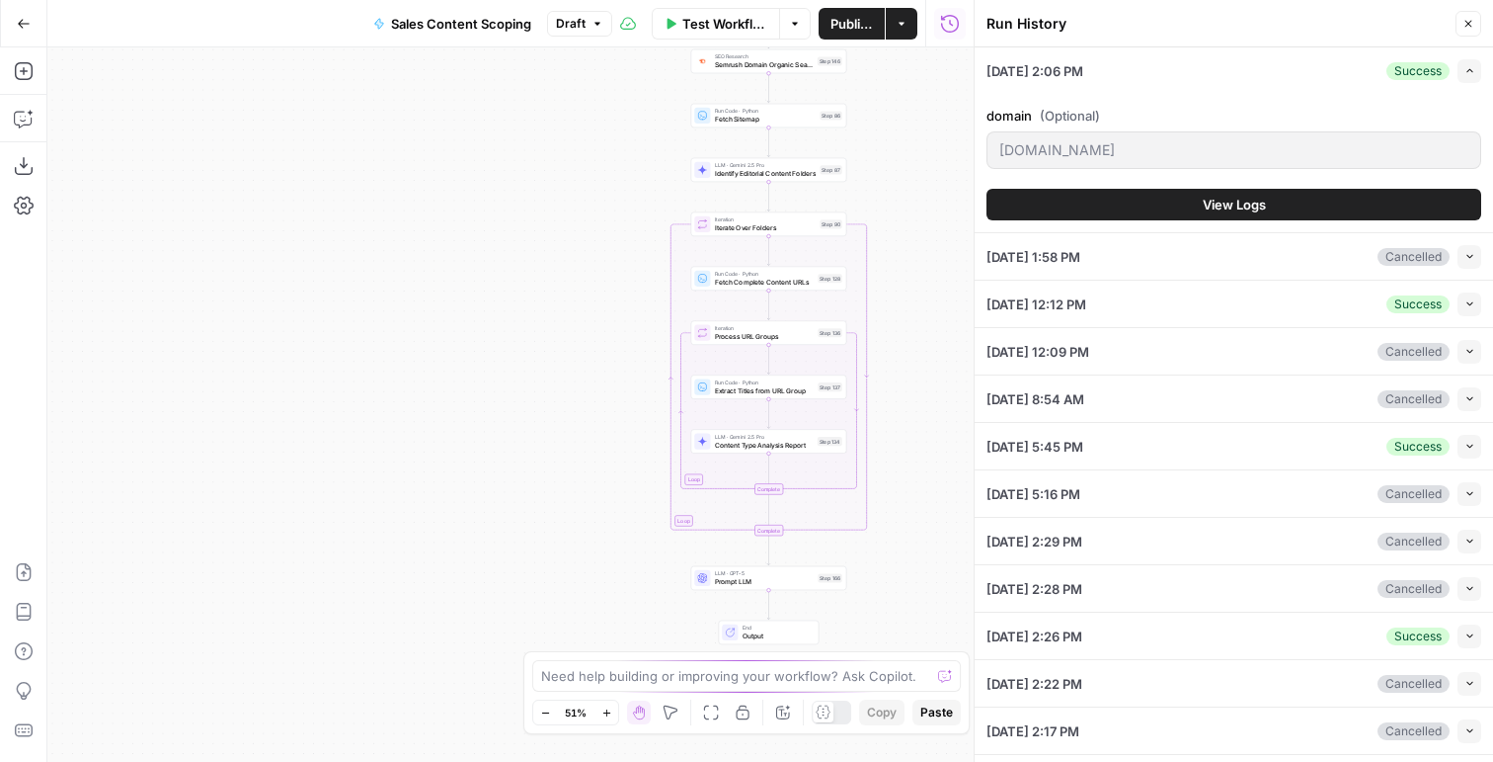
click at [1182, 207] on button "View Logs" at bounding box center [1234, 205] width 495 height 32
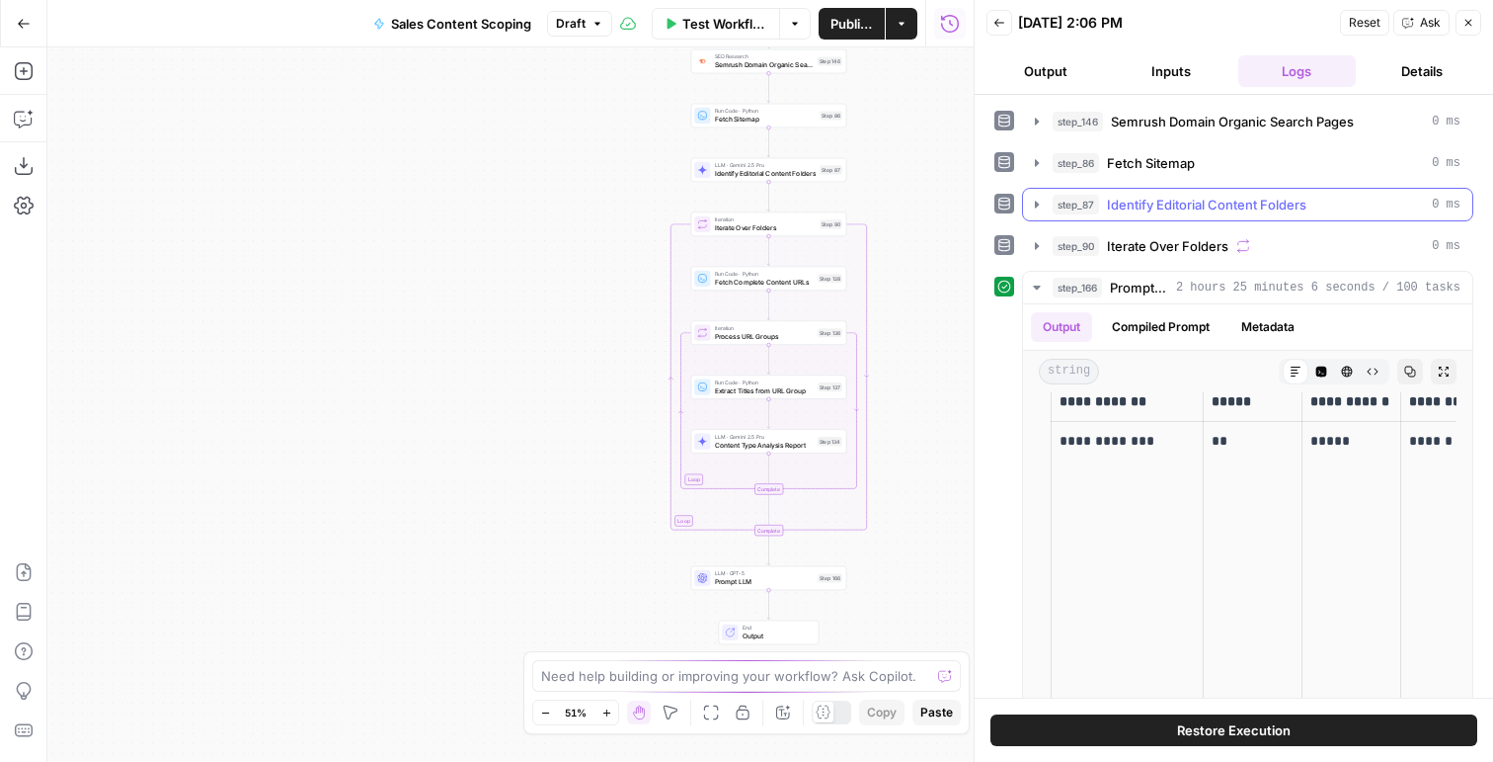
scroll to position [112, 0]
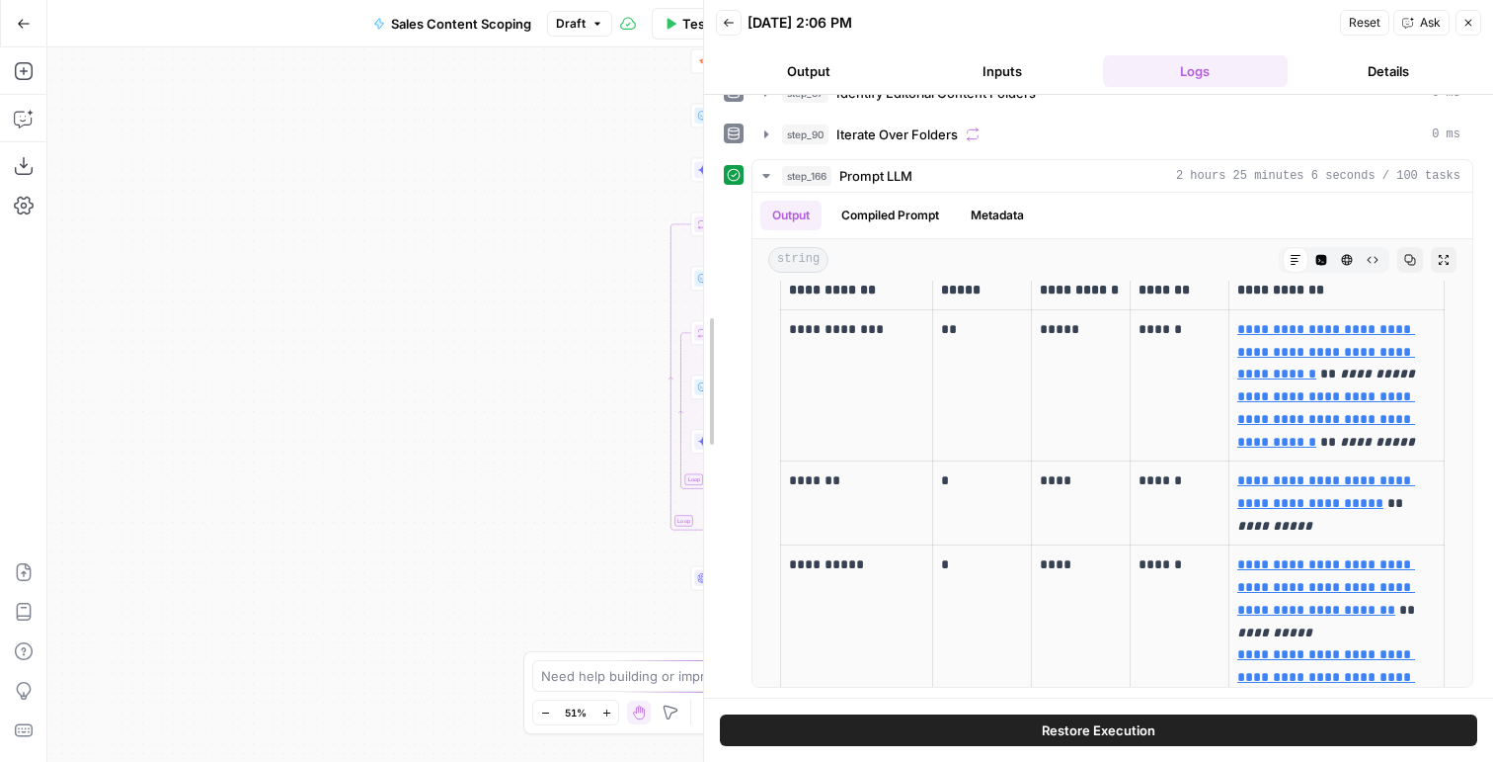
drag, startPoint x: 979, startPoint y: 231, endPoint x: 386, endPoint y: 203, distance: 593.3
click at [386, 203] on body "T-Mobile New Home Browse Insights Opportunities Your Data Flightpath Recent Gri…" at bounding box center [746, 381] width 1493 height 762
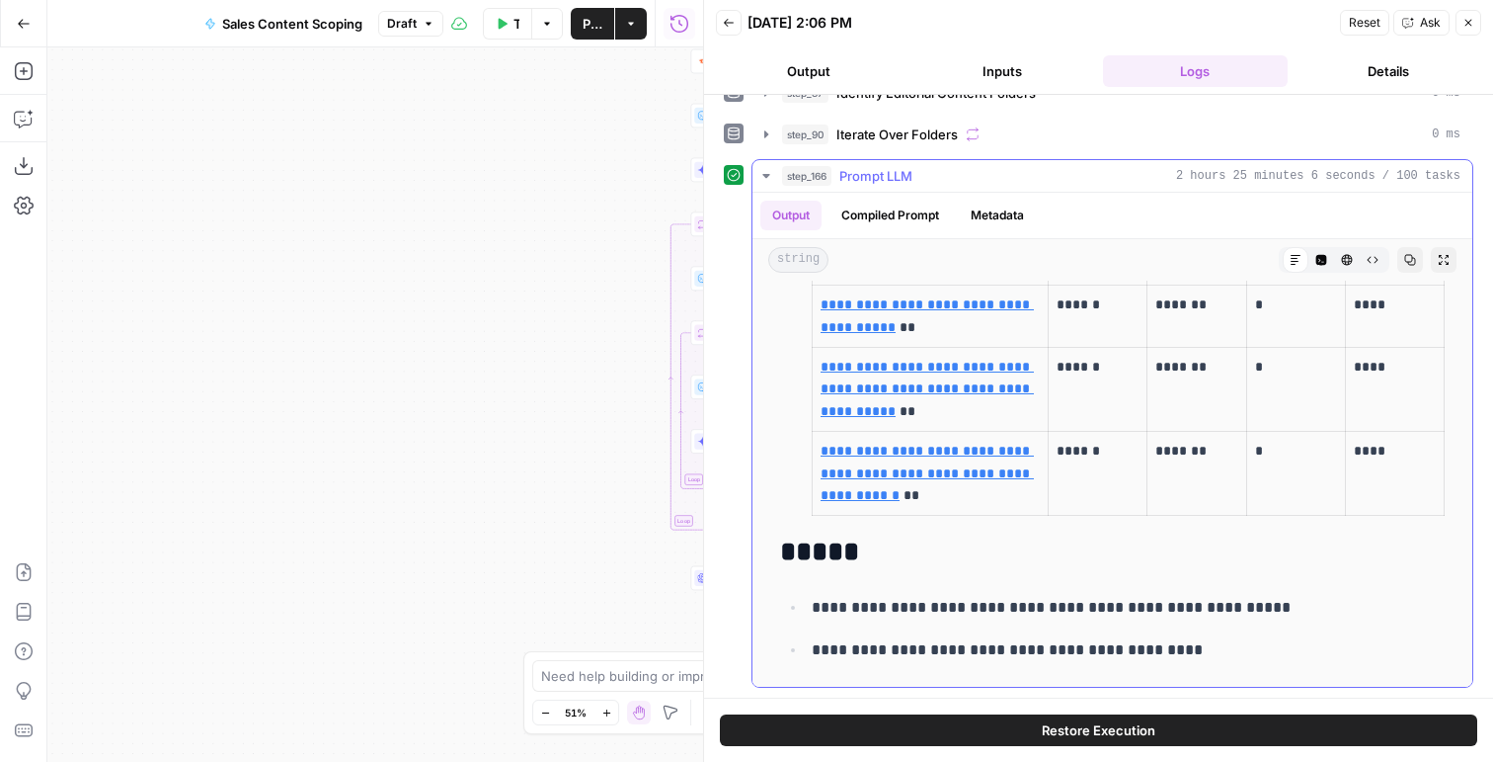
drag, startPoint x: 774, startPoint y: 418, endPoint x: 1226, endPoint y: 683, distance: 523.3
copy div "**********"
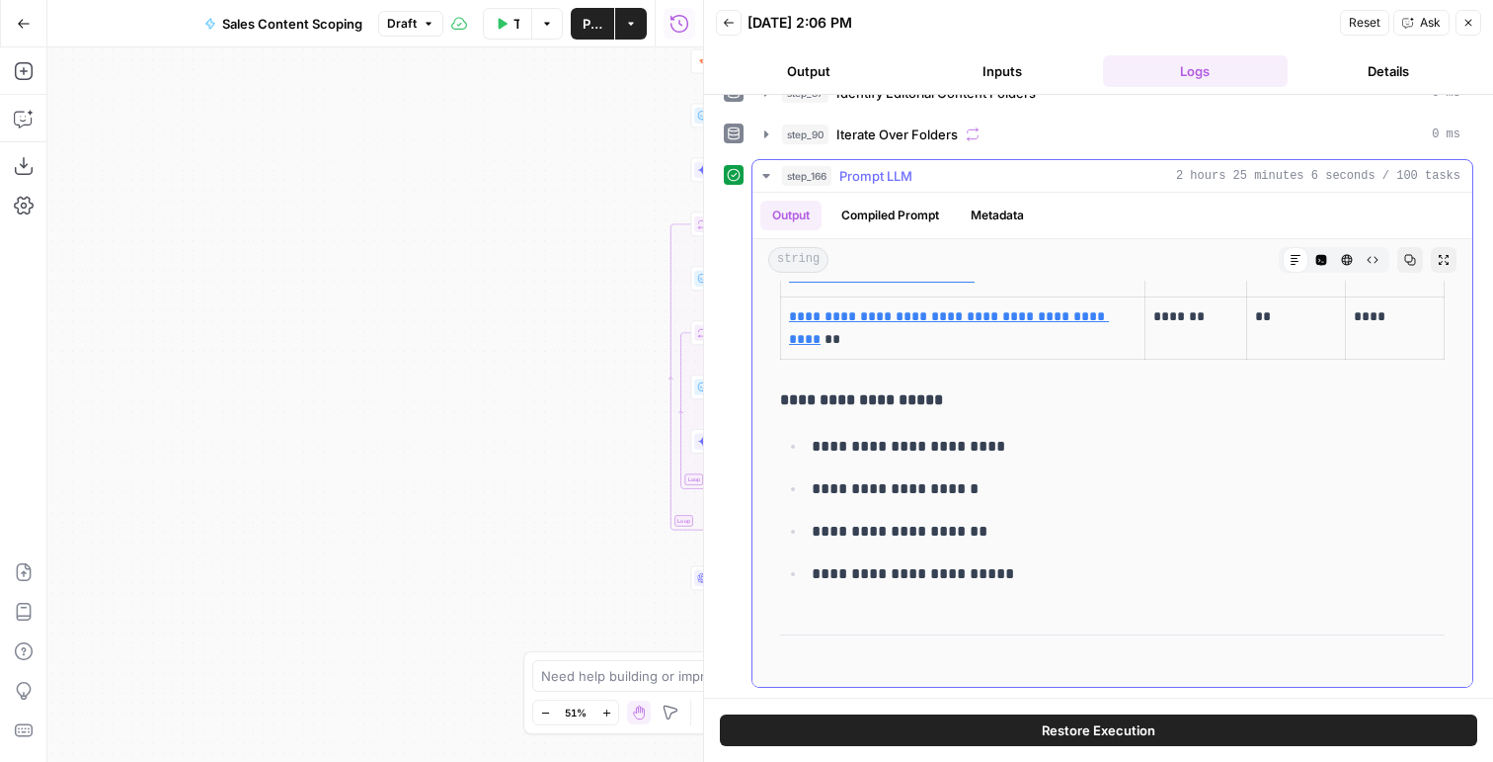
scroll to position [1880, 0]
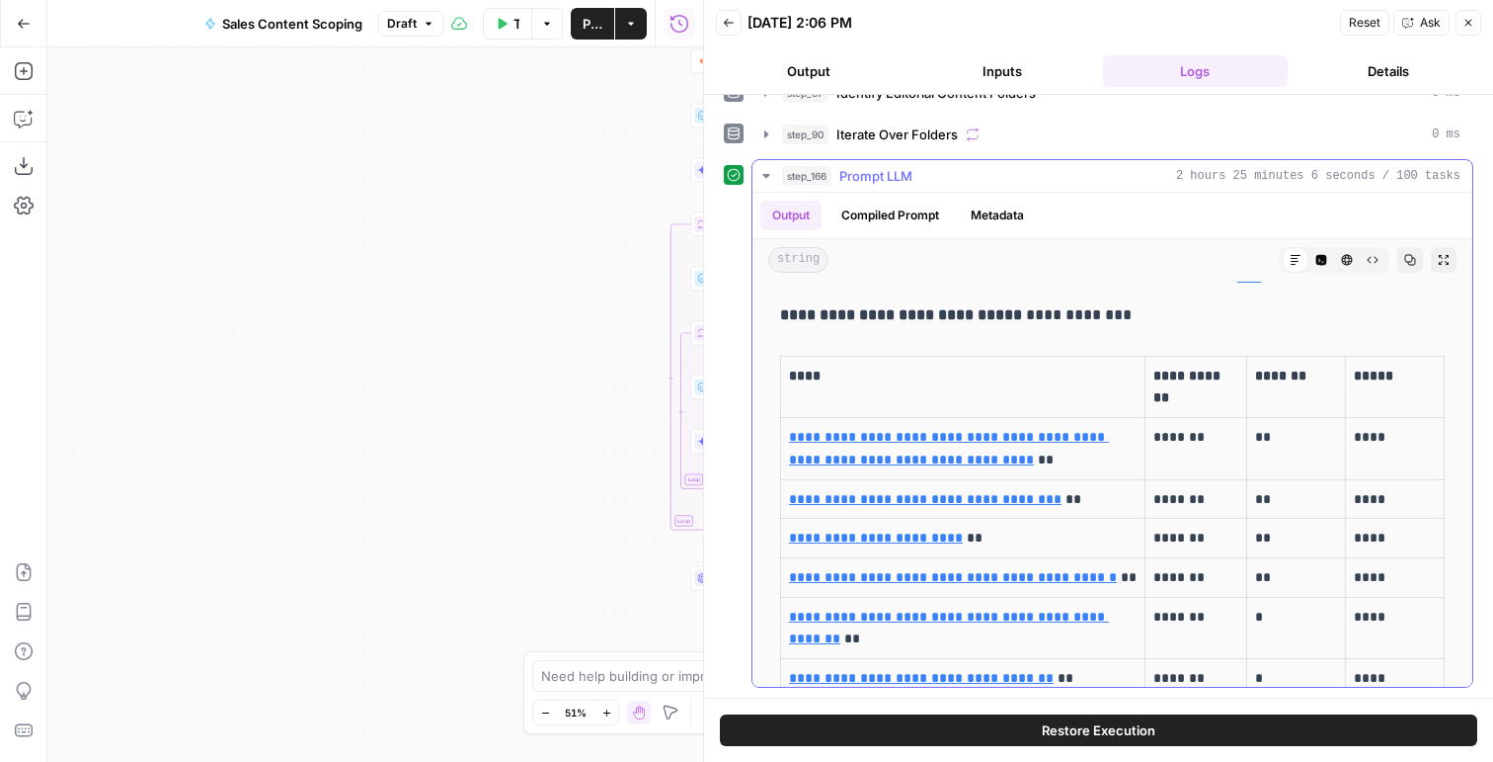
copy div "**********"
click at [1464, 25] on icon "button" at bounding box center [1469, 23] width 12 height 12
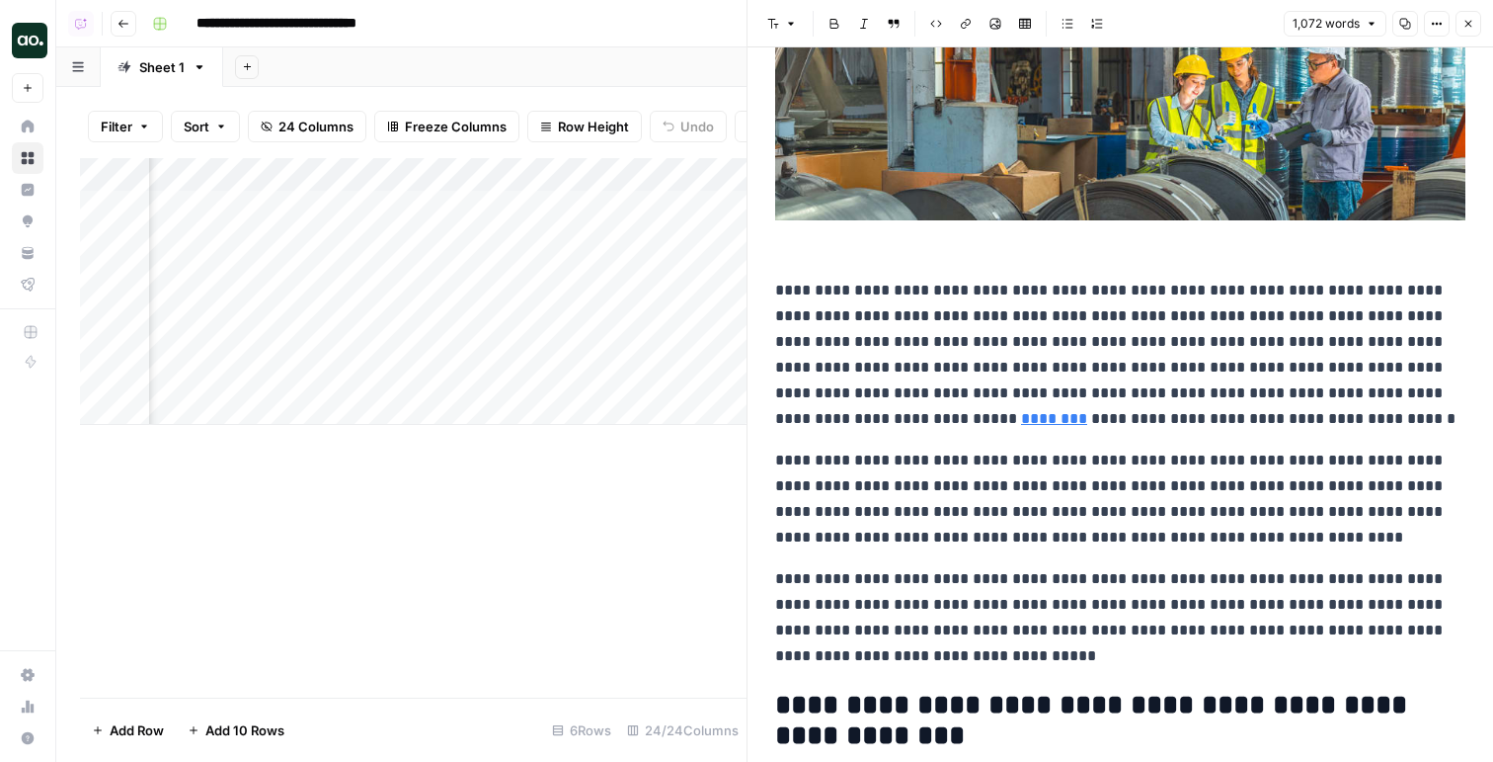
scroll to position [162, 0]
